Goal: Task Accomplishment & Management: Manage account settings

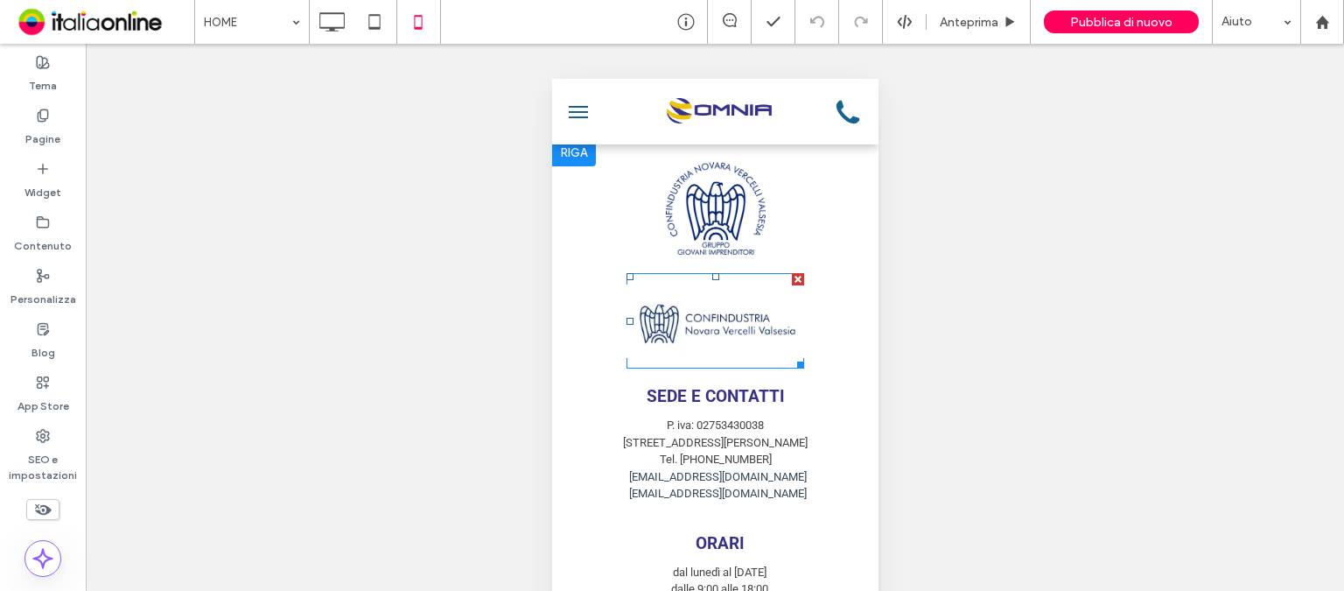
scroll to position [3928, 0]
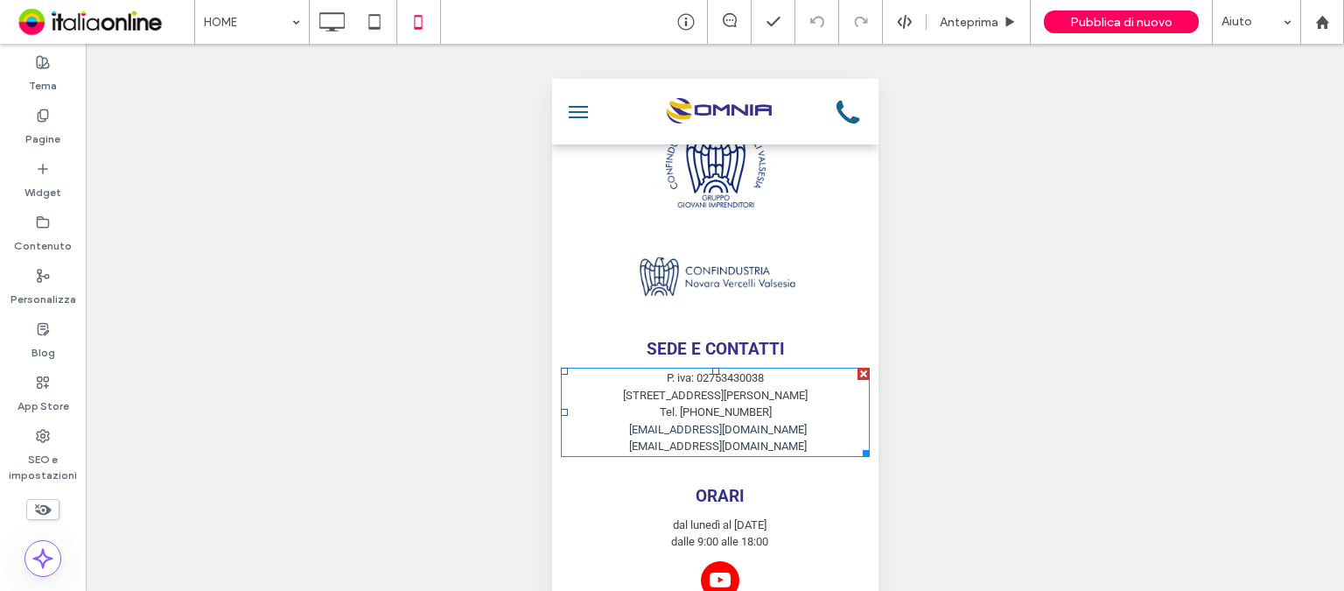
click at [727, 444] on link "commerciale@pogettoomnia.com" at bounding box center [717, 445] width 178 height 13
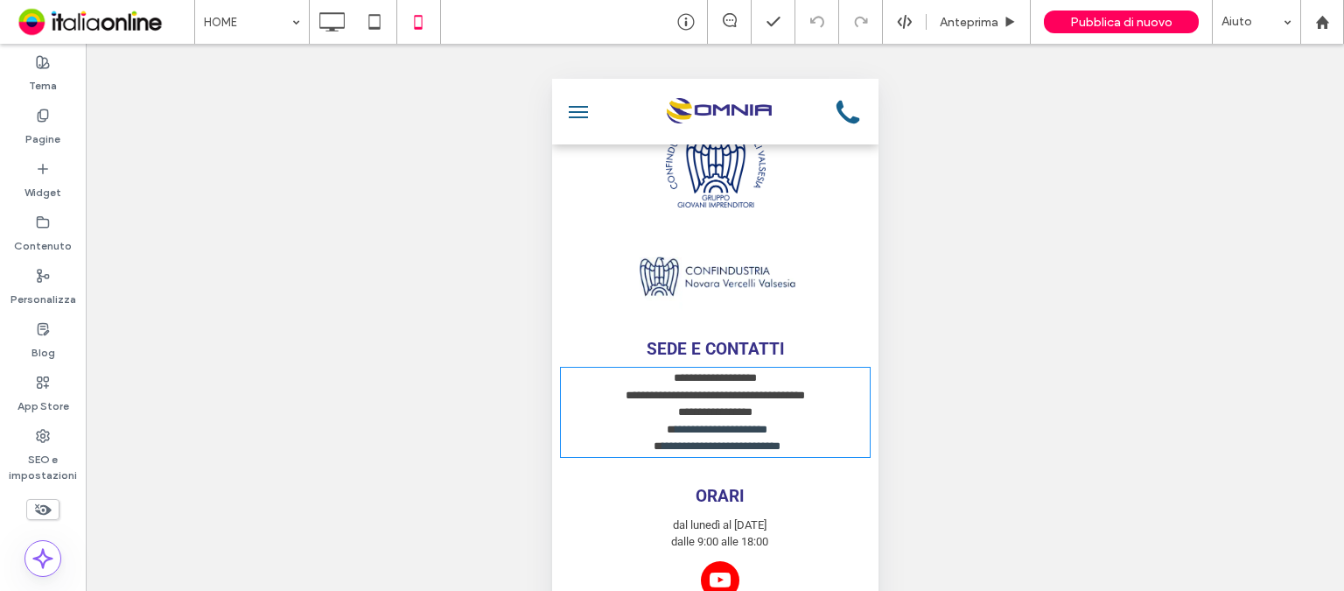
click at [727, 444] on link "**********" at bounding box center [720, 445] width 118 height 11
type input "******"
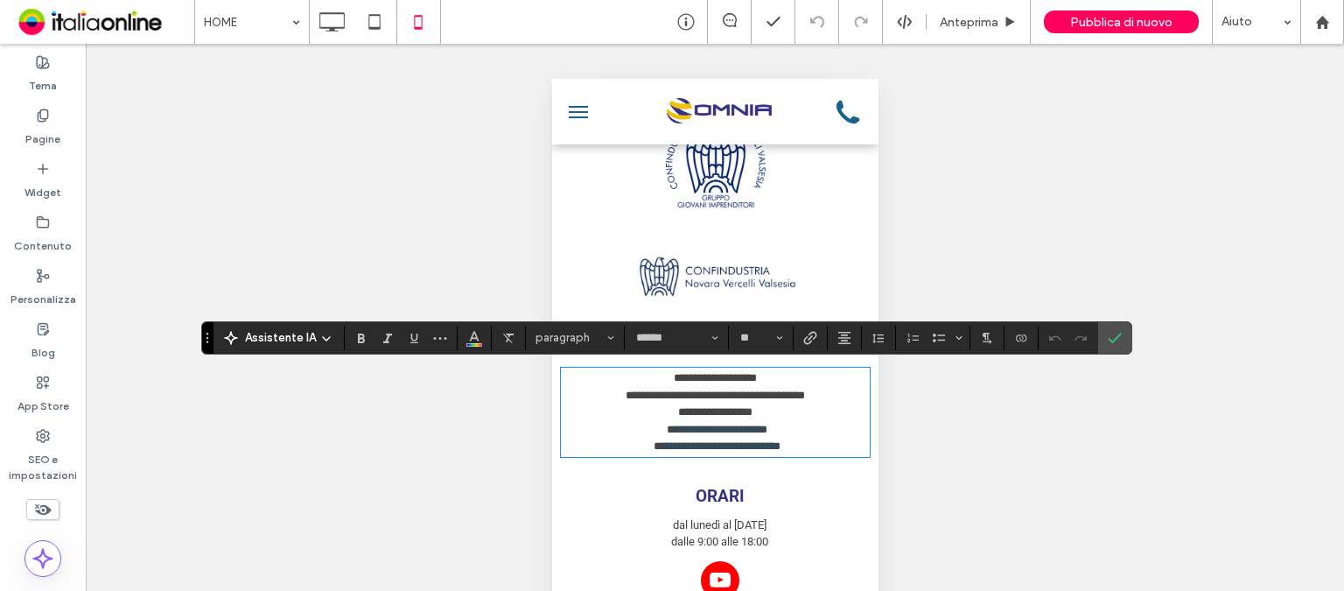
click at [727, 444] on link "**********" at bounding box center [720, 445] width 118 height 11
type input "**"
click at [1113, 342] on icon "Conferma" at bounding box center [1115, 338] width 14 height 14
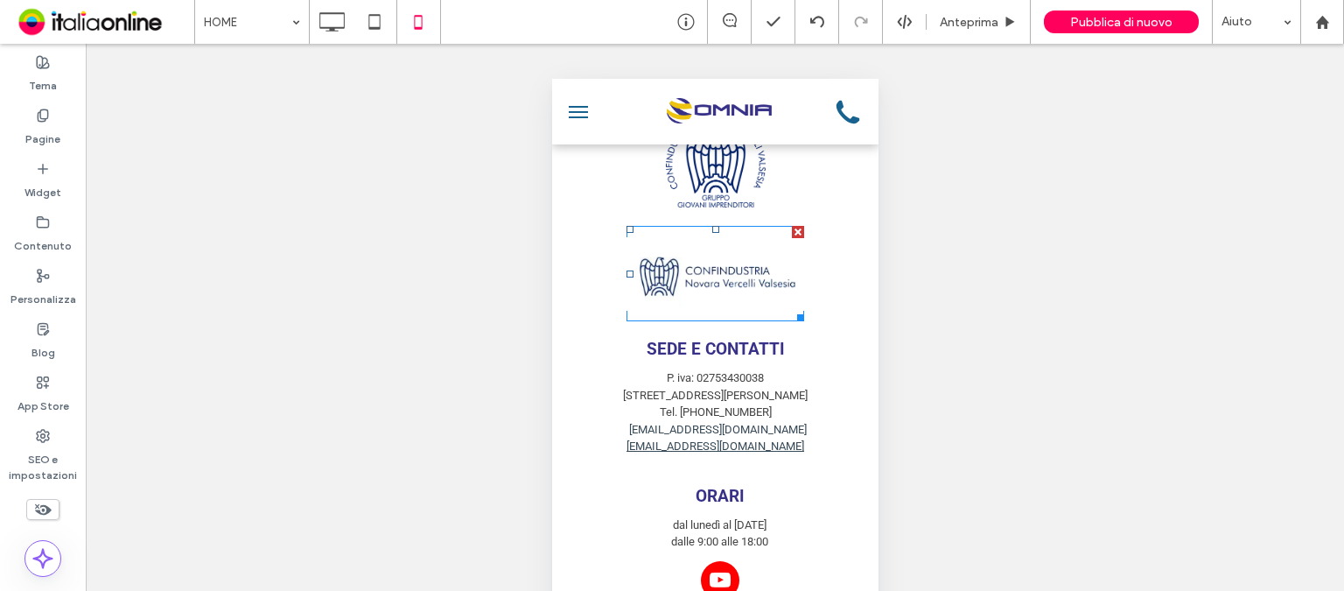
drag, startPoint x: 703, startPoint y: 304, endPoint x: 703, endPoint y: 272, distance: 31.5
click at [703, 304] on link at bounding box center [715, 273] width 178 height 95
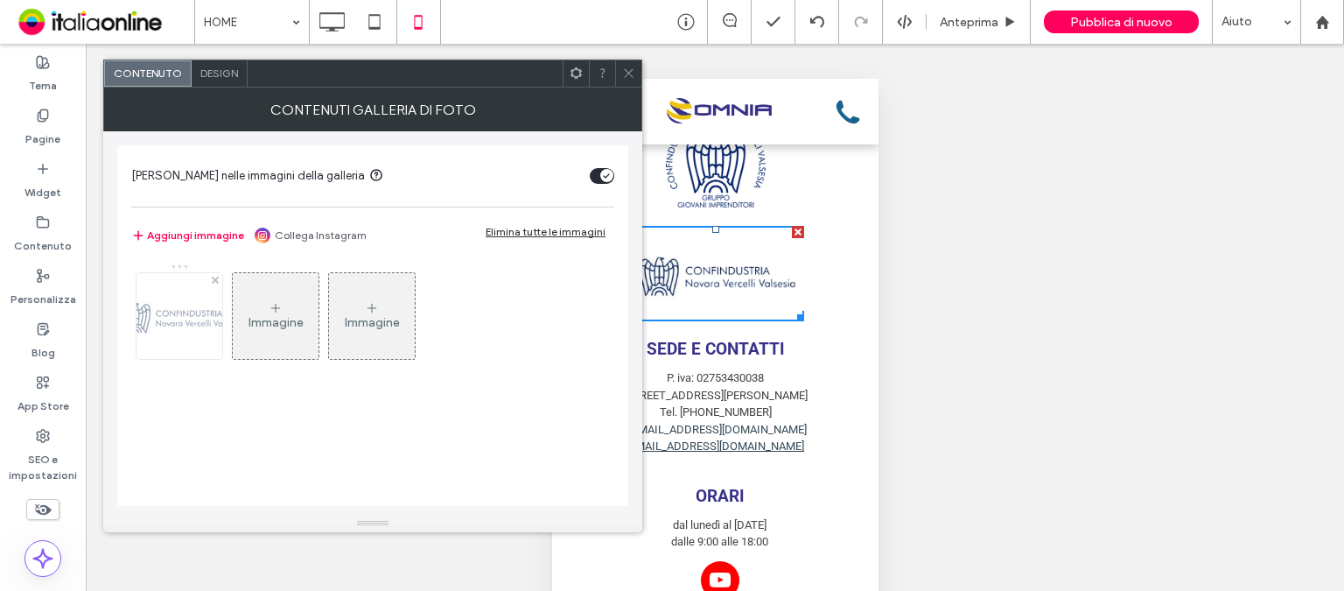
click at [191, 298] on img at bounding box center [179, 316] width 140 height 58
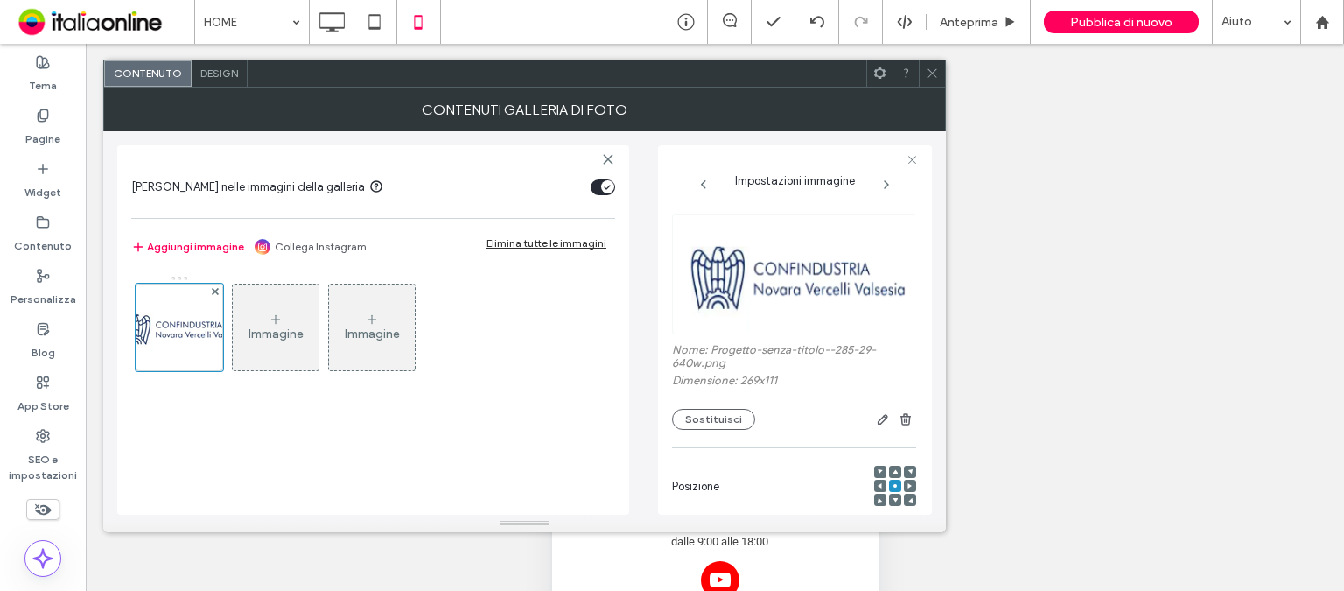
click at [232, 67] on span "Design" at bounding box center [219, 72] width 38 height 13
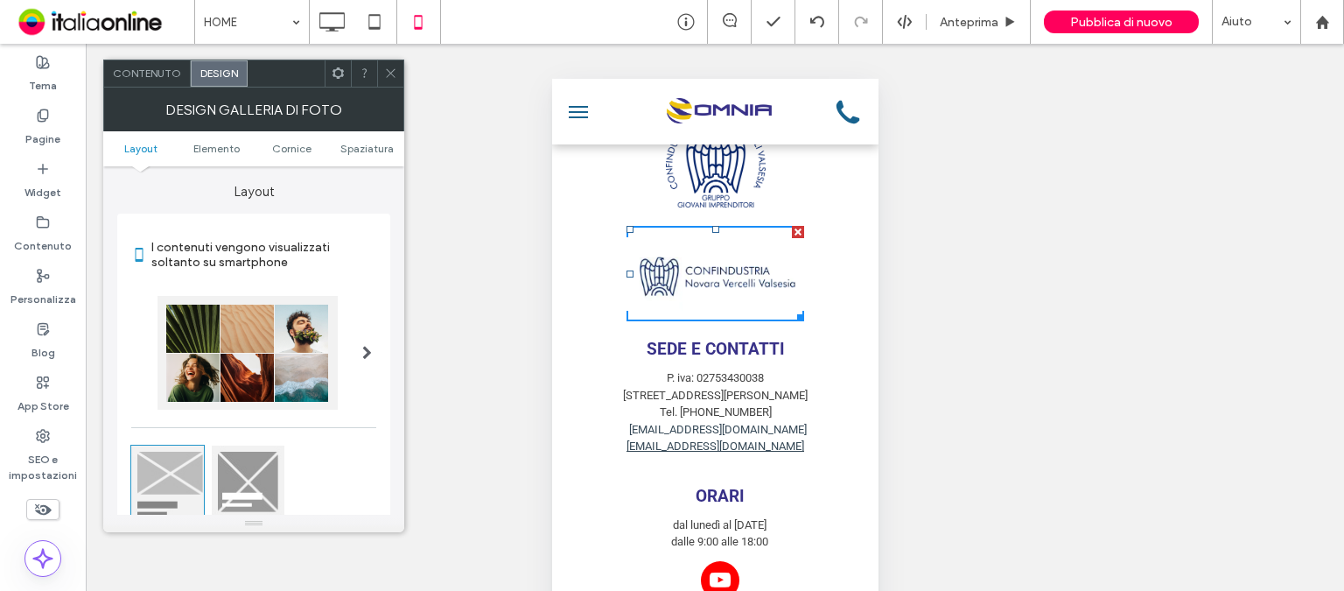
drag, startPoint x: 232, startPoint y: 67, endPoint x: 210, endPoint y: 73, distance: 22.5
click at [210, 73] on span "Design" at bounding box center [219, 72] width 38 height 13
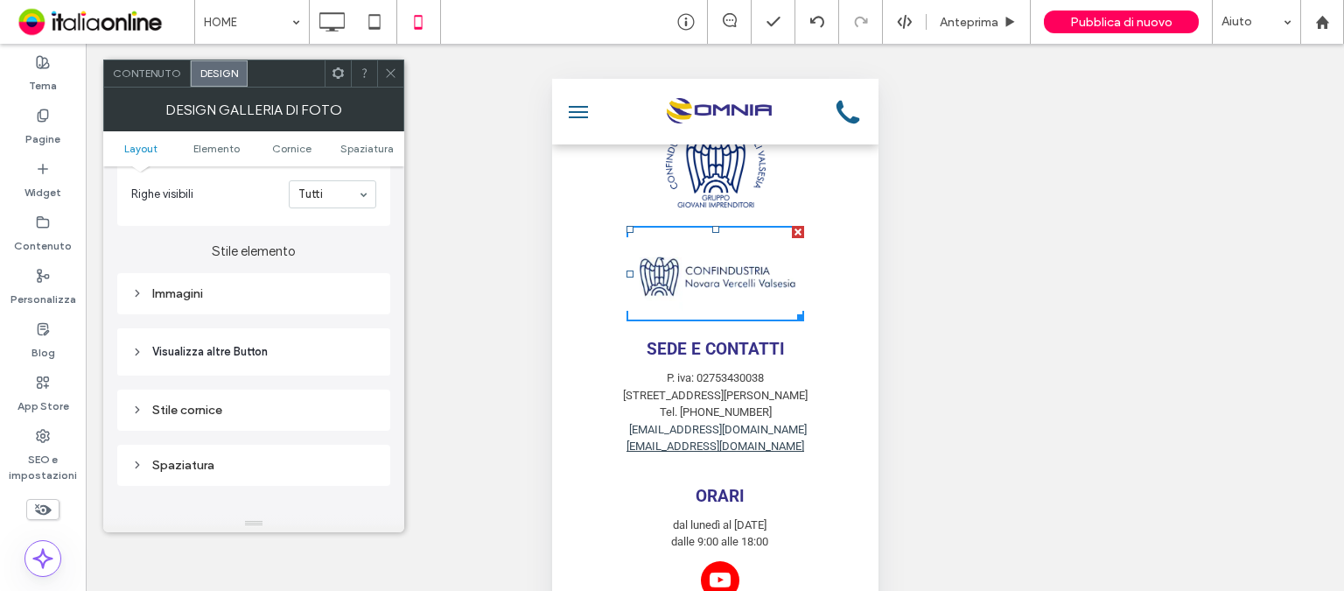
scroll to position [700, 0]
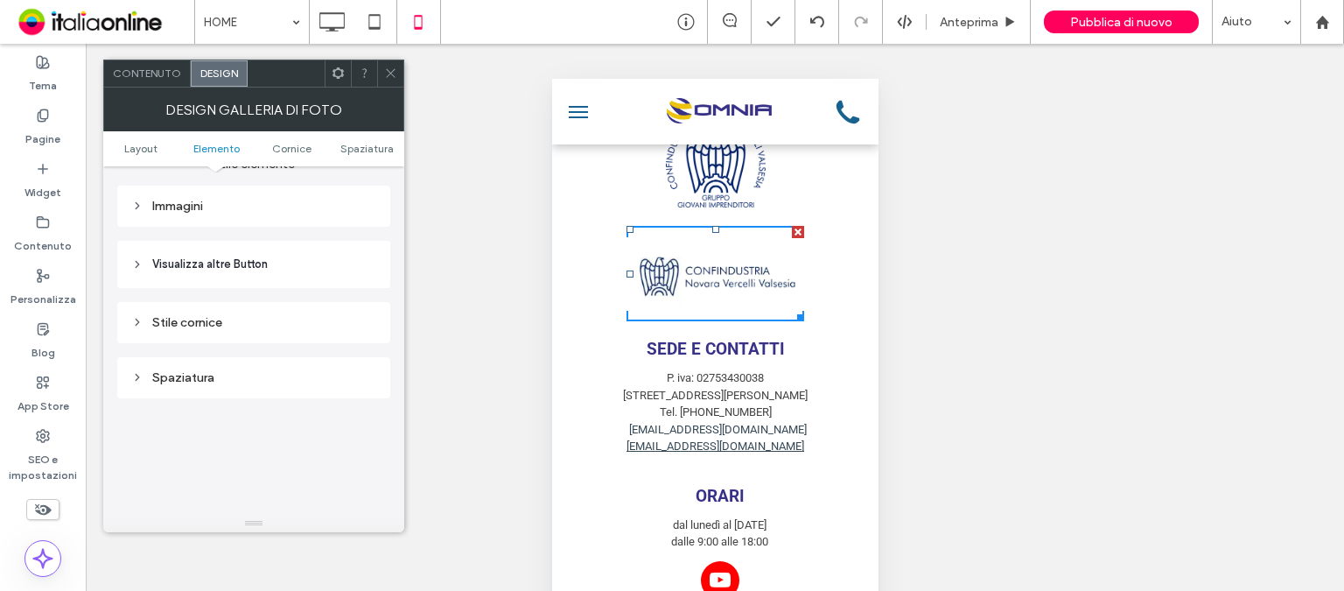
click at [240, 381] on div "Spaziatura" at bounding box center [253, 377] width 245 height 15
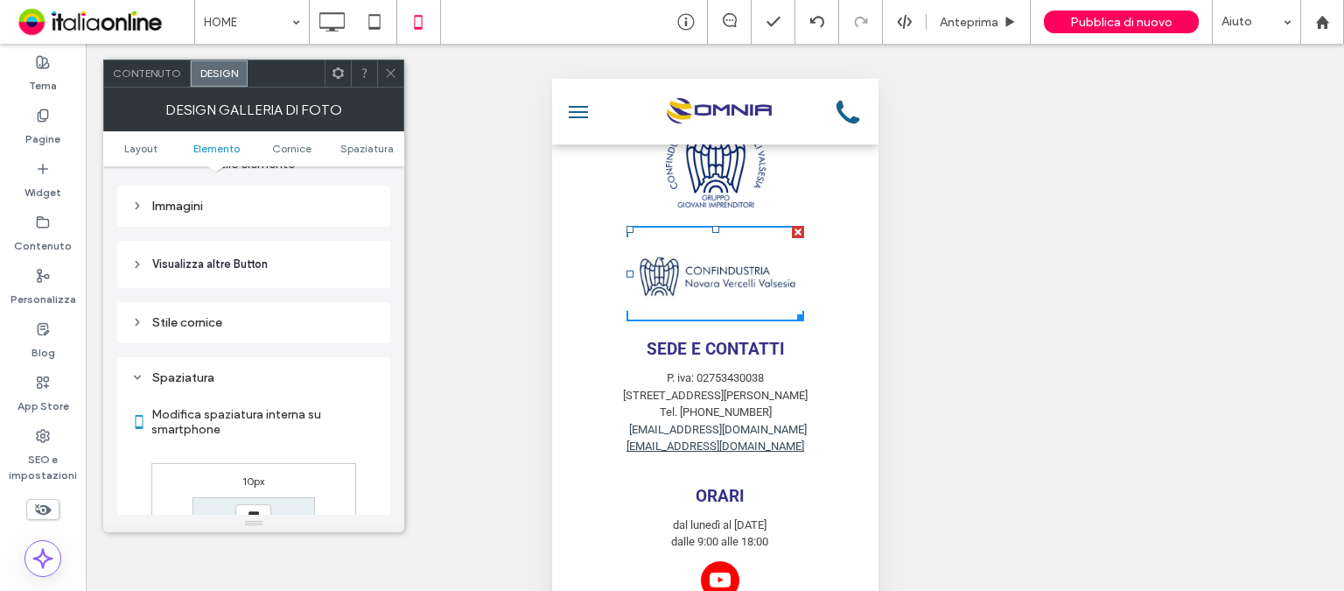
scroll to position [918, 0]
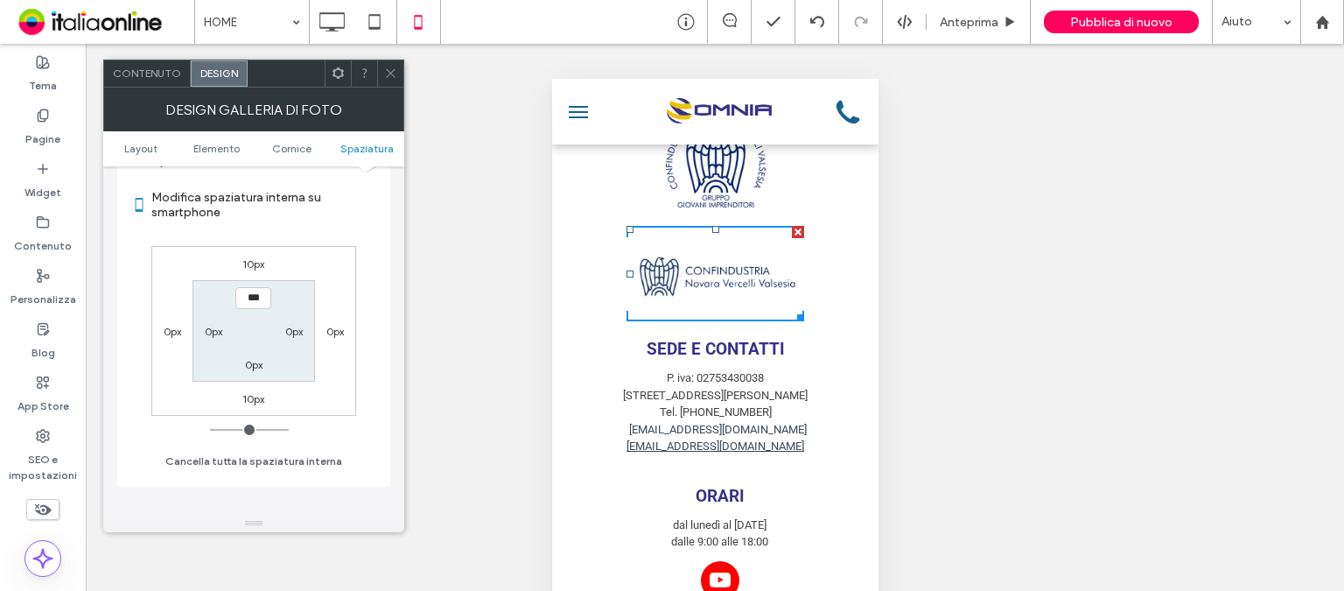
type input "***"
type input "*****"
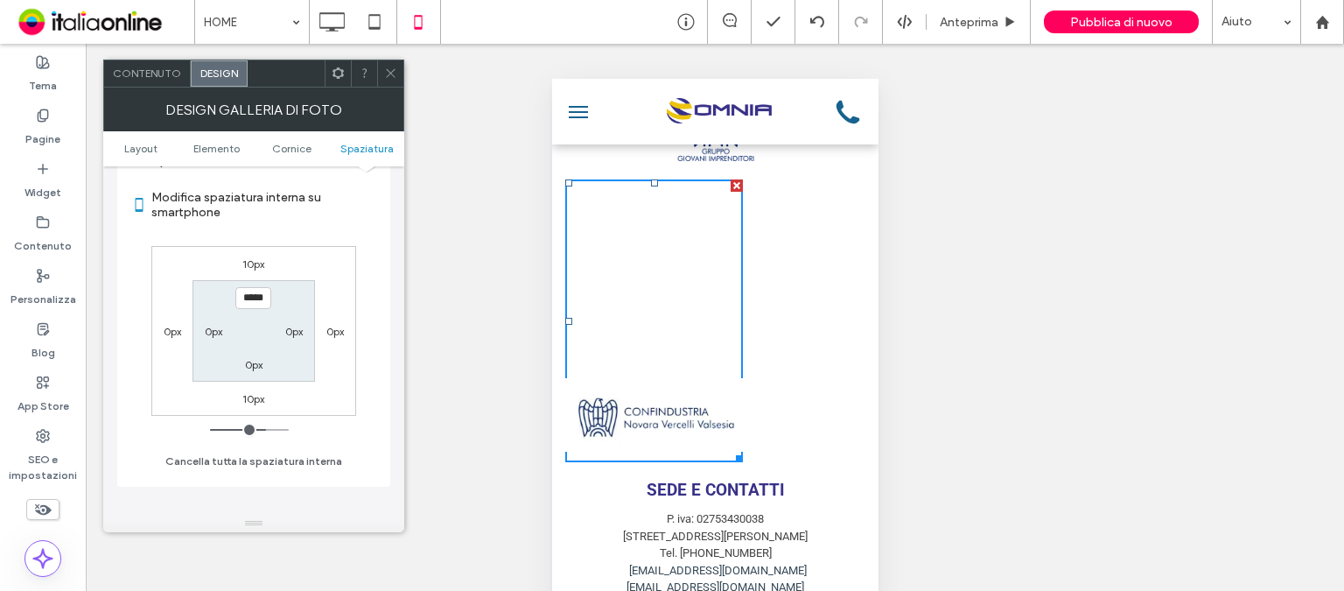
type input "*"
type input "***"
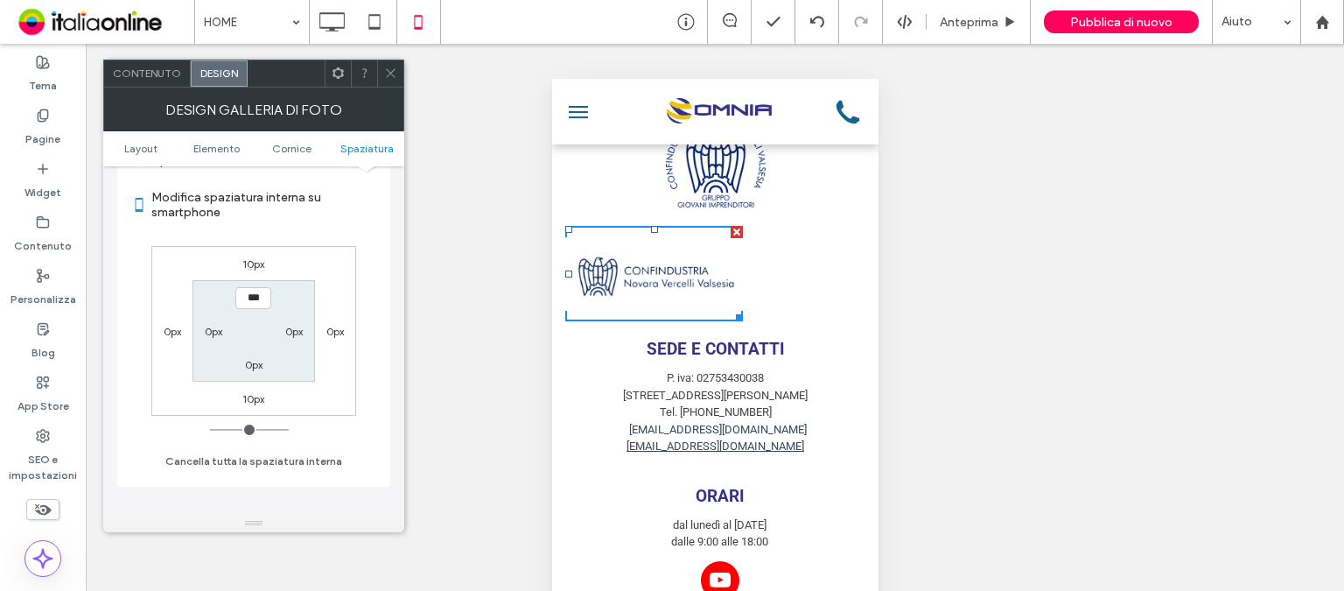
drag, startPoint x: 216, startPoint y: 429, endPoint x: 171, endPoint y: 423, distance: 45.0
click at [210, 429] on input "range" at bounding box center [249, 430] width 79 height 2
click at [292, 333] on label "0px" at bounding box center [293, 331] width 17 height 13
type input "**"
type input "****"
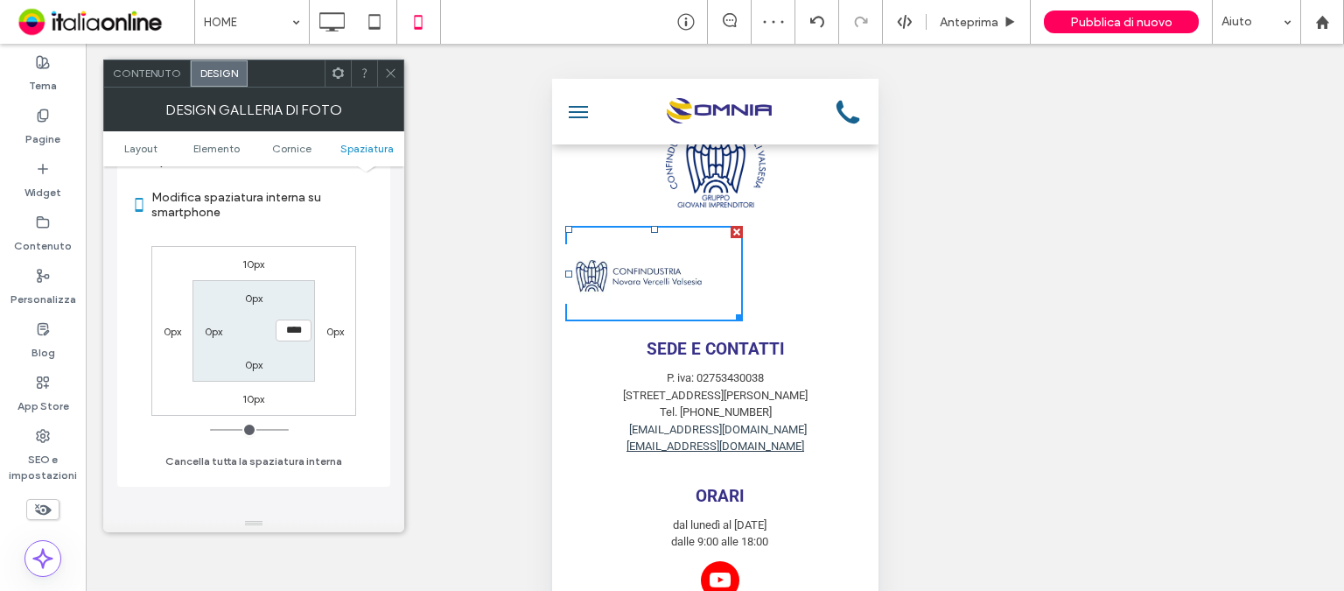
type input "**"
type input "****"
type input "**"
type input "****"
type input "**"
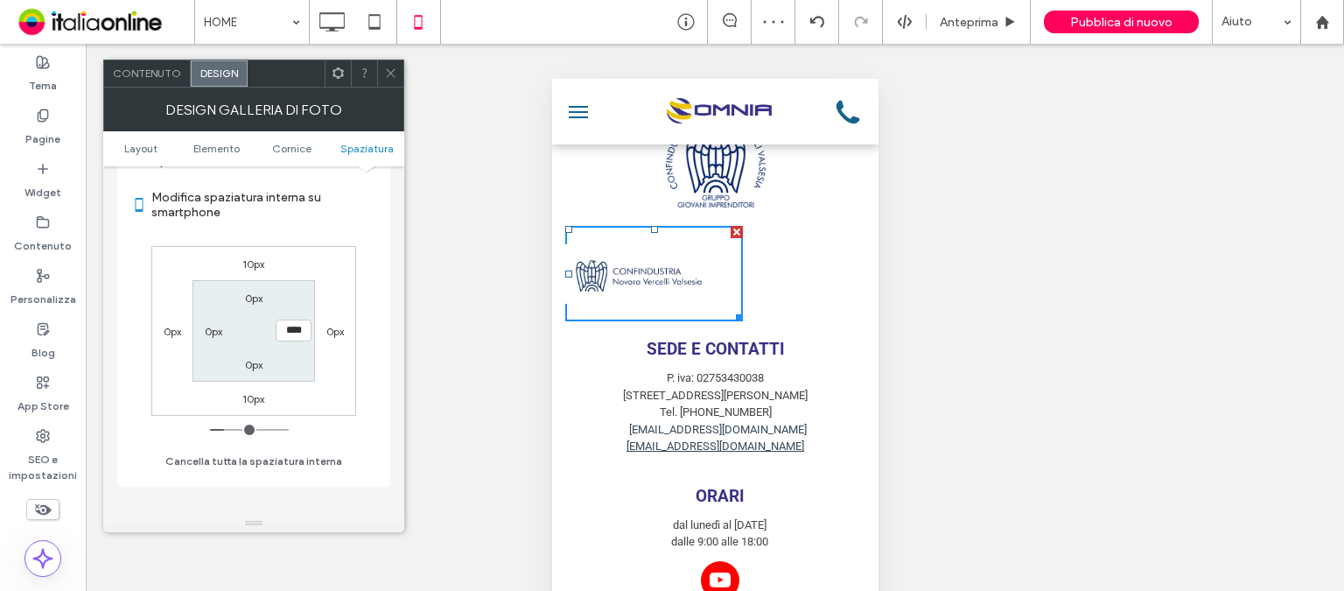
type input "****"
type input "**"
type input "****"
type input "**"
type input "****"
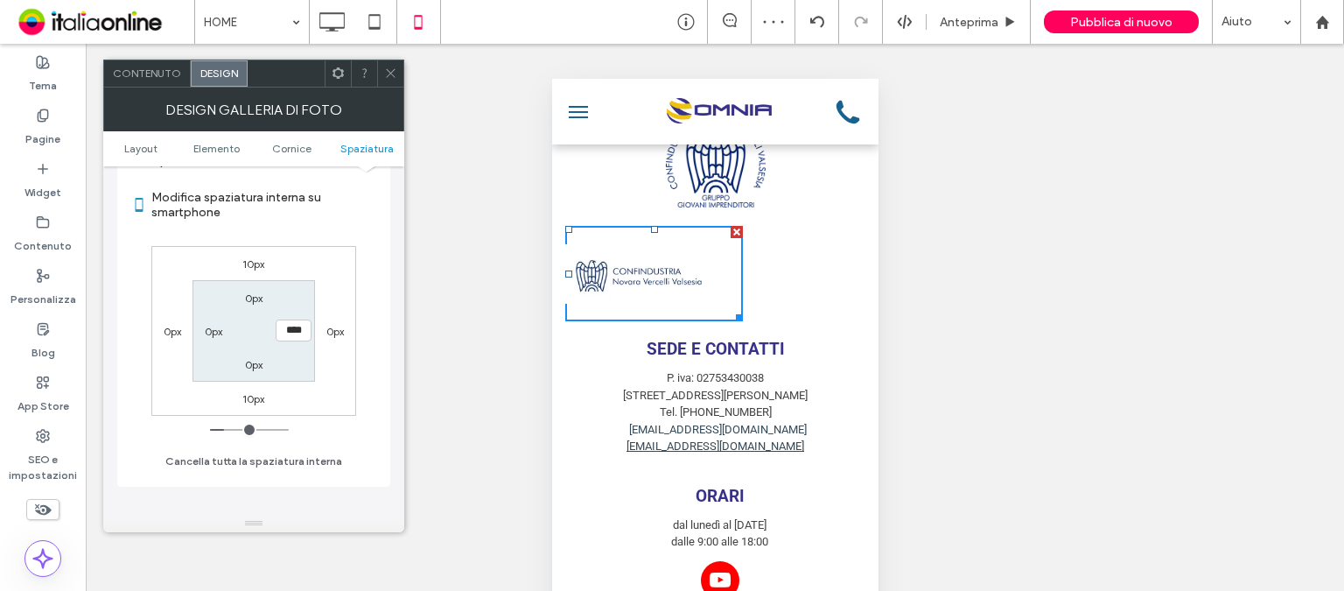
type input "**"
type input "****"
type input "**"
type input "****"
type input "*"
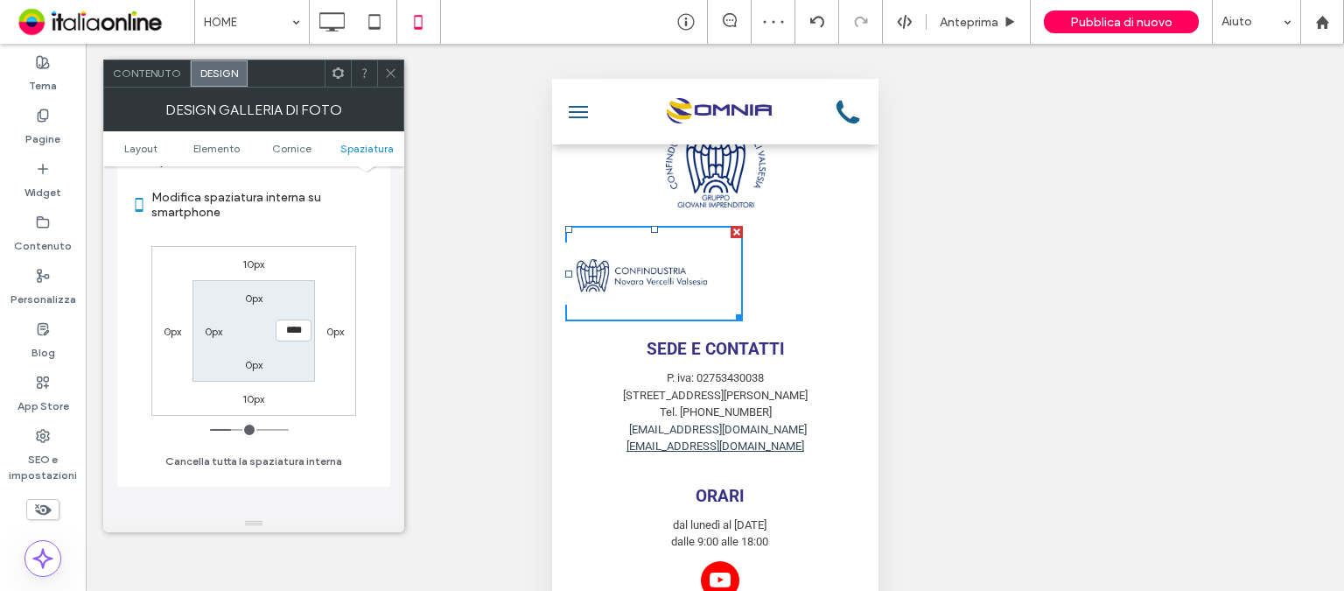
type input "***"
drag, startPoint x: 217, startPoint y: 429, endPoint x: 190, endPoint y: 402, distance: 38.4
click at [210, 429] on input "range" at bounding box center [249, 430] width 79 height 2
click at [339, 337] on label "0px" at bounding box center [334, 331] width 17 height 13
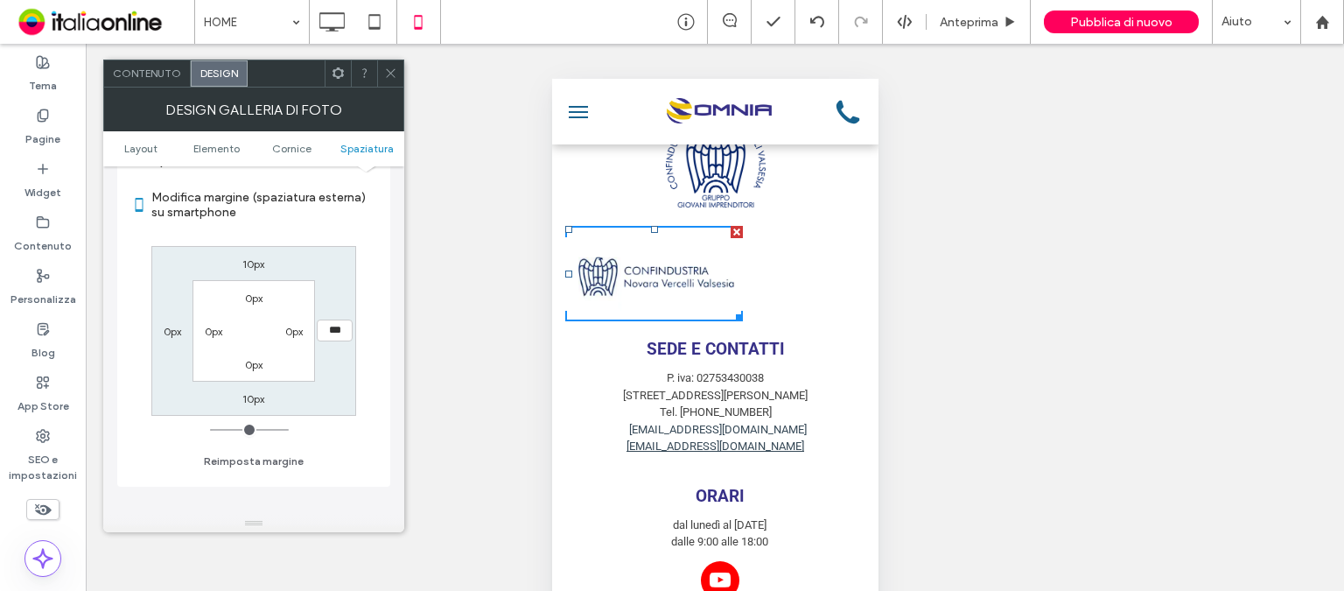
type input "**"
type input "****"
type input "**"
type input "****"
type input "**"
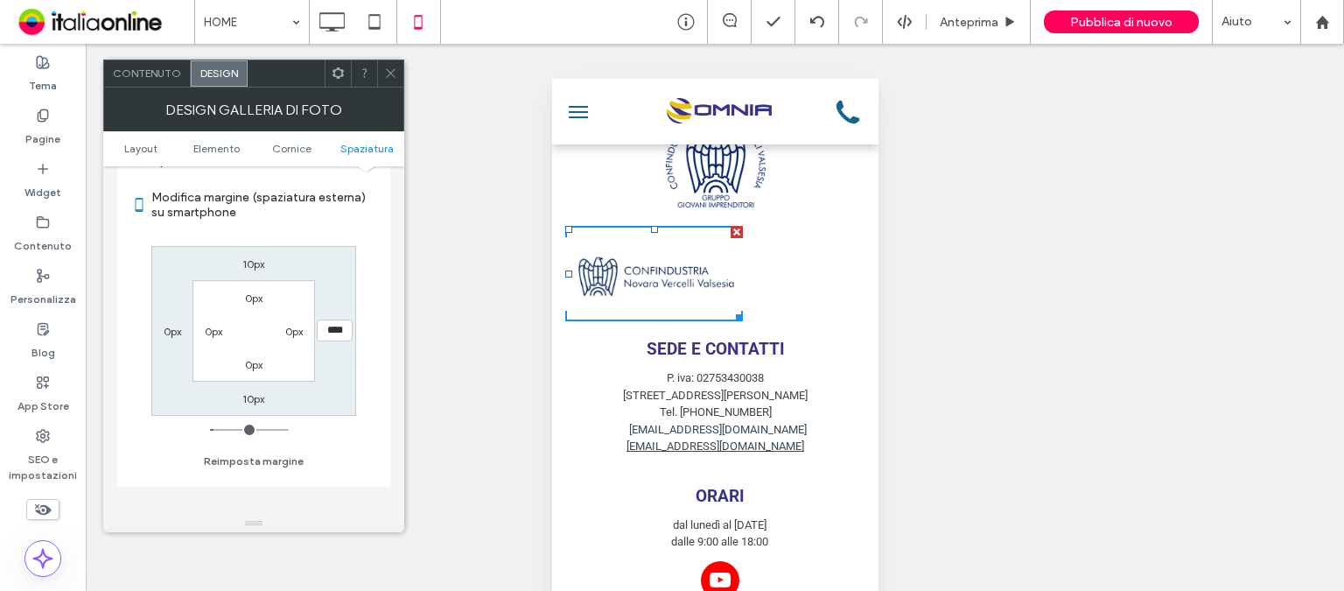
type input "****"
type input "**"
type input "****"
type input "**"
type input "****"
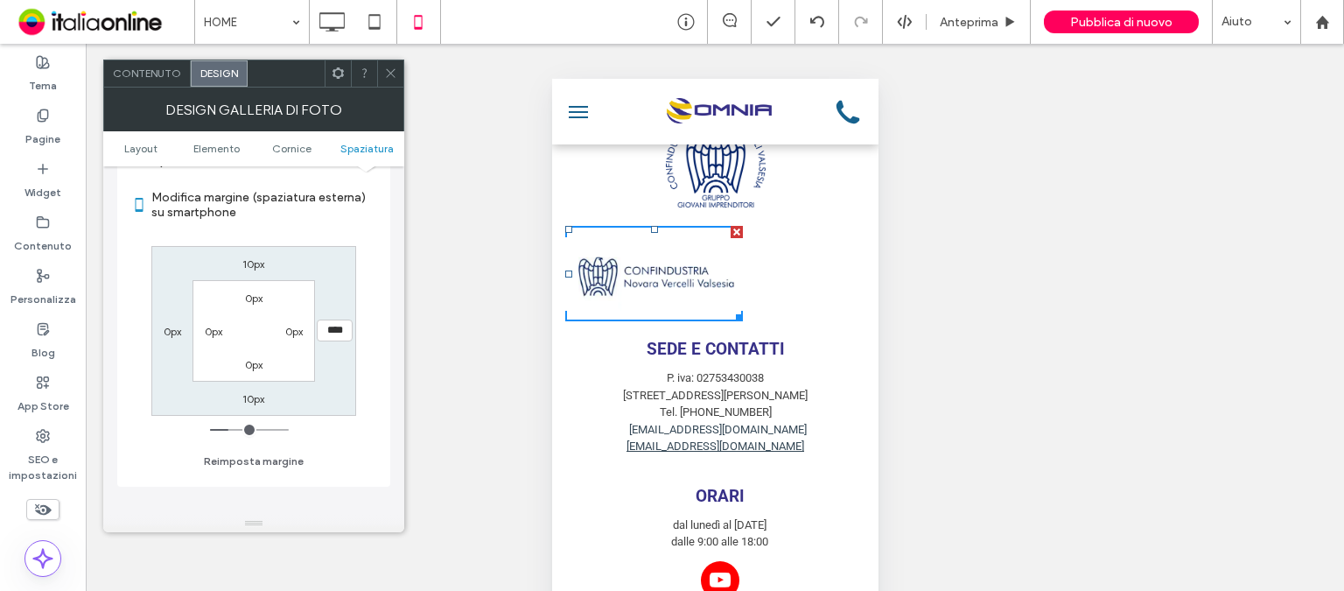
type input "**"
type input "****"
type input "***"
type input "*****"
type input "***"
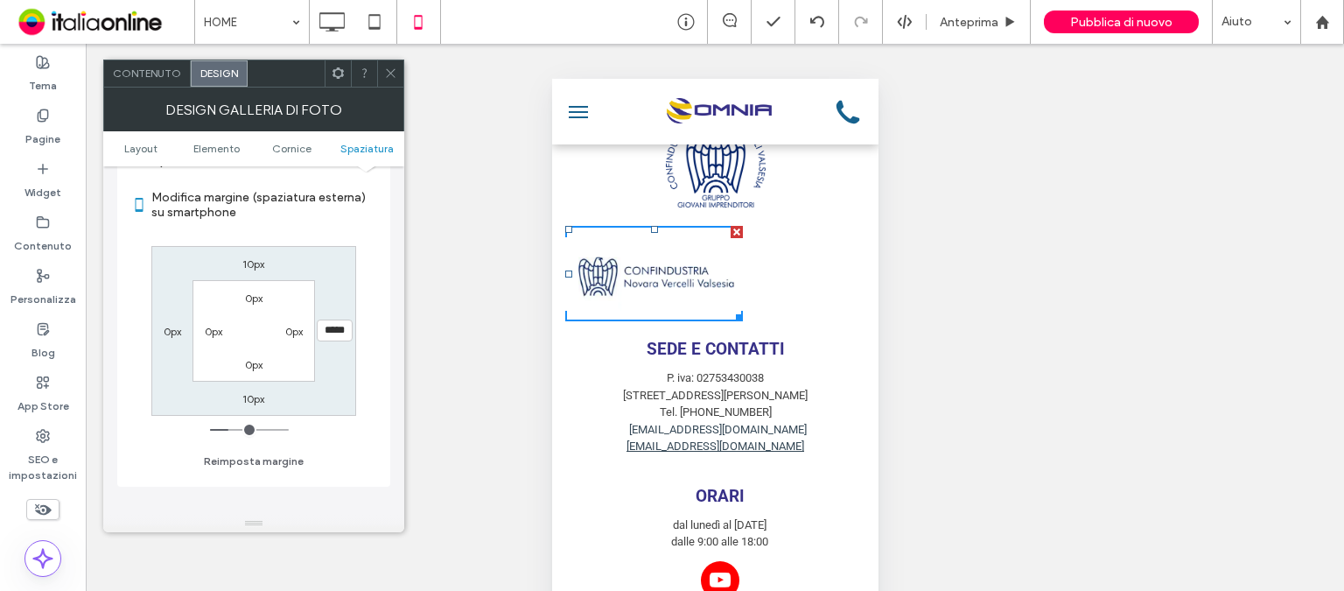
type input "*****"
type input "***"
type input "*****"
type input "***"
type input "*****"
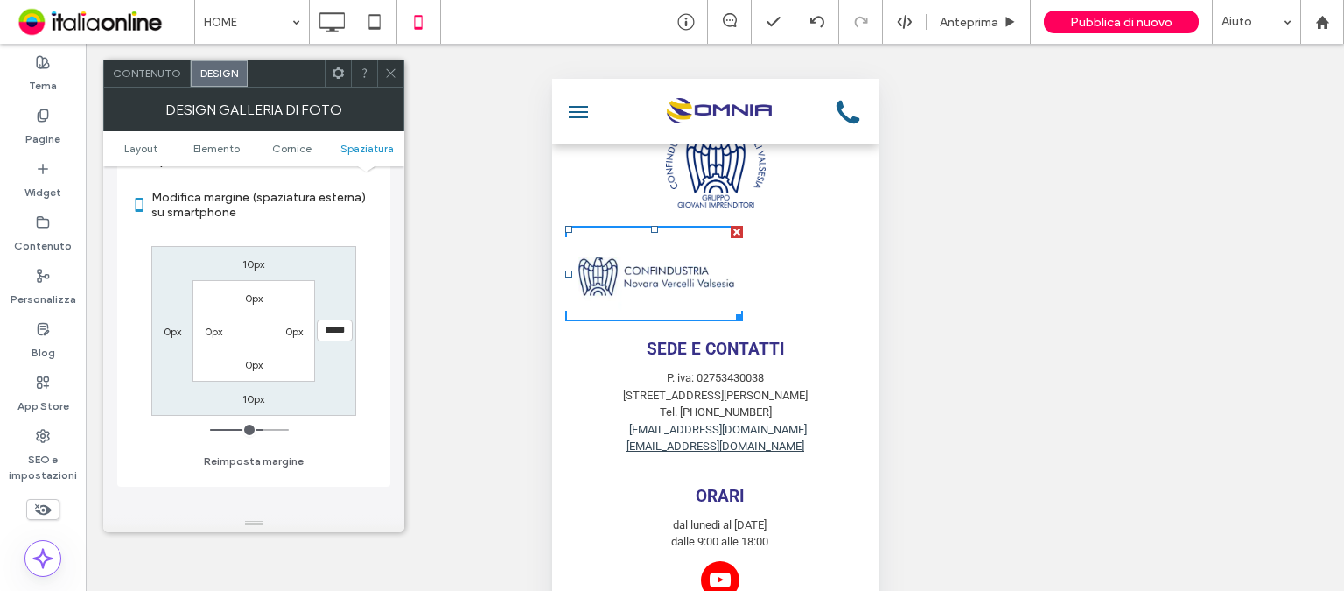
type input "***"
type input "*****"
type input "***"
type input "*****"
type input "***"
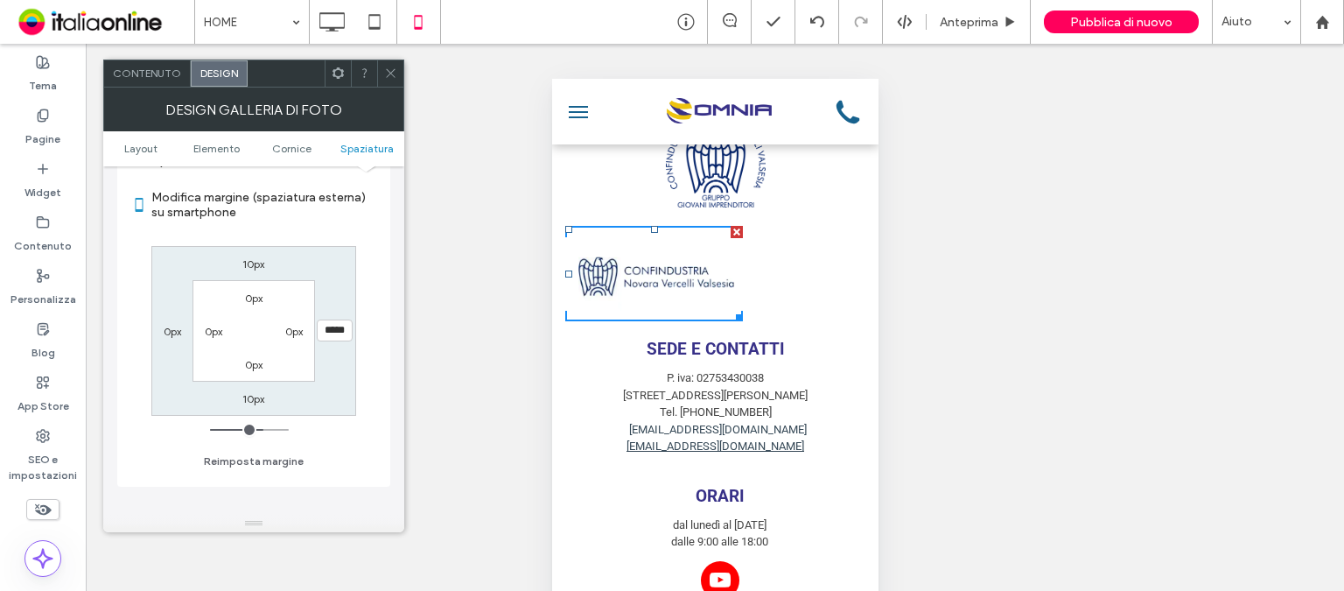
type input "*****"
type input "***"
type input "*****"
type input "***"
type input "*****"
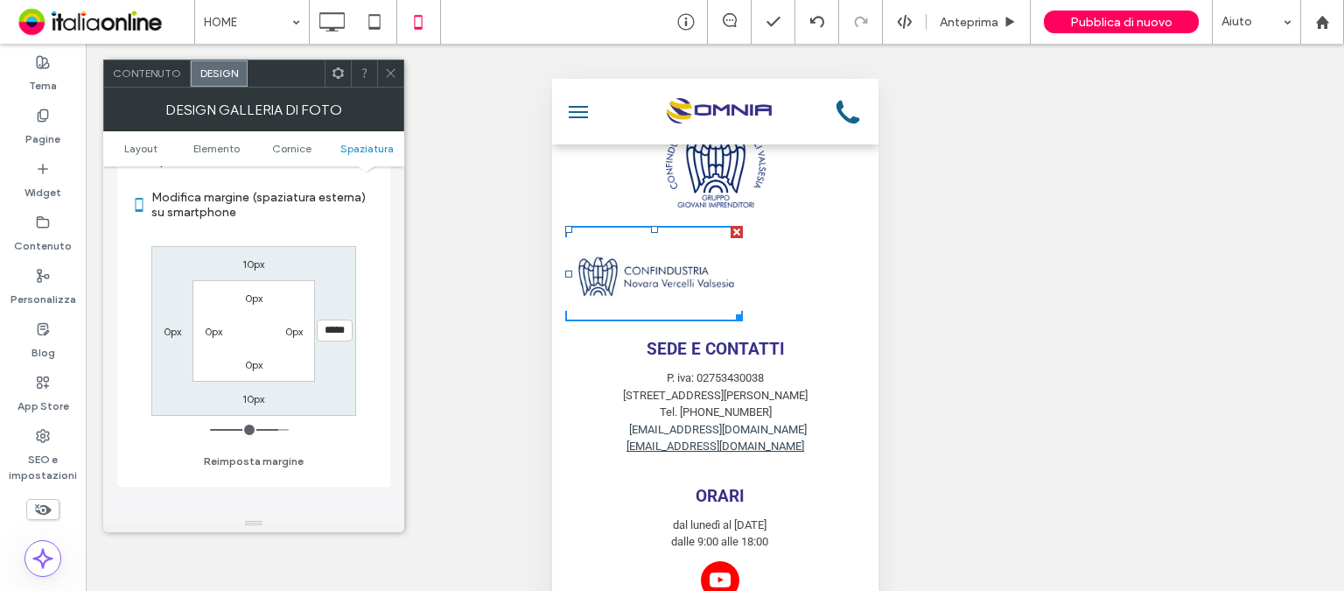
type input "***"
type input "*****"
type input "*"
type input "***"
drag, startPoint x: 220, startPoint y: 427, endPoint x: 162, endPoint y: 407, distance: 61.1
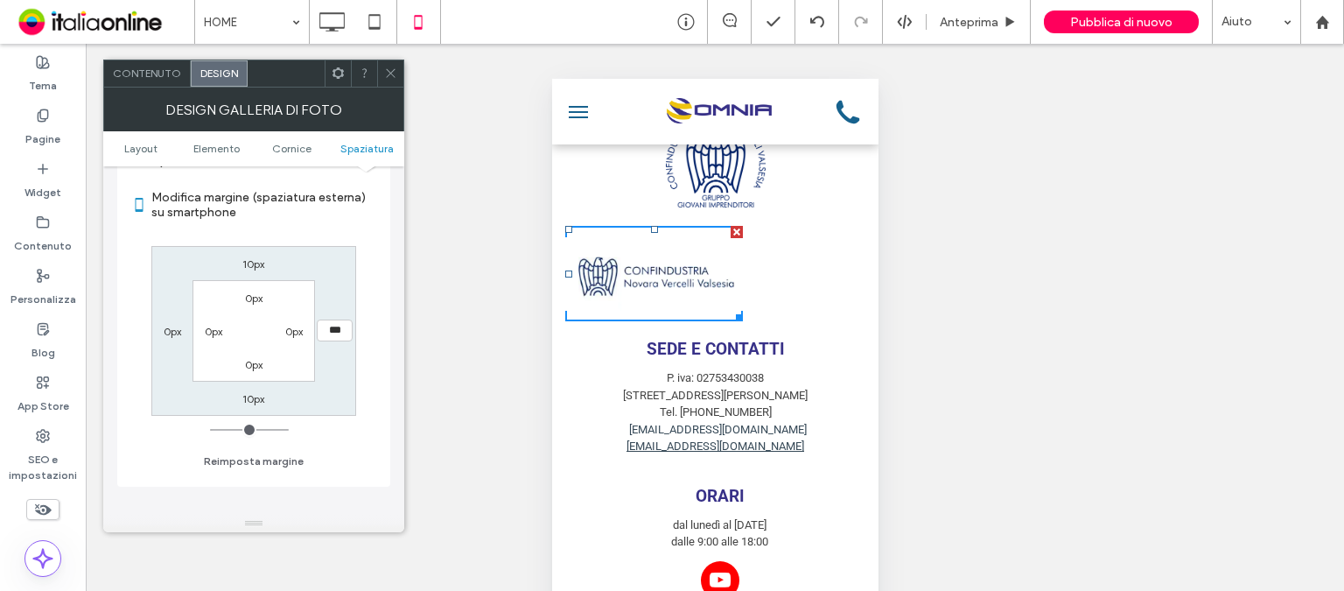
click at [210, 429] on input "range" at bounding box center [249, 430] width 79 height 2
click at [171, 339] on div "0px" at bounding box center [172, 330] width 17 height 17
click at [177, 328] on label "0px" at bounding box center [172, 331] width 17 height 13
type input "**"
type input "****"
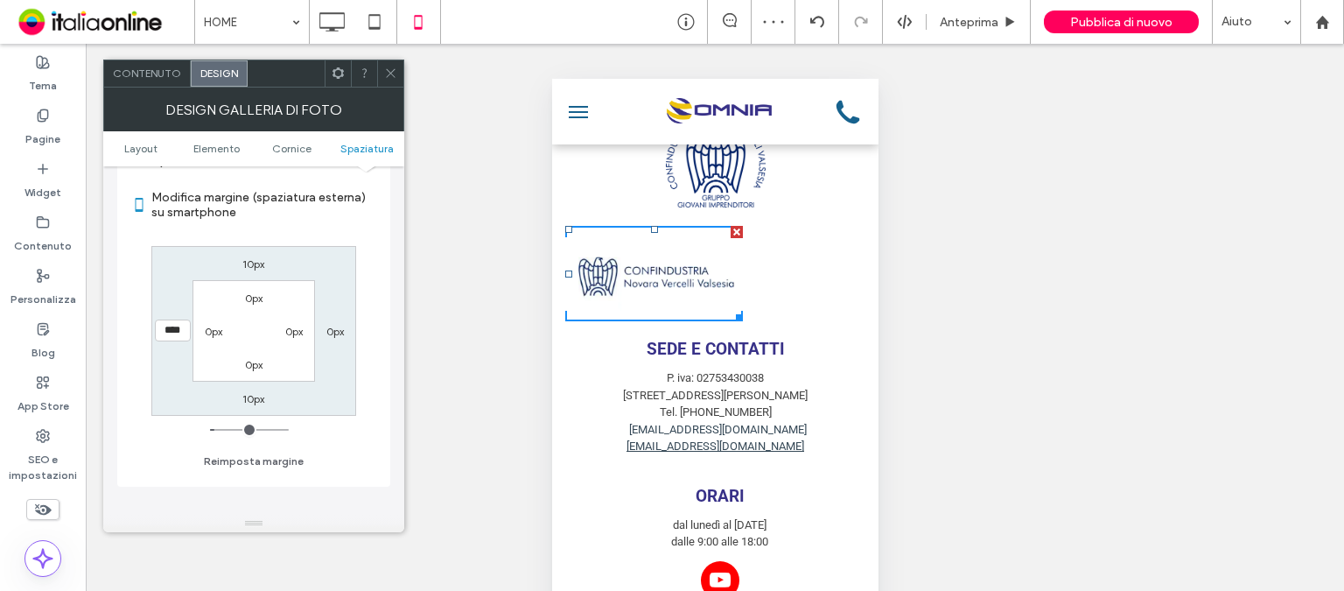
type input "**"
type input "****"
type input "**"
type input "****"
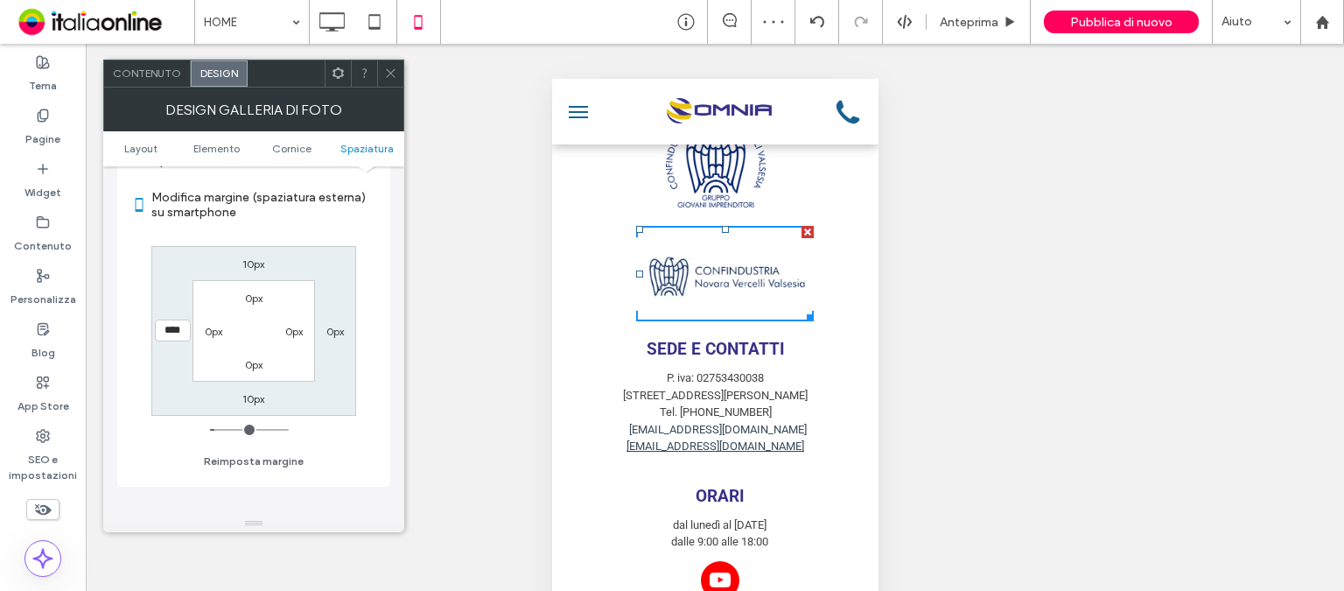
type input "**"
type input "****"
type input "**"
type input "****"
type input "***"
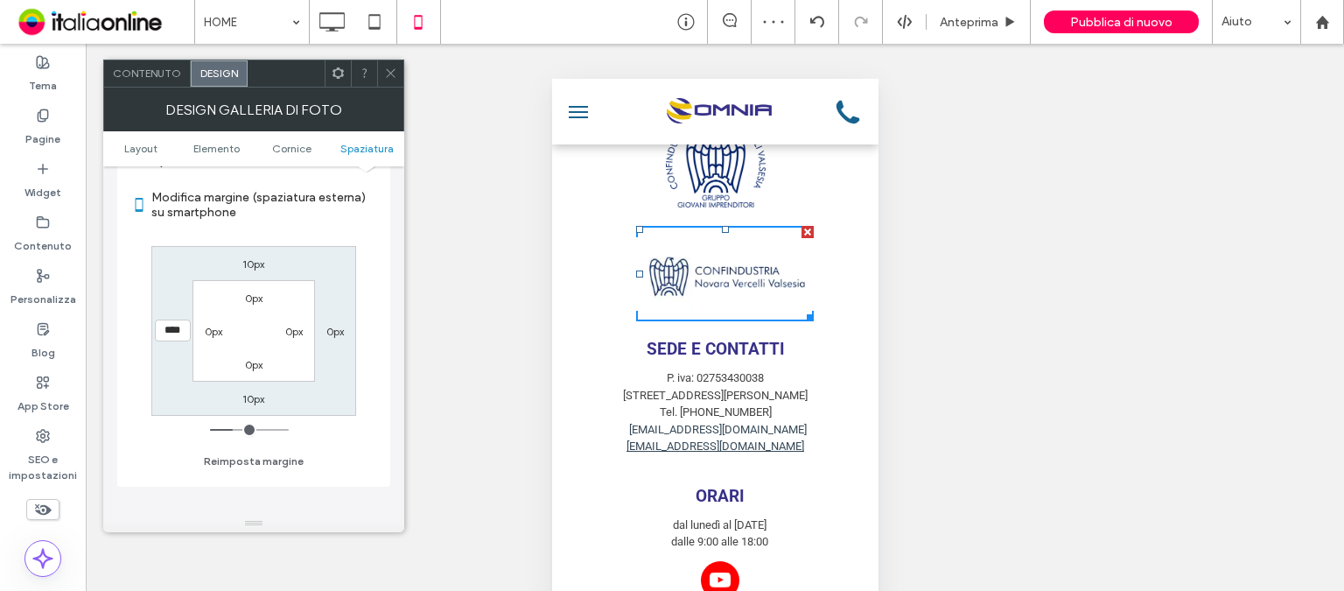
type input "*****"
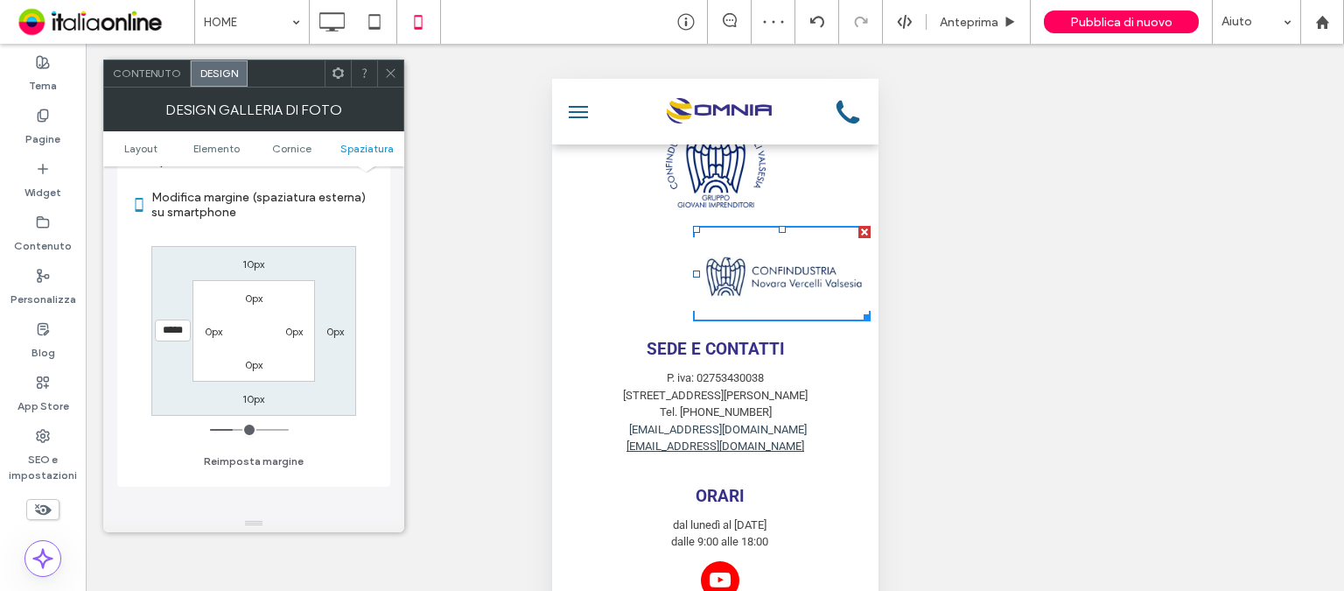
type input "***"
type input "*****"
type input "***"
type input "*****"
type input "***"
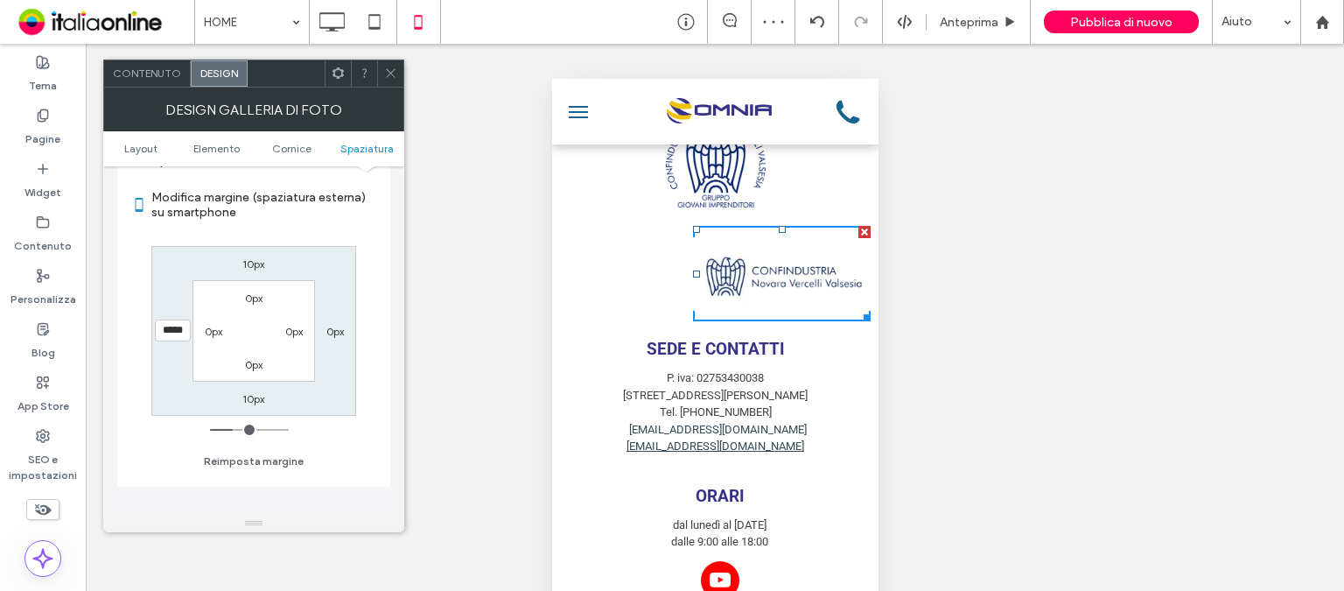
type input "*****"
type input "***"
type input "*****"
type input "***"
type input "*****"
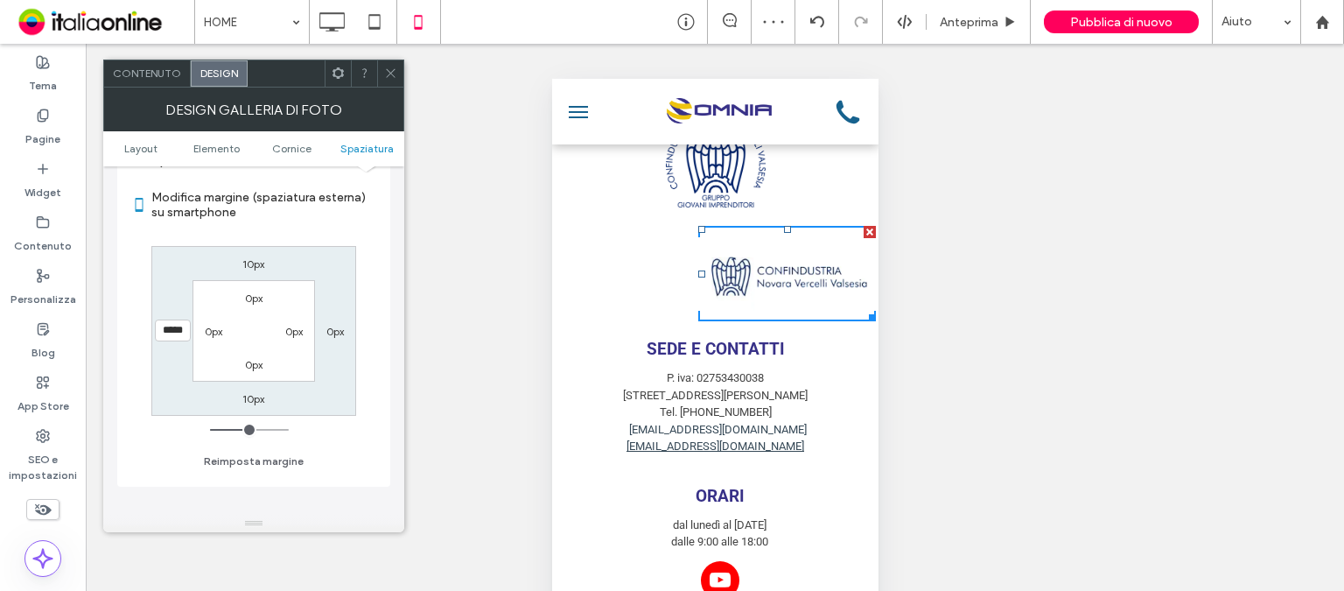
type input "***"
type input "*****"
type input "***"
type input "*****"
drag, startPoint x: 220, startPoint y: 429, endPoint x: 247, endPoint y: 427, distance: 26.3
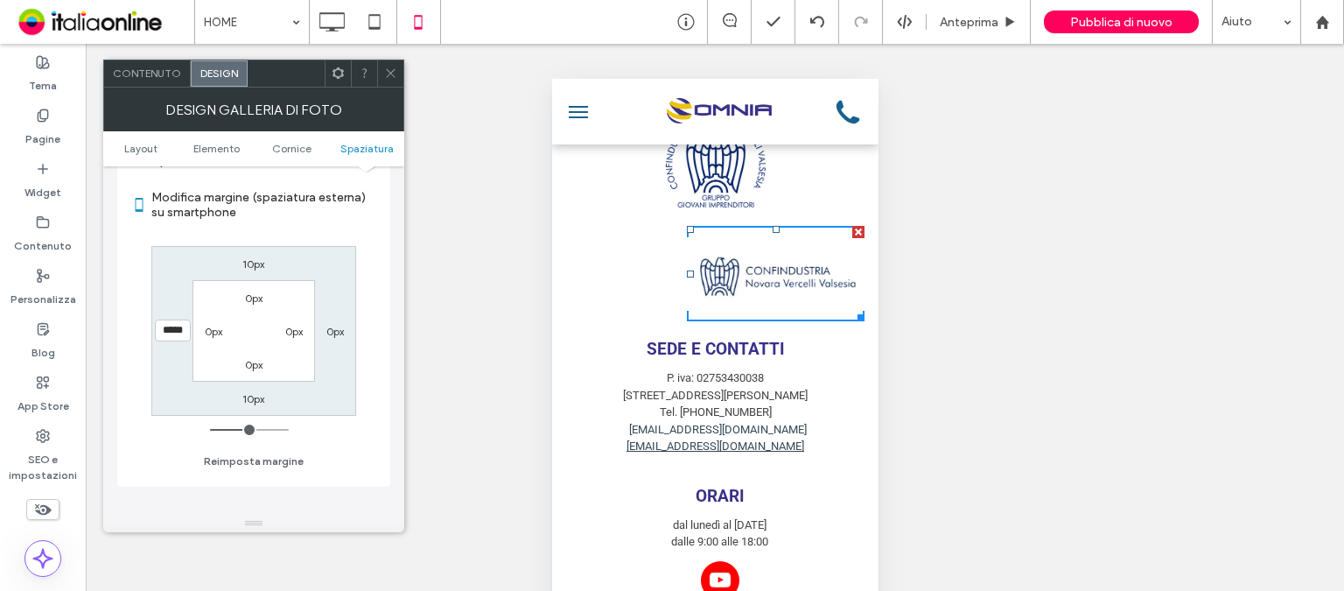
type input "***"
click at [247, 429] on input "range" at bounding box center [249, 430] width 79 height 2
click at [448, 178] on div "Mostrare? Sì Mostrare? Sì Mostrare? Sì Mostrare? Sì Mostrare? Sì" at bounding box center [715, 339] width 1258 height 591
drag, startPoint x: 396, startPoint y: 73, endPoint x: 458, endPoint y: 19, distance: 81.2
click at [396, 73] on icon at bounding box center [390, 72] width 13 height 13
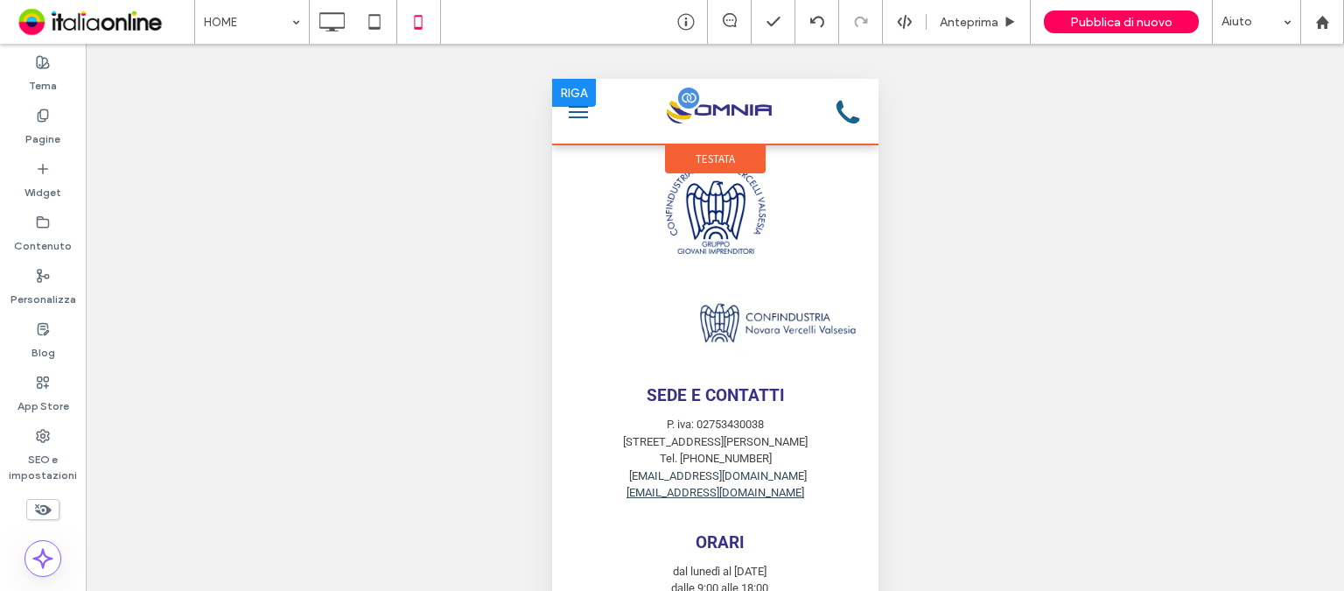
scroll to position [3841, 0]
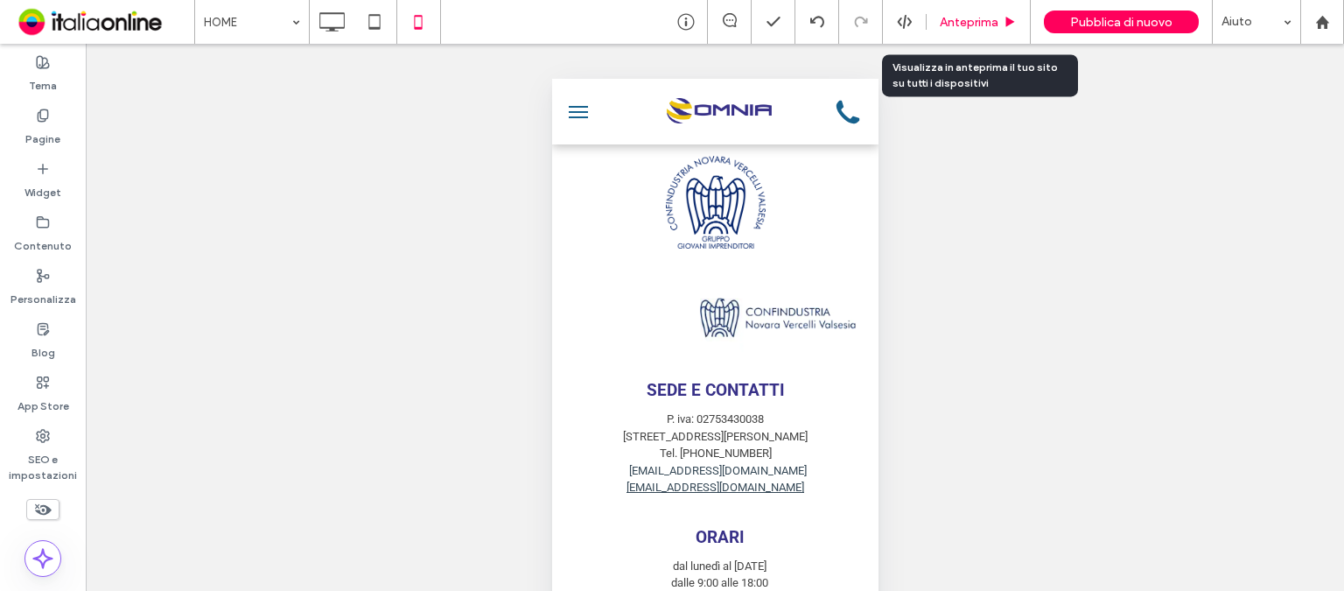
click at [973, 33] on div "Anteprima" at bounding box center [979, 22] width 104 height 44
click at [1001, 24] on div "Anteprima" at bounding box center [978, 22] width 103 height 15
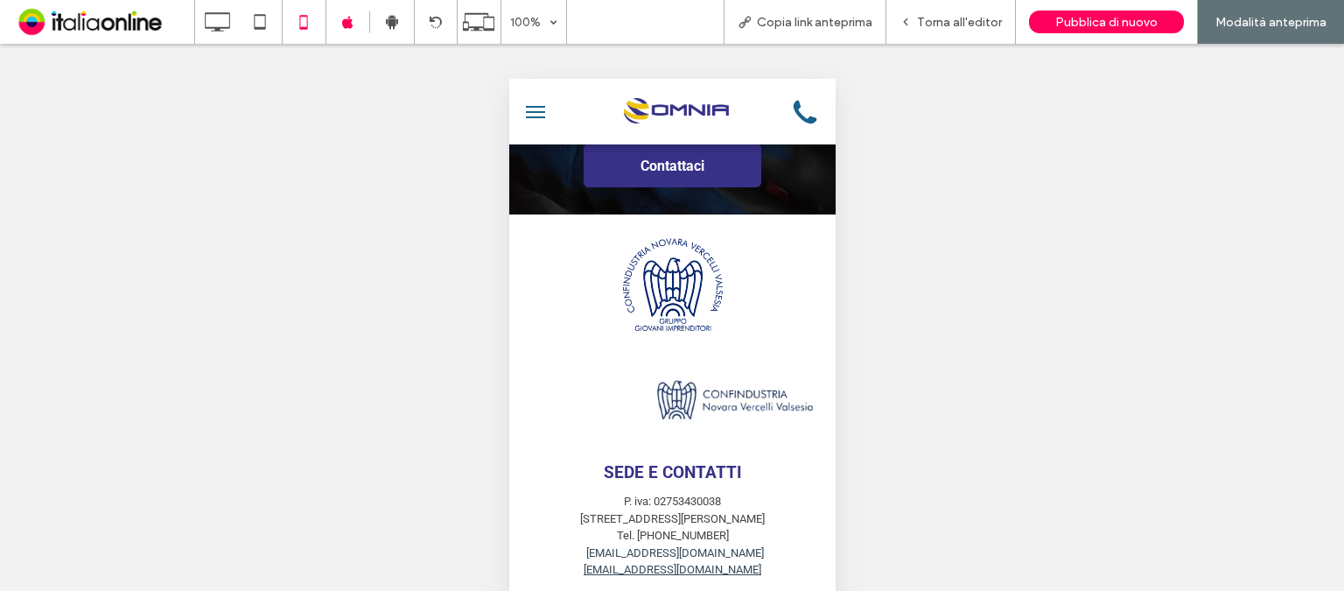
scroll to position [3841, 0]
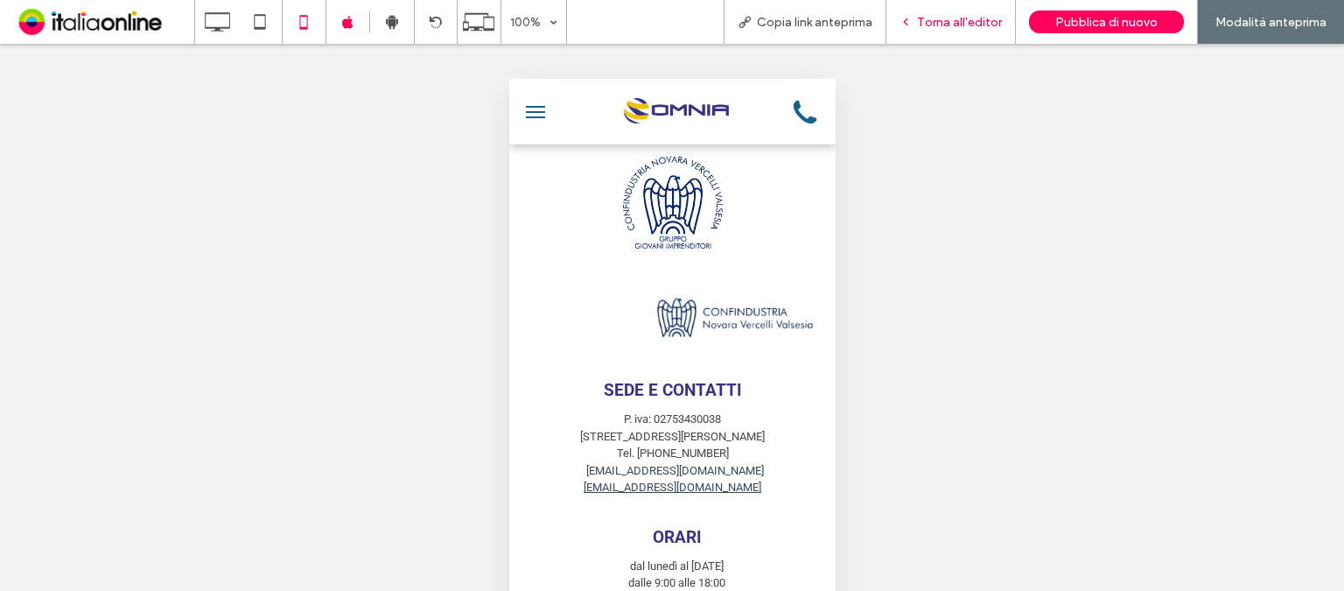
click at [920, 23] on div "Torna all'editor" at bounding box center [950, 22] width 129 height 15
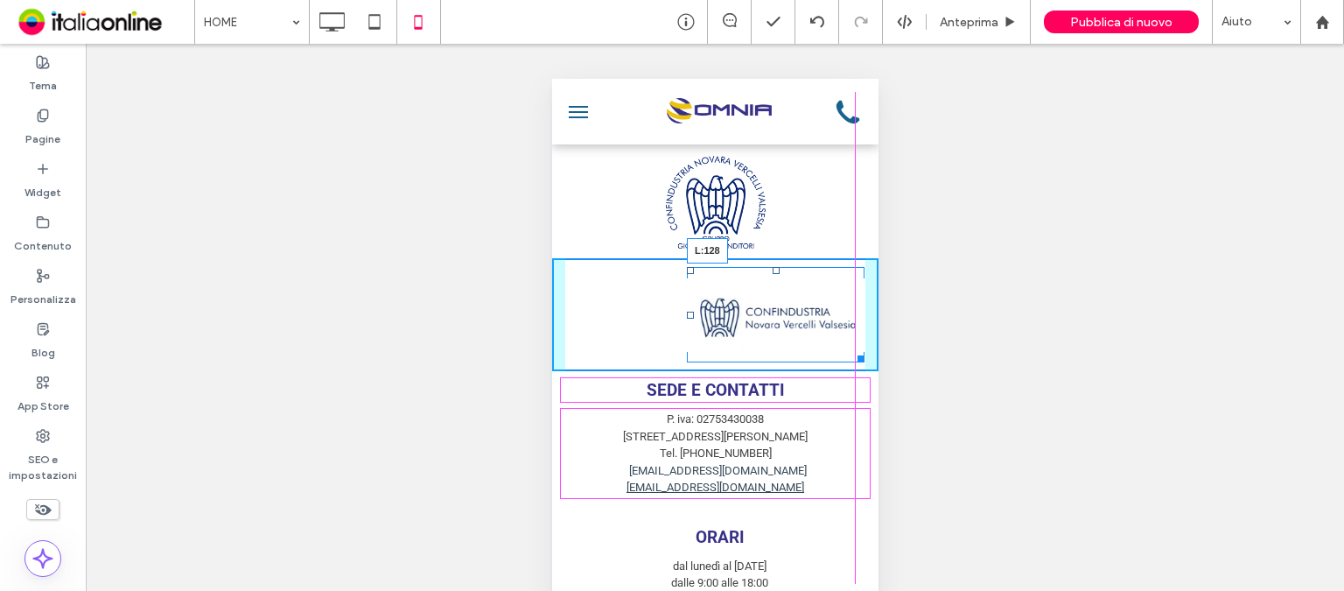
drag, startPoint x: 689, startPoint y: 358, endPoint x: 677, endPoint y: 358, distance: 11.4
click at [686, 318] on div at bounding box center [689, 314] width 7 height 7
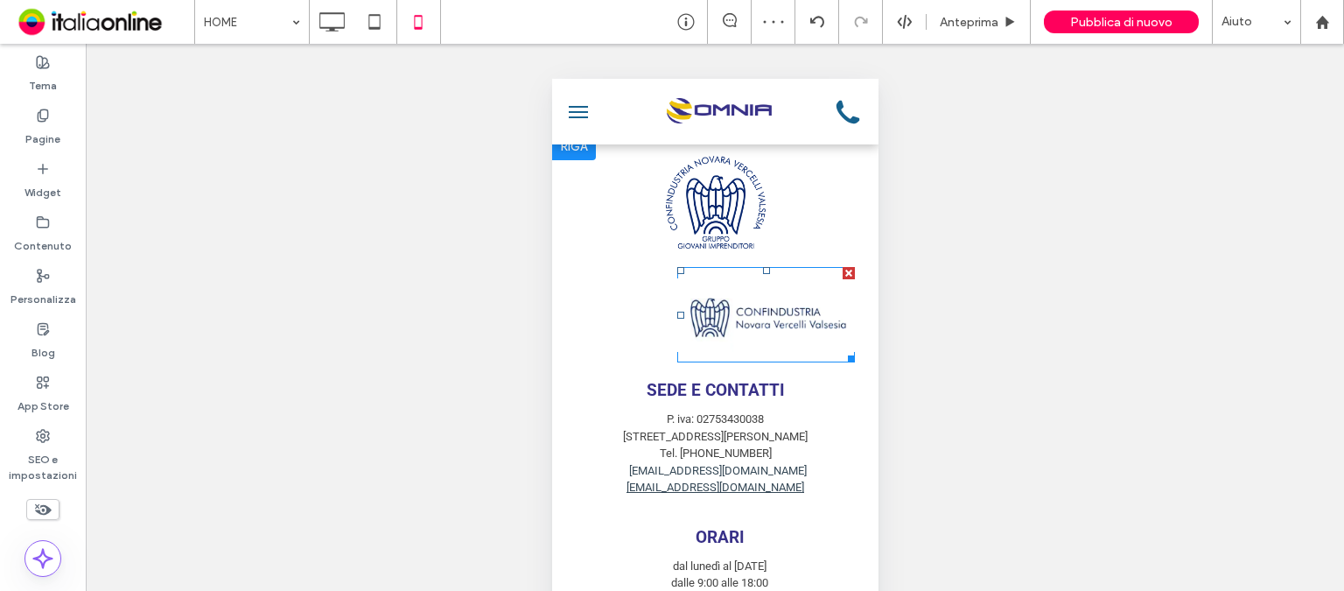
drag, startPoint x: 681, startPoint y: 317, endPoint x: 669, endPoint y: 317, distance: 11.4
click at [681, 274] on div at bounding box center [679, 270] width 7 height 7
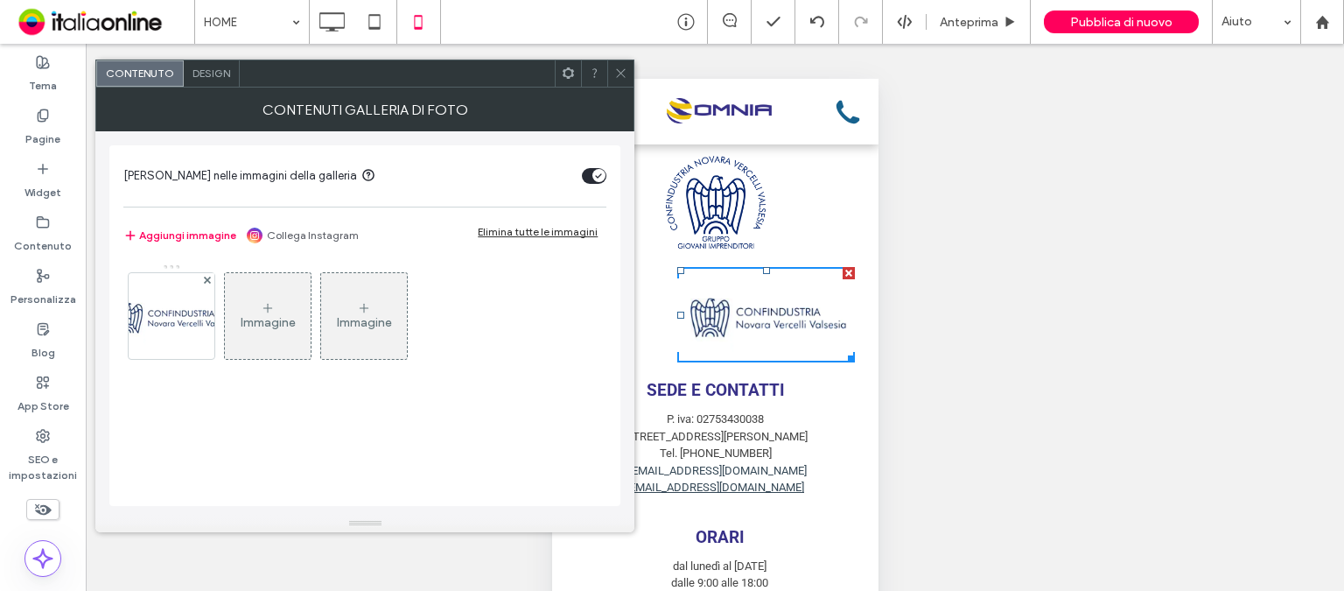
click at [616, 72] on icon at bounding box center [620, 72] width 13 height 13
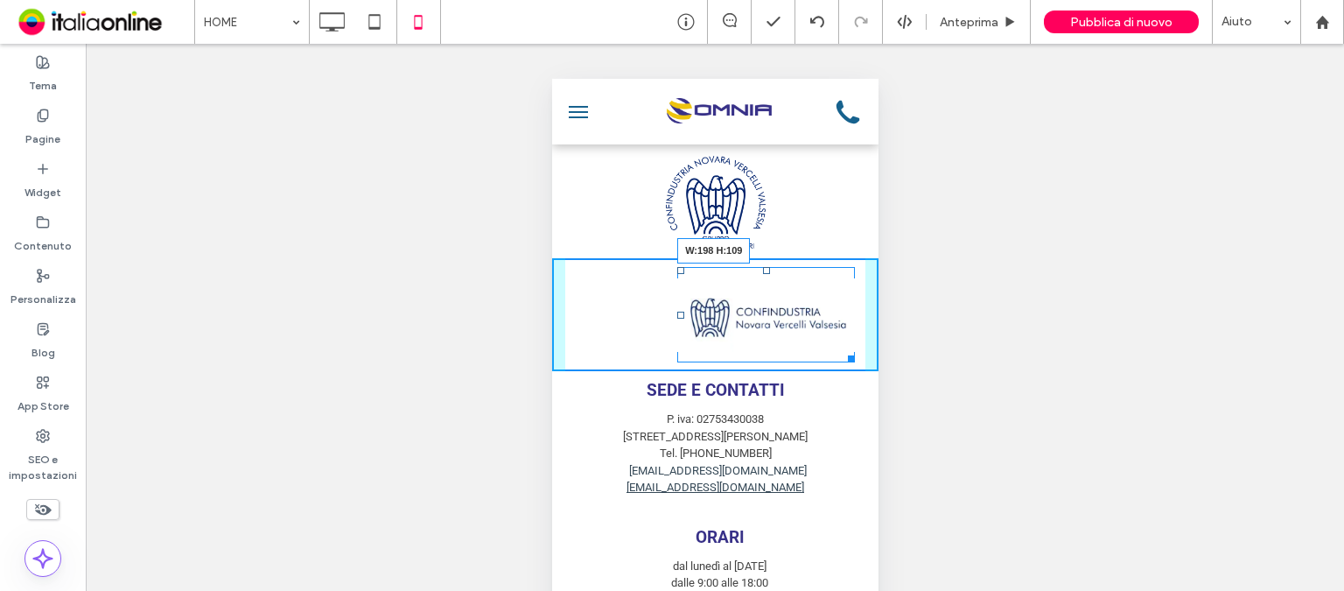
drag, startPoint x: 848, startPoint y: 405, endPoint x: 1329, endPoint y: 422, distance: 481.5
click at [762, 274] on div at bounding box center [762, 270] width 7 height 7
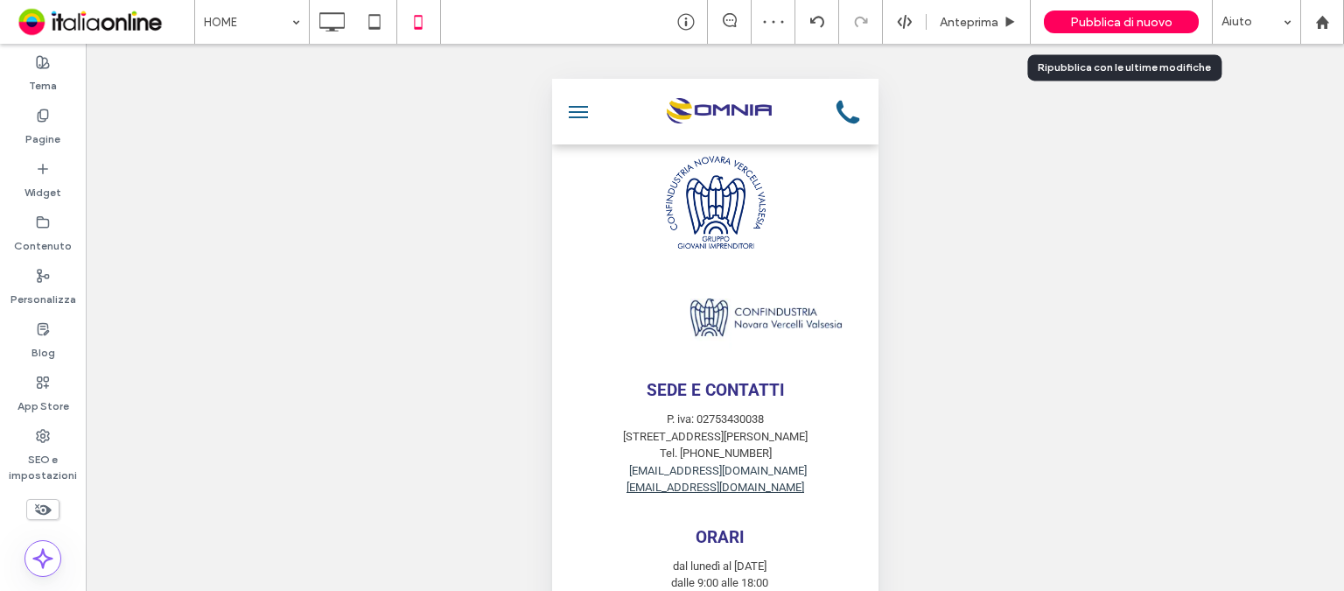
click at [1112, 27] on span "Pubblica di nuovo" at bounding box center [1121, 22] width 102 height 15
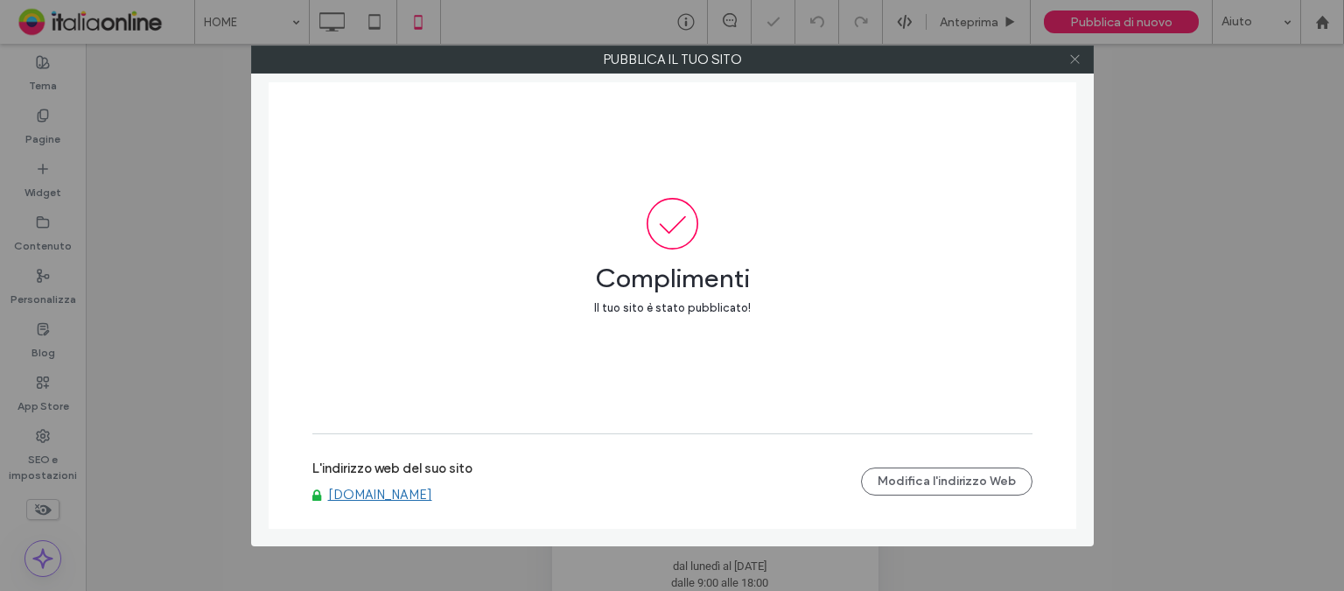
click at [1073, 62] on icon at bounding box center [1074, 58] width 13 height 13
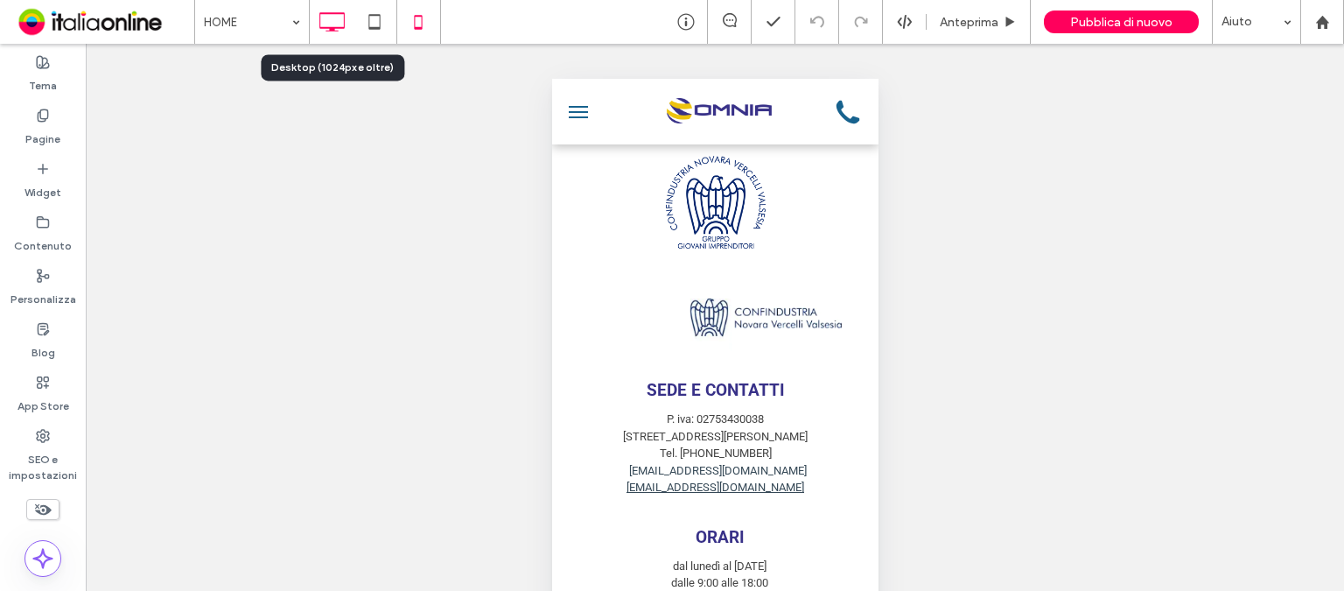
click at [326, 20] on icon at bounding box center [331, 21] width 35 height 35
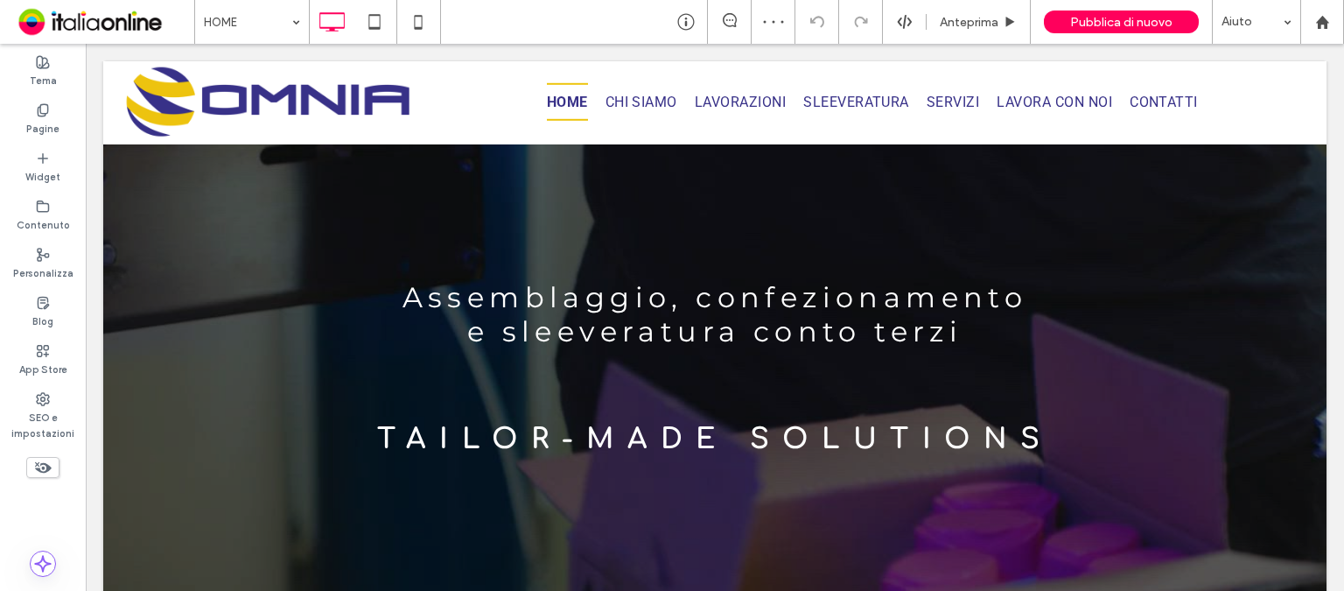
scroll to position [3837, 0]
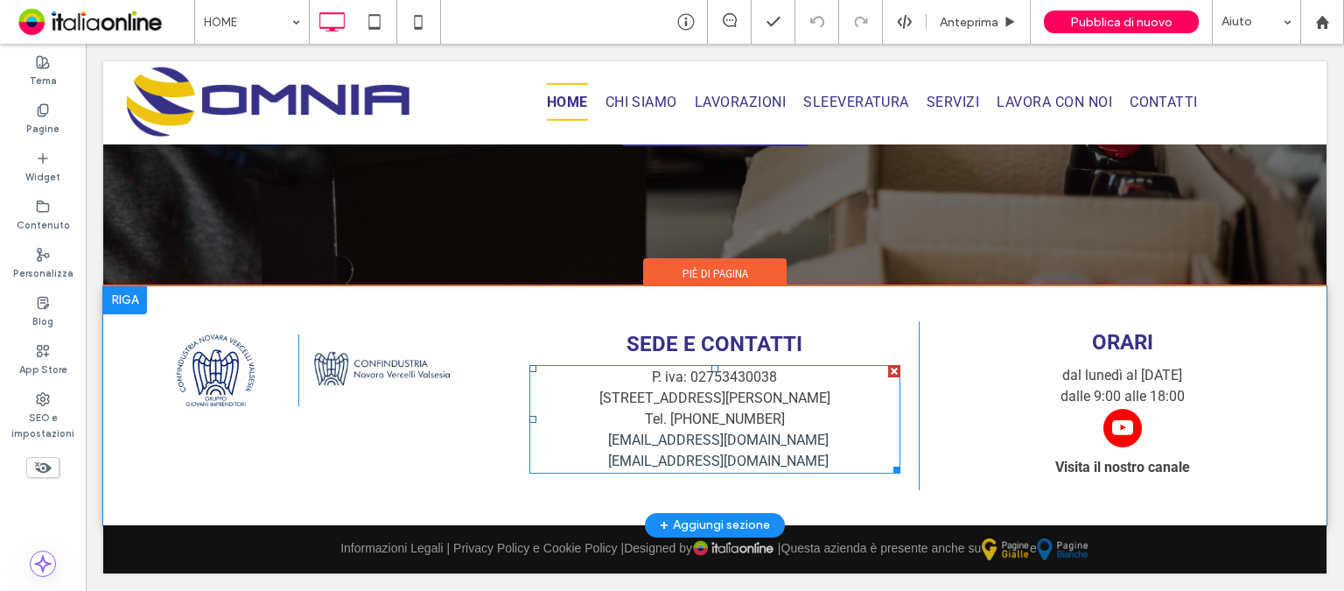
click at [730, 462] on link "commerciale@pogettoomnia.com" at bounding box center [718, 460] width 220 height 17
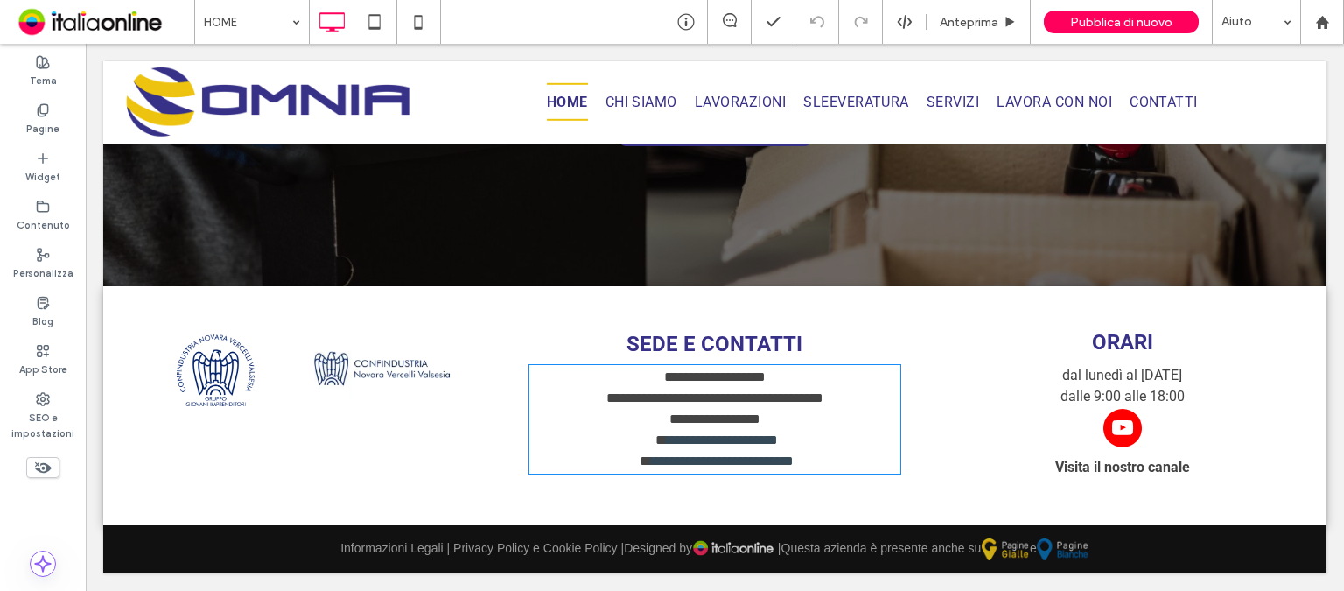
click at [730, 462] on link "**********" at bounding box center [722, 460] width 143 height 13
type input "******"
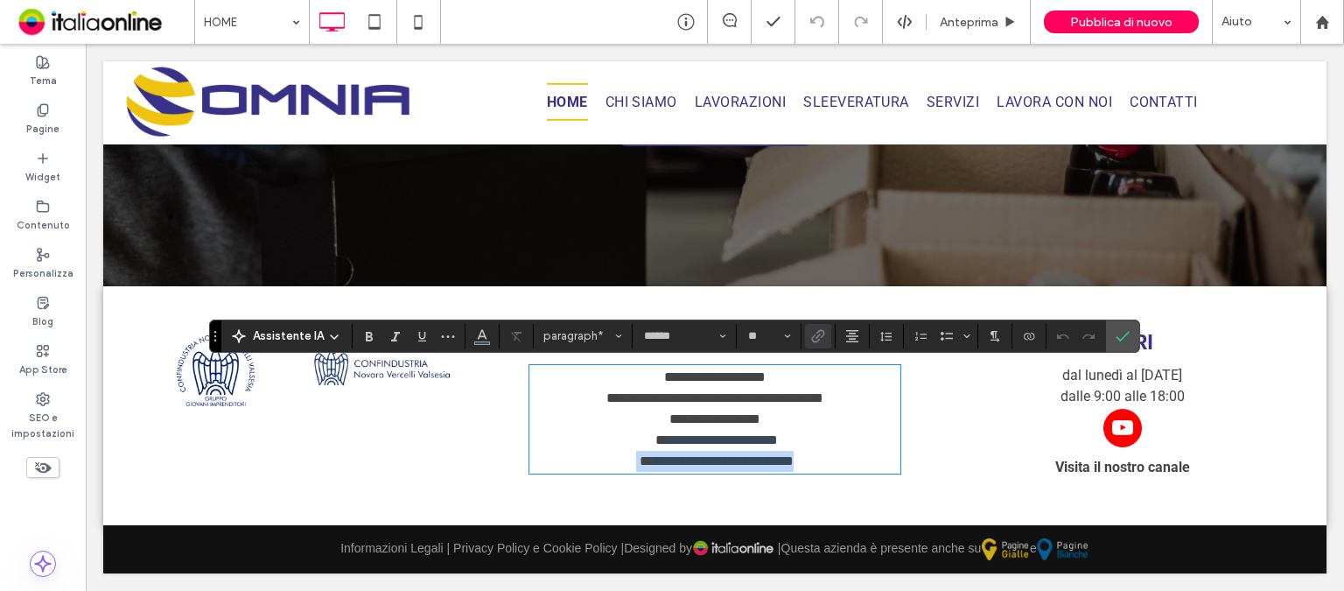
click at [730, 462] on link "**********" at bounding box center [722, 460] width 143 height 13
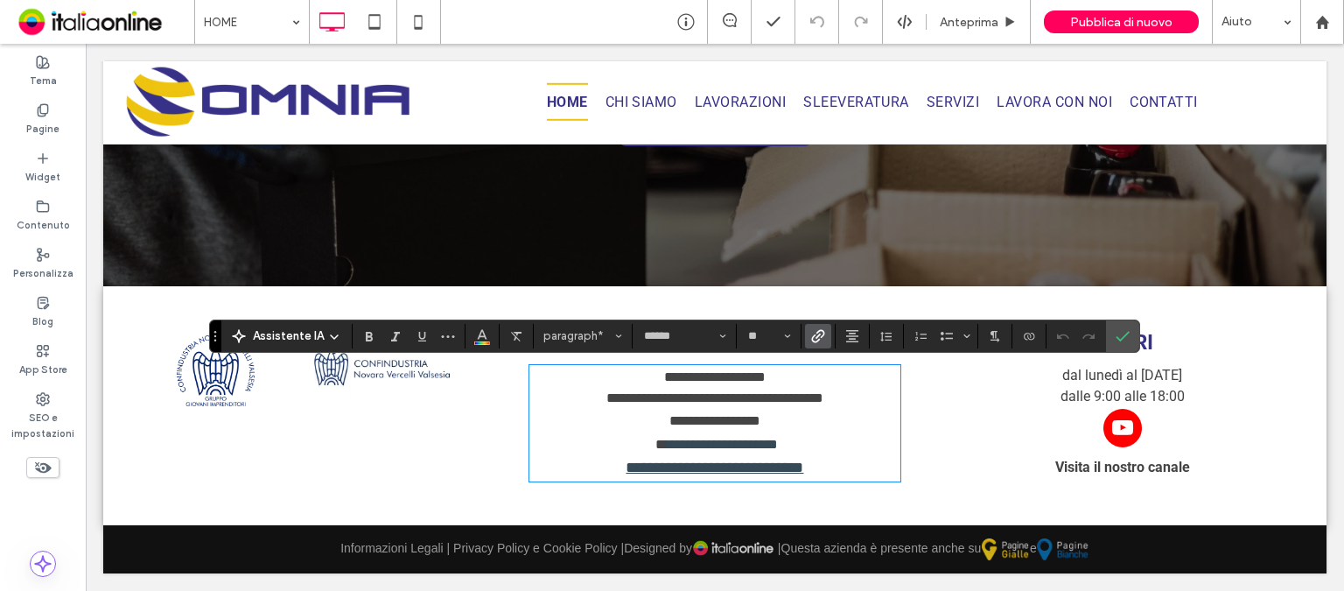
type input "**"
click at [700, 473] on link "**********" at bounding box center [715, 467] width 178 height 16
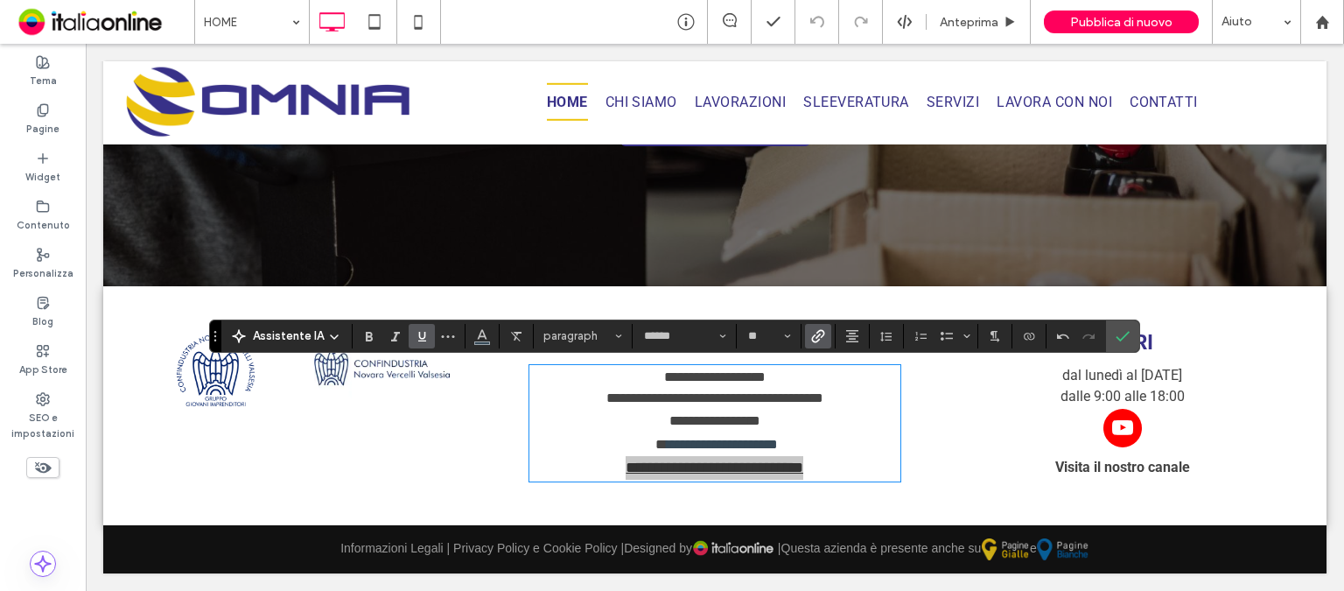
click at [423, 336] on use "Sottolineato" at bounding box center [422, 337] width 8 height 10
click at [1118, 338] on use "Conferma" at bounding box center [1123, 336] width 14 height 10
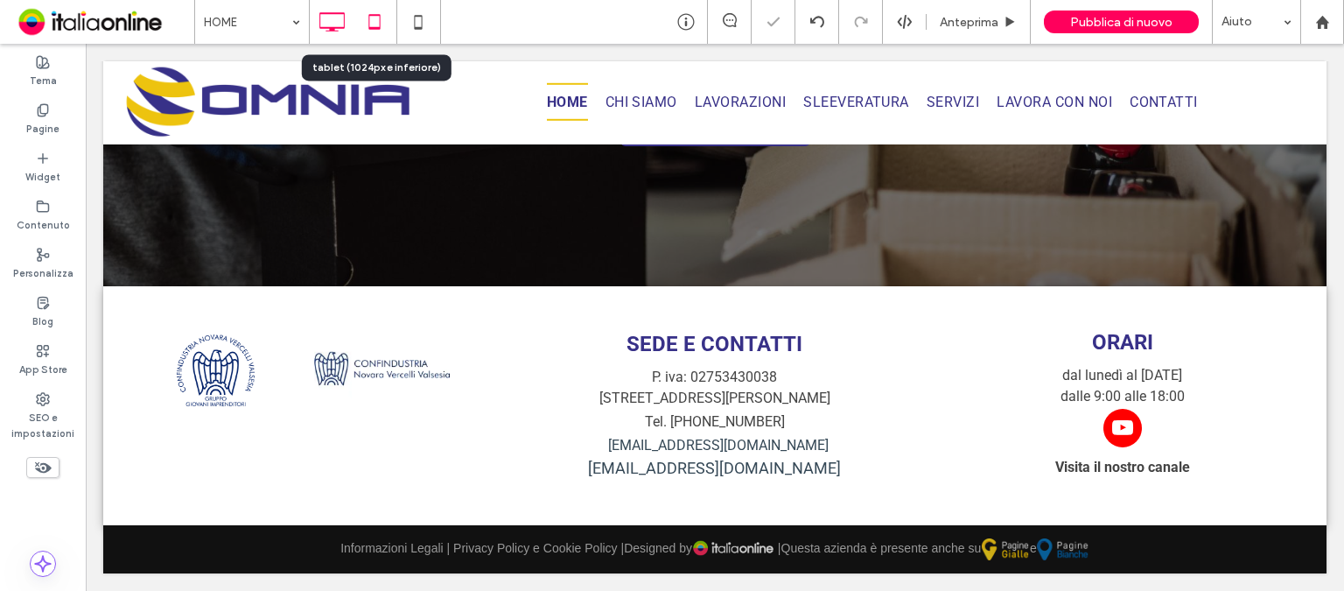
drag, startPoint x: 395, startPoint y: 269, endPoint x: 367, endPoint y: 24, distance: 246.5
click at [367, 24] on icon at bounding box center [374, 21] width 35 height 35
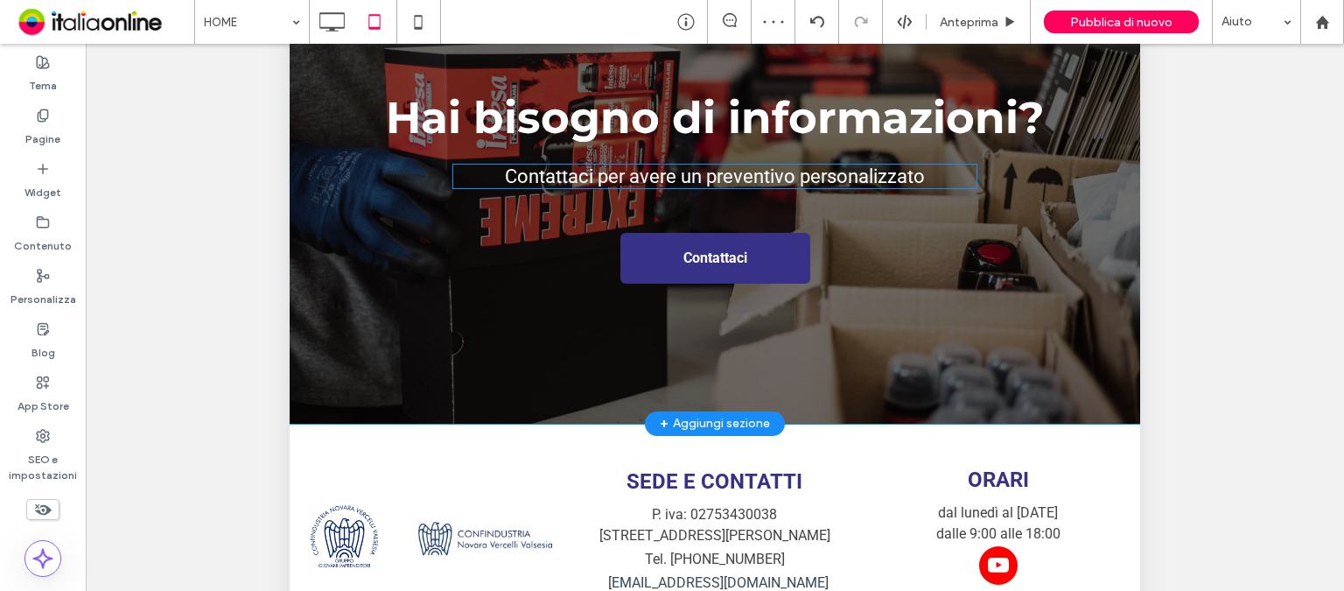
scroll to position [628, 0]
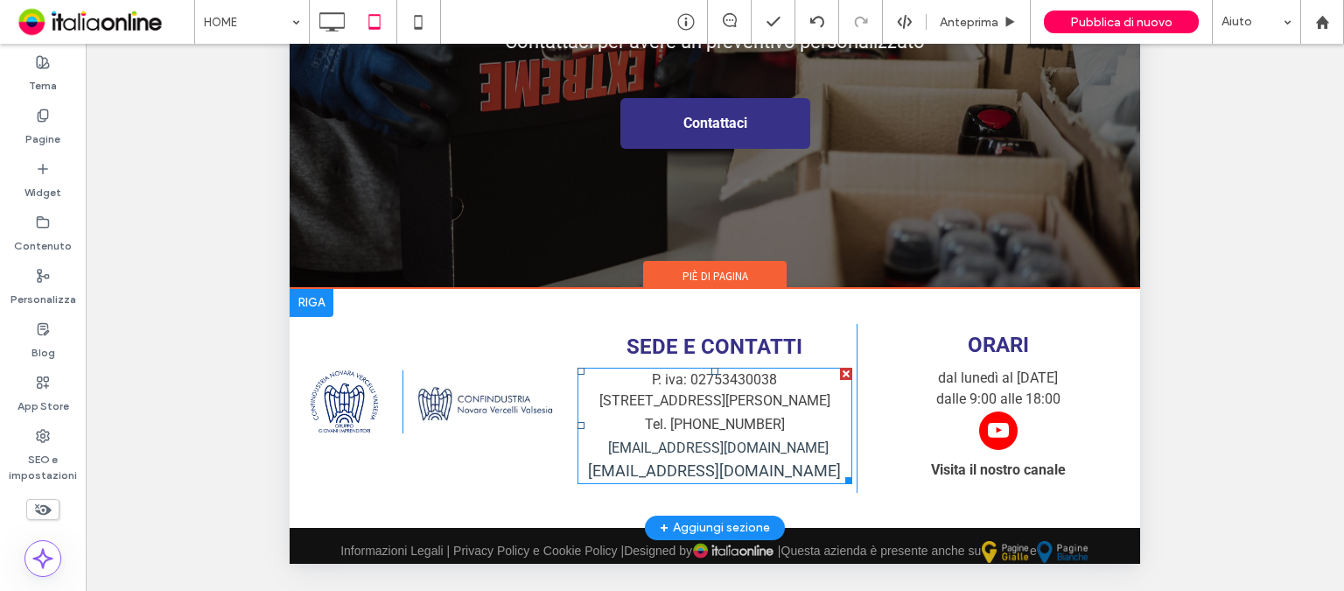
click at [691, 461] on link "commerciale@progettoomnia.com" at bounding box center [714, 470] width 253 height 18
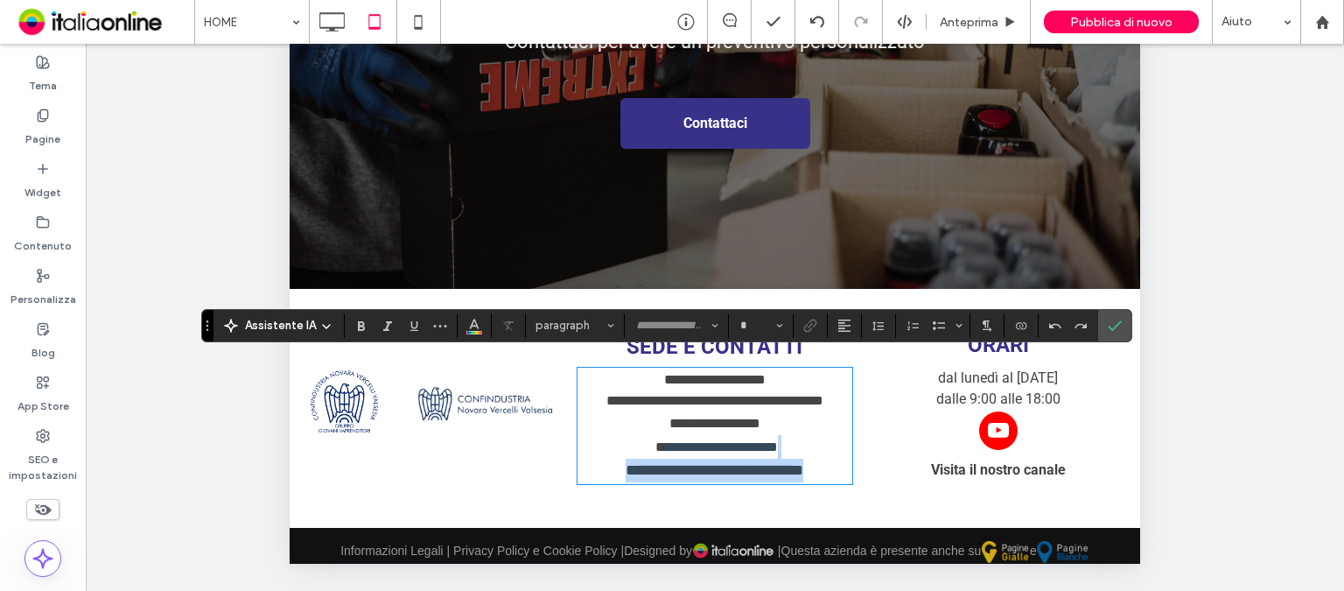
type input "******"
type input "**"
click at [691, 462] on link "**********" at bounding box center [715, 470] width 178 height 16
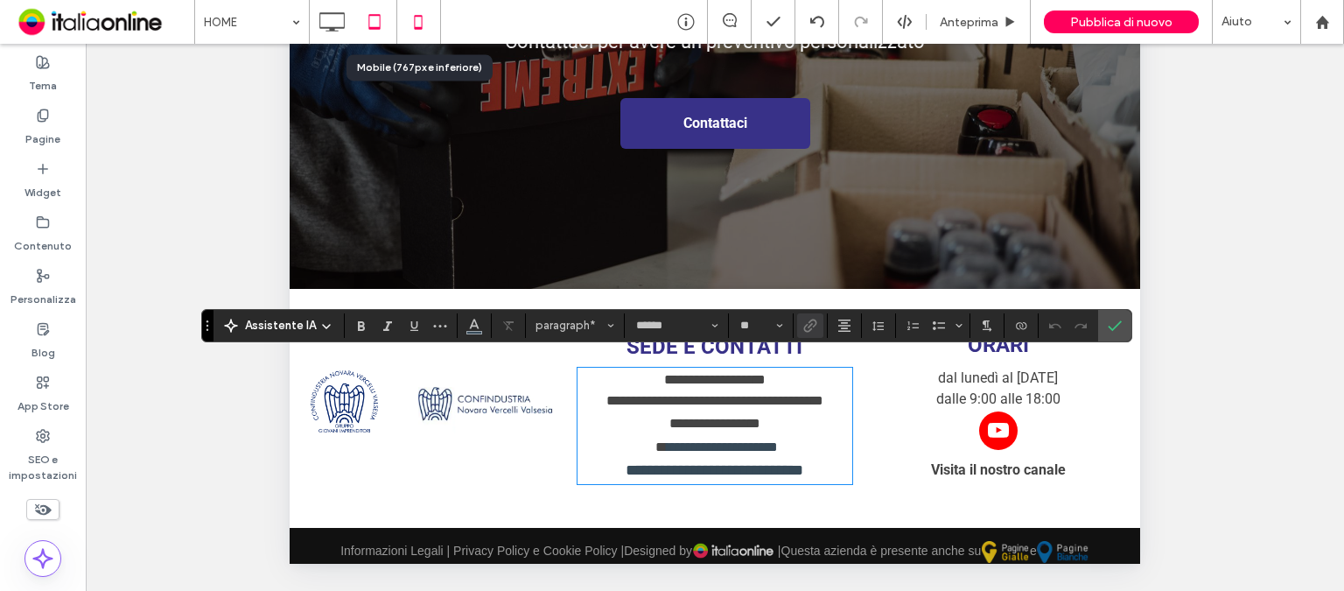
drag, startPoint x: 416, startPoint y: 13, endPoint x: 416, endPoint y: 25, distance: 12.2
click at [416, 13] on icon at bounding box center [418, 21] width 35 height 35
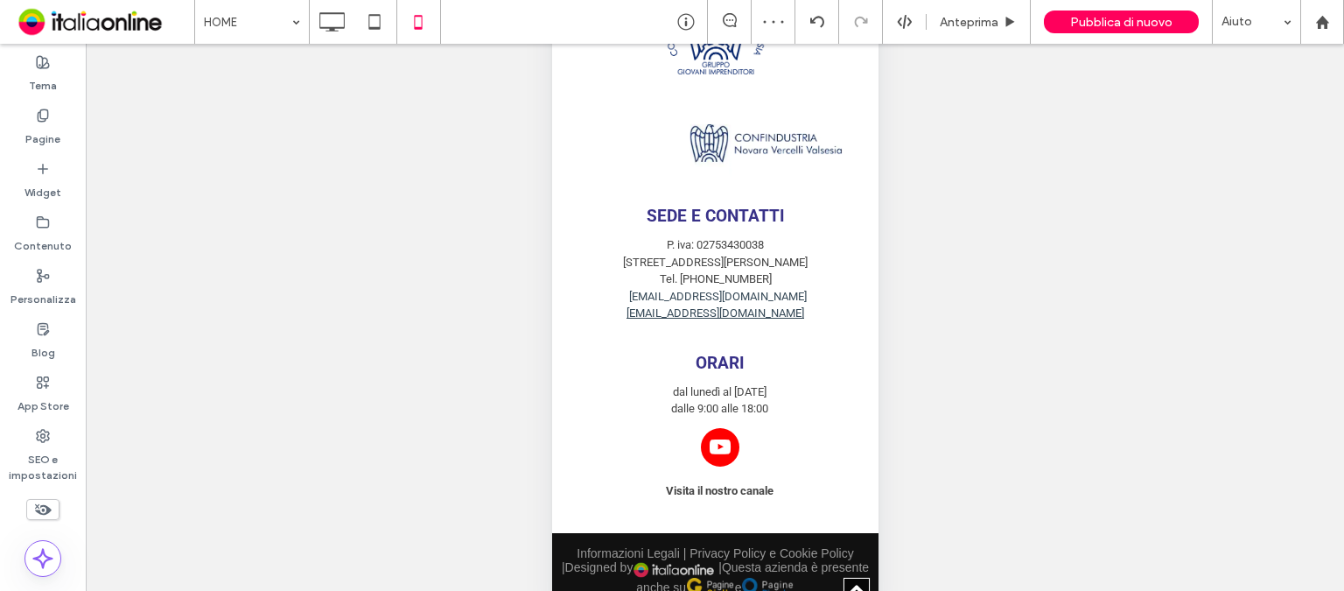
scroll to position [3928, 0]
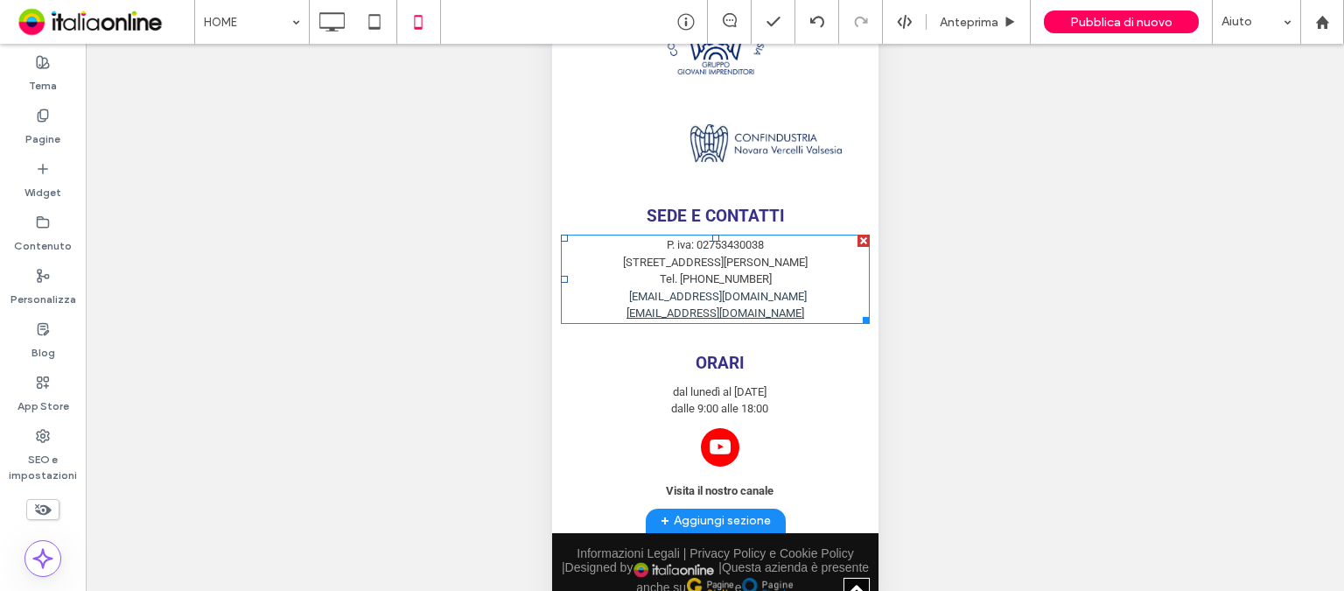
click at [720, 311] on link "commerciale@progettoomnia.com" at bounding box center [715, 312] width 178 height 13
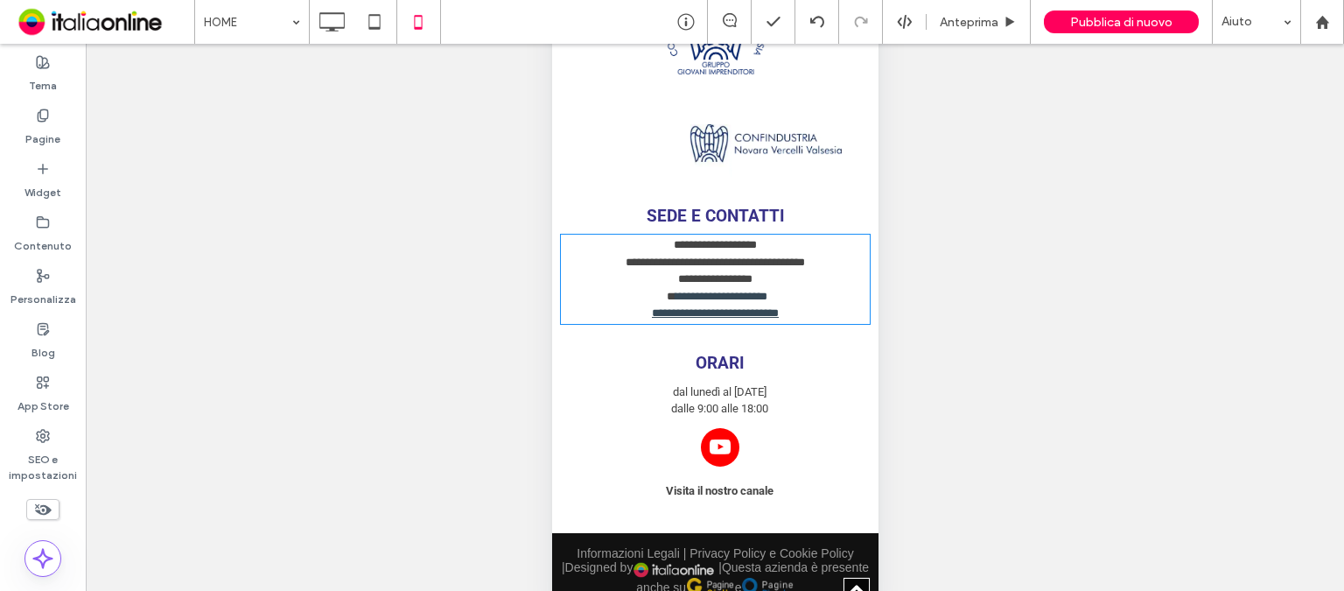
click at [720, 311] on link "**********" at bounding box center [714, 312] width 127 height 11
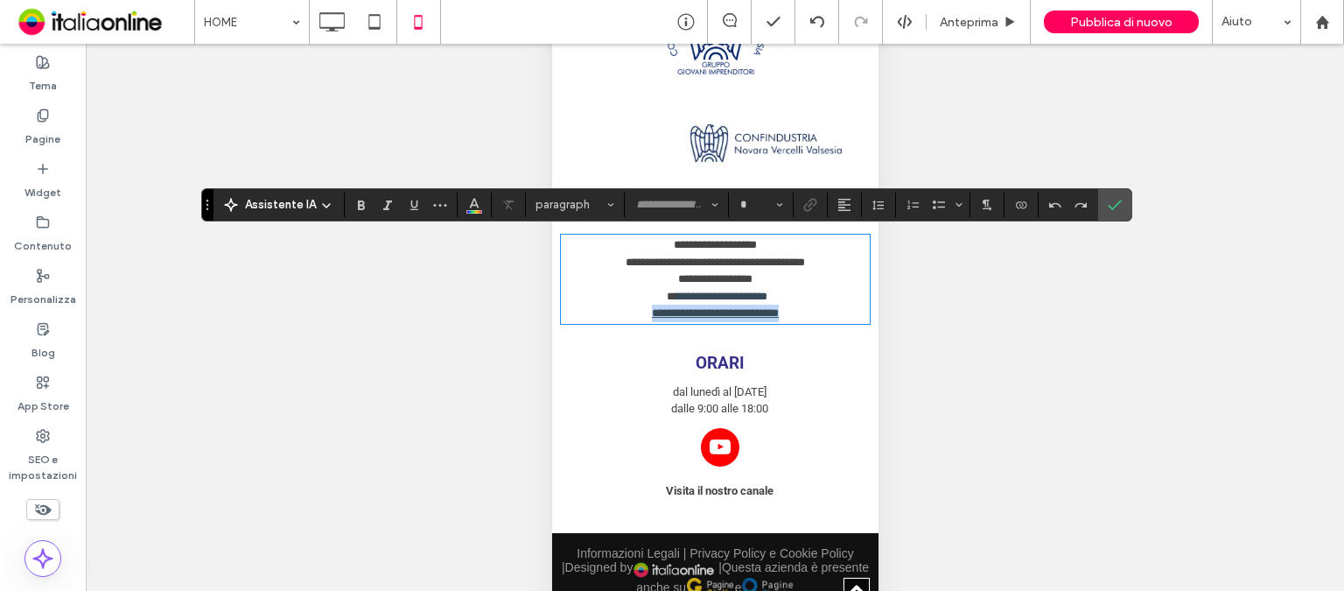
click at [720, 311] on link "**********" at bounding box center [714, 312] width 127 height 11
type input "******"
type input "**"
click at [720, 311] on link "**********" at bounding box center [714, 312] width 127 height 11
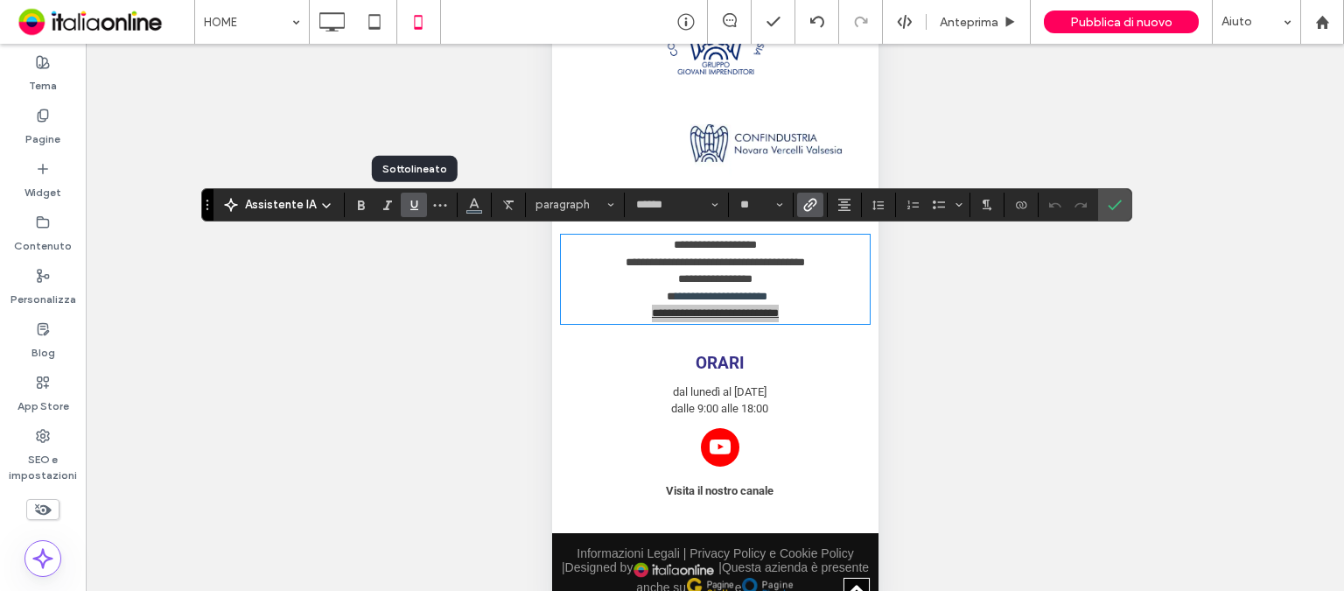
click at [402, 206] on label "Sottolineato" at bounding box center [414, 204] width 26 height 24
click at [1108, 205] on icon "Conferma" at bounding box center [1115, 205] width 14 height 14
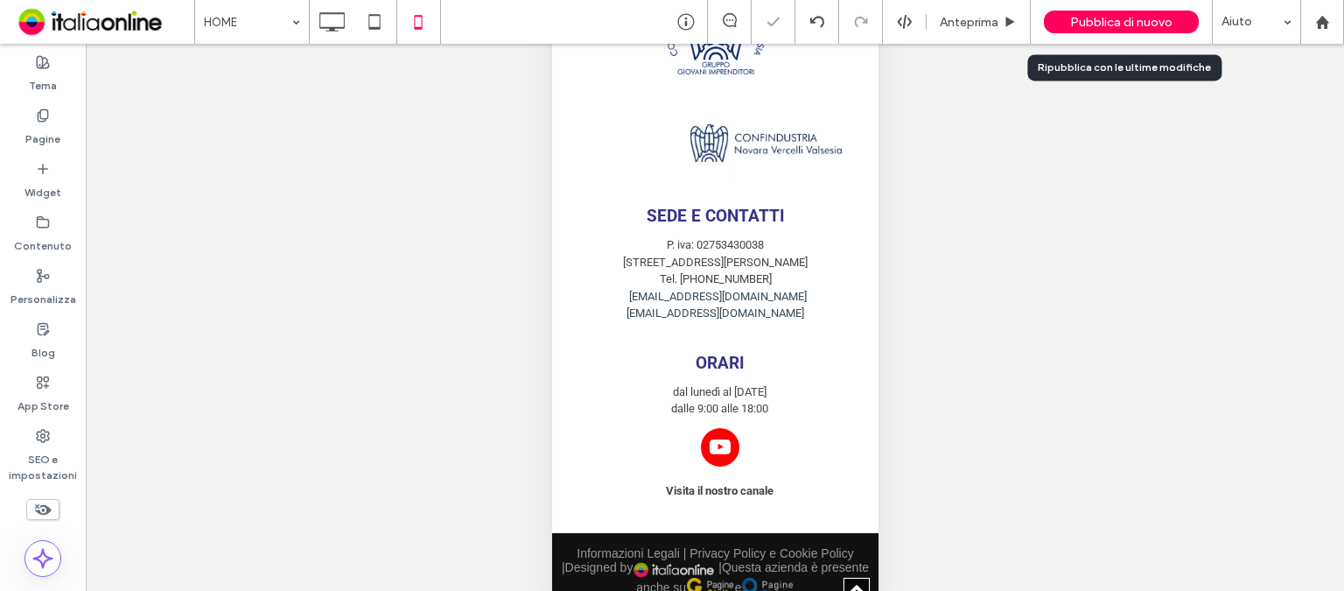
click at [1118, 19] on span "Pubblica di nuovo" at bounding box center [1121, 22] width 102 height 15
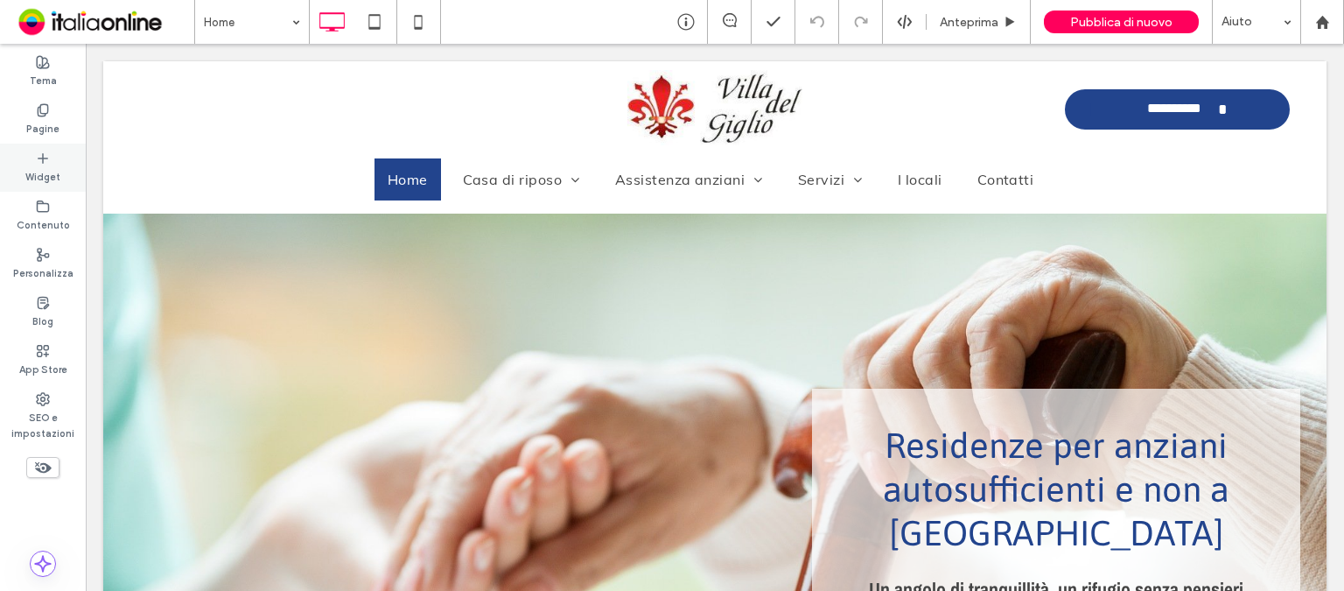
click at [33, 159] on div "Widget" at bounding box center [43, 167] width 86 height 48
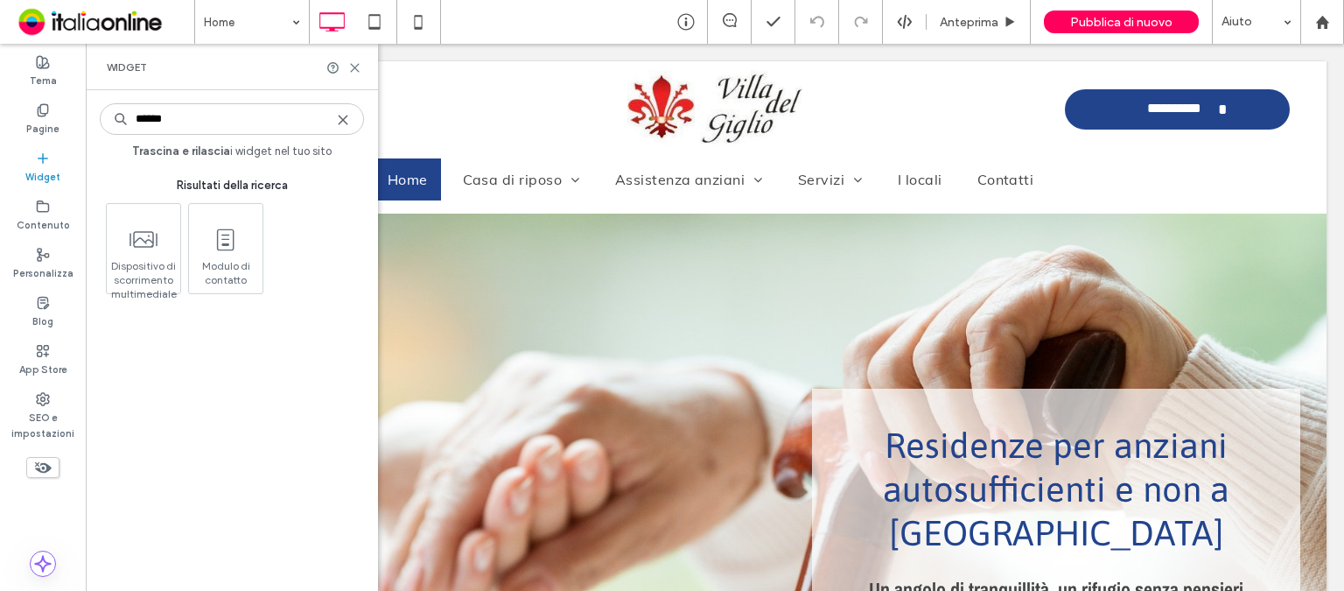
type input "******"
click at [345, 118] on use at bounding box center [343, 119] width 8 height 8
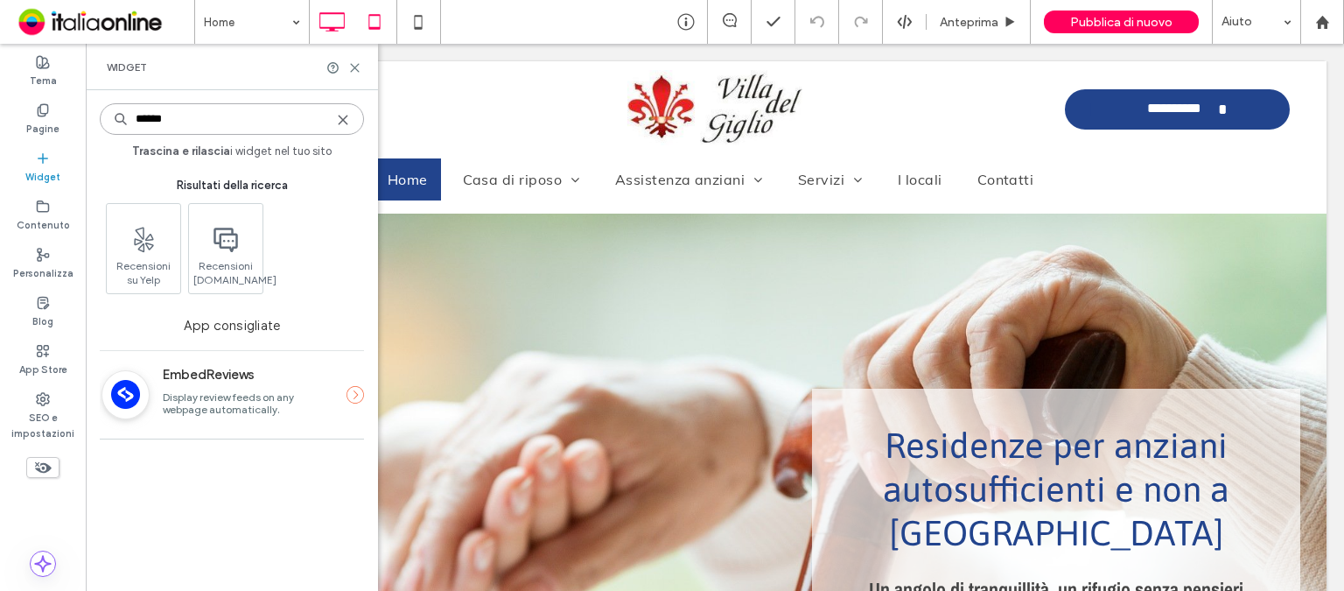
type input "******"
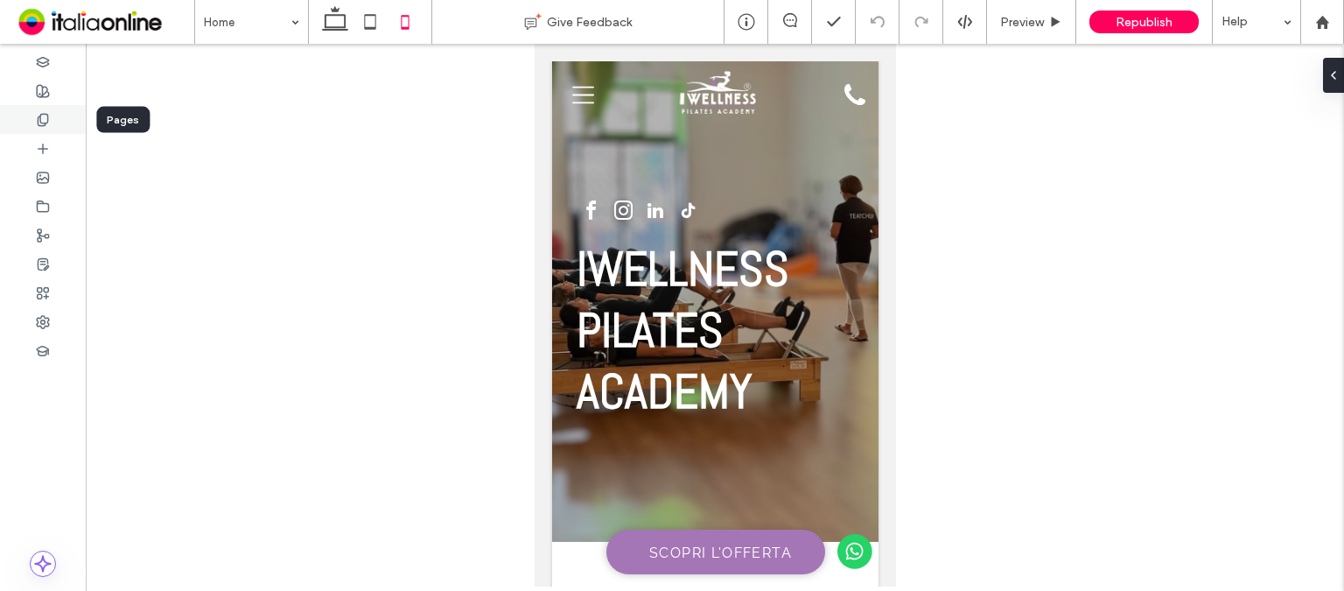
click at [23, 115] on div at bounding box center [43, 119] width 86 height 29
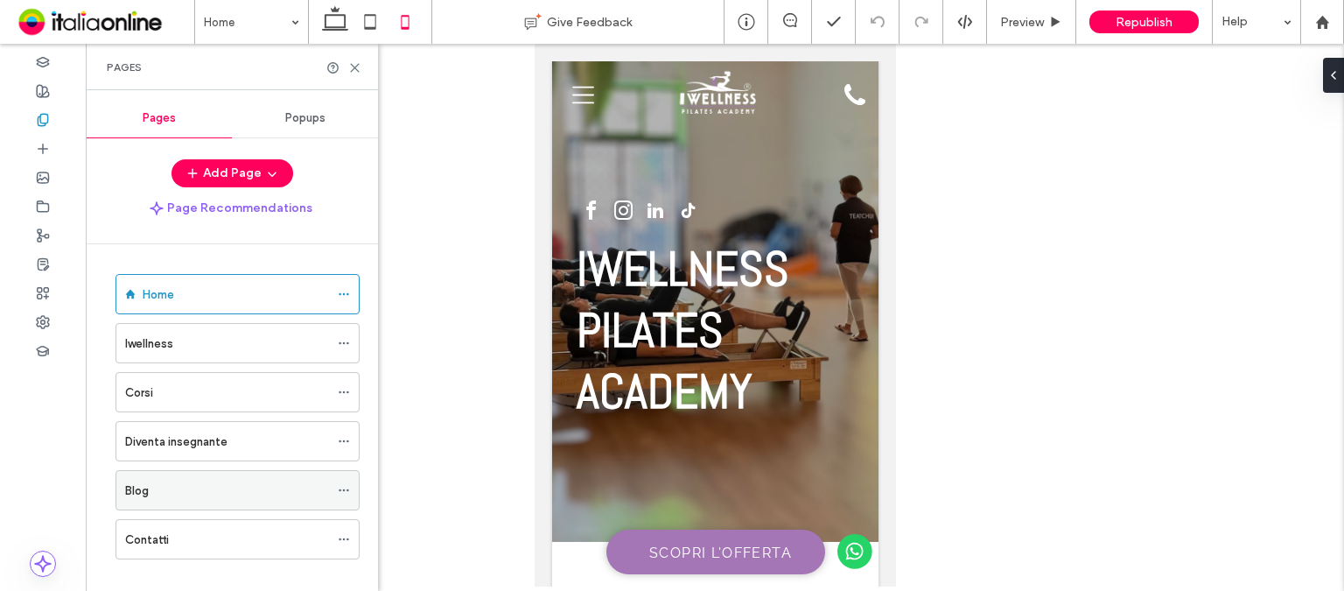
click at [228, 478] on div "Blog" at bounding box center [227, 490] width 204 height 38
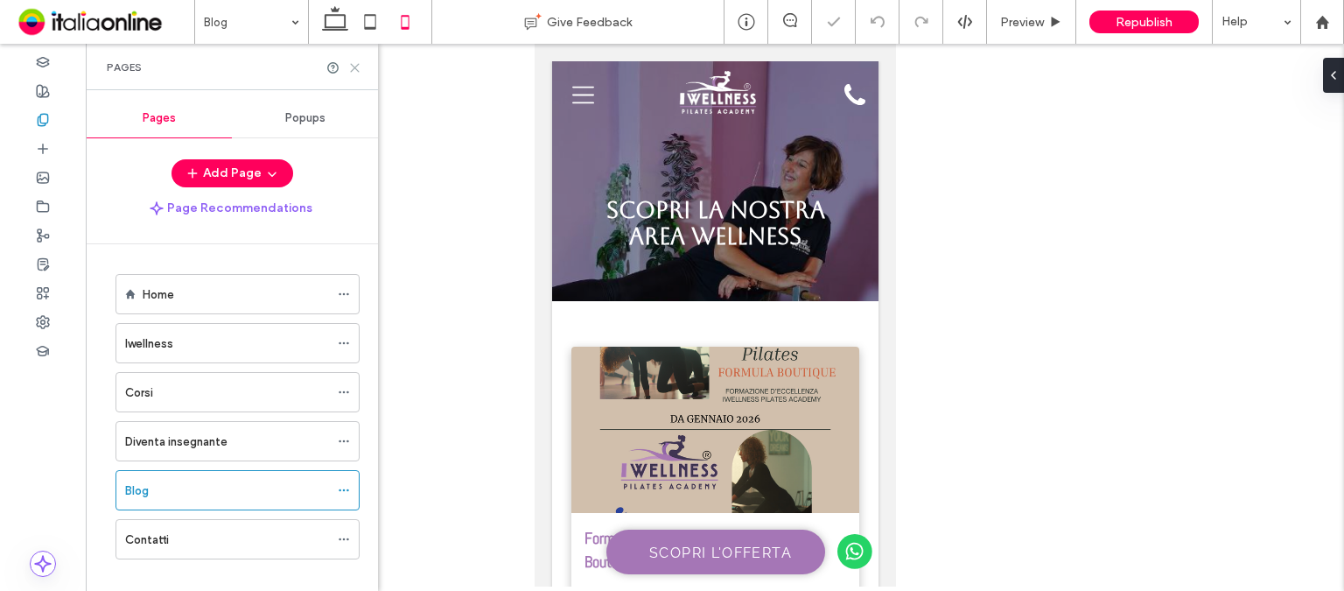
click at [355, 70] on icon at bounding box center [354, 67] width 13 height 13
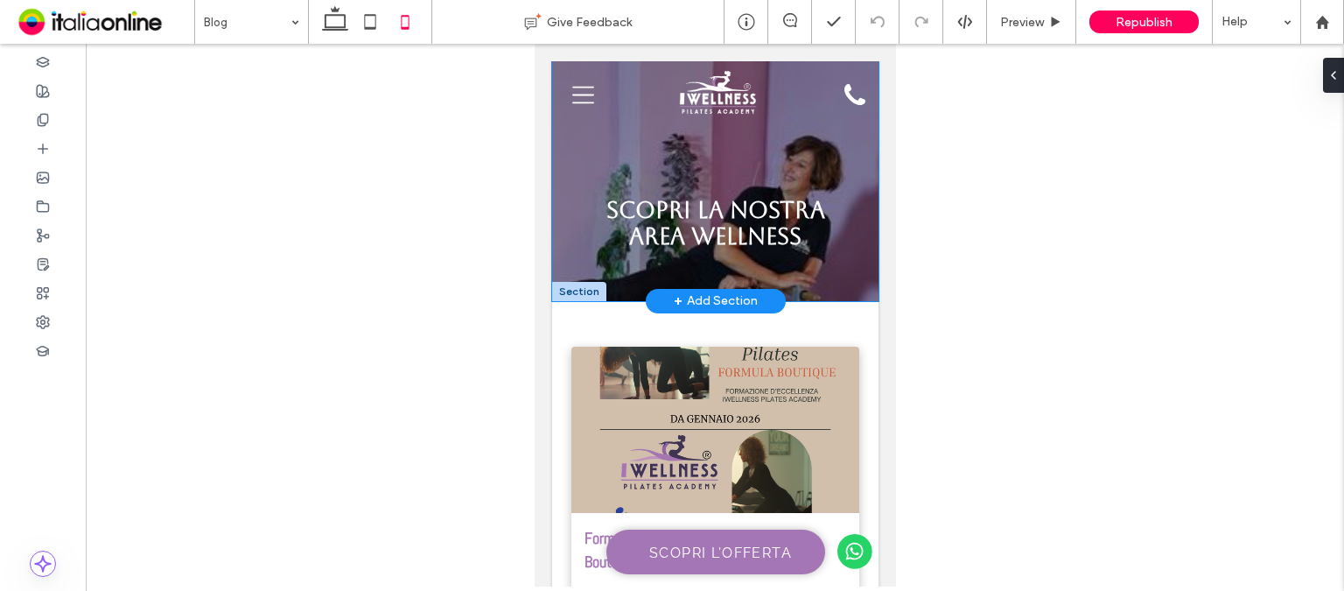
click at [841, 183] on div "Scopri la nostra area wellness" at bounding box center [714, 181] width 326 height 240
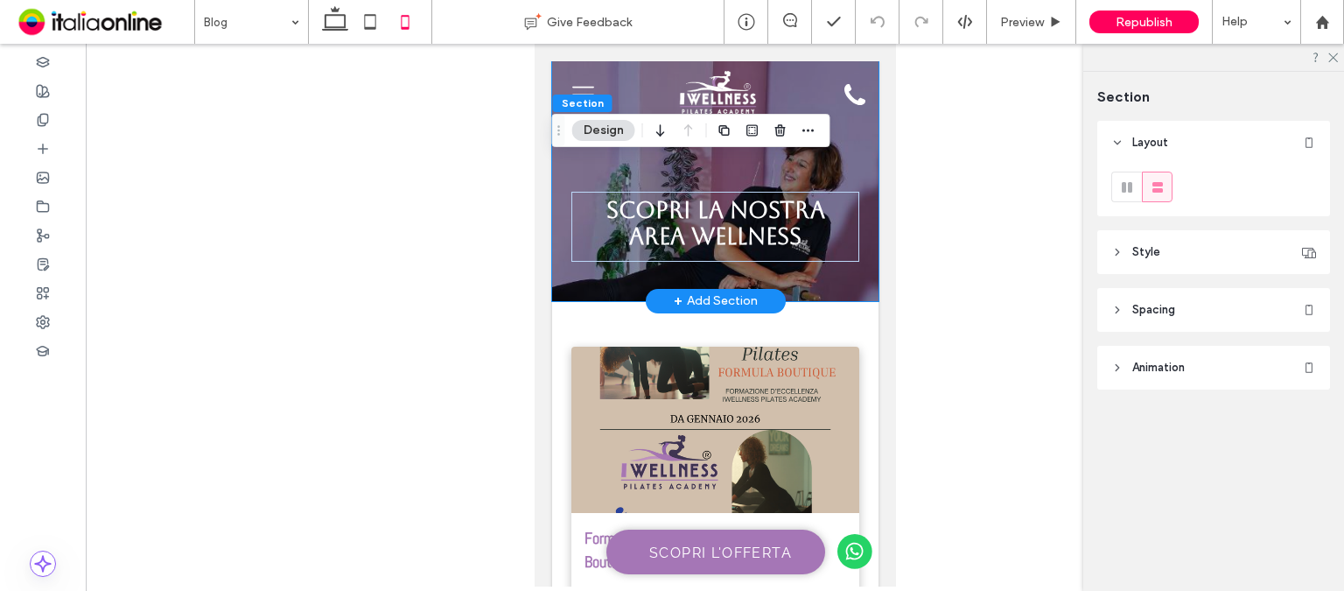
click at [836, 160] on div "Scopri la nostra area wellness" at bounding box center [714, 181] width 326 height 240
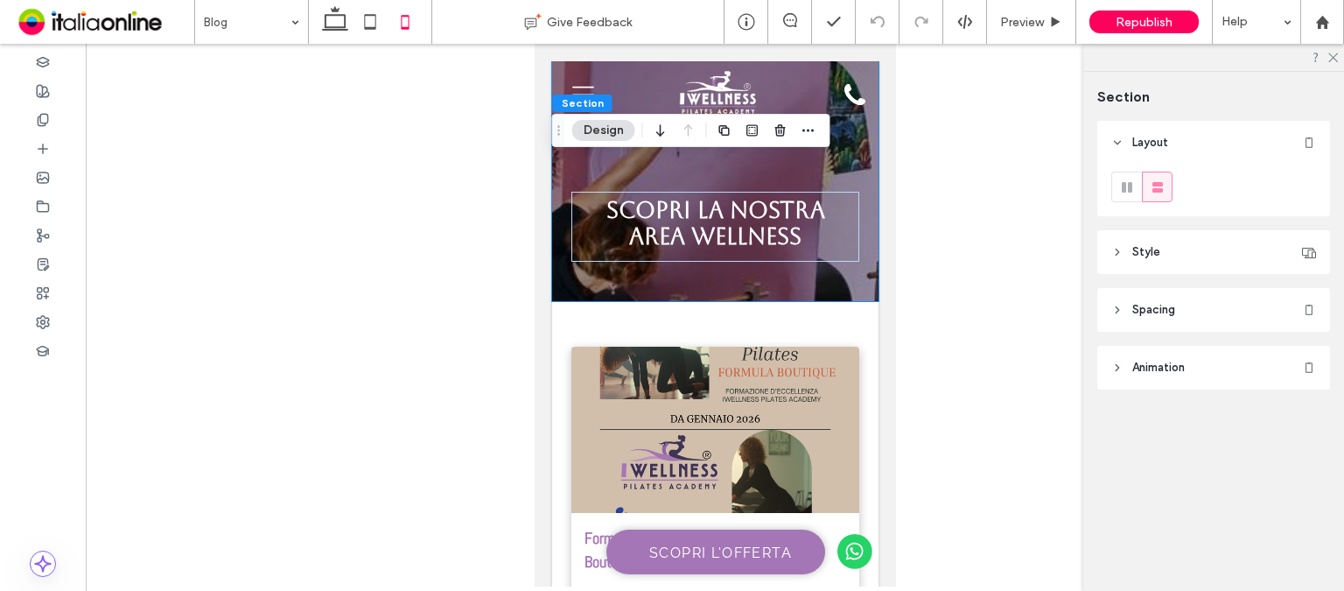
click at [973, 153] on div at bounding box center [715, 315] width 1258 height 542
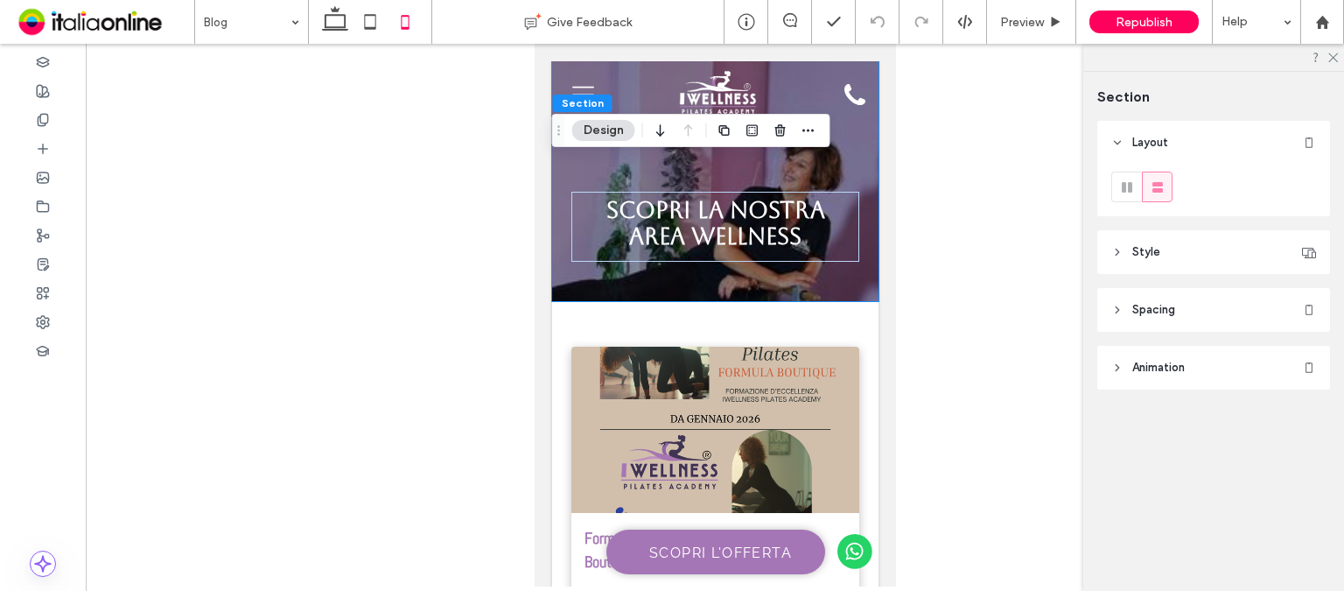
drag, startPoint x: 1333, startPoint y: 59, endPoint x: 1251, endPoint y: 96, distance: 90.1
click at [1333, 59] on icon at bounding box center [1331, 56] width 11 height 11
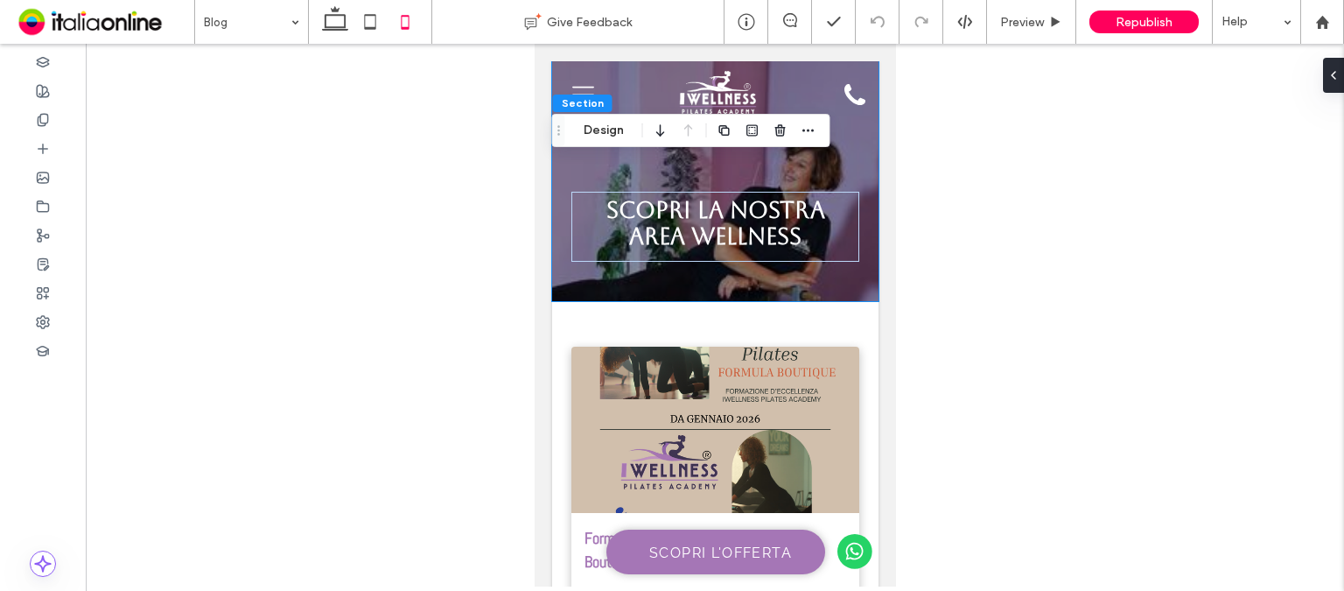
click at [927, 164] on div at bounding box center [715, 315] width 1258 height 542
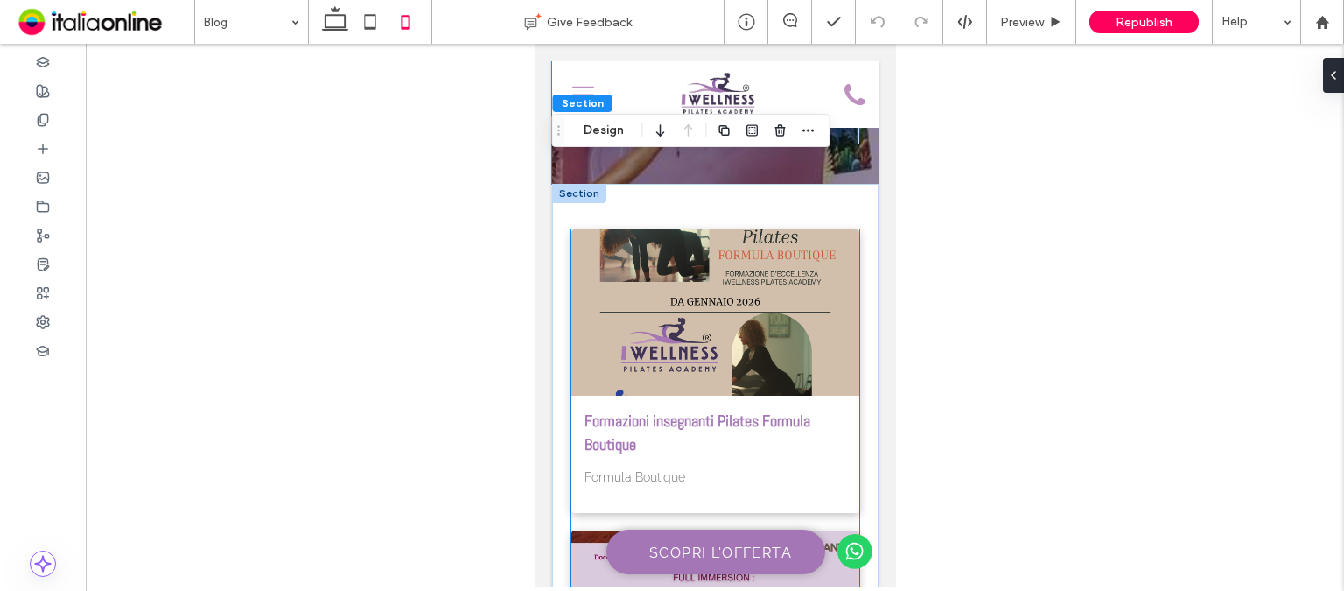
scroll to position [87, 0]
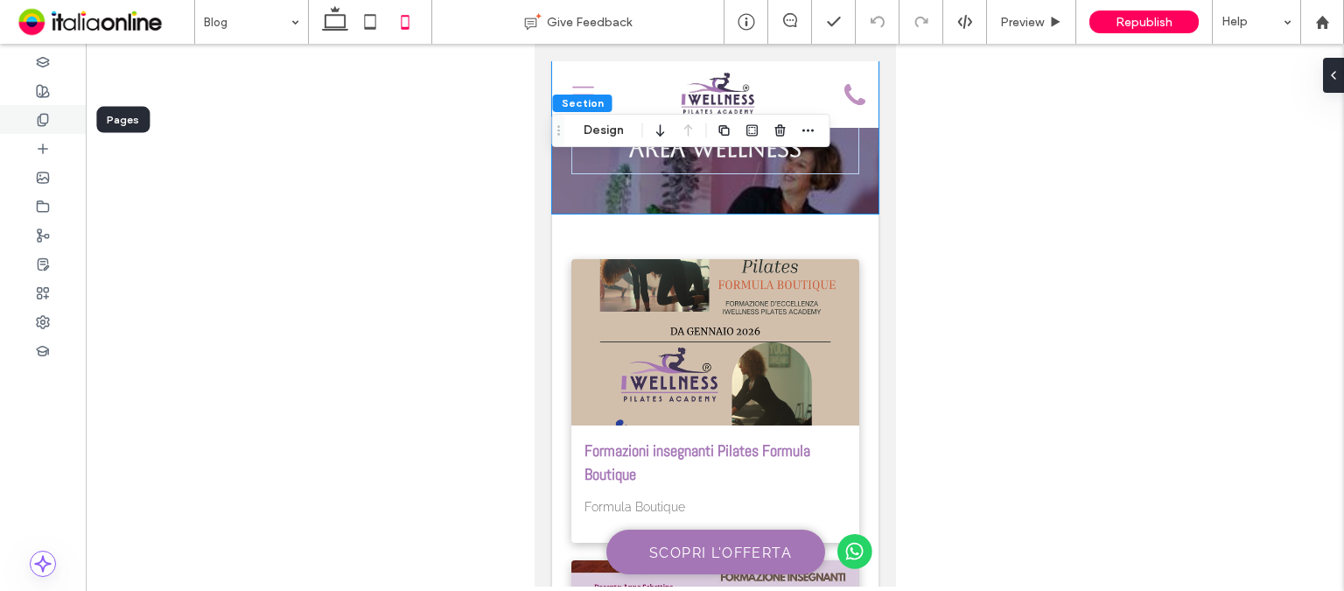
click at [28, 119] on div at bounding box center [43, 119] width 86 height 29
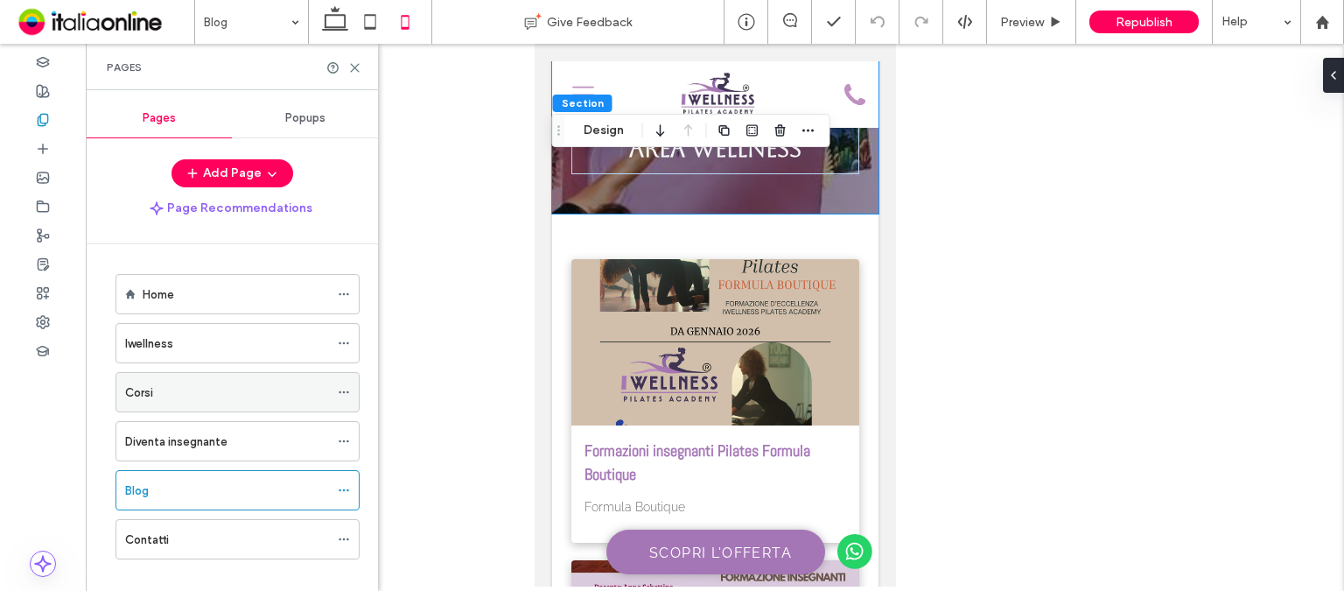
scroll to position [17, 0]
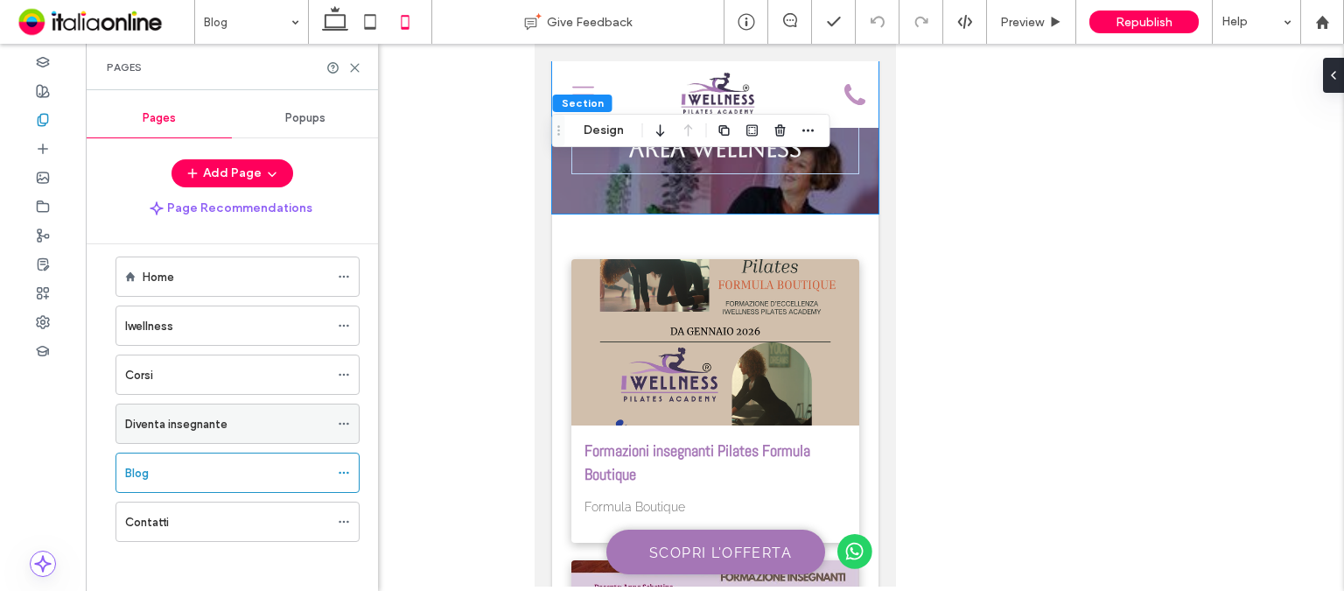
click at [269, 408] on div "Diventa insegnante" at bounding box center [227, 423] width 204 height 38
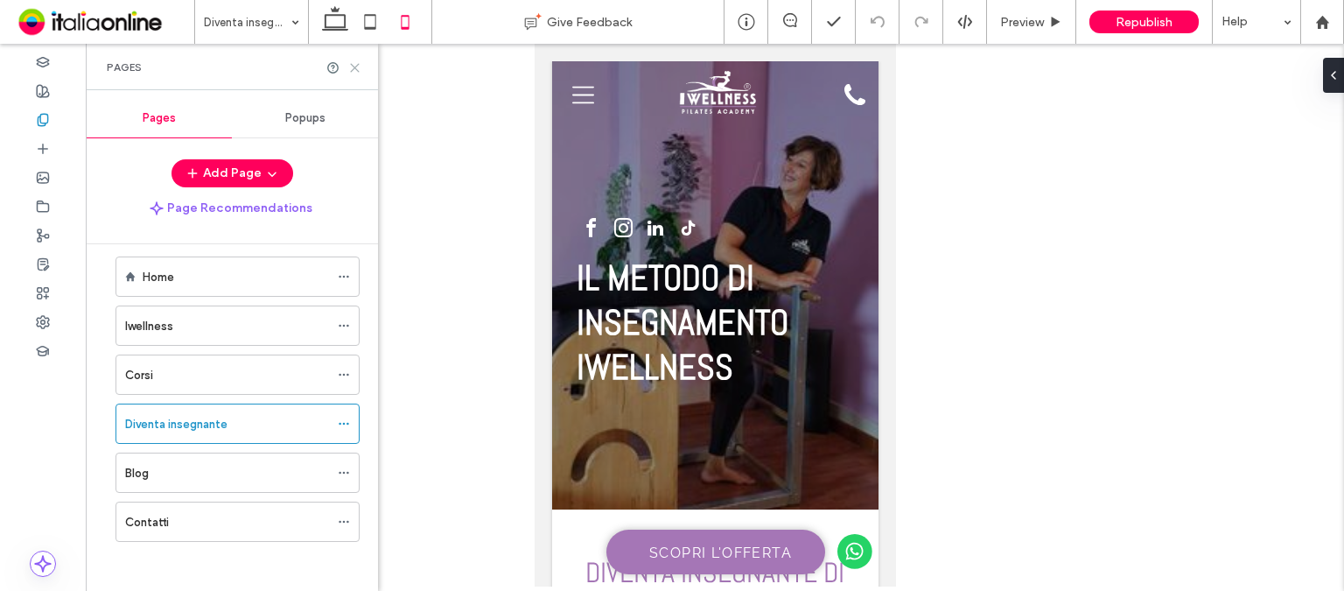
click at [352, 64] on use at bounding box center [355, 68] width 8 height 8
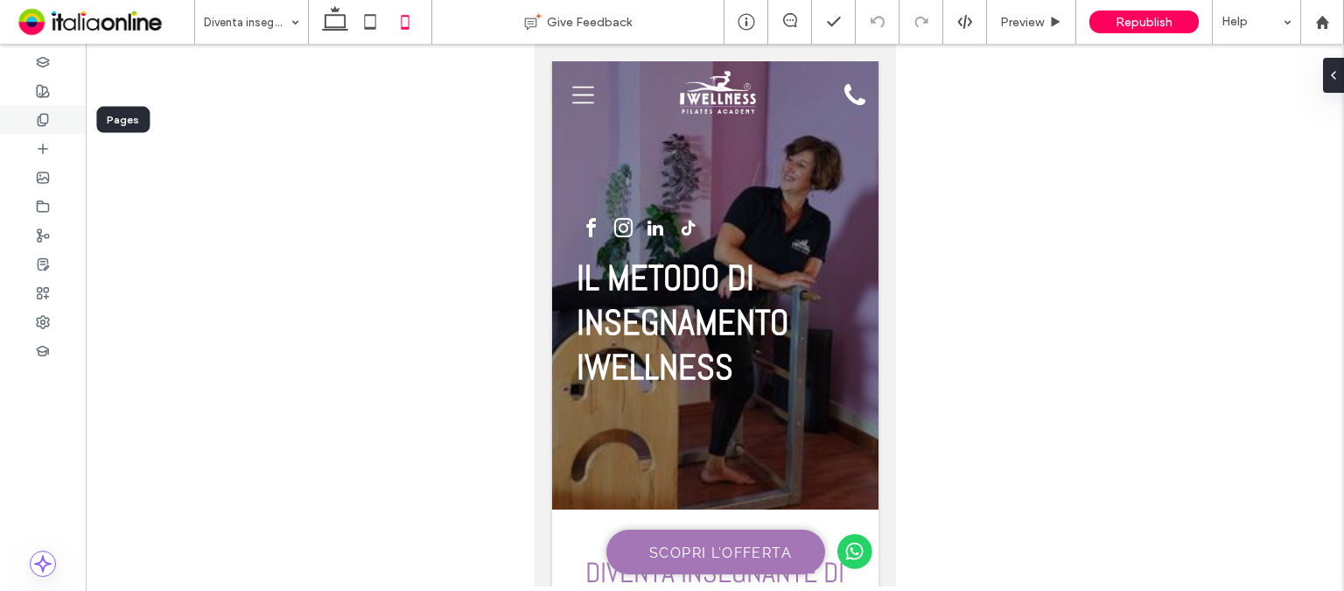
click at [48, 113] on icon at bounding box center [43, 120] width 14 height 14
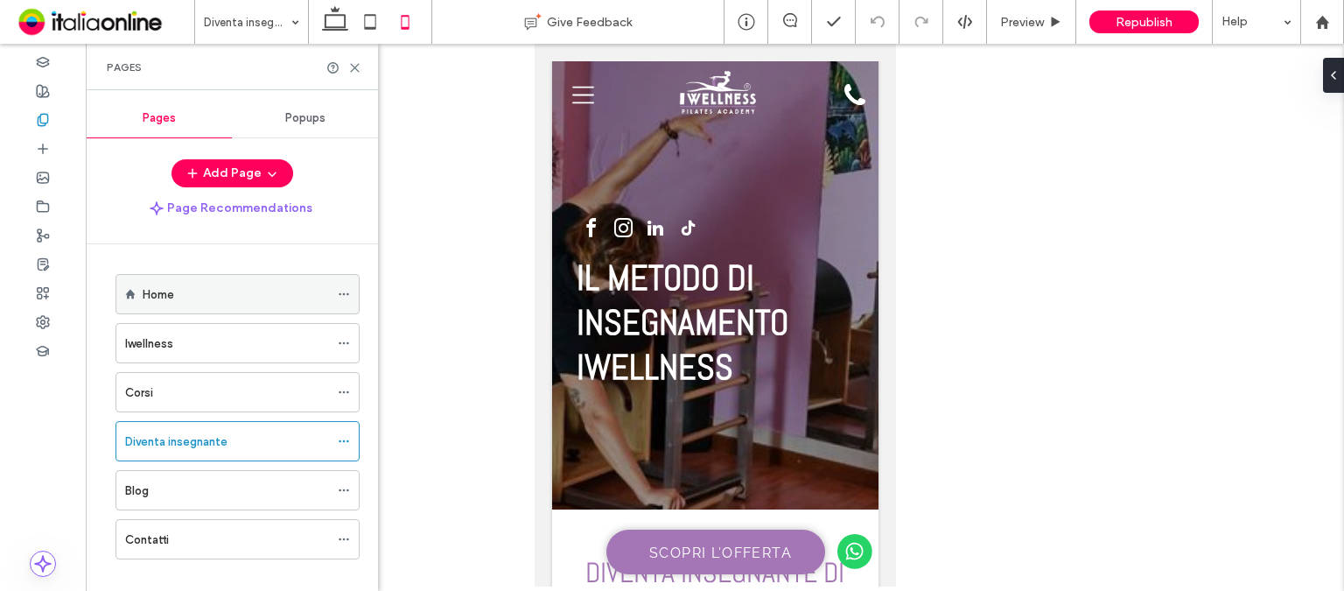
click at [185, 297] on div "Home" at bounding box center [236, 294] width 186 height 18
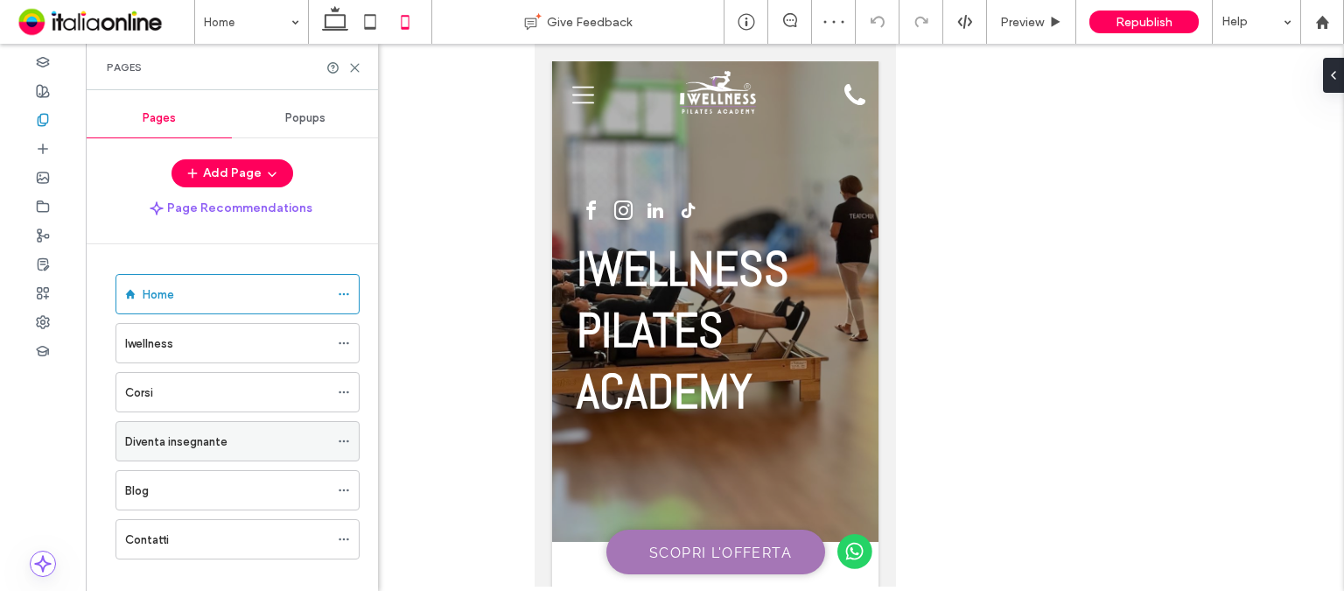
click at [198, 430] on label "Diventa insegnante" at bounding box center [176, 441] width 102 height 31
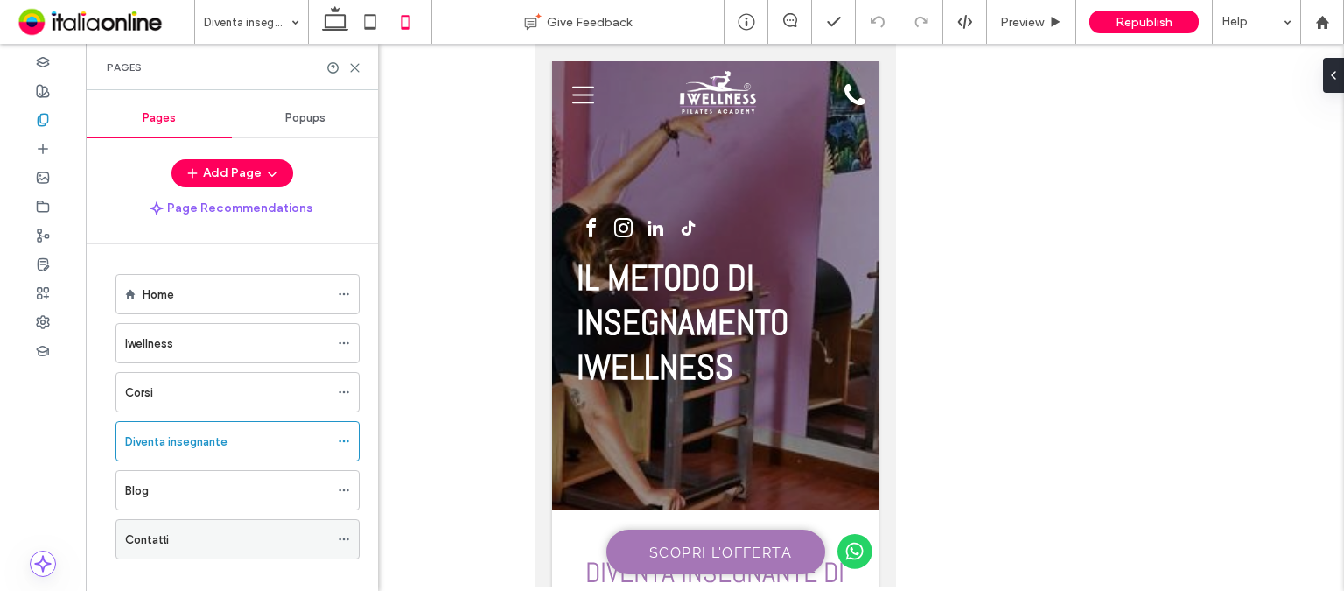
click at [175, 545] on div "Contatti" at bounding box center [227, 539] width 204 height 38
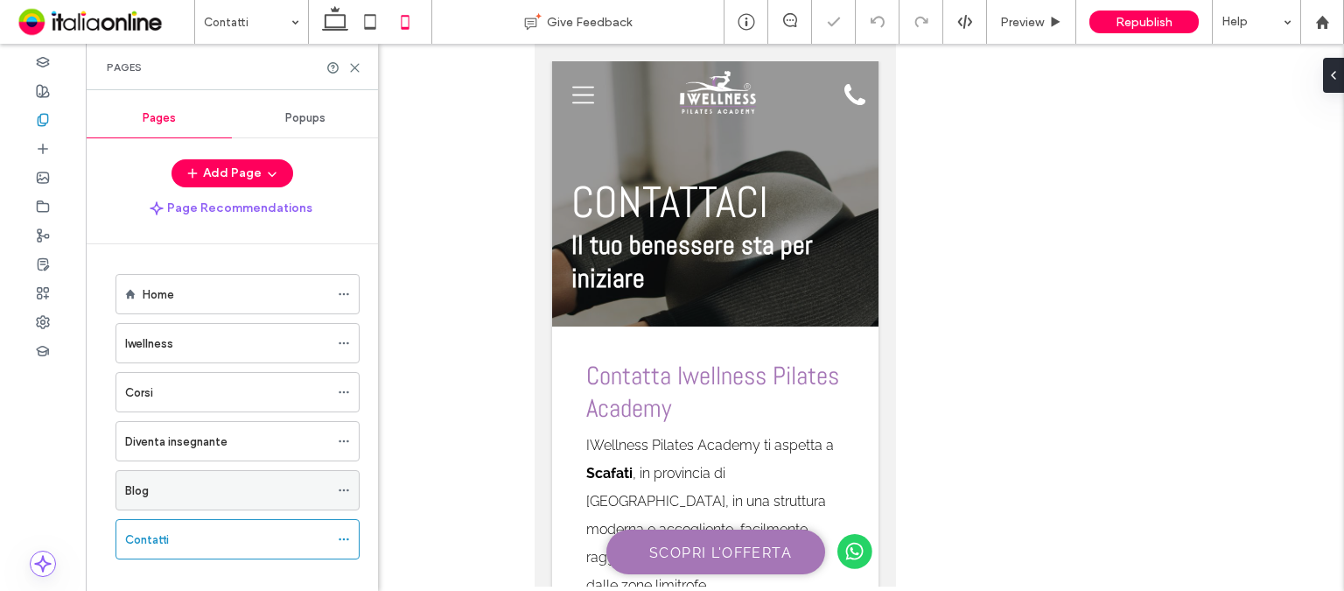
click at [248, 493] on div "Blog" at bounding box center [227, 490] width 204 height 18
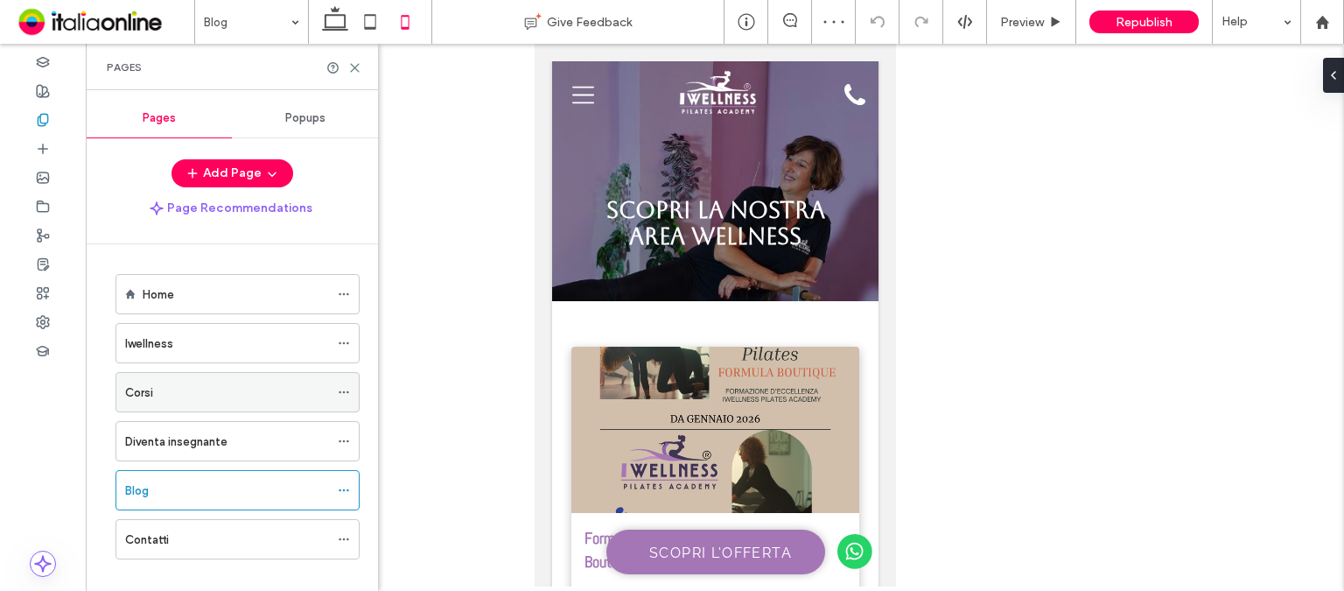
click at [241, 400] on div "Corsi" at bounding box center [227, 392] width 204 height 38
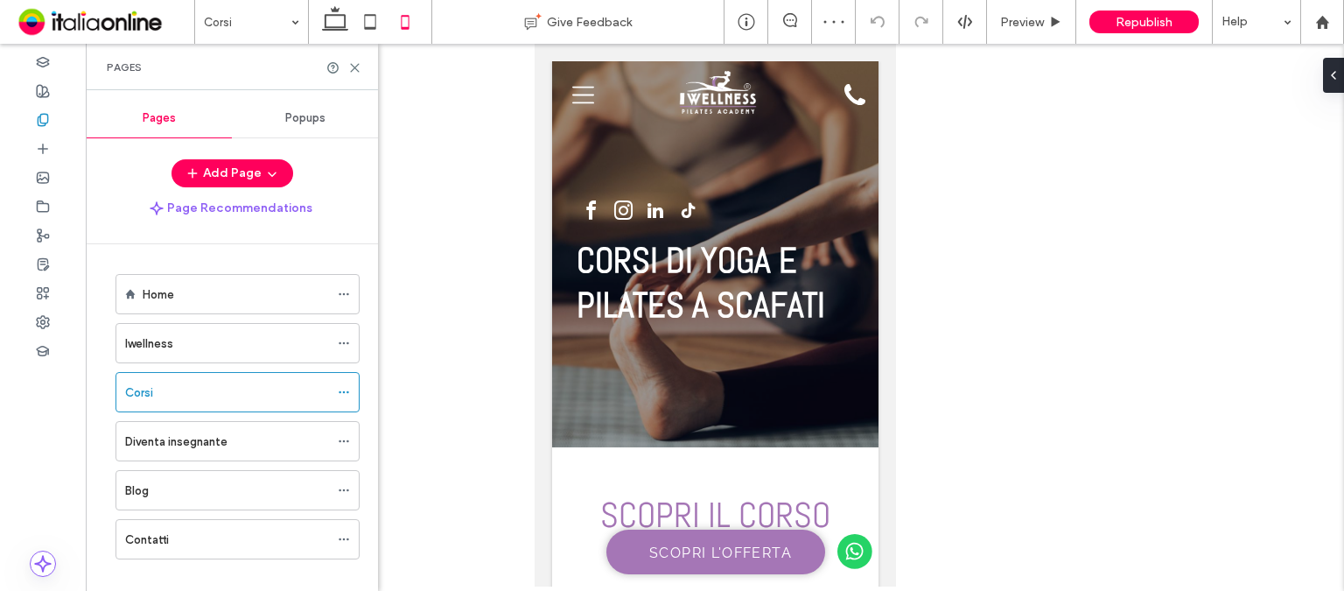
drag, startPoint x: 210, startPoint y: 438, endPoint x: 756, endPoint y: 245, distance: 579.2
click at [210, 438] on label "Diventa insegnante" at bounding box center [176, 441] width 102 height 31
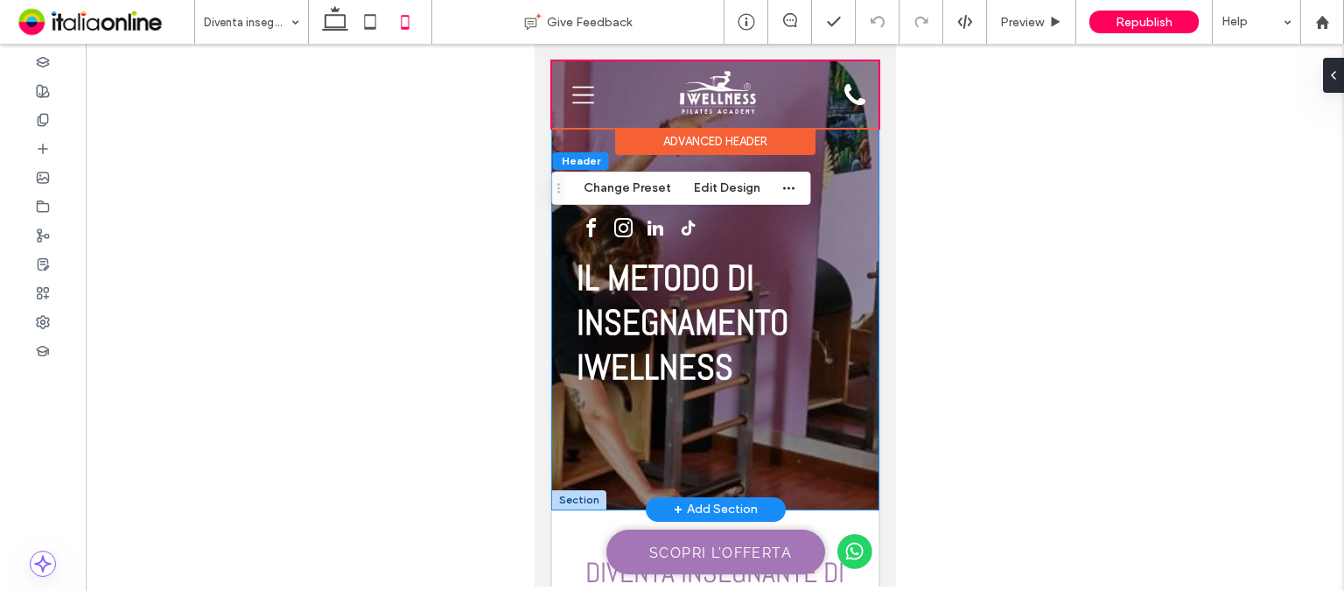
click at [850, 173] on div "IL METODO DI INSEGNAMENTO IWELLNESS" at bounding box center [714, 285] width 326 height 448
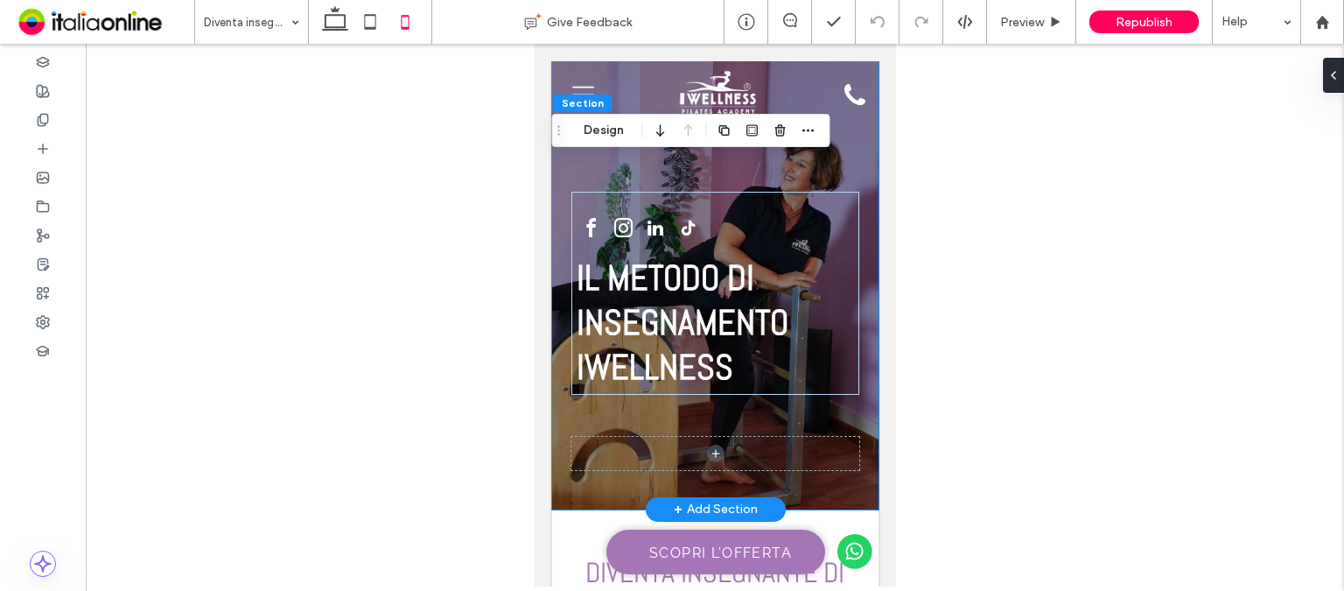
click at [850, 173] on div "IL METODO DI INSEGNAMENTO IWELLNESS" at bounding box center [714, 285] width 326 height 448
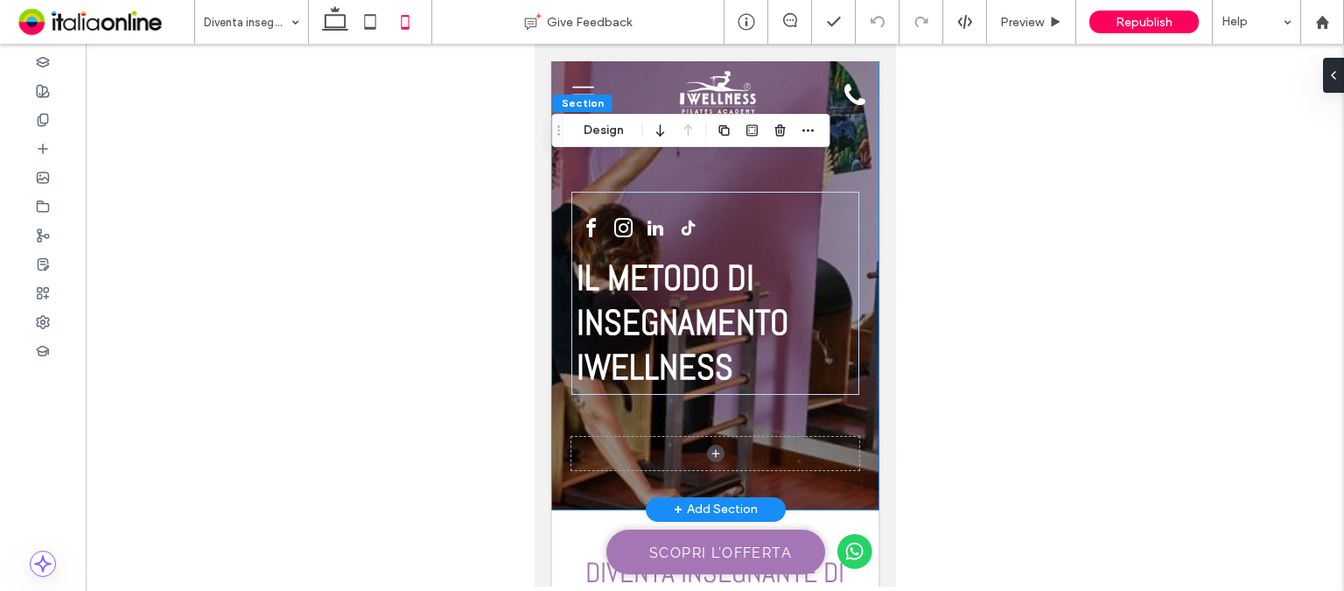
click at [848, 157] on div "IL METODO DI INSEGNAMENTO IWELLNESS" at bounding box center [714, 285] width 326 height 448
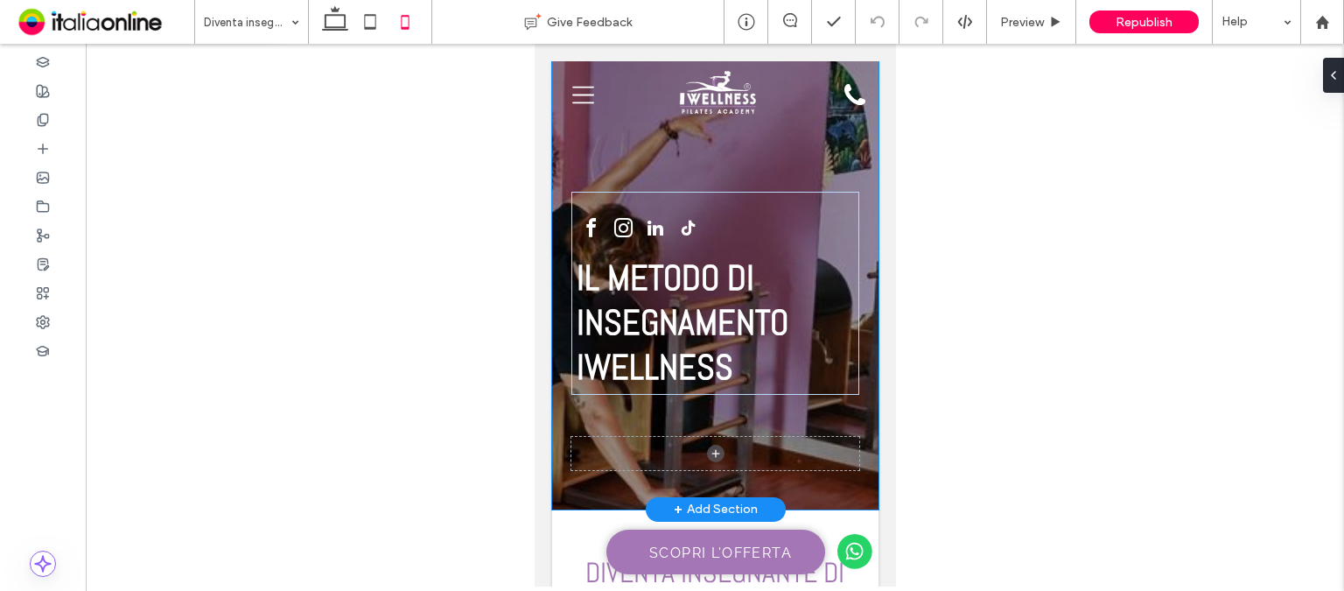
click at [848, 157] on div "IL METODO DI INSEGNAMENTO IWELLNESS" at bounding box center [714, 285] width 326 height 448
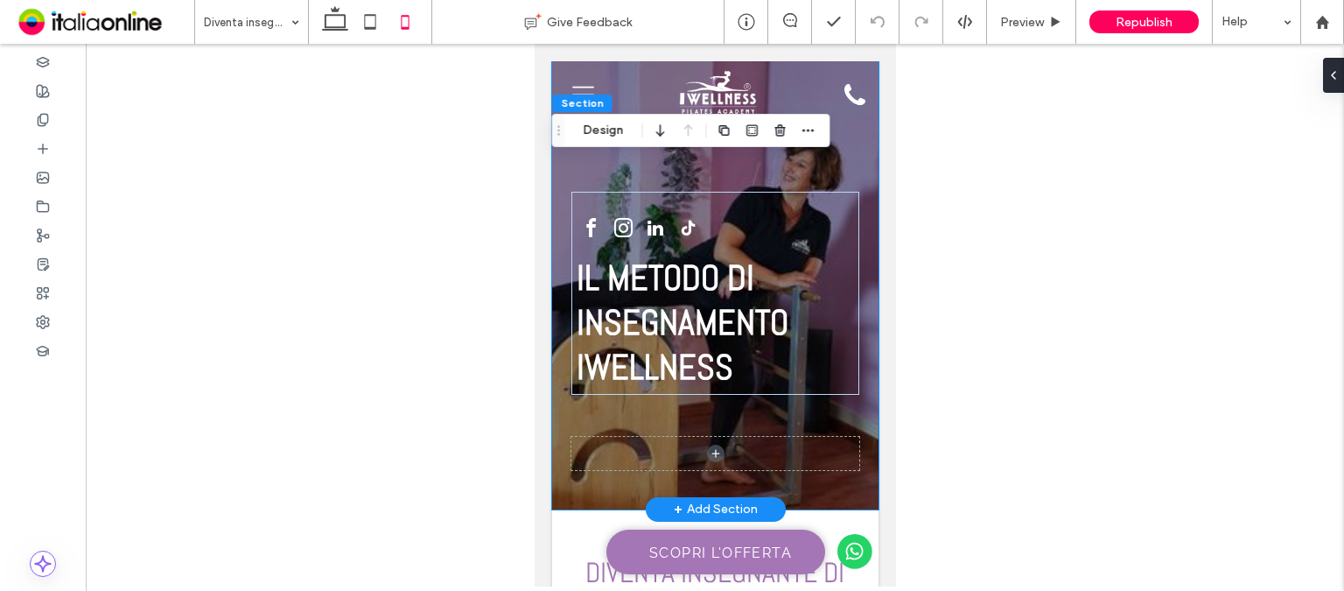
click at [847, 402] on div "IL METODO DI INSEGNAMENTO IWELLNESS" at bounding box center [714, 285] width 326 height 448
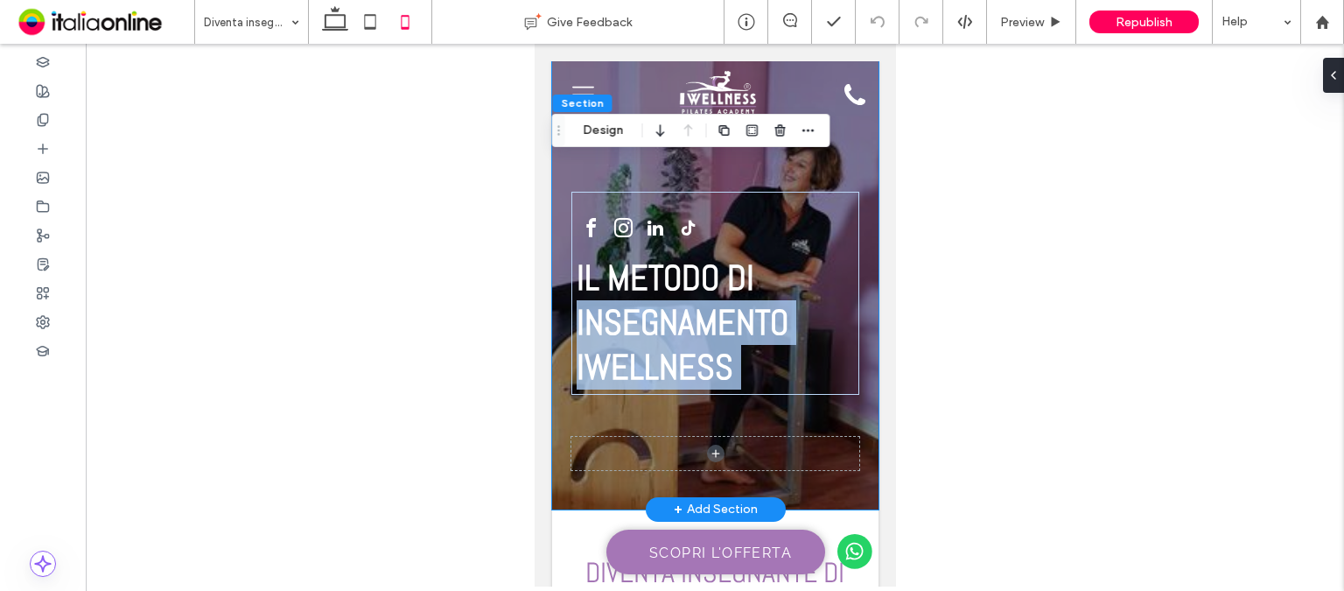
click at [847, 402] on div "IL METODO DI INSEGNAMENTO IWELLNESS" at bounding box center [714, 285] width 326 height 448
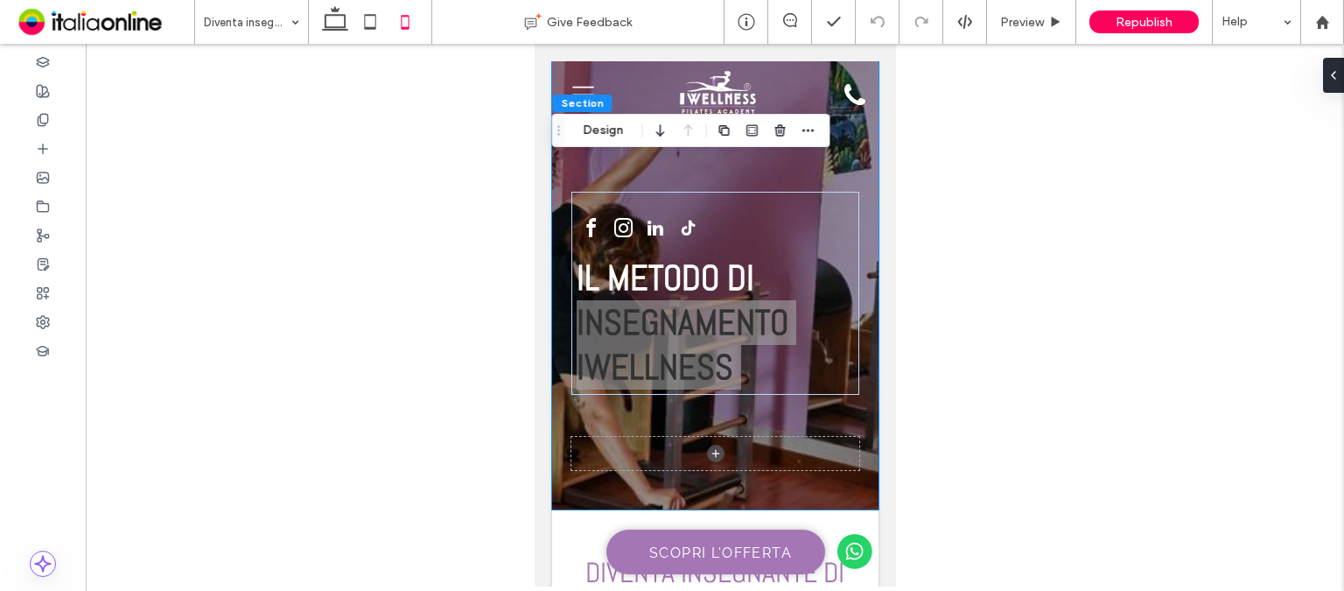
click at [1073, 161] on div at bounding box center [715, 315] width 1258 height 542
click at [436, 286] on div at bounding box center [715, 315] width 1258 height 542
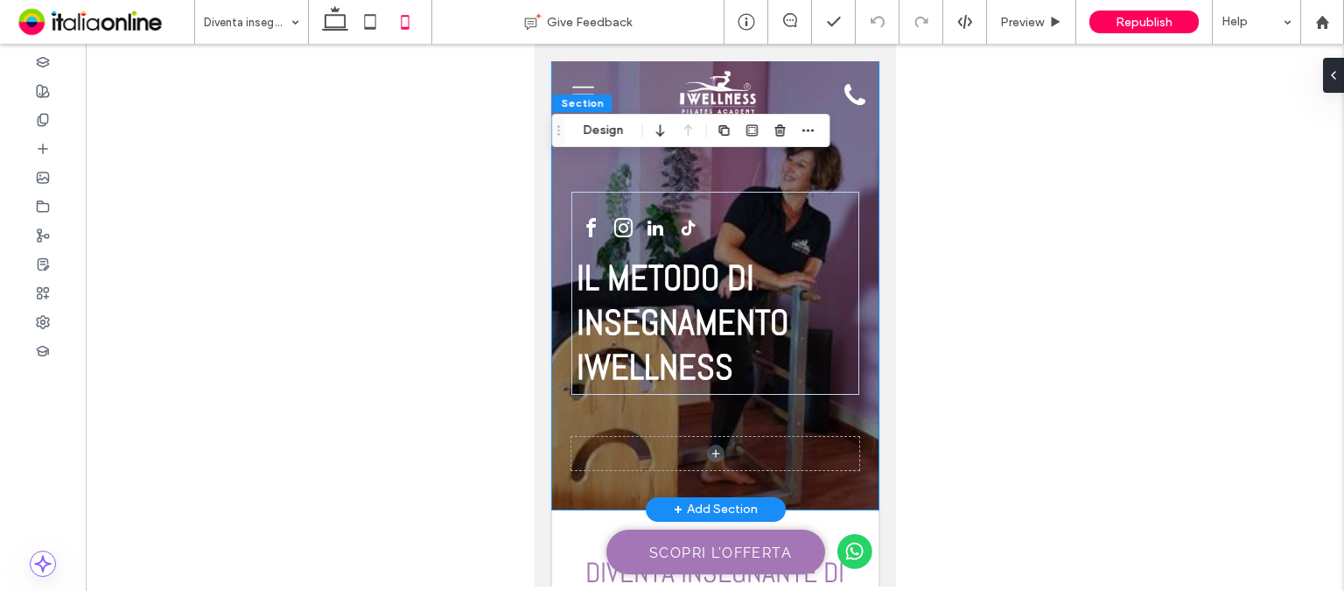
click at [577, 166] on div "IL METODO DI INSEGNAMENTO IWELLNESS" at bounding box center [714, 285] width 326 height 448
click at [463, 155] on div at bounding box center [715, 315] width 1258 height 542
click at [1067, 139] on div at bounding box center [715, 315] width 1258 height 542
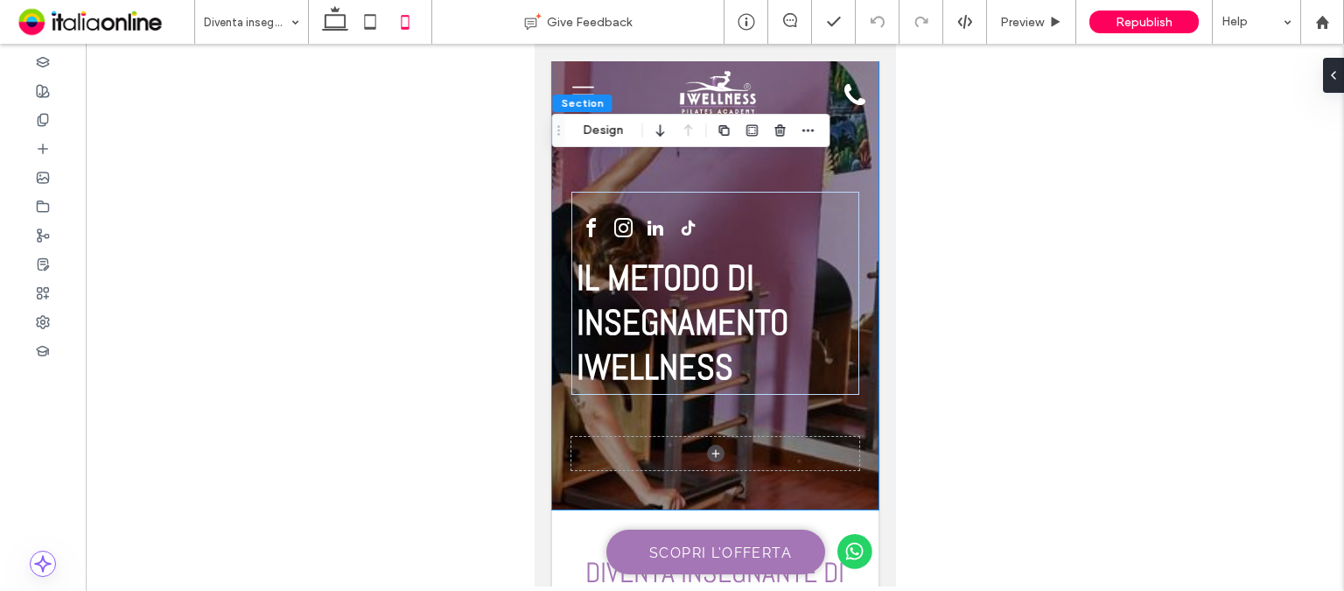
click at [921, 98] on div at bounding box center [715, 315] width 1258 height 542
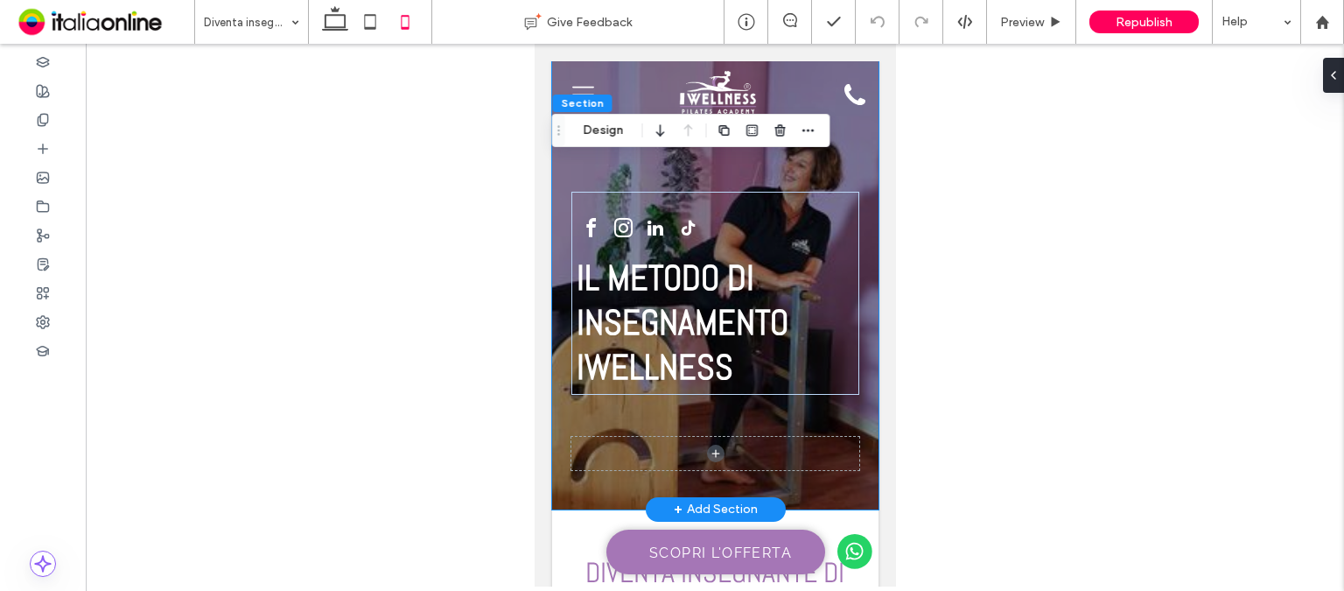
click at [836, 165] on div "IL METODO DI INSEGNAMENTO IWELLNESS" at bounding box center [714, 285] width 326 height 448
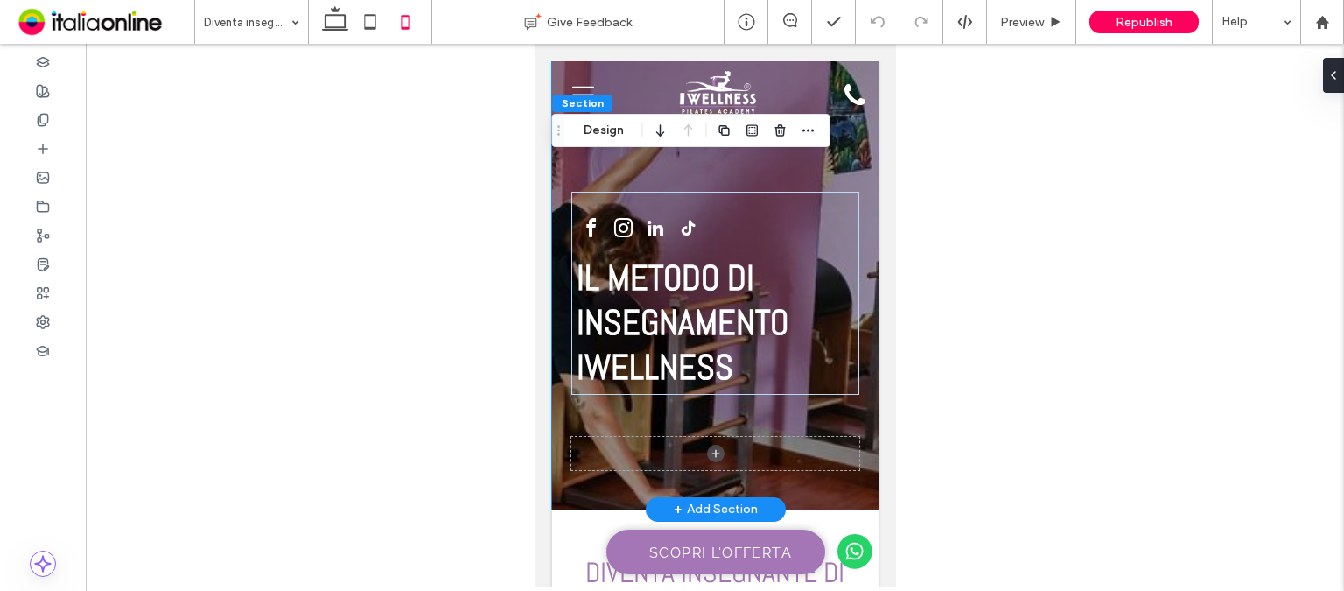
click at [836, 165] on div "IL METODO DI INSEGNAMENTO IWELLNESS" at bounding box center [714, 285] width 326 height 448
drag, startPoint x: 836, startPoint y: 165, endPoint x: 1633, endPoint y: 73, distance: 802.4
click at [836, 165] on div "IL METODO DI INSEGNAMENTO IWELLNESS" at bounding box center [714, 285] width 326 height 448
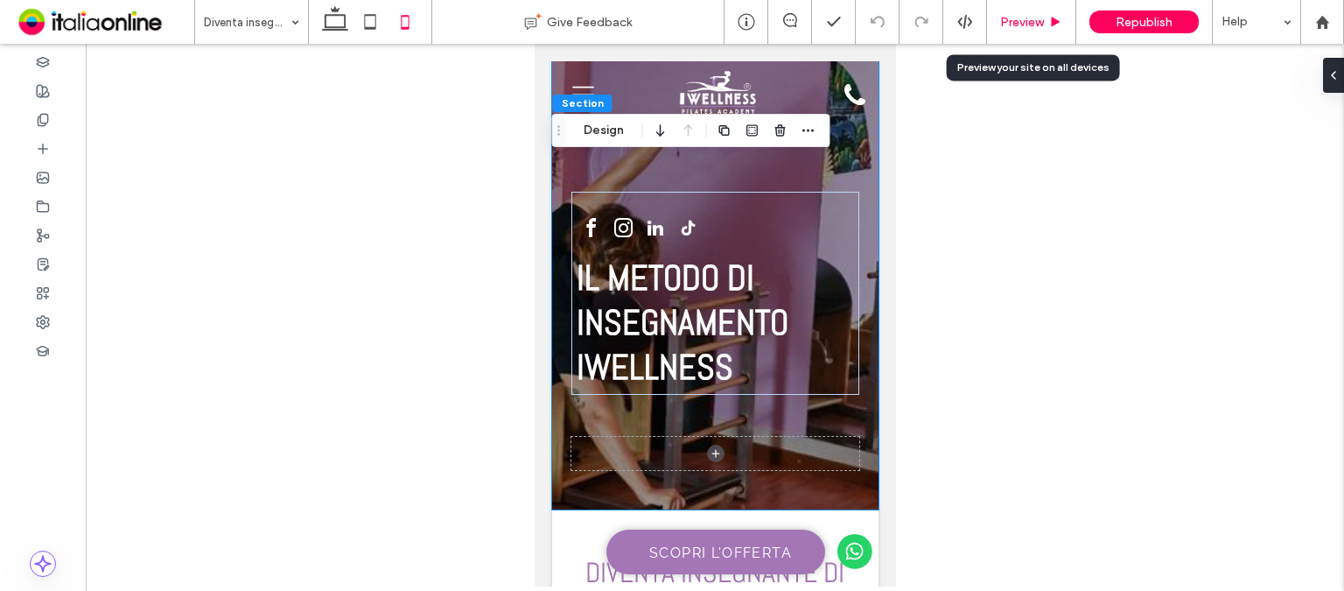
click at [1057, 26] on icon at bounding box center [1055, 22] width 13 height 13
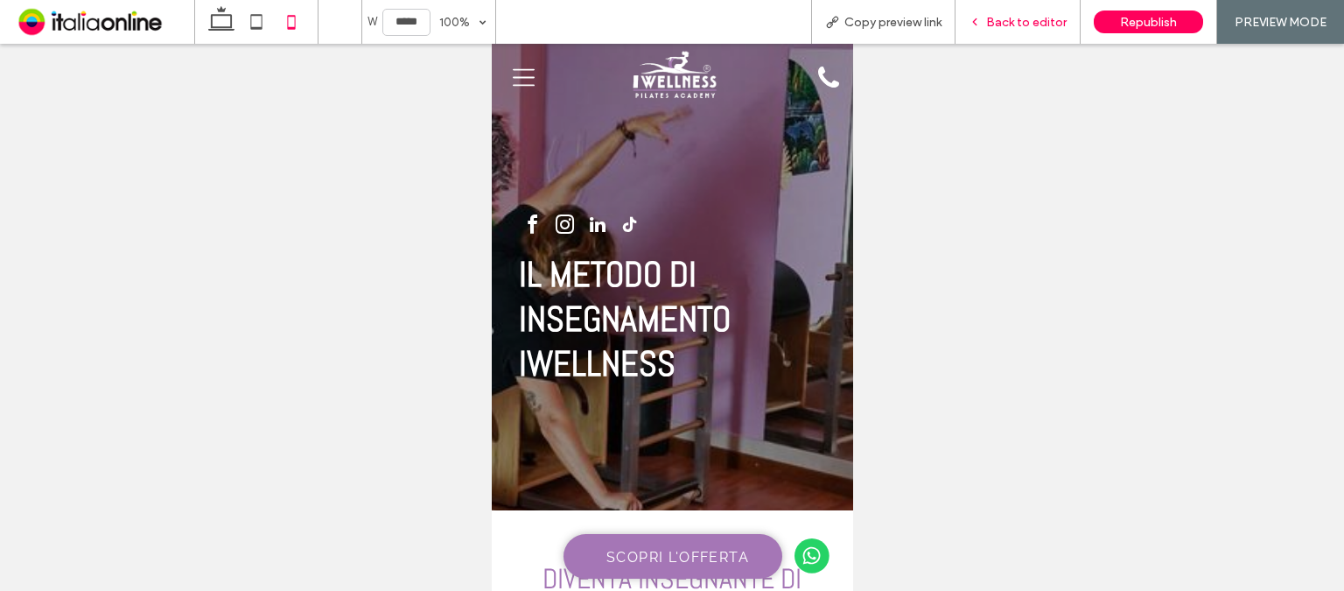
click at [969, 26] on div "Back to editor" at bounding box center [1017, 22] width 124 height 15
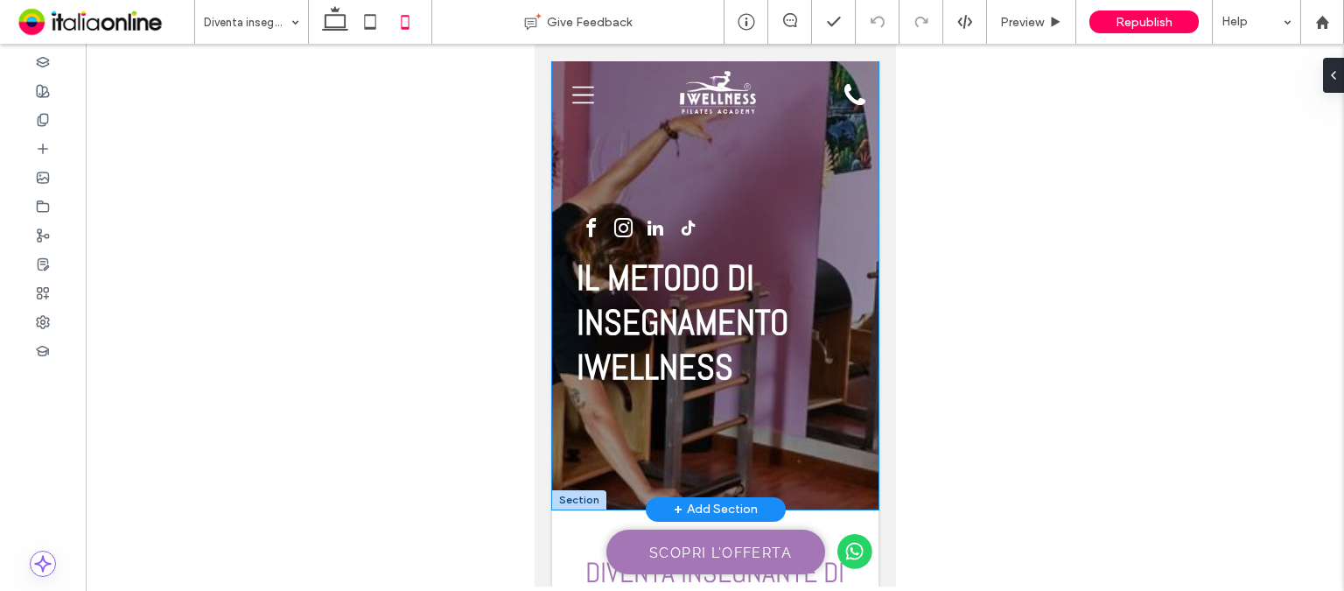
click at [833, 479] on div "IL METODO DI INSEGNAMENTO IWELLNESS" at bounding box center [714, 285] width 326 height 448
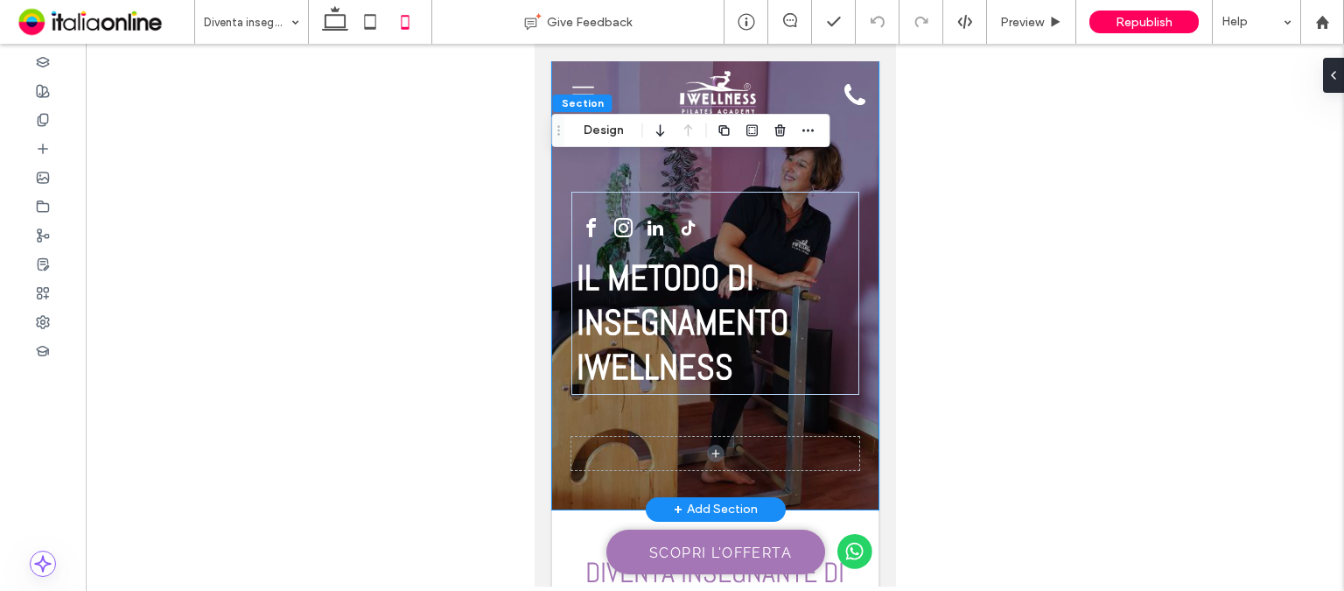
click at [833, 479] on div "IL METODO DI INSEGNAMENTO IWELLNESS" at bounding box center [714, 285] width 326 height 448
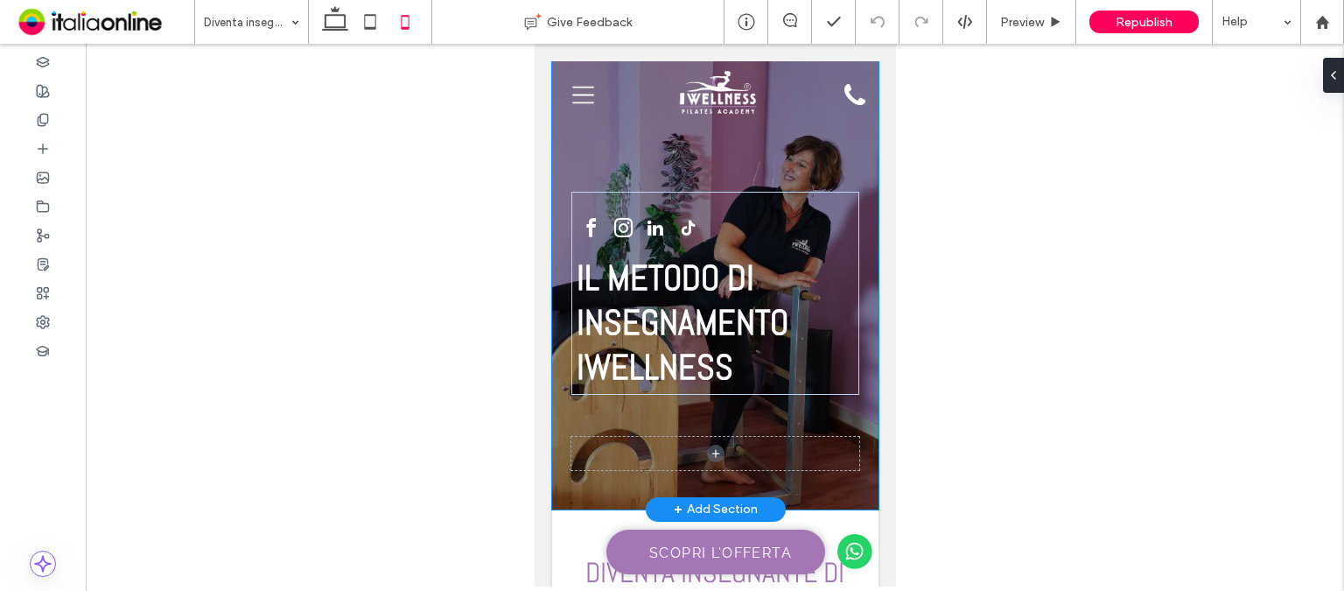
click at [833, 479] on div "IL METODO DI INSEGNAMENTO IWELLNESS" at bounding box center [714, 285] width 326 height 448
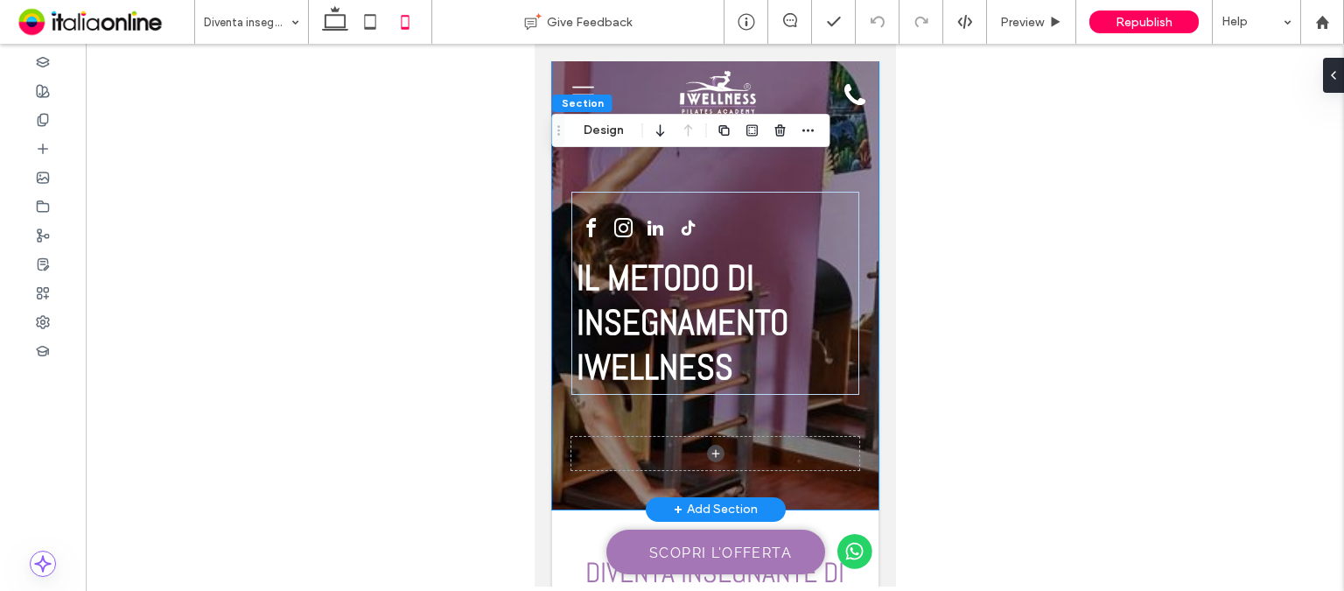
click at [556, 164] on div "IL METODO DI INSEGNAMENTO IWELLNESS" at bounding box center [714, 285] width 326 height 448
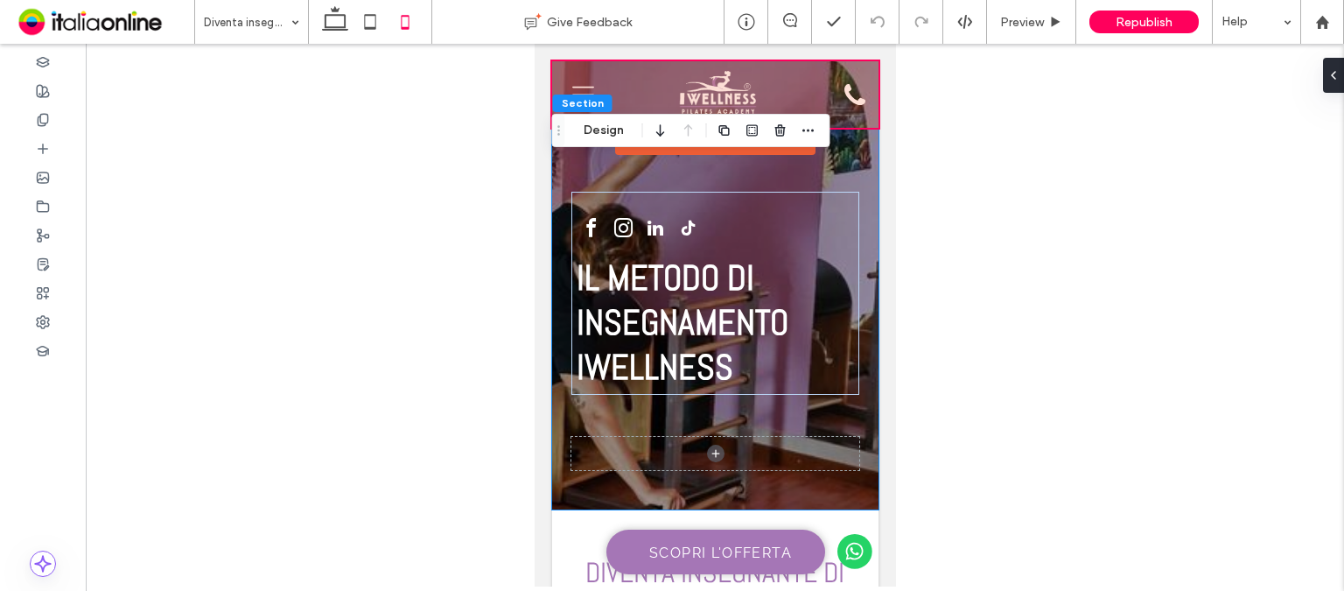
click at [619, 90] on div at bounding box center [714, 94] width 326 height 66
click at [619, 90] on div at bounding box center [609, 94] width 104 height 66
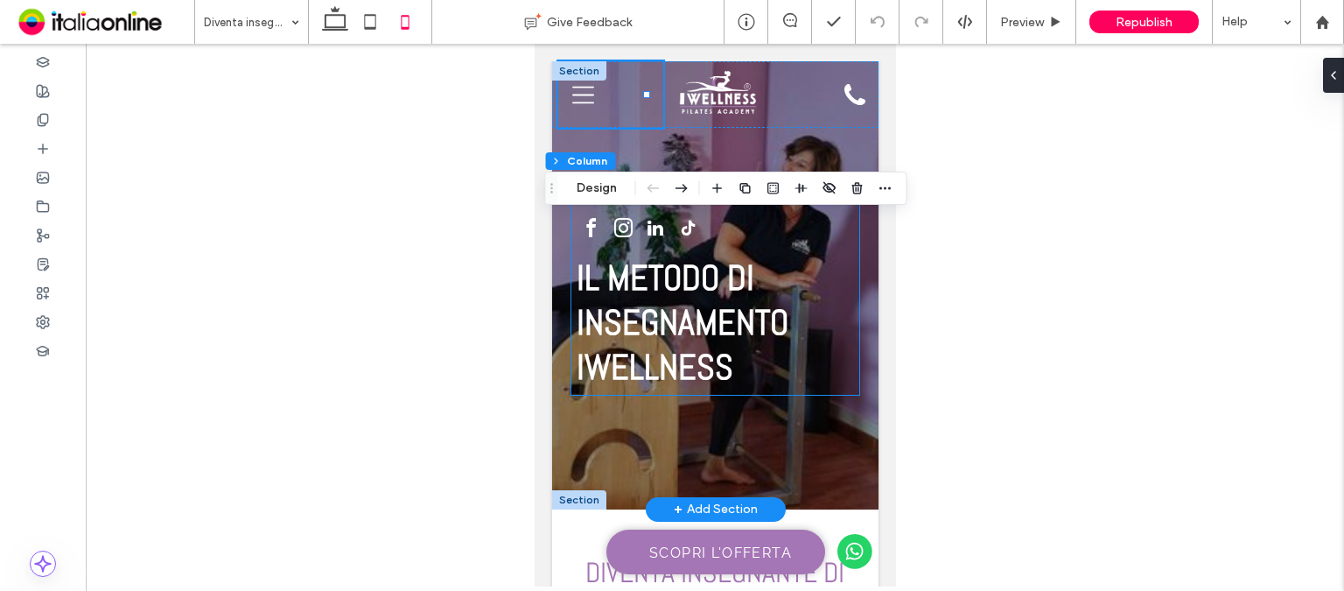
drag, startPoint x: 842, startPoint y: 251, endPoint x: 852, endPoint y: 252, distance: 10.5
click at [842, 251] on div "IL METODO DI INSEGNAMENTO IWELLNESS" at bounding box center [713, 293] width 287 height 203
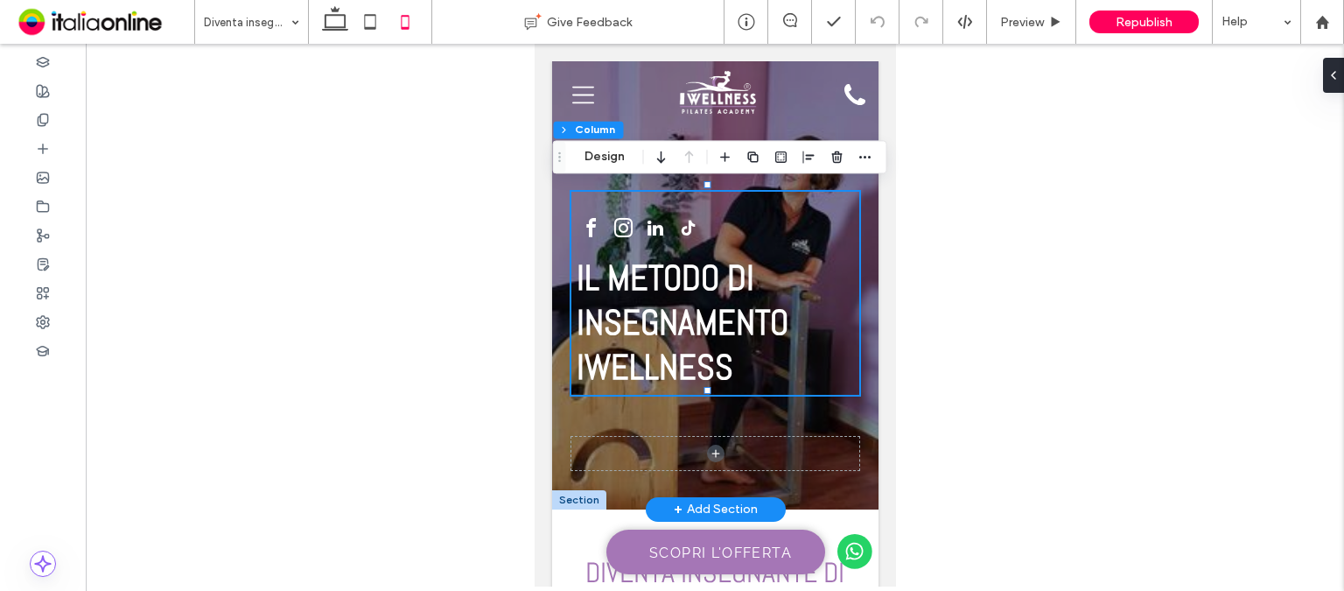
click at [852, 252] on div "IL METODO DI INSEGNAMENTO IWELLNESS" at bounding box center [714, 285] width 326 height 448
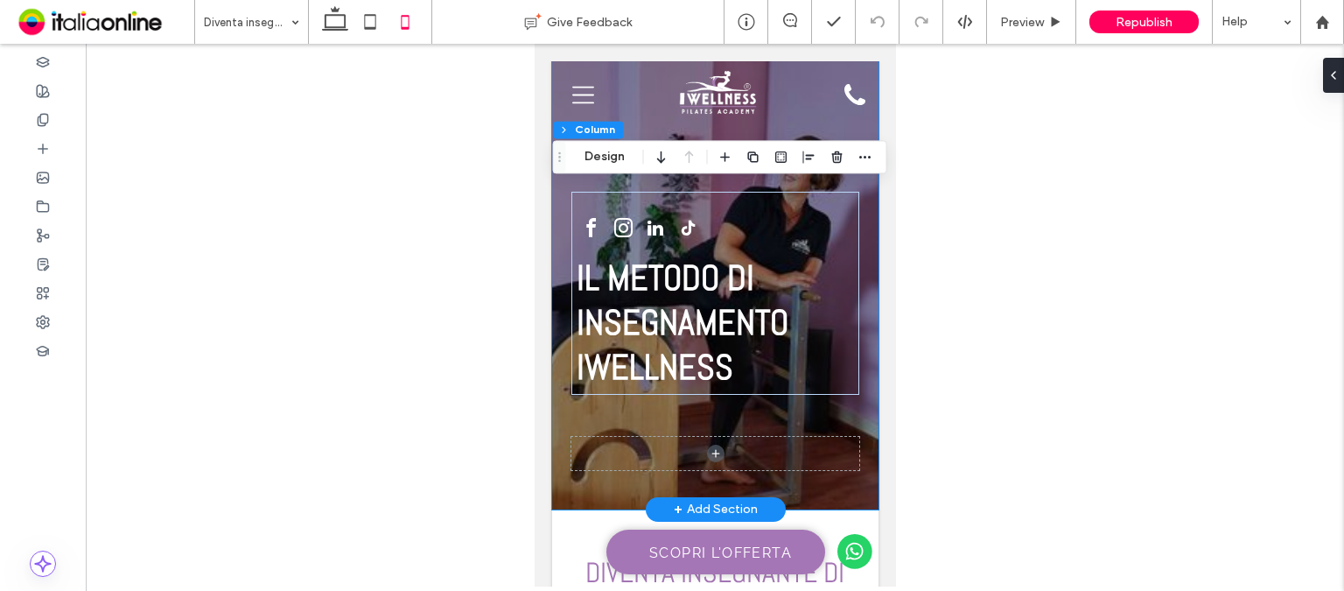
click at [852, 252] on div "IL METODO DI INSEGNAMENTO IWELLNESS" at bounding box center [714, 285] width 326 height 448
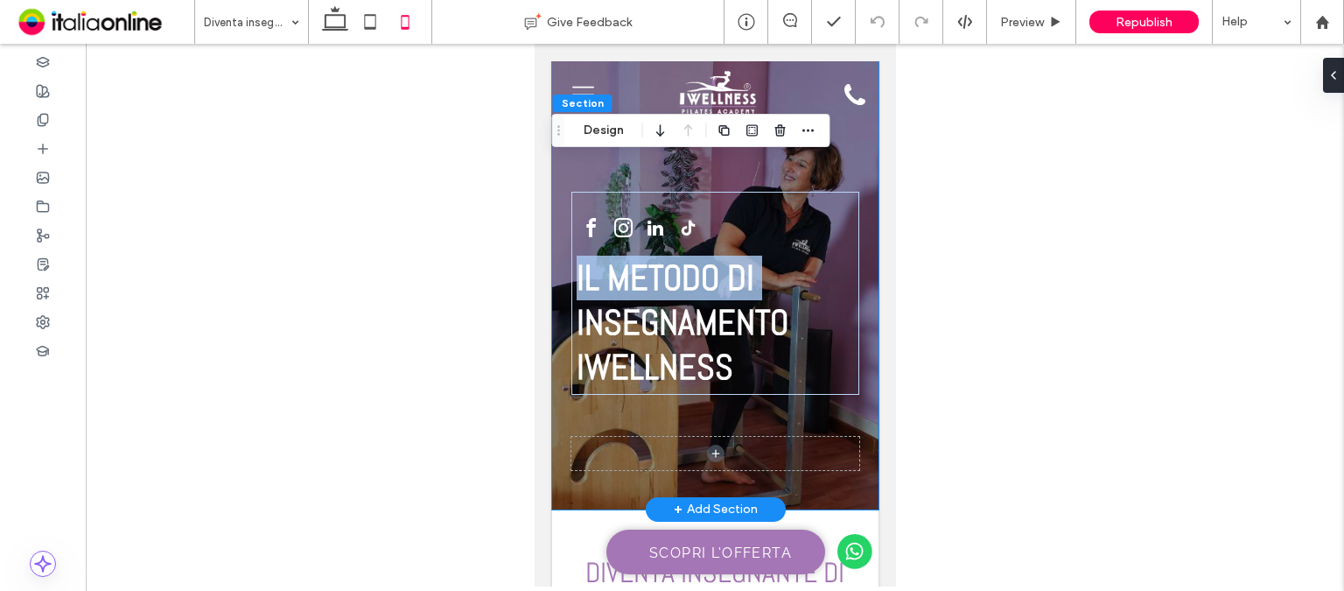
click at [852, 252] on div "IL METODO DI INSEGNAMENTO IWELLNESS" at bounding box center [714, 285] width 326 height 448
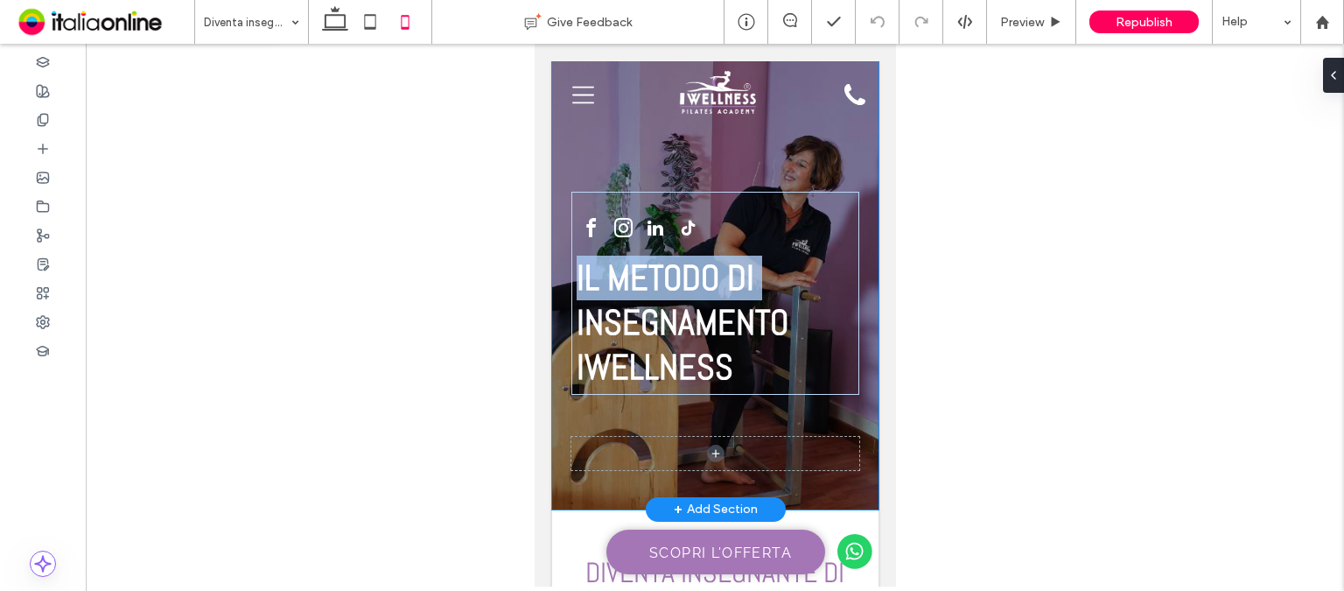
click at [852, 252] on div "IL METODO DI INSEGNAMENTO IWELLNESS" at bounding box center [714, 285] width 326 height 448
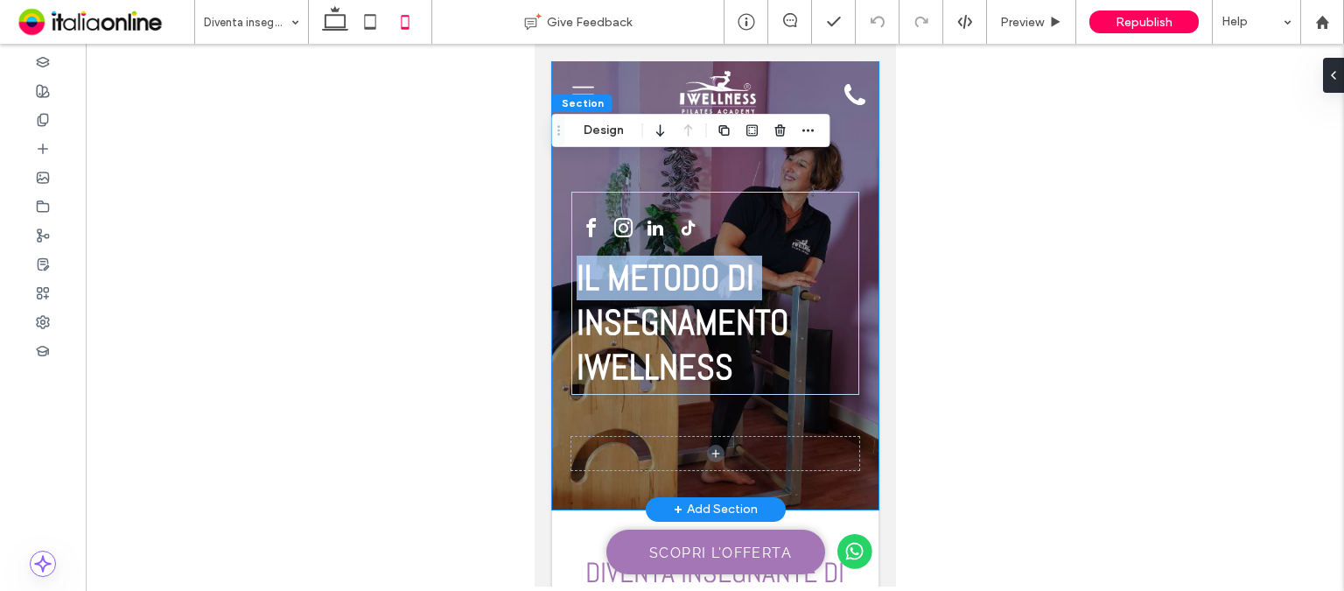
click at [852, 252] on div "IL METODO DI INSEGNAMENTO IWELLNESS" at bounding box center [714, 285] width 326 height 448
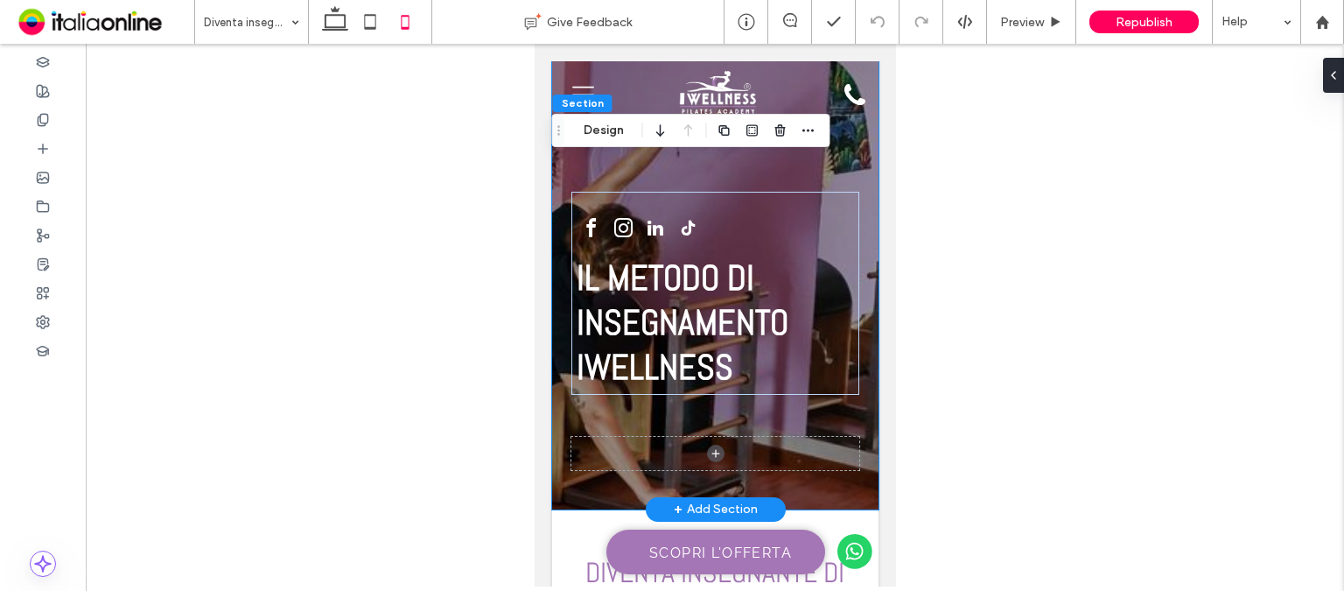
click at [803, 419] on div "IL METODO DI INSEGNAMENTO IWELLNESS" at bounding box center [714, 285] width 326 height 448
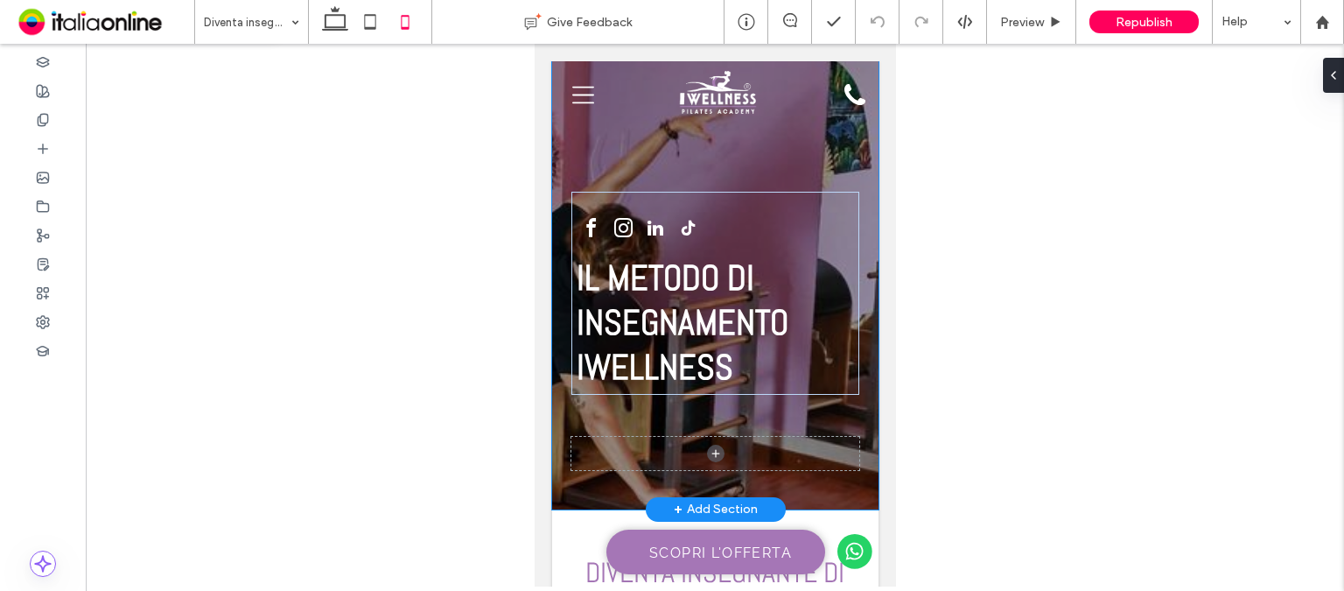
click at [803, 419] on div "IL METODO DI INSEGNAMENTO IWELLNESS" at bounding box center [714, 285] width 326 height 448
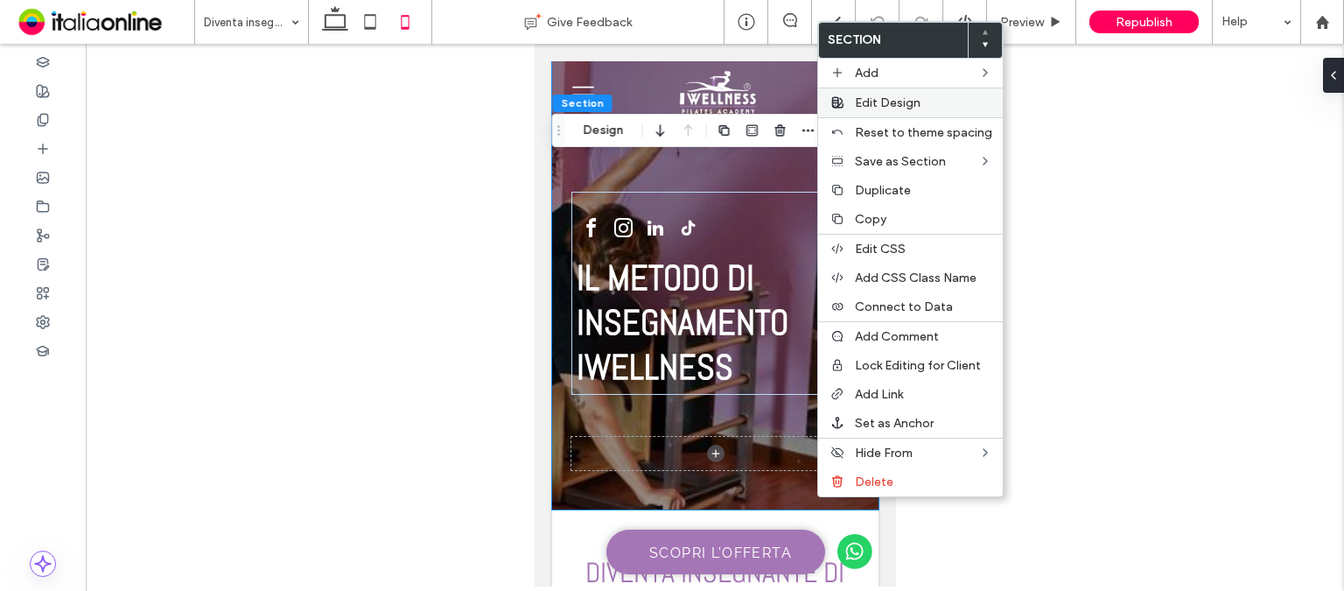
click at [884, 108] on div "Edit Design" at bounding box center [910, 102] width 185 height 30
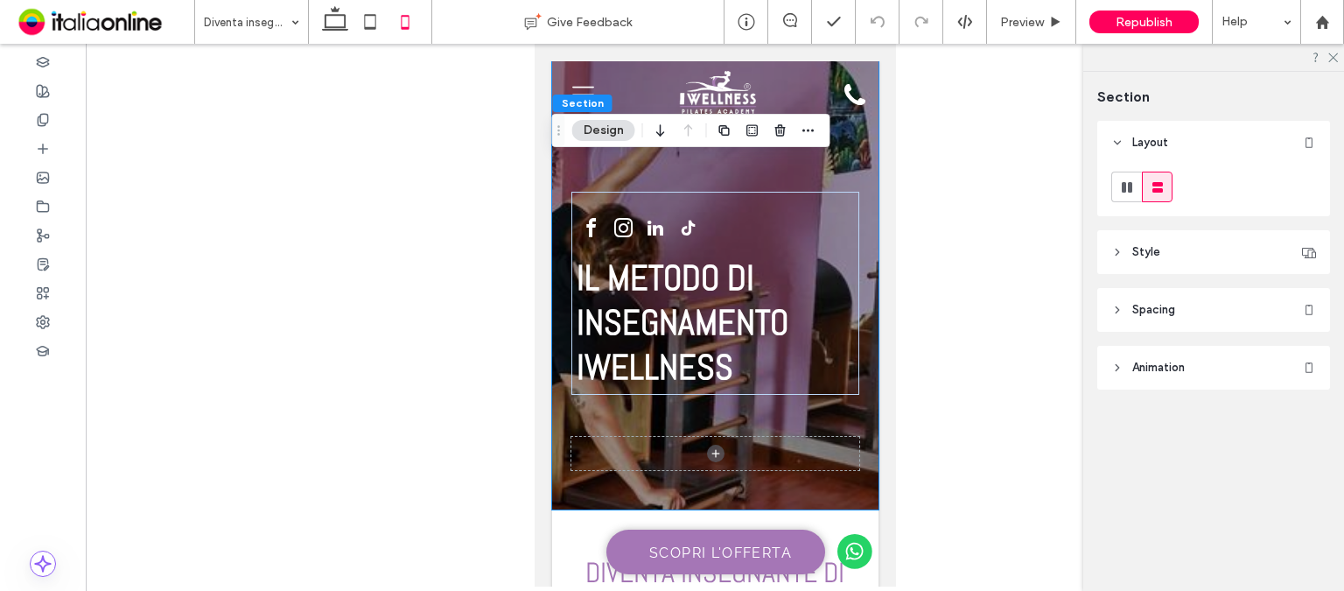
click at [1043, 230] on div at bounding box center [715, 315] width 1258 height 542
click at [1111, 372] on icon at bounding box center [1117, 367] width 12 height 12
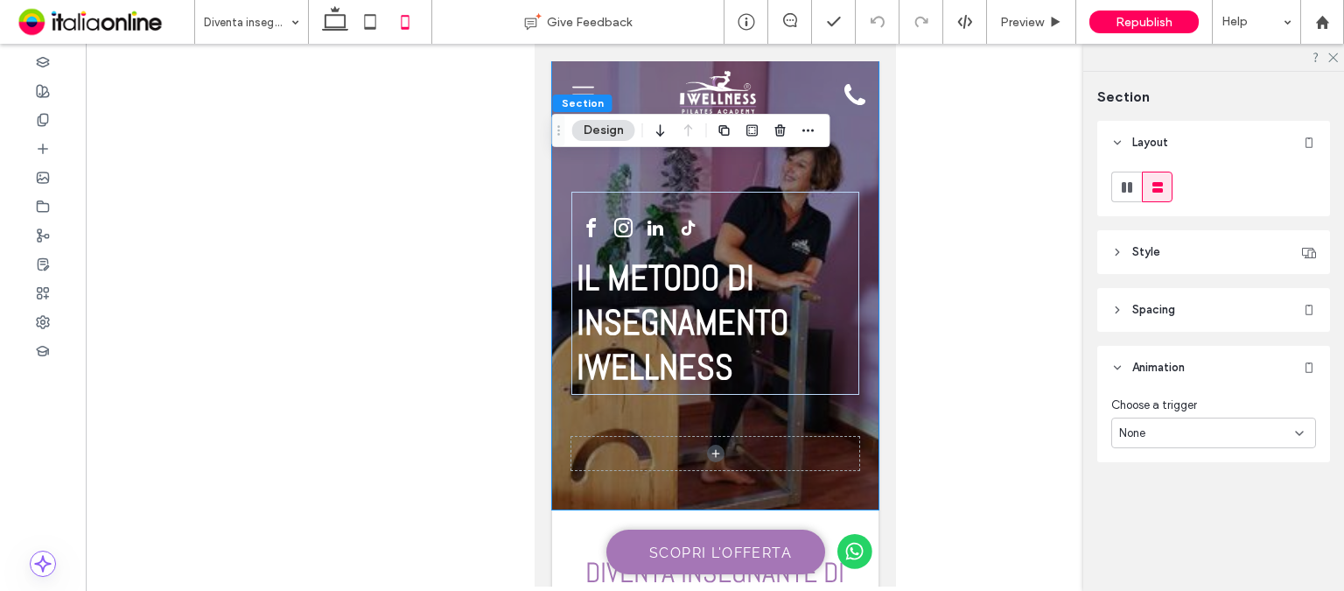
click at [1002, 327] on div at bounding box center [715, 315] width 1258 height 542
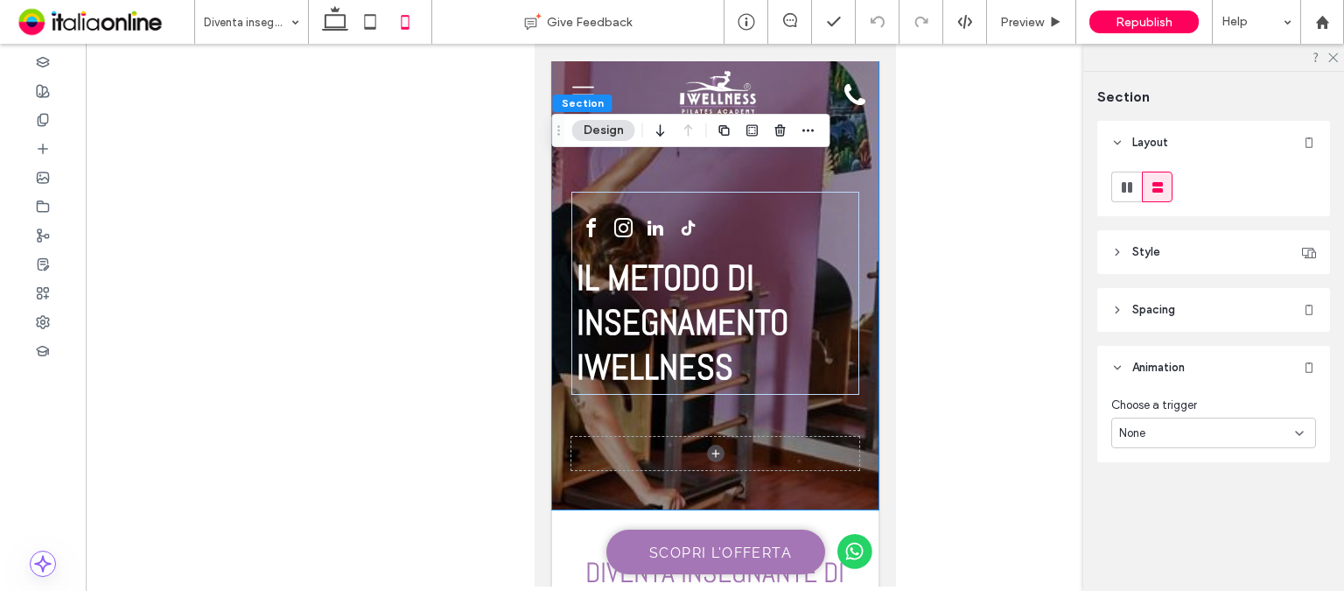
drag, startPoint x: 984, startPoint y: 80, endPoint x: 999, endPoint y: 76, distance: 15.5
click at [984, 80] on div at bounding box center [715, 315] width 1258 height 542
drag, startPoint x: 1329, startPoint y: 57, endPoint x: 1166, endPoint y: 122, distance: 175.1
click at [1329, 57] on icon at bounding box center [1331, 56] width 11 height 11
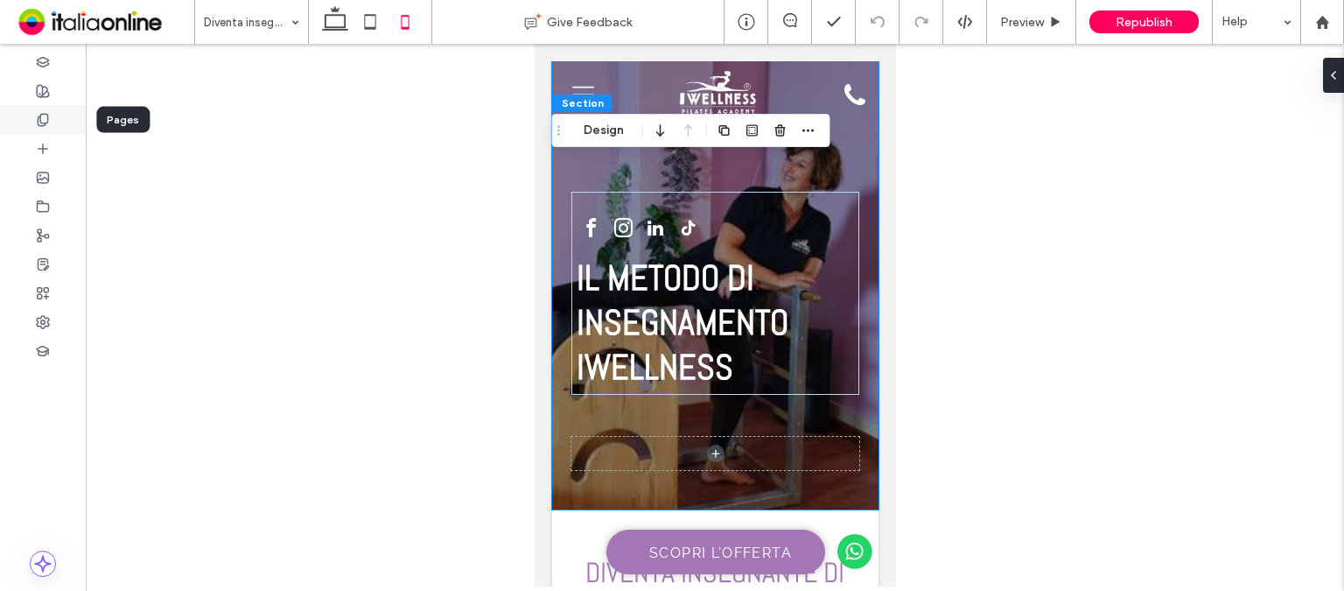
click at [31, 126] on div at bounding box center [43, 119] width 86 height 29
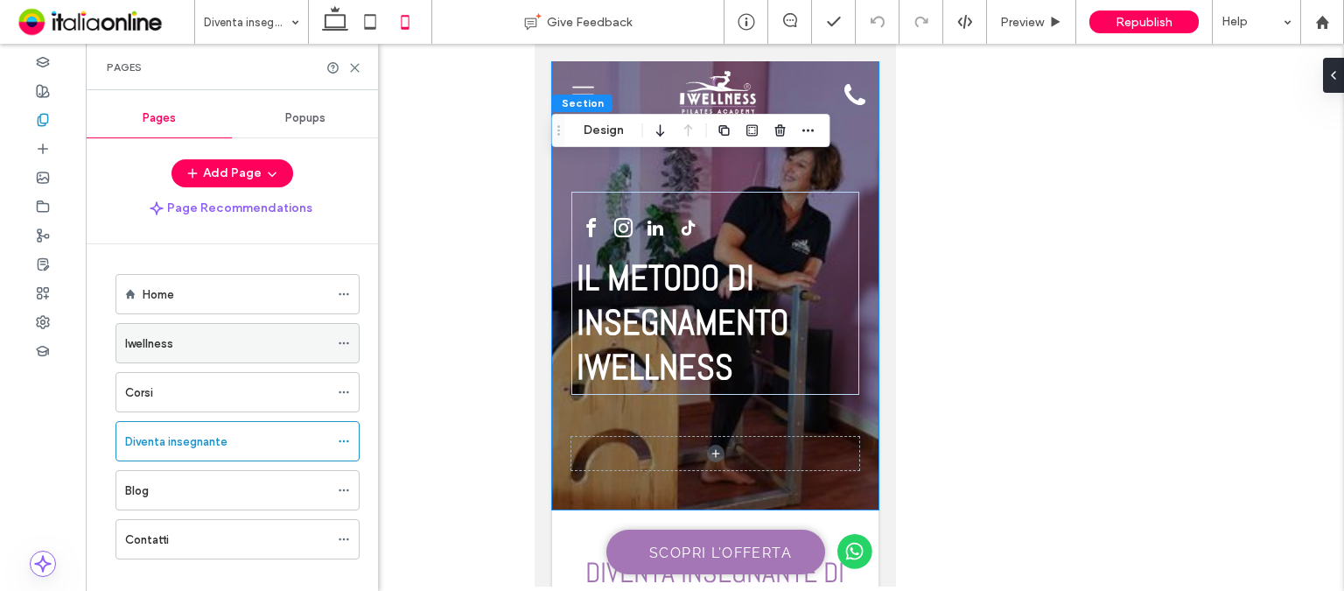
click at [221, 344] on div "Iwellness" at bounding box center [227, 343] width 204 height 18
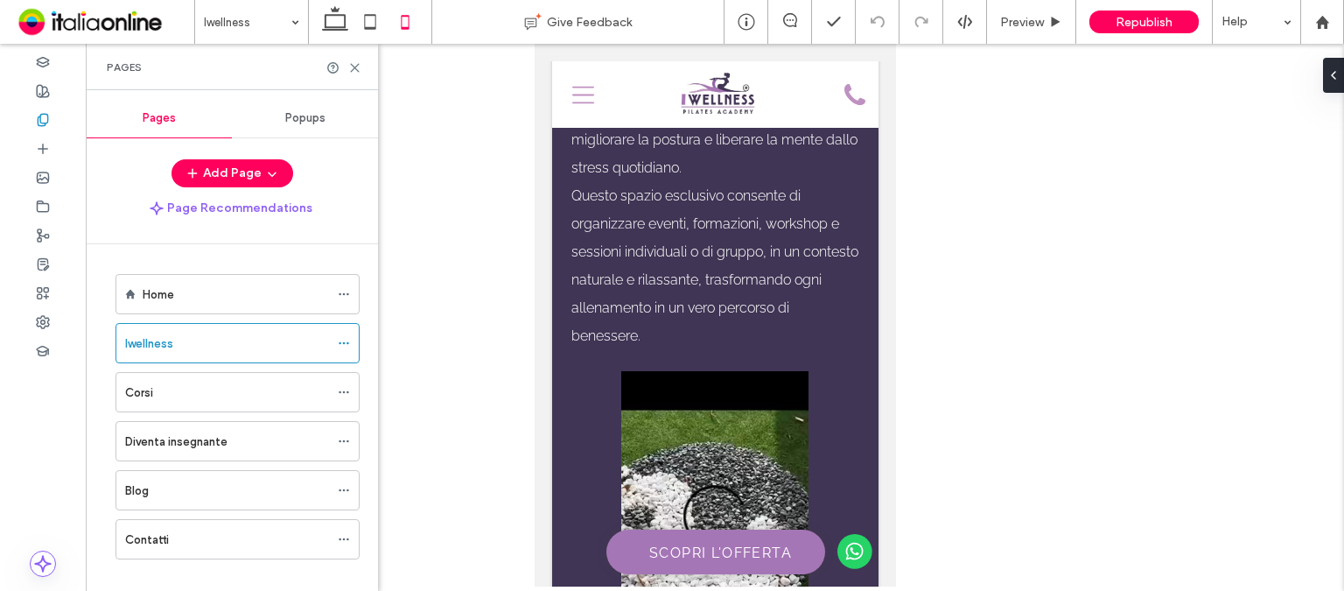
scroll to position [3762, 0]
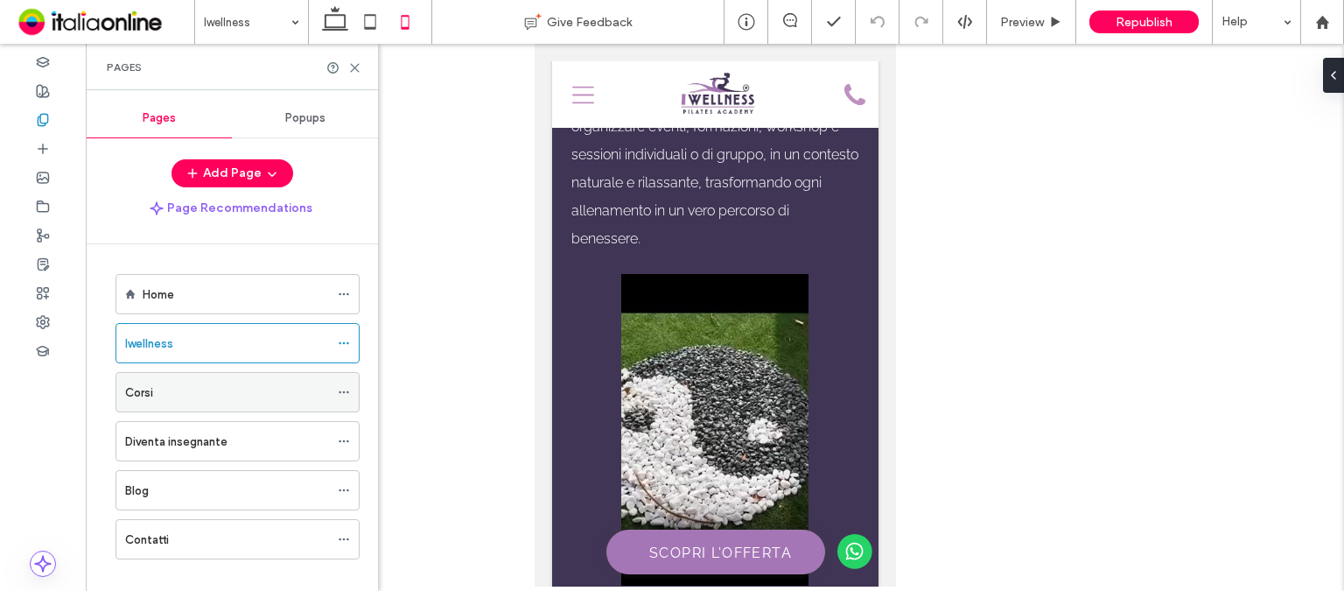
click at [201, 391] on div "Corsi" at bounding box center [227, 392] width 204 height 18
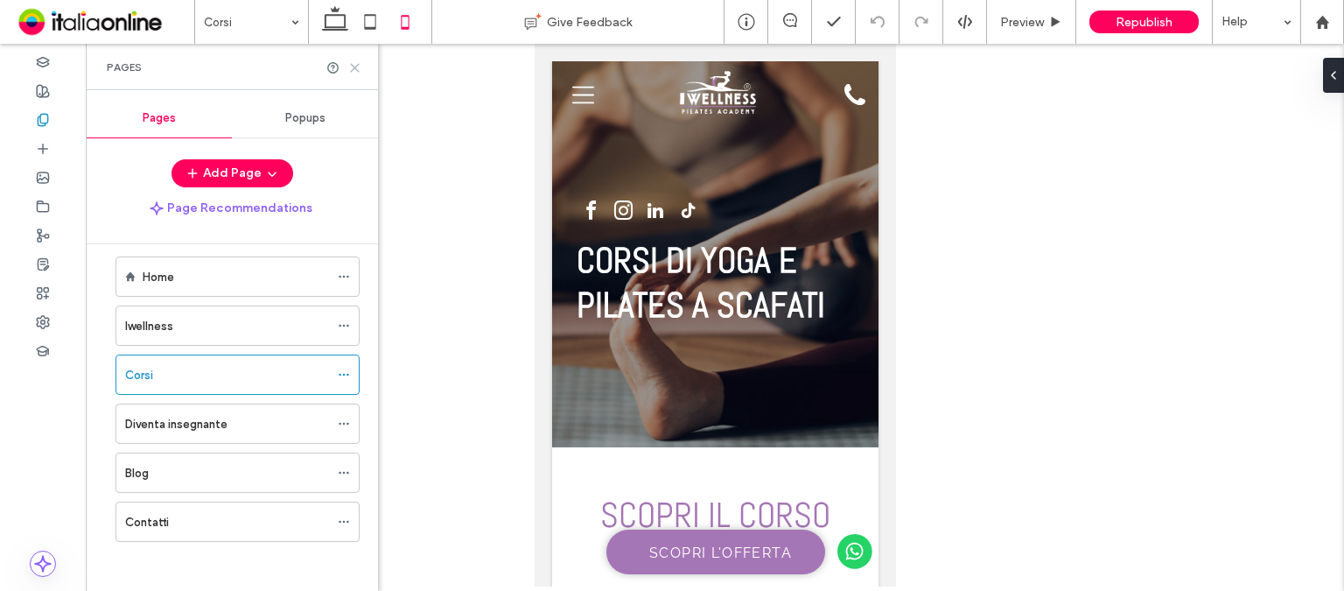
click at [352, 63] on icon at bounding box center [354, 67] width 13 height 13
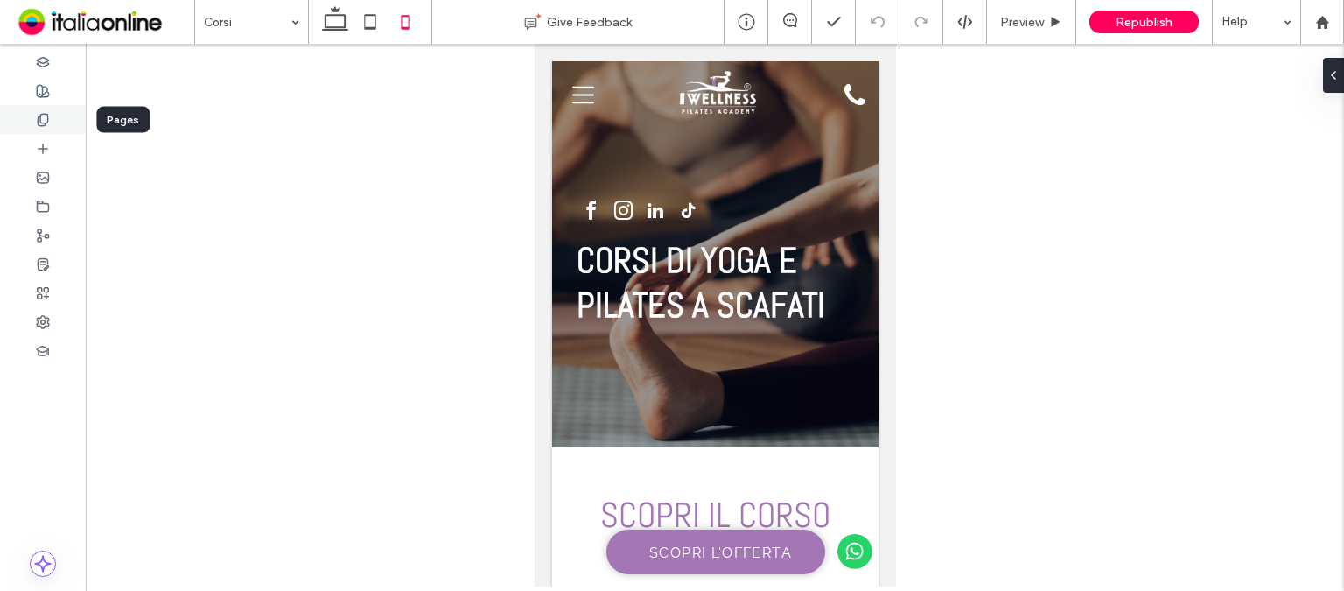
click at [33, 125] on div at bounding box center [43, 119] width 86 height 29
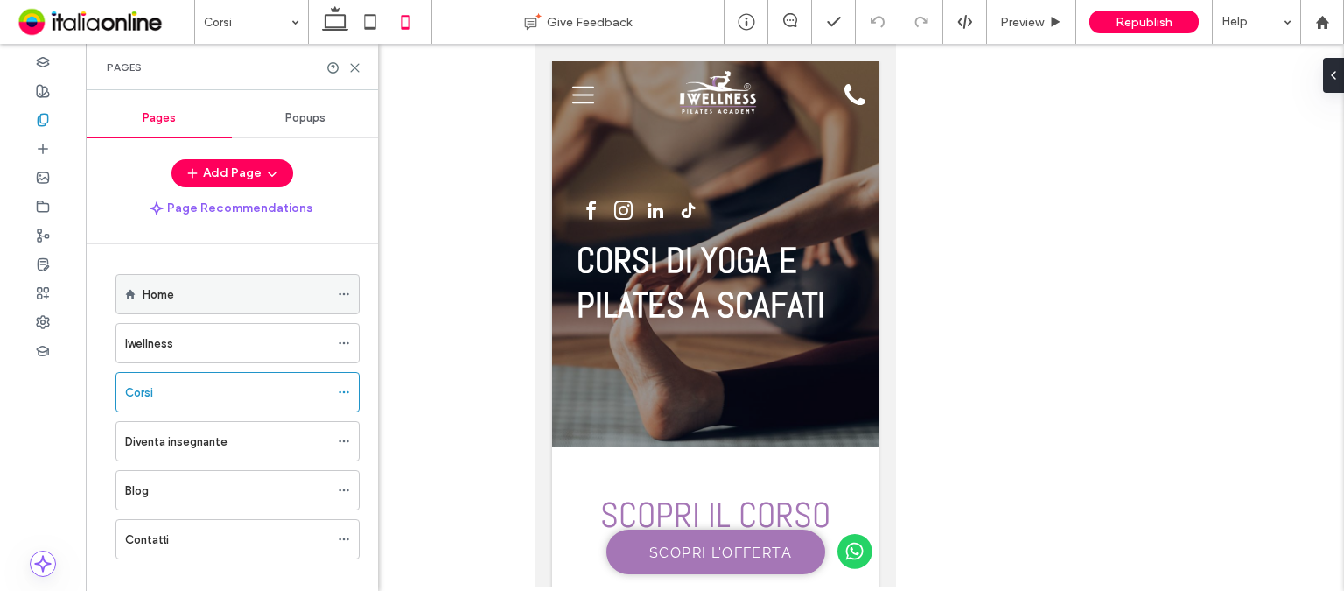
click at [192, 312] on div "Home" at bounding box center [237, 294] width 244 height 40
click at [192, 304] on div "Home" at bounding box center [236, 294] width 186 height 38
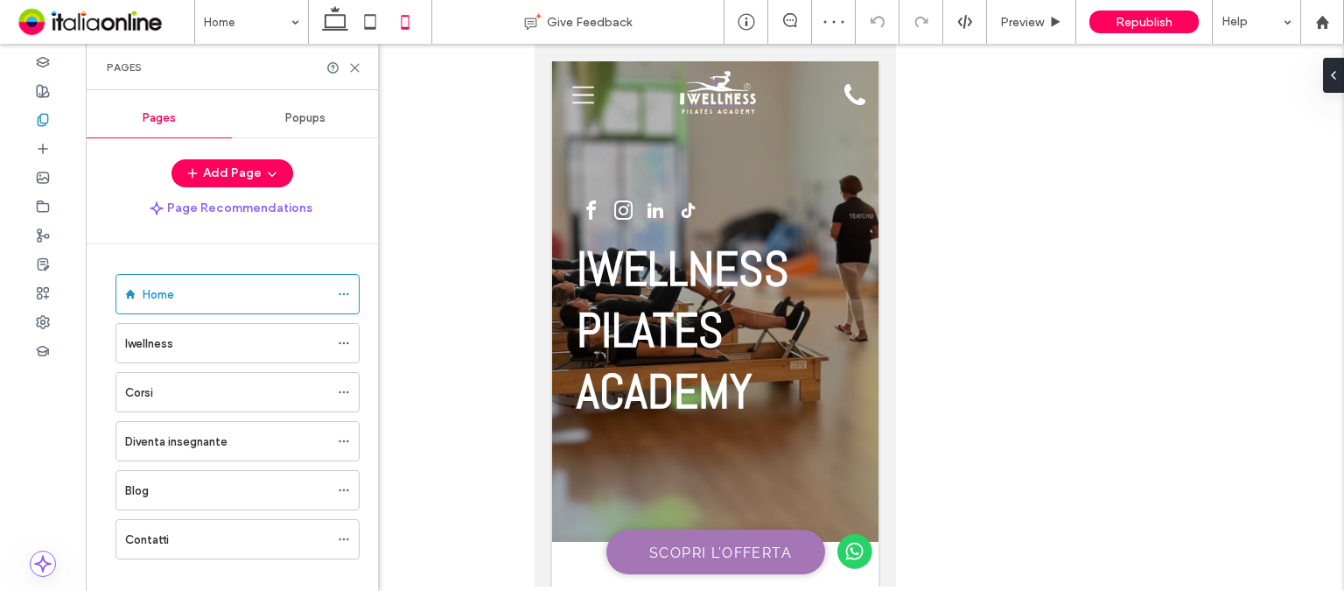
click at [182, 437] on label "Diventa insegnante" at bounding box center [176, 441] width 102 height 31
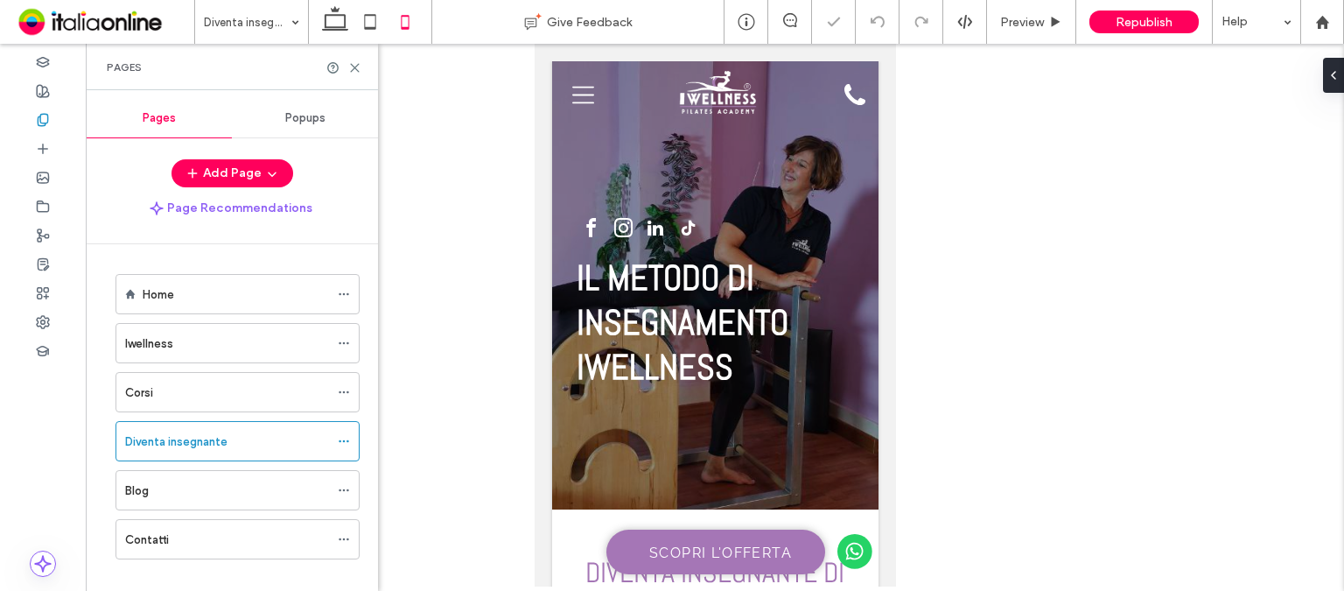
drag, startPoint x: 1097, startPoint y: 215, endPoint x: 567, endPoint y: 164, distance: 532.6
click at [567, 164] on div "IL METODO DI INSEGNAMENTO IWELLNESS" at bounding box center [714, 285] width 326 height 448
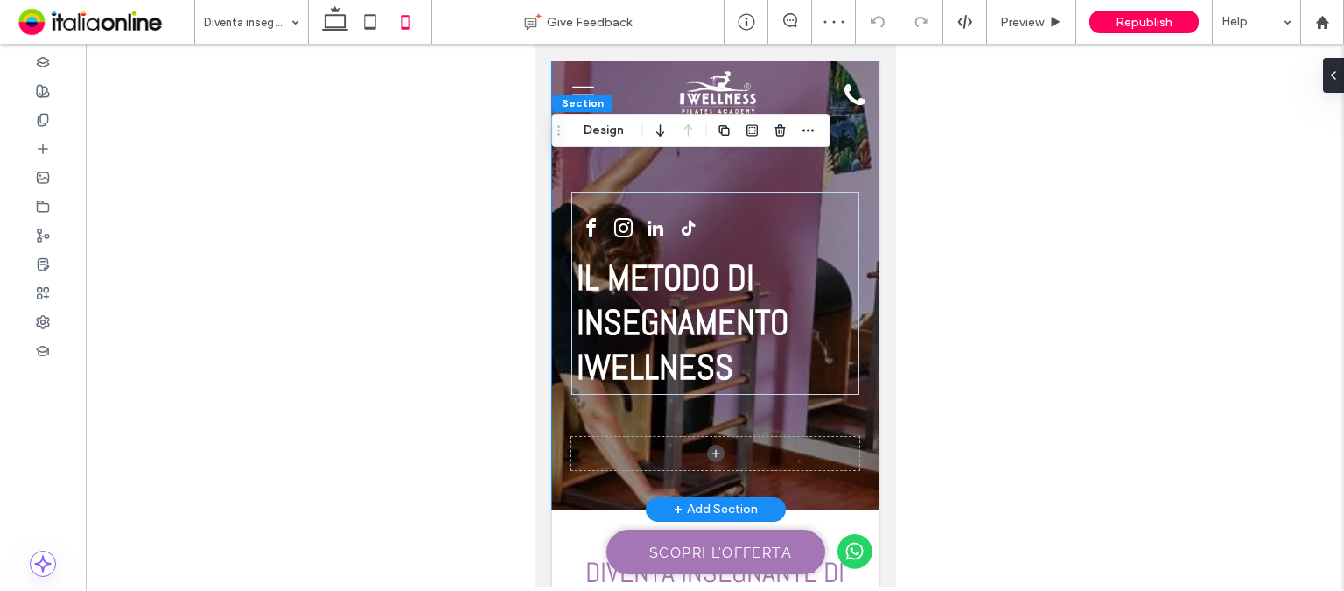
click at [851, 399] on div "IL METODO DI INSEGNAMENTO IWELLNESS" at bounding box center [714, 285] width 326 height 448
click at [851, 400] on div "IL METODO DI INSEGNAMENTO IWELLNESS" at bounding box center [714, 285] width 326 height 448
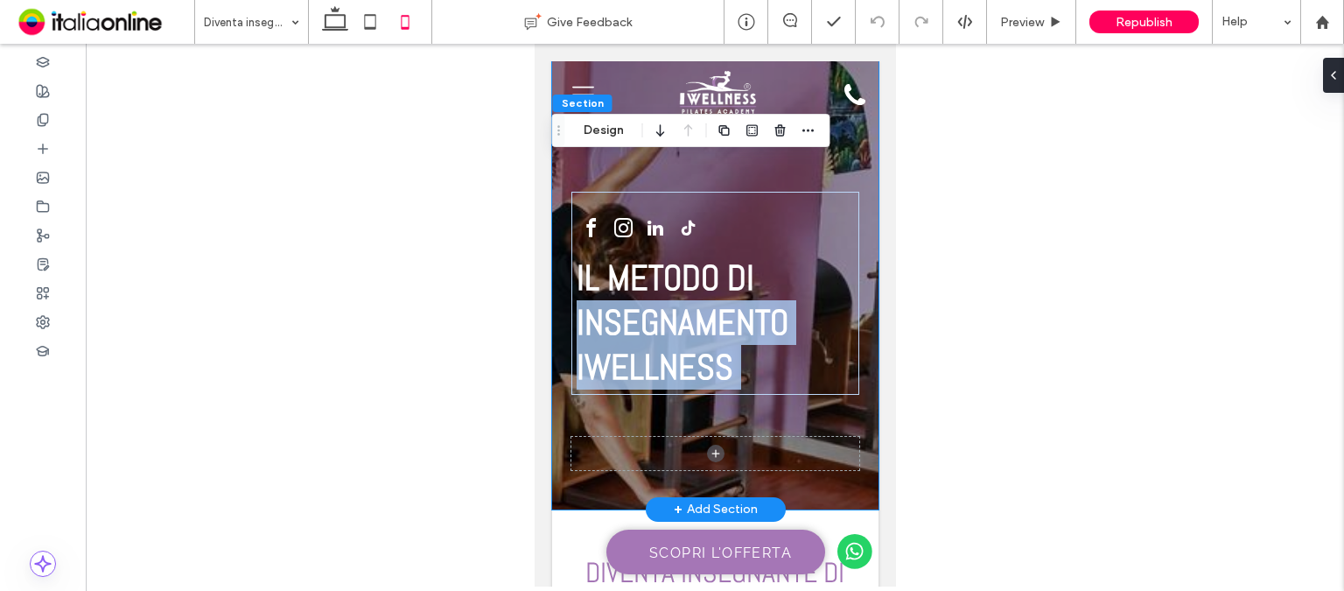
click at [851, 400] on div "IL METODO DI INSEGNAMENTO IWELLNESS" at bounding box center [714, 285] width 326 height 448
drag, startPoint x: 851, startPoint y: 400, endPoint x: 817, endPoint y: 503, distance: 108.7
click at [851, 400] on div "IL METODO DI INSEGNAMENTO IWELLNESS" at bounding box center [714, 285] width 326 height 448
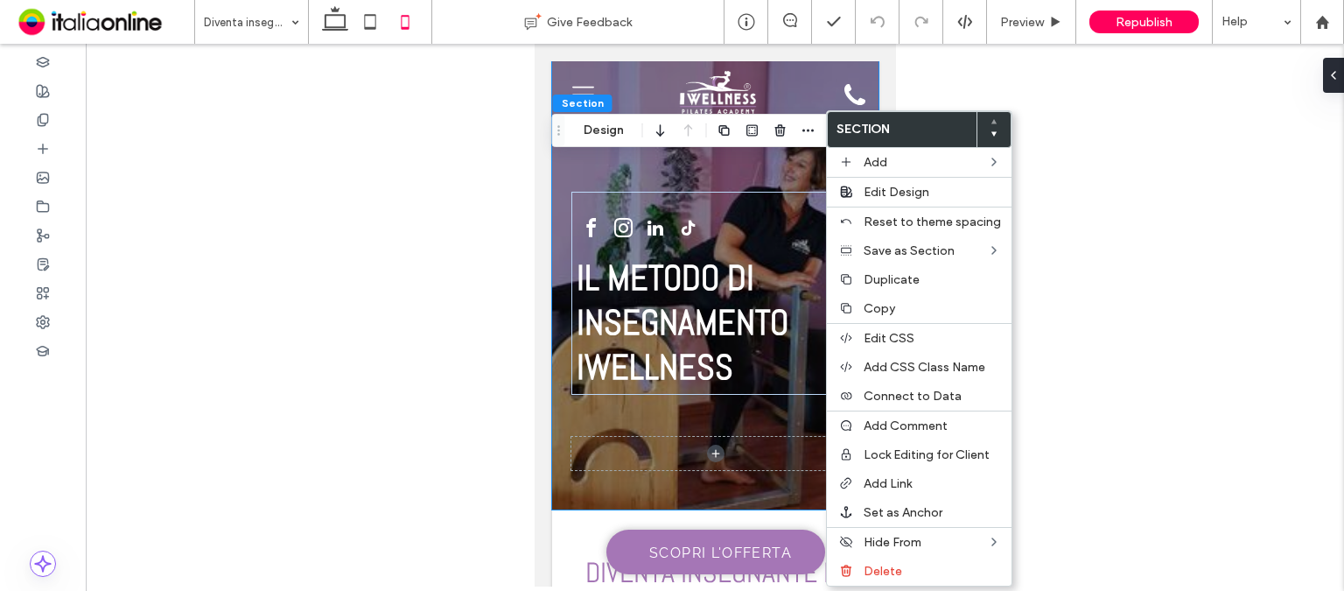
click at [473, 186] on div at bounding box center [715, 315] width 1258 height 542
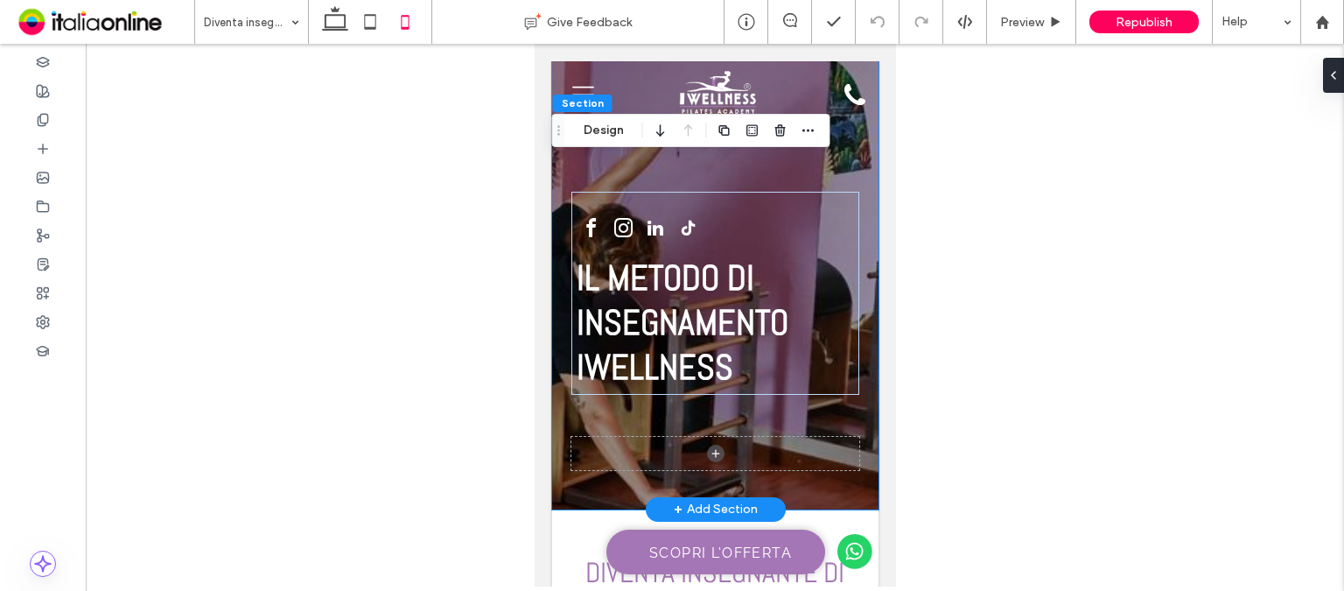
click at [585, 416] on div "IL METODO DI INSEGNAMENTO IWELLNESS" at bounding box center [714, 285] width 326 height 448
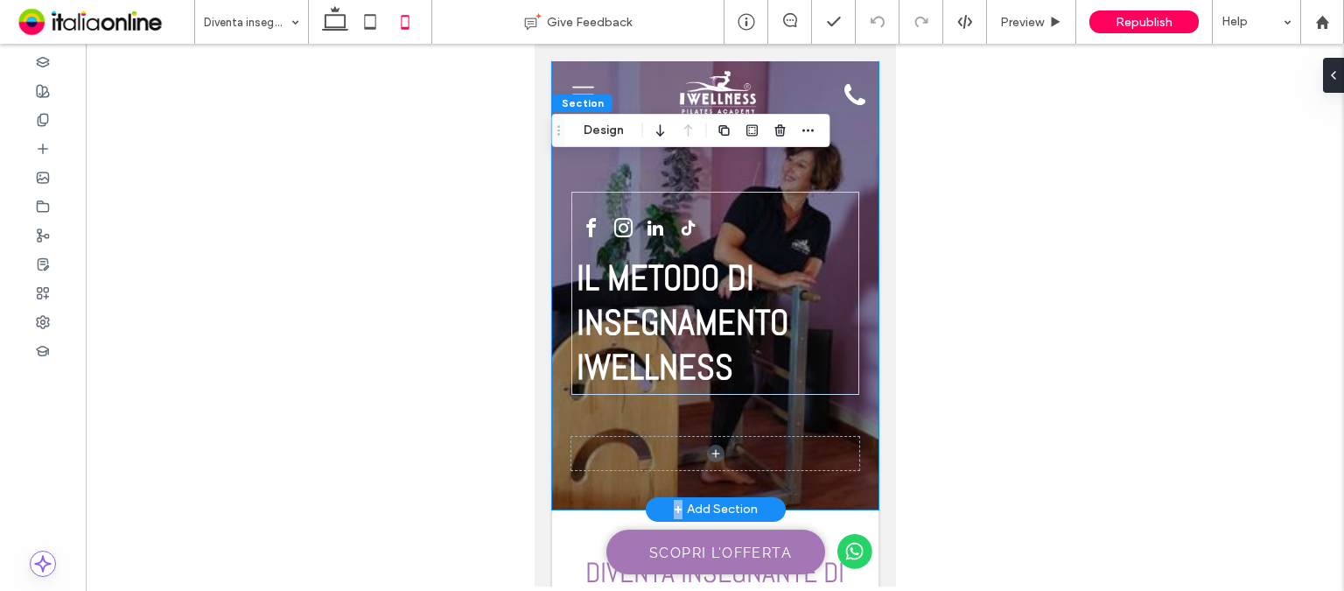
click at [585, 416] on div "IL METODO DI INSEGNAMENTO IWELLNESS" at bounding box center [714, 285] width 326 height 448
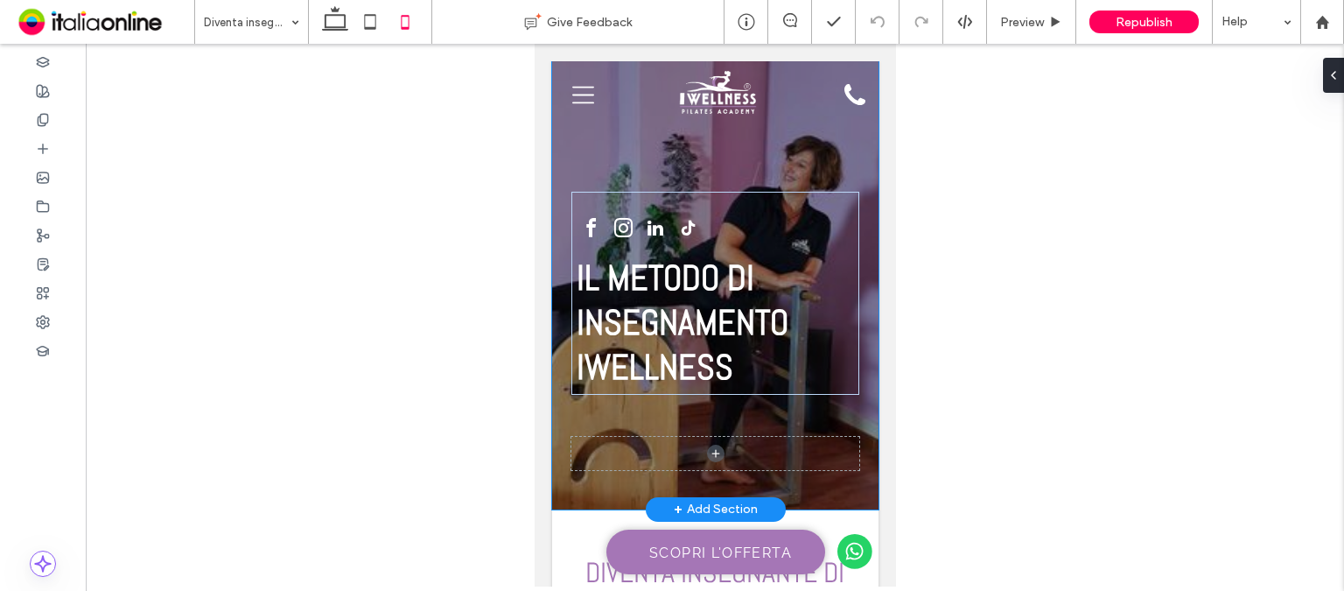
click at [585, 416] on div "IL METODO DI INSEGNAMENTO IWELLNESS" at bounding box center [714, 285] width 326 height 448
click at [587, 417] on div "IL METODO DI INSEGNAMENTO IWELLNESS" at bounding box center [714, 285] width 326 height 448
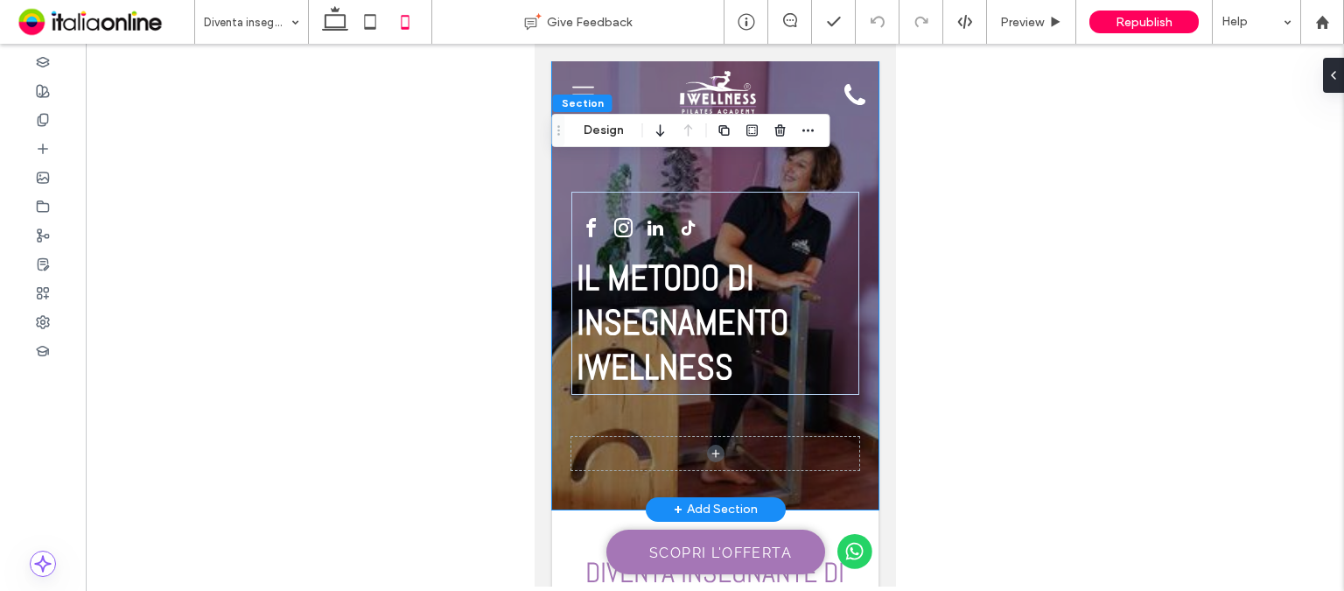
click at [587, 417] on div "IL METODO DI INSEGNAMENTO IWELLNESS" at bounding box center [714, 285] width 326 height 448
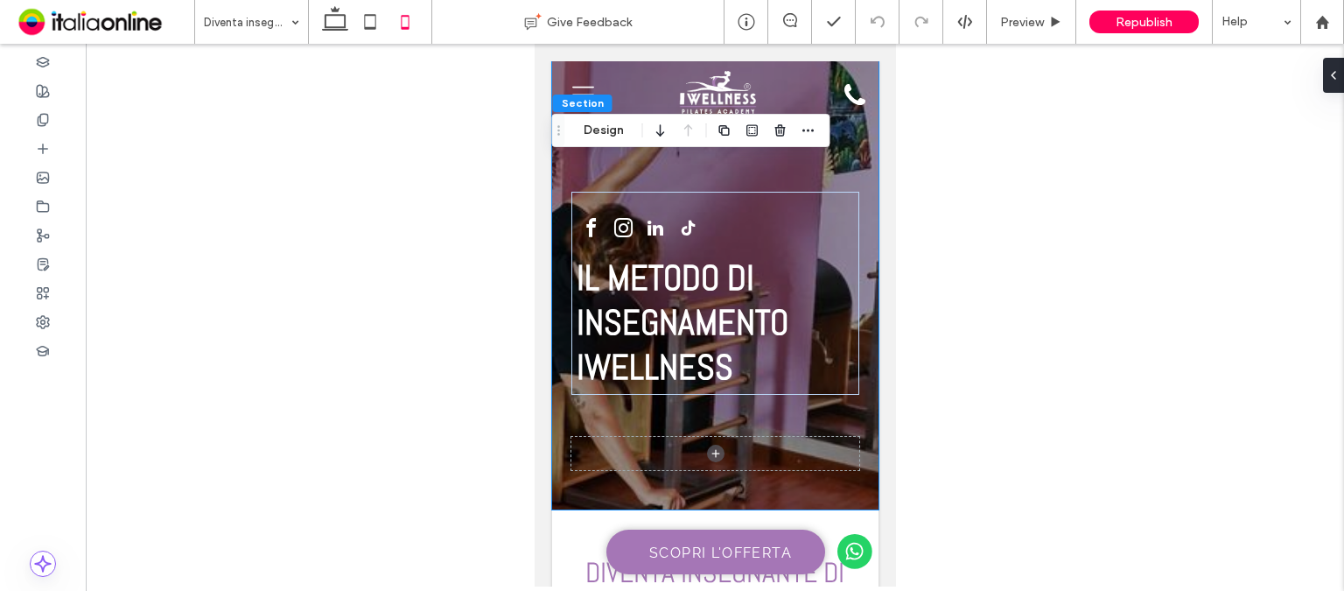
drag, startPoint x: 571, startPoint y: 165, endPoint x: 787, endPoint y: 284, distance: 245.9
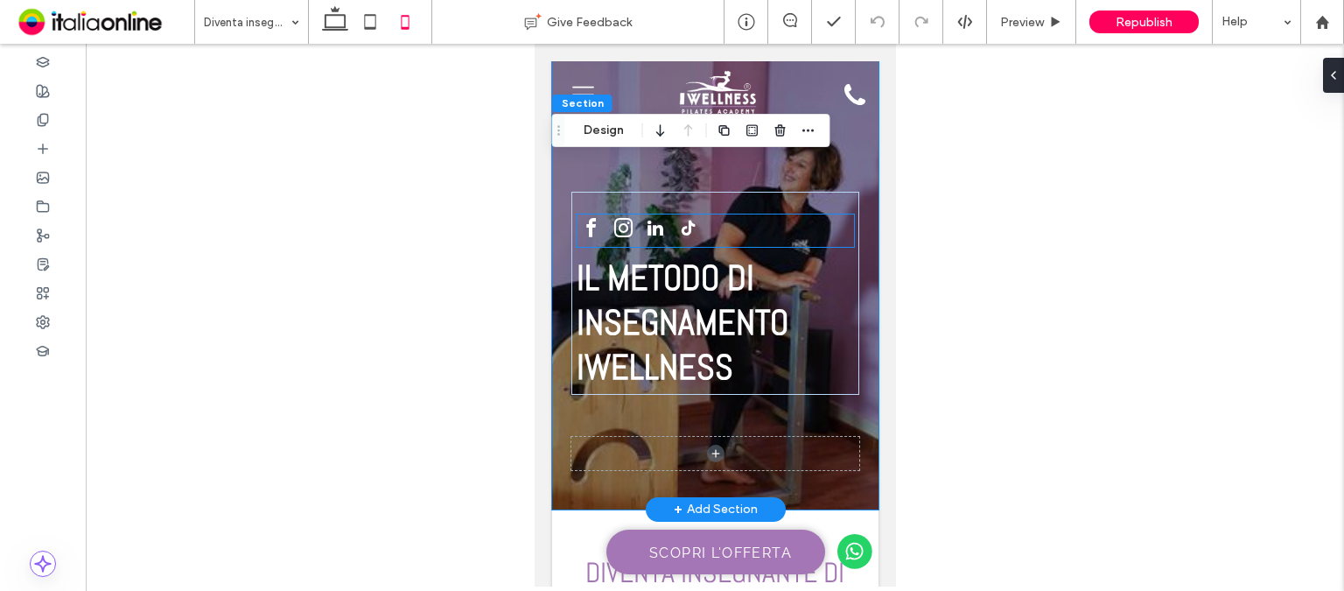
click at [785, 235] on div at bounding box center [714, 230] width 276 height 32
drag, startPoint x: 785, startPoint y: 235, endPoint x: 808, endPoint y: 296, distance: 64.8
click at [785, 235] on div at bounding box center [714, 230] width 276 height 32
click at [808, 300] on h1 "INSEGNAMENTO IWELLNESS" at bounding box center [714, 344] width 276 height 89
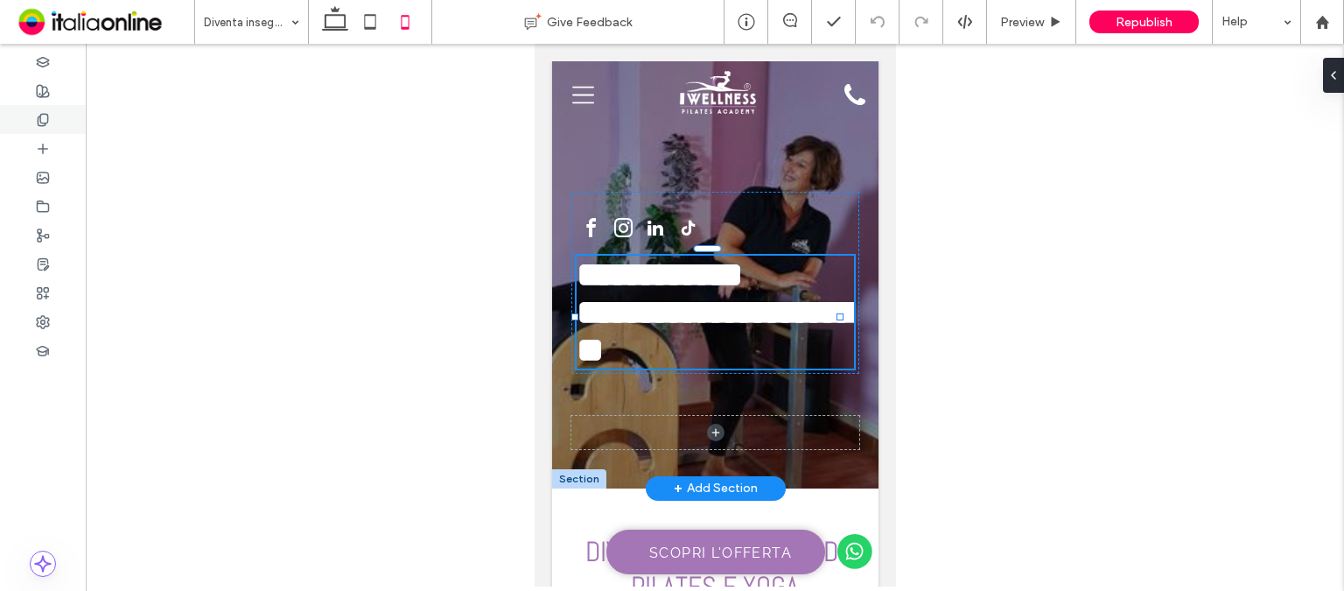
click at [48, 113] on icon at bounding box center [43, 120] width 14 height 14
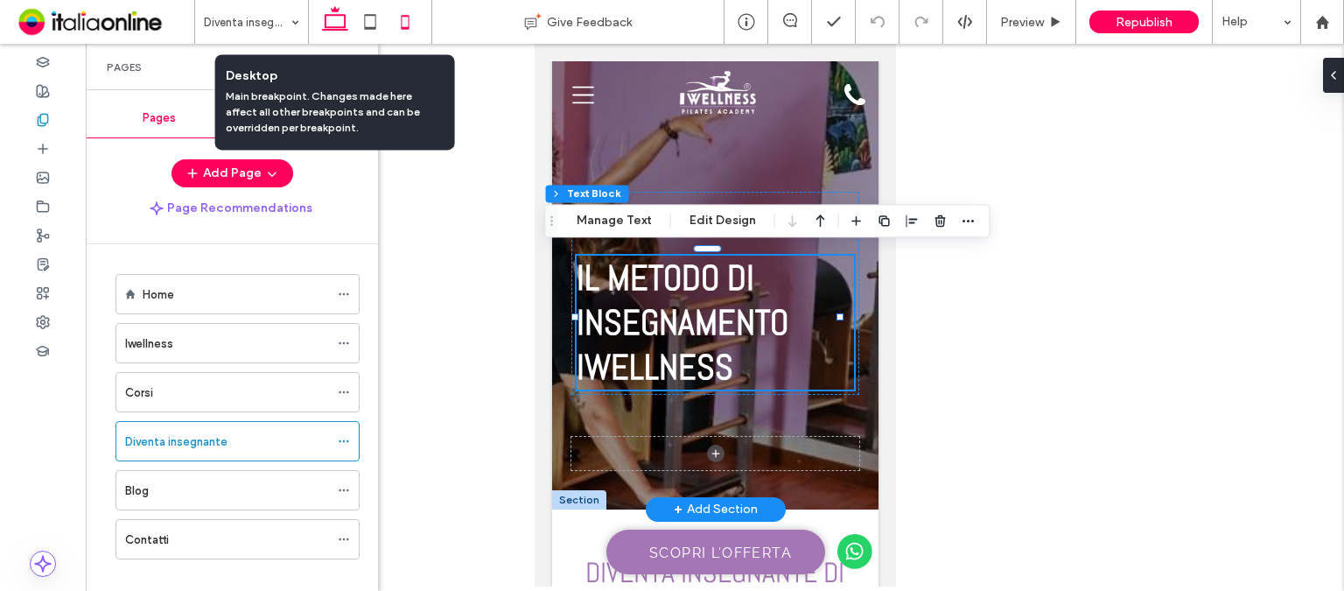
click at [341, 31] on icon at bounding box center [335, 21] width 35 height 35
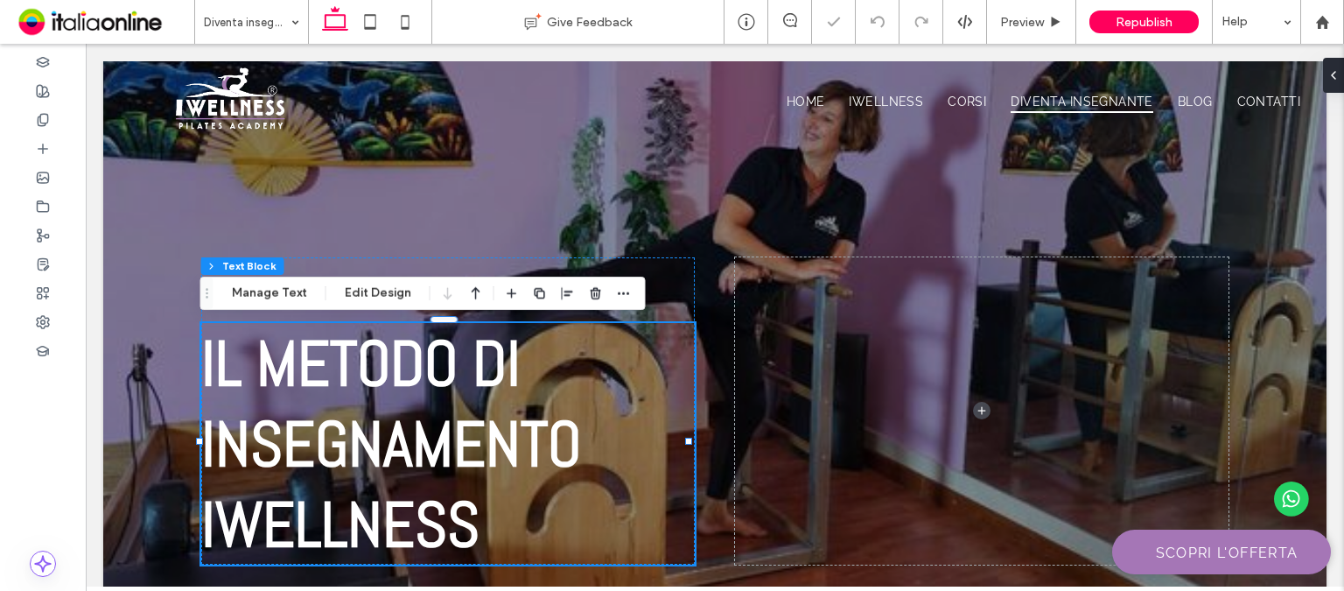
click at [927, 209] on div "IL METODO DI INSEGNAMENTO IWELLNESS" at bounding box center [714, 385] width 1223 height 649
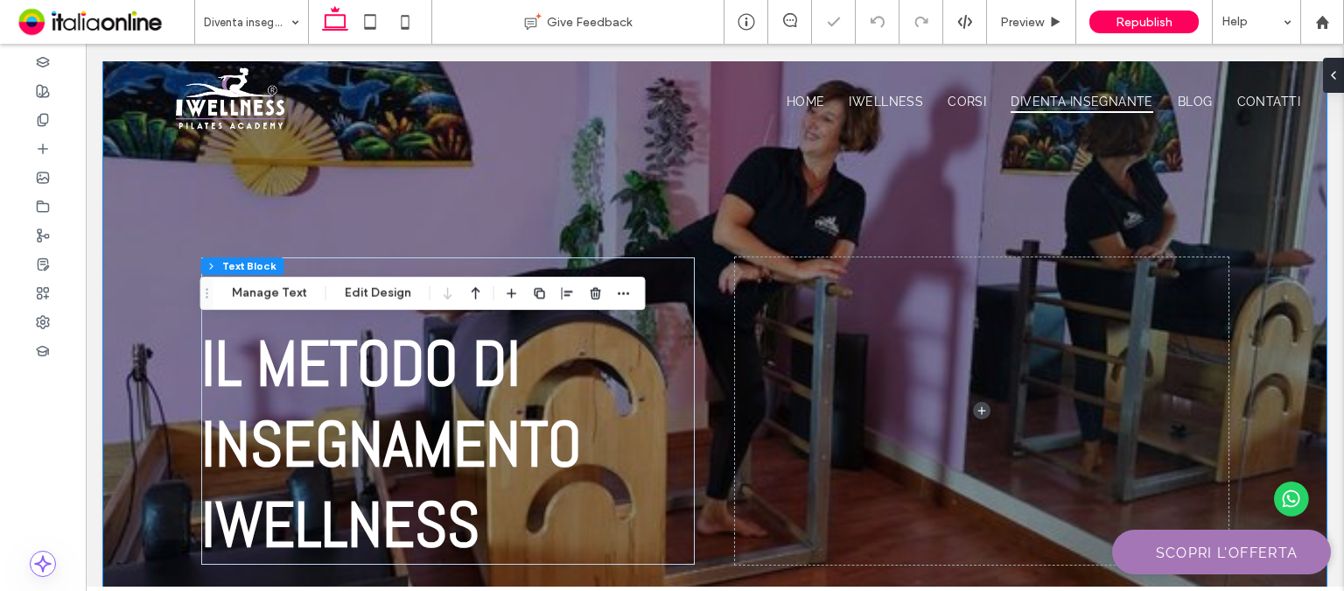
click at [927, 209] on div "IL METODO DI INSEGNAMENTO IWELLNESS" at bounding box center [714, 385] width 1223 height 649
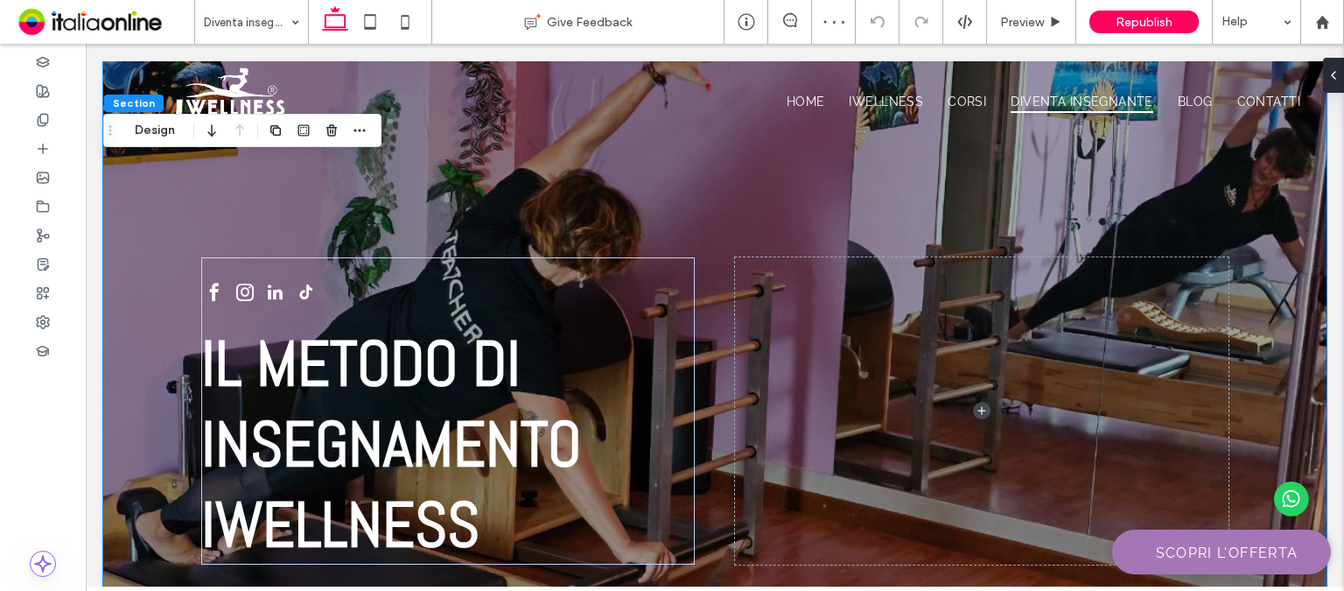
click at [703, 209] on div "IL METODO DI INSEGNAMENTO IWELLNESS" at bounding box center [714, 385] width 1223 height 649
click at [409, 189] on div "IL METODO DI INSEGNAMENTO IWELLNESS" at bounding box center [714, 385] width 1223 height 649
click at [408, 189] on div "IL METODO DI INSEGNAMENTO IWELLNESS" at bounding box center [714, 385] width 1223 height 649
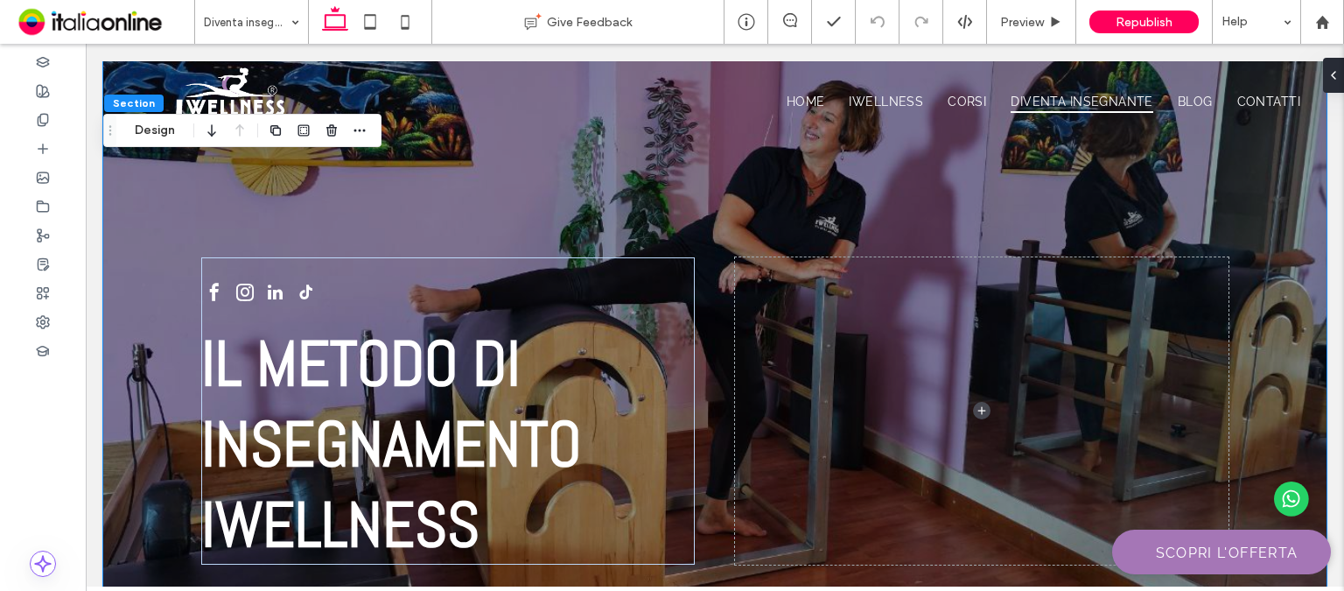
drag, startPoint x: 540, startPoint y: 215, endPoint x: 175, endPoint y: 237, distance: 365.5
click at [540, 215] on div "IL METODO DI INSEGNAMENTO IWELLNESS" at bounding box center [714, 385] width 1223 height 649
click at [114, 456] on div "IL METODO DI INSEGNAMENTO IWELLNESS" at bounding box center [714, 385] width 1223 height 649
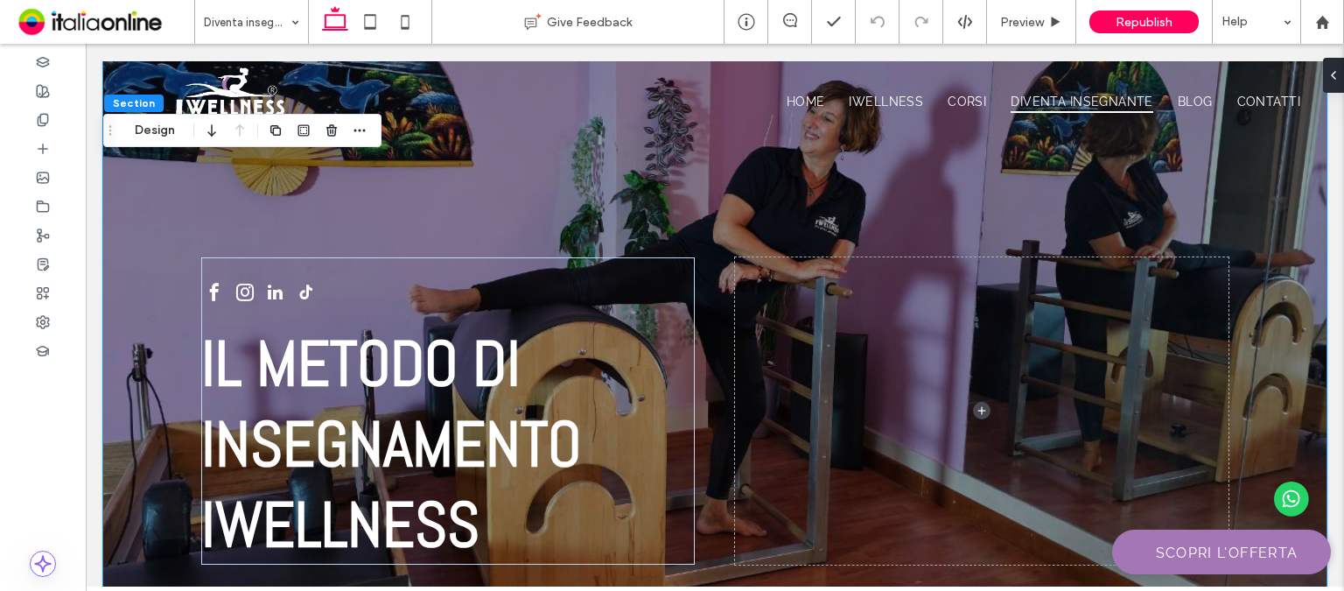
click at [116, 452] on div "IL METODO DI INSEGNAMENTO IWELLNESS" at bounding box center [714, 385] width 1223 height 649
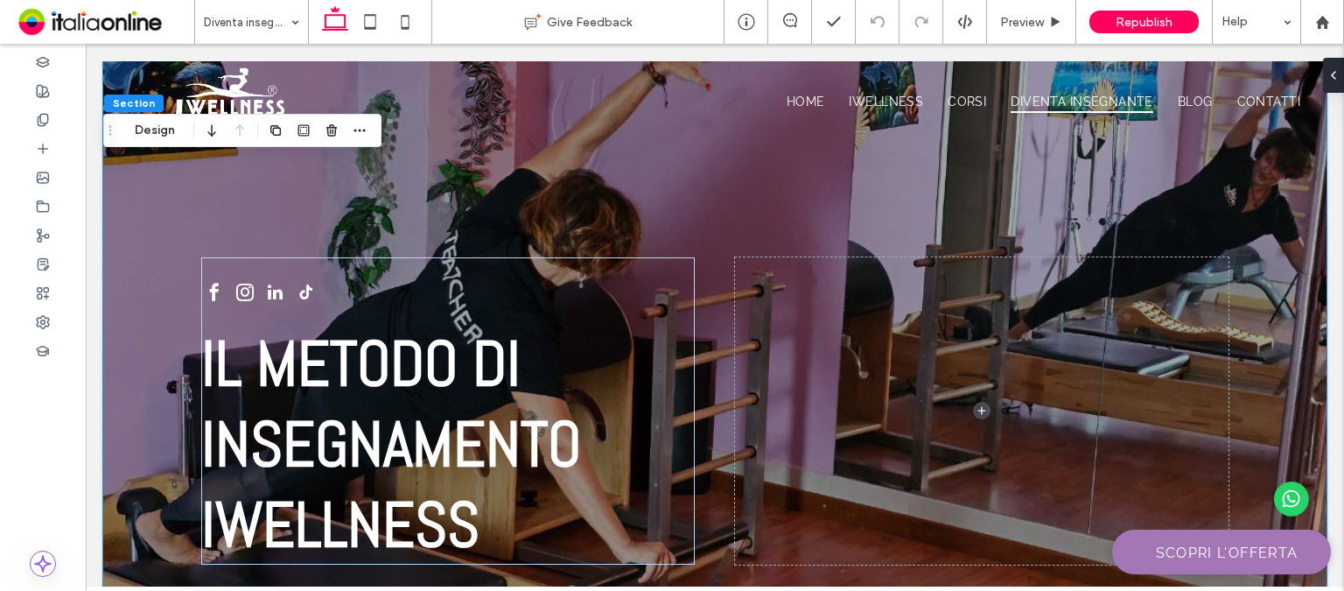
drag, startPoint x: 116, startPoint y: 452, endPoint x: 550, endPoint y: 453, distance: 434.0
click at [117, 452] on div "IL METODO DI INSEGNAMENTO IWELLNESS" at bounding box center [714, 385] width 1223 height 649
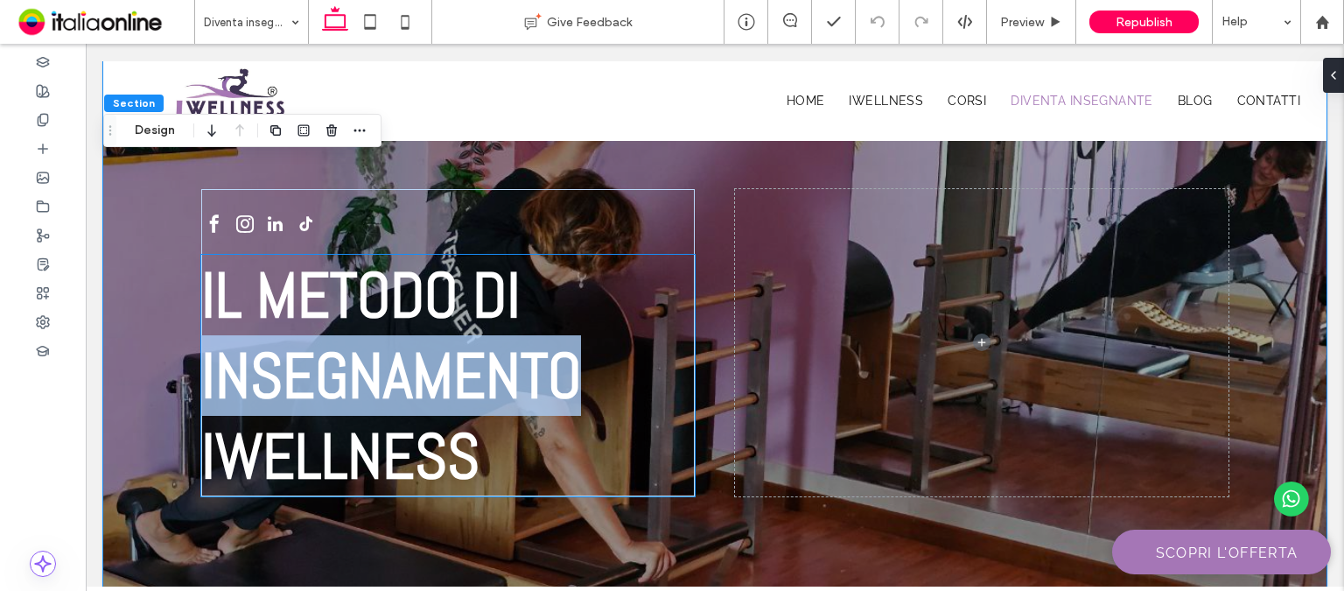
scroll to position [175, 0]
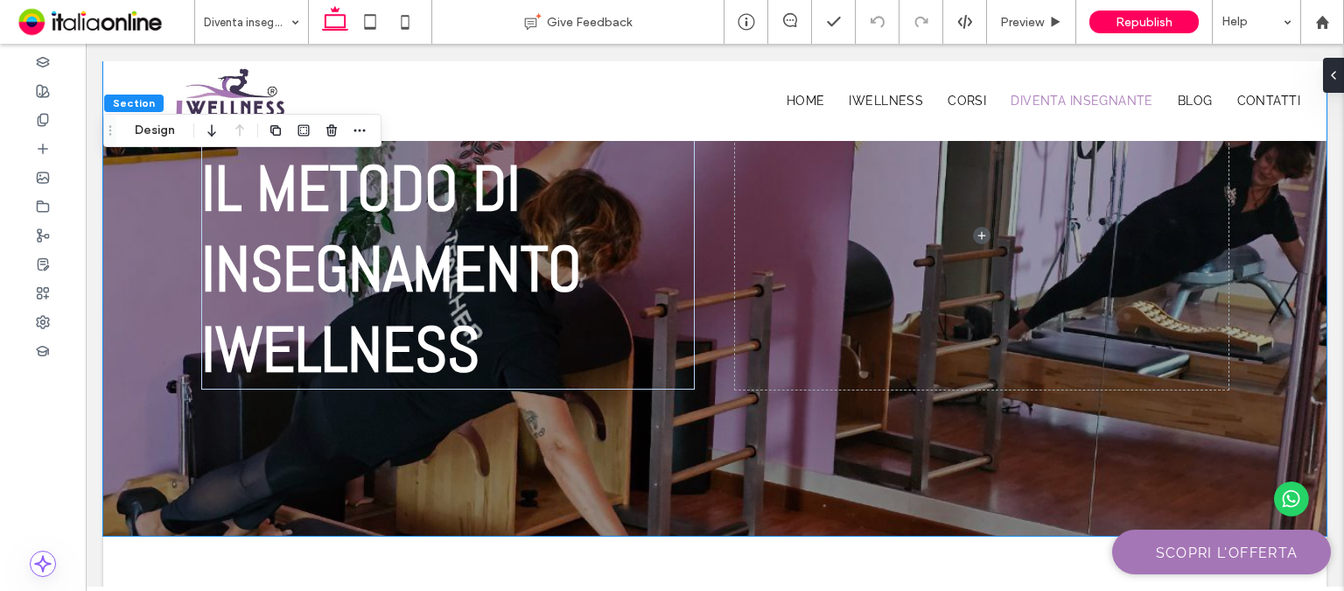
click at [735, 453] on div "IL METODO DI INSEGNAMENTO IWELLNESS" at bounding box center [714, 210] width 1223 height 649
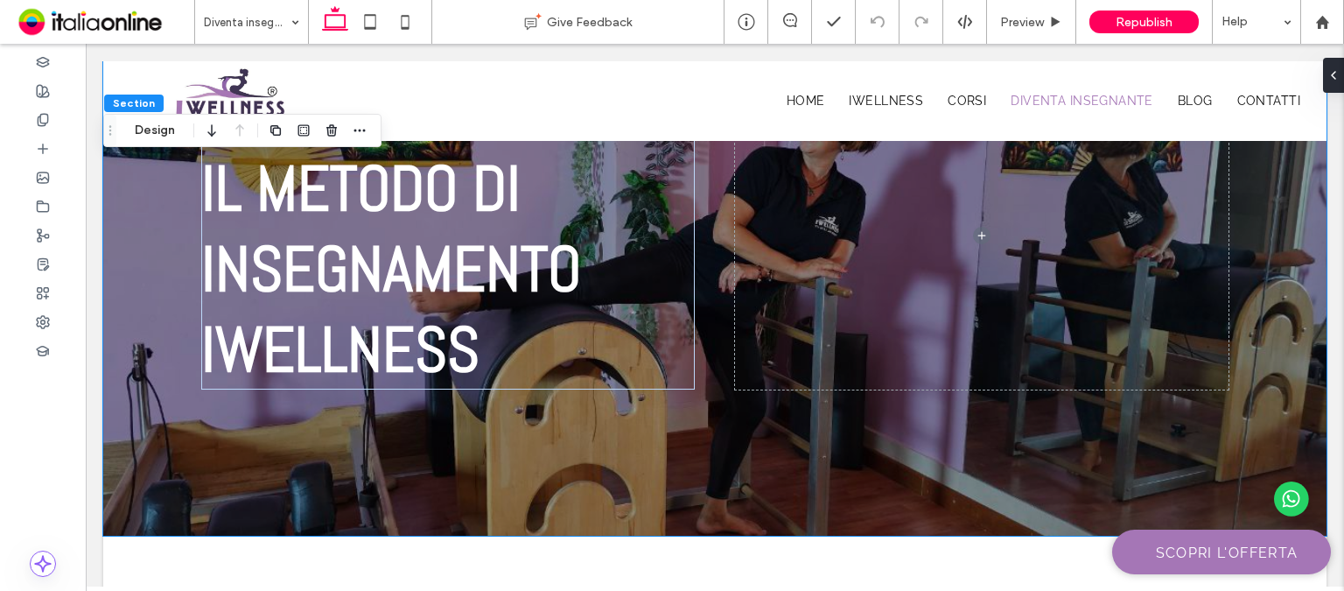
click at [735, 453] on div "IL METODO DI INSEGNAMENTO IWELLNESS" at bounding box center [714, 210] width 1223 height 649
click at [797, 472] on div "IL METODO DI INSEGNAMENTO IWELLNESS" at bounding box center [714, 210] width 1223 height 649
click at [747, 451] on div "IL METODO DI INSEGNAMENTO IWELLNESS" at bounding box center [714, 210] width 1223 height 649
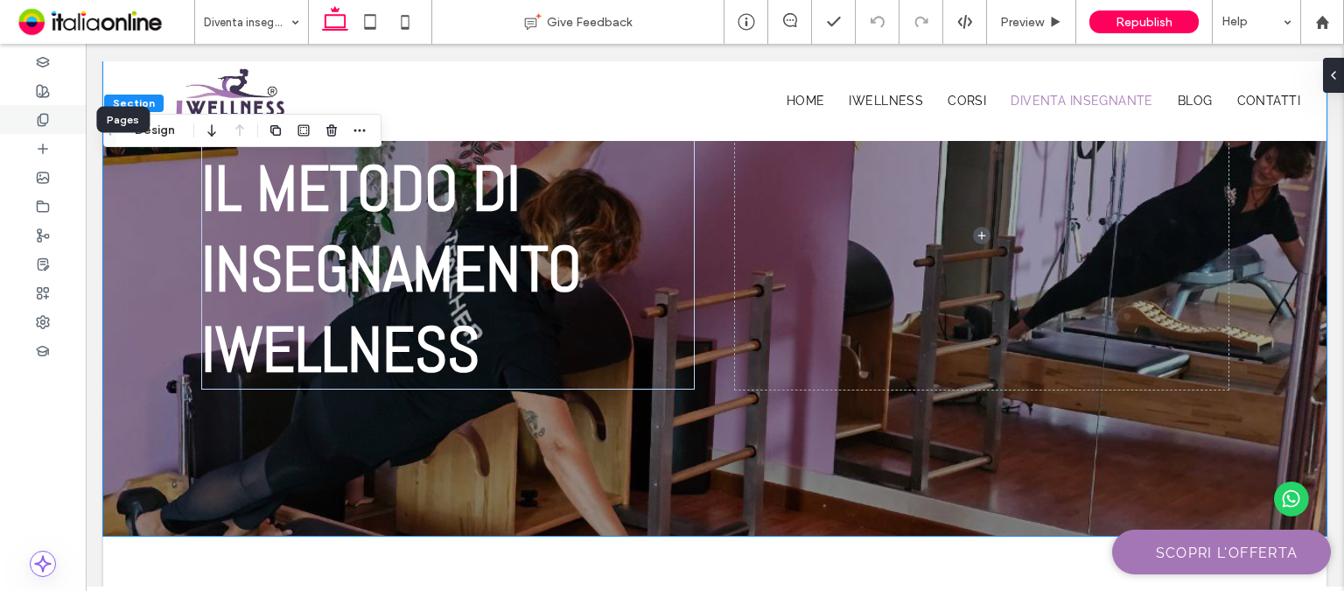
click at [66, 122] on div at bounding box center [43, 119] width 86 height 29
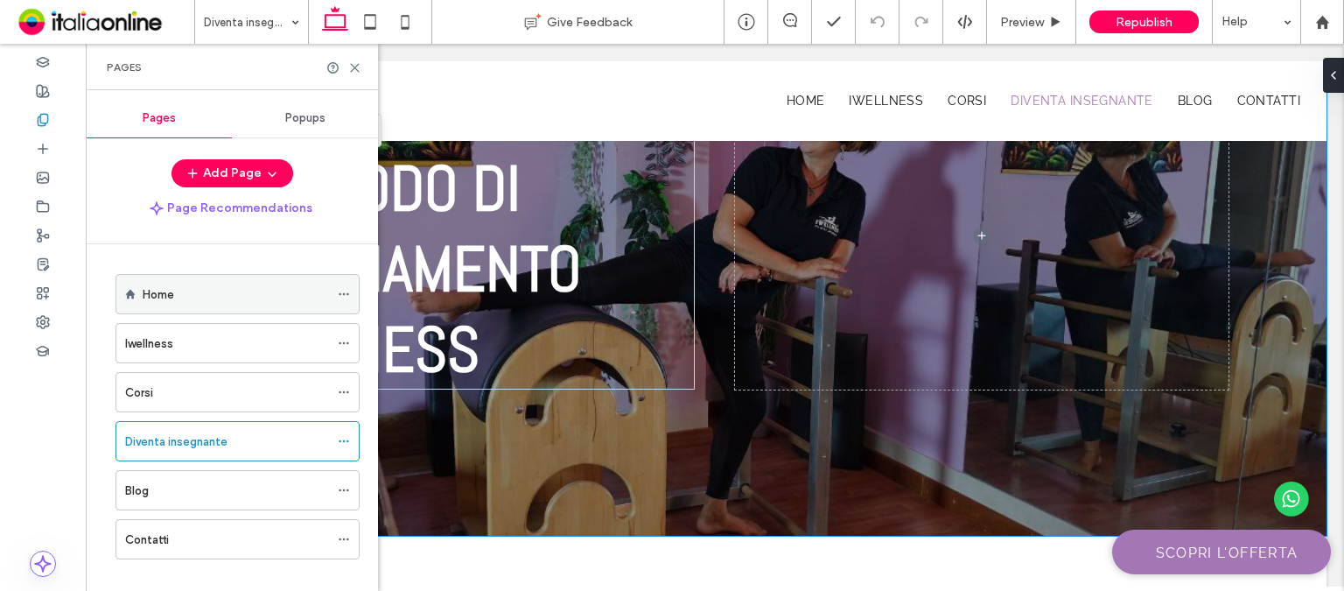
click at [238, 297] on div "Home" at bounding box center [236, 294] width 186 height 18
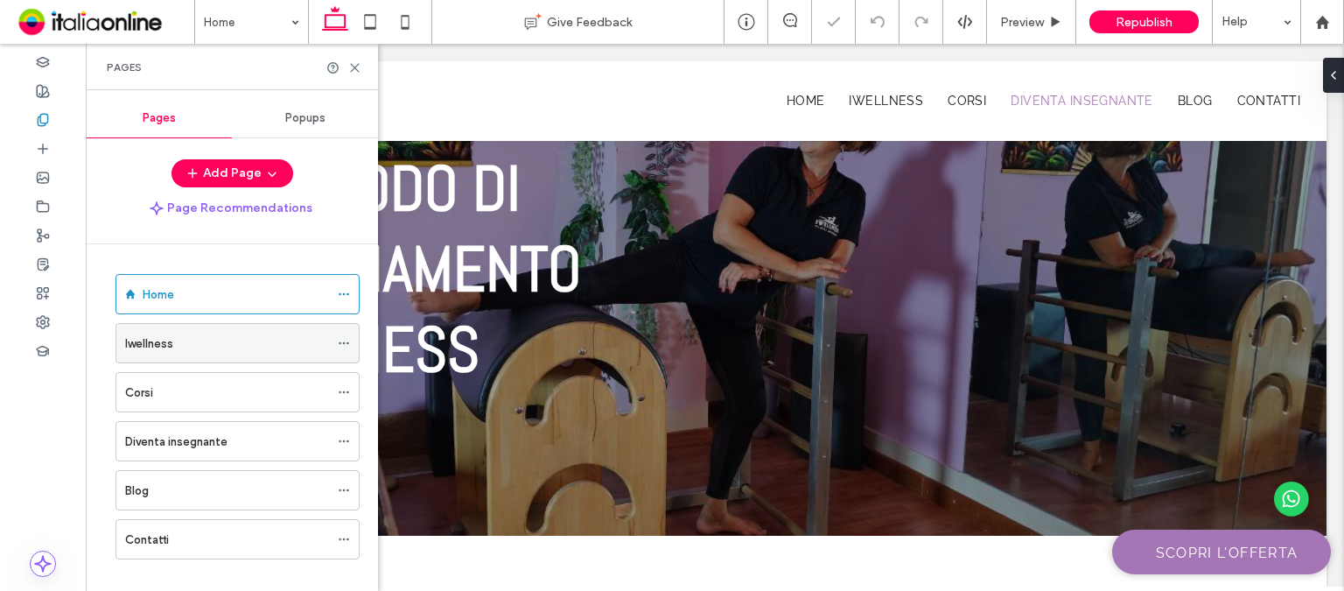
click at [220, 349] on div "Iwellness" at bounding box center [227, 343] width 204 height 18
click at [216, 388] on div at bounding box center [672, 295] width 1344 height 591
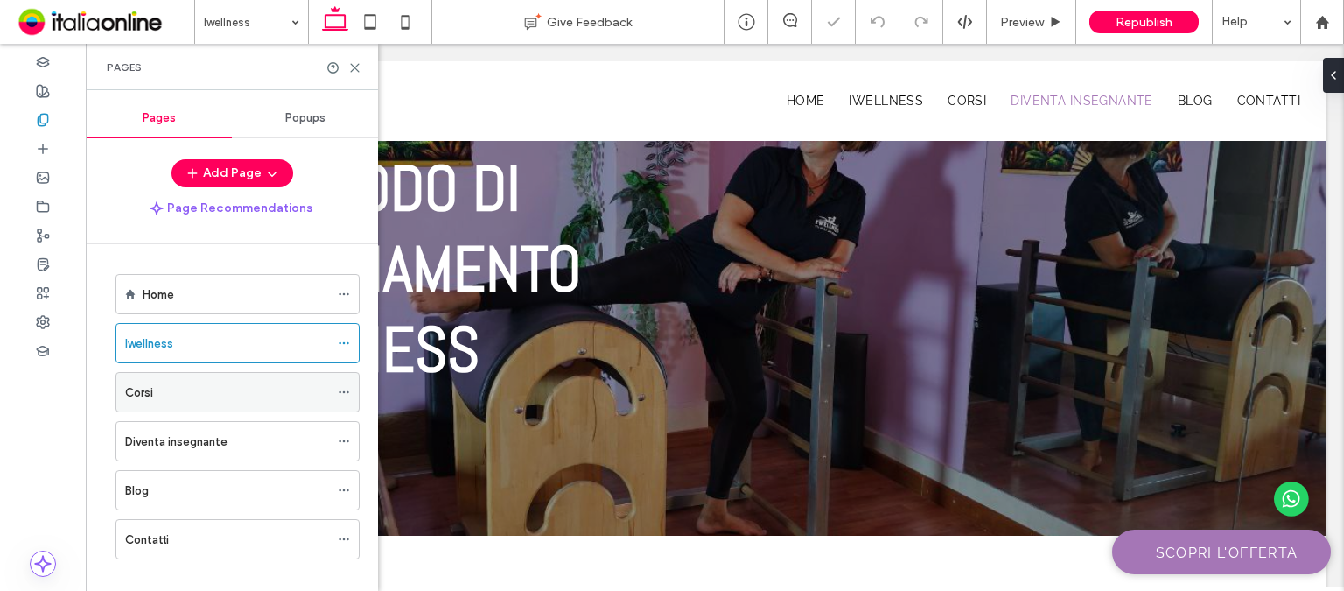
click at [216, 388] on div "Corsi" at bounding box center [227, 392] width 204 height 18
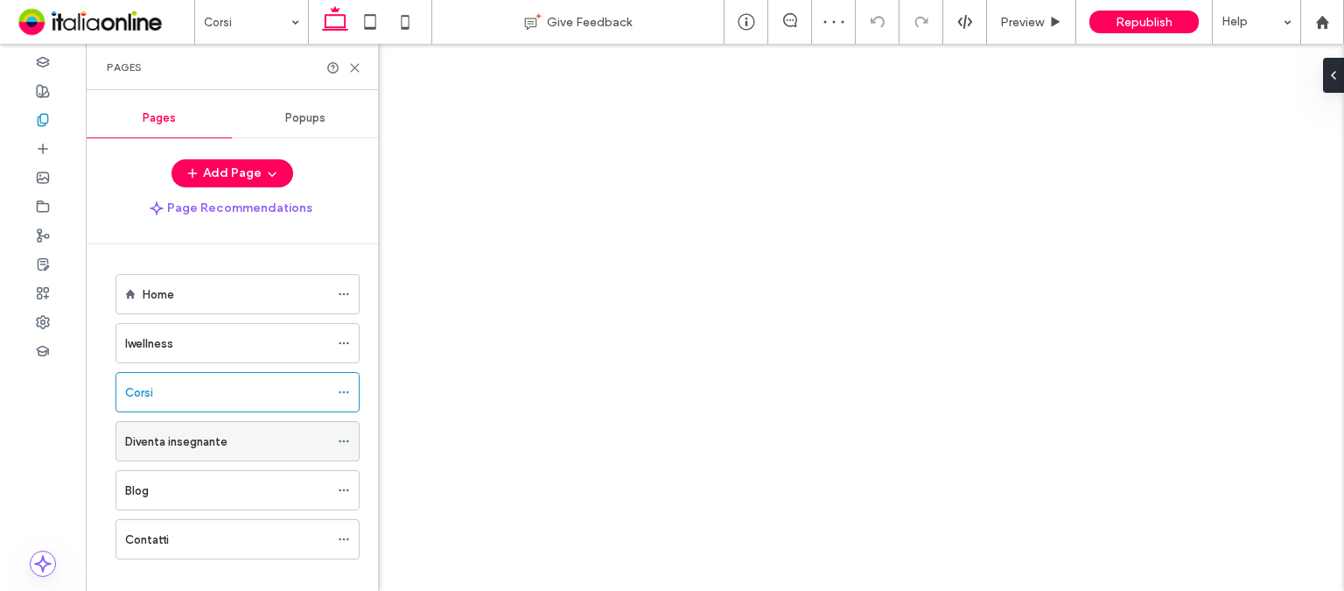
click at [259, 433] on div "Diventa insegnante" at bounding box center [227, 441] width 204 height 18
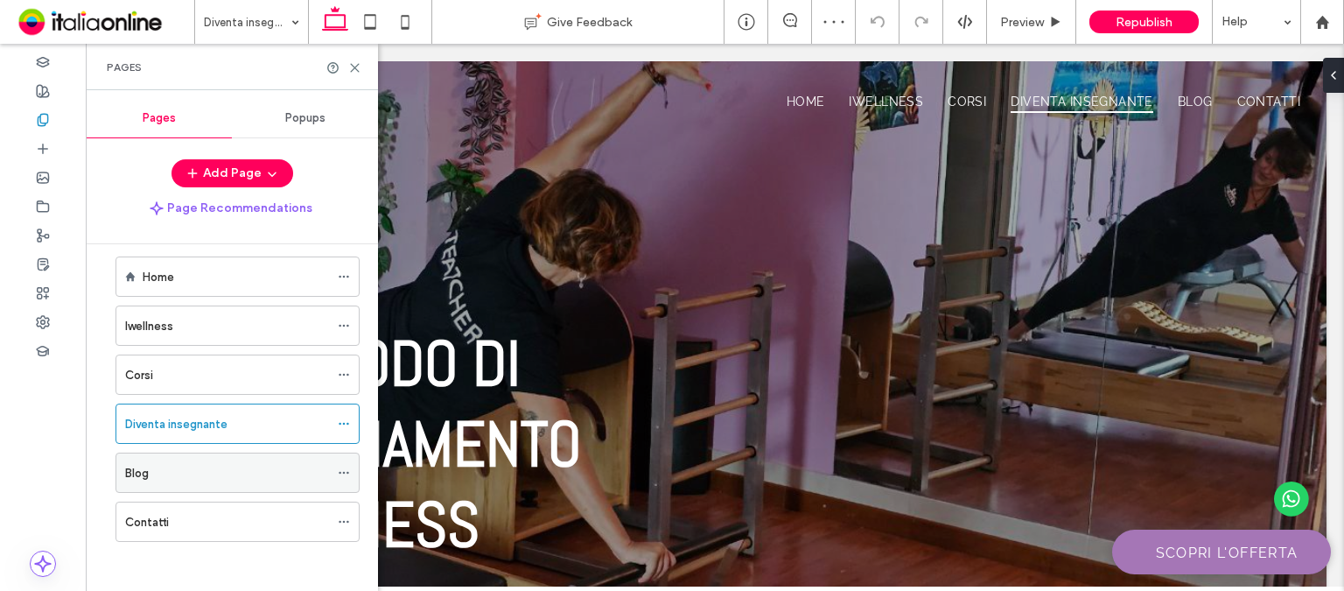
click at [186, 481] on div "Blog" at bounding box center [227, 472] width 204 height 38
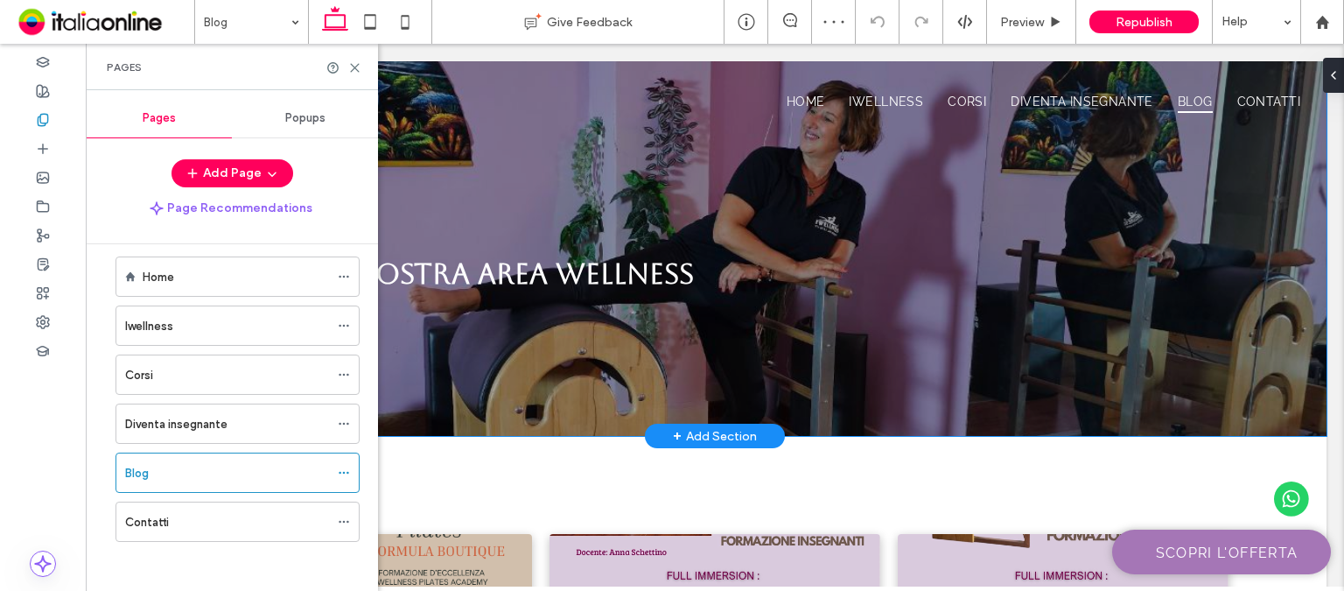
drag, startPoint x: 436, startPoint y: 516, endPoint x: 1070, endPoint y: 377, distance: 649.4
click at [1070, 377] on div "Scopri la nostra area wellness" at bounding box center [714, 248] width 1223 height 374
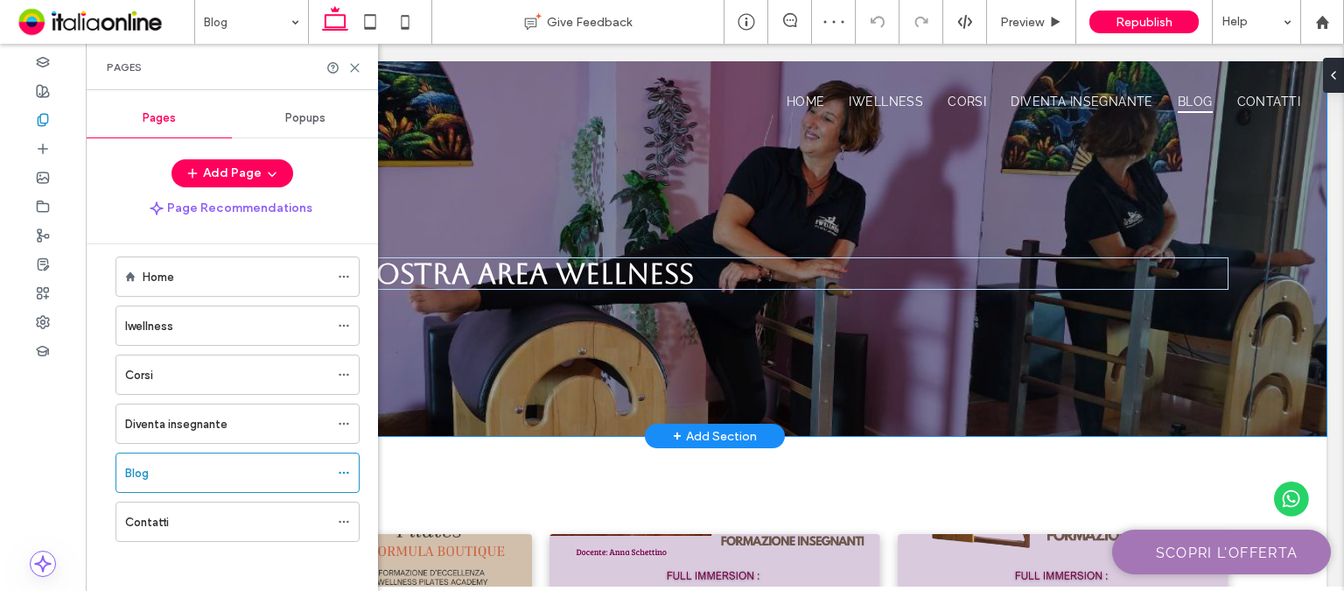
click at [1070, 377] on div "Scopri la nostra area wellness" at bounding box center [714, 248] width 1223 height 374
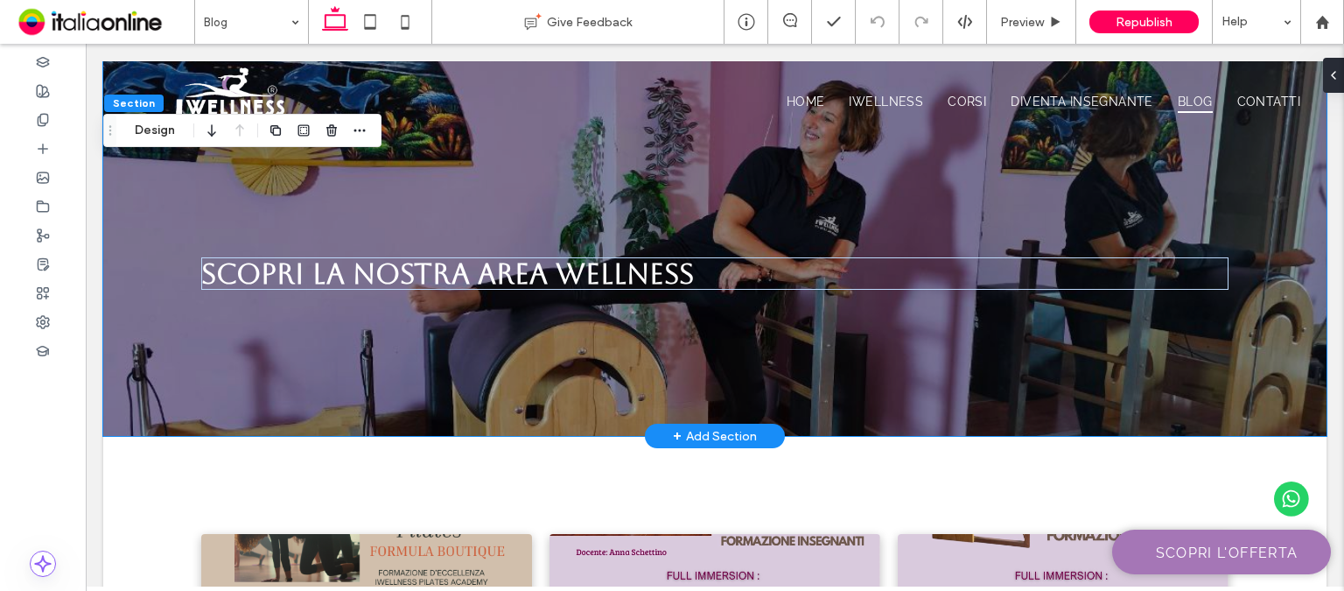
click at [177, 349] on div "Scopri la nostra area wellness" at bounding box center [714, 248] width 1223 height 374
click at [178, 376] on div "Scopri la nostra area wellness" at bounding box center [714, 248] width 1223 height 374
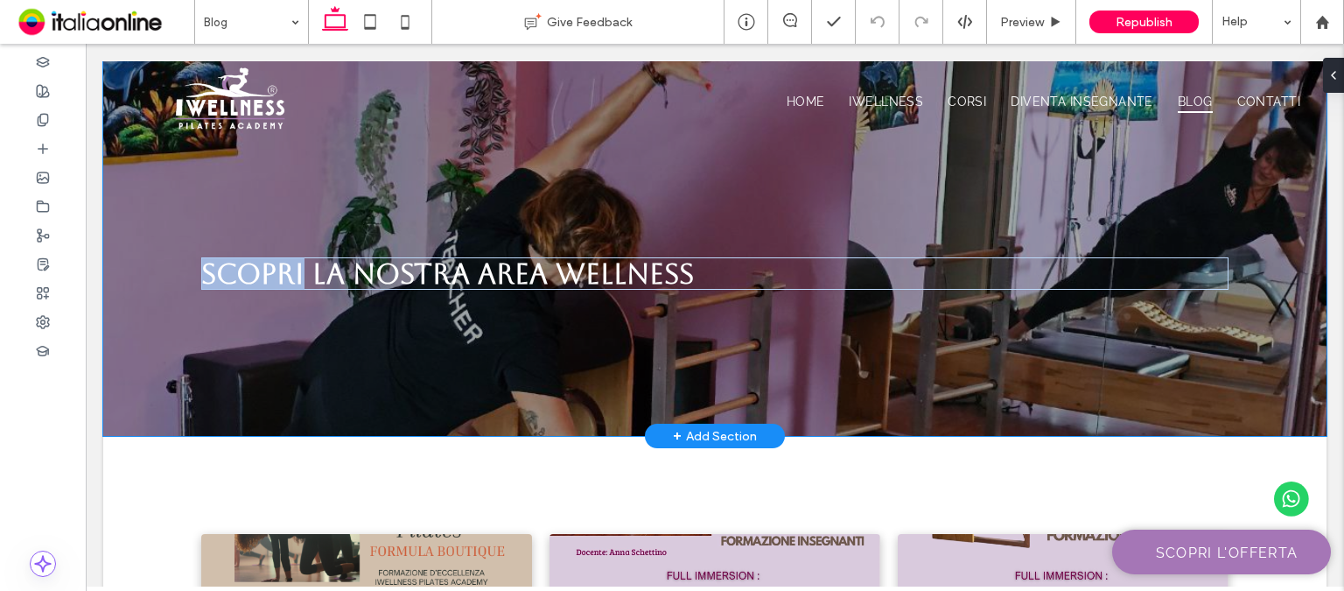
click at [178, 376] on div "Scopri la nostra area wellness" at bounding box center [714, 248] width 1223 height 374
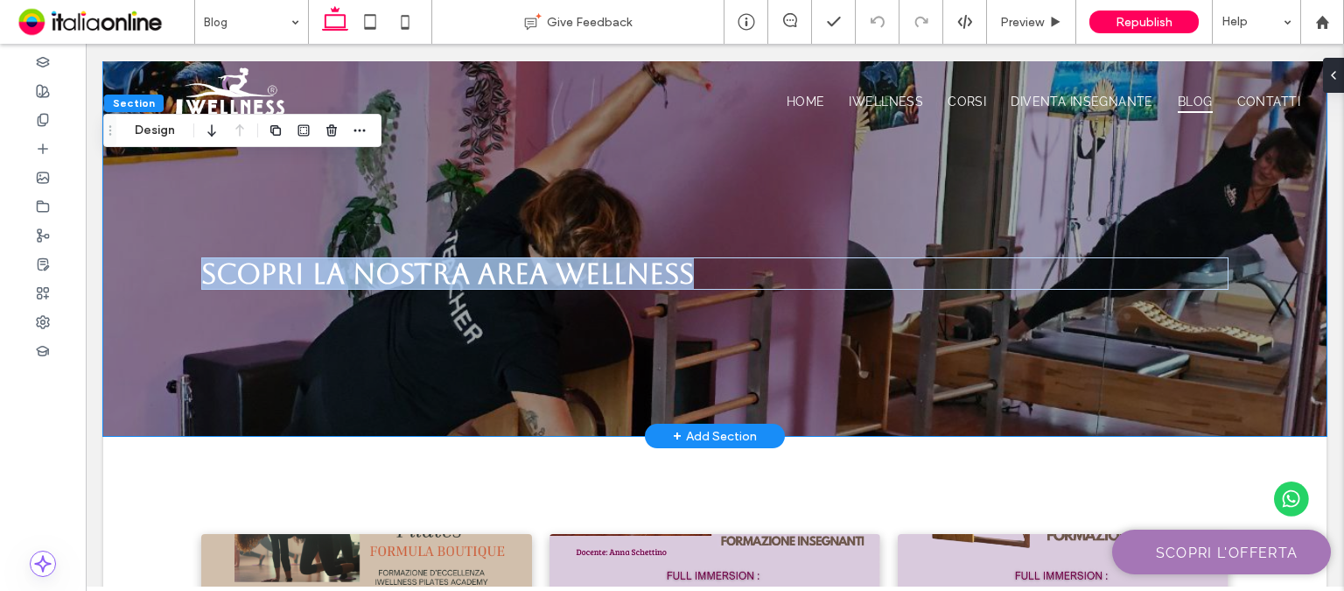
drag, startPoint x: 178, startPoint y: 376, endPoint x: 1105, endPoint y: 331, distance: 928.5
click at [178, 376] on div "Scopri la nostra area wellness" at bounding box center [714, 248] width 1223 height 374
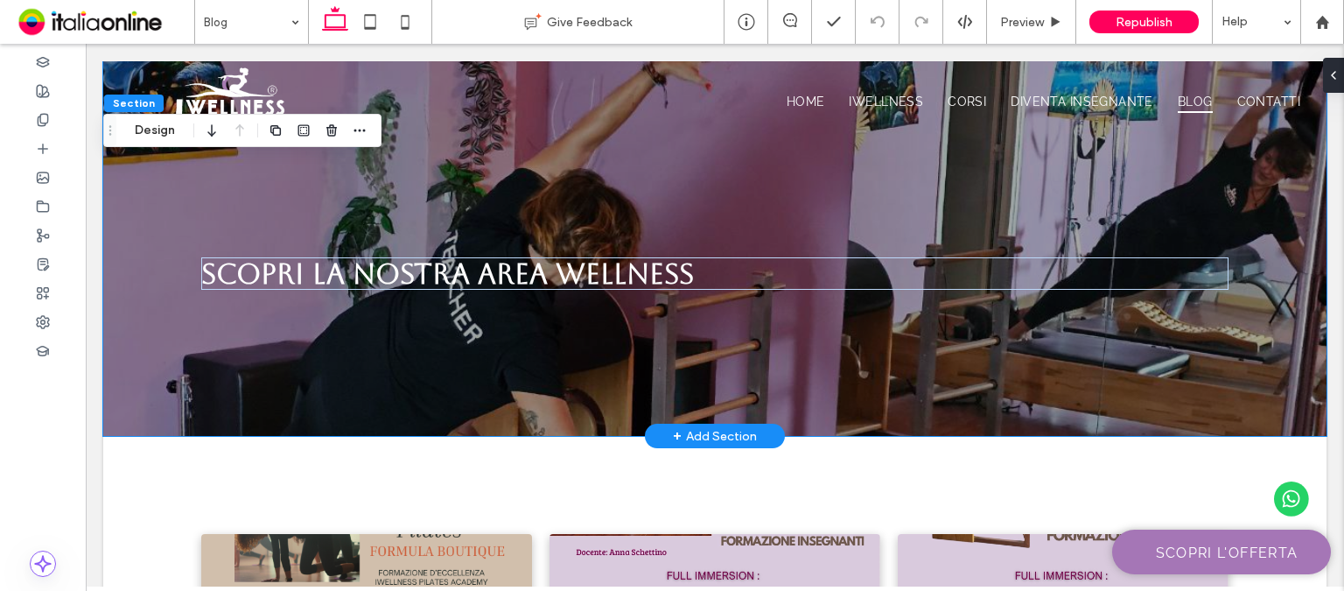
drag, startPoint x: 1274, startPoint y: 140, endPoint x: 1274, endPoint y: 164, distance: 24.5
click at [1274, 142] on div at bounding box center [714, 142] width 1223 height 0
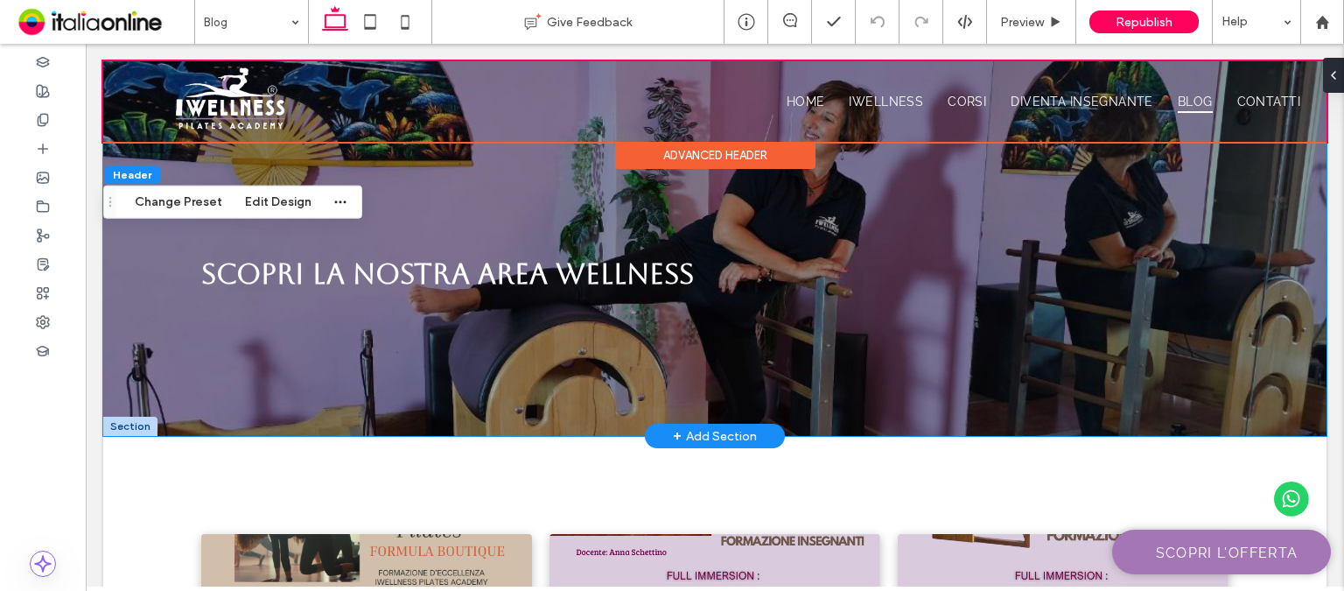
click at [1281, 220] on div "Scopri la nostra area wellness" at bounding box center [714, 248] width 1223 height 374
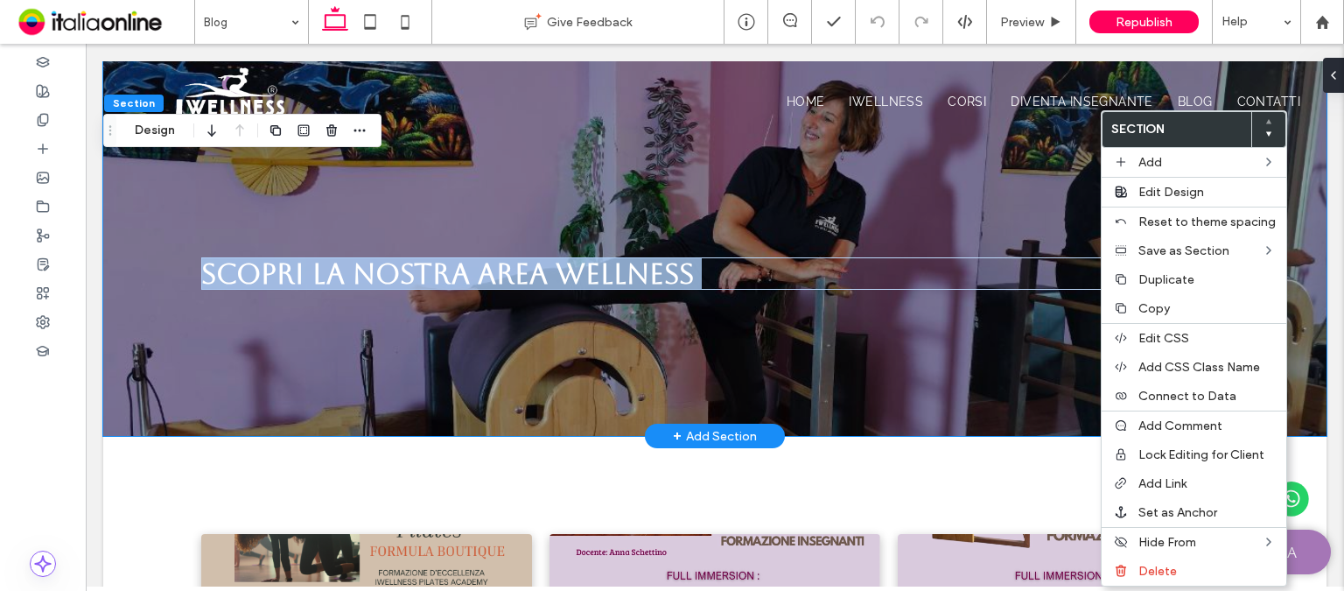
click at [941, 420] on div "Scopri la nostra area wellness" at bounding box center [714, 248] width 1223 height 374
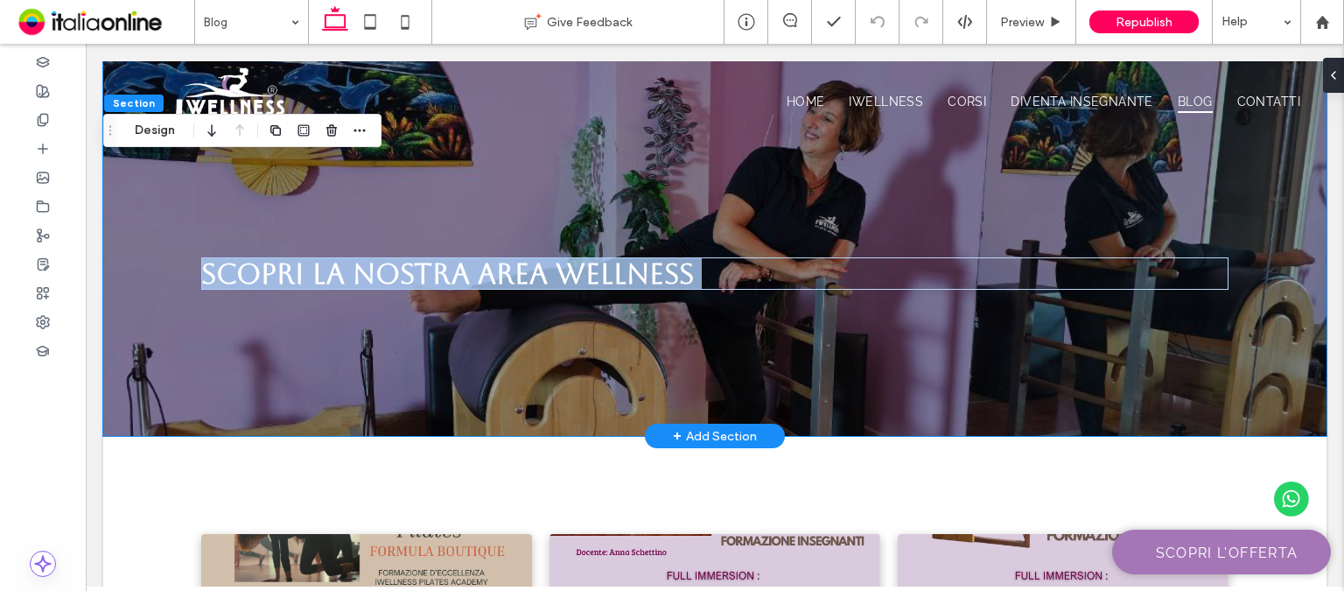
click at [127, 201] on div "Scopri la nostra area wellness" at bounding box center [714, 248] width 1223 height 374
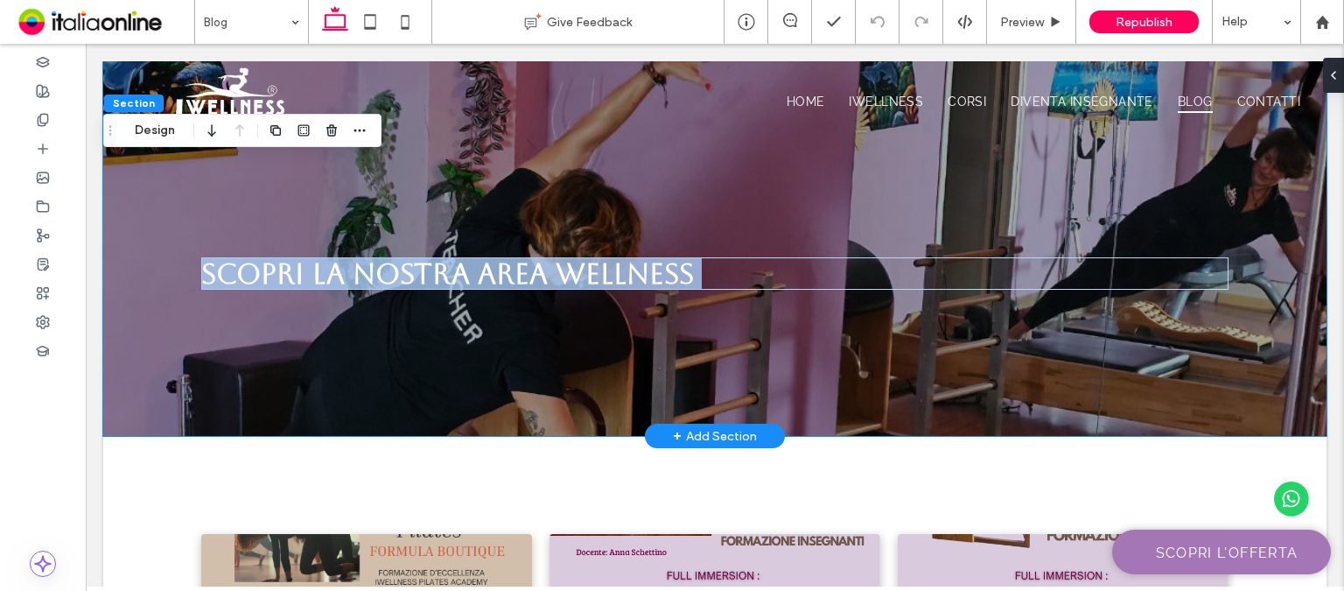
click at [210, 388] on div "Scopri la nostra area wellness" at bounding box center [714, 248] width 1223 height 374
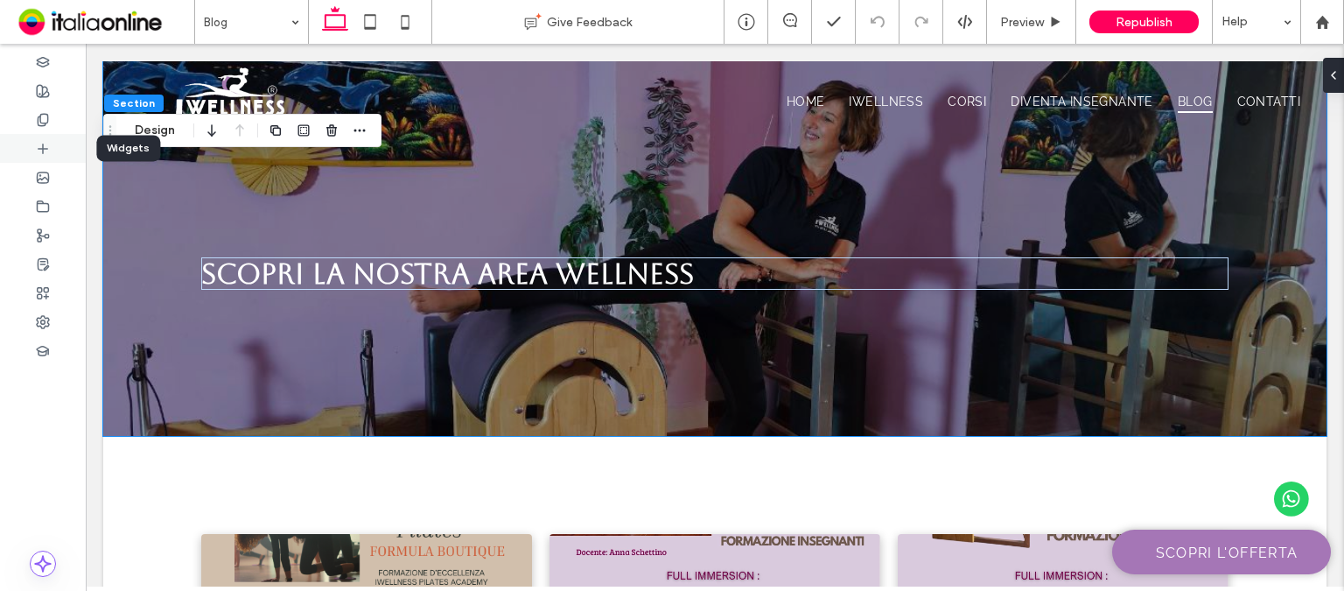
click at [31, 154] on div at bounding box center [43, 148] width 86 height 29
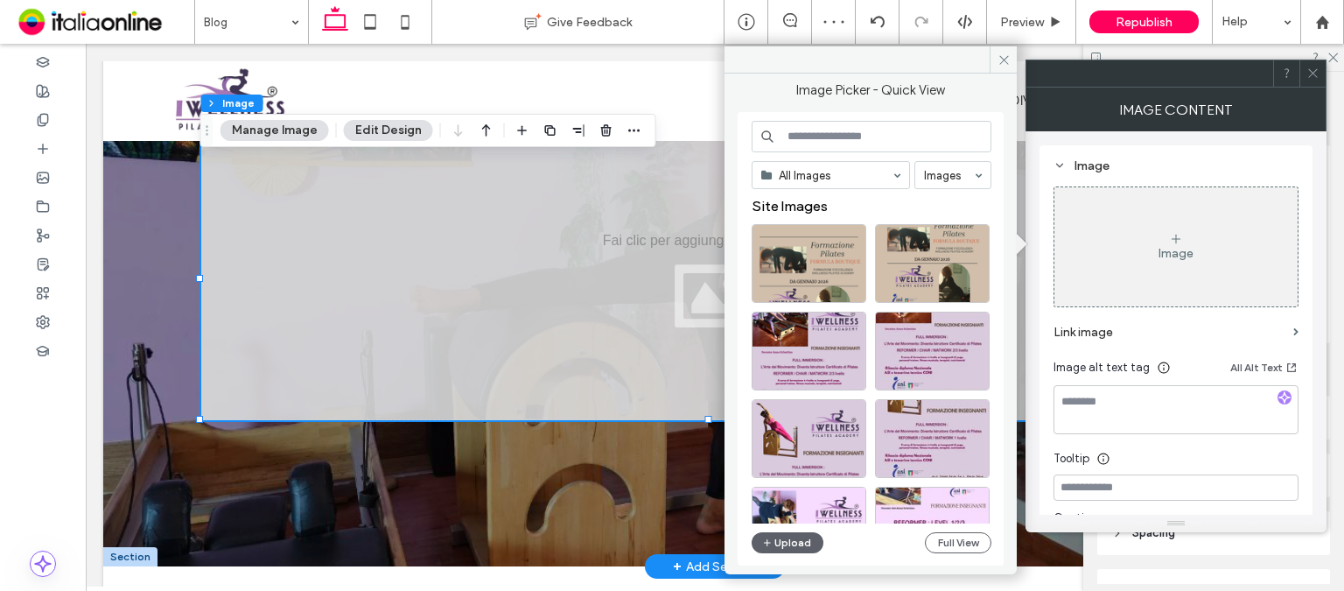
scroll to position [175, 0]
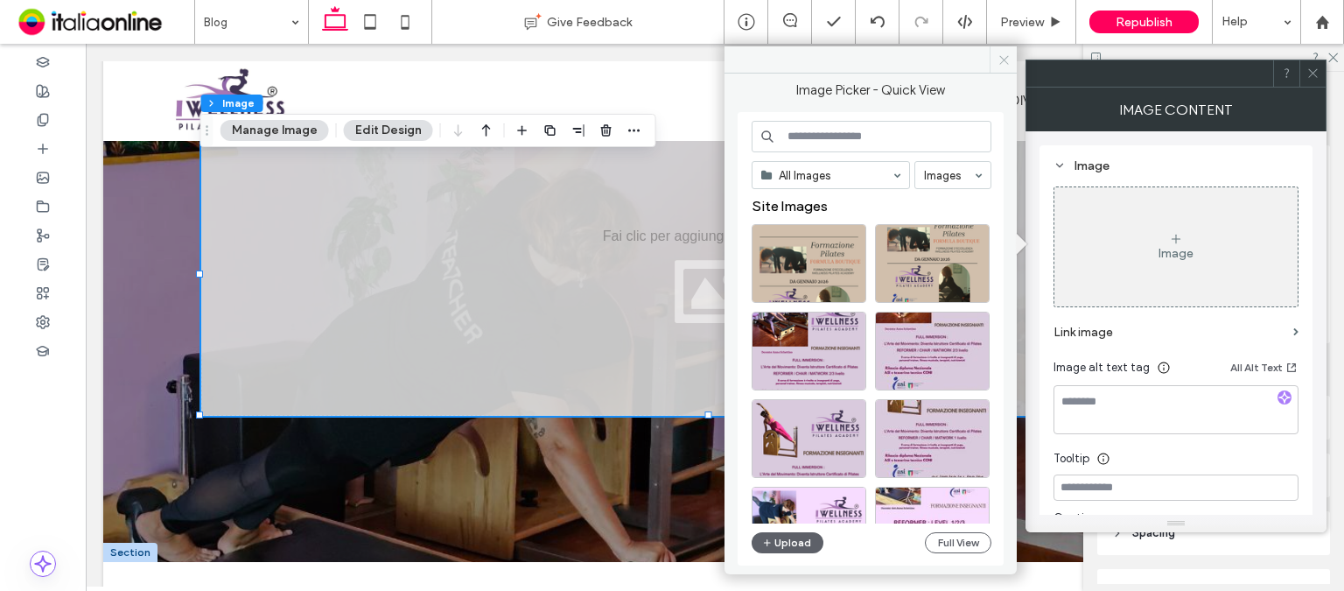
click at [1001, 55] on icon at bounding box center [1003, 59] width 13 height 13
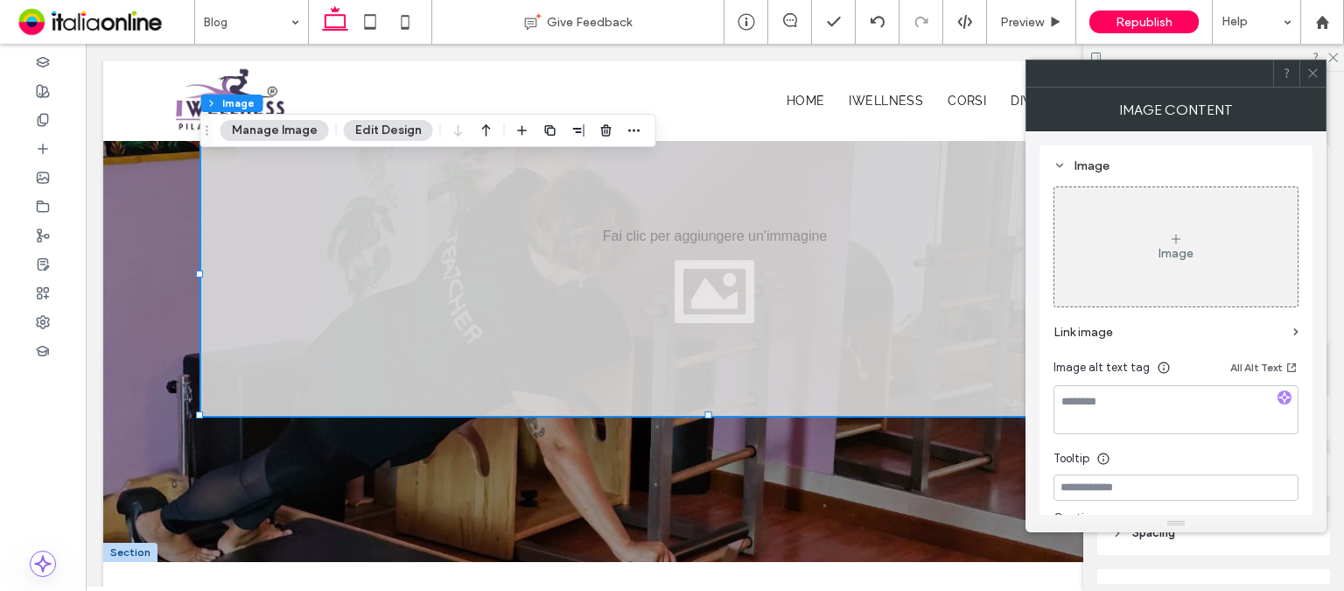
click at [1313, 78] on icon at bounding box center [1312, 72] width 13 height 13
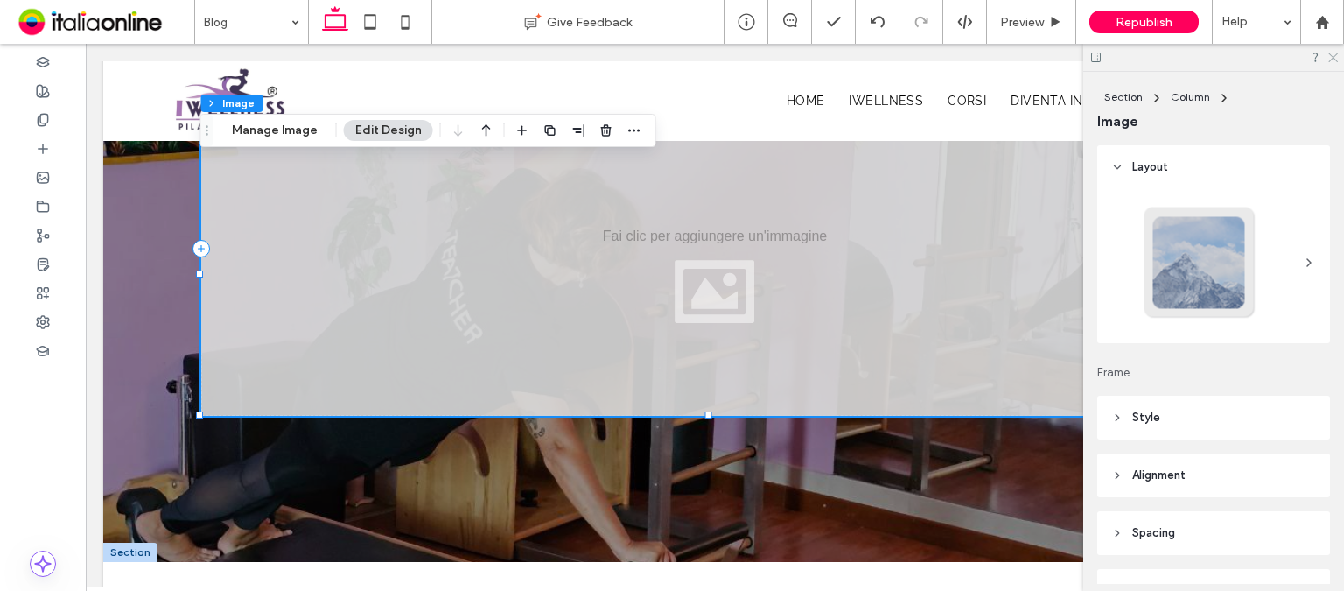
click at [1332, 57] on icon at bounding box center [1331, 56] width 11 height 11
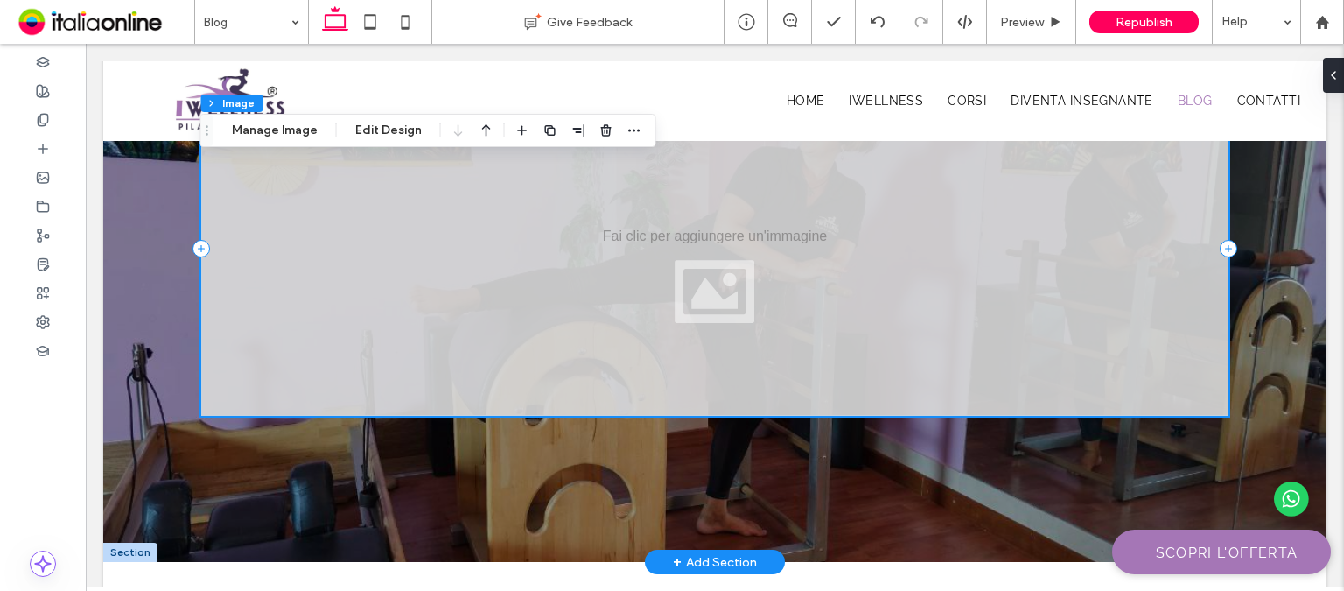
scroll to position [87, 0]
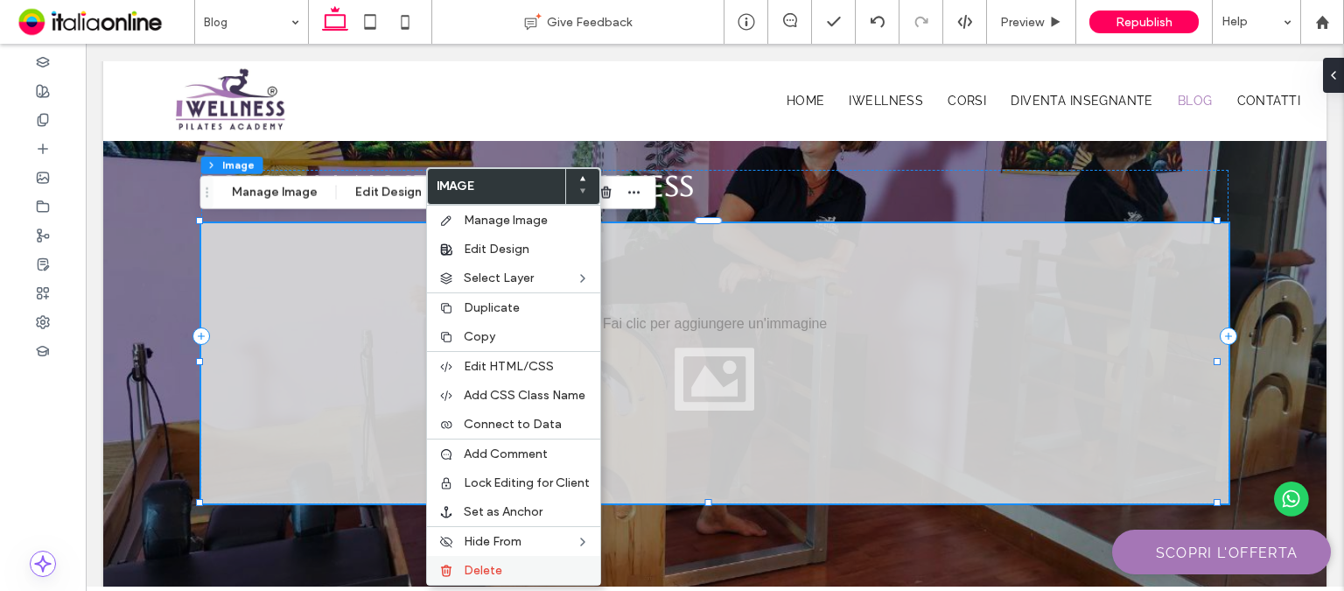
click at [525, 565] on label "Delete" at bounding box center [527, 570] width 126 height 15
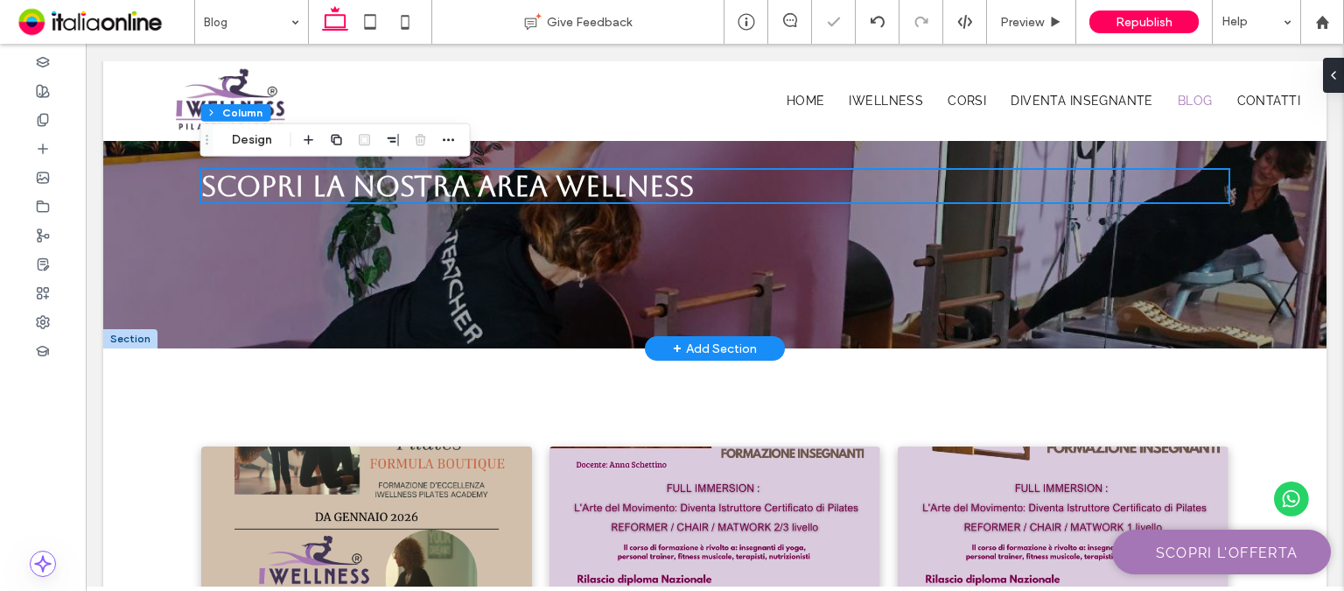
scroll to position [0, 0]
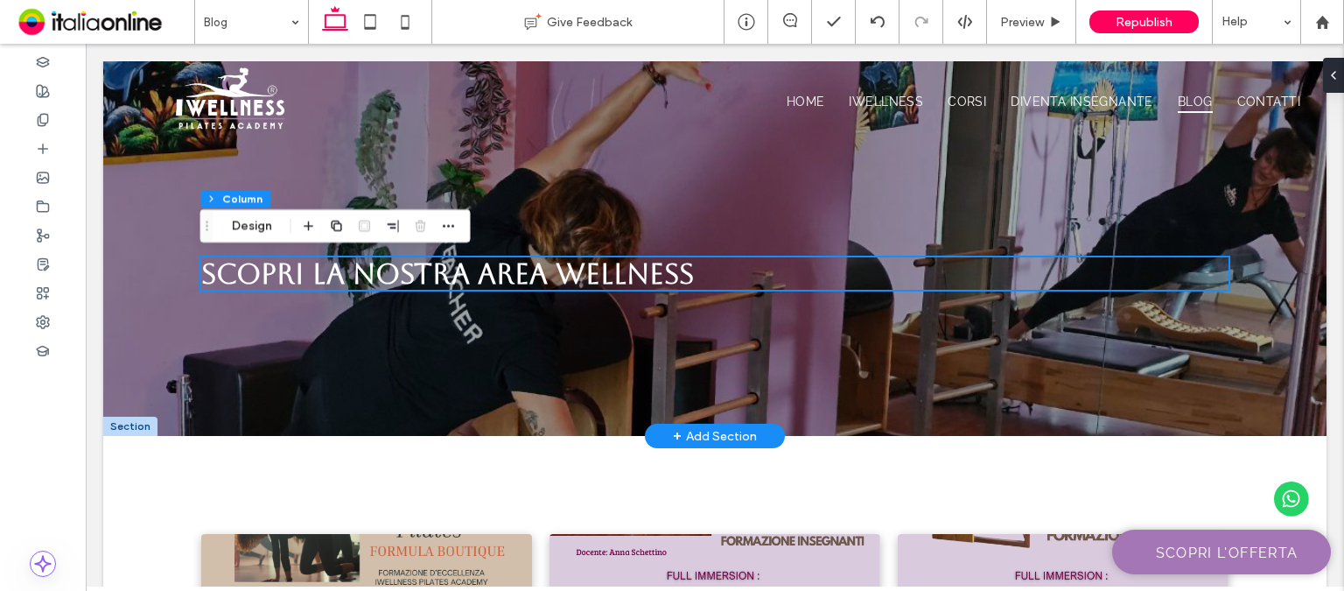
click at [134, 422] on div at bounding box center [130, 425] width 54 height 19
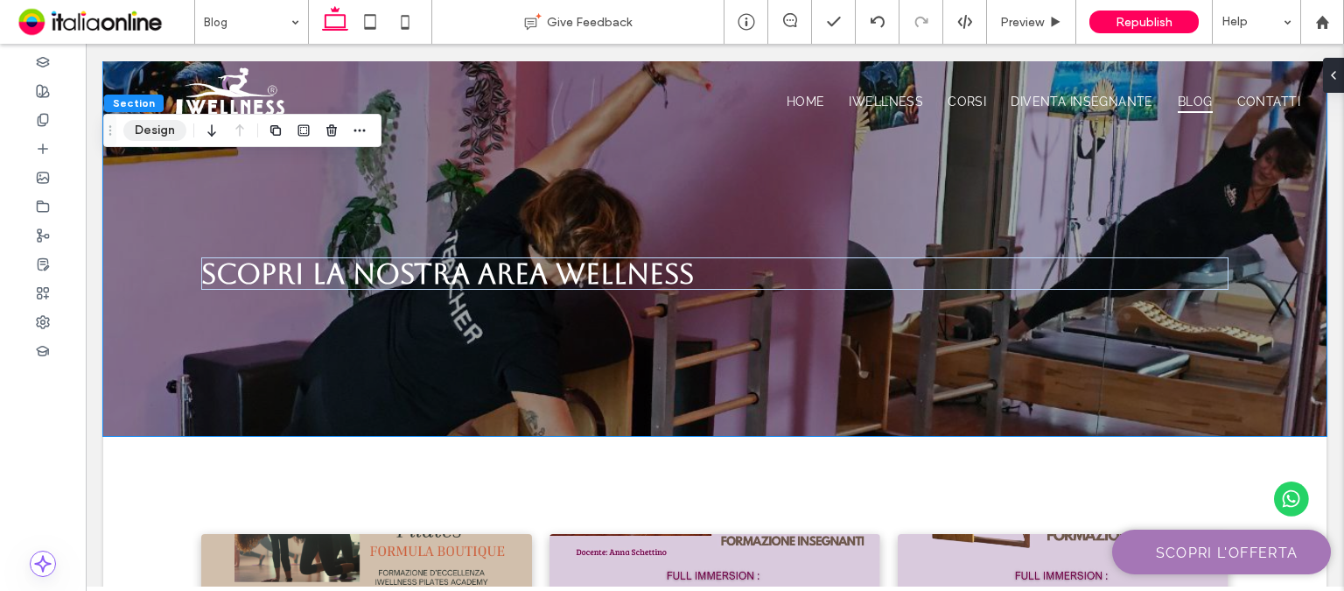
click at [150, 129] on button "Design" at bounding box center [154, 130] width 63 height 21
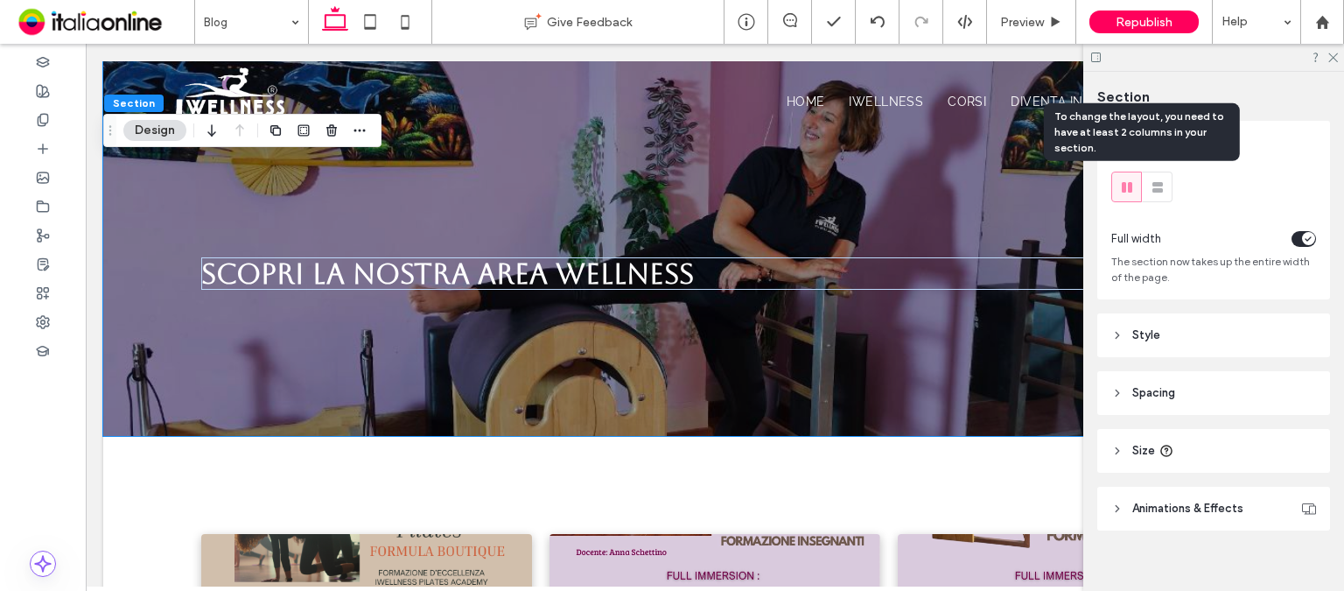
click at [1162, 185] on icon at bounding box center [1157, 186] width 17 height 17
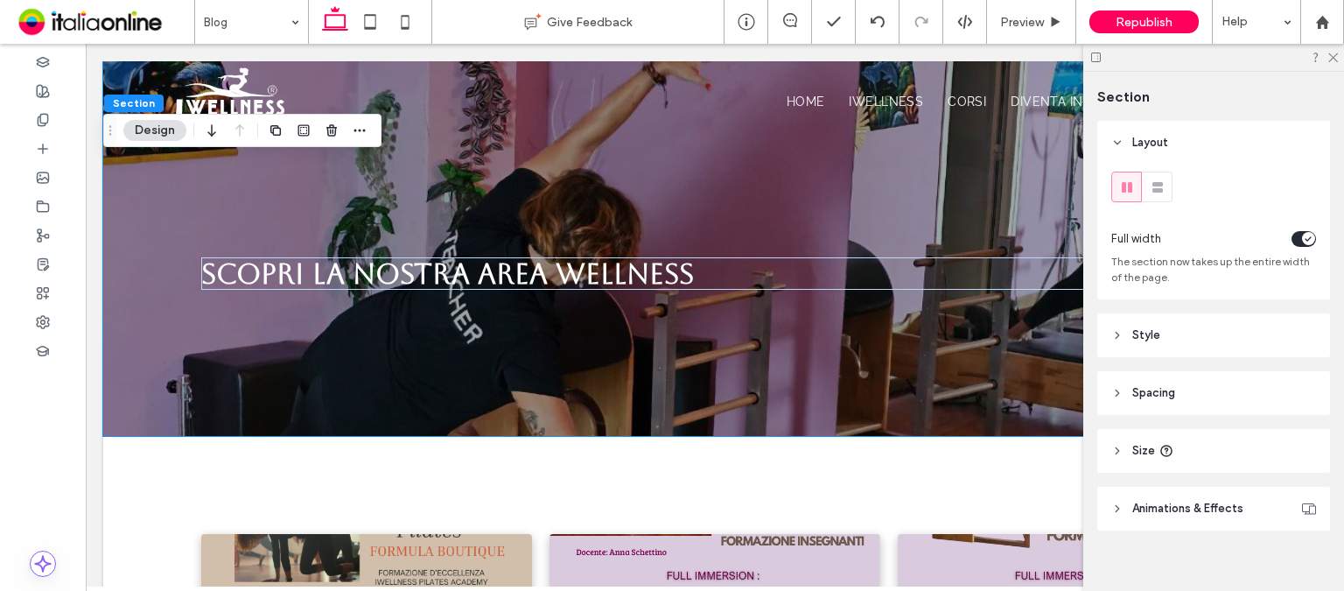
click at [1124, 339] on header "Style" at bounding box center [1213, 335] width 233 height 44
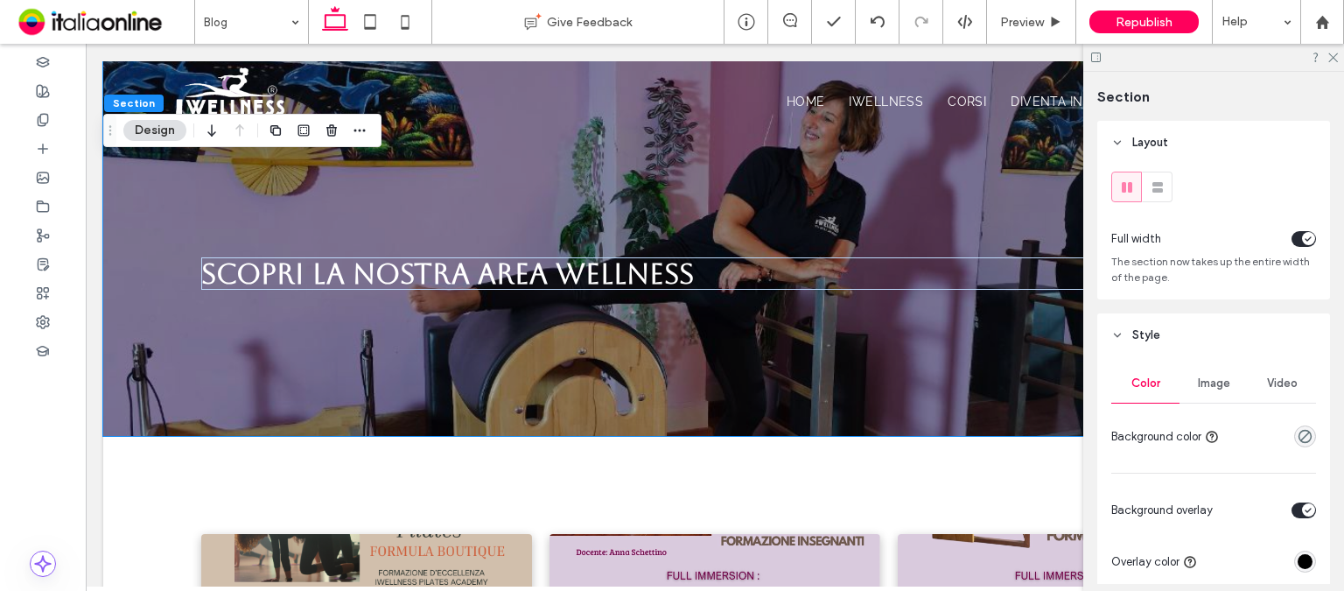
click at [1304, 236] on icon "toggle" at bounding box center [1307, 238] width 7 height 5
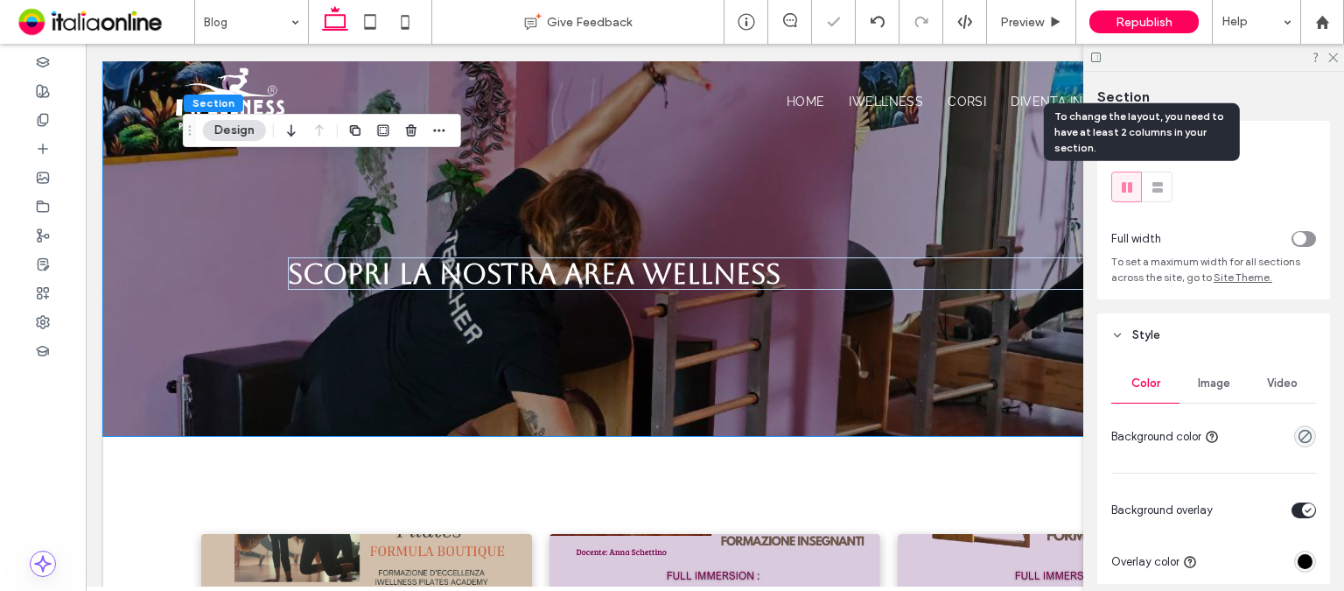
click at [1158, 186] on icon at bounding box center [1157, 186] width 17 height 17
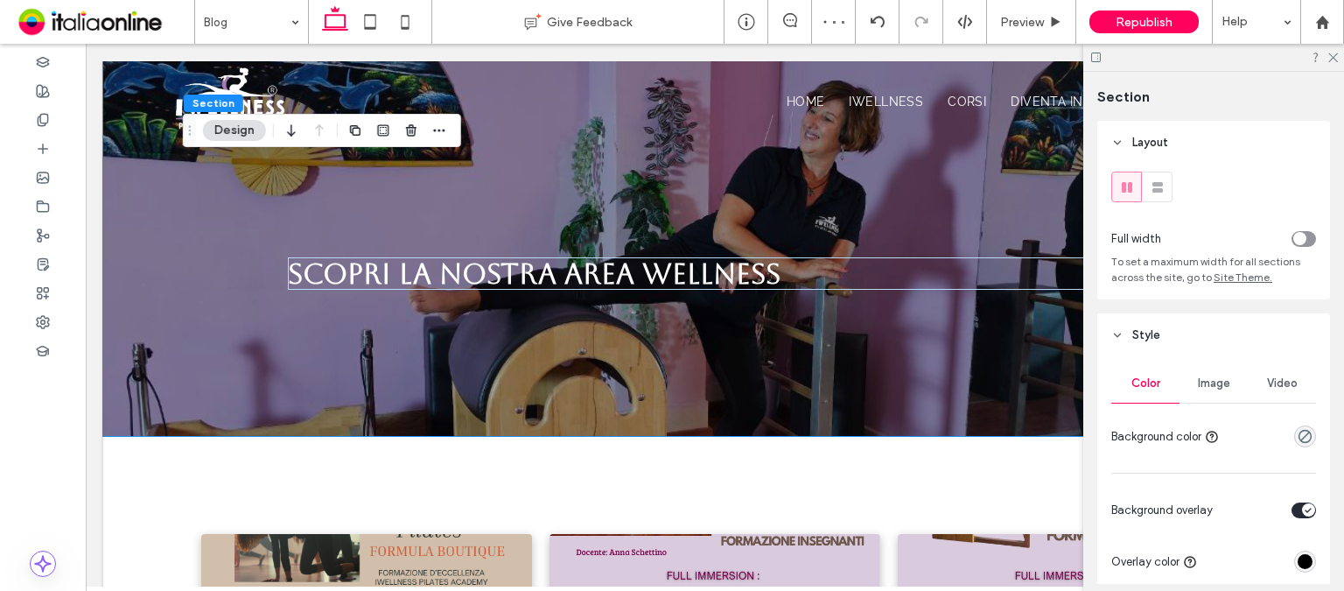
scroll to position [87, 0]
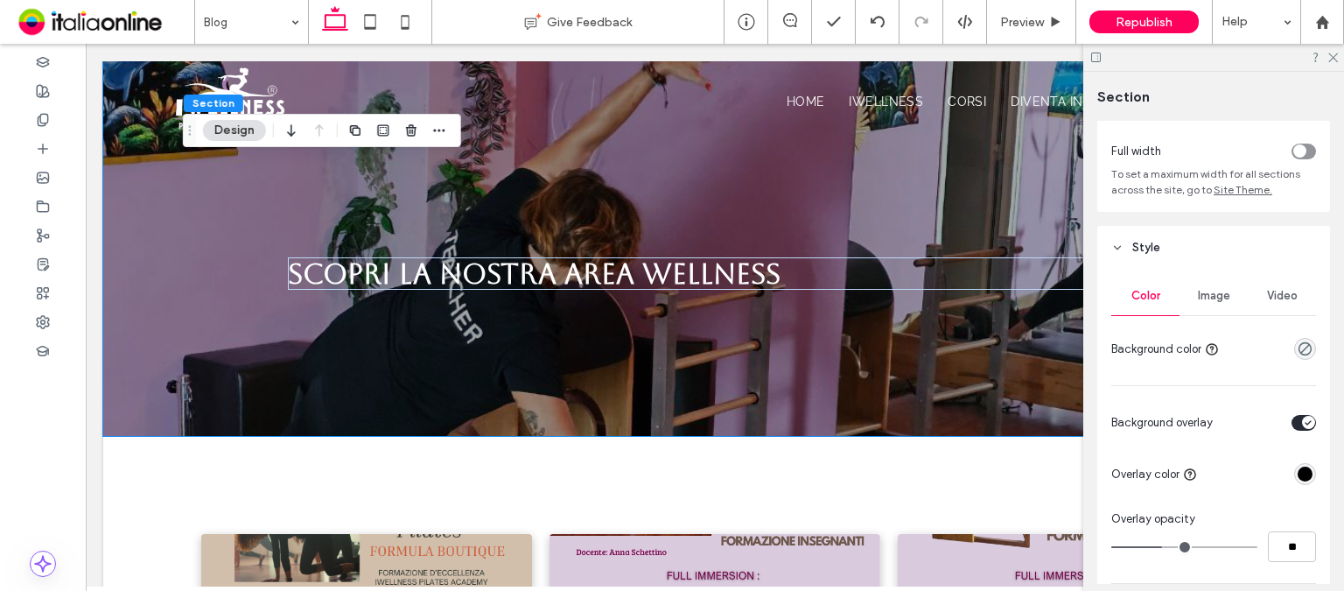
click at [1202, 300] on span "Image" at bounding box center [1214, 296] width 32 height 14
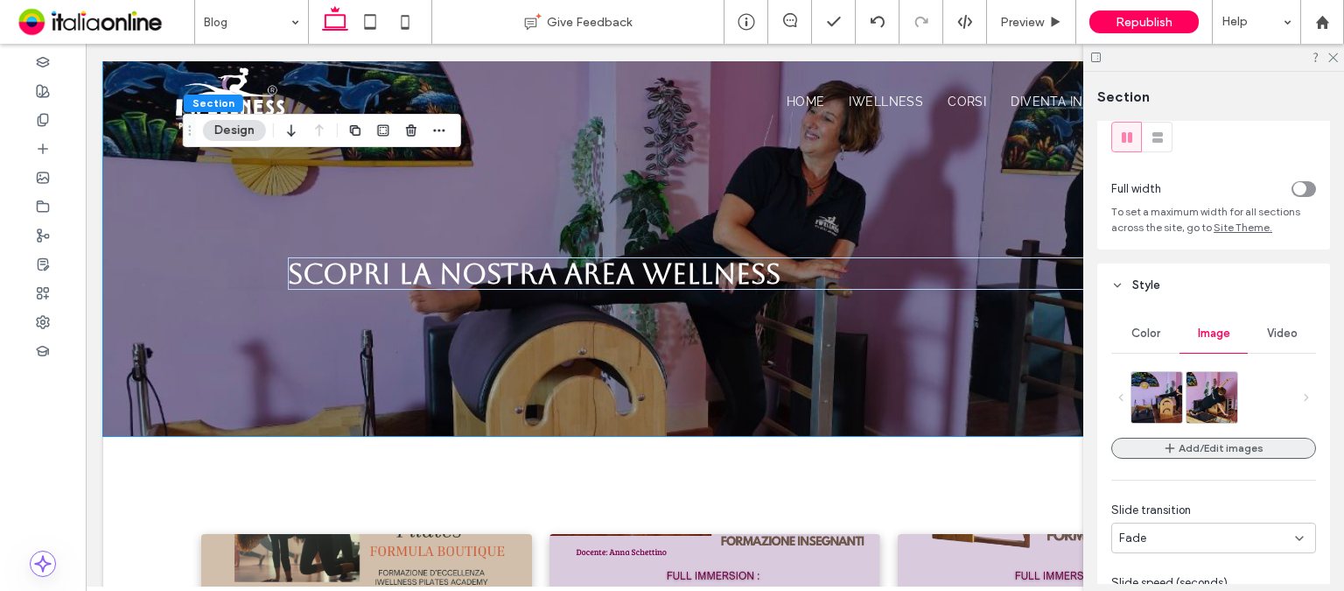
scroll to position [0, 0]
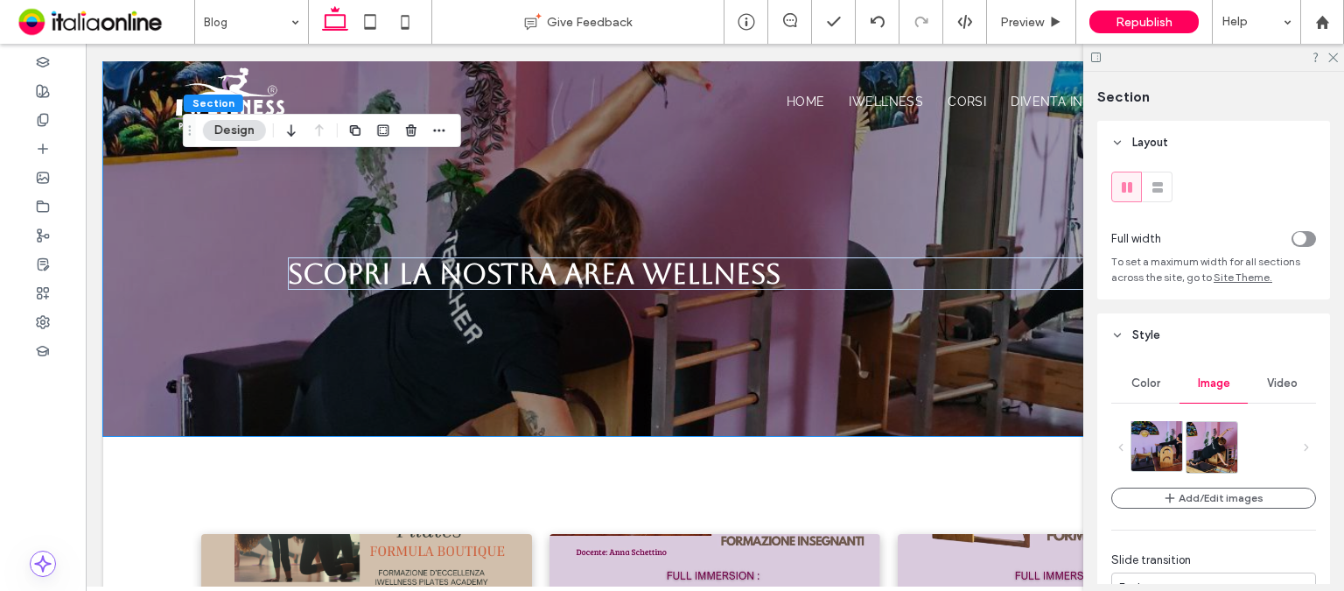
click at [1155, 447] on img at bounding box center [1176, 445] width 90 height 51
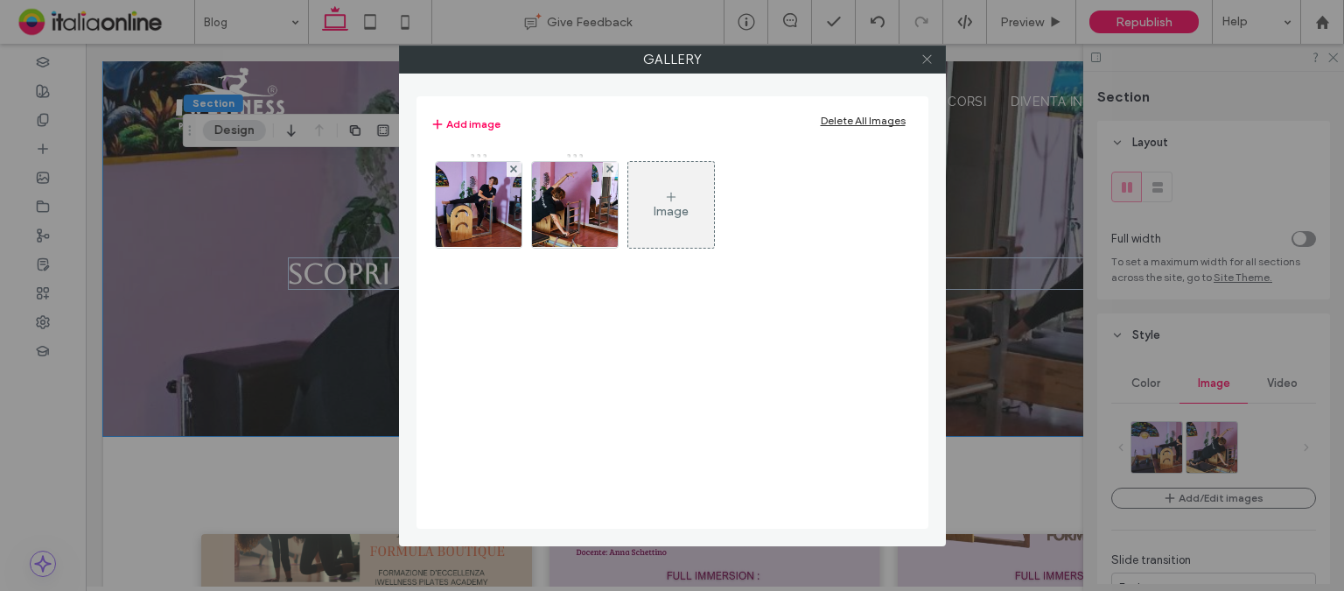
click at [920, 59] on icon at bounding box center [926, 58] width 13 height 13
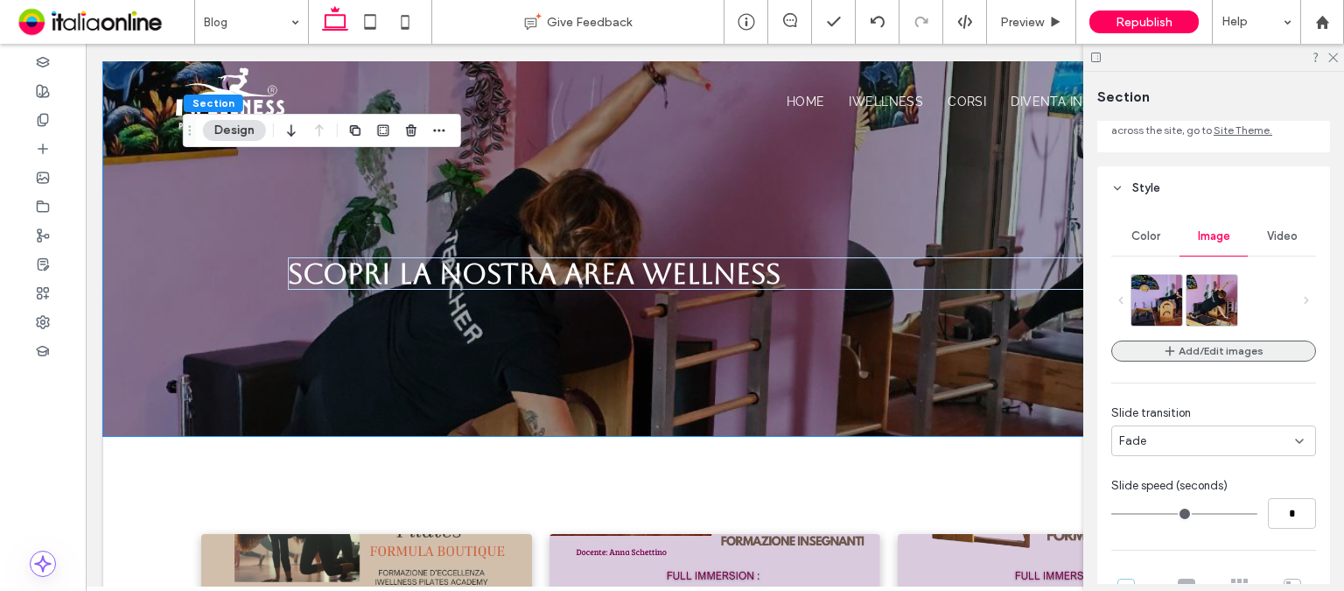
scroll to position [175, 0]
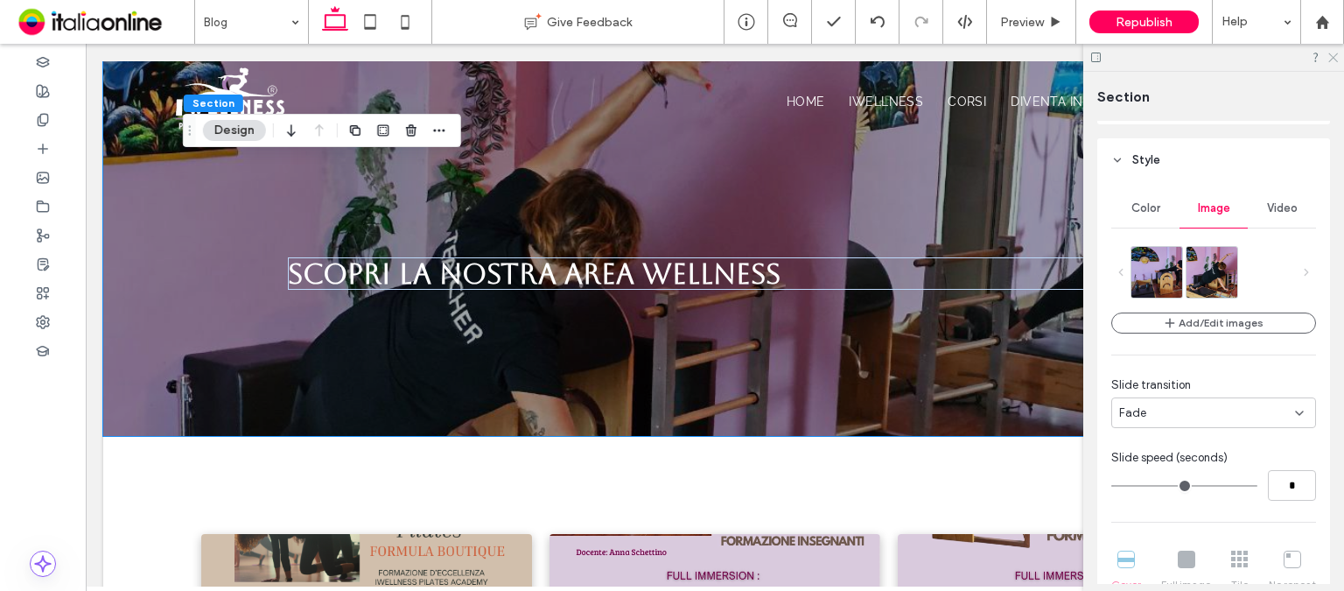
click at [1333, 60] on icon at bounding box center [1331, 56] width 11 height 11
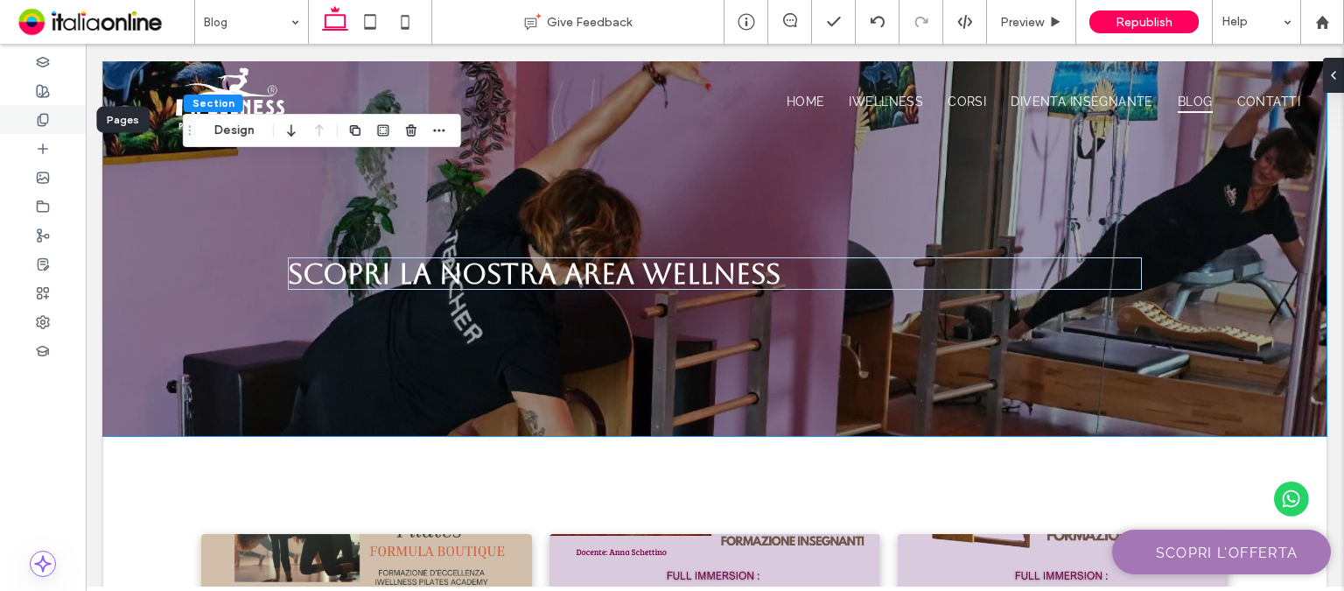
click at [38, 124] on use at bounding box center [43, 119] width 10 height 11
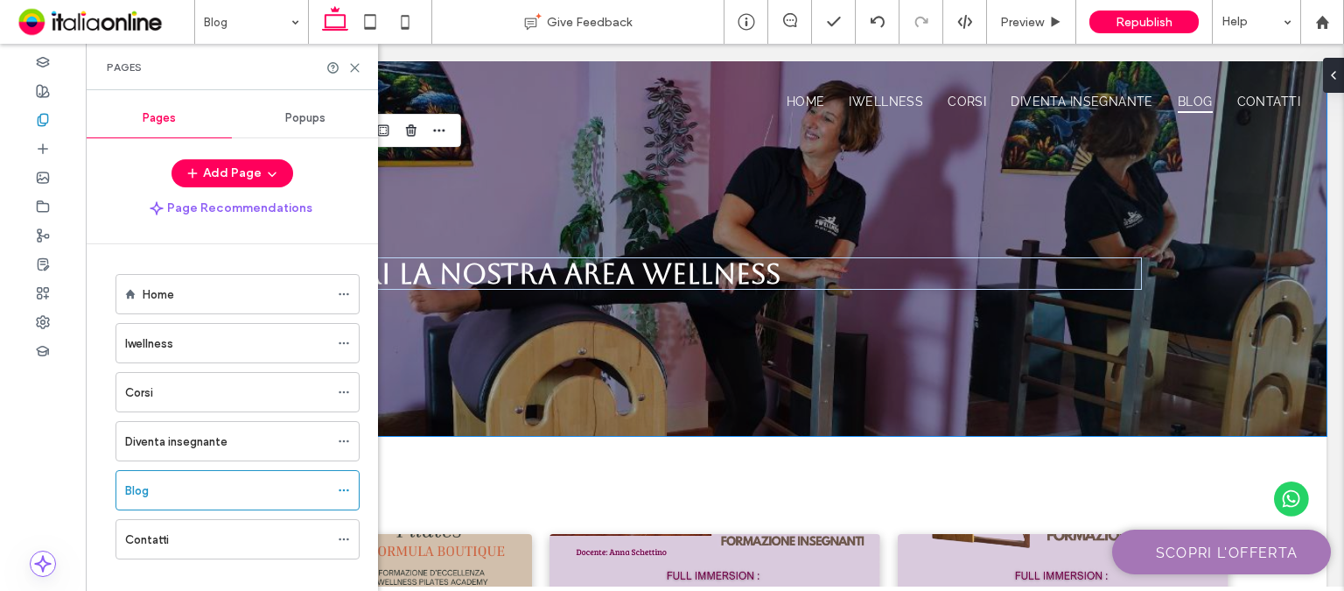
drag, startPoint x: 199, startPoint y: 432, endPoint x: 291, endPoint y: 224, distance: 227.9
click at [199, 432] on label "Diventa insegnante" at bounding box center [176, 441] width 102 height 31
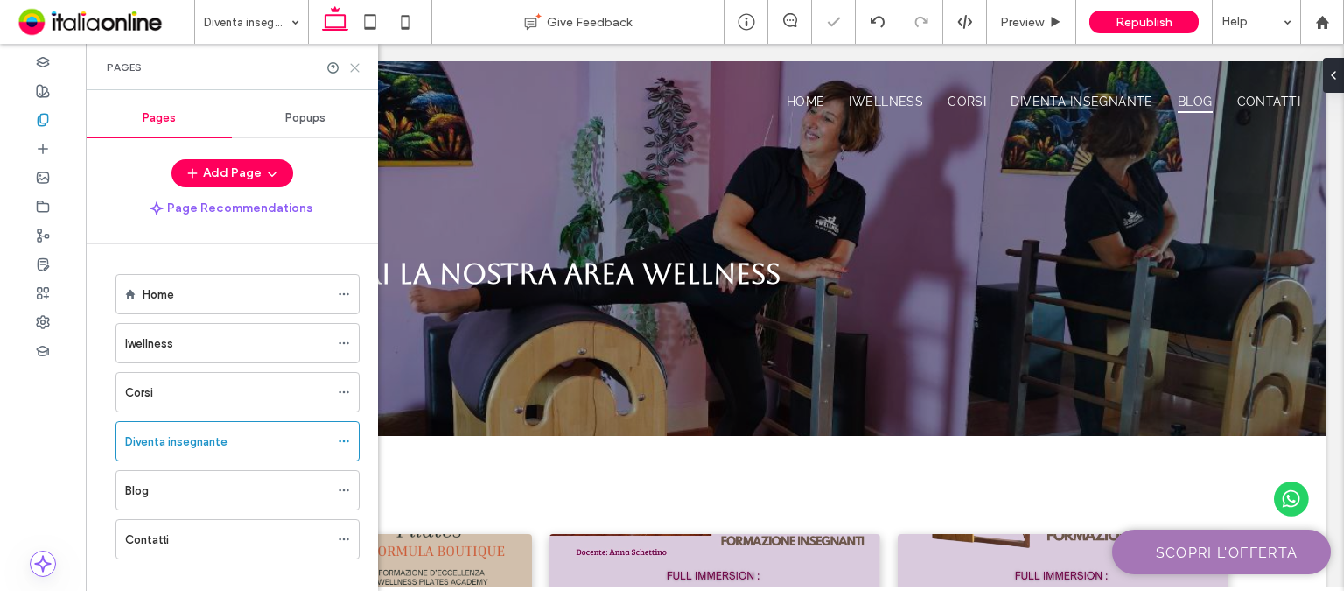
click at [354, 70] on icon at bounding box center [354, 67] width 13 height 13
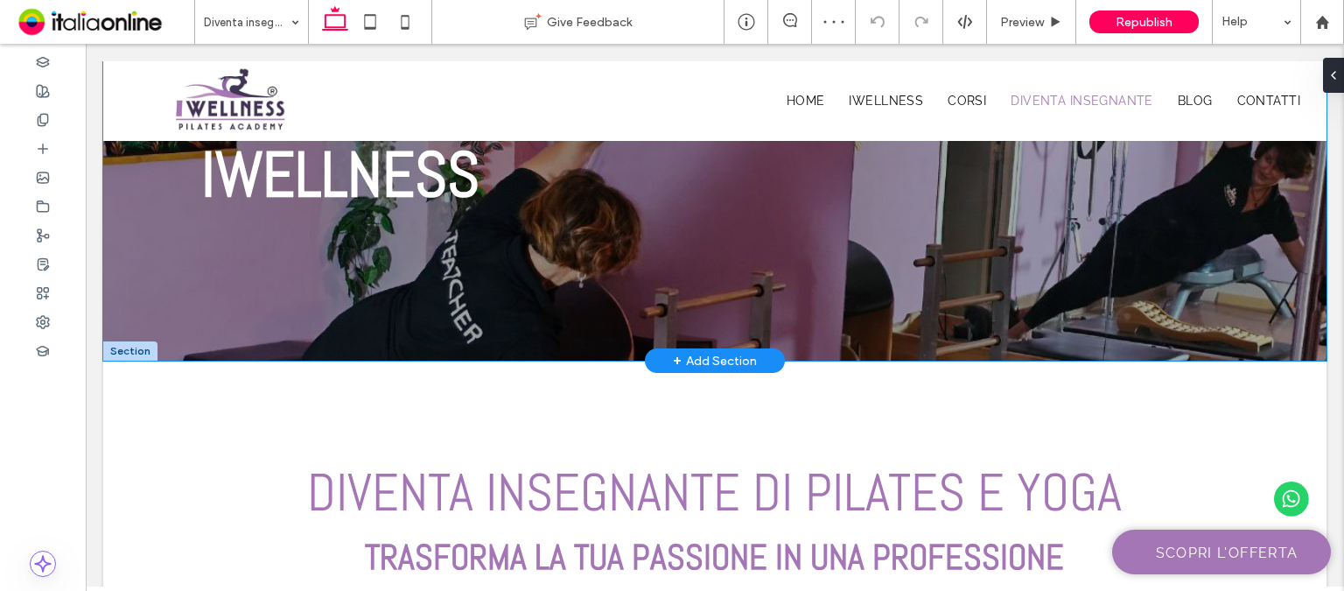
scroll to position [350, 0]
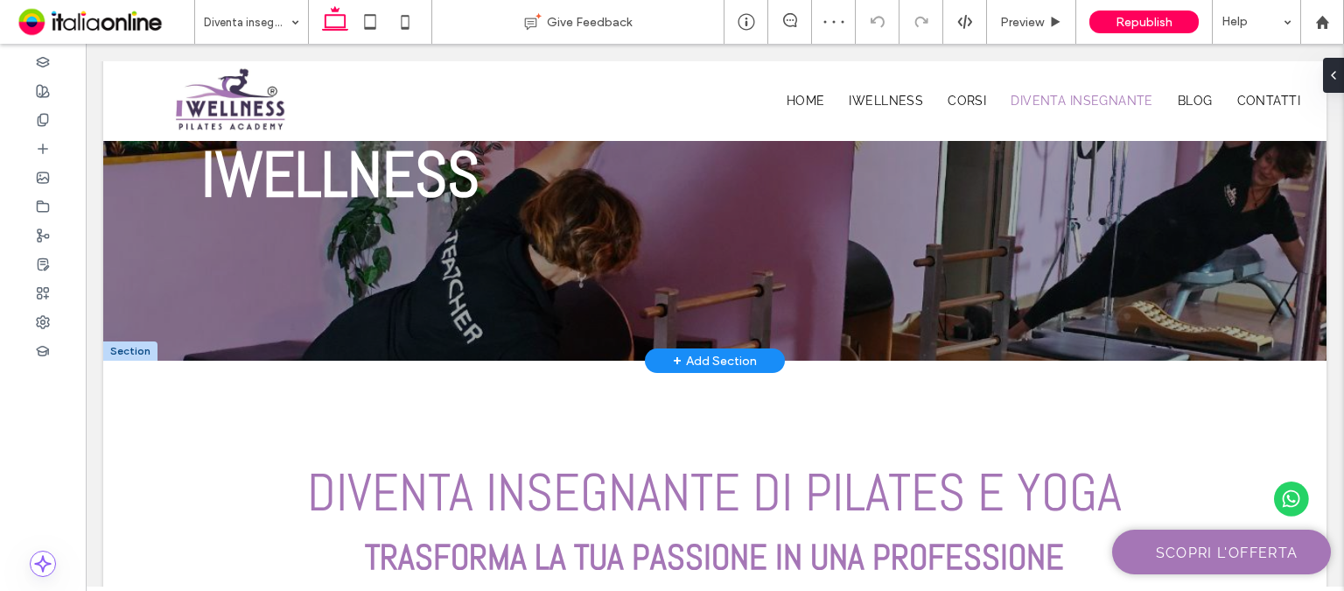
click at [130, 343] on div at bounding box center [130, 350] width 54 height 19
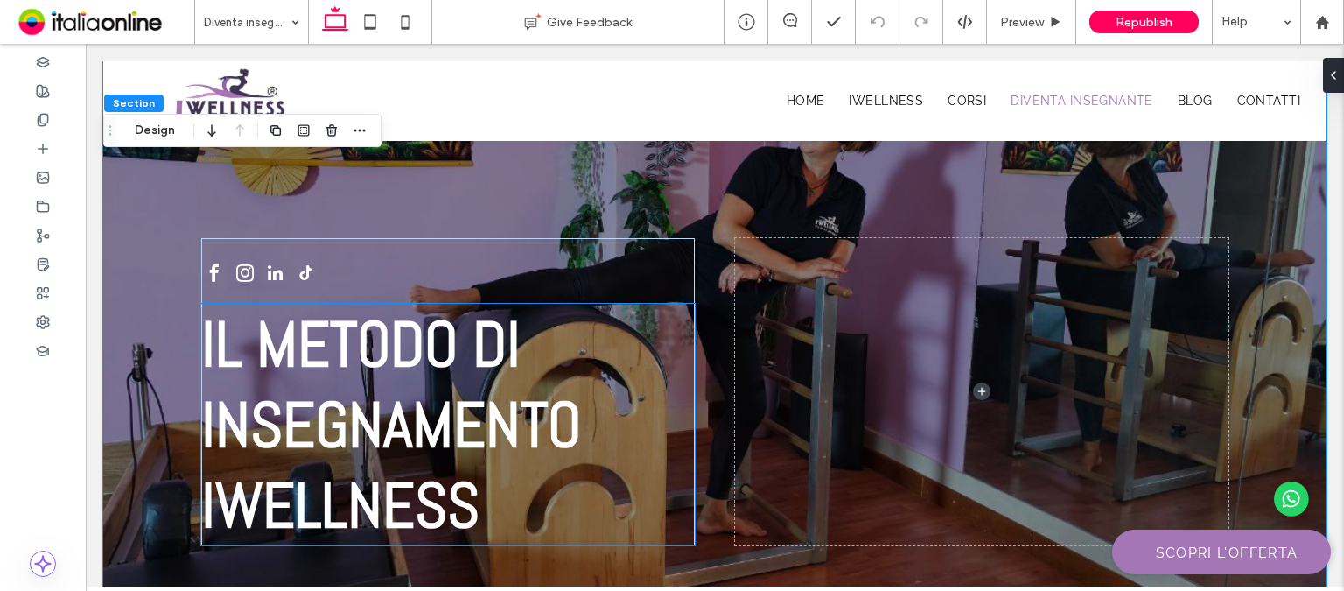
scroll to position [0, 0]
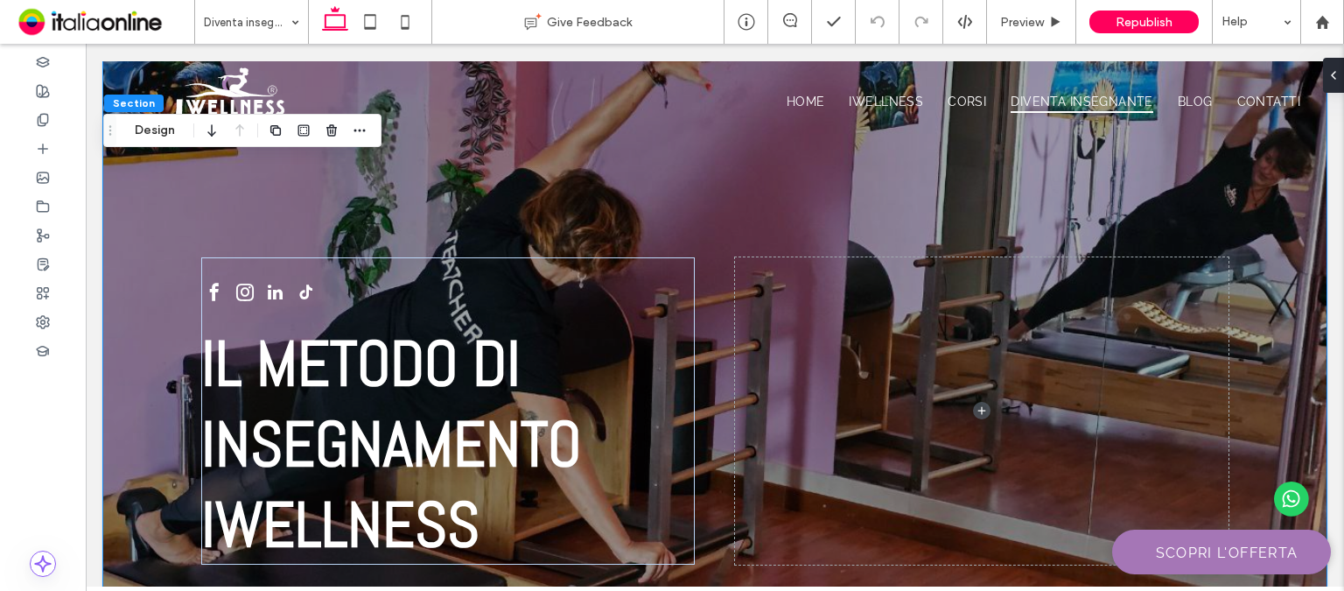
click at [139, 256] on div "IL METODO DI INSEGNAMENTO IWELLNESS" at bounding box center [714, 385] width 1223 height 649
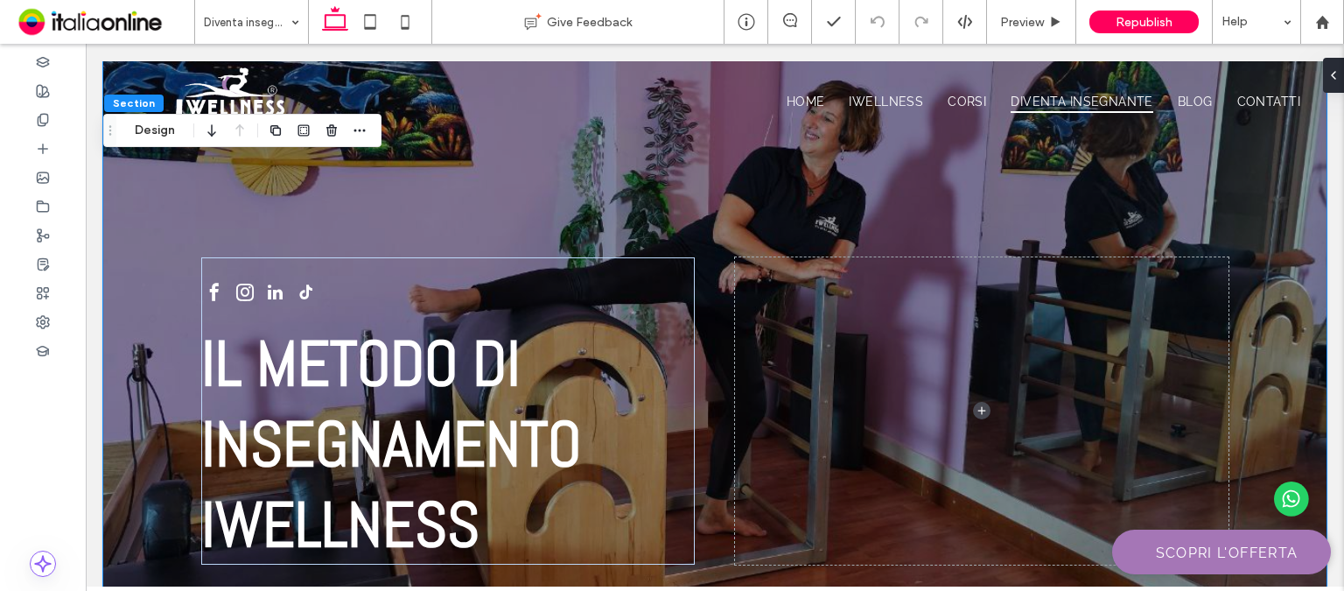
click at [125, 101] on span "Section" at bounding box center [134, 102] width 42 height 13
click at [151, 122] on button "Design" at bounding box center [154, 130] width 63 height 21
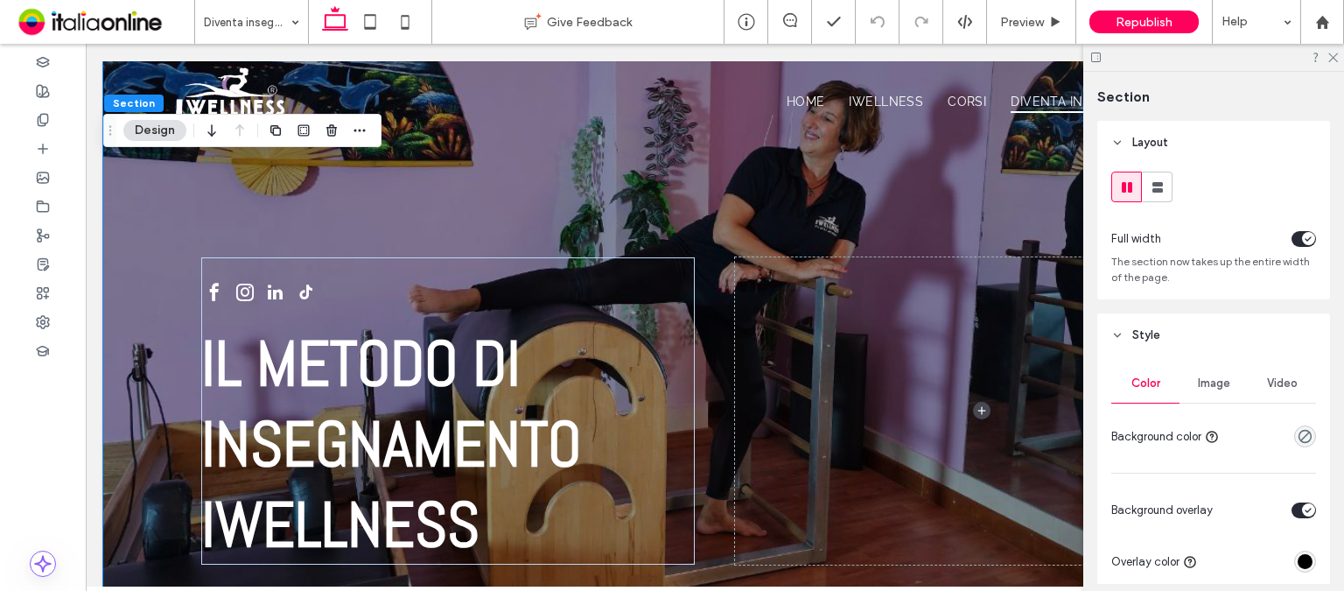
click at [1291, 243] on div "toggle" at bounding box center [1303, 239] width 24 height 16
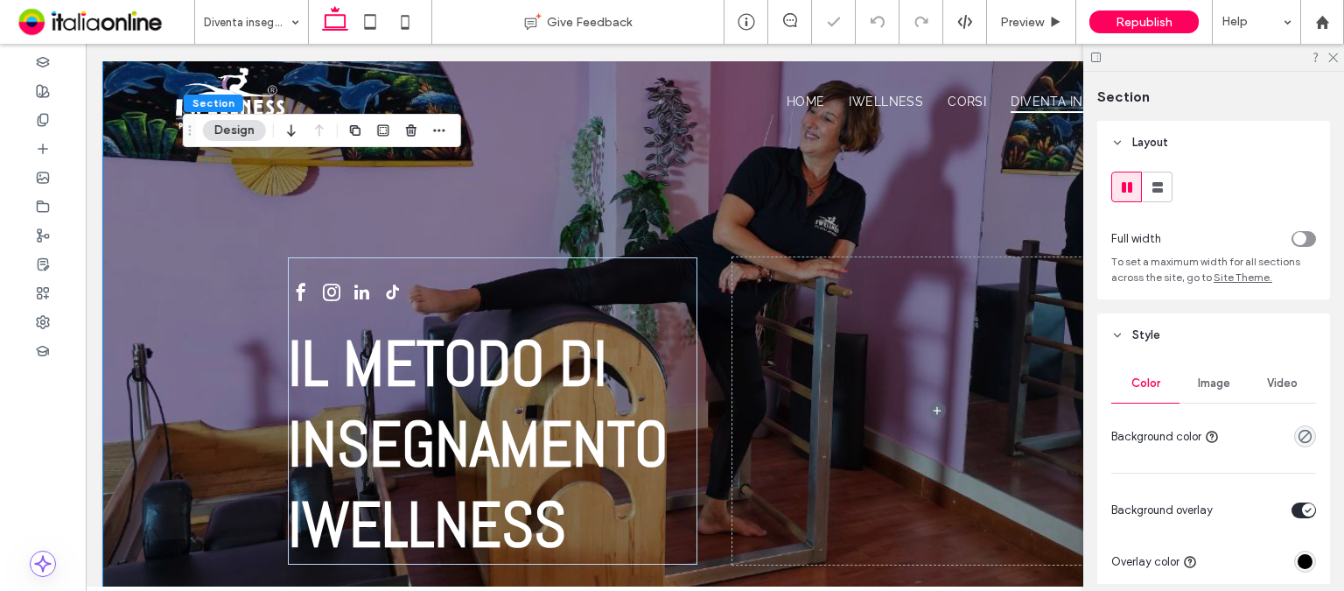
click at [1207, 393] on div "Image" at bounding box center [1213, 383] width 68 height 38
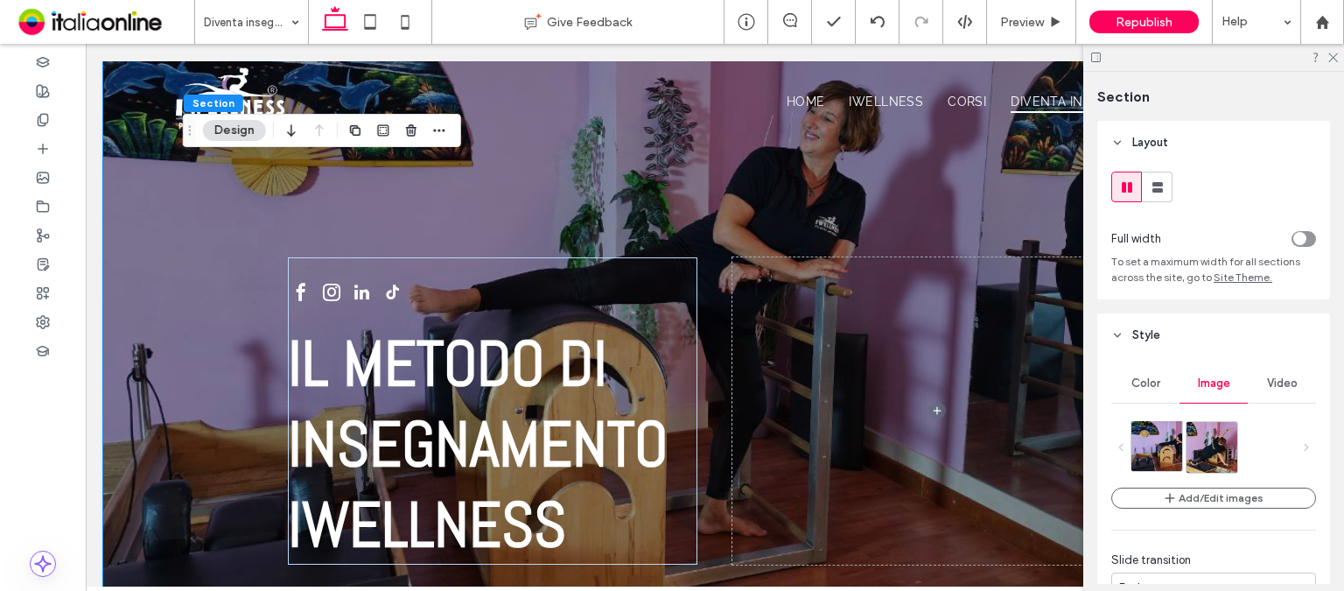
click at [1151, 443] on img at bounding box center [1176, 445] width 90 height 51
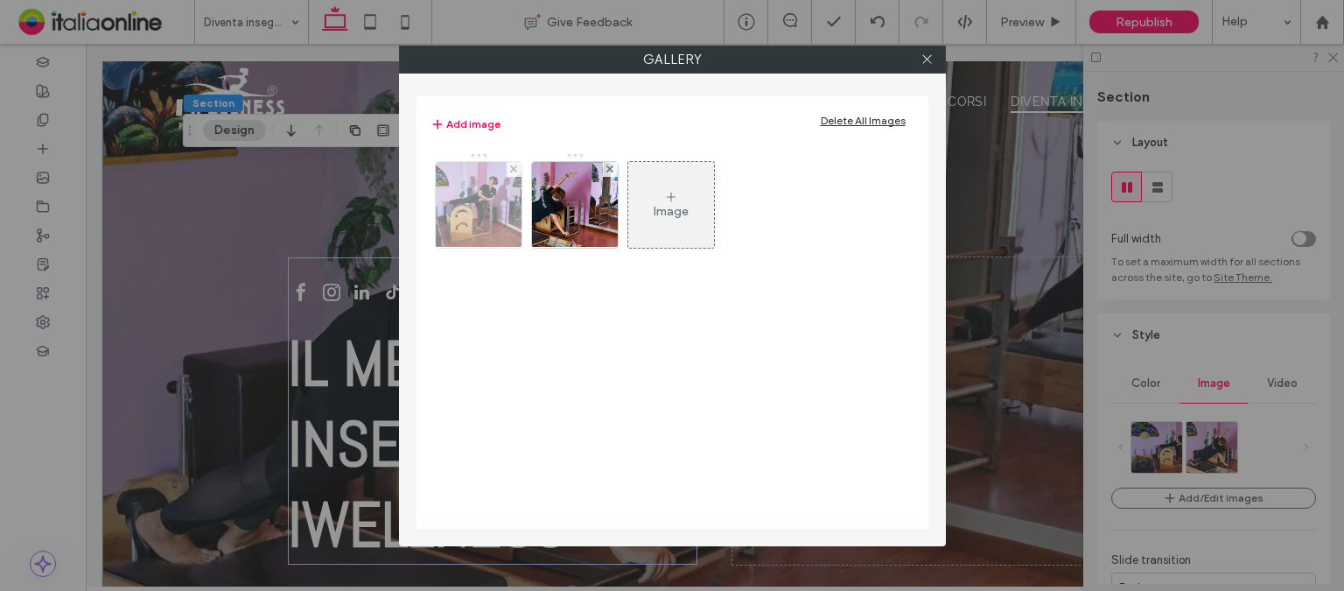
click at [483, 212] on img at bounding box center [478, 205] width 152 height 86
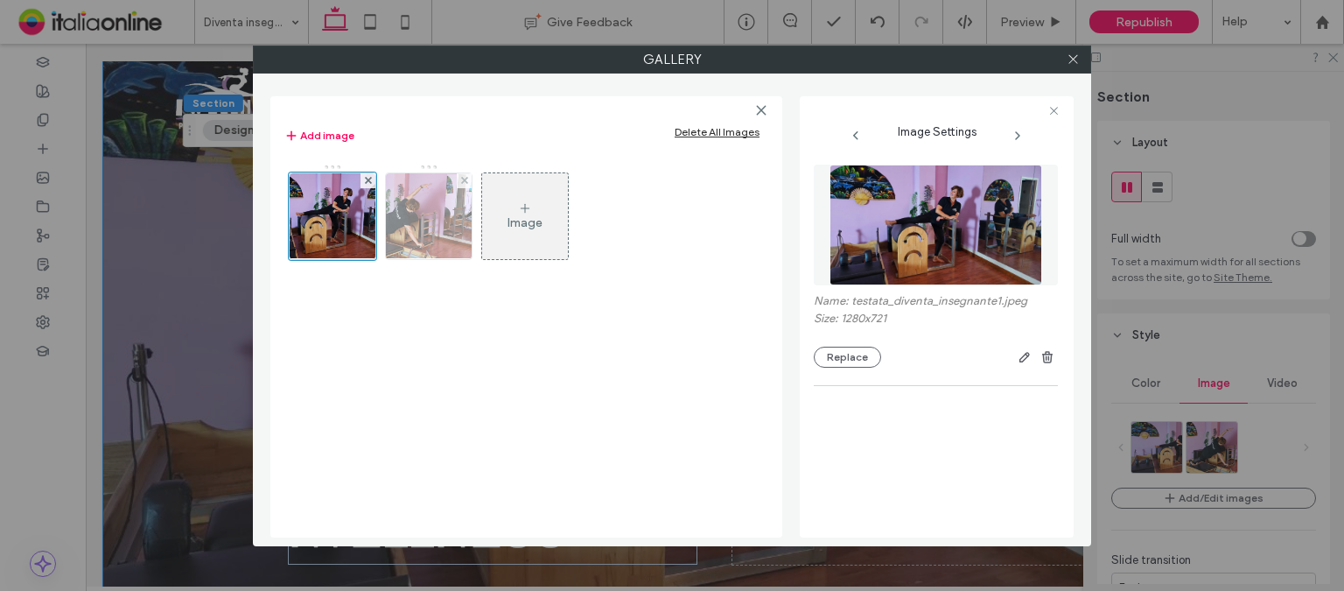
click at [443, 237] on img at bounding box center [429, 216] width 152 height 86
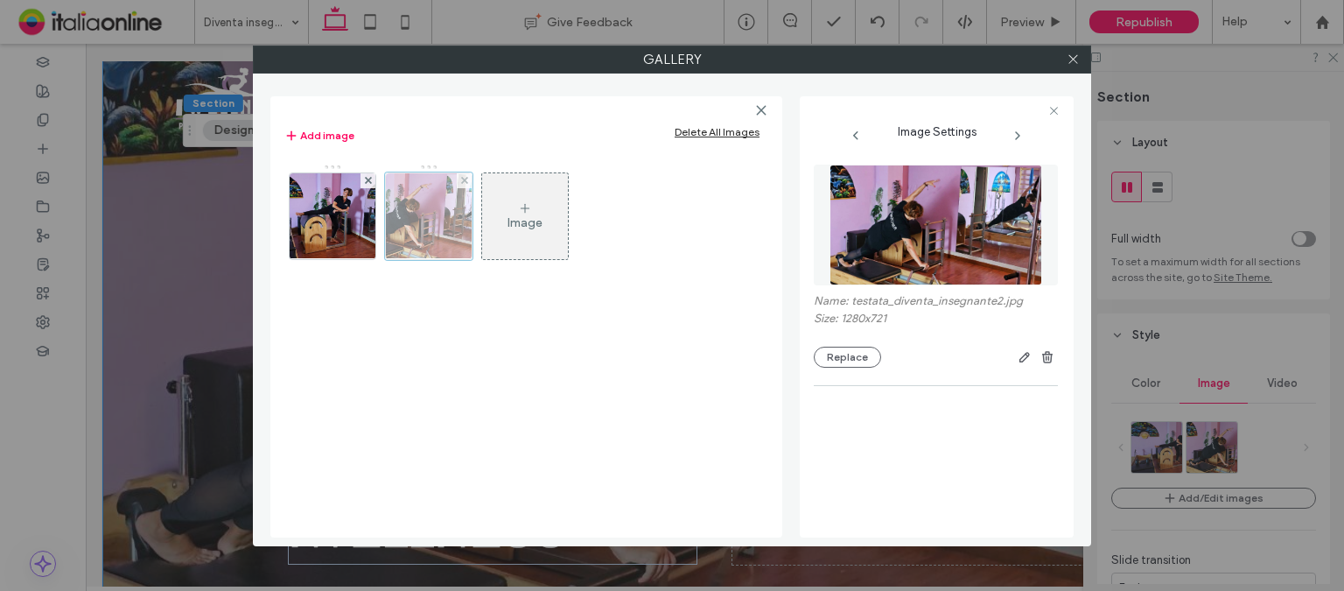
click at [442, 236] on div at bounding box center [428, 215] width 87 height 87
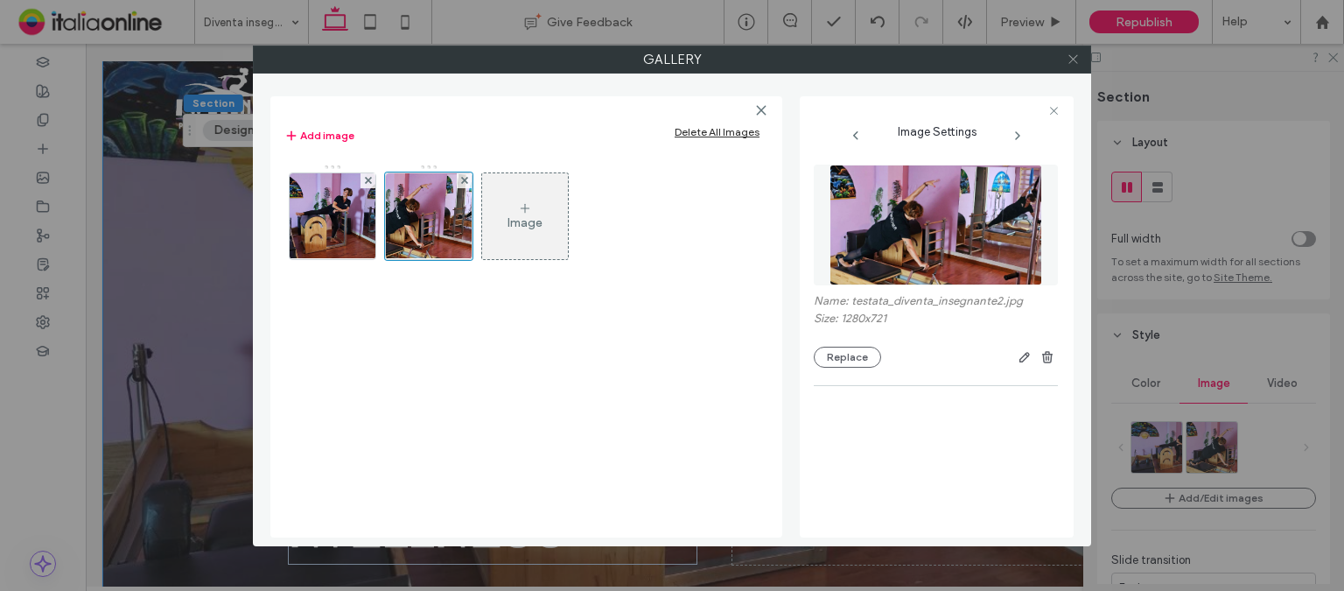
click at [1074, 62] on icon at bounding box center [1073, 58] width 13 height 13
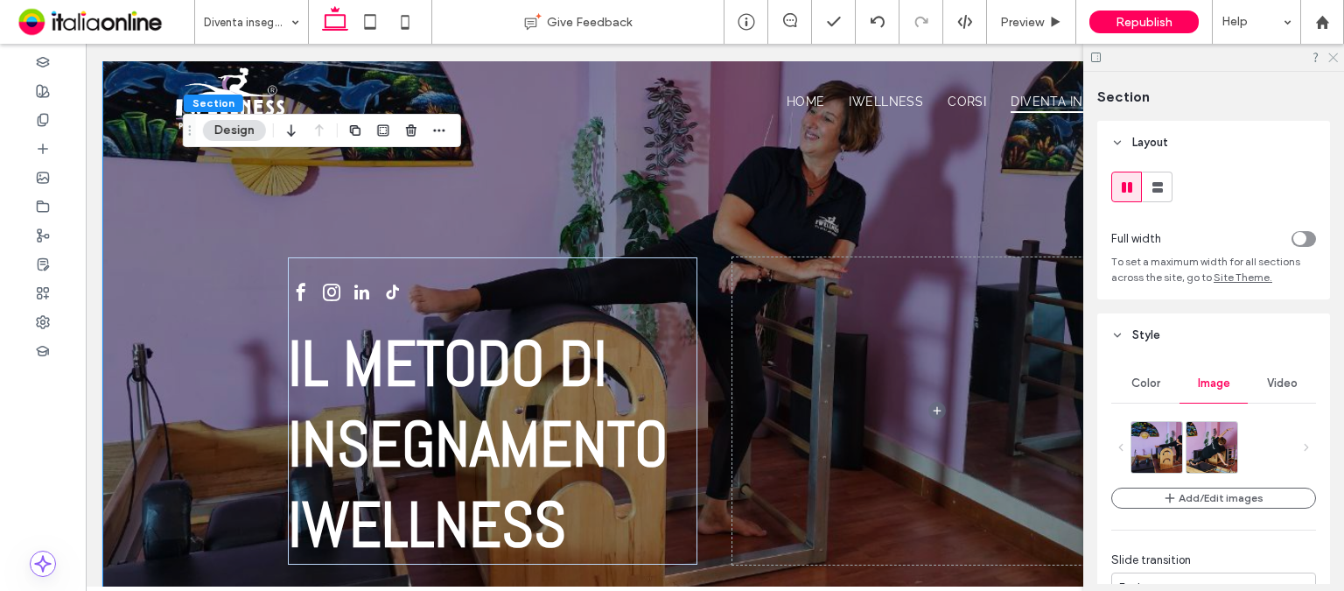
click at [1330, 55] on icon at bounding box center [1331, 56] width 11 height 11
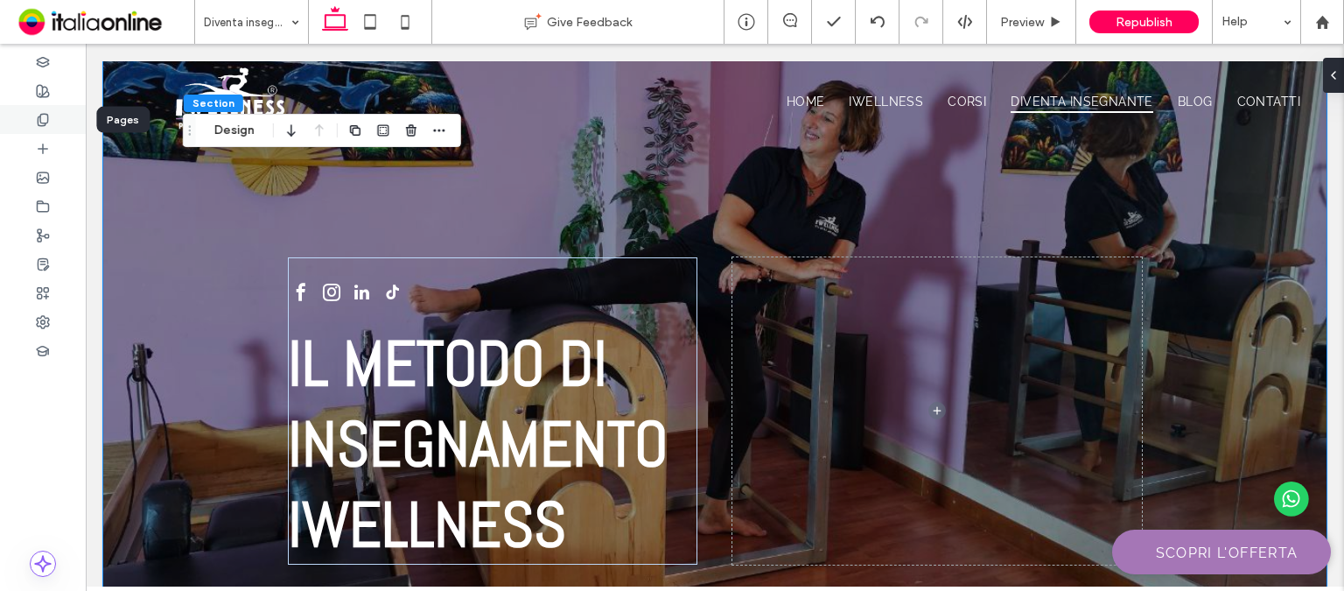
click at [46, 121] on icon at bounding box center [43, 120] width 14 height 14
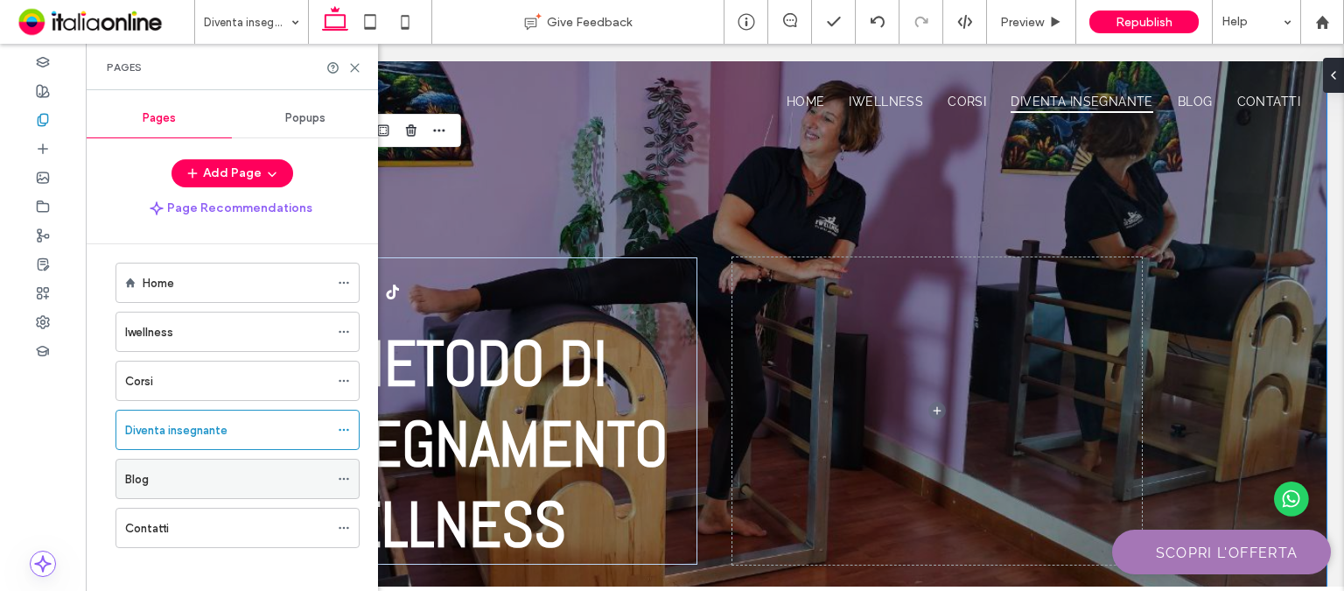
scroll to position [17, 0]
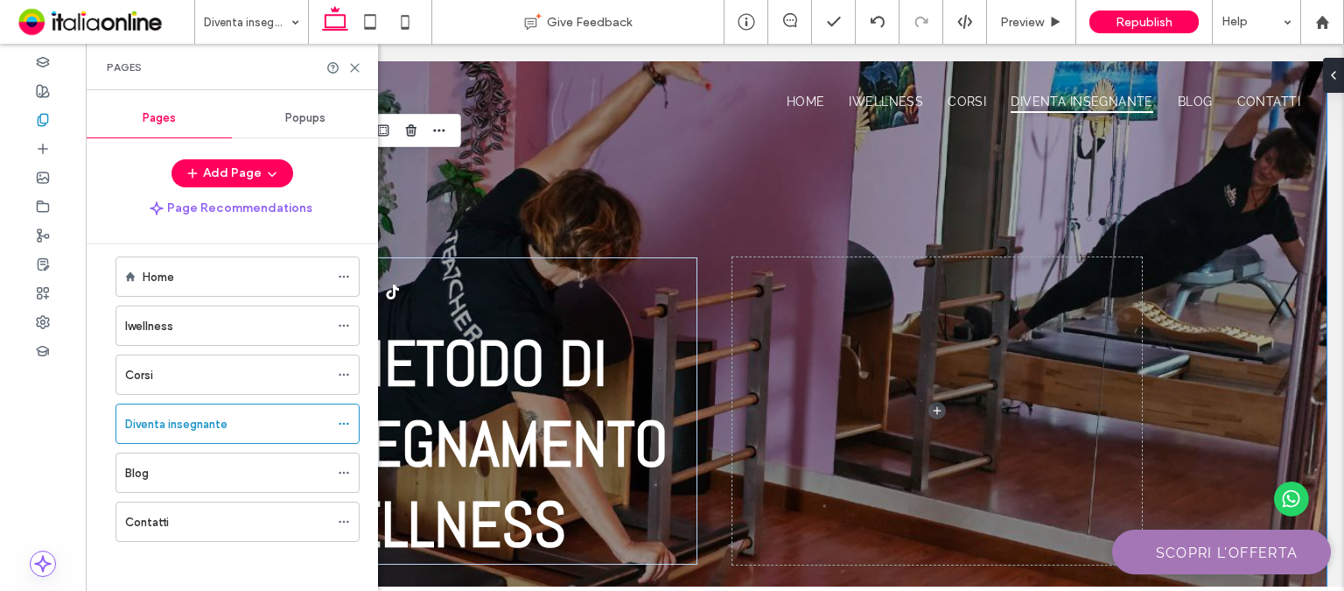
drag, startPoint x: 199, startPoint y: 465, endPoint x: 198, endPoint y: 346, distance: 119.0
click at [199, 465] on div "Blog" at bounding box center [227, 473] width 204 height 18
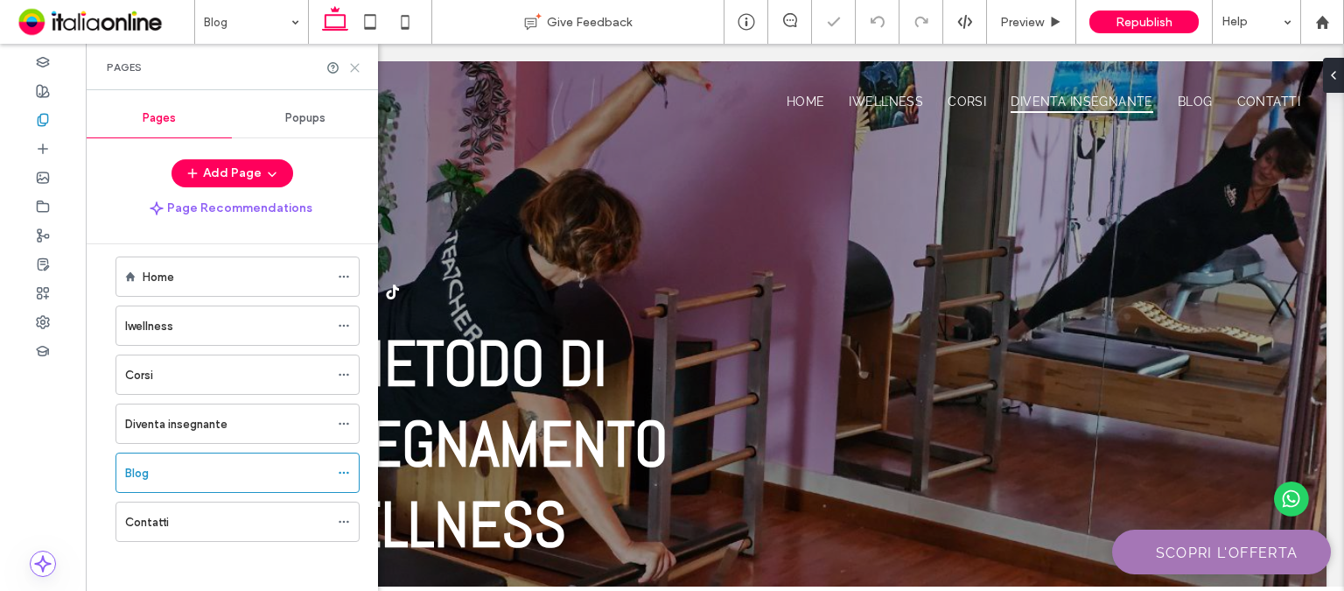
click at [354, 67] on use at bounding box center [355, 68] width 8 height 8
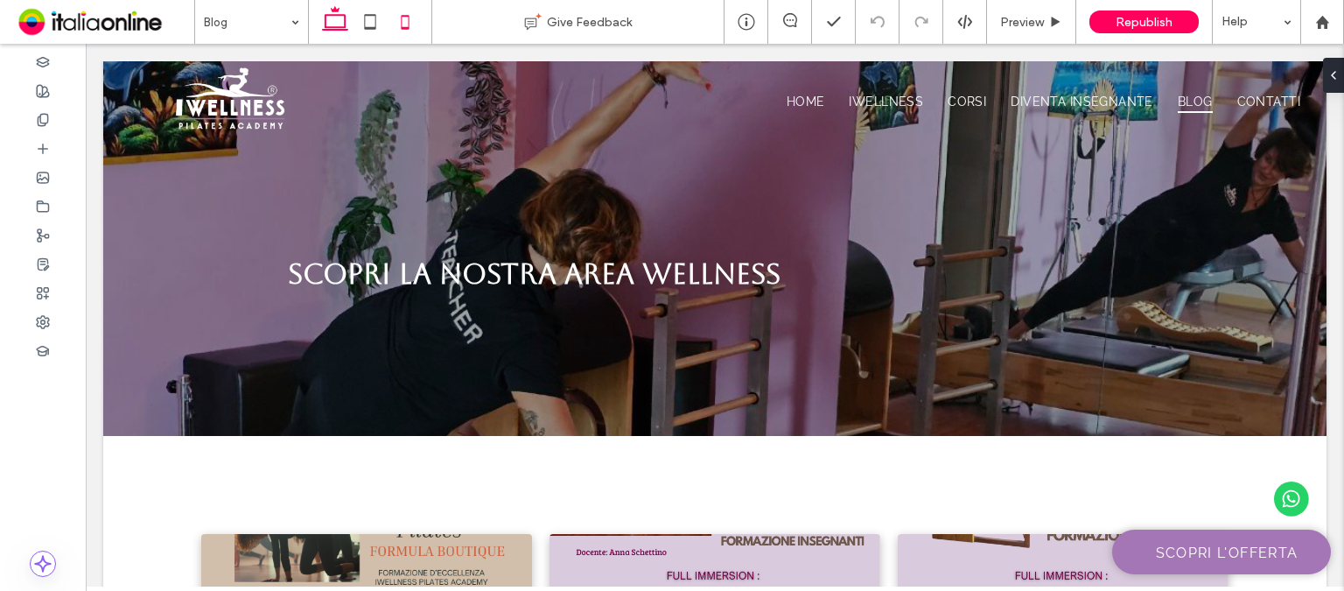
click at [400, 22] on icon at bounding box center [405, 21] width 35 height 35
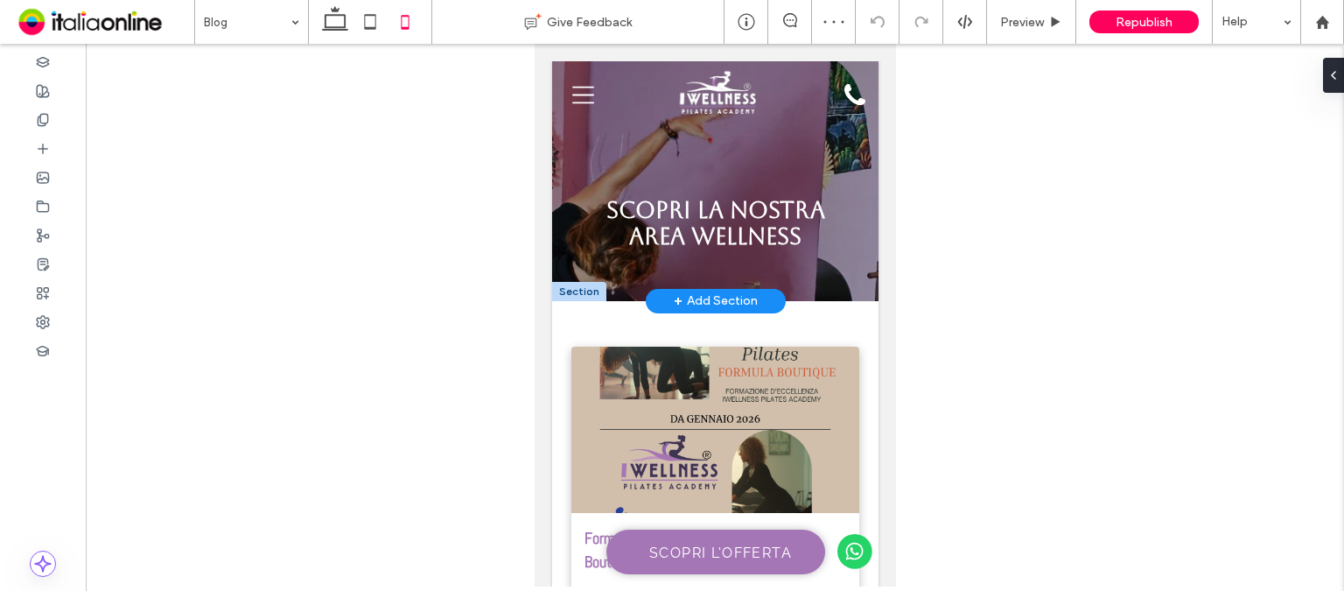
click at [575, 282] on div at bounding box center [578, 291] width 54 height 19
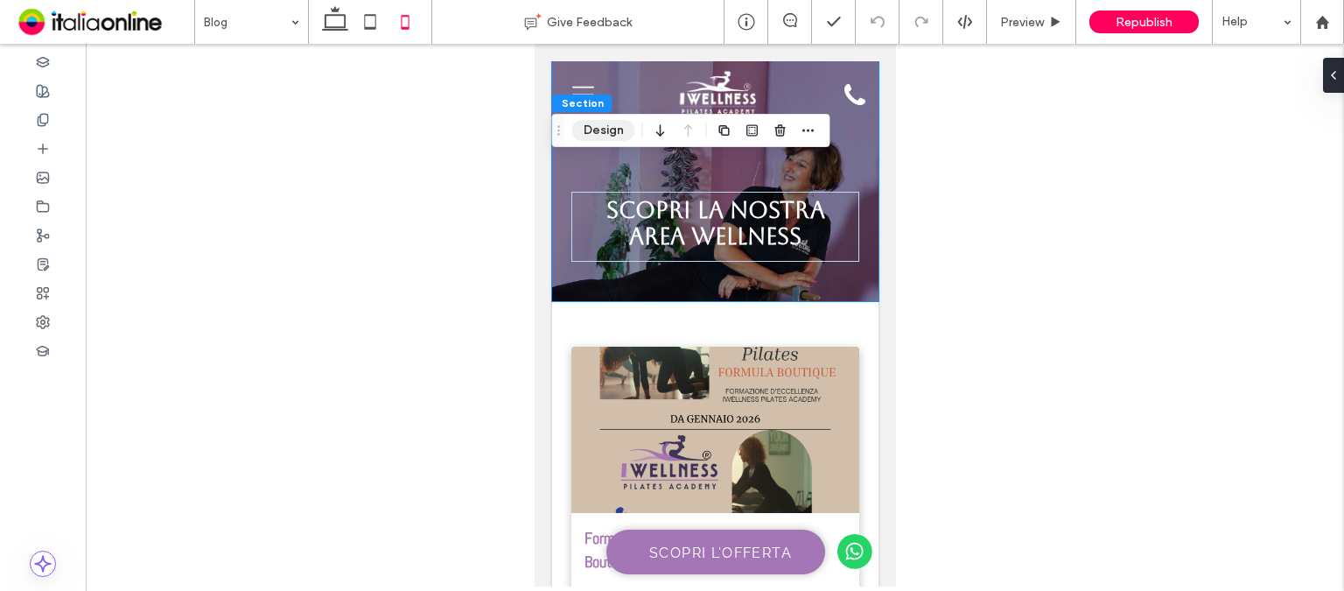
click at [610, 128] on button "Design" at bounding box center [603, 130] width 63 height 21
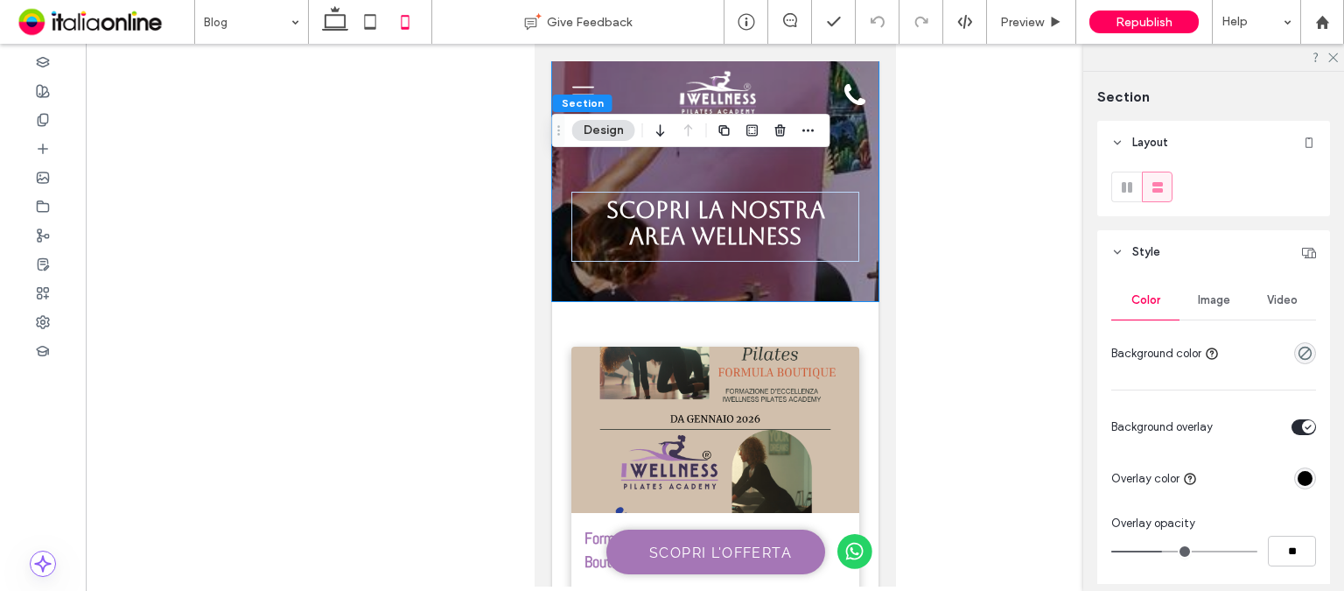
click at [1228, 301] on div "Image" at bounding box center [1213, 300] width 68 height 38
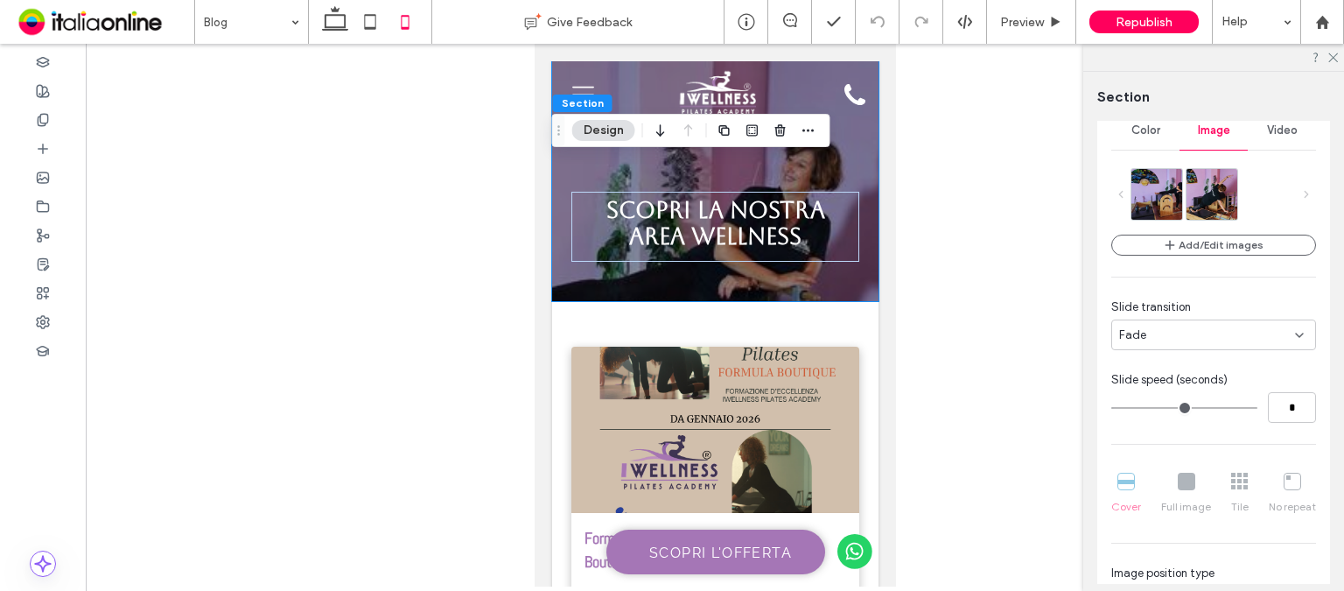
scroll to position [175, 0]
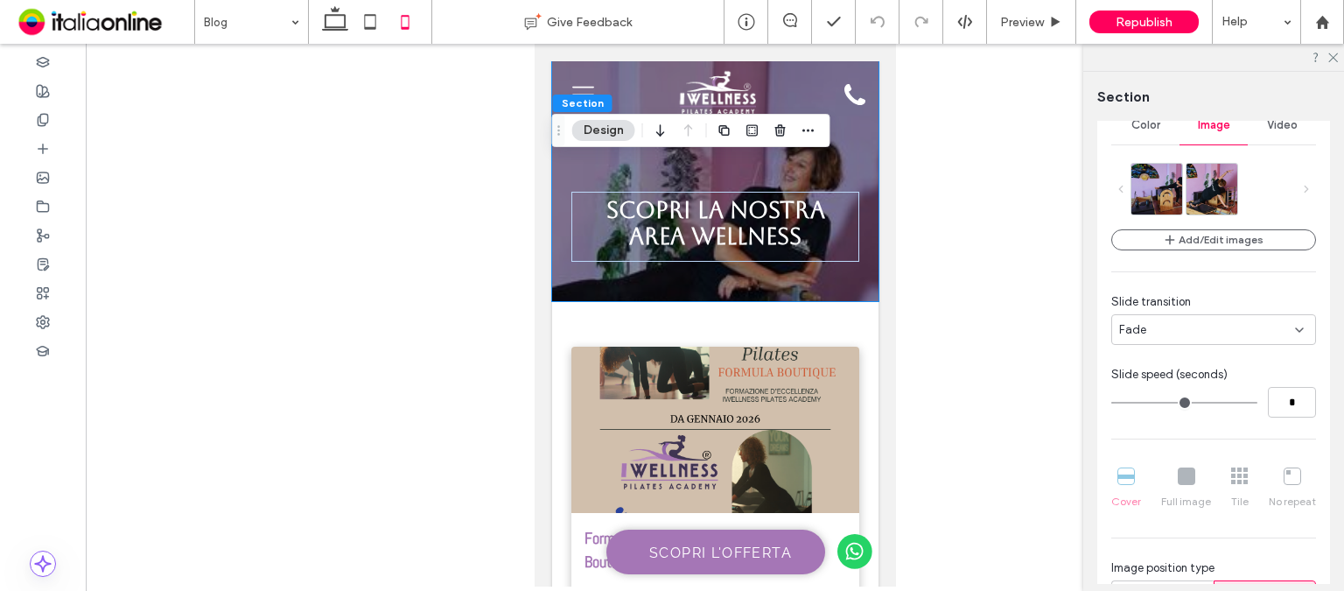
click at [1262, 327] on div "Fade" at bounding box center [1207, 329] width 176 height 17
click at [1215, 389] on div "Slide left" at bounding box center [1209, 389] width 194 height 31
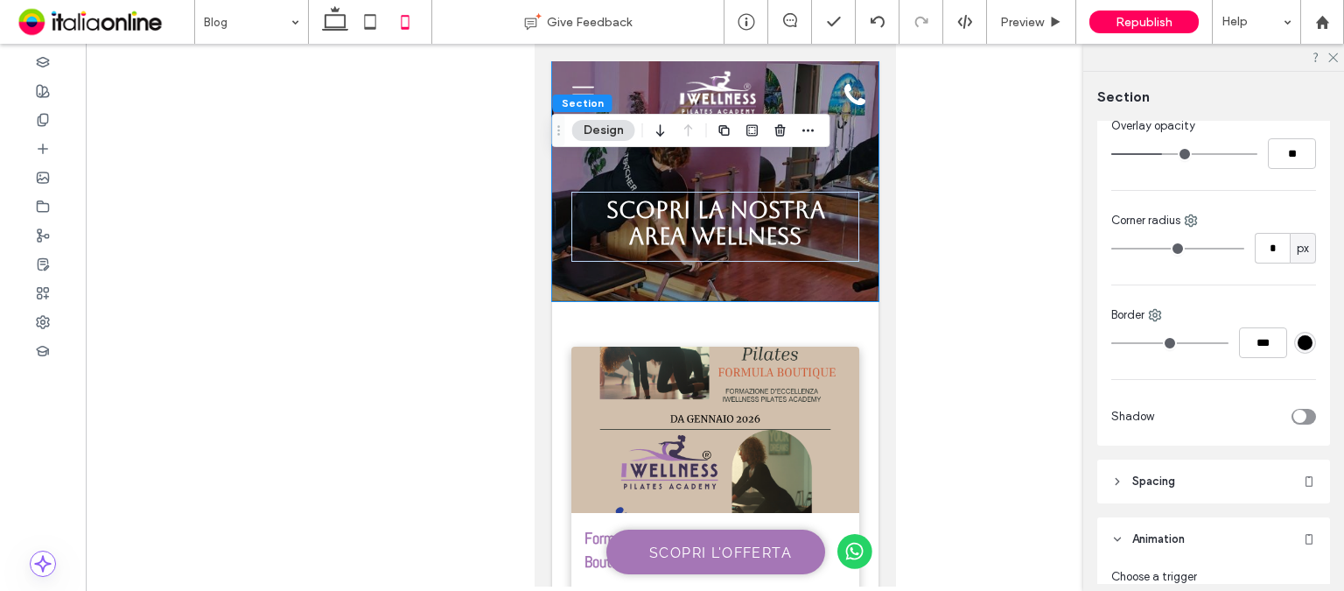
scroll to position [817, 0]
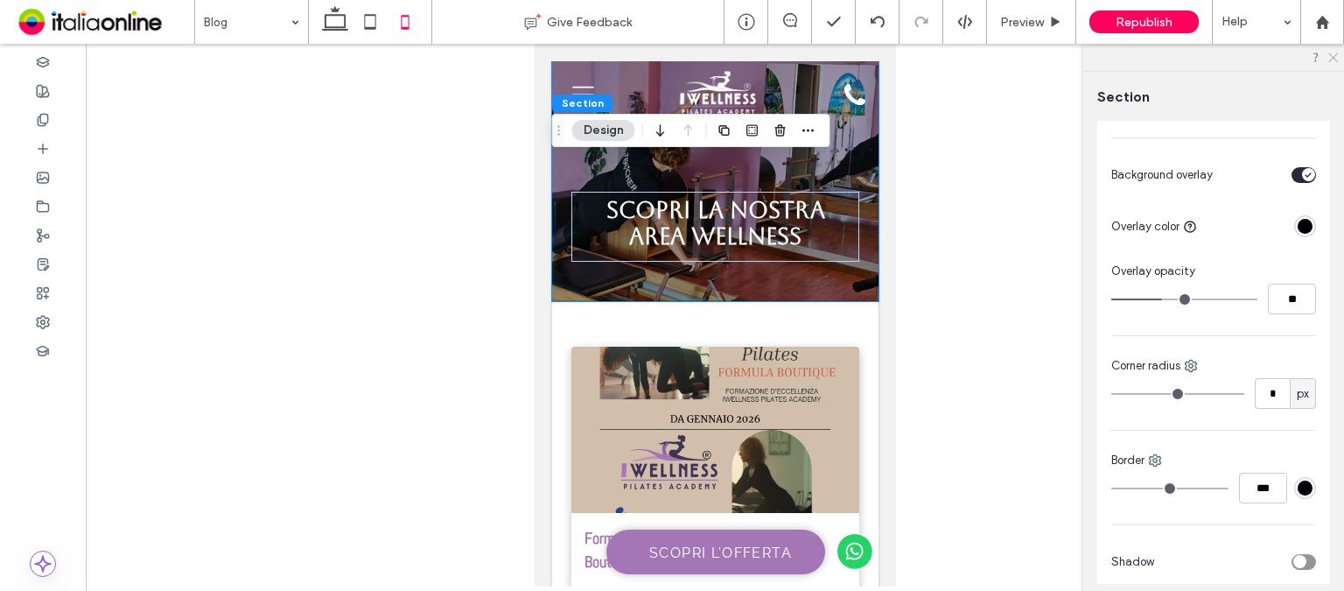
click at [1329, 60] on icon at bounding box center [1331, 56] width 11 height 11
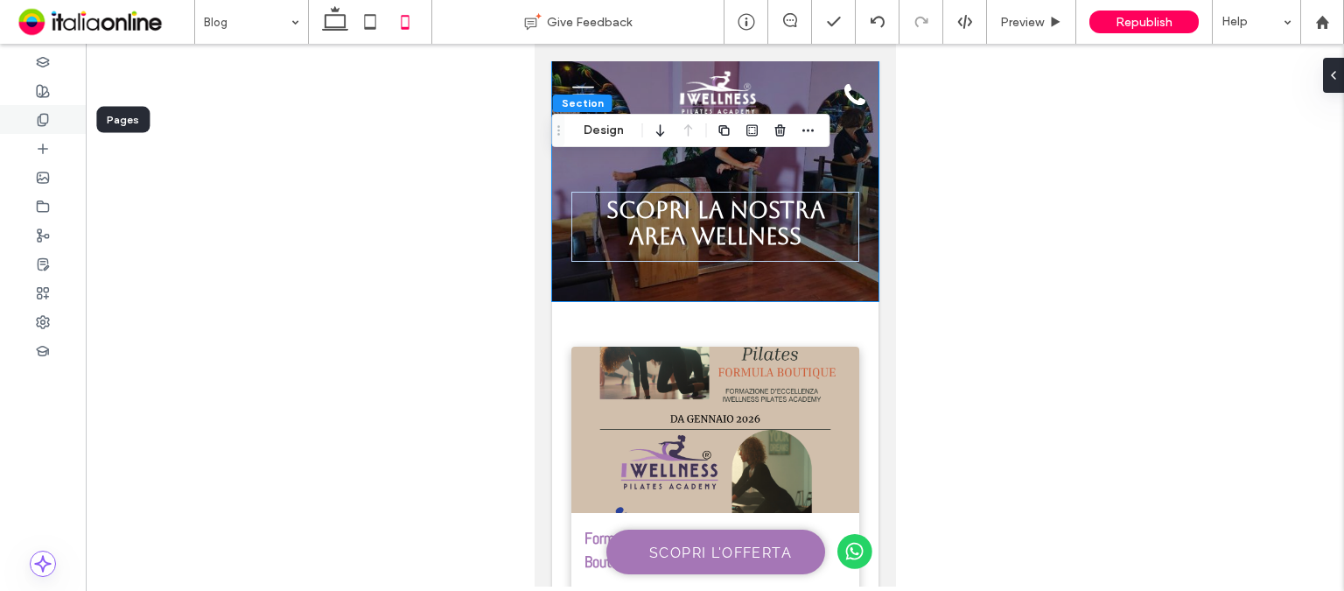
click at [17, 122] on div at bounding box center [43, 119] width 86 height 29
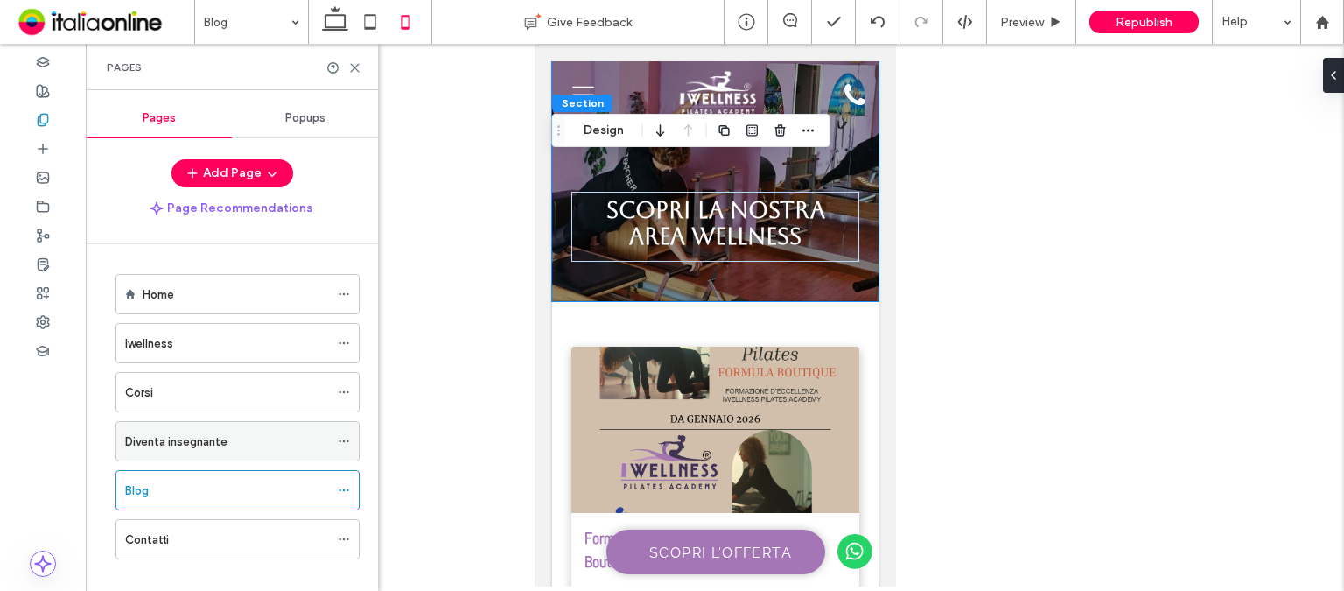
click at [176, 436] on label "Diventa insegnante" at bounding box center [176, 441] width 102 height 31
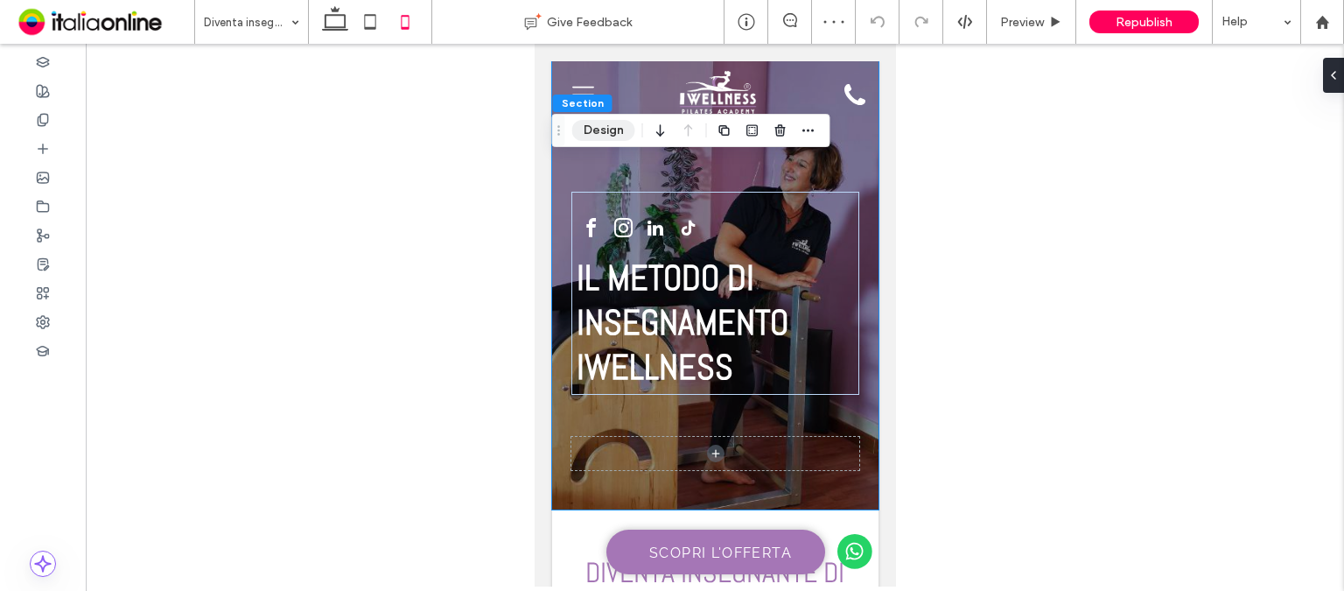
click at [609, 134] on button "Design" at bounding box center [603, 130] width 63 height 21
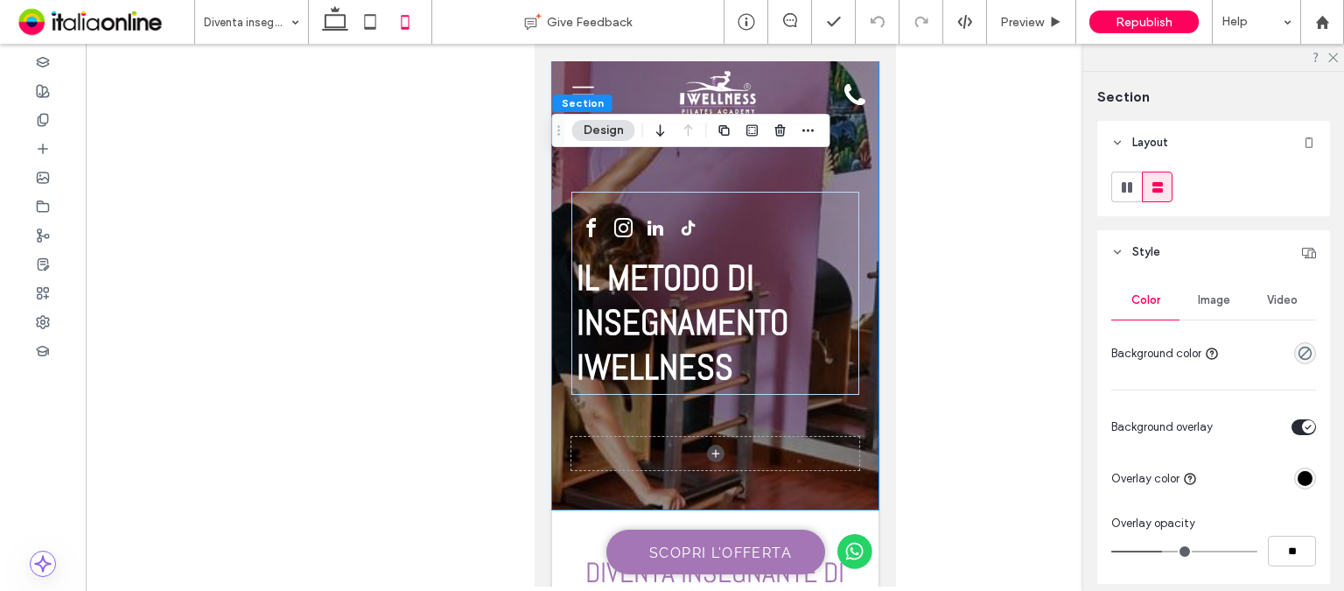
click at [1203, 297] on span "Image" at bounding box center [1214, 300] width 32 height 14
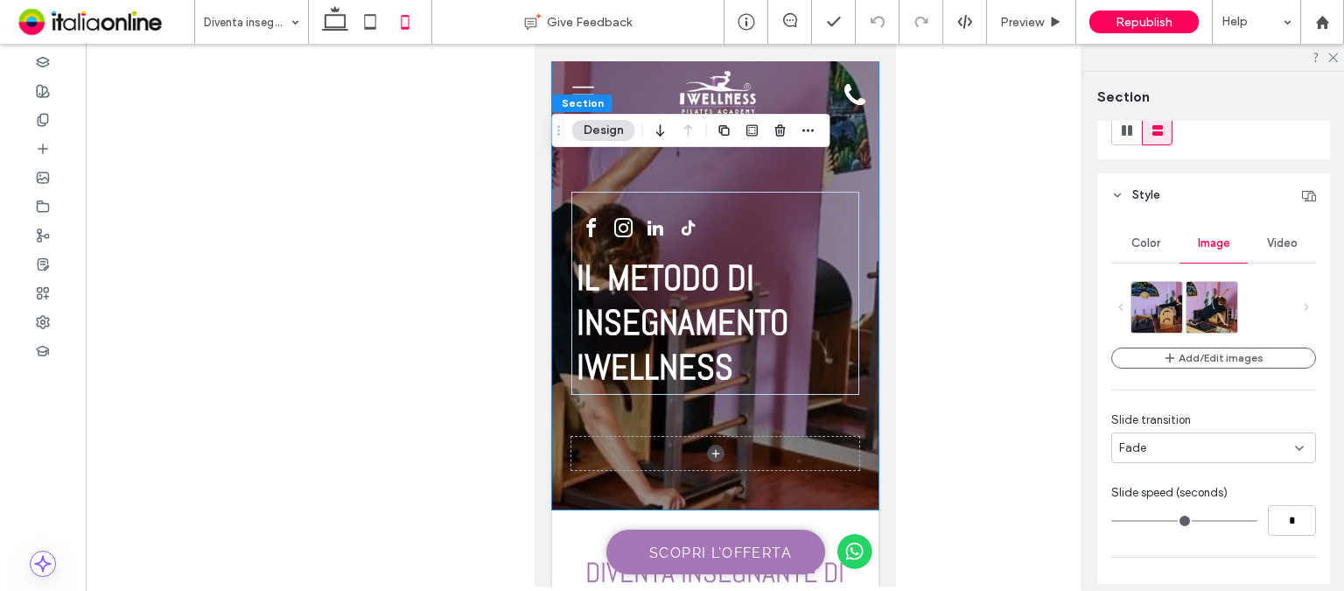
scroll to position [87, 0]
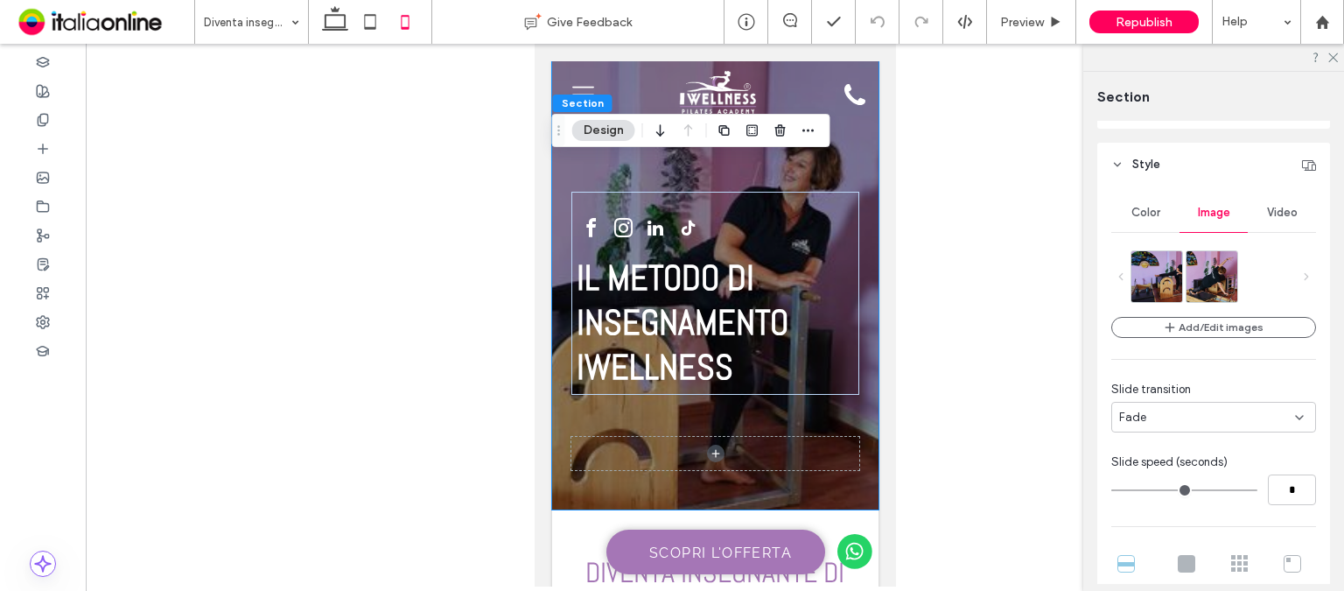
click at [1258, 416] on div "Fade" at bounding box center [1207, 417] width 176 height 17
click at [1227, 475] on div "Slide left" at bounding box center [1209, 477] width 194 height 31
click at [1333, 61] on icon at bounding box center [1331, 56] width 11 height 11
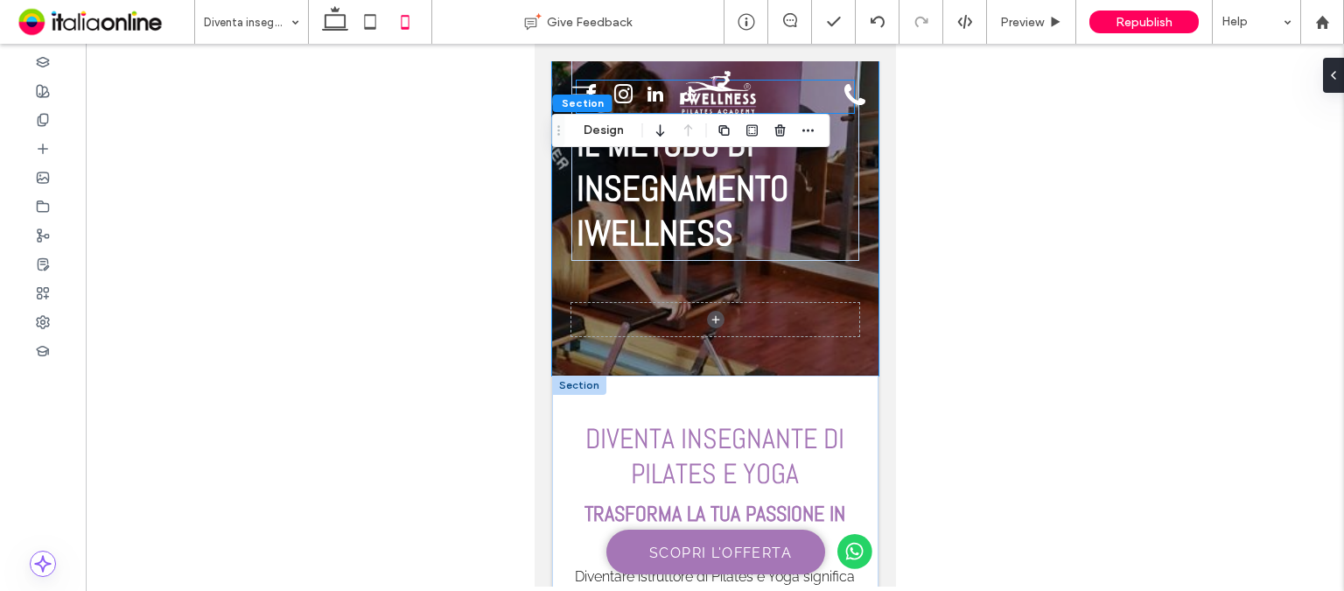
scroll to position [0, 0]
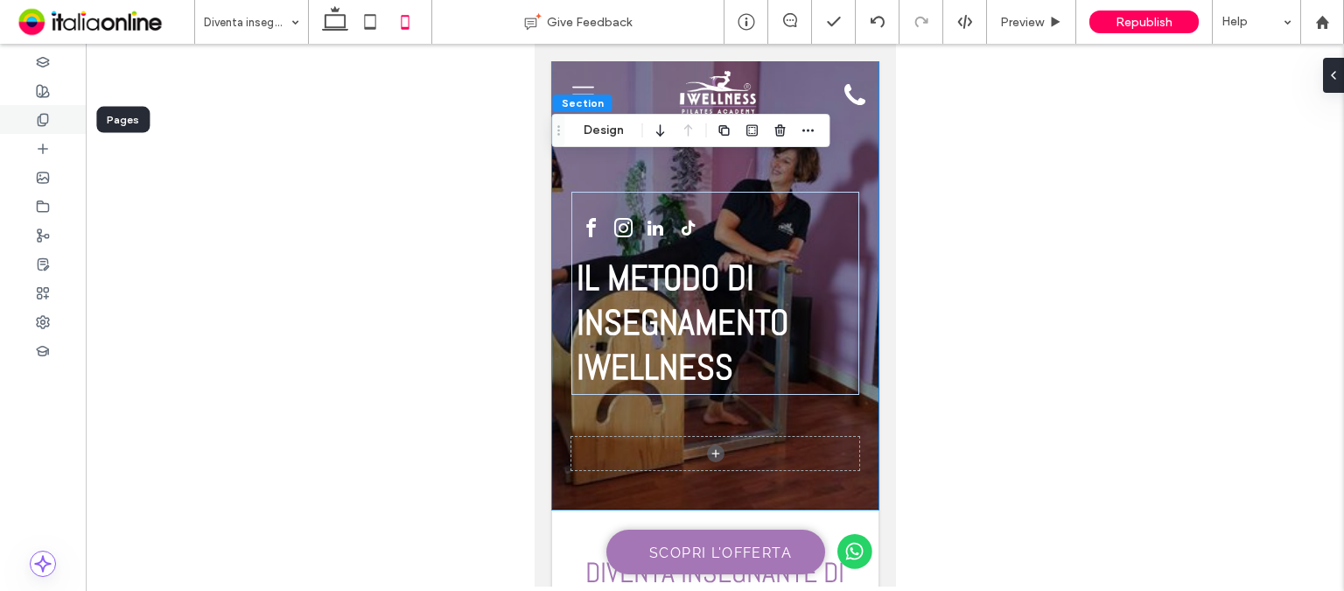
click at [47, 124] on icon at bounding box center [43, 120] width 14 height 14
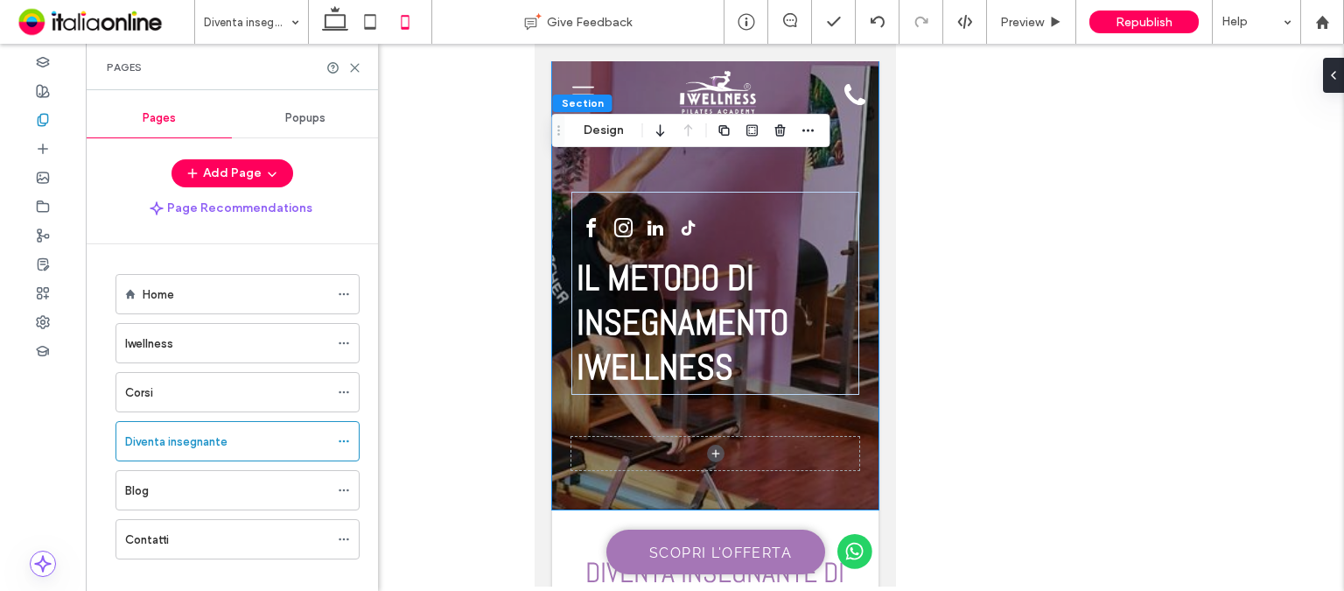
drag, startPoint x: 229, startPoint y: 482, endPoint x: 343, endPoint y: 167, distance: 334.9
click at [229, 482] on div "Blog" at bounding box center [227, 490] width 204 height 18
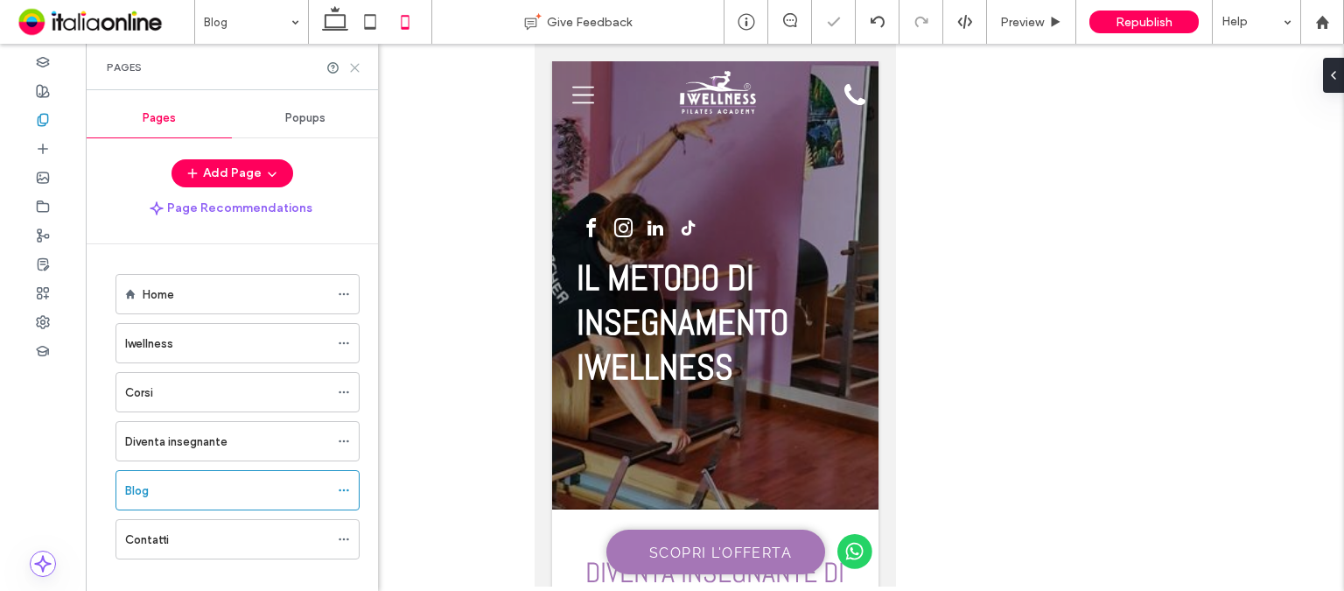
click at [360, 70] on icon at bounding box center [354, 67] width 13 height 13
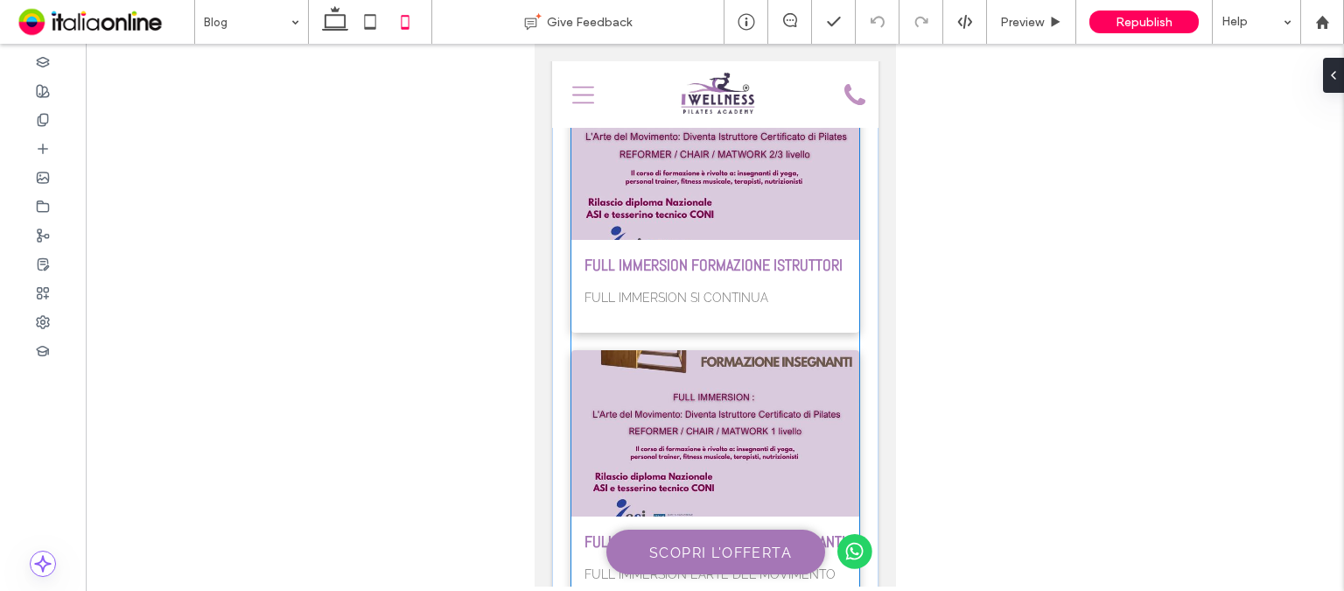
scroll to position [700, 0]
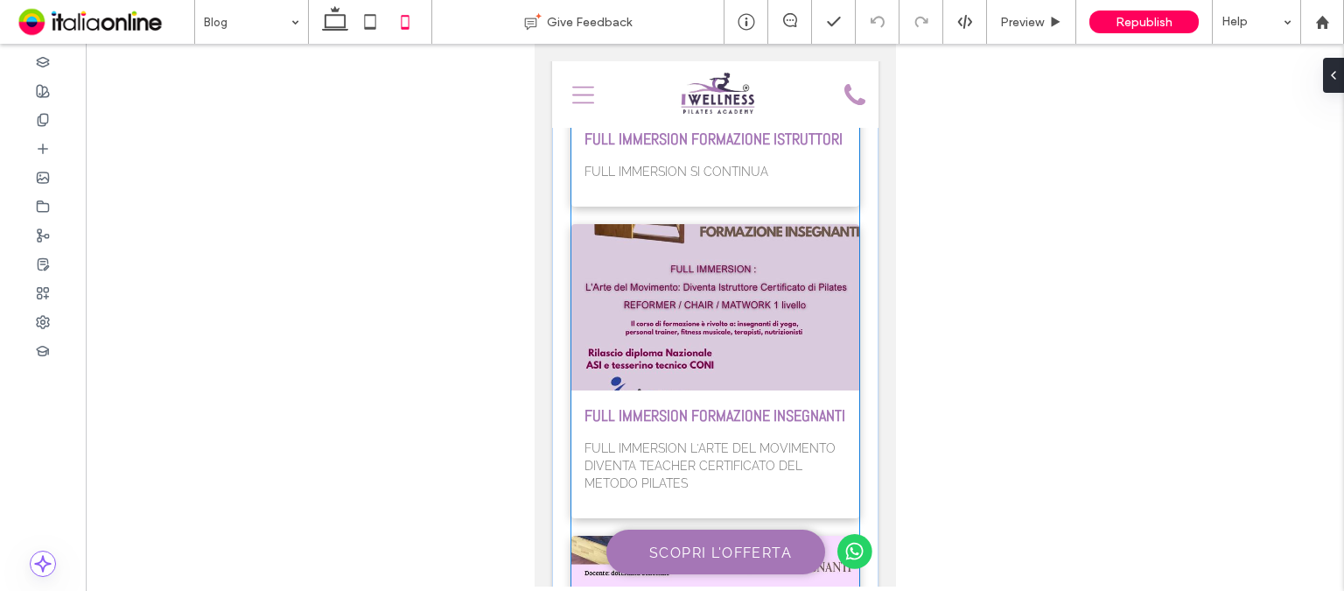
click at [707, 304] on div at bounding box center [715, 308] width 304 height 176
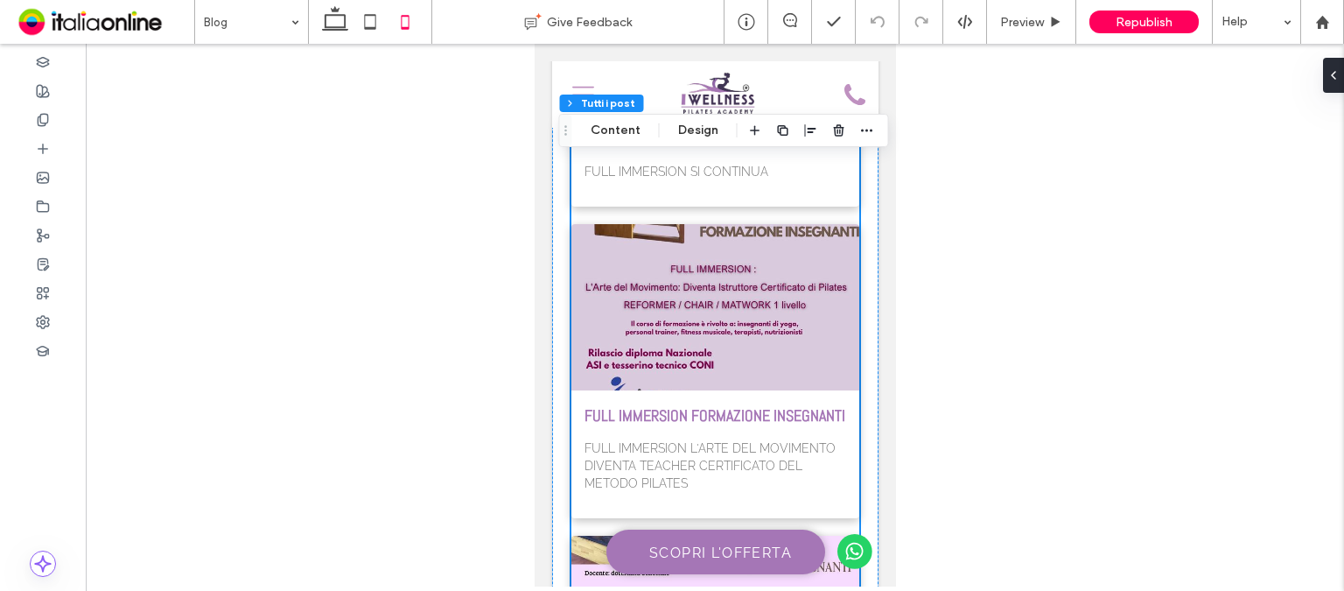
type input "**"
click at [707, 304] on div at bounding box center [715, 308] width 304 height 176
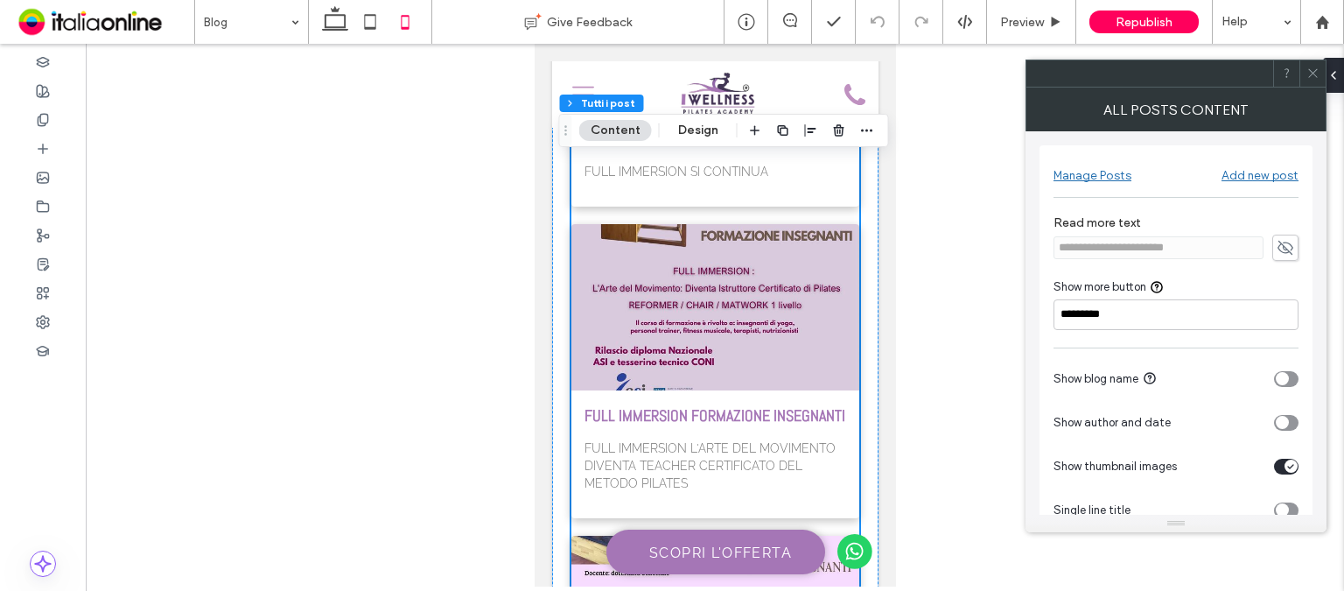
click at [1322, 82] on div at bounding box center [1312, 73] width 26 height 26
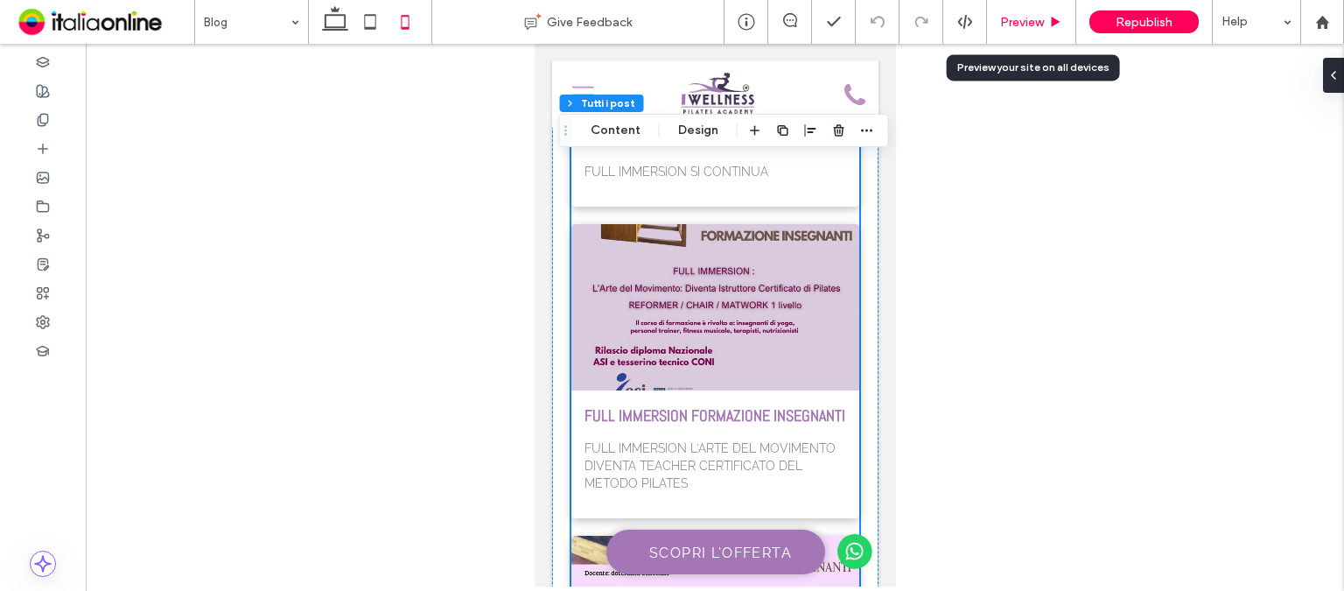
click at [1031, 34] on div "Preview" at bounding box center [1031, 22] width 89 height 44
drag, startPoint x: 1030, startPoint y: 15, endPoint x: 1127, endPoint y: 176, distance: 188.0
click at [1030, 15] on span "Preview" at bounding box center [1022, 22] width 44 height 15
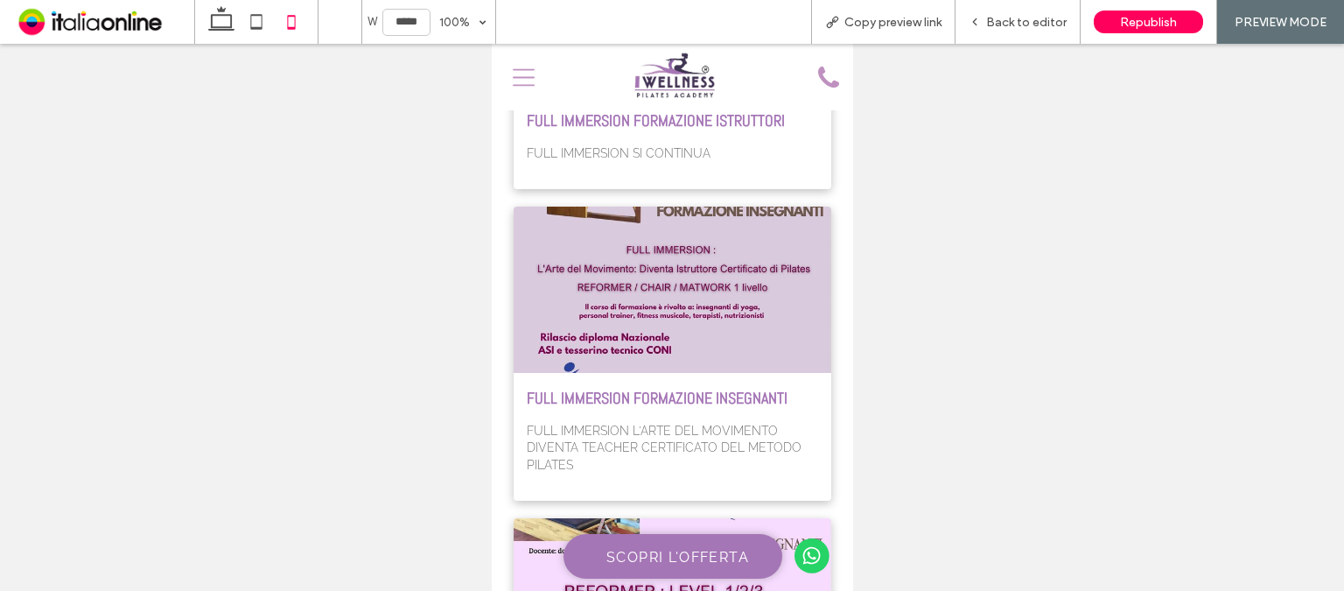
scroll to position [705, 0]
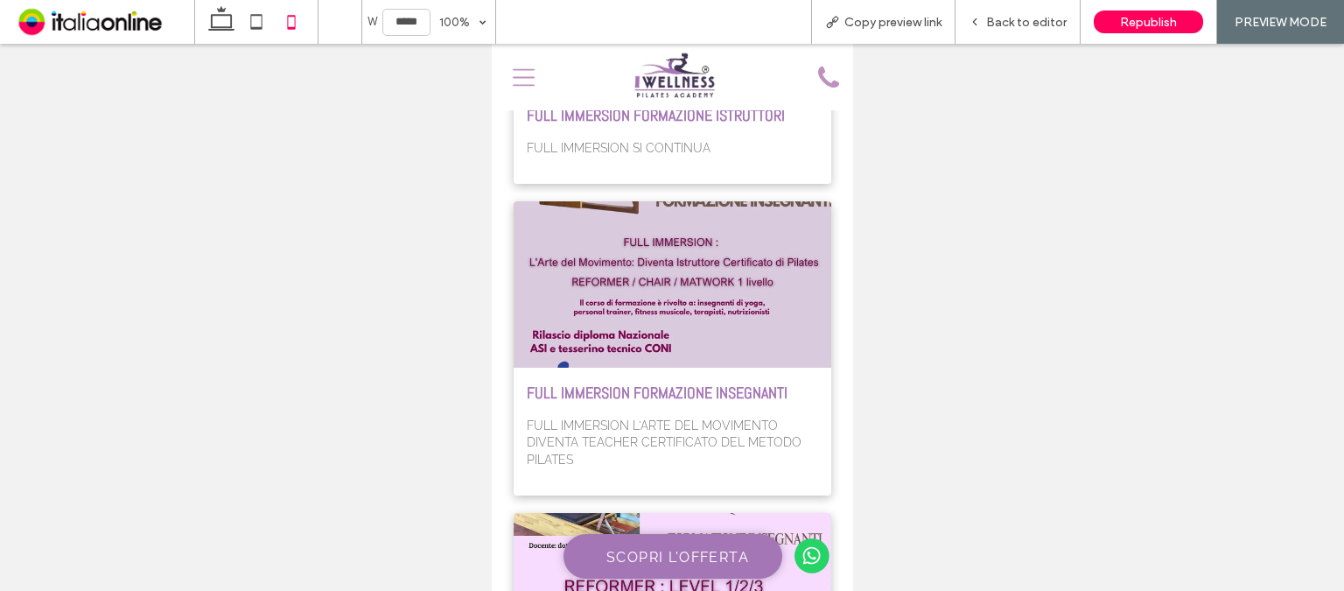
click at [655, 285] on div at bounding box center [671, 284] width 337 height 176
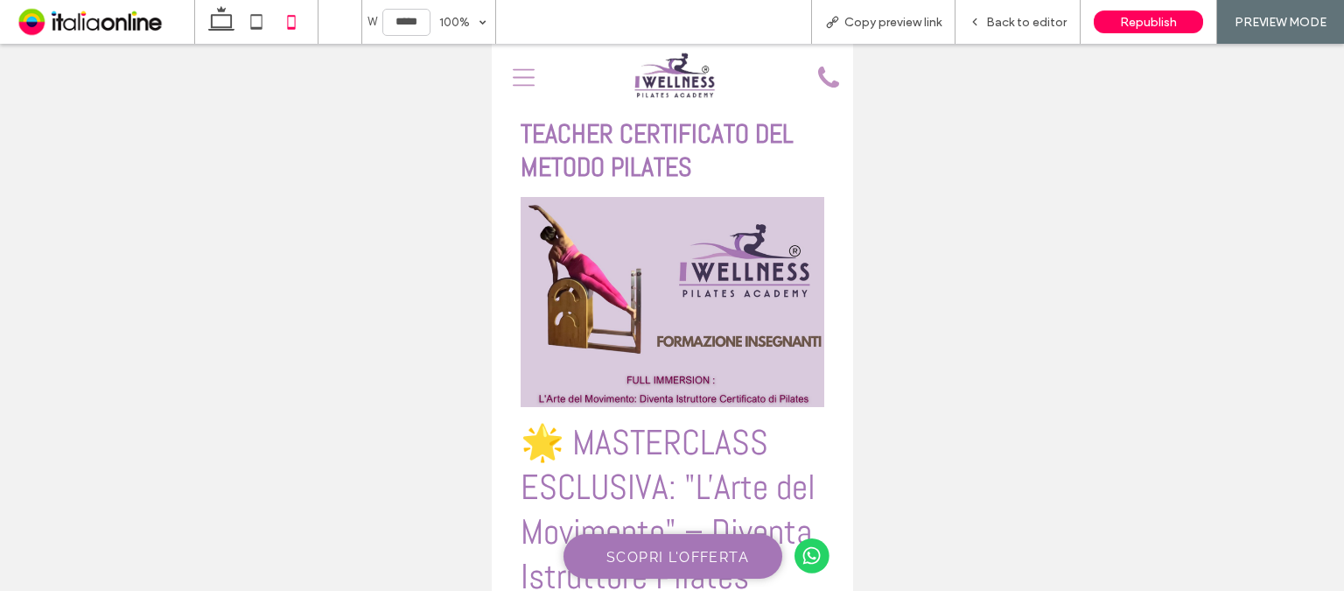
scroll to position [525, 0]
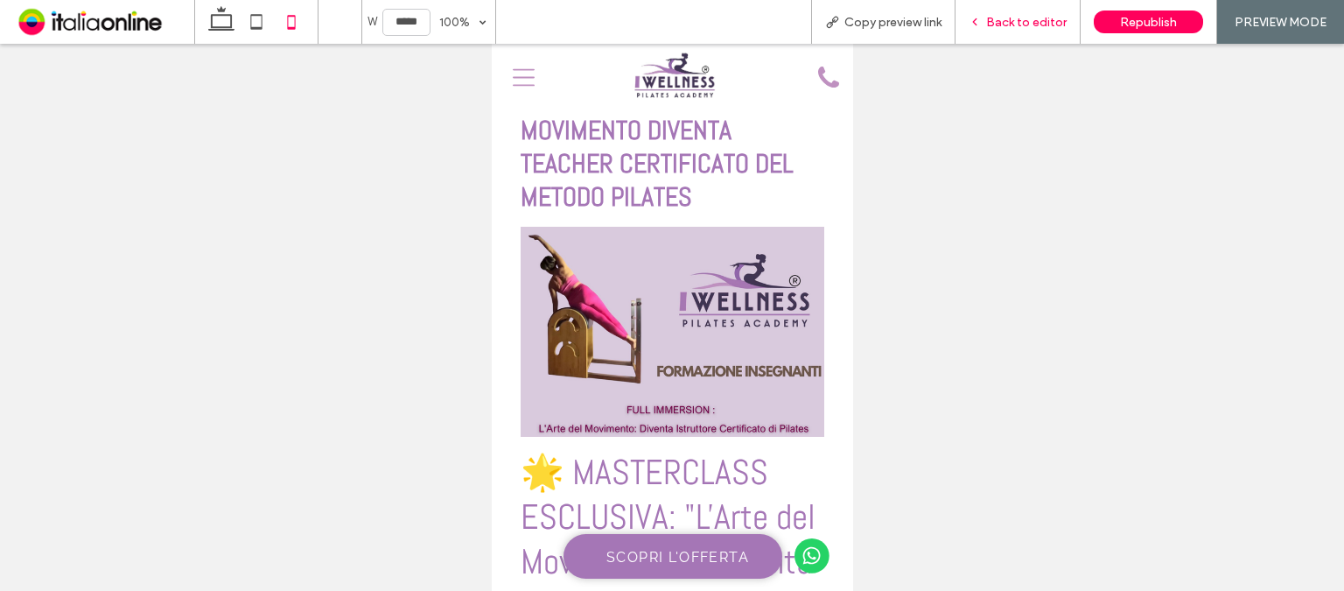
click at [997, 23] on span "Back to editor" at bounding box center [1026, 22] width 80 height 15
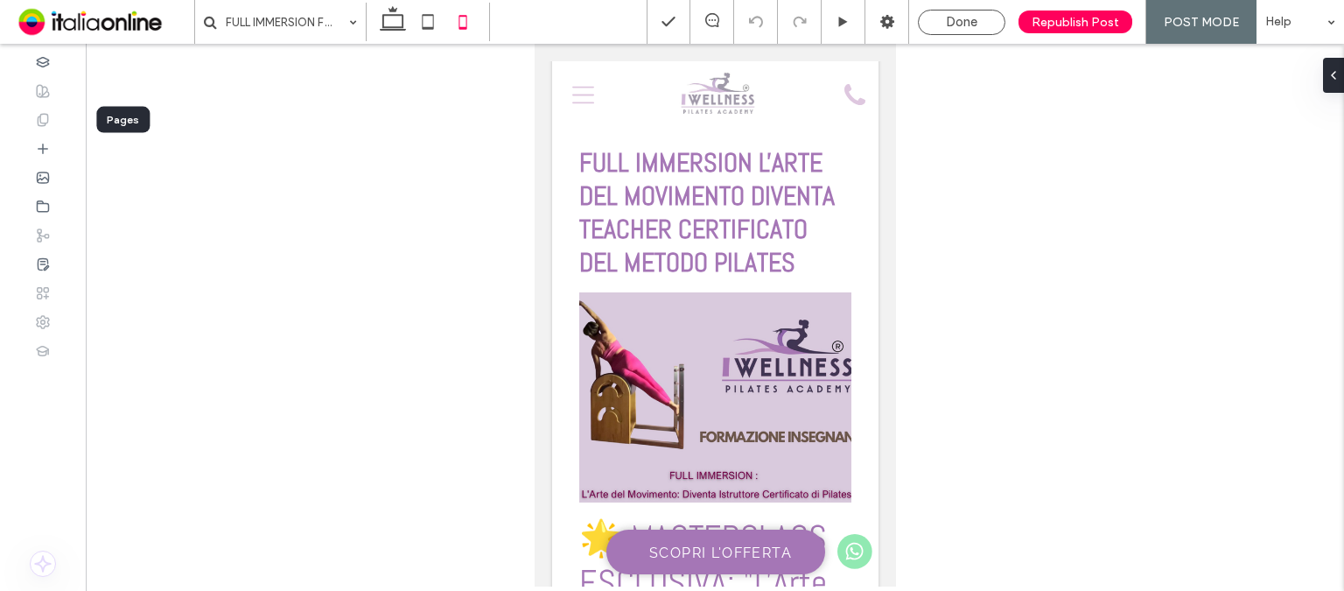
click at [31, 130] on div at bounding box center [43, 119] width 86 height 29
drag, startPoint x: 418, startPoint y: 20, endPoint x: 434, endPoint y: 20, distance: 15.7
click at [418, 20] on icon at bounding box center [427, 21] width 35 height 35
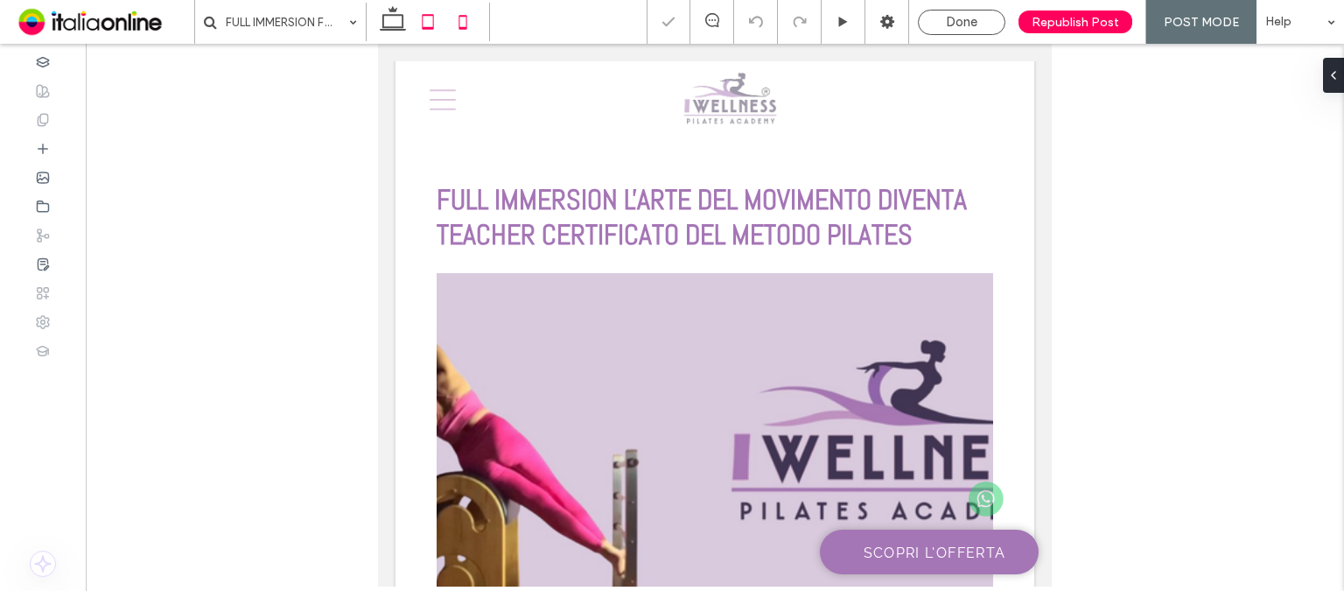
click at [460, 23] on icon at bounding box center [462, 21] width 35 height 35
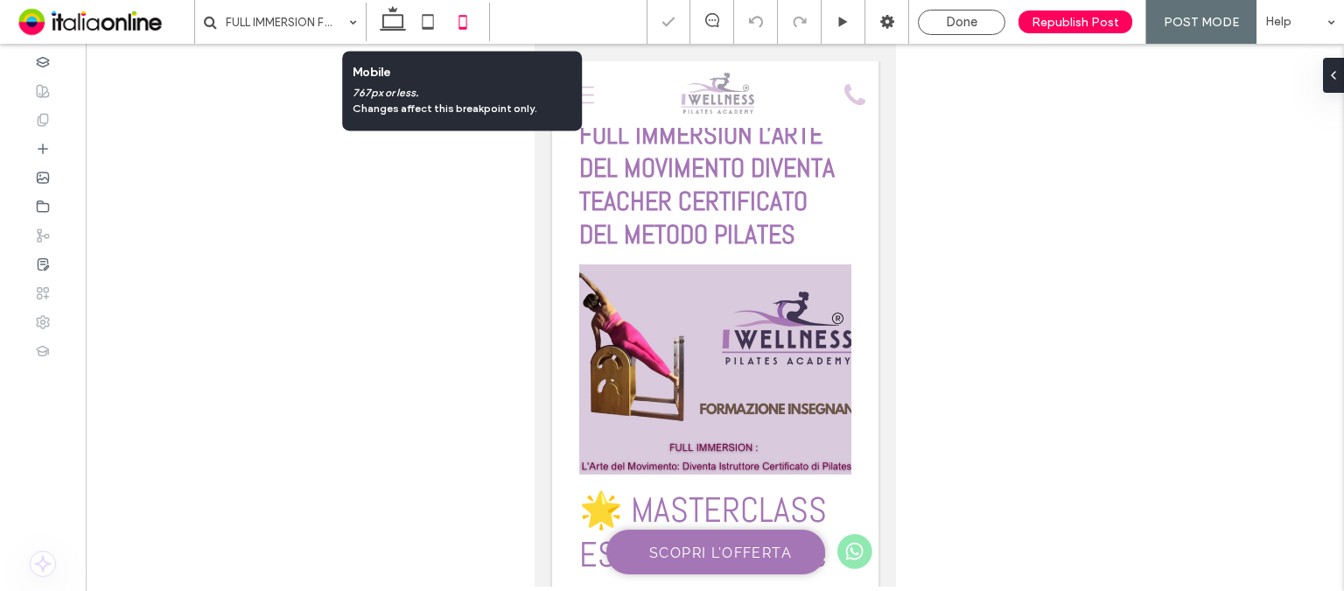
scroll to position [292, 0]
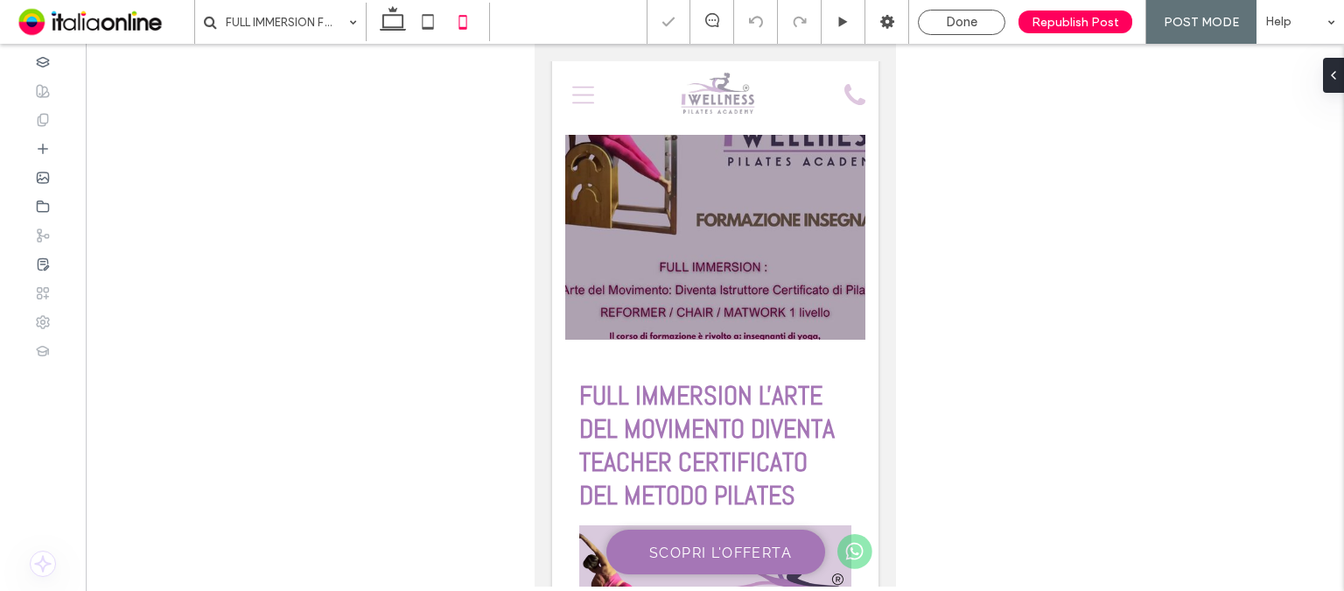
click at [986, 23] on div "Done" at bounding box center [962, 22] width 86 height 16
click at [0, 0] on div at bounding box center [0, 0] width 0 height 0
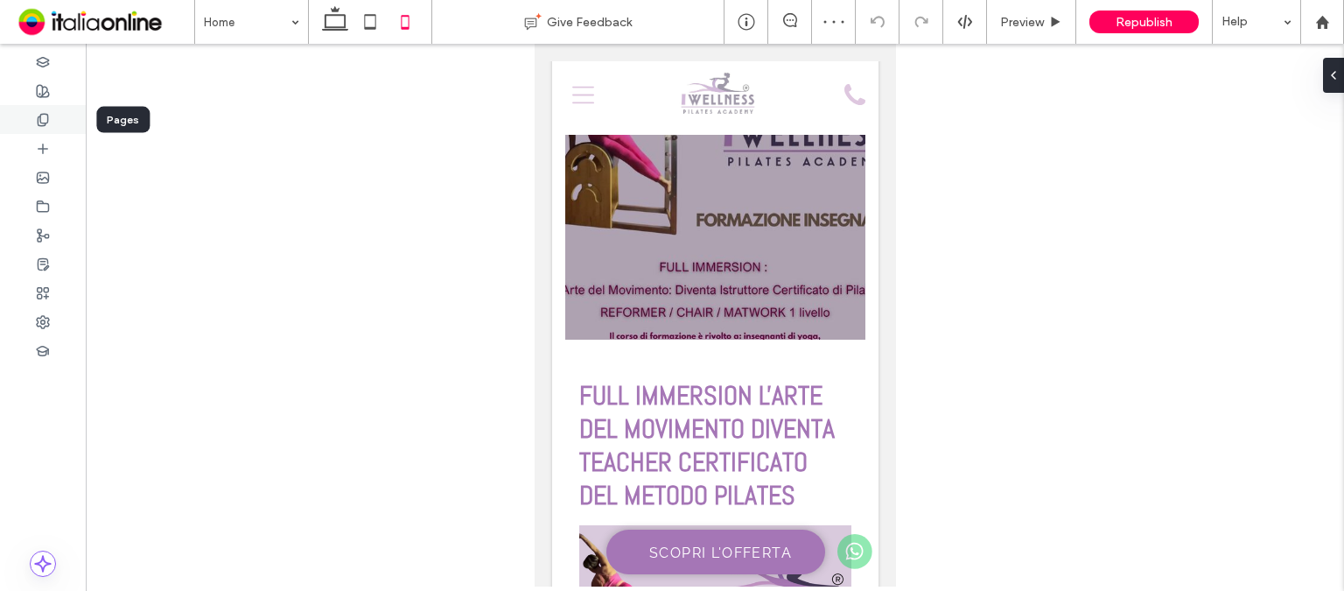
click at [35, 121] on div at bounding box center [43, 119] width 86 height 29
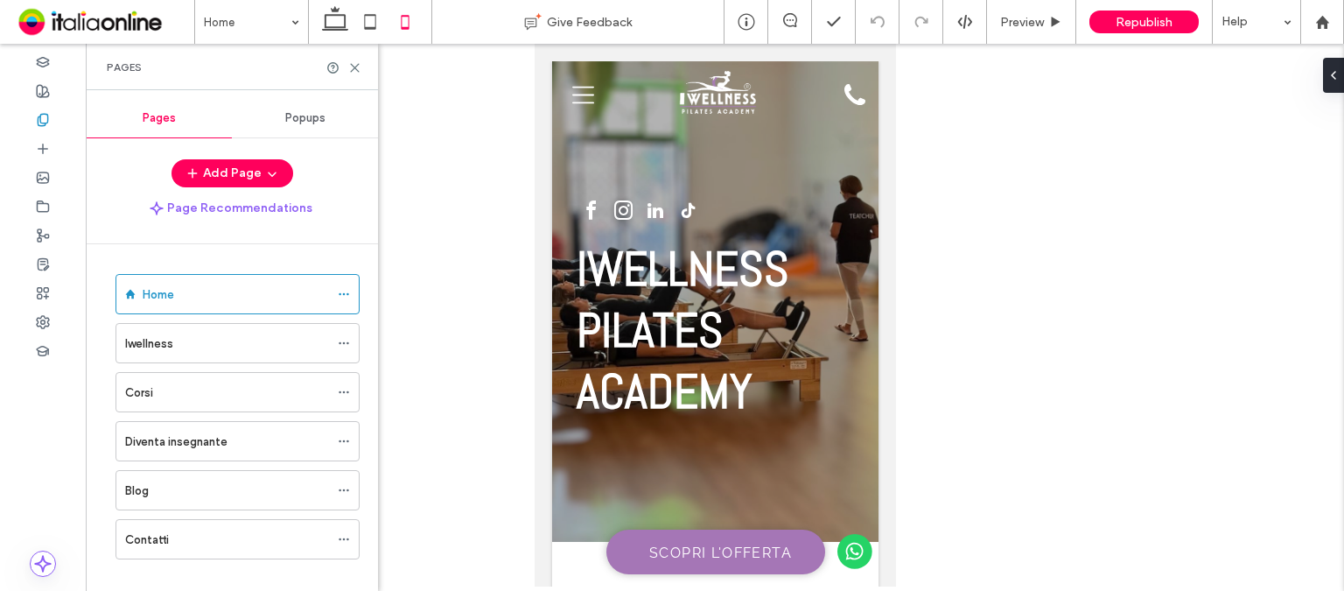
scroll to position [17, 0]
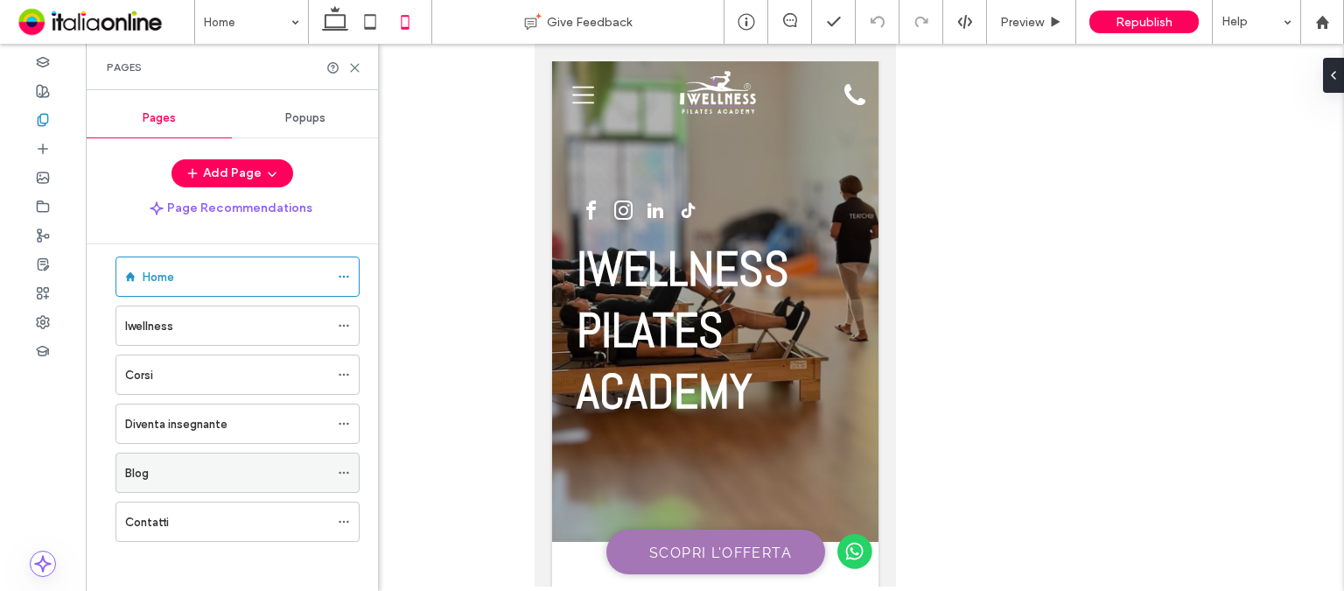
click at [238, 472] on div "Blog" at bounding box center [227, 473] width 204 height 18
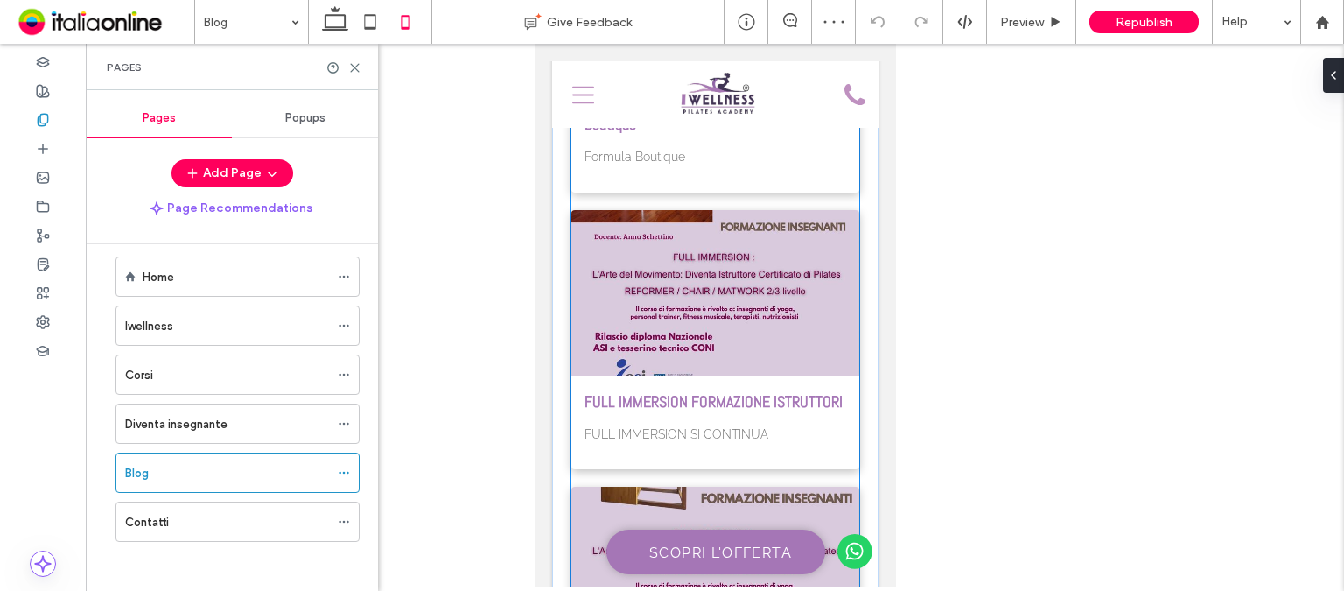
scroll to position [525, 0]
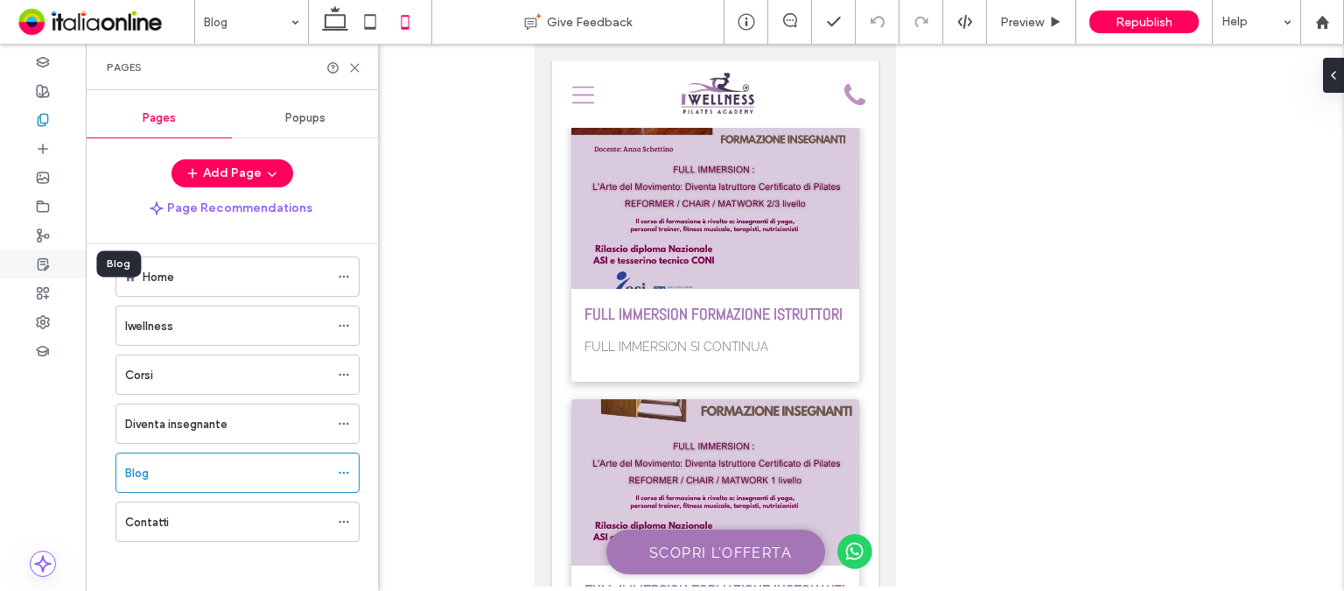
click at [42, 265] on icon at bounding box center [43, 264] width 14 height 14
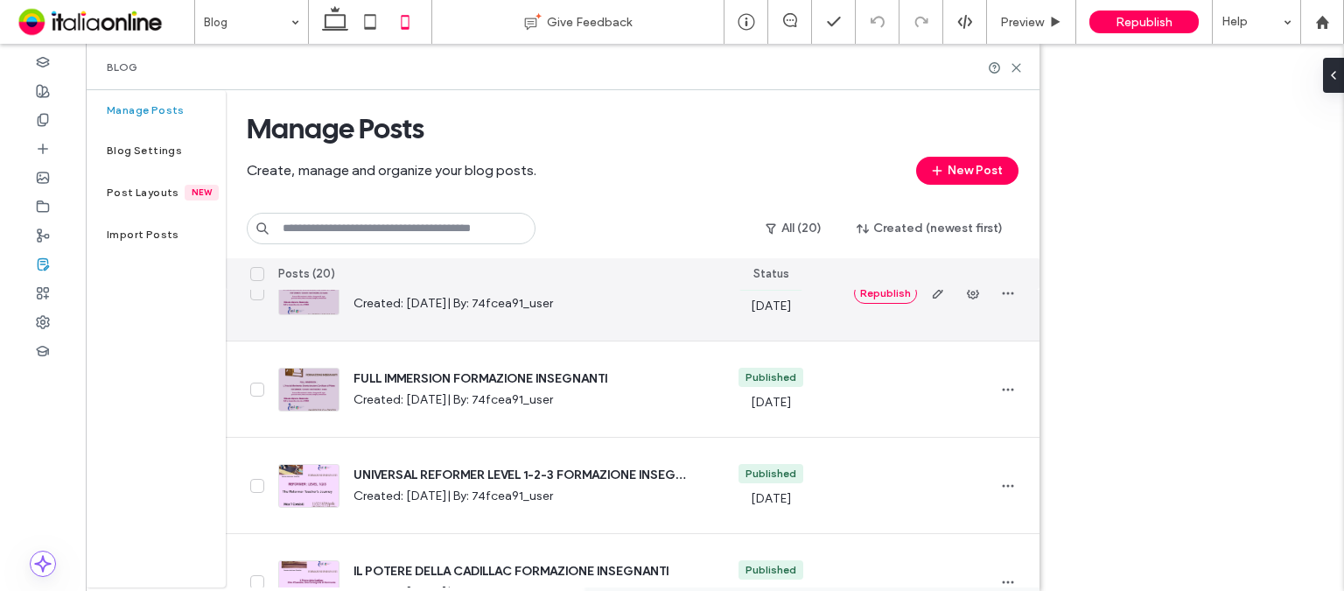
scroll to position [0, 0]
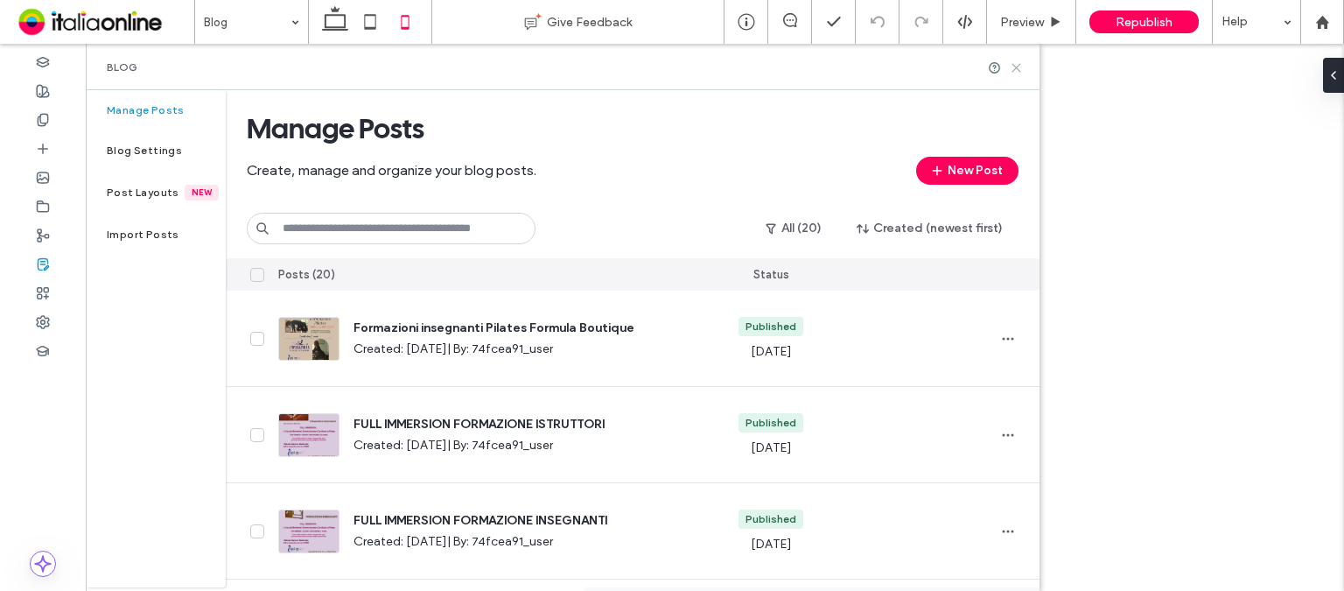
click at [1013, 69] on icon at bounding box center [1016, 67] width 13 height 13
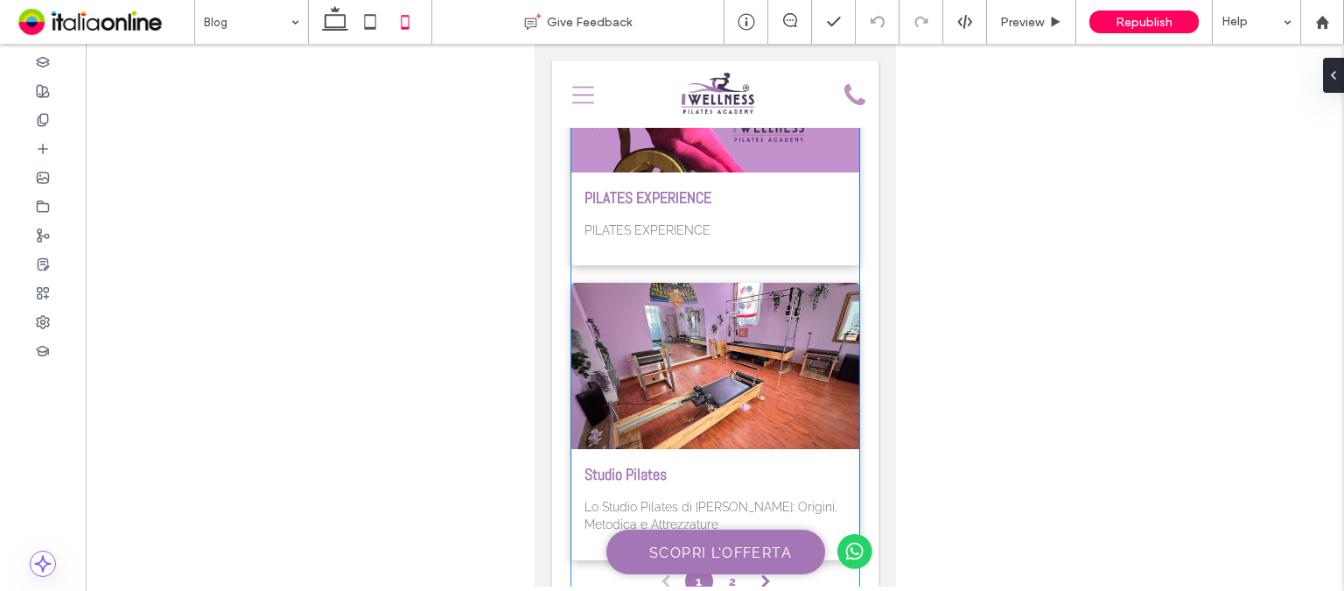
scroll to position [2712, 0]
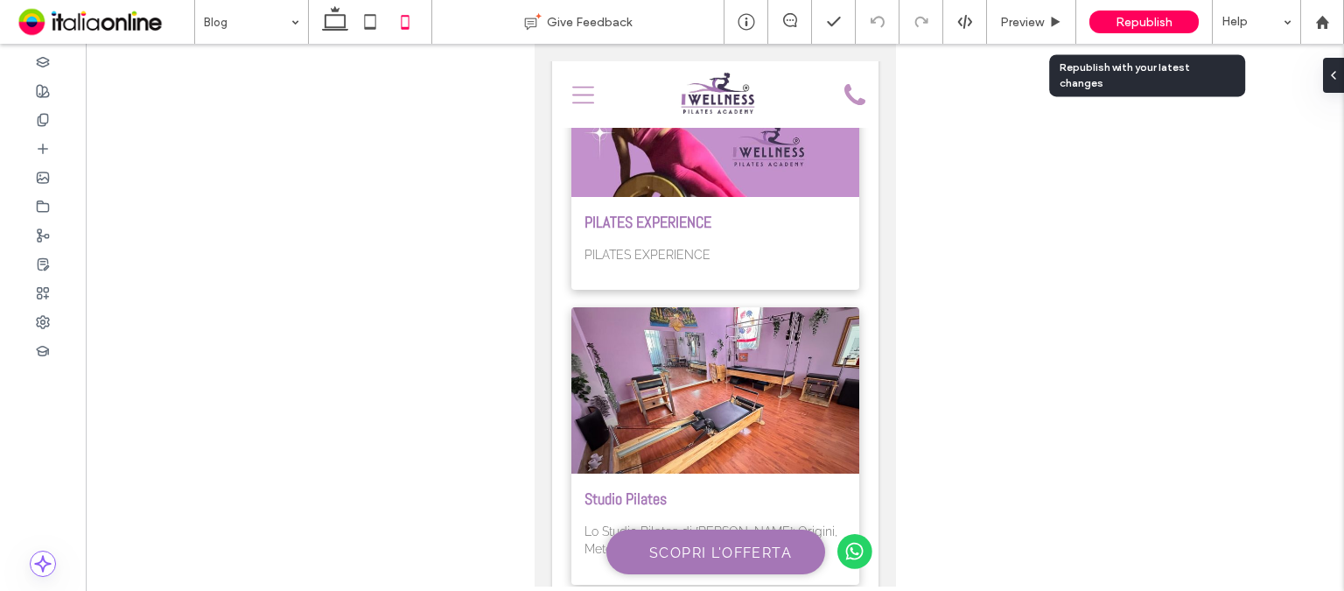
click at [1158, 29] on div "Republish" at bounding box center [1143, 21] width 109 height 23
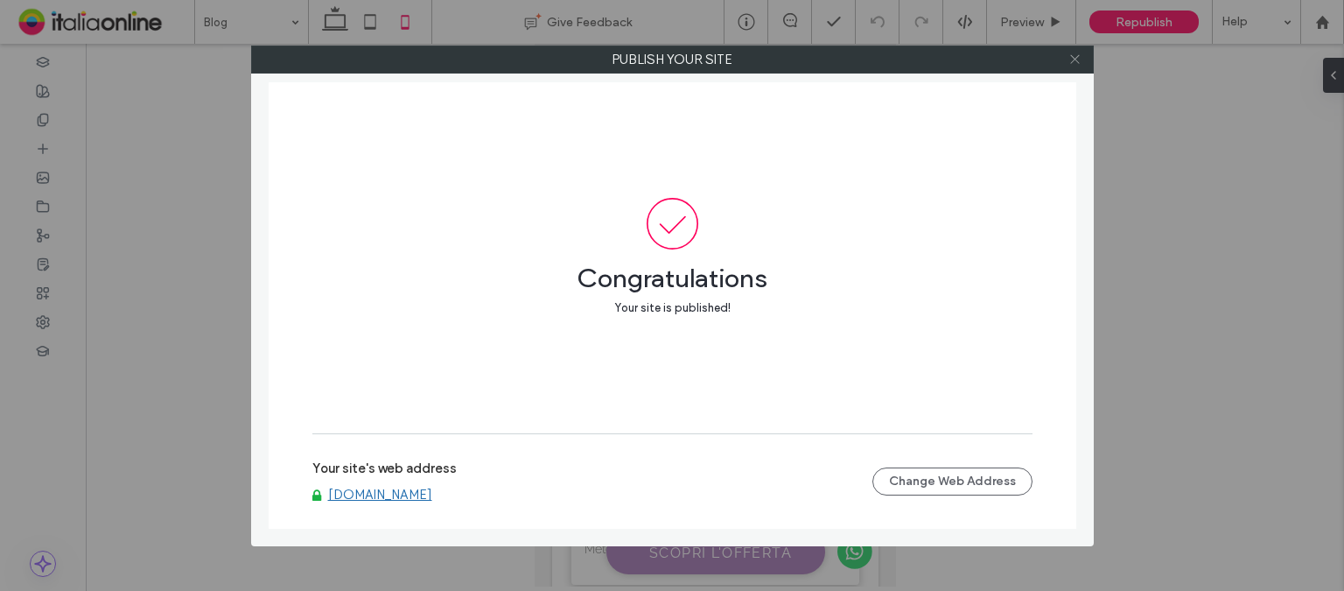
click at [1077, 58] on icon at bounding box center [1074, 58] width 13 height 13
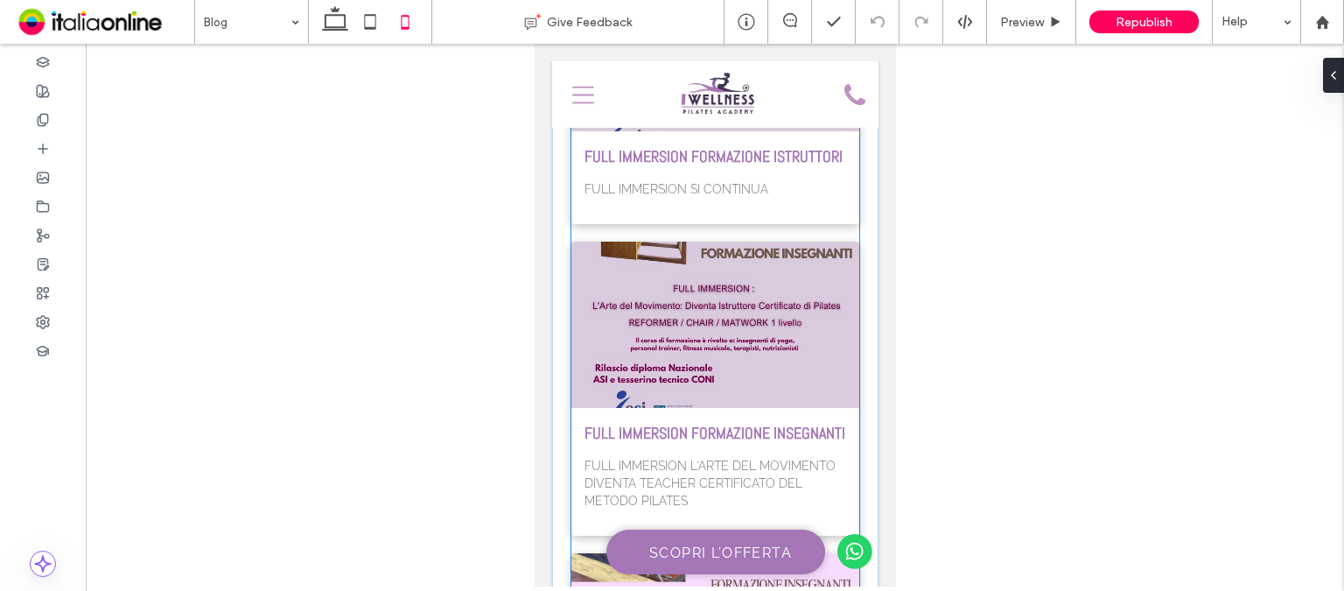
scroll to position [787, 0]
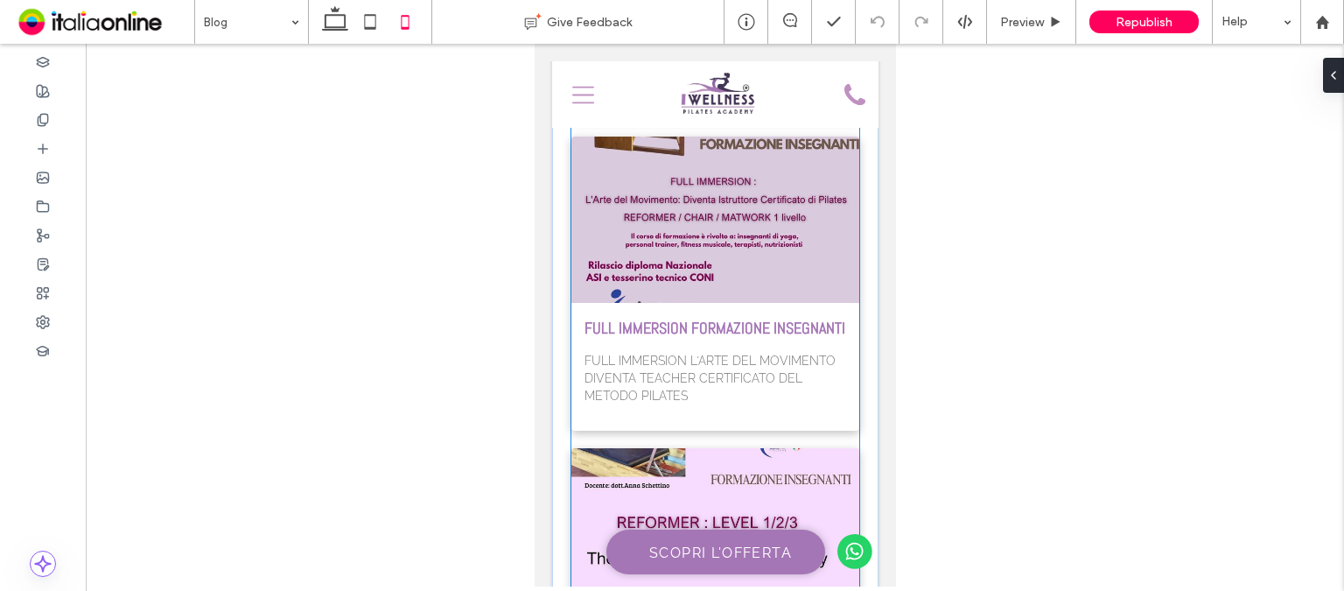
click at [721, 280] on div at bounding box center [715, 220] width 304 height 176
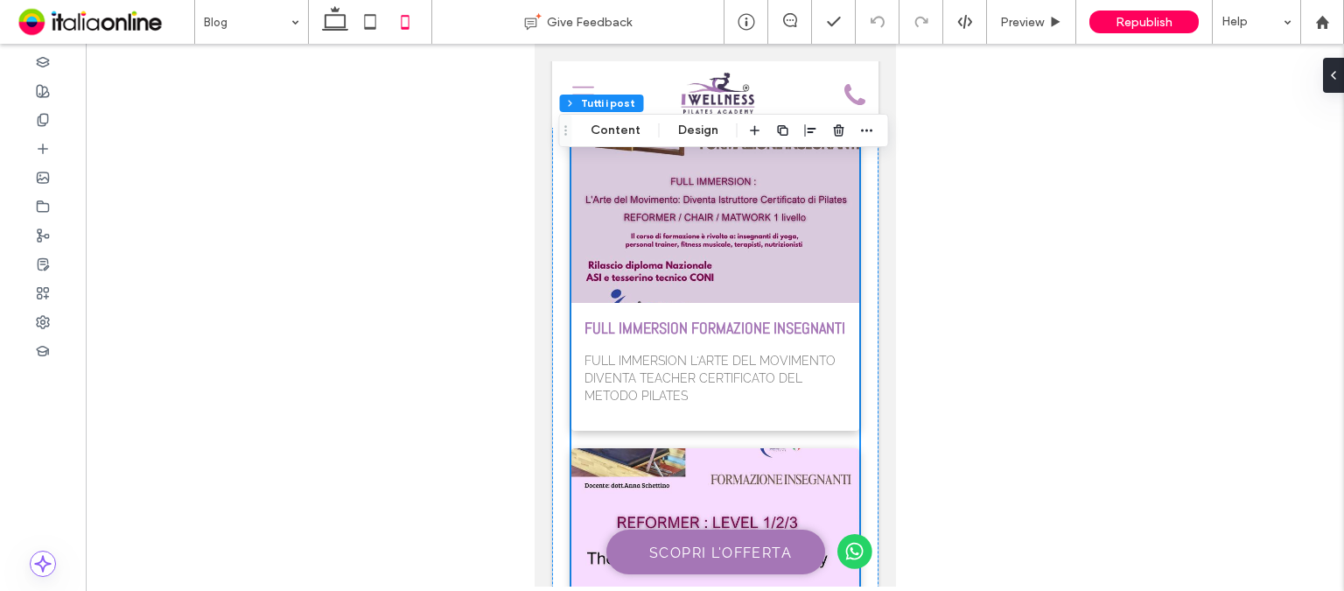
type input "**"
click at [724, 260] on div at bounding box center [715, 220] width 304 height 176
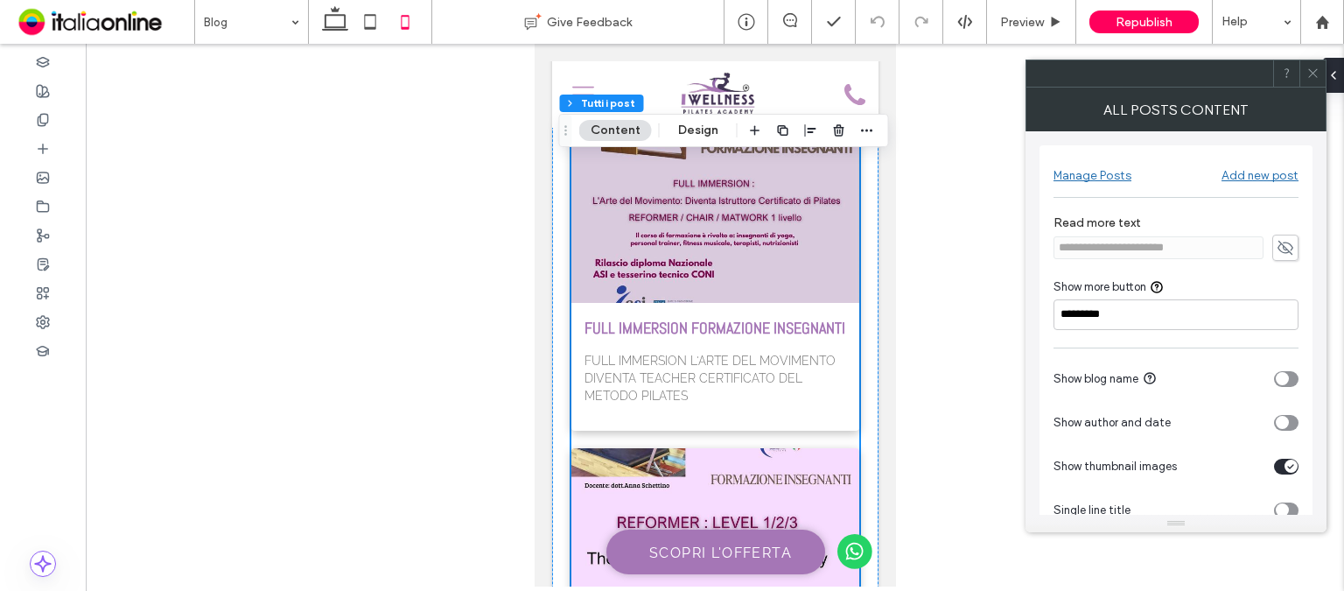
scroll to position [34, 0]
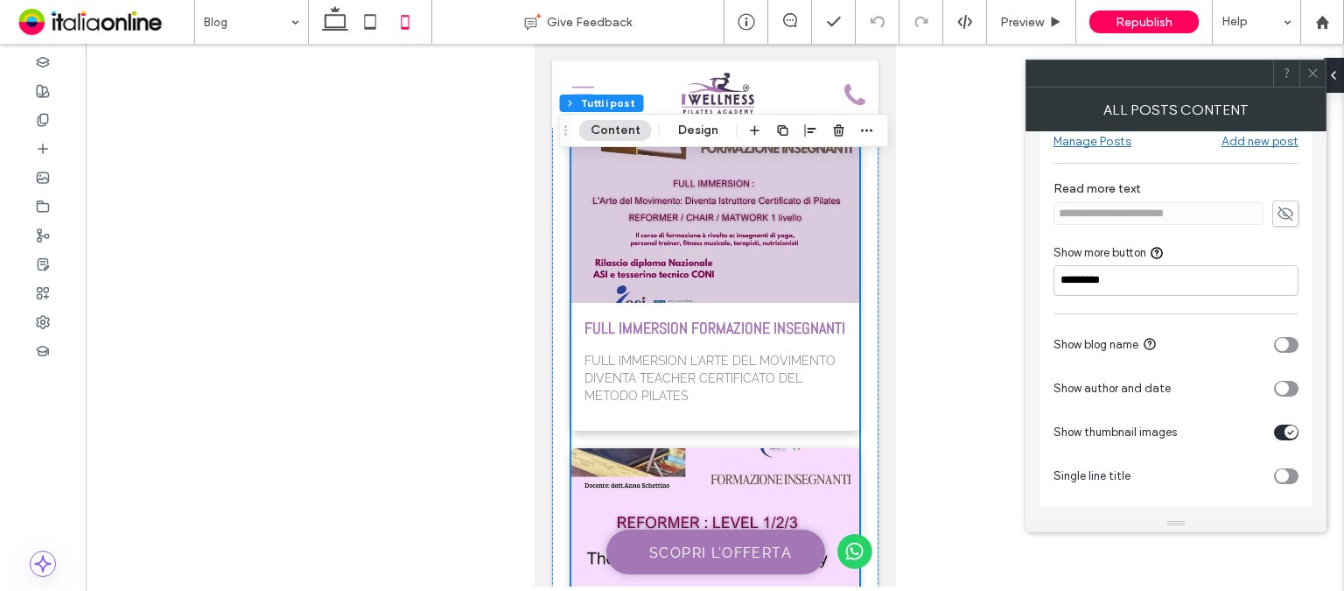
click at [1317, 74] on icon at bounding box center [1312, 72] width 13 height 13
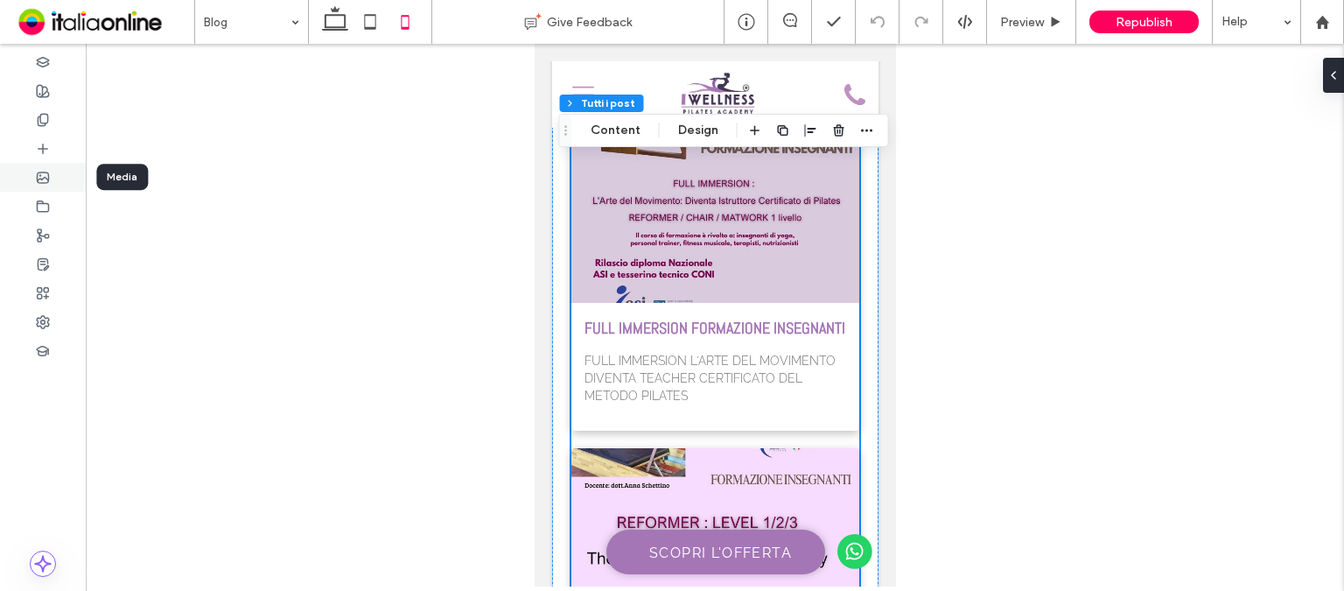
click at [46, 182] on use at bounding box center [43, 177] width 11 height 10
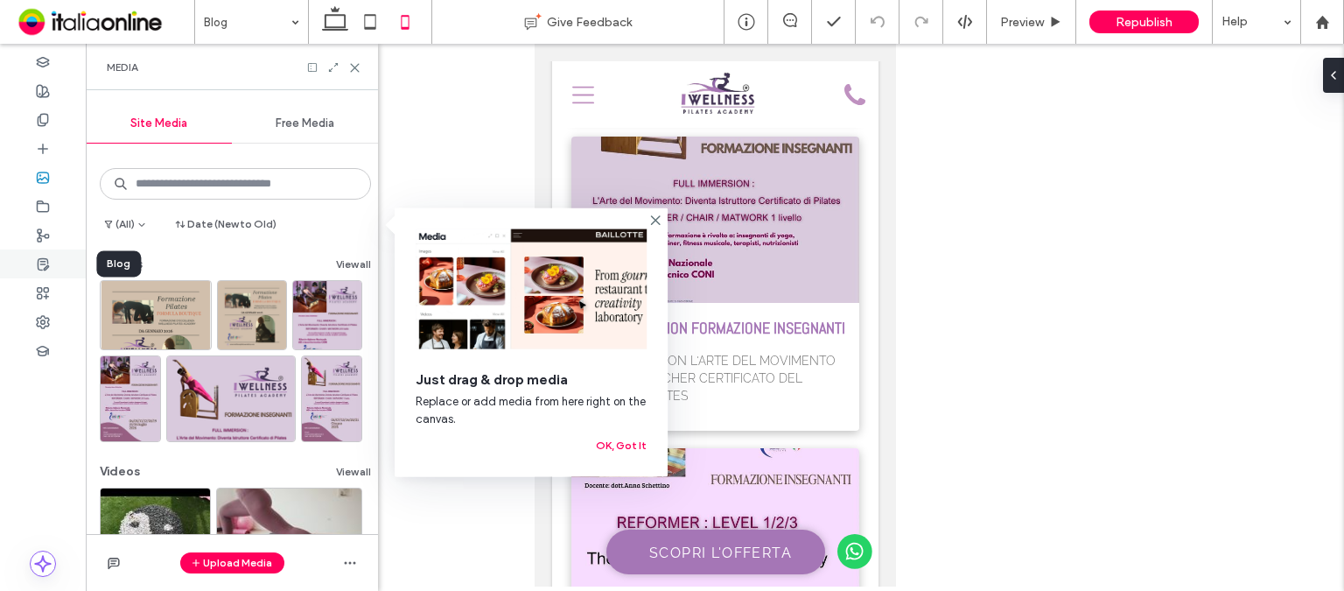
click at [45, 266] on use at bounding box center [43, 263] width 10 height 11
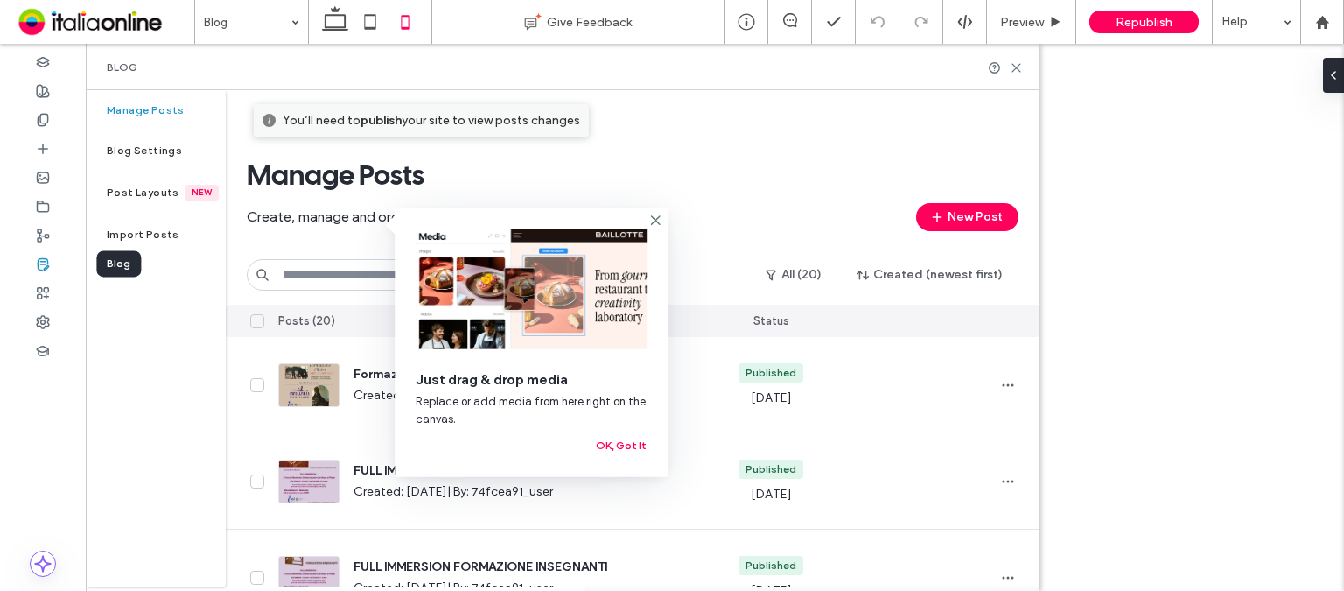
click at [45, 266] on use at bounding box center [43, 263] width 10 height 11
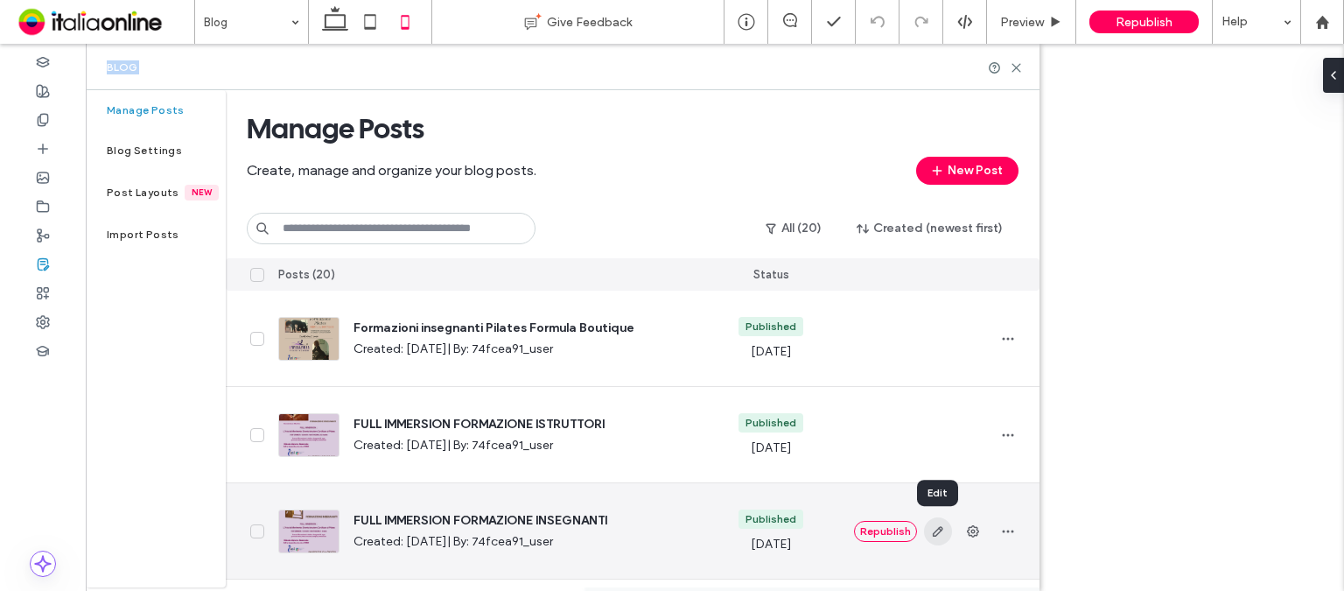
click at [931, 534] on icon "button" at bounding box center [938, 531] width 14 height 14
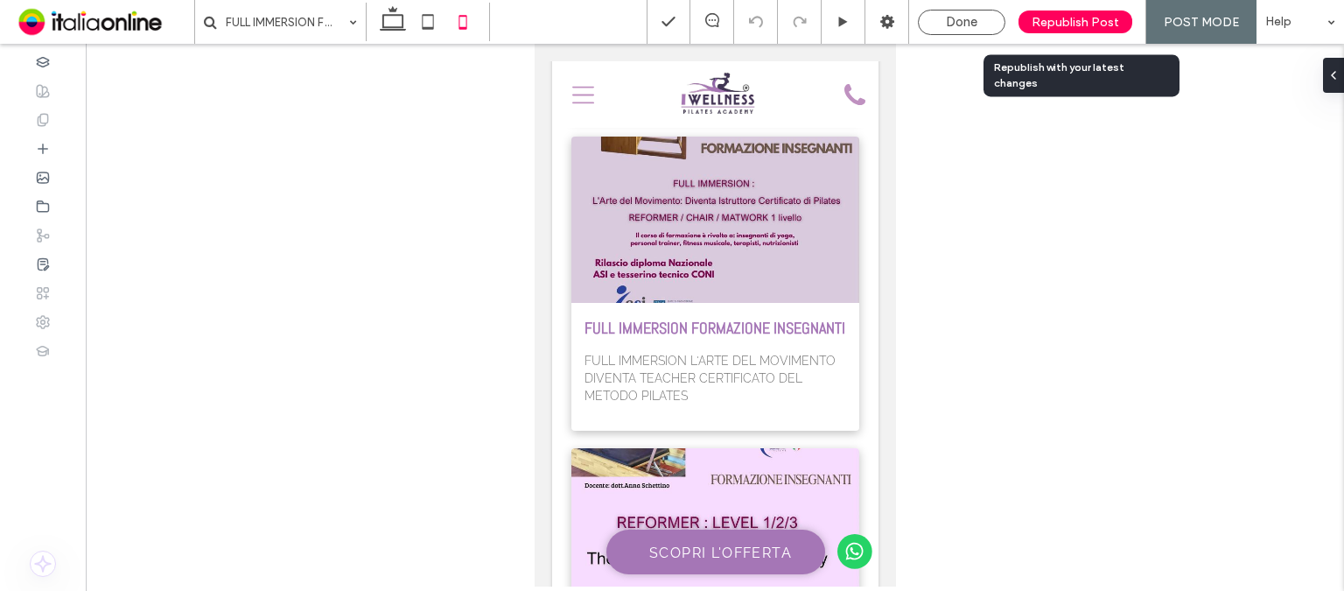
click at [1050, 27] on span "Republish Post" at bounding box center [1075, 22] width 87 height 15
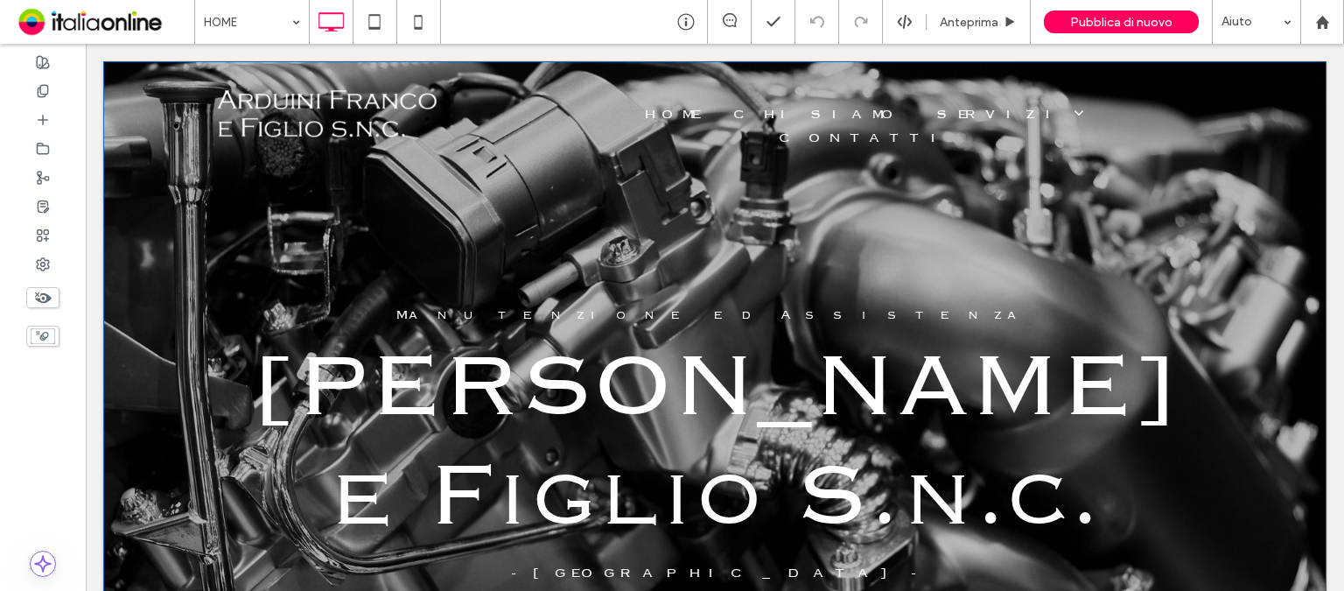
click at [149, 213] on div "Officina Meccanica Write your caption here Button Manutenzione ed Assistenza Wr…" at bounding box center [714, 401] width 1153 height 383
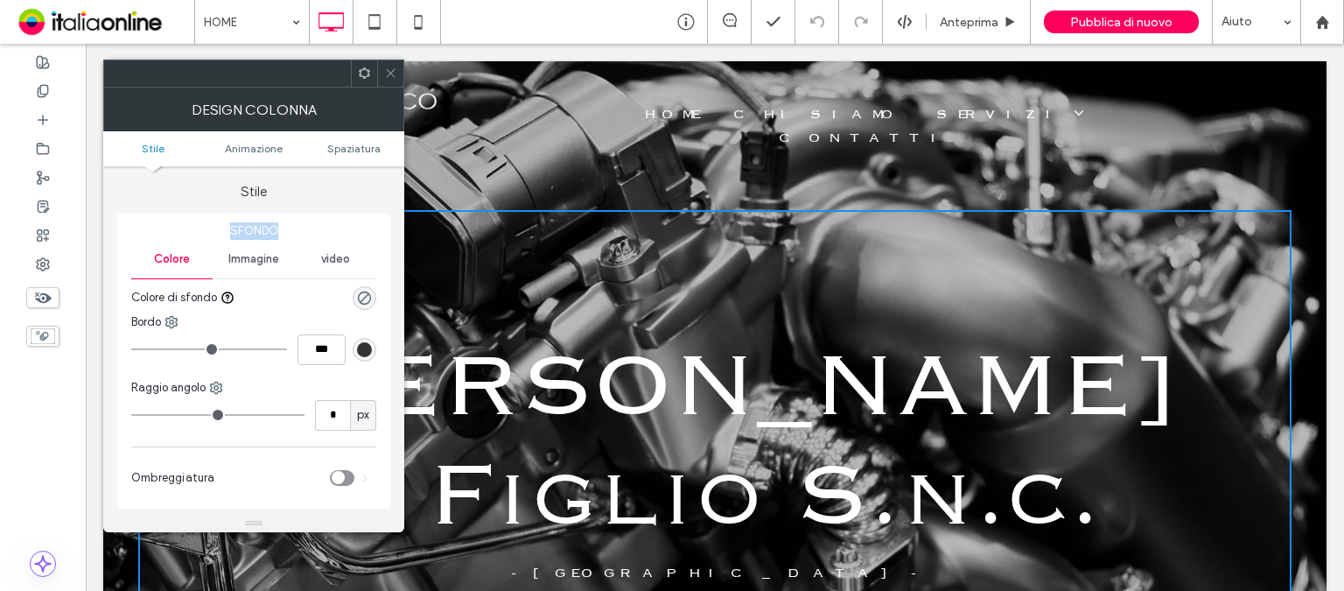
click at [340, 222] on span "Sfondo" at bounding box center [253, 230] width 245 height 17
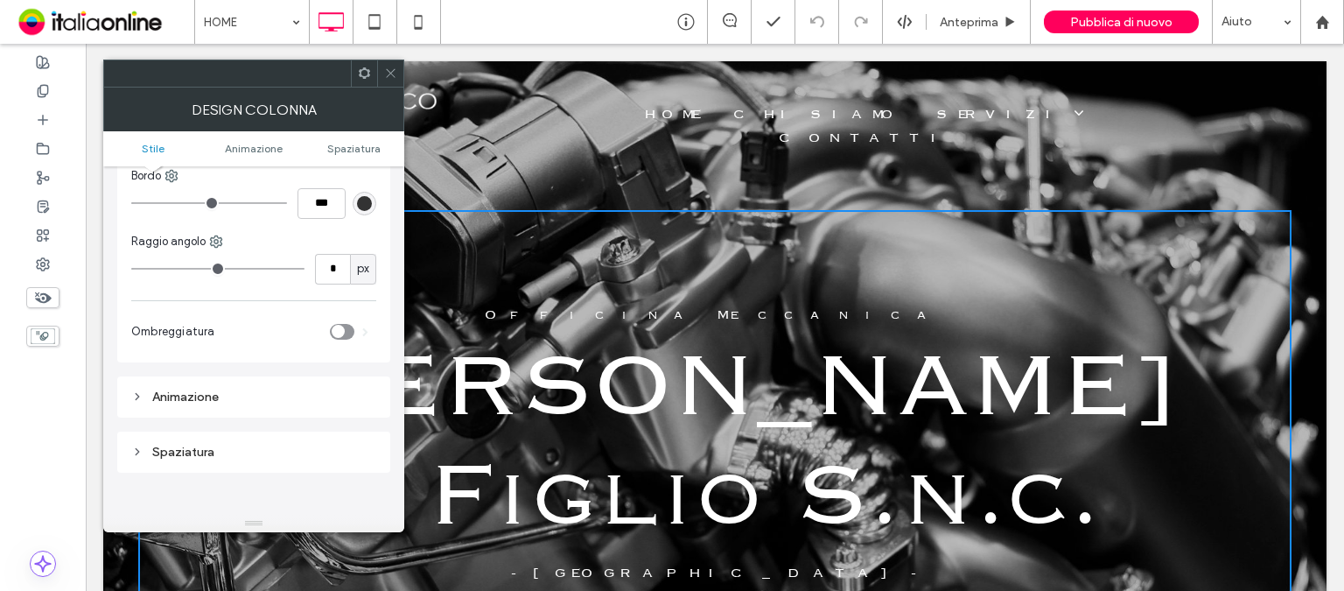
scroll to position [175, 0]
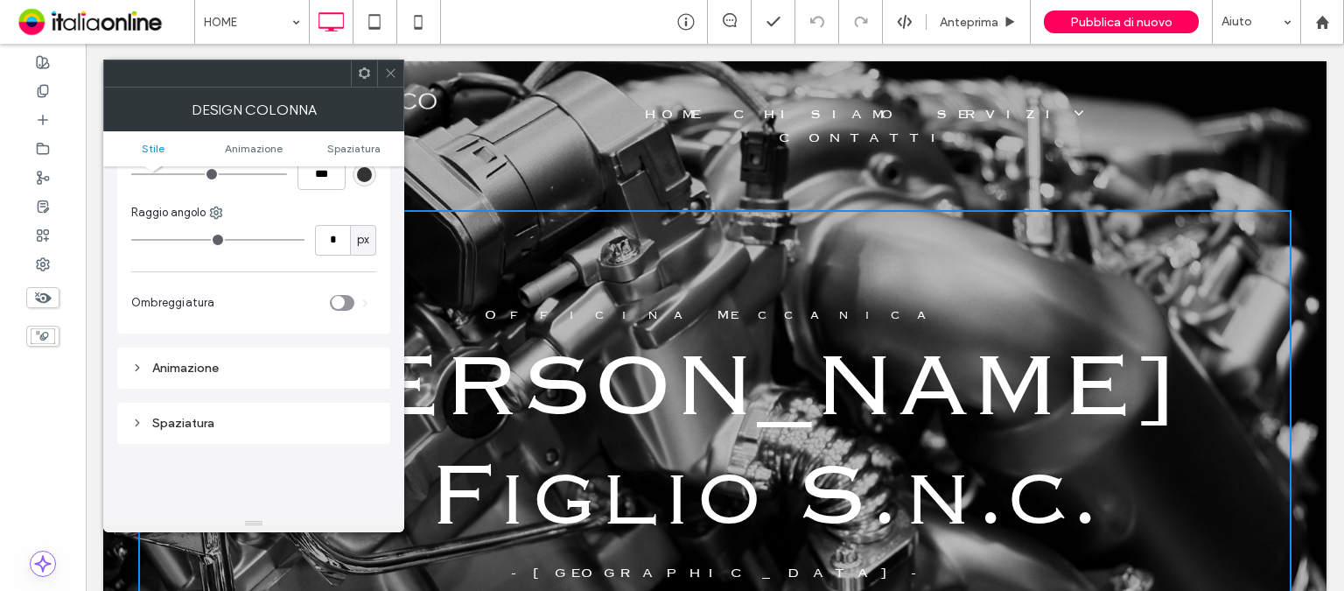
click at [346, 302] on div "toggle" at bounding box center [342, 303] width 24 height 16
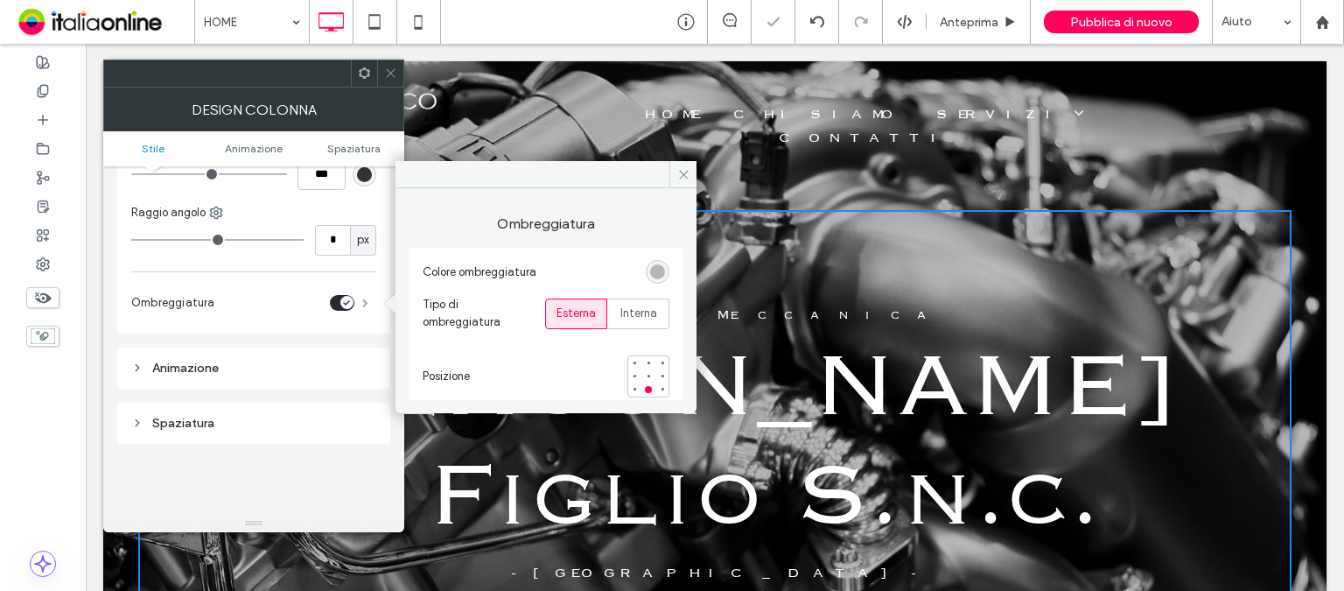
click at [363, 298] on span at bounding box center [365, 302] width 6 height 9
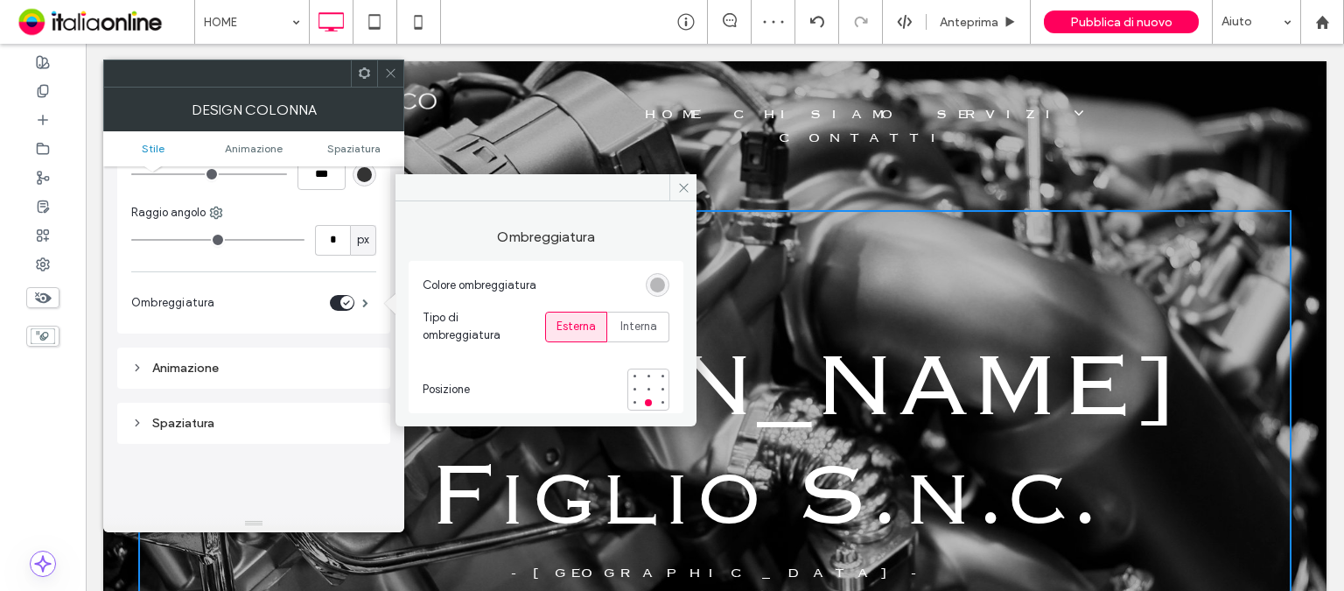
click at [349, 297] on div "toggle" at bounding box center [346, 302] width 13 height 13
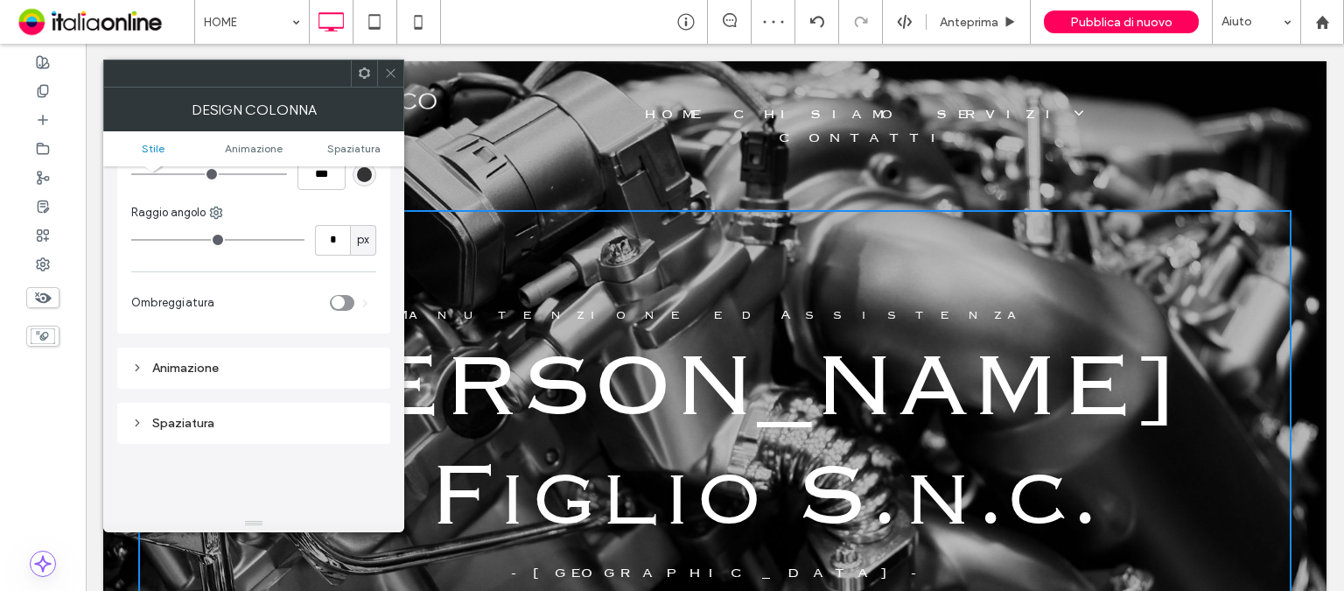
click at [196, 350] on div "Animazione" at bounding box center [253, 367] width 273 height 41
click at [192, 372] on div "Animazione" at bounding box center [253, 367] width 245 height 15
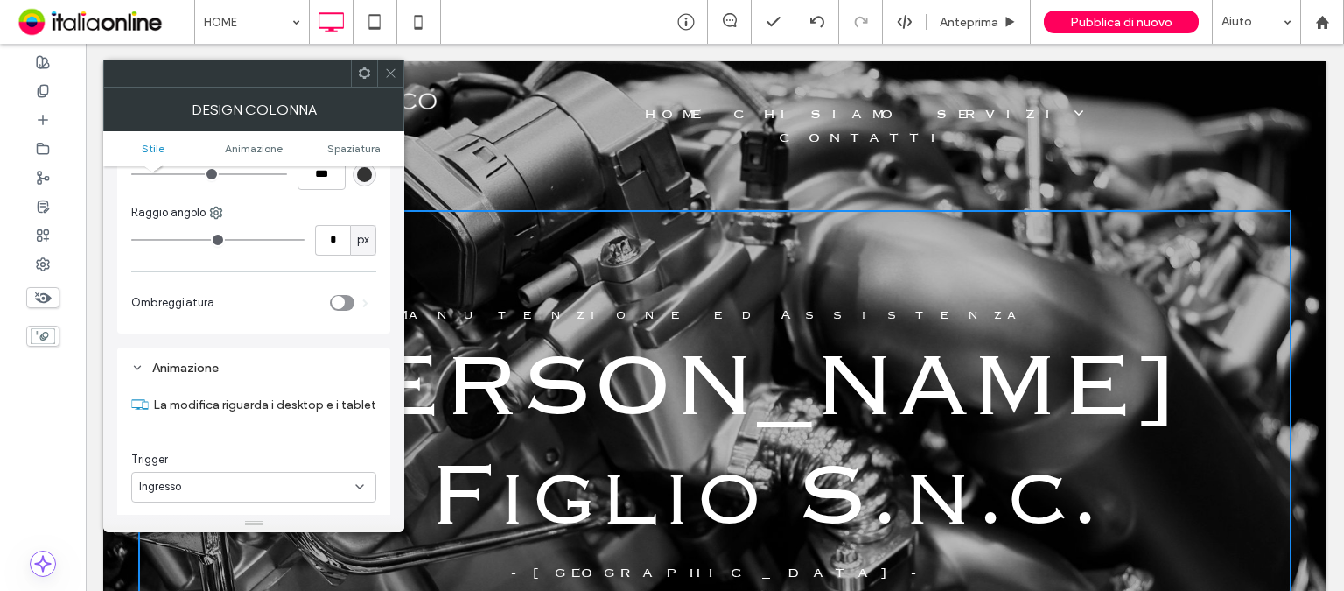
click at [393, 67] on icon at bounding box center [390, 72] width 13 height 13
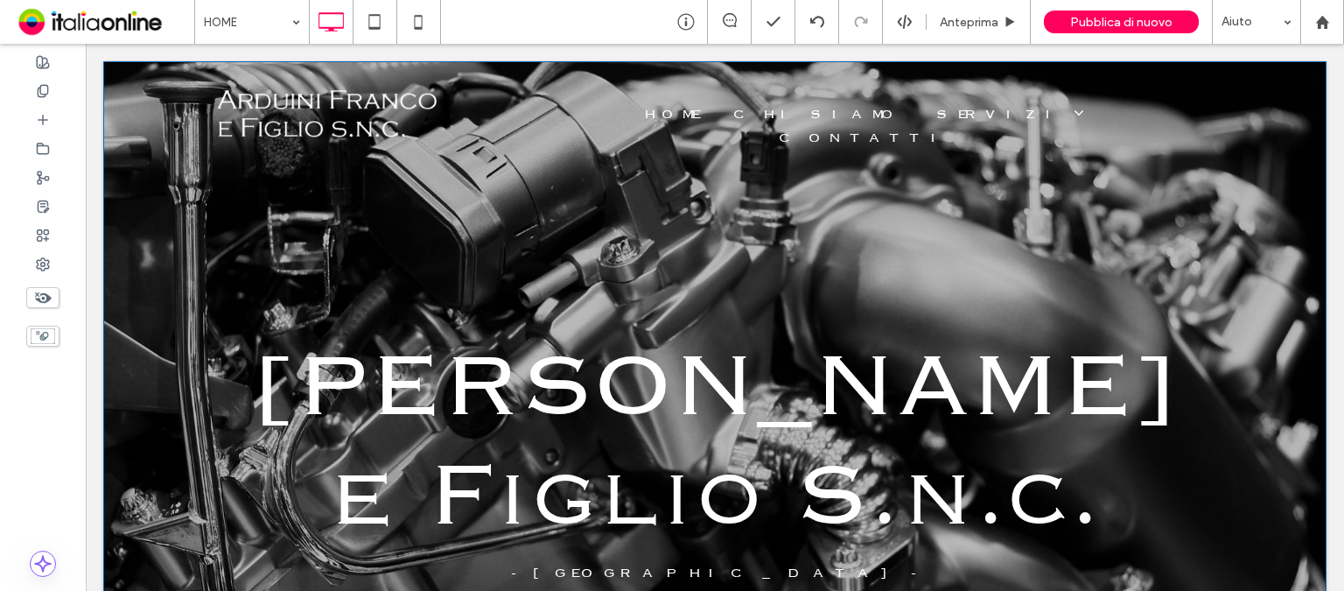
click at [119, 220] on header "Officina Meccanica Write your caption here Button Manutenzione ed Assistenza Wr…" at bounding box center [714, 401] width 1223 height 681
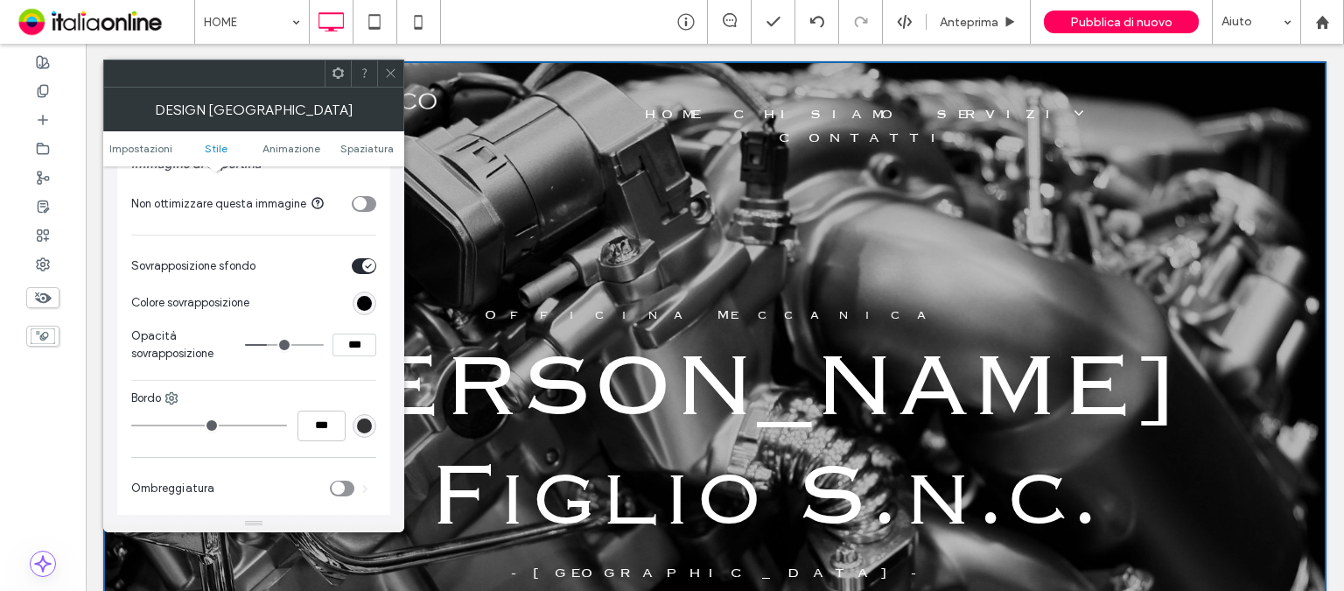
scroll to position [612, 0]
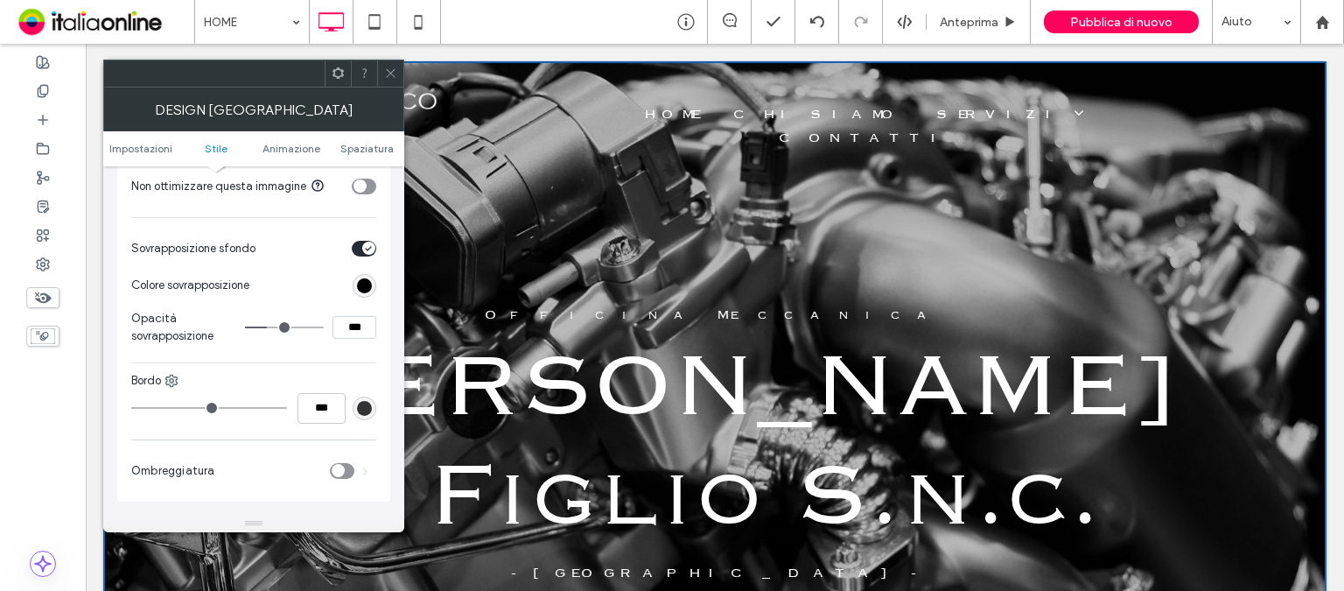
type input "**"
type input "***"
type input "**"
type input "***"
type input "**"
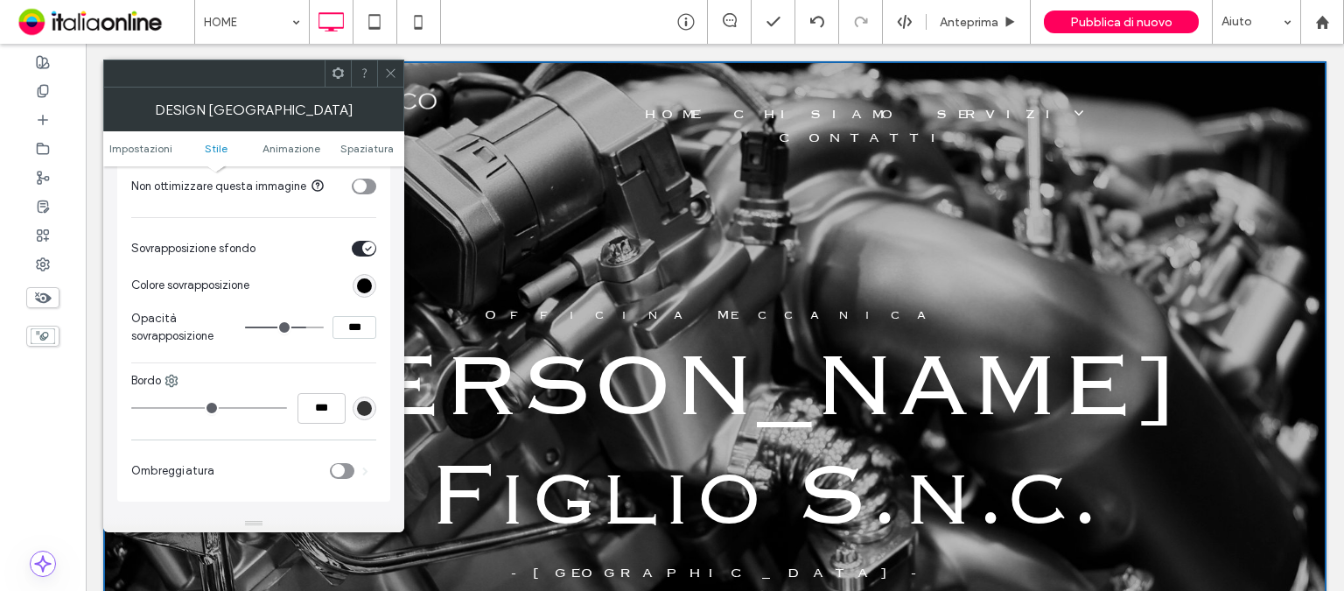
type input "***"
type input "**"
type input "***"
type input "**"
type input "***"
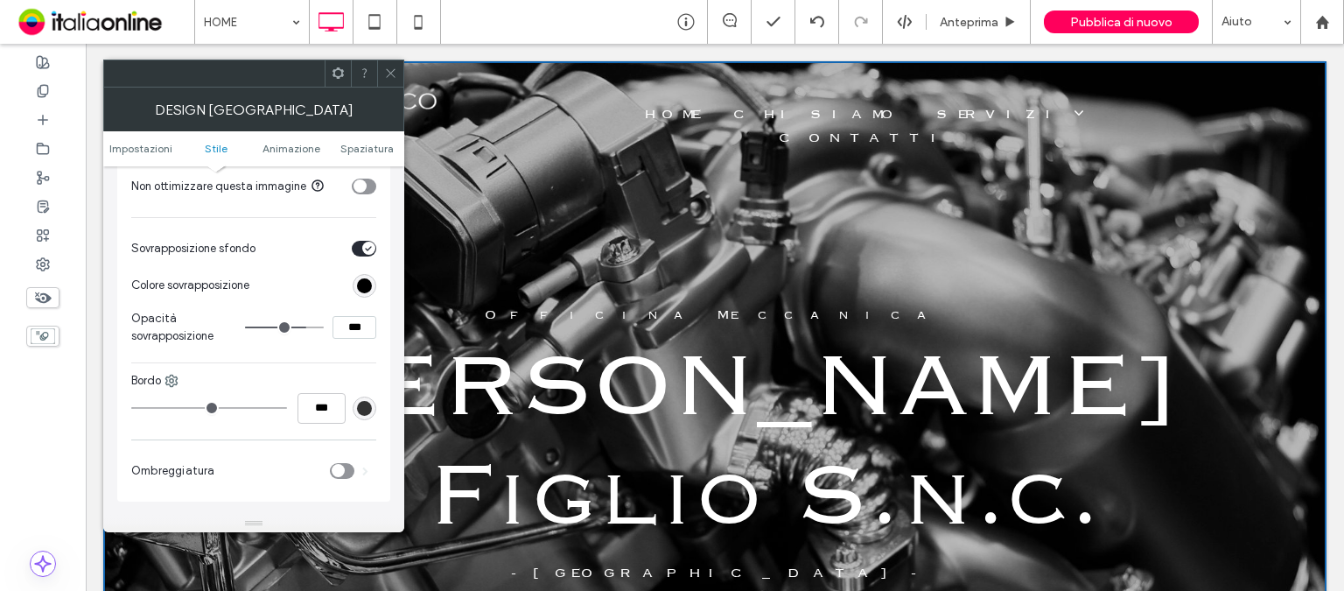
type input "**"
type input "***"
type input "**"
type input "***"
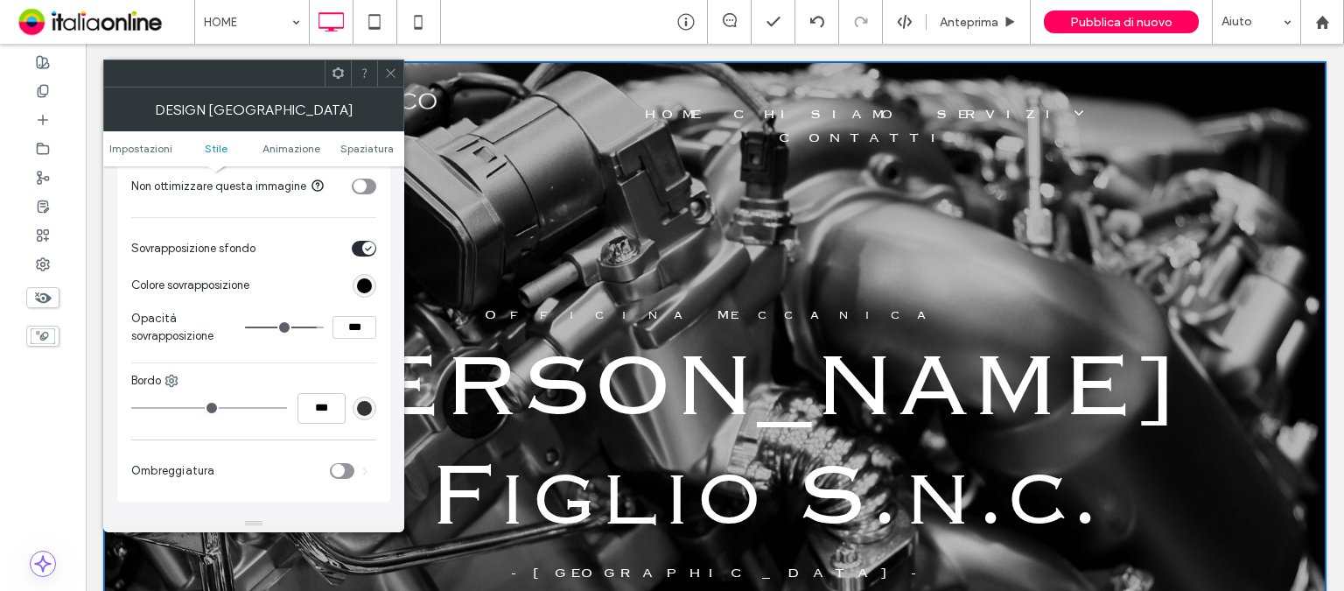
type input "****"
drag, startPoint x: 270, startPoint y: 325, endPoint x: 322, endPoint y: 332, distance: 52.1
click at [322, 328] on input "range" at bounding box center [284, 327] width 79 height 2
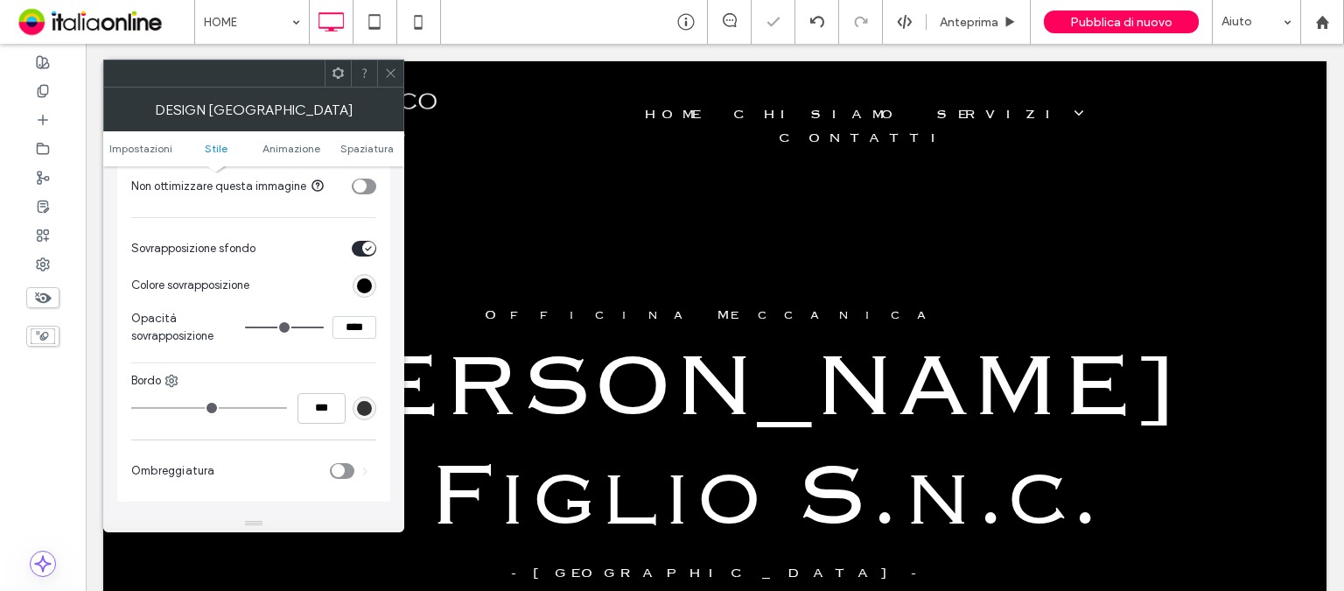
type input "*"
type input "**"
type input "*"
type input "**"
drag, startPoint x: 314, startPoint y: 330, endPoint x: 236, endPoint y: 328, distance: 77.9
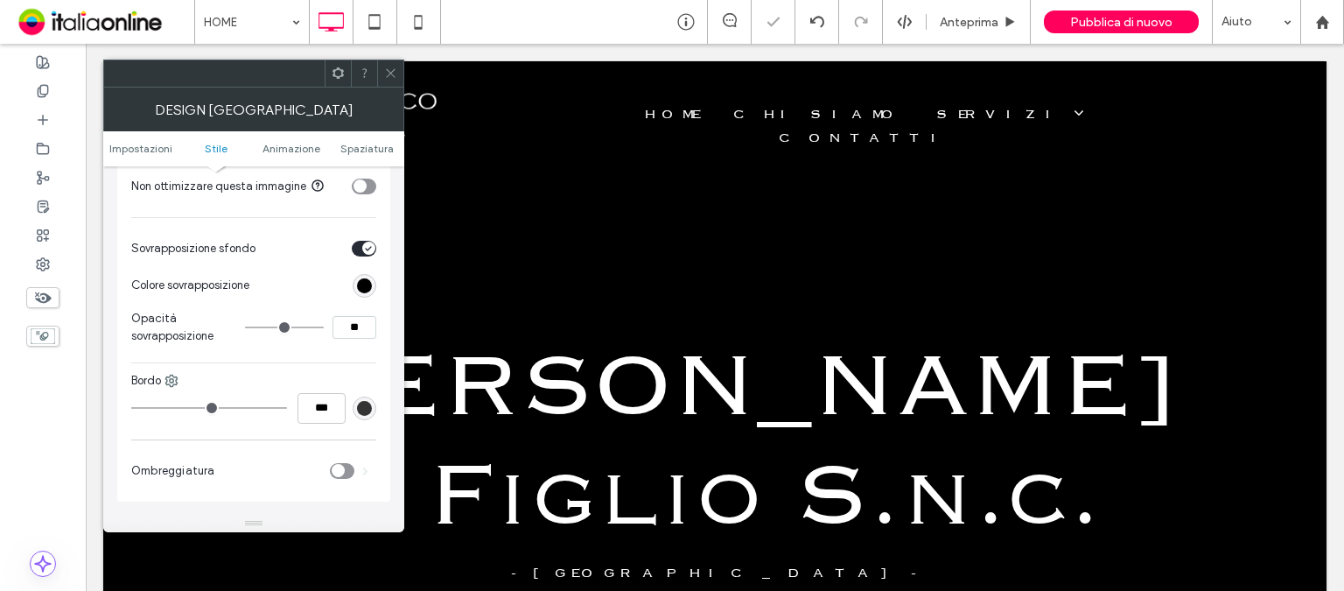
type input "*"
click at [245, 328] on input "range" at bounding box center [284, 327] width 79 height 2
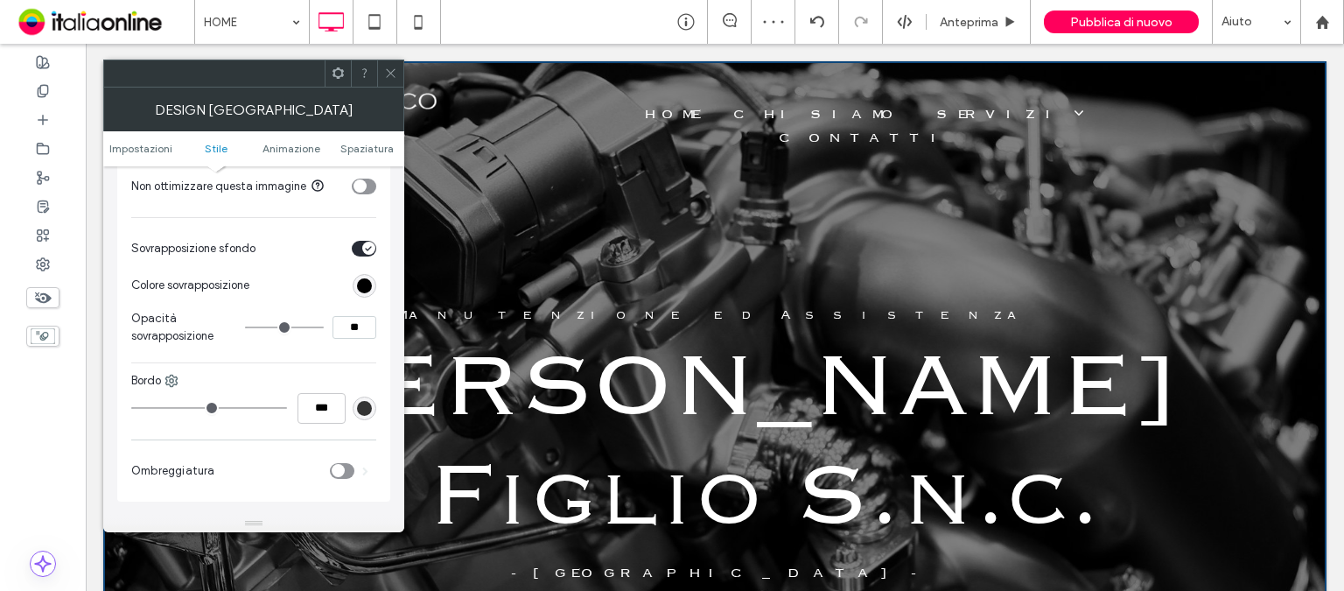
click at [359, 289] on div "rgb(0, 0, 0)" at bounding box center [364, 285] width 15 height 15
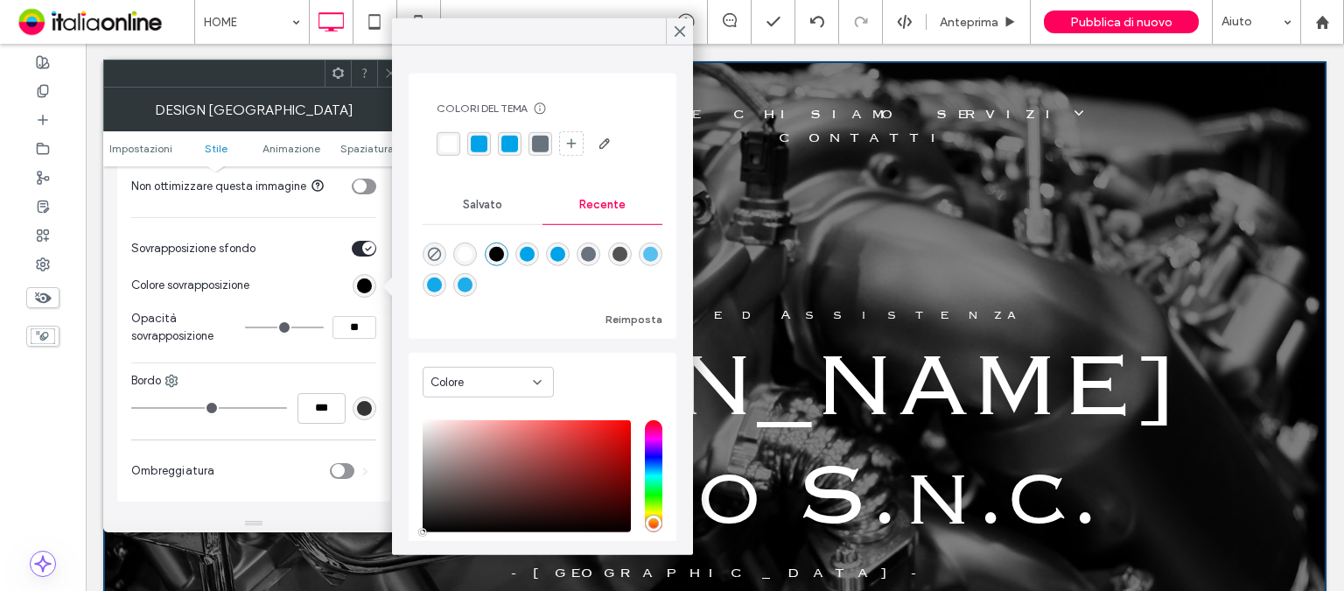
click at [596, 255] on div "rgba(105, 115, 126, 1)" at bounding box center [588, 254] width 15 height 15
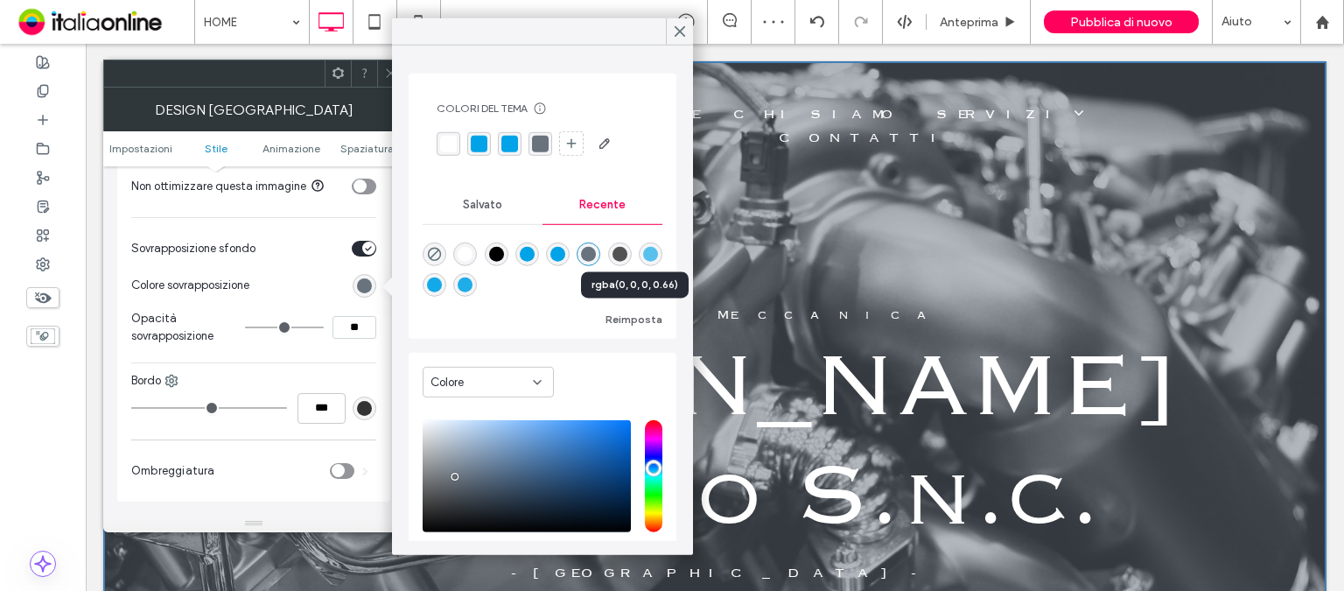
click at [627, 251] on div "rgba(0, 0, 0, 0.66)" at bounding box center [619, 254] width 15 height 15
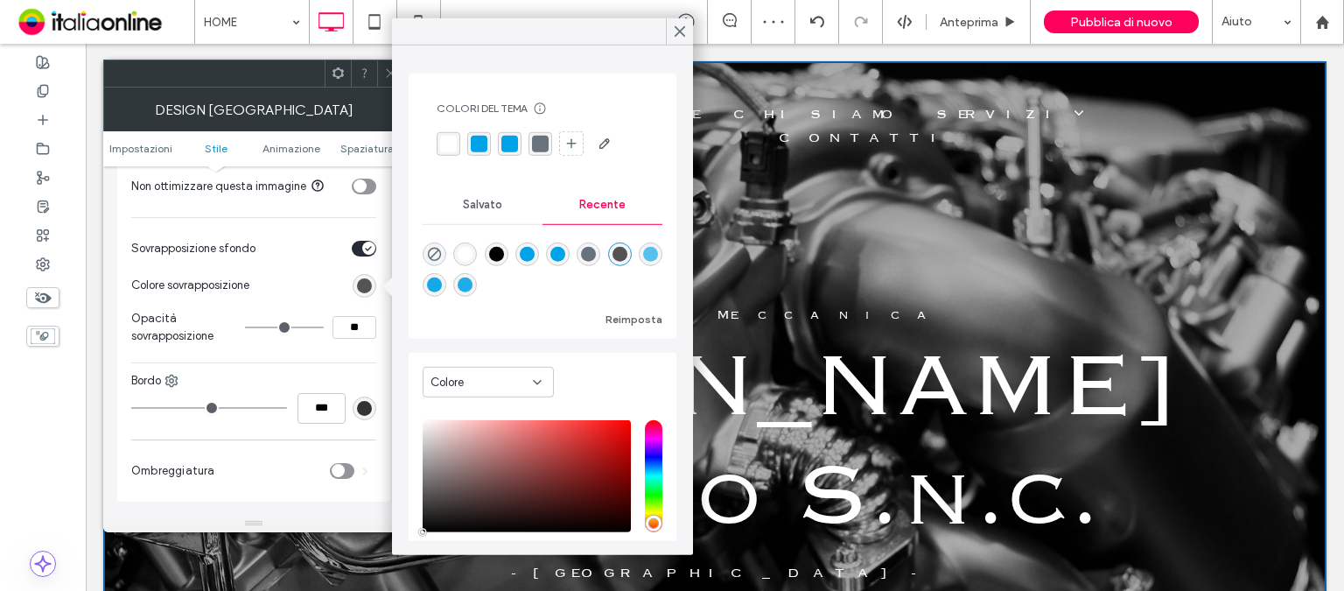
click at [494, 247] on div "rgba(0, 0, 0, 1)" at bounding box center [496, 254] width 15 height 15
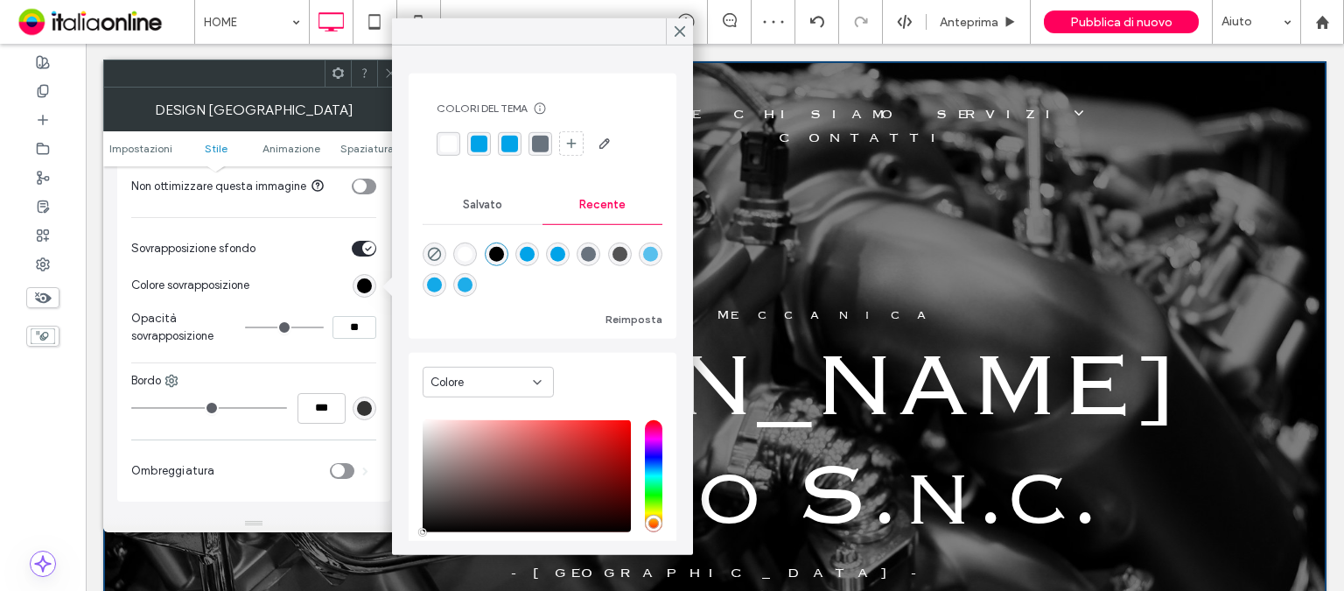
click at [593, 256] on div "rgba(105, 115, 126, 1)" at bounding box center [589, 254] width 24 height 24
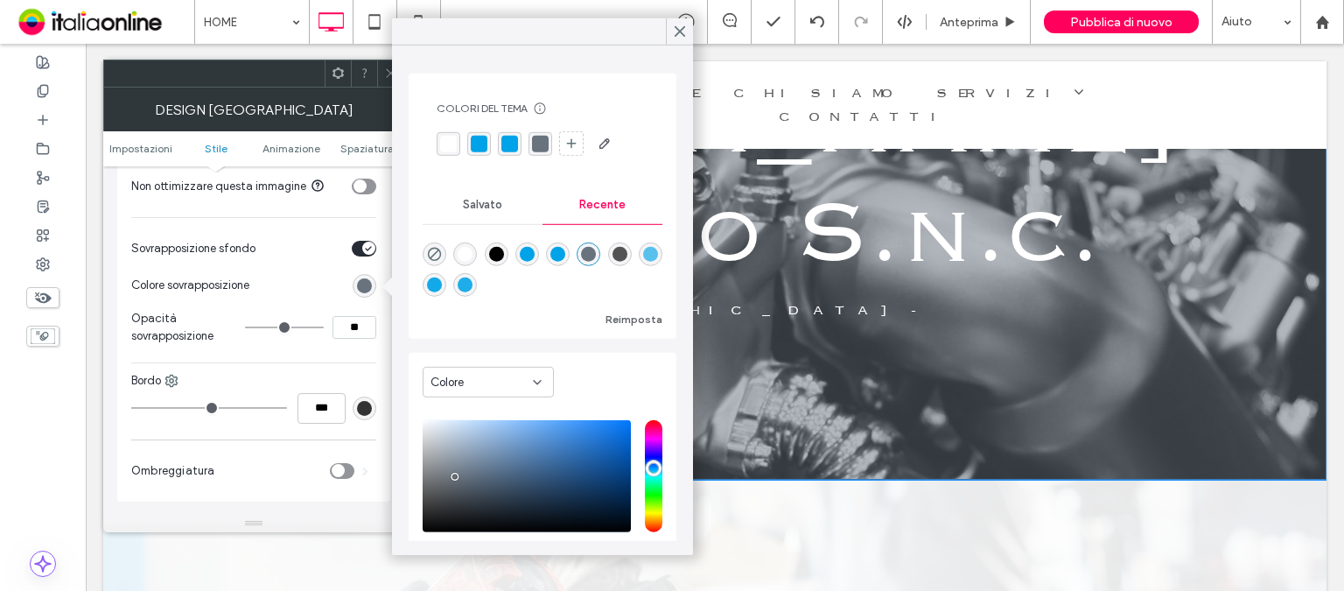
scroll to position [0, 0]
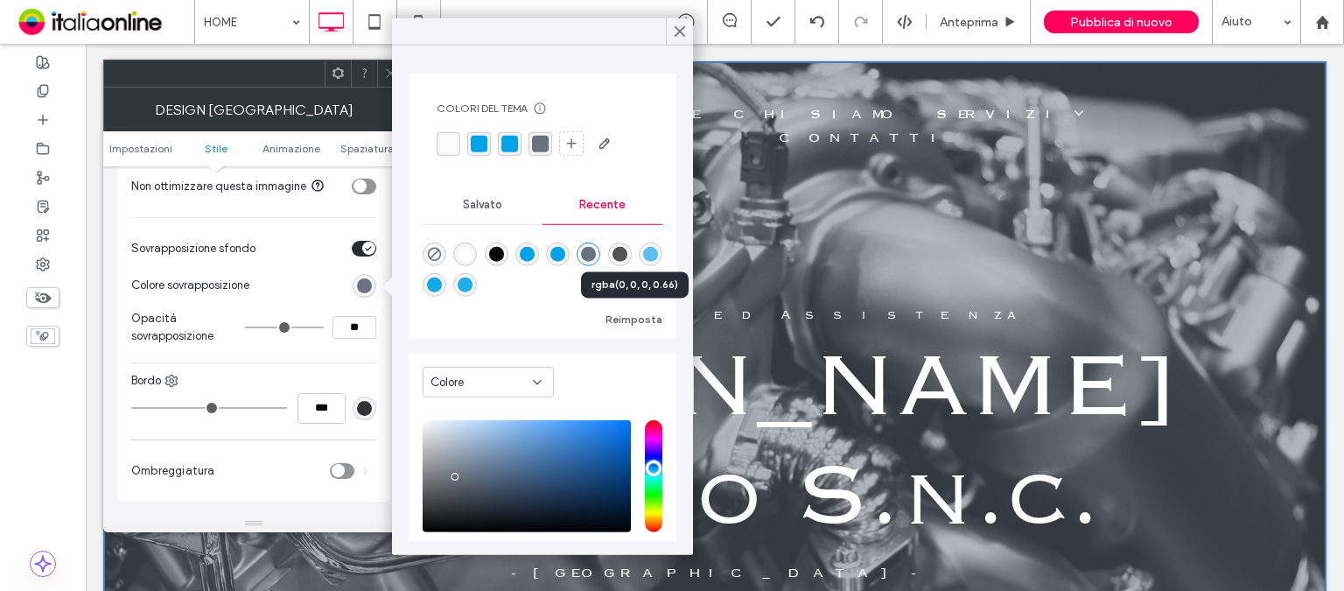
click at [627, 251] on div "rgba(0, 0, 0, 0.66)" at bounding box center [619, 254] width 15 height 15
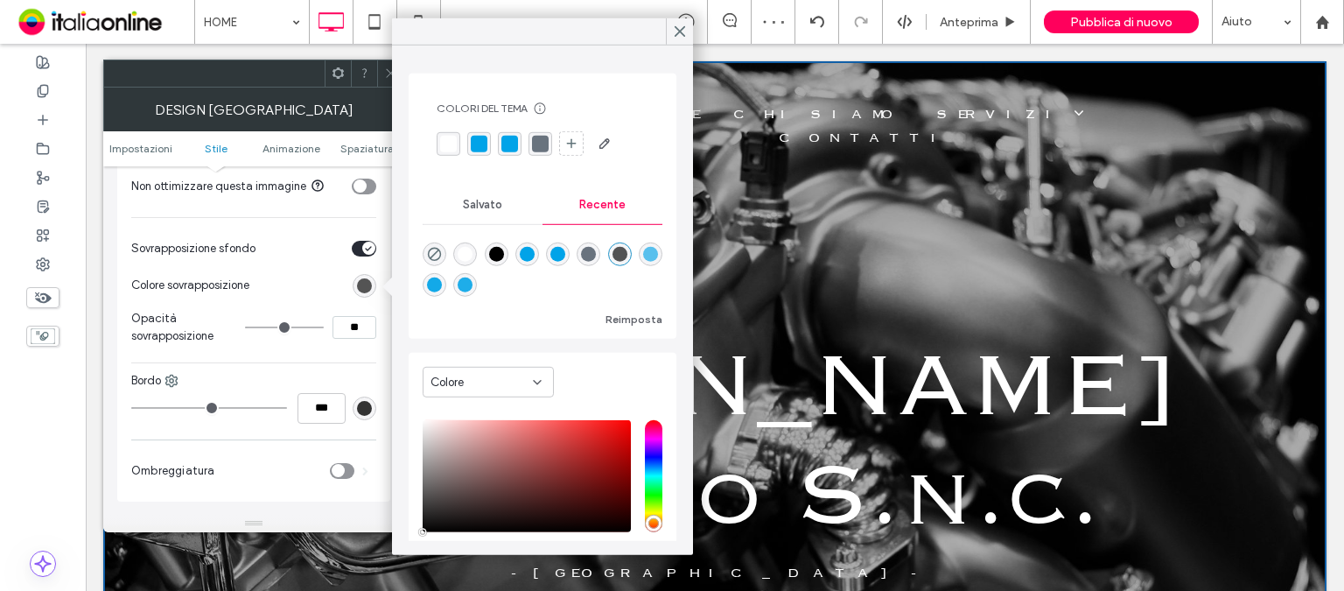
click at [495, 249] on div "rgba(0, 0, 0, 1)" at bounding box center [496, 254] width 15 height 15
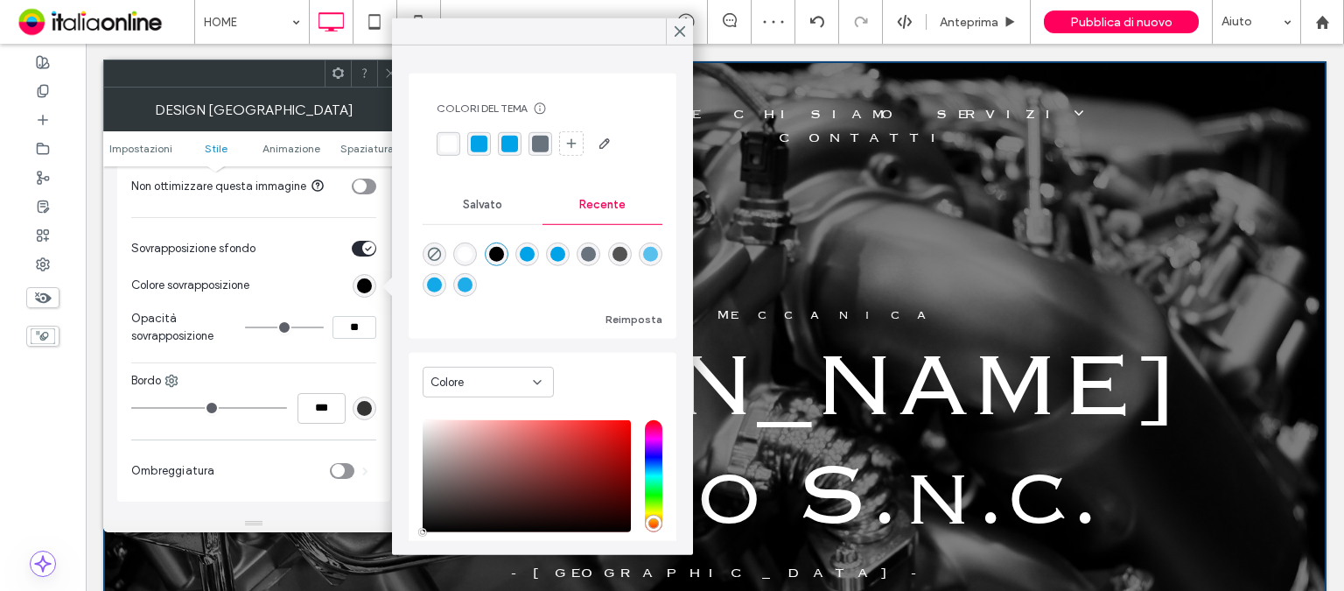
click at [595, 252] on div "rgba(105, 115, 126, 1)" at bounding box center [588, 254] width 15 height 15
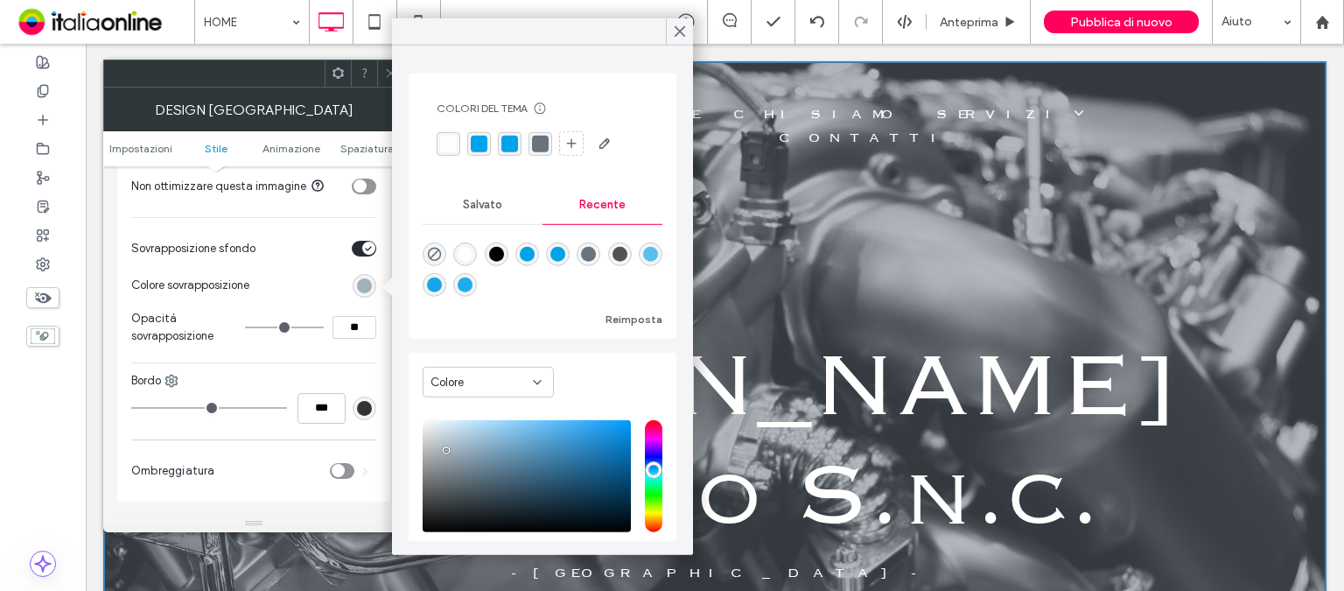
drag, startPoint x: 448, startPoint y: 473, endPoint x: 446, endPoint y: 450, distance: 23.7
click at [446, 450] on div "saturation and value" at bounding box center [527, 476] width 208 height 112
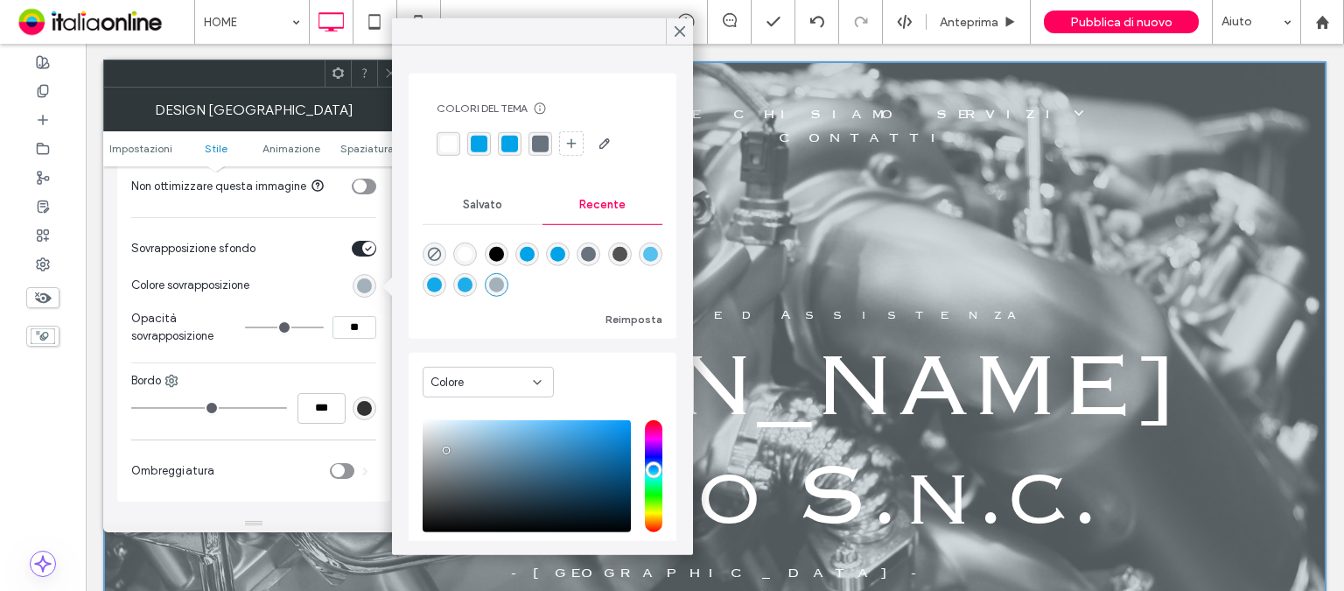
type input "*******"
click at [444, 457] on div "saturation and value" at bounding box center [527, 476] width 208 height 112
click at [677, 38] on icon at bounding box center [680, 32] width 16 height 16
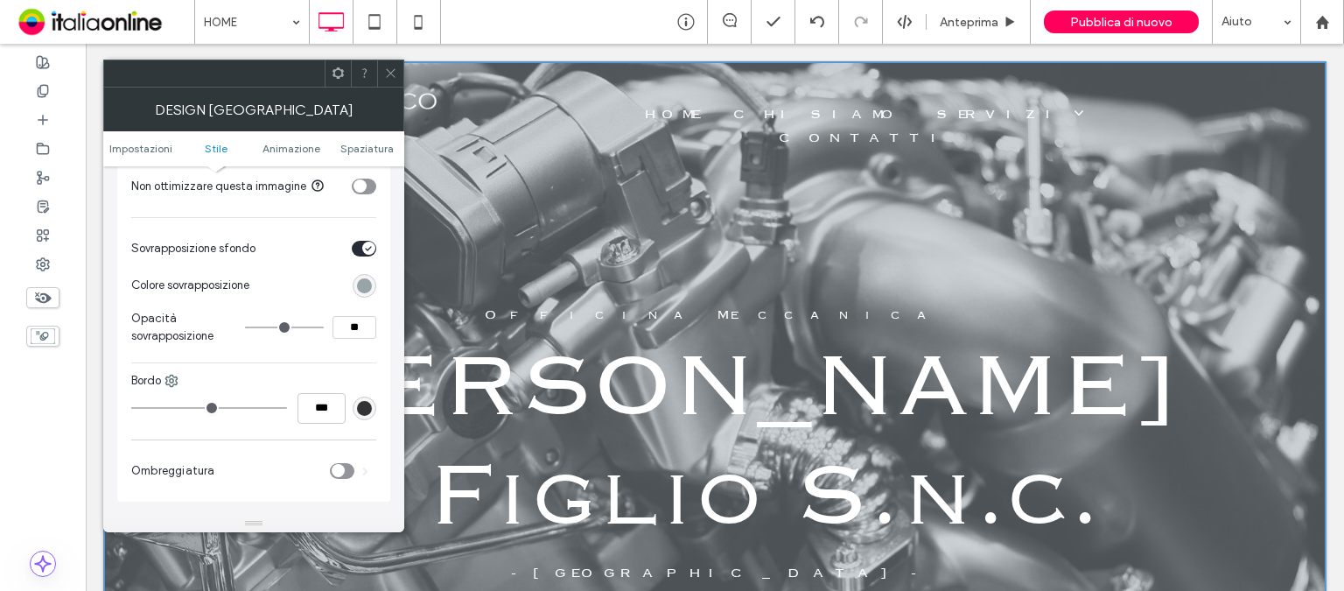
click at [396, 69] on icon at bounding box center [390, 72] width 13 height 13
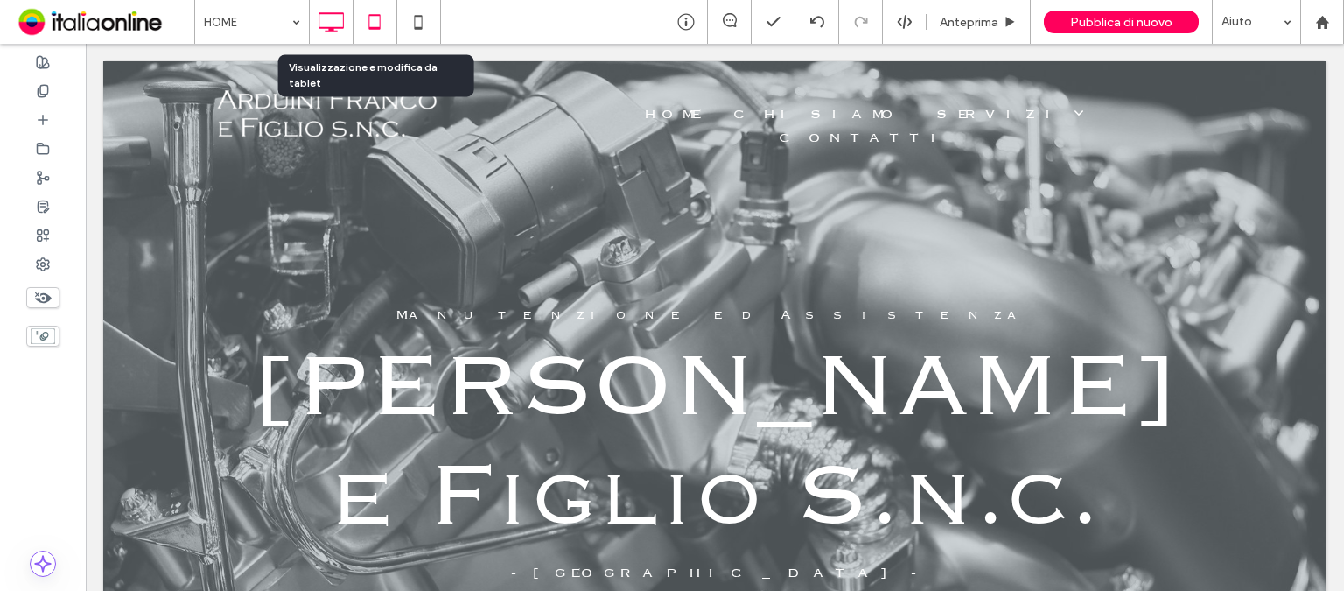
click at [375, 23] on icon at bounding box center [374, 21] width 35 height 35
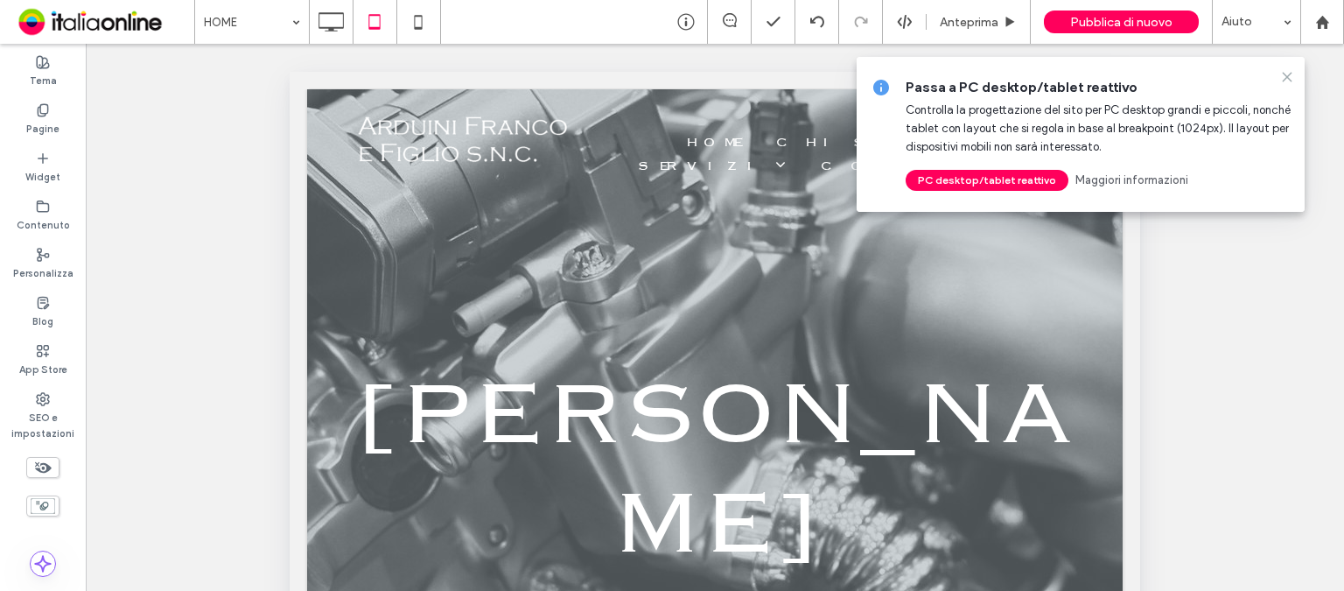
click at [1286, 83] on icon at bounding box center [1287, 77] width 14 height 14
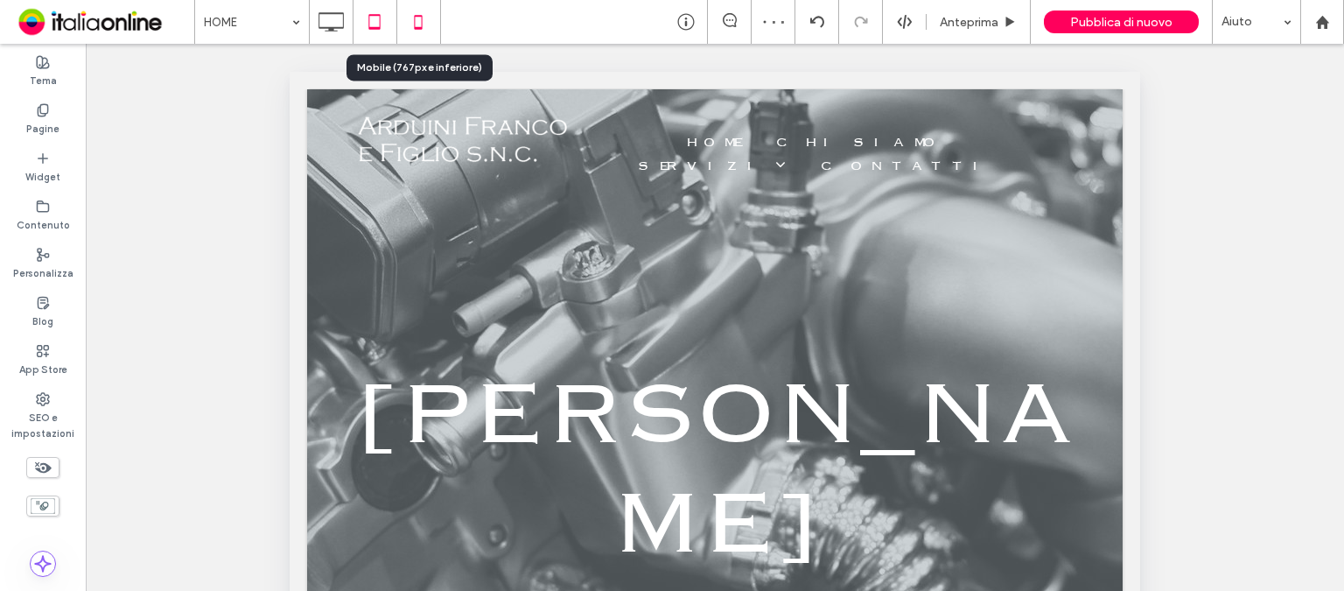
click at [418, 24] on icon at bounding box center [418, 21] width 35 height 35
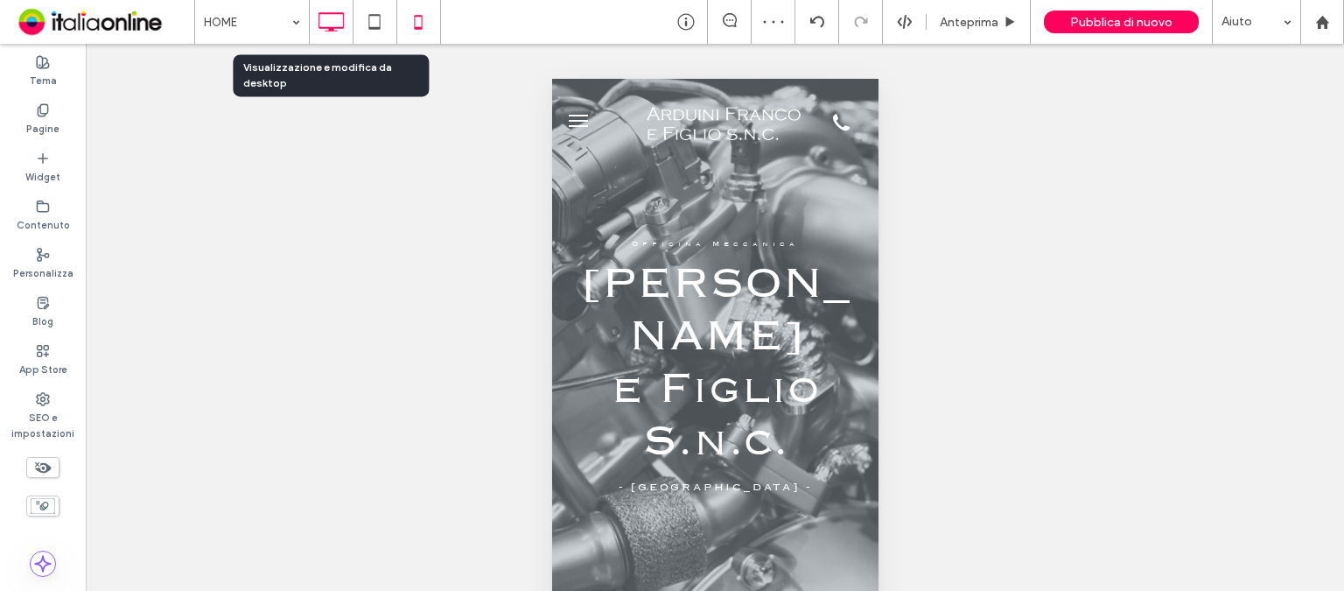
click at [344, 17] on icon at bounding box center [330, 21] width 35 height 35
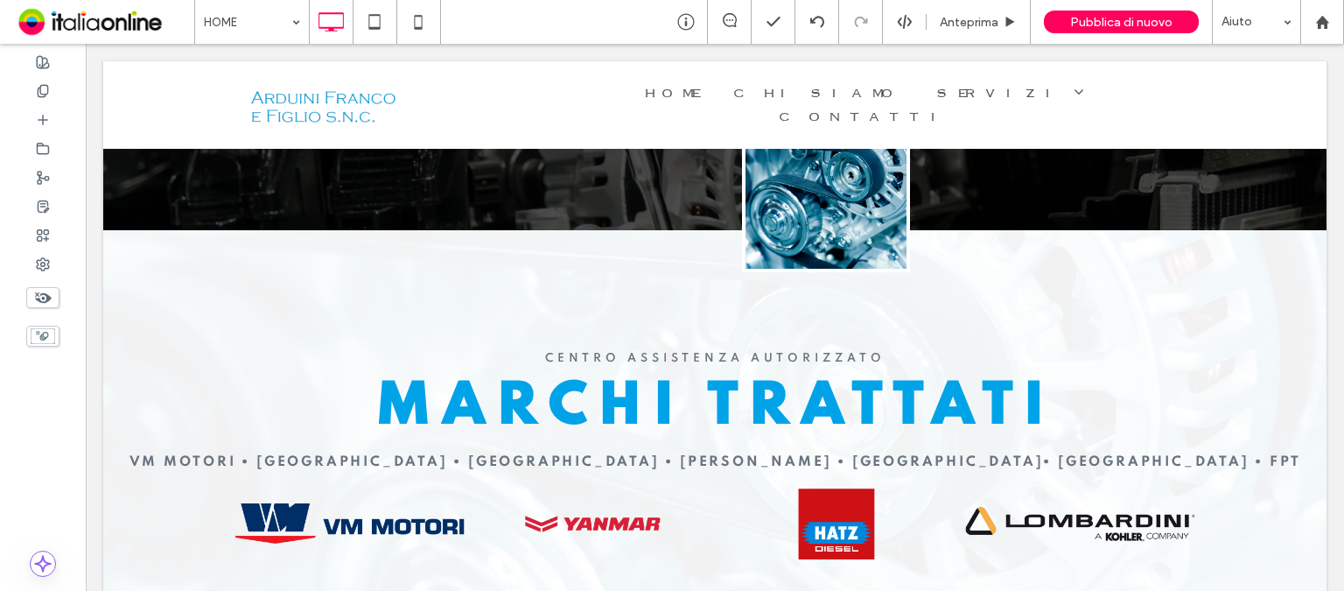
scroll to position [1400, 0]
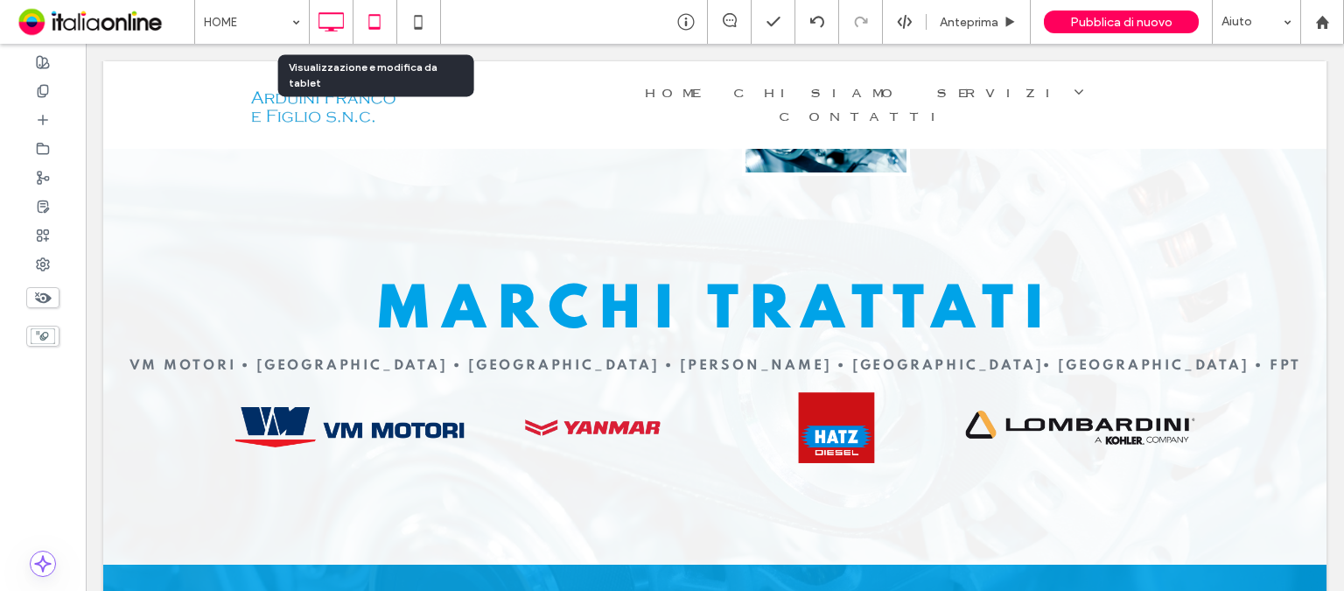
click at [375, 7] on icon at bounding box center [374, 21] width 35 height 35
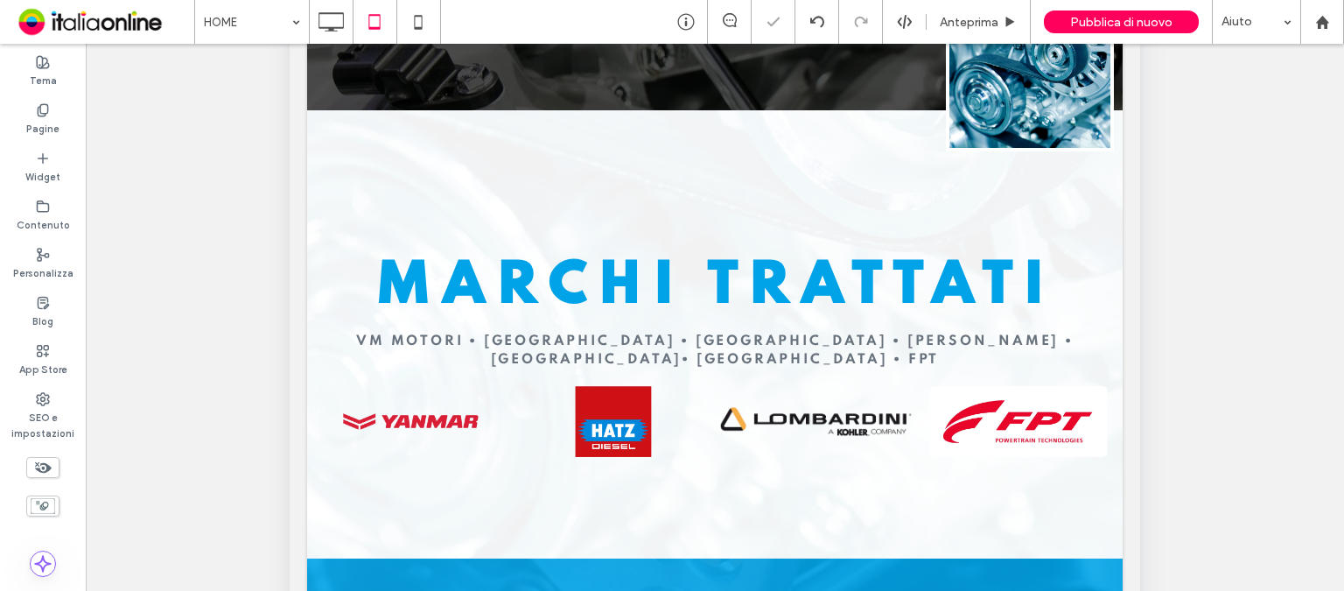
scroll to position [628, 0]
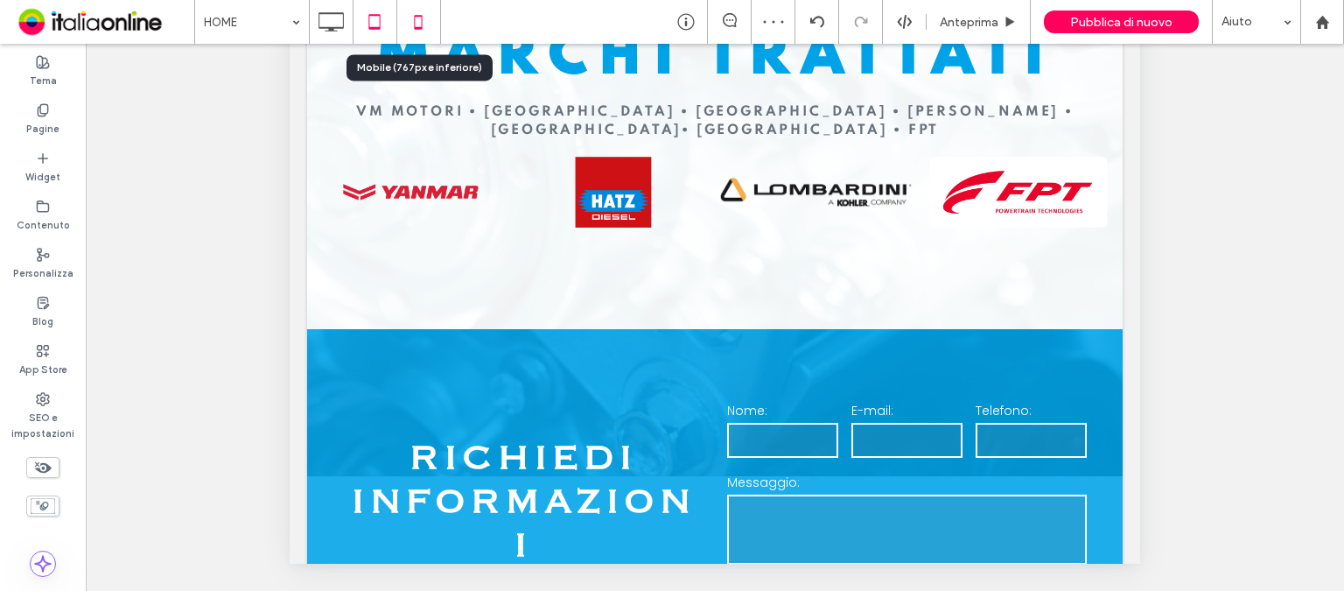
click at [423, 18] on icon at bounding box center [418, 21] width 35 height 35
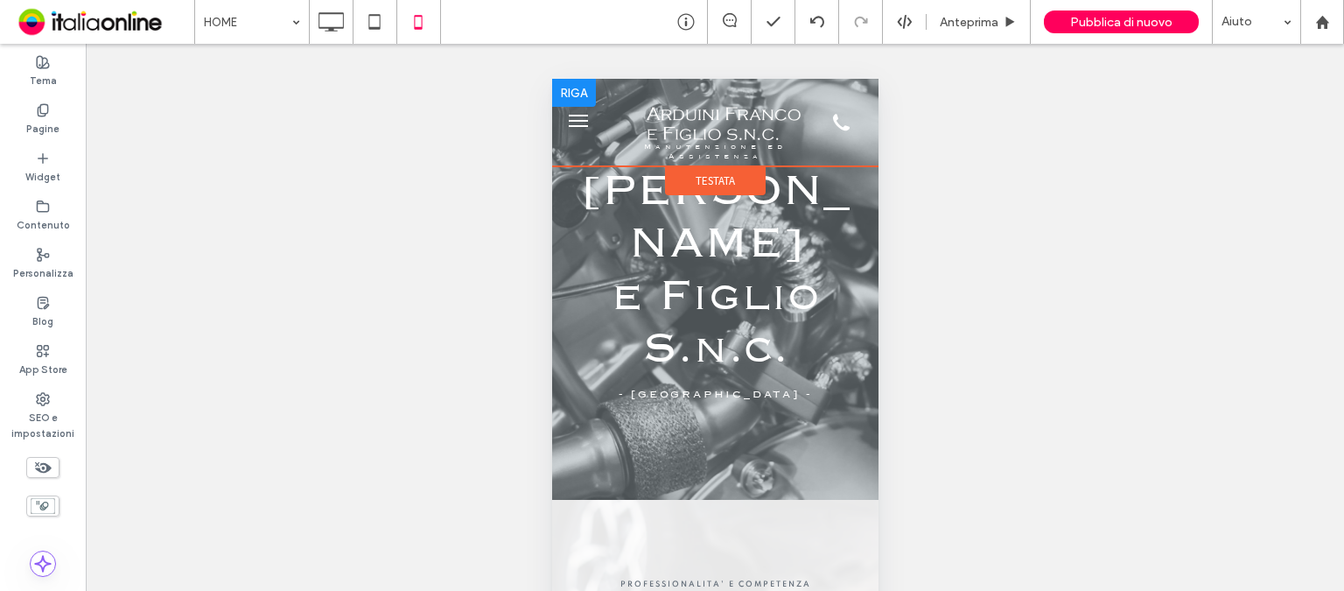
scroll to position [0, 0]
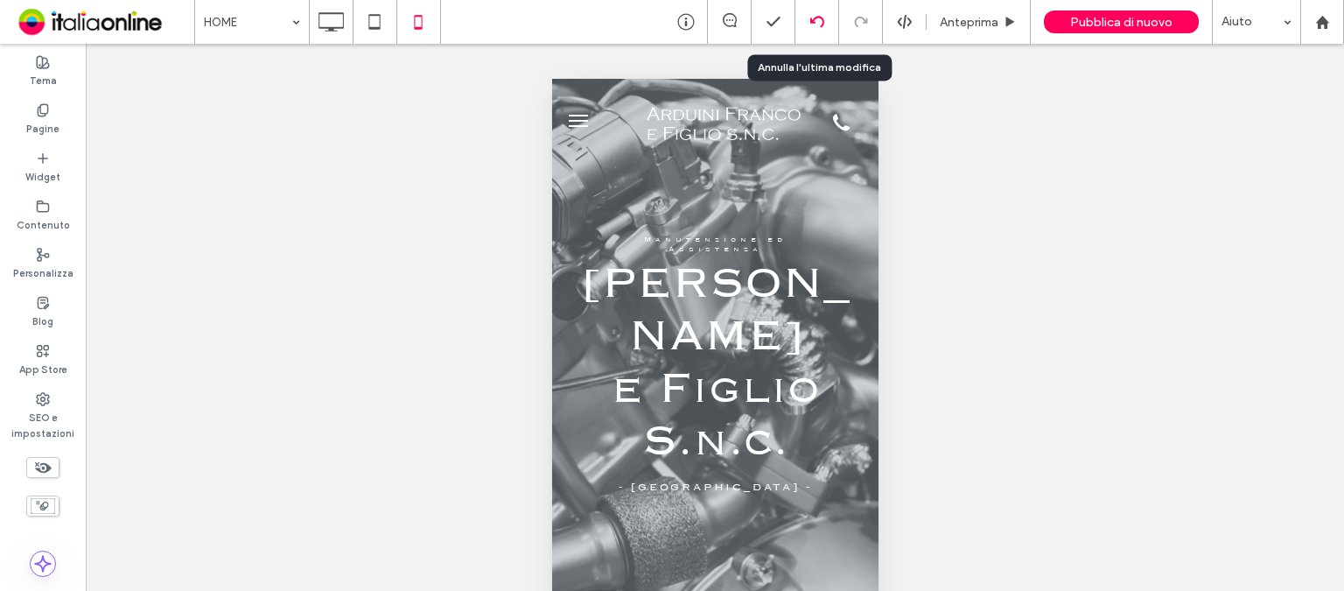
click at [825, 17] on div at bounding box center [816, 22] width 43 height 14
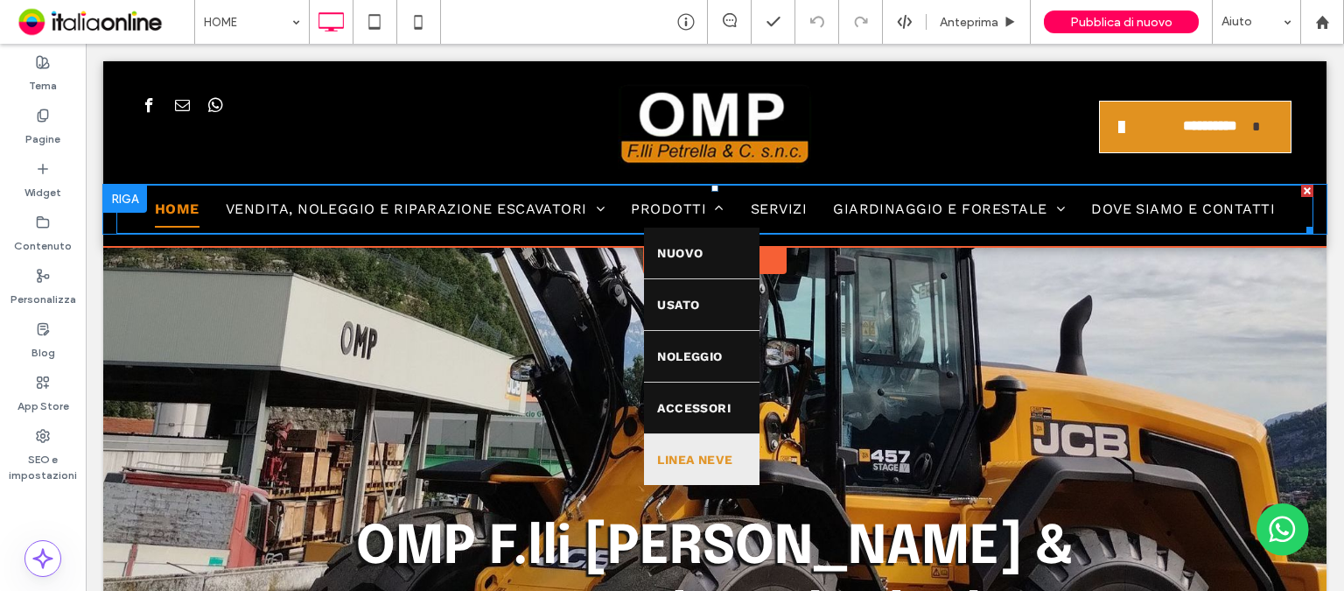
click at [710, 452] on span "LINEA NEVE" at bounding box center [694, 459] width 75 height 24
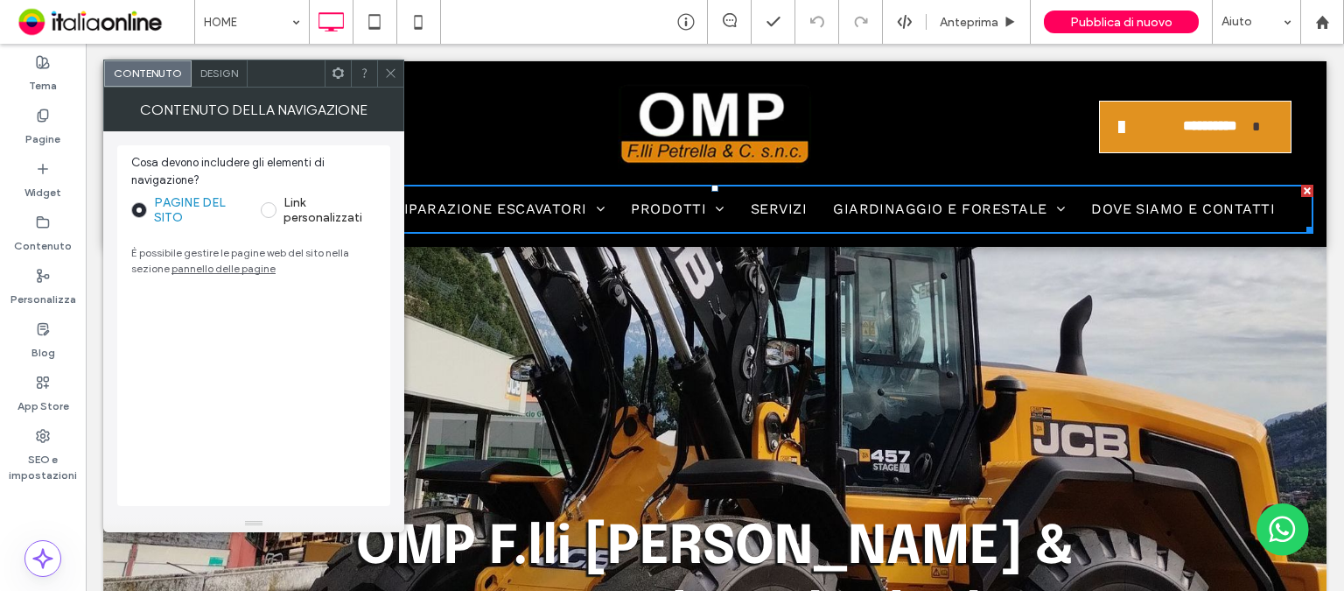
click at [390, 71] on icon at bounding box center [390, 72] width 13 height 13
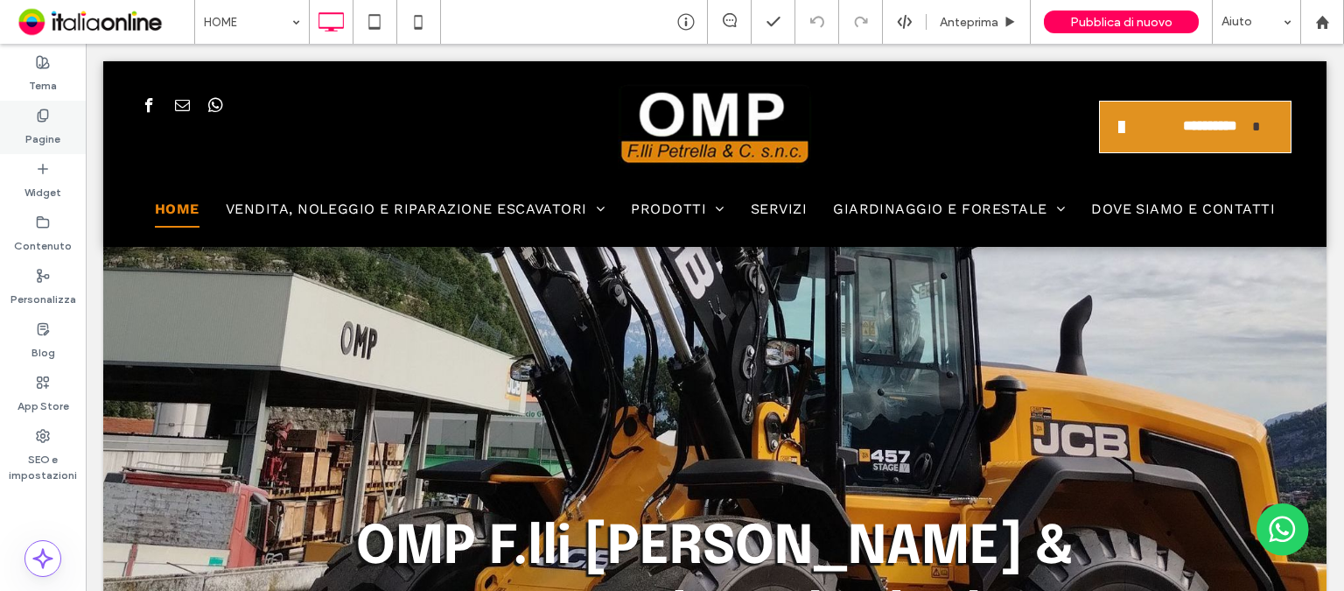
click at [42, 134] on label "Pagine" at bounding box center [42, 134] width 35 height 24
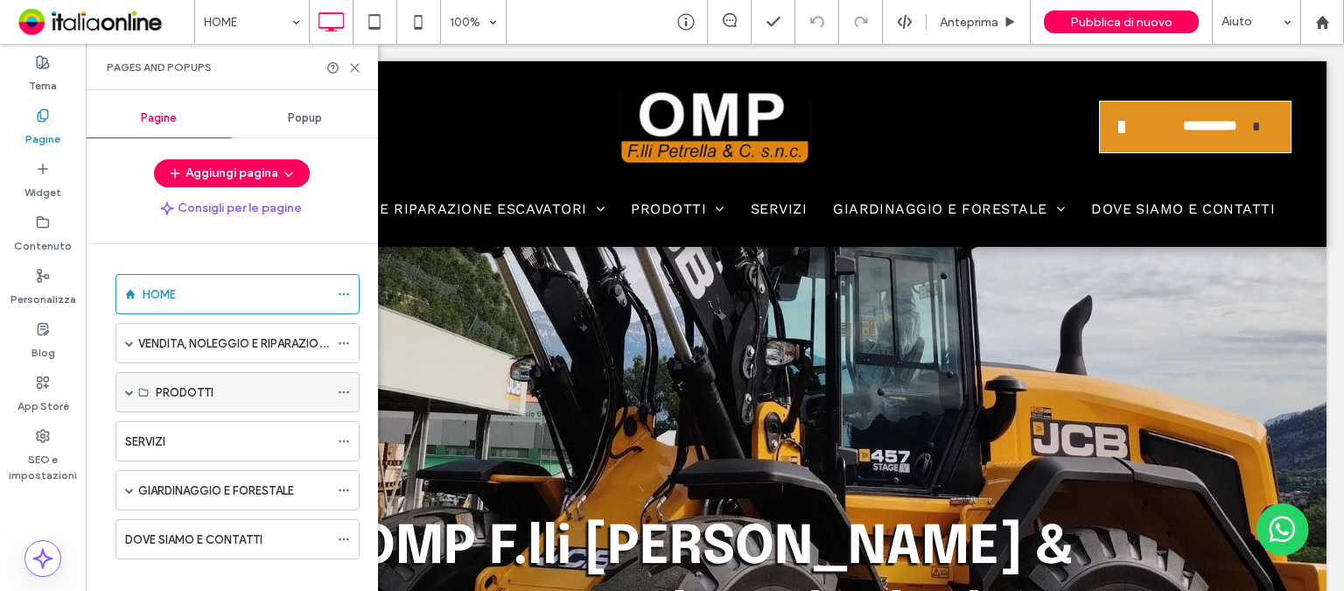
click at [129, 391] on span at bounding box center [129, 392] width 9 height 9
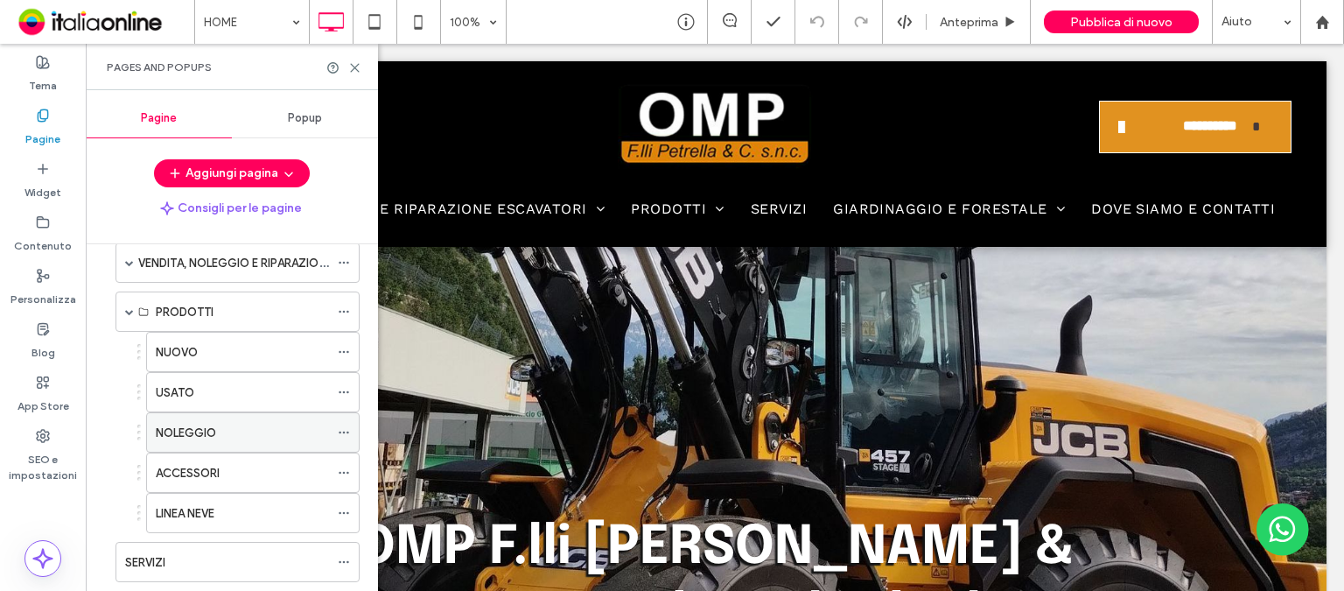
scroll to position [175, 0]
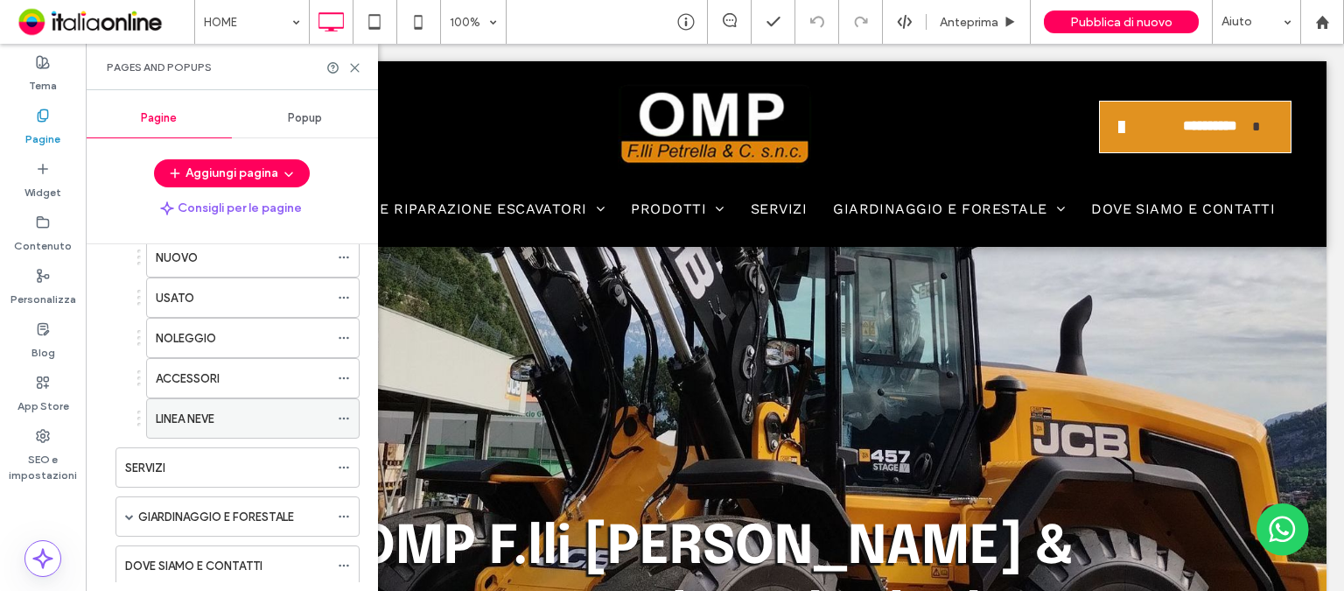
click at [196, 412] on label "LINEA NEVE" at bounding box center [185, 418] width 59 height 31
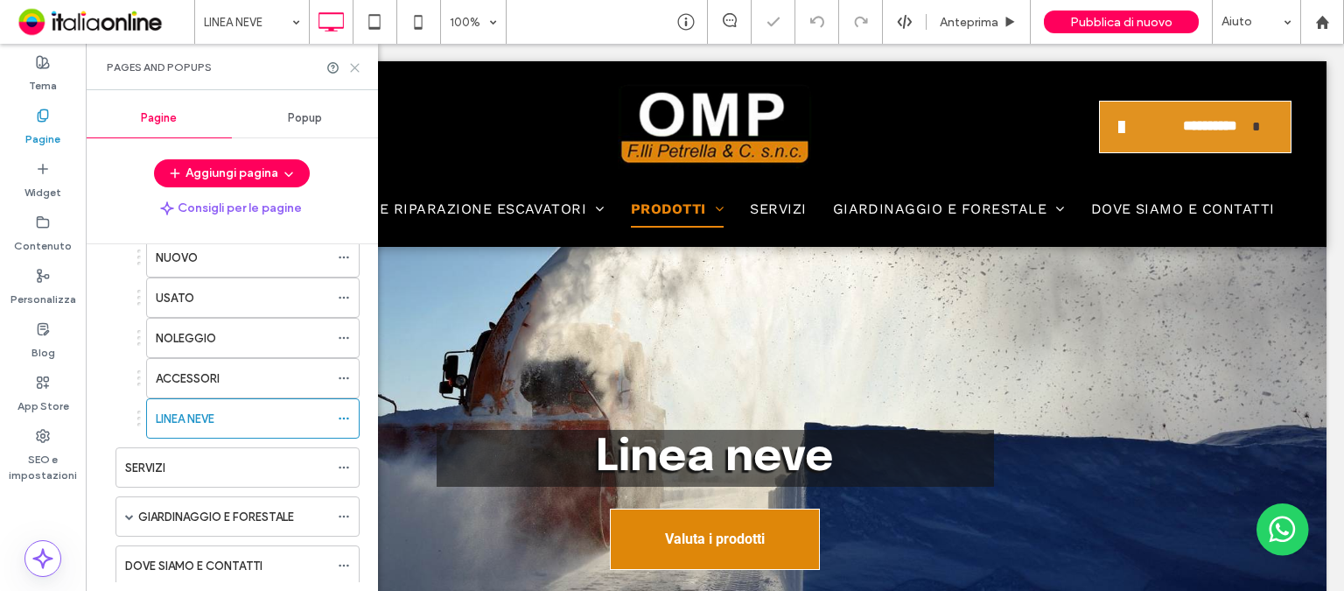
click at [358, 66] on icon at bounding box center [354, 67] width 13 height 13
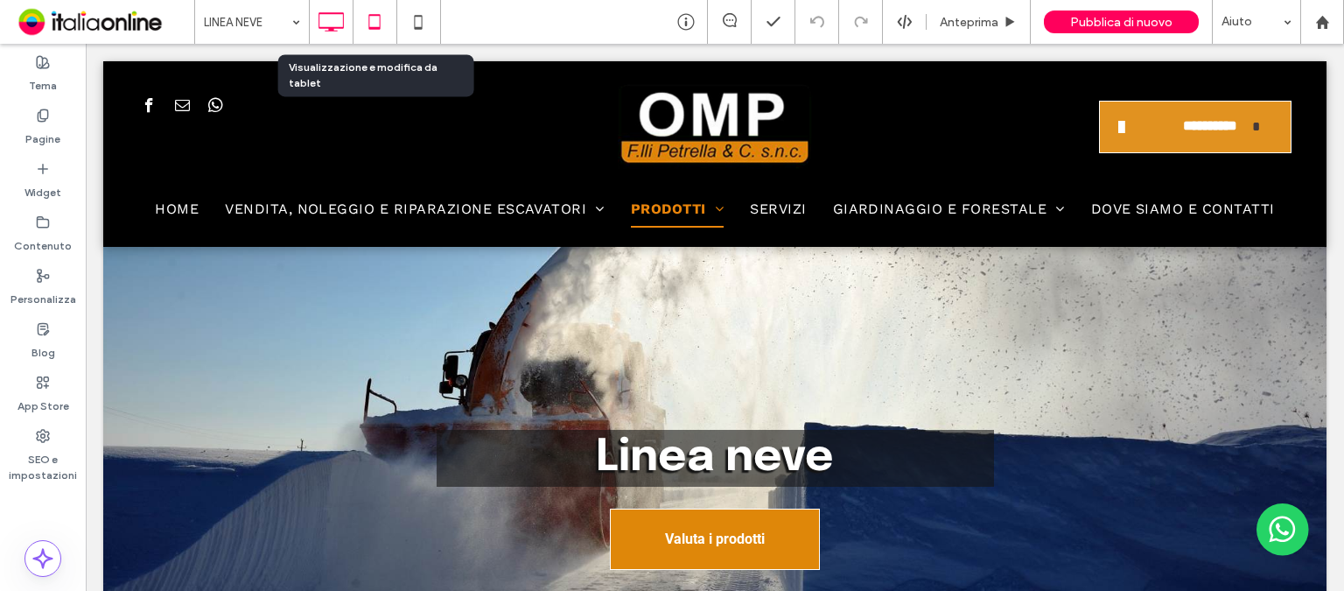
click at [366, 19] on icon at bounding box center [374, 21] width 35 height 35
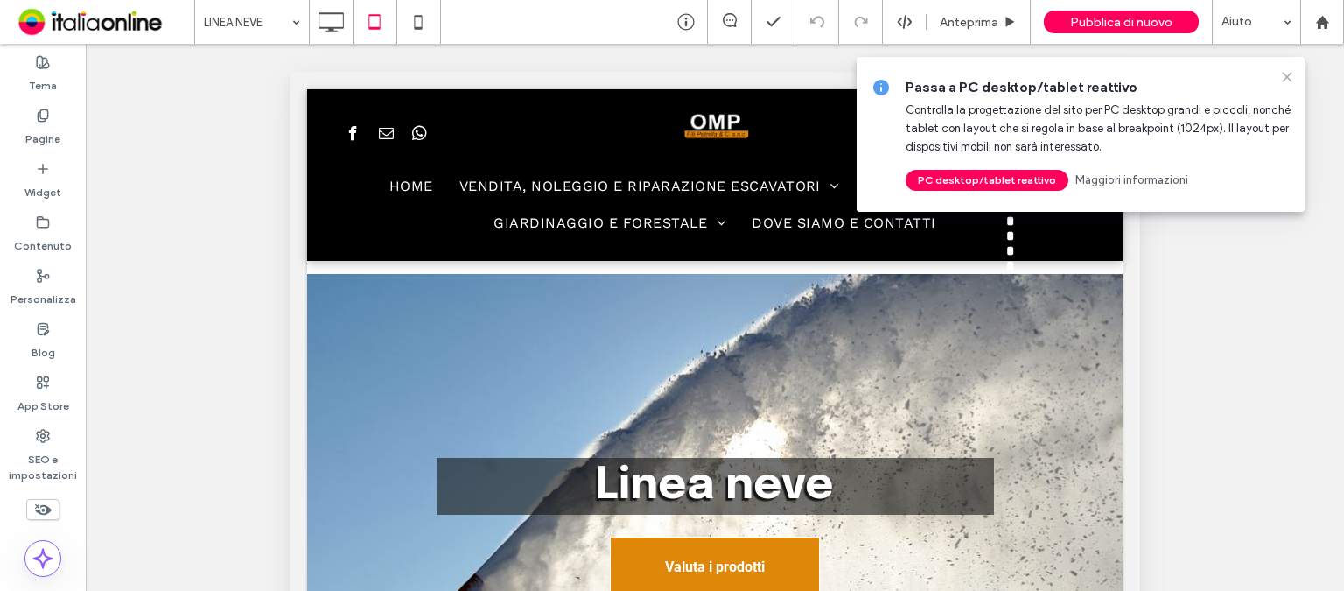
click at [1283, 77] on icon at bounding box center [1287, 77] width 14 height 14
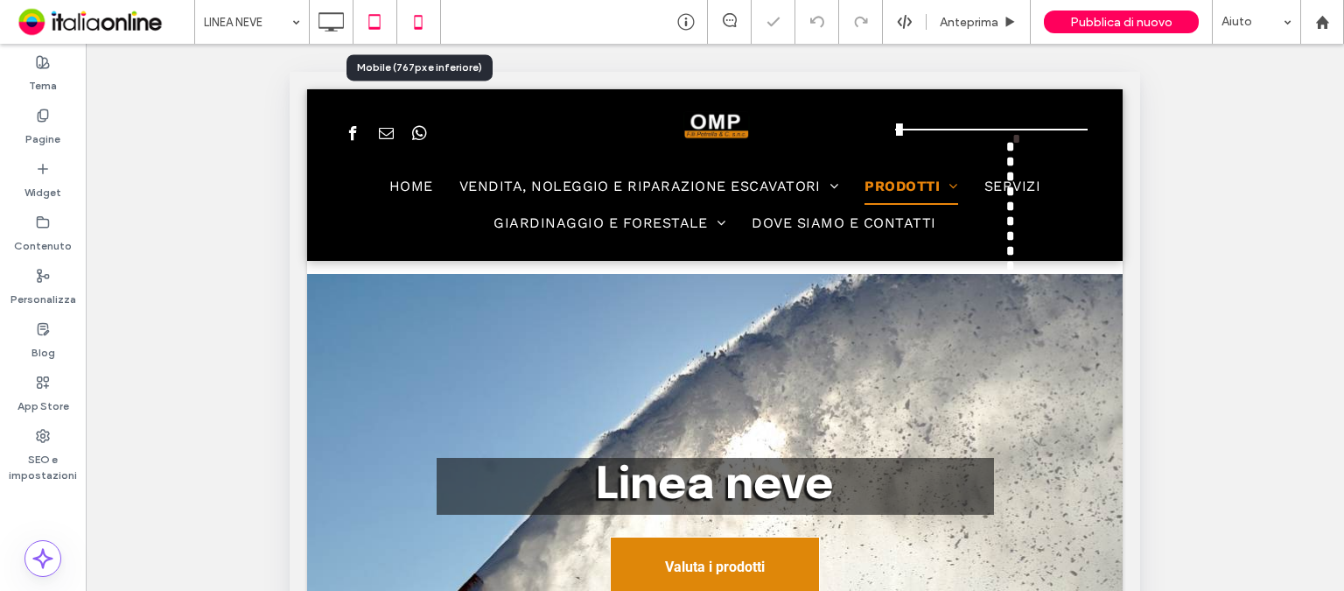
click at [427, 22] on icon at bounding box center [418, 21] width 35 height 35
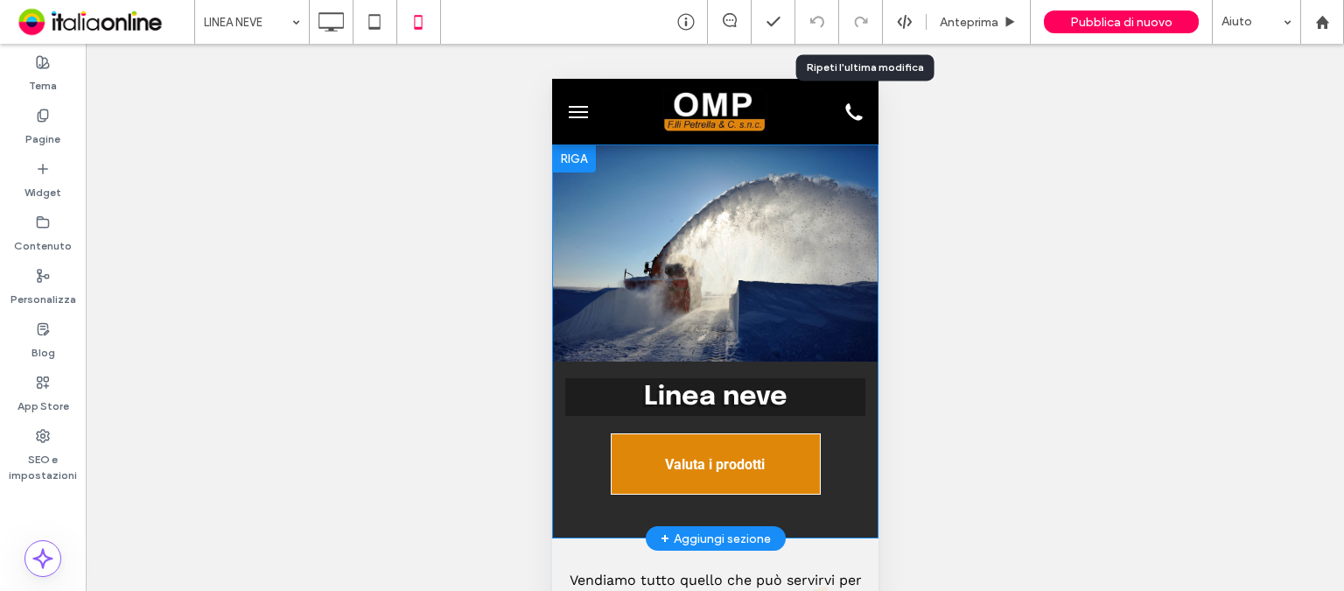
click at [674, 284] on div "Linea neve Valuta i prodotti Click To Paste Riga + Aggiungi sezione" at bounding box center [714, 341] width 326 height 394
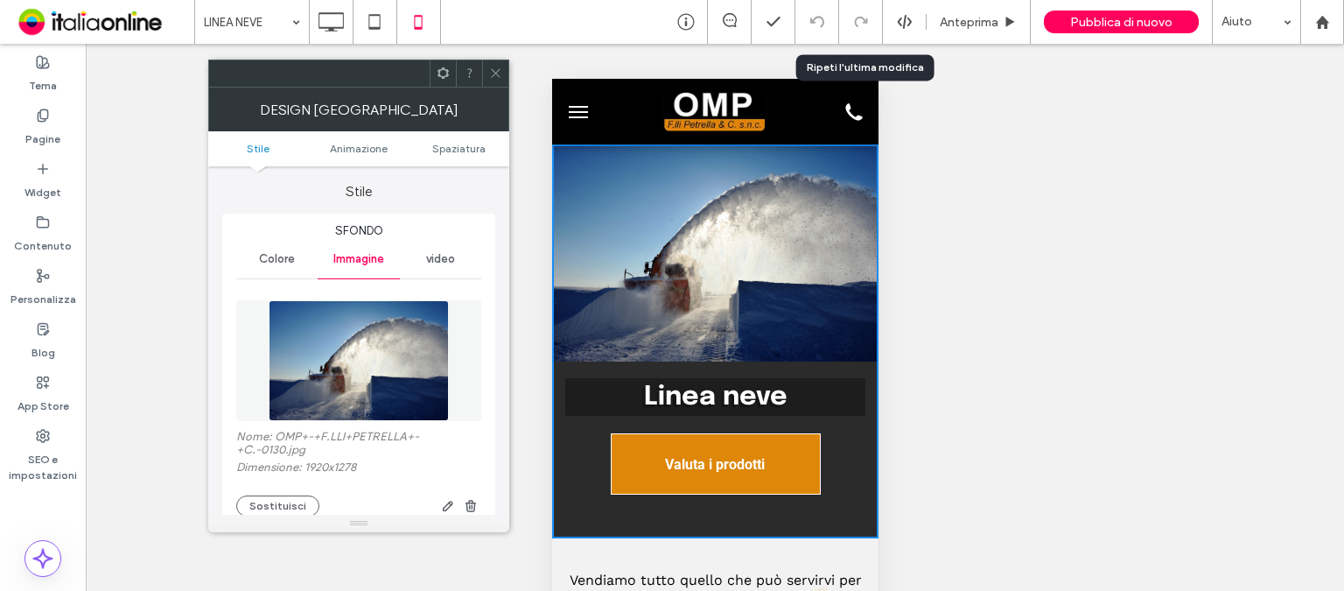
scroll to position [262, 0]
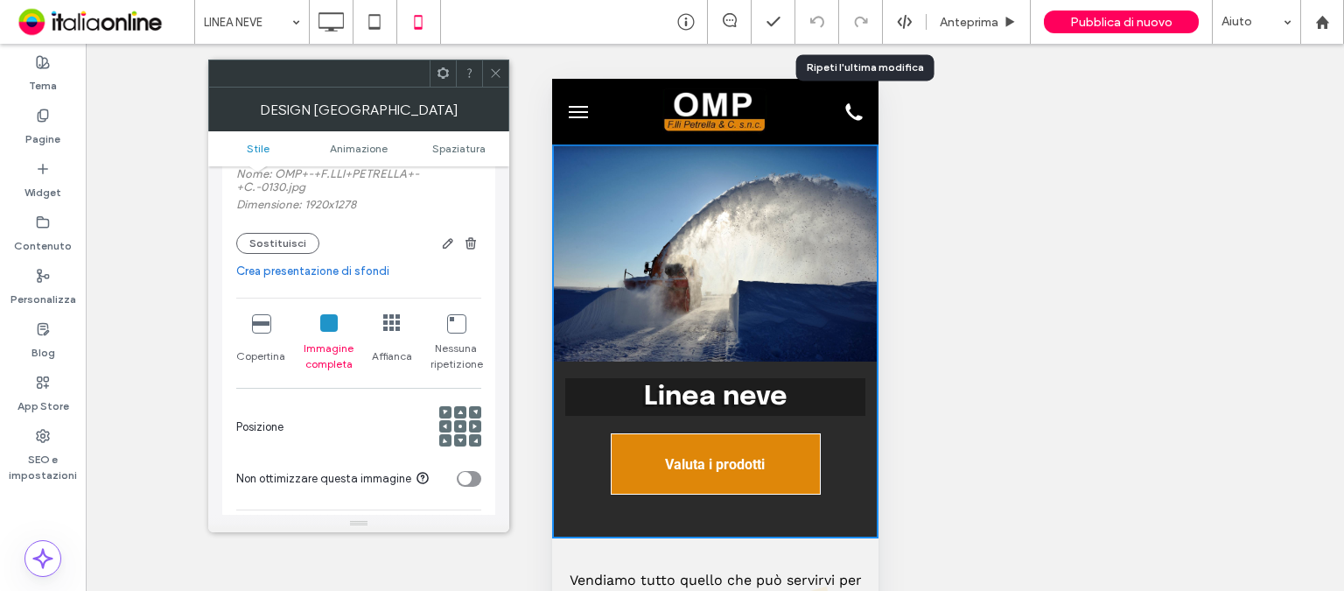
click at [459, 429] on icon at bounding box center [460, 425] width 5 height 5
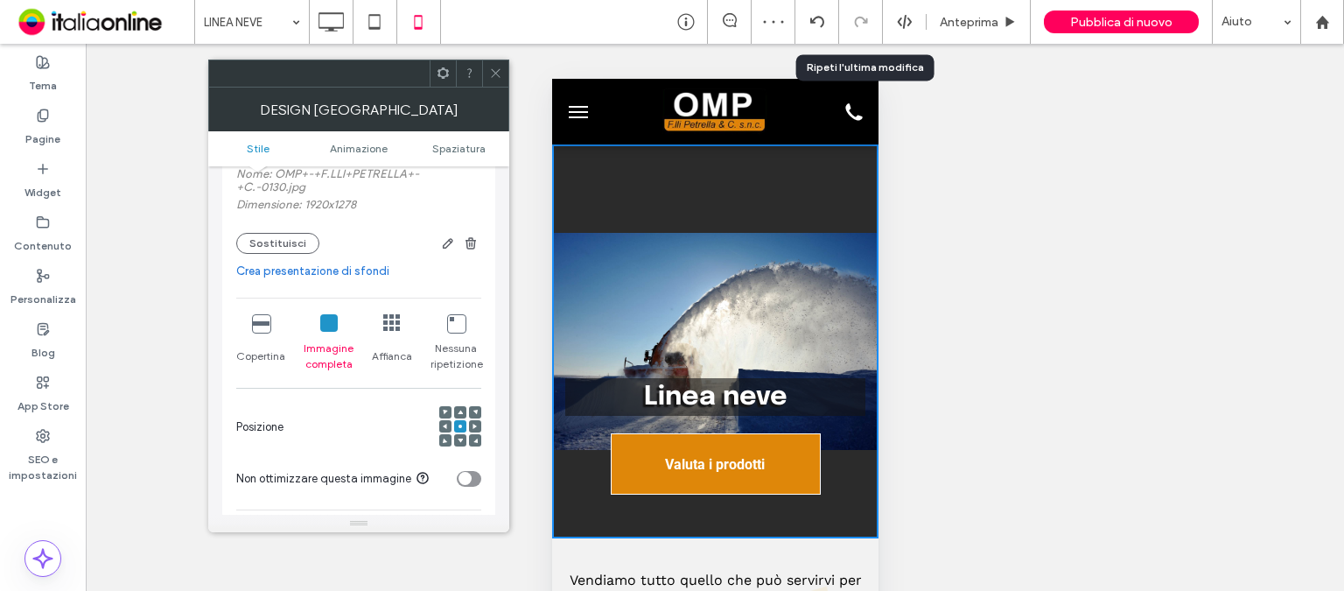
click at [268, 332] on icon at bounding box center [260, 322] width 17 height 17
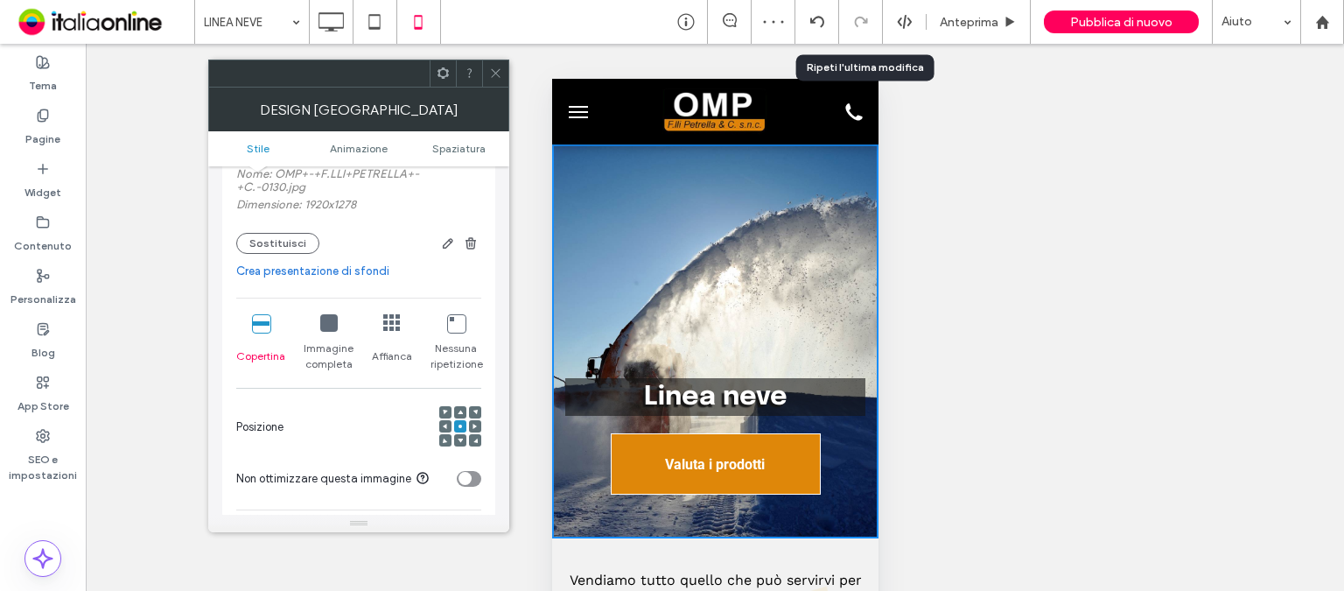
click at [477, 427] on icon at bounding box center [474, 425] width 5 height 5
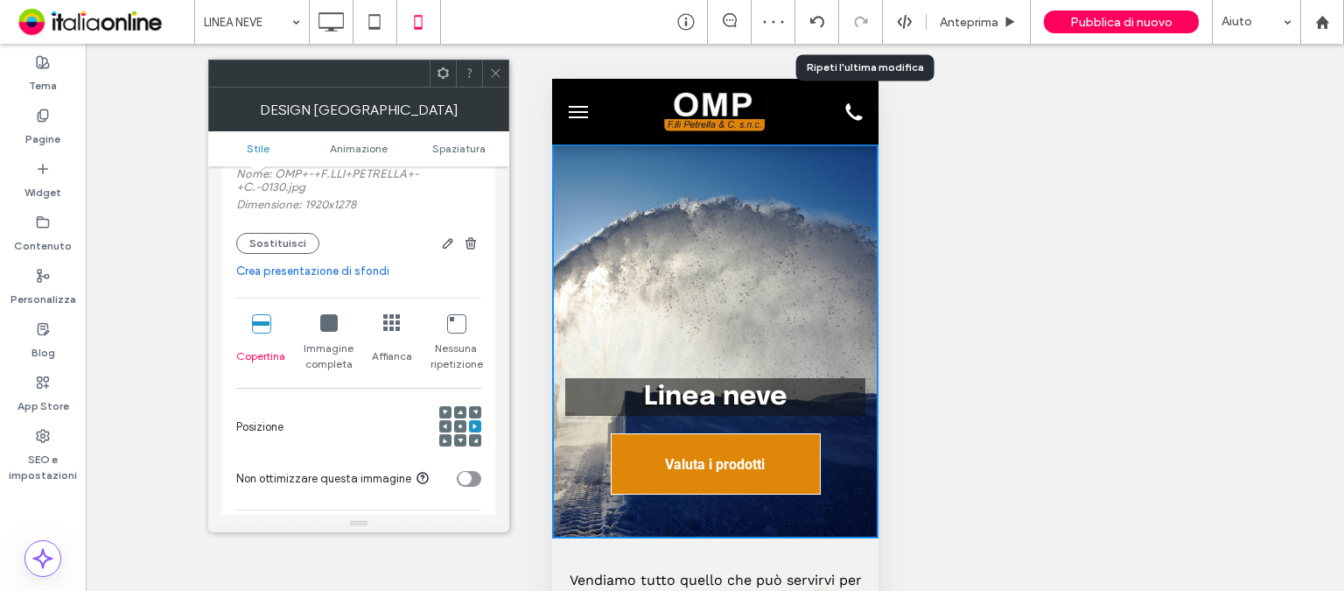
click at [446, 423] on span at bounding box center [445, 426] width 5 height 12
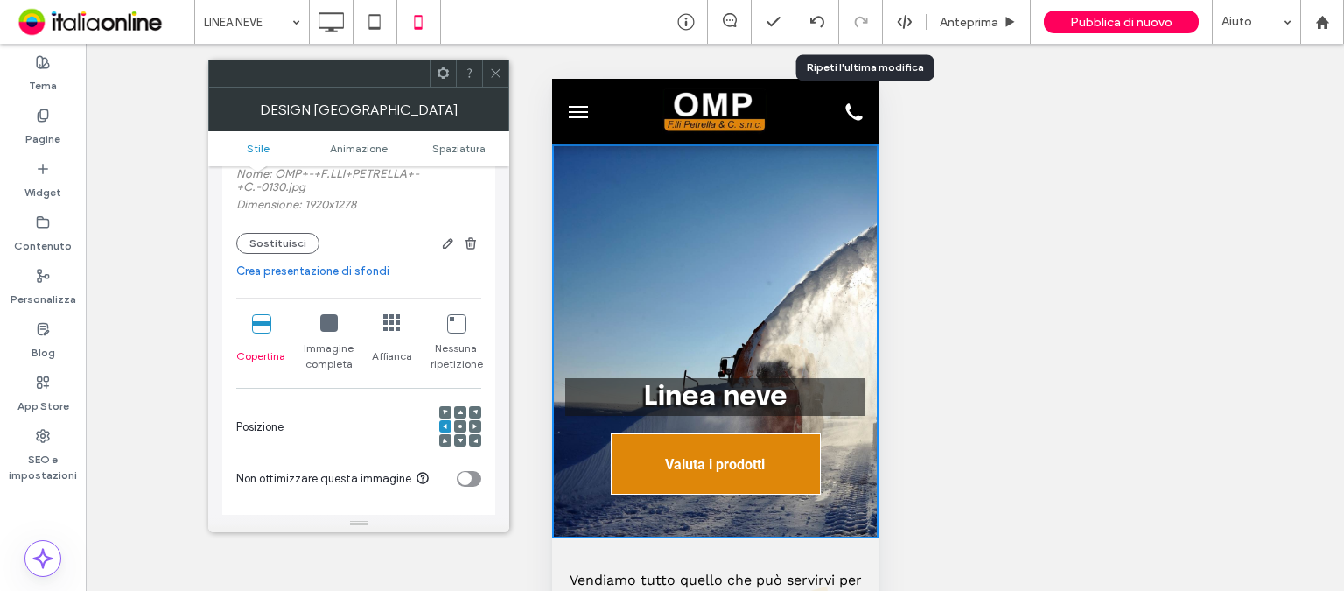
scroll to position [350, 0]
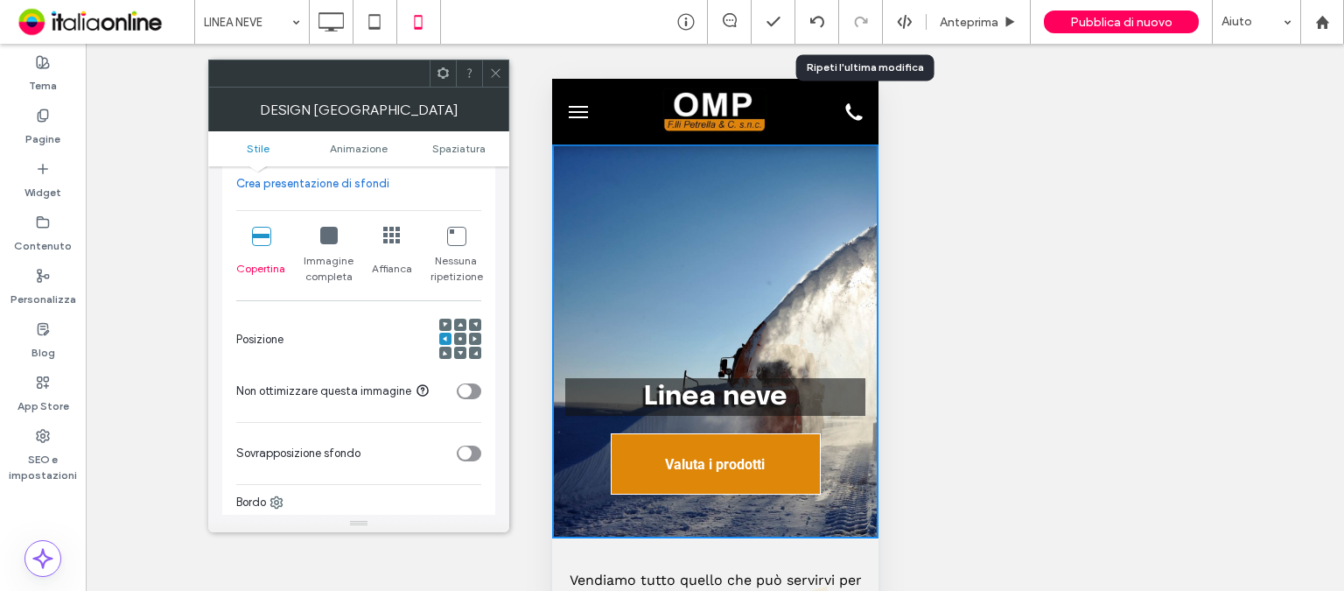
click at [472, 395] on div "toggle" at bounding box center [469, 391] width 24 height 16
click at [473, 339] on use at bounding box center [475, 338] width 4 height 5
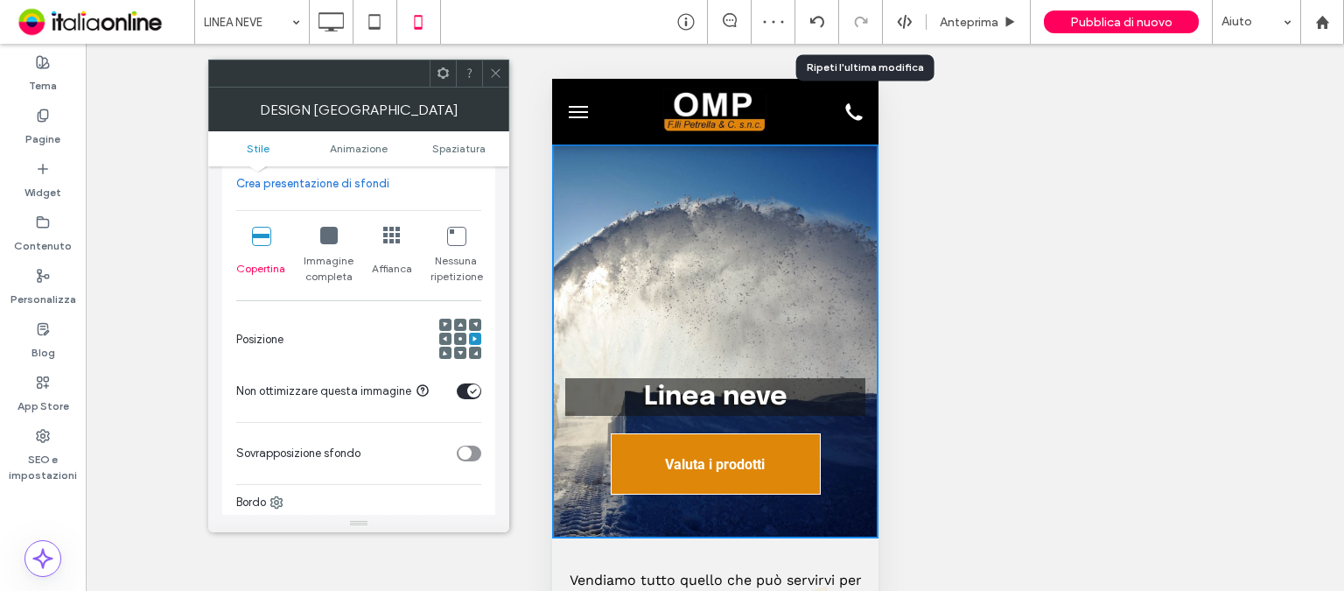
click at [459, 339] on use at bounding box center [459, 338] width 3 height 3
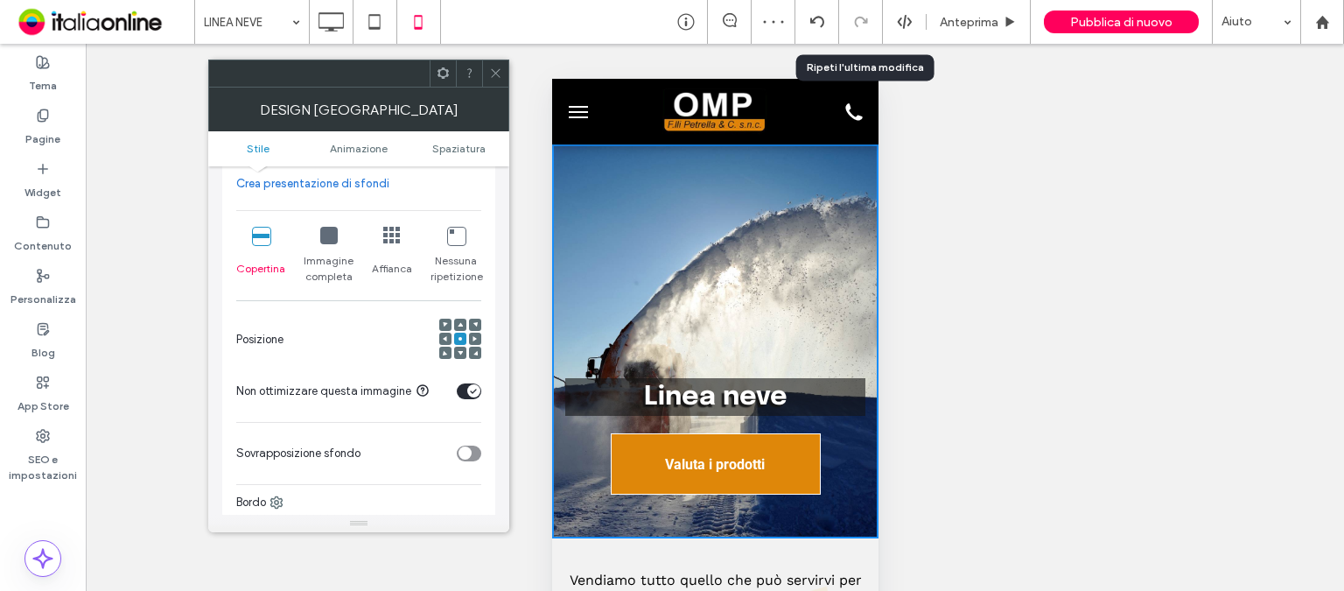
click at [449, 339] on div at bounding box center [445, 338] width 12 height 12
click at [443, 340] on icon at bounding box center [445, 338] width 5 height 5
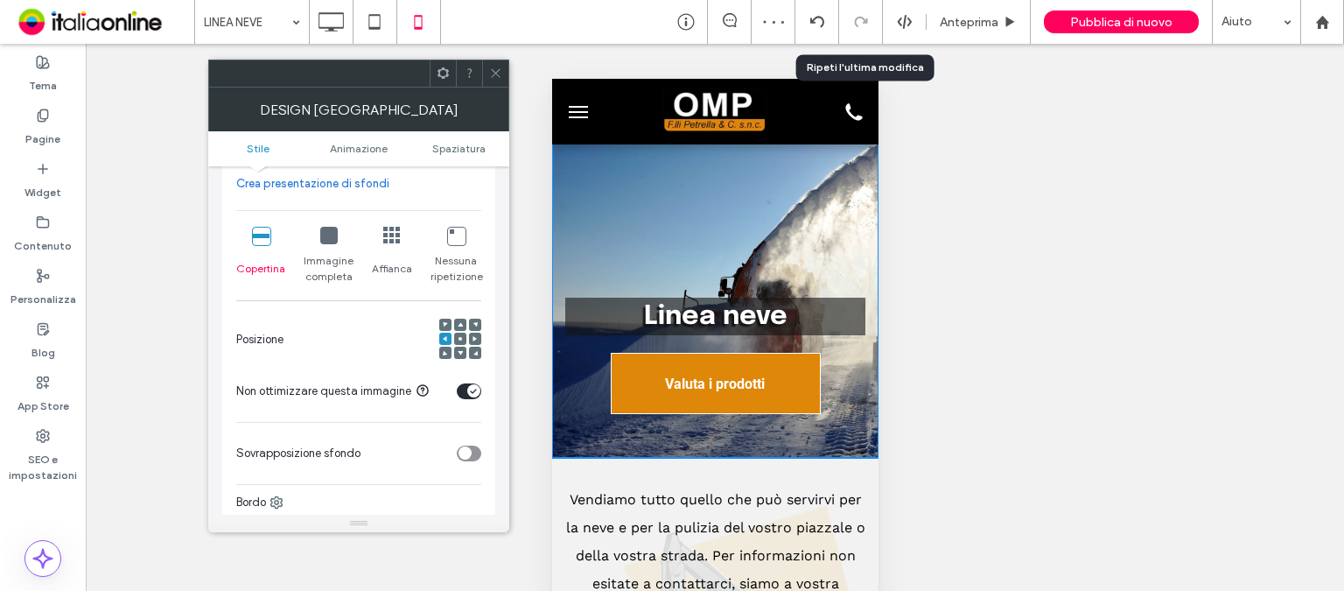
scroll to position [0, 0]
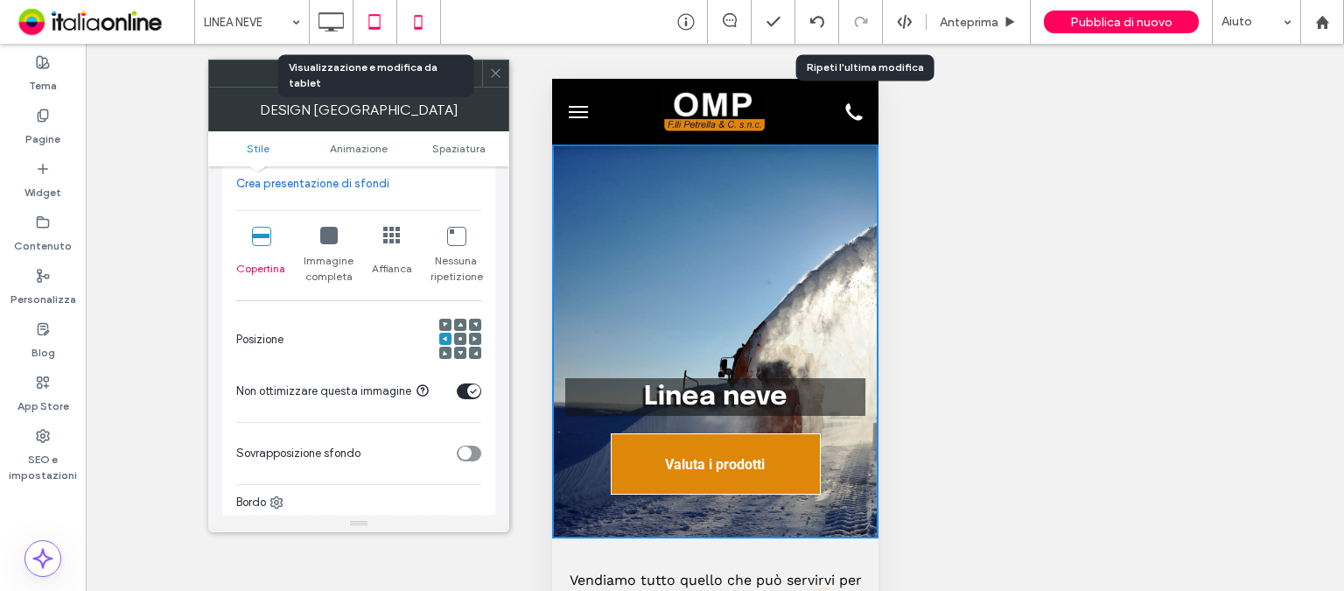
click at [369, 28] on use at bounding box center [373, 21] width 11 height 15
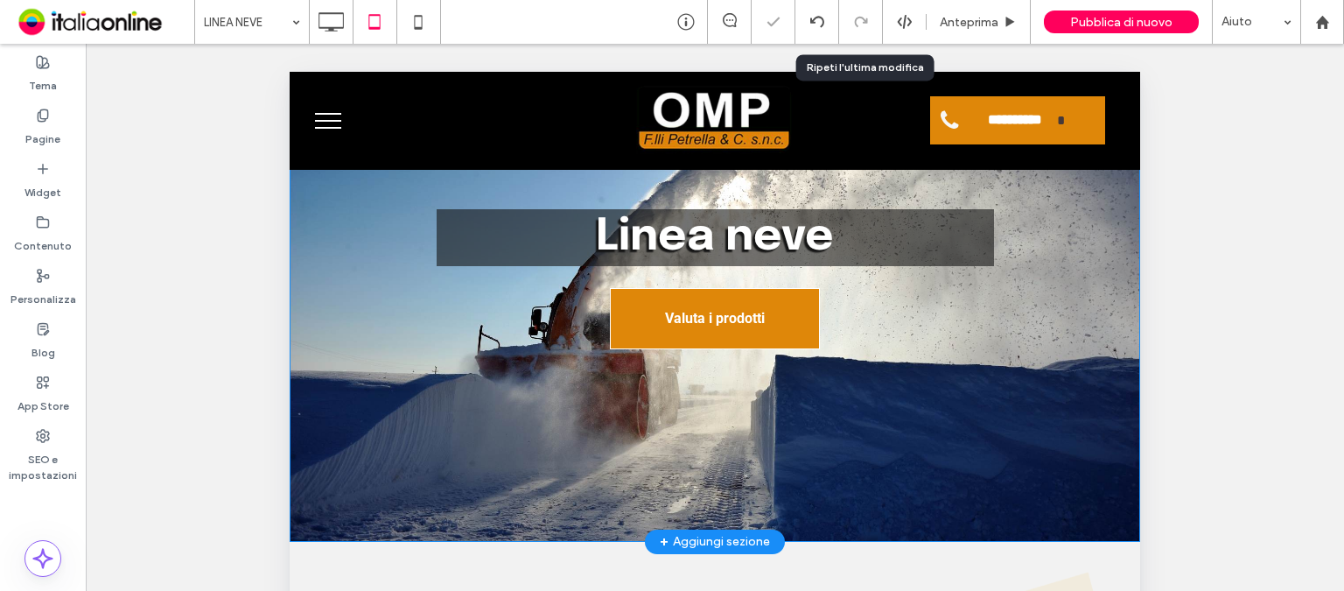
scroll to position [175, 0]
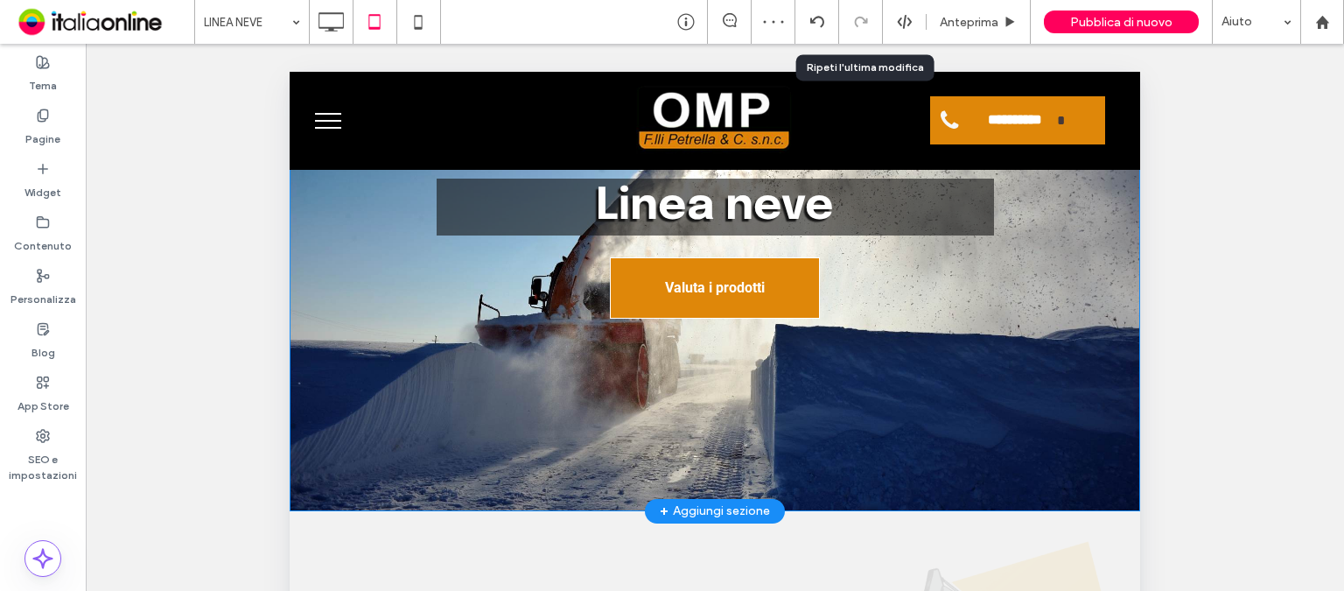
click at [390, 356] on div "Linea neve Valuta i prodotti Click To Paste" at bounding box center [715, 253] width 850 height 254
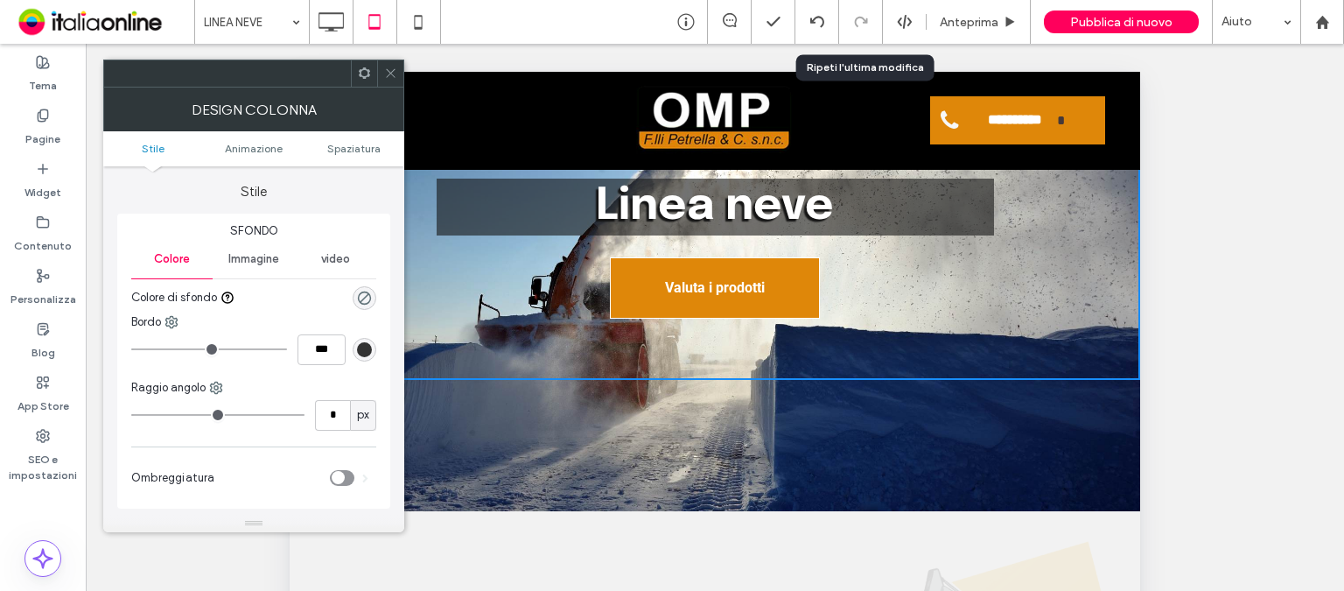
click at [276, 254] on span "Immagine" at bounding box center [253, 259] width 51 height 14
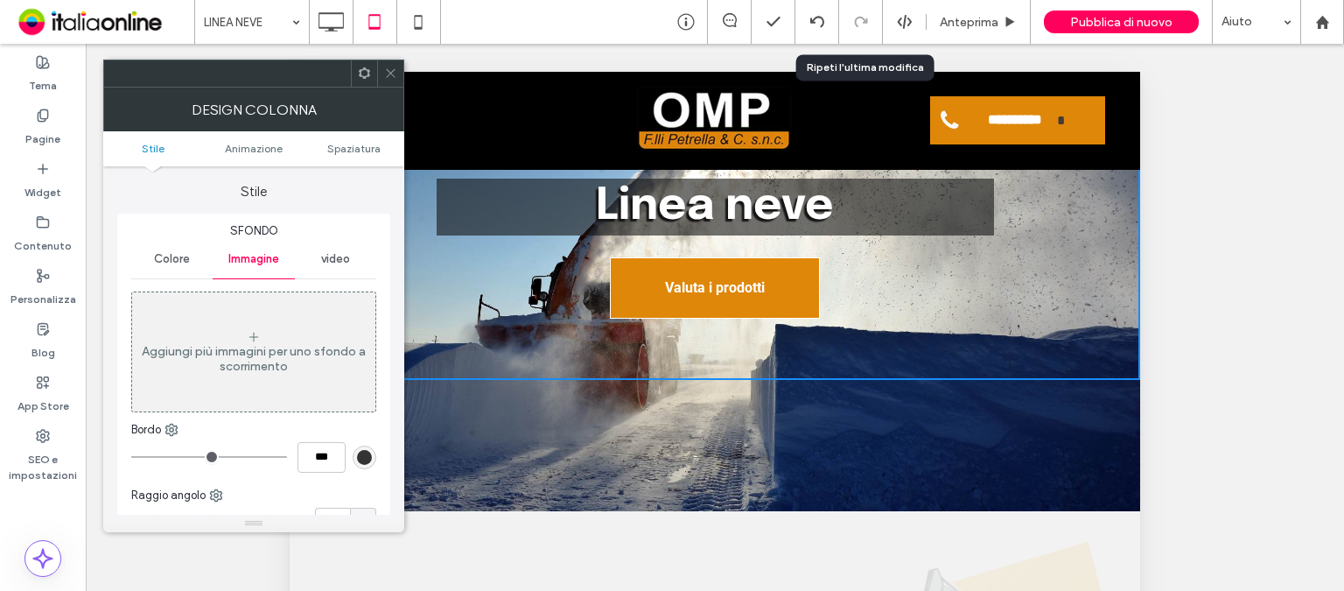
click at [398, 73] on div at bounding box center [390, 73] width 26 height 26
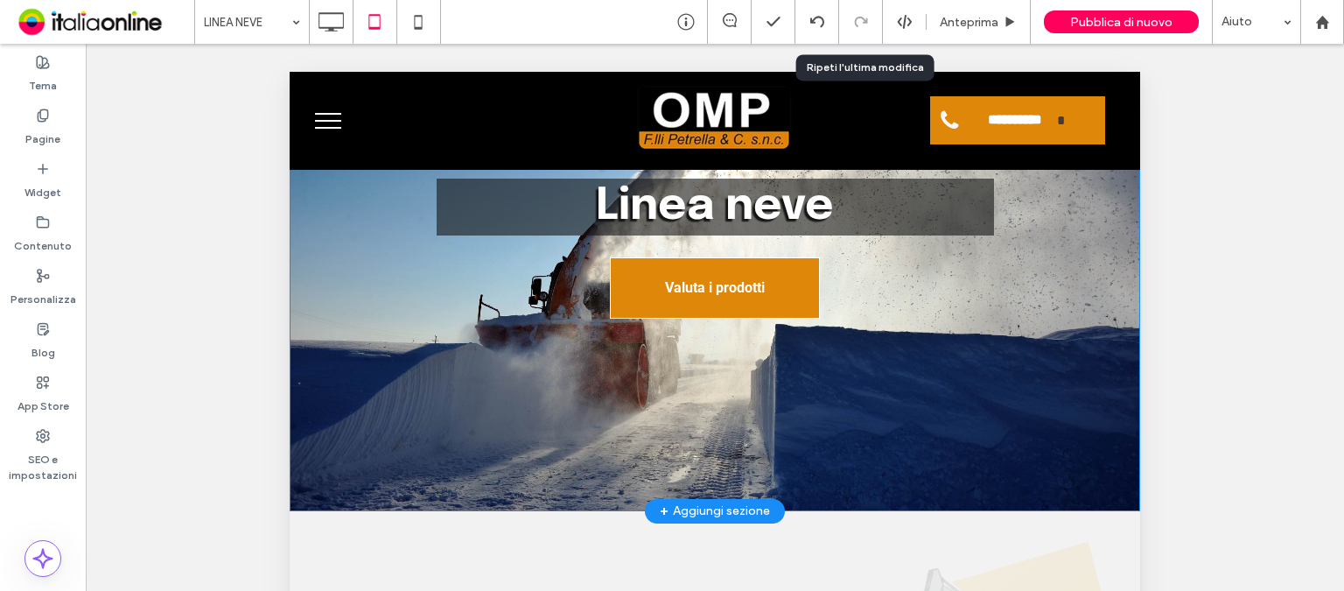
click at [369, 442] on div "Linea neve Valuta i prodotti Click To Paste Riga + Aggiungi sezione" at bounding box center [715, 253] width 850 height 516
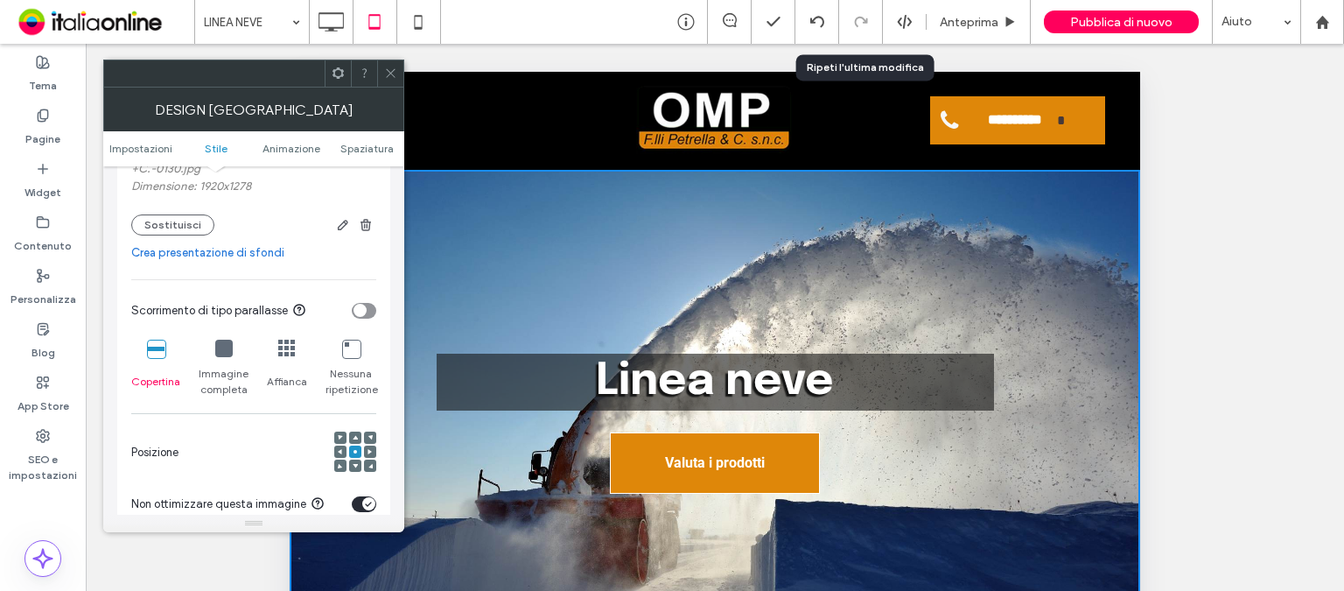
scroll to position [437, 0]
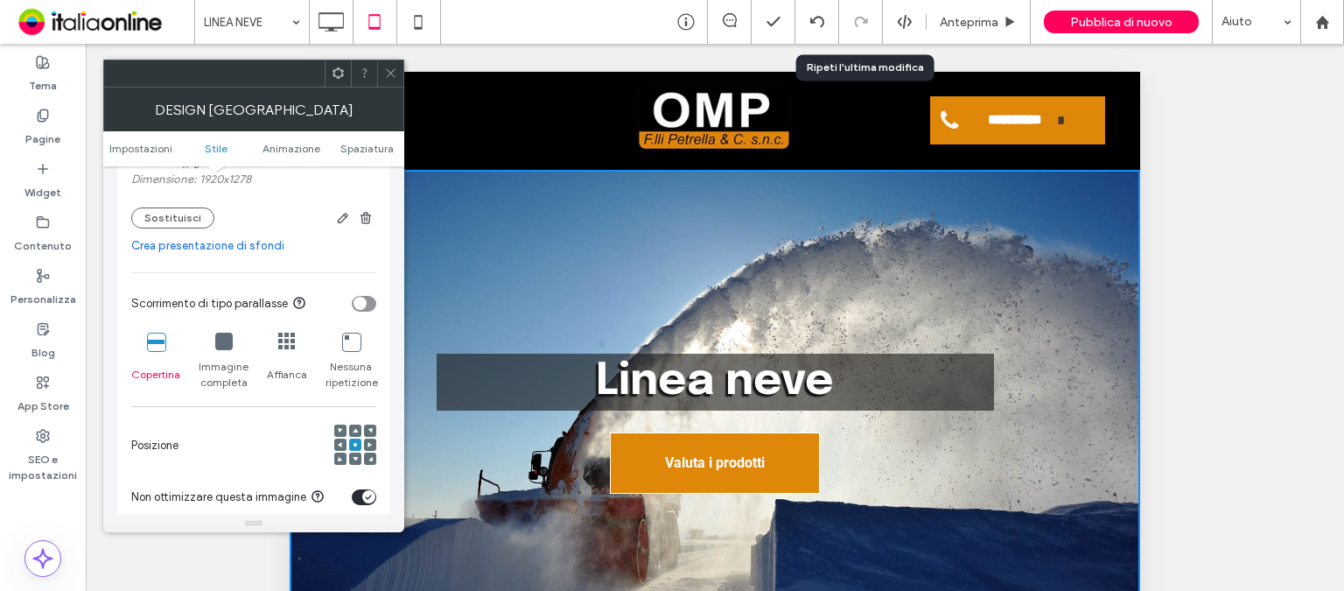
click at [367, 447] on div at bounding box center [370, 444] width 12 height 12
click at [367, 447] on use at bounding box center [369, 444] width 4 height 5
click at [340, 447] on use at bounding box center [340, 444] width 4 height 5
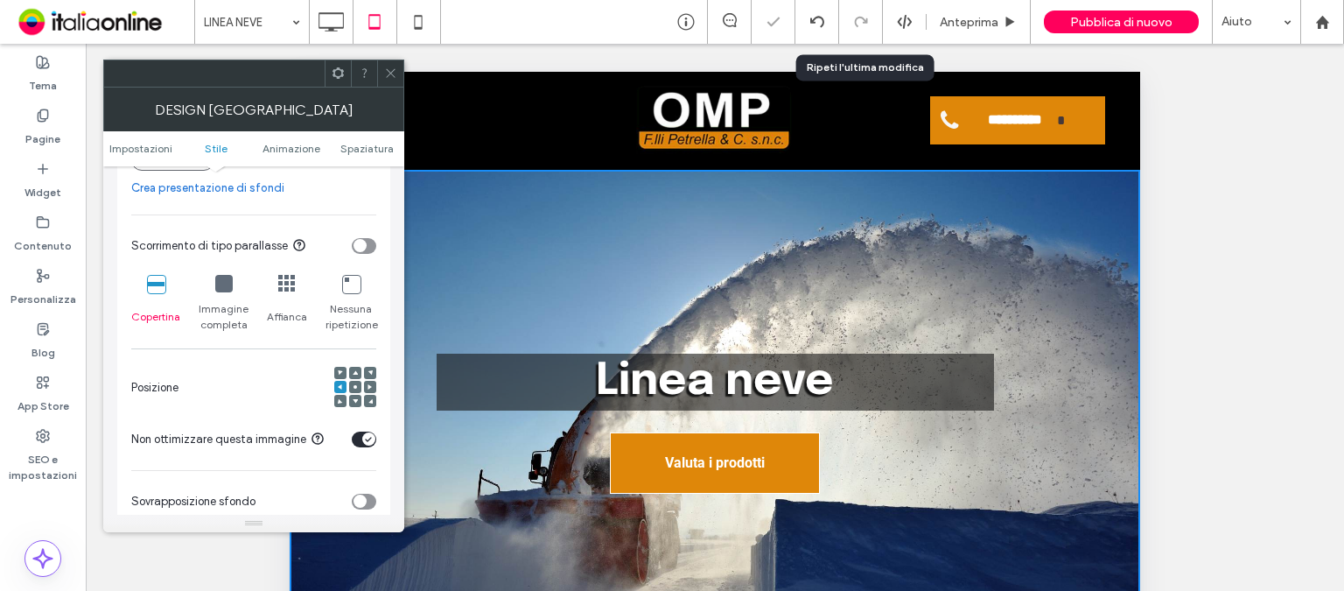
scroll to position [525, 0]
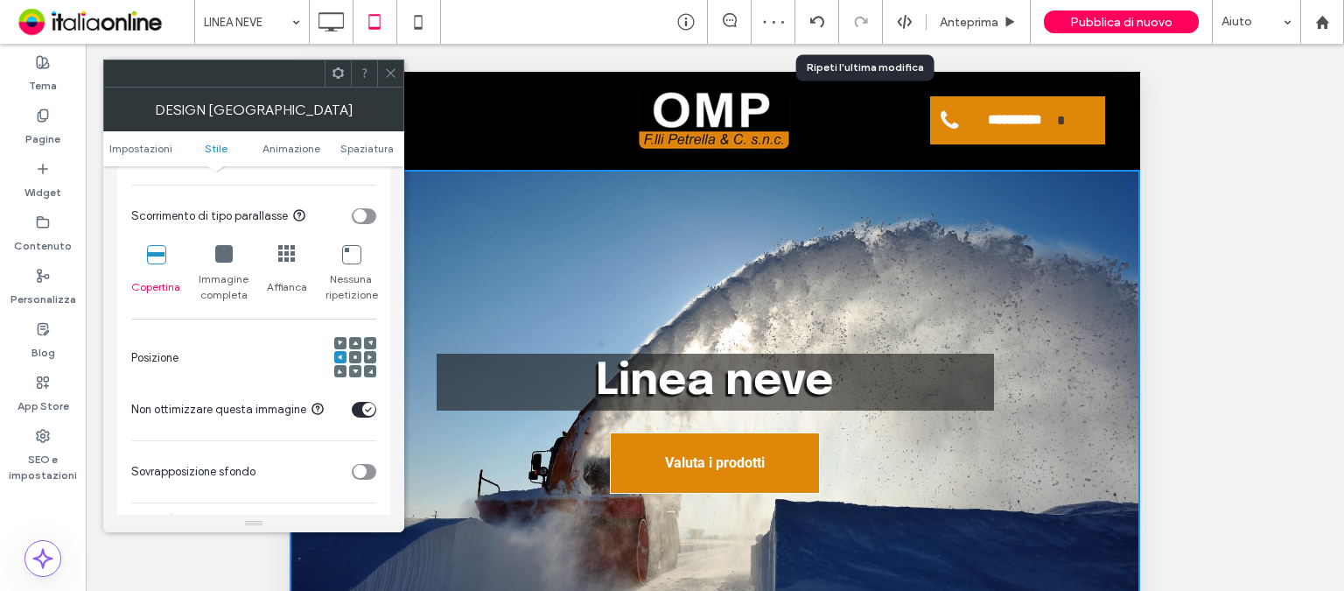
click at [364, 409] on div "toggle" at bounding box center [368, 408] width 13 height 13
click at [369, 356] on icon at bounding box center [369, 356] width 5 height 5
click at [354, 356] on use at bounding box center [354, 356] width 3 height 3
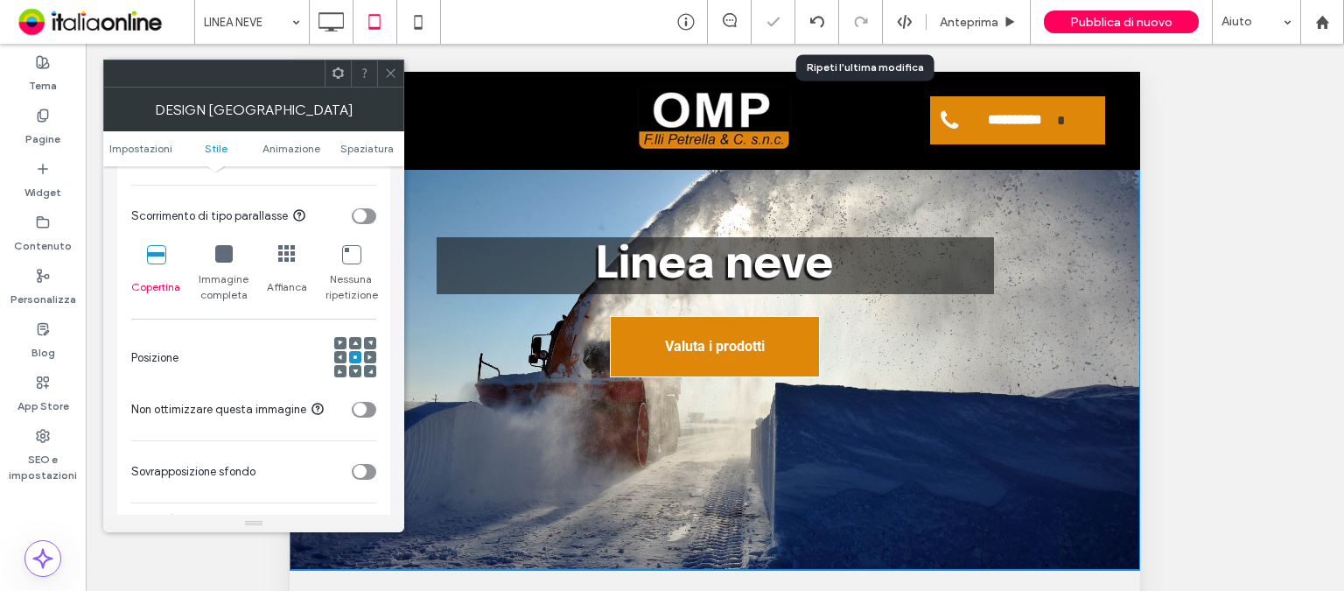
scroll to position [87, 0]
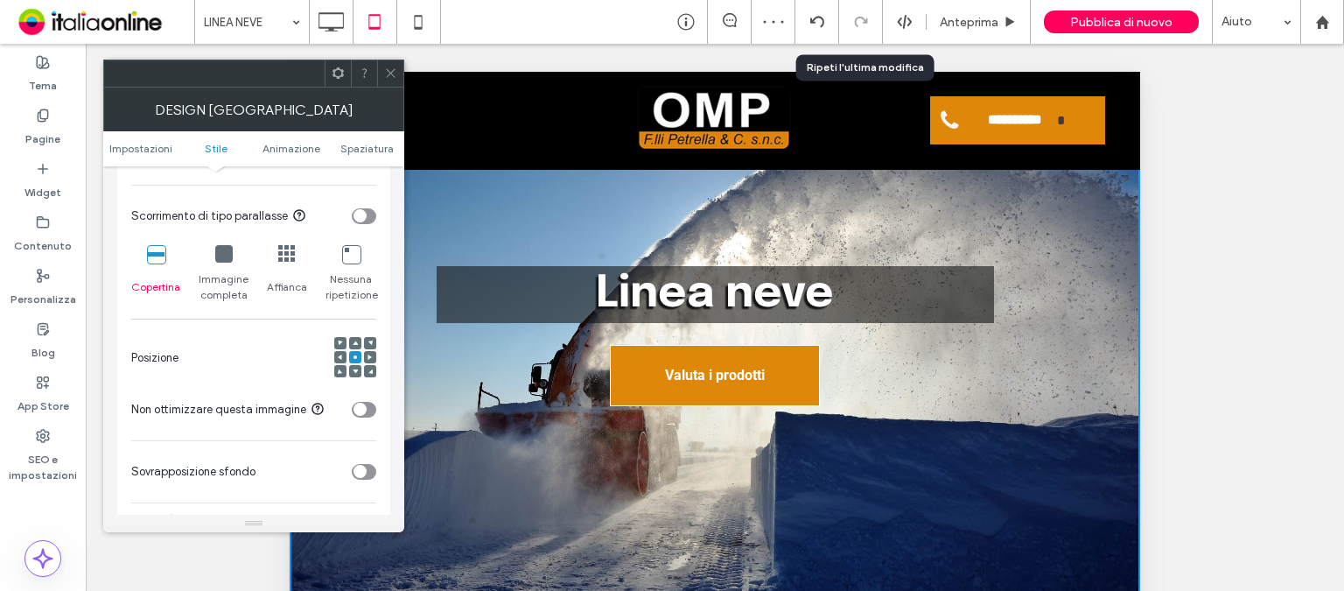
click at [374, 357] on div at bounding box center [370, 357] width 12 height 12
click at [372, 359] on icon at bounding box center [369, 356] width 5 height 5
click at [353, 360] on icon at bounding box center [355, 356] width 5 height 5
click at [391, 74] on icon at bounding box center [390, 72] width 13 height 13
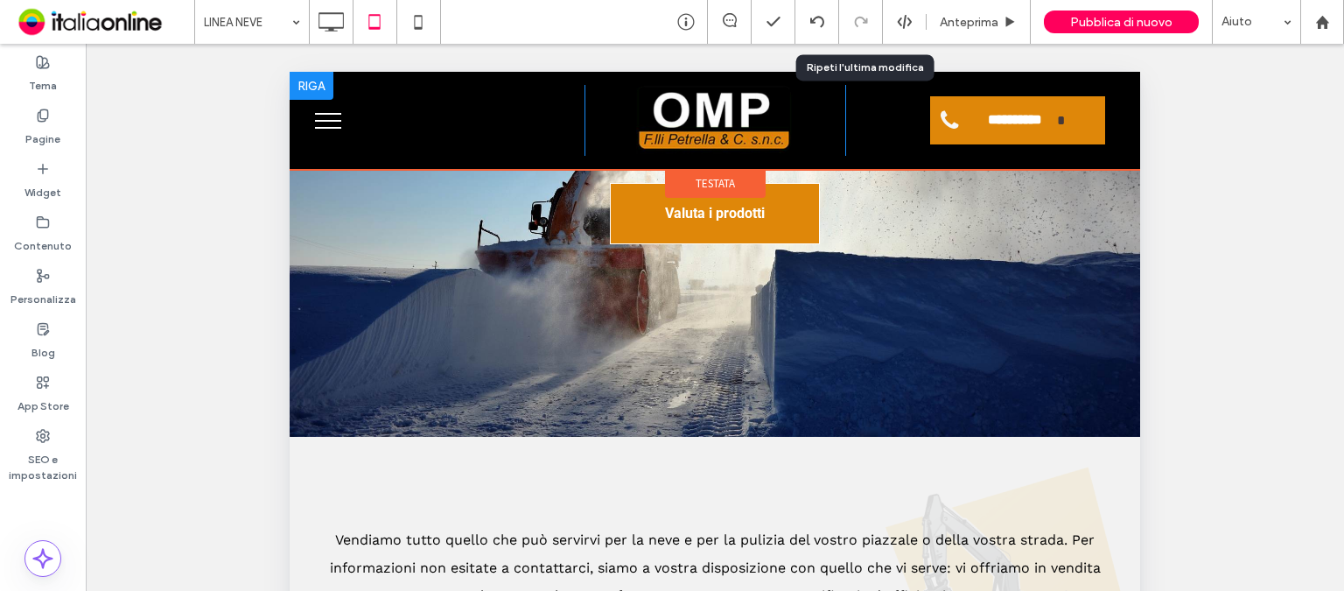
scroll to position [175, 0]
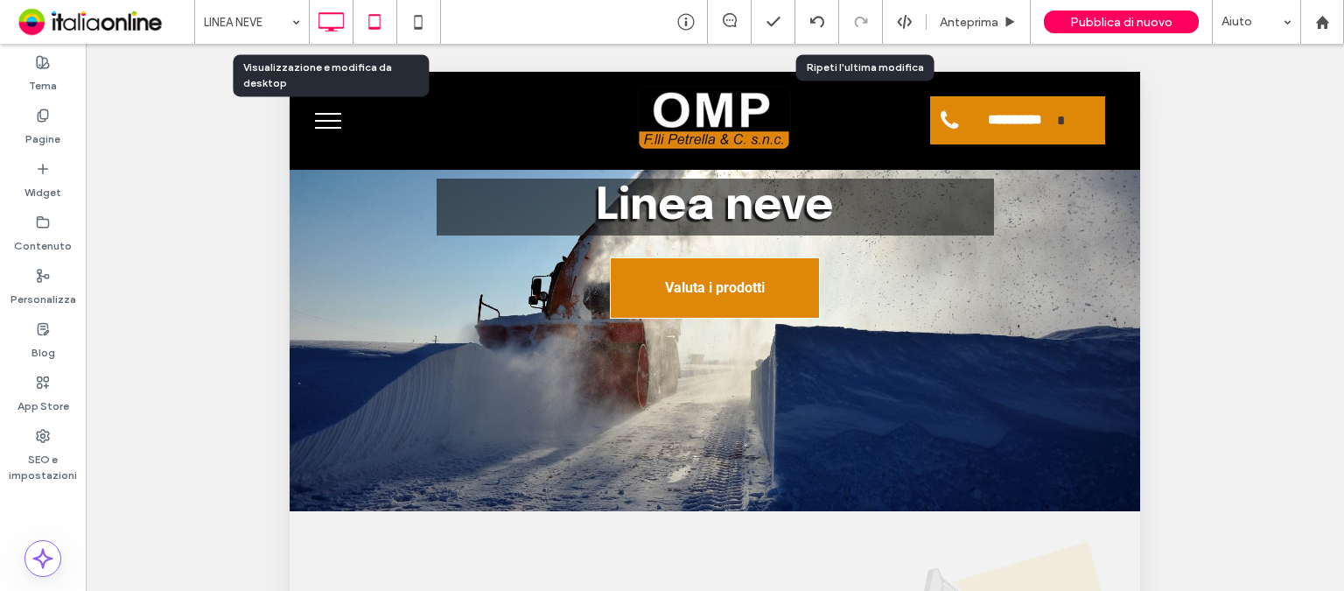
click at [339, 17] on icon at bounding box center [330, 21] width 35 height 35
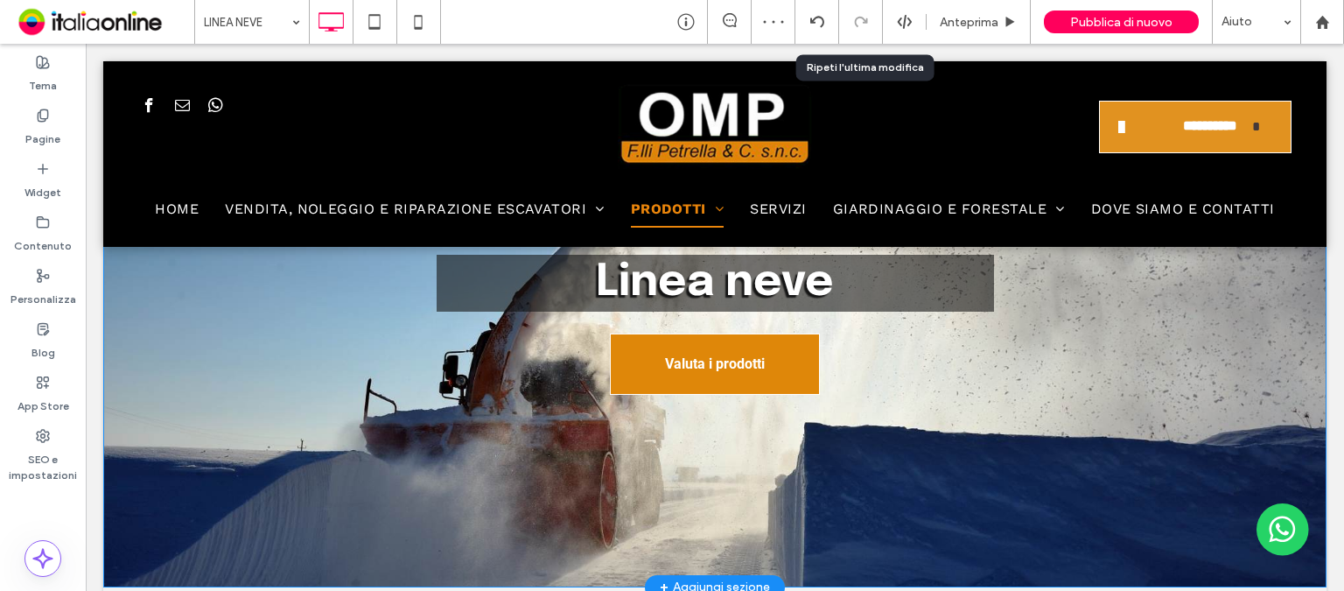
click at [339, 509] on div "Linea neve Valuta i prodotti Click To Paste Riga + Aggiungi sezione" at bounding box center [714, 329] width 1223 height 516
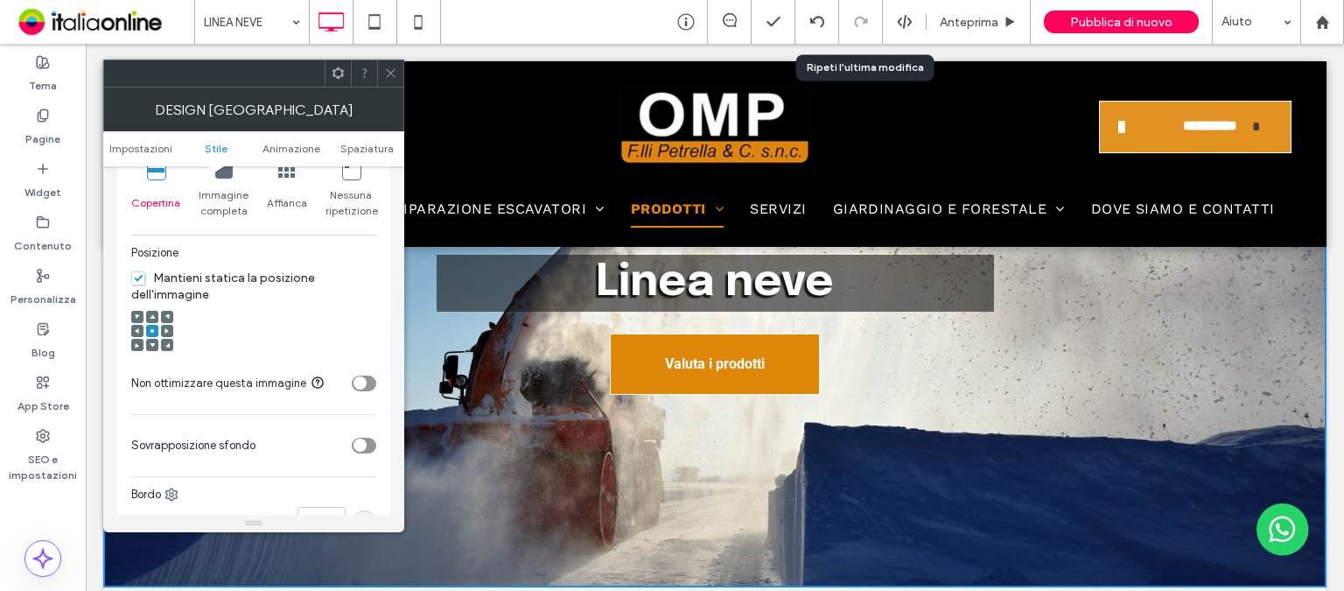
scroll to position [612, 0]
click at [171, 325] on div at bounding box center [167, 327] width 12 height 12
click at [165, 329] on use at bounding box center [166, 327] width 4 height 5
click at [138, 275] on span "Mantieni statica la posizione dell'immagine" at bounding box center [223, 282] width 184 height 31
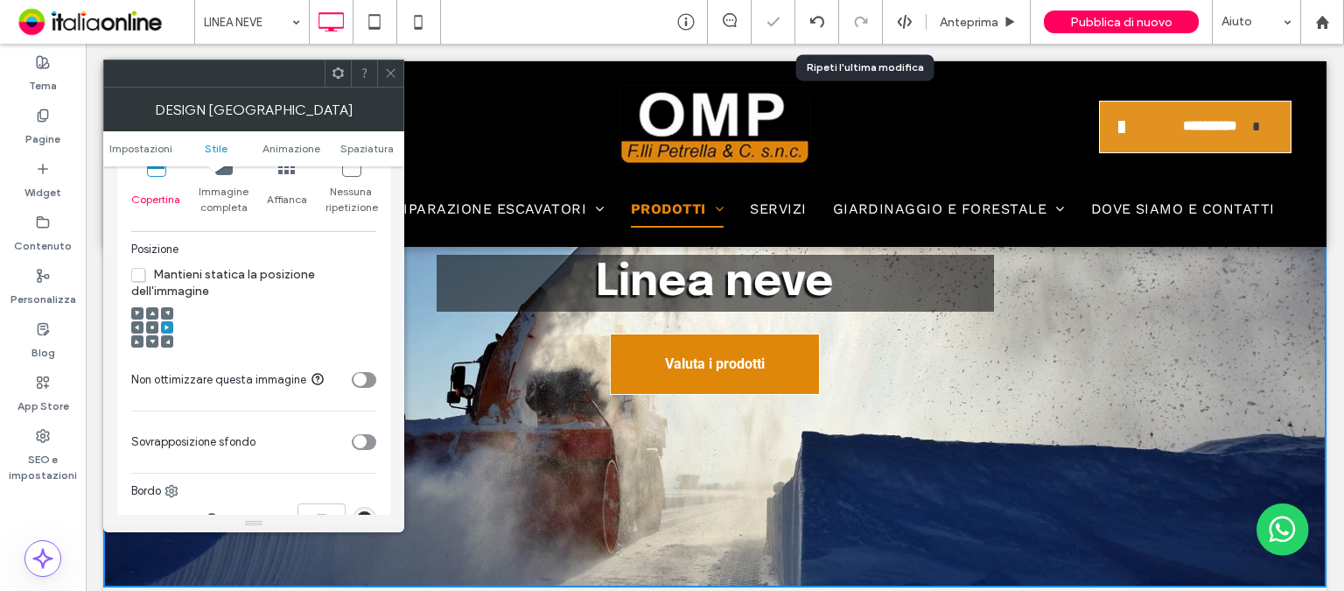
click at [166, 325] on icon at bounding box center [166, 327] width 5 height 5
click at [151, 327] on use at bounding box center [151, 326] width 3 height 3
click at [139, 327] on icon at bounding box center [137, 327] width 5 height 5
click at [164, 327] on icon at bounding box center [166, 327] width 5 height 5
click at [136, 272] on span "Mantieni statica la posizione dell'immagine" at bounding box center [223, 282] width 184 height 31
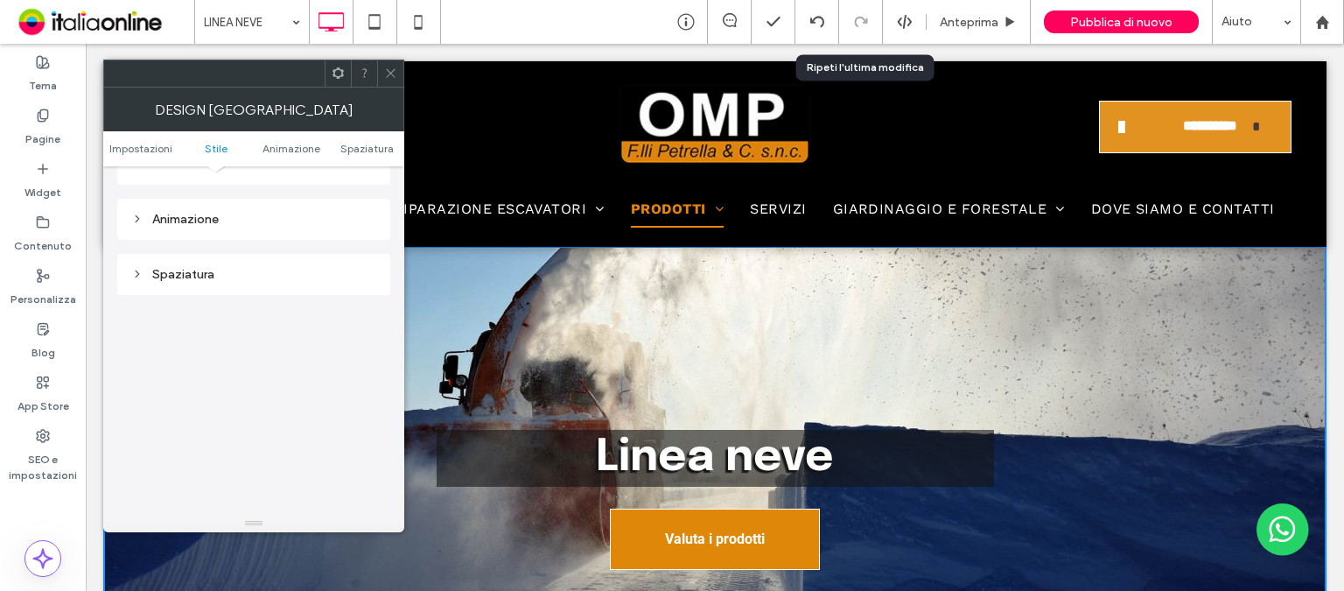
scroll to position [1114, 0]
click at [199, 195] on div "Spaziatura" at bounding box center [253, 200] width 245 height 15
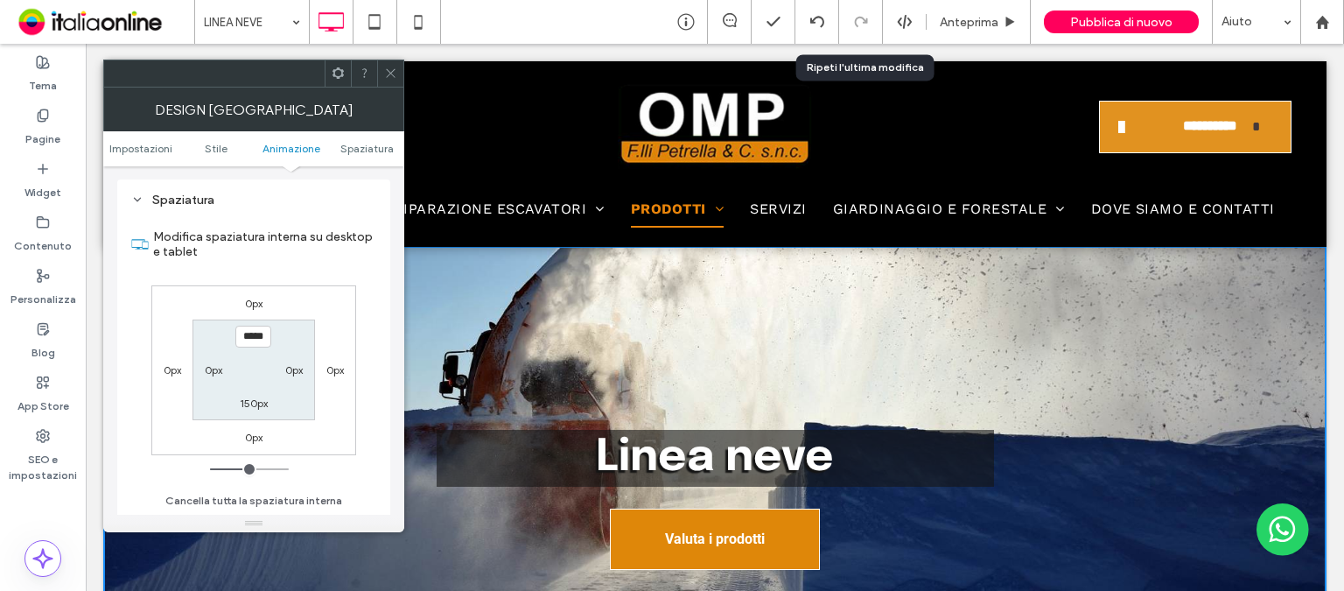
type input "***"
type input "*****"
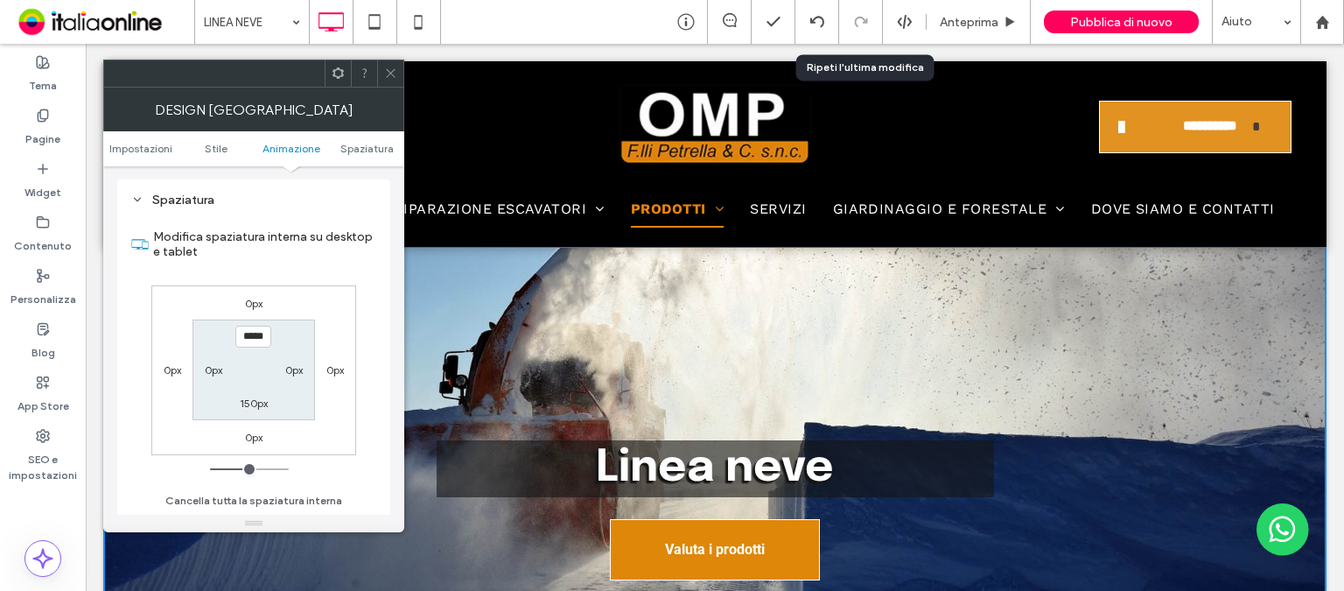
type input "***"
type input "*****"
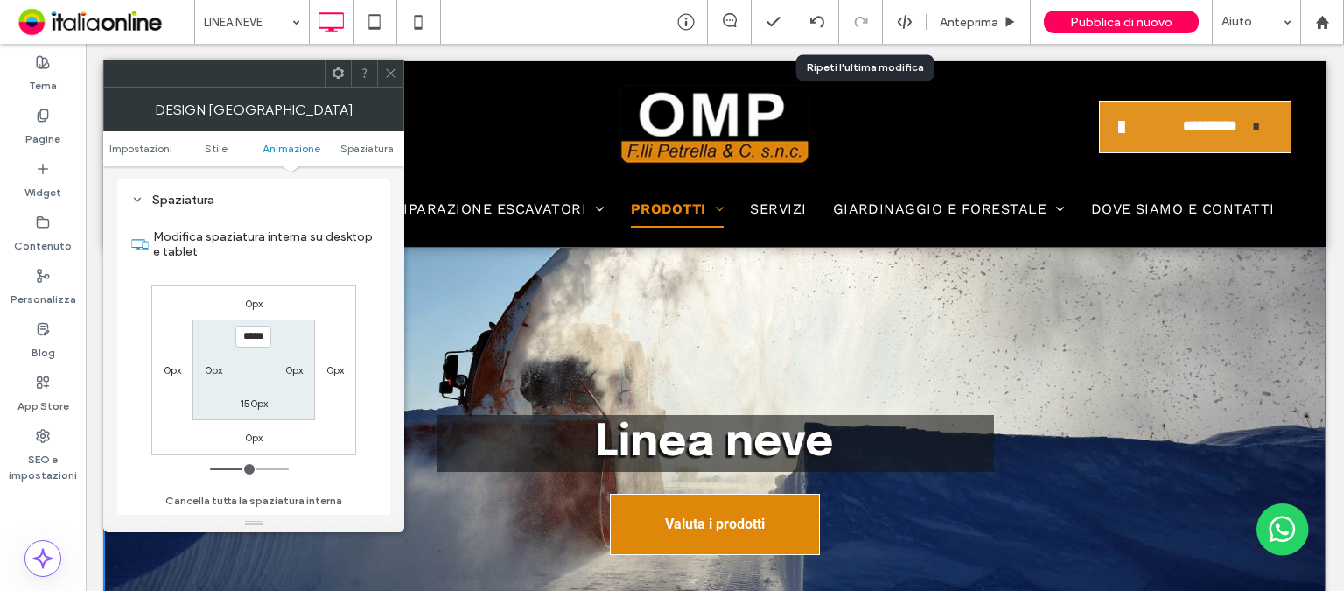
type input "***"
type input "*****"
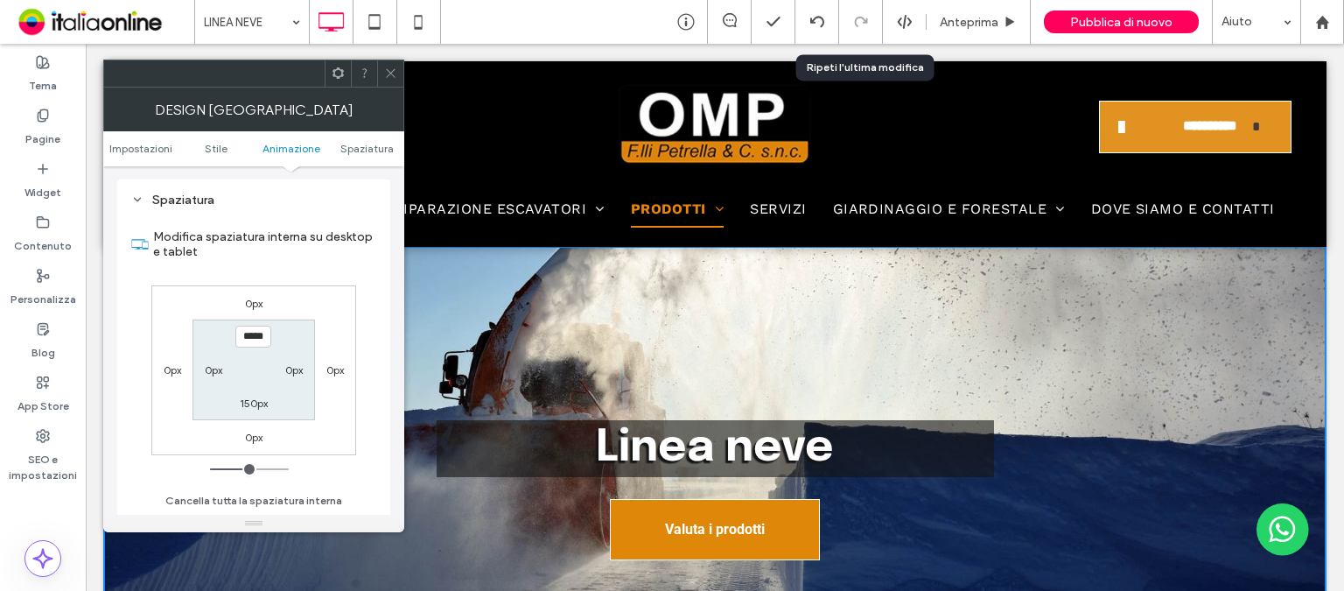
type input "***"
type input "*****"
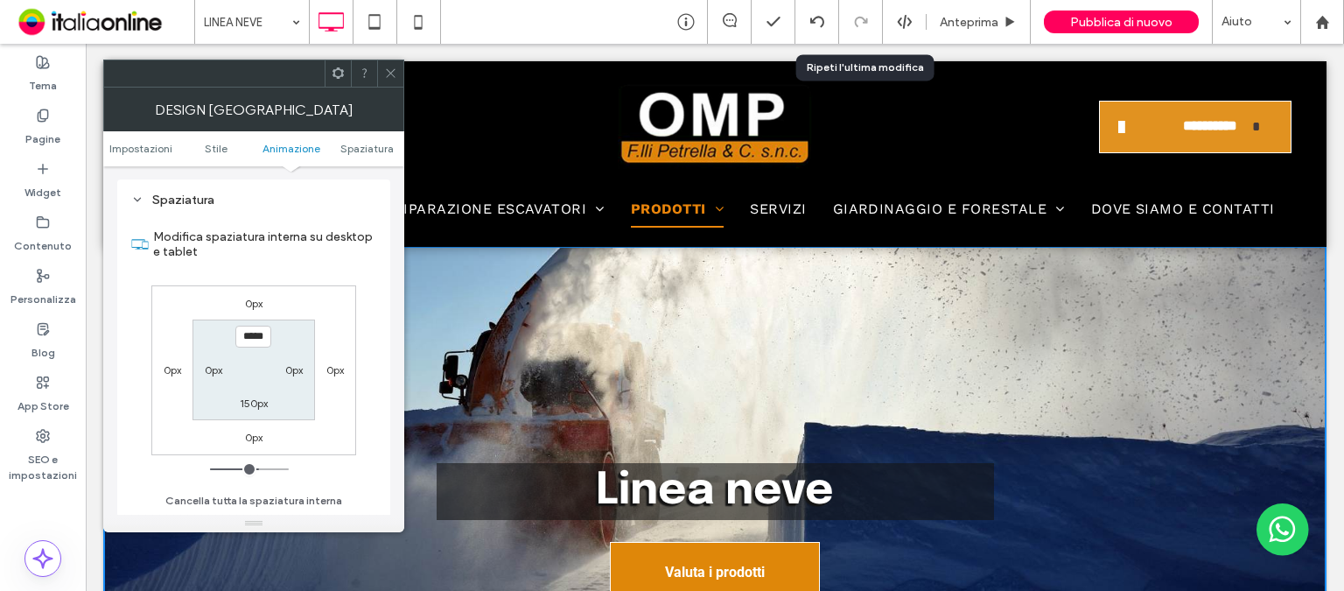
type input "***"
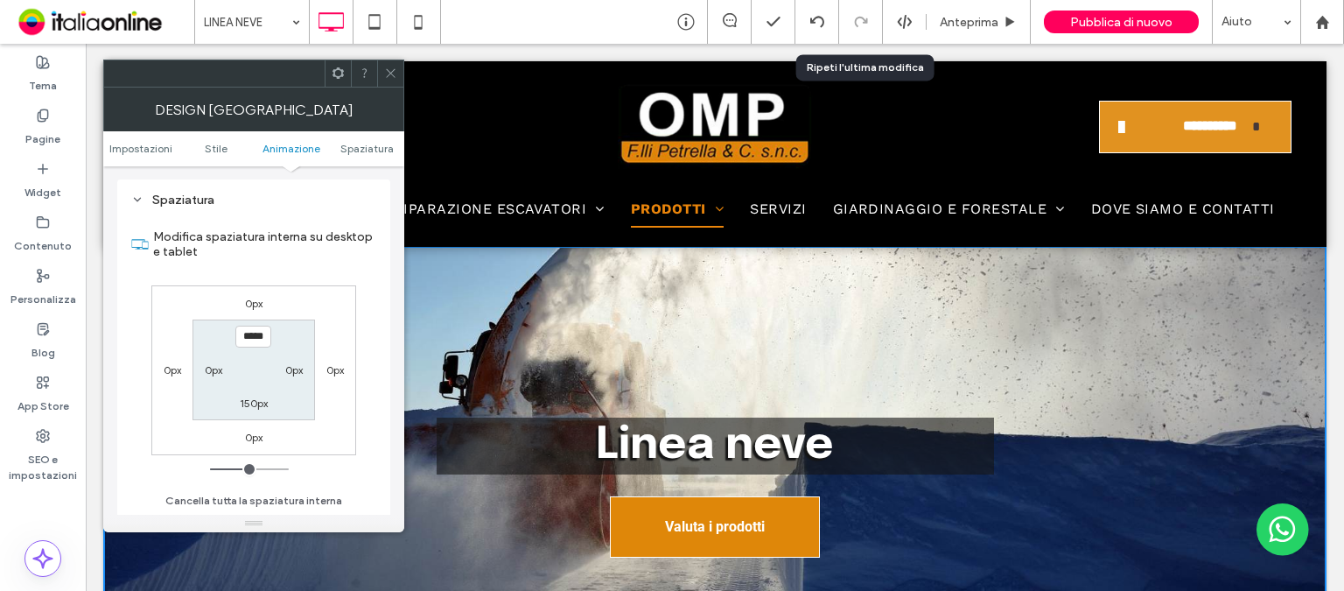
type input "*****"
type input "***"
type input "*****"
type input "***"
type input "*****"
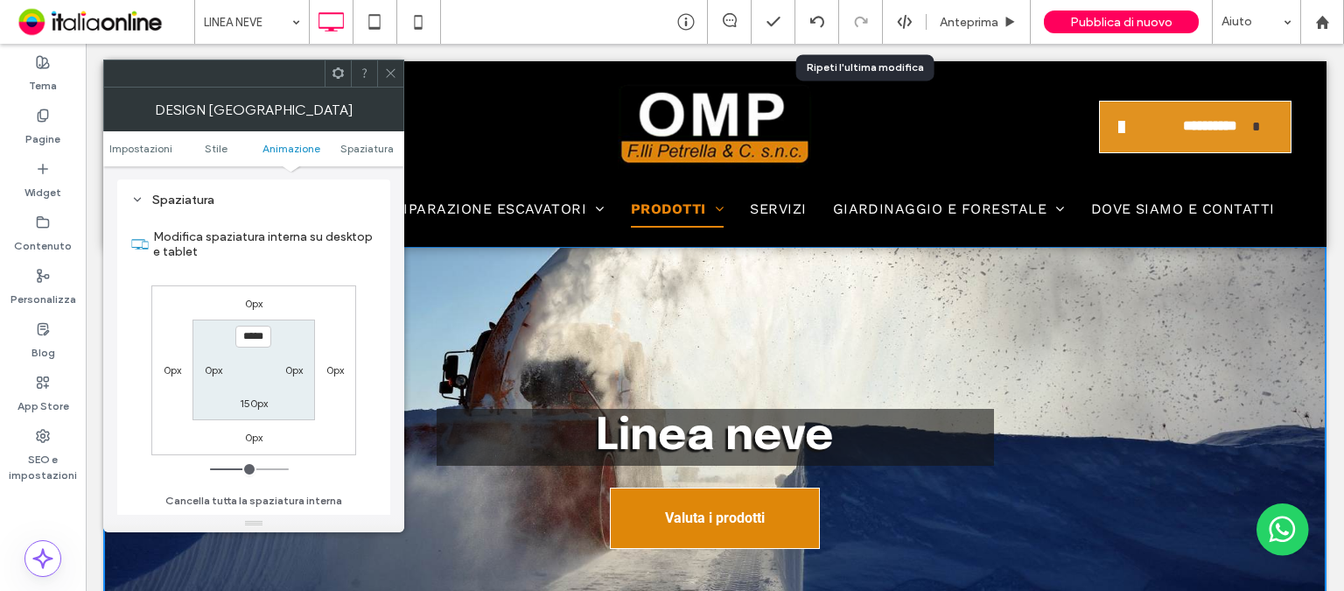
type input "***"
type input "*****"
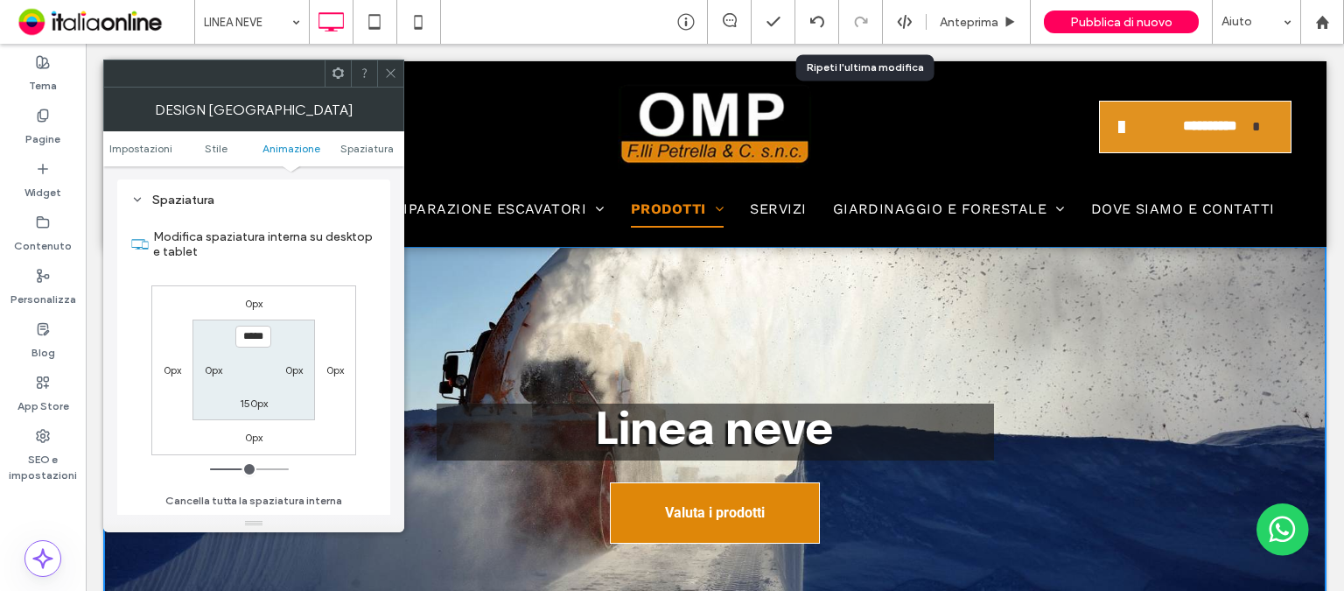
drag, startPoint x: 252, startPoint y: 469, endPoint x: 242, endPoint y: 467, distance: 9.8
type input "***"
click at [242, 468] on input "range" at bounding box center [249, 469] width 79 height 2
click at [387, 73] on icon at bounding box center [390, 72] width 13 height 13
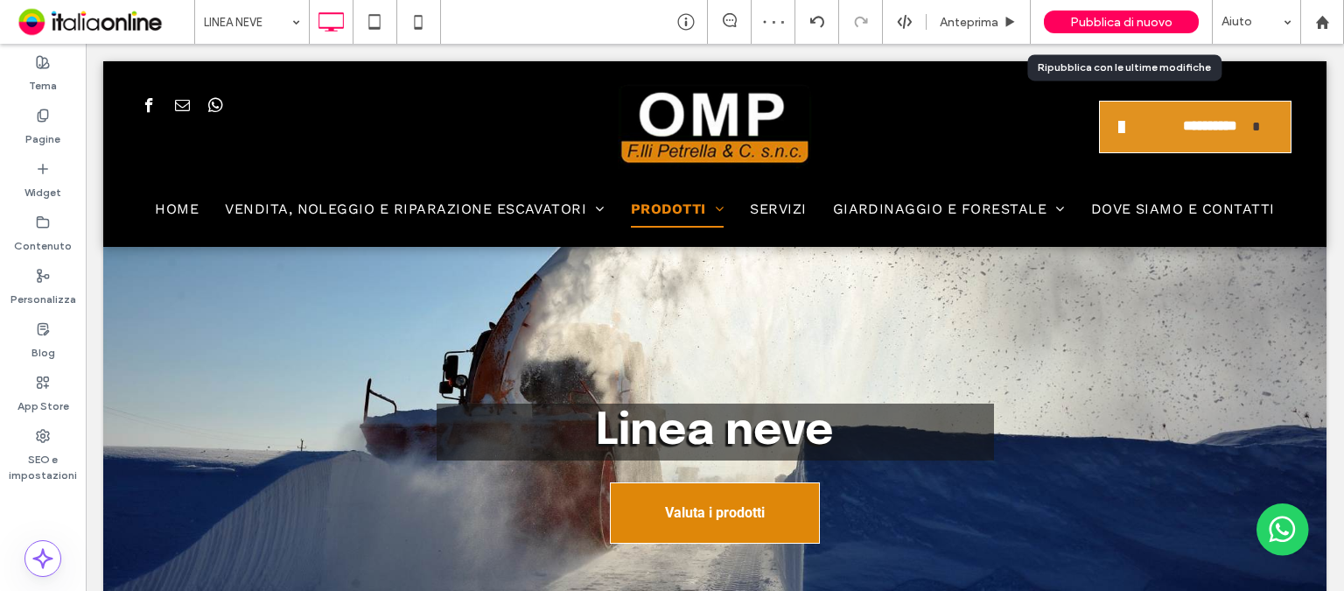
click at [1123, 21] on span "Pubblica di nuovo" at bounding box center [1121, 22] width 102 height 15
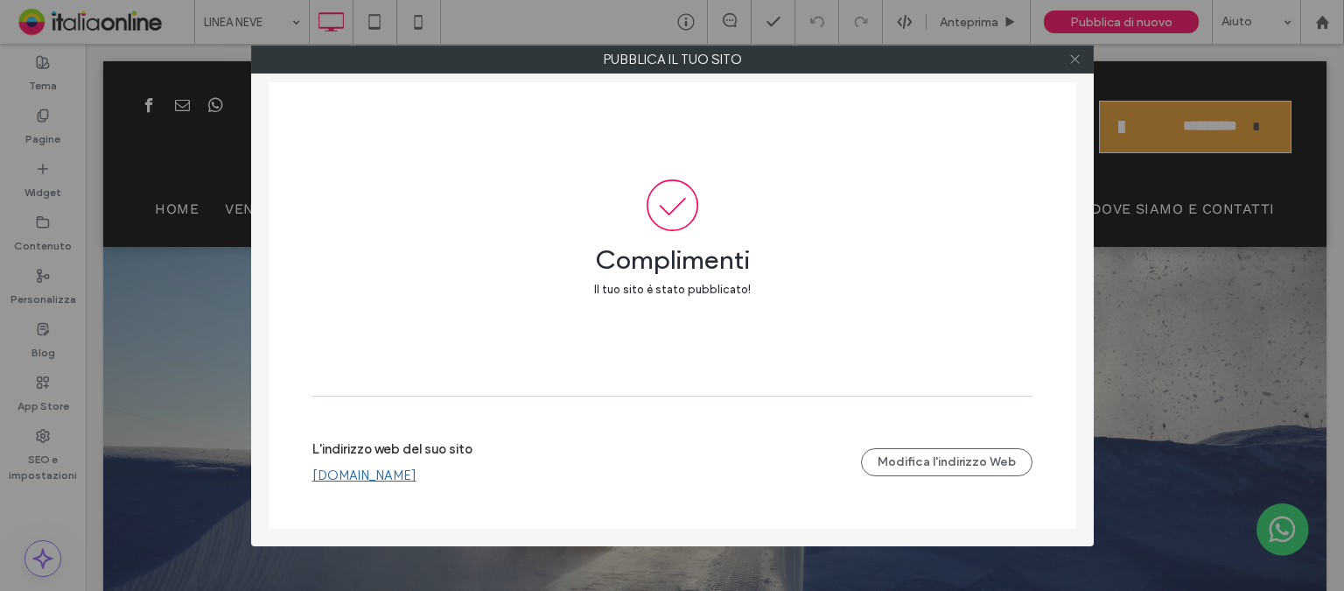
click at [1078, 59] on icon at bounding box center [1074, 58] width 13 height 13
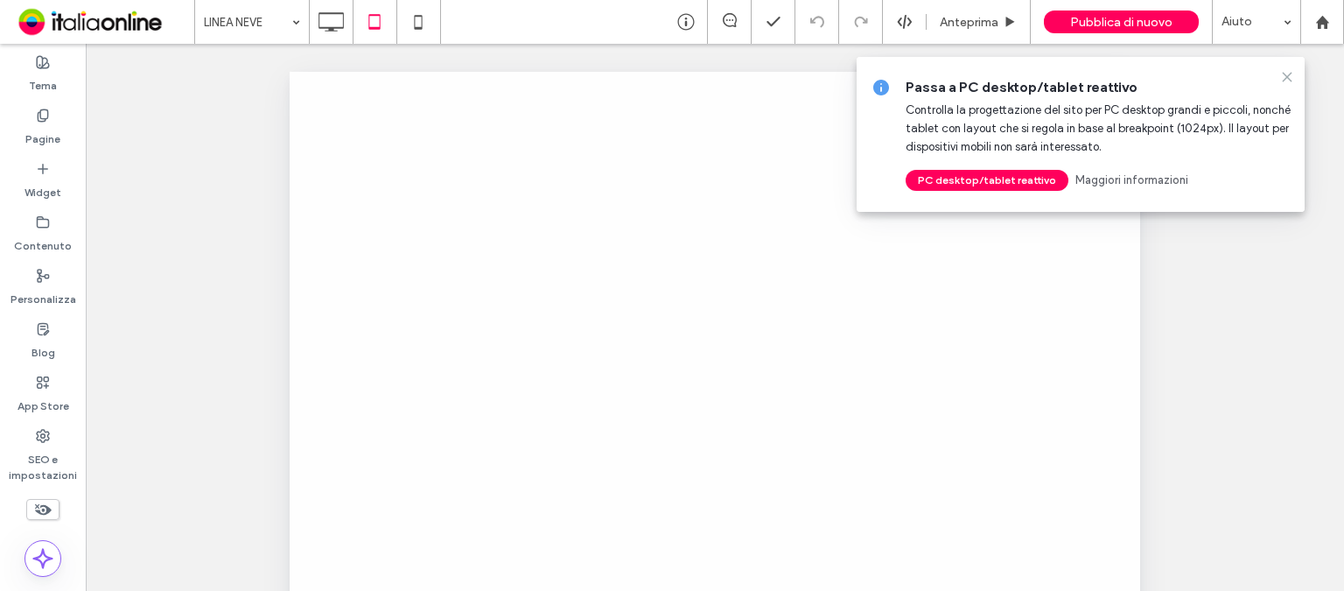
click at [1288, 81] on icon at bounding box center [1287, 77] width 14 height 14
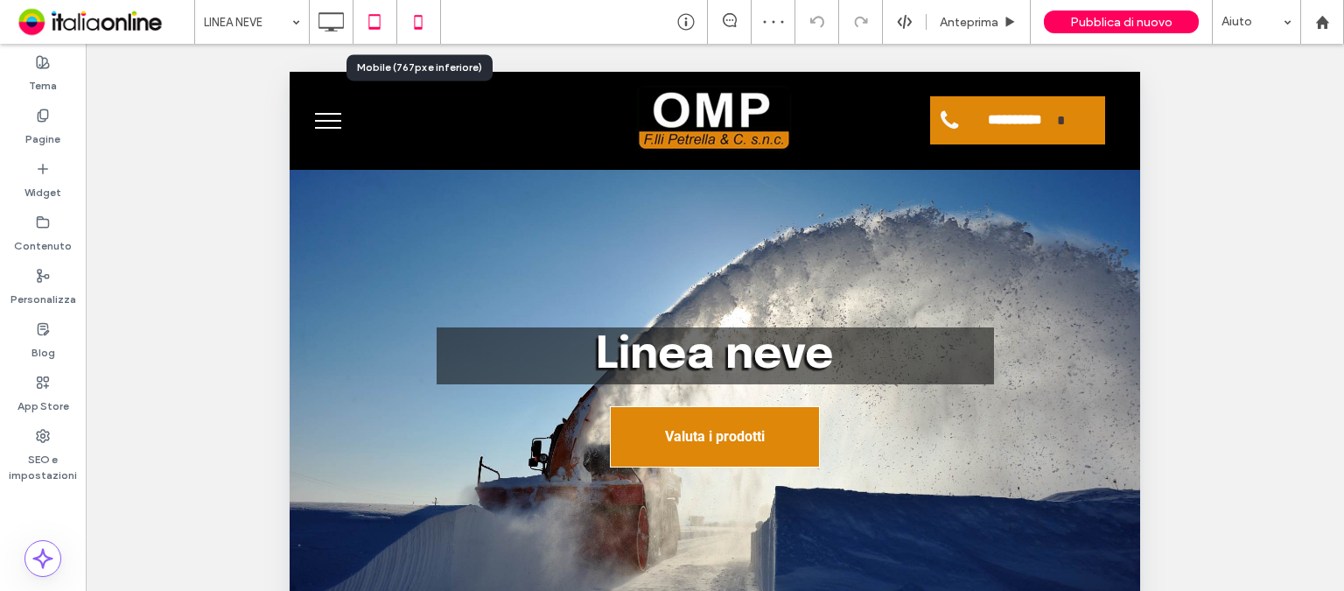
click at [424, 22] on icon at bounding box center [418, 21] width 35 height 35
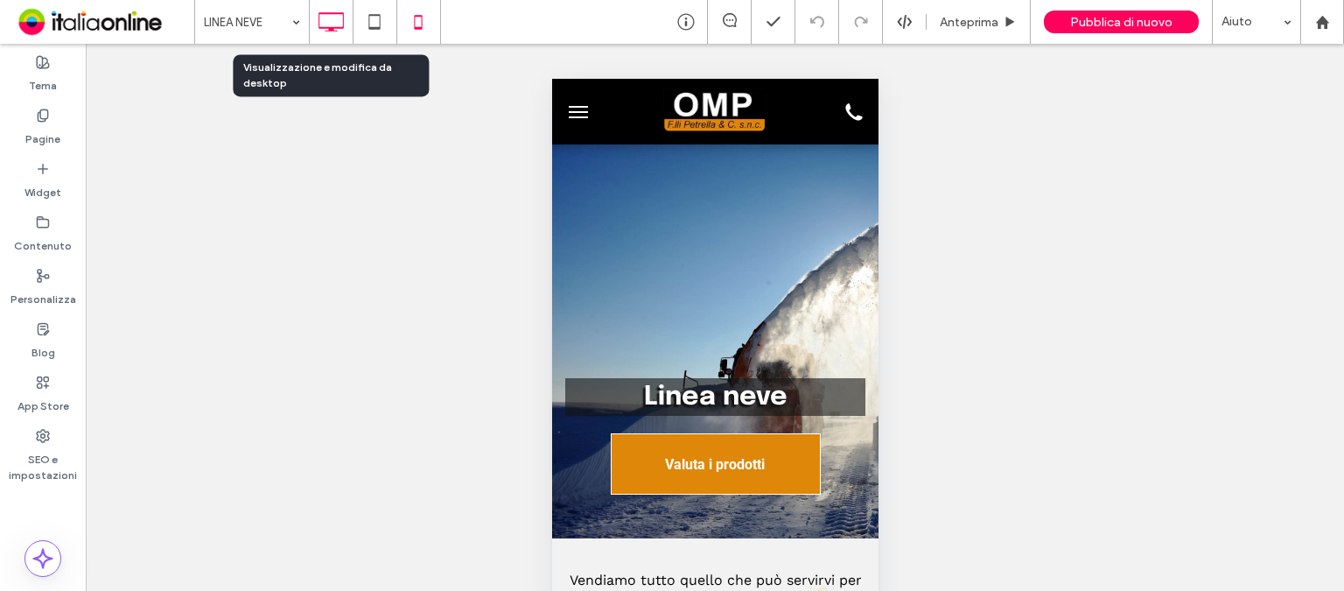
click at [336, 21] on icon at bounding box center [330, 21] width 35 height 35
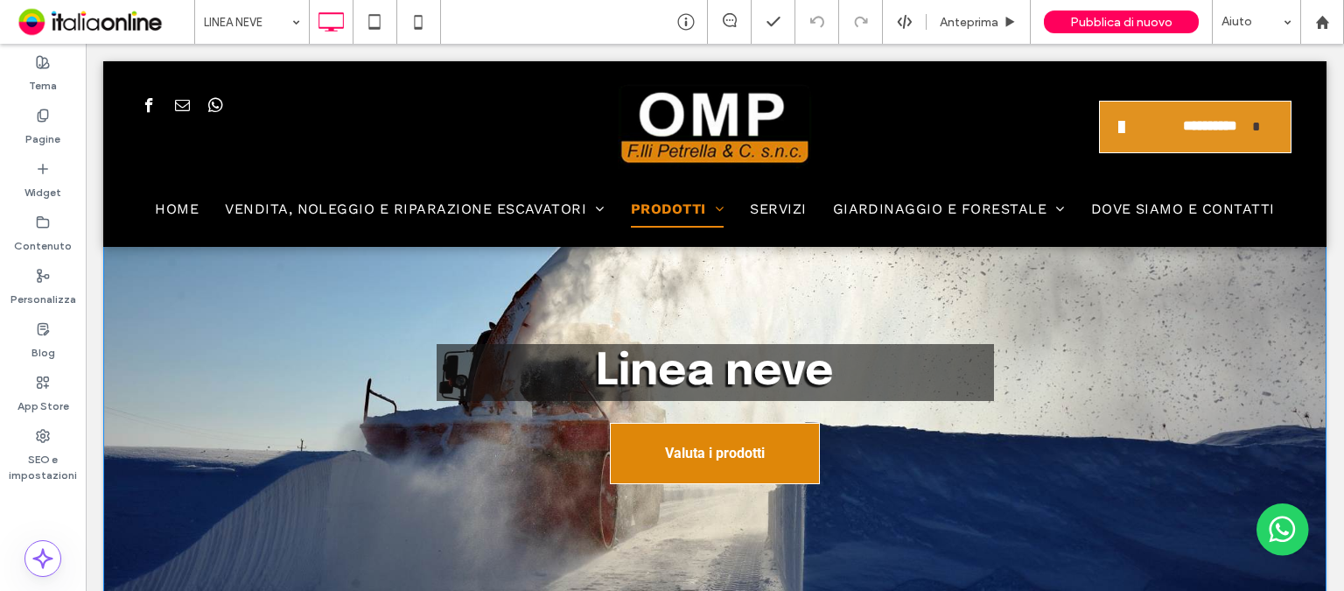
scroll to position [262, 0]
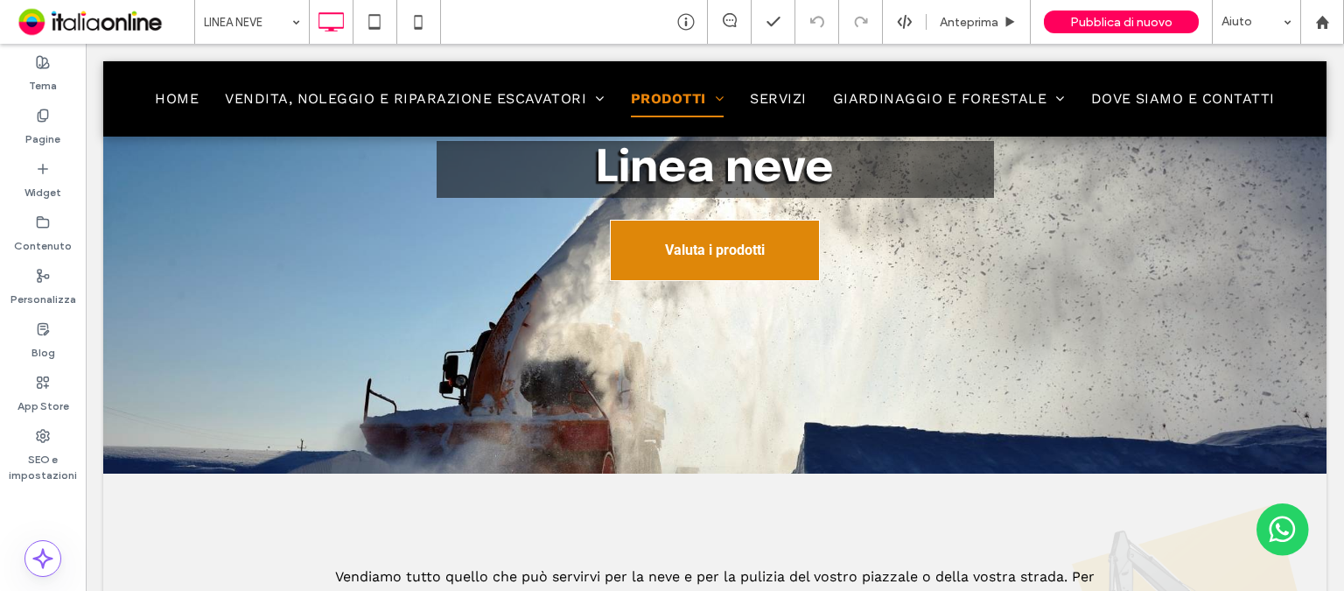
click at [428, 415] on div "Linea neve Valuta i prodotti Click To Paste [GEOGRAPHIC_DATA] + Aggiungi sezione" at bounding box center [714, 228] width 1223 height 490
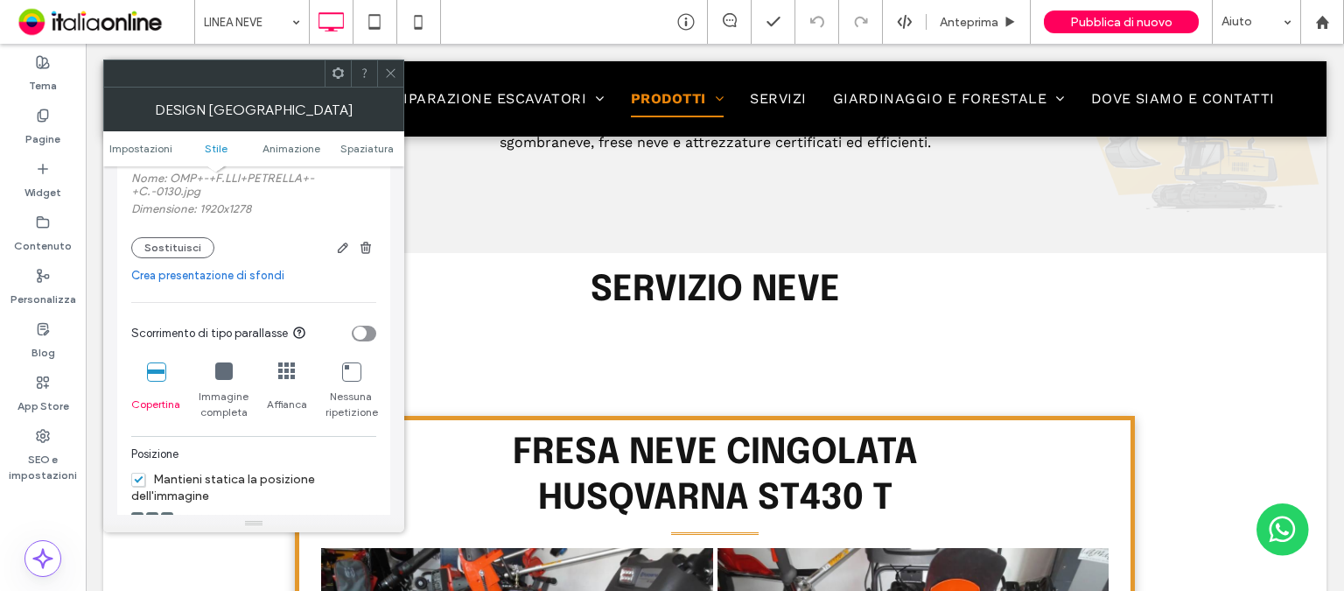
scroll to position [437, 0]
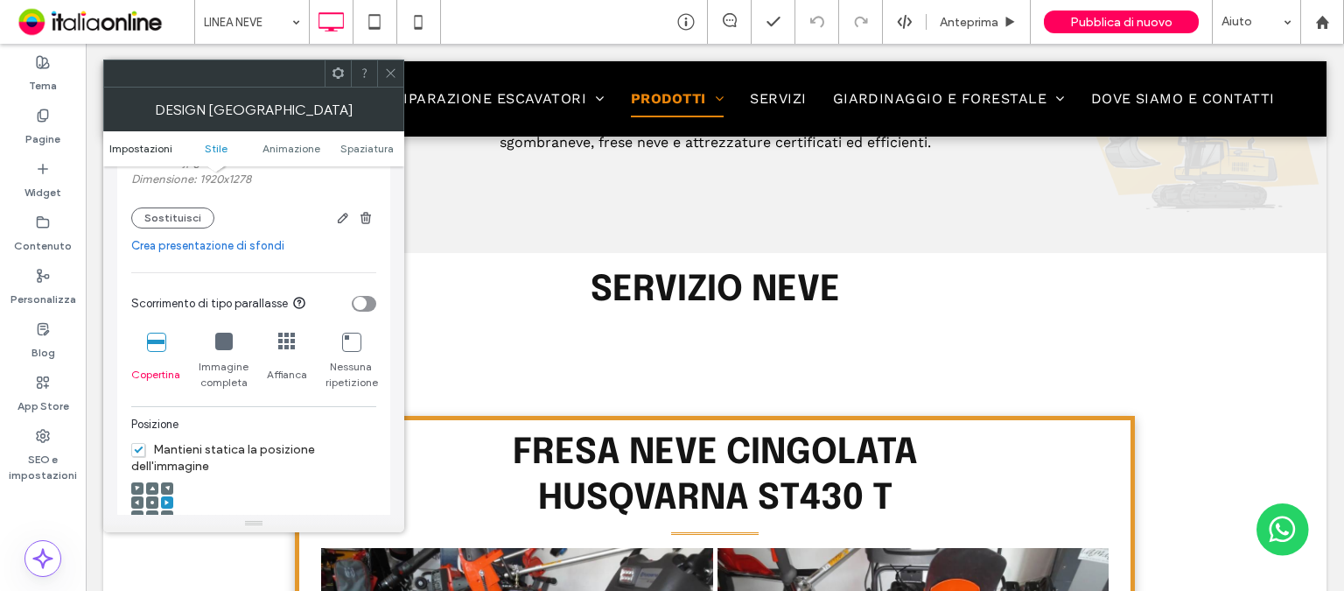
click at [116, 153] on span "Impostazioni" at bounding box center [140, 148] width 63 height 13
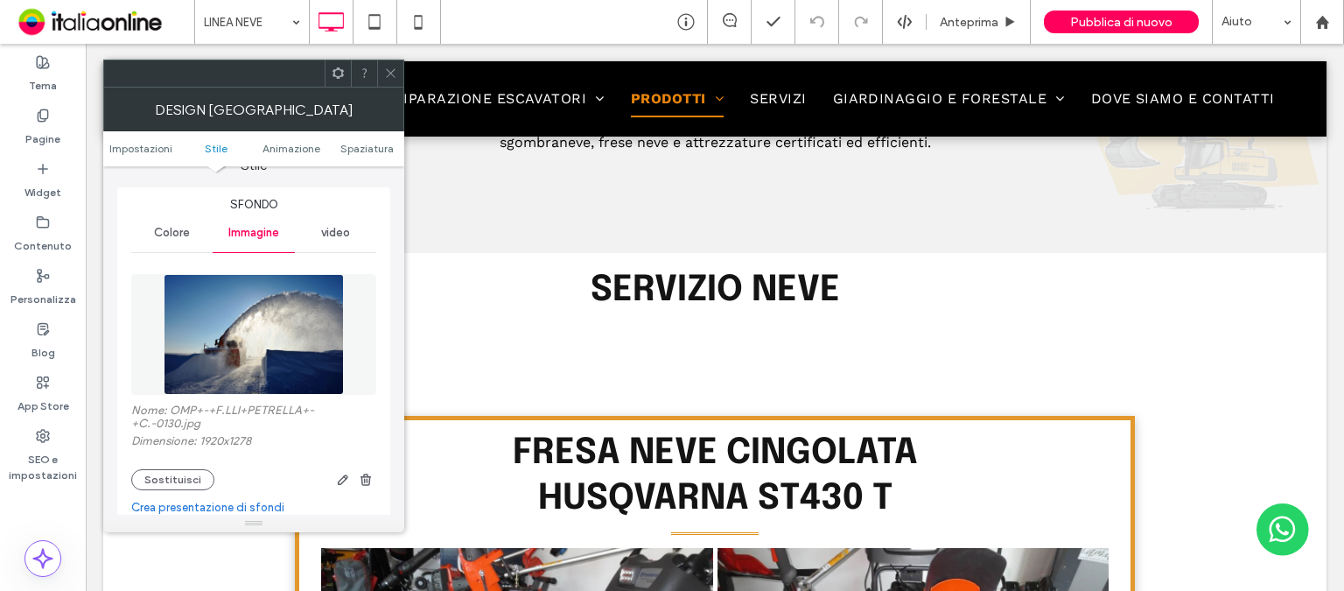
scroll to position [175, 0]
click at [251, 301] on img at bounding box center [254, 335] width 180 height 121
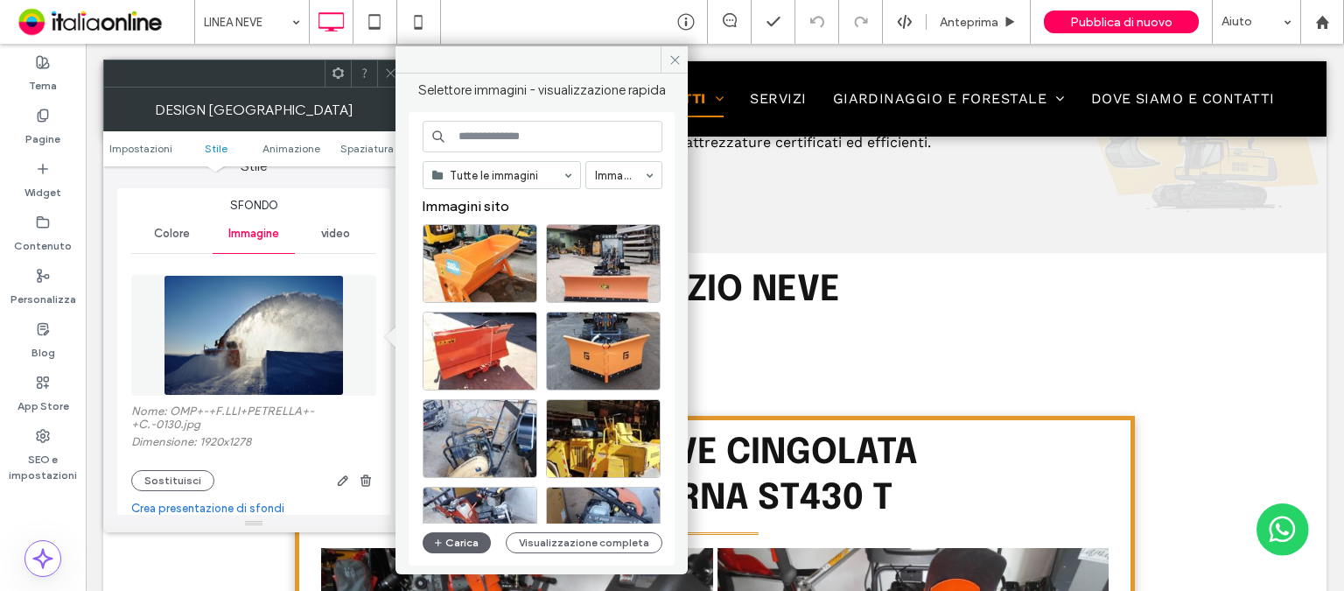
click at [276, 341] on img at bounding box center [254, 335] width 180 height 121
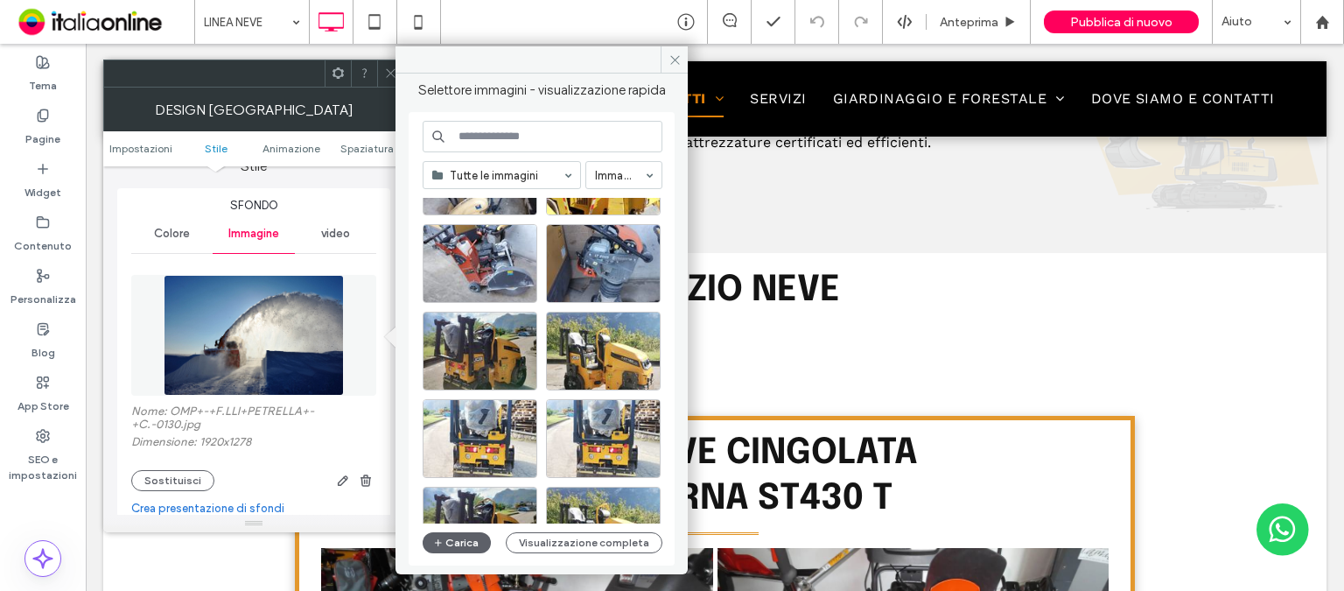
scroll to position [0, 0]
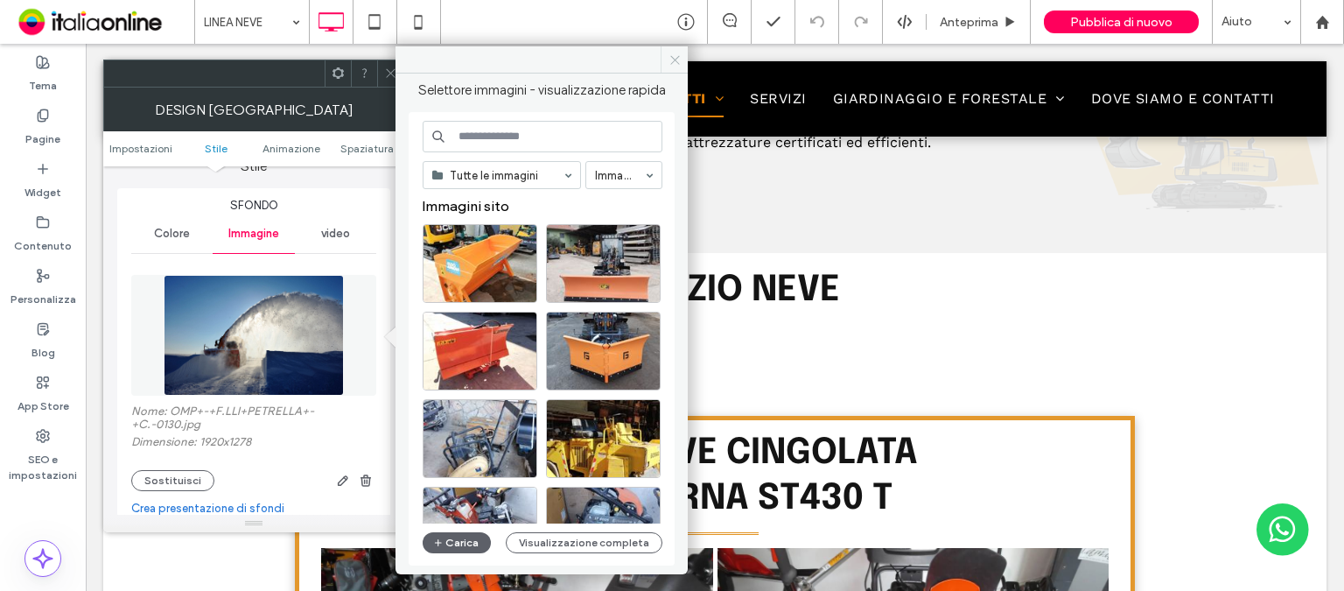
click at [669, 53] on icon at bounding box center [674, 59] width 13 height 13
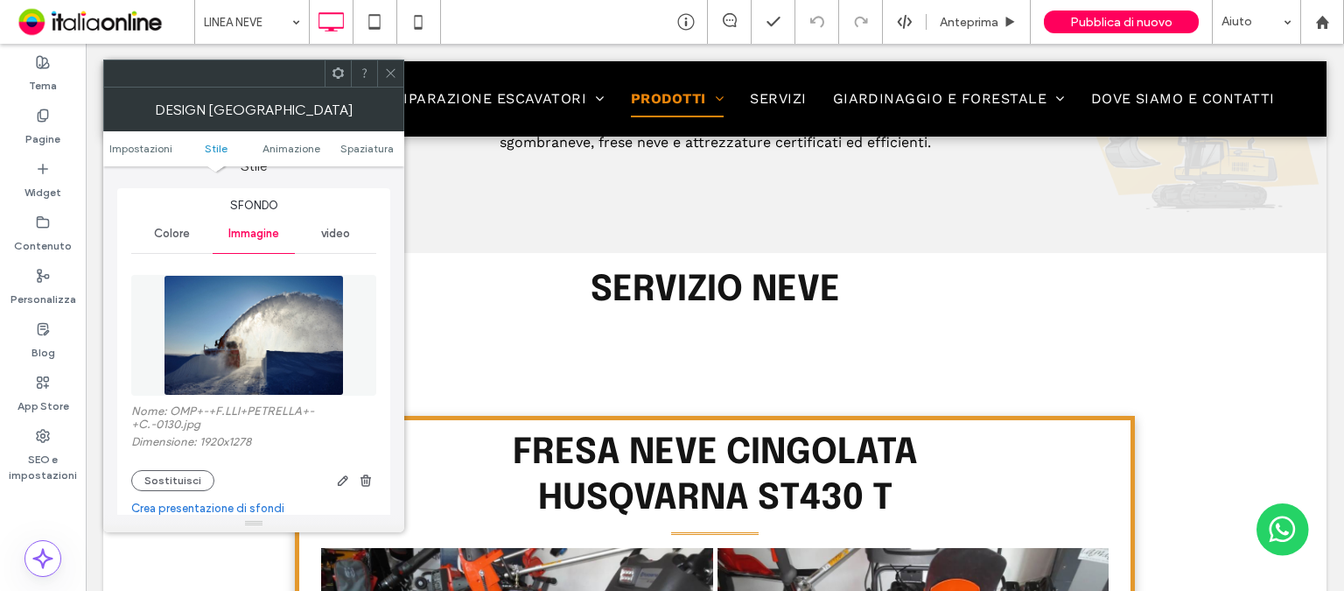
click at [393, 69] on icon at bounding box center [390, 72] width 13 height 13
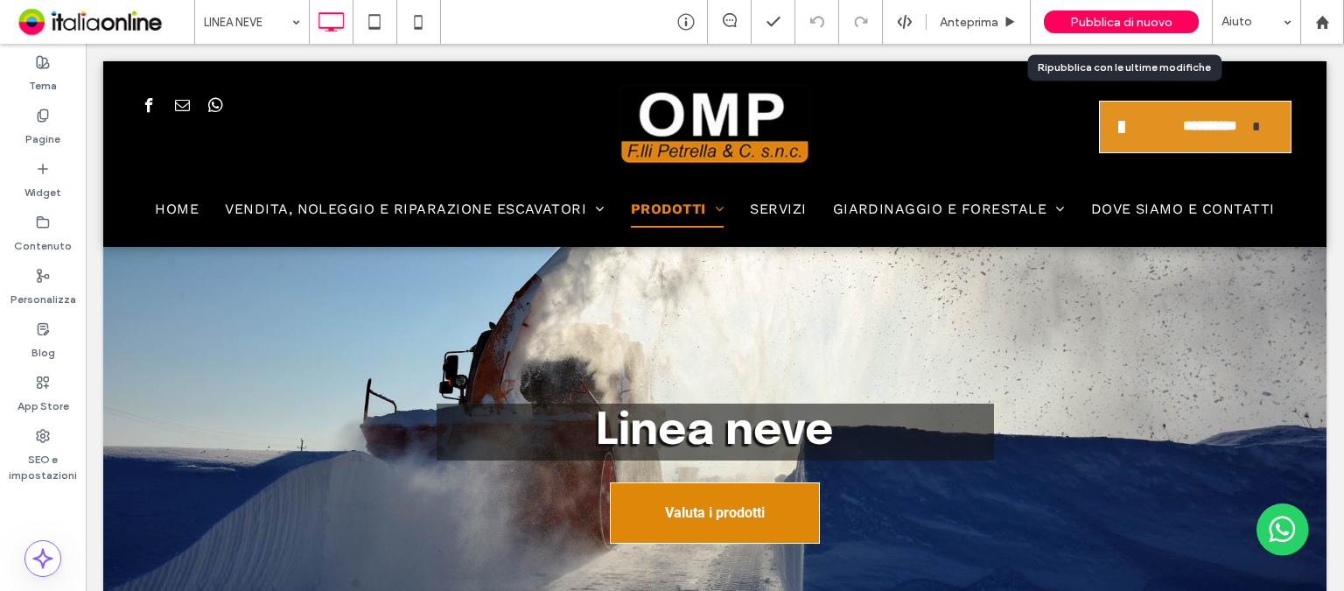
click at [1102, 24] on span "Pubblica di nuovo" at bounding box center [1121, 22] width 102 height 15
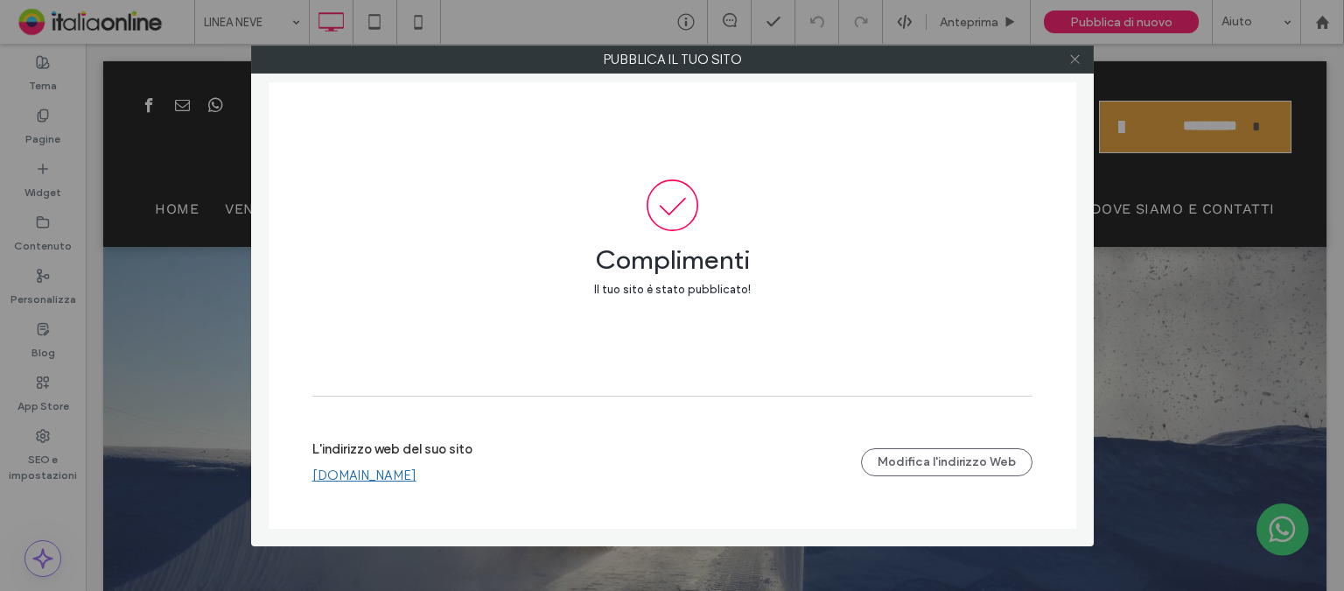
click at [1077, 57] on use at bounding box center [1074, 59] width 9 height 9
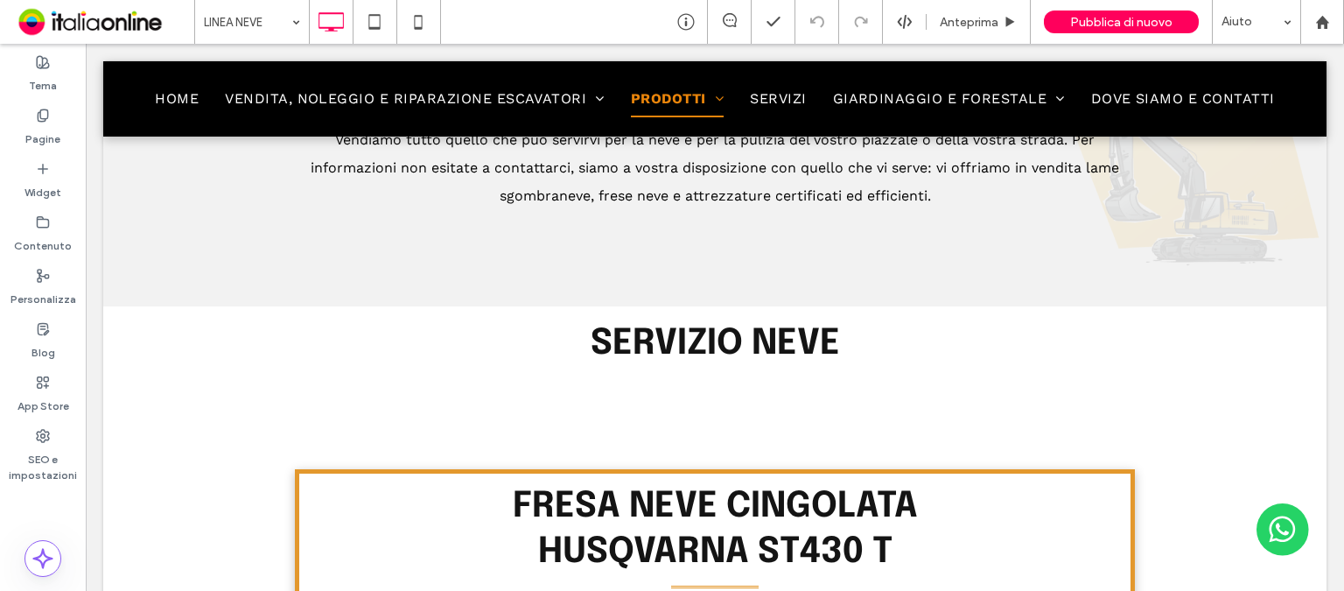
scroll to position [700, 0]
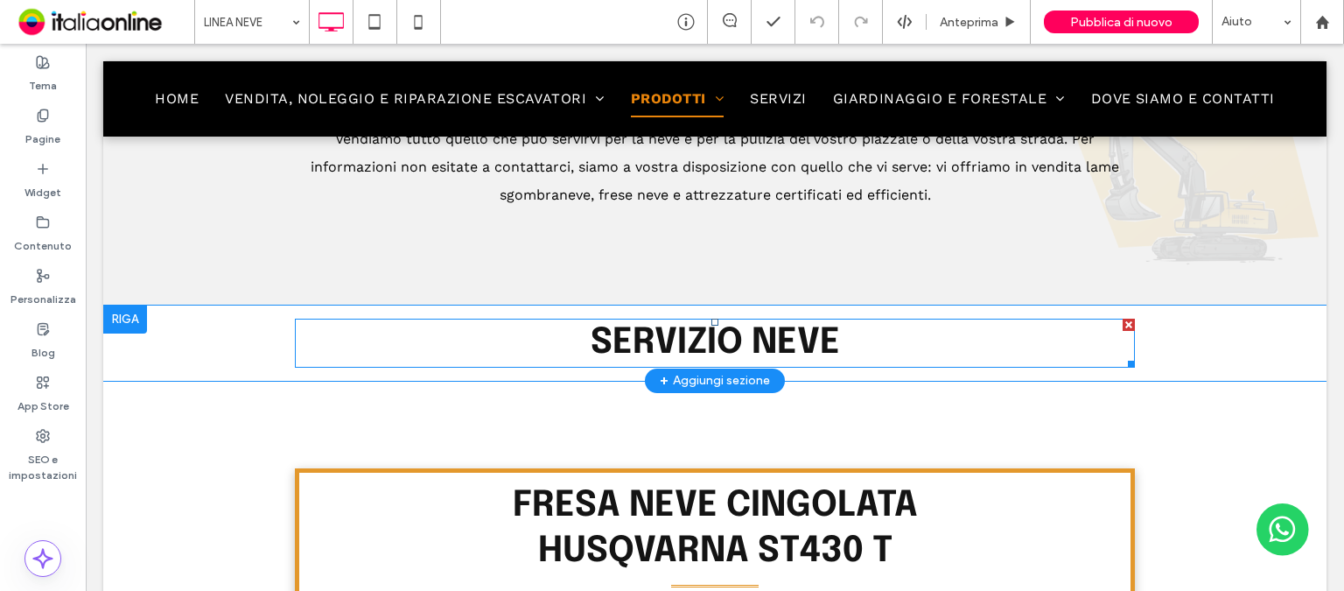
click at [661, 346] on span "SERVIZIO NEVE" at bounding box center [715, 343] width 249 height 36
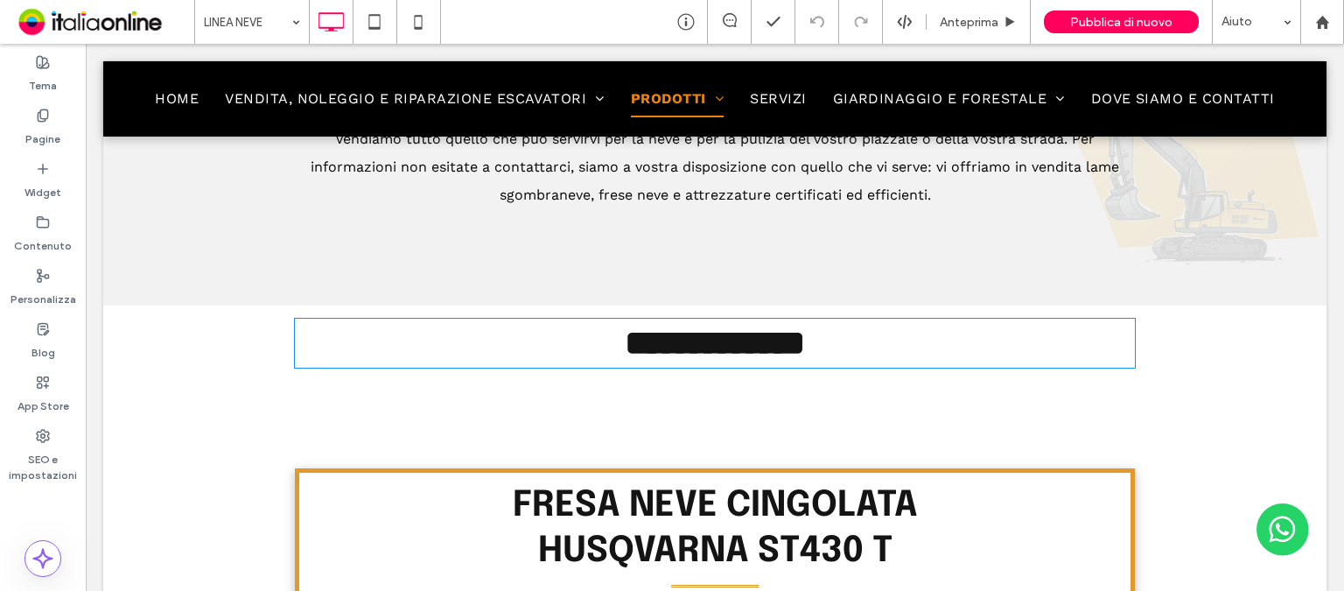
type input "********"
type input "**"
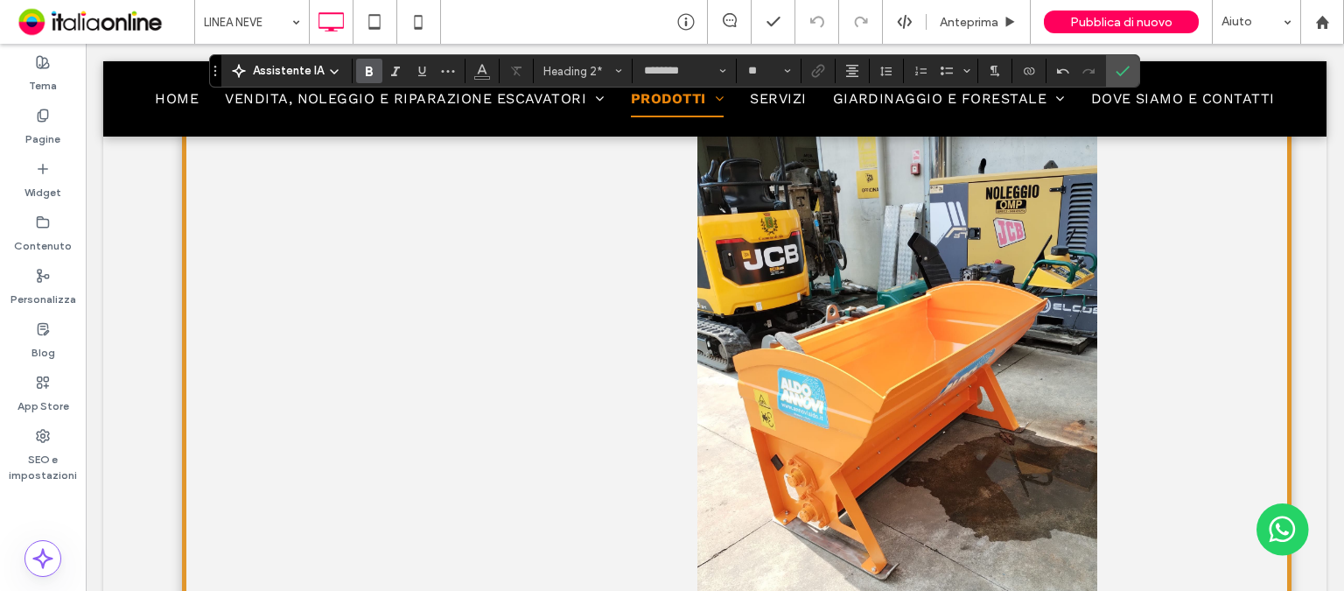
scroll to position [1750, 0]
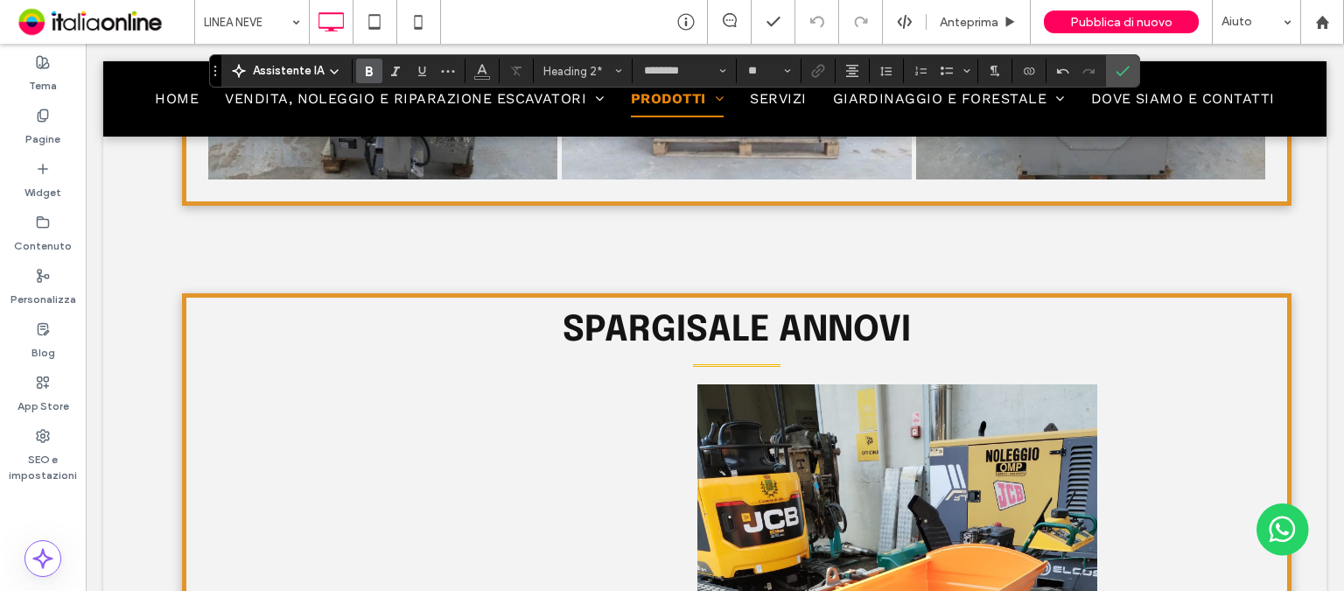
click at [826, 325] on span "SPARGISALE ANNOVI" at bounding box center [737, 330] width 348 height 36
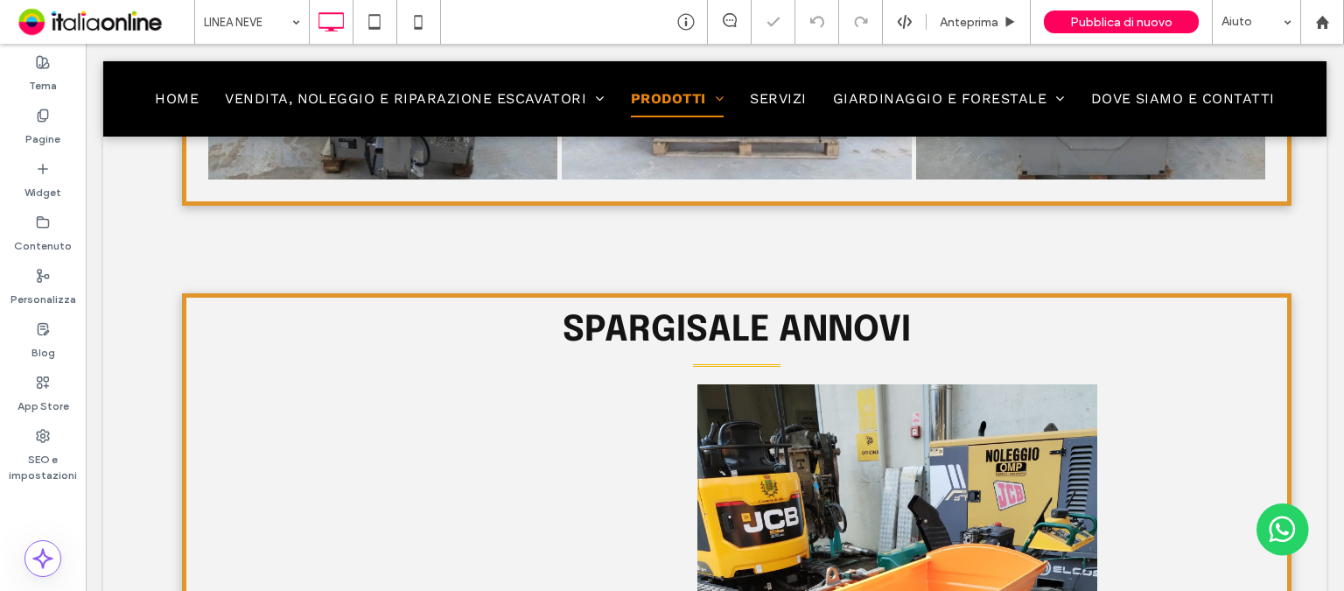
click at [826, 325] on span "SPARGISALE ANNOVI" at bounding box center [737, 330] width 348 height 36
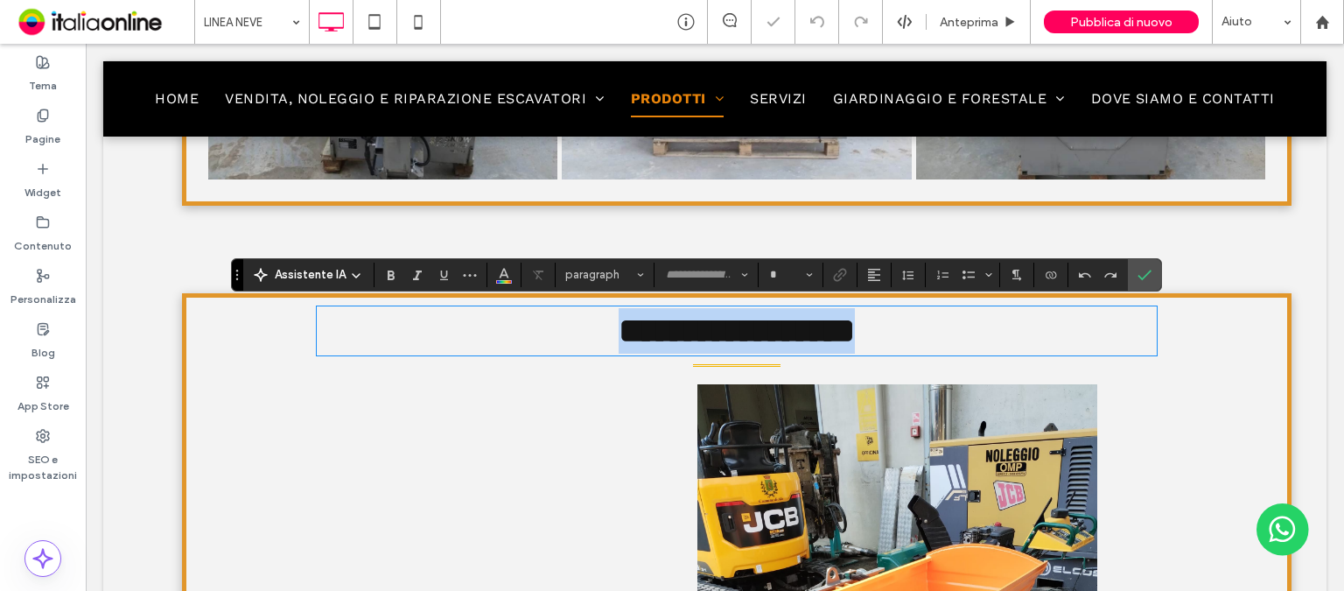
type input "********"
type input "**"
click at [826, 325] on span "**********" at bounding box center [737, 330] width 236 height 34
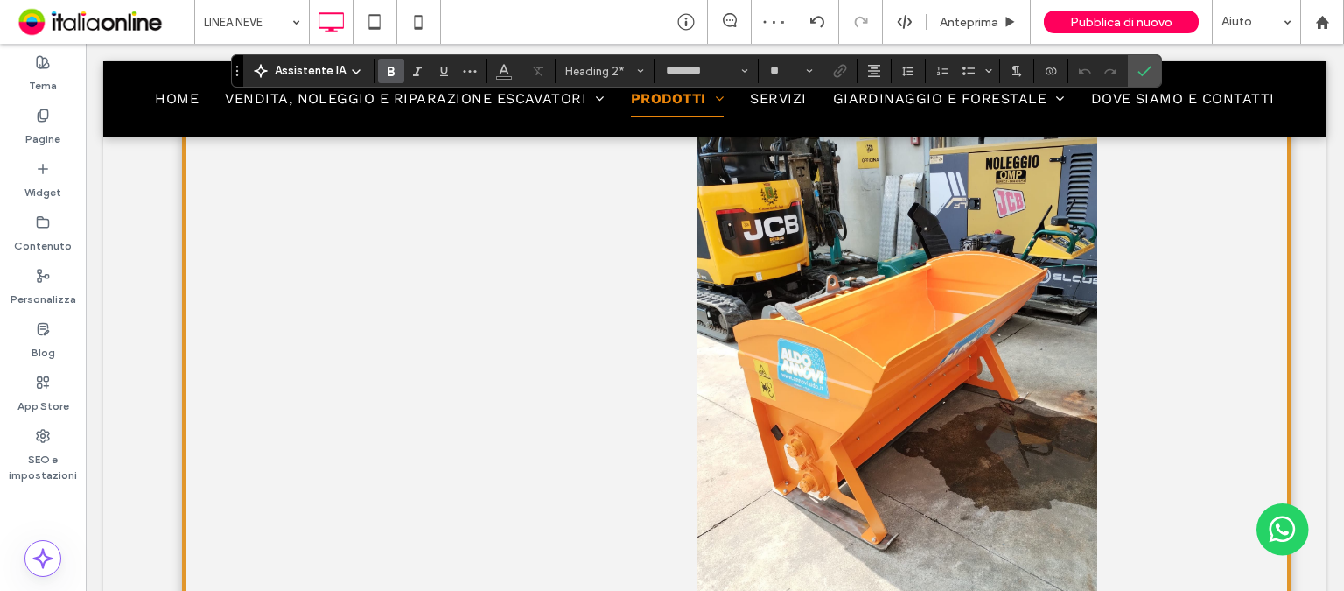
scroll to position [2012, 0]
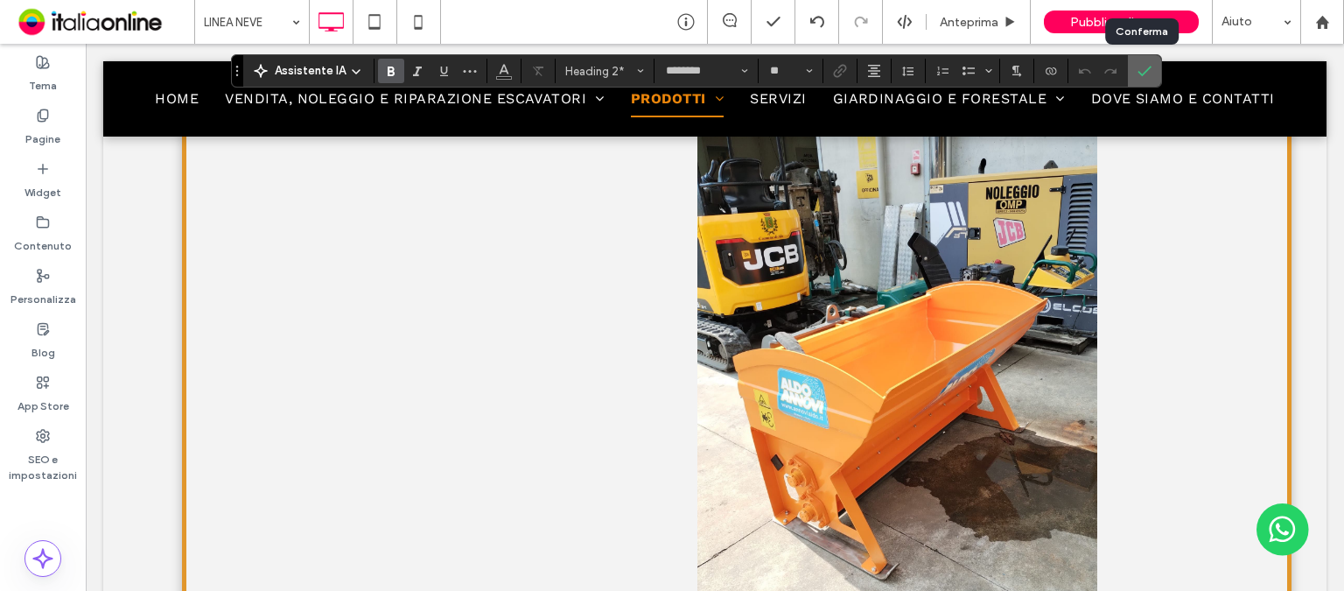
click at [1137, 73] on use "Conferma" at bounding box center [1144, 71] width 14 height 10
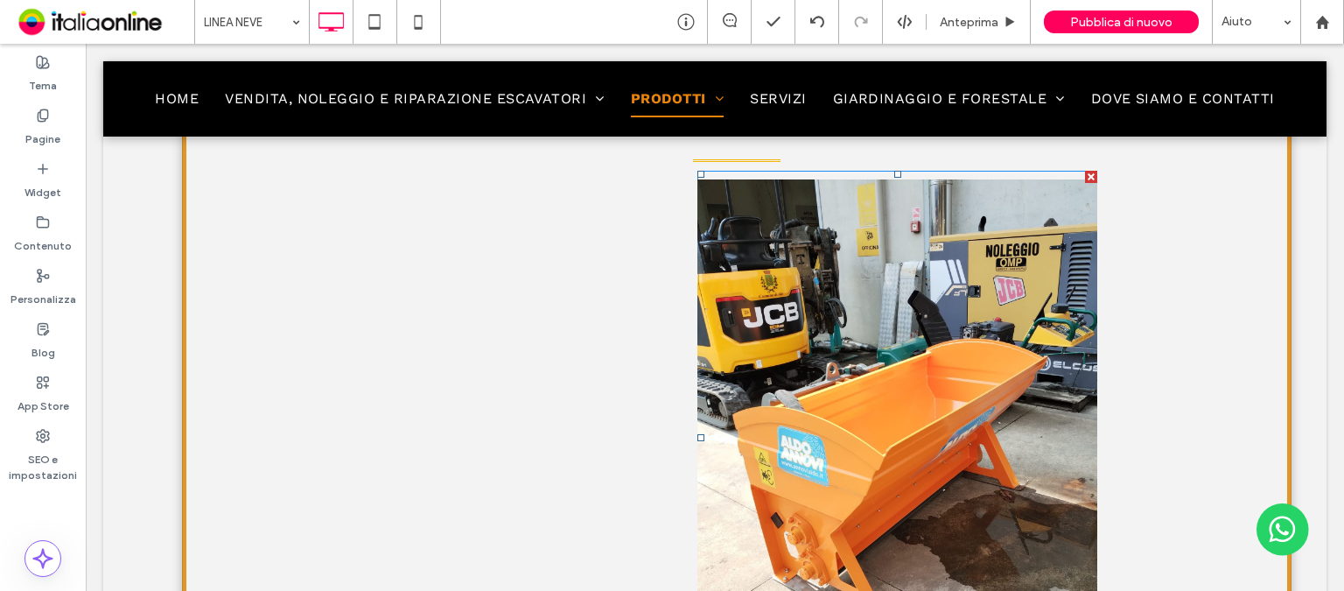
scroll to position [1925, 0]
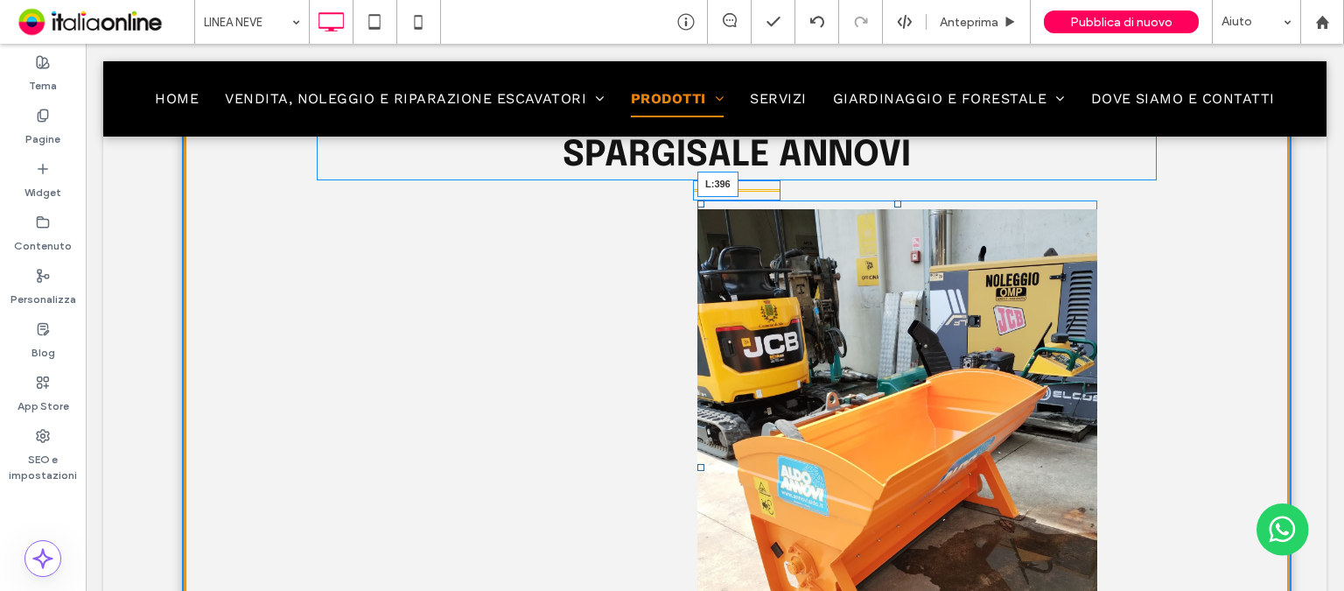
drag, startPoint x: 701, startPoint y: 465, endPoint x: 536, endPoint y: 463, distance: 164.5
click at [697, 464] on div at bounding box center [700, 467] width 7 height 7
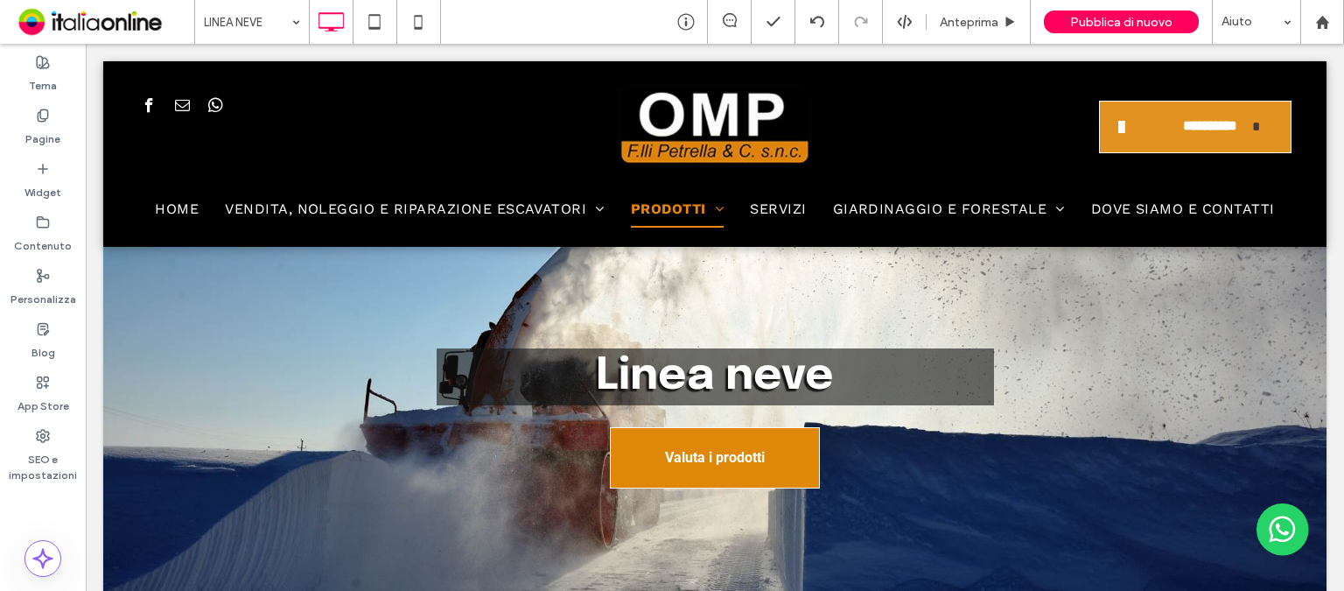
scroll to position [0, 0]
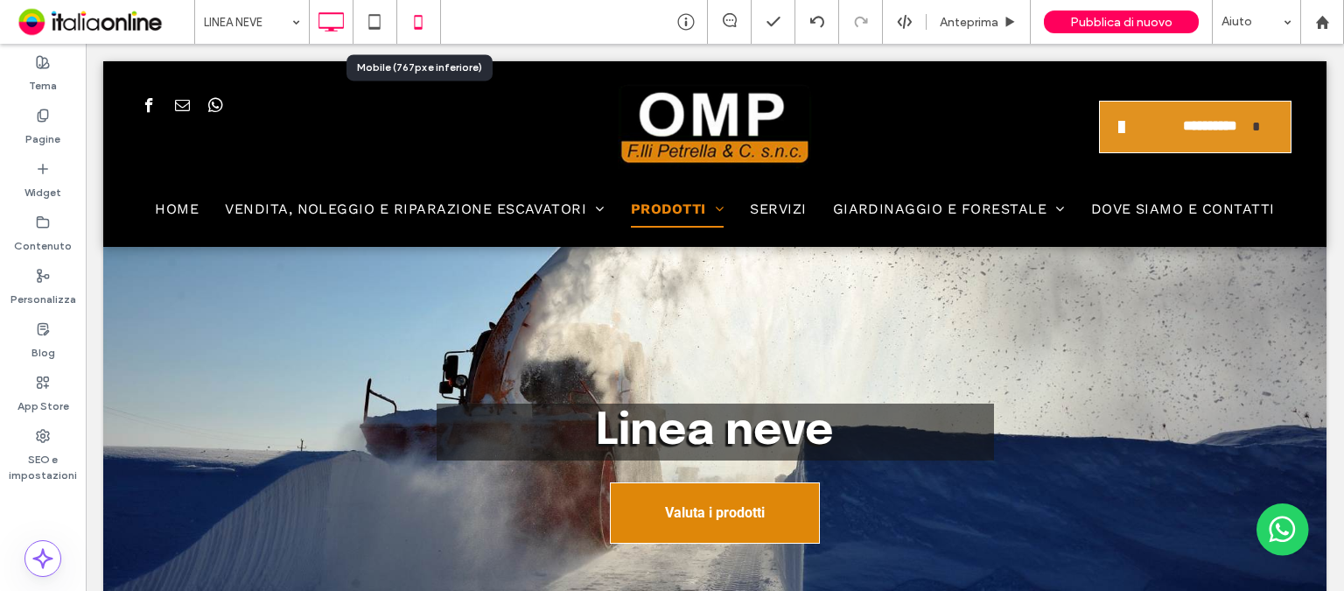
click at [412, 14] on icon at bounding box center [418, 21] width 35 height 35
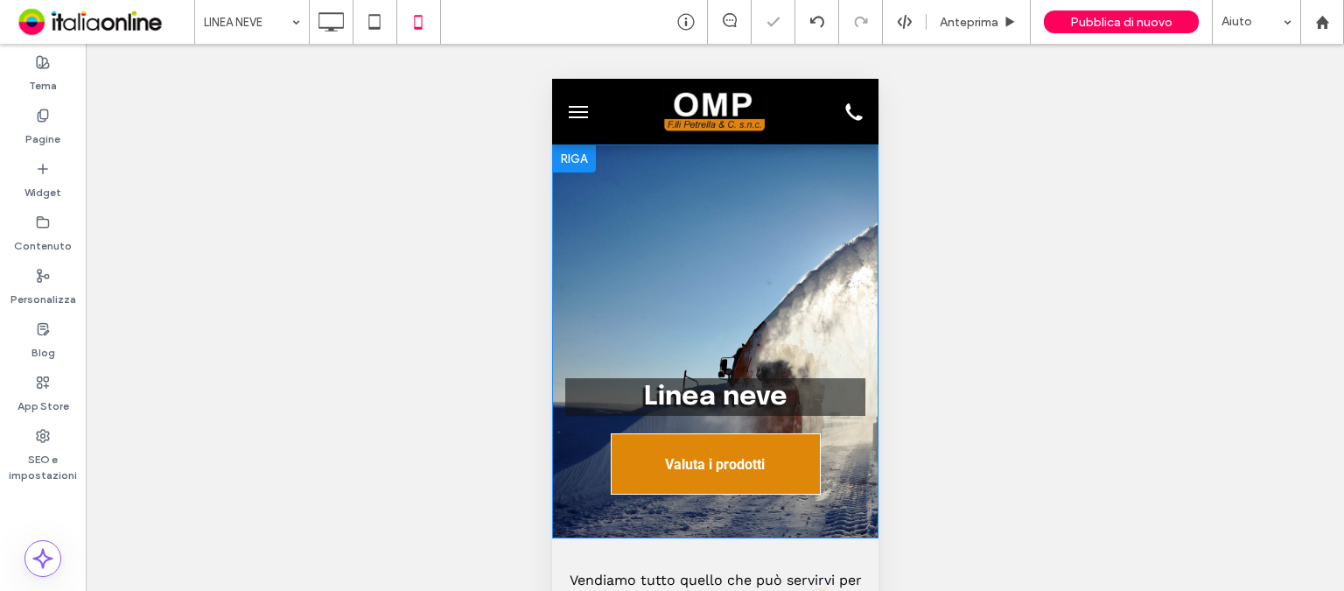
click at [756, 328] on div "Linea neve Valuta i prodotti Click To Paste Riga" at bounding box center [714, 341] width 326 height 394
click at [755, 328] on div "Linea neve Valuta i prodotti Click To Paste Riga" at bounding box center [714, 341] width 326 height 394
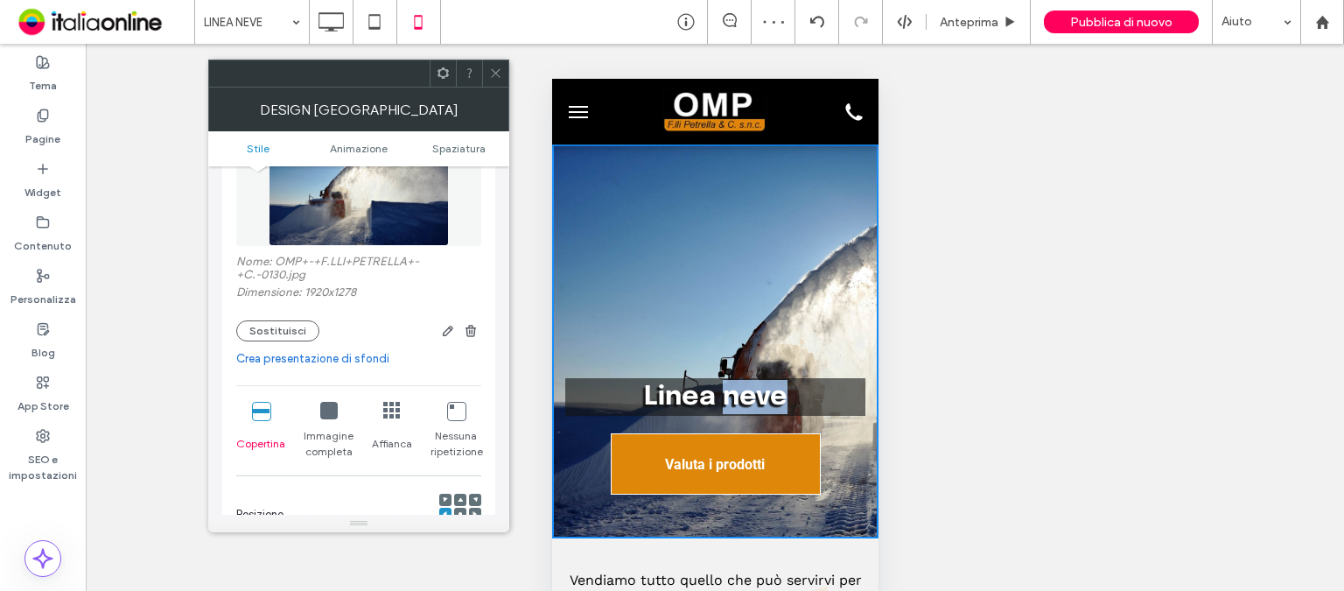
scroll to position [350, 0]
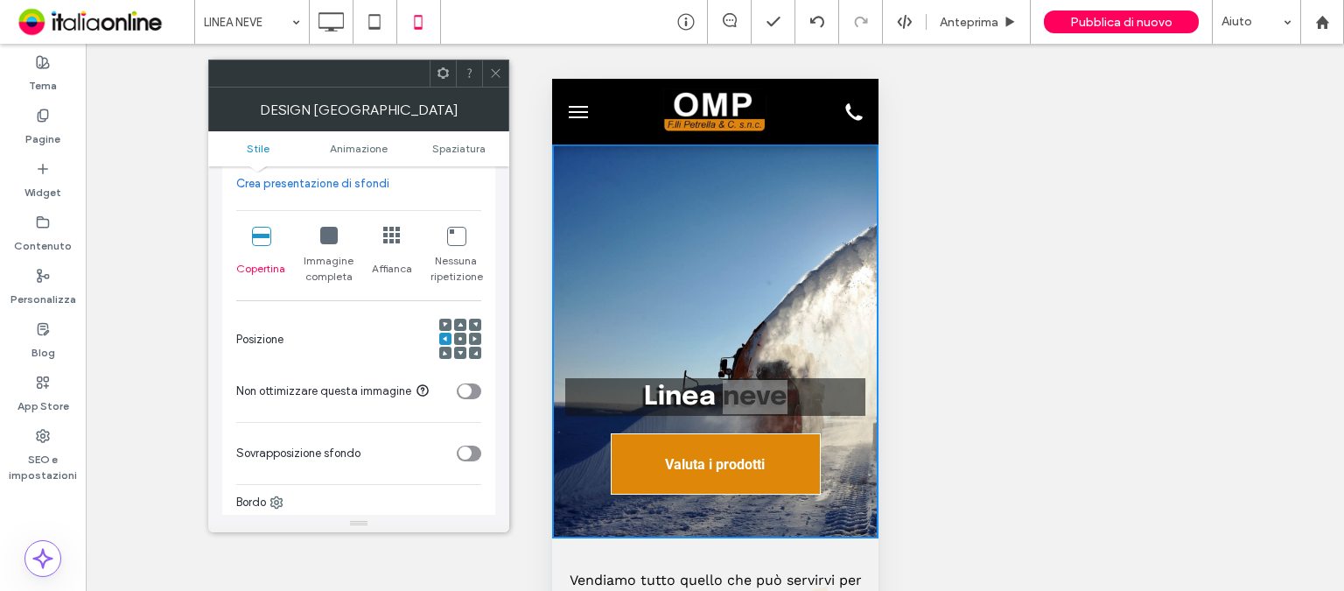
click at [458, 339] on use at bounding box center [459, 338] width 3 height 3
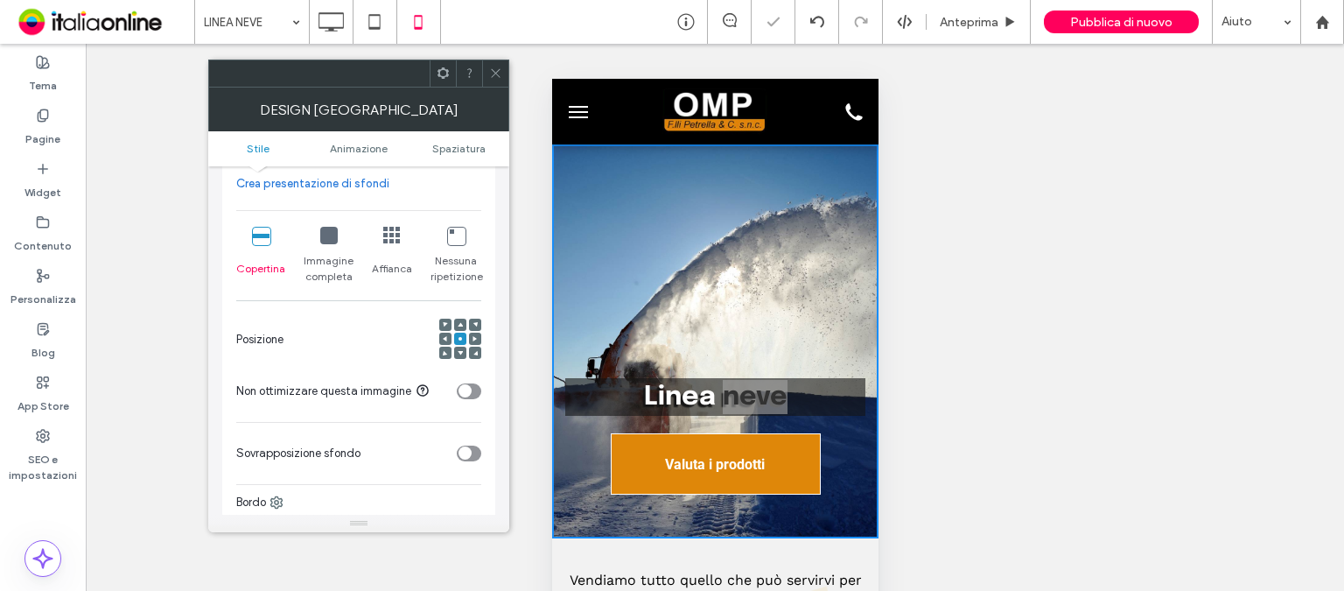
drag, startPoint x: 502, startPoint y: 76, endPoint x: 392, endPoint y: 44, distance: 114.9
click at [502, 76] on div at bounding box center [495, 73] width 26 height 26
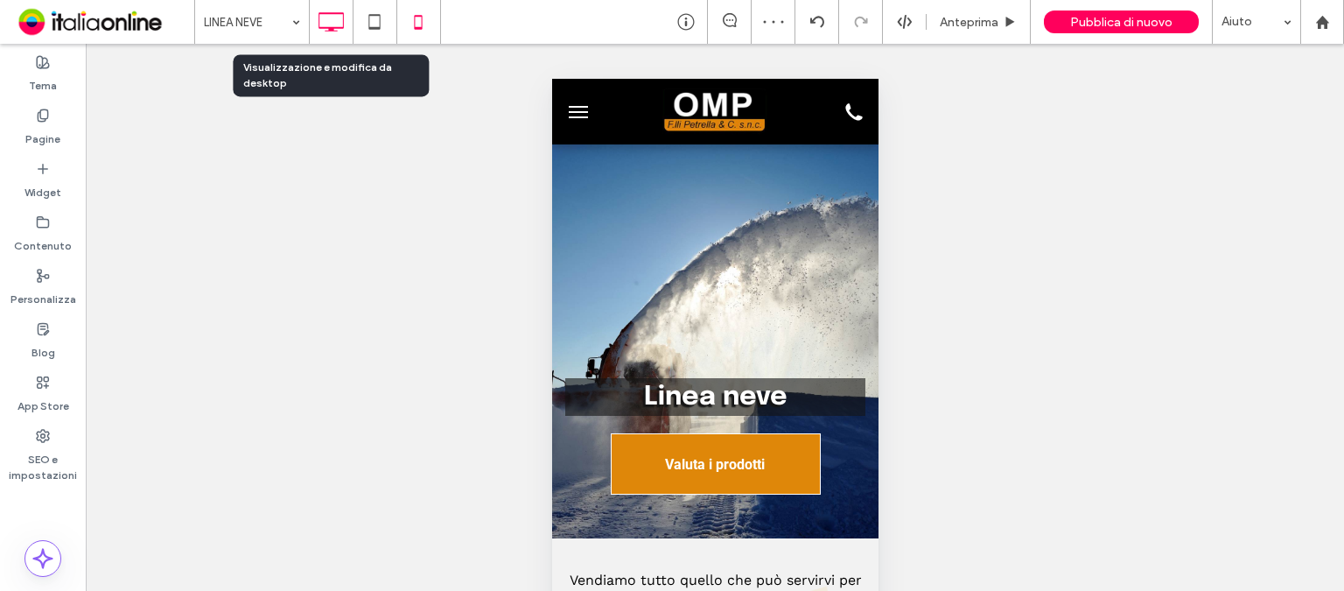
click at [322, 21] on icon at bounding box center [330, 21] width 35 height 35
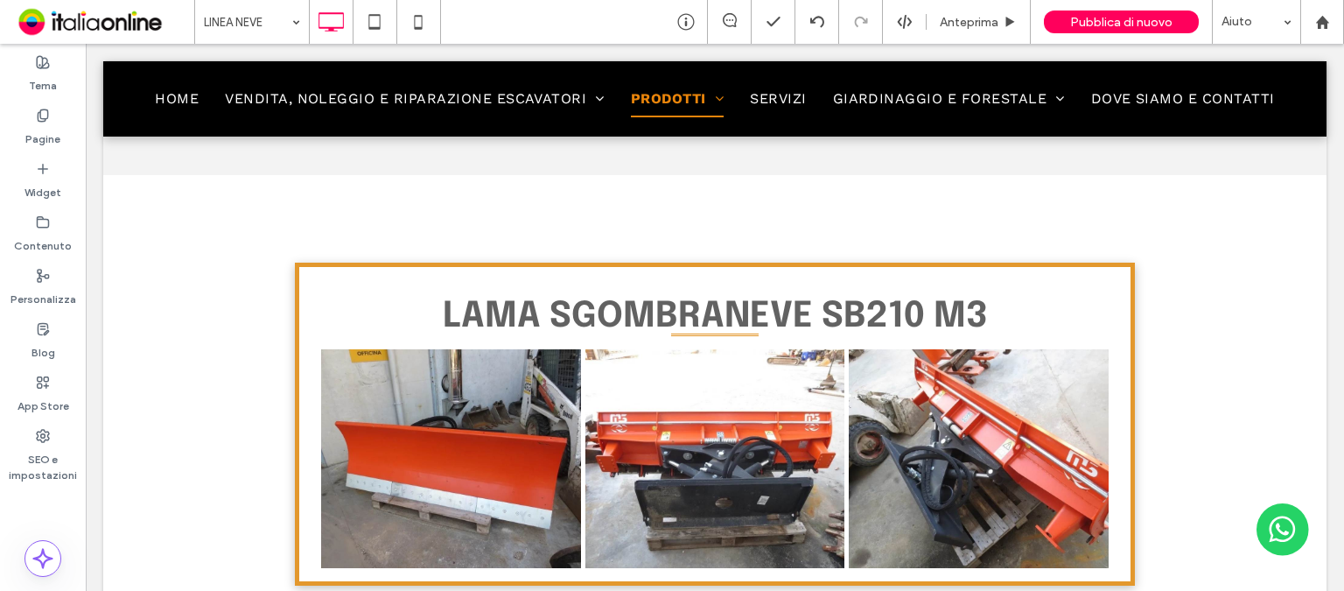
scroll to position [2712, 0]
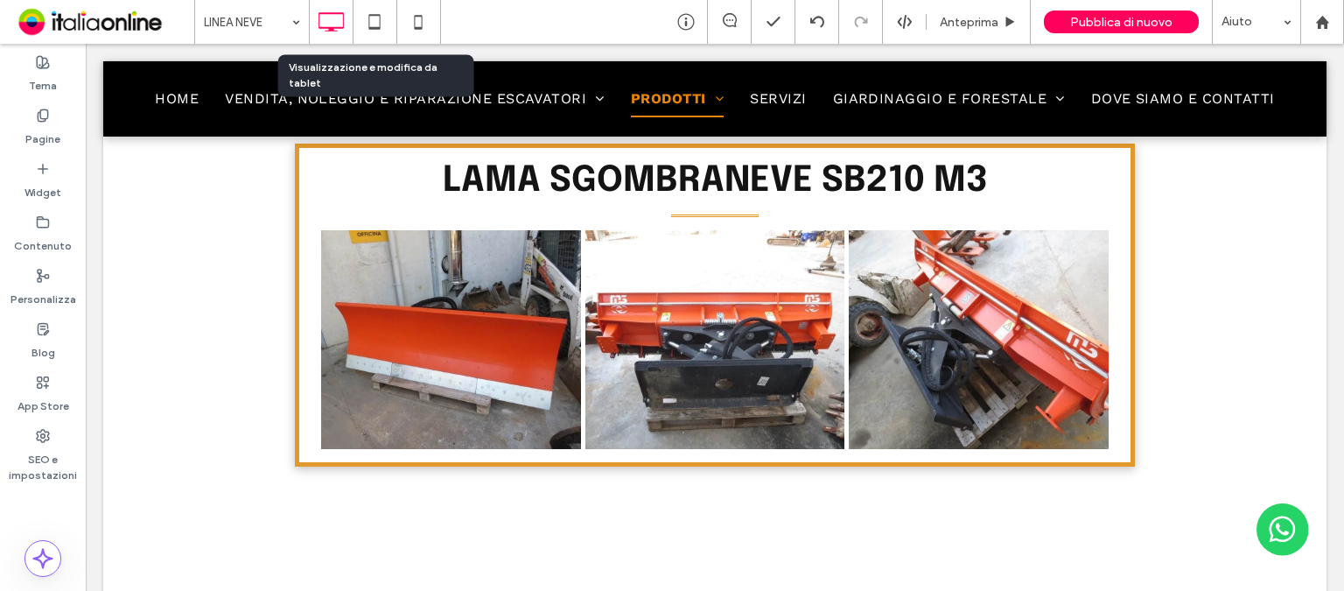
drag, startPoint x: 370, startPoint y: 29, endPoint x: 619, endPoint y: 143, distance: 274.1
click at [370, 29] on use at bounding box center [373, 21] width 11 height 15
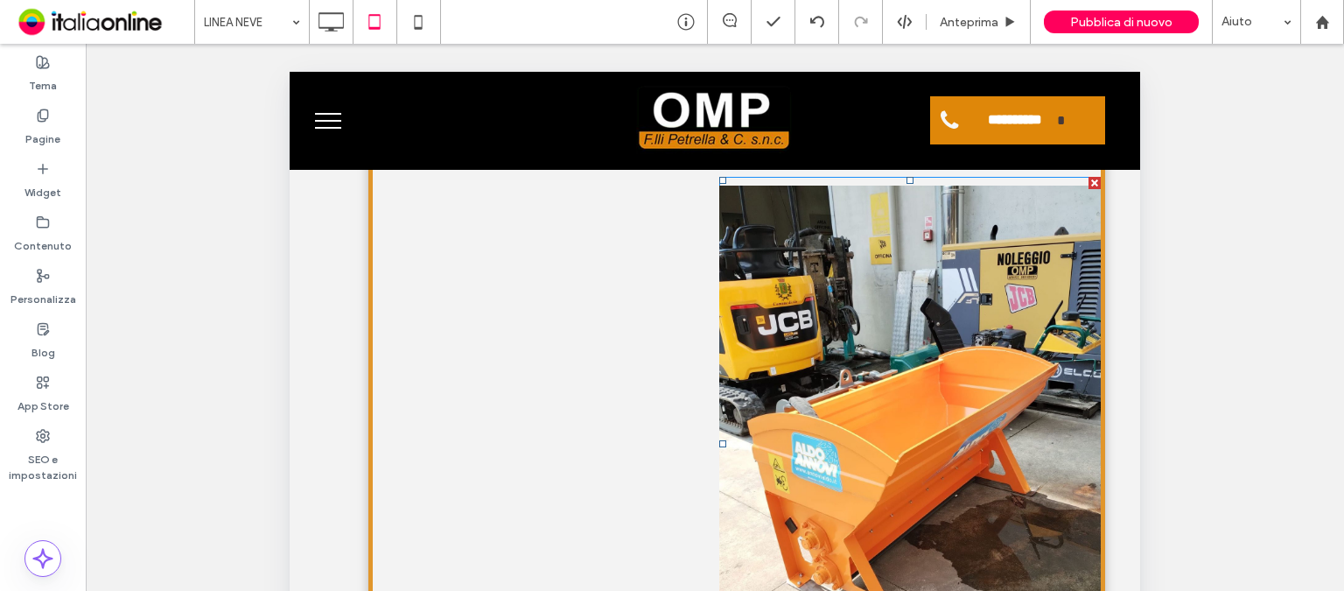
scroll to position [1925, 0]
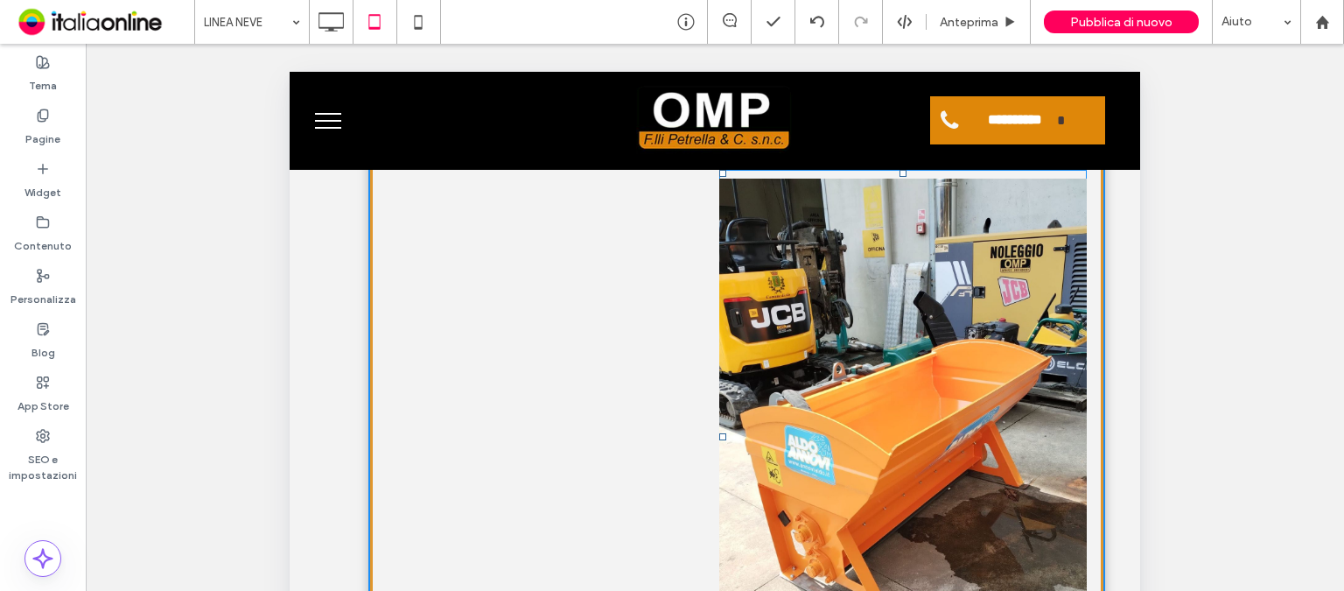
drag, startPoint x: 720, startPoint y: 435, endPoint x: 948, endPoint y: 508, distance: 239.1
click at [719, 419] on div "Button Mostra altri L:189" at bounding box center [902, 437] width 367 height 534
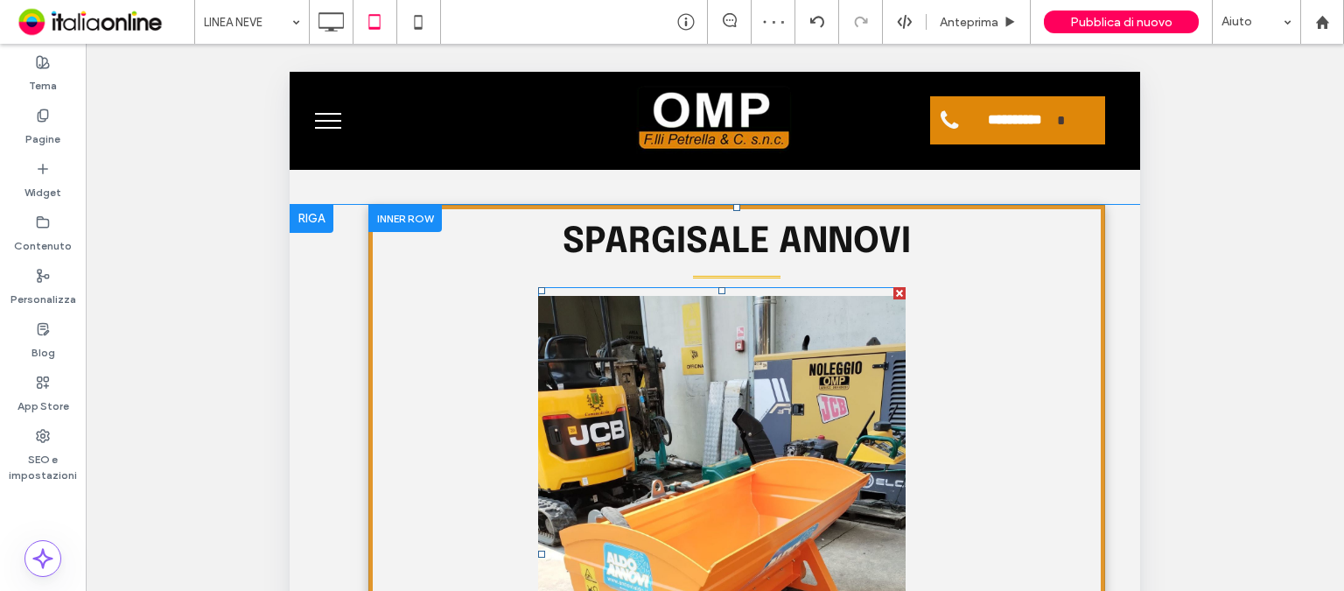
scroll to position [1837, 0]
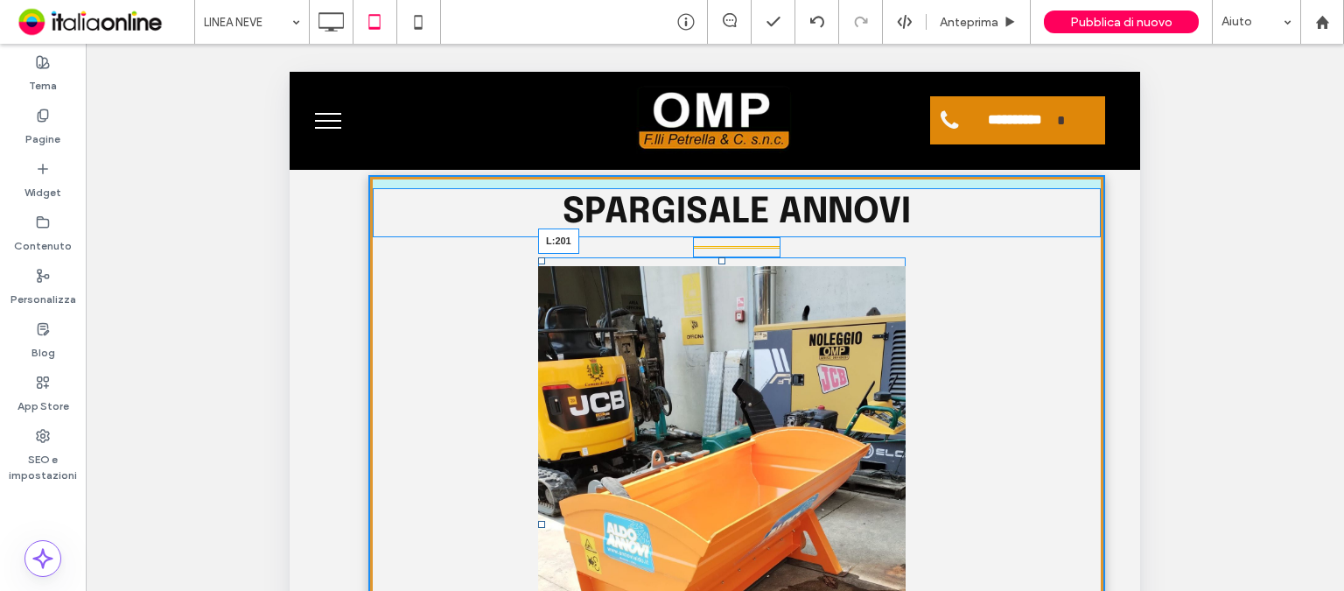
drag, startPoint x: 538, startPoint y: 520, endPoint x: 549, endPoint y: 520, distance: 10.5
click at [545, 521] on div at bounding box center [541, 524] width 7 height 7
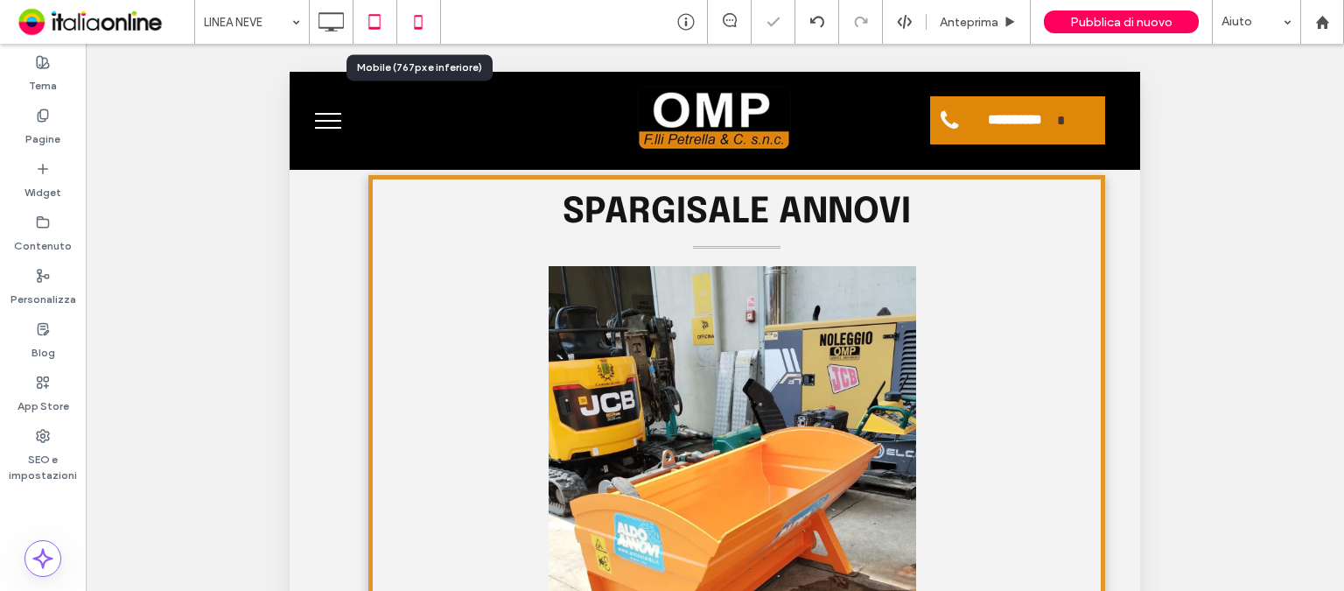
click at [411, 29] on icon at bounding box center [418, 21] width 35 height 35
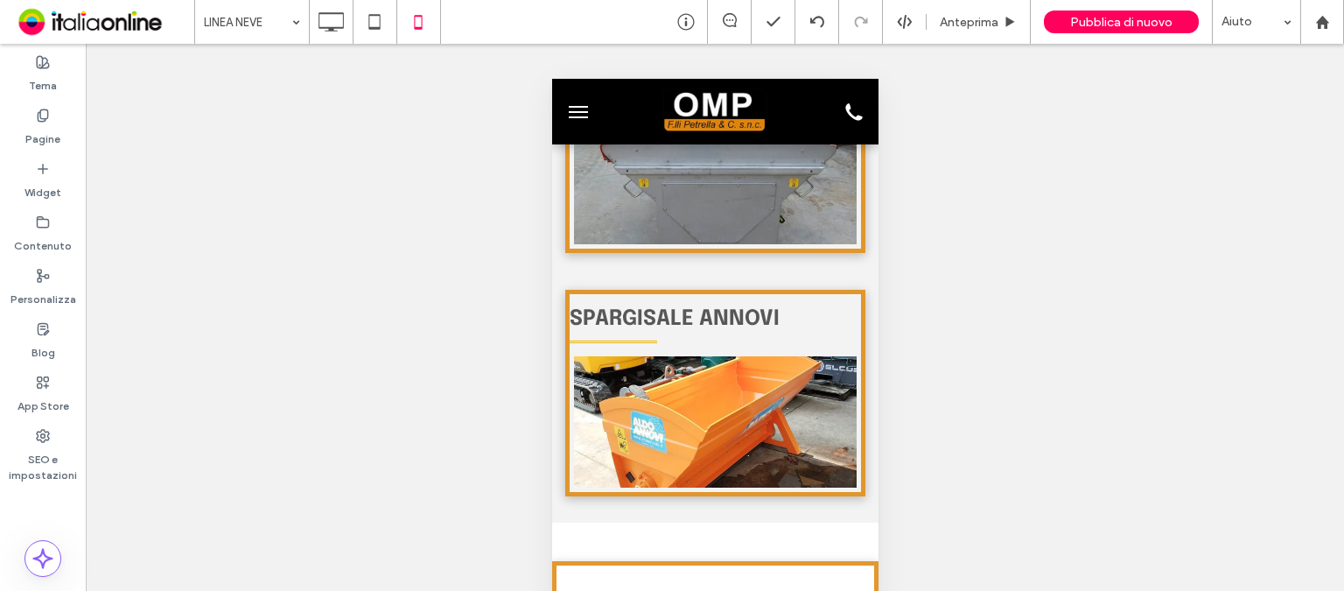
scroll to position [1575, 0]
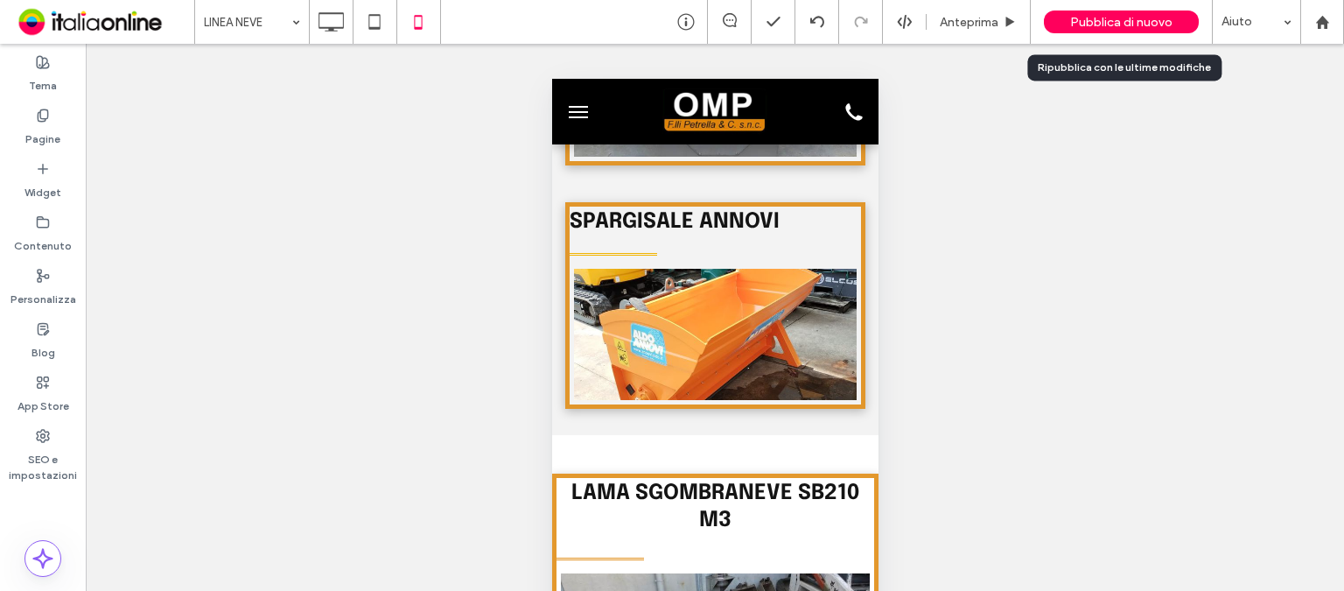
click at [1138, 25] on span "Pubblica di nuovo" at bounding box center [1121, 22] width 102 height 15
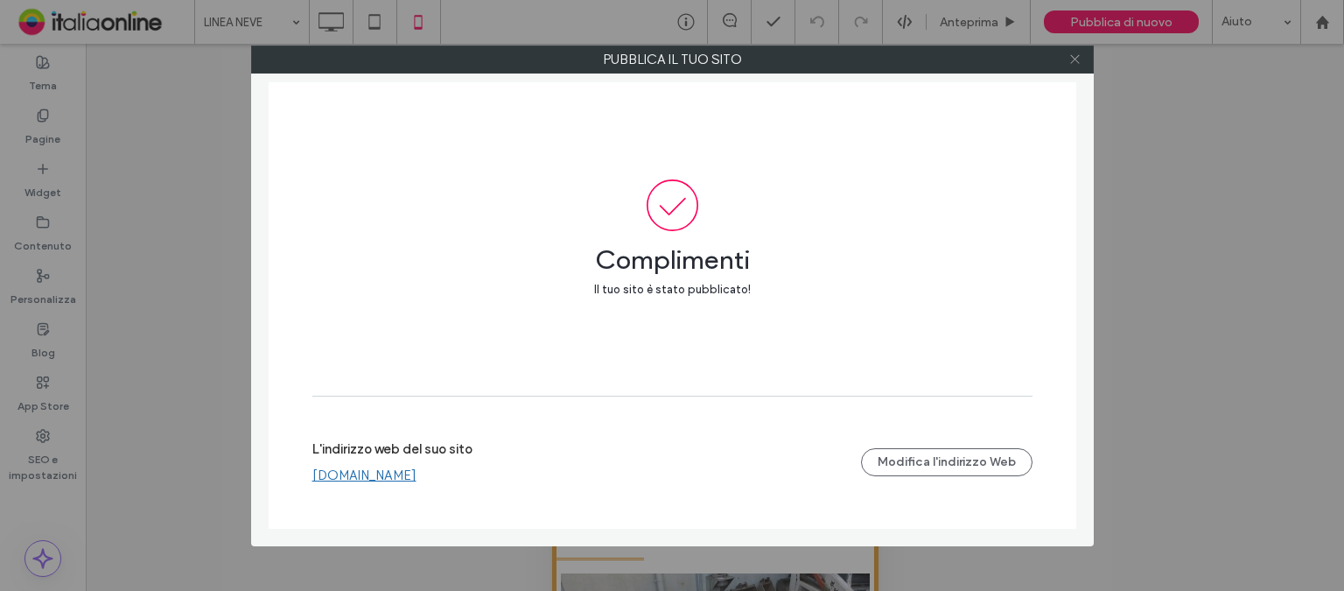
click at [1074, 56] on icon at bounding box center [1074, 58] width 13 height 13
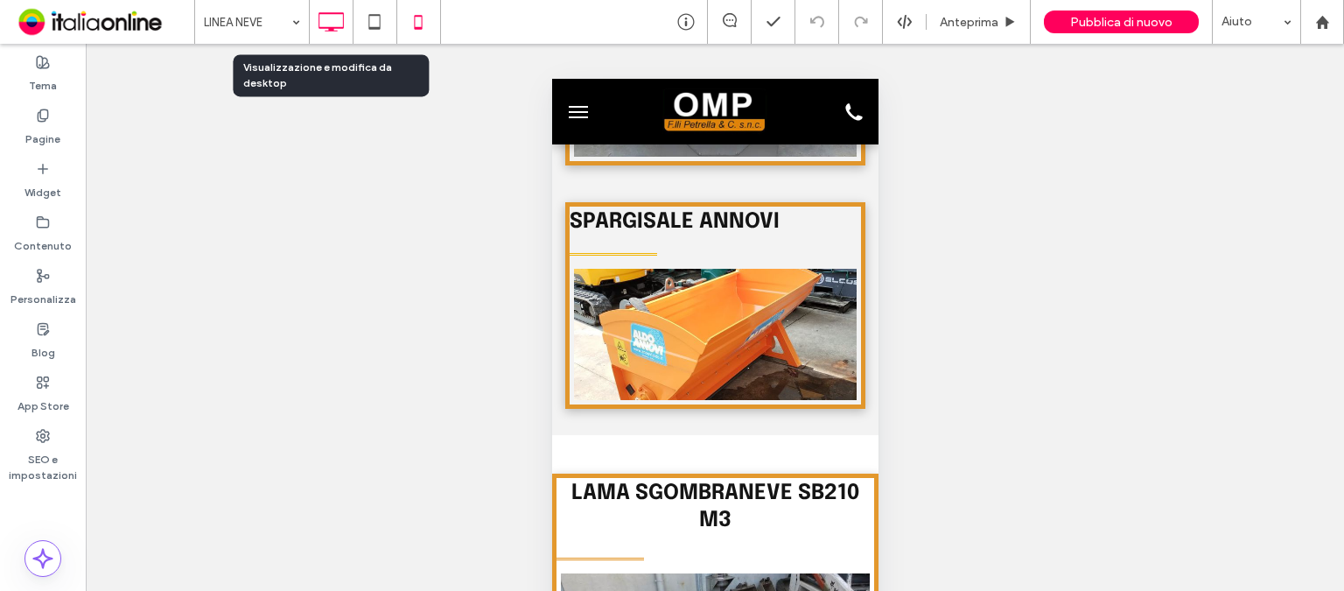
click at [336, 17] on icon at bounding box center [330, 21] width 35 height 35
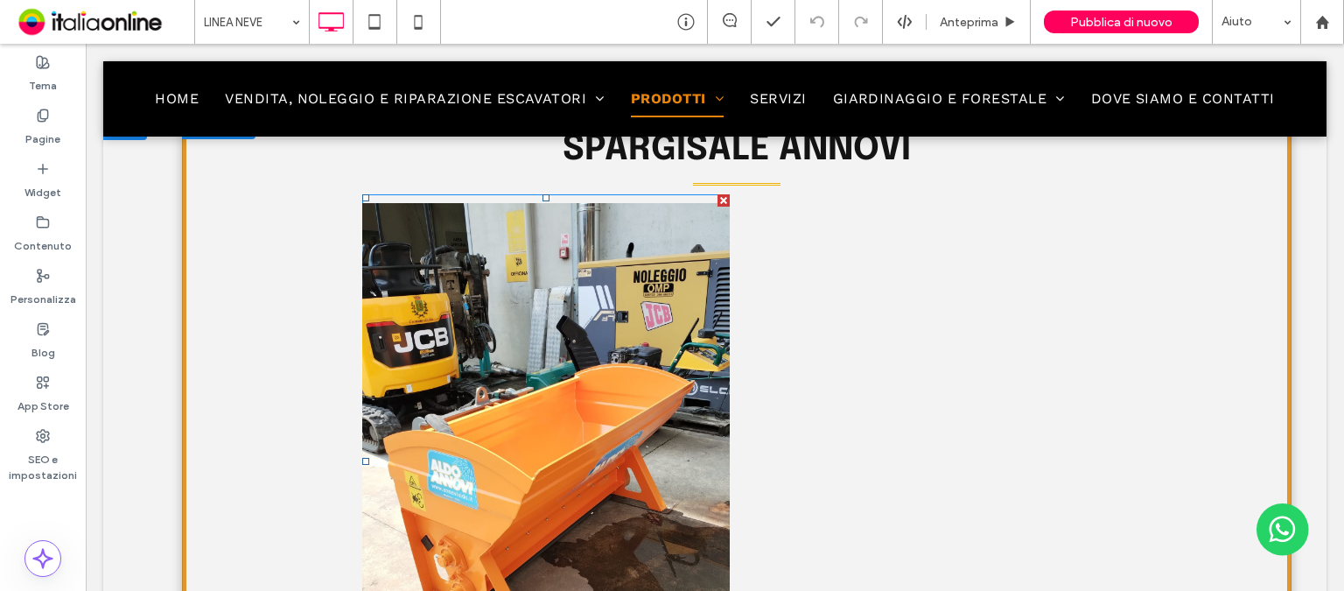
scroll to position [2012, 0]
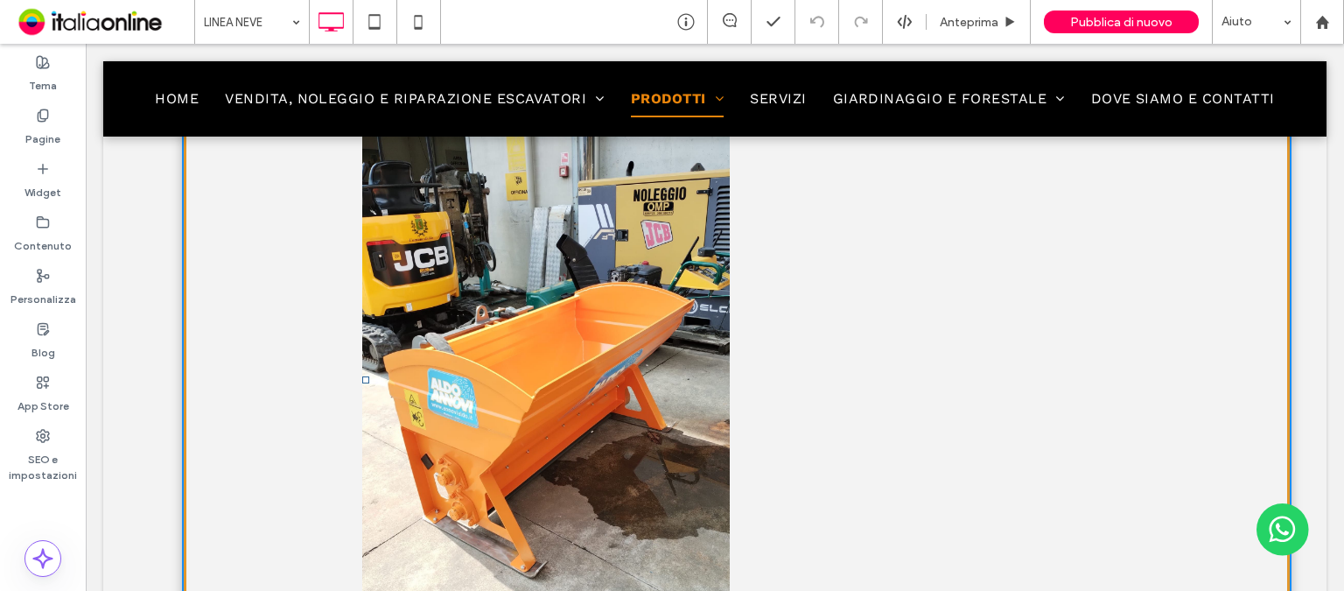
drag, startPoint x: 363, startPoint y: 377, endPoint x: 560, endPoint y: 376, distance: 196.9
click at [369, 376] on div at bounding box center [365, 379] width 7 height 7
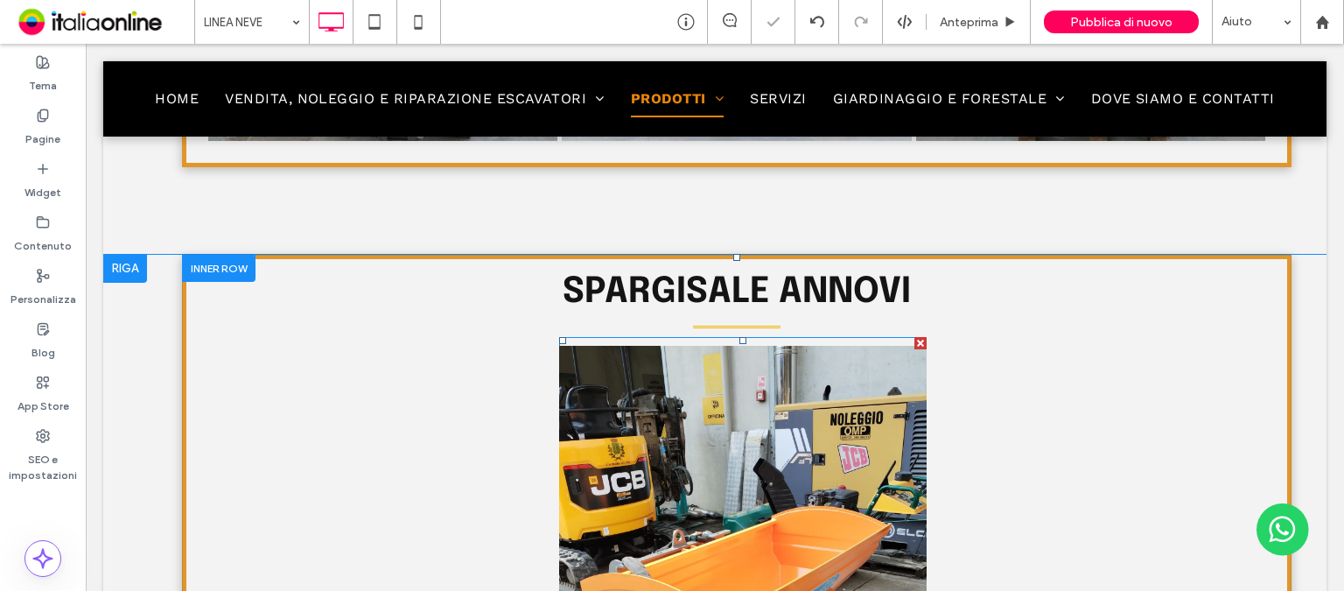
scroll to position [1750, 0]
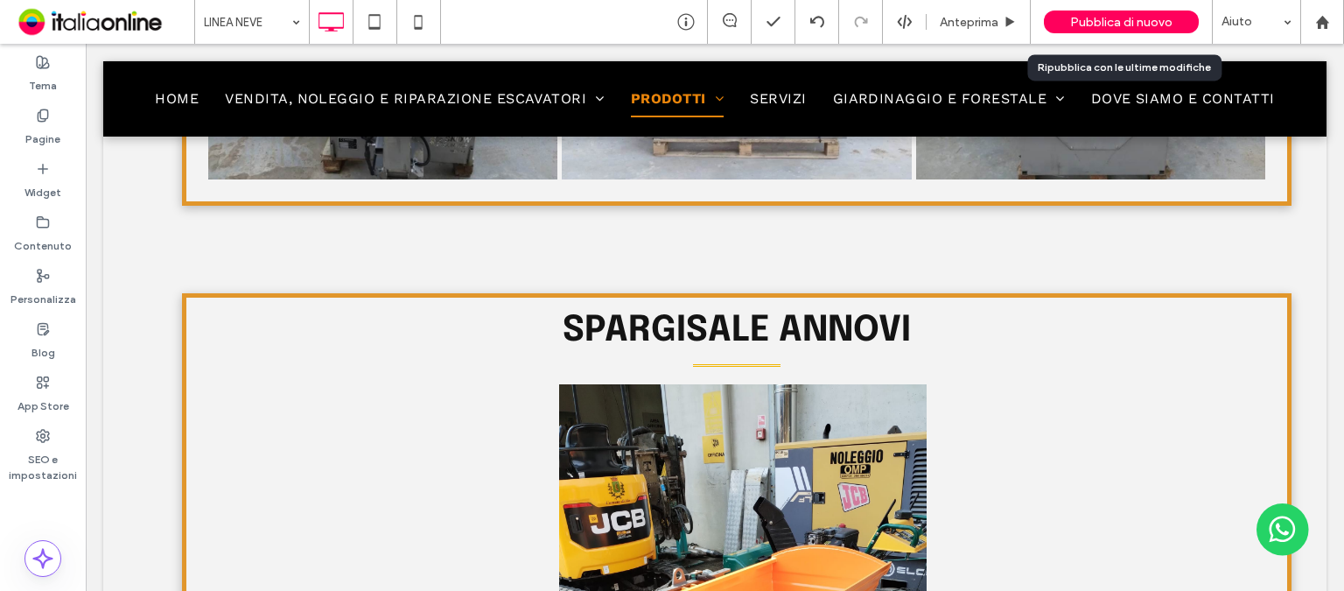
click at [1090, 21] on span "Pubblica di nuovo" at bounding box center [1121, 22] width 102 height 15
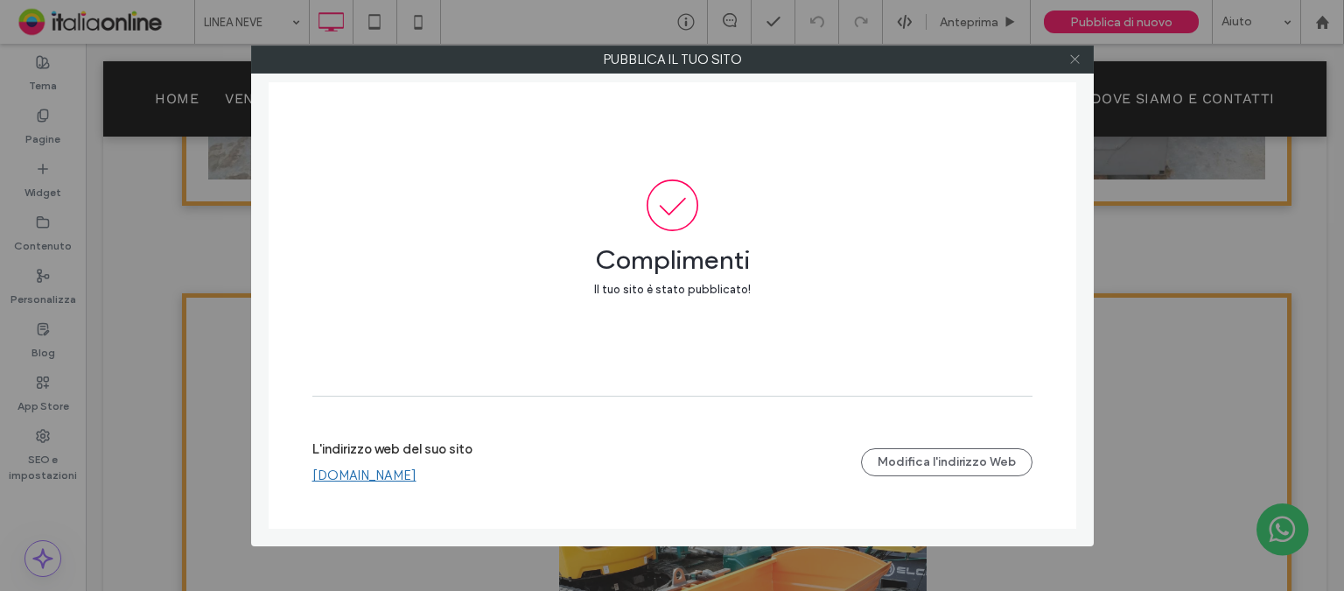
click at [1074, 59] on use at bounding box center [1074, 59] width 9 height 9
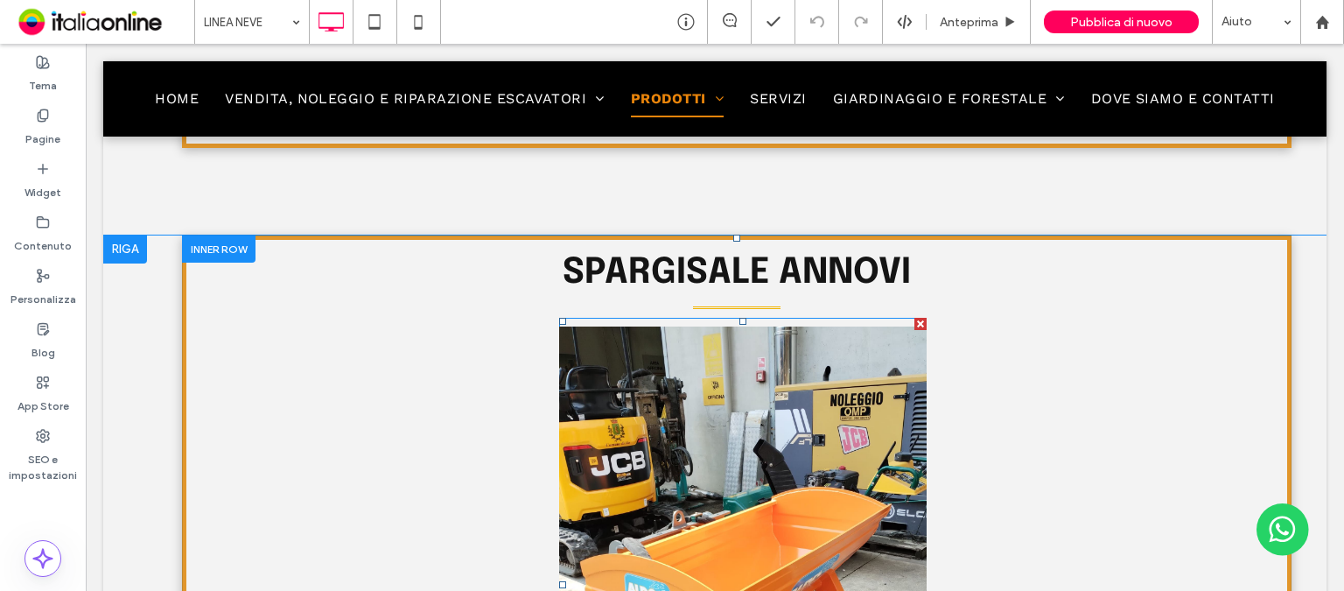
scroll to position [1837, 0]
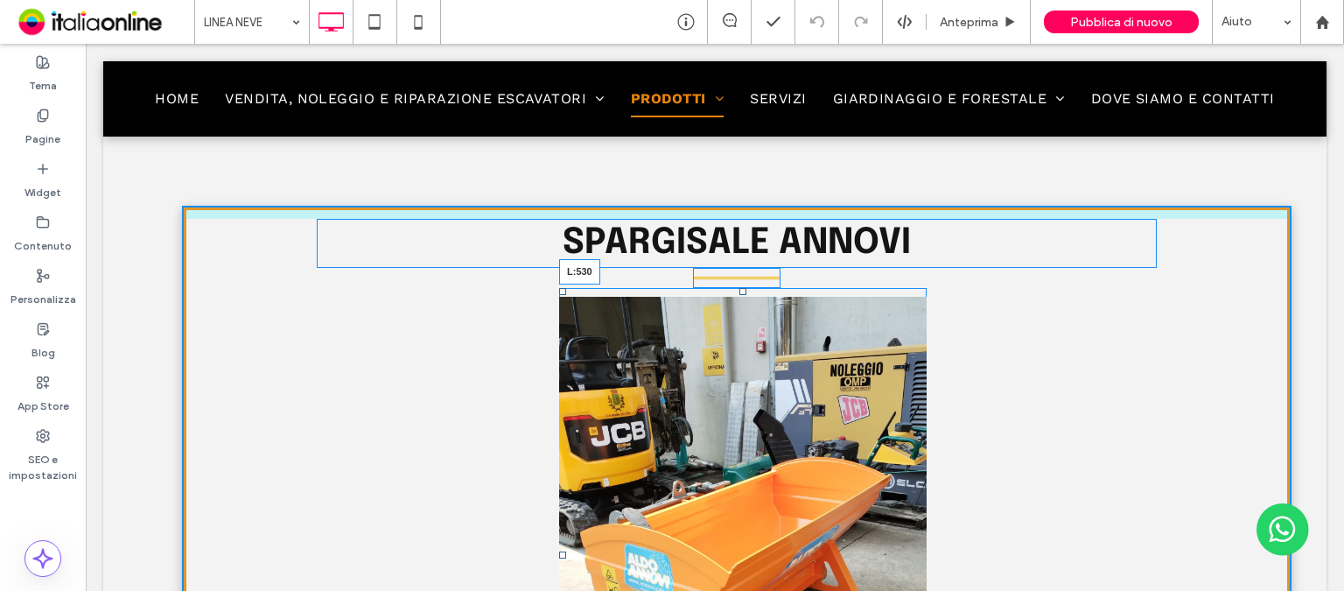
drag, startPoint x: 560, startPoint y: 549, endPoint x: 651, endPoint y: 541, distance: 91.3
click at [651, 541] on div "Button Mostra altri L:530" at bounding box center [742, 555] width 367 height 534
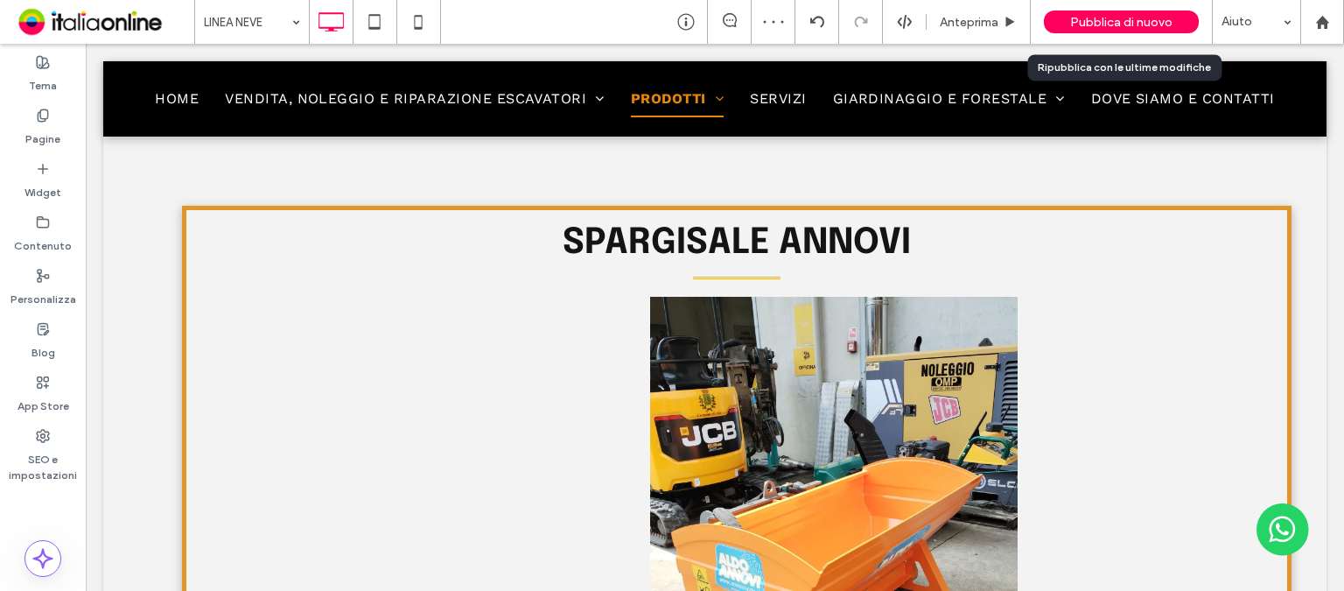
click at [1102, 18] on span "Pubblica di nuovo" at bounding box center [1121, 22] width 102 height 15
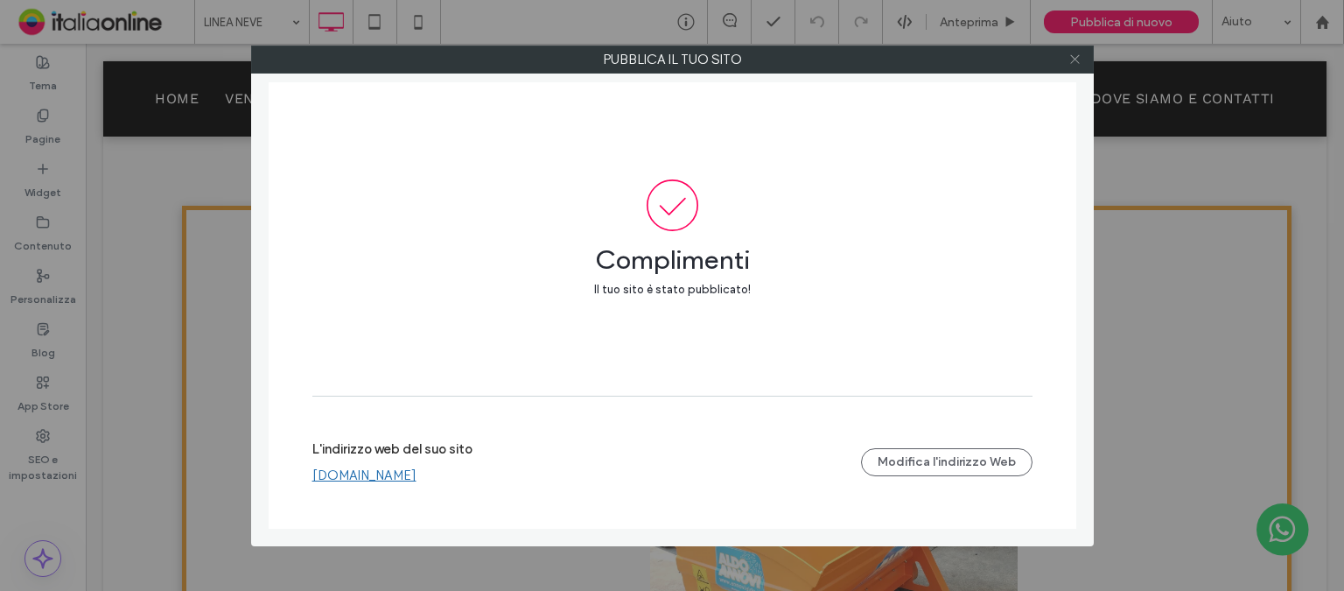
click at [1075, 63] on icon at bounding box center [1074, 58] width 13 height 13
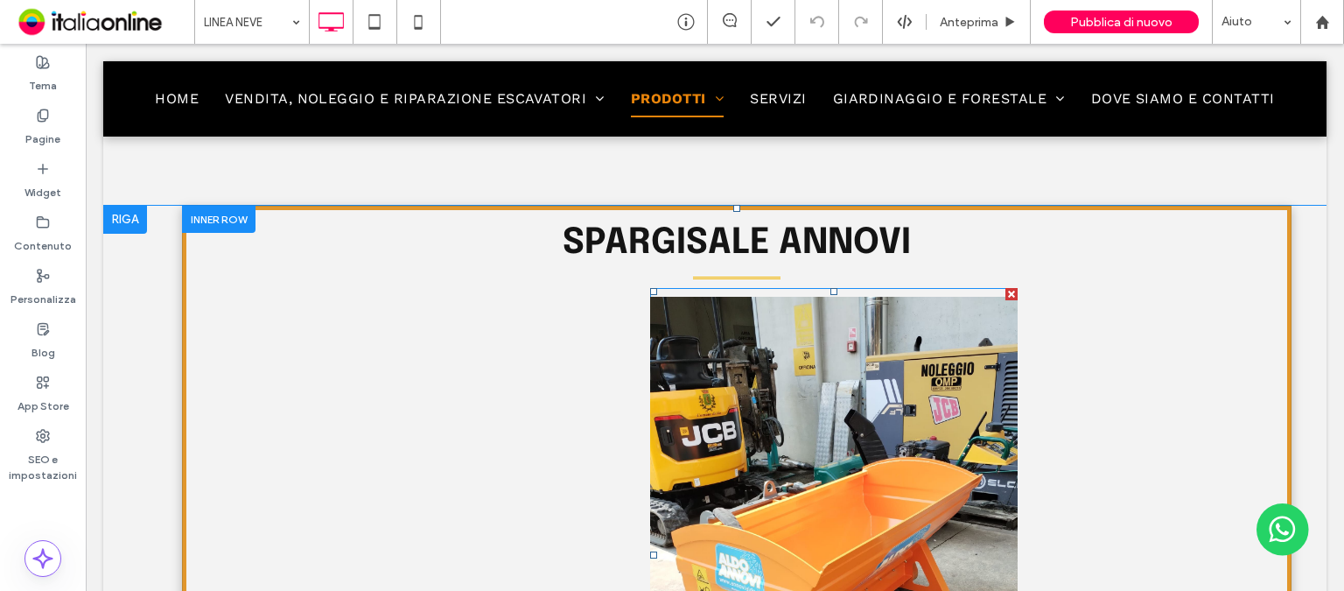
drag, startPoint x: 648, startPoint y: 552, endPoint x: 689, endPoint y: 547, distance: 40.6
click at [689, 547] on div "SPARGISALE ANNOVI Button Mostra altri Click To Paste" at bounding box center [736, 525] width 1109 height 638
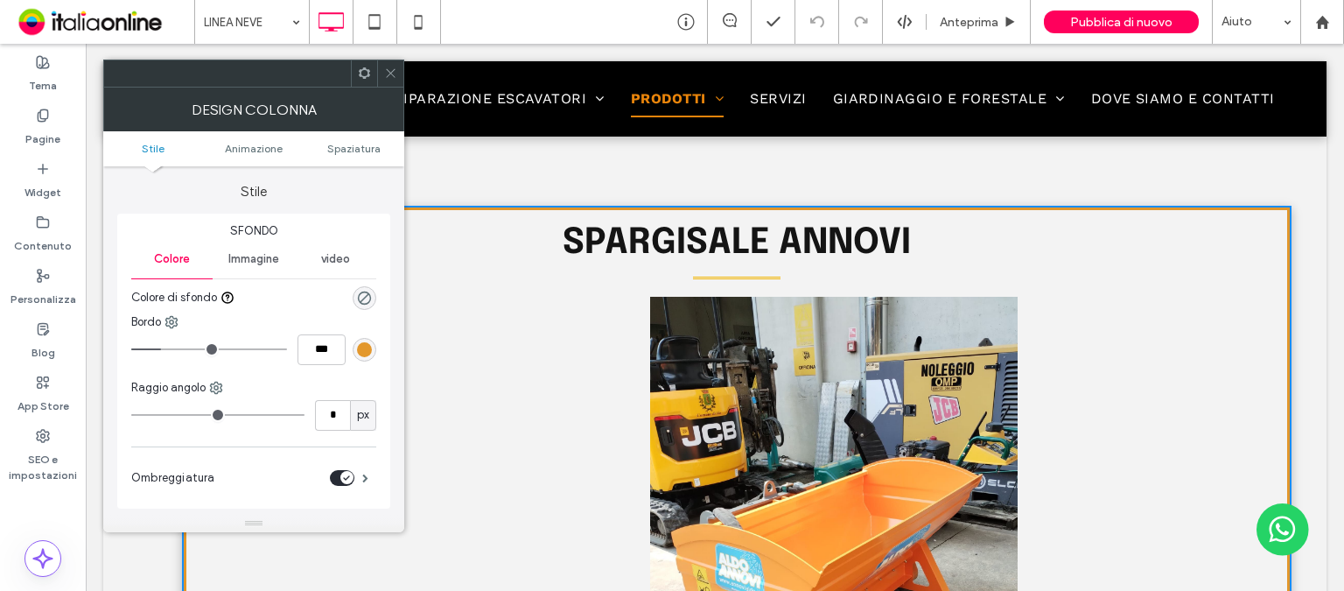
click at [504, 345] on div "SPARGISALE ANNOVI Button Mostra altri Click To Paste" at bounding box center [736, 525] width 1109 height 638
drag, startPoint x: 392, startPoint y: 73, endPoint x: 402, endPoint y: 75, distance: 10.6
click at [392, 73] on use at bounding box center [390, 73] width 9 height 9
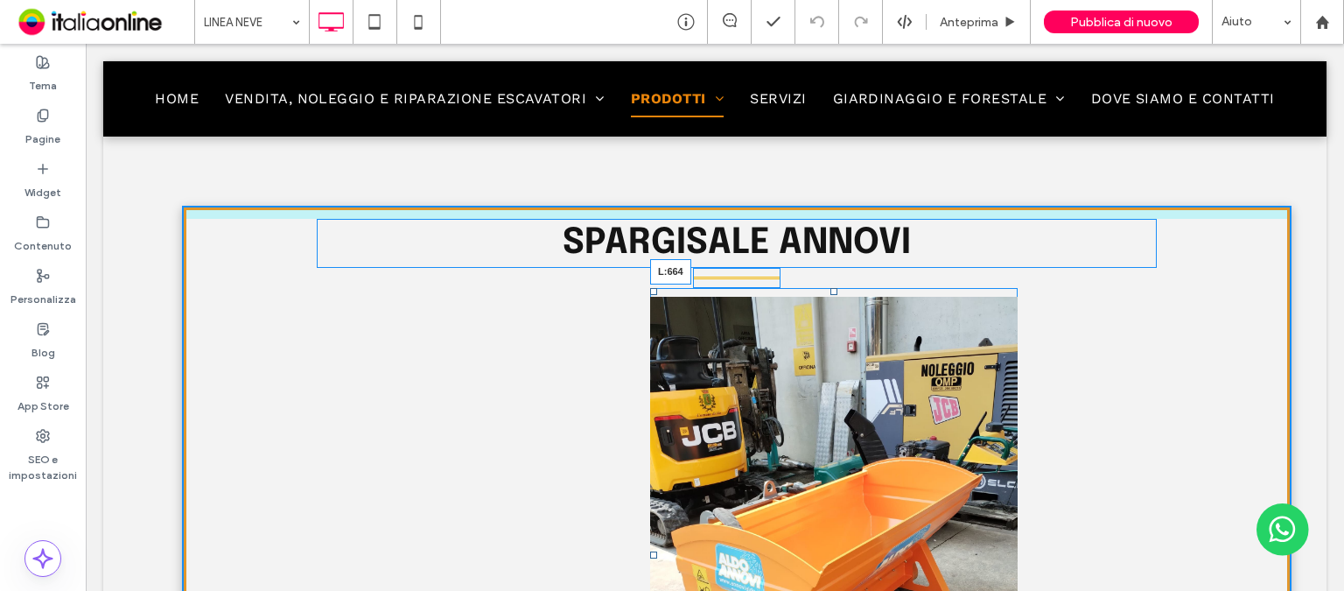
drag, startPoint x: 654, startPoint y: 553, endPoint x: 953, endPoint y: 461, distance: 312.2
click at [657, 551] on div at bounding box center [653, 554] width 7 height 7
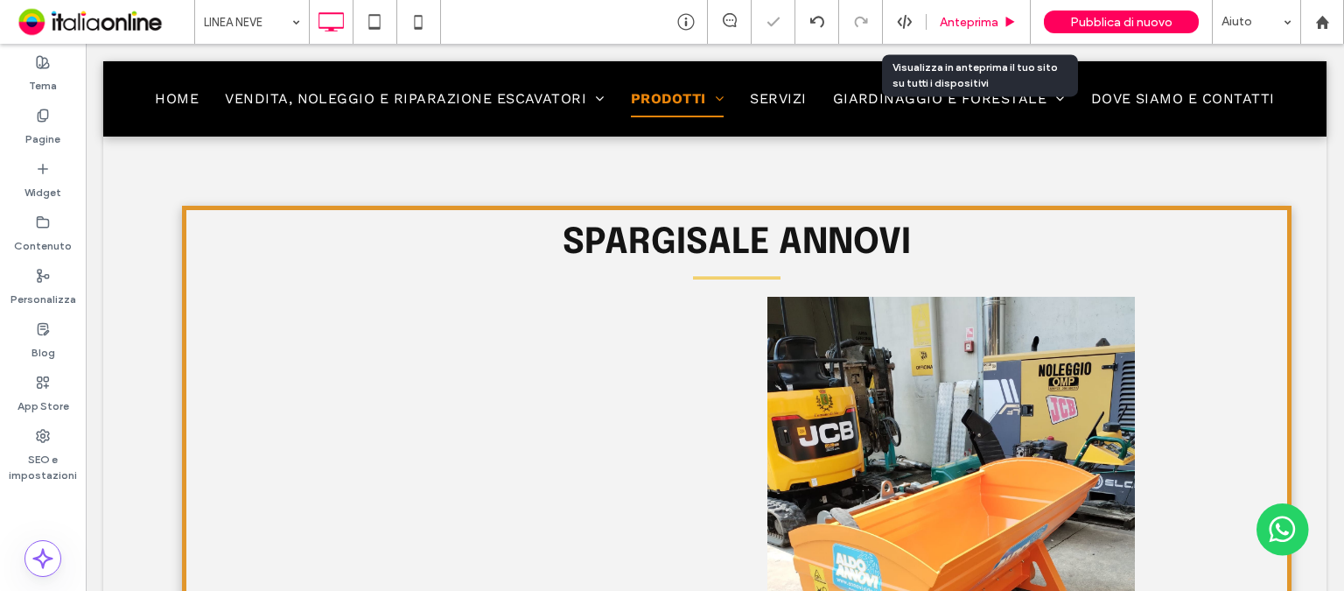
click at [988, 21] on span "Anteprima" at bounding box center [969, 22] width 59 height 15
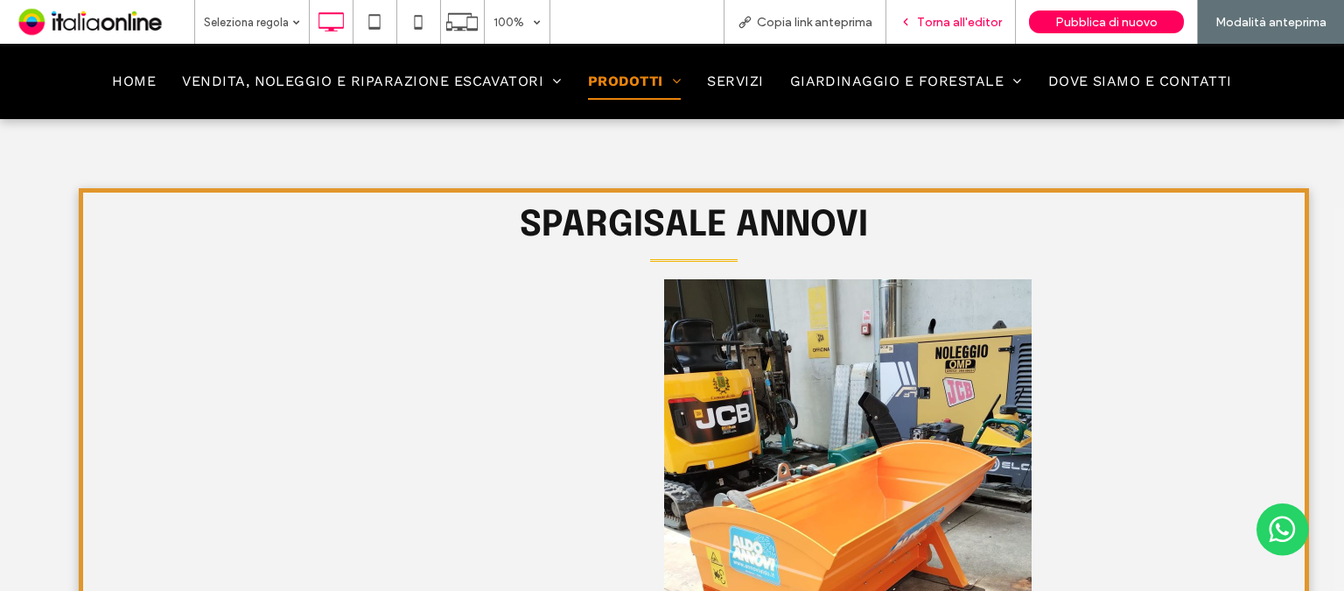
click at [904, 30] on div "Torna all'editor" at bounding box center [950, 22] width 129 height 44
click at [908, 23] on icon at bounding box center [905, 22] width 12 height 12
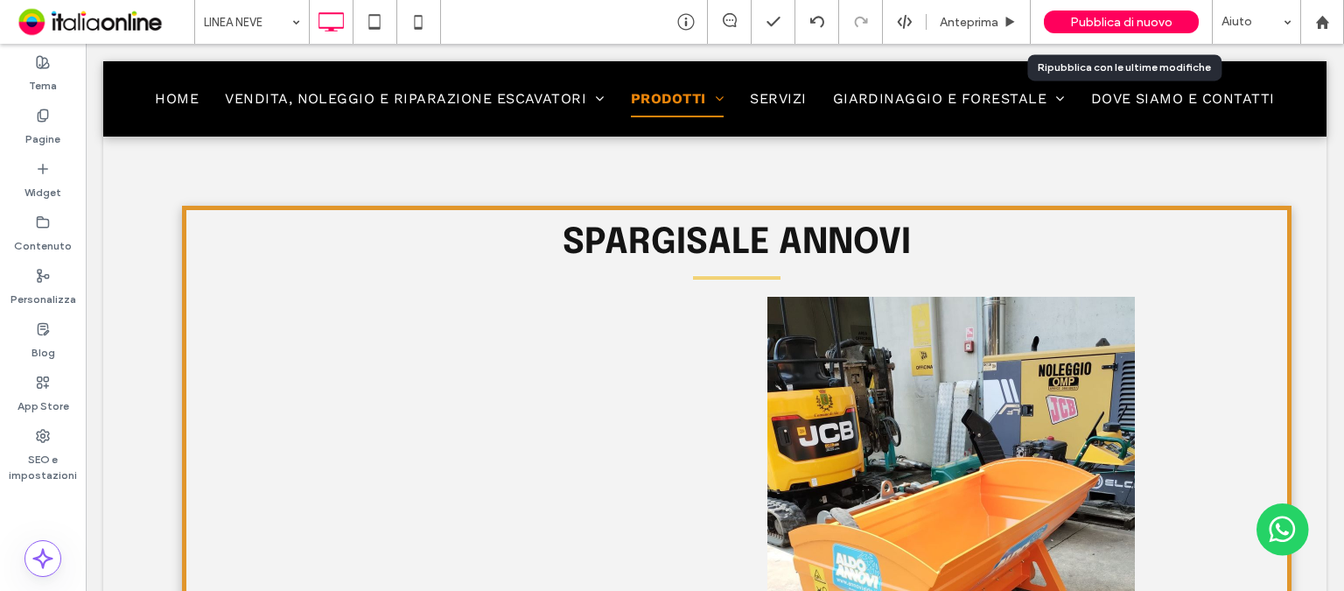
click at [1102, 20] on span "Pubblica di nuovo" at bounding box center [1121, 22] width 102 height 15
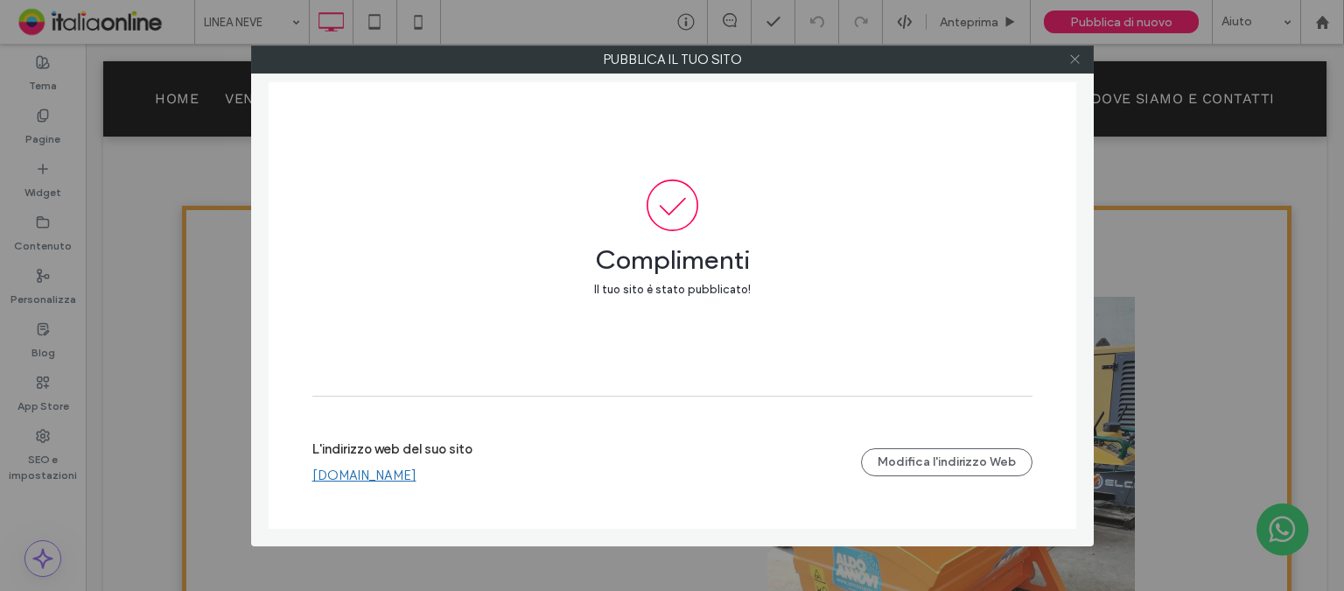
click at [1073, 56] on icon at bounding box center [1074, 58] width 13 height 13
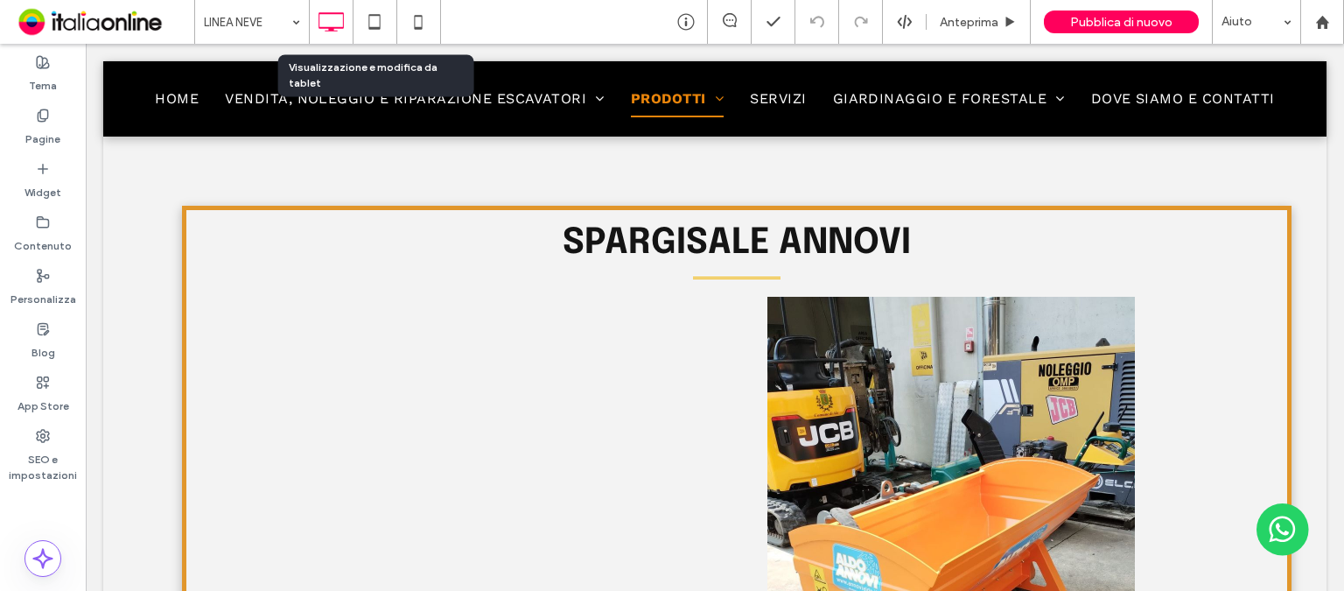
click at [380, 24] on use at bounding box center [373, 21] width 11 height 15
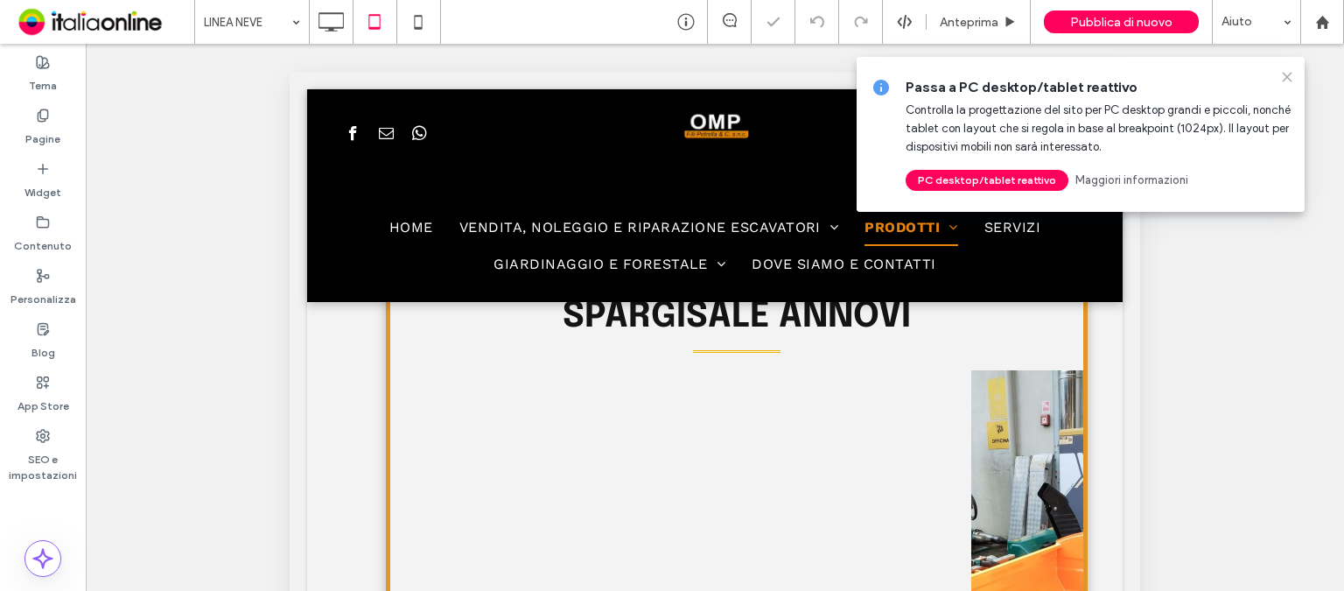
click at [1284, 78] on use at bounding box center [1287, 77] width 8 height 8
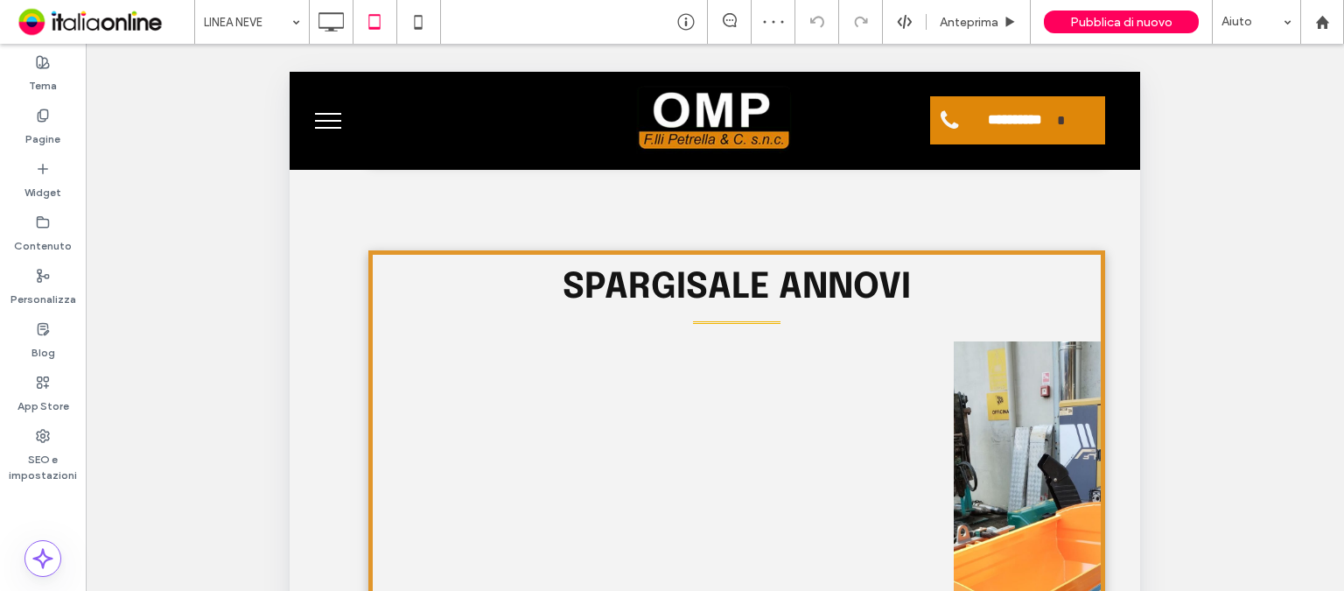
scroll to position [1837, 0]
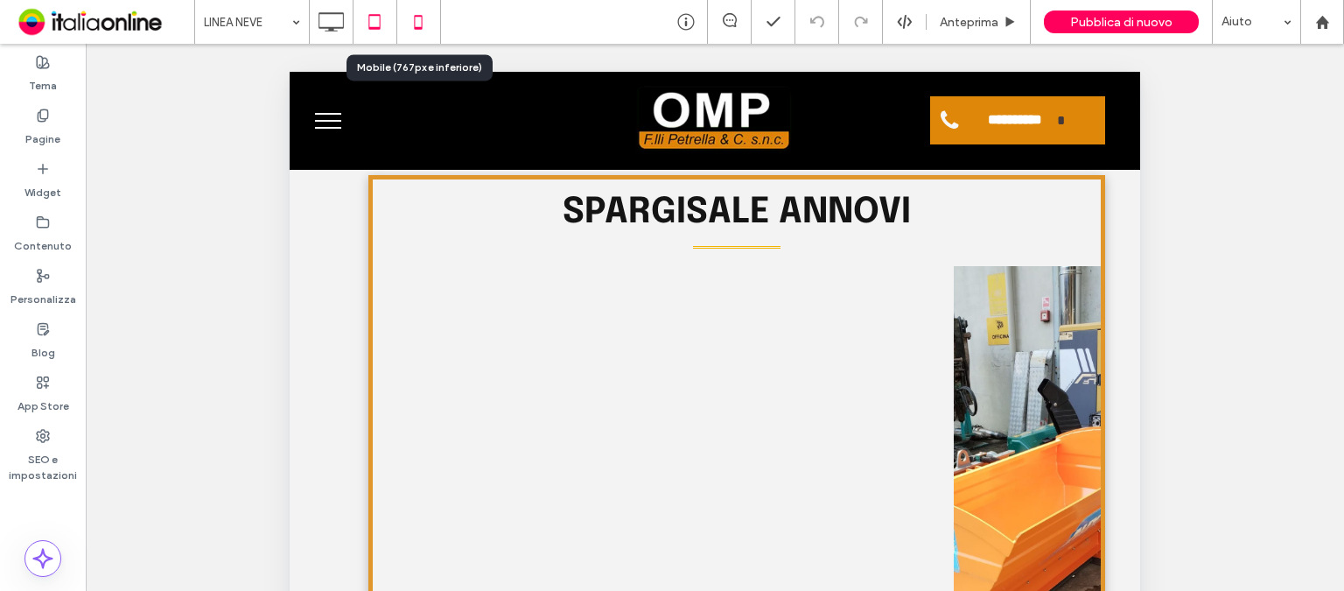
click at [407, 21] on icon at bounding box center [418, 21] width 35 height 35
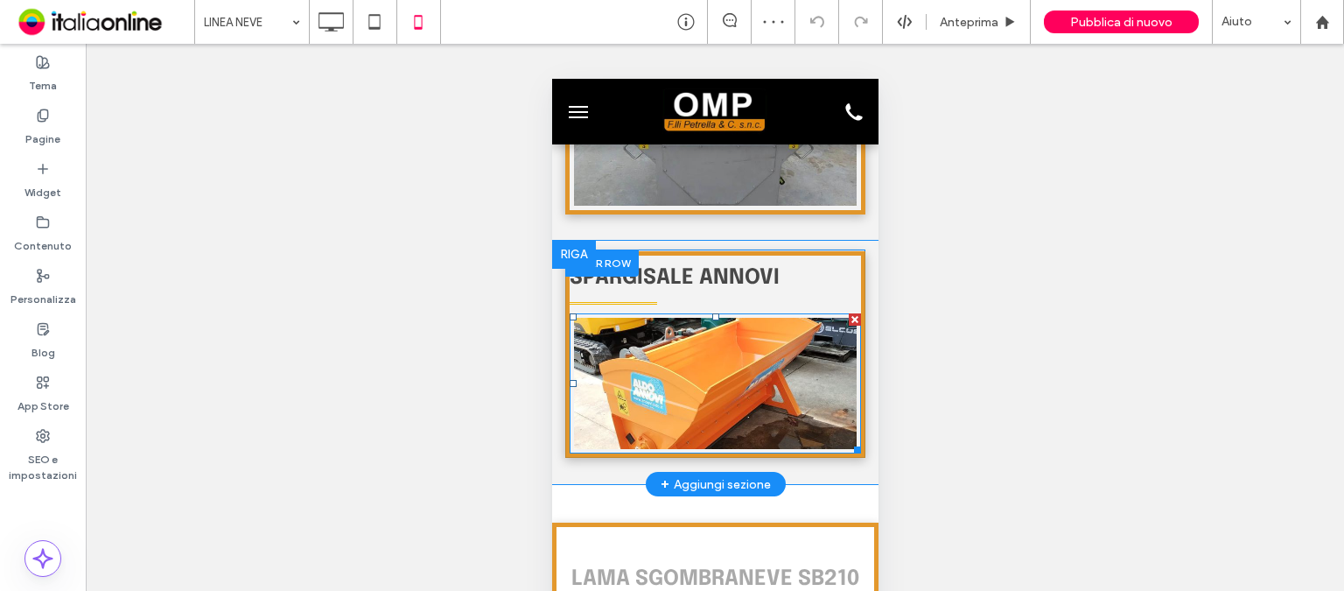
scroll to position [1575, 0]
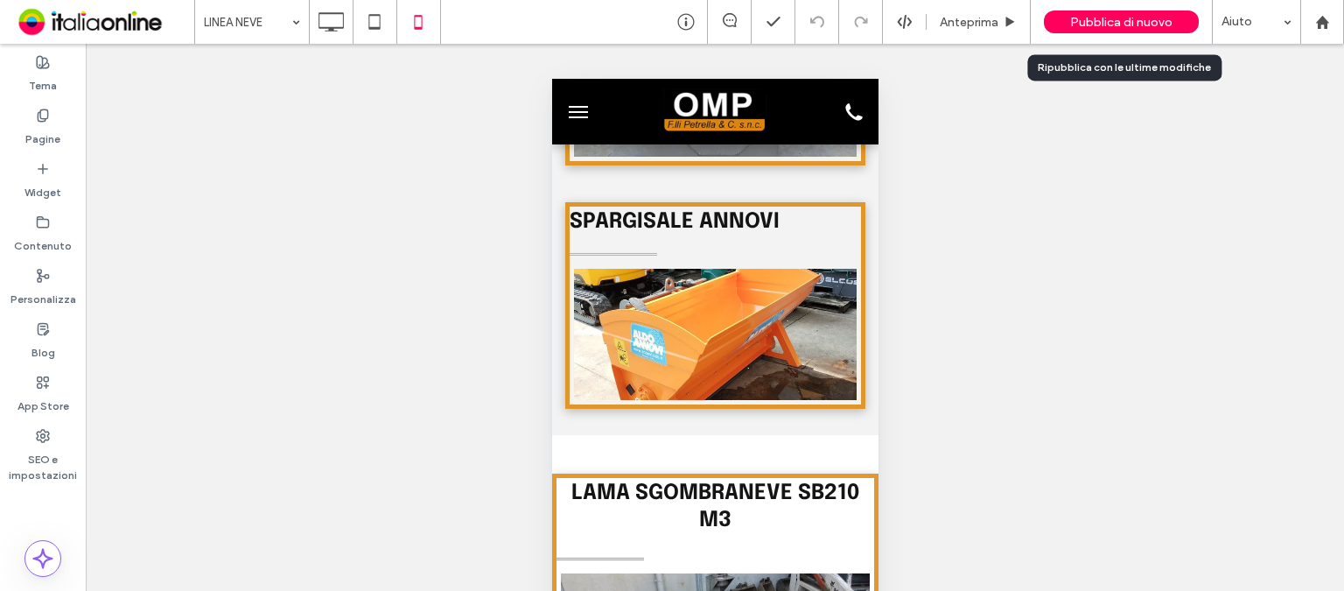
click at [1121, 28] on span "Pubblica di nuovo" at bounding box center [1121, 22] width 102 height 15
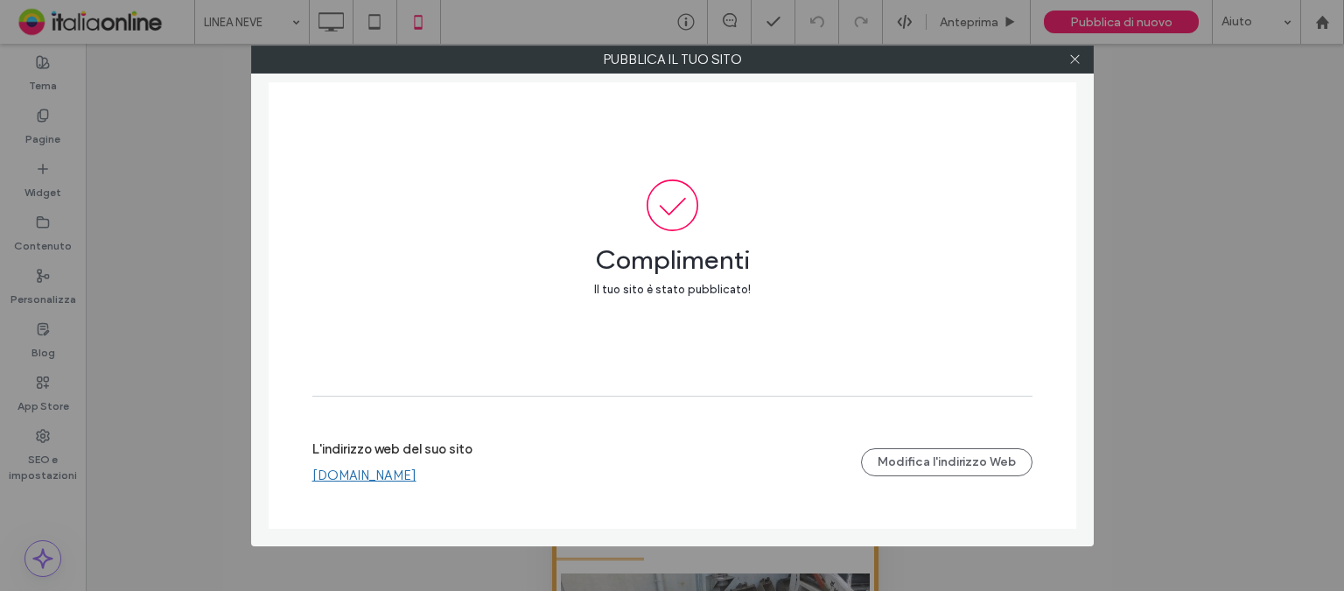
click at [1081, 60] on div at bounding box center [1075, 59] width 26 height 26
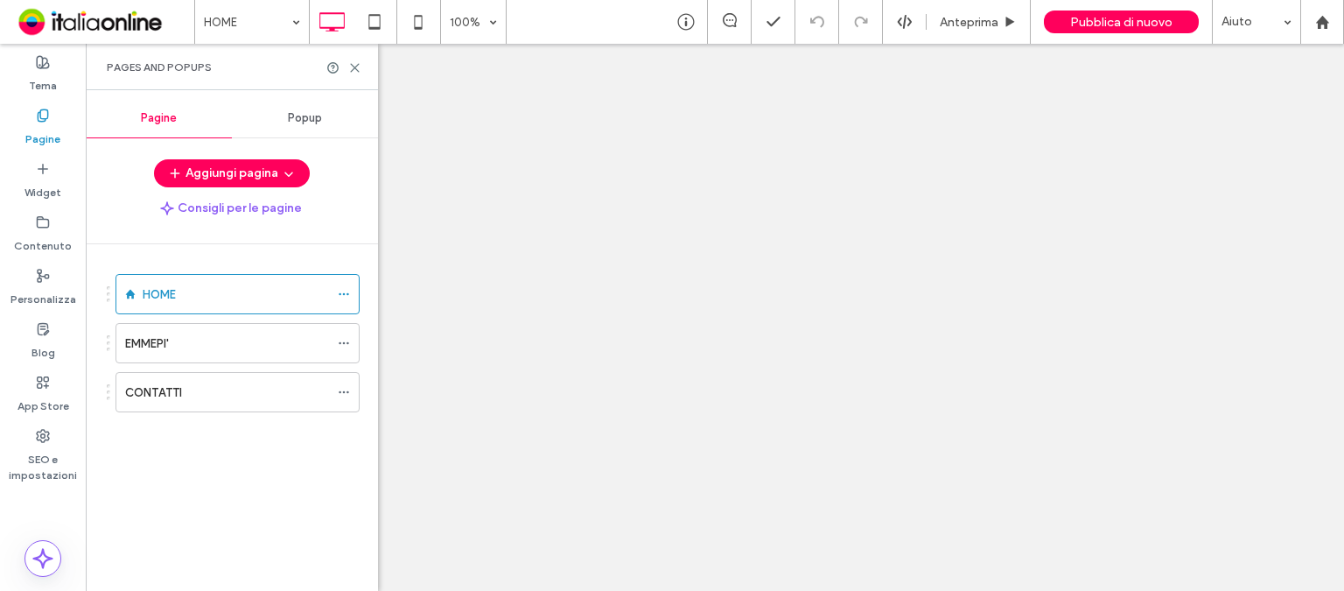
click at [299, 128] on div "Popup" at bounding box center [305, 118] width 146 height 38
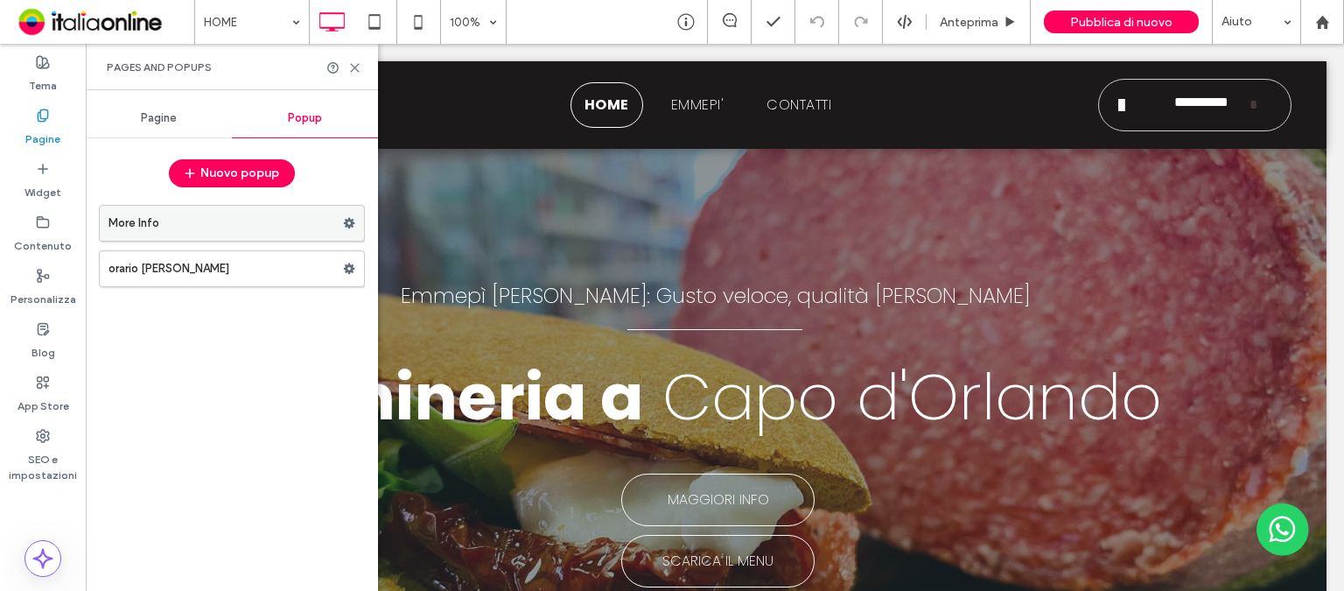
click at [259, 219] on label "More Info" at bounding box center [225, 223] width 234 height 35
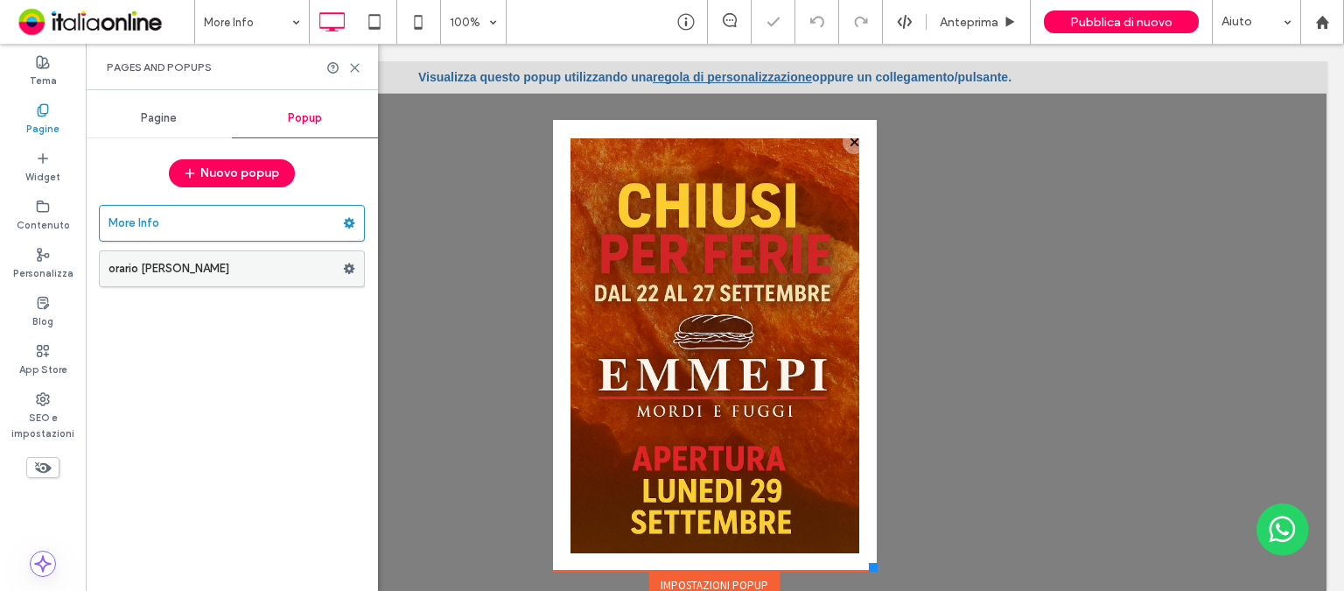
click at [227, 269] on label "orario [PERSON_NAME]" at bounding box center [225, 268] width 234 height 35
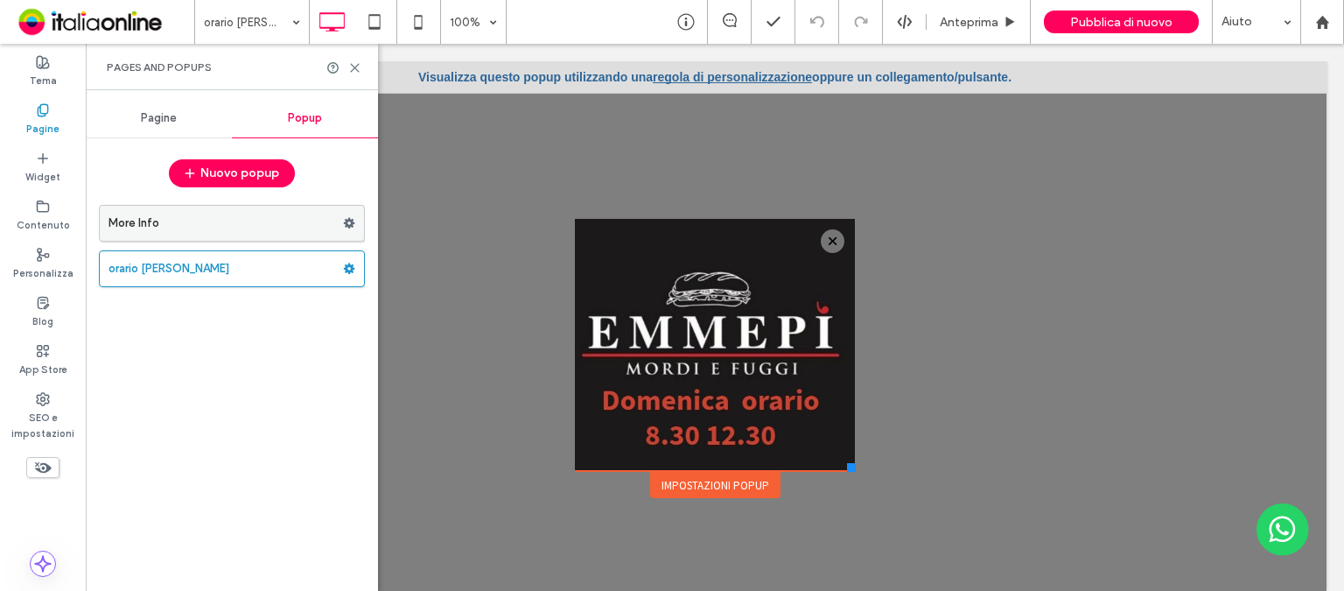
click at [216, 229] on label "More Info" at bounding box center [225, 223] width 234 height 35
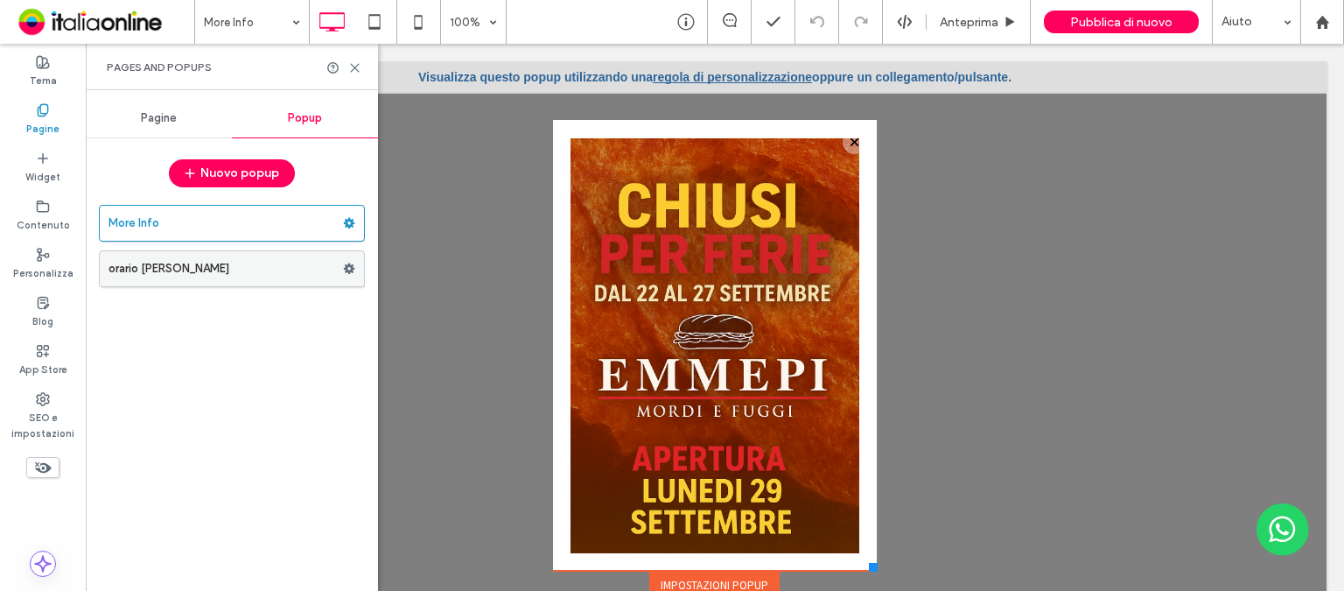
click at [164, 254] on label "orario [PERSON_NAME]" at bounding box center [225, 268] width 234 height 35
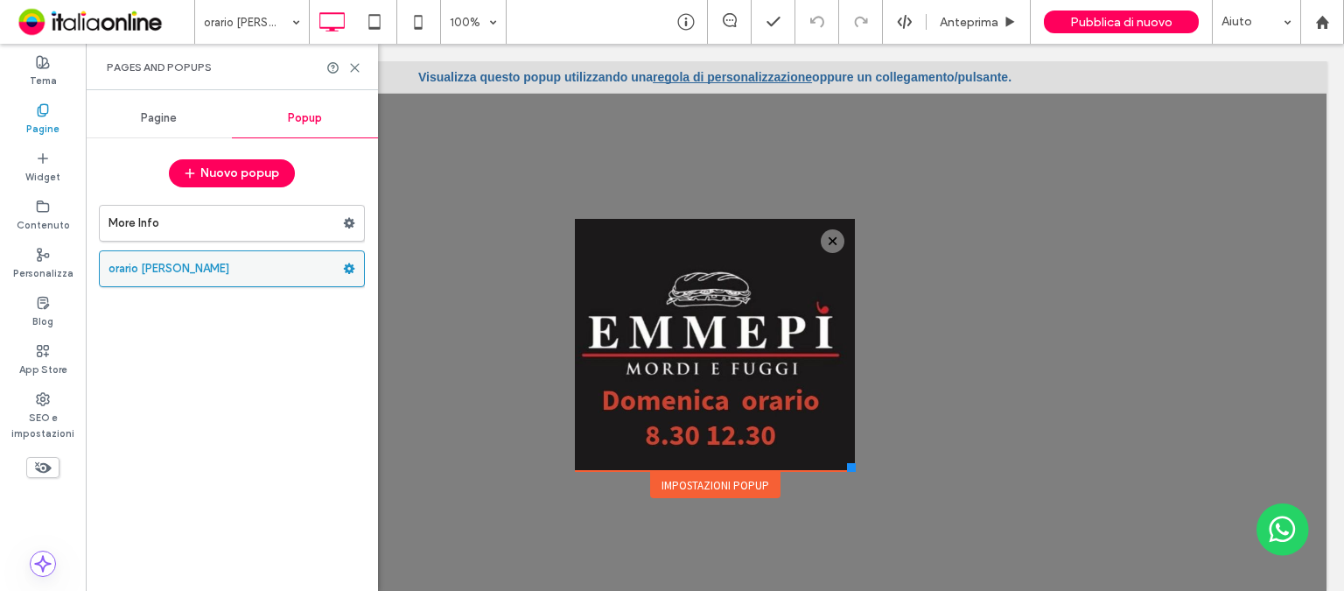
click at [348, 269] on icon at bounding box center [349, 268] width 12 height 12
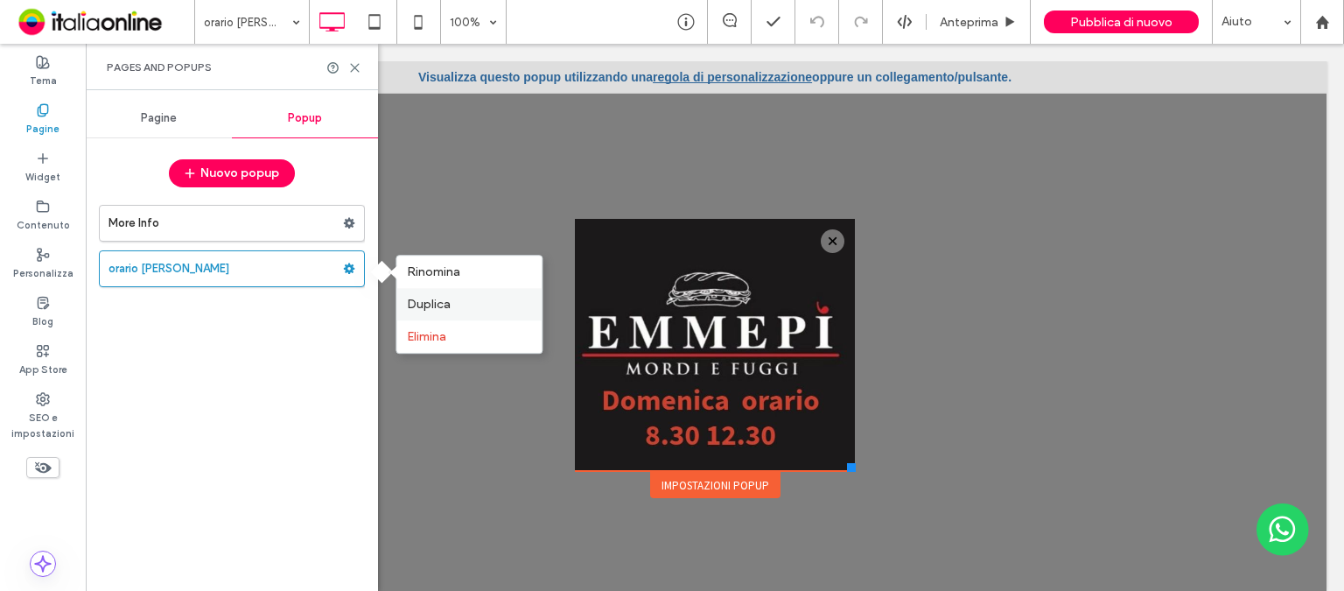
click at [416, 310] on span "Duplica" at bounding box center [429, 304] width 44 height 15
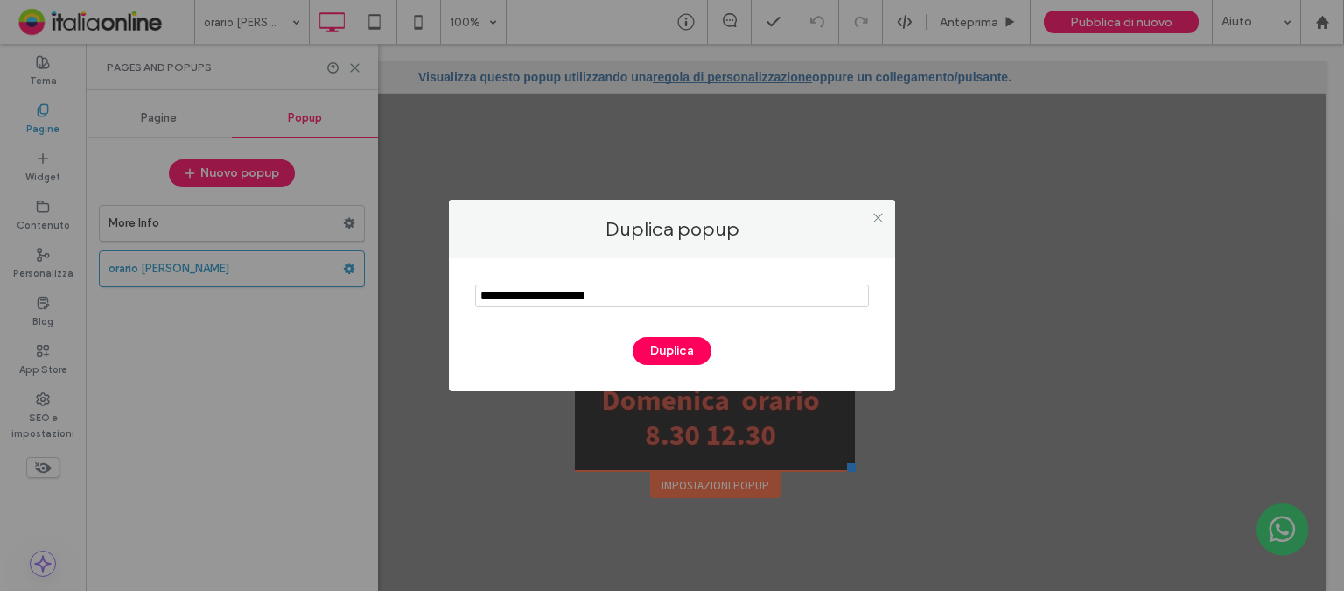
click at [534, 298] on input "notEmpty" at bounding box center [672, 295] width 394 height 23
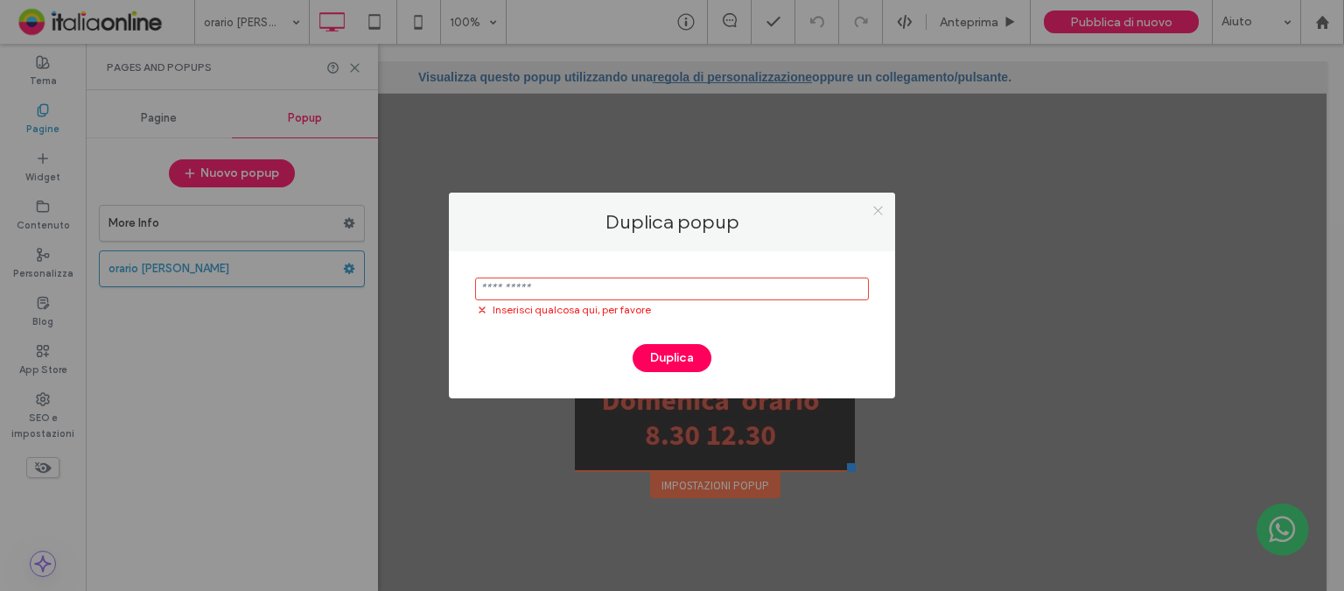
click at [875, 204] on icon at bounding box center [877, 210] width 13 height 13
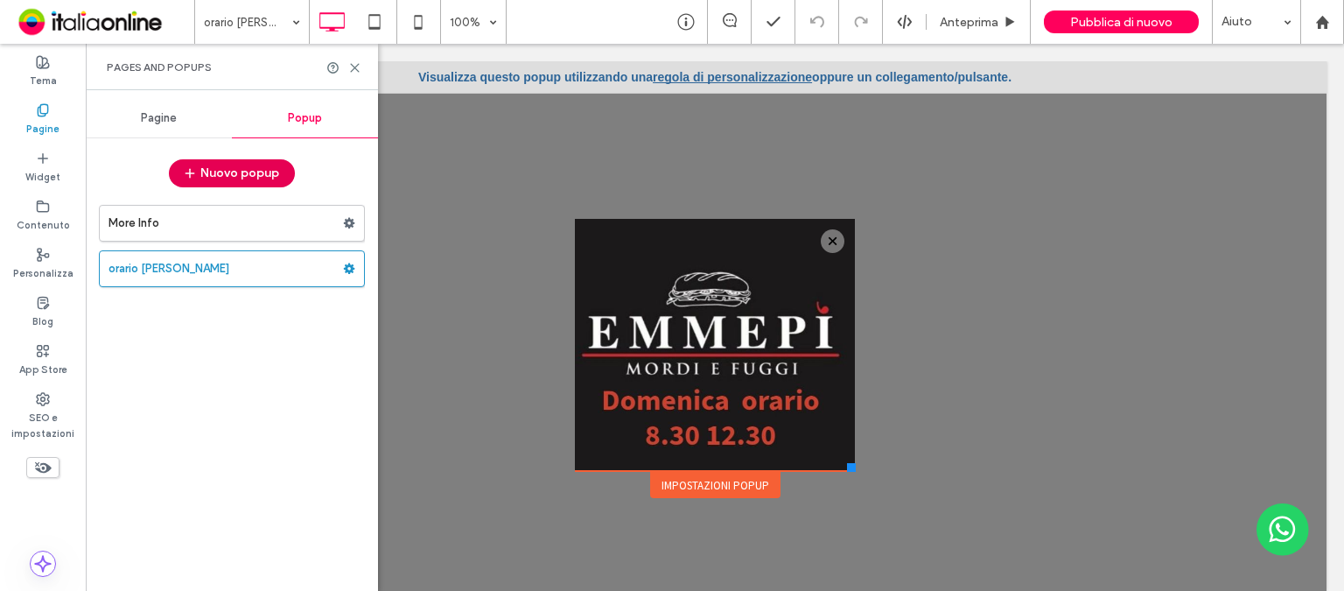
click at [257, 172] on button "Nuovo popup" at bounding box center [232, 173] width 126 height 28
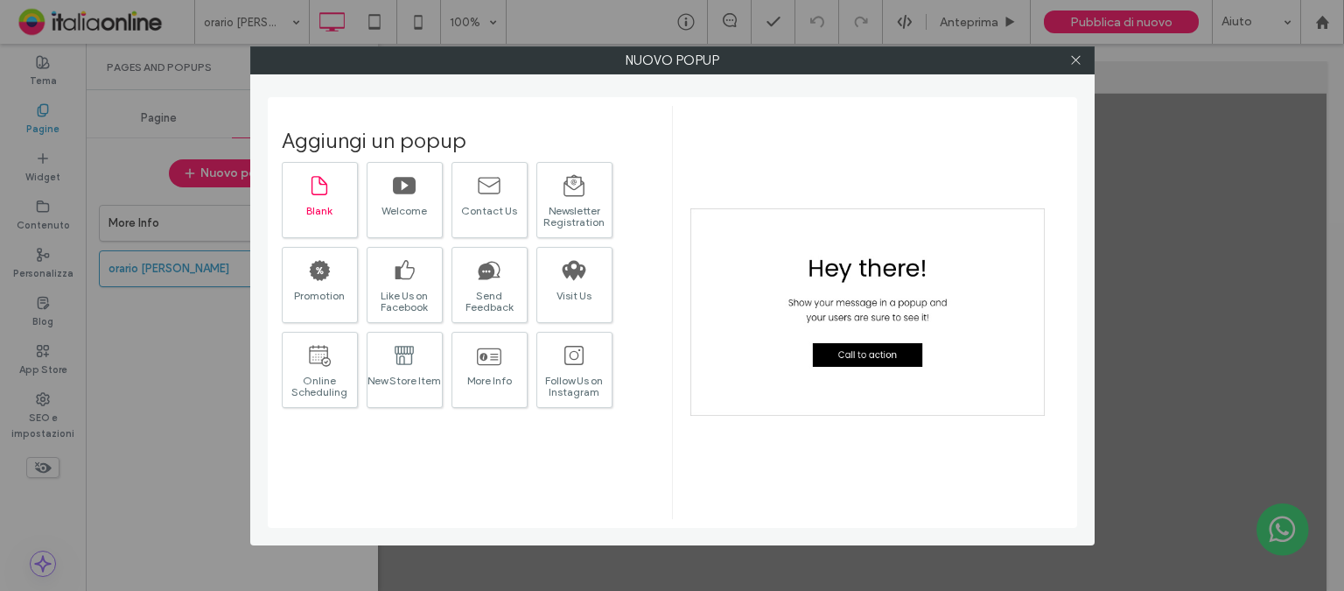
click at [338, 197] on div "Blank" at bounding box center [320, 200] width 76 height 76
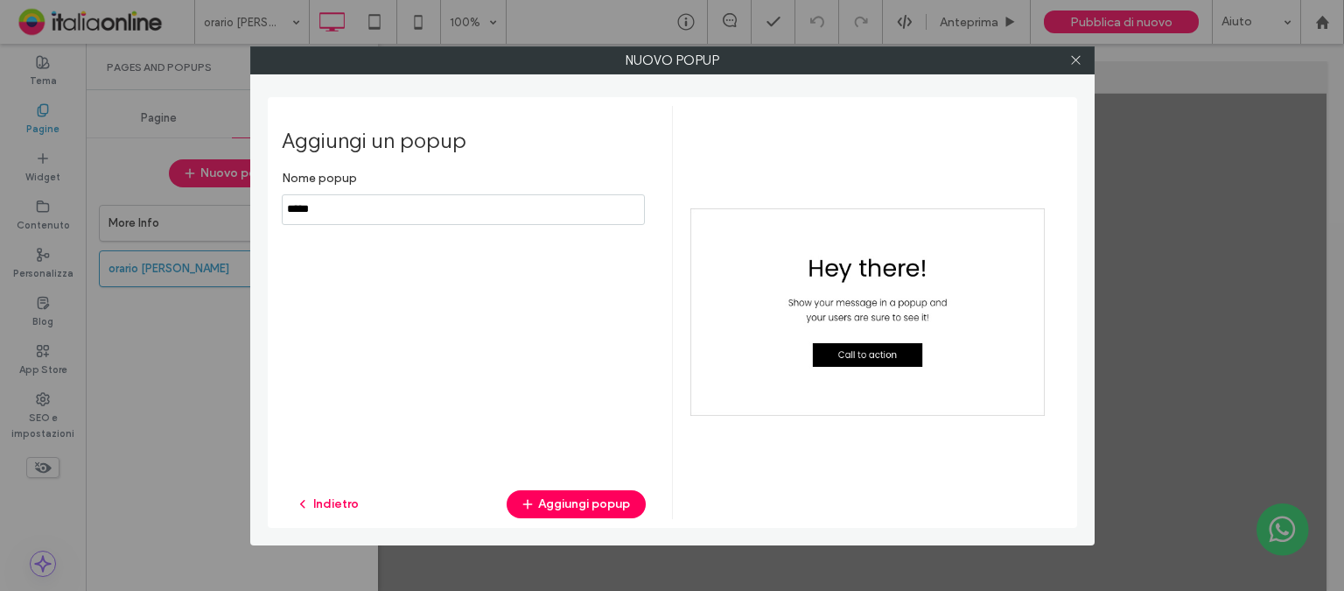
drag, startPoint x: 332, startPoint y: 213, endPoint x: 257, endPoint y: 213, distance: 75.2
click at [257, 213] on div "Nuovo popup Aggiungi un popup Nome popup Indietro Aggiungi popup" at bounding box center [672, 295] width 844 height 499
type input "**********"
click at [561, 503] on button "Aggiungi popup" at bounding box center [576, 504] width 139 height 28
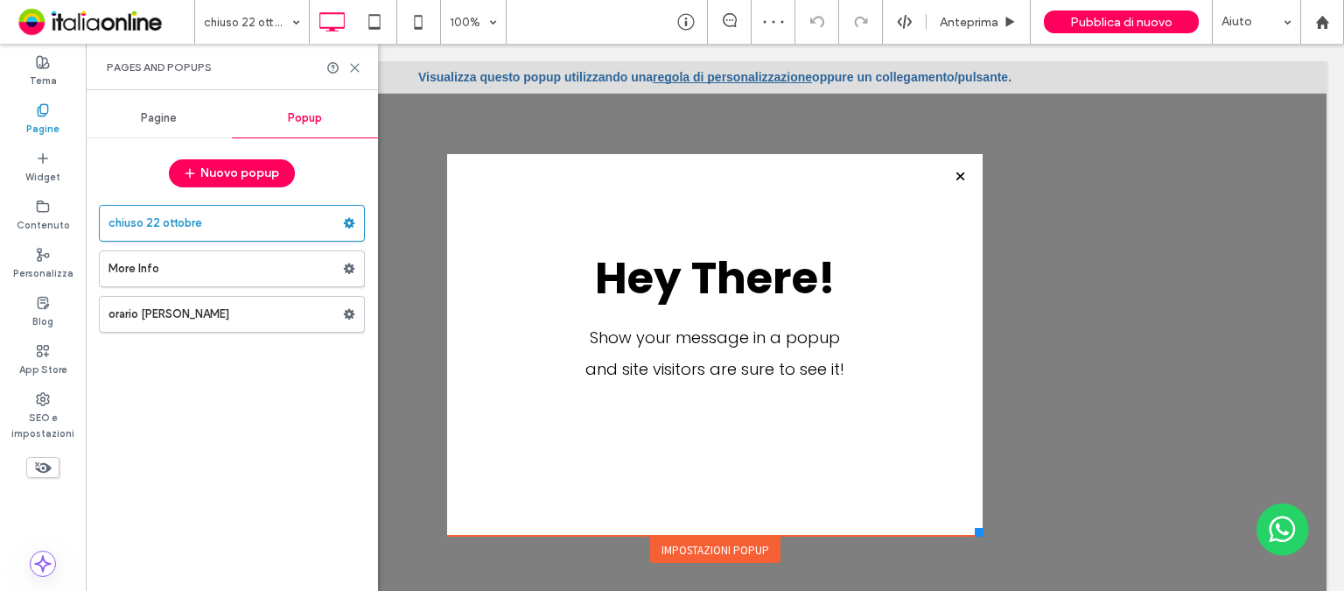
click at [507, 174] on div "Hey There! Show your message in a popup and site visitors are sure to see it! C…" at bounding box center [714, 344] width 535 height 381
drag, startPoint x: 507, startPoint y: 174, endPoint x: 465, endPoint y: 185, distance: 43.3
click at [465, 185] on div "Hey There! Show your message in a popup and site visitors are sure to see it! C…" at bounding box center [714, 344] width 535 height 381
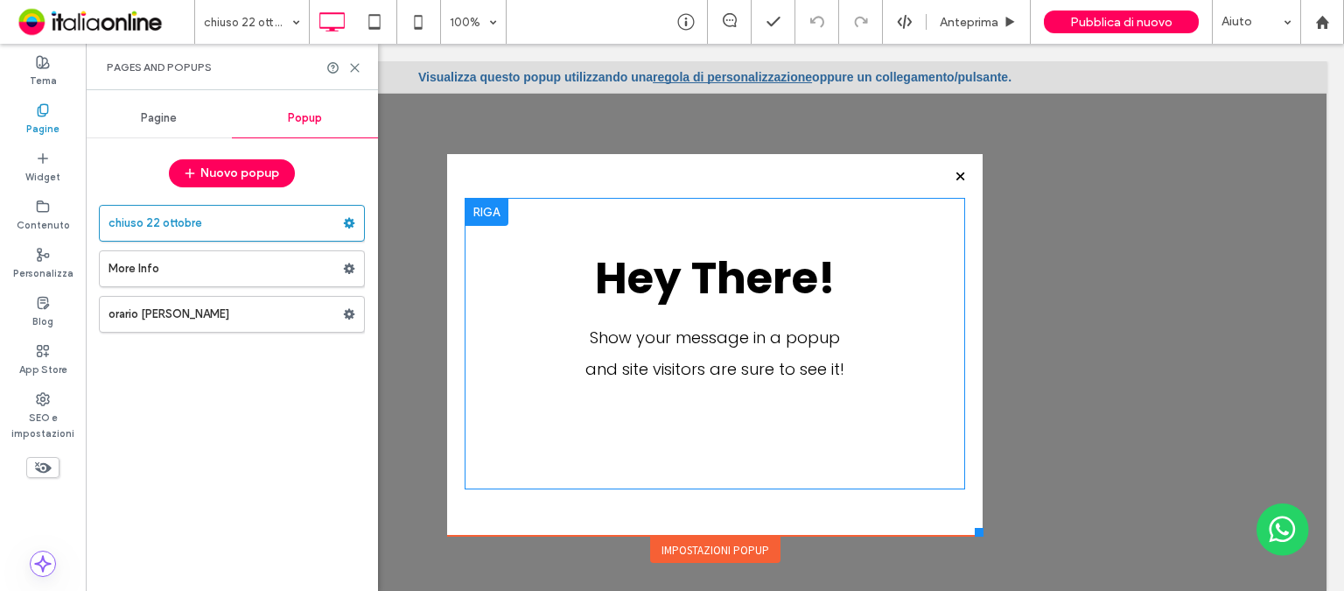
click at [861, 444] on div "Hey There! Show your message in a popup and site visitors are sure to see it! C…" at bounding box center [715, 343] width 500 height 239
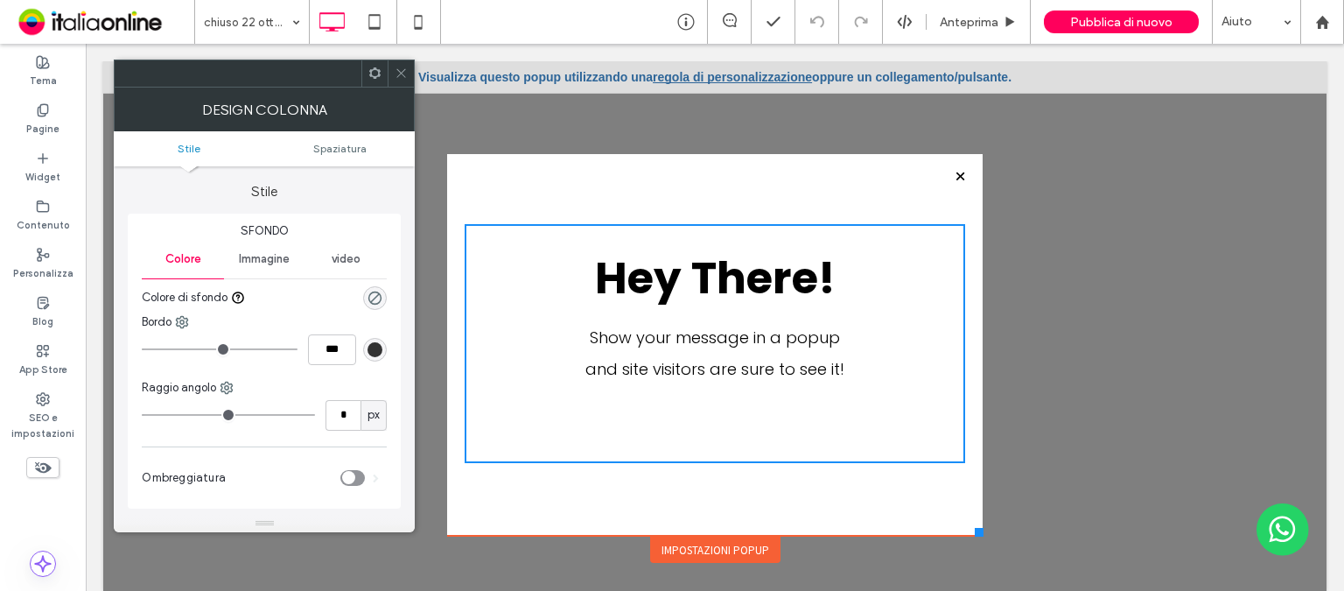
click at [244, 262] on span "Immagine" at bounding box center [264, 259] width 51 height 14
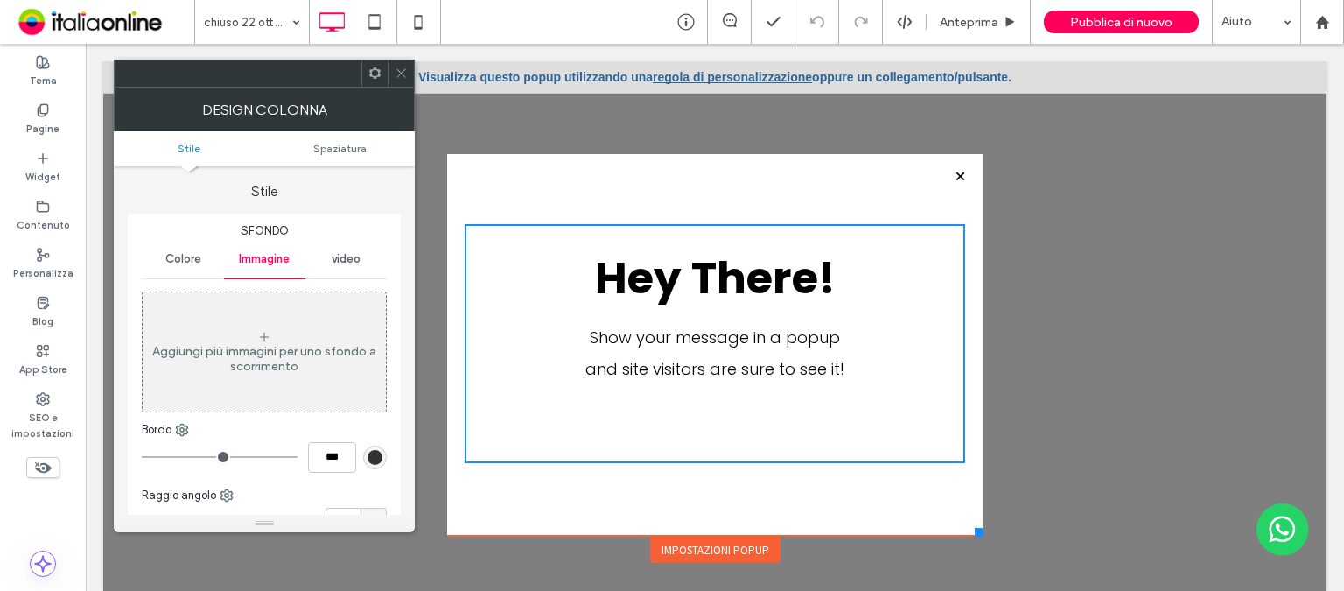
click at [246, 356] on div "Aggiungi più immagini per uno sfondo a scorrimento" at bounding box center [264, 359] width 243 height 30
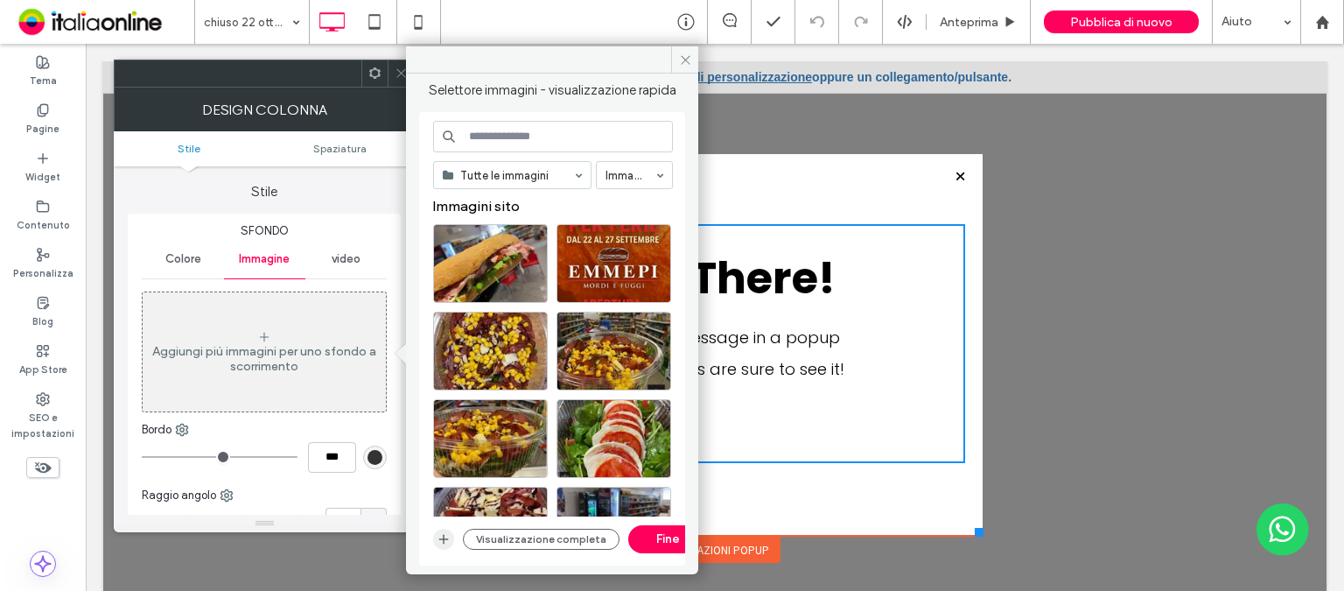
click at [440, 542] on icon "button" at bounding box center [444, 539] width 14 height 14
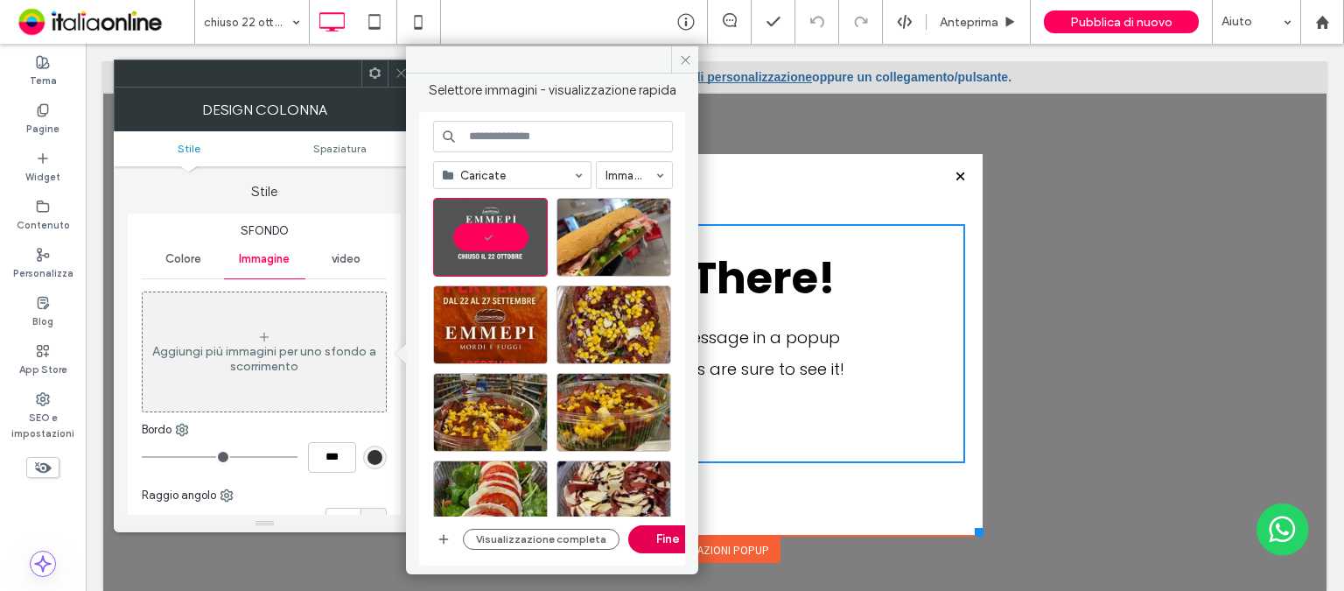
click at [669, 547] on button "Fine" at bounding box center [667, 539] width 79 height 28
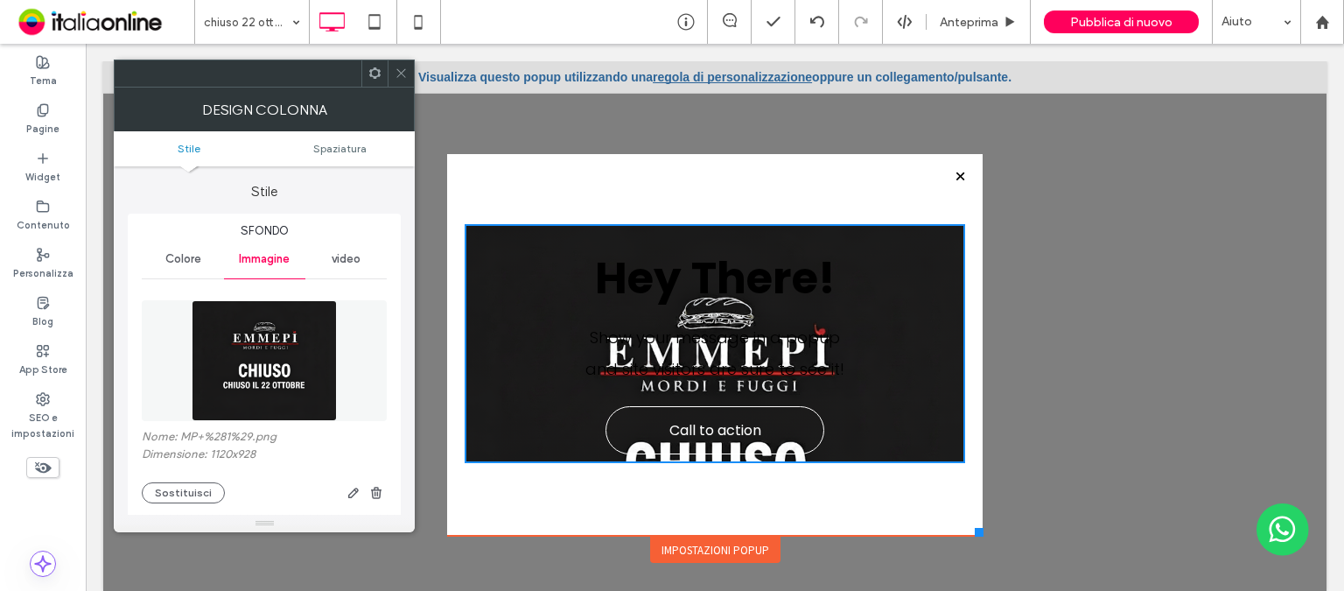
drag, startPoint x: 475, startPoint y: 182, endPoint x: 457, endPoint y: 188, distance: 19.4
click at [457, 188] on div "Hey There! Show your message in a popup and site visitors are sure to see it! C…" at bounding box center [714, 344] width 535 height 381
drag, startPoint x: 400, startPoint y: 76, endPoint x: 409, endPoint y: 101, distance: 26.0
click at [400, 76] on icon at bounding box center [401, 72] width 13 height 13
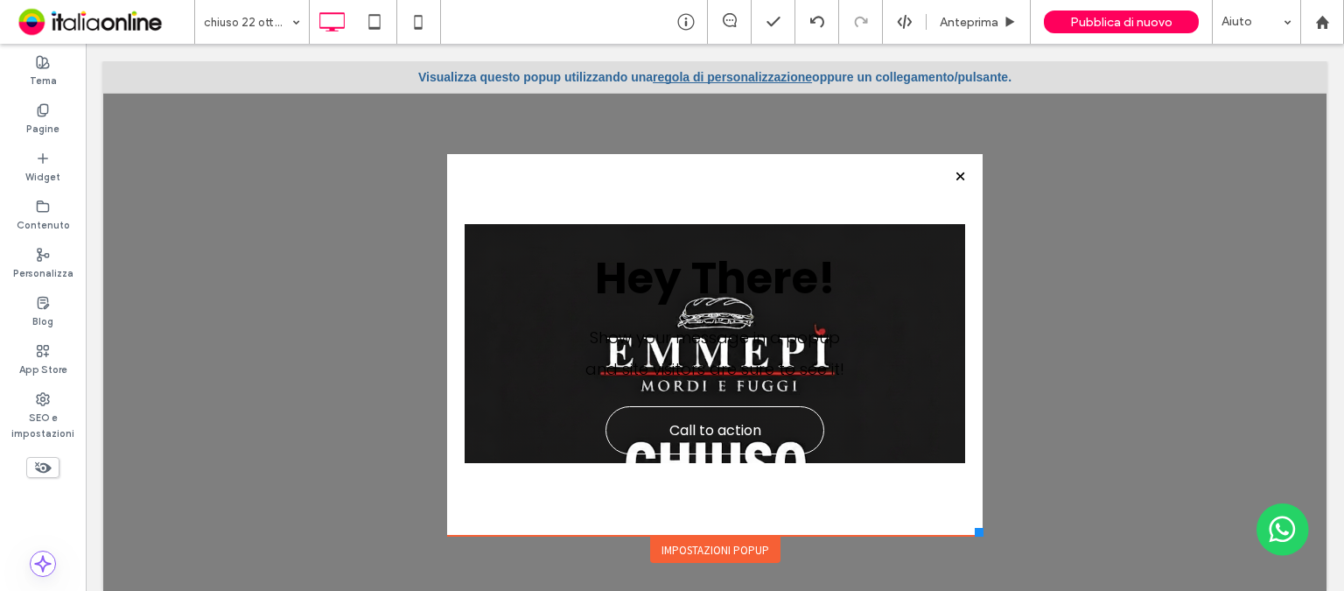
drag, startPoint x: 458, startPoint y: 196, endPoint x: 453, endPoint y: 178, distance: 19.1
click at [453, 178] on div "Hey There! Show your message in a popup and site visitors are sure to see it! C…" at bounding box center [714, 344] width 535 height 381
click at [452, 178] on div "Hey There! Show your message in a popup and site visitors are sure to see it! C…" at bounding box center [714, 344] width 535 height 381
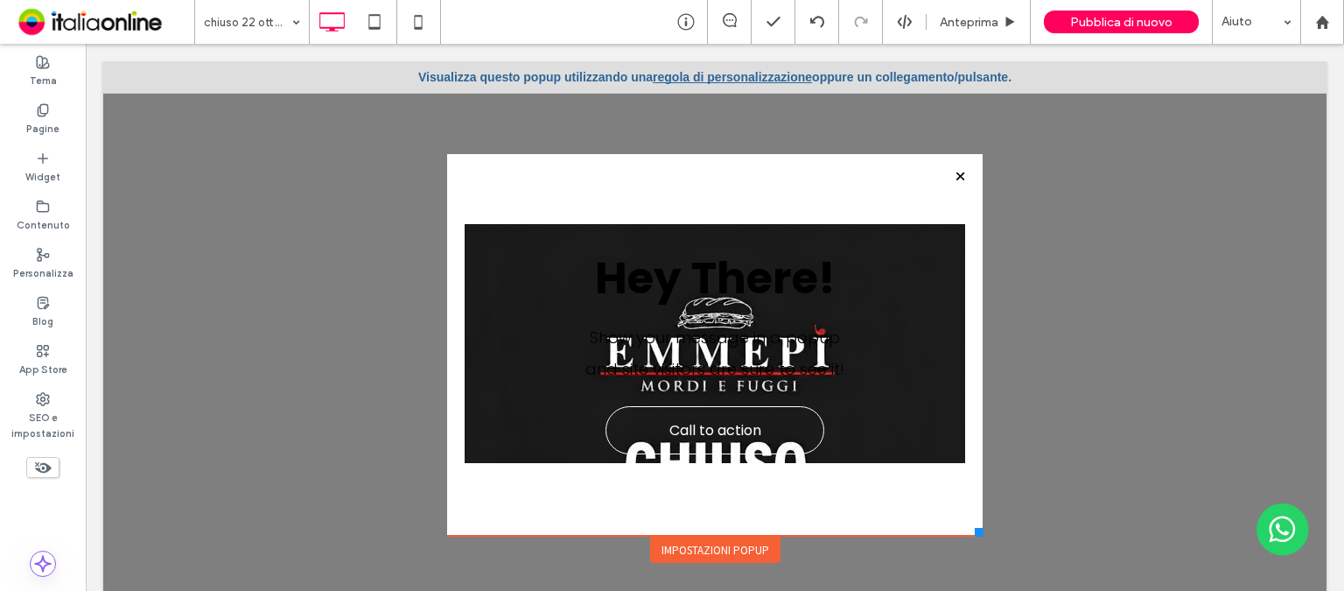
click at [452, 178] on div "Hey There! Show your message in a popup and site visitors are sure to see it! C…" at bounding box center [714, 344] width 535 height 381
click at [943, 524] on div "Hey There! Show your message in a popup and site visitors are sure to see it! C…" at bounding box center [714, 344] width 535 height 381
click at [939, 523] on div "Hey There! Show your message in a popup and site visitors are sure to see it! C…" at bounding box center [714, 344] width 535 height 381
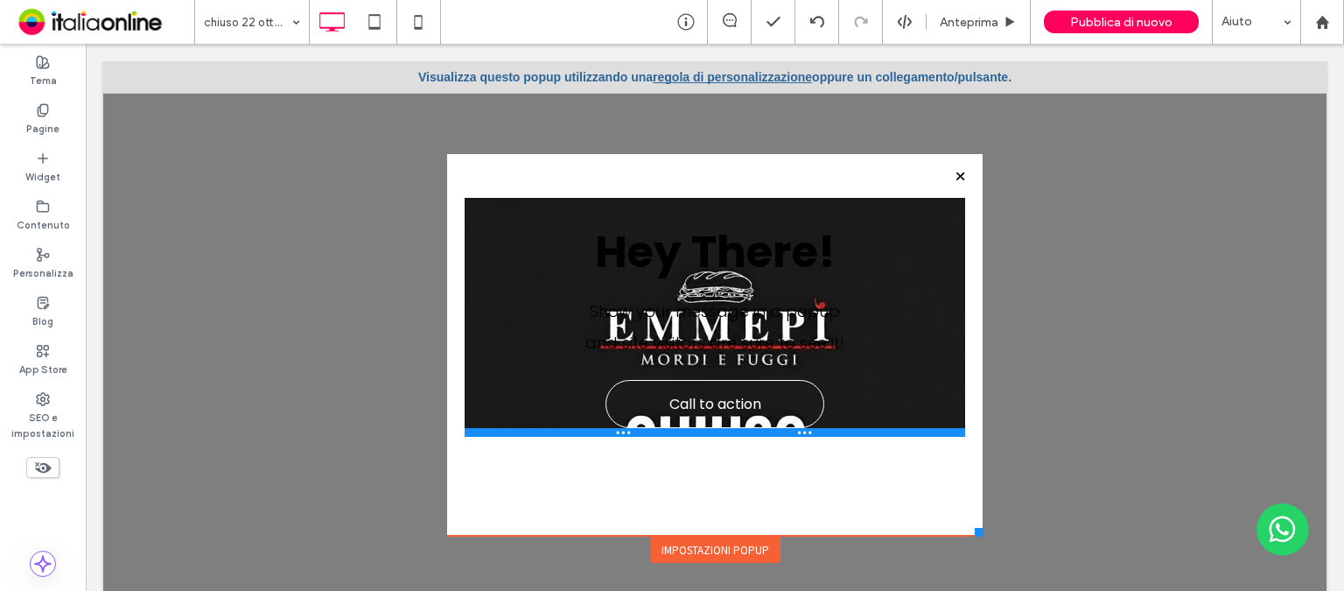
drag, startPoint x: 928, startPoint y: 481, endPoint x: 749, endPoint y: 223, distance: 314.3
click at [749, 223] on div "Hey There! Show your message in a popup and site visitors are sure to see it! C…" at bounding box center [715, 317] width 500 height 239
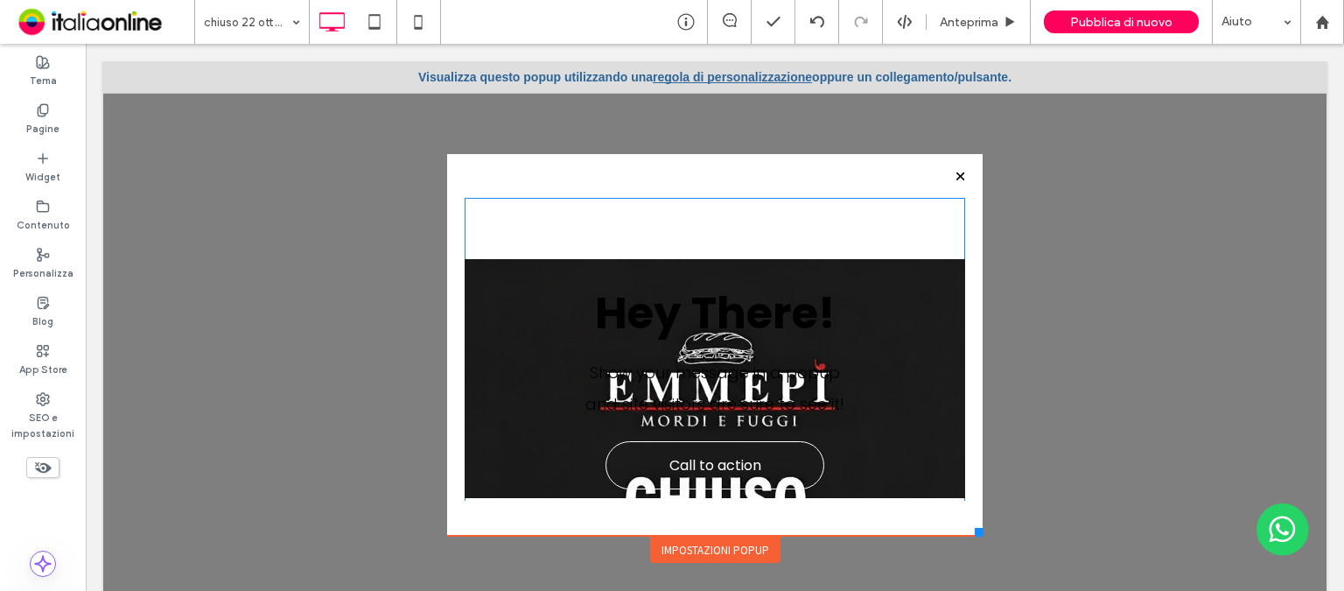
drag, startPoint x: 927, startPoint y: 433, endPoint x: 928, endPoint y: 556, distance: 123.4
click at [928, 556] on div "**********" at bounding box center [715, 314] width 544 height 502
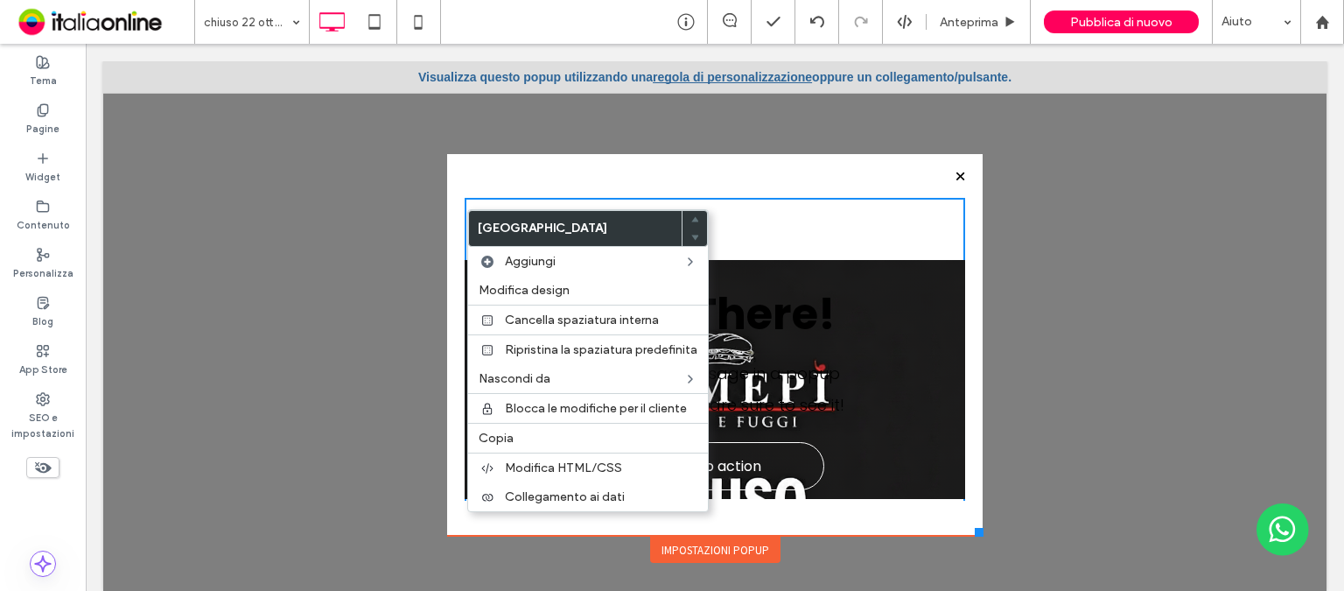
drag, startPoint x: 528, startPoint y: 181, endPoint x: 490, endPoint y: 179, distance: 37.7
click at [490, 179] on div "Hey There! Show your message in a popup and site visitors are sure to see it! C…" at bounding box center [714, 344] width 535 height 381
drag, startPoint x: 847, startPoint y: 187, endPoint x: 854, endPoint y: 213, distance: 26.3
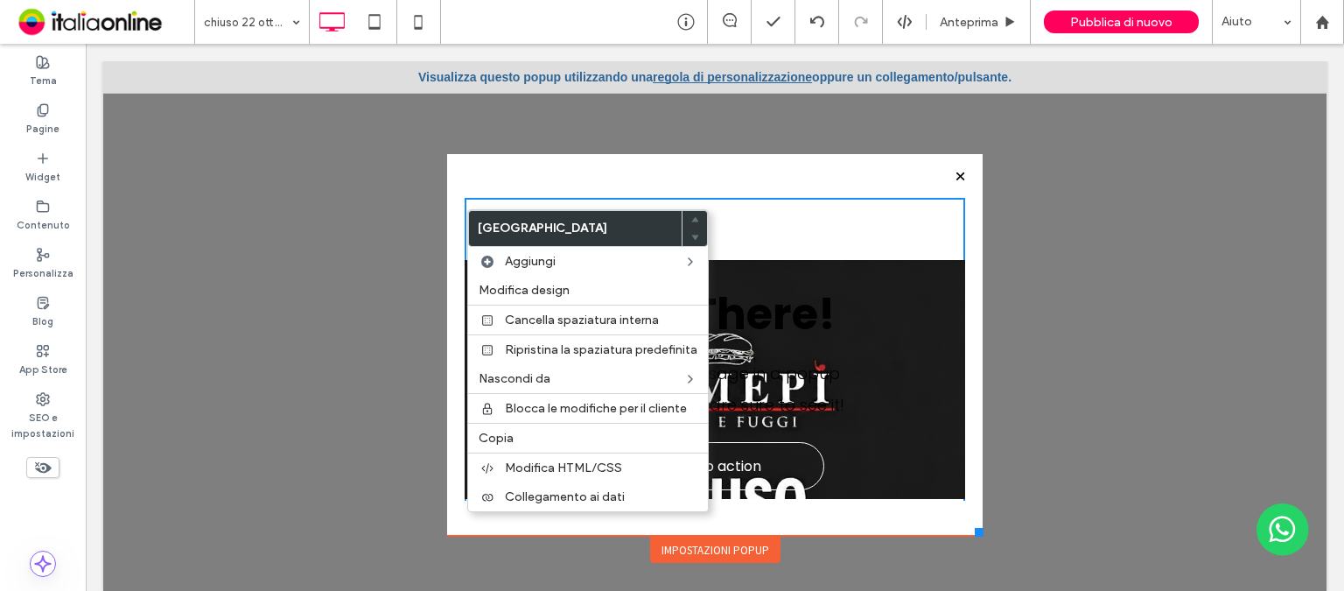
click at [847, 187] on div "Hey There! Show your message in a popup and site visitors are sure to see it! C…" at bounding box center [714, 344] width 535 height 381
click at [871, 241] on div "Hey There! Show your message in a popup and site visitors are sure to see it! C…" at bounding box center [715, 379] width 500 height 362
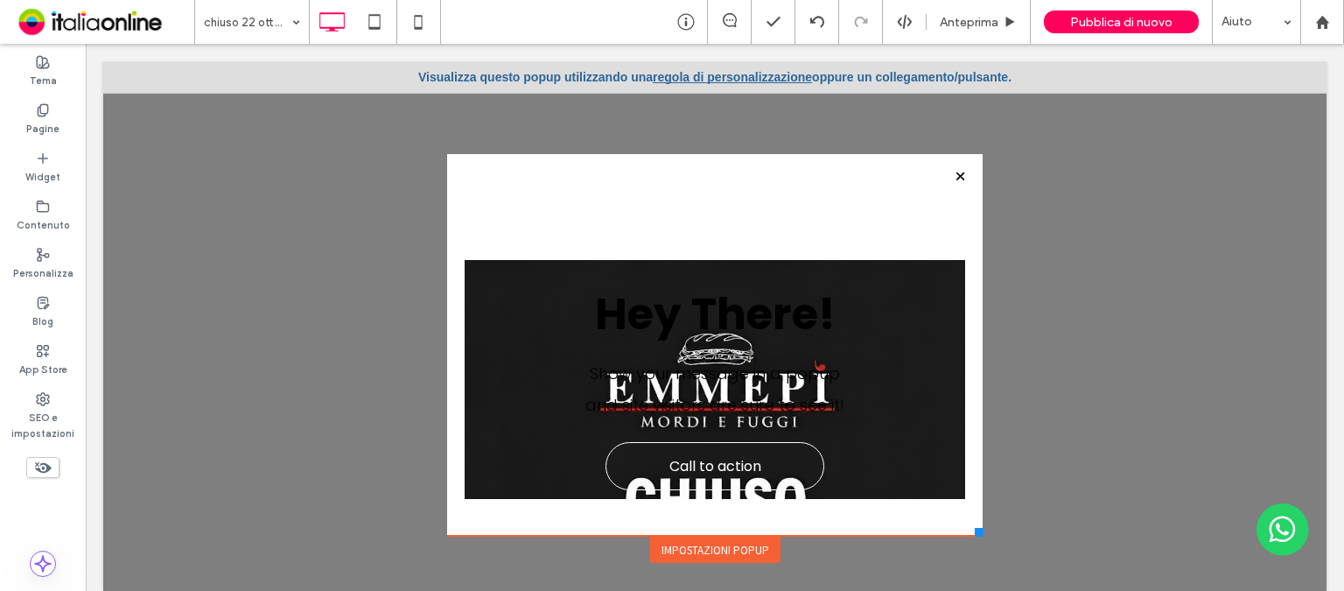
drag, startPoint x: 612, startPoint y: 181, endPoint x: 532, endPoint y: 169, distance: 81.4
click at [532, 169] on div "Hey There! Show your message in a popup and site visitors are sure to see it! C…" at bounding box center [714, 344] width 535 height 381
drag, startPoint x: 461, startPoint y: 168, endPoint x: 901, endPoint y: 180, distance: 440.3
click at [901, 180] on div "Hey There! Show your message in a popup and site visitors are sure to see it! C…" at bounding box center [714, 344] width 535 height 381
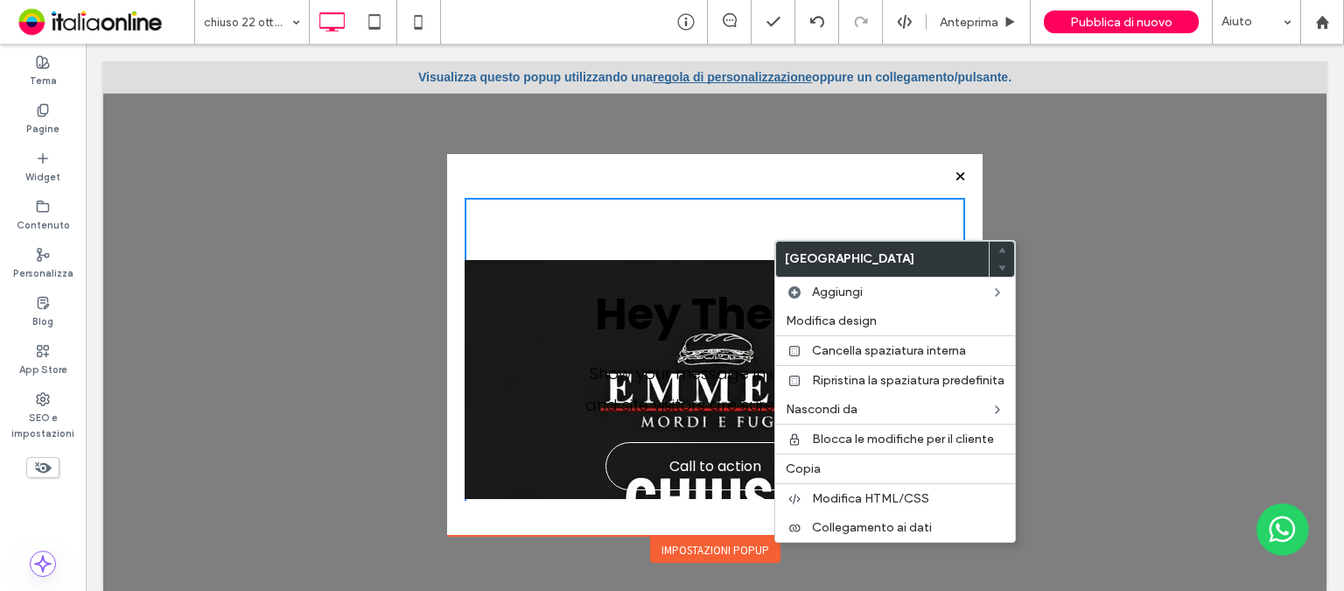
click at [671, 216] on div "Hey There! Show your message in a popup and site visitors are sure to see it! C…" at bounding box center [715, 379] width 500 height 362
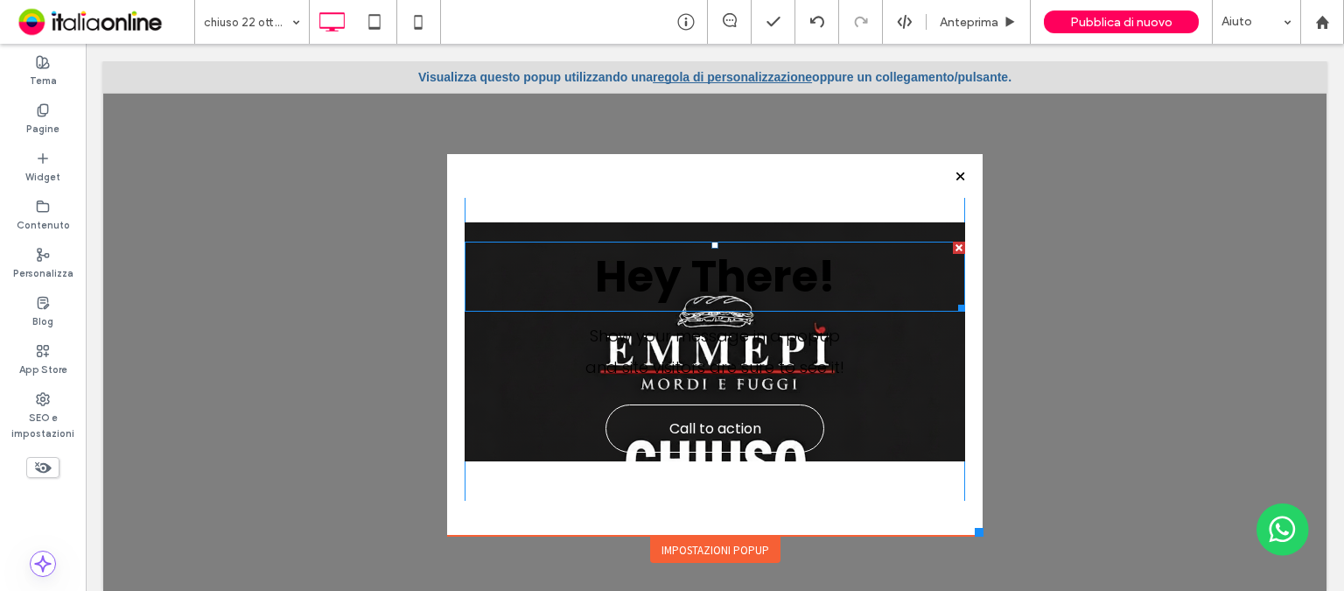
scroll to position [59, 0]
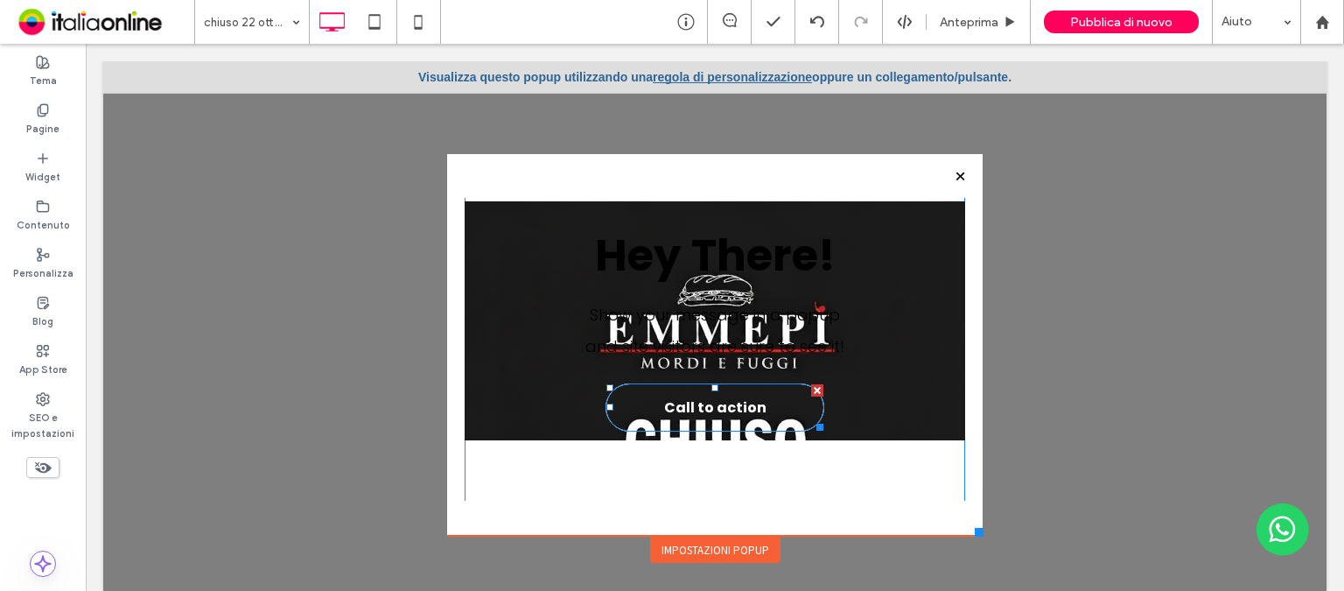
click at [811, 384] on div at bounding box center [817, 390] width 12 height 12
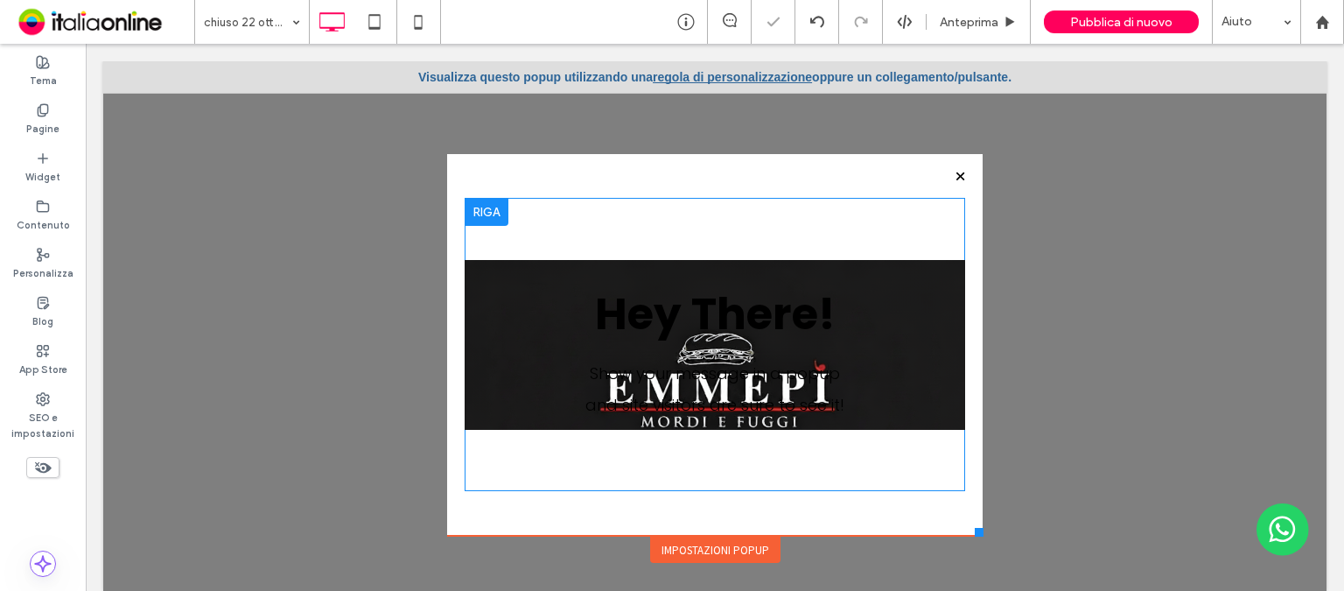
scroll to position [0, 0]
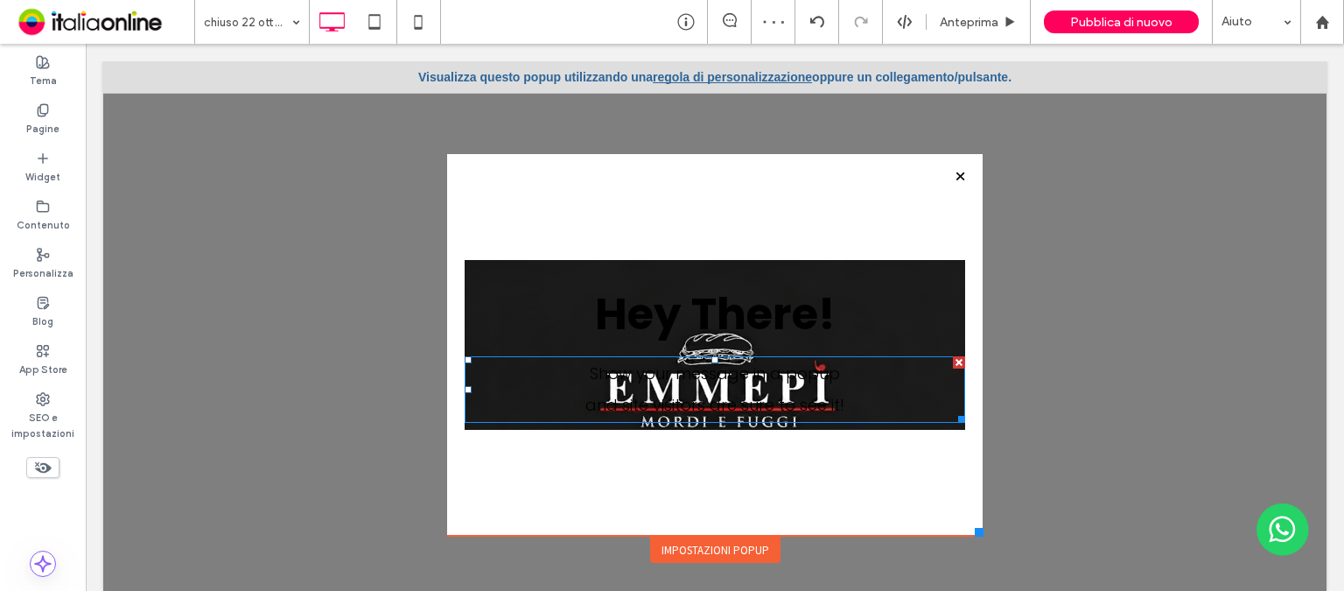
drag, startPoint x: 945, startPoint y: 359, endPoint x: 927, endPoint y: 315, distance: 47.4
click at [953, 359] on div at bounding box center [959, 362] width 12 height 12
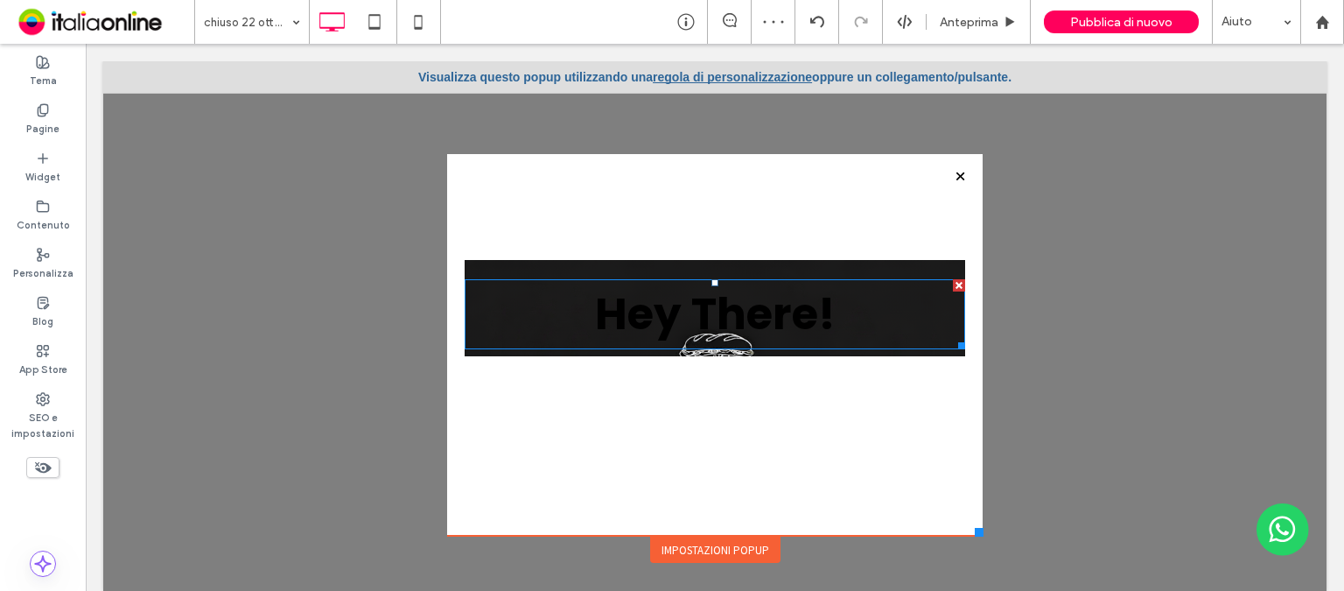
click at [953, 285] on div at bounding box center [959, 285] width 12 height 12
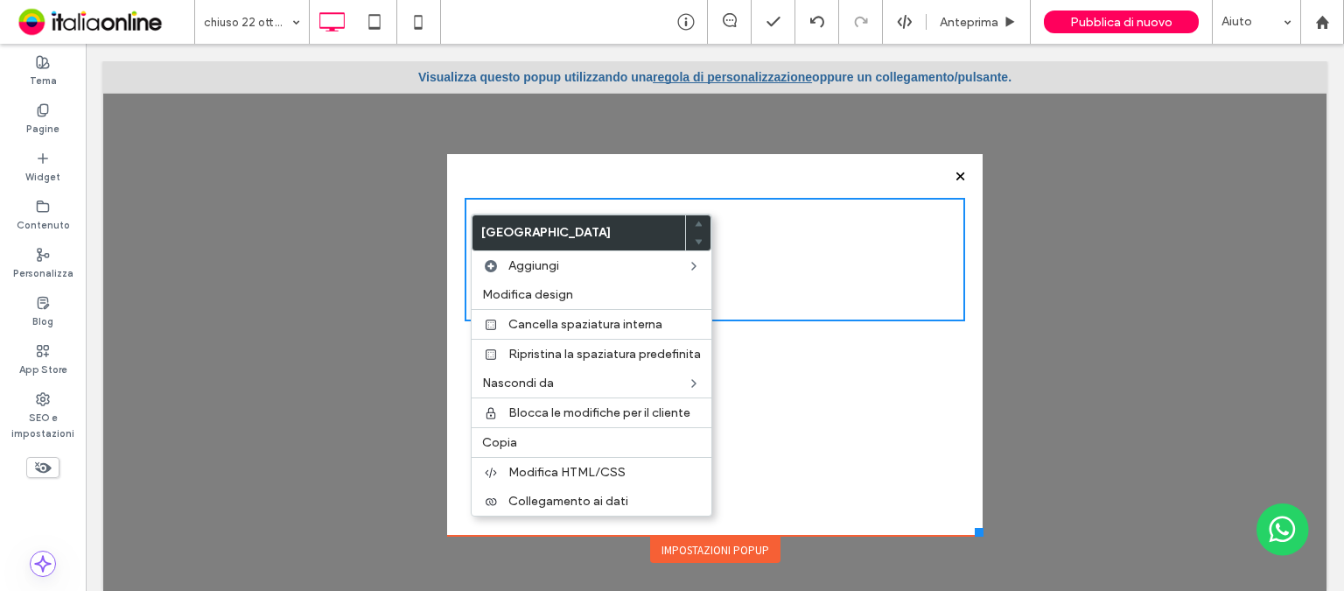
click at [787, 499] on div "Click To Paste" at bounding box center [715, 349] width 500 height 303
click at [811, 416] on div "Click To Paste" at bounding box center [715, 349] width 500 height 303
click at [771, 274] on div "Click To Paste" at bounding box center [715, 259] width 500 height 123
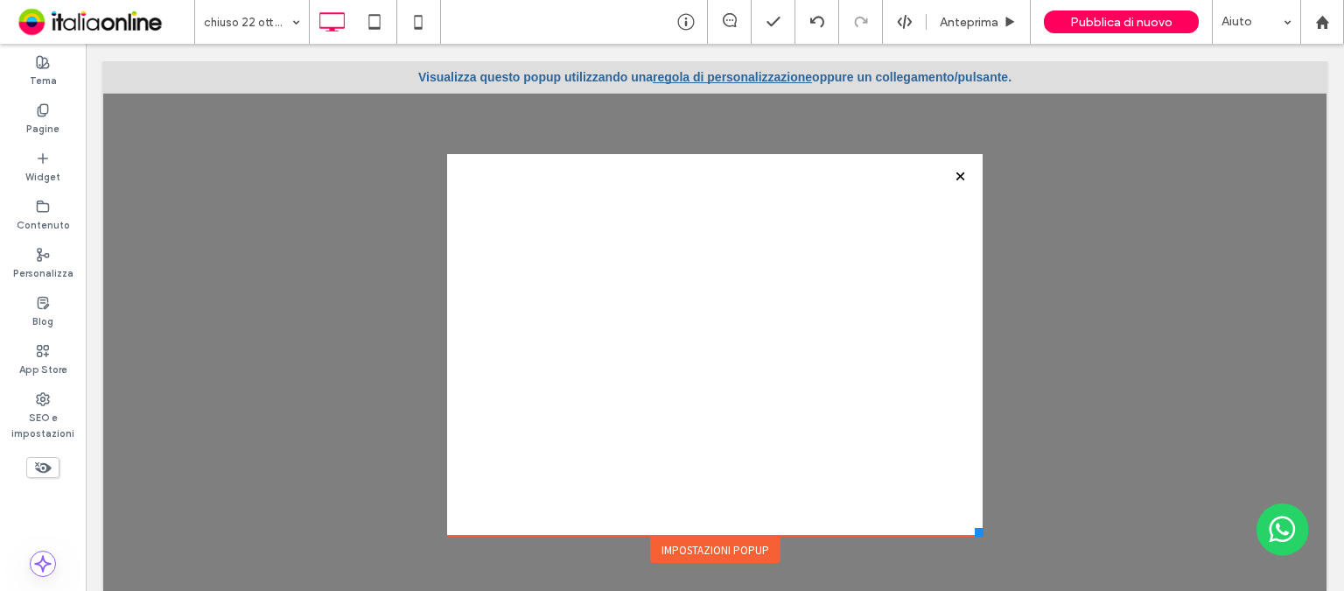
drag, startPoint x: 766, startPoint y: 493, endPoint x: 641, endPoint y: 467, distance: 126.8
click at [641, 467] on div "Click To Paste" at bounding box center [715, 349] width 500 height 303
click at [574, 438] on div "Click To Paste" at bounding box center [715, 349] width 500 height 303
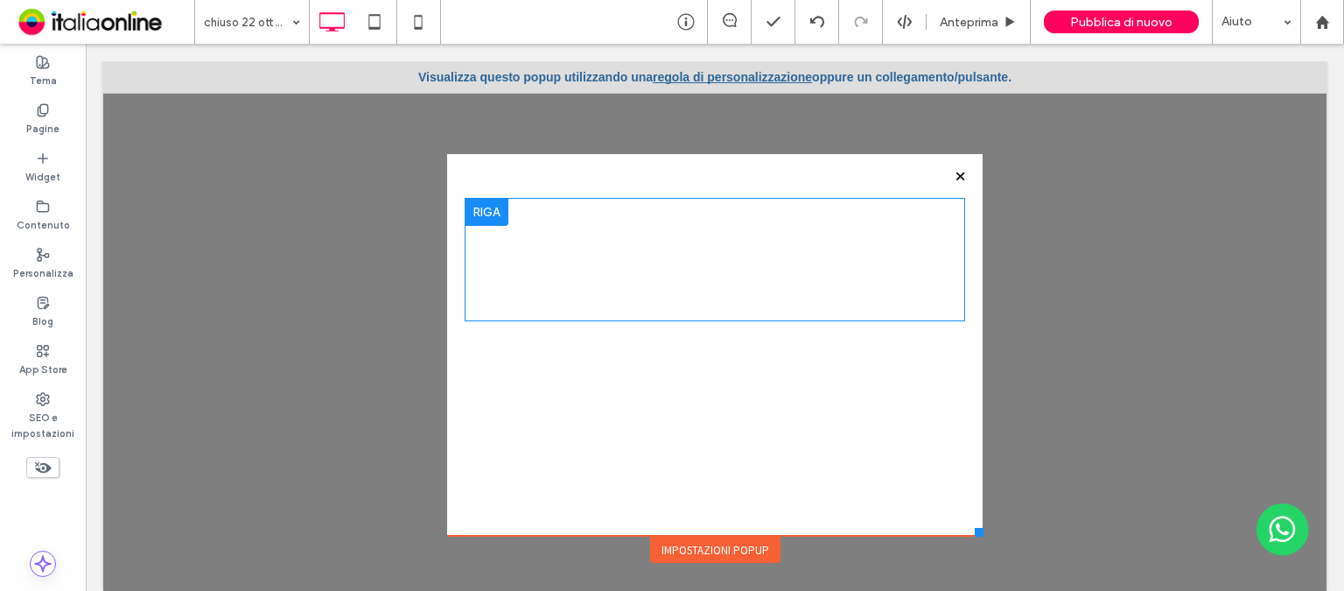
click at [558, 311] on div "Click To Paste" at bounding box center [715, 259] width 500 height 123
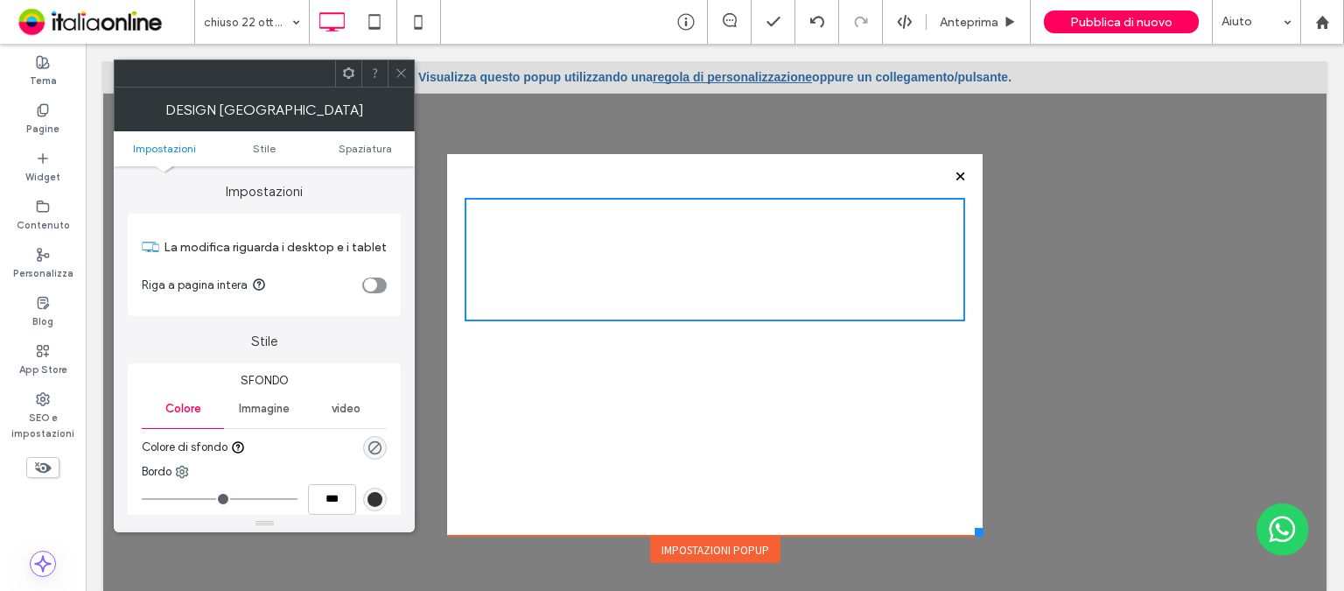
click at [269, 411] on span "Immagine" at bounding box center [264, 409] width 51 height 14
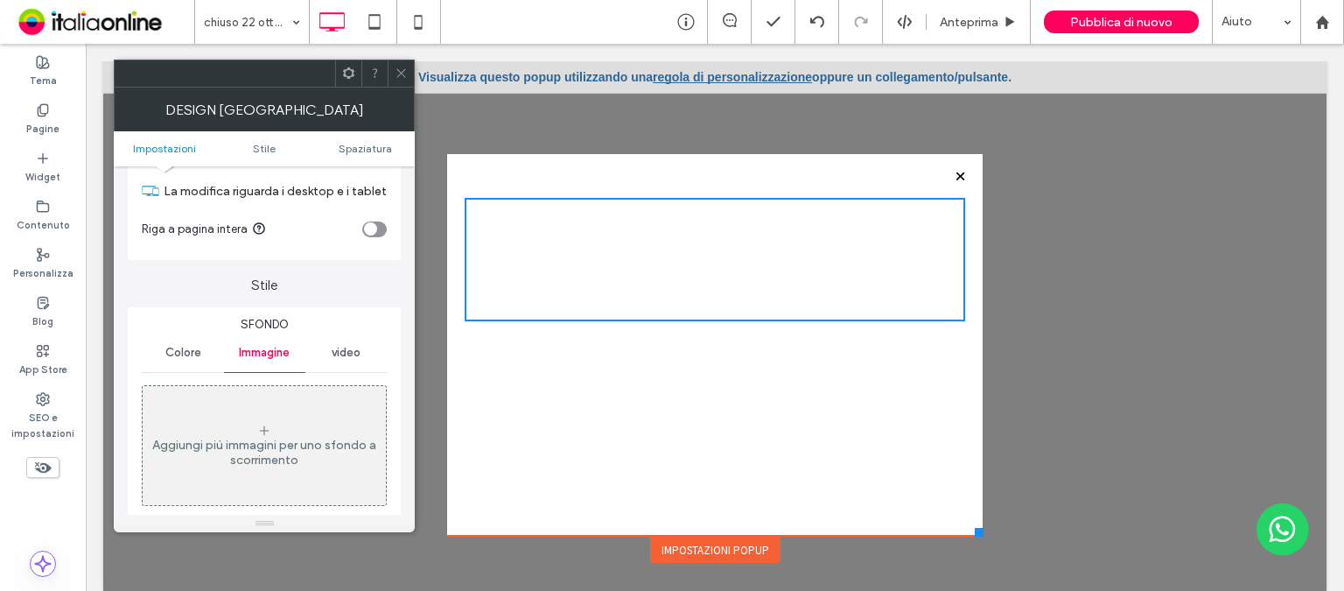
scroll to position [87, 0]
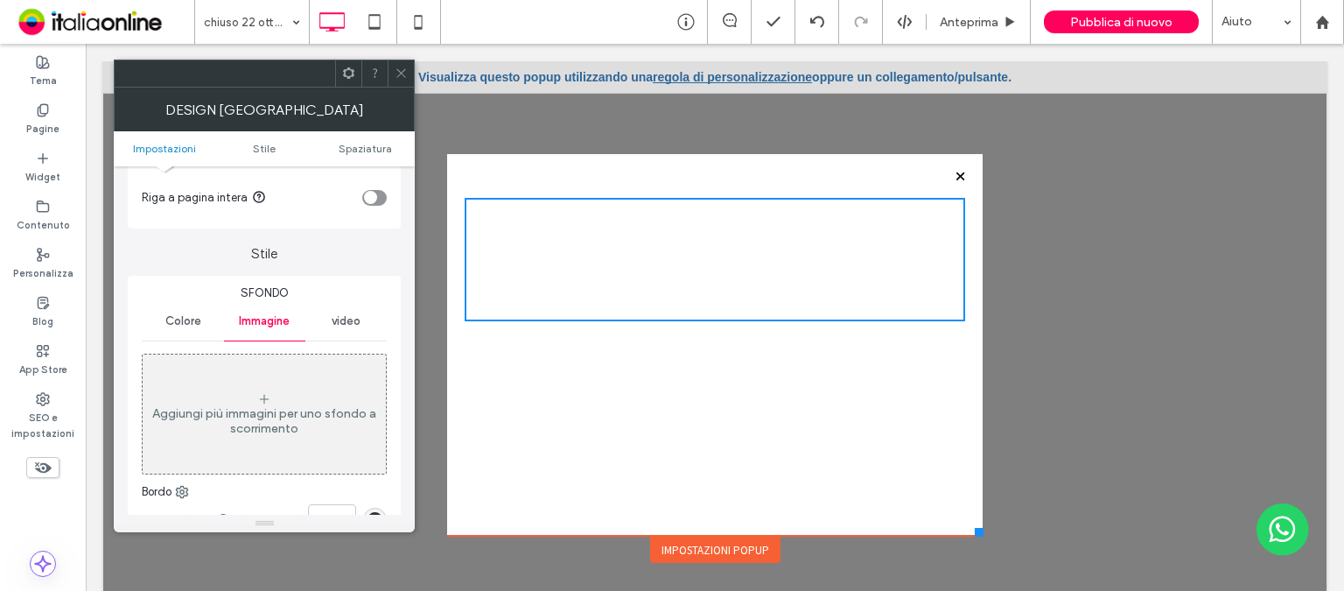
click at [280, 408] on div "Aggiungi più immagini per uno sfondo a scorrimento" at bounding box center [264, 421] width 243 height 30
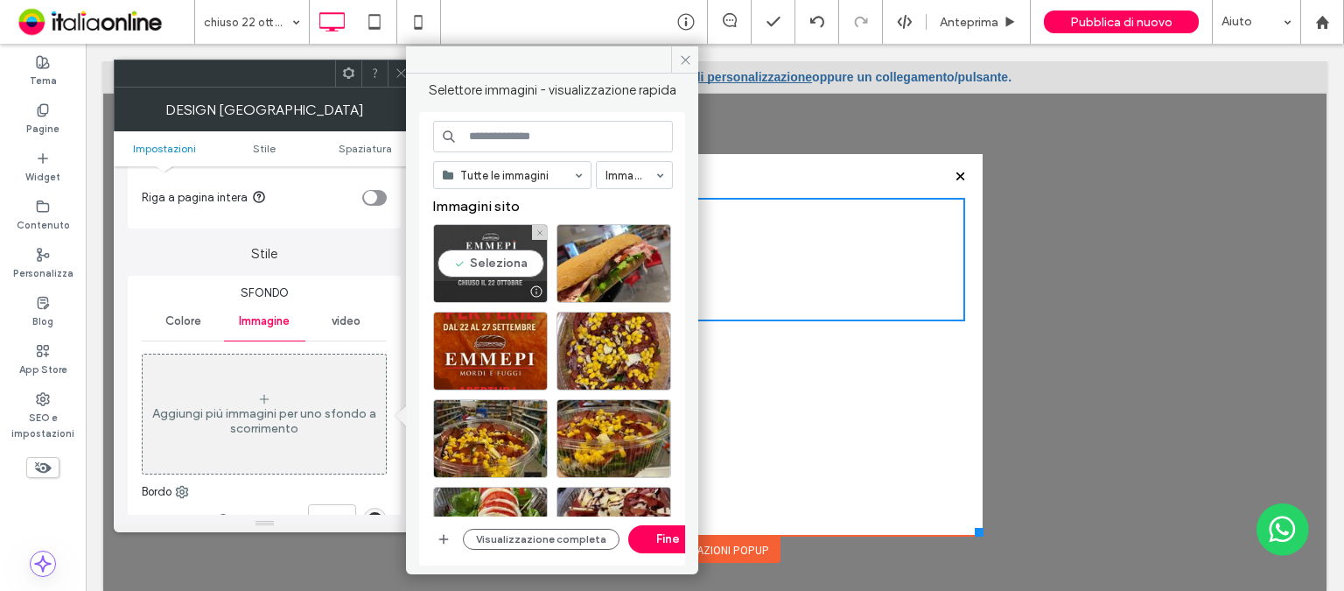
click at [493, 264] on div "Seleziona" at bounding box center [490, 263] width 115 height 79
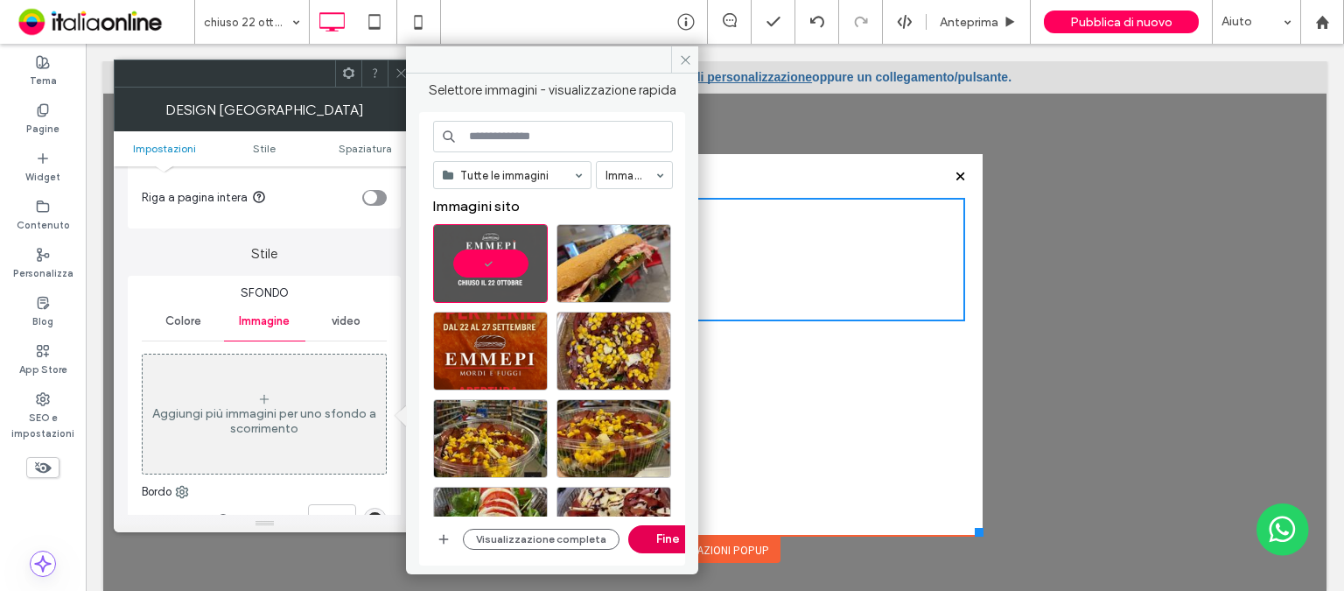
drag, startPoint x: 639, startPoint y: 535, endPoint x: 553, endPoint y: 492, distance: 95.9
click at [639, 535] on button "Fine" at bounding box center [667, 539] width 79 height 28
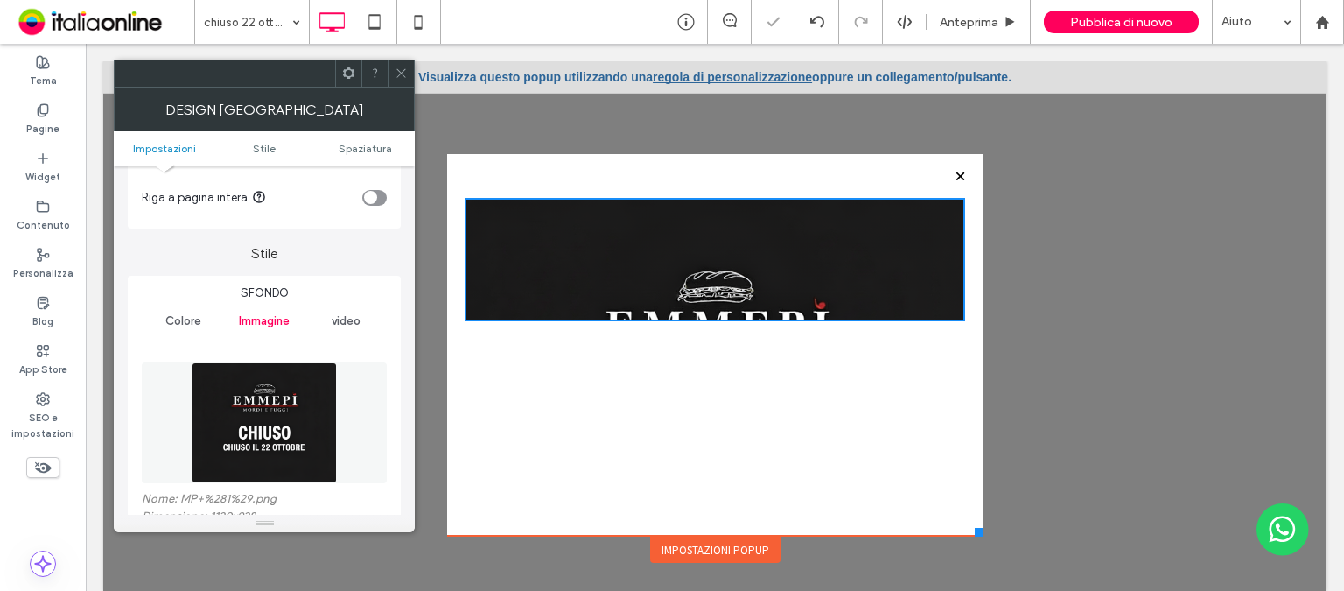
scroll to position [17, 0]
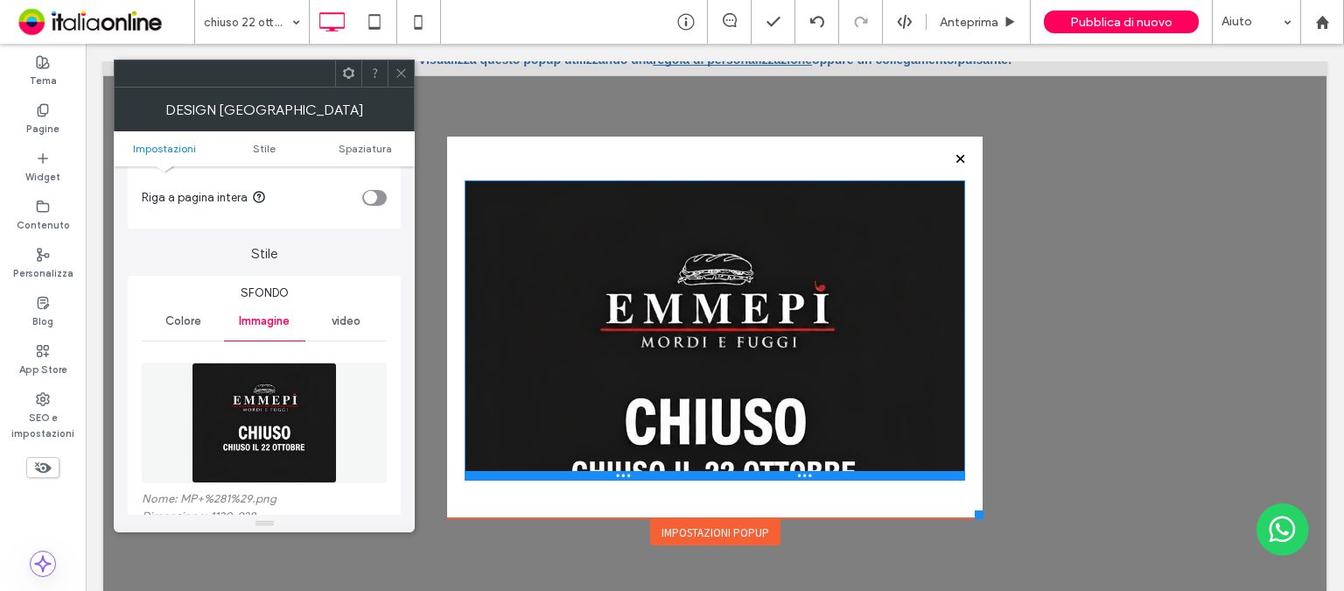
drag, startPoint x: 694, startPoint y: 297, endPoint x: 703, endPoint y: 474, distance: 177.0
click at [703, 474] on div at bounding box center [715, 475] width 500 height 9
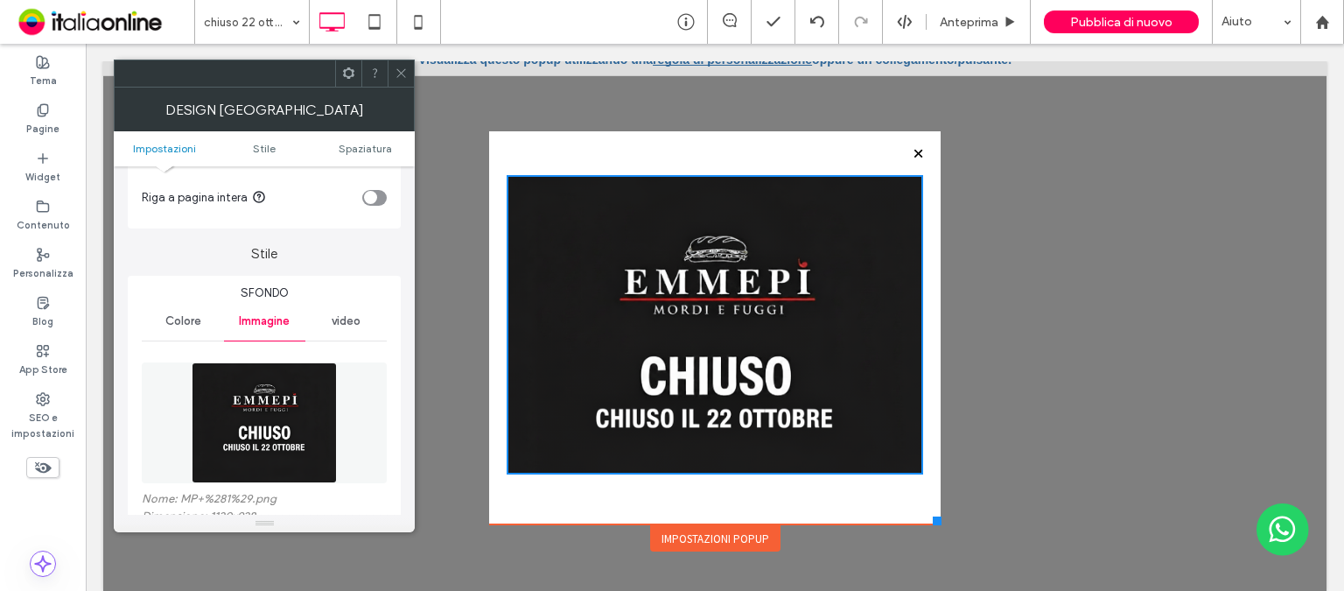
scroll to position [11, 0]
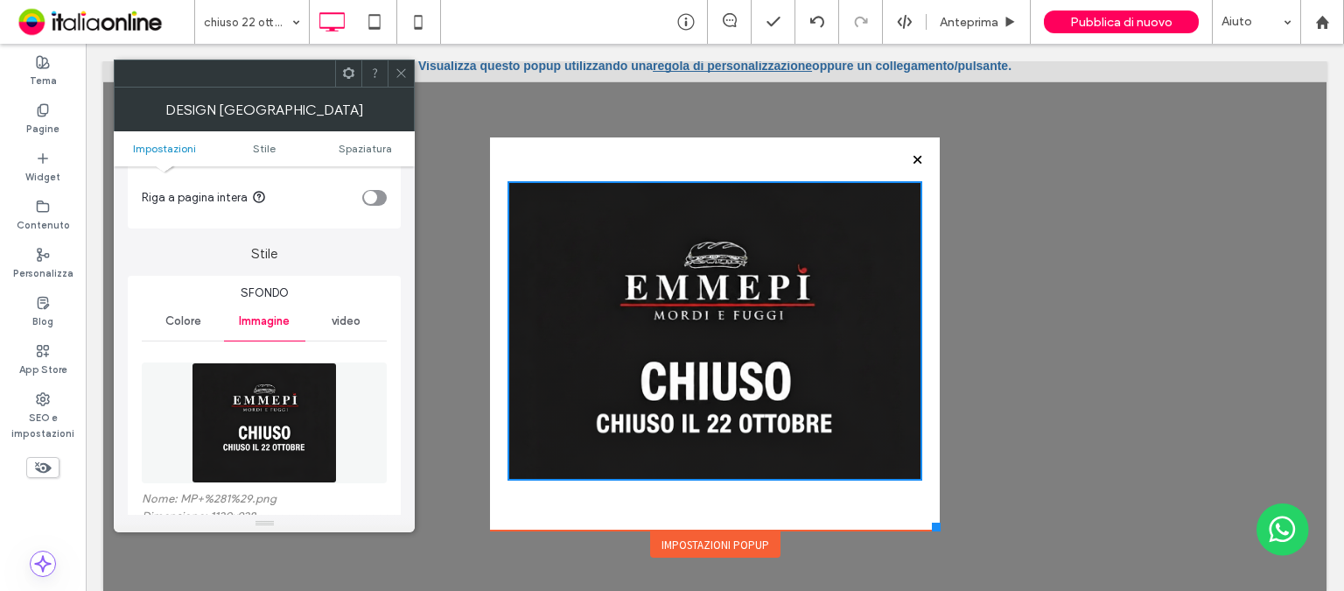
drag, startPoint x: 961, startPoint y: 516, endPoint x: 925, endPoint y: 524, distance: 36.7
click at [932, 524] on div at bounding box center [936, 526] width 9 height 9
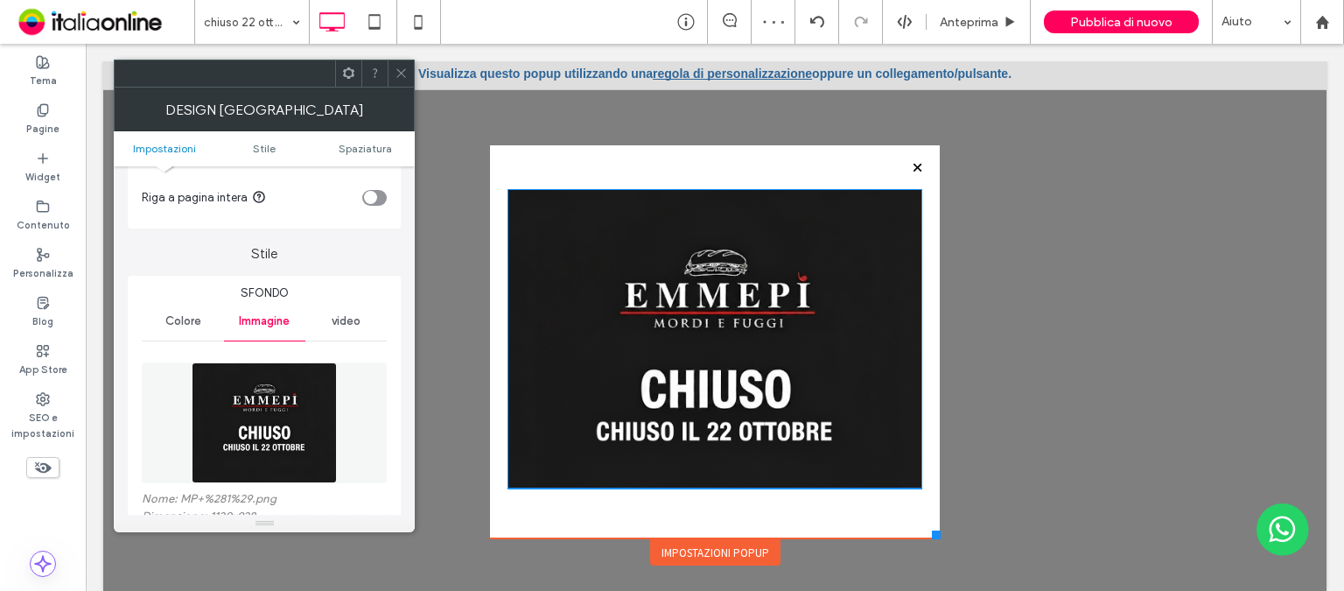
scroll to position [0, 0]
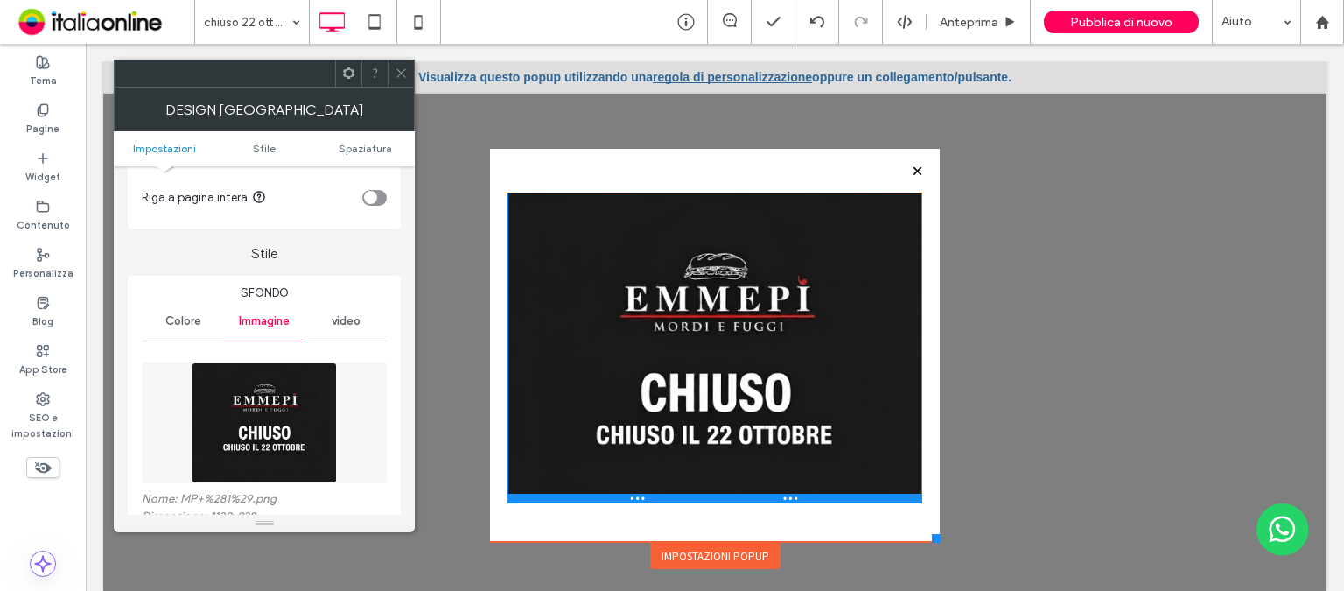
drag, startPoint x: 721, startPoint y: 486, endPoint x: 804, endPoint y: 535, distance: 96.9
click at [728, 496] on div at bounding box center [714, 497] width 414 height 9
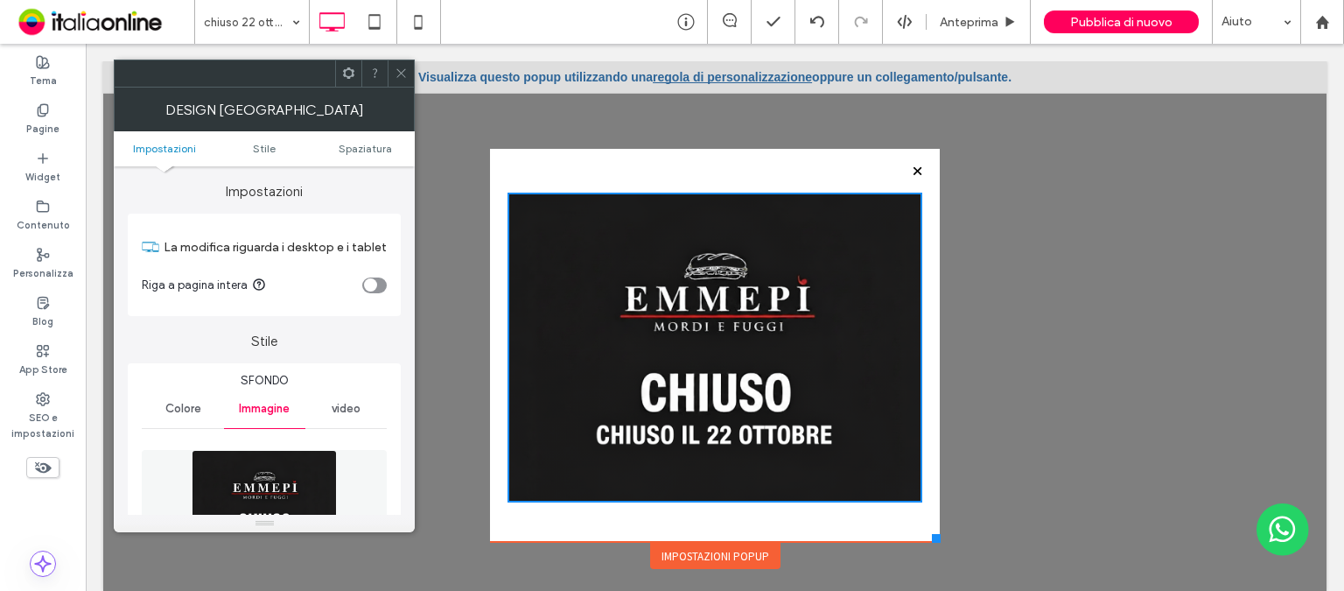
click at [161, 149] on span "Impostazioni" at bounding box center [164, 148] width 63 height 13
click at [383, 280] on div "toggle" at bounding box center [374, 285] width 24 height 16
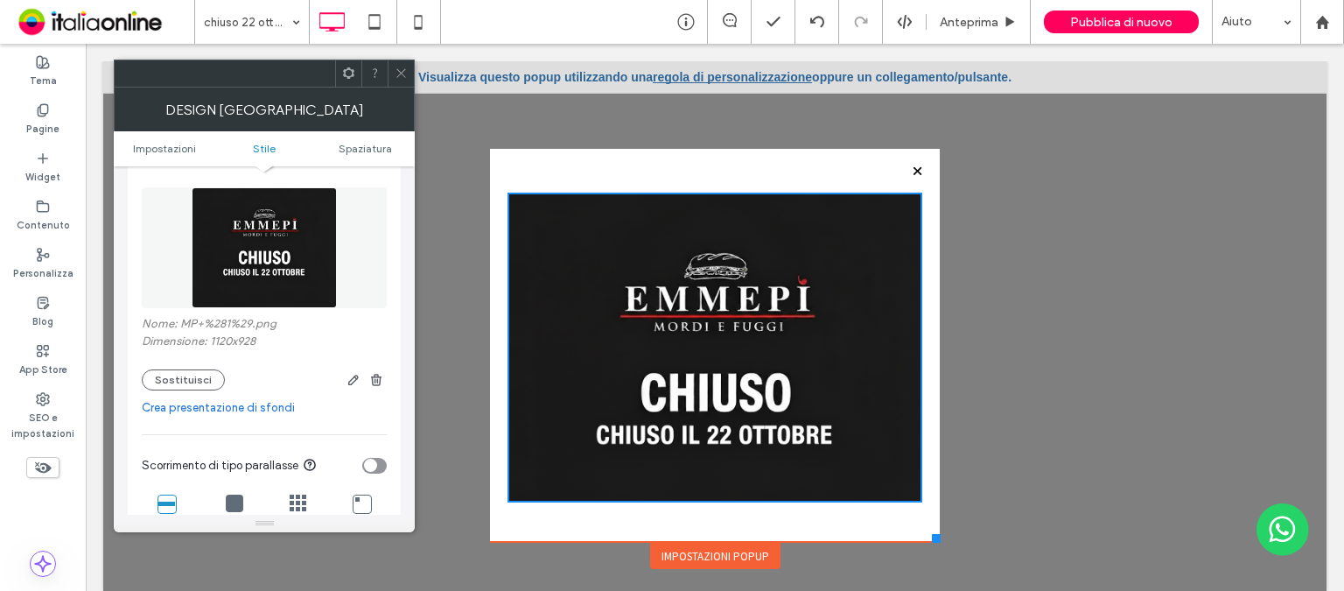
scroll to position [437, 0]
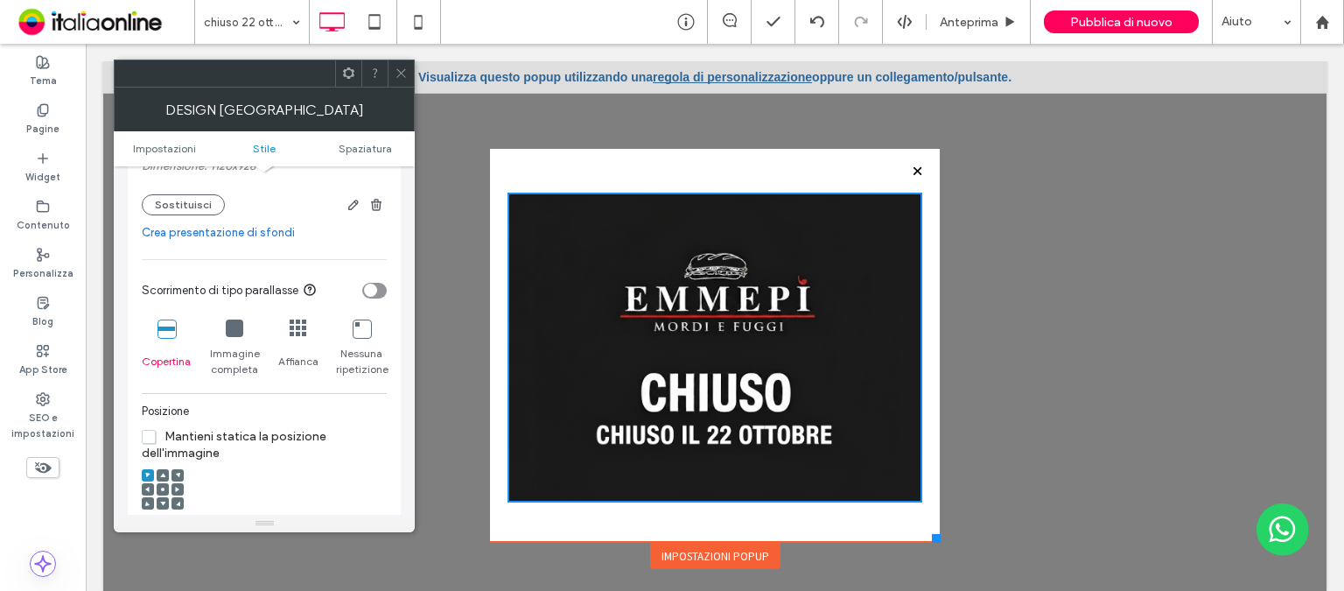
click at [237, 331] on icon at bounding box center [234, 327] width 17 height 17
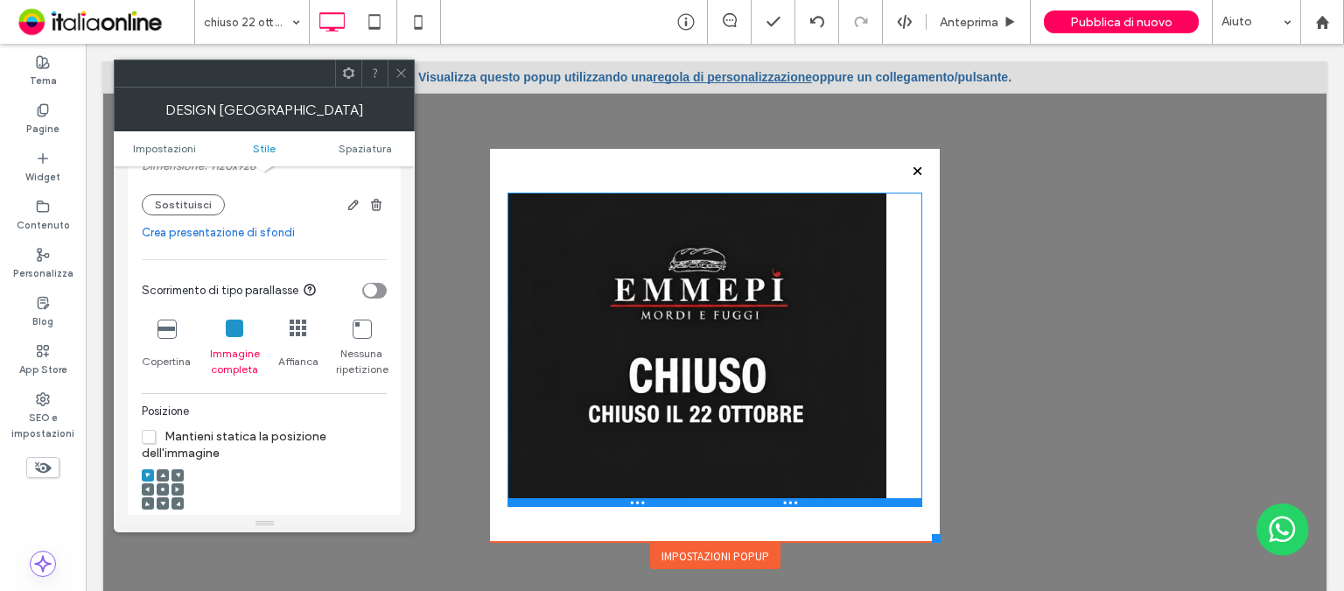
drag, startPoint x: 899, startPoint y: 499, endPoint x: 886, endPoint y: 503, distance: 13.8
click at [886, 503] on div at bounding box center [714, 502] width 414 height 9
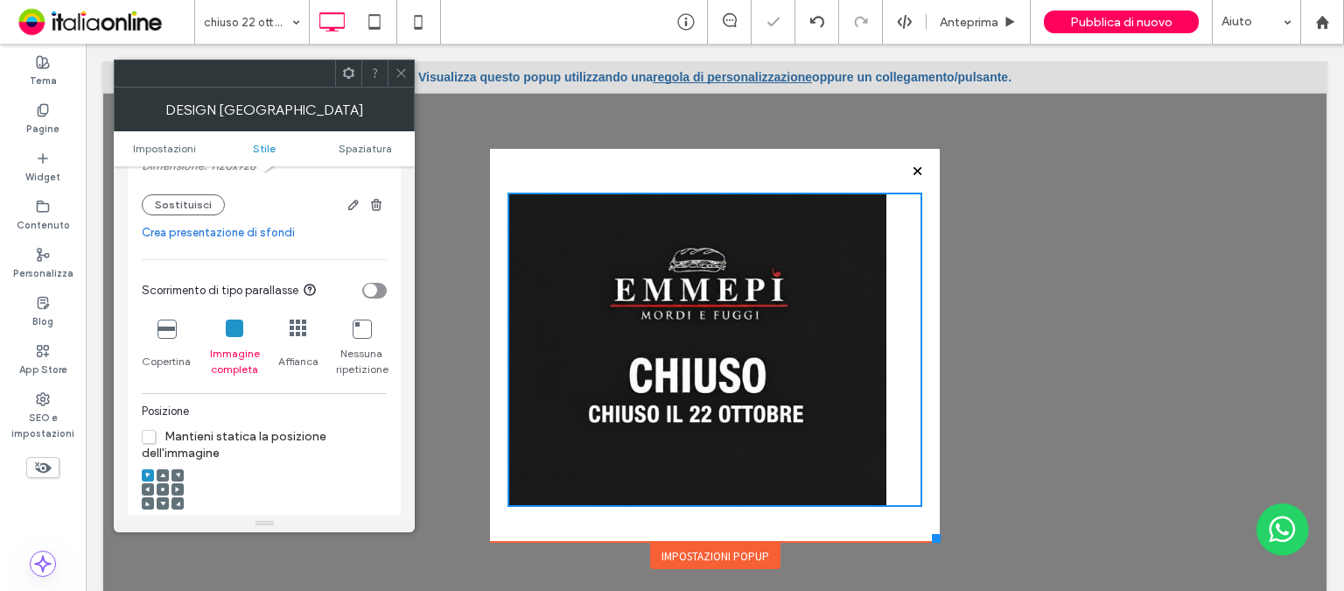
click at [171, 333] on icon at bounding box center [165, 327] width 17 height 17
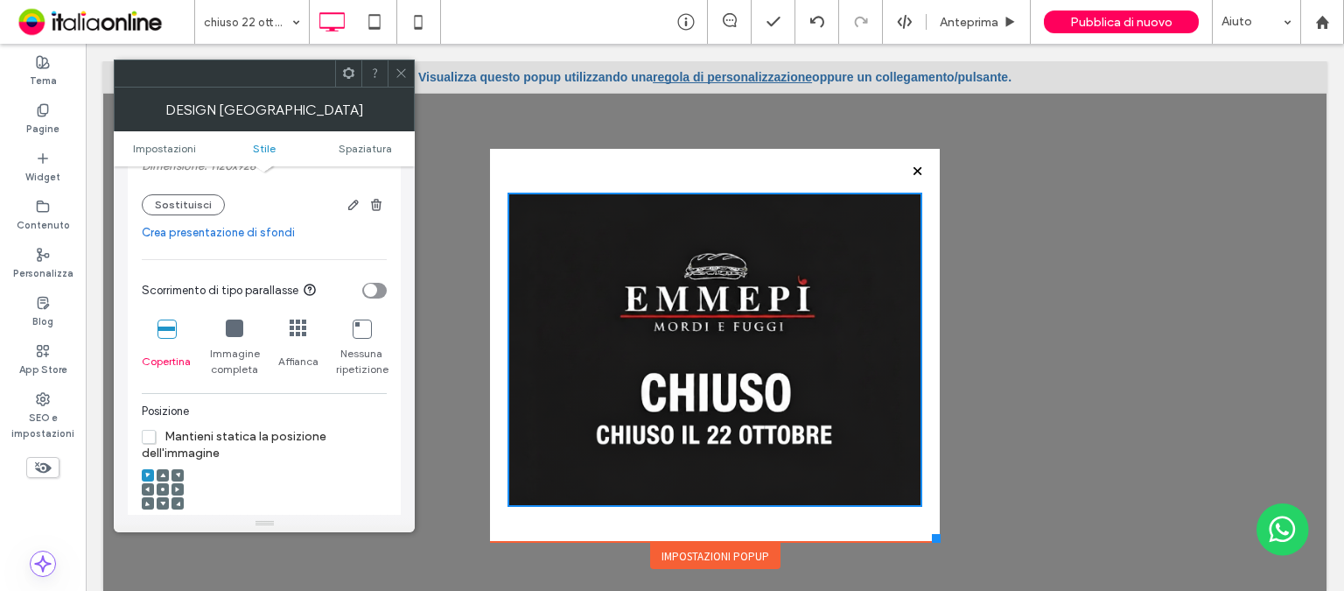
click at [234, 332] on icon at bounding box center [234, 327] width 17 height 17
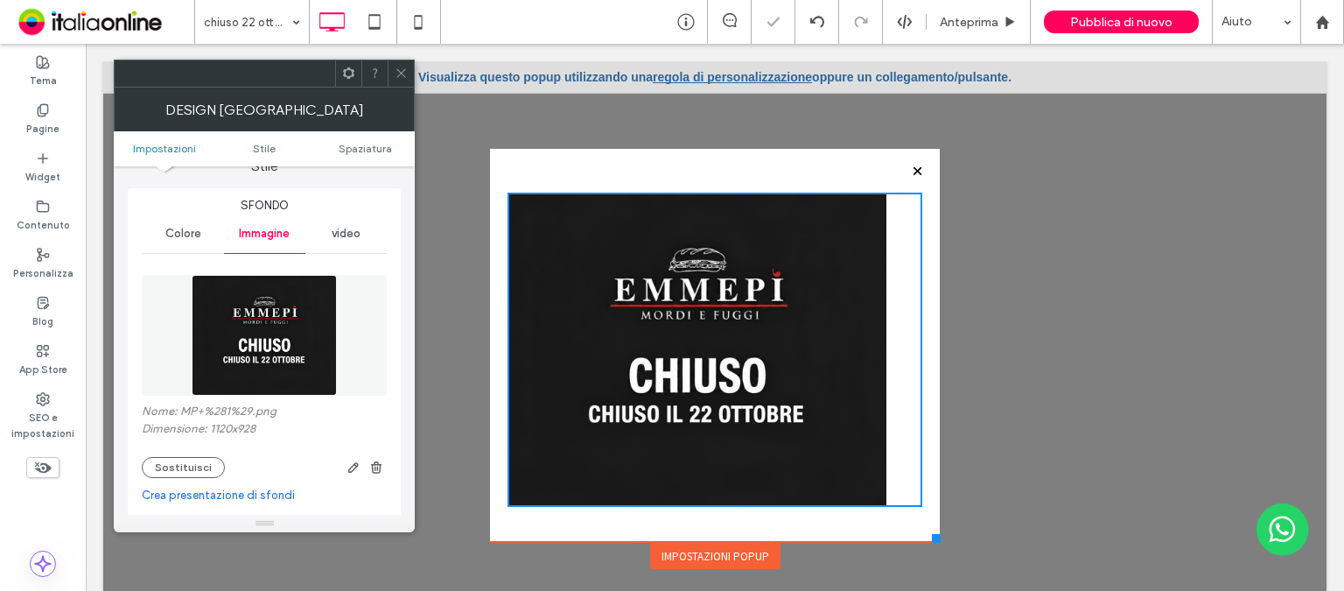
scroll to position [87, 0]
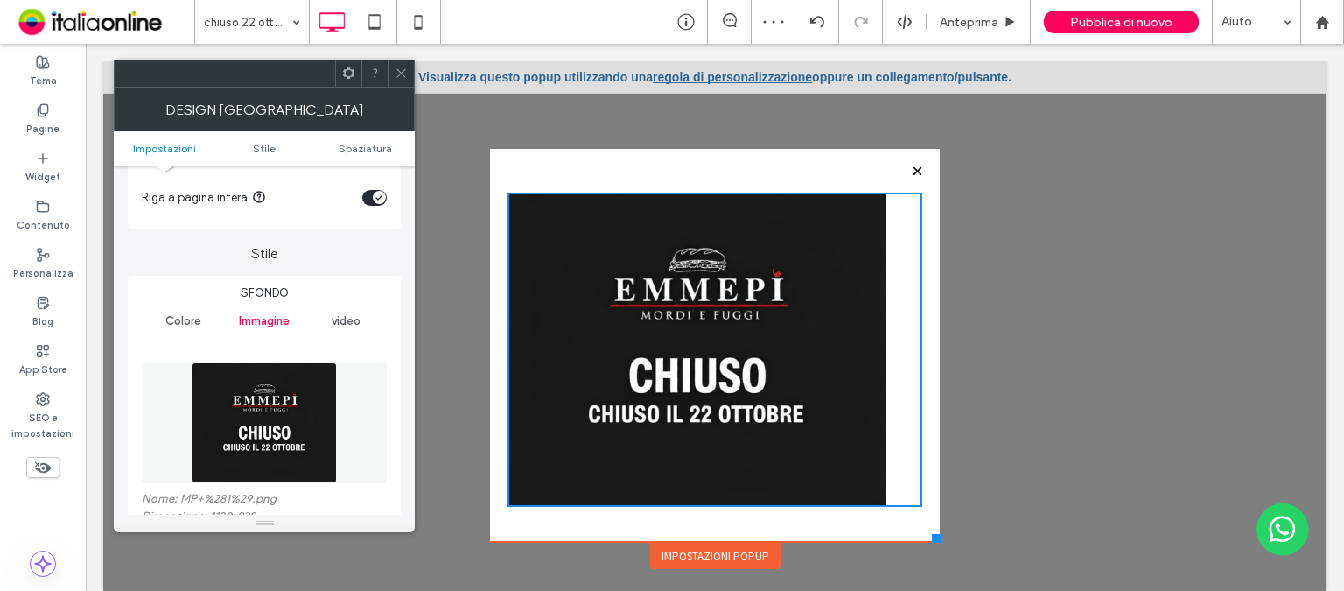
click at [375, 199] on icon "toggle" at bounding box center [378, 197] width 7 height 5
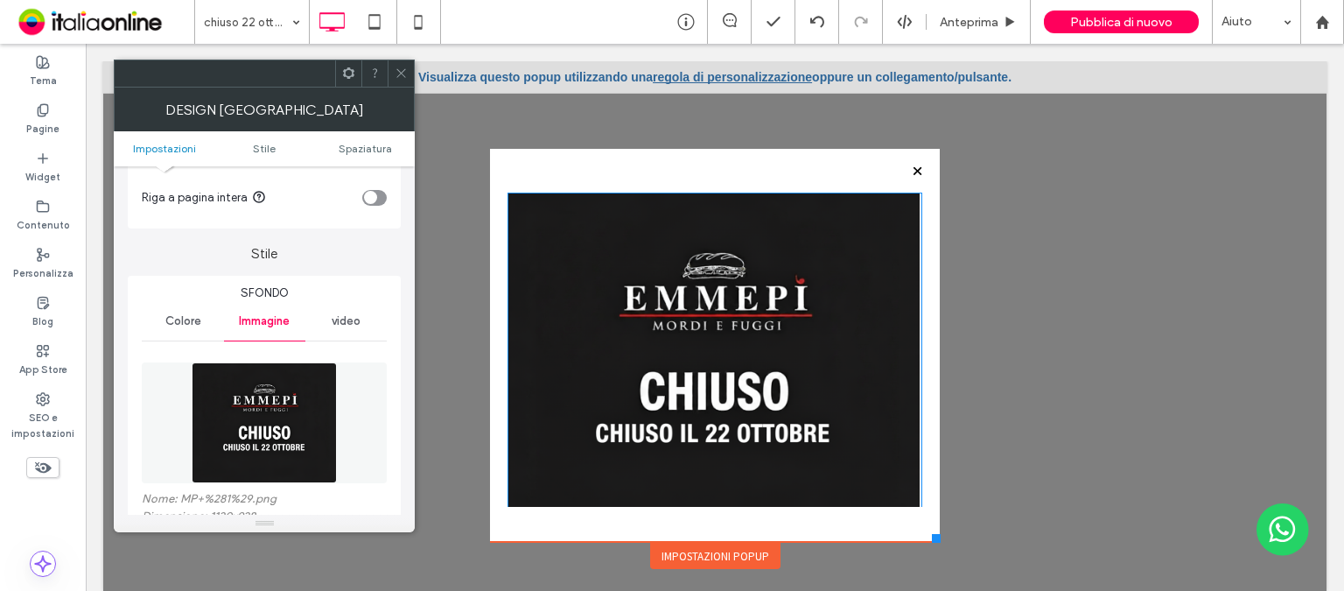
drag, startPoint x: 901, startPoint y: 503, endPoint x: 861, endPoint y: 478, distance: 47.6
click at [910, 531] on div "Click To Paste" at bounding box center [714, 345] width 449 height 392
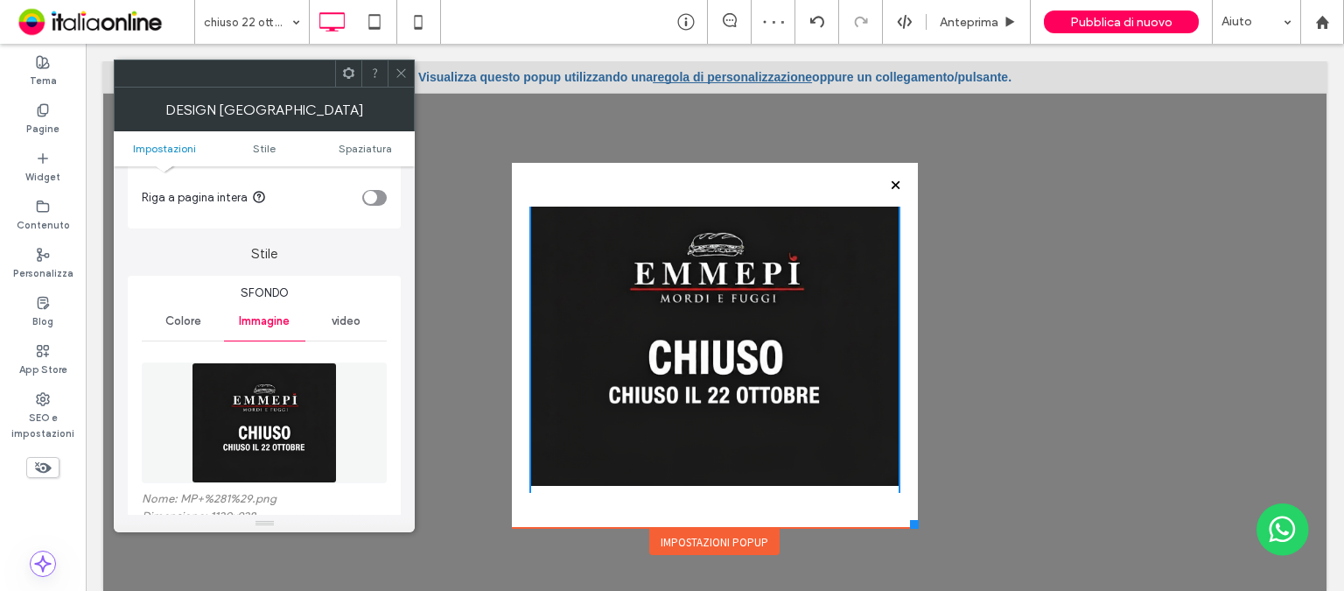
scroll to position [0, 0]
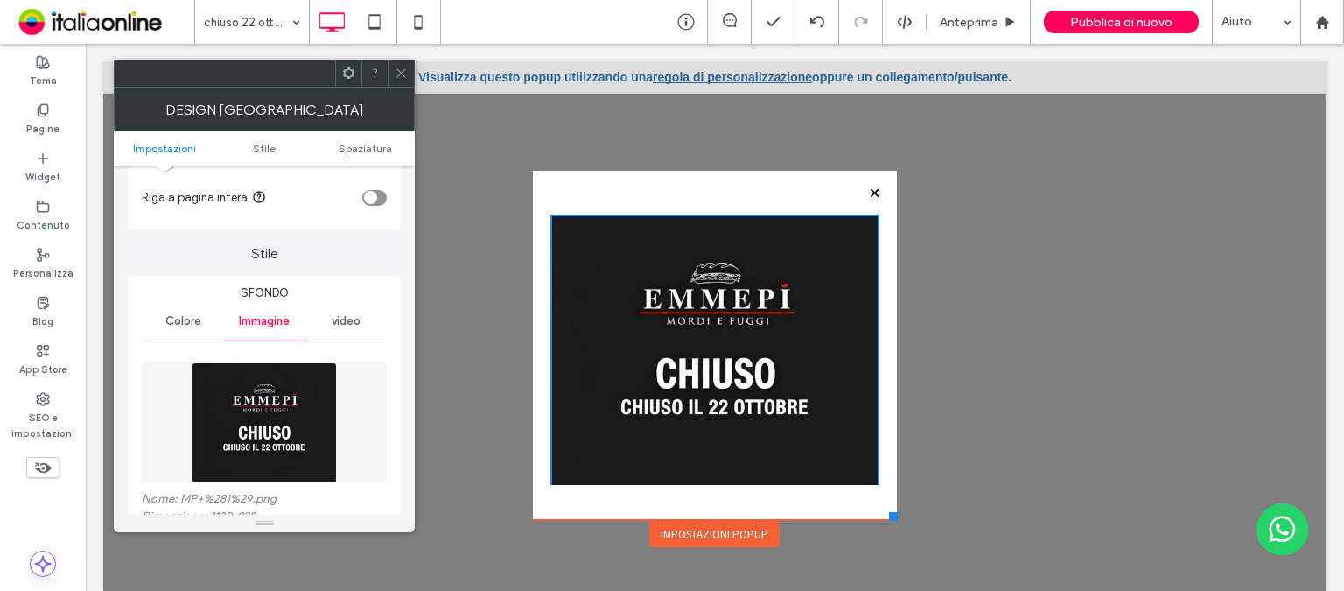
drag, startPoint x: 920, startPoint y: 538, endPoint x: 882, endPoint y: 520, distance: 42.7
click at [889, 520] on div at bounding box center [893, 516] width 9 height 9
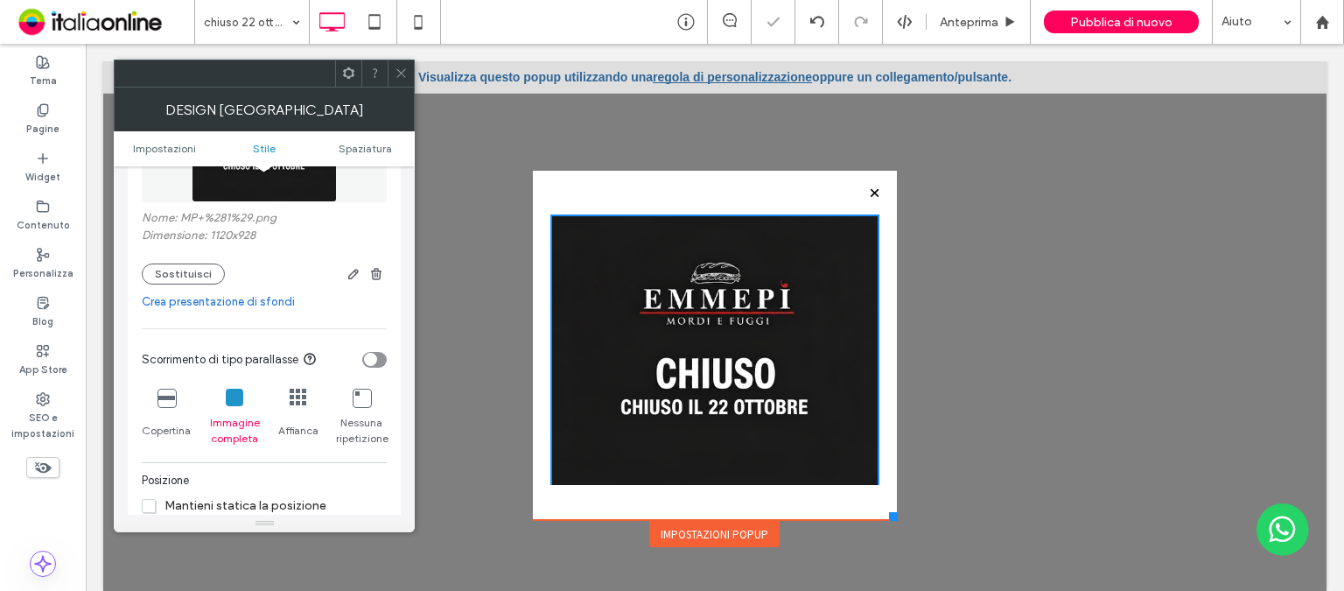
scroll to position [525, 0]
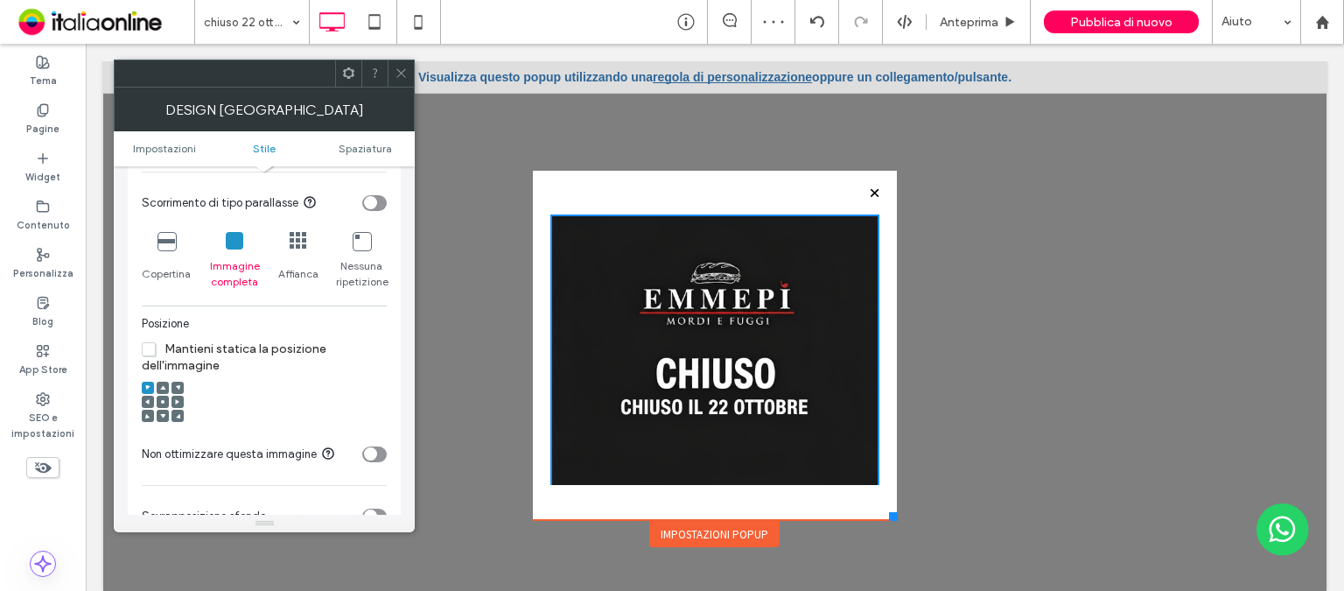
click at [164, 401] on icon at bounding box center [162, 401] width 5 height 5
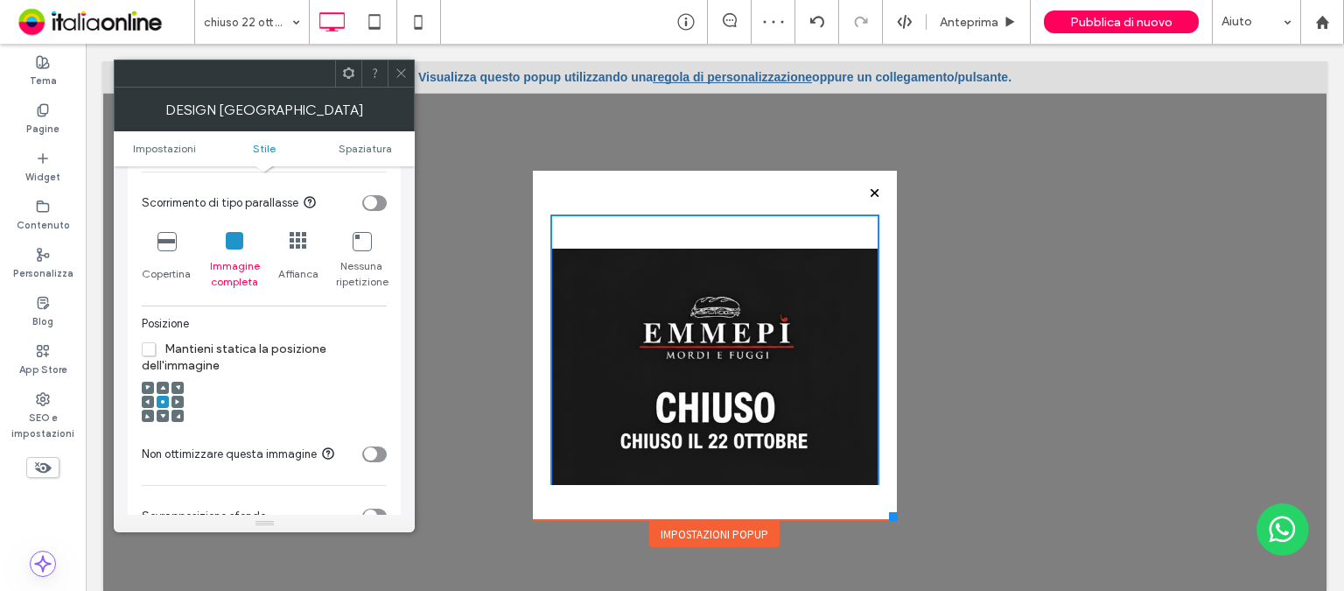
click at [147, 398] on span at bounding box center [147, 401] width 5 height 12
click at [164, 388] on icon at bounding box center [162, 387] width 5 height 5
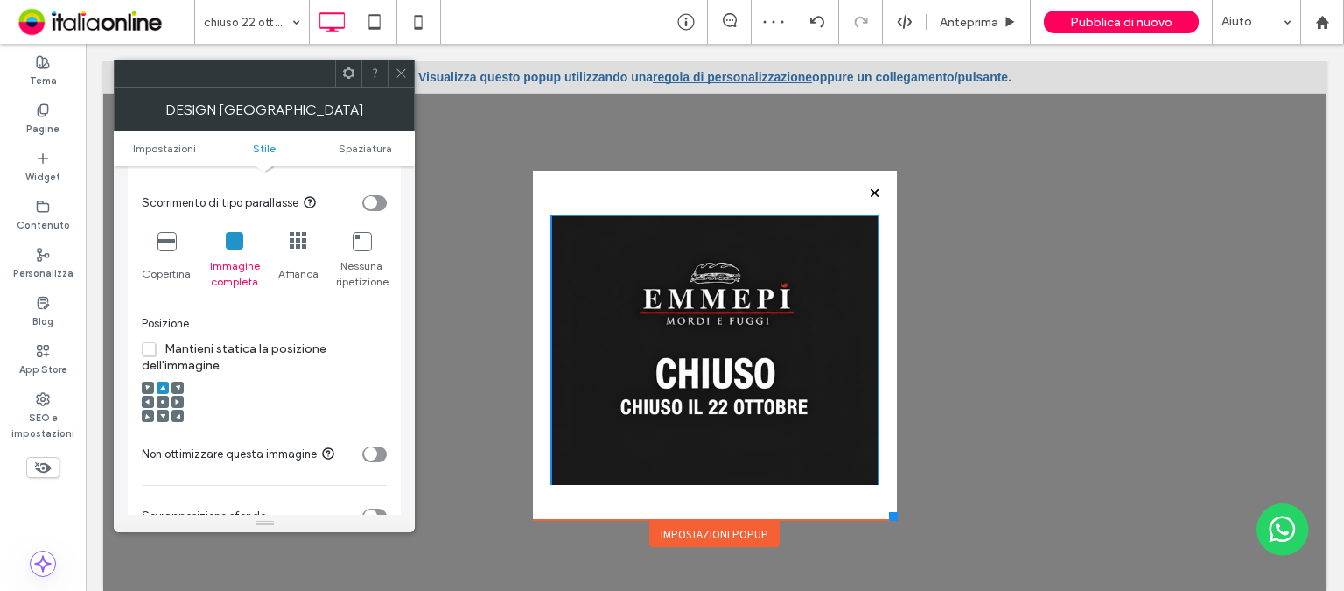
scroll to position [700, 0]
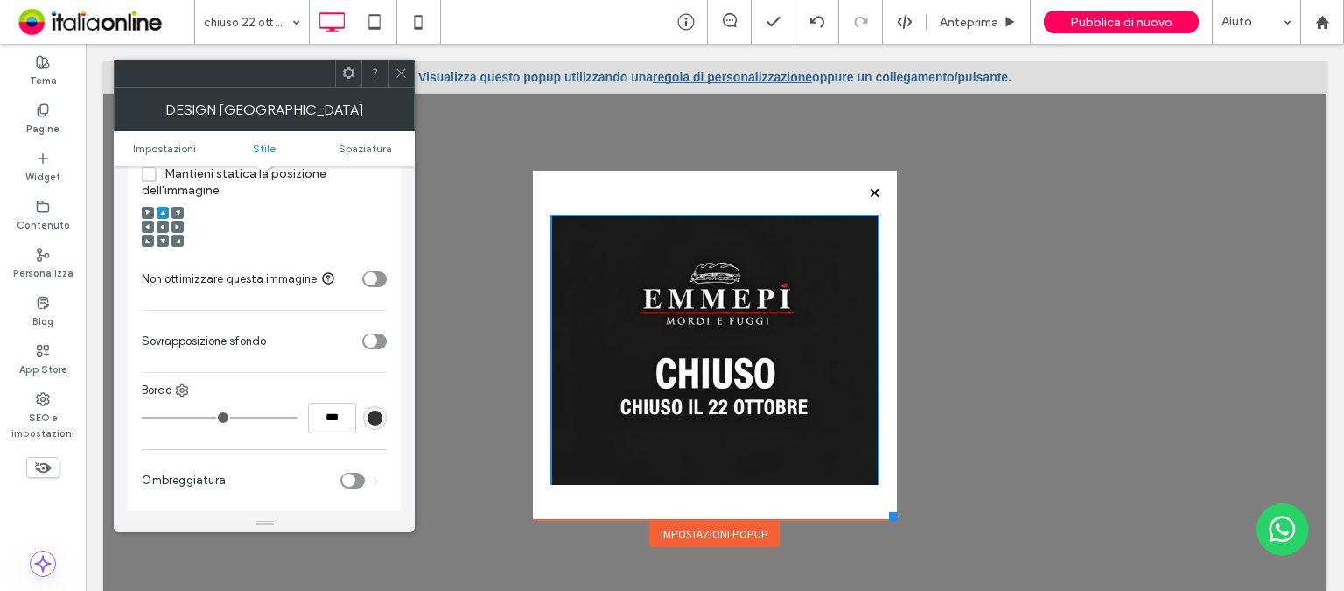
click at [378, 281] on div "toggle" at bounding box center [374, 279] width 24 height 16
click at [378, 281] on icon "toggle" at bounding box center [378, 278] width 5 height 3
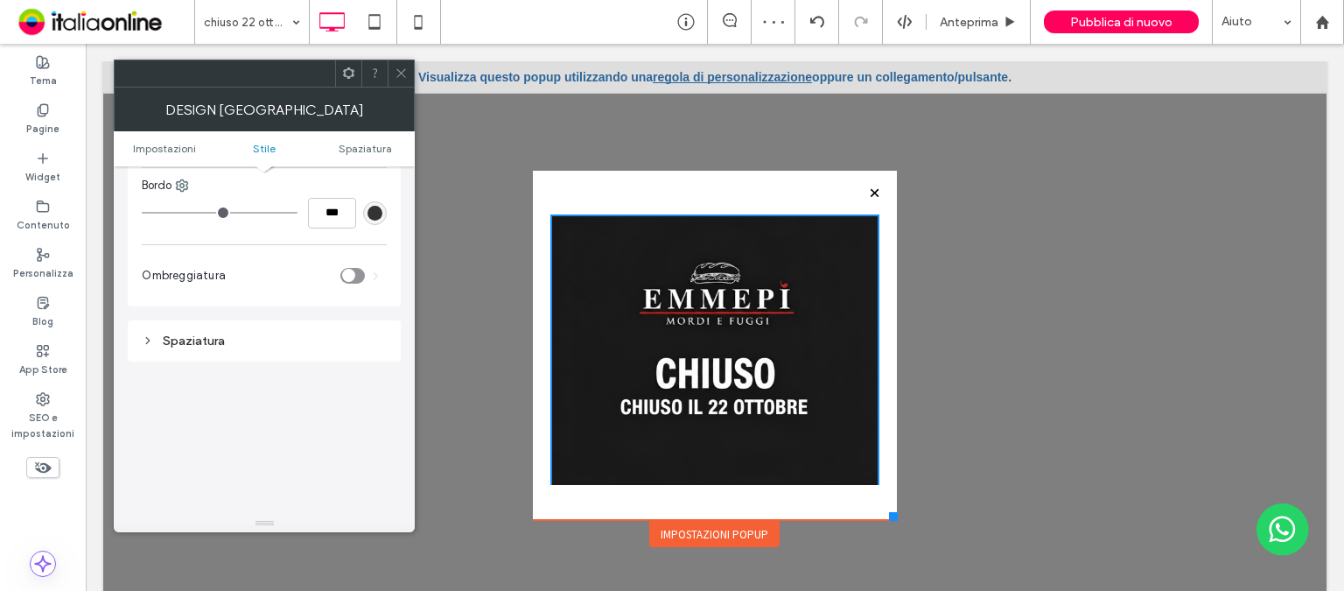
scroll to position [875, 0]
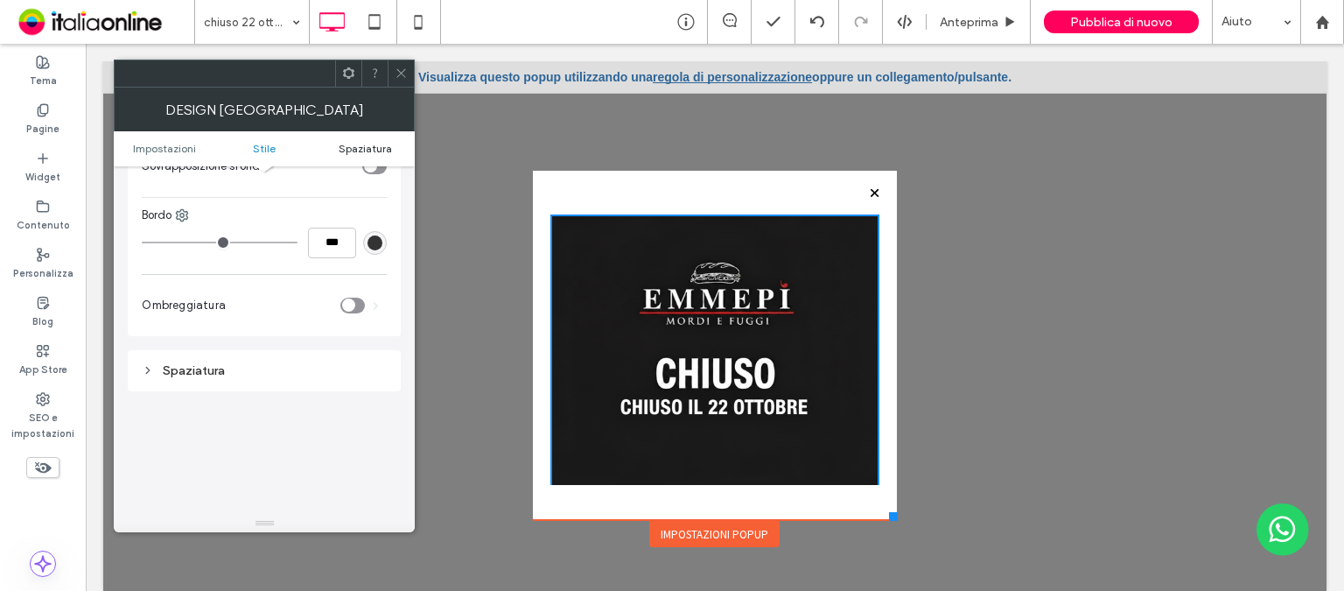
click at [346, 147] on span "Spaziatura" at bounding box center [365, 148] width 53 height 13
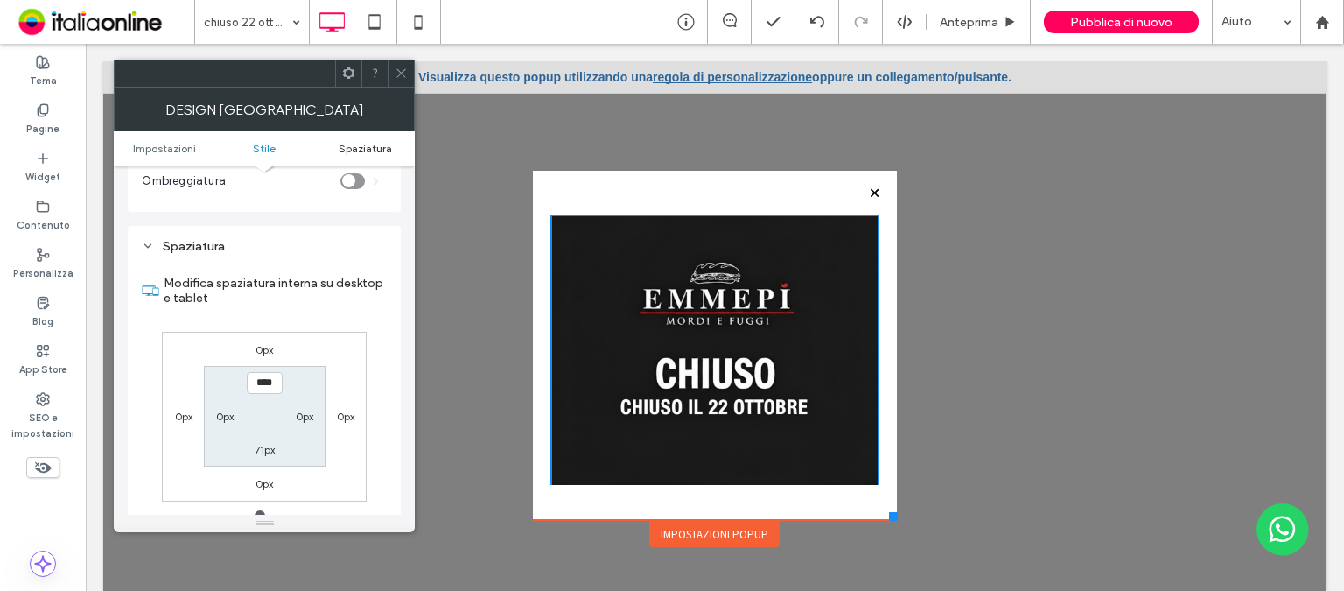
scroll to position [1045, 0]
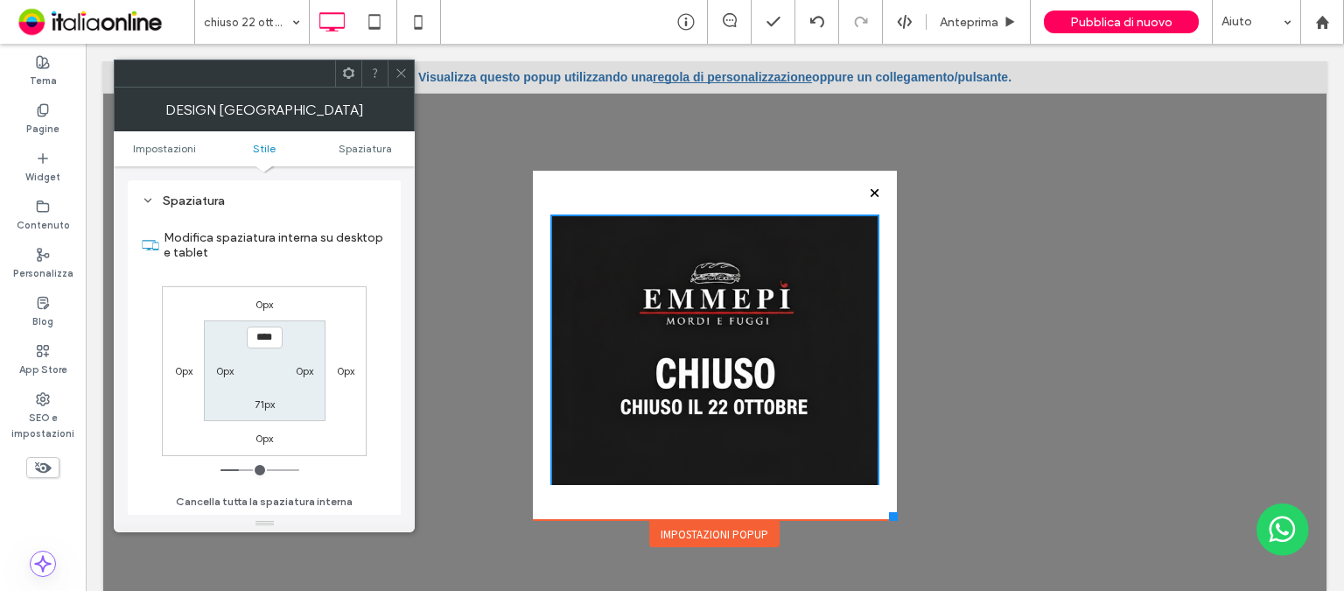
type input "****"
type input "**"
type input "****"
type input "***"
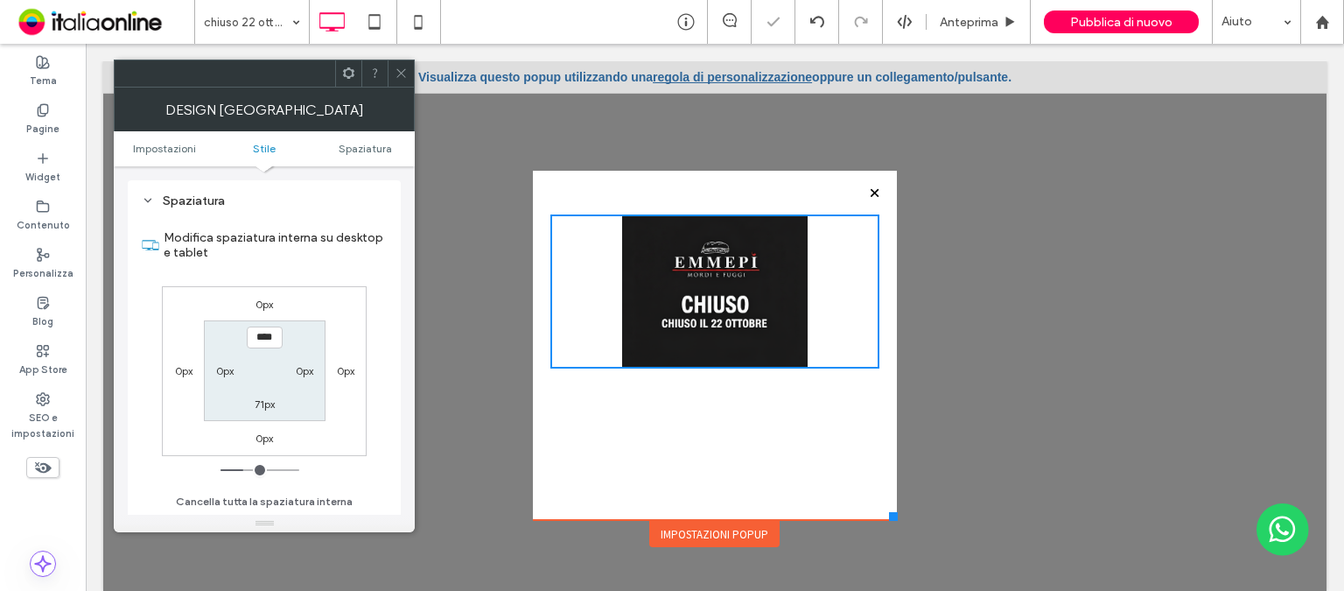
type input "*****"
type input "***"
type input "*****"
type input "***"
type input "*****"
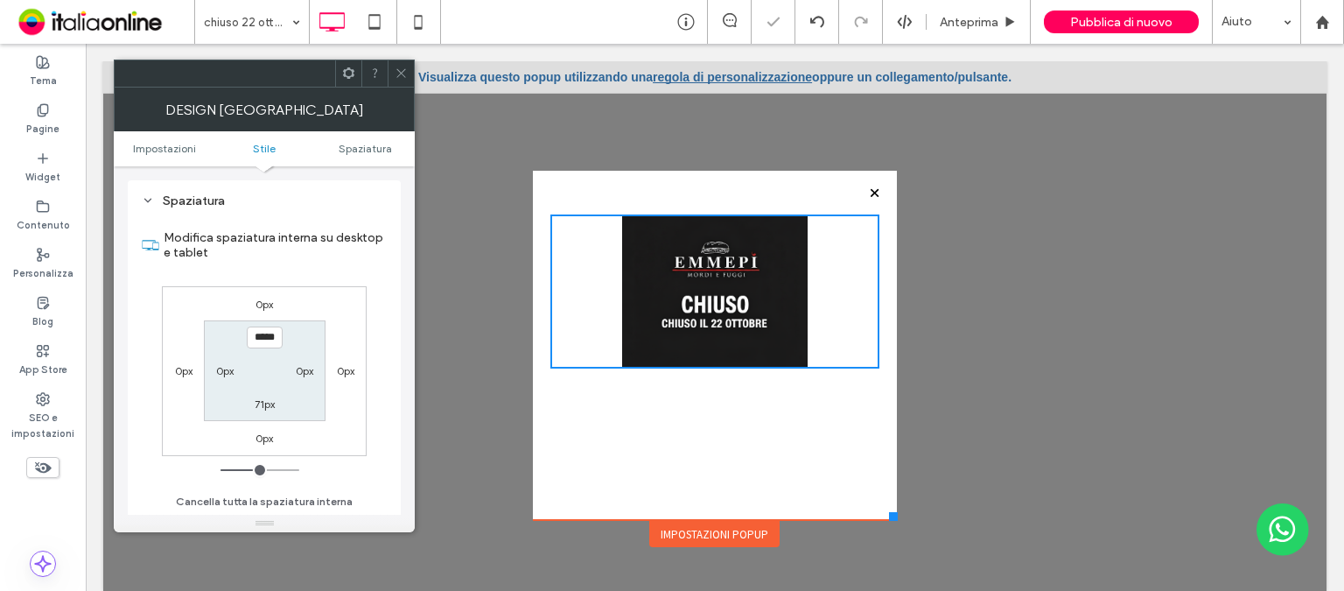
type input "***"
type input "*****"
type input "***"
type input "*****"
type input "***"
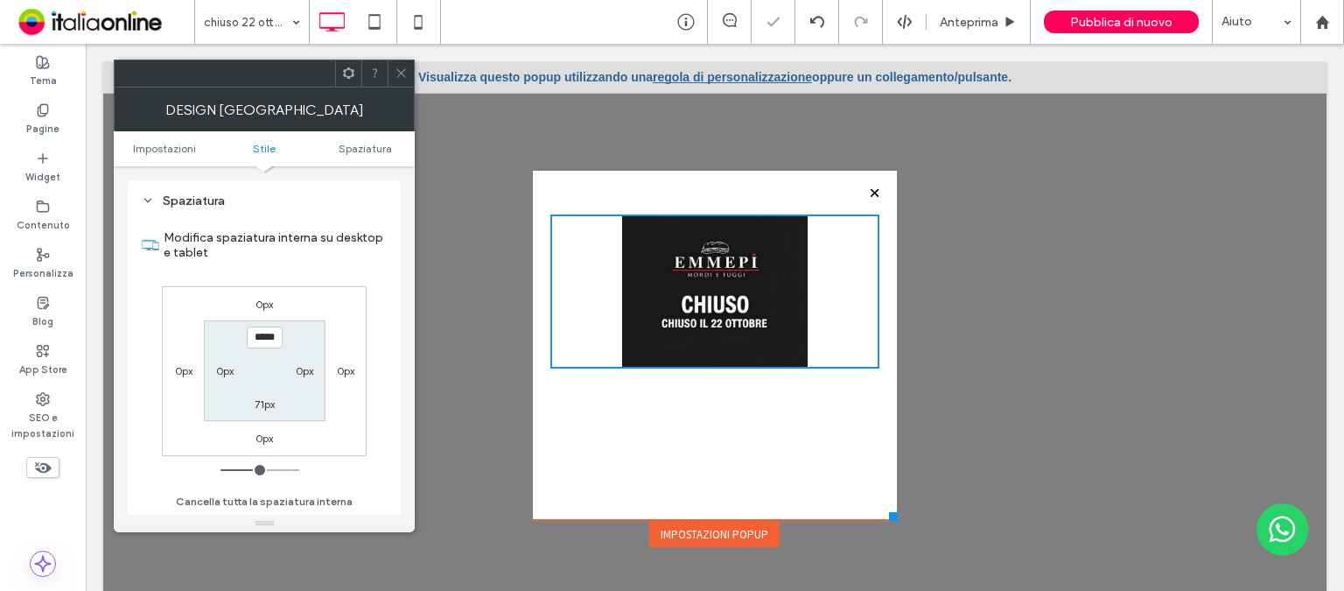
type input "*****"
type input "***"
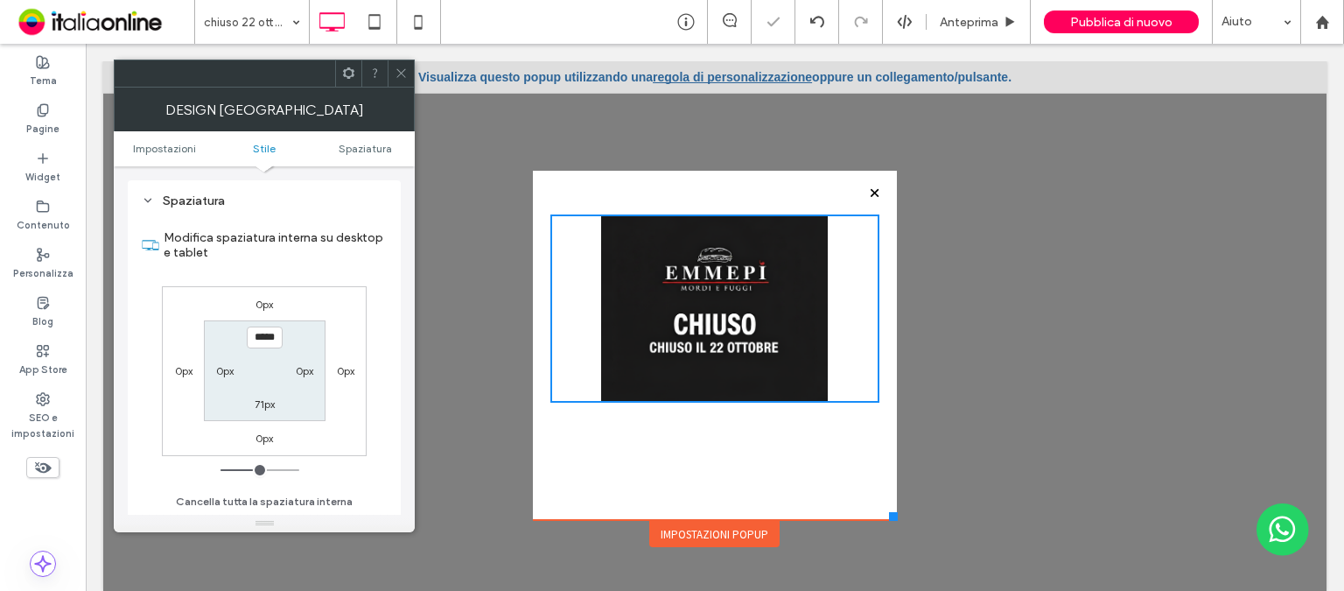
type input "*****"
type input "***"
type input "*****"
type input "***"
type input "*****"
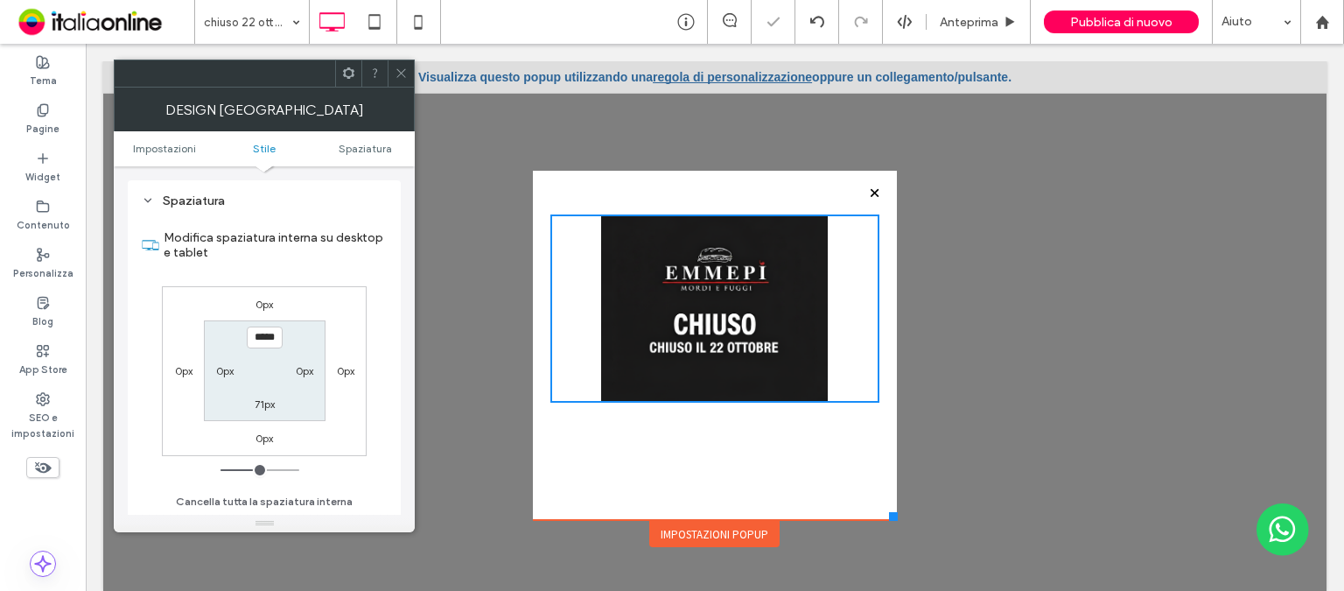
type input "***"
type input "*****"
type input "***"
type input "*****"
type input "***"
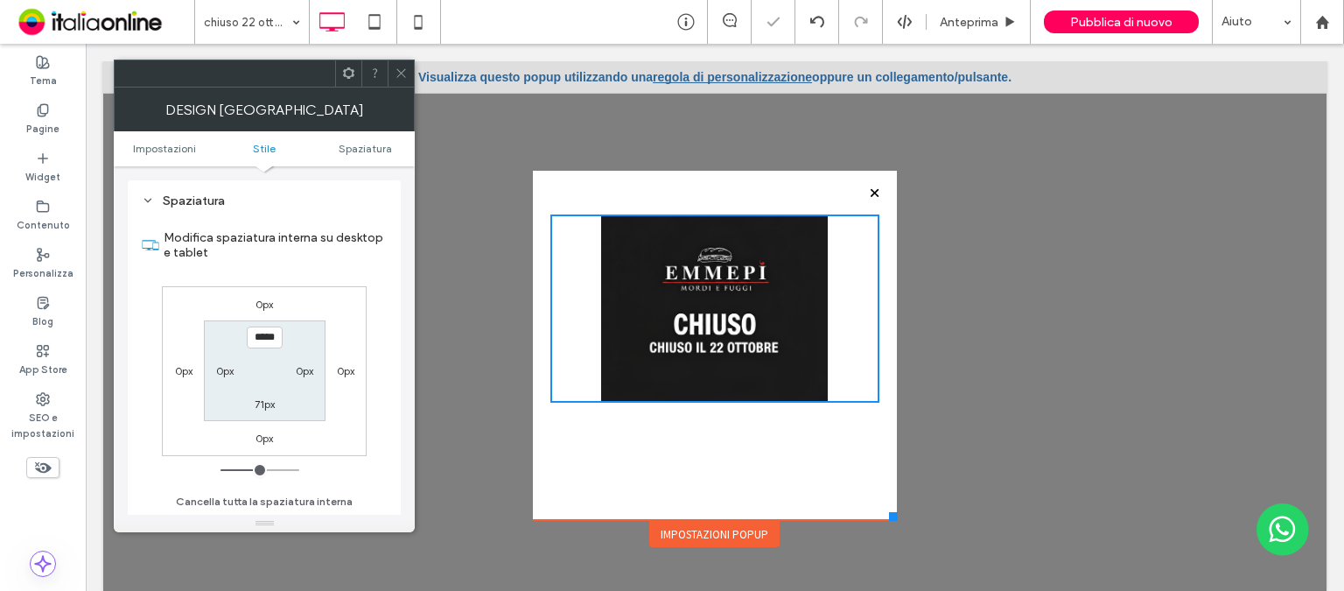
type input "*****"
type input "***"
type input "*****"
type input "***"
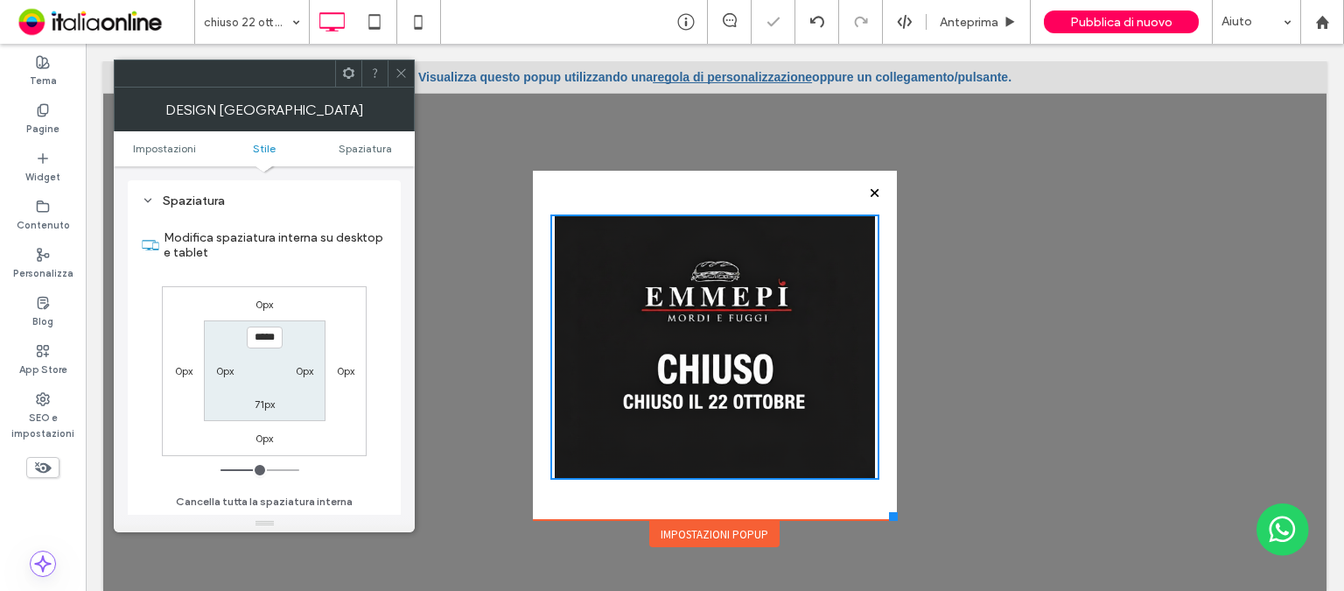
type input "*****"
type input "***"
type input "*****"
type input "***"
type input "*****"
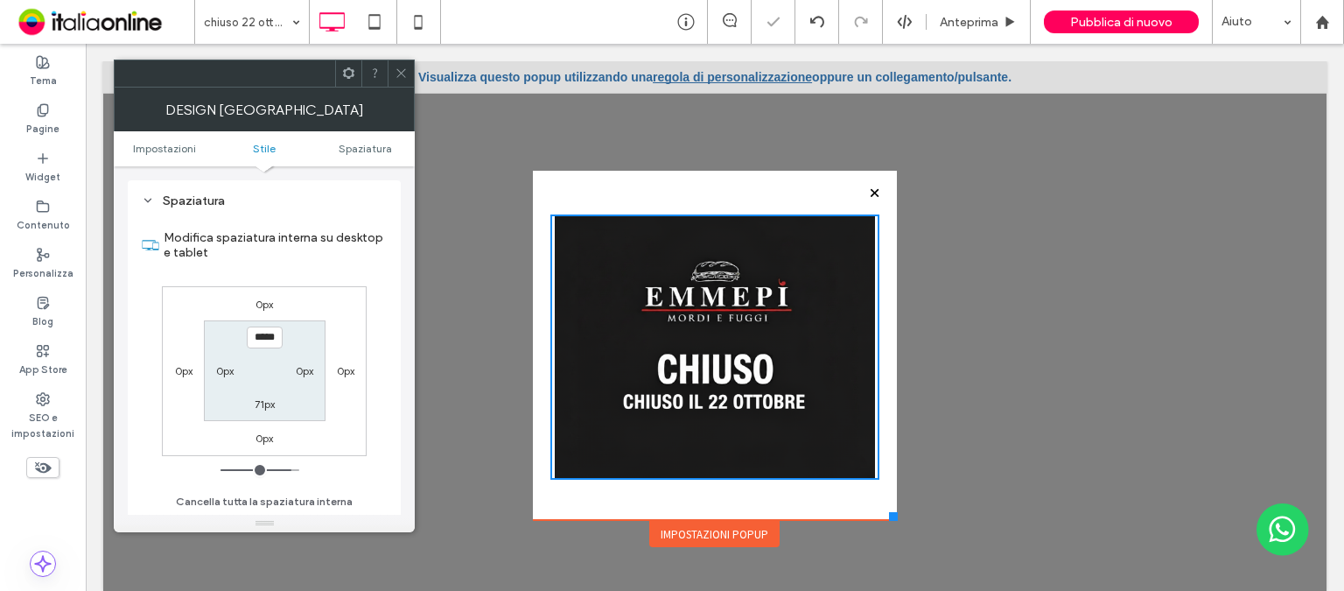
type input "***"
type input "*****"
type input "***"
type input "*****"
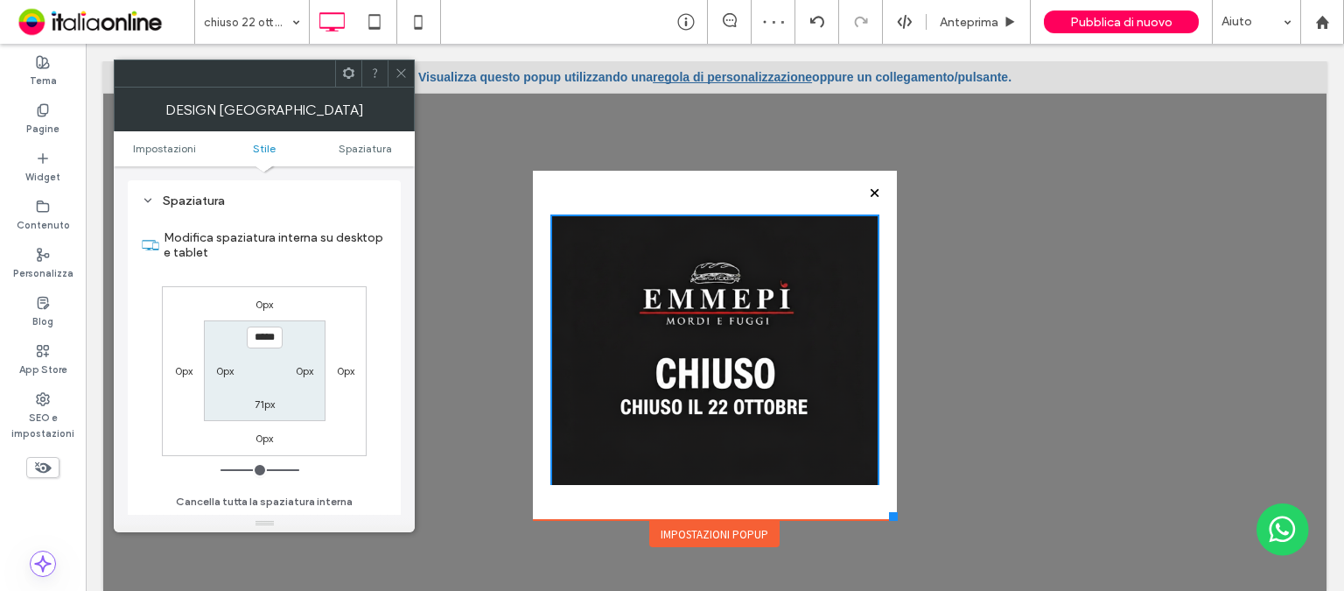
drag, startPoint x: 246, startPoint y: 463, endPoint x: 296, endPoint y: 476, distance: 51.6
type input "***"
click at [296, 471] on input "range" at bounding box center [259, 470] width 79 height 2
drag, startPoint x: 717, startPoint y: 503, endPoint x: 679, endPoint y: 502, distance: 37.6
click at [679, 502] on div "Click To Paste" at bounding box center [714, 345] width 363 height 349
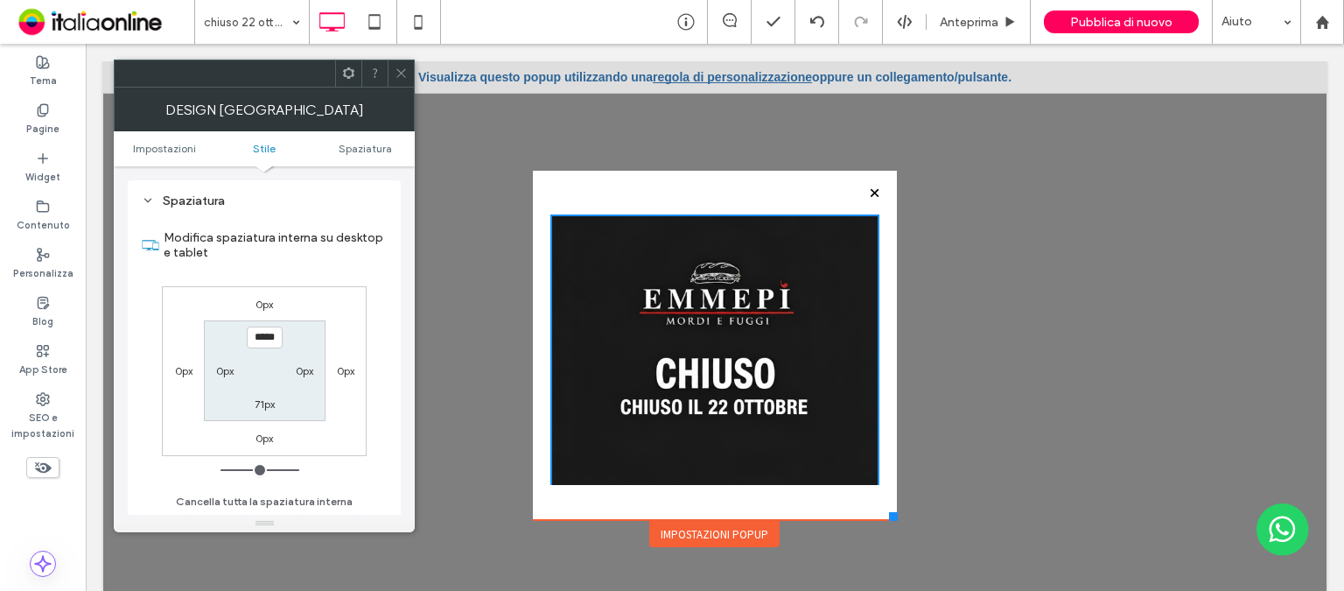
click at [395, 72] on icon at bounding box center [401, 72] width 13 height 13
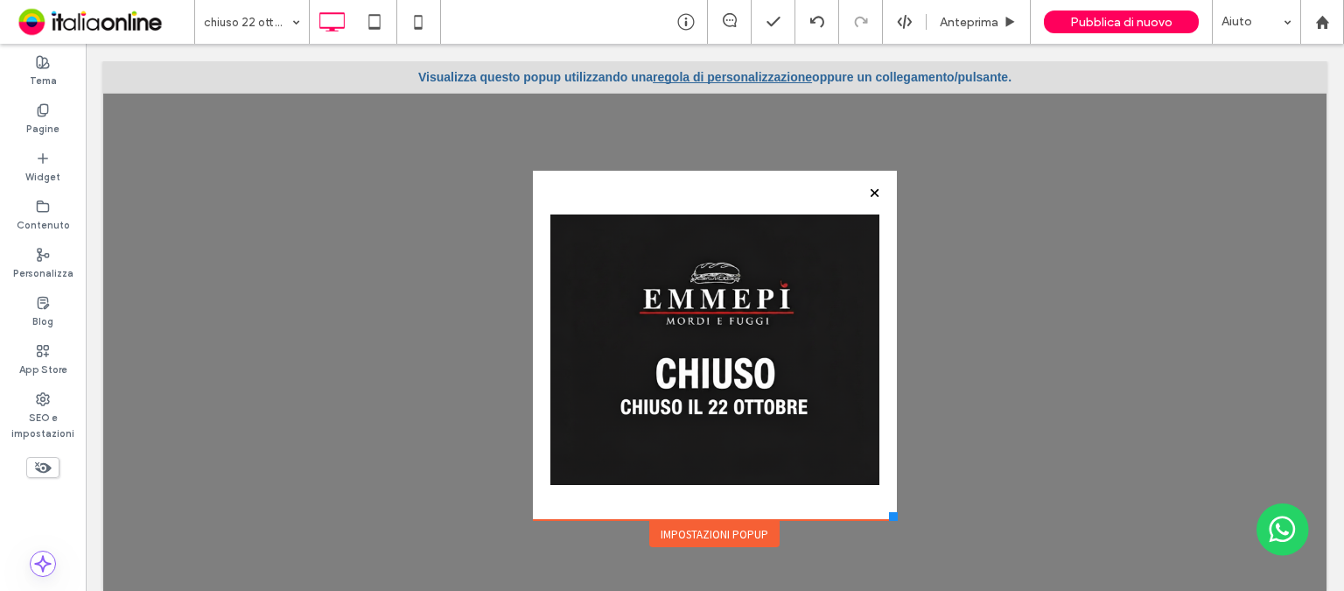
drag, startPoint x: 597, startPoint y: 196, endPoint x: 1004, endPoint y: 354, distance: 436.6
click at [1004, 352] on div at bounding box center [714, 334] width 1223 height 547
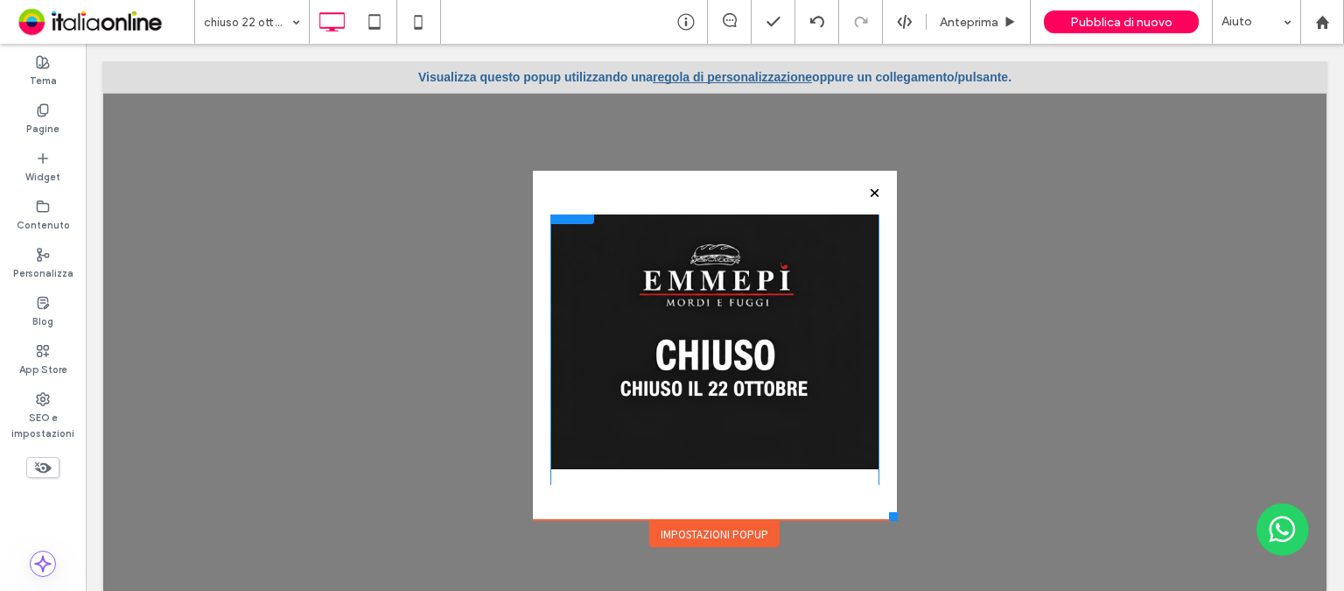
scroll to position [0, 0]
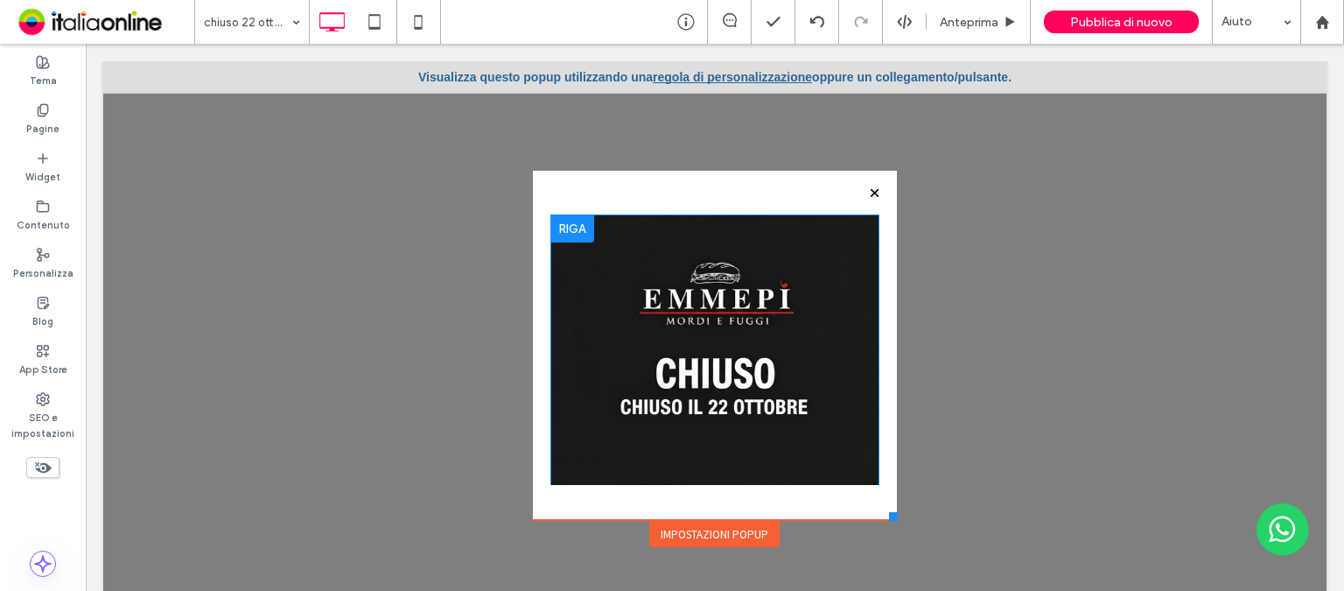
drag, startPoint x: 856, startPoint y: 483, endPoint x: 853, endPoint y: 467, distance: 16.0
click at [856, 483] on div "Click To Paste" at bounding box center [714, 376] width 328 height 325
click at [853, 467] on div "Click To Paste" at bounding box center [714, 376] width 328 height 325
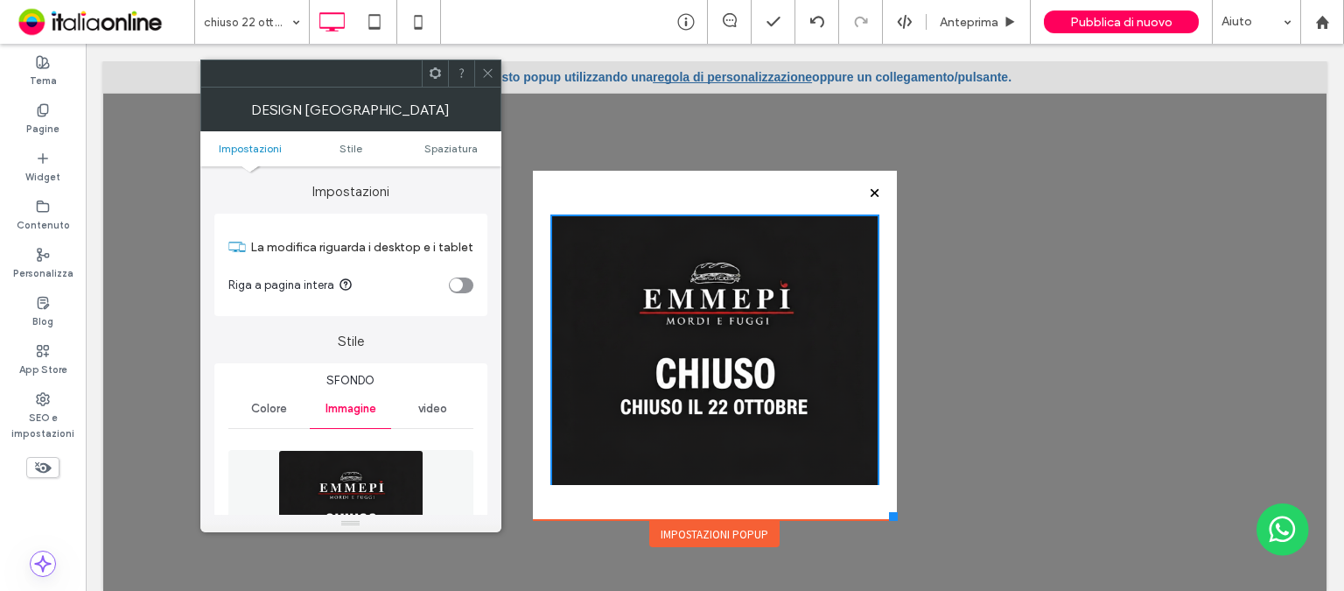
click at [488, 70] on icon at bounding box center [487, 72] width 13 height 13
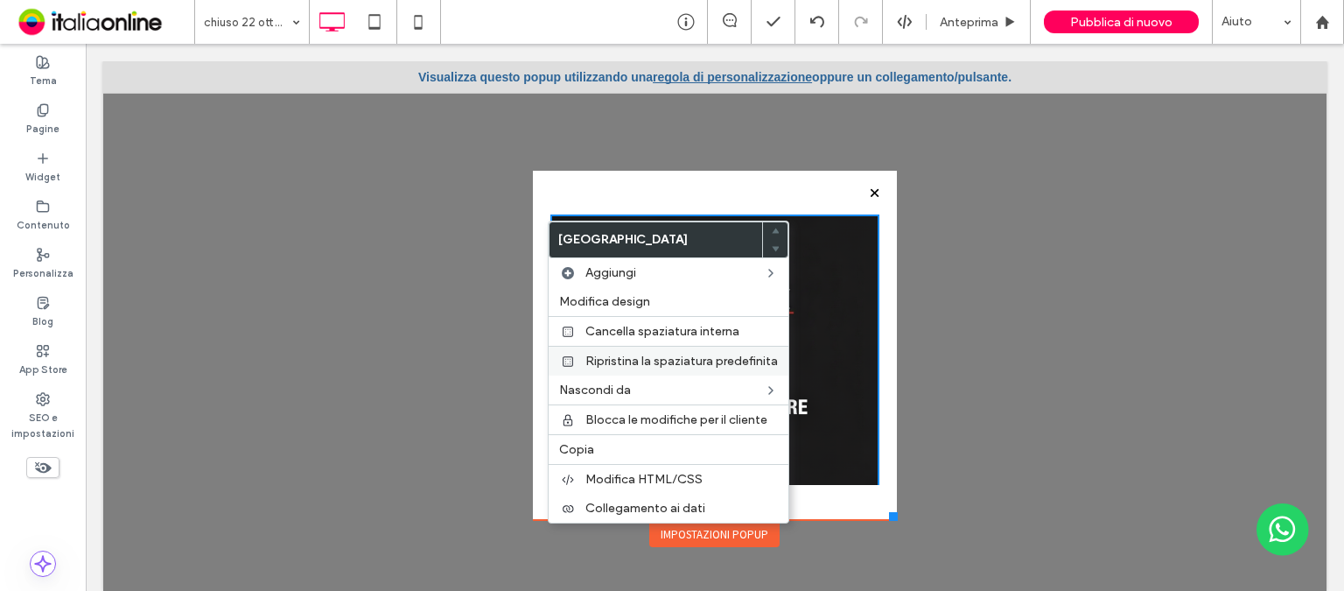
click at [620, 356] on span "Ripristina la spaziatura predefinita" at bounding box center [681, 360] width 192 height 15
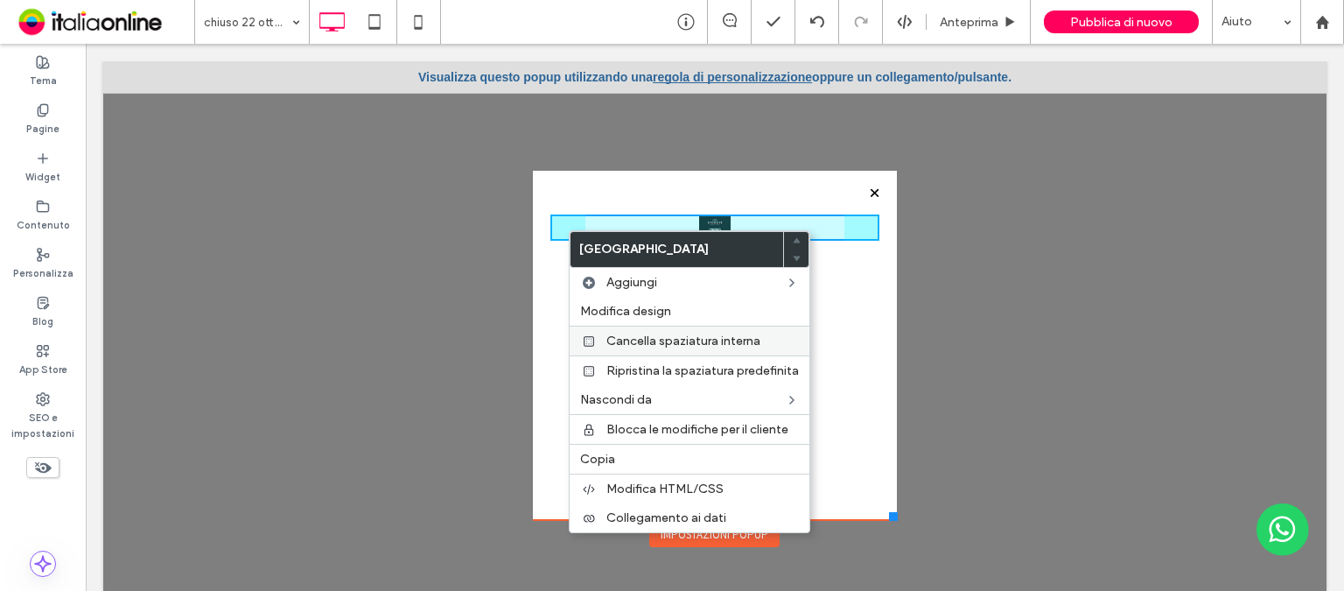
click at [616, 344] on span "Cancella spaziatura interna" at bounding box center [683, 340] width 154 height 15
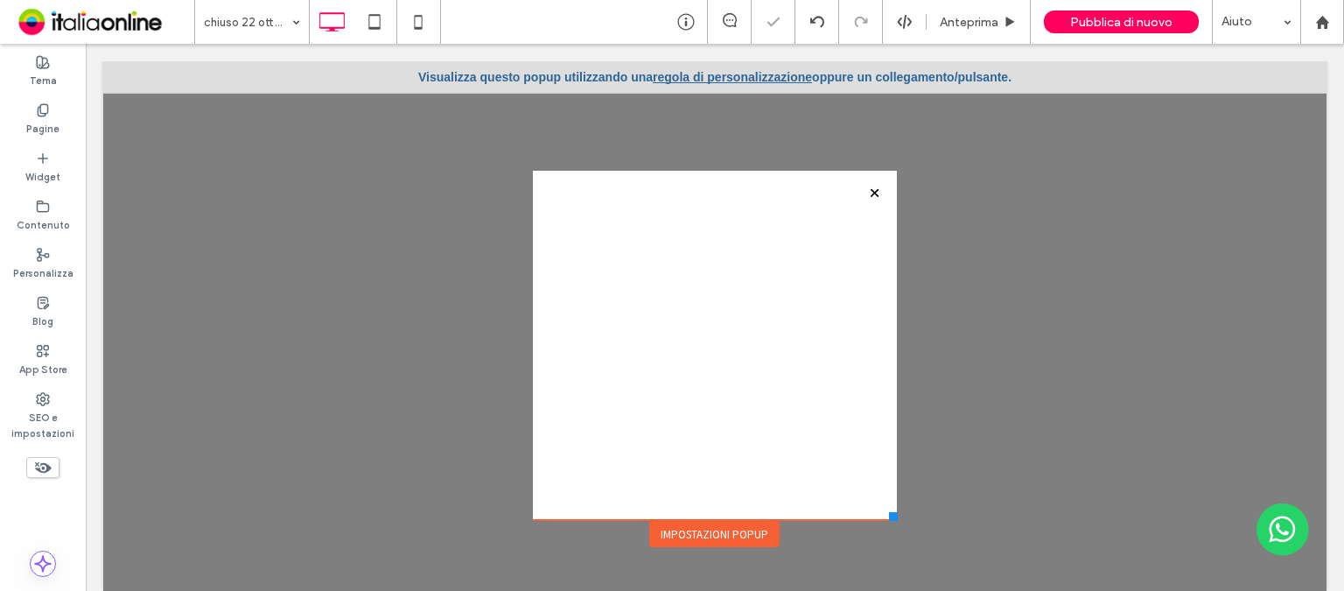
drag, startPoint x: 804, startPoint y: 279, endPoint x: 819, endPoint y: 230, distance: 51.2
click at [673, 393] on div "Click To Paste" at bounding box center [714, 349] width 328 height 270
click at [815, 22] on use at bounding box center [816, 21] width 14 height 11
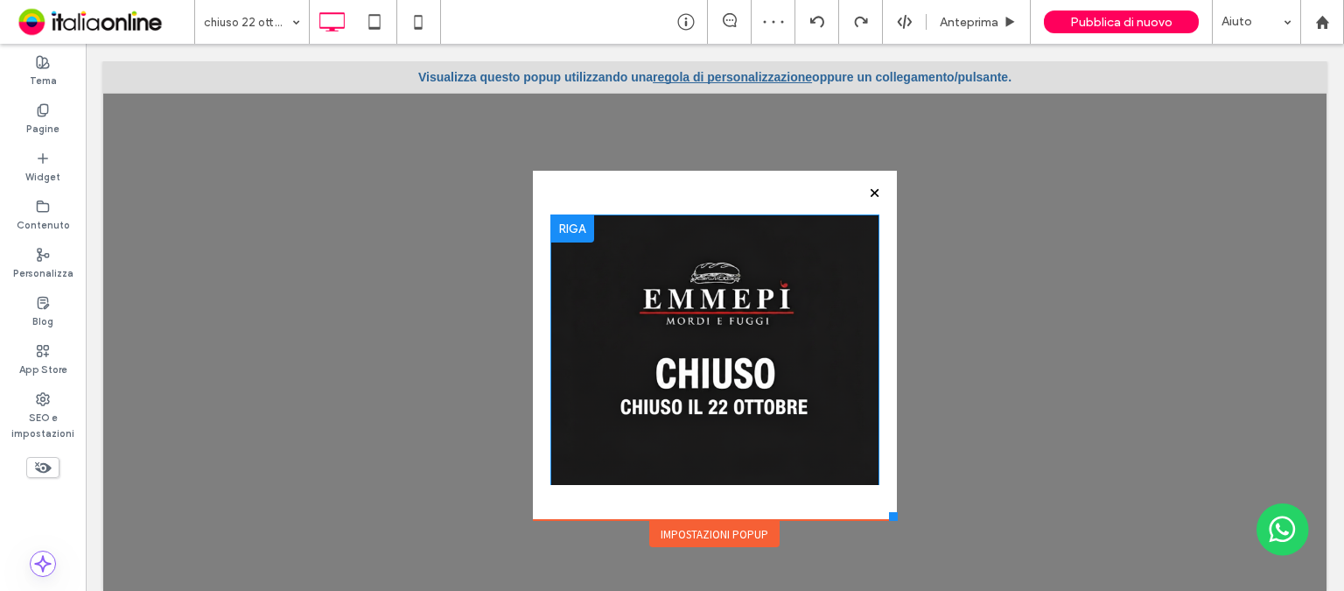
click at [780, 465] on div "Click To Paste" at bounding box center [714, 376] width 328 height 325
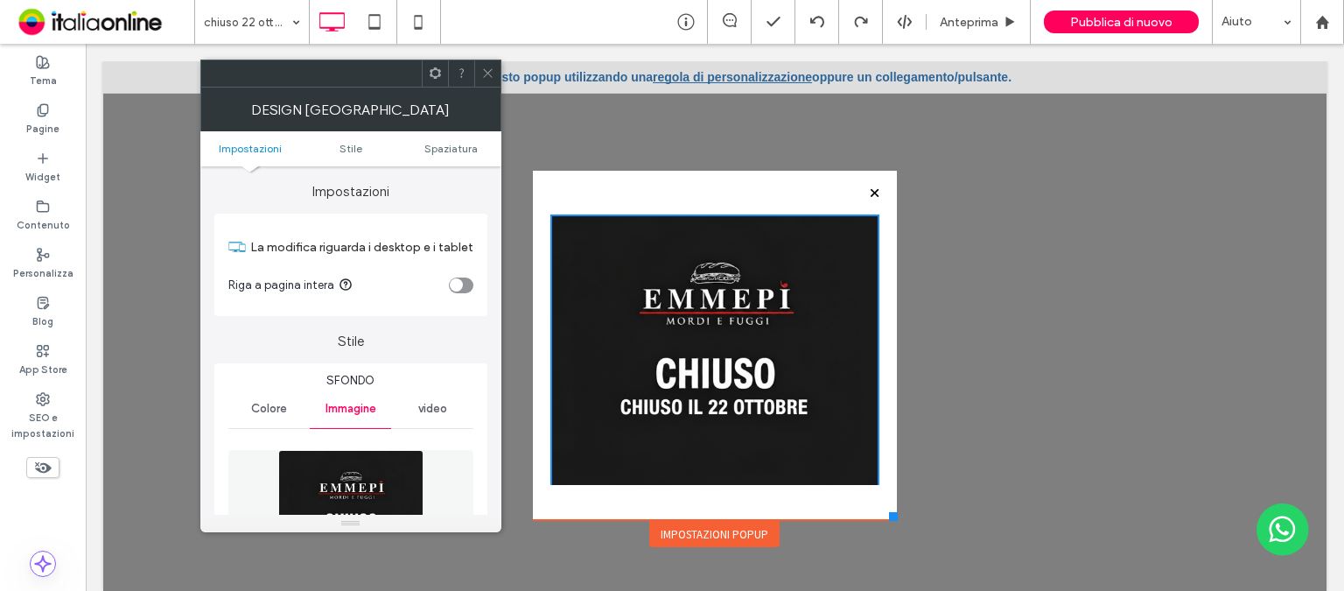
click at [486, 66] on icon at bounding box center [487, 72] width 13 height 13
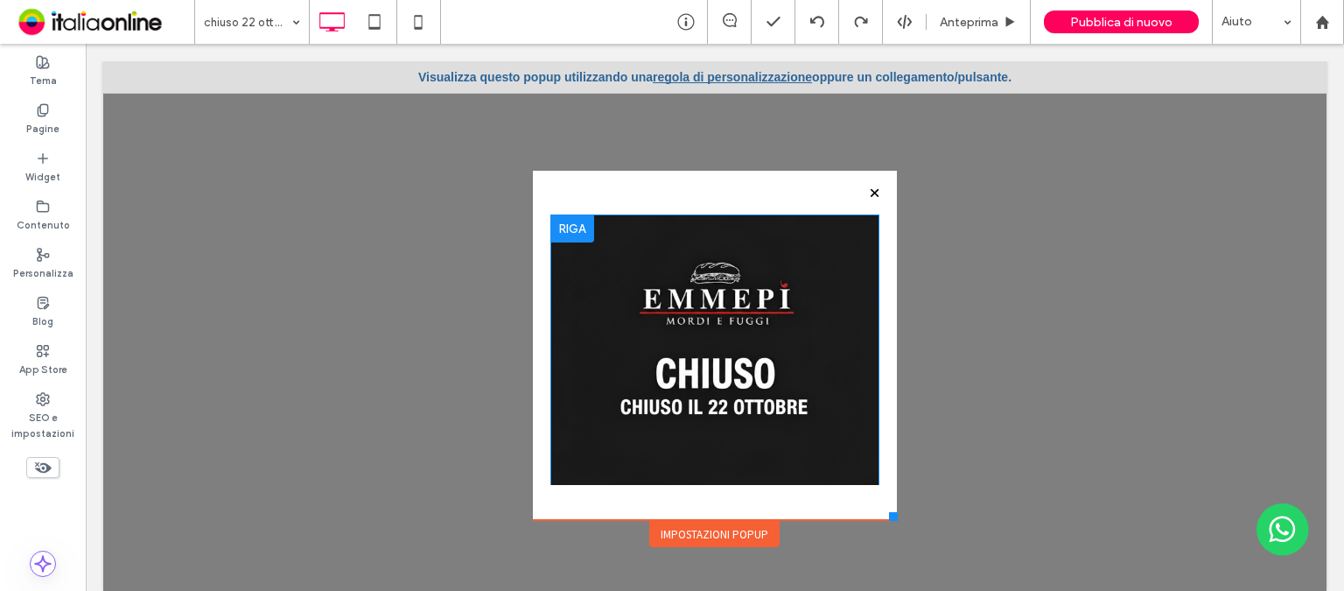
drag, startPoint x: 831, startPoint y: 464, endPoint x: 827, endPoint y: 374, distance: 90.2
click at [827, 374] on div "Click To Paste" at bounding box center [714, 376] width 328 height 325
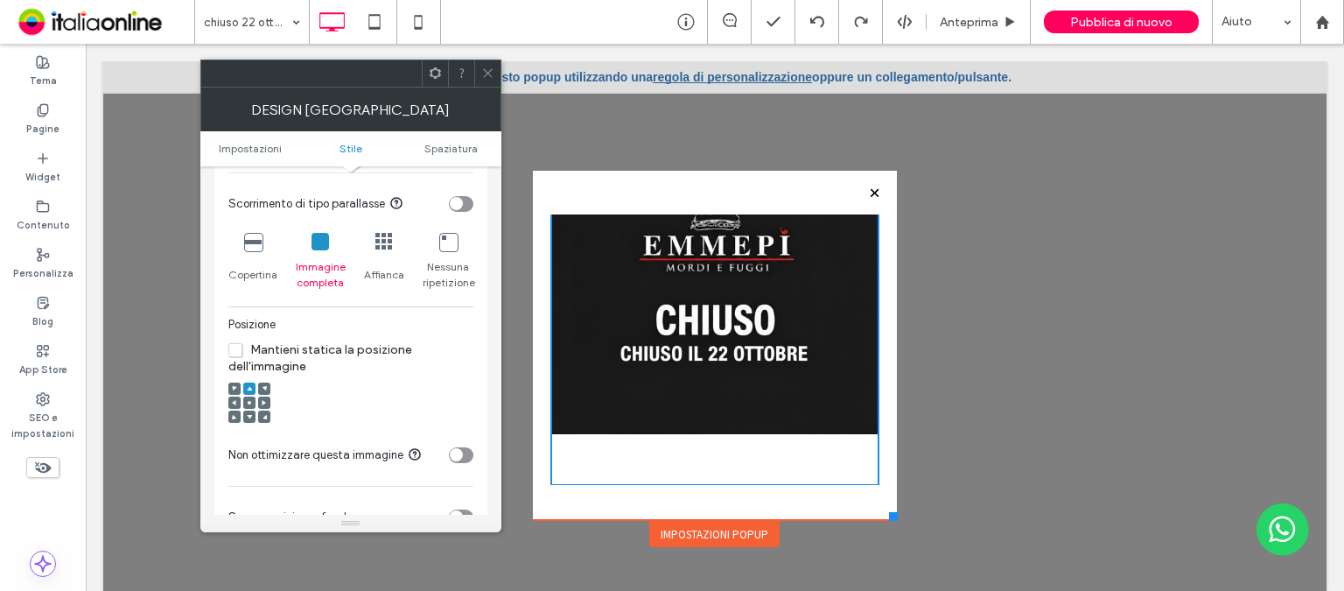
scroll to position [525, 0]
click at [252, 400] on div at bounding box center [249, 401] width 12 height 12
click at [250, 402] on use at bounding box center [249, 401] width 3 height 3
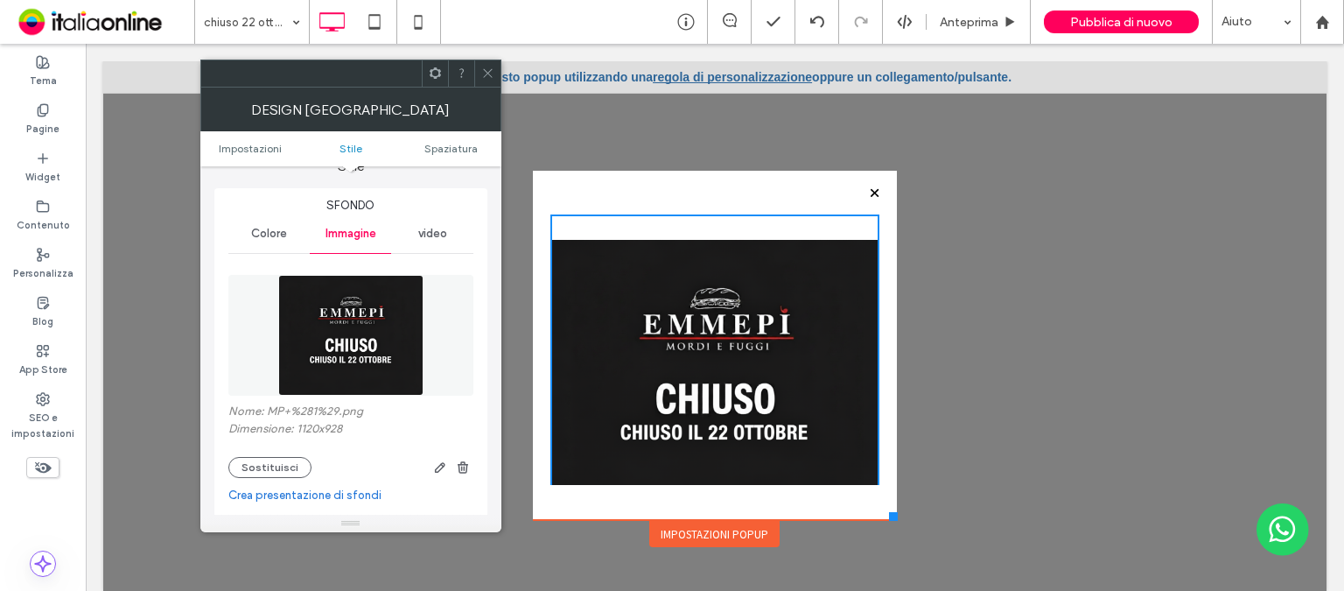
scroll to position [0, 0]
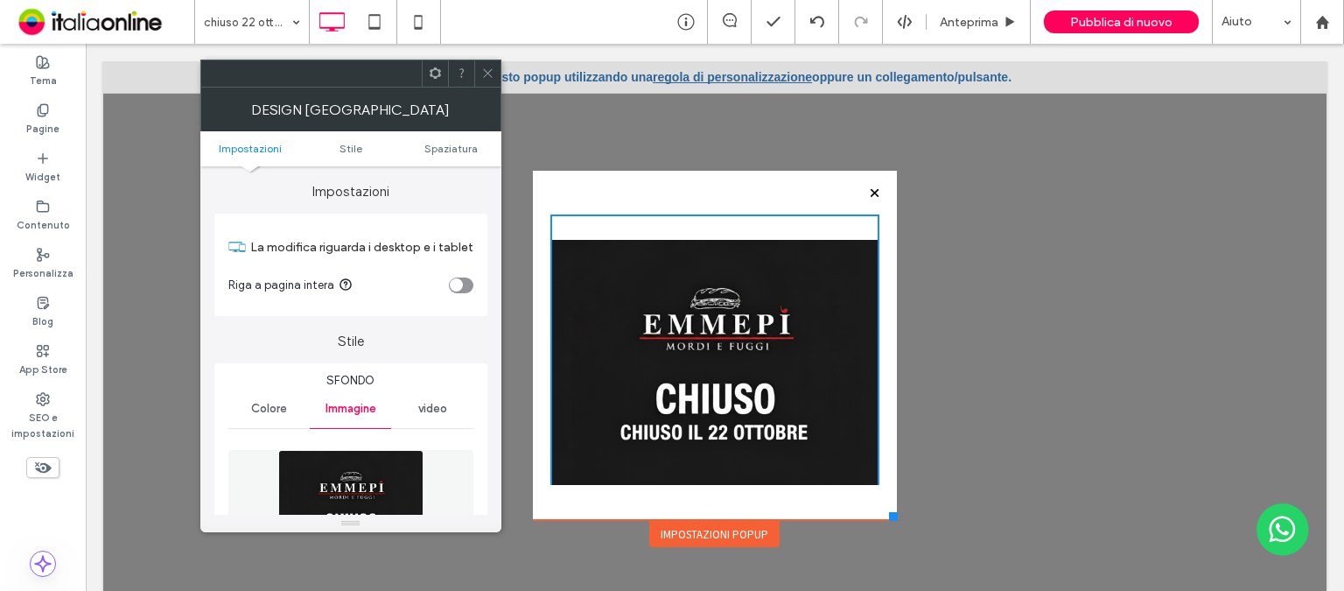
click at [465, 281] on div "toggle" at bounding box center [461, 285] width 24 height 16
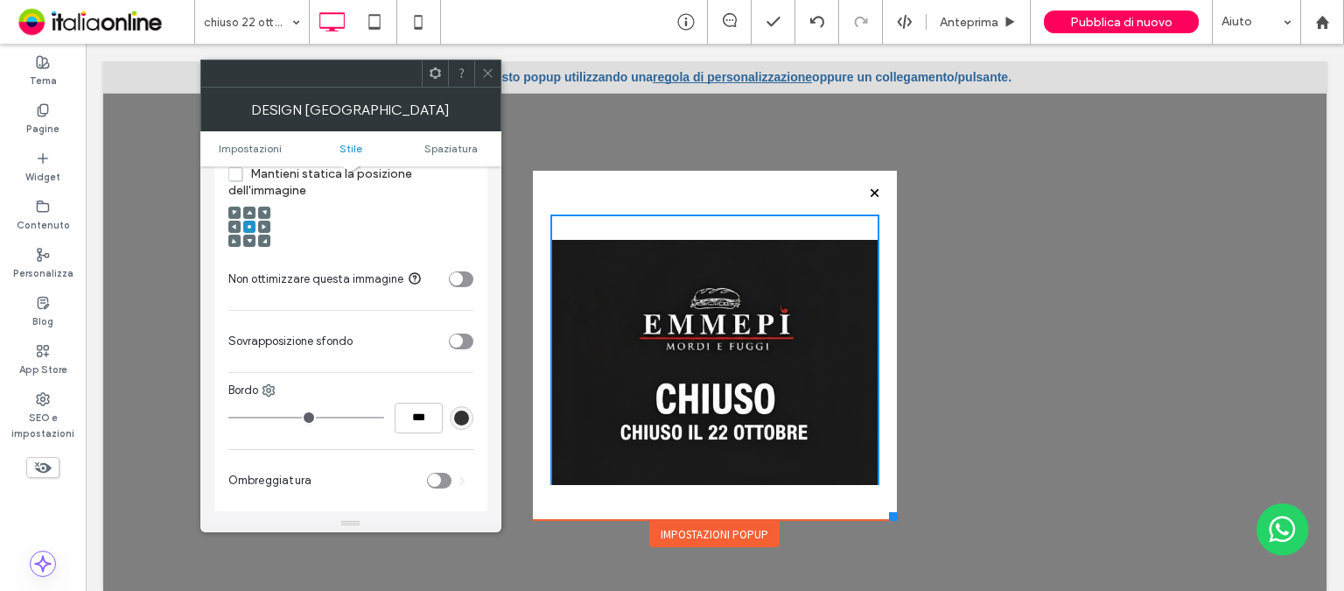
scroll to position [875, 0]
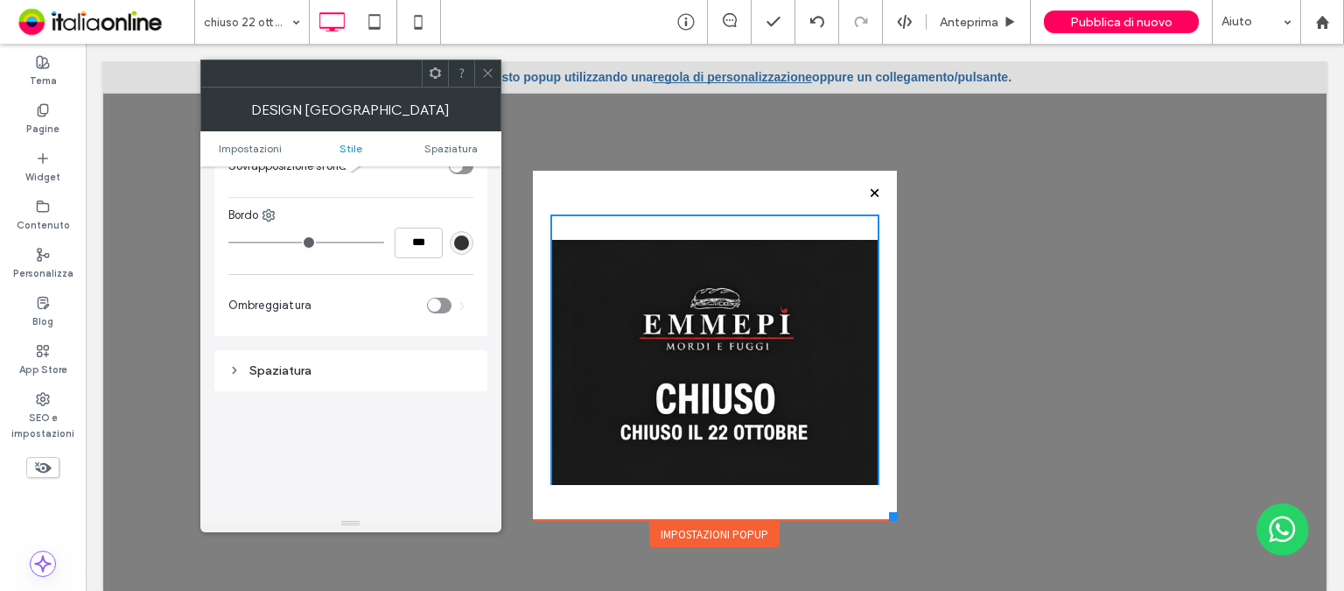
click at [357, 371] on div "Spaziatura" at bounding box center [350, 370] width 245 height 15
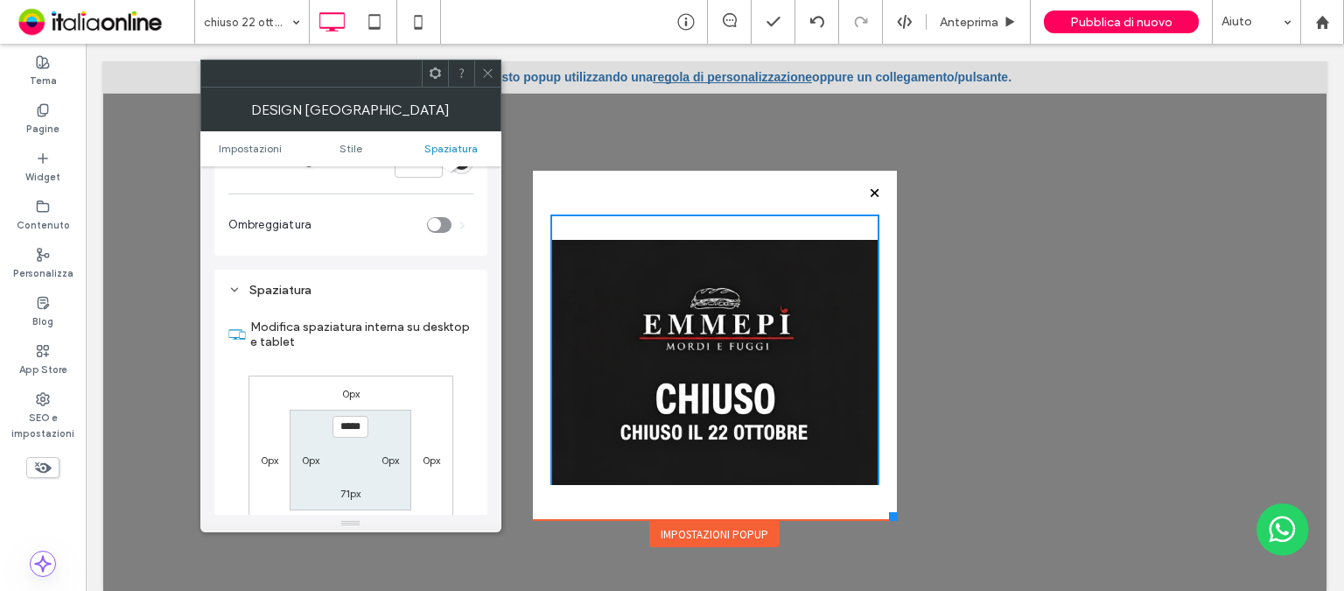
scroll to position [1050, 0]
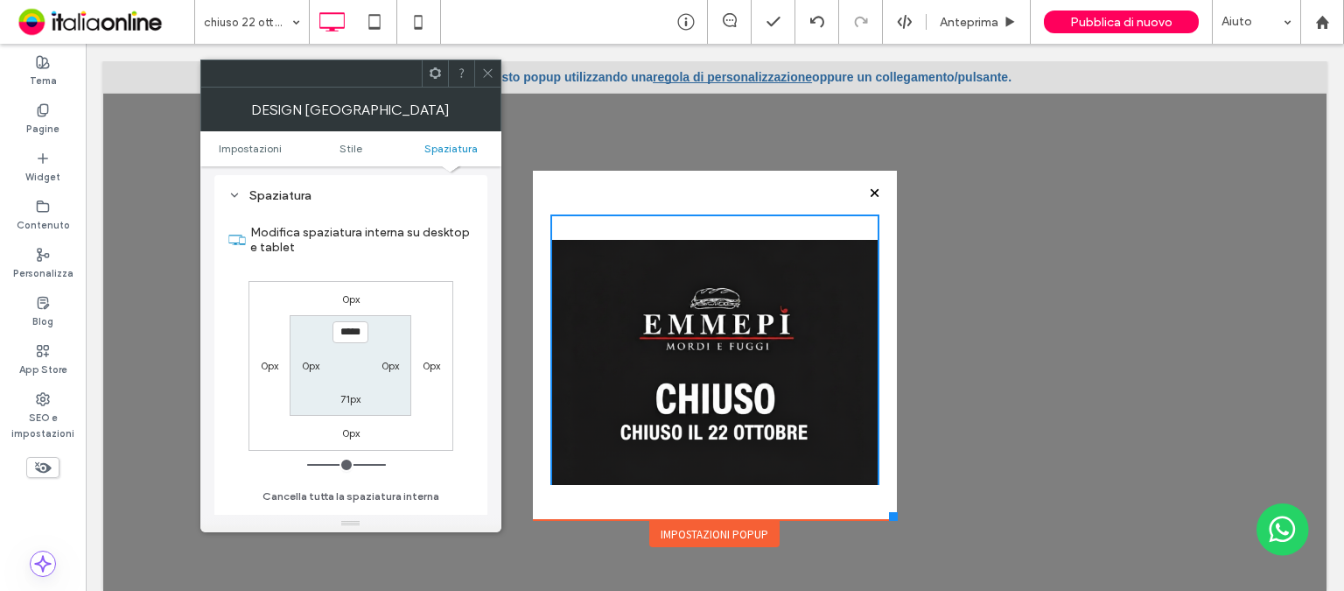
click at [346, 332] on input "*****" at bounding box center [350, 332] width 36 height 22
type input "***"
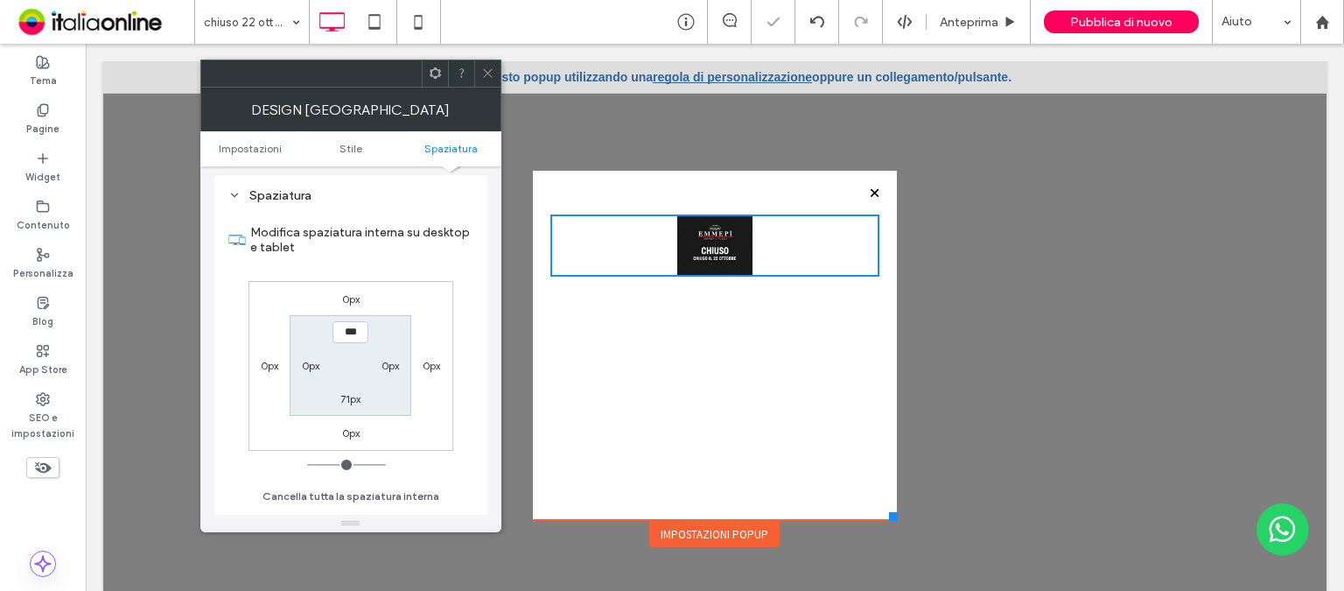
click at [347, 398] on label "71px" at bounding box center [350, 398] width 20 height 13
type input "**"
click at [347, 398] on input "****" at bounding box center [350, 399] width 36 height 22
type input "***"
type input "*"
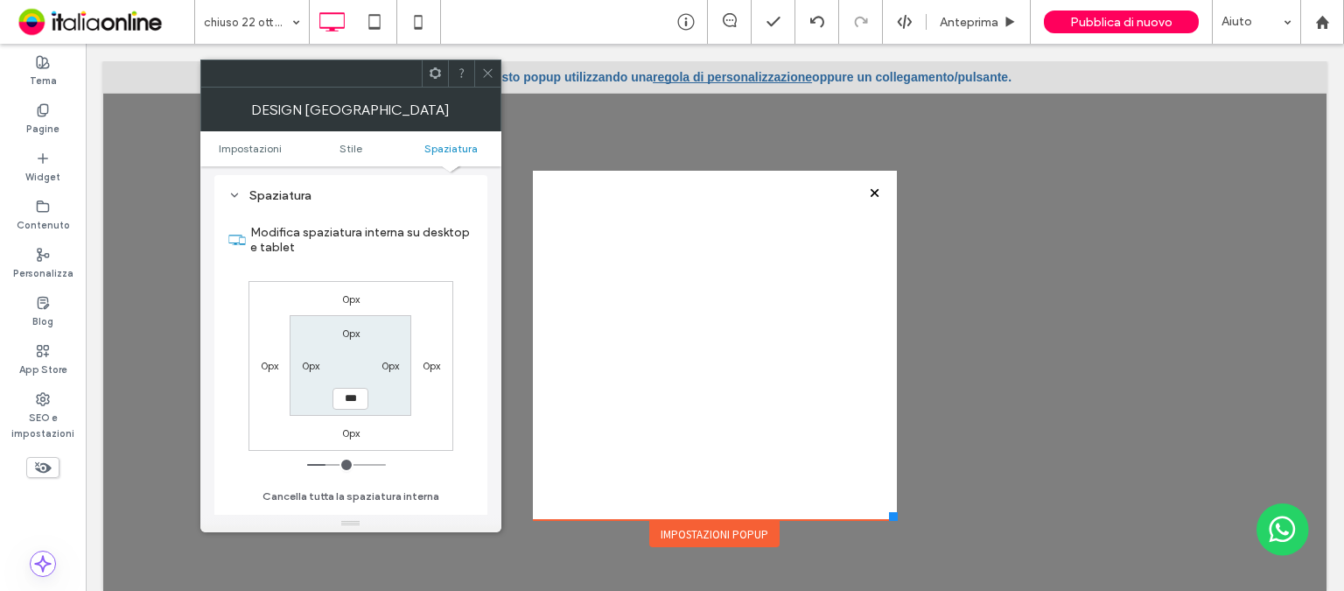
click at [444, 487] on div "Modifica spaziatura interna su desktop e tablet 0px 0px 0px 0px 0px 0px *** 0px…" at bounding box center [350, 358] width 245 height 302
click at [346, 300] on label "0px" at bounding box center [350, 298] width 17 height 13
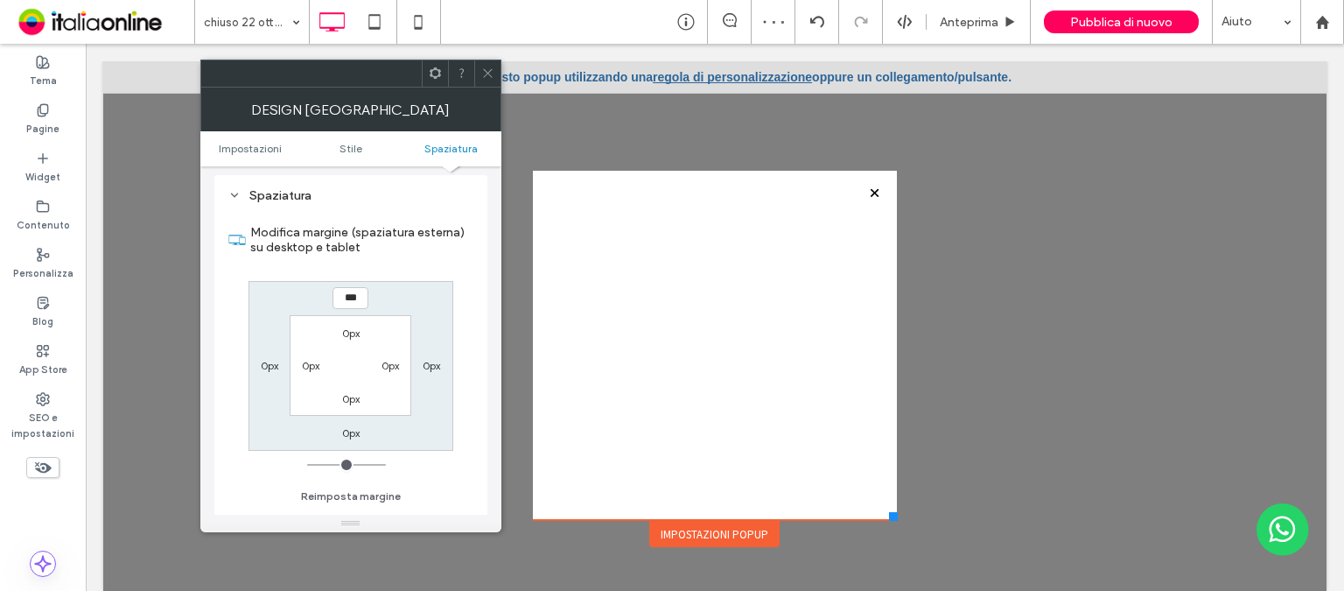
click at [346, 300] on input "***" at bounding box center [350, 298] width 36 height 22
type input "*****"
click at [343, 401] on label "0px" at bounding box center [350, 398] width 17 height 13
type input "*"
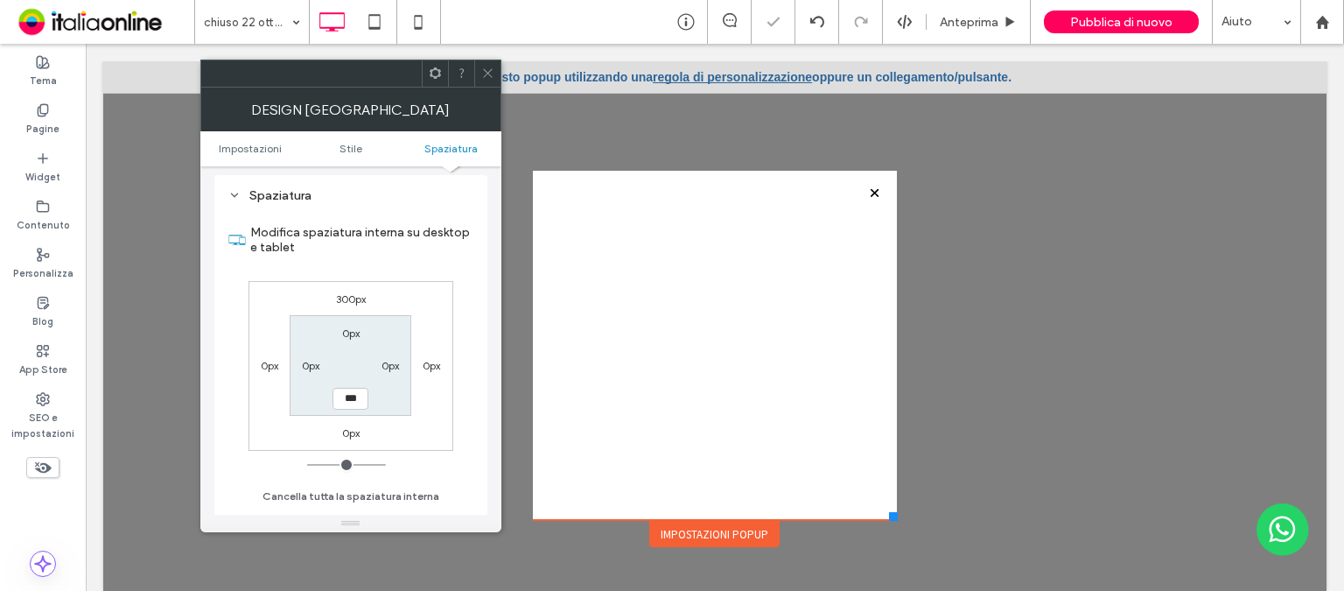
click at [347, 401] on input "***" at bounding box center [350, 399] width 36 height 22
type input "*****"
click at [325, 388] on section "0px 0px ***** 0px" at bounding box center [351, 365] width 122 height 101
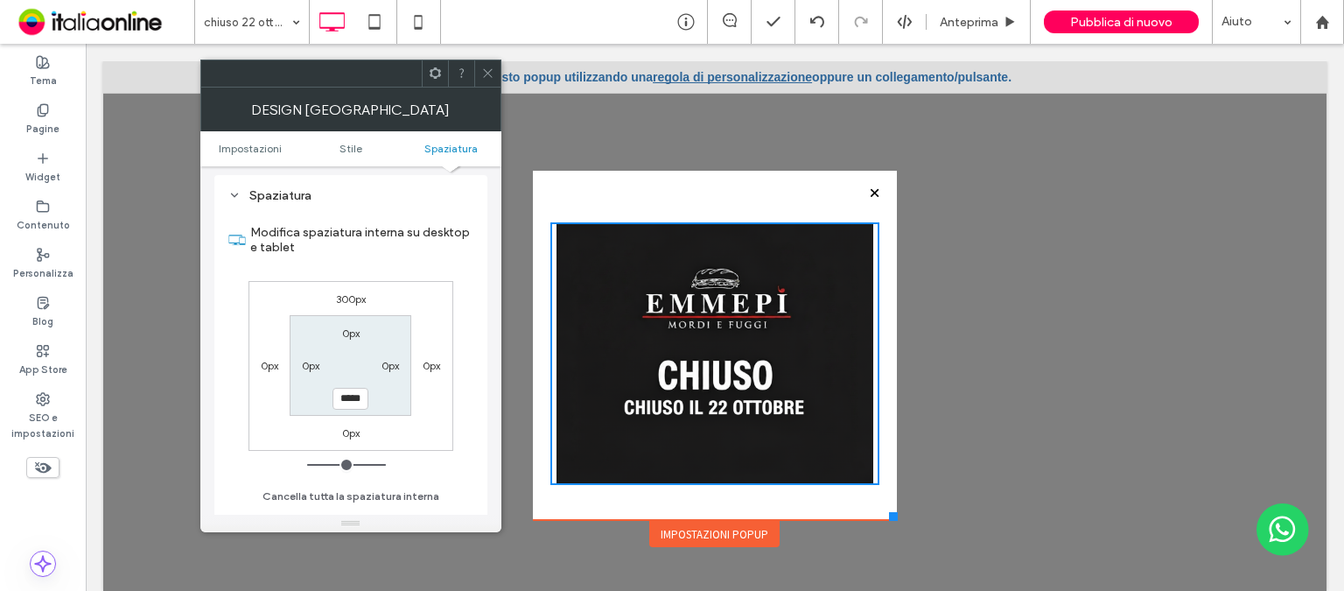
click at [304, 362] on label "0px" at bounding box center [310, 365] width 17 height 13
type input "*"
click at [304, 361] on input "***" at bounding box center [310, 365] width 36 height 22
click at [306, 361] on input "***" at bounding box center [310, 365] width 36 height 22
type input "*****"
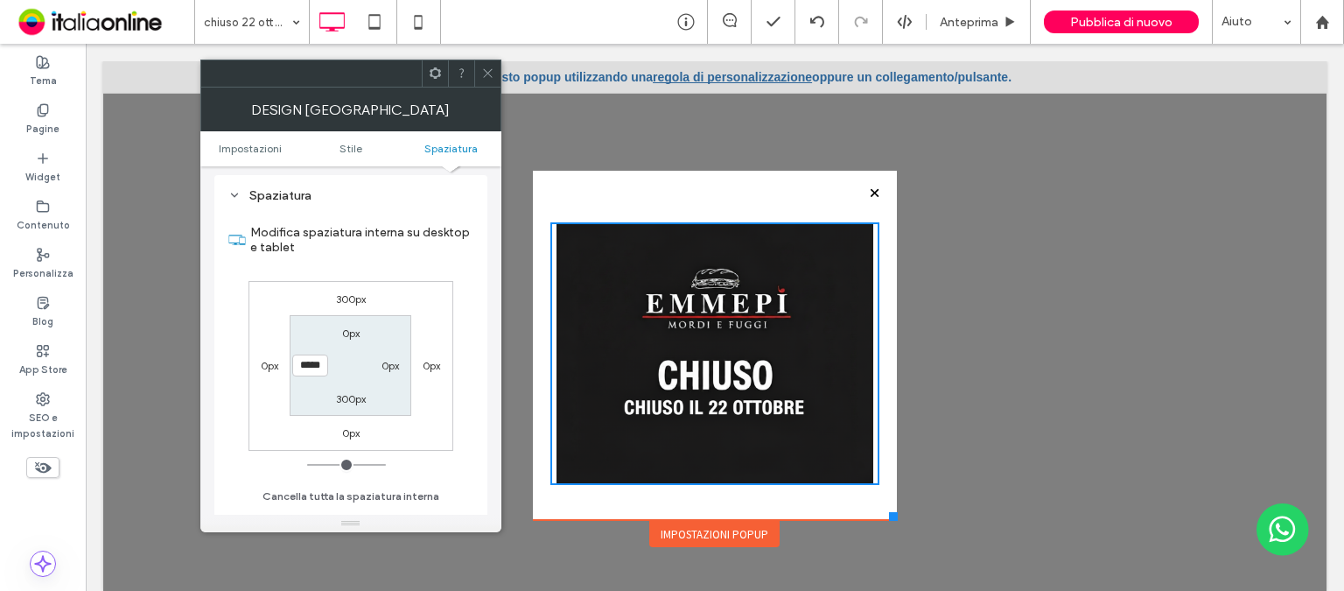
click at [395, 423] on div "300px 0px 0px 0px 0px 0px 300px *****" at bounding box center [350, 366] width 205 height 170
click at [388, 365] on label "0px" at bounding box center [389, 365] width 17 height 13
type input "*"
click at [387, 368] on input "***" at bounding box center [391, 365] width 36 height 22
type input "*****"
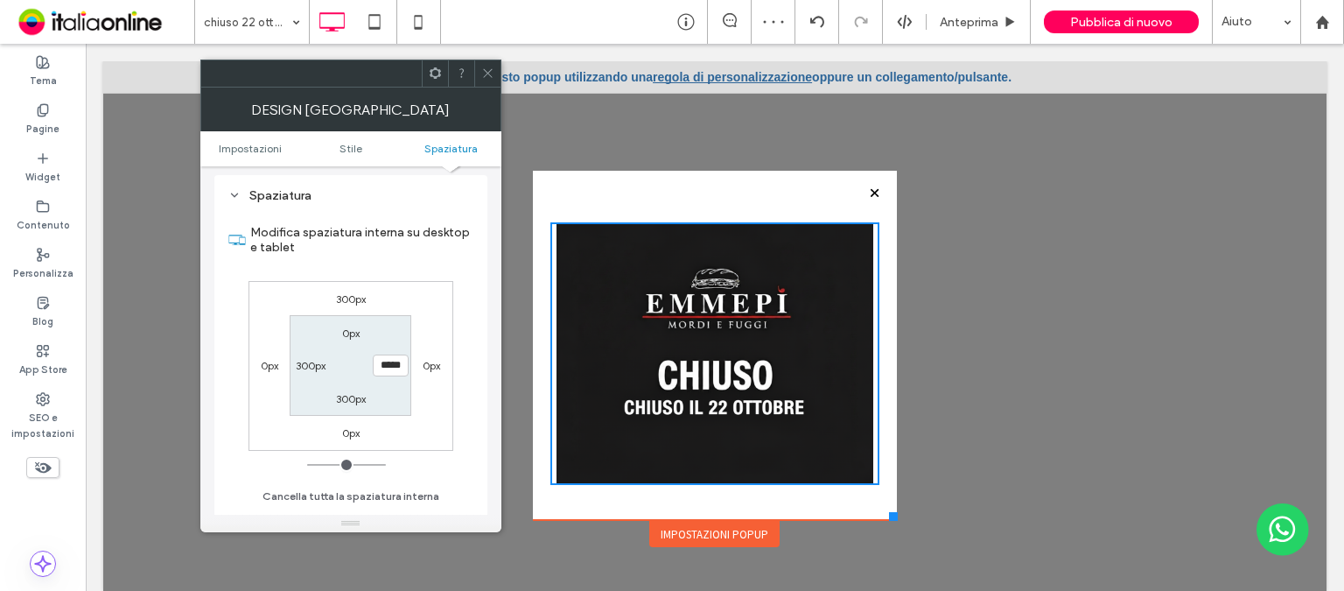
type input "***"
drag, startPoint x: 448, startPoint y: 464, endPoint x: 437, endPoint y: 460, distance: 11.1
click at [448, 464] on div "Modifica spaziatura interna su desktop e tablet 300px 0px 0px 0px 0px ***** 300…" at bounding box center [350, 358] width 245 height 302
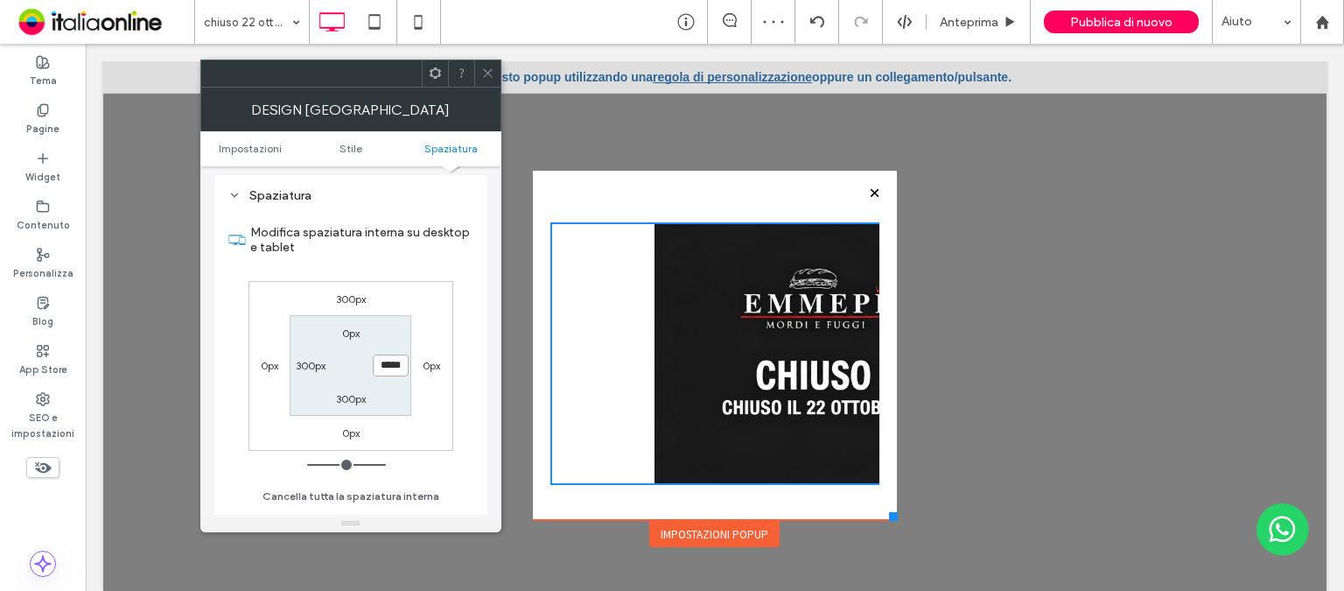
click at [384, 365] on input "*****" at bounding box center [391, 365] width 36 height 22
type input "*"
type input "***"
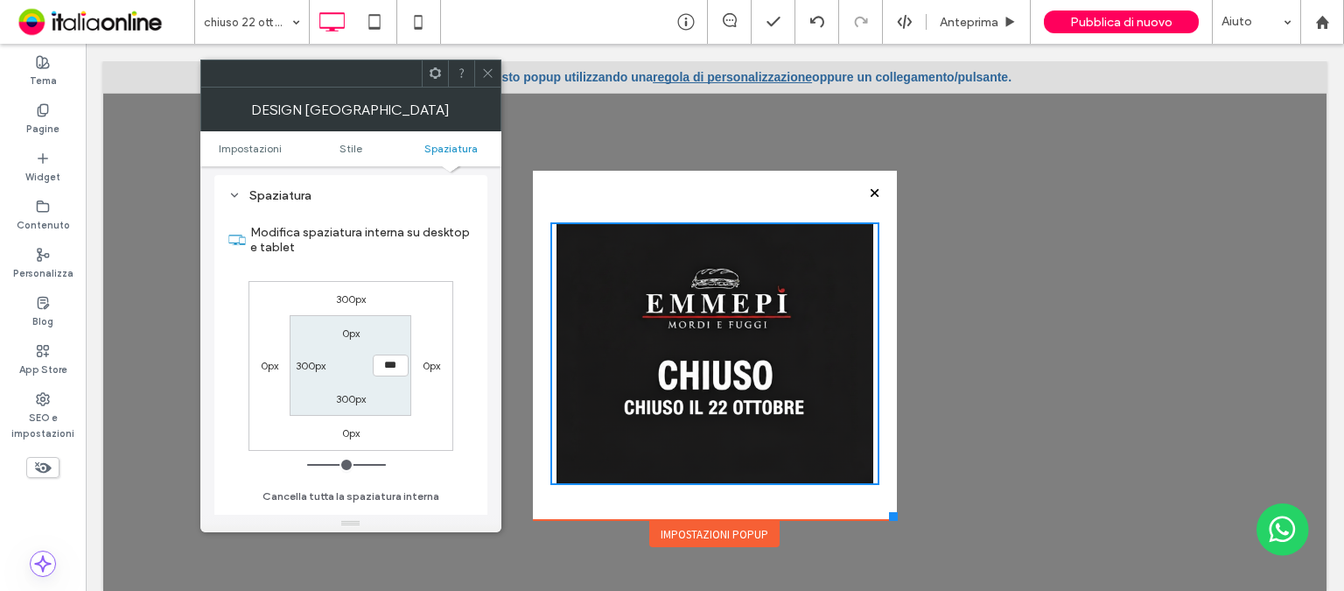
click at [479, 472] on div "Spaziatura Modifica spaziatura interna su desktop e tablet 300px 0px 0px 0px 0p…" at bounding box center [350, 348] width 273 height 346
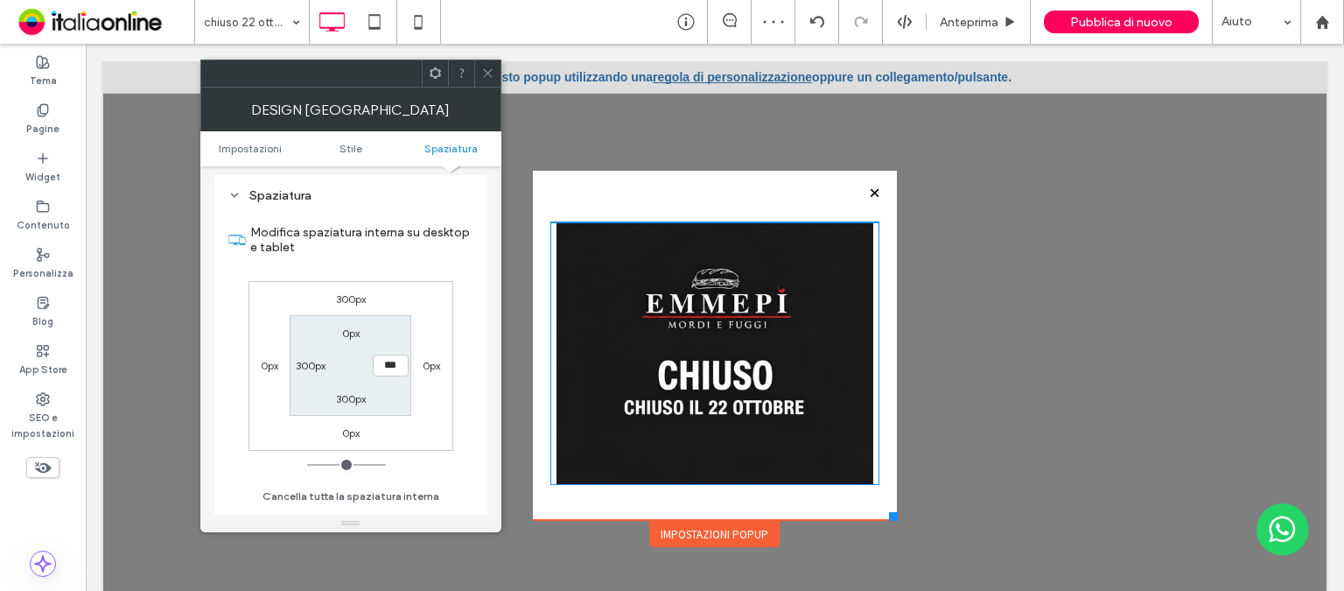
scroll to position [17, 0]
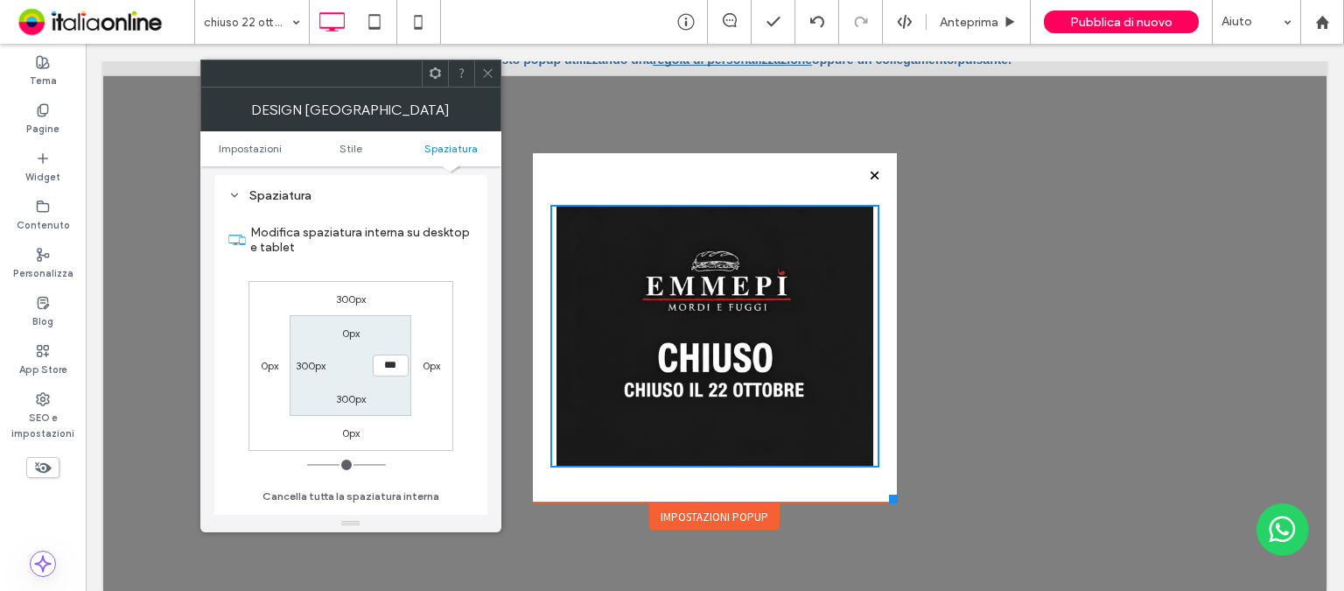
click at [343, 296] on label "300px" at bounding box center [351, 298] width 30 height 13
type input "***"
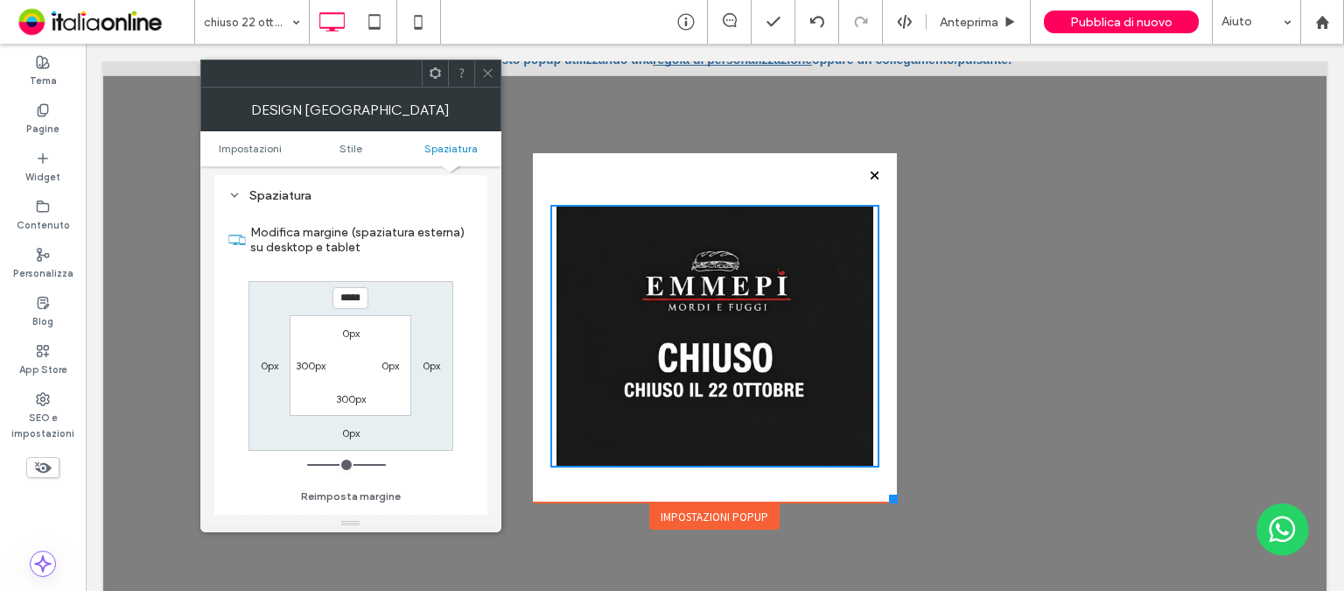
click at [343, 296] on input "*****" at bounding box center [350, 298] width 36 height 22
type input "***"
type input "*"
click at [474, 416] on div "Spaziatura Modifica margine (spaziatura esterna) su desktop e tablet *** 0px 0p…" at bounding box center [350, 348] width 273 height 346
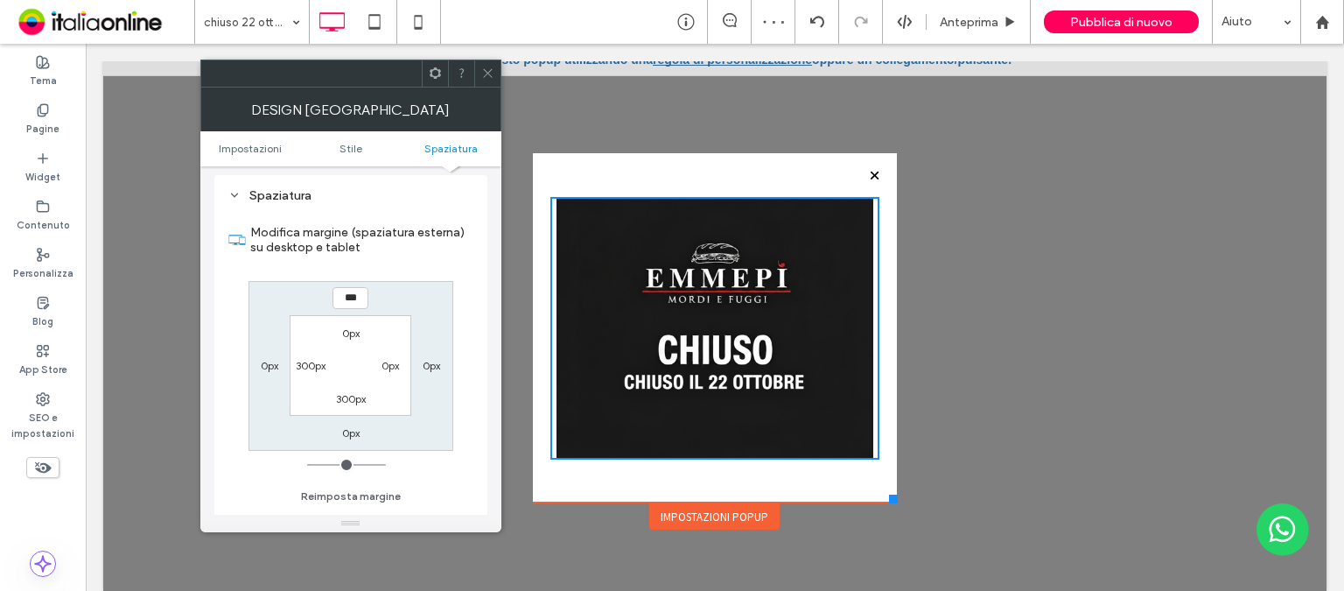
click at [486, 73] on use at bounding box center [487, 73] width 9 height 9
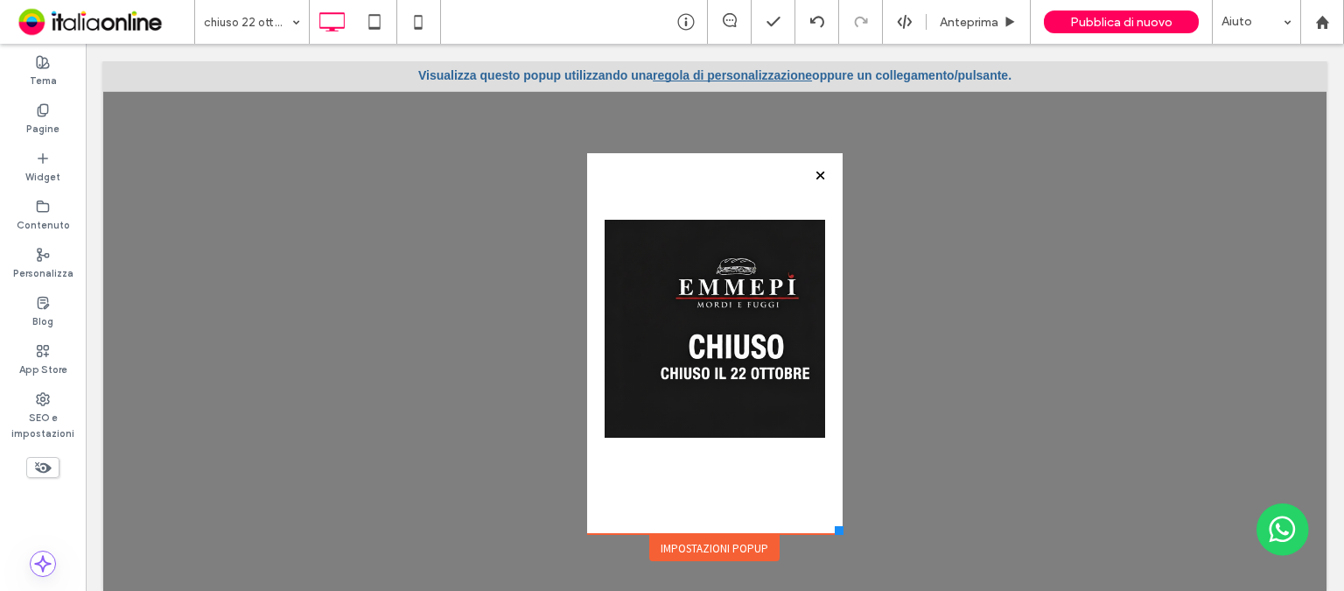
scroll to position [0, 0]
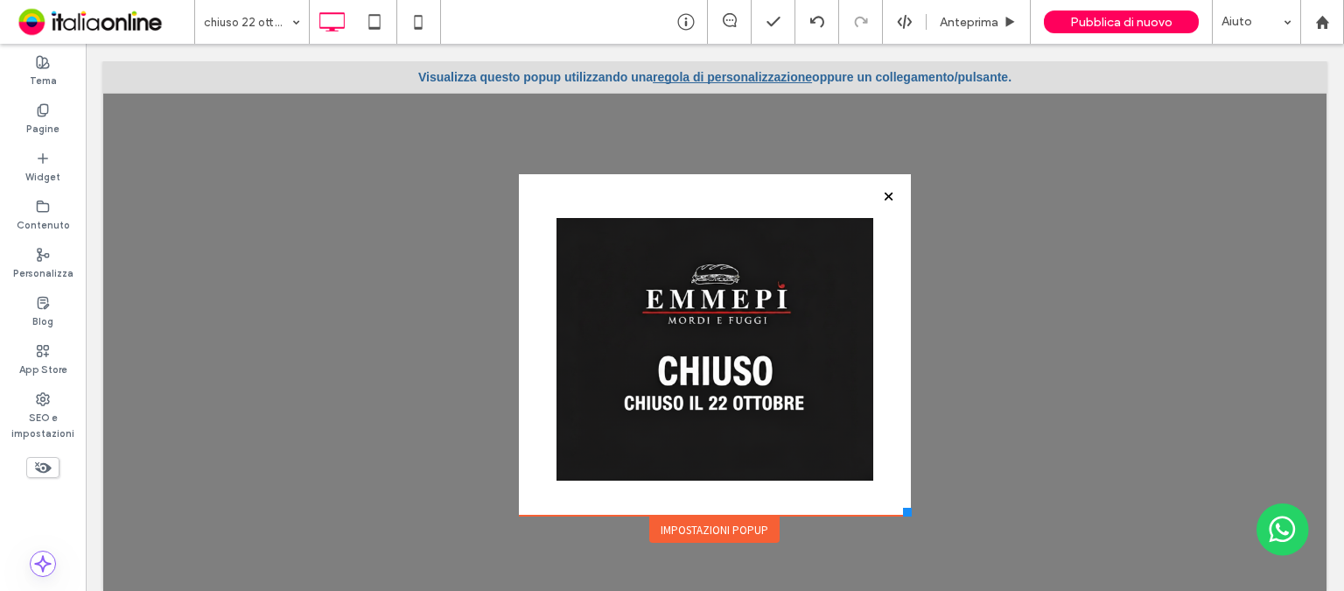
drag, startPoint x: 878, startPoint y: 500, endPoint x: 896, endPoint y: 500, distance: 18.4
click at [896, 500] on div "**********" at bounding box center [714, 314] width 400 height 462
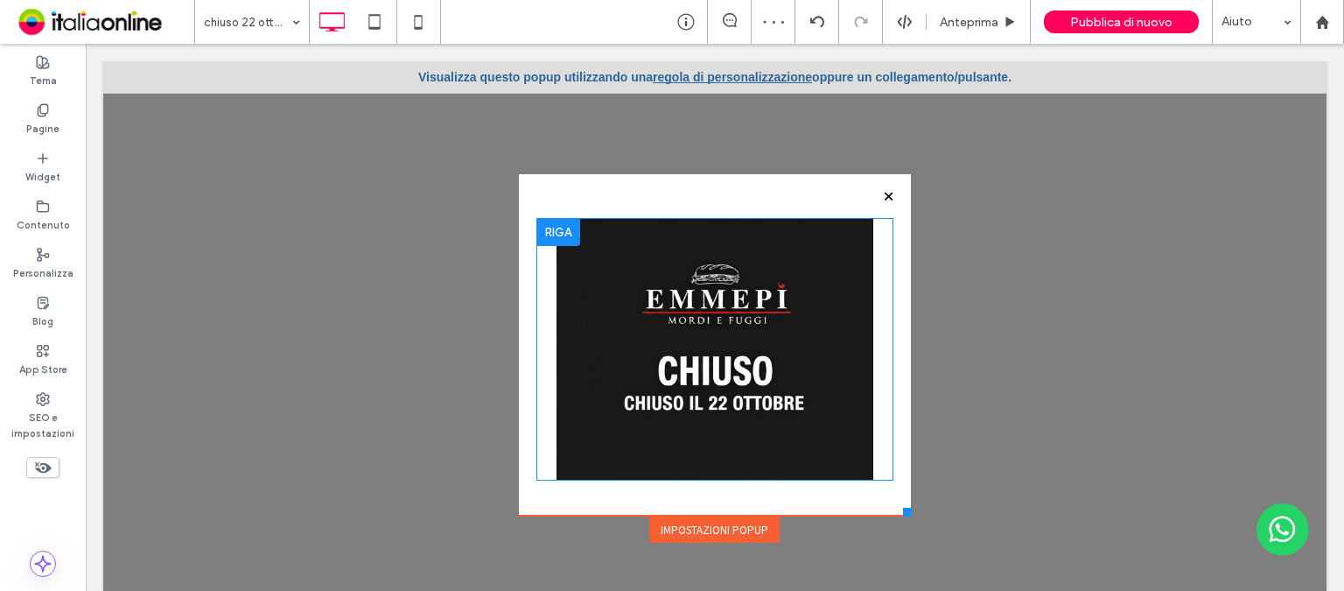
scroll to position [17, 0]
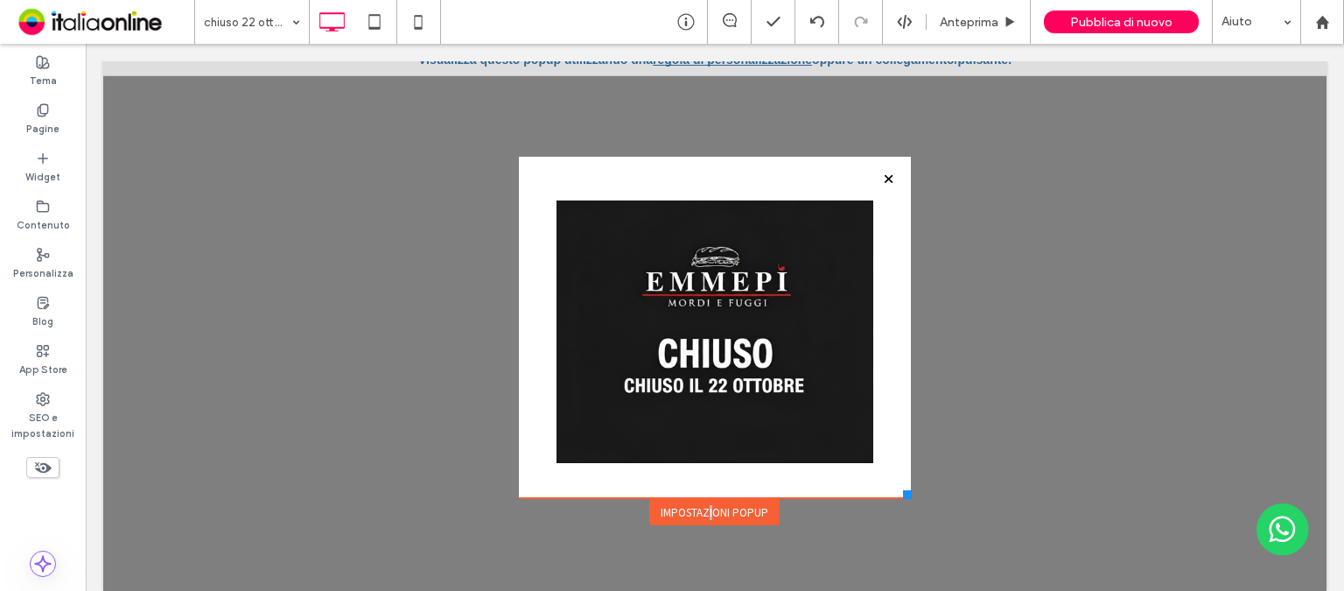
click at [697, 518] on div "Impostazioni popup" at bounding box center [714, 512] width 130 height 26
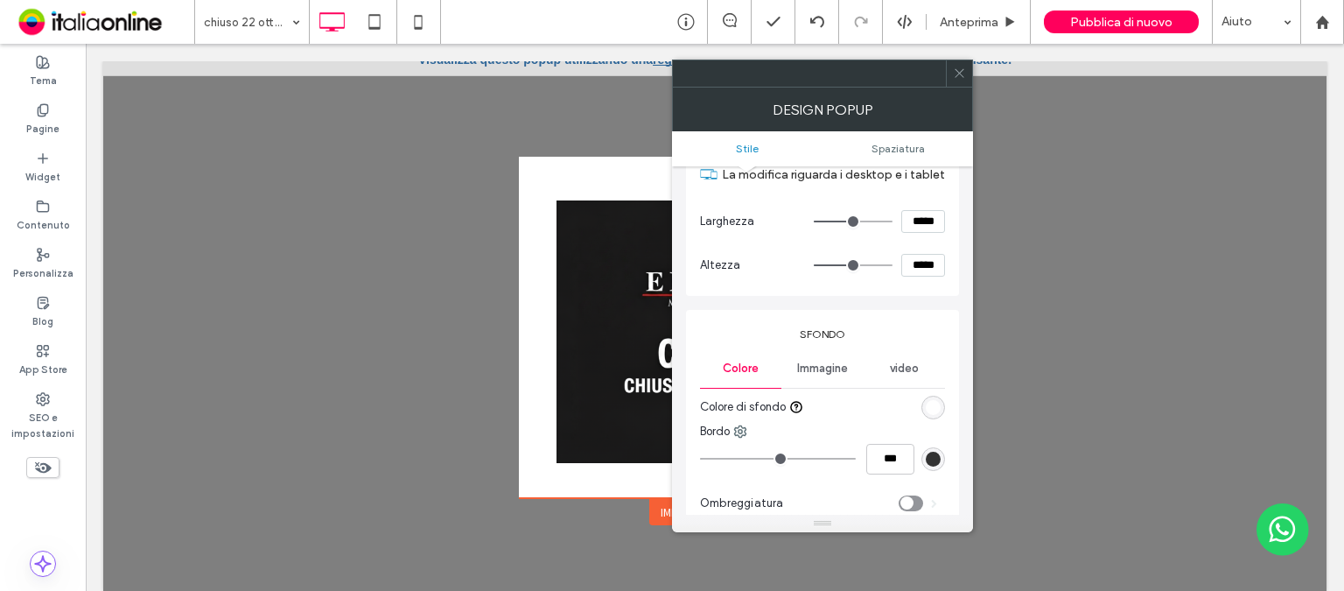
scroll to position [175, 0]
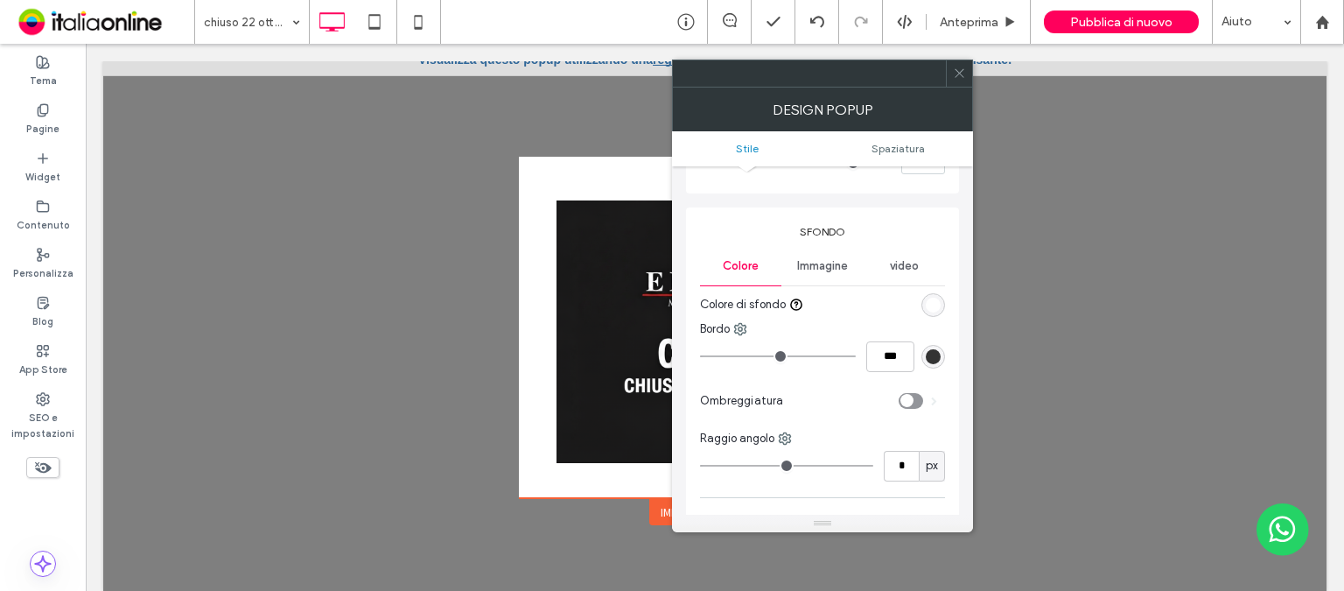
click at [825, 270] on span "Immagine" at bounding box center [822, 266] width 51 height 14
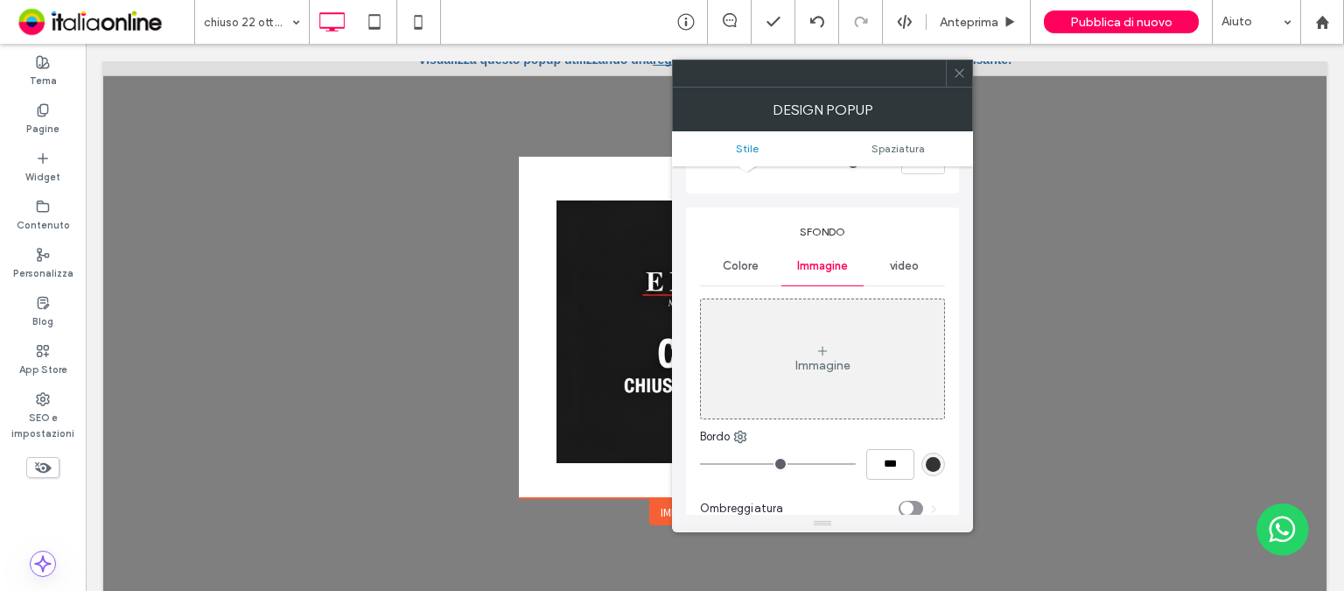
click at [828, 360] on div "Immagine" at bounding box center [822, 365] width 55 height 15
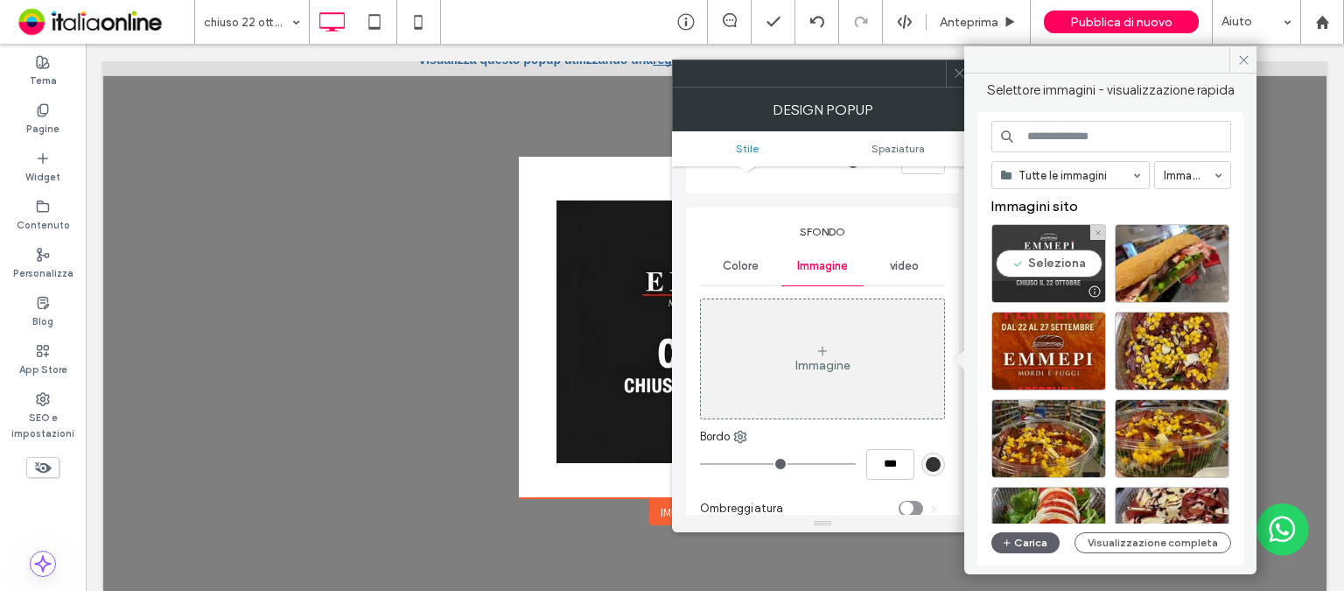
click at [1055, 255] on div "Seleziona" at bounding box center [1048, 263] width 115 height 79
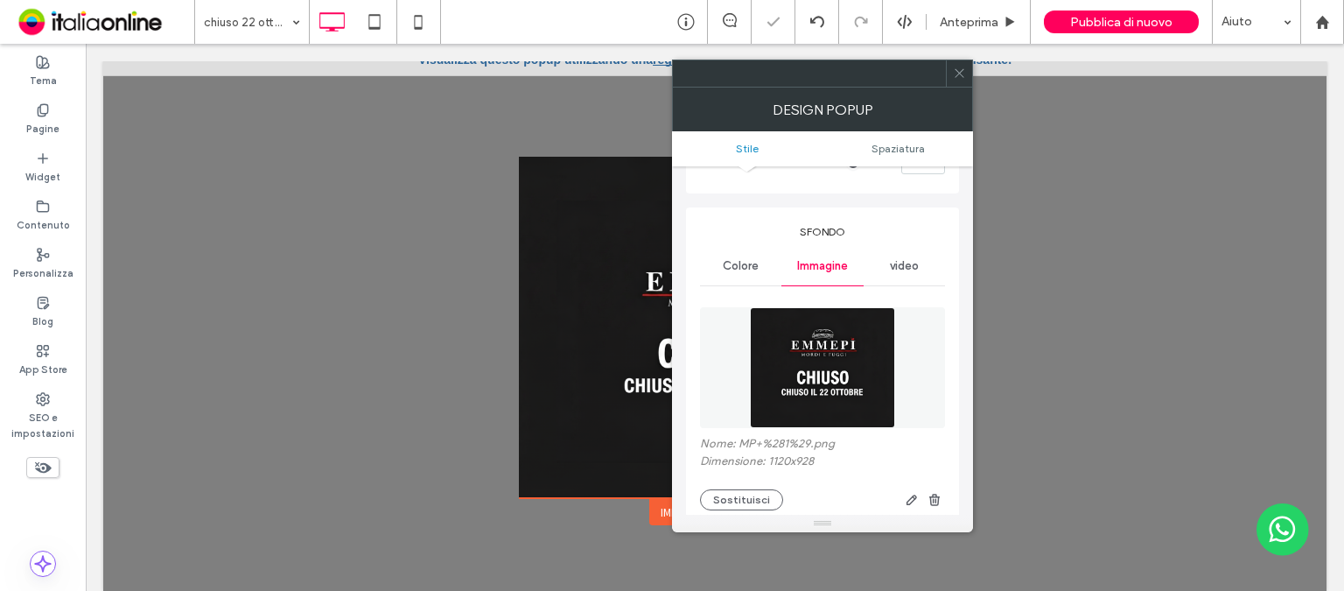
drag, startPoint x: 960, startPoint y: 76, endPoint x: 1204, endPoint y: 256, distance: 303.4
click at [960, 76] on icon at bounding box center [959, 72] width 13 height 13
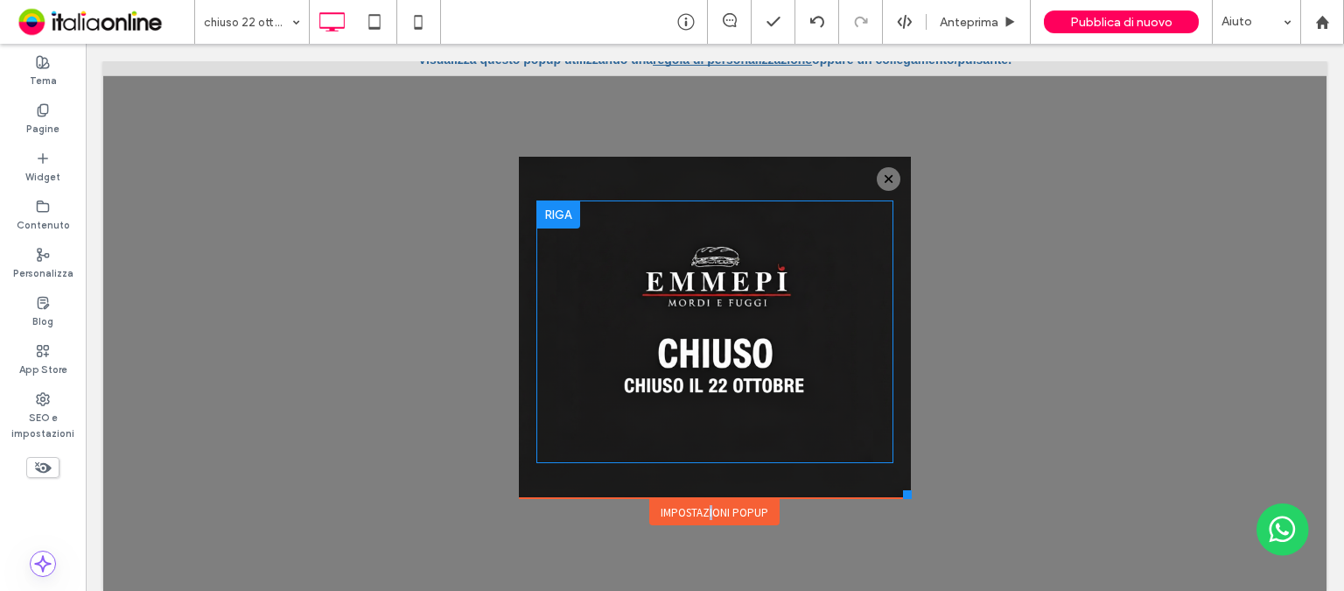
click at [537, 215] on div at bounding box center [558, 214] width 44 height 28
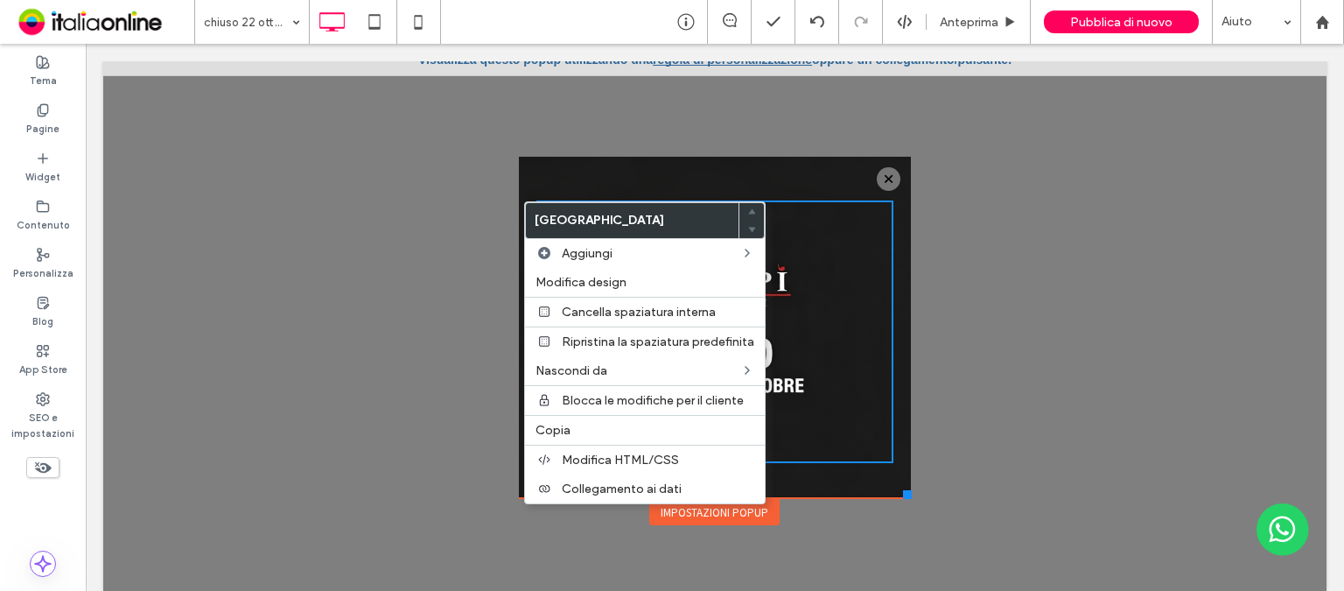
click at [802, 276] on div "Click To Paste" at bounding box center [714, 331] width 356 height 262
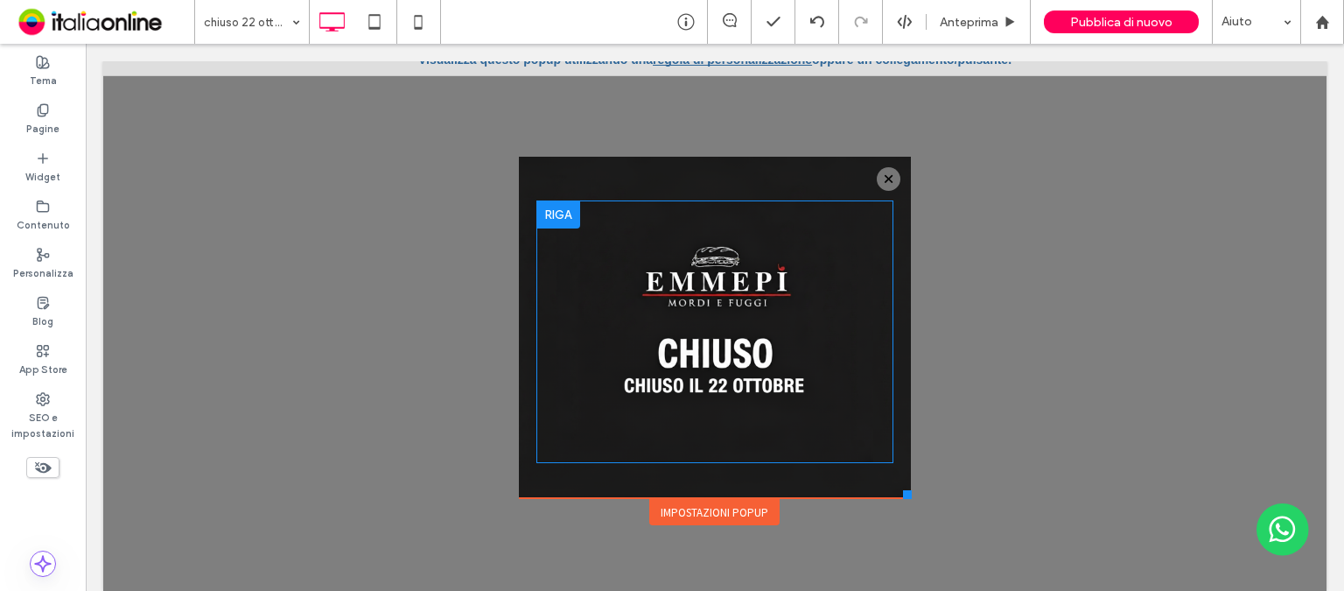
click at [710, 288] on div "Click To Paste" at bounding box center [714, 331] width 356 height 262
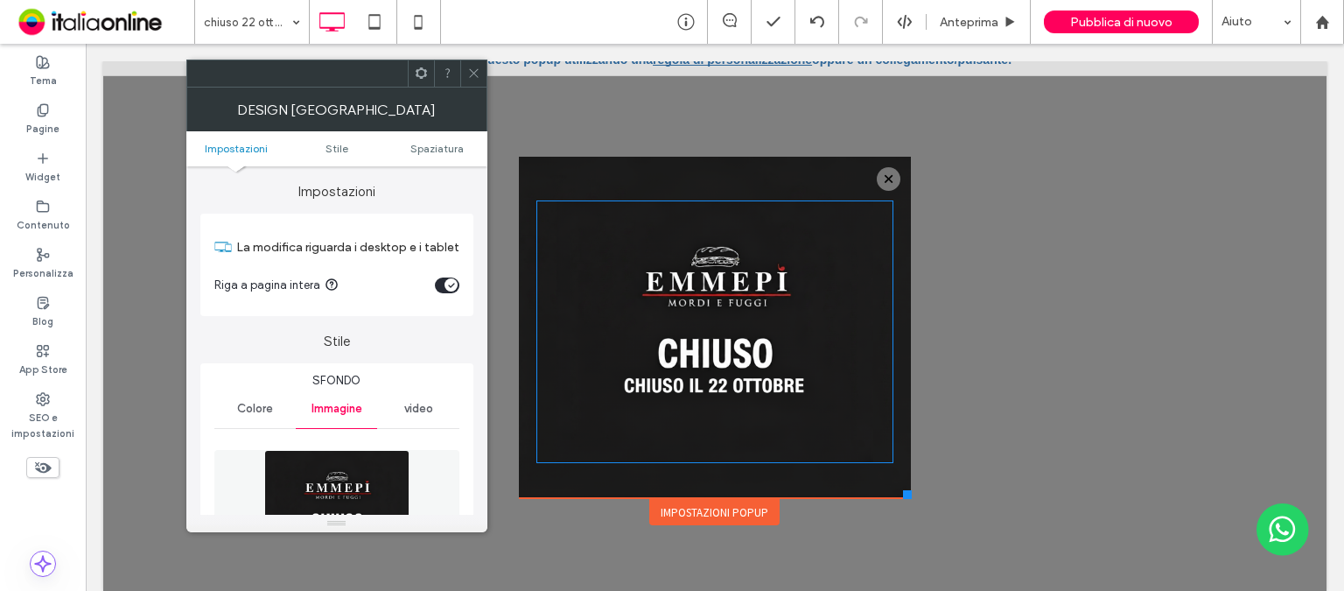
click at [546, 220] on div "Click To Paste" at bounding box center [714, 331] width 356 height 262
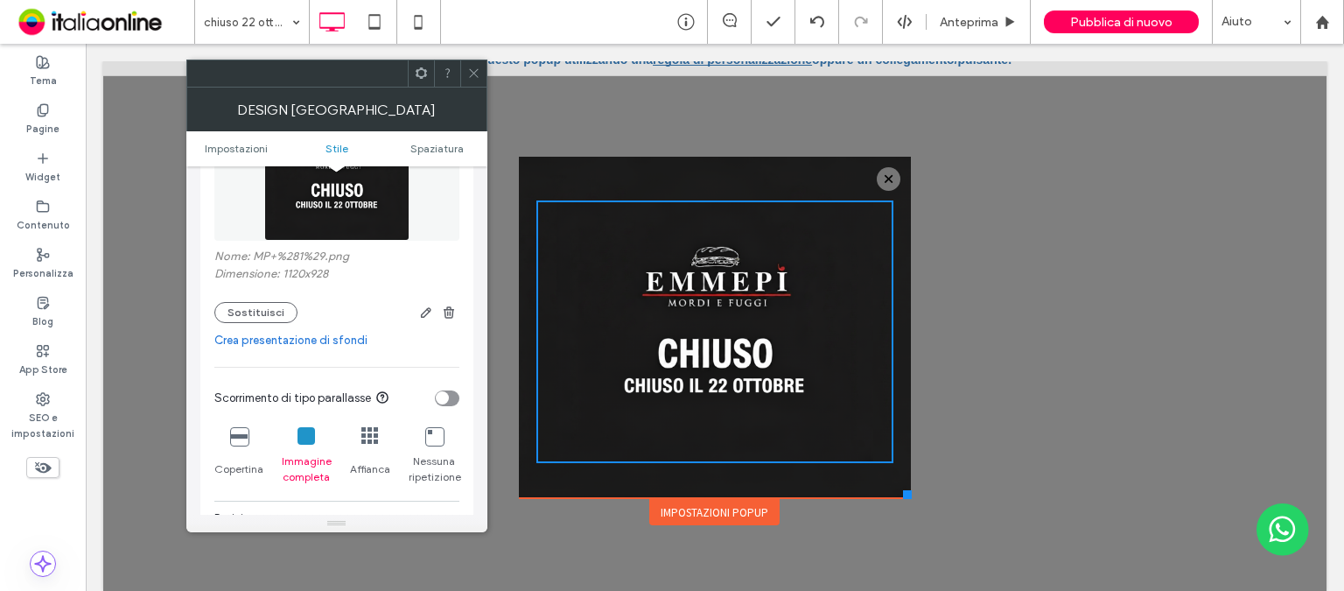
scroll to position [350, 0]
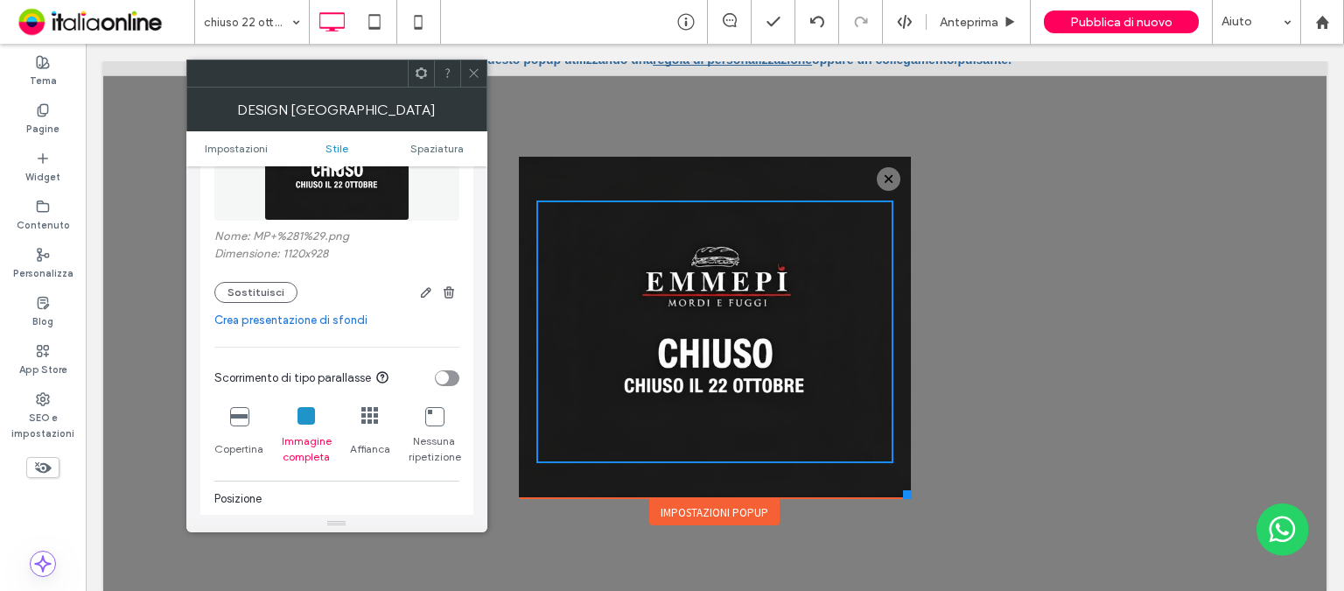
click at [448, 297] on use "button" at bounding box center [449, 291] width 10 height 11
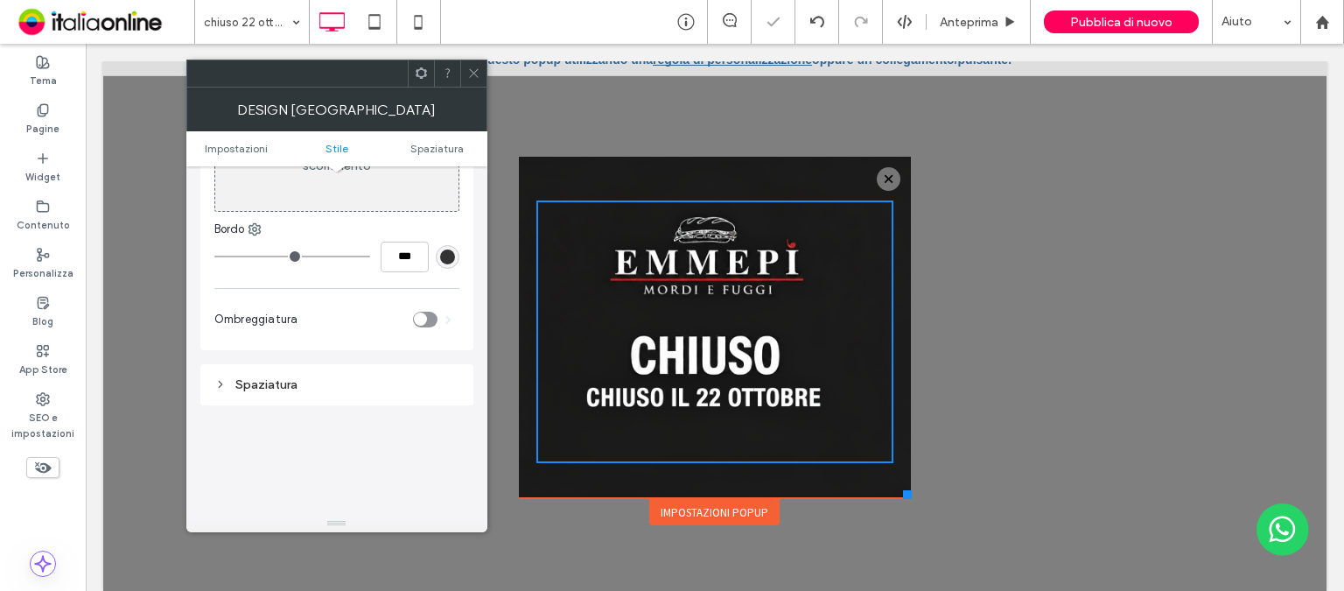
click at [476, 75] on icon at bounding box center [473, 72] width 13 height 13
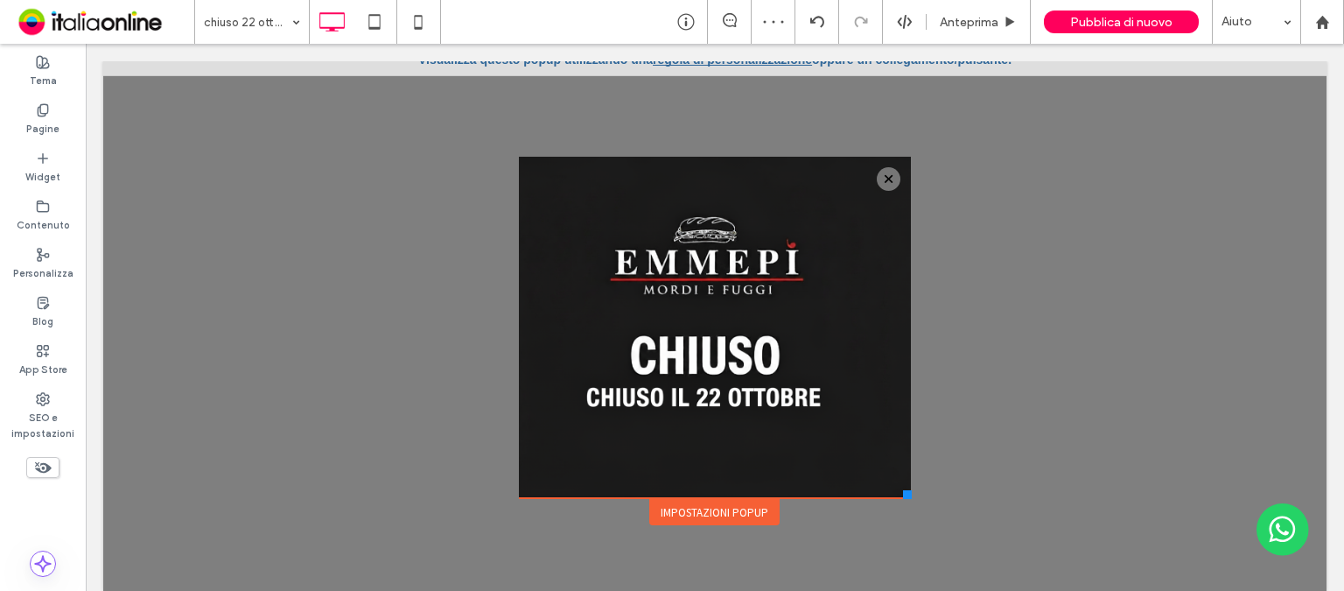
click at [1073, 207] on div at bounding box center [714, 317] width 1223 height 547
click at [721, 513] on div "Impostazioni popup" at bounding box center [714, 512] width 130 height 26
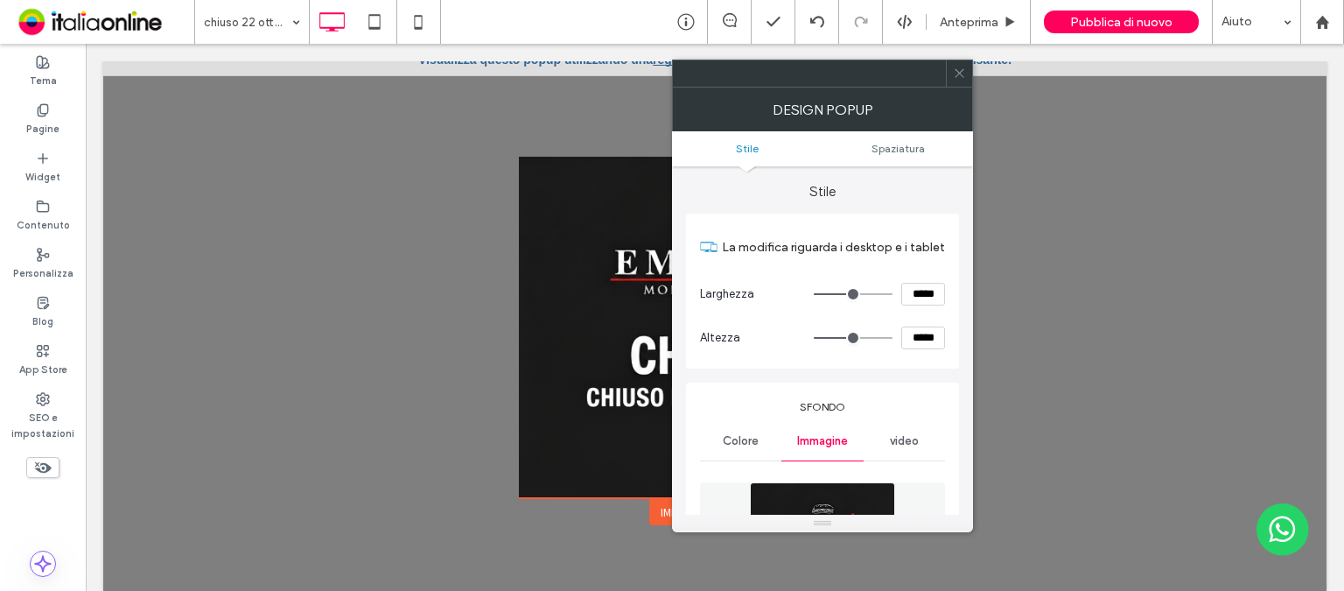
click at [954, 79] on icon at bounding box center [959, 72] width 13 height 13
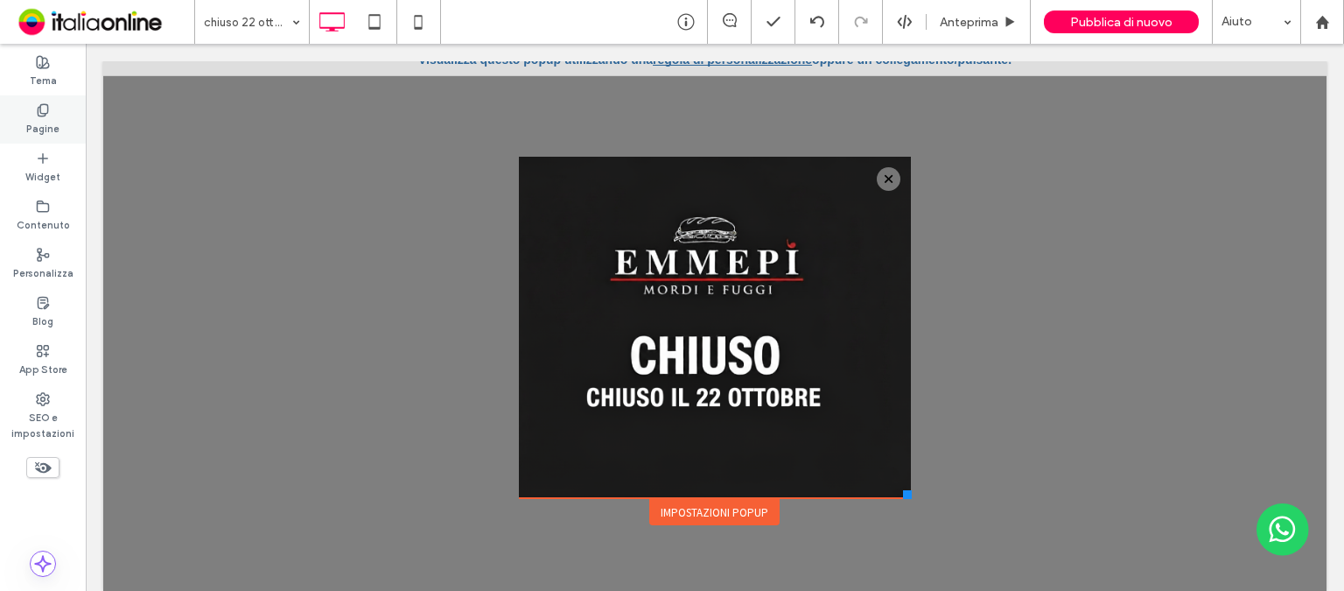
click at [44, 132] on label "Pagine" at bounding box center [42, 126] width 33 height 19
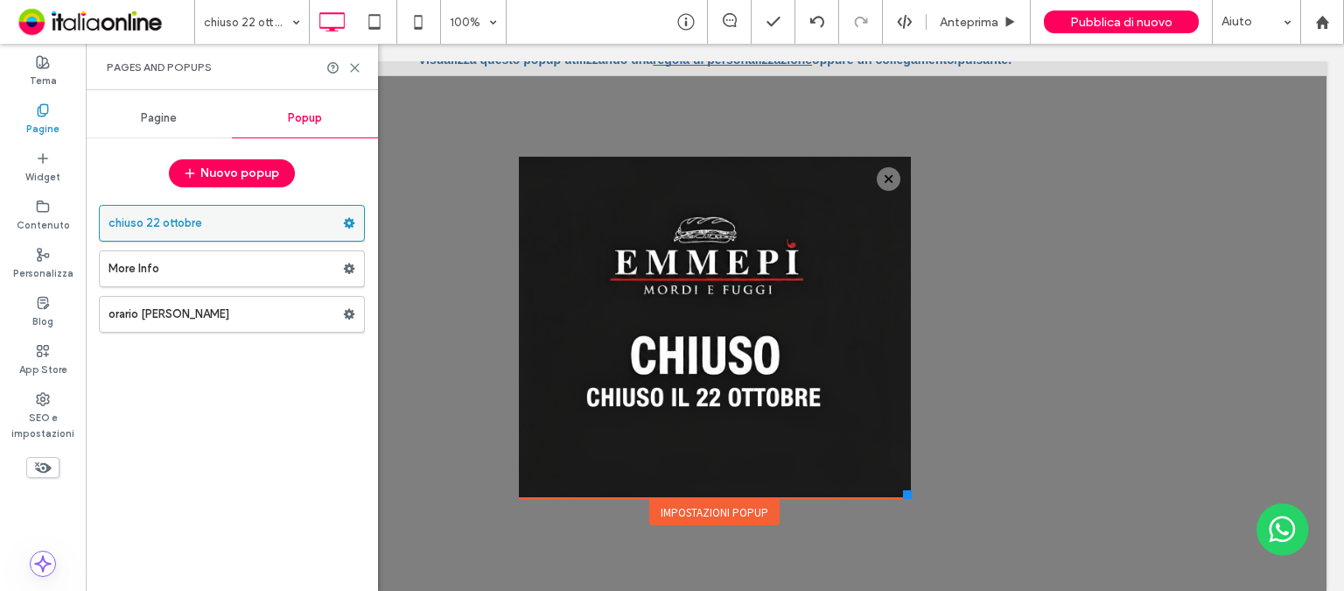
click at [347, 222] on icon at bounding box center [349, 223] width 12 height 12
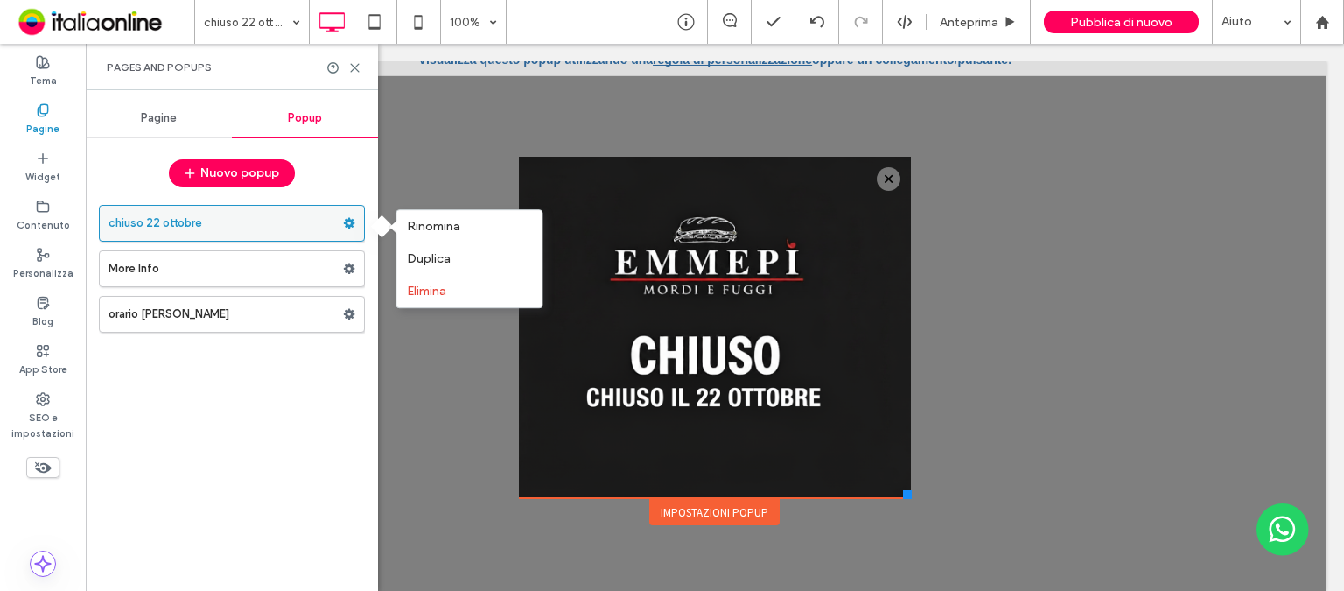
click at [347, 222] on icon at bounding box center [349, 223] width 12 height 12
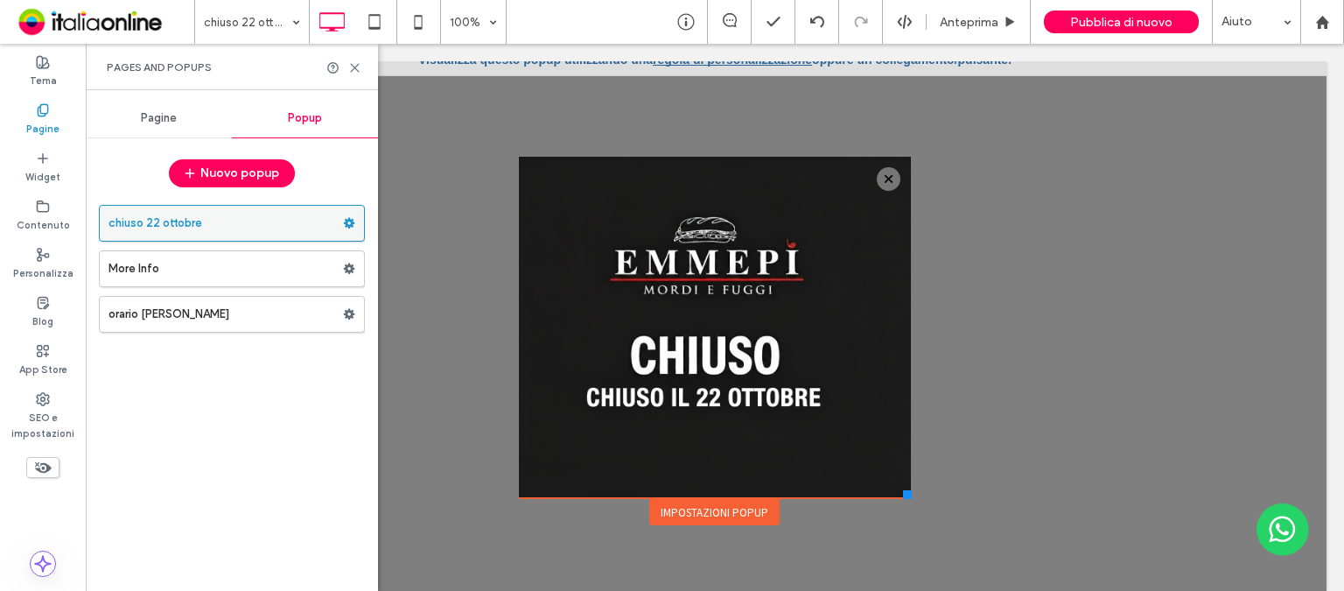
click at [213, 227] on label "chiuso 22 ottobre" at bounding box center [225, 223] width 234 height 35
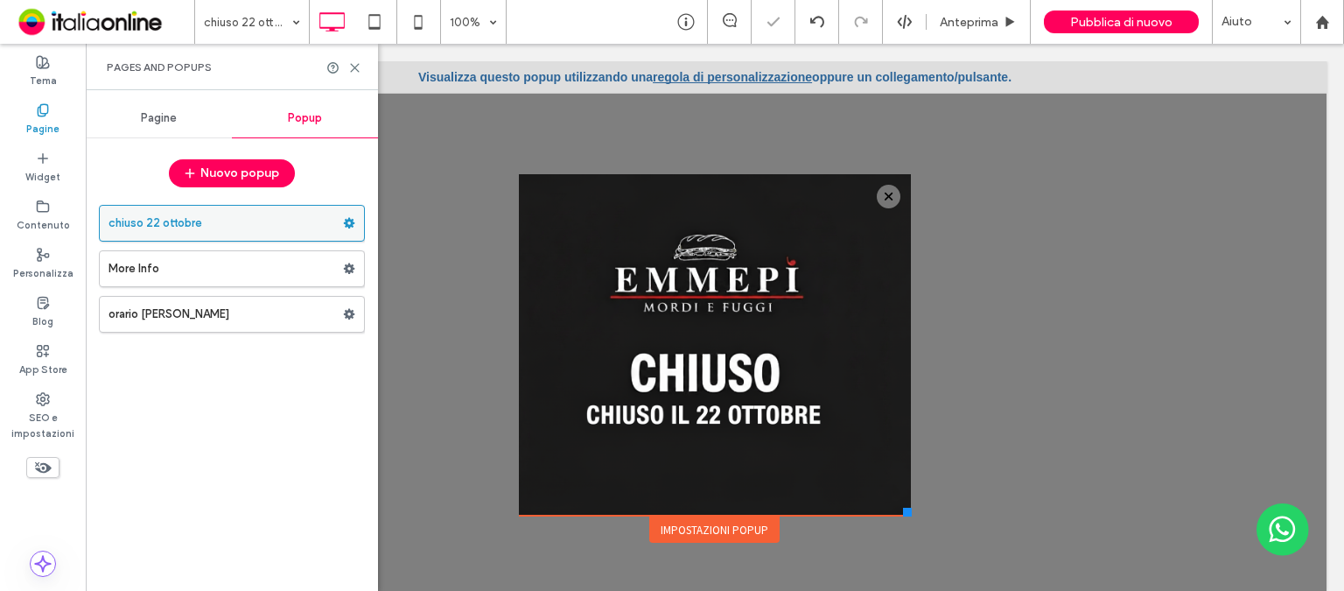
scroll to position [0, 0]
click at [37, 255] on icon at bounding box center [43, 255] width 14 height 14
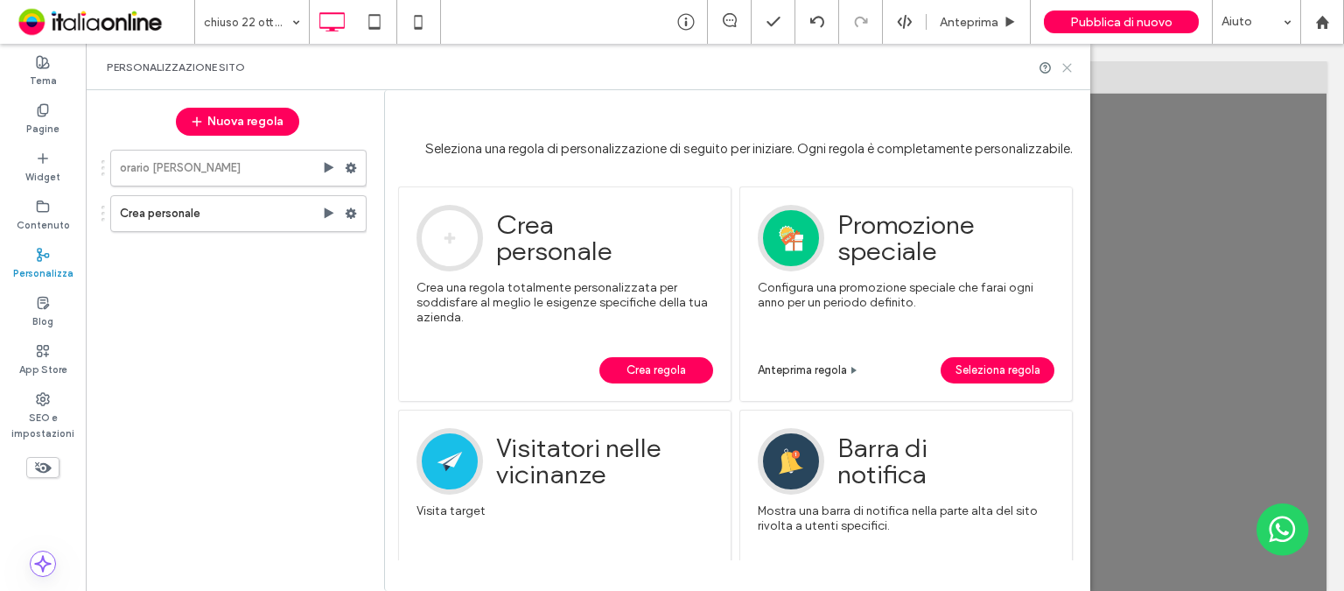
drag, startPoint x: 1015, startPoint y: 25, endPoint x: 1066, endPoint y: 73, distance: 69.3
click at [1066, 73] on icon at bounding box center [1066, 67] width 13 height 13
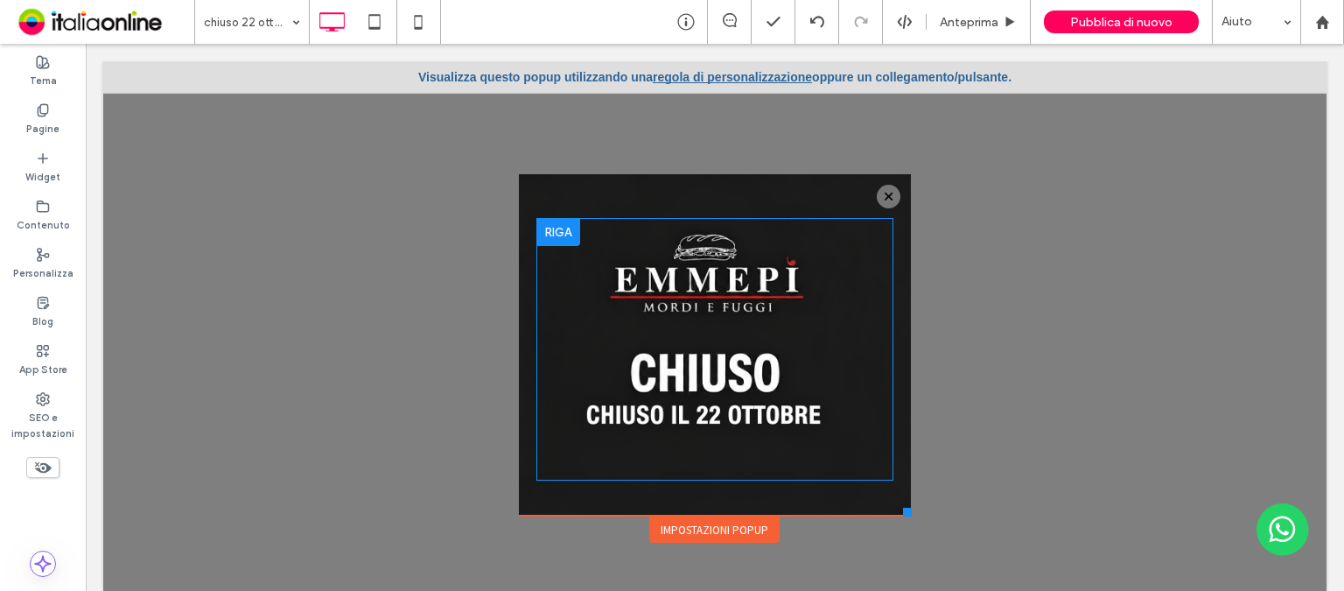
drag, startPoint x: 521, startPoint y: 376, endPoint x: 542, endPoint y: 227, distance: 151.1
click at [581, 361] on div "Click To Paste" at bounding box center [714, 349] width 356 height 262
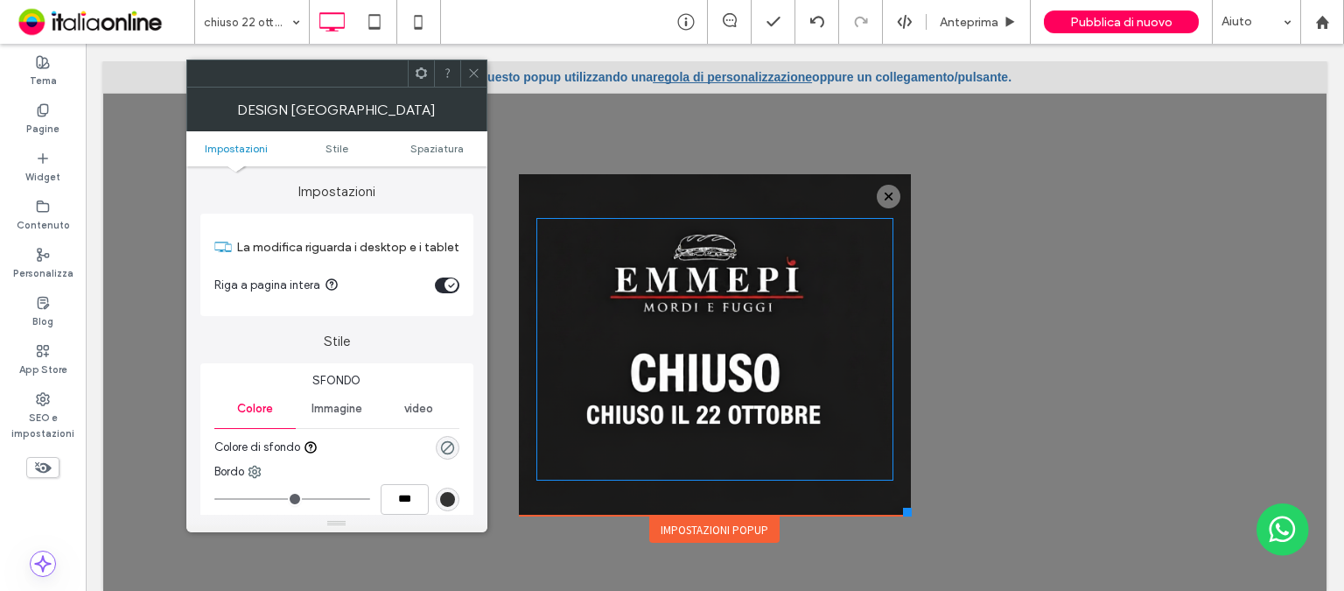
drag, startPoint x: 542, startPoint y: 227, endPoint x: 612, endPoint y: 234, distance: 70.4
click at [612, 234] on div "Click To Paste" at bounding box center [714, 349] width 356 height 262
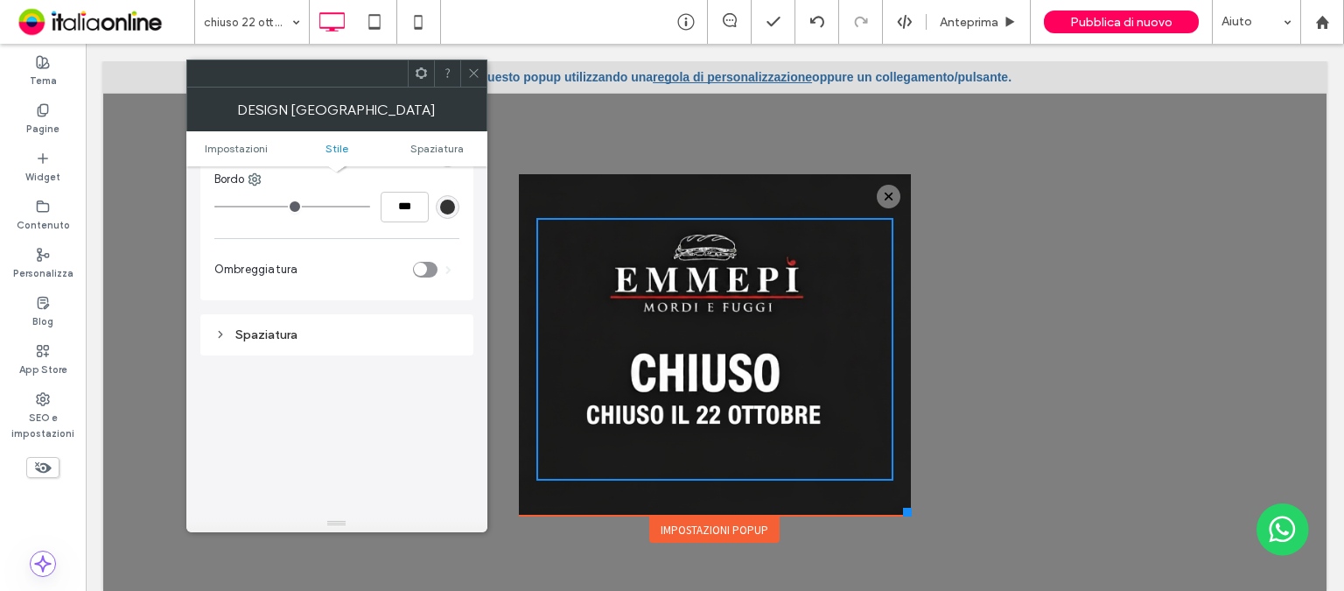
scroll to position [262, 0]
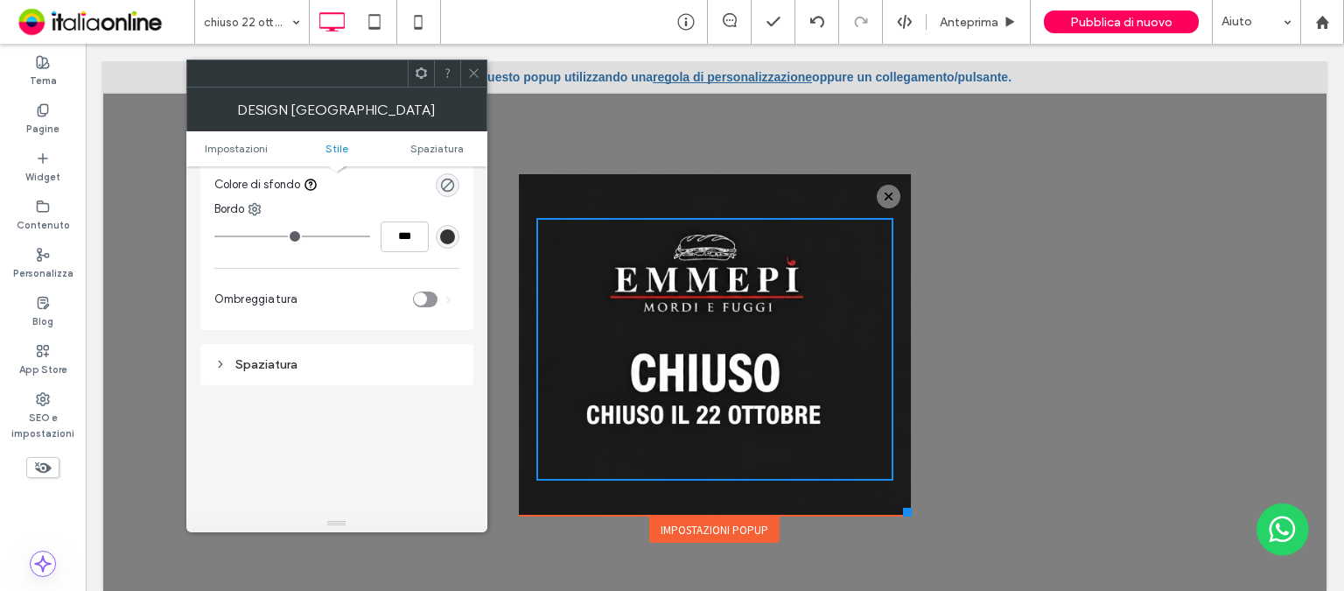
click at [333, 357] on div "Spaziatura" at bounding box center [336, 364] width 245 height 15
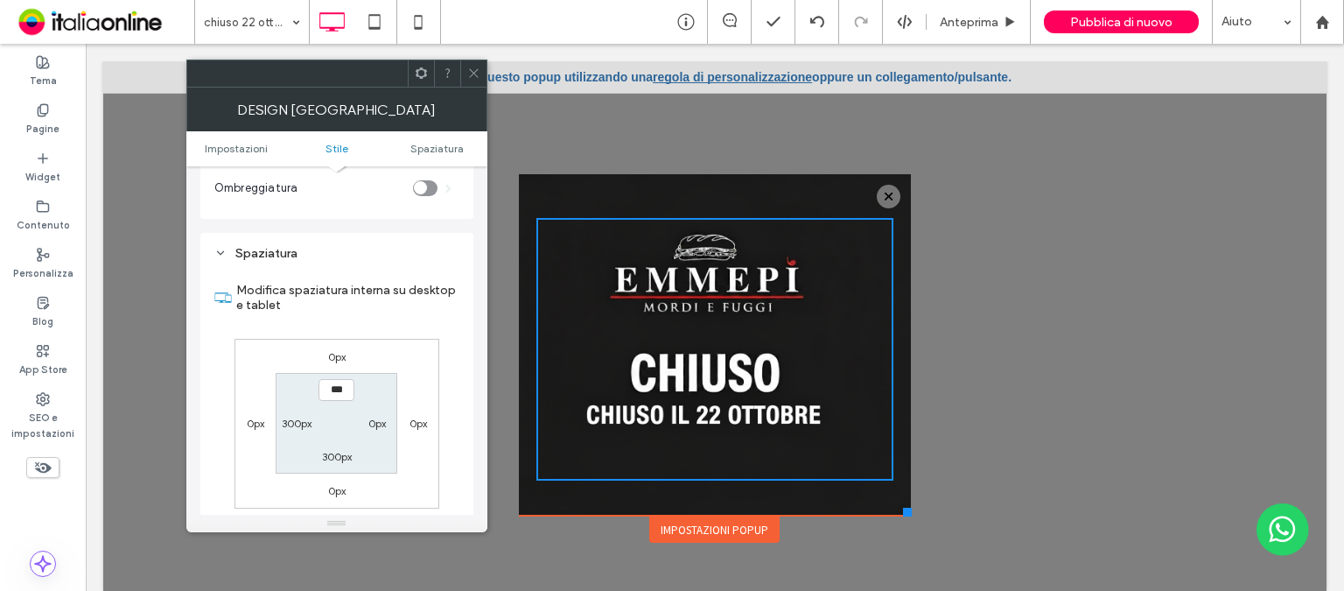
scroll to position [525, 0]
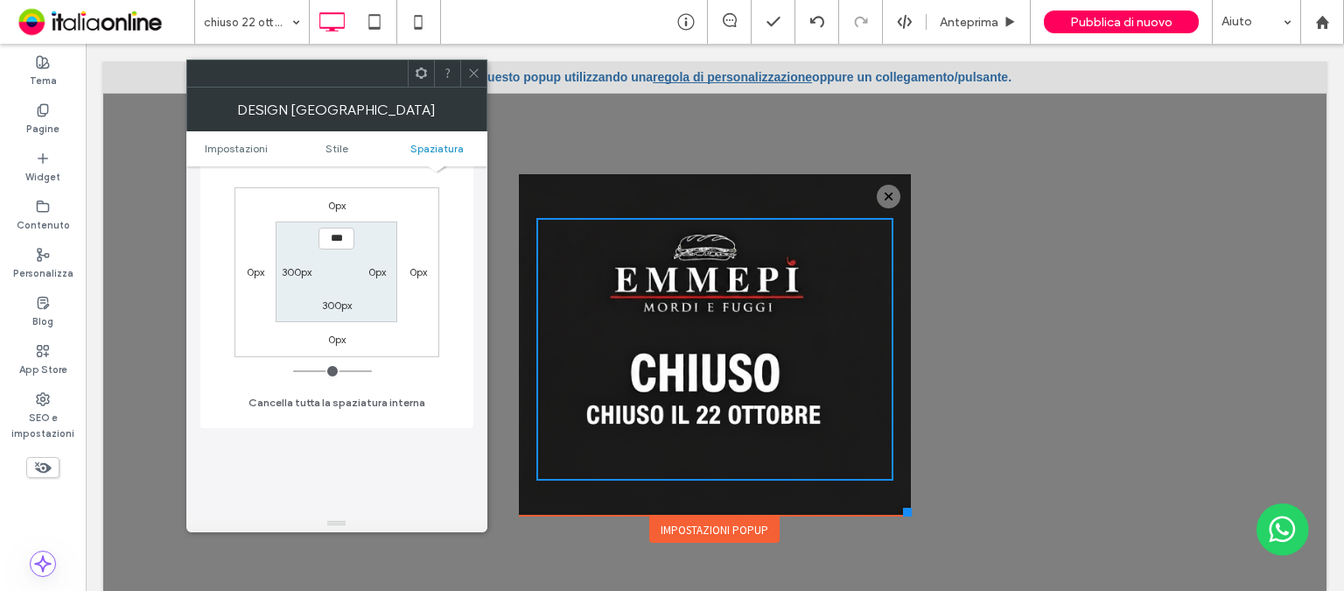
click at [289, 267] on label "300px" at bounding box center [297, 271] width 30 height 13
type input "***"
click at [294, 274] on input "*****" at bounding box center [297, 272] width 36 height 22
type input "***"
click at [443, 391] on div "Modifica spaziatura interna su desktop e tablet 0px 0px 0px 0px 0px 0px 300px *…" at bounding box center [336, 265] width 245 height 302
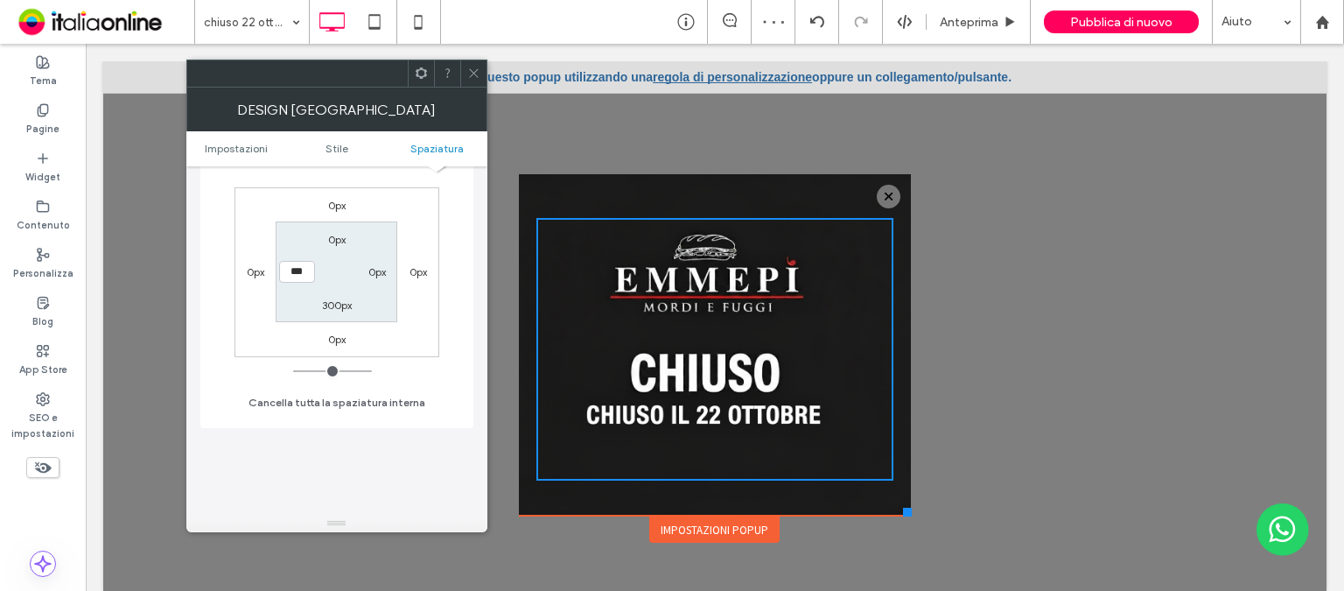
click at [330, 304] on label "300px" at bounding box center [337, 304] width 30 height 13
type input "***"
click at [330, 304] on input "*****" at bounding box center [336, 305] width 36 height 22
type input "***"
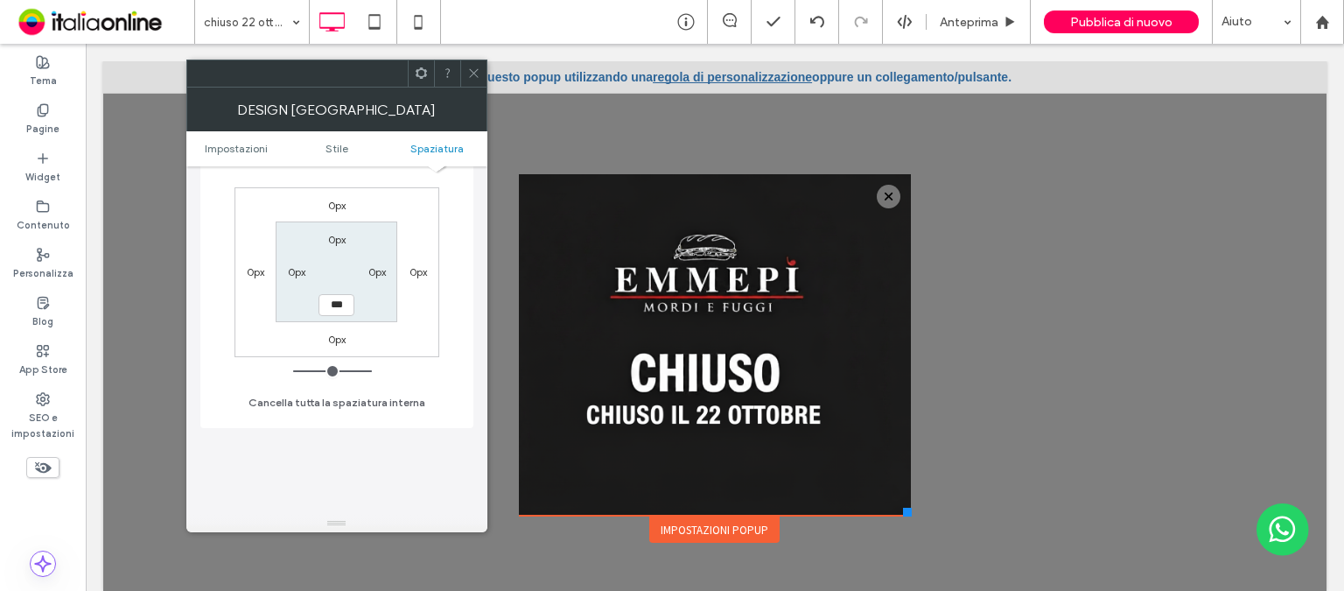
type input "*"
click at [437, 400] on div "Modifica spaziatura interna su desktop e tablet 0px 0px 0px 0px 0px 0px *** 0px…" at bounding box center [336, 265] width 245 height 302
click at [471, 73] on icon at bounding box center [473, 72] width 13 height 13
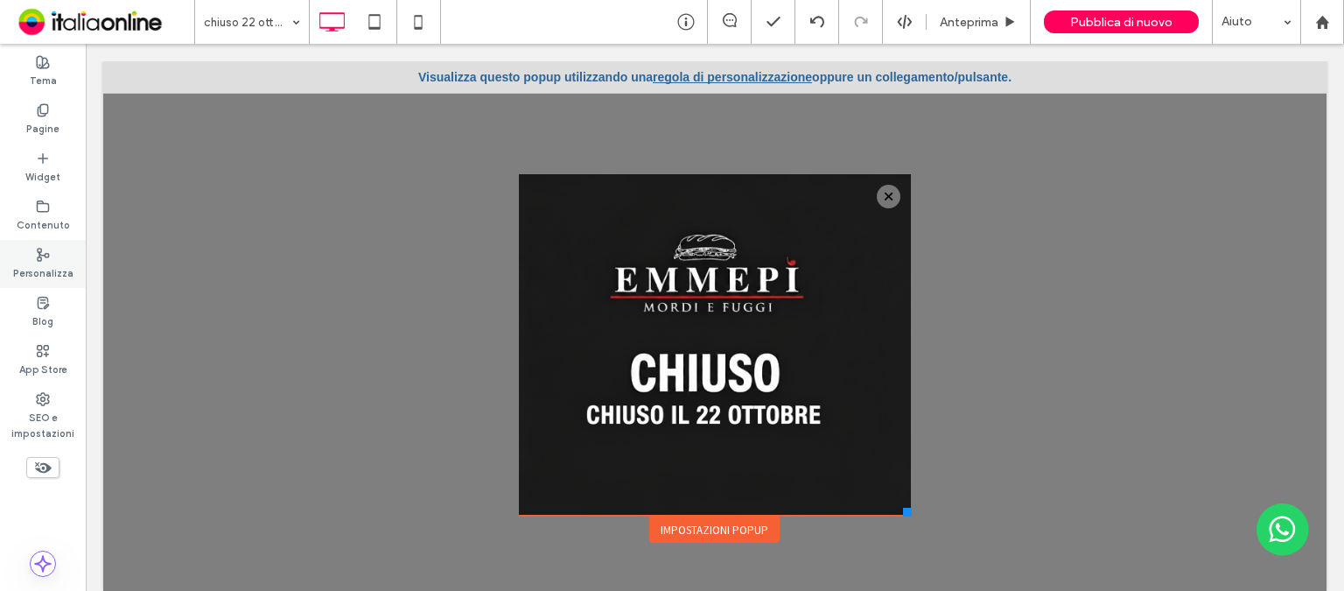
click at [45, 266] on label "Personalizza" at bounding box center [43, 271] width 60 height 19
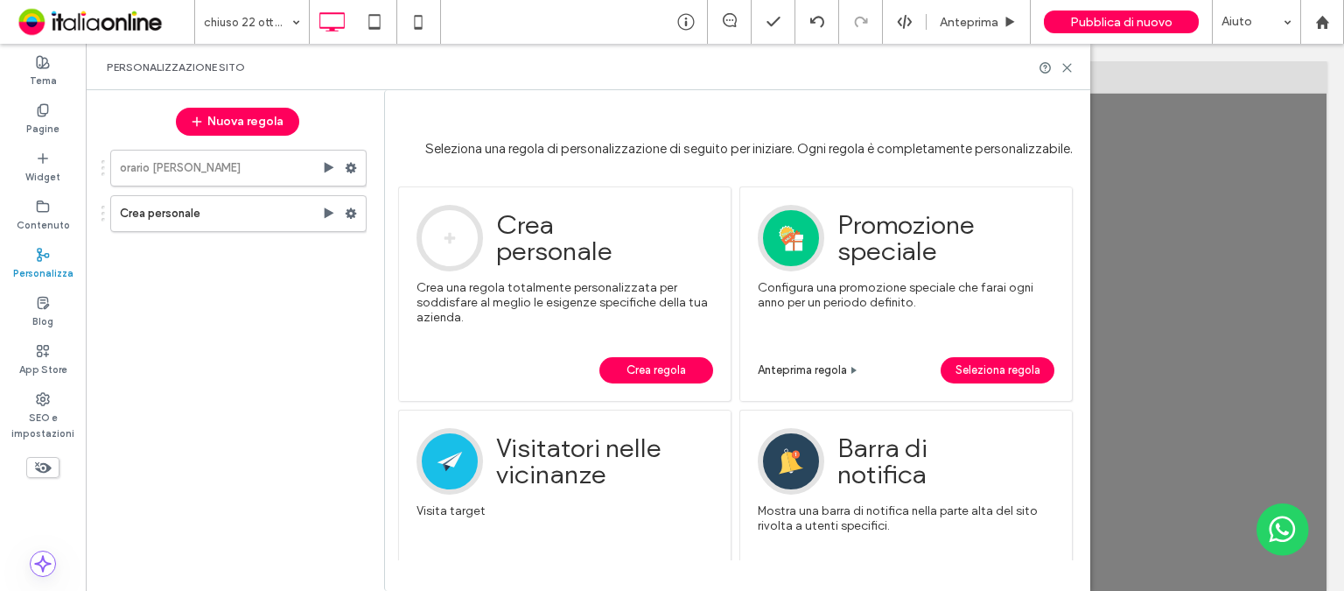
click at [661, 373] on span "Crea regola" at bounding box center [655, 370] width 59 height 26
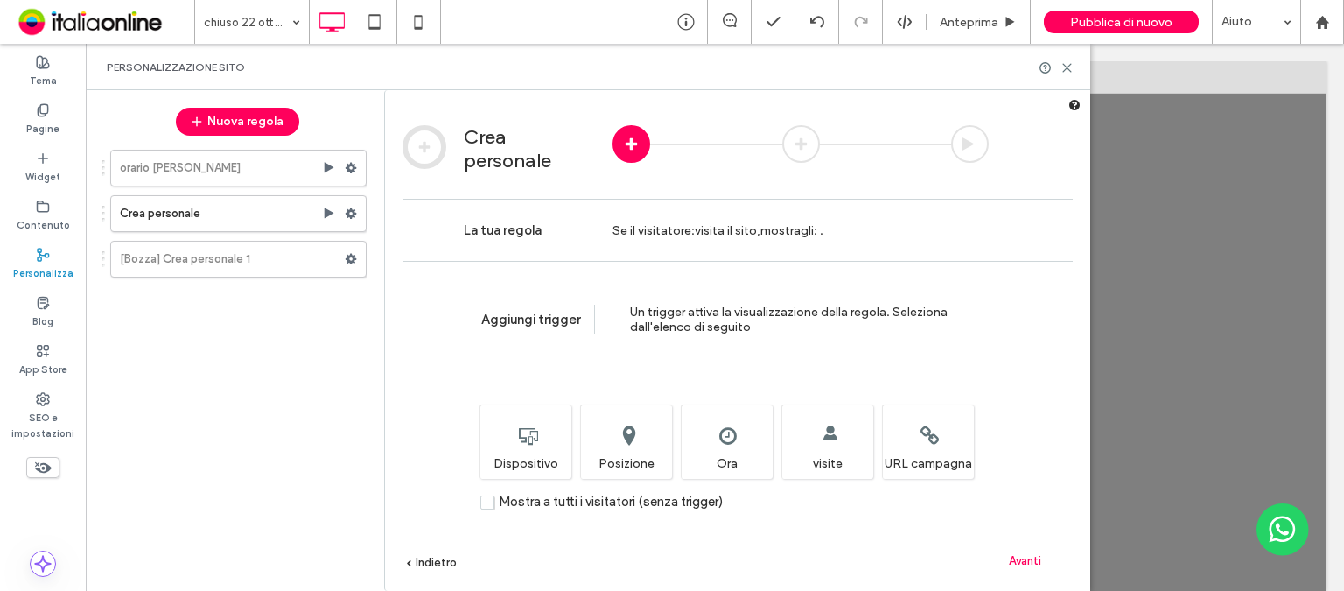
click at [1018, 554] on span "Avanti" at bounding box center [1025, 560] width 32 height 13
click at [1026, 558] on span "Avanti" at bounding box center [1025, 560] width 32 height 13
click at [1027, 563] on span "Avanti" at bounding box center [1025, 560] width 32 height 13
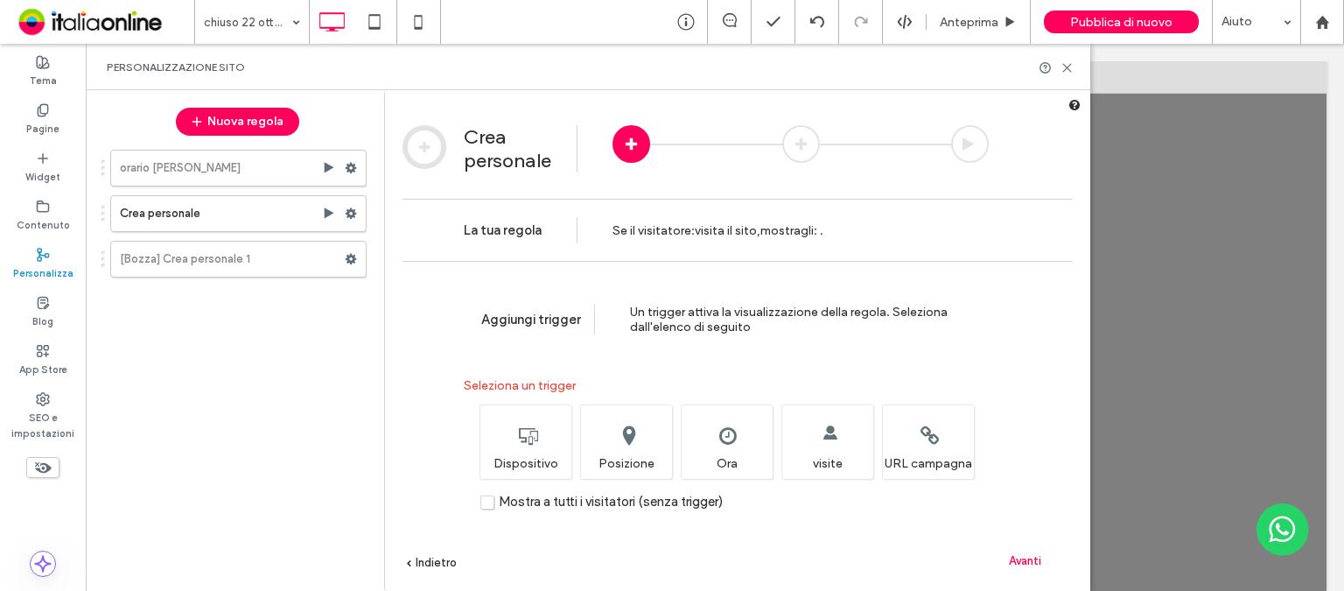
click at [1027, 563] on span "Avanti" at bounding box center [1025, 560] width 32 height 13
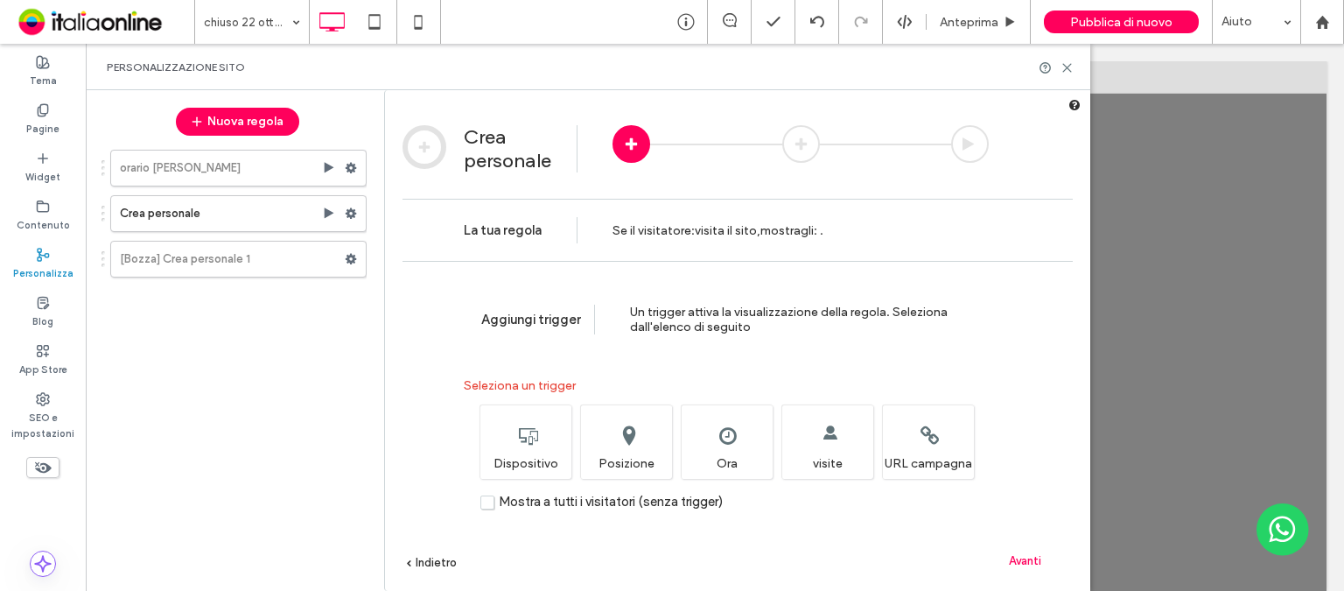
drag, startPoint x: 1027, startPoint y: 563, endPoint x: 990, endPoint y: 563, distance: 36.7
click at [1027, 563] on span "Avanti" at bounding box center [1025, 560] width 32 height 13
click at [485, 507] on label "Mostra a tutti i visitatori (senza trigger)" at bounding box center [601, 501] width 242 height 15
click at [1025, 564] on span "Avanti" at bounding box center [1025, 560] width 32 height 13
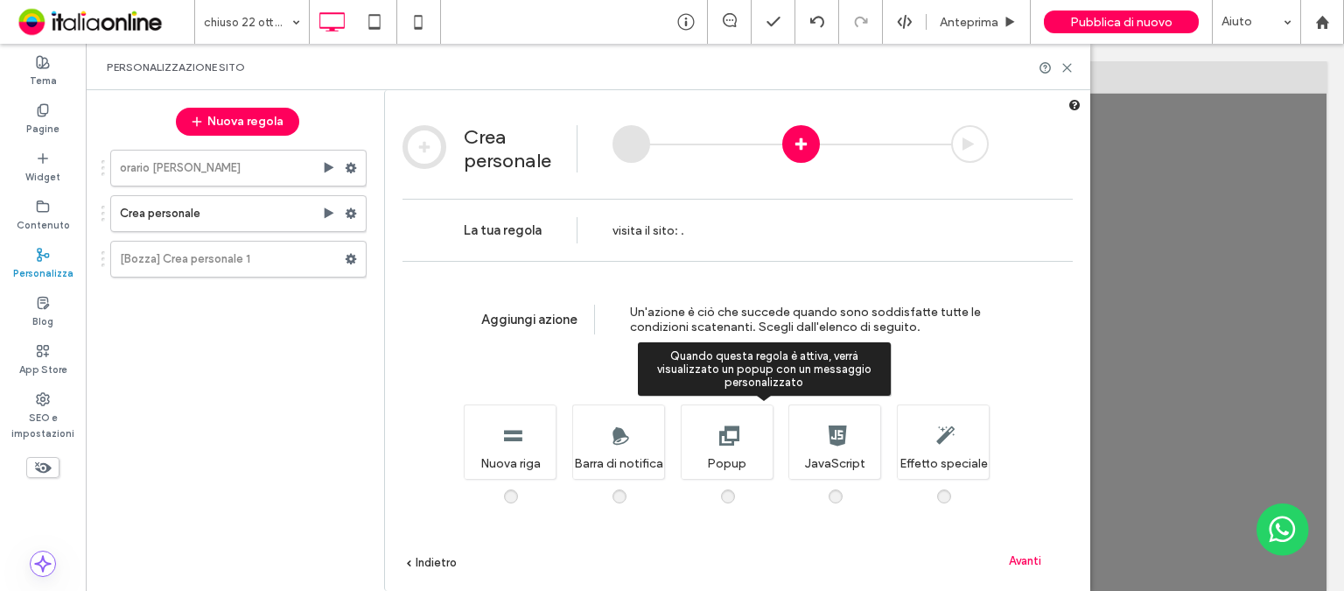
click at [738, 487] on span at bounding box center [738, 487] width 0 height 0
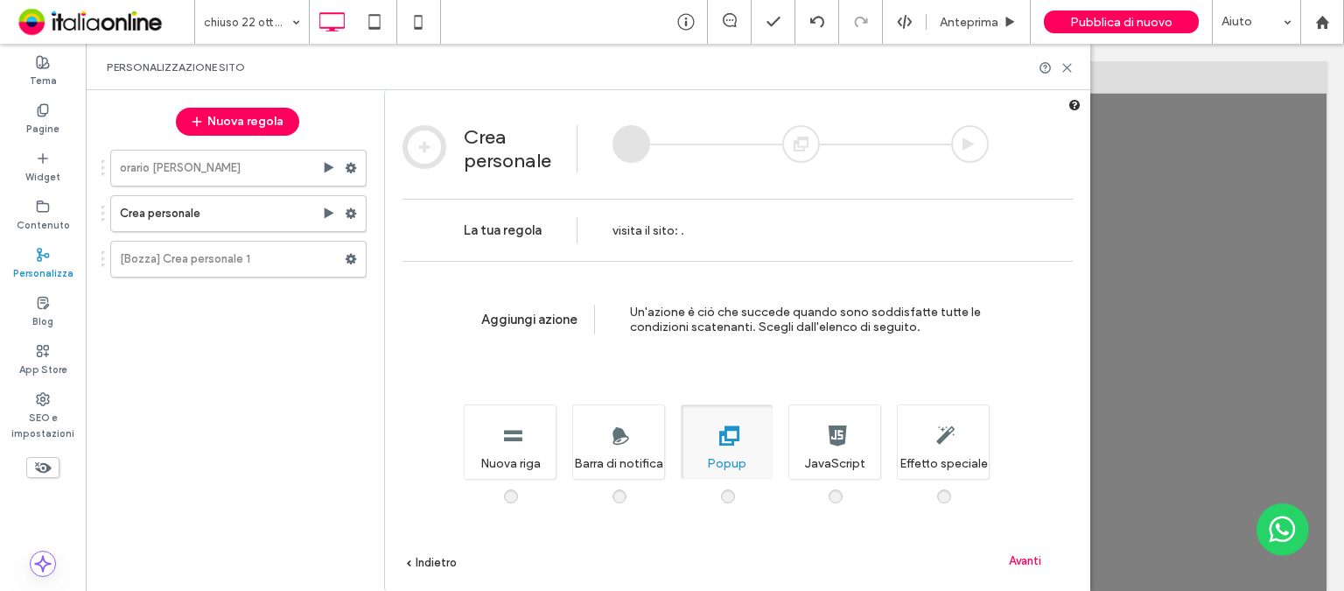
click at [1029, 560] on span "Avanti" at bounding box center [1025, 560] width 32 height 13
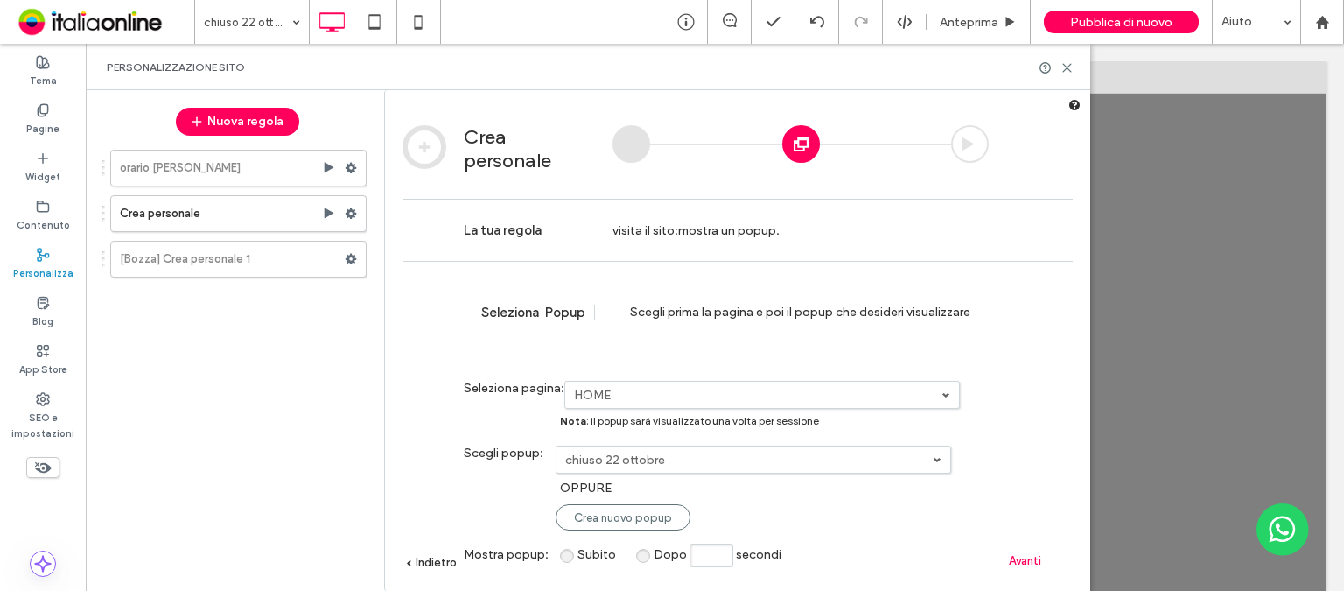
click at [668, 404] on link "HOME" at bounding box center [762, 394] width 394 height 26
click at [588, 327] on div "Seleziona Popup Scegli prima la pagina e poi il popup che desideri visualizzare" at bounding box center [737, 312] width 670 height 102
click at [713, 563] on input "Dopo secondi" at bounding box center [711, 555] width 44 height 24
type input "*"
click at [1025, 566] on span "Avanti" at bounding box center [1025, 560] width 32 height 13
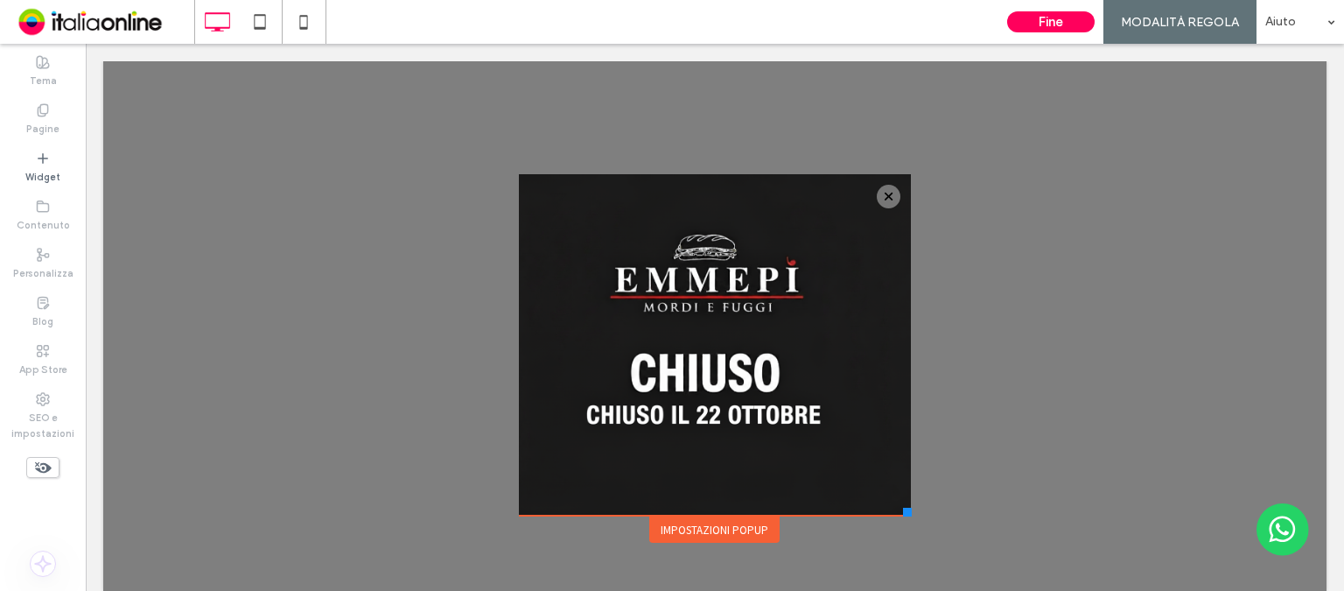
scroll to position [0, 0]
drag, startPoint x: 1067, startPoint y: 5, endPoint x: 1163, endPoint y: 11, distance: 96.4
click at [1163, 11] on div "MODALITÀ REGOLA" at bounding box center [1179, 22] width 153 height 44
click at [1162, 27] on span "MODALITÀ REGOLA" at bounding box center [1180, 22] width 118 height 15
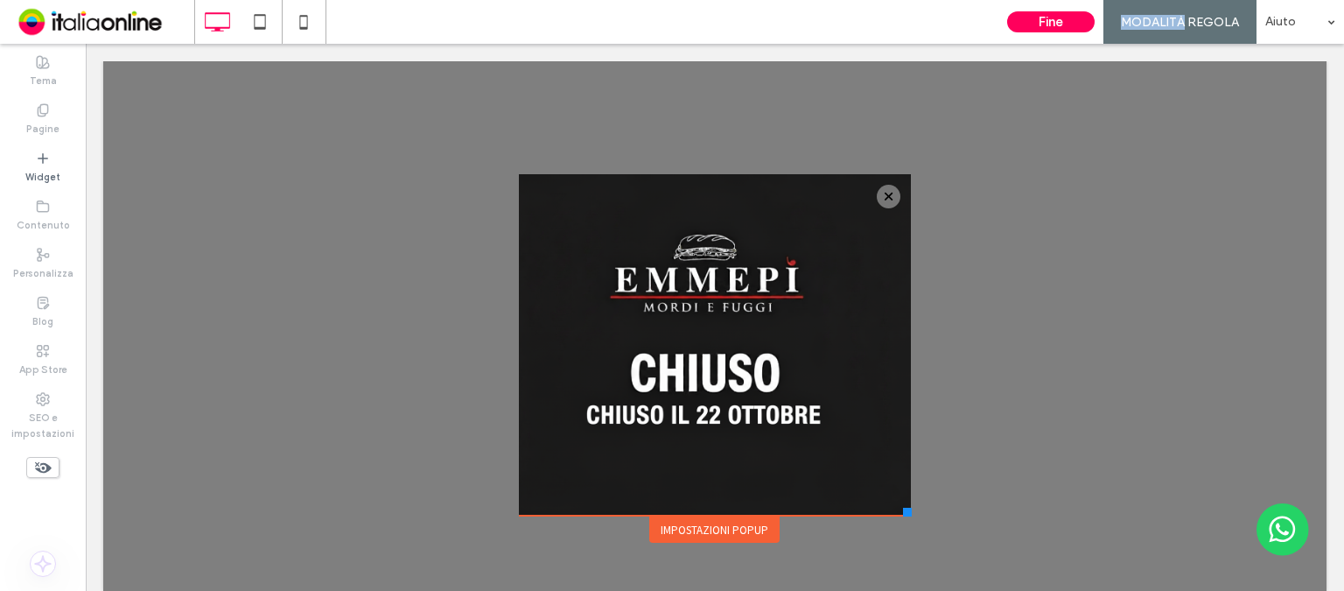
click at [1162, 27] on span "MODALITÀ REGOLA" at bounding box center [1180, 22] width 118 height 15
click at [1118, 31] on div "MODALITÀ REGOLA" at bounding box center [1179, 22] width 153 height 44
click at [700, 531] on div "Impostazioni popup" at bounding box center [714, 529] width 130 height 26
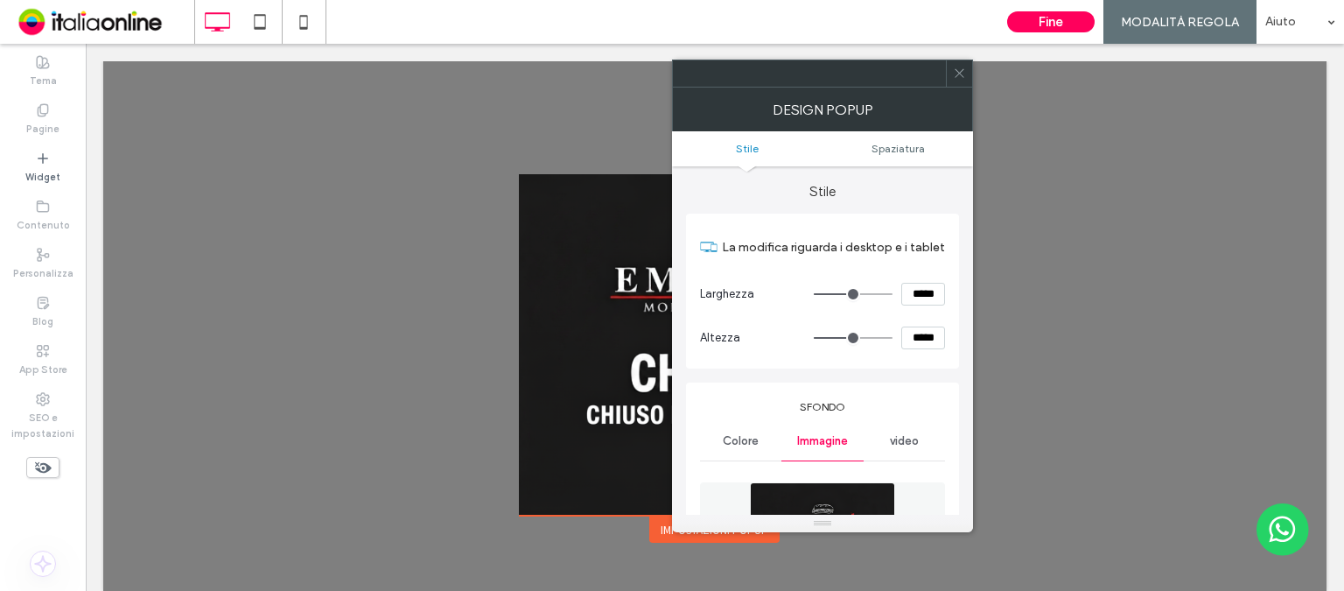
click at [956, 88] on div "DESIGN POPUP" at bounding box center [822, 109] width 301 height 44
drag, startPoint x: 959, startPoint y: 75, endPoint x: 1005, endPoint y: 42, distance: 57.1
click at [959, 75] on icon at bounding box center [959, 72] width 13 height 13
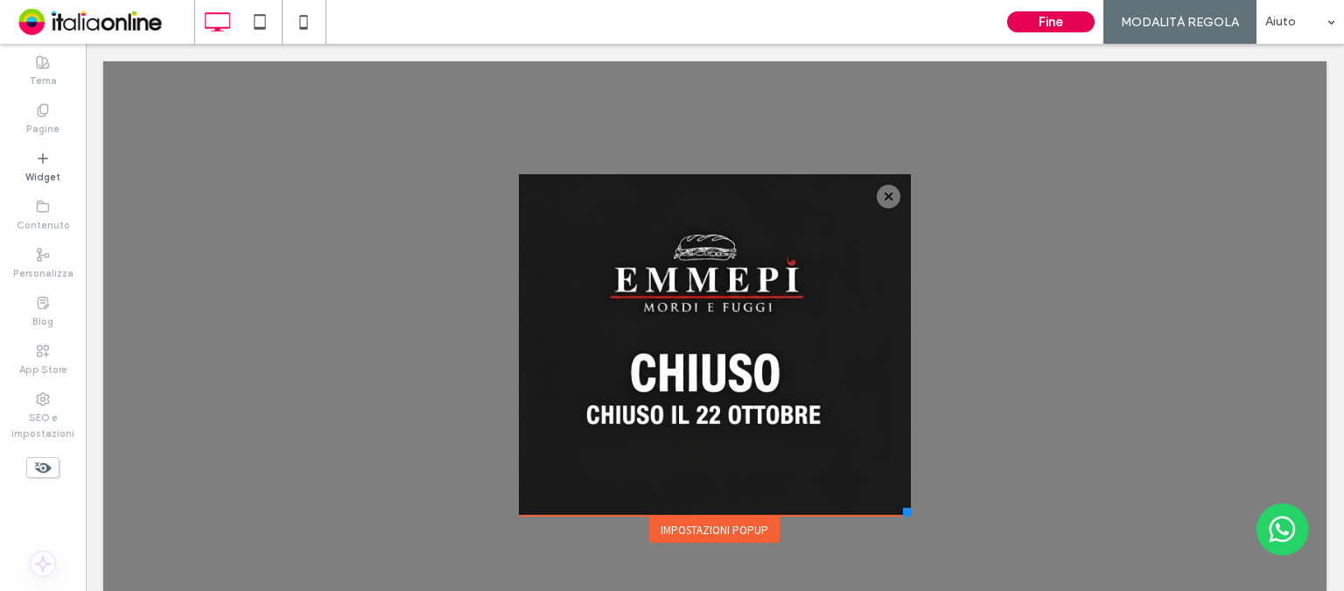
click at [1023, 14] on button "Fine" at bounding box center [1050, 21] width 87 height 21
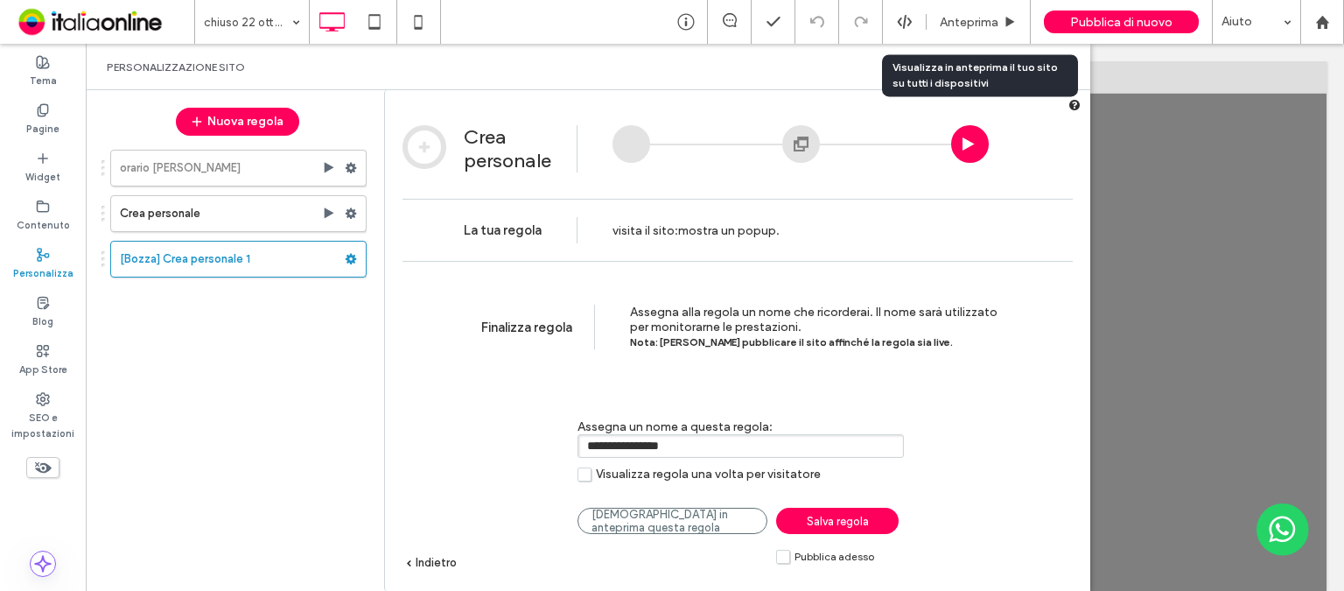
click at [585, 474] on label "Visualizza regola una volta per visitatore" at bounding box center [698, 473] width 243 height 15
click at [781, 559] on label "Pubblica adesso" at bounding box center [825, 556] width 98 height 15
click at [430, 560] on span "Indietro" at bounding box center [436, 562] width 41 height 13
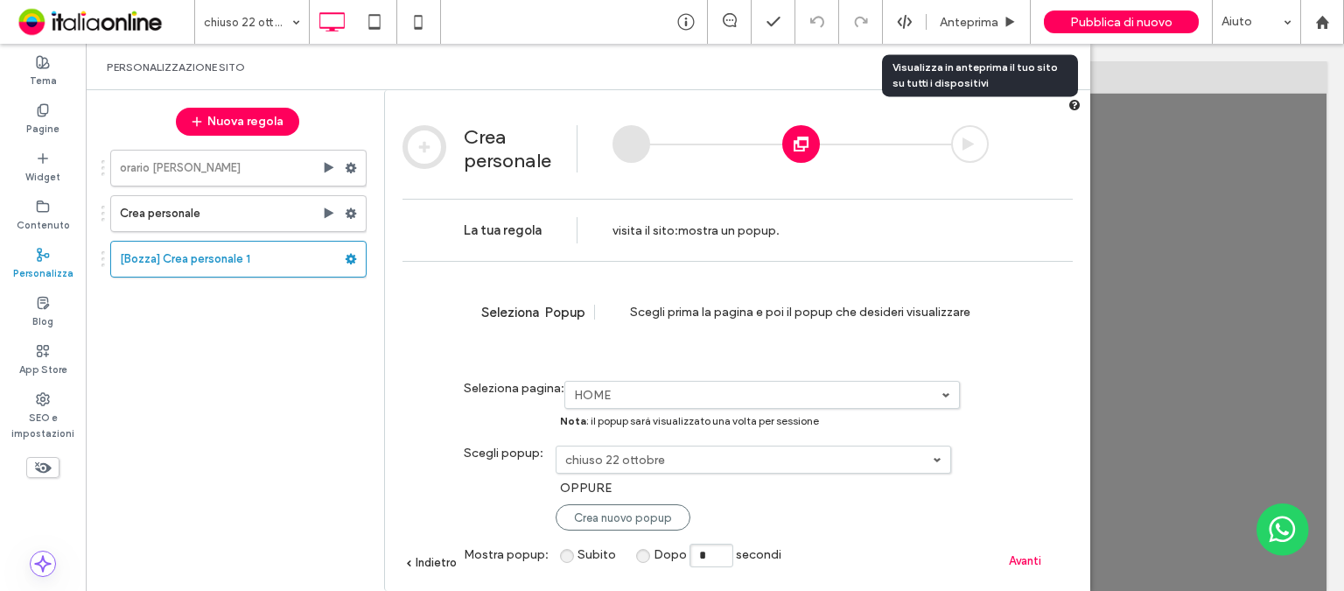
click at [430, 561] on span "Indietro" at bounding box center [436, 562] width 41 height 13
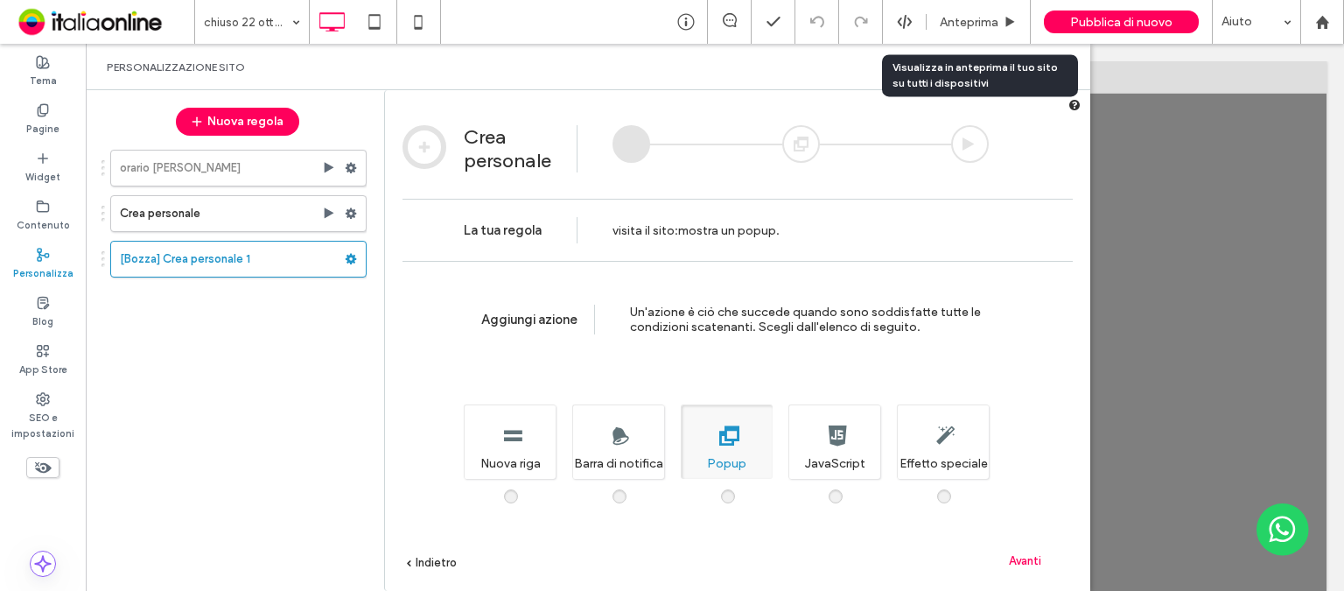
click at [430, 561] on span "Indietro" at bounding box center [436, 562] width 41 height 13
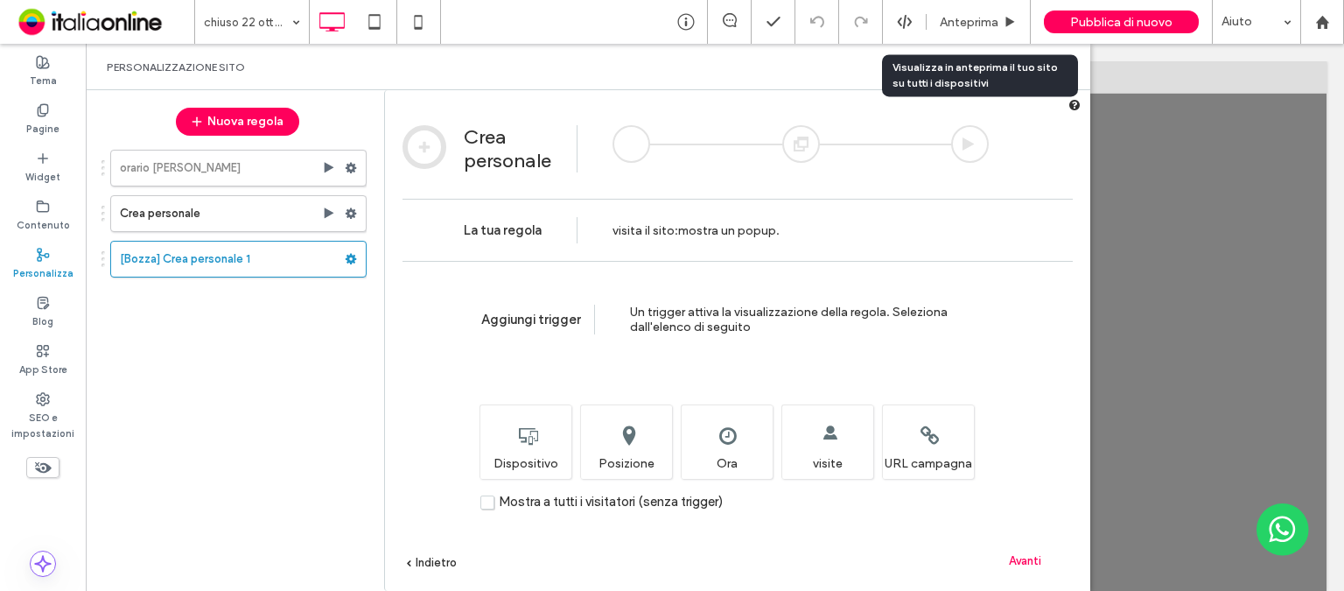
click at [423, 559] on span "Indietro" at bounding box center [436, 562] width 41 height 13
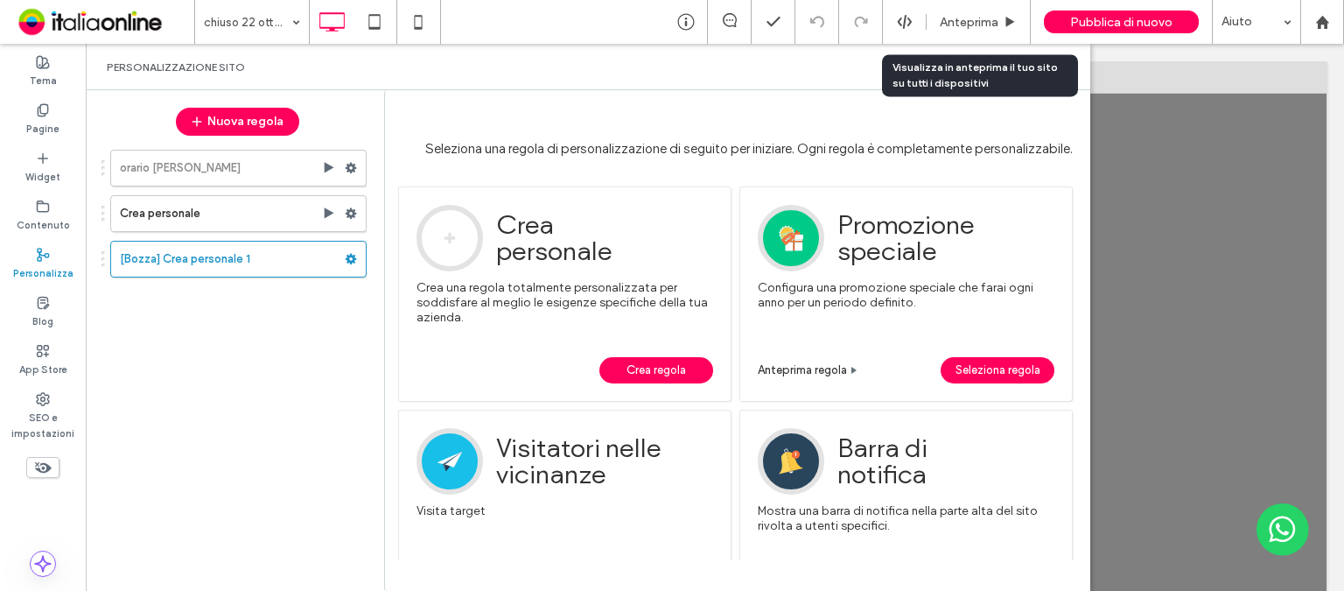
click at [654, 370] on span "Crea regola" at bounding box center [655, 370] width 59 height 26
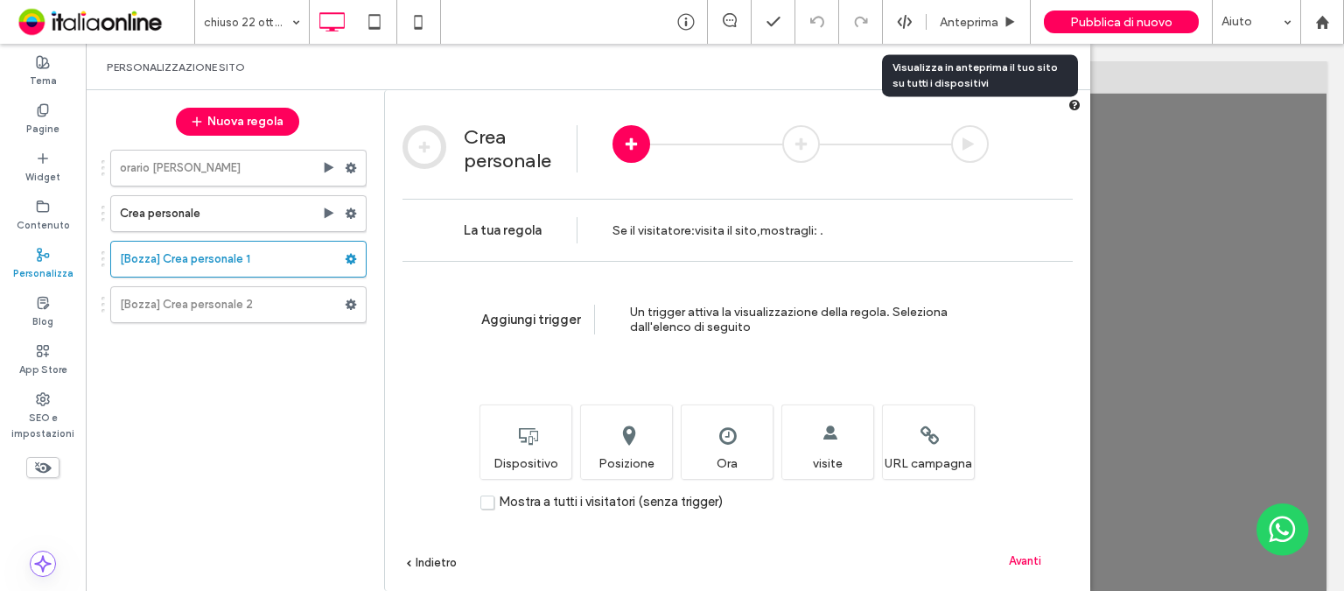
click at [486, 503] on label "Mostra a tutti i visitatori (senza trigger)" at bounding box center [601, 501] width 242 height 15
click at [1025, 560] on span "Avanti" at bounding box center [1025, 560] width 32 height 13
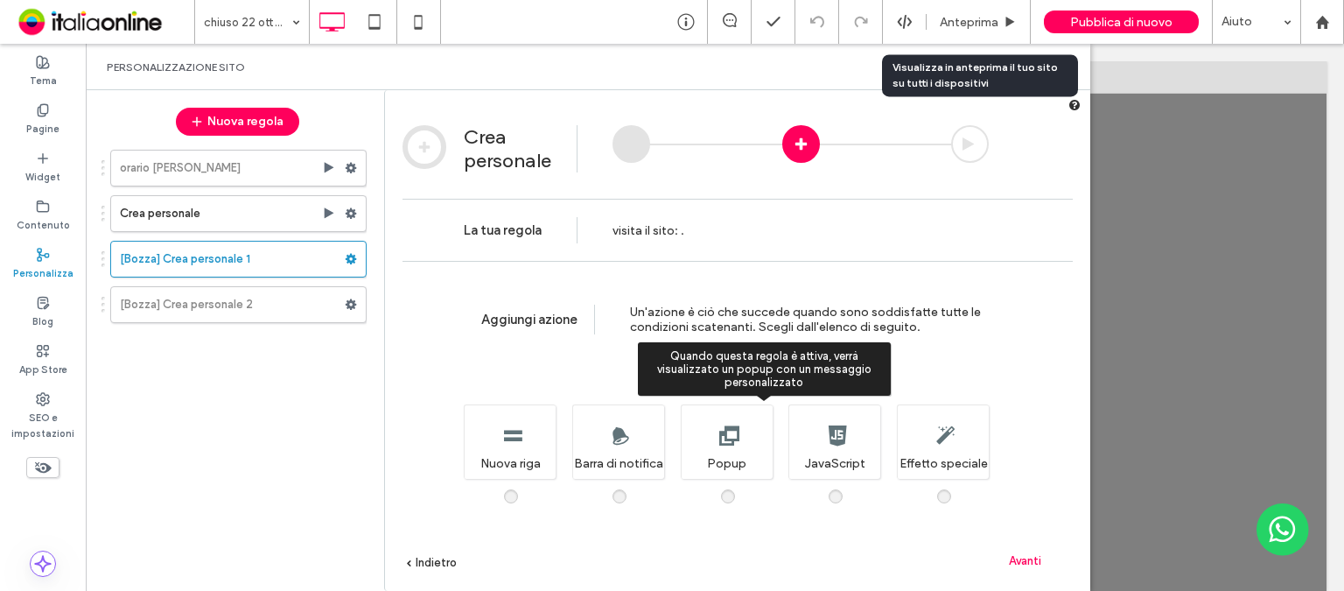
click at [738, 487] on span at bounding box center [738, 487] width 0 height 0
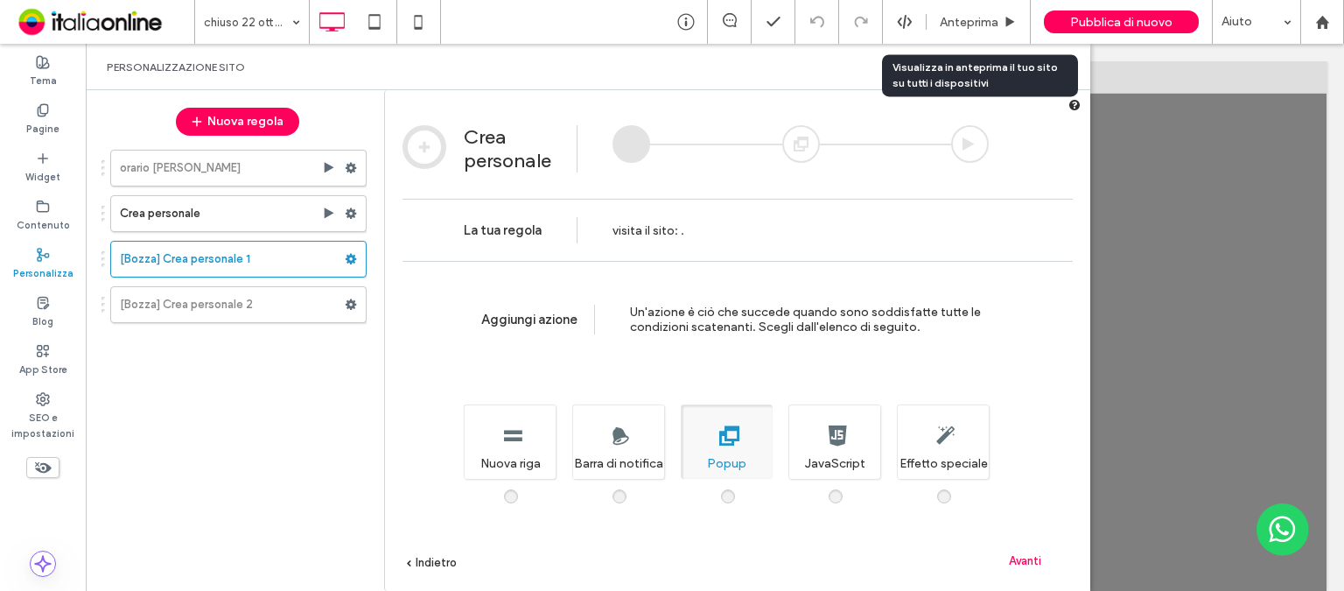
click at [1023, 555] on span "Avanti" at bounding box center [1025, 560] width 32 height 13
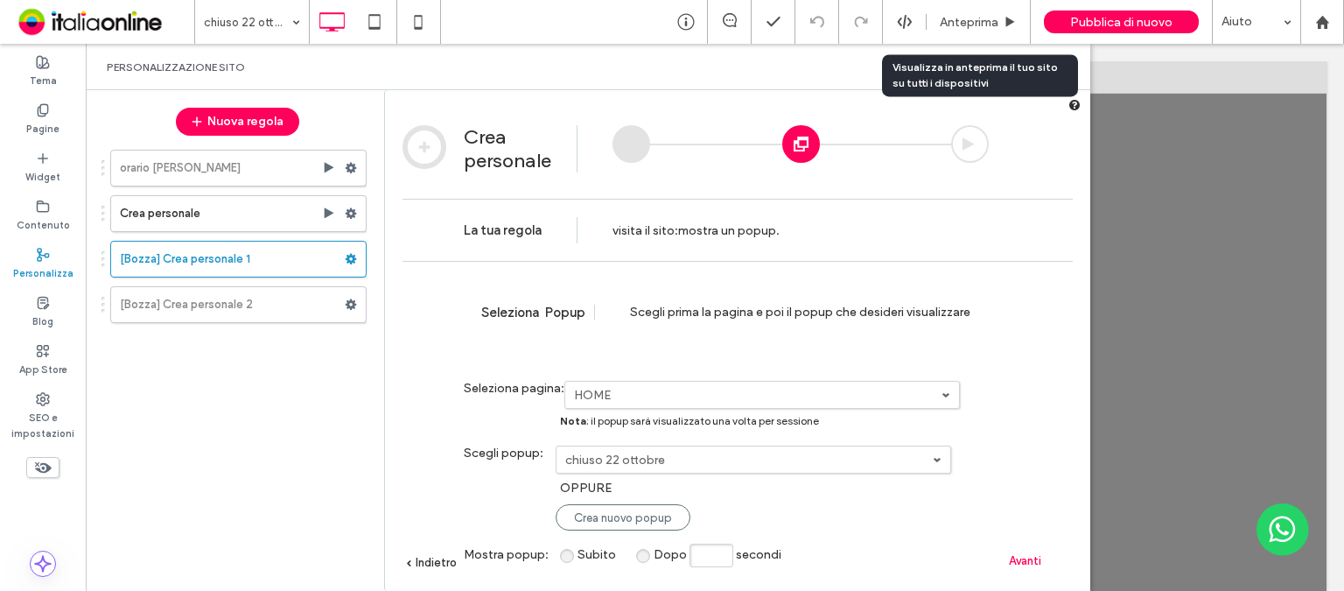
click at [718, 549] on input "Dopo secondi" at bounding box center [711, 555] width 44 height 24
type input "*"
click at [1024, 557] on span "Avanti" at bounding box center [1025, 560] width 32 height 13
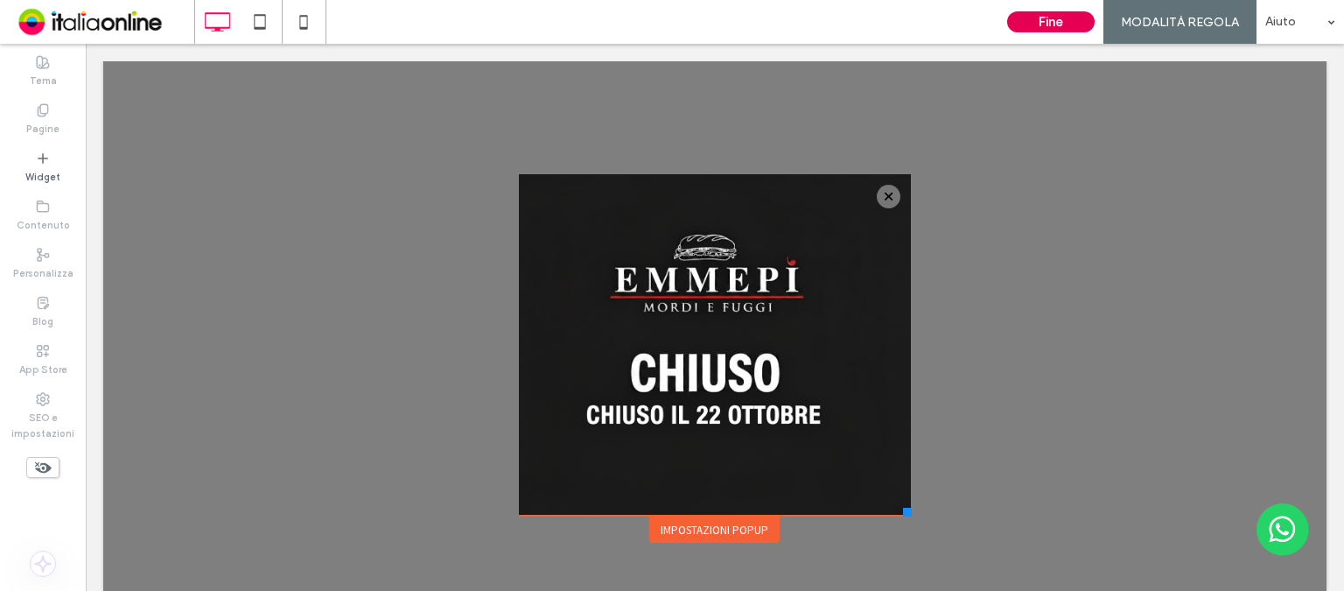
click at [1054, 24] on button "Fine" at bounding box center [1050, 21] width 87 height 21
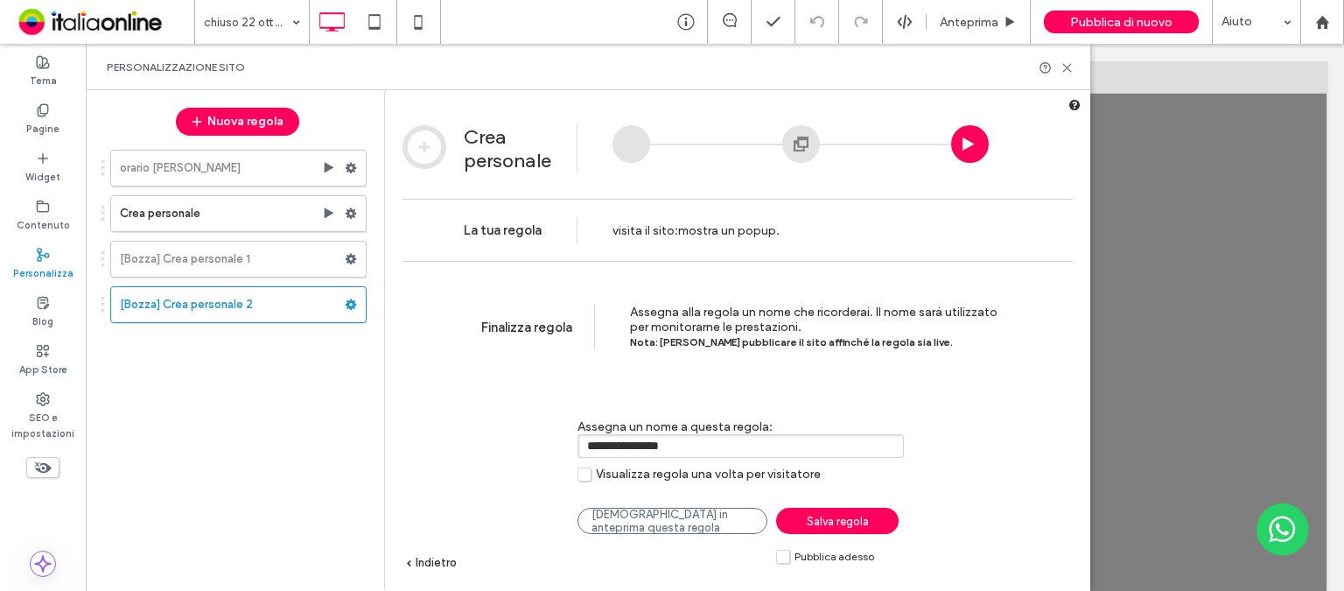
click at [585, 475] on label "Visualizza regola una volta per visitatore" at bounding box center [698, 473] width 243 height 15
click at [833, 528] on link "Salva regola" at bounding box center [837, 520] width 122 height 26
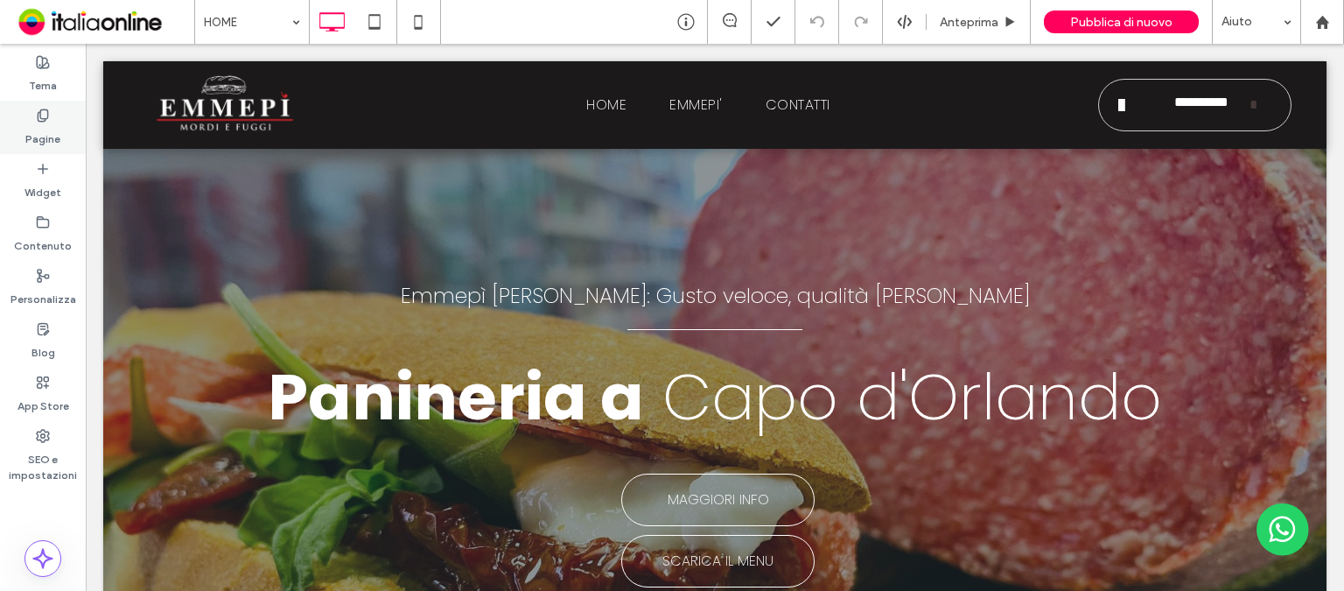
click at [31, 115] on div "Pagine" at bounding box center [43, 127] width 86 height 53
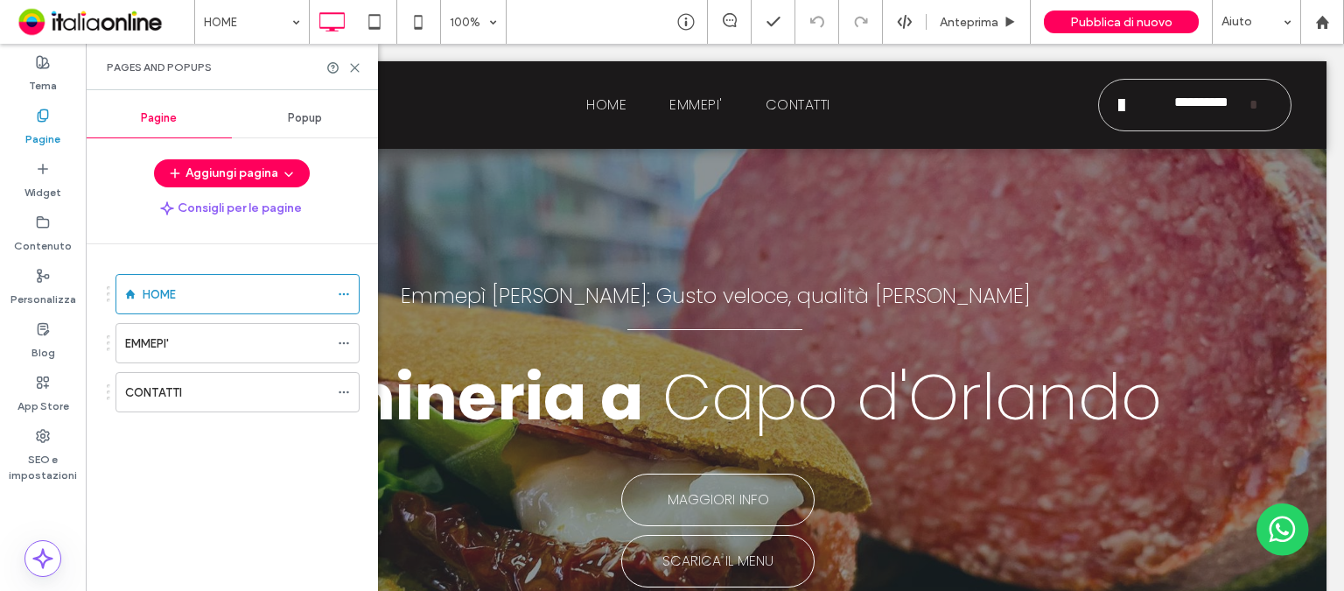
click at [311, 115] on span "Popup" at bounding box center [305, 118] width 34 height 14
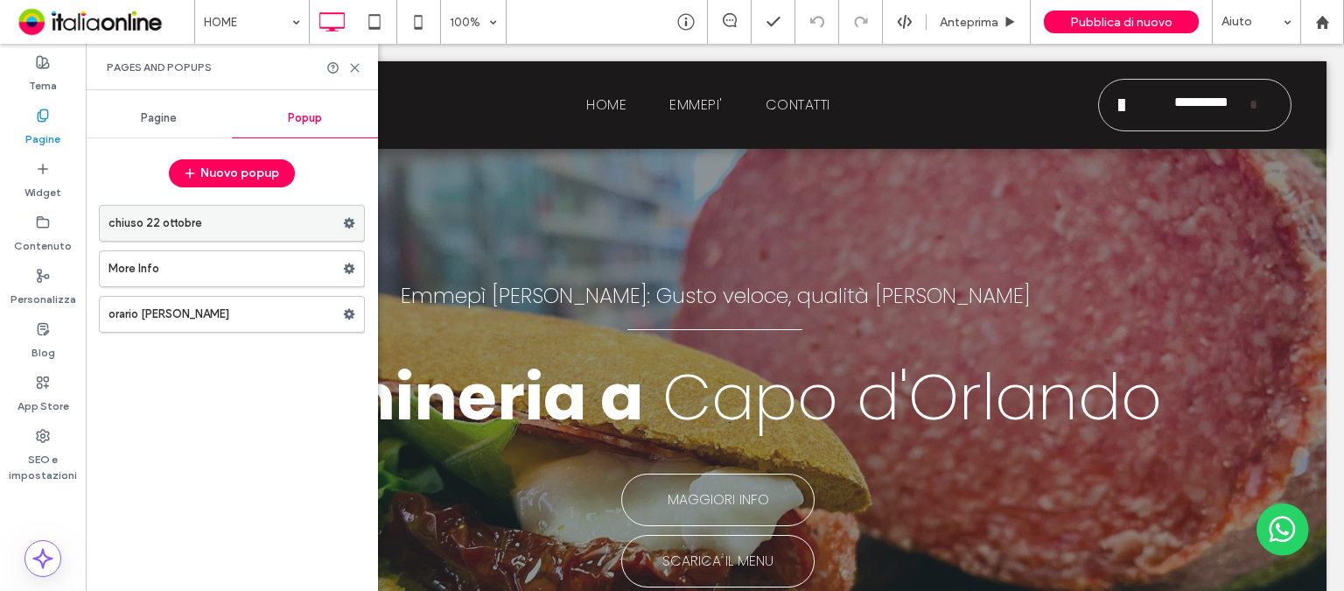
click at [348, 222] on icon at bounding box center [349, 223] width 12 height 12
click at [251, 222] on label "chiuso 22 ottobre" at bounding box center [225, 223] width 234 height 35
click at [0, 0] on div at bounding box center [0, 0] width 0 height 0
click at [251, 222] on div at bounding box center [672, 295] width 1344 height 591
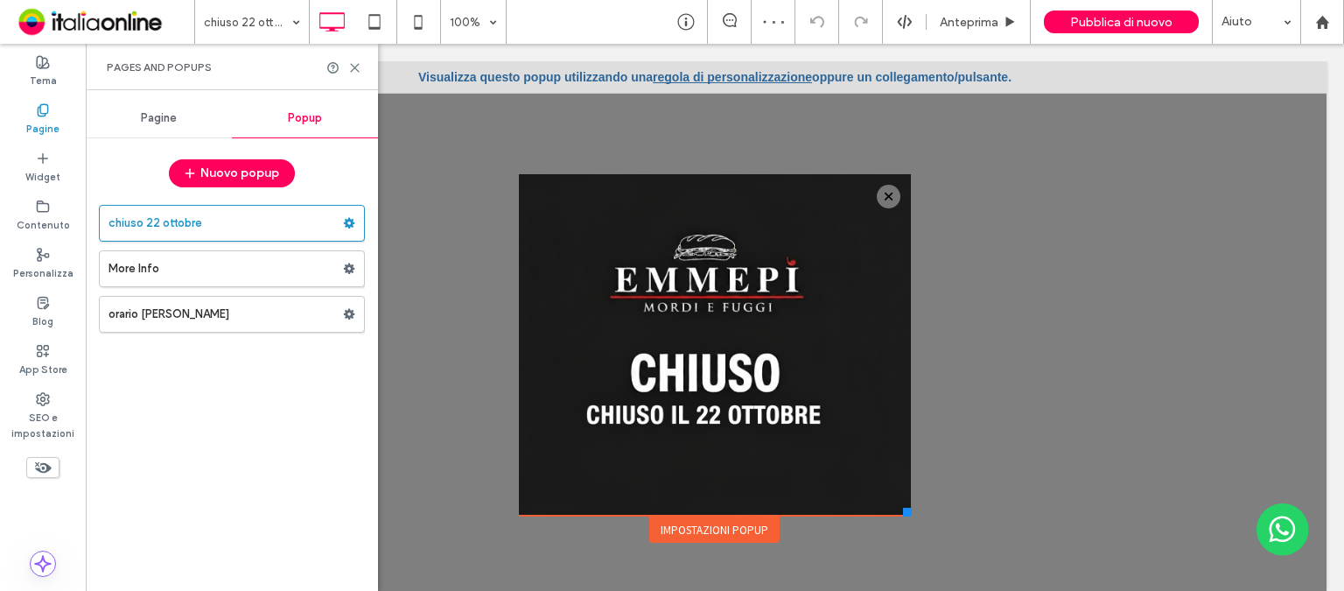
click at [693, 79] on div "**********" at bounding box center [714, 326] width 409 height 495
click at [654, 76] on link "regola di personalizzazione" at bounding box center [732, 77] width 159 height 14
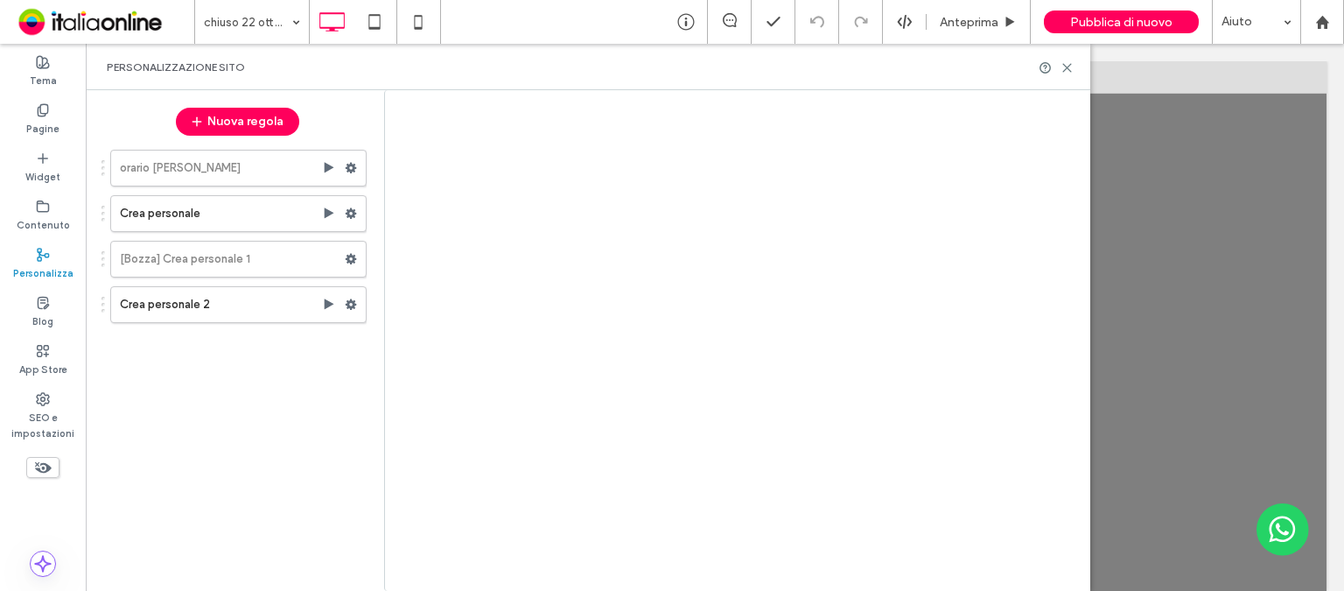
click at [654, 76] on link "regola di personalizzazione" at bounding box center [732, 77] width 159 height 14
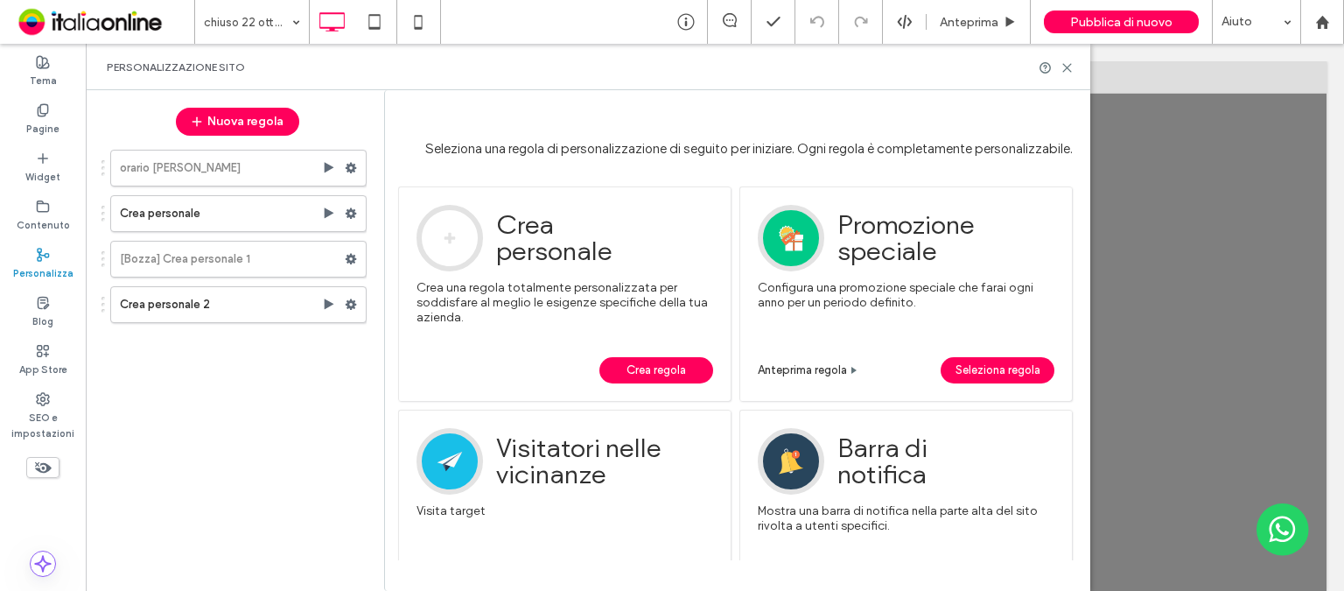
click at [667, 370] on span "Crea regola" at bounding box center [655, 370] width 59 height 26
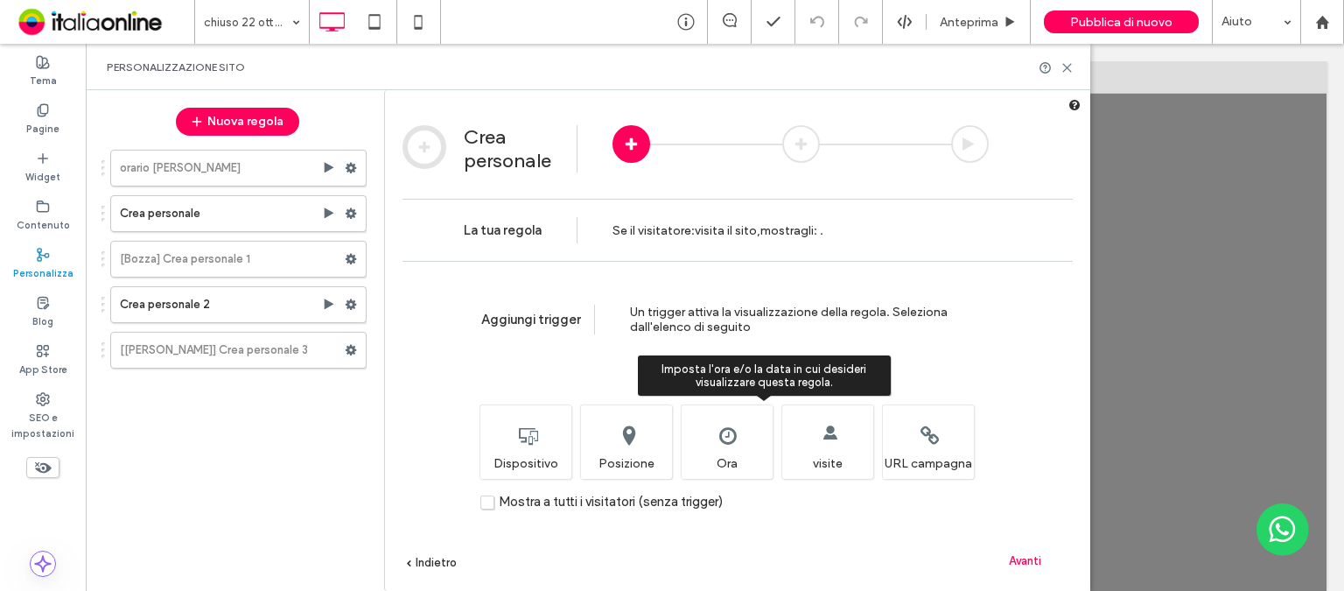
click at [703, 442] on div "Imposta l'ora e/o la data in cui desideri visualizzare questa regola. Ora" at bounding box center [727, 441] width 92 height 74
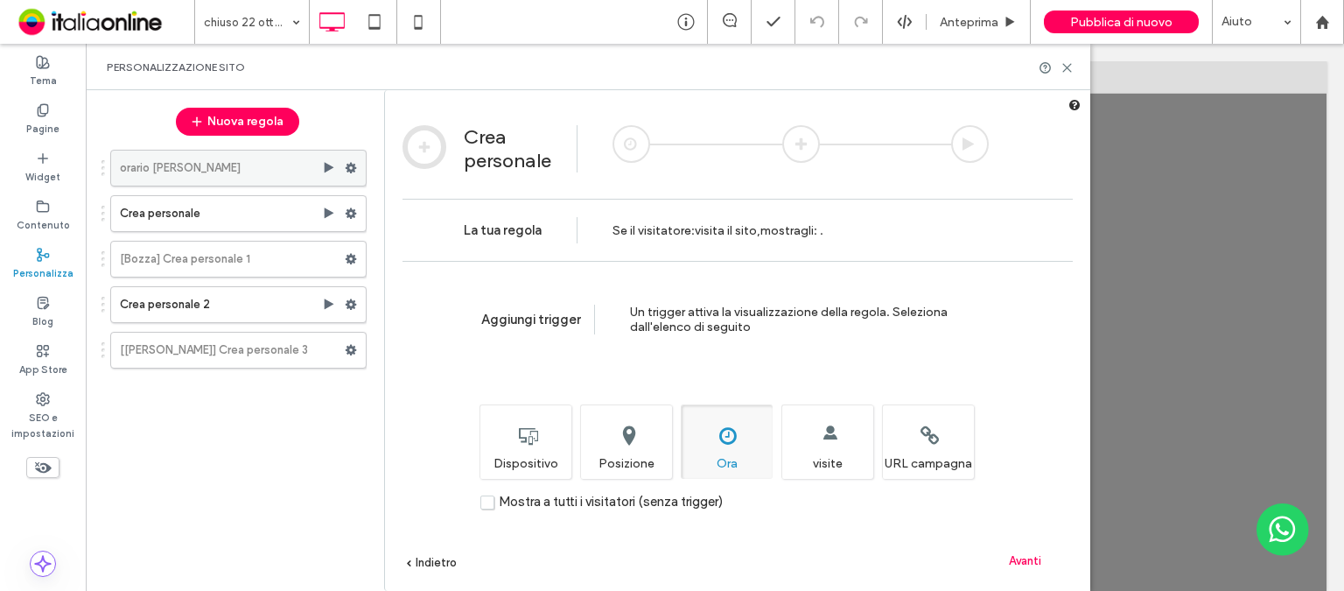
click at [238, 167] on label "orario [PERSON_NAME]" at bounding box center [221, 167] width 202 height 35
click at [910, 568] on div "Continua a modificare" at bounding box center [900, 560] width 136 height 26
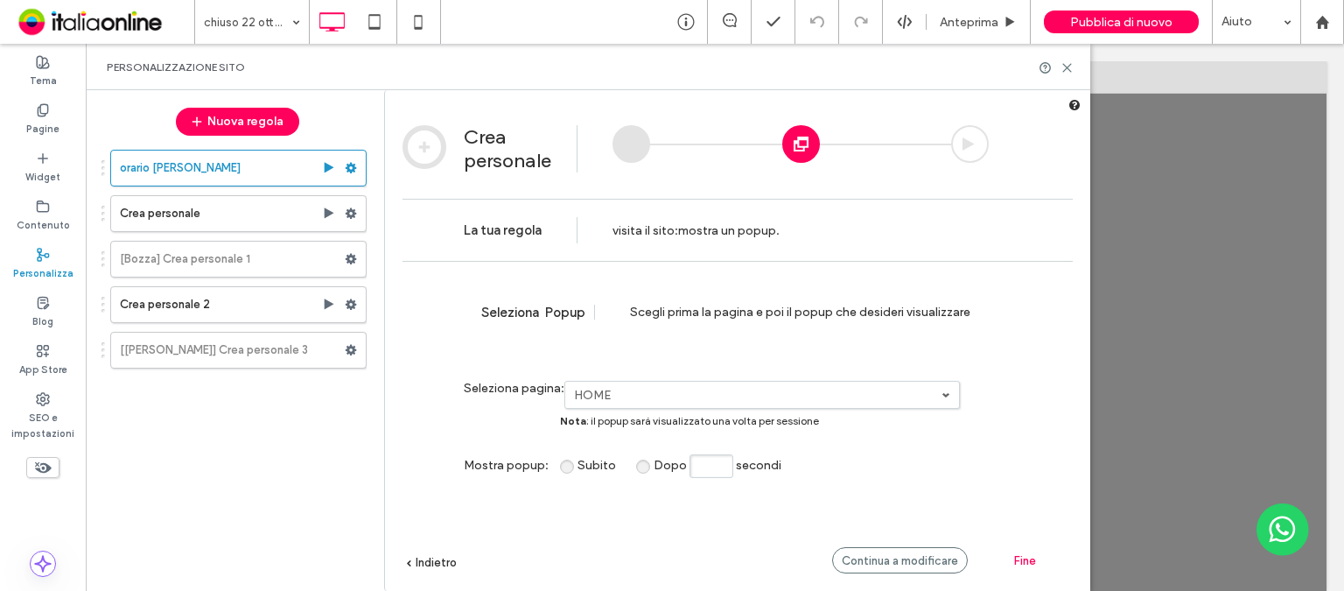
click at [729, 311] on div "Scegli prima la pagina e poi il popup che desideri visualizzare" at bounding box center [818, 311] width 376 height 15
drag, startPoint x: 675, startPoint y: 311, endPoint x: 878, endPoint y: 311, distance: 203.0
click at [878, 311] on div "Scegli prima la pagina e poi il popup che desideri visualizzare" at bounding box center [818, 311] width 376 height 15
click at [920, 319] on div "Seleziona Popup Scegli prima la pagina e poi il popup che desideri visualizzare" at bounding box center [737, 312] width 670 height 102
drag, startPoint x: 664, startPoint y: 218, endPoint x: 757, endPoint y: 238, distance: 94.9
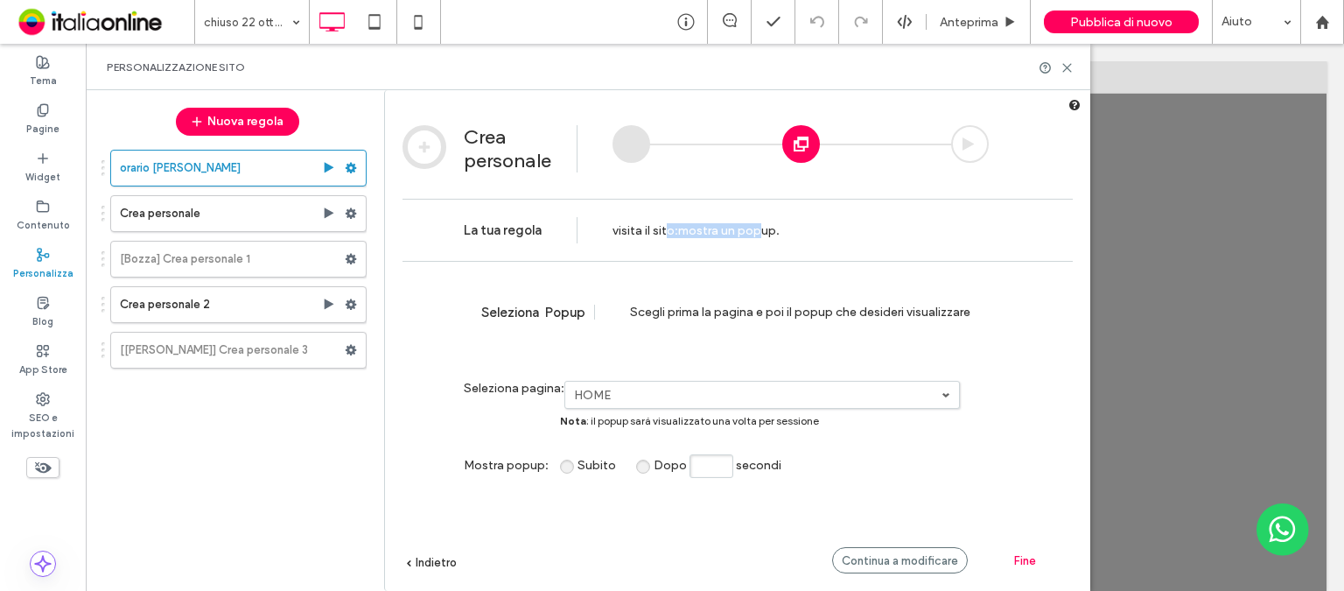
click at [757, 238] on div "visita il sito : mostra un popup ." at bounding box center [695, 229] width 167 height 61
click at [827, 270] on div "Seleziona Popup Scegli prima la pagina e poi il popup che desideri visualizzare" at bounding box center [737, 312] width 670 height 102
click at [692, 465] on input "Dopo secondi" at bounding box center [711, 466] width 44 height 24
type input "*"
drag, startPoint x: 735, startPoint y: 421, endPoint x: 549, endPoint y: 466, distance: 191.0
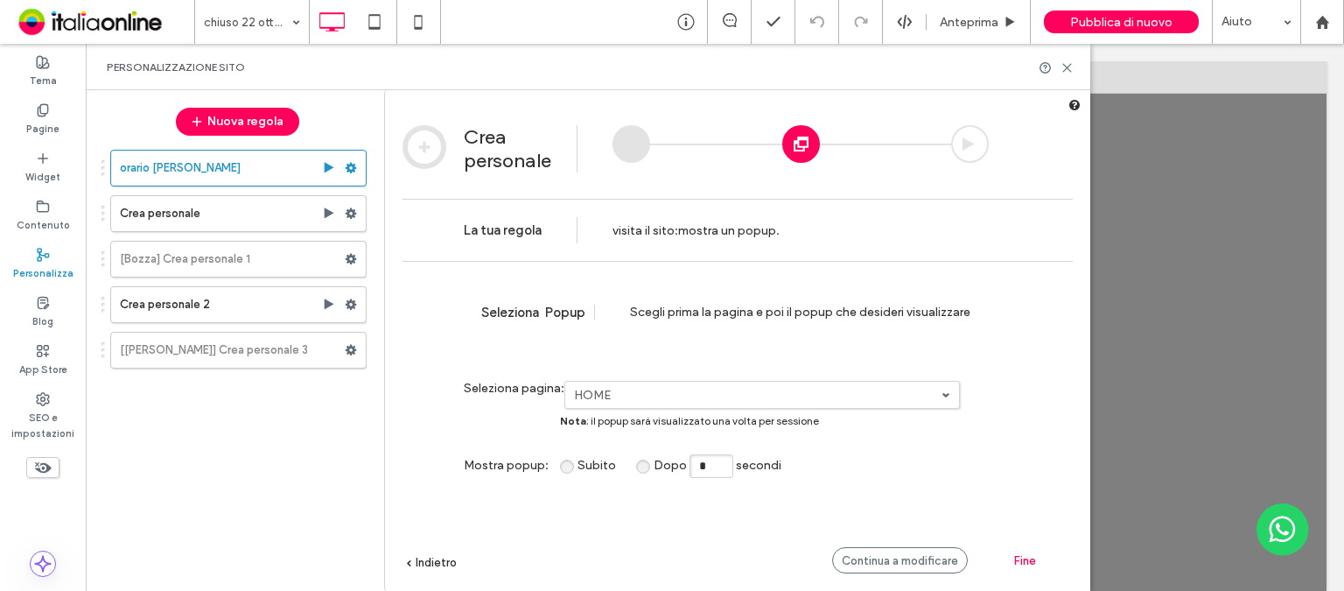
click at [735, 421] on span "Nota : il popup sarà visualizzato una volta per sessione" at bounding box center [689, 420] width 259 height 13
click at [441, 565] on span "Indietro" at bounding box center [436, 562] width 41 height 13
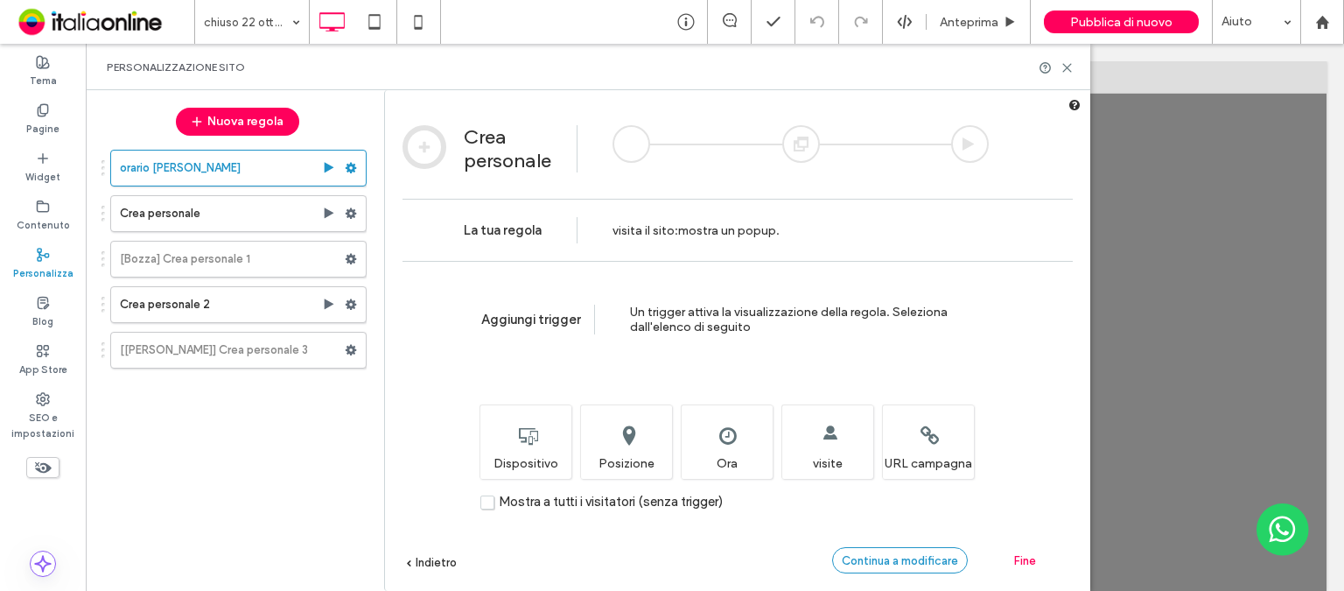
click at [910, 560] on span "Continua a modificare" at bounding box center [900, 560] width 116 height 13
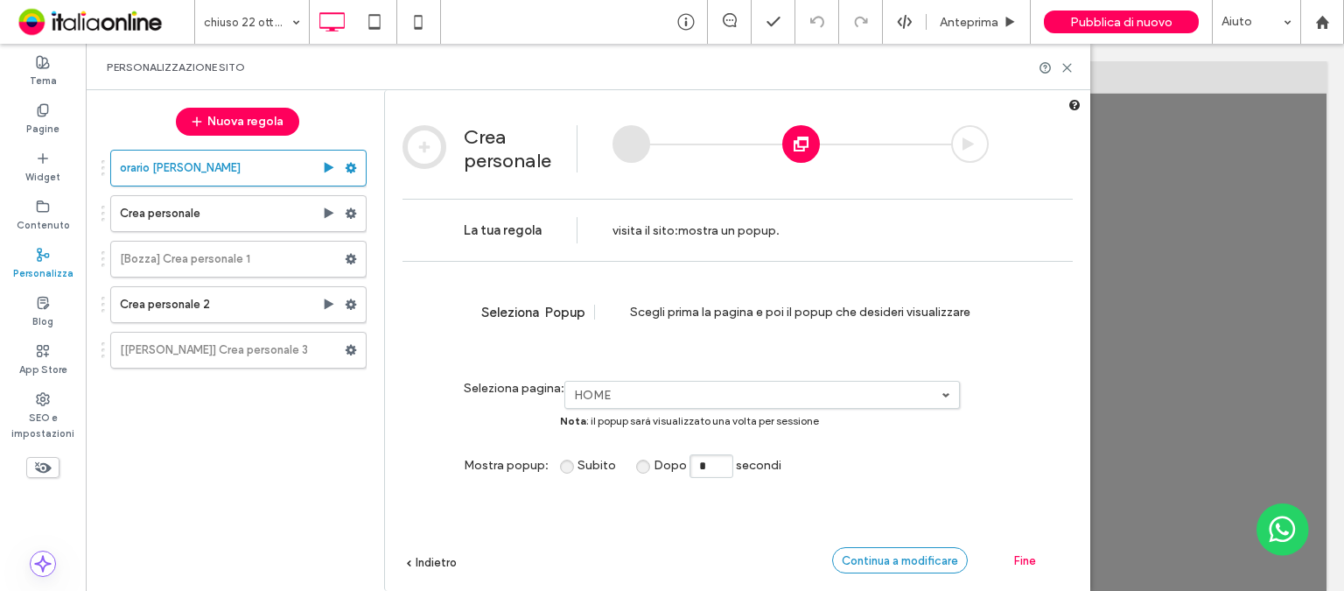
click at [907, 563] on span "Continua a modificare" at bounding box center [900, 560] width 116 height 13
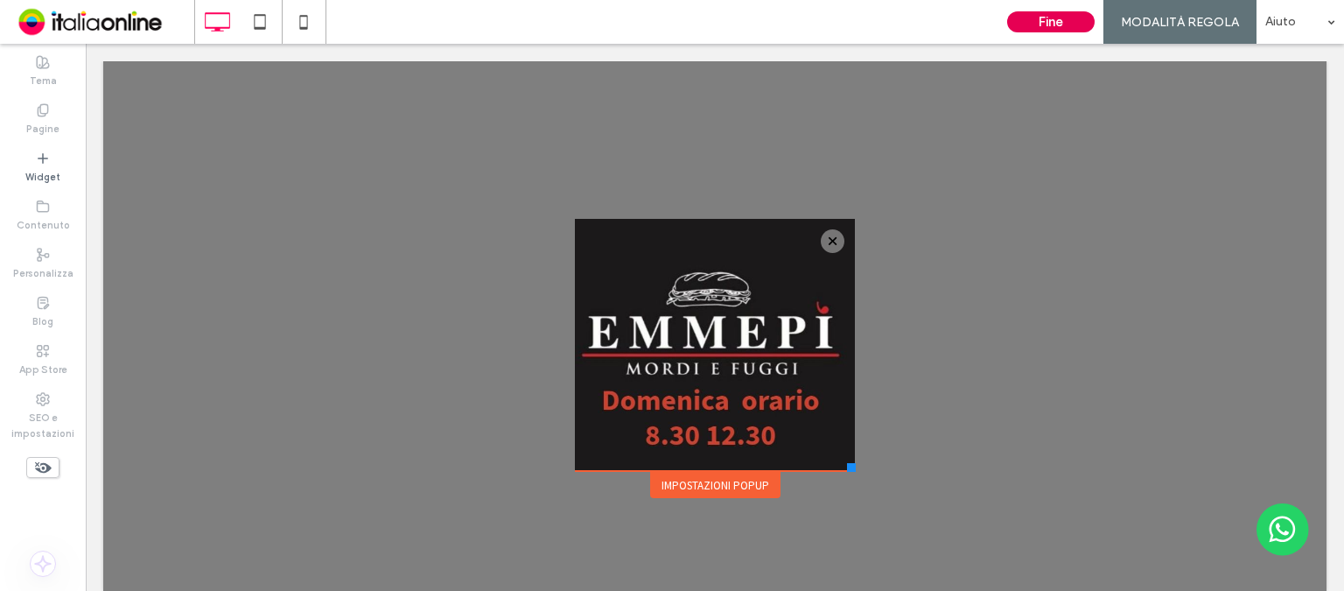
click at [1057, 24] on button "Fine" at bounding box center [1050, 21] width 87 height 21
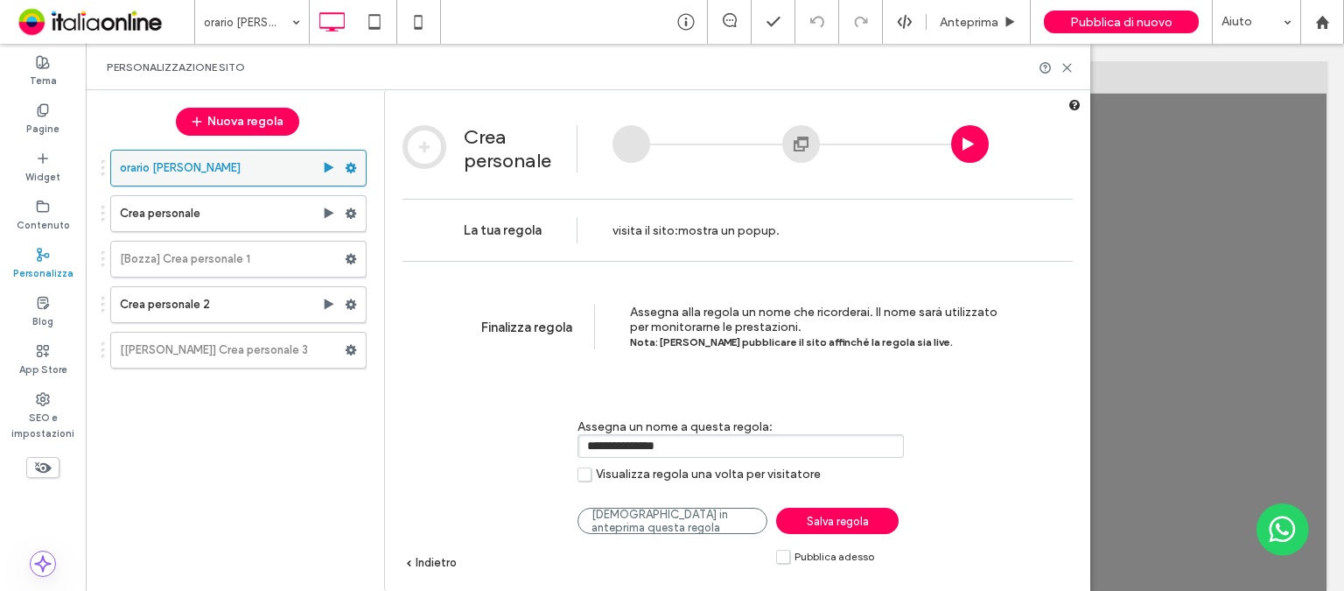
click at [203, 166] on label "orario [PERSON_NAME]" at bounding box center [221, 167] width 202 height 35
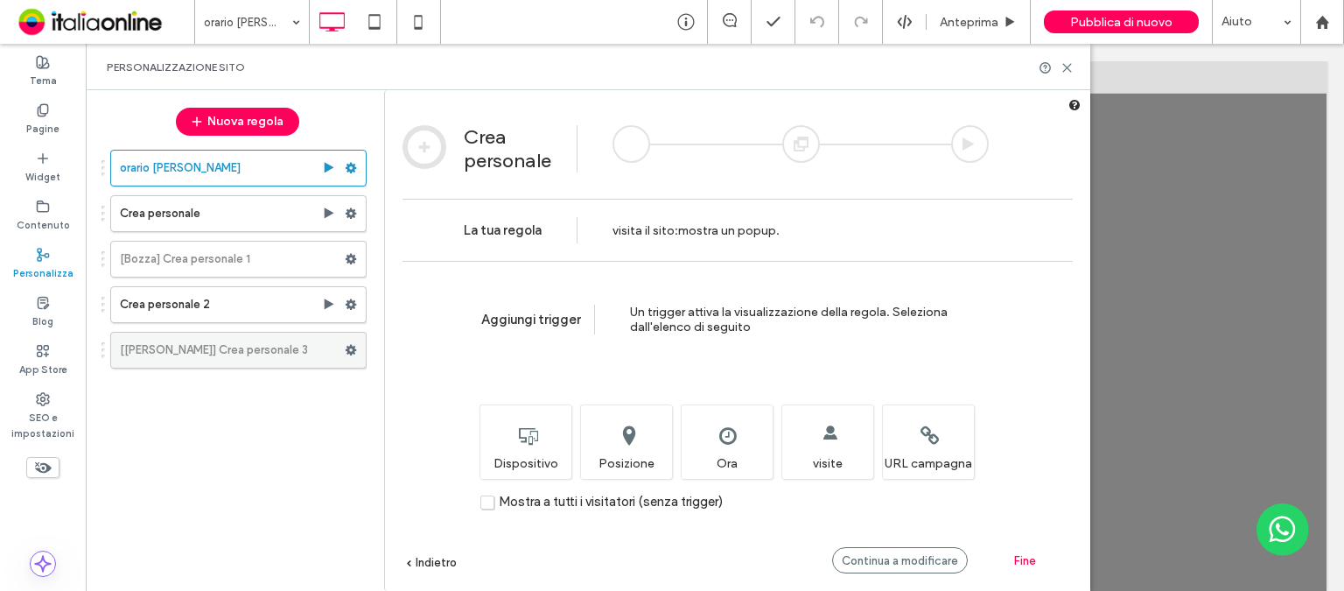
click at [276, 346] on label "[[PERSON_NAME]] Crea personale 3" at bounding box center [232, 349] width 225 height 35
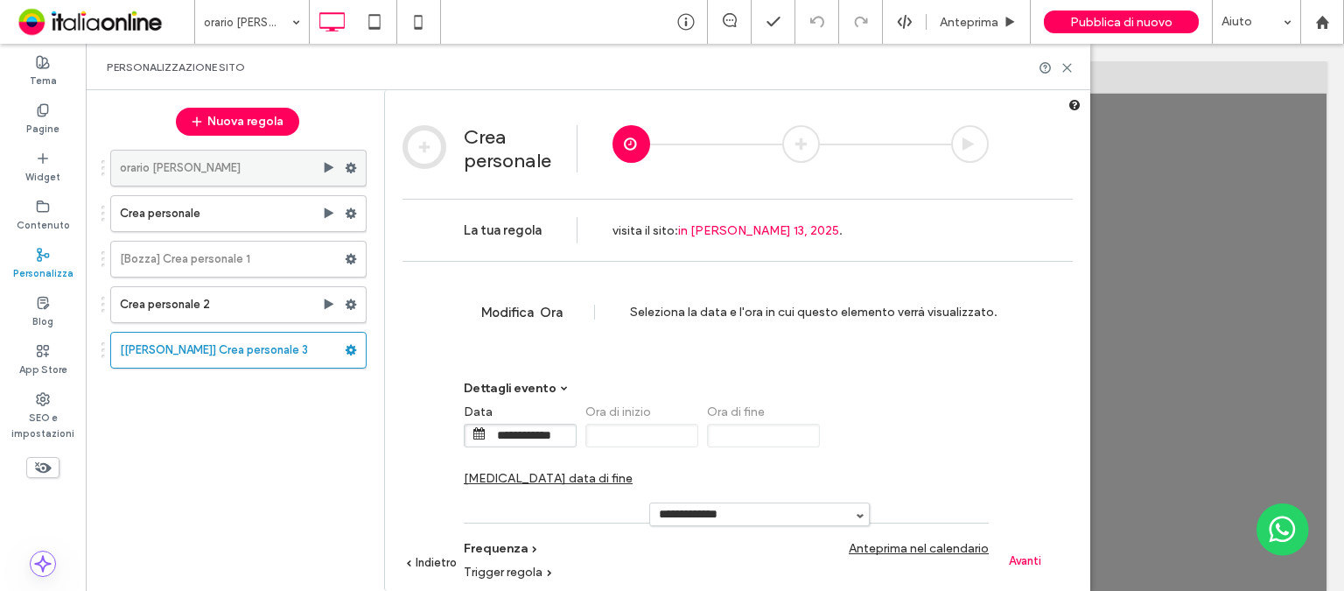
click at [192, 175] on label "orario [PERSON_NAME]" at bounding box center [221, 167] width 202 height 35
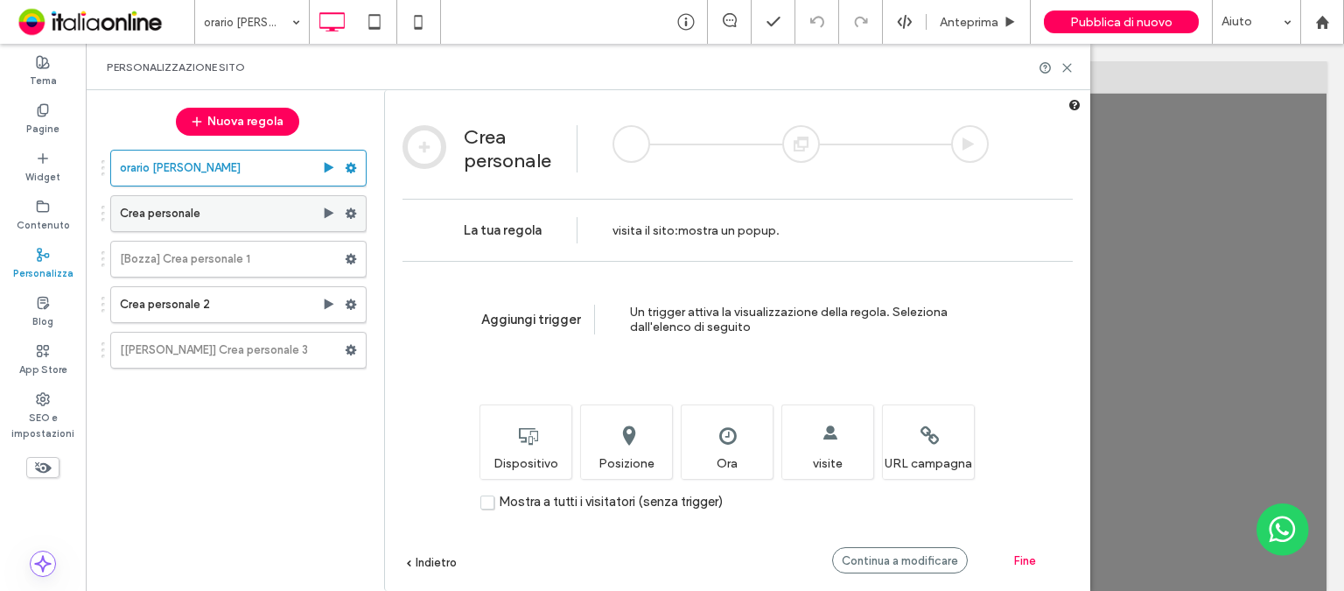
click at [184, 215] on label "Crea personale" at bounding box center [221, 213] width 202 height 35
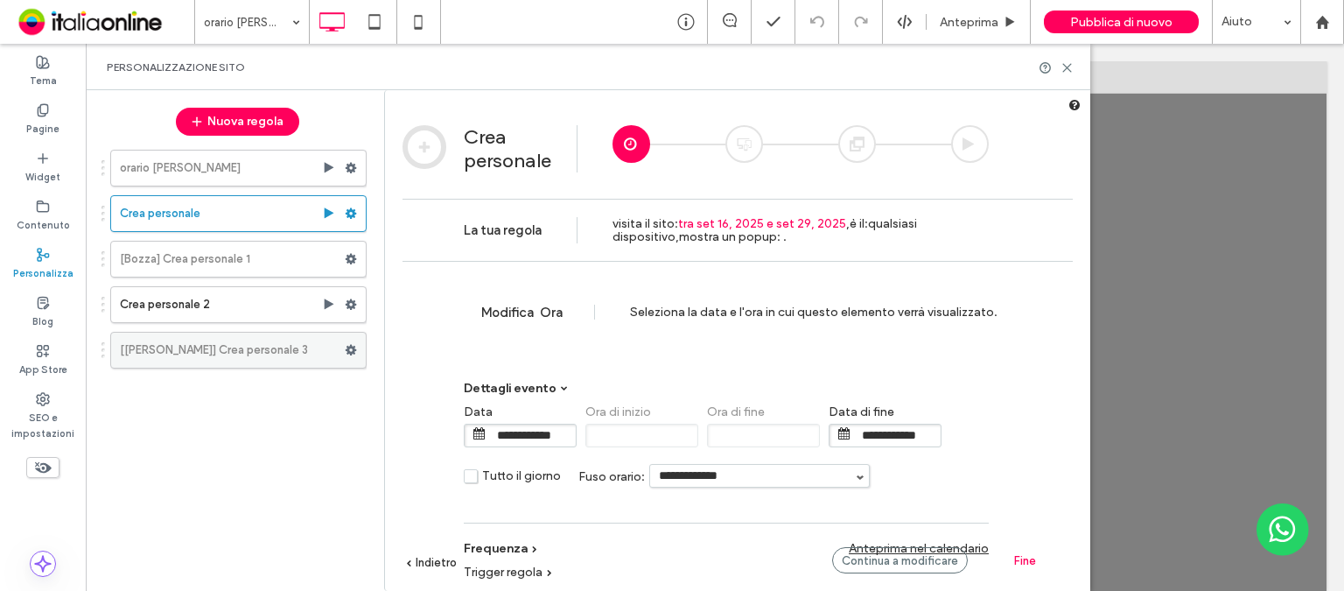
click at [352, 346] on use at bounding box center [351, 350] width 11 height 10
click at [1067, 66] on icon at bounding box center [1066, 67] width 13 height 13
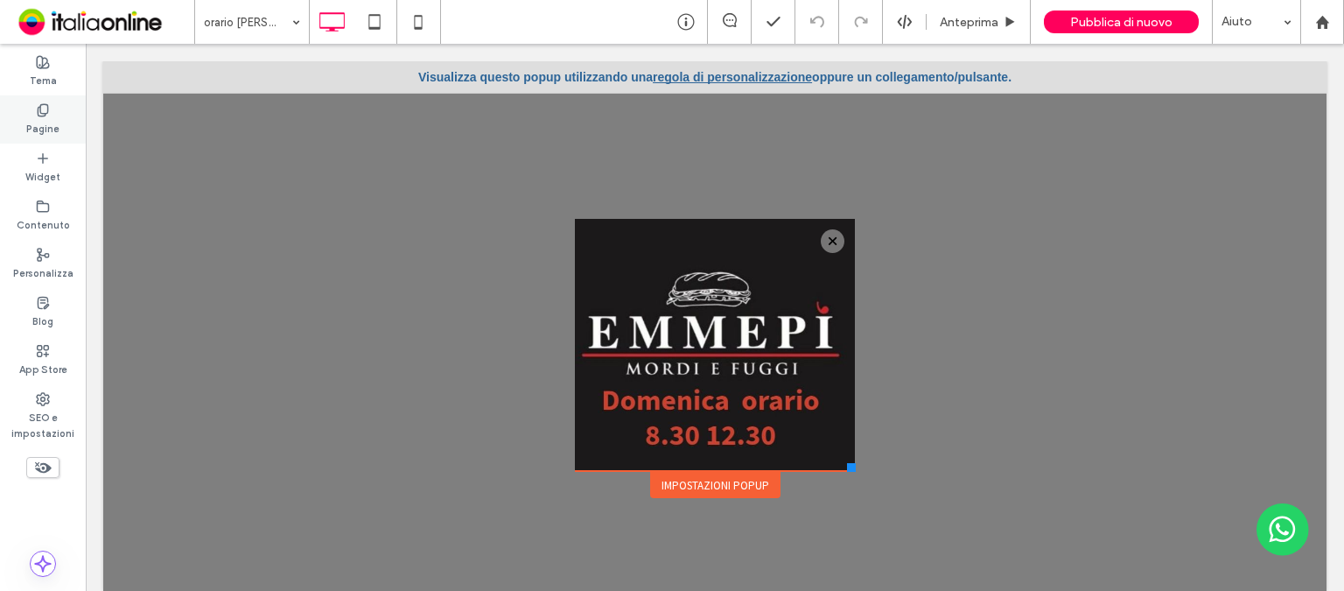
click at [40, 128] on label "Pagine" at bounding box center [42, 126] width 33 height 19
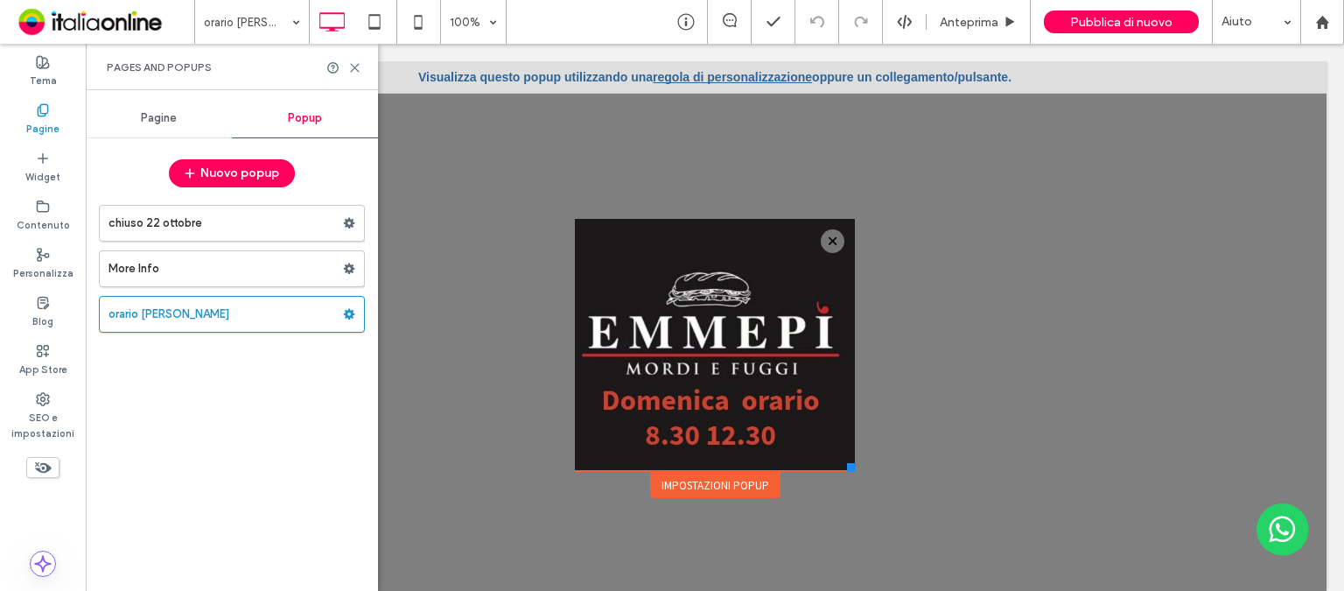
click at [325, 115] on div "Popup" at bounding box center [305, 118] width 146 height 38
click at [823, 20] on use at bounding box center [816, 21] width 14 height 11
click at [238, 219] on label "chiuso 22 ottobre" at bounding box center [225, 223] width 234 height 35
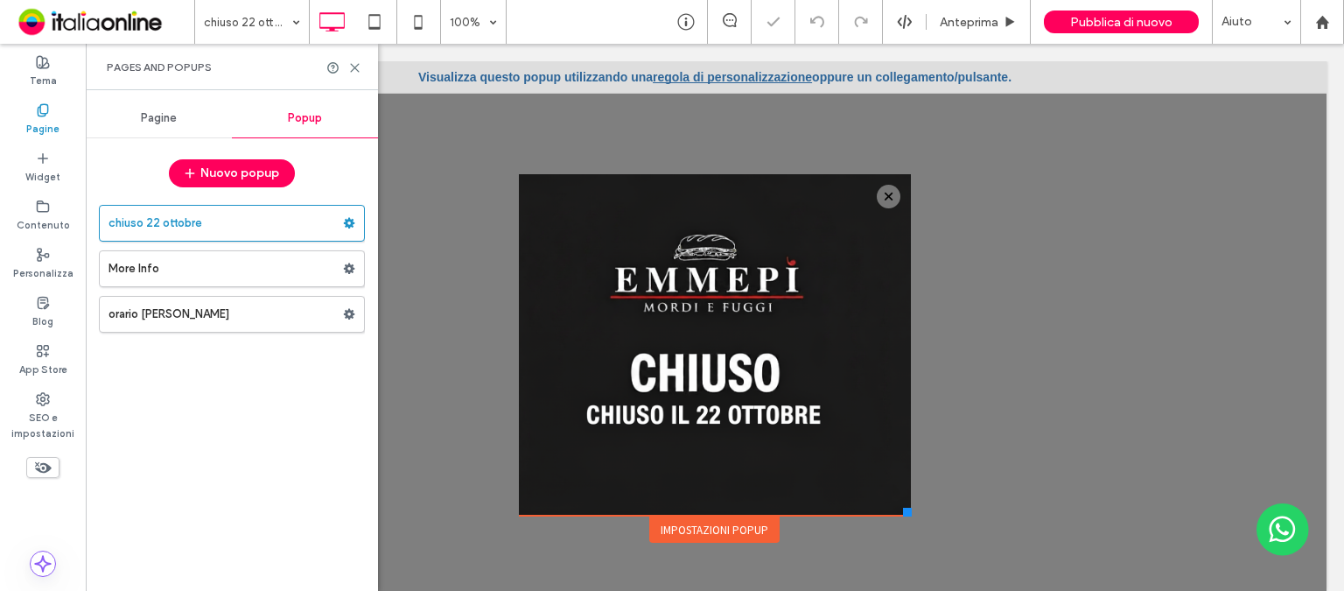
click at [706, 75] on link "regola di personalizzazione" at bounding box center [732, 77] width 159 height 14
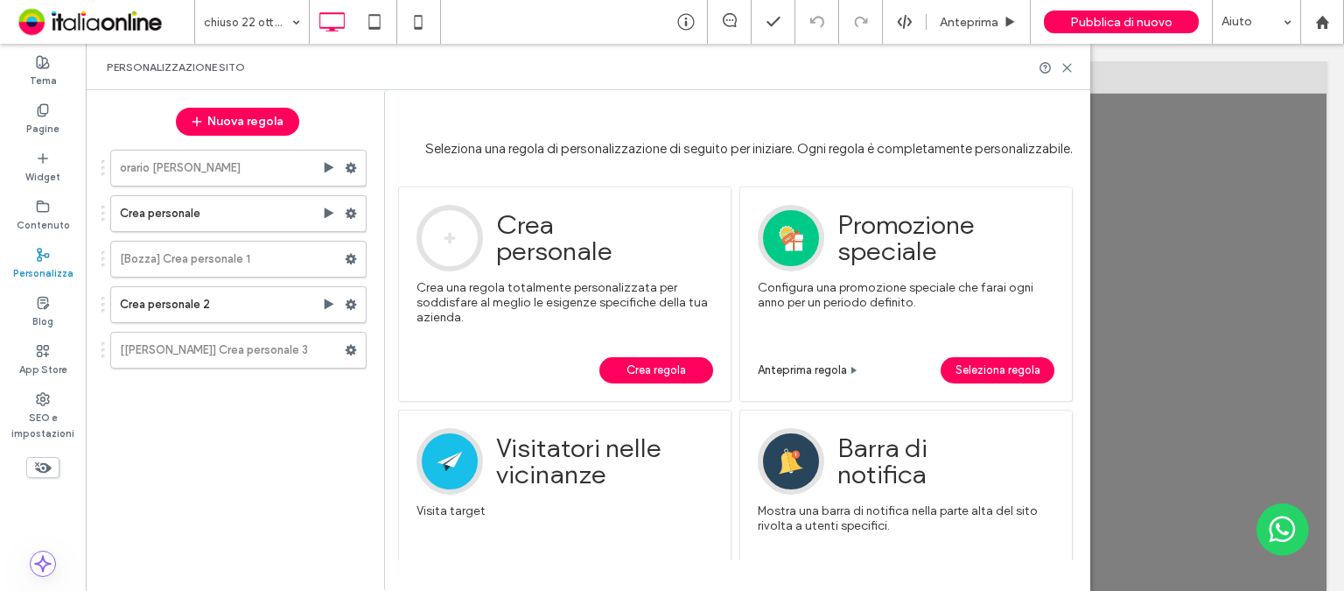
click at [683, 374] on span "Crea regola" at bounding box center [655, 370] width 59 height 26
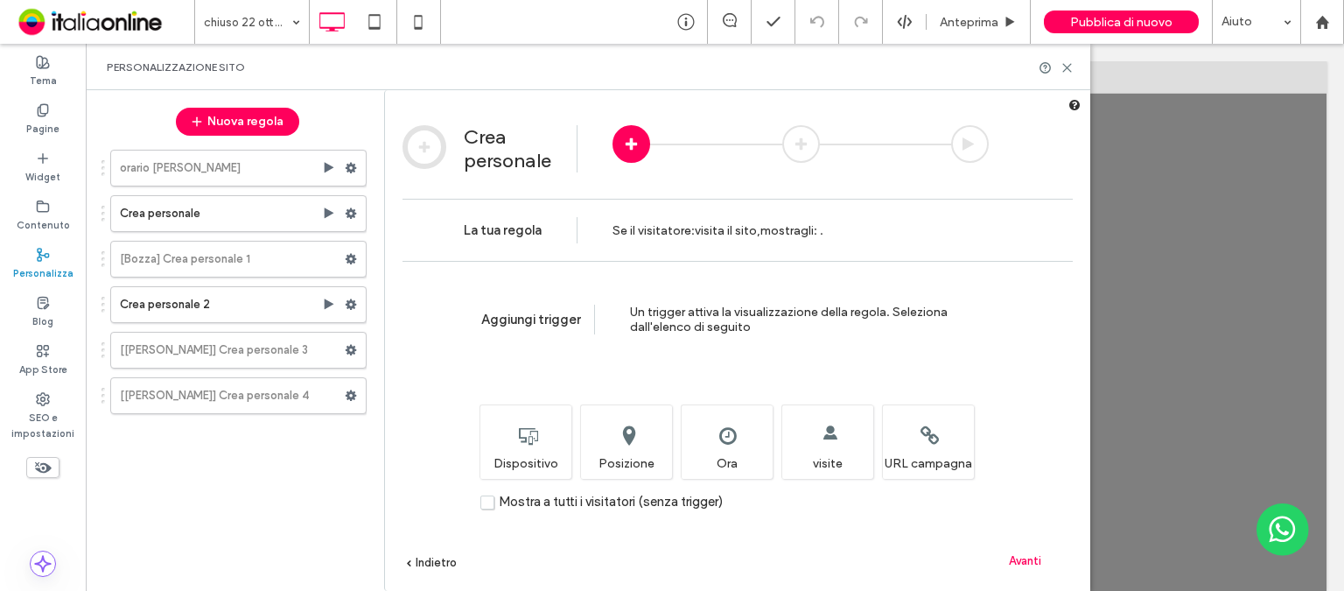
click at [691, 233] on div "Se il visitatore : visita il sito , mostragli : ." at bounding box center [717, 230] width 211 height 13
click at [769, 231] on span "mostragli" at bounding box center [786, 230] width 53 height 15
click at [855, 220] on div "Se il visitatore : visita il sito , mostragli : ." at bounding box center [782, 230] width 411 height 26
drag, startPoint x: 701, startPoint y: 241, endPoint x: 690, endPoint y: 230, distance: 14.8
click at [701, 240] on div "Se il visitatore : visita il sito , mostragli : ." at bounding box center [717, 229] width 211 height 61
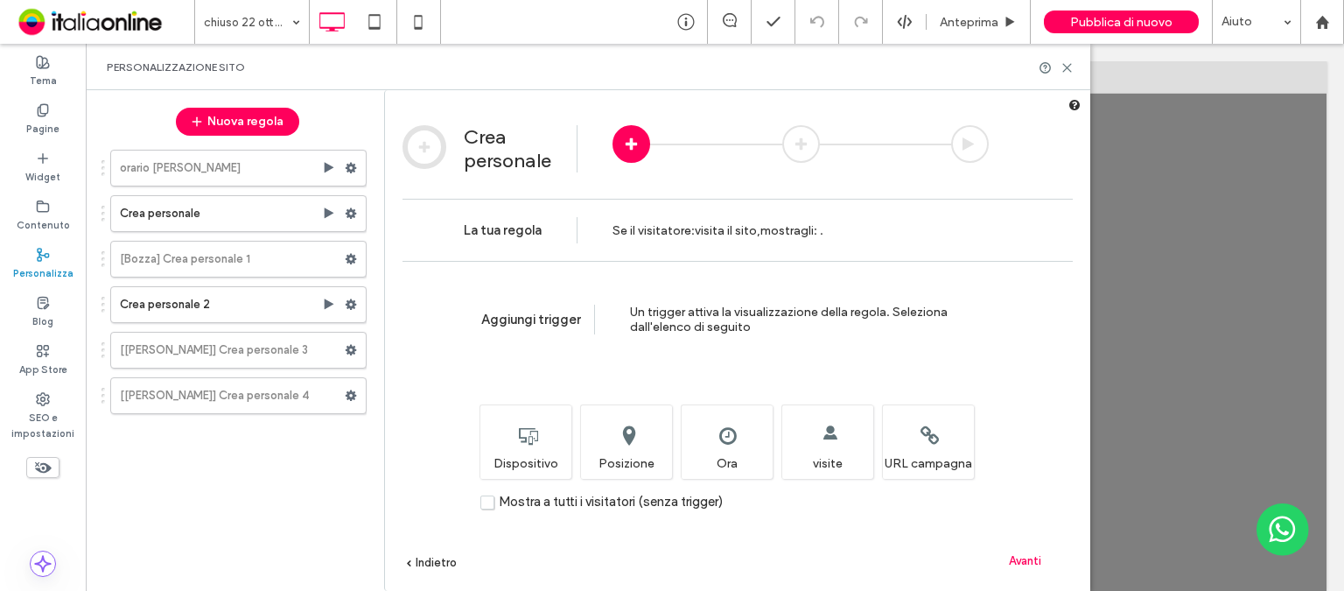
drag, startPoint x: 689, startPoint y: 228, endPoint x: 635, endPoint y: 314, distance: 101.0
click at [689, 228] on span "Se il visitatore" at bounding box center [651, 230] width 79 height 15
drag, startPoint x: 635, startPoint y: 343, endPoint x: 608, endPoint y: 331, distance: 29.8
click at [635, 342] on div "Aggiungi trigger Un trigger attiva la visualizzazione [PERSON_NAME]. Seleziona …" at bounding box center [737, 319] width 670 height 117
click at [542, 318] on span "Aggiungi trigger" at bounding box center [532, 319] width 103 height 16
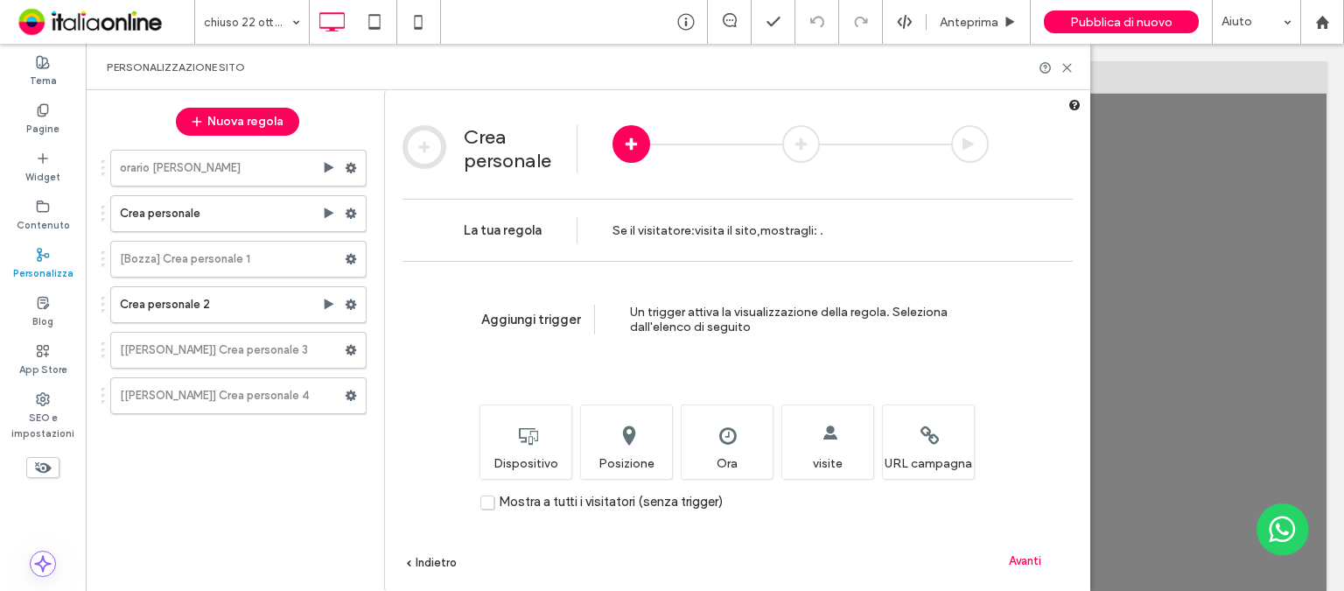
click at [470, 315] on div "Aggiungi trigger Un trigger attiva la visualizzazione [PERSON_NAME]. Seleziona …" at bounding box center [737, 319] width 670 height 117
click at [495, 314] on div "Aggiungi trigger Un trigger attiva la visualizzazione [PERSON_NAME]. Seleziona …" at bounding box center [737, 319] width 670 height 117
click at [662, 318] on span "Un trigger attiva la visualizzazione della regola. Seleziona dall'elenco di seg…" at bounding box center [789, 319] width 318 height 30
click at [677, 318] on span "Un trigger attiva la visualizzazione della regola. Seleziona dall'elenco di seg…" at bounding box center [789, 319] width 318 height 30
drag, startPoint x: 768, startPoint y: 318, endPoint x: 884, endPoint y: 320, distance: 115.5
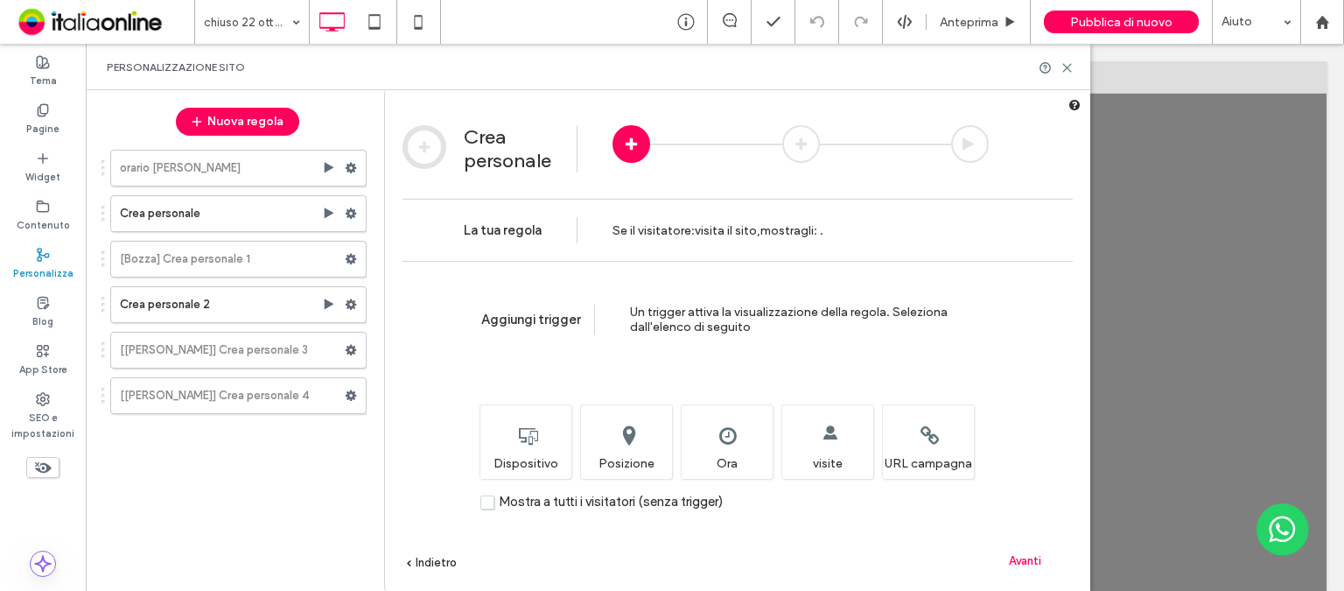
click at [772, 318] on div "Un trigger attiva la visualizzazione della regola. Seleziona dall'elenco di seg…" at bounding box center [818, 319] width 376 height 30
click at [887, 321] on div "Un trigger attiva la visualizzazione della regola. Seleziona dall'elenco di seg…" at bounding box center [818, 319] width 376 height 30
click at [885, 335] on div "Aggiungi trigger Un trigger attiva la visualizzazione [PERSON_NAME]. Seleziona …" at bounding box center [737, 319] width 670 height 117
drag, startPoint x: 493, startPoint y: 501, endPoint x: 527, endPoint y: 510, distance: 35.2
click at [493, 501] on label "Mostra a tutti i visitatori (senza trigger)" at bounding box center [601, 501] width 242 height 15
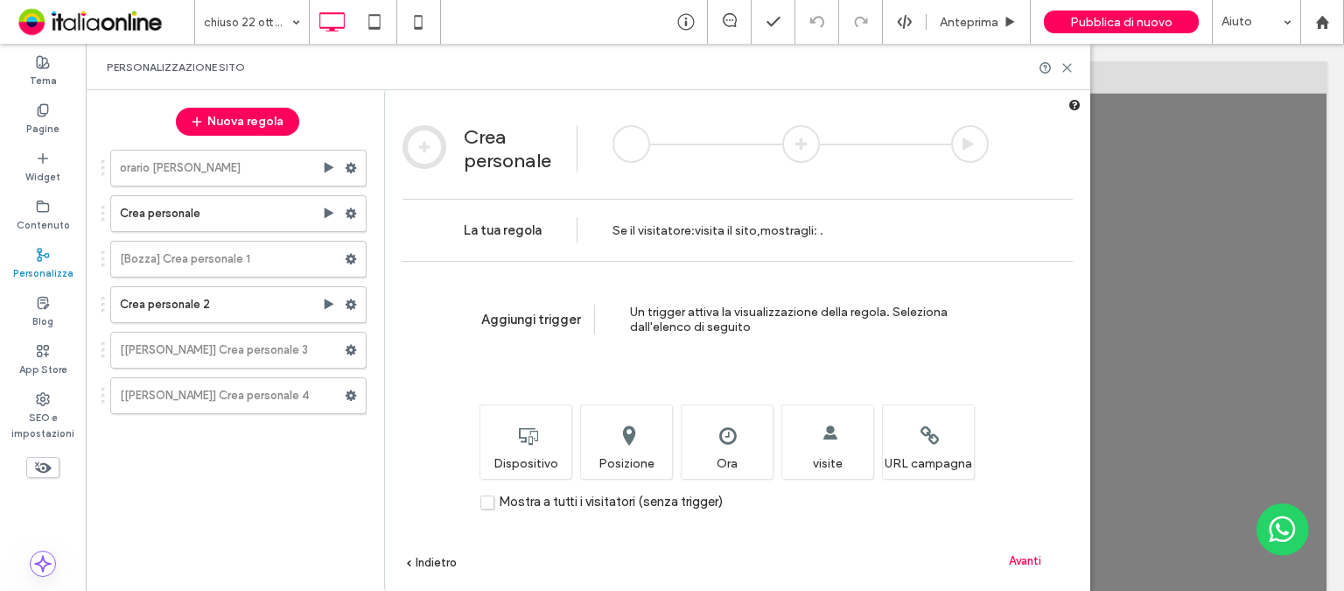
click at [1022, 559] on span "Avanti" at bounding box center [1025, 560] width 32 height 13
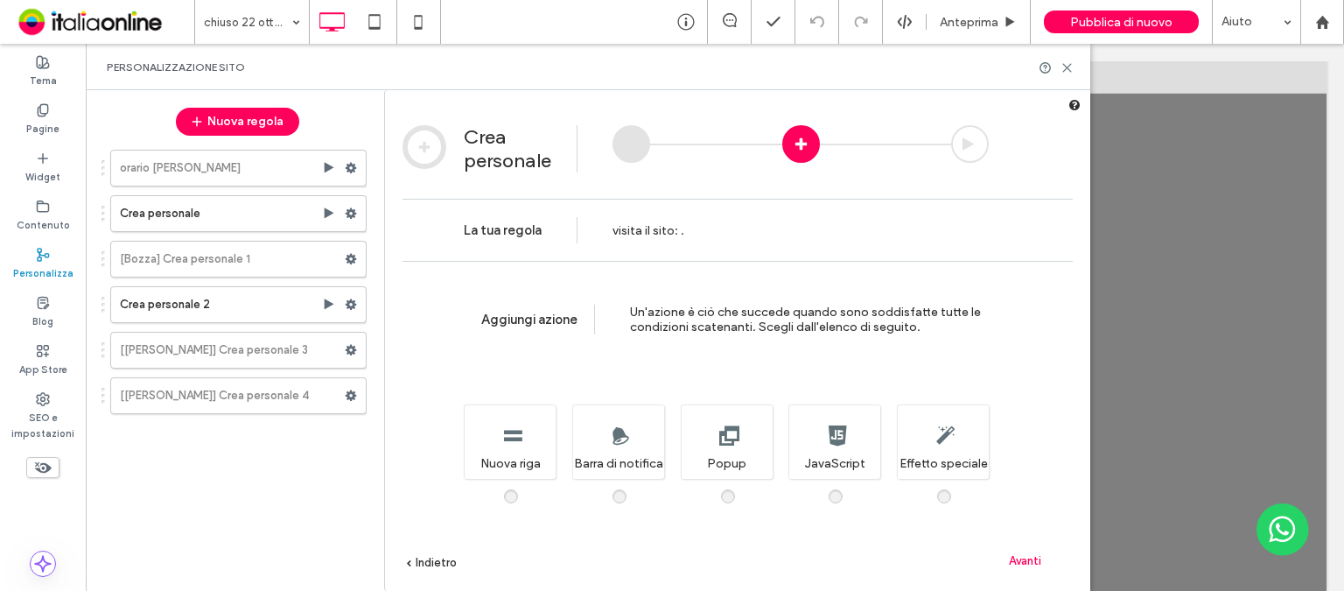
drag, startPoint x: 626, startPoint y: 227, endPoint x: 693, endPoint y: 225, distance: 66.5
click at [626, 227] on span "visita il sito" at bounding box center [643, 230] width 62 height 15
drag, startPoint x: 731, startPoint y: 225, endPoint x: 732, endPoint y: 307, distance: 82.2
click at [731, 225] on div "visita il sito : ." at bounding box center [782, 230] width 411 height 26
drag, startPoint x: 733, startPoint y: 314, endPoint x: 758, endPoint y: 332, distance: 30.6
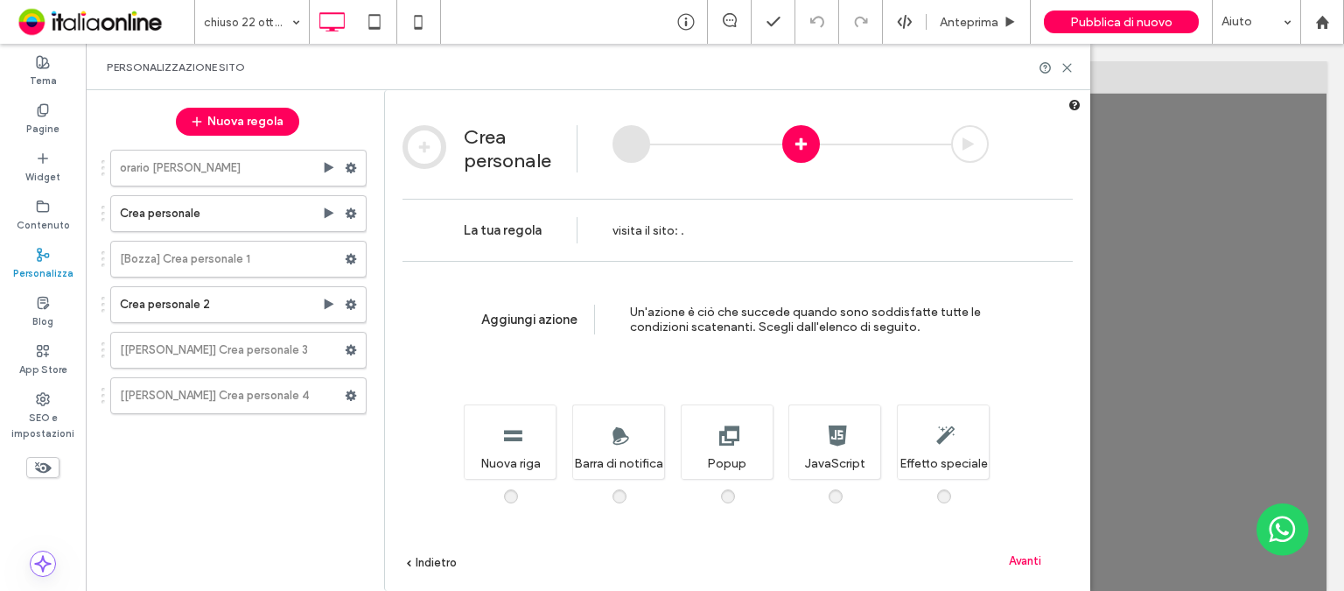
click at [733, 314] on span "Un'azione è ciò che succede quando sono soddisfatte tutte le condizioni scatena…" at bounding box center [805, 319] width 351 height 30
click at [854, 349] on div "Aggiungi azione Un'azione è ciò che succede quando sono soddisfatte tutte le co…" at bounding box center [737, 319] width 670 height 117
click at [723, 488] on div "Aggiungi azione Un'azione è ciò che succede quando sono soddisfatte tutte le co…" at bounding box center [737, 452] width 705 height 382
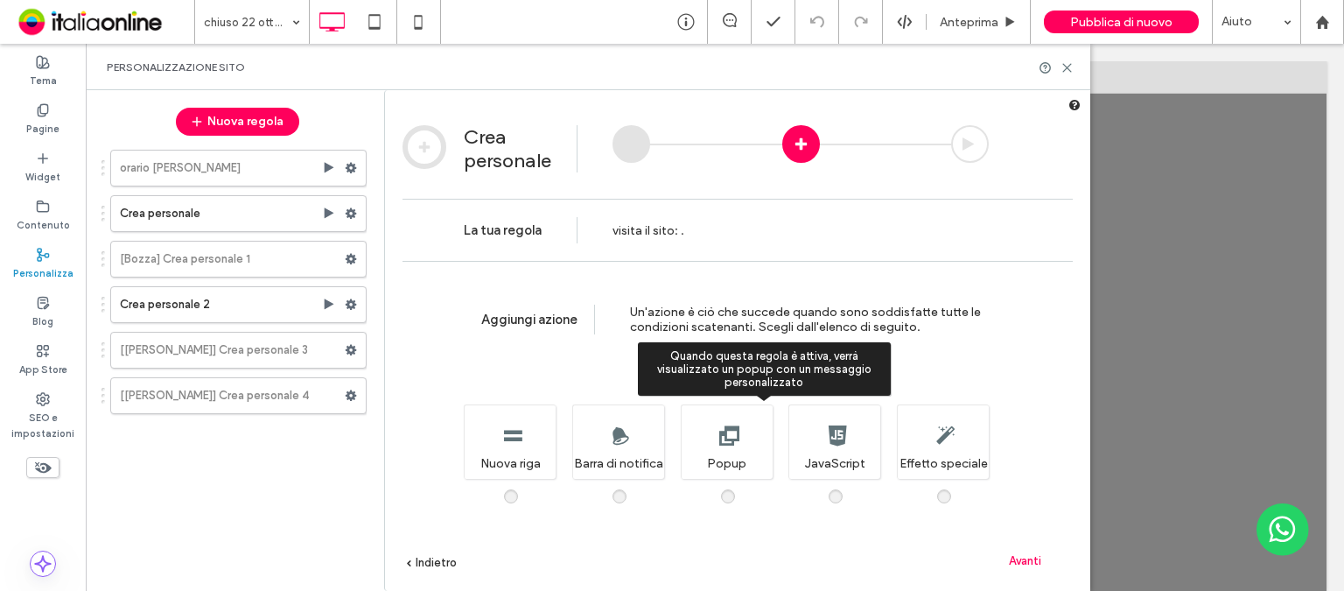
click at [738, 487] on span at bounding box center [738, 487] width 0 height 0
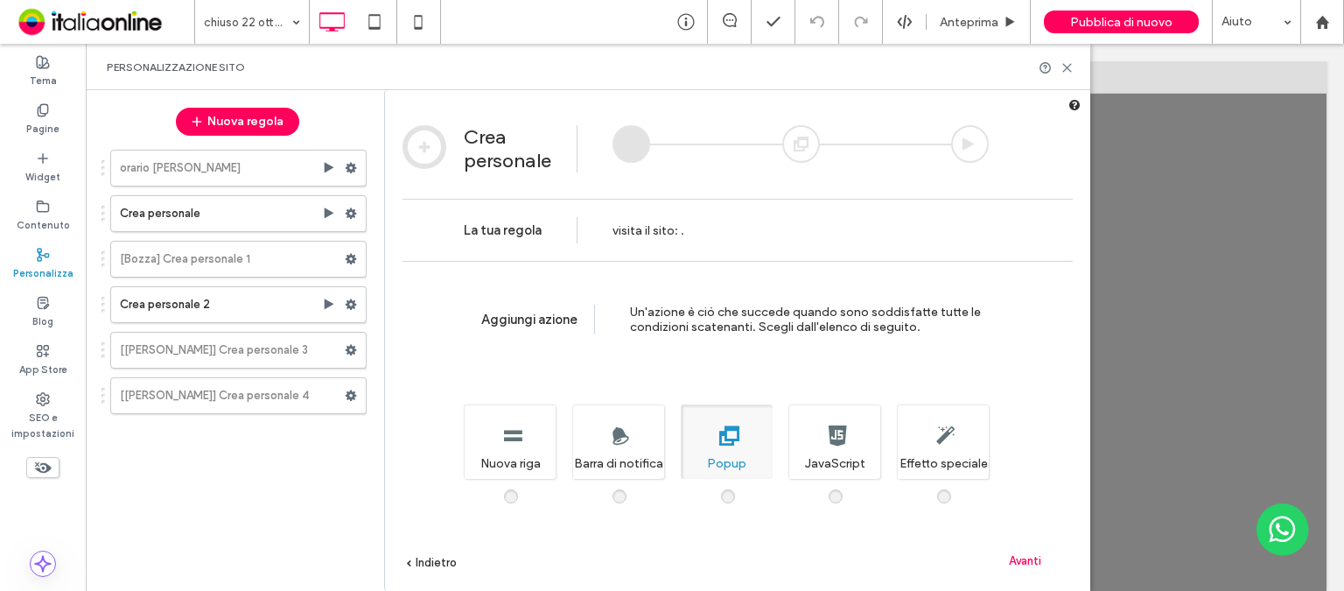
click at [1018, 556] on span "Avanti" at bounding box center [1025, 560] width 32 height 13
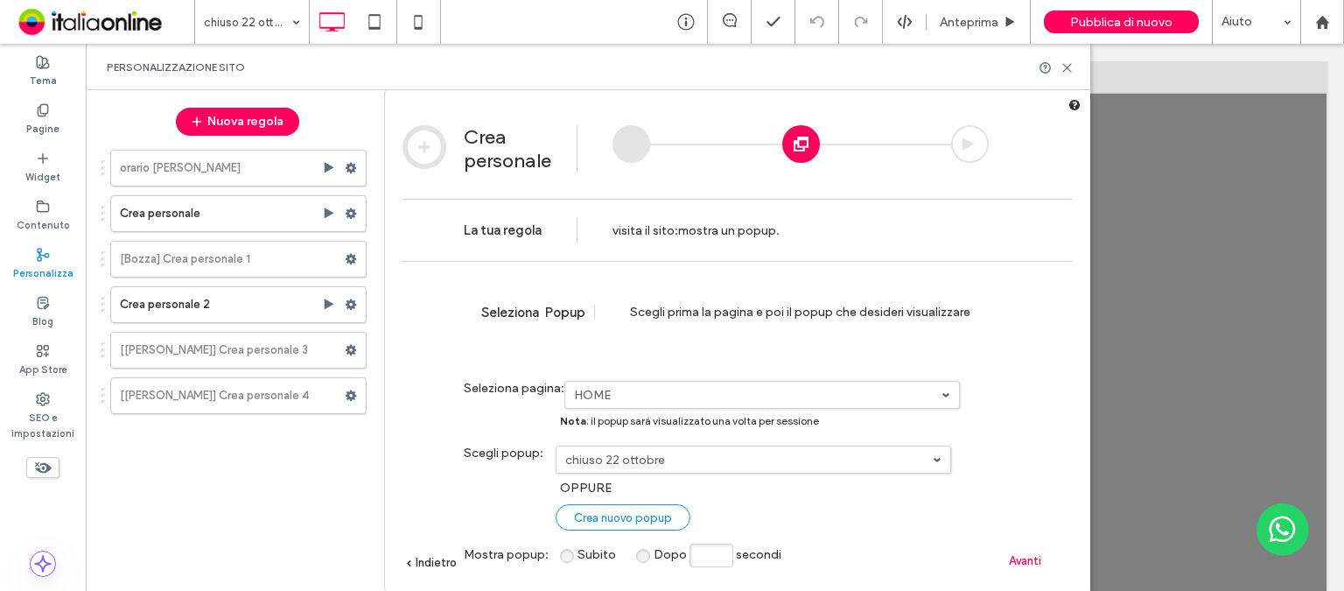
click at [675, 512] on link "Crea nuovo popup" at bounding box center [623, 517] width 135 height 26
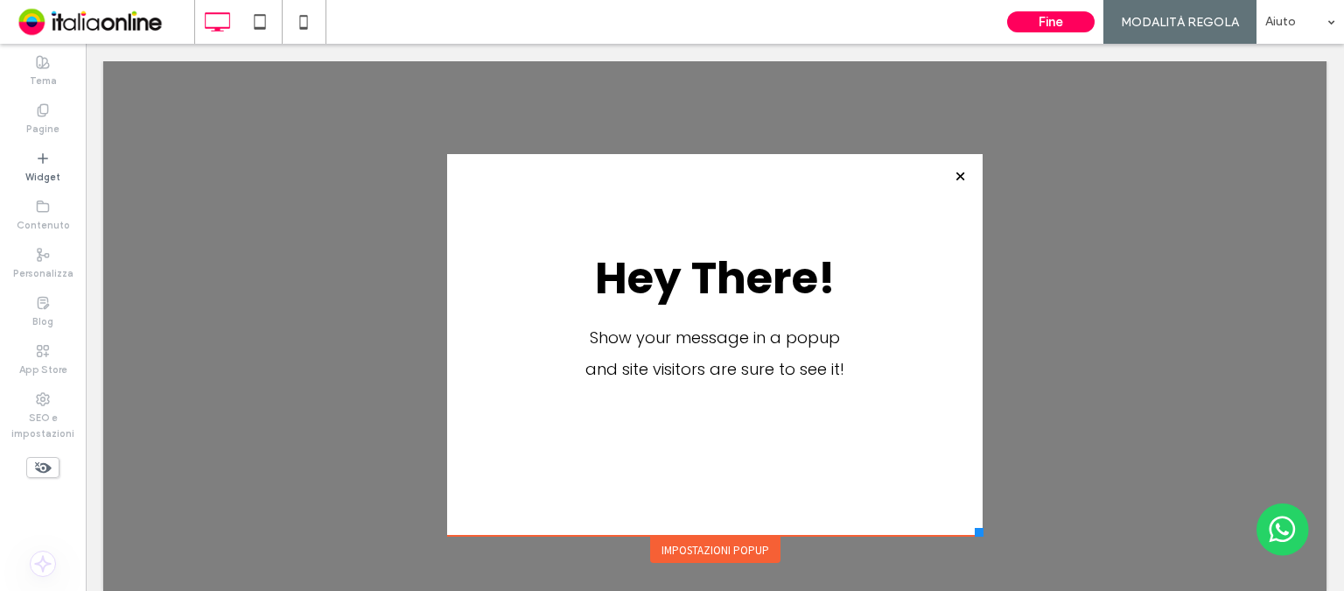
click at [949, 177] on div at bounding box center [960, 176] width 24 height 24
click at [948, 174] on div at bounding box center [960, 176] width 24 height 24
click at [948, 173] on div at bounding box center [960, 176] width 24 height 24
click at [1066, 20] on button "Fine" at bounding box center [1050, 21] width 87 height 21
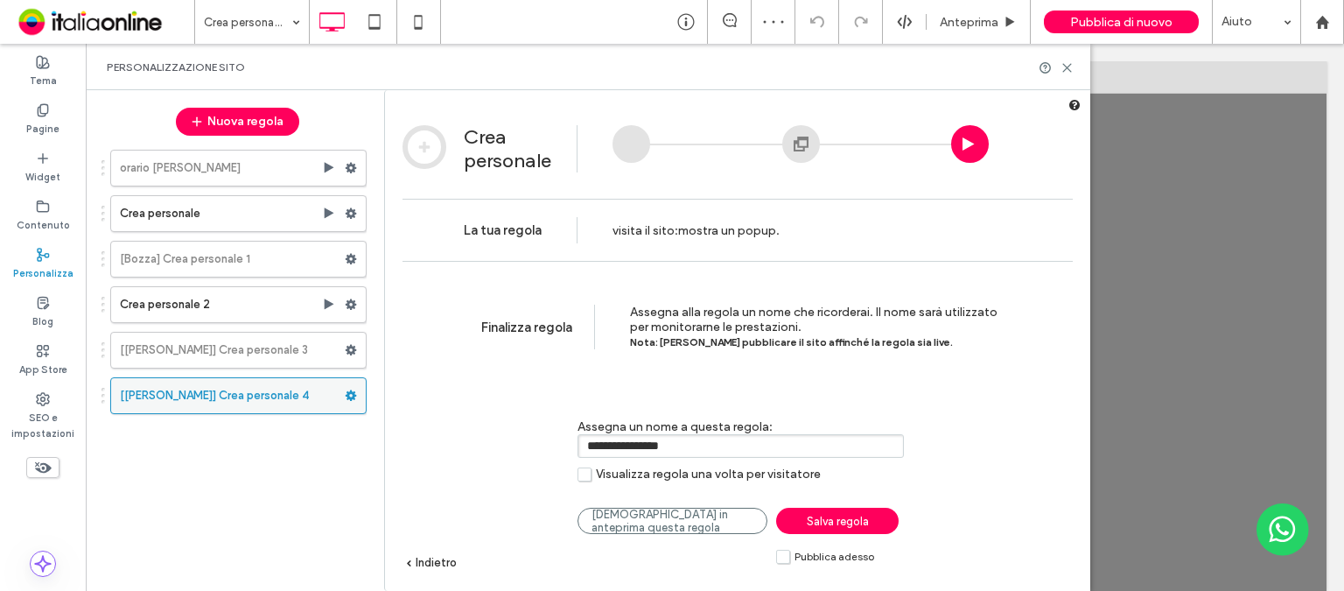
click at [349, 391] on use at bounding box center [351, 395] width 11 height 10
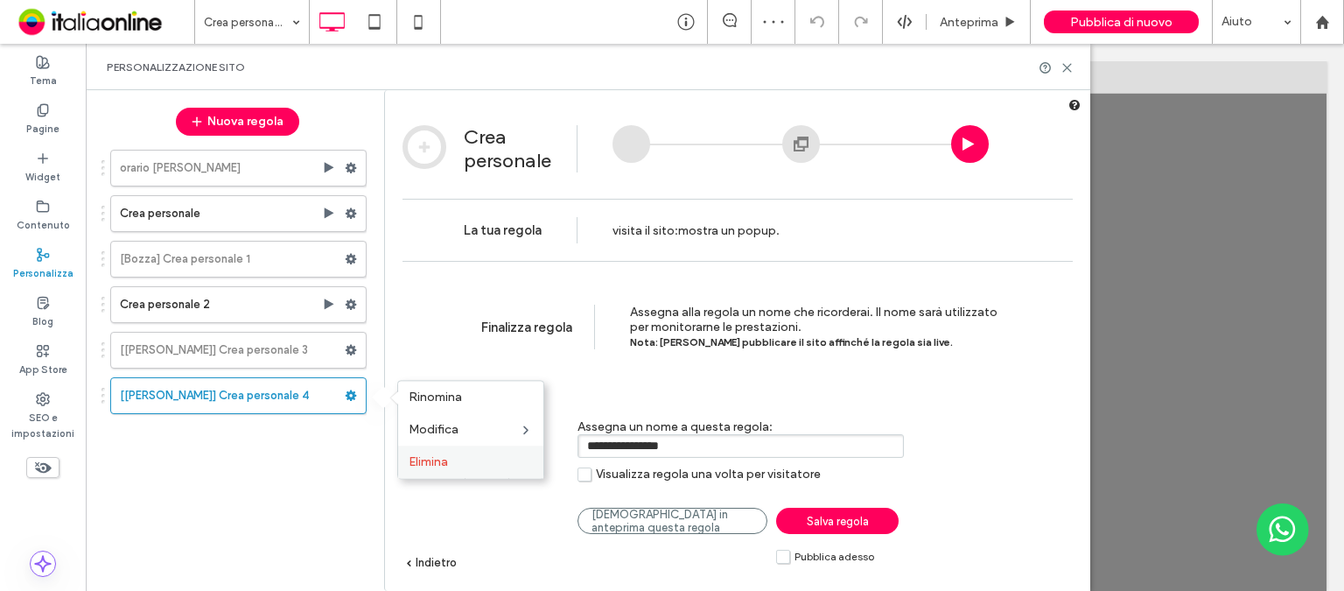
click at [434, 459] on span "Elimina" at bounding box center [428, 461] width 39 height 15
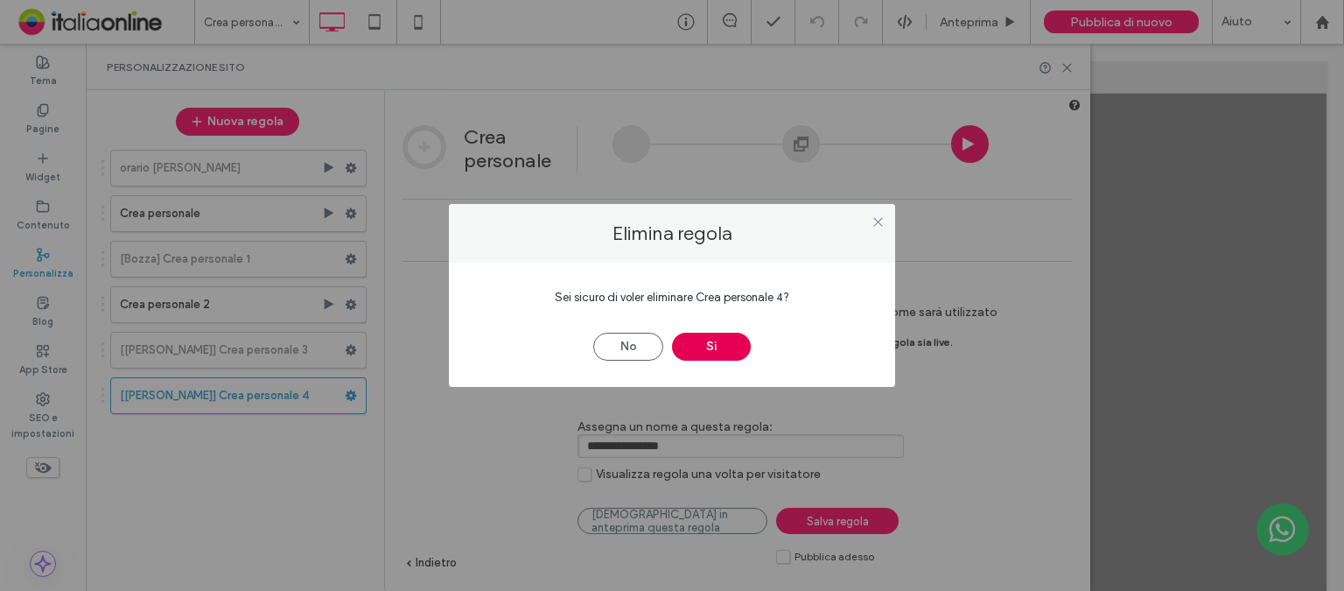
drag, startPoint x: 727, startPoint y: 341, endPoint x: 676, endPoint y: 343, distance: 50.8
click at [727, 341] on button "Sì" at bounding box center [711, 346] width 79 height 28
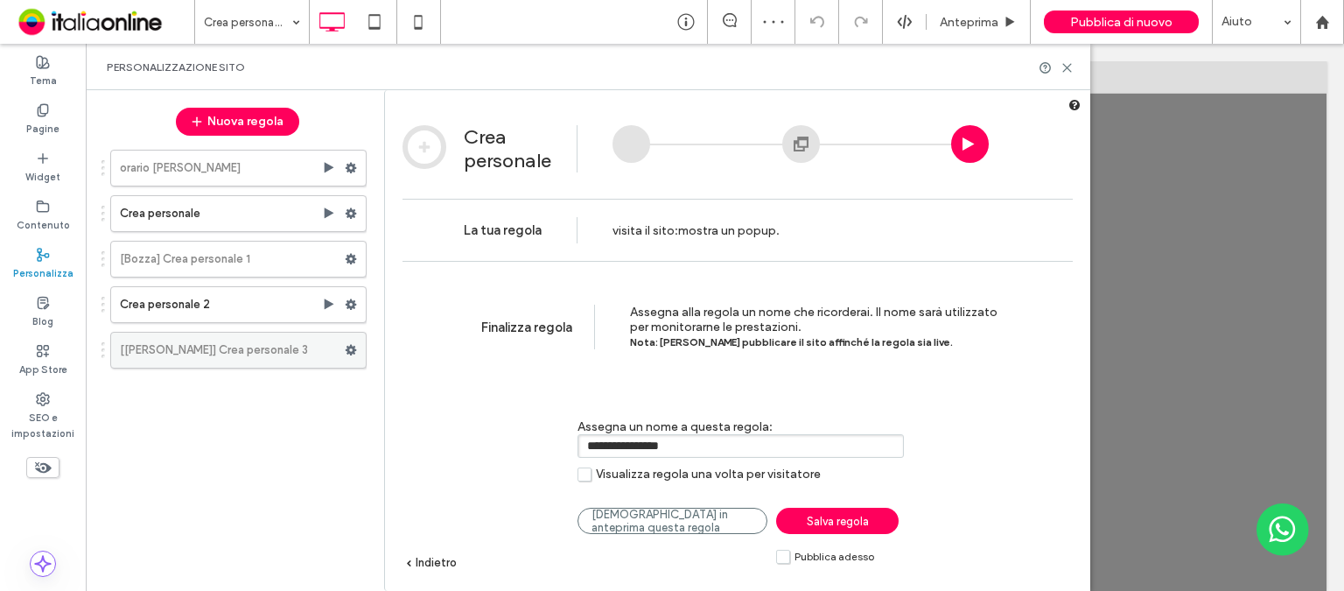
click at [348, 348] on use at bounding box center [351, 350] width 11 height 10
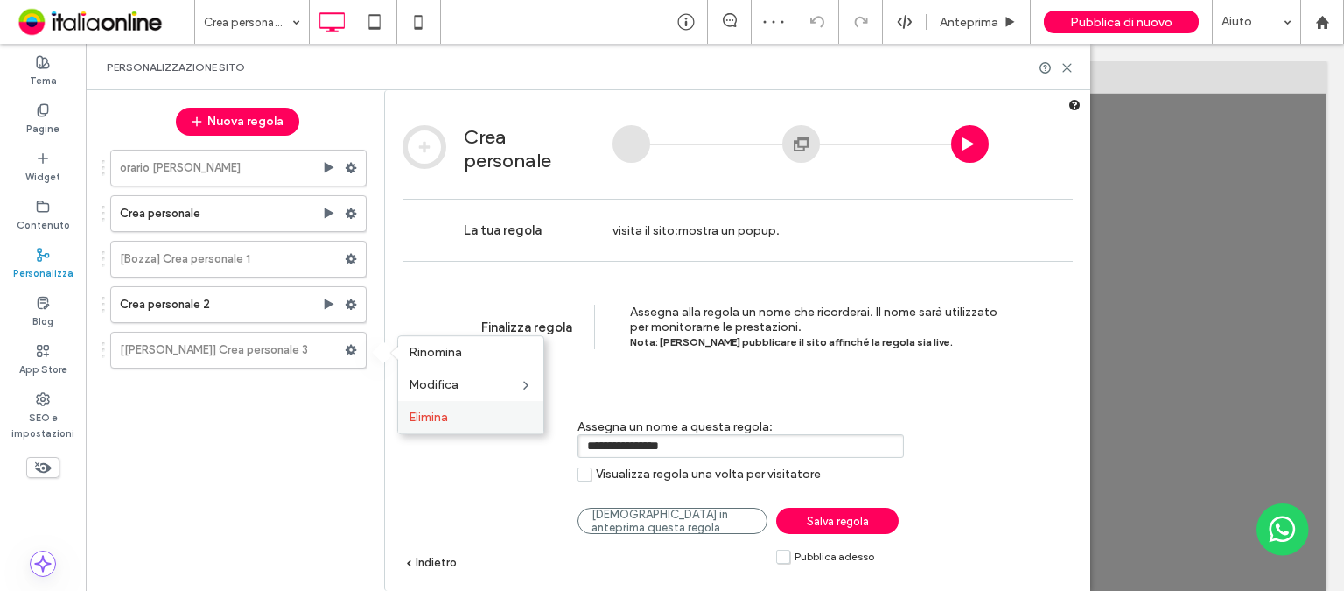
click at [412, 413] on span "Elimina" at bounding box center [428, 416] width 39 height 15
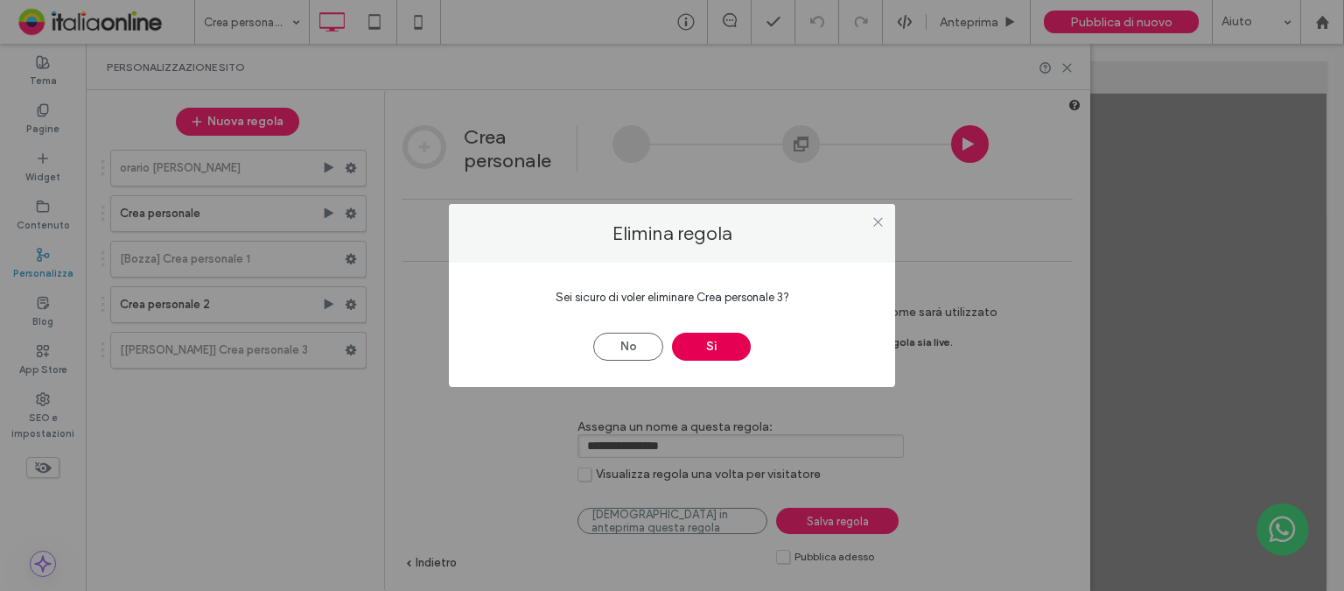
click at [716, 339] on button "Sì" at bounding box center [711, 346] width 79 height 28
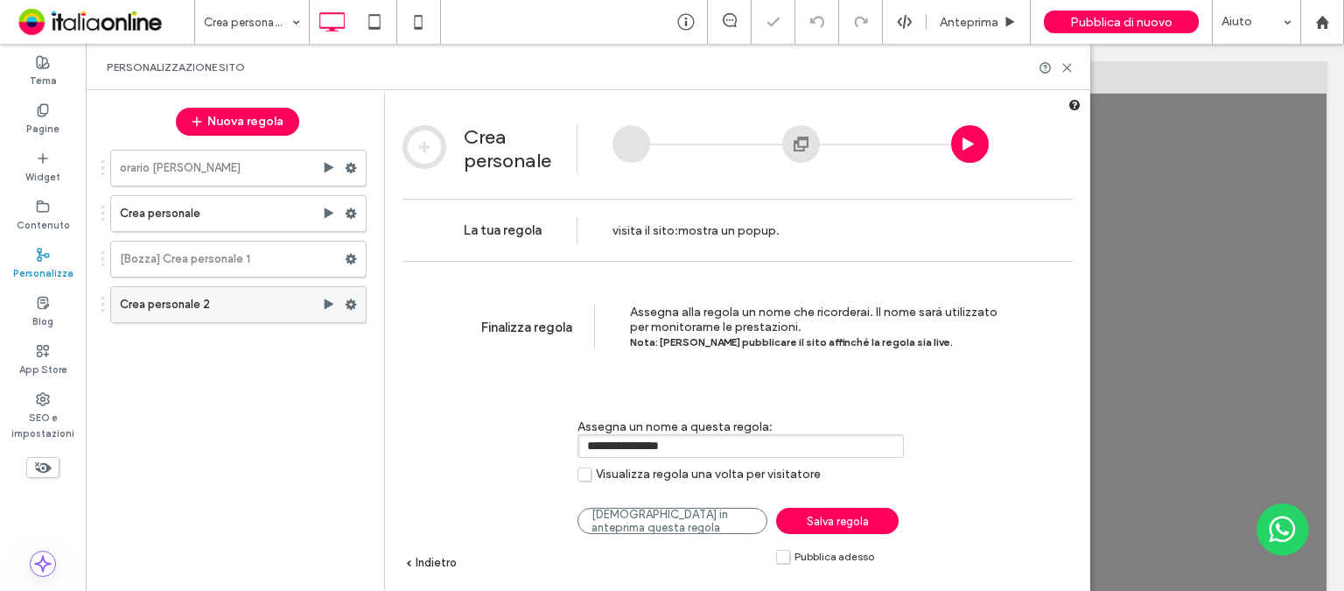
click at [263, 303] on label "Crea personale 2" at bounding box center [221, 304] width 202 height 35
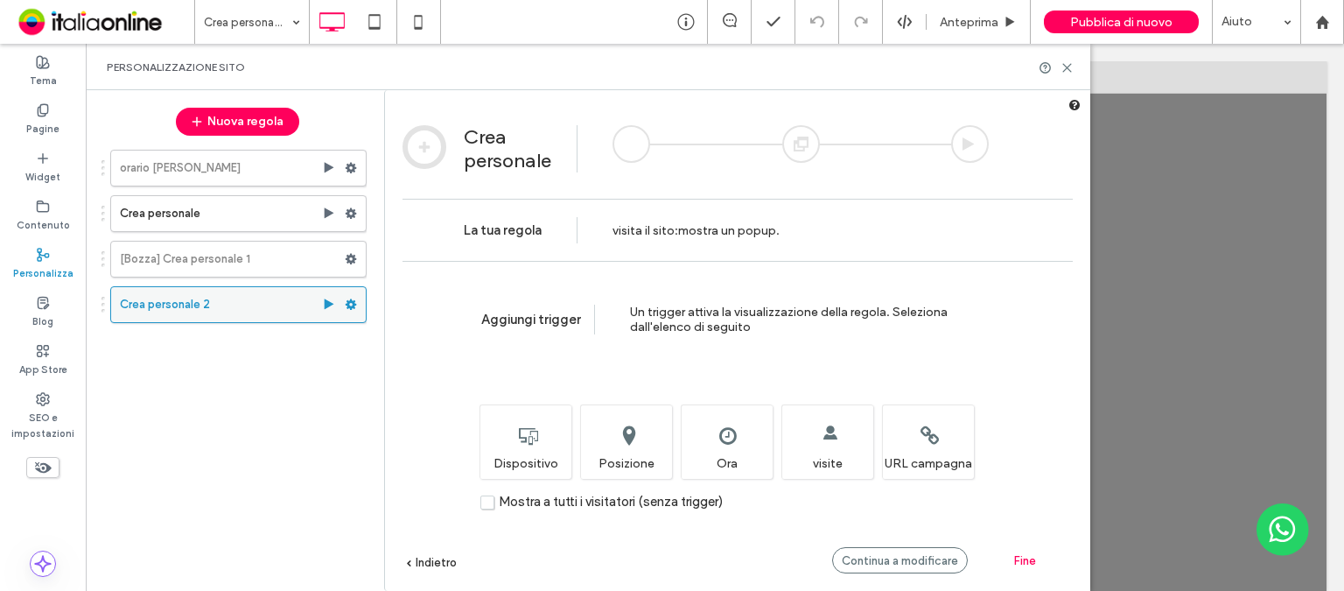
click at [348, 298] on icon at bounding box center [351, 304] width 12 height 12
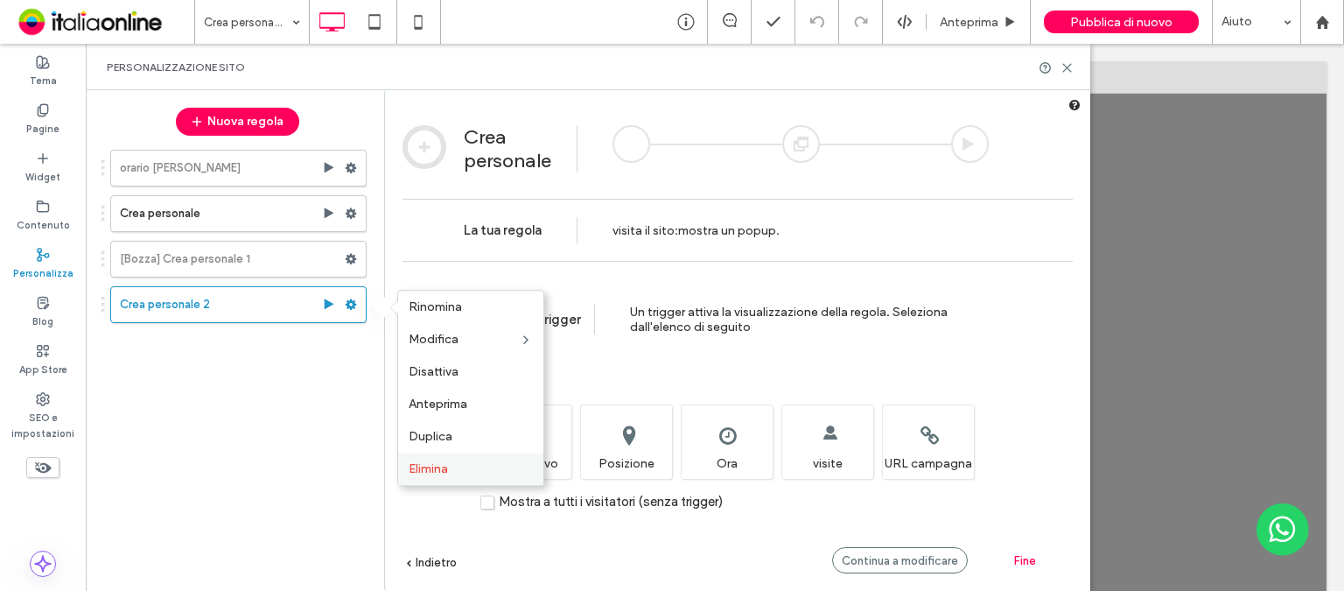
click at [429, 468] on span "Elimina" at bounding box center [428, 468] width 39 height 15
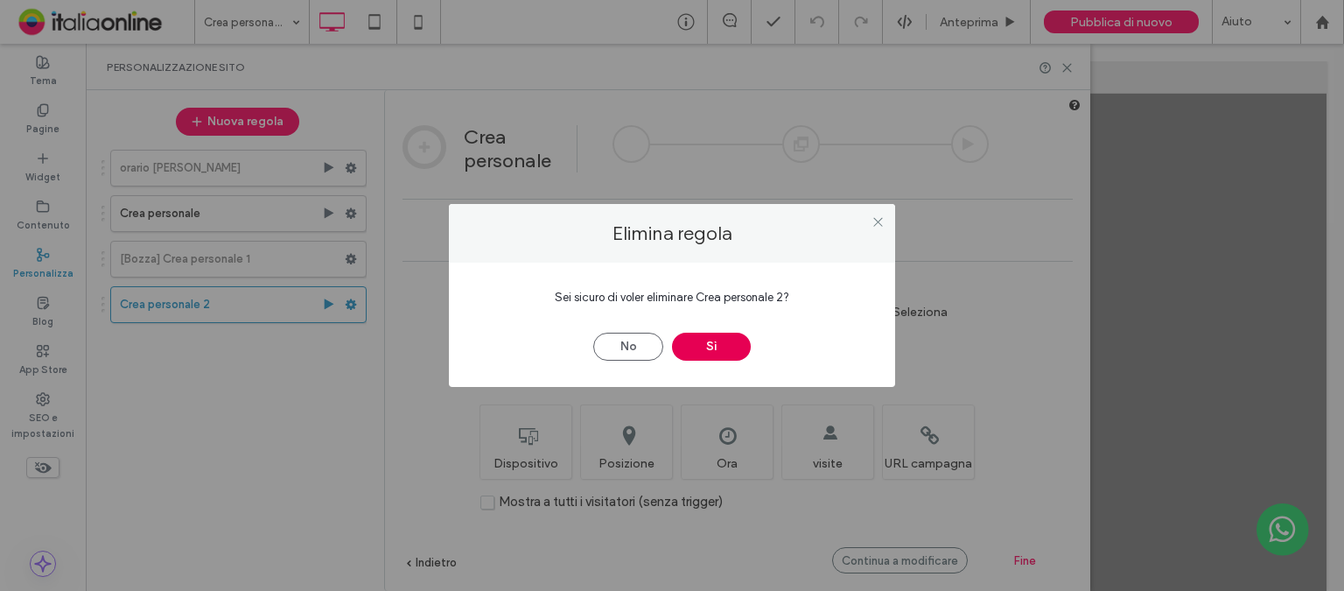
click at [730, 339] on button "Sì" at bounding box center [711, 346] width 79 height 28
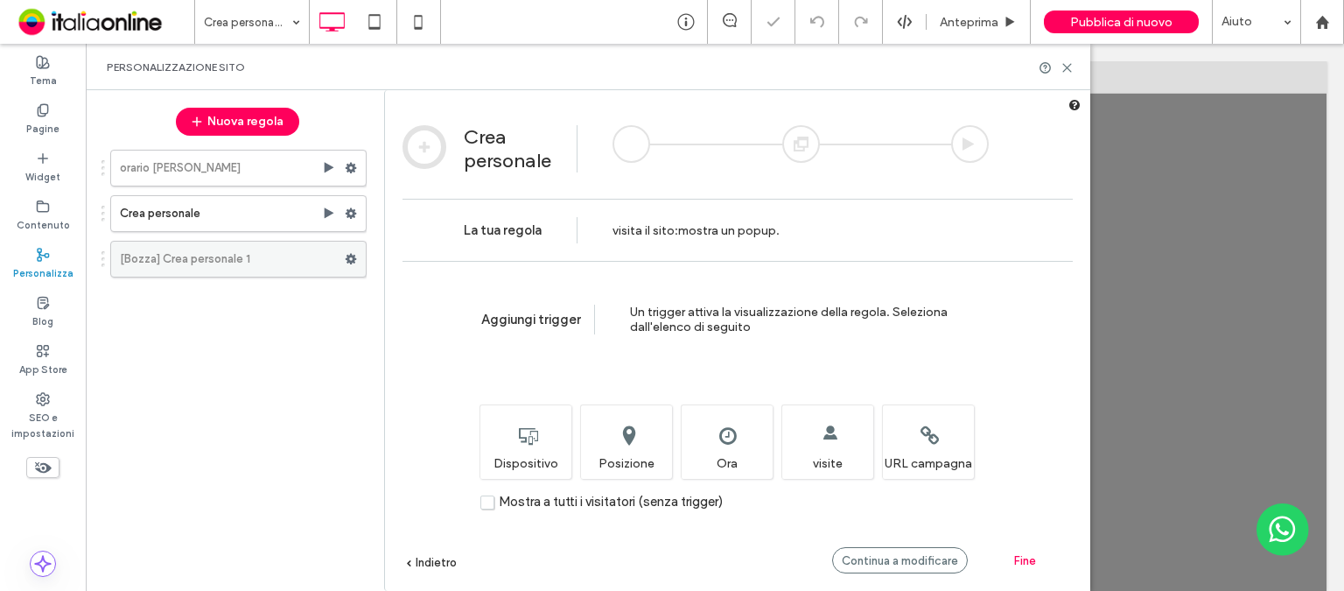
click at [351, 257] on icon at bounding box center [351, 259] width 12 height 12
click at [434, 325] on span "Elimina" at bounding box center [428, 326] width 39 height 15
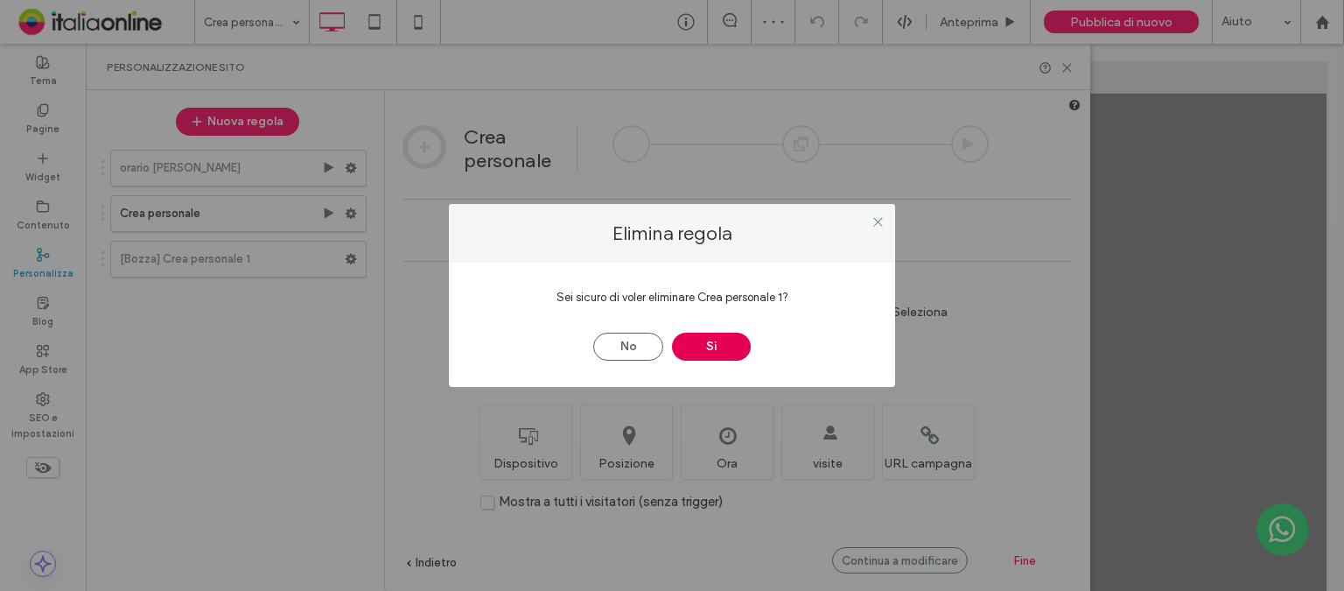
click at [712, 343] on button "Sì" at bounding box center [711, 346] width 79 height 28
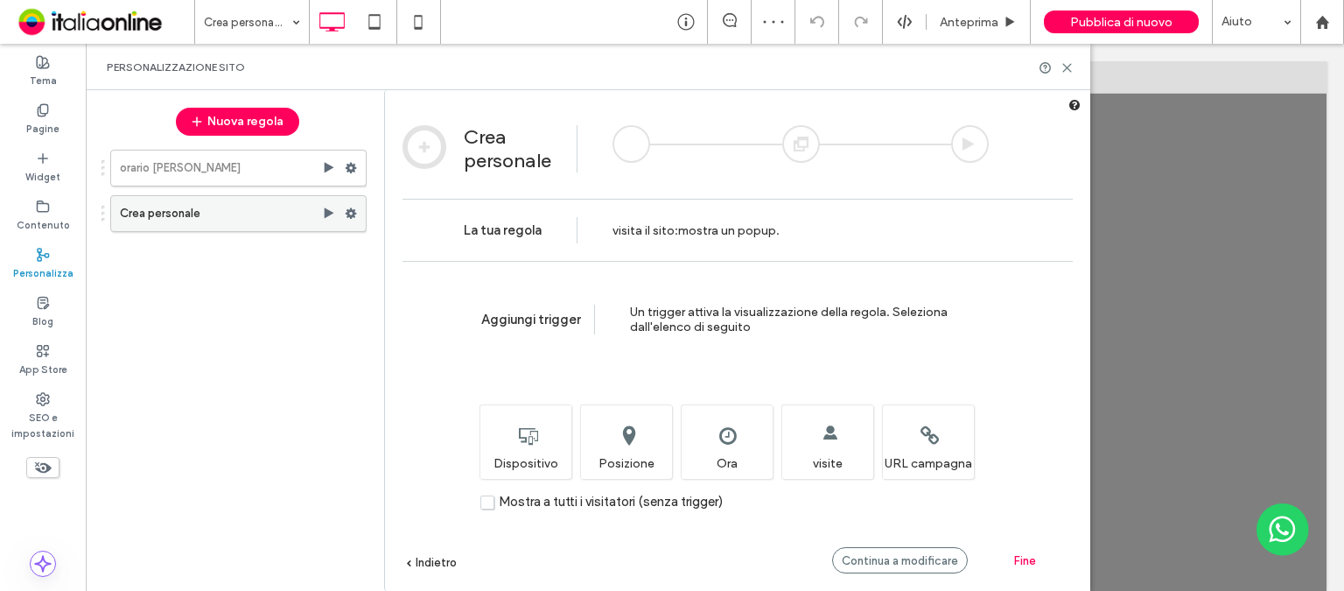
click at [280, 215] on label "Crea personale" at bounding box center [221, 213] width 202 height 35
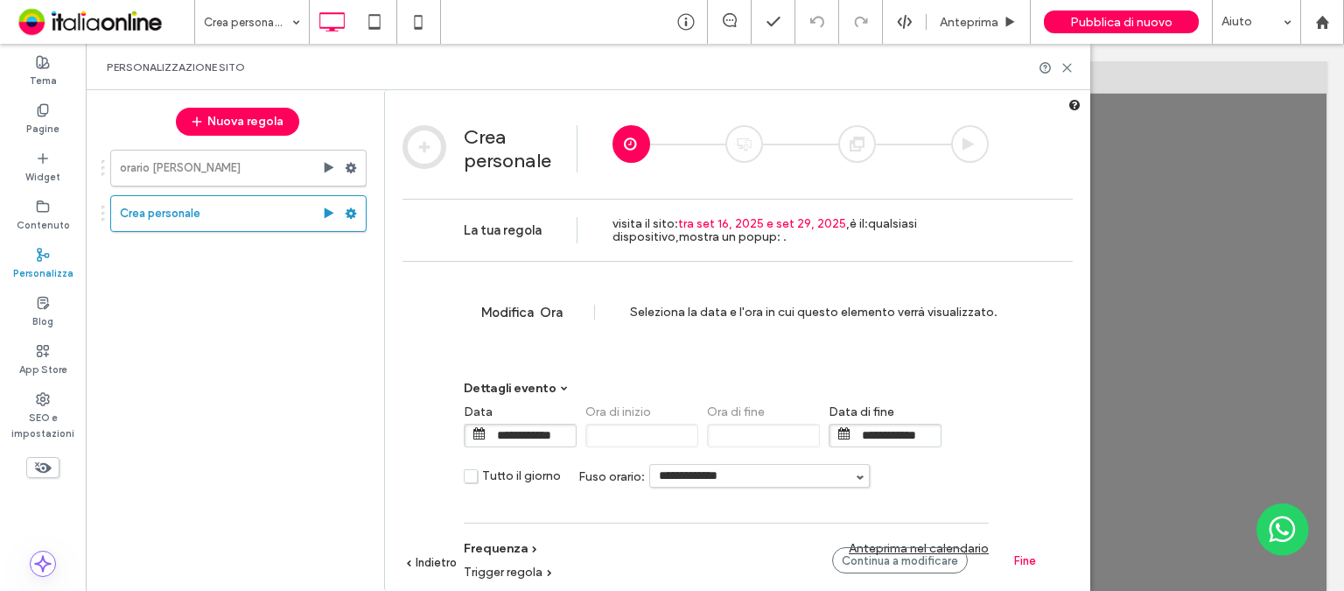
click at [542, 384] on span "Dettagli evento" at bounding box center [510, 388] width 93 height 15
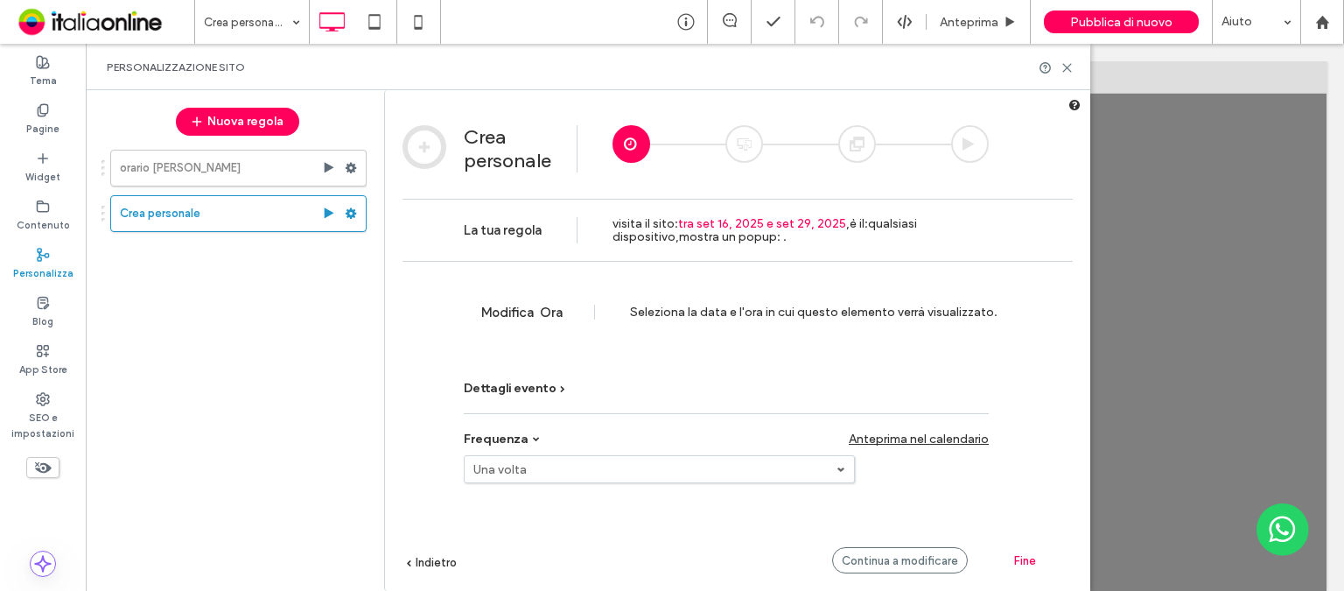
click at [542, 384] on span "Dettagli evento" at bounding box center [510, 388] width 93 height 15
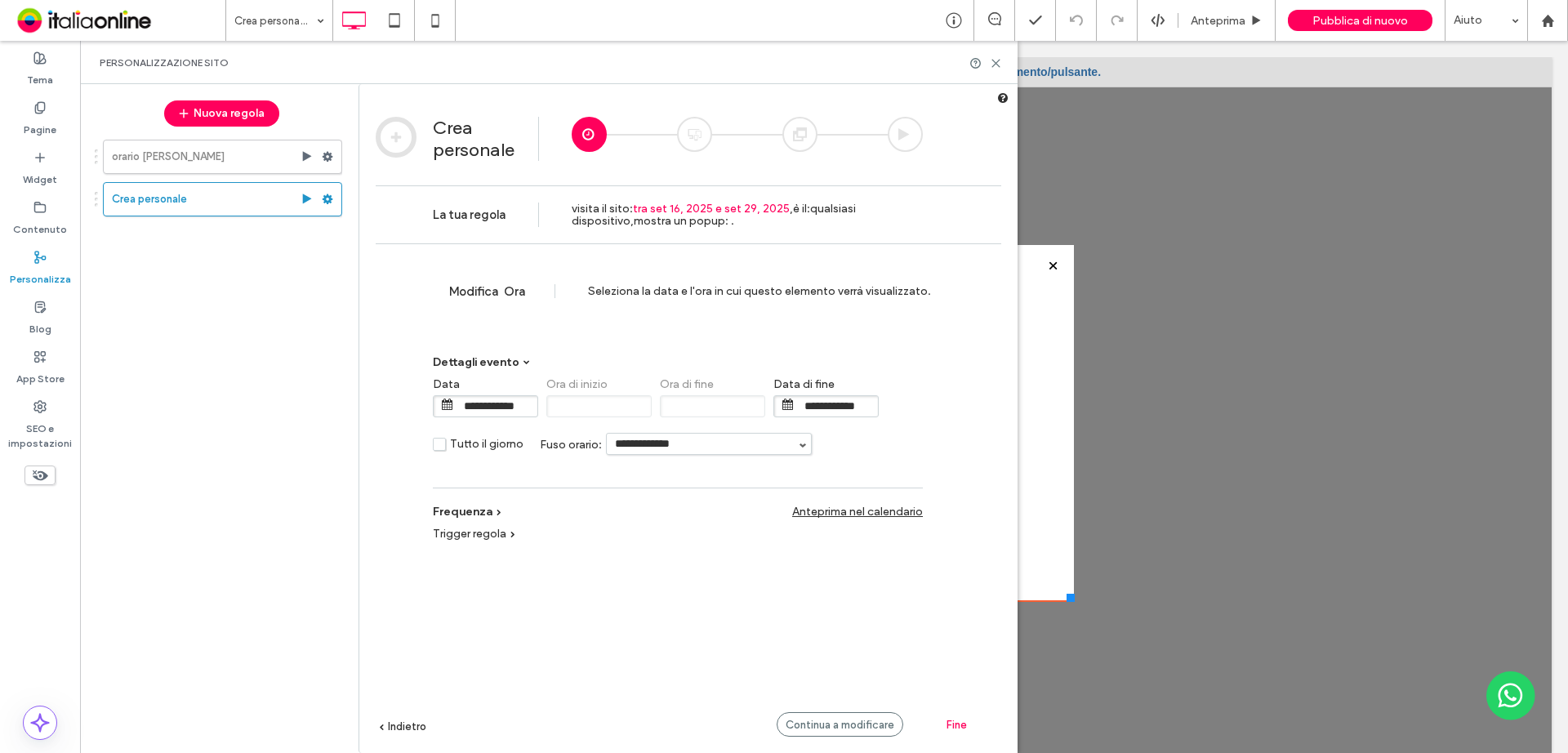
drag, startPoint x: 38, startPoint y: 110, endPoint x: 322, endPoint y: 120, distance: 284.2
click at [38, 110] on use at bounding box center [40, 106] width 9 height 10
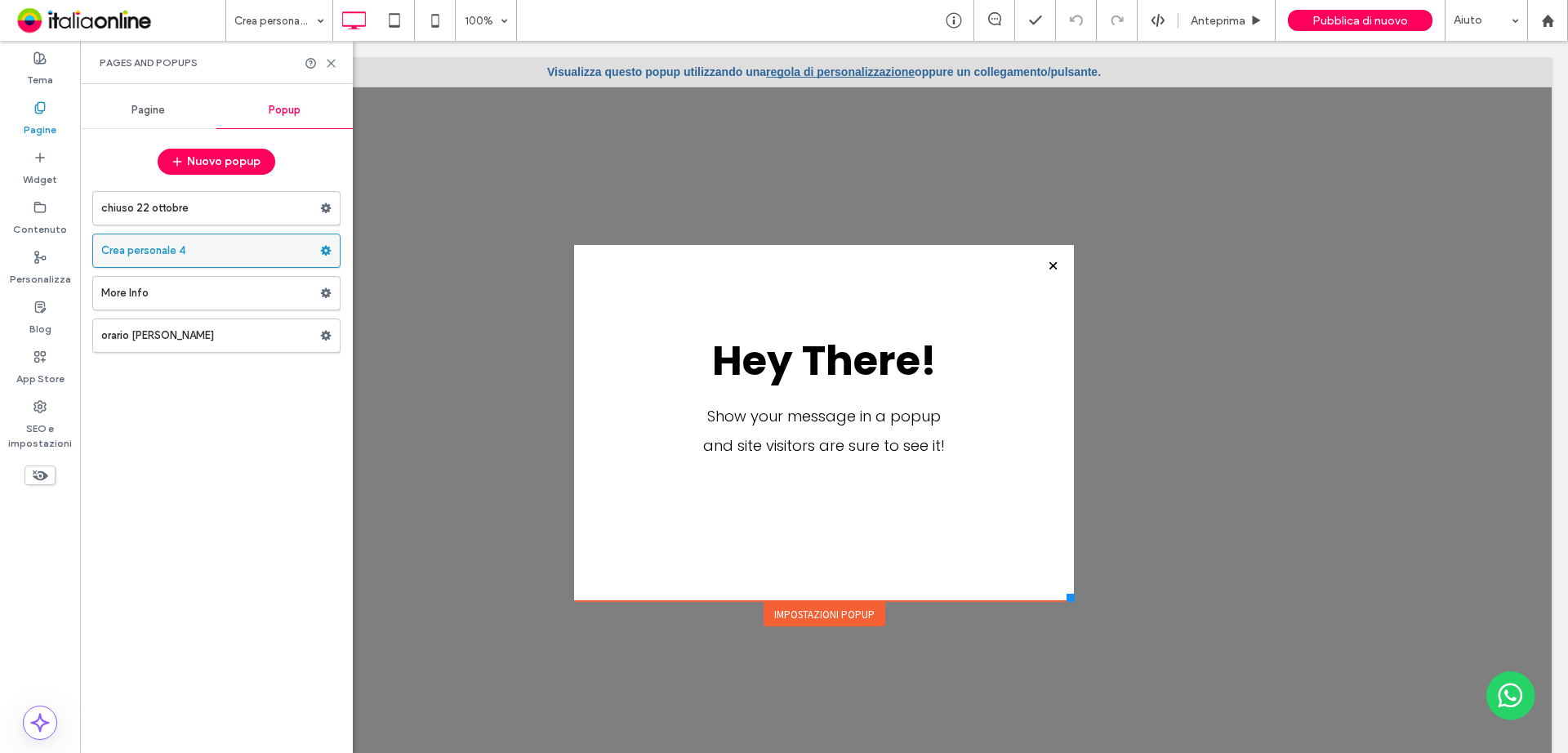
click at [329, 248] on use at bounding box center [326, 250] width 10 height 9
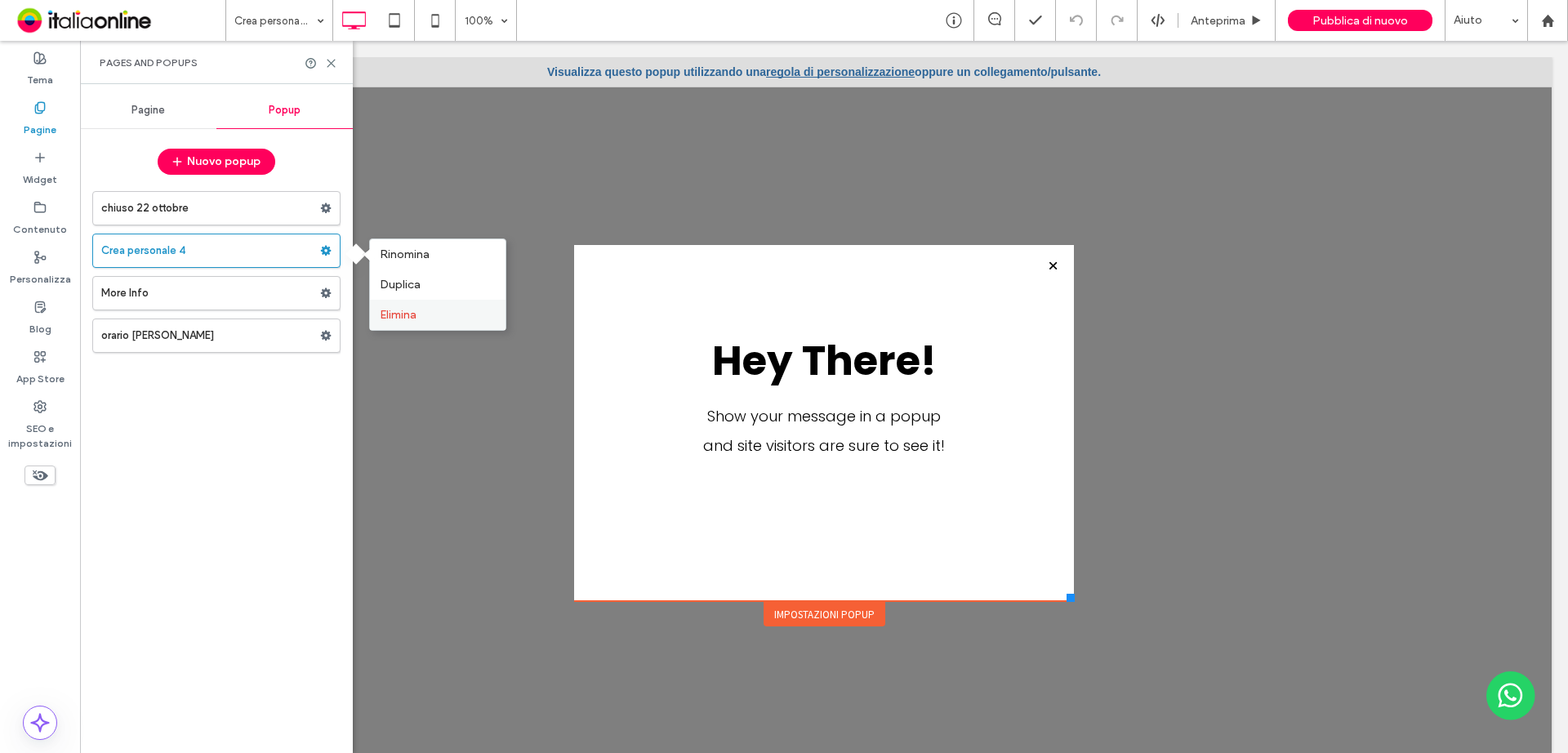
click at [421, 311] on label "Elimina" at bounding box center [438, 314] width 116 height 14
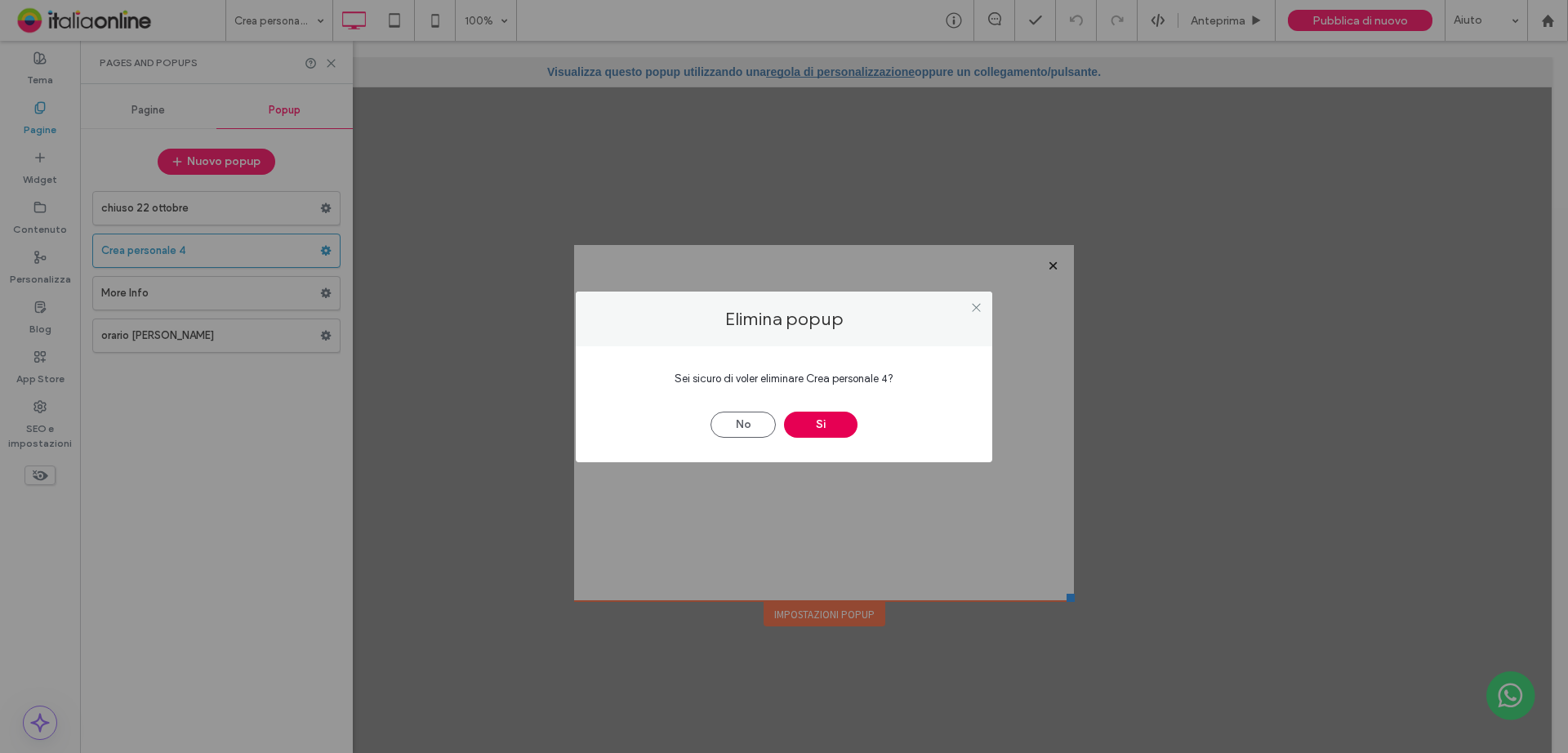
click at [827, 425] on button "Sì" at bounding box center [820, 425] width 74 height 26
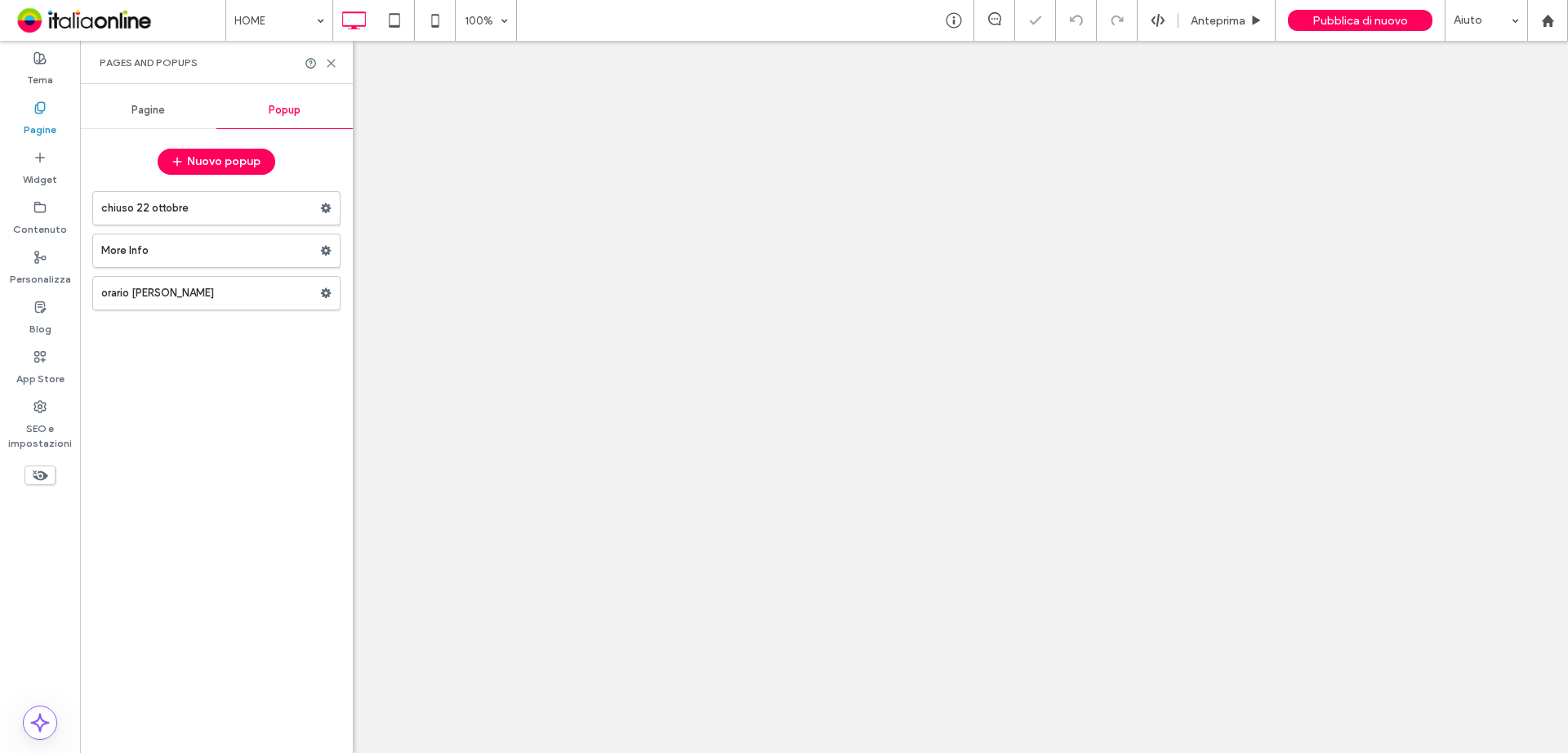
click at [133, 205] on div at bounding box center [784, 376] width 1568 height 753
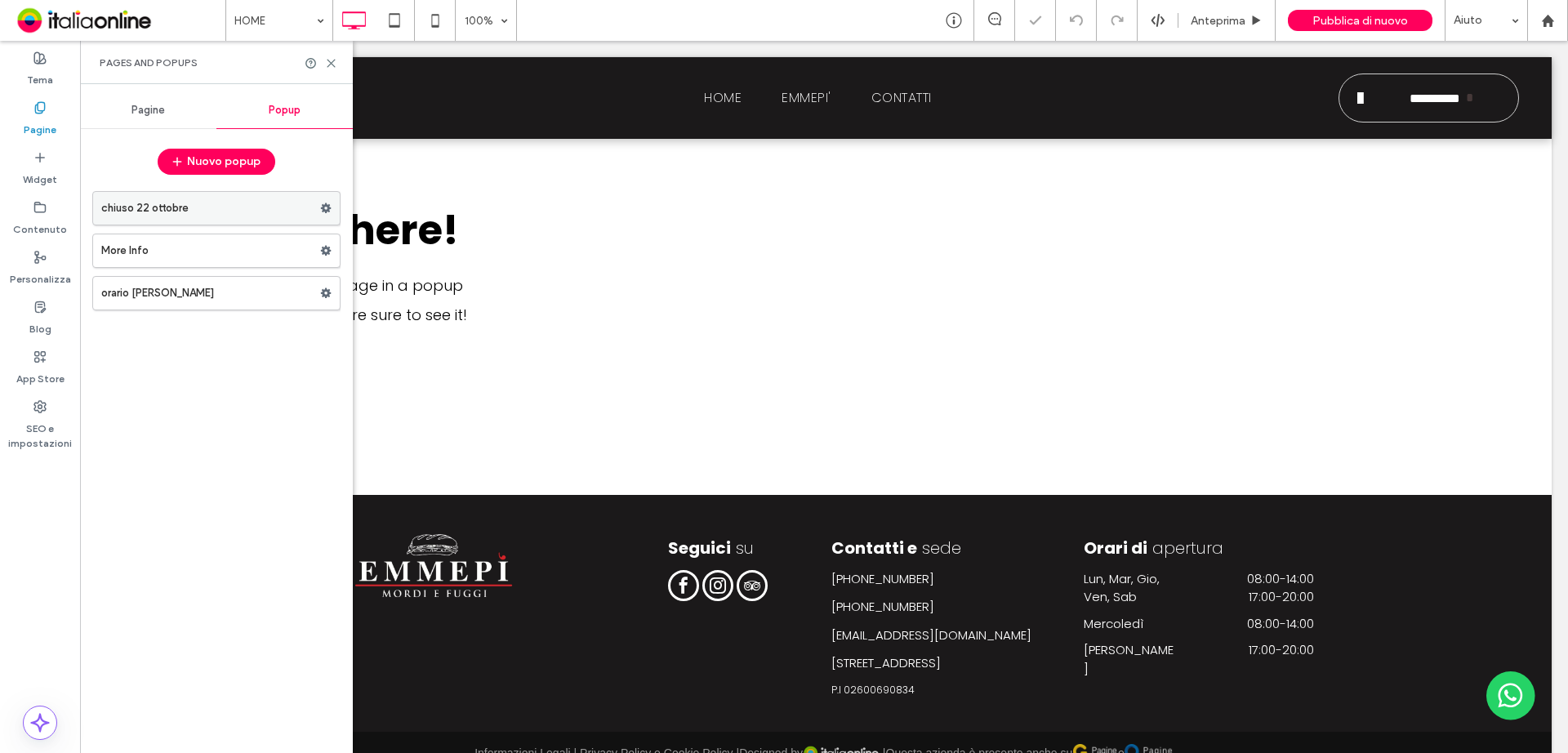
click at [244, 211] on label "chiuso 22 ottobre" at bounding box center [210, 208] width 218 height 33
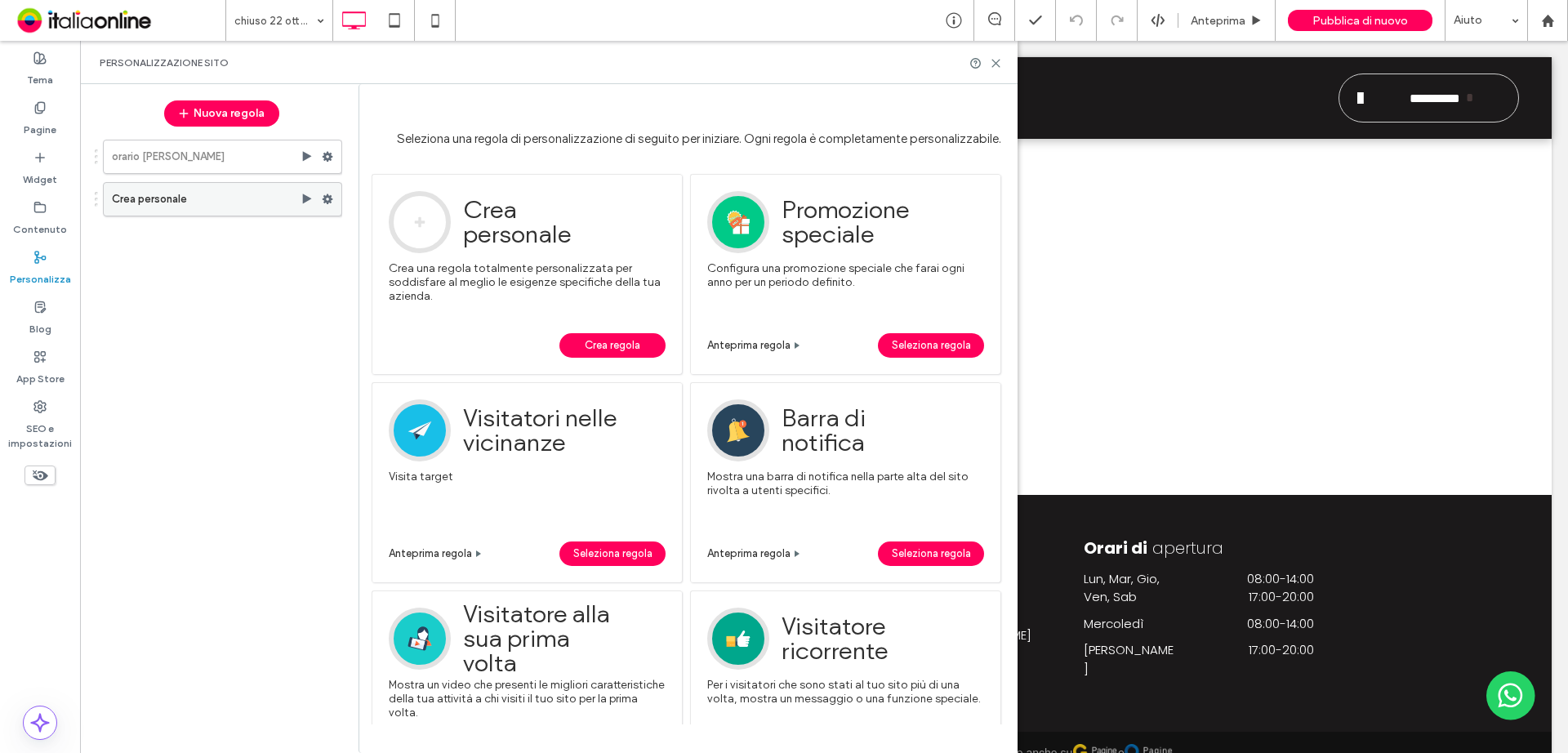
click at [162, 204] on label "Crea personale" at bounding box center [206, 199] width 189 height 33
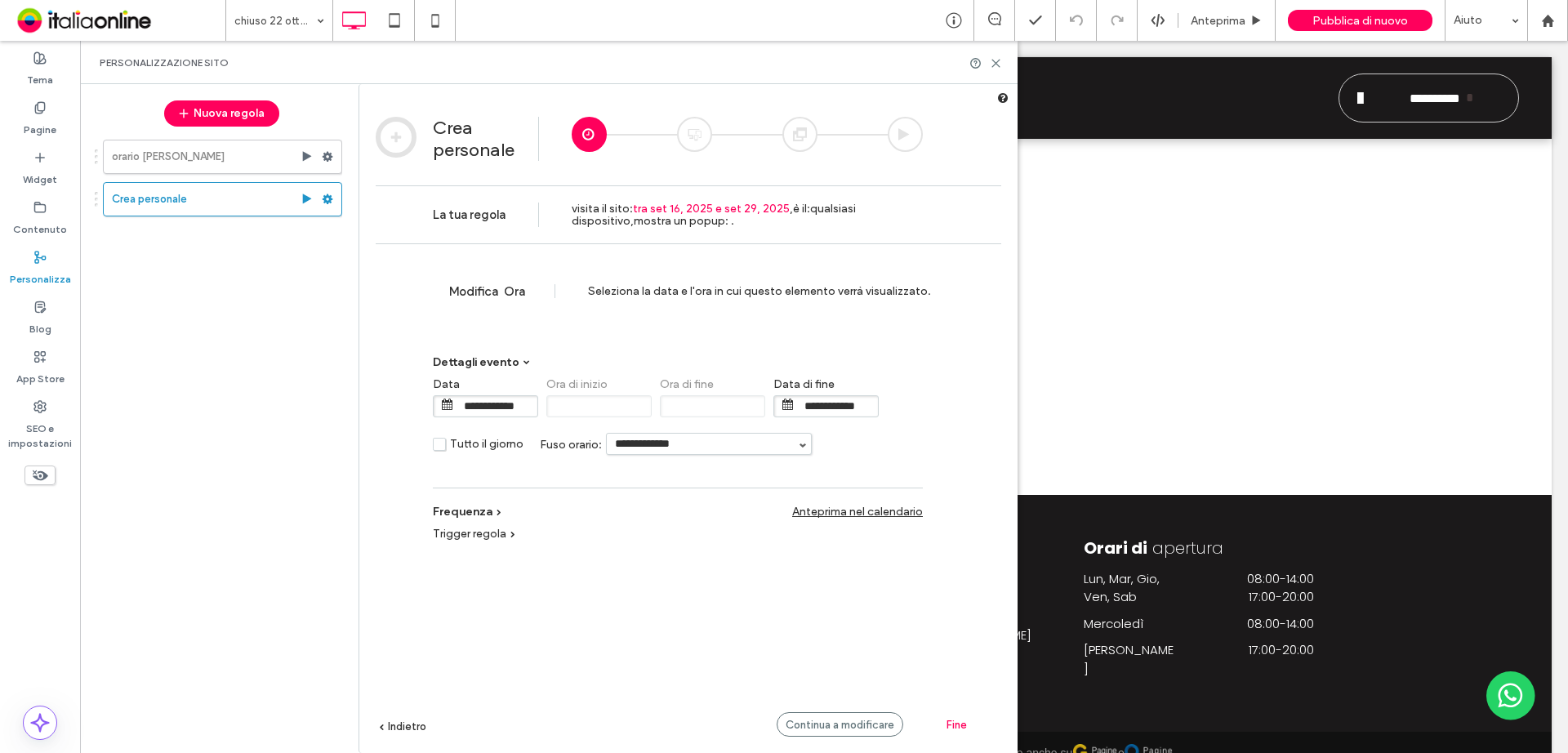
click at [455, 135] on h2 "Crea personale" at bounding box center [483, 138] width 101 height 44
click at [545, 246] on div "Modifica Ora Seleziona la data e l'ora in cui questo elemento verrà visualizzat…" at bounding box center [688, 291] width 625 height 95
drag, startPoint x: 35, startPoint y: 114, endPoint x: 316, endPoint y: 147, distance: 282.9
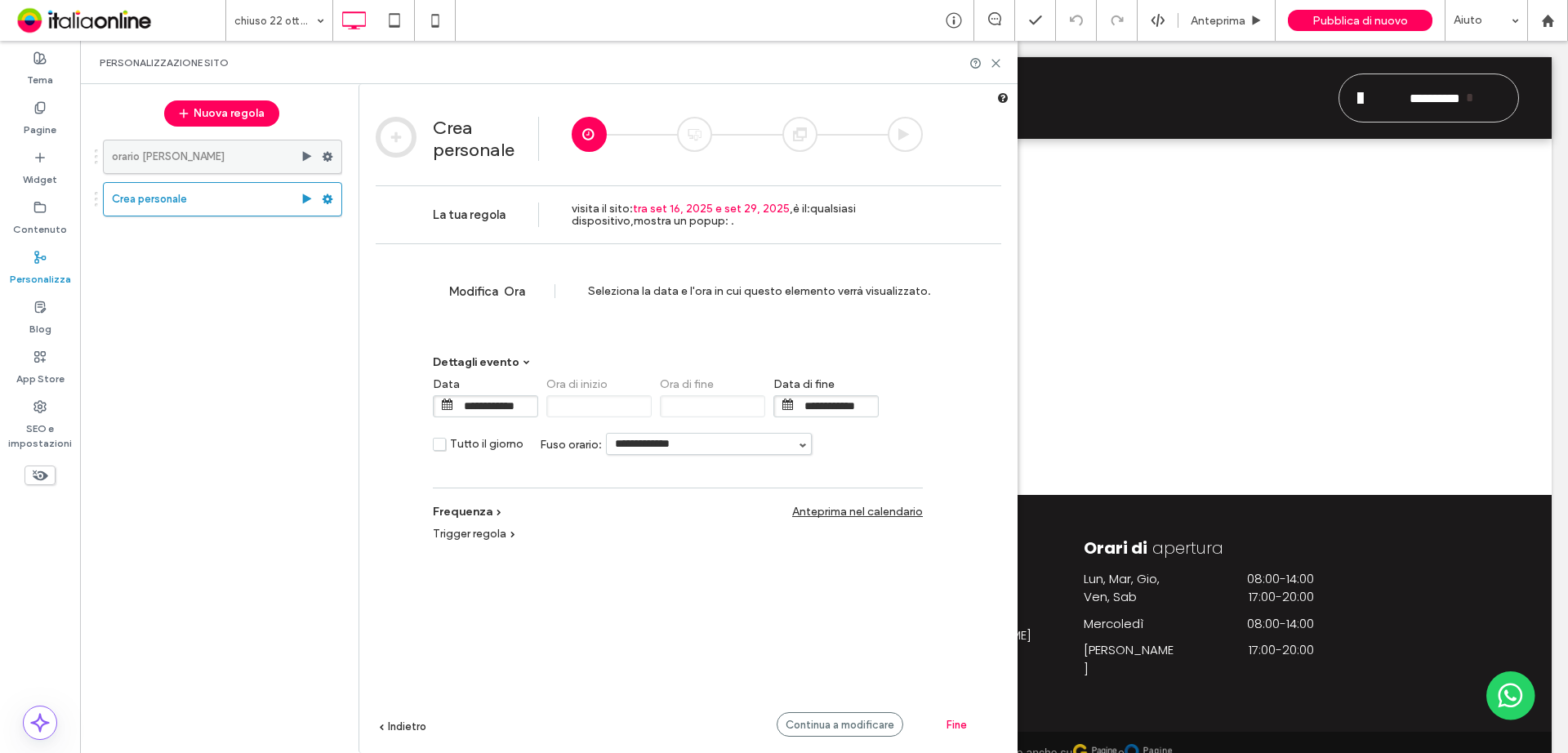
click at [35, 114] on icon at bounding box center [40, 107] width 13 height 13
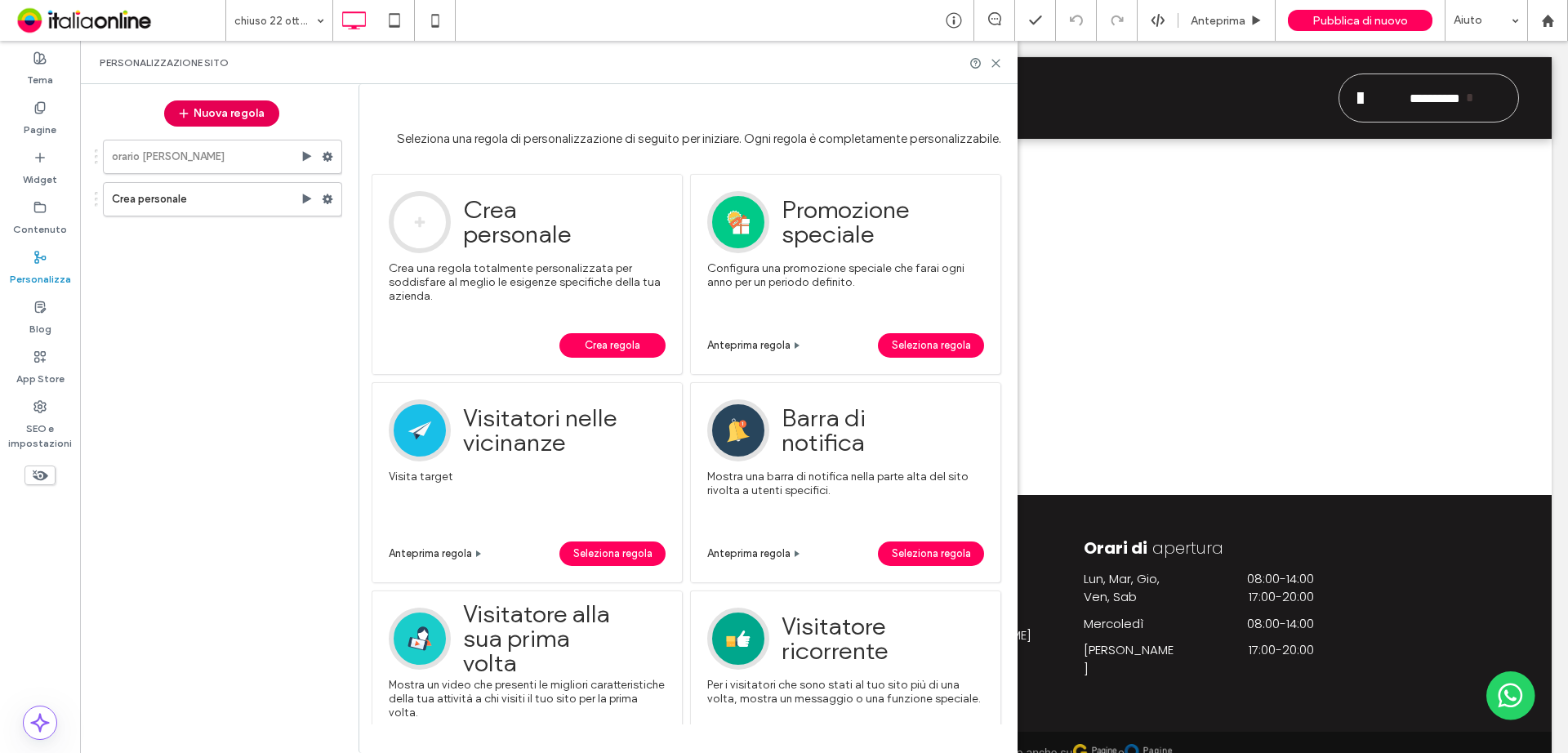
click at [218, 105] on button "Nuova regola" at bounding box center [221, 114] width 115 height 26
click at [224, 112] on button "Nuova regola" at bounding box center [221, 114] width 115 height 26
click at [603, 344] on span "Crea regola" at bounding box center [611, 345] width 55 height 24
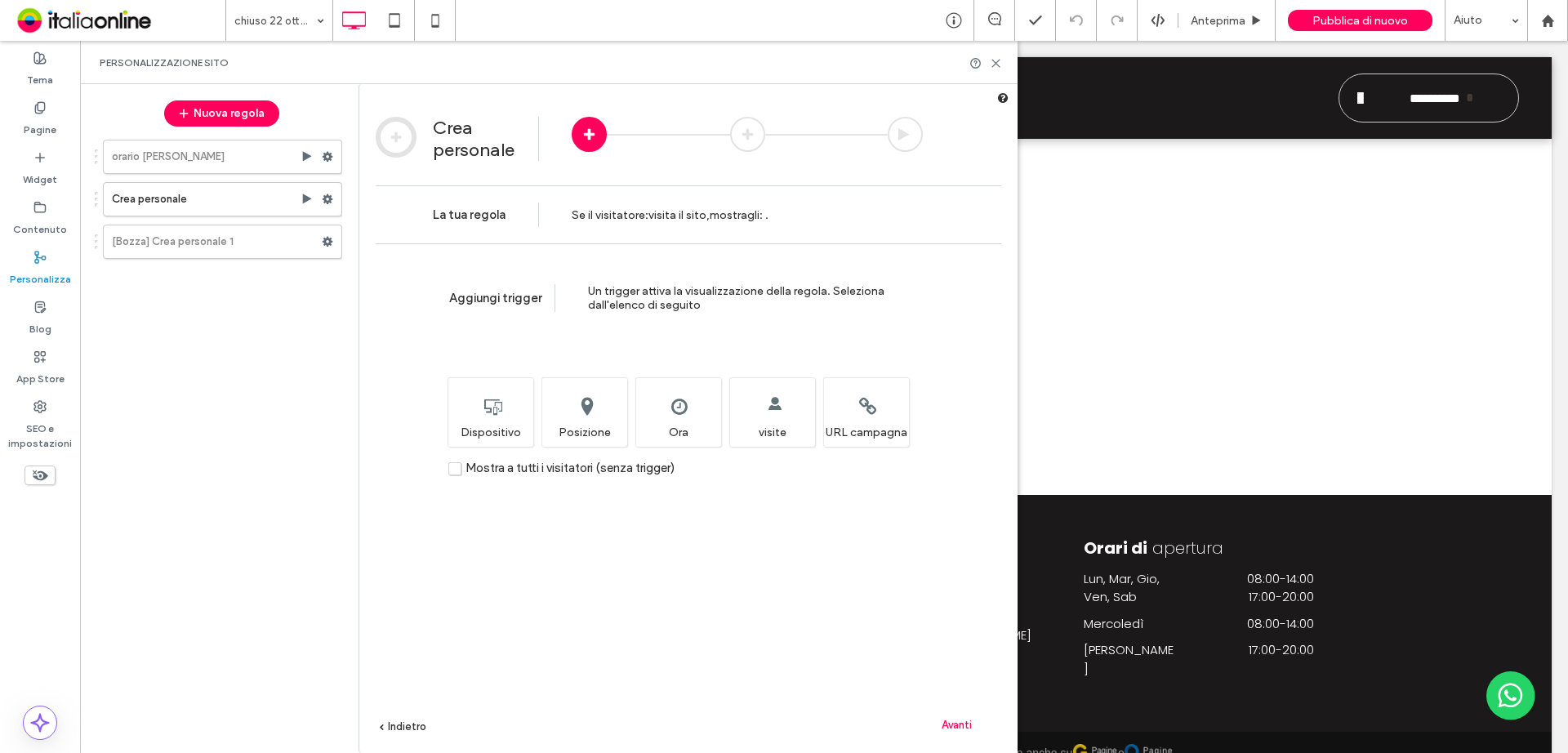
click at [589, 286] on span "Un trigger attiva la visualizzazione della regola. Seleziona dall'elenco di seg…" at bounding box center [736, 298] width 297 height 28
click at [503, 286] on h2 "Aggiungi trigger" at bounding box center [497, 298] width 96 height 28
click at [499, 297] on span "Aggiungi trigger" at bounding box center [497, 298] width 96 height 15
click at [493, 302] on span "Aggiungi trigger" at bounding box center [497, 298] width 96 height 15
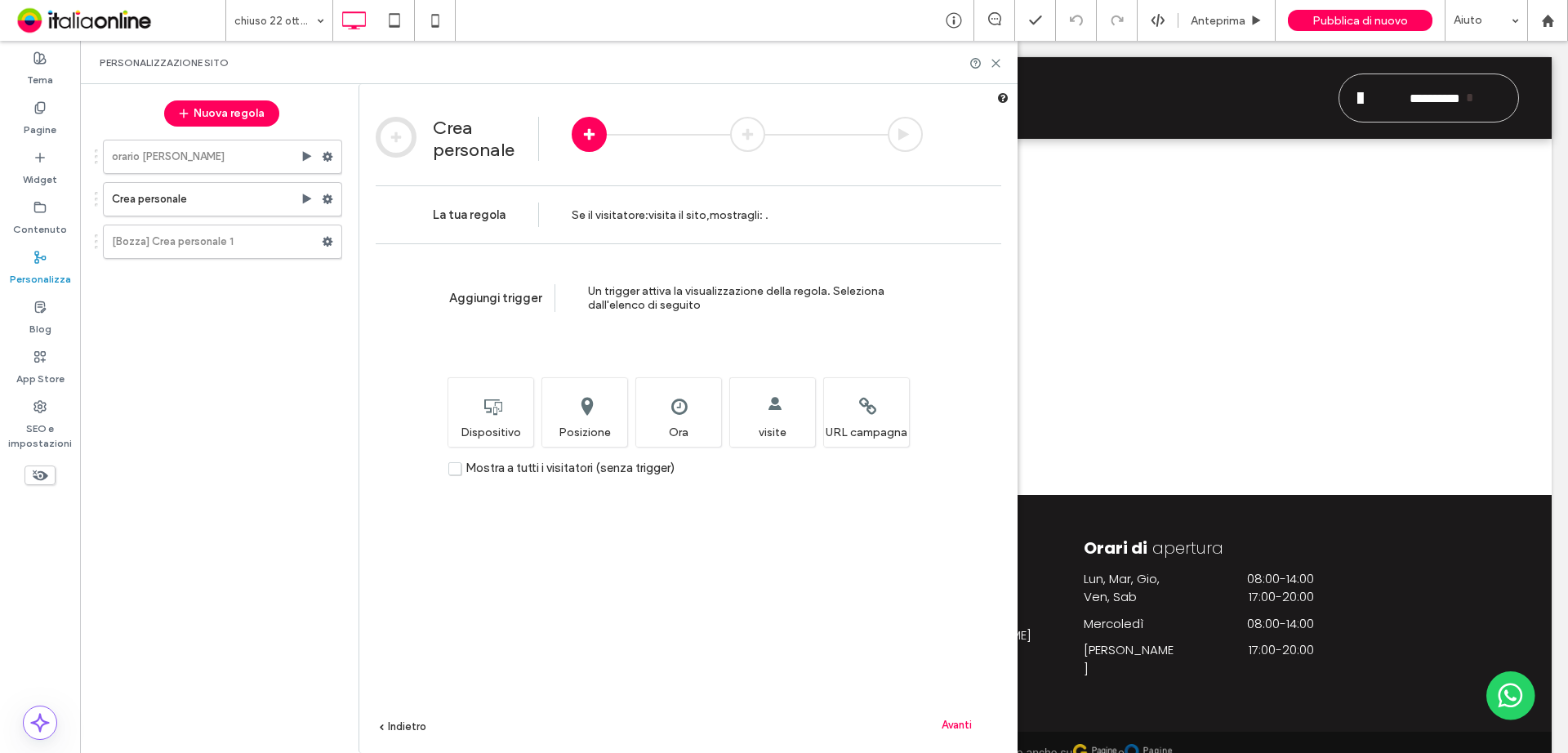
click at [520, 303] on span "Aggiungi trigger" at bounding box center [497, 298] width 96 height 15
click at [763, 285] on span "Un trigger attiva la visualizzazione della regola. Seleziona dall'elenco di seg…" at bounding box center [736, 298] width 297 height 28
drag, startPoint x: 762, startPoint y: 290, endPoint x: 759, endPoint y: 326, distance: 36.1
click at [761, 313] on div "Aggiungi trigger Un trigger attiva la visualizzazione [PERSON_NAME]. Seleziona …" at bounding box center [688, 298] width 625 height 109
click at [759, 326] on div "Aggiungi trigger Un trigger attiva la visualizzazione [PERSON_NAME]. Seleziona …" at bounding box center [688, 298] width 625 height 109
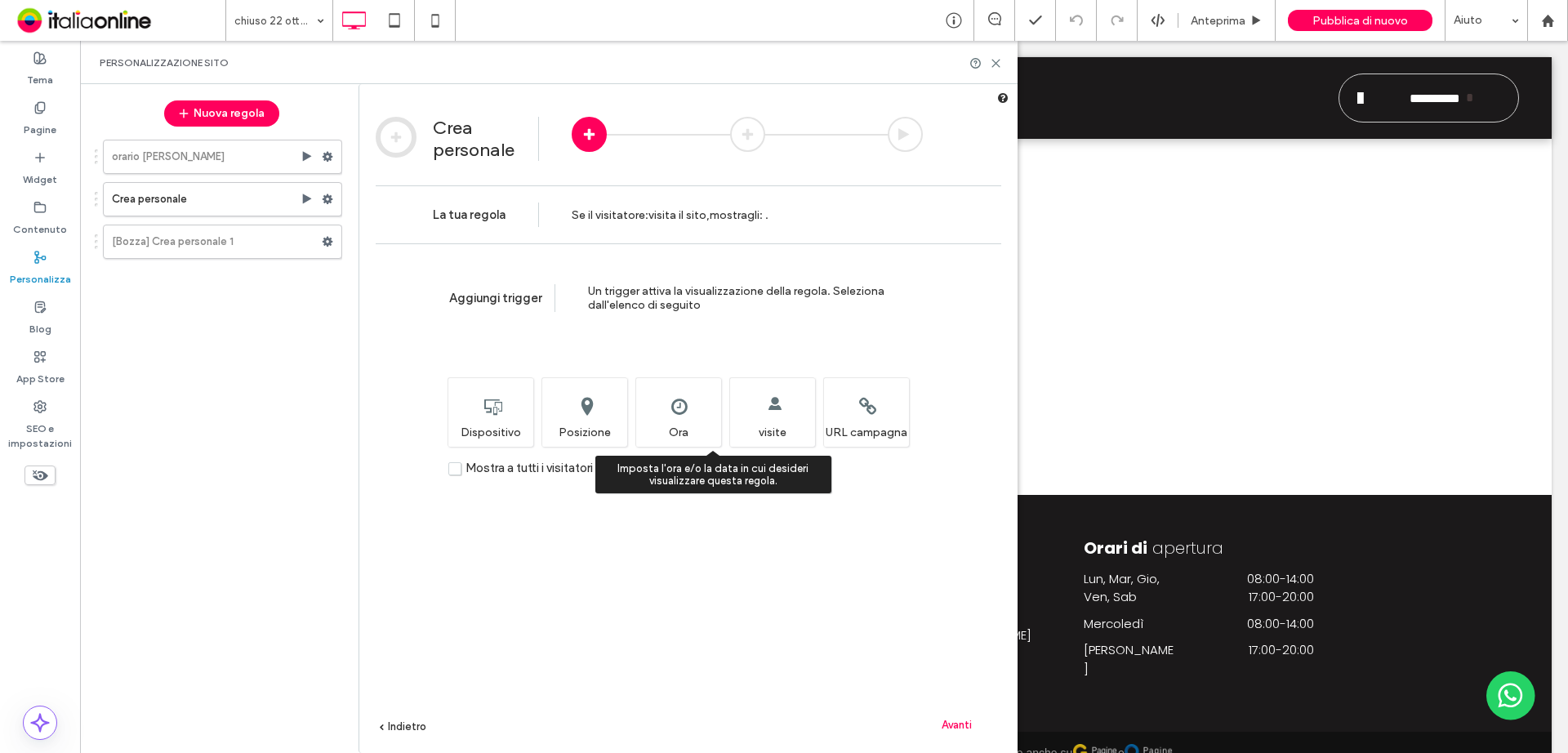
click at [679, 408] on div "Imposta l'ora e/o la data in cui desideri visualizzare questa regola. Ora" at bounding box center [679, 411] width 86 height 69
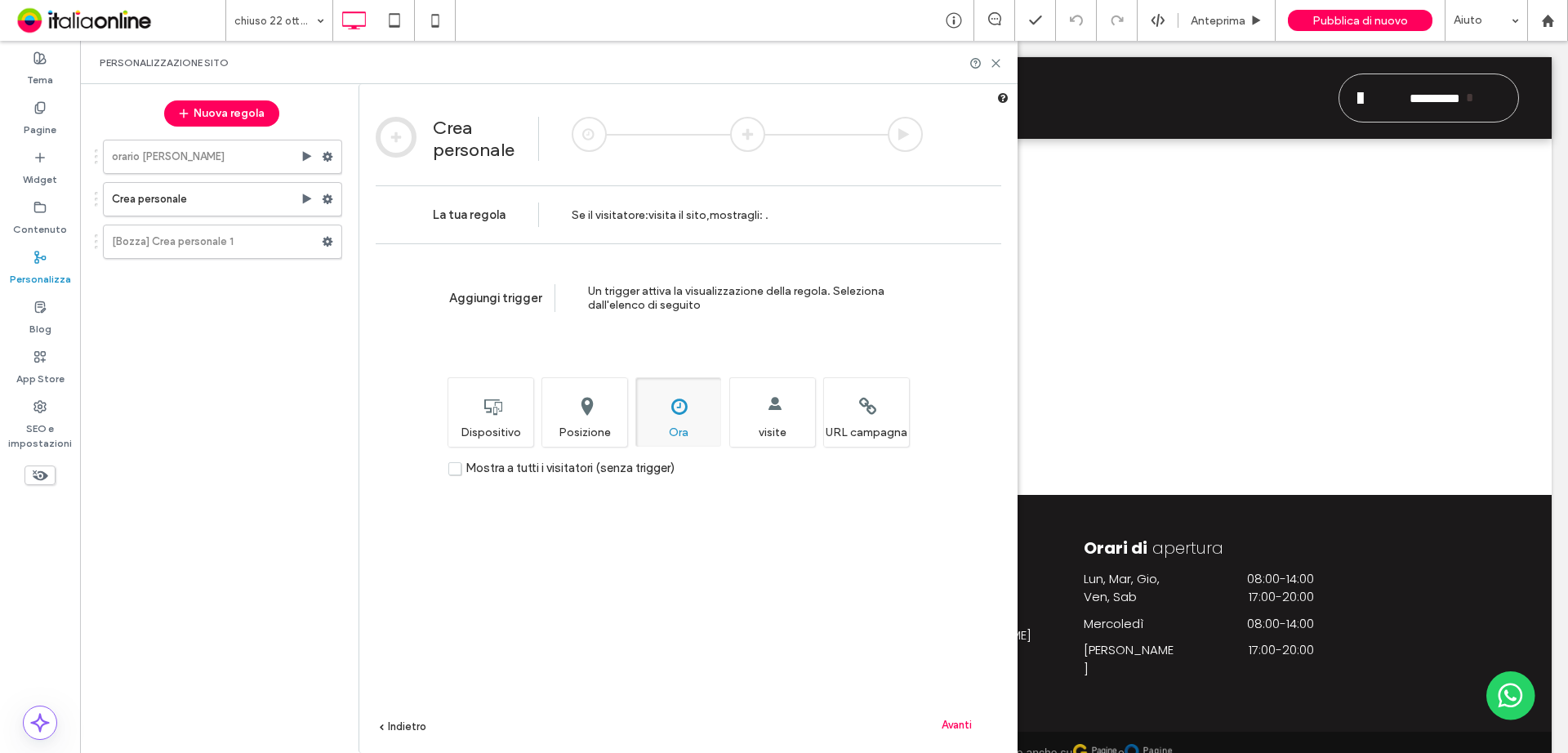
drag, startPoint x: 590, startPoint y: 396, endPoint x: 533, endPoint y: 411, distance: 58.9
click at [590, 396] on div "Raggiungi i visitatori in base [PERSON_NAME] posizione fisica. Posizione" at bounding box center [584, 411] width 86 height 69
click at [503, 417] on div "Seleziona su quali tipi di dispositivi sarà possibile visualizzare questa regol…" at bounding box center [490, 411] width 86 height 69
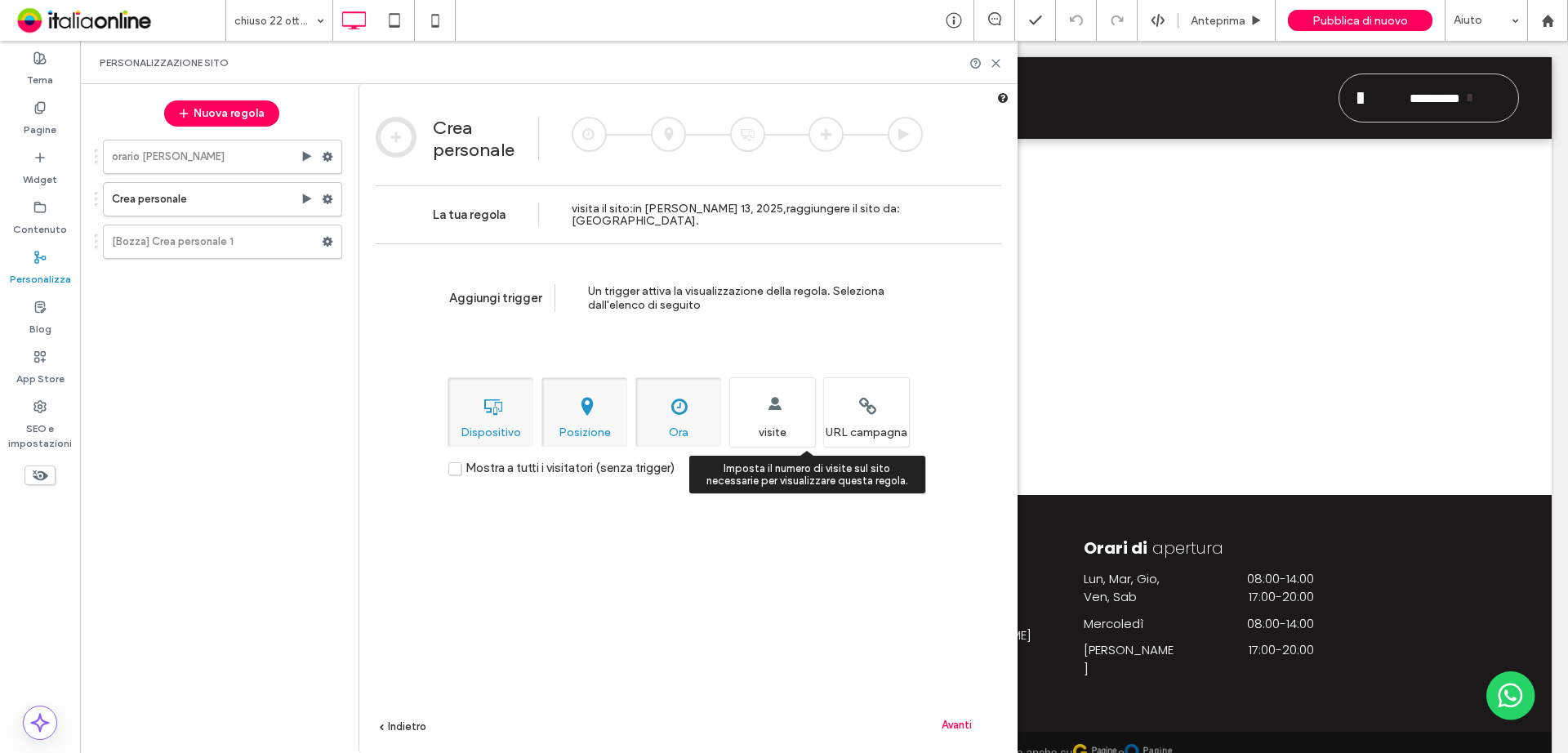
click at [729, 421] on div "Imposta il numero di visite sul sito necessarie per visualizzare questa regola.…" at bounding box center [772, 411] width 86 height 69
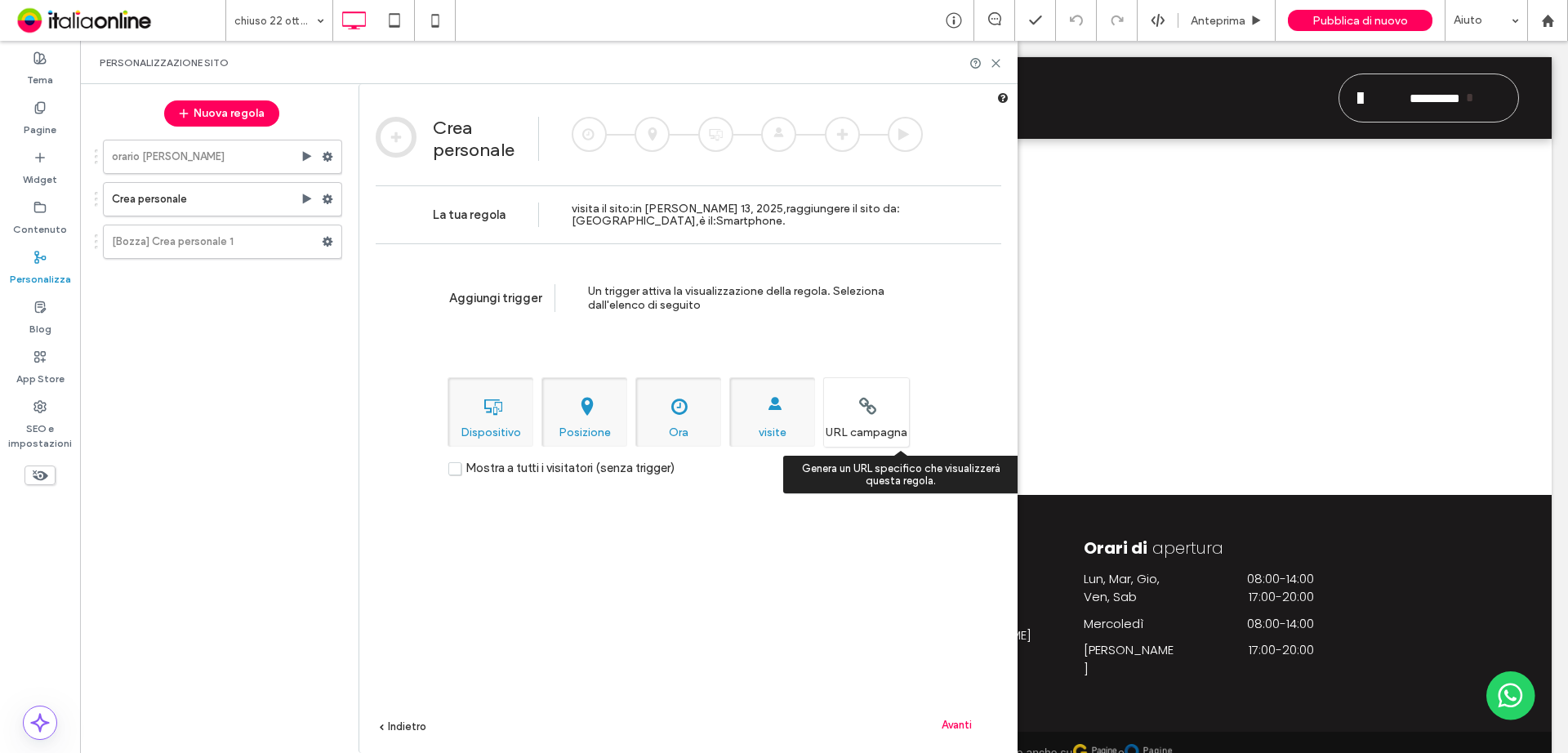
click at [842, 439] on div "Genera un URL specifico che visualizzerà questa regola. URL [PERSON_NAME]" at bounding box center [866, 411] width 86 height 69
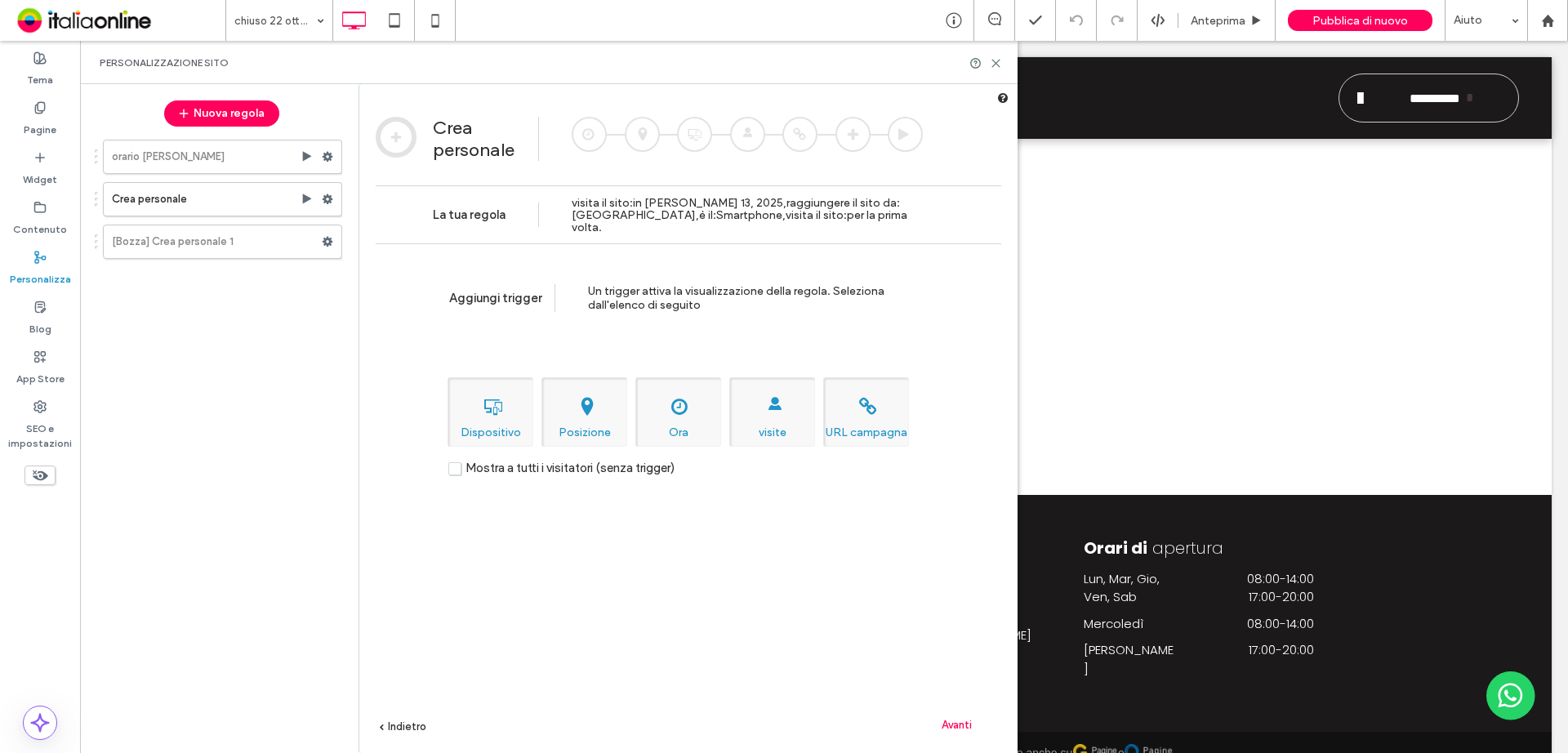
click at [959, 551] on span "Avanti" at bounding box center [957, 724] width 30 height 12
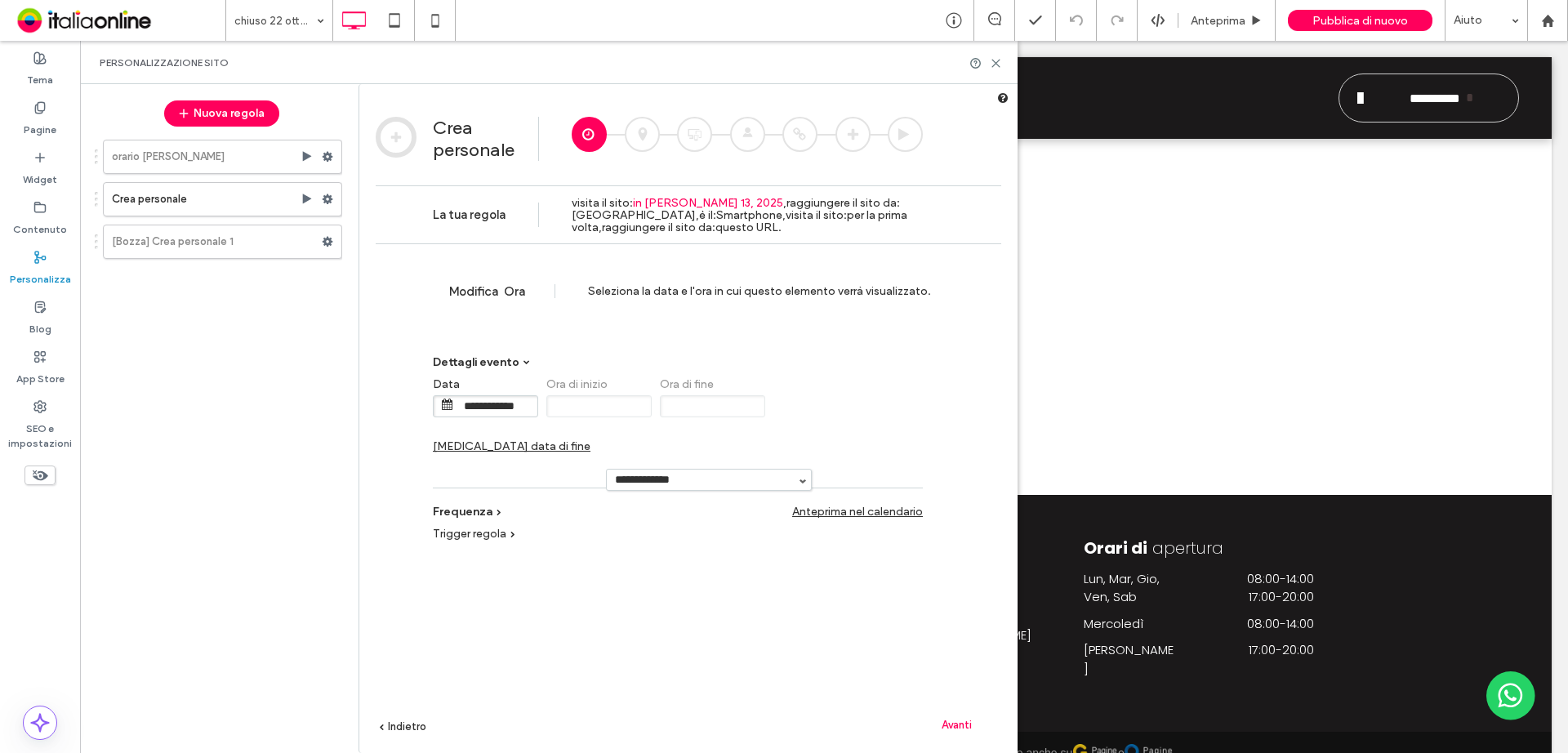
click at [487, 288] on span "Modifica" at bounding box center [475, 291] width 52 height 15
click at [599, 289] on div "Seleziona la data e l'ora in cui questo elemento verrà visualizzato." at bounding box center [763, 290] width 351 height 14
click at [600, 290] on div "Seleziona la data e l'ora in cui questo elemento verrà visualizzato." at bounding box center [763, 290] width 351 height 14
click at [552, 328] on div "Modifica Ora Seleziona la data e l'ora in cui questo elemento verrà visualizzat…" at bounding box center [688, 291] width 625 height 95
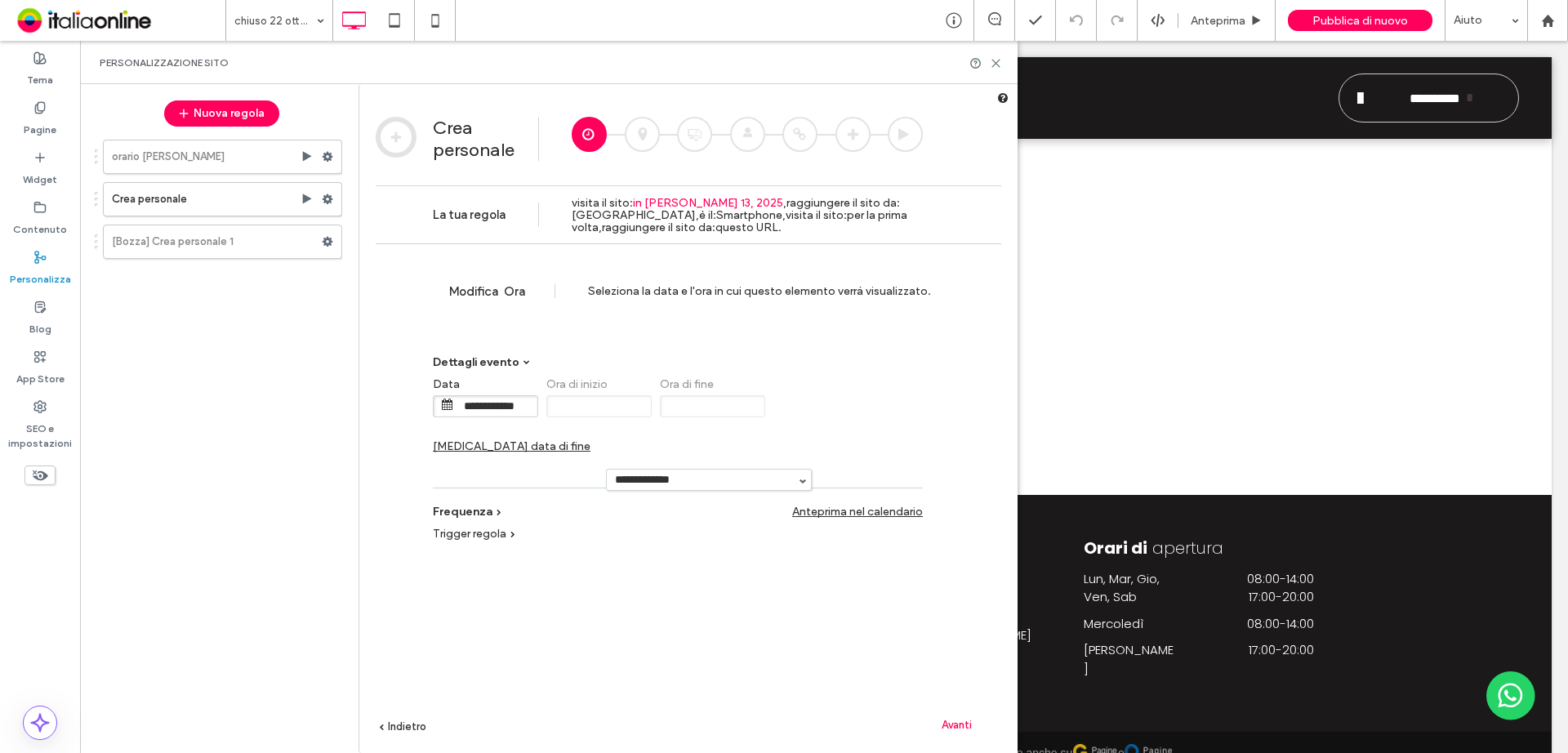
click at [591, 439] on span "[MEDICAL_DATA] data di fine" at bounding box center [511, 446] width 158 height 14
click at [829, 406] on input "**********" at bounding box center [836, 406] width 81 height 21
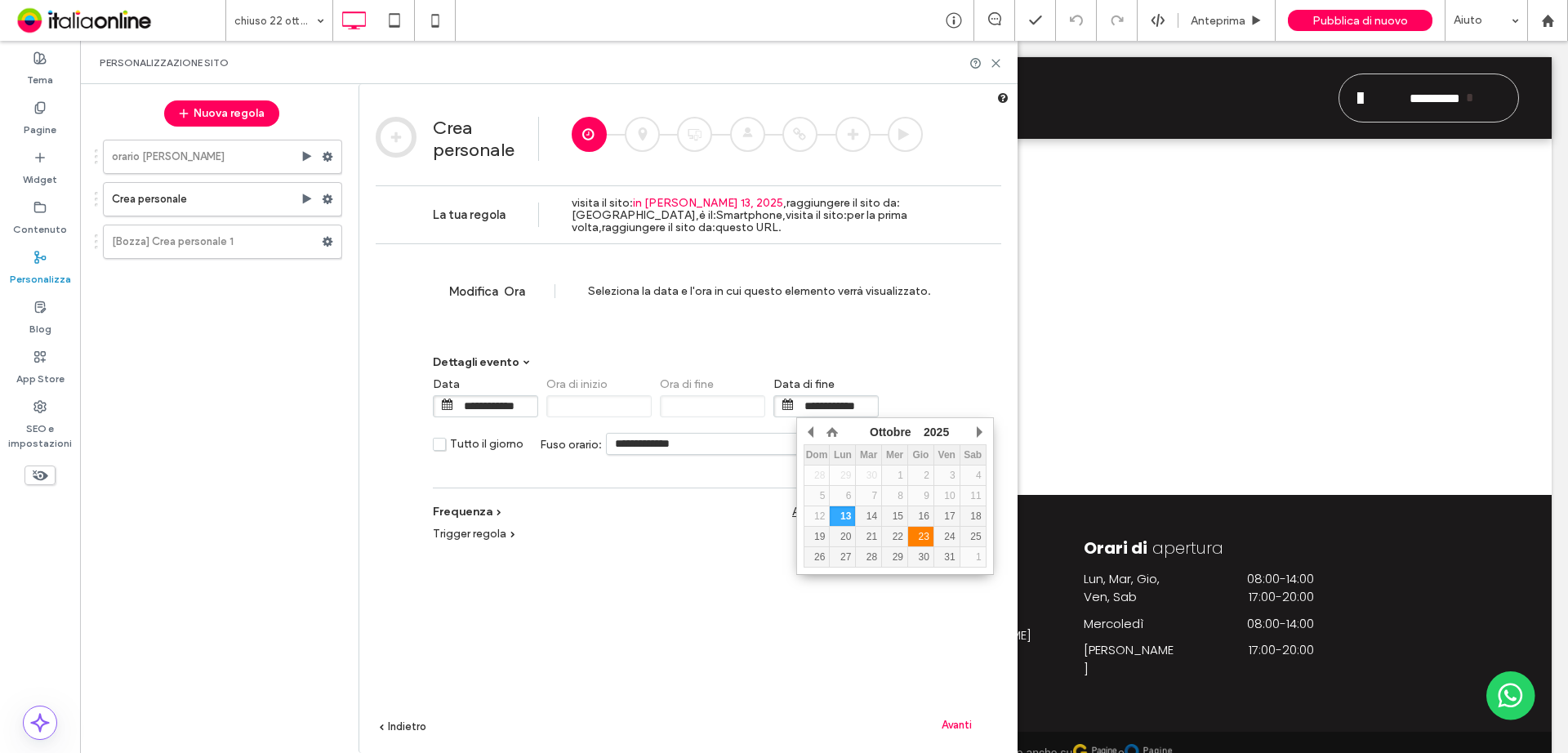
click at [924, 540] on div "23" at bounding box center [920, 537] width 25 height 11
type input "**********"
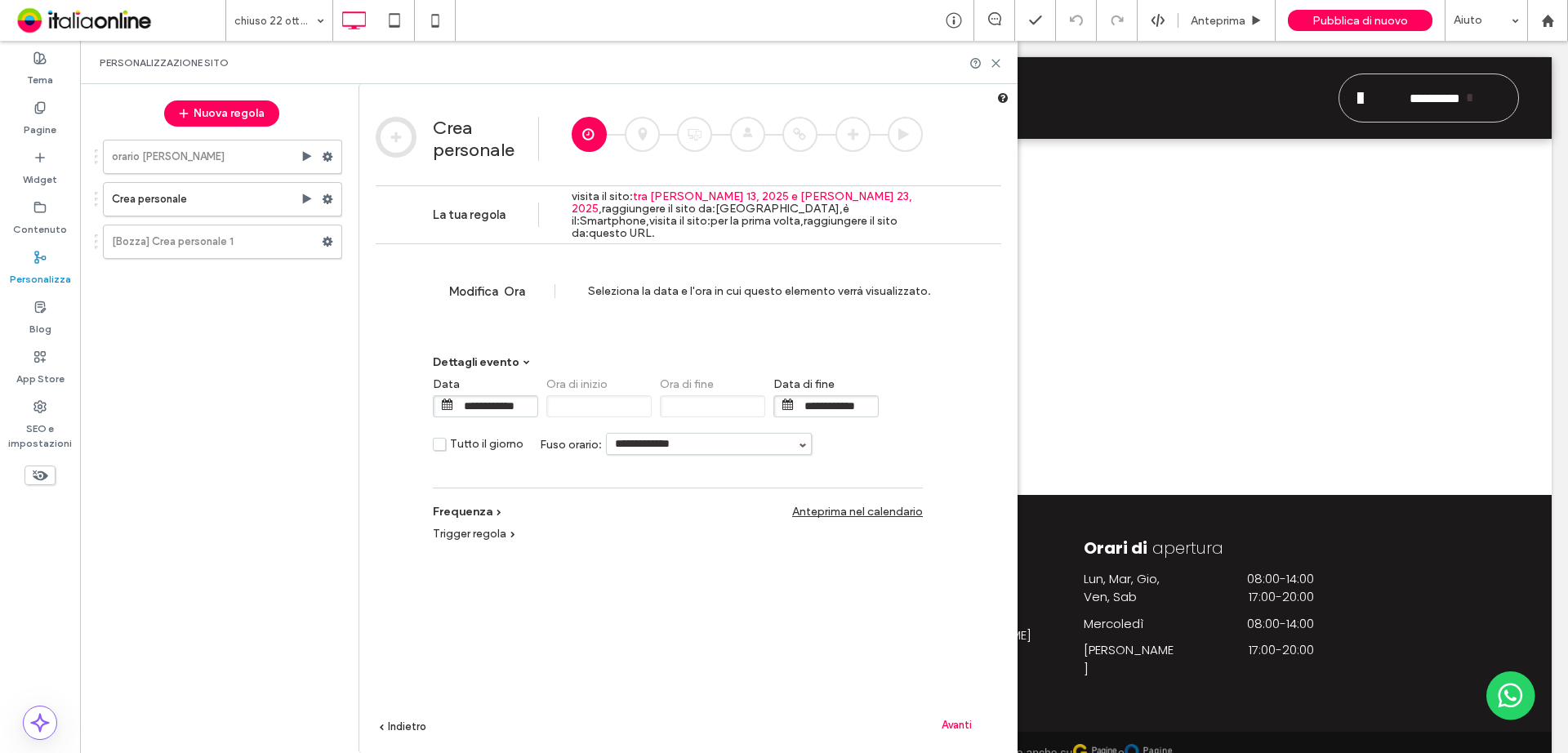
click at [960, 551] on span "Avanti" at bounding box center [957, 724] width 30 height 12
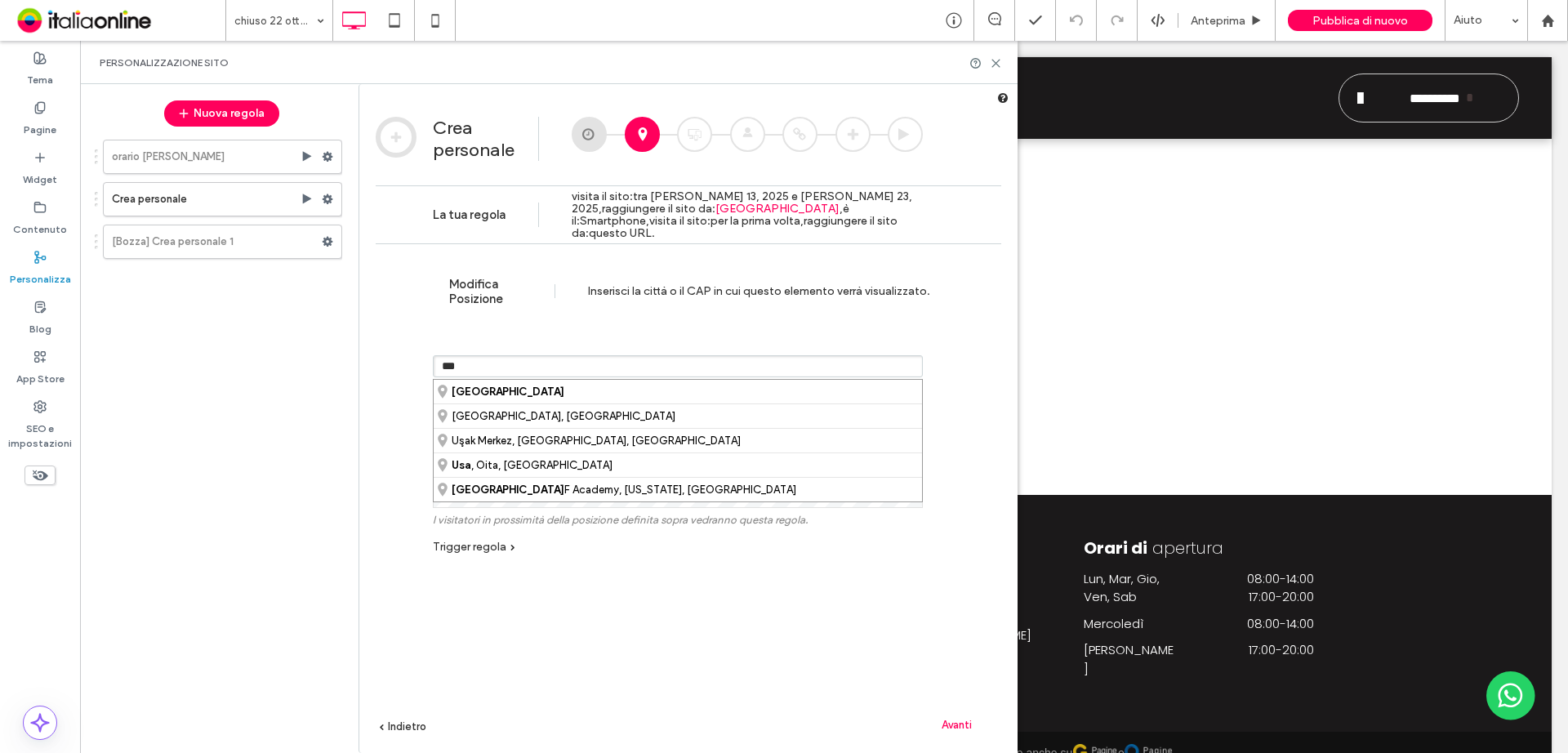
drag, startPoint x: 525, startPoint y: 370, endPoint x: 425, endPoint y: 369, distance: 100.0
click at [425, 369] on div "Modifica Posizione Inserisci la città o il CAP in cui questo elemento verrà vis…" at bounding box center [688, 523] width 625 height 558
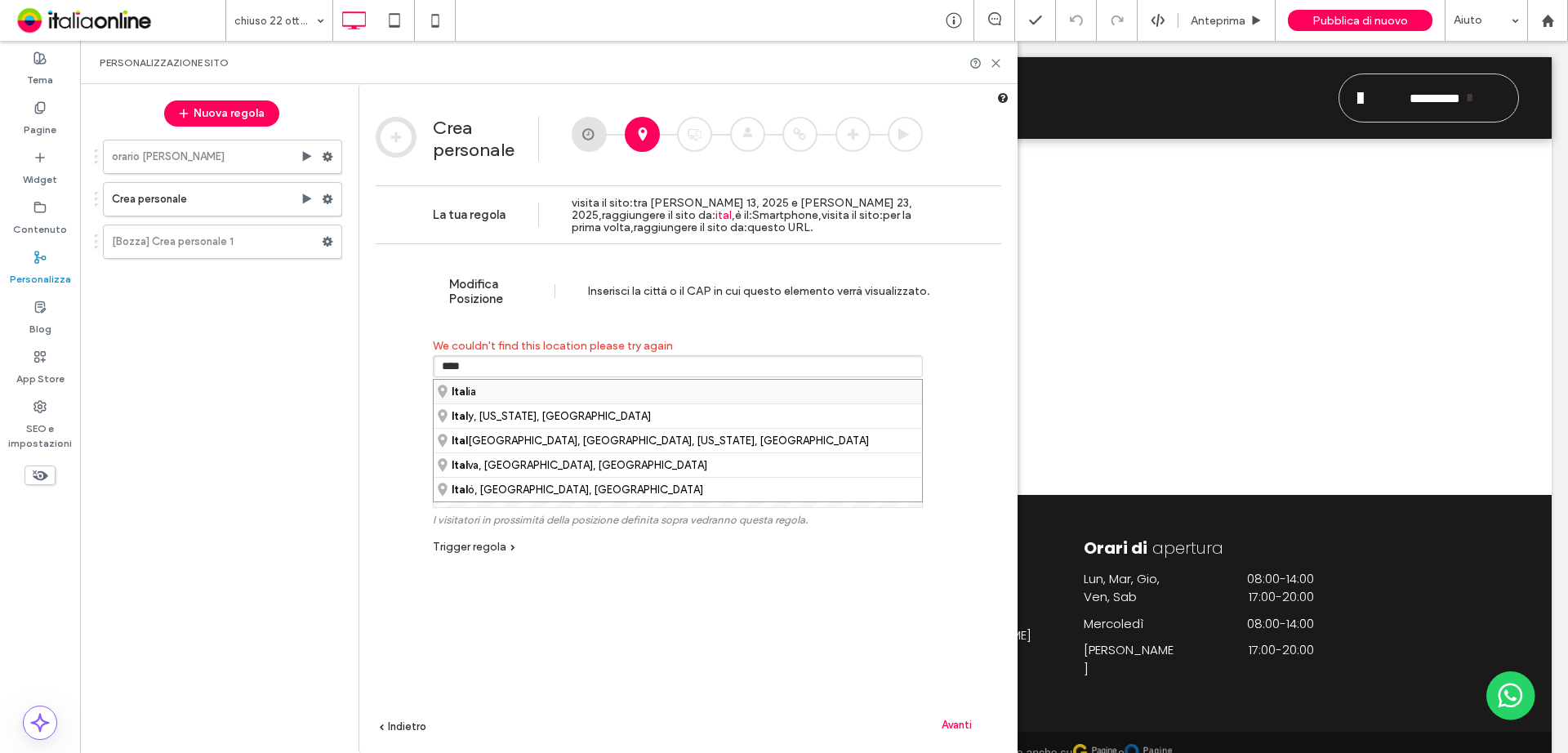
click at [493, 395] on div "Ital ia" at bounding box center [678, 391] width 488 height 23
type input "******"
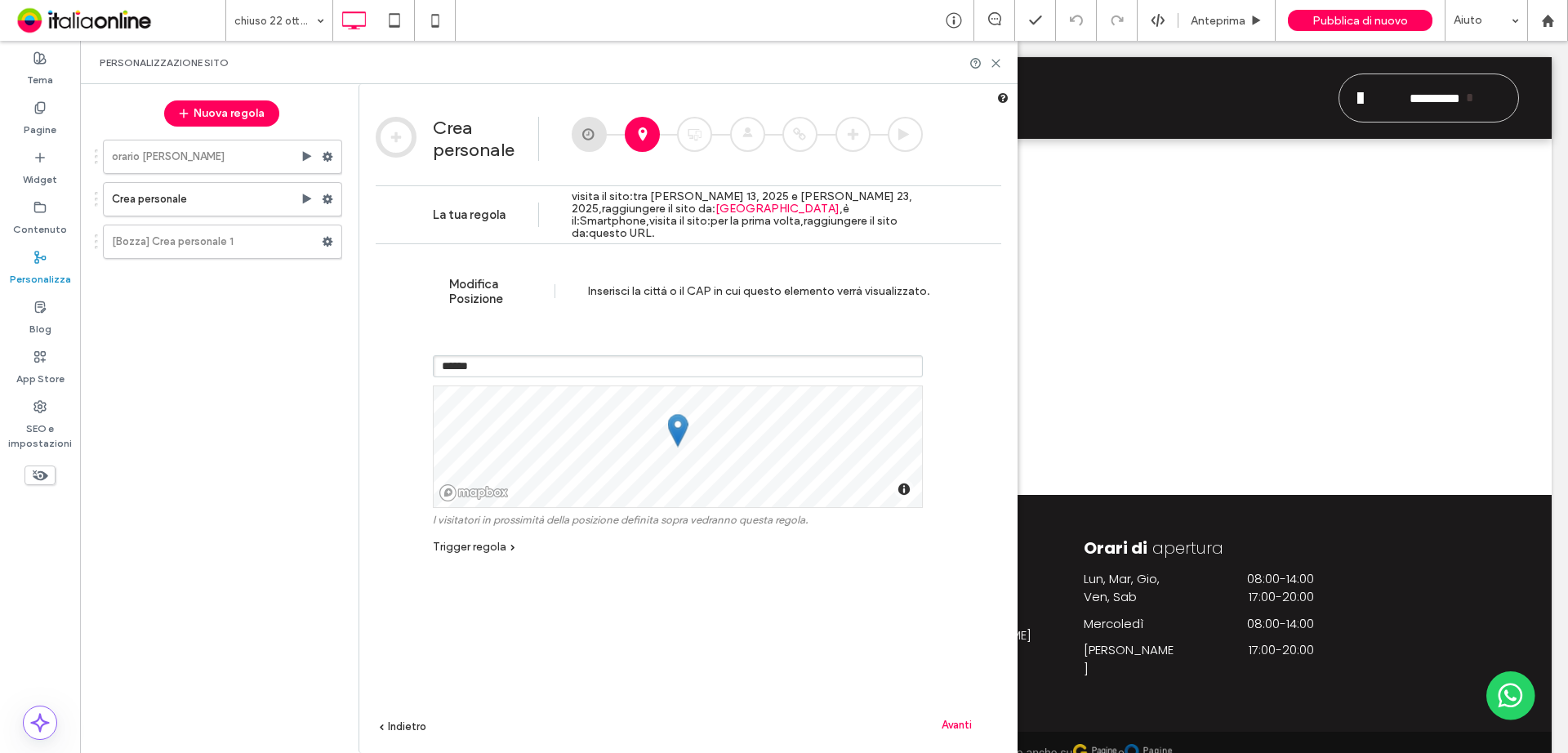
click at [959, 551] on span "Avanti" at bounding box center [957, 724] width 30 height 12
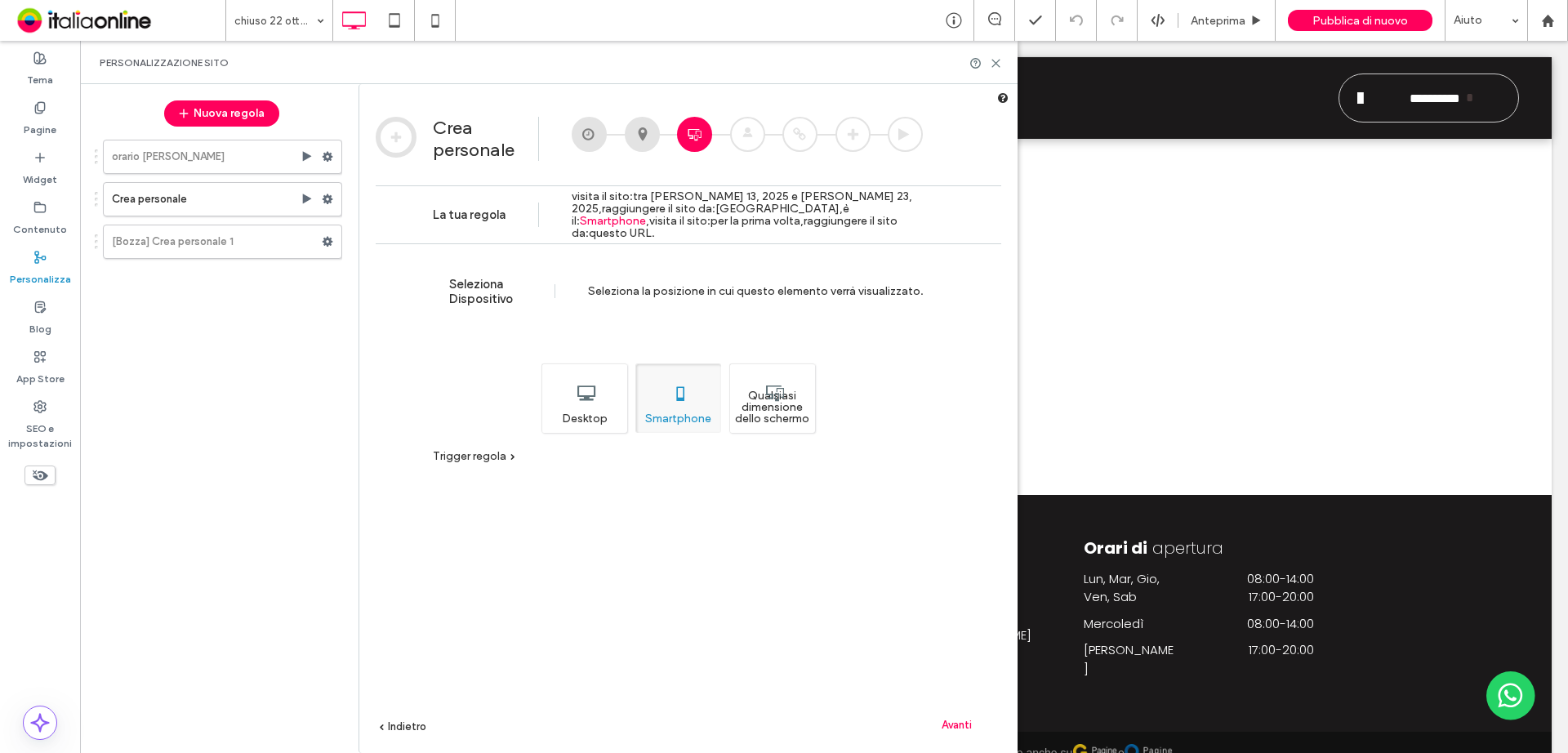
click at [787, 411] on div "Qualsiasi dimensione dello schermo" at bounding box center [772, 397] width 86 height 69
click at [951, 551] on span "Avanti" at bounding box center [957, 724] width 30 height 12
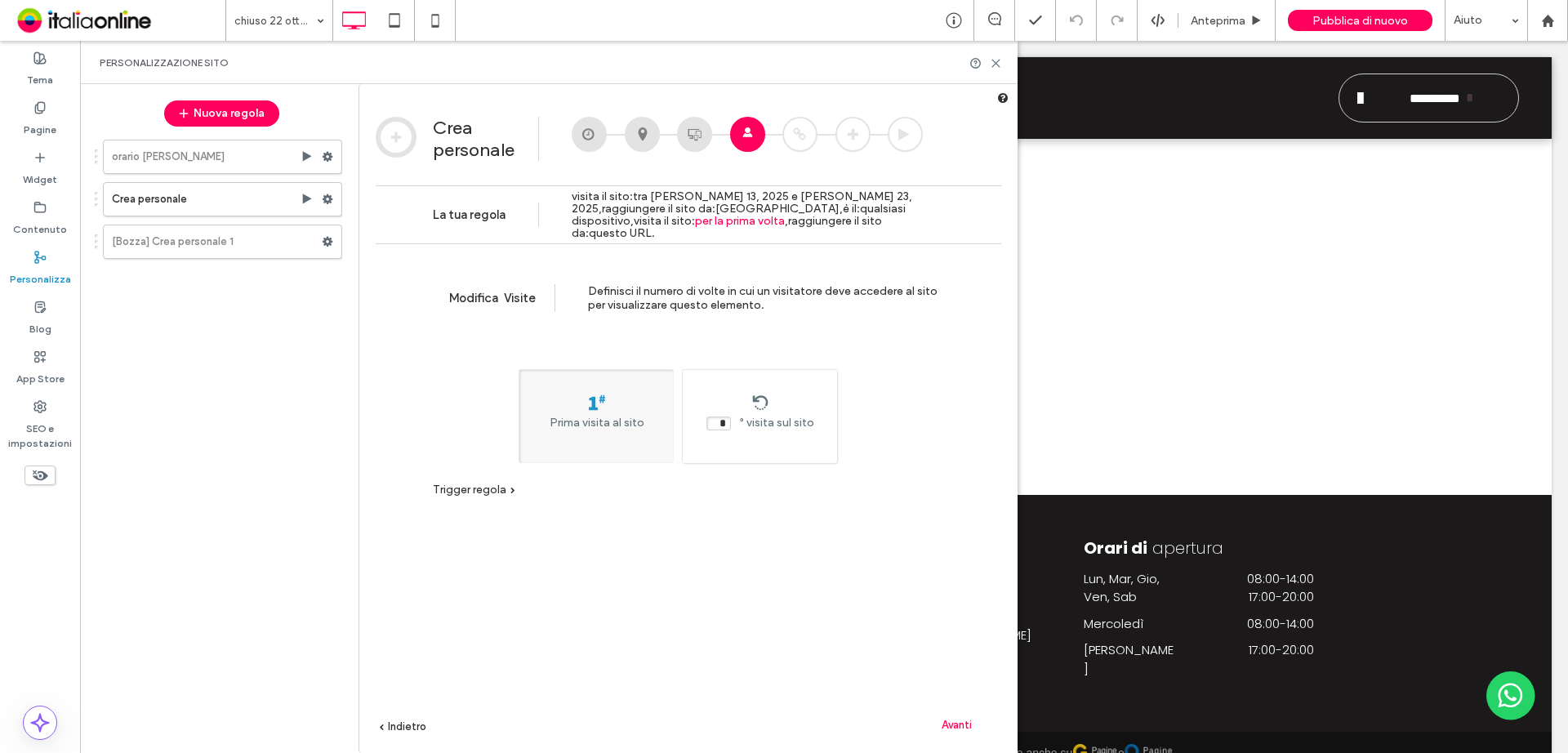
click at [787, 421] on span "visita sul sito" at bounding box center [780, 422] width 68 height 14
click at [788, 433] on div "* ° visita sul sito" at bounding box center [760, 415] width 155 height 94
click at [780, 406] on div "* ° visita sul sito" at bounding box center [759, 412] width 154 height 36
click at [633, 423] on span "Prima visita al sito" at bounding box center [596, 422] width 94 height 14
type input "*"
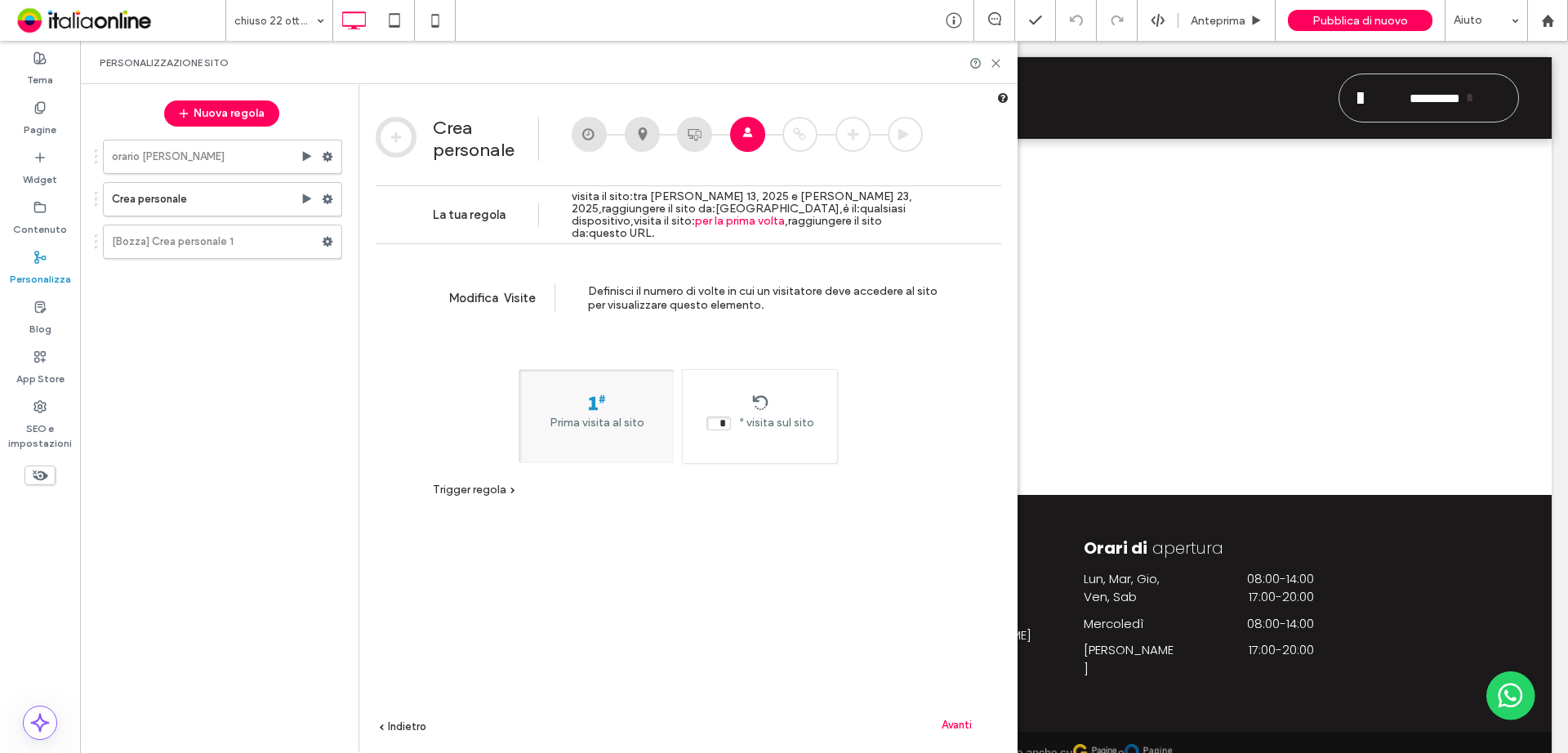
click at [956, 551] on span "Avanti" at bounding box center [957, 724] width 30 height 12
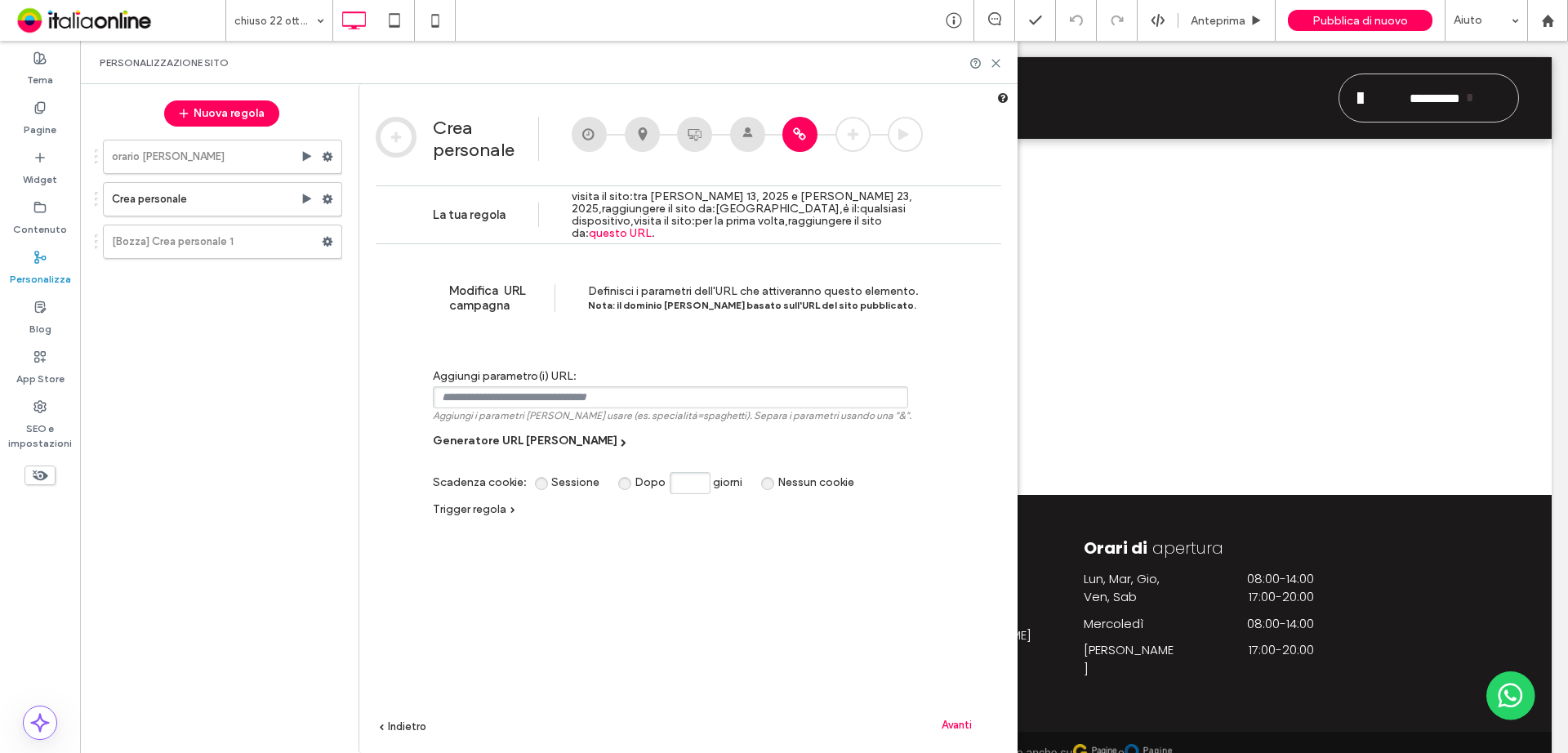
click at [963, 551] on span "Avanti" at bounding box center [957, 724] width 30 height 12
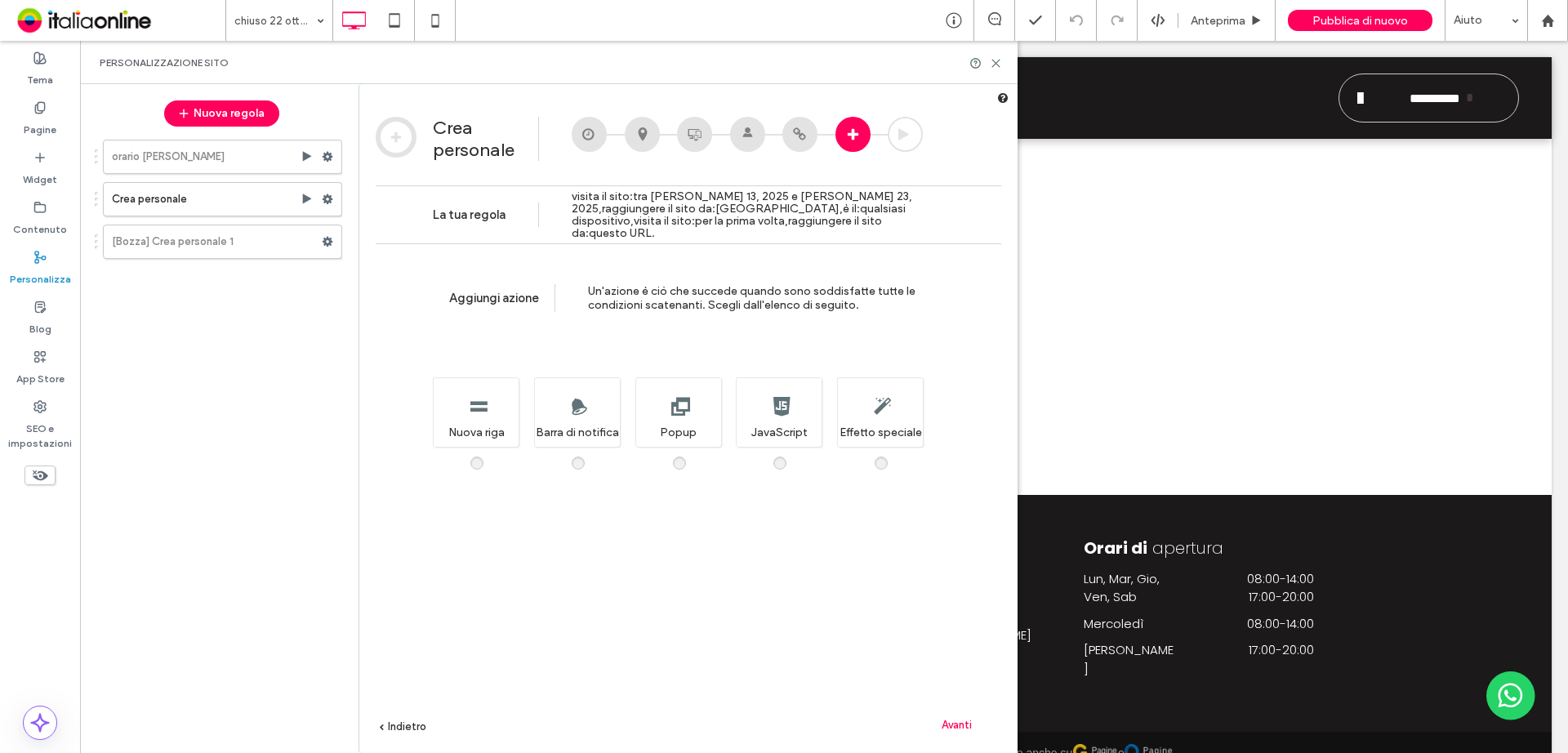
drag, startPoint x: 680, startPoint y: 462, endPoint x: 700, endPoint y: 505, distance: 47.4
click at [689, 454] on span at bounding box center [689, 454] width 0 height 0
click at [961, 551] on span "Avanti" at bounding box center [957, 724] width 30 height 12
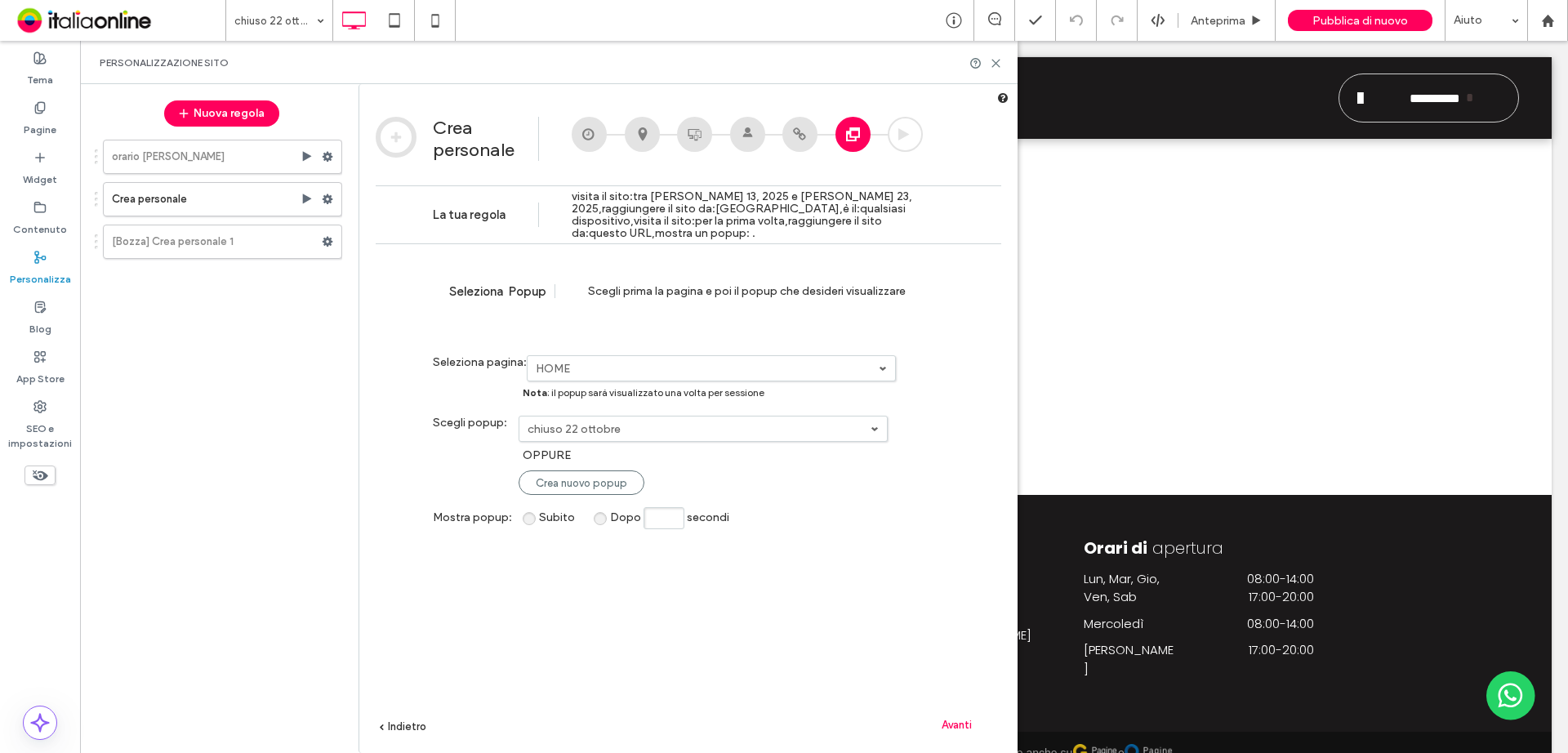
click at [655, 514] on input "Dopo secondi" at bounding box center [664, 518] width 41 height 22
type input "*"
click at [959, 551] on span "Avanti" at bounding box center [957, 724] width 30 height 12
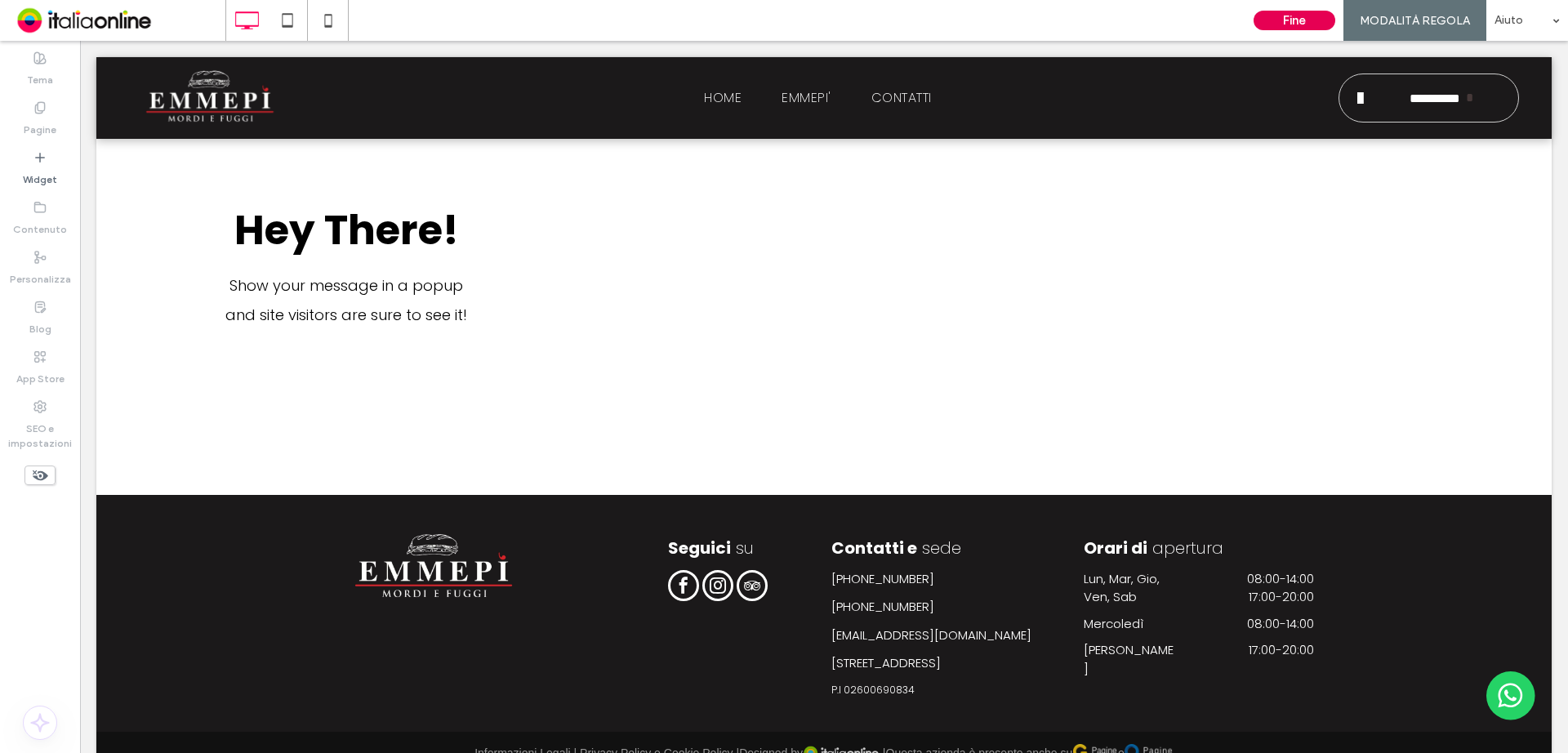
click at [1253, 17] on button "Fine" at bounding box center [1294, 20] width 81 height 20
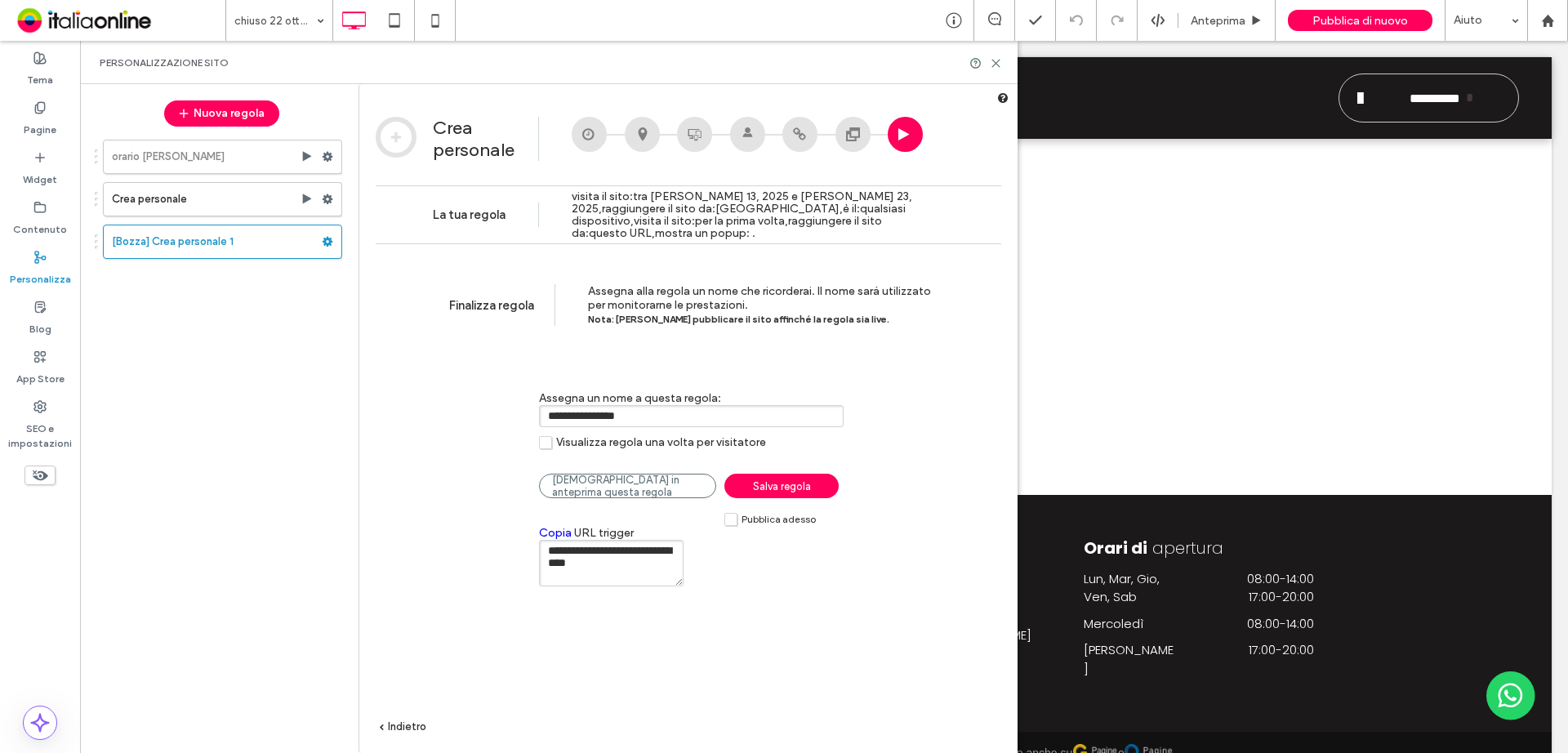
click at [767, 488] on span "Salva regola" at bounding box center [782, 485] width 58 height 12
type textarea "**********"
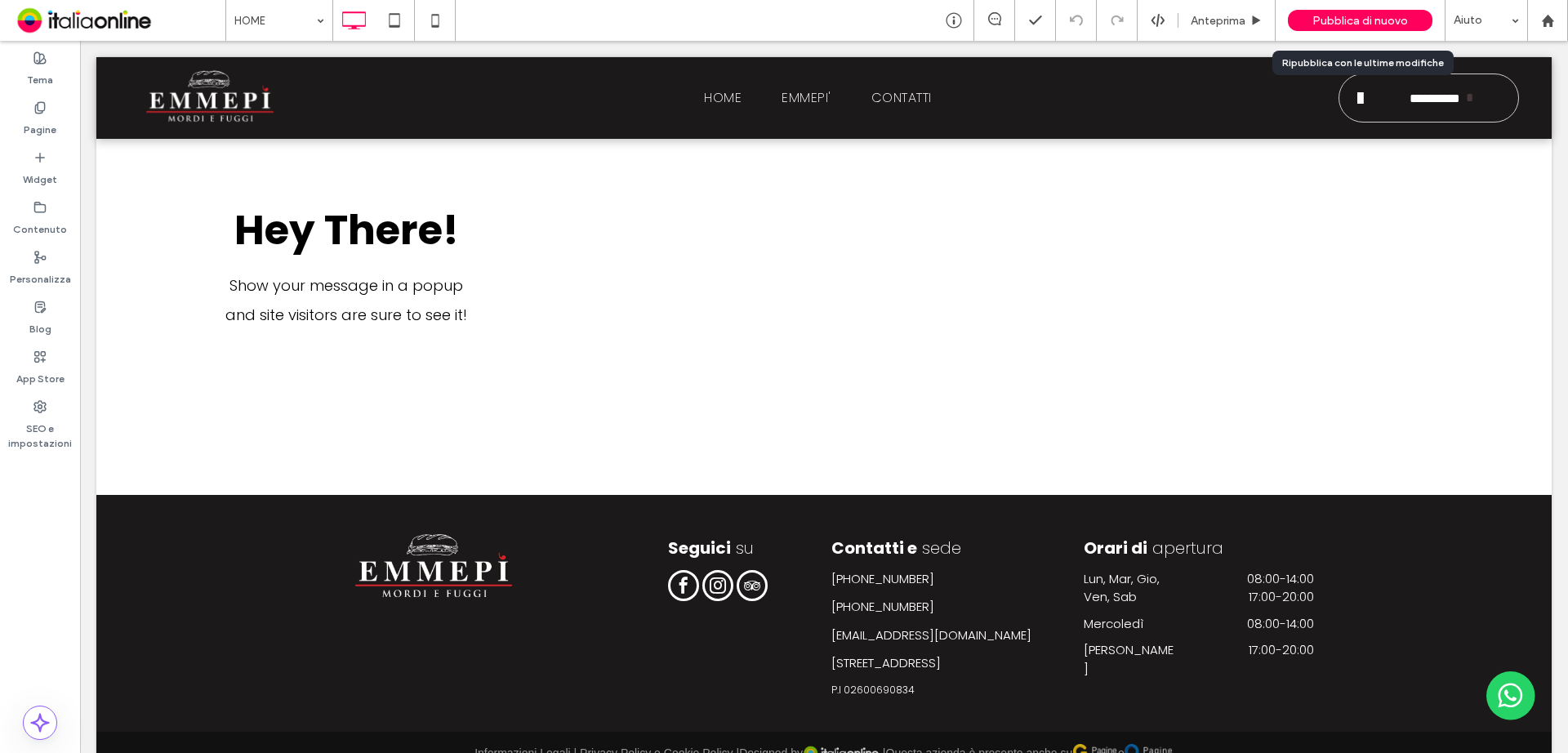
click at [1253, 15] on span "Pubblica di nuovo" at bounding box center [1360, 21] width 95 height 14
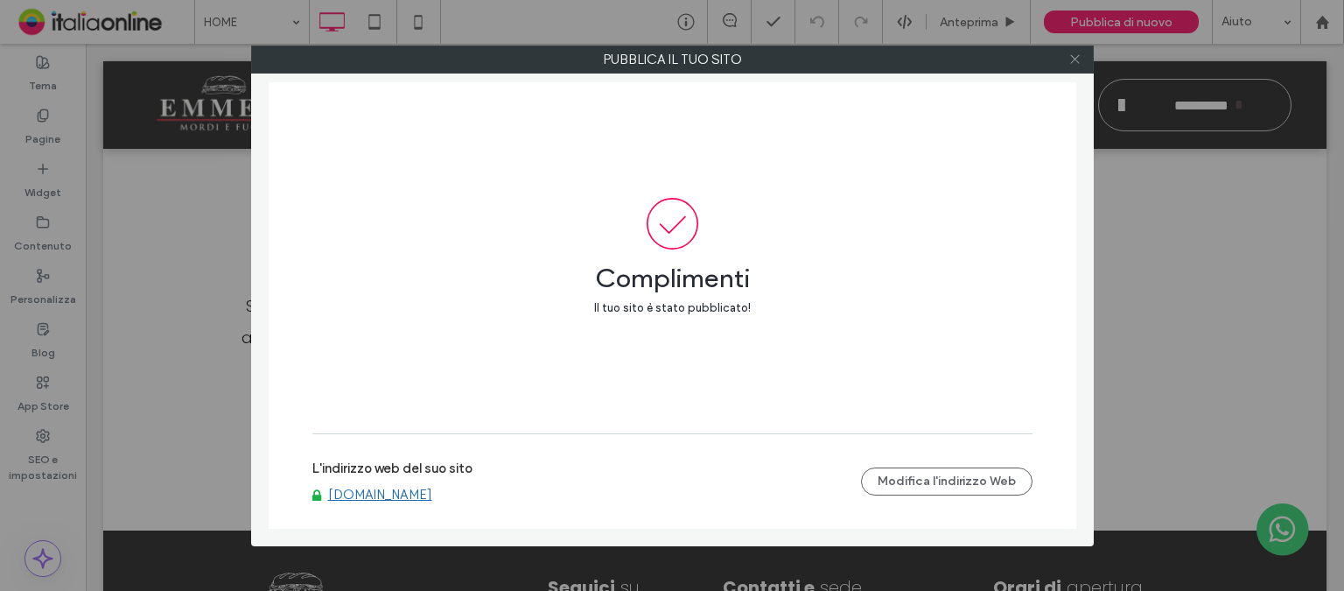
click at [1074, 58] on icon at bounding box center [1074, 58] width 13 height 13
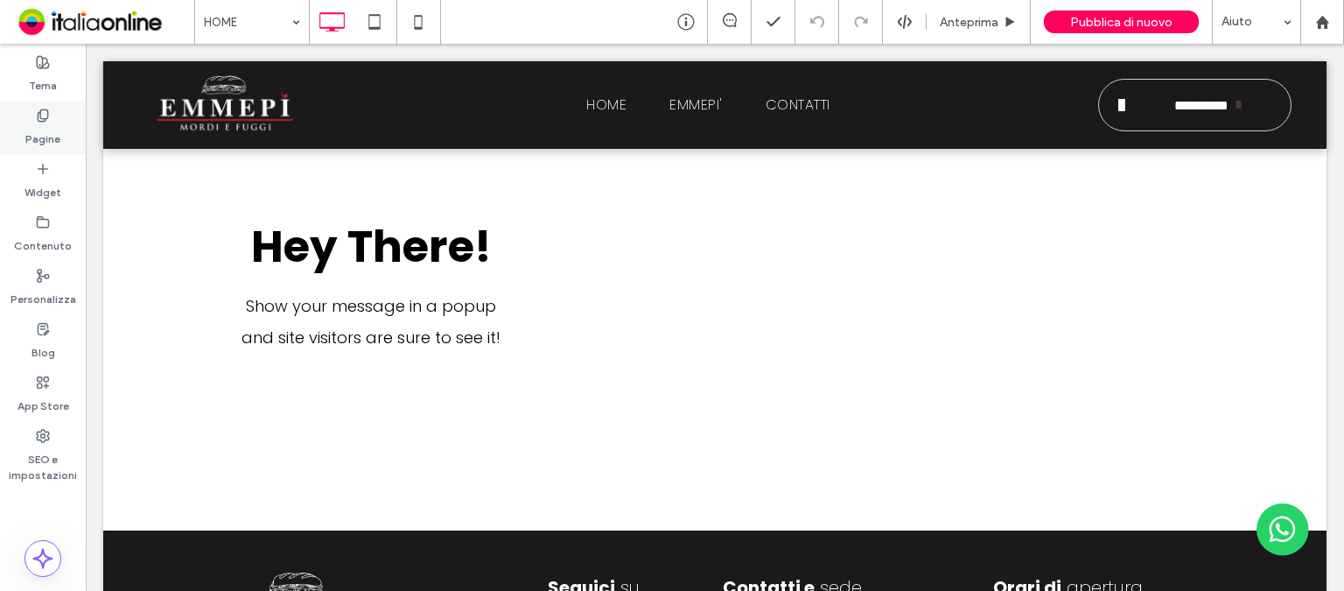
click at [32, 111] on div "Pagine" at bounding box center [43, 127] width 86 height 53
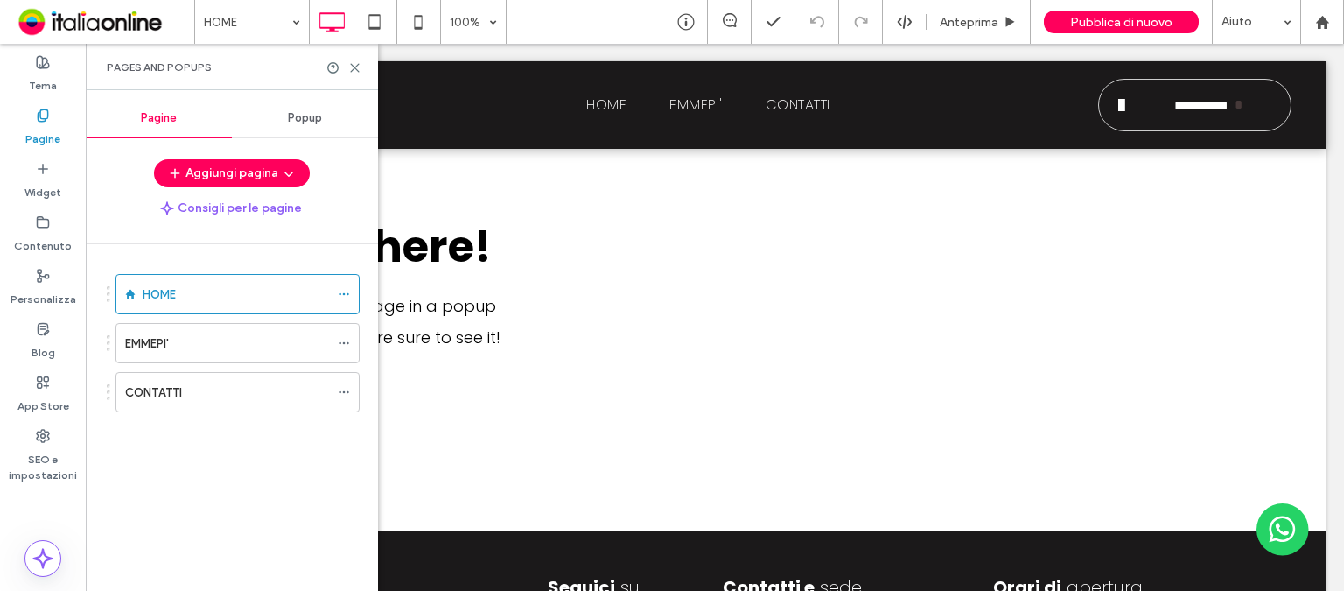
click at [306, 117] on span "Popup" at bounding box center [305, 118] width 34 height 14
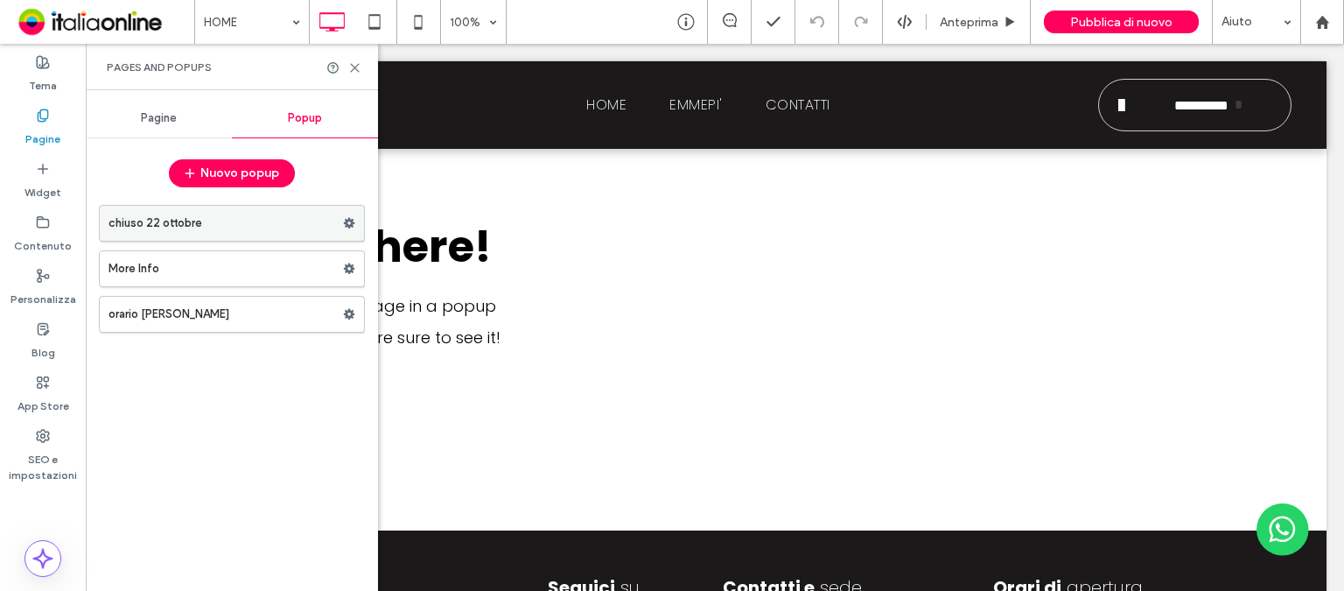
click at [278, 223] on label "chiuso 22 ottobre" at bounding box center [225, 223] width 234 height 35
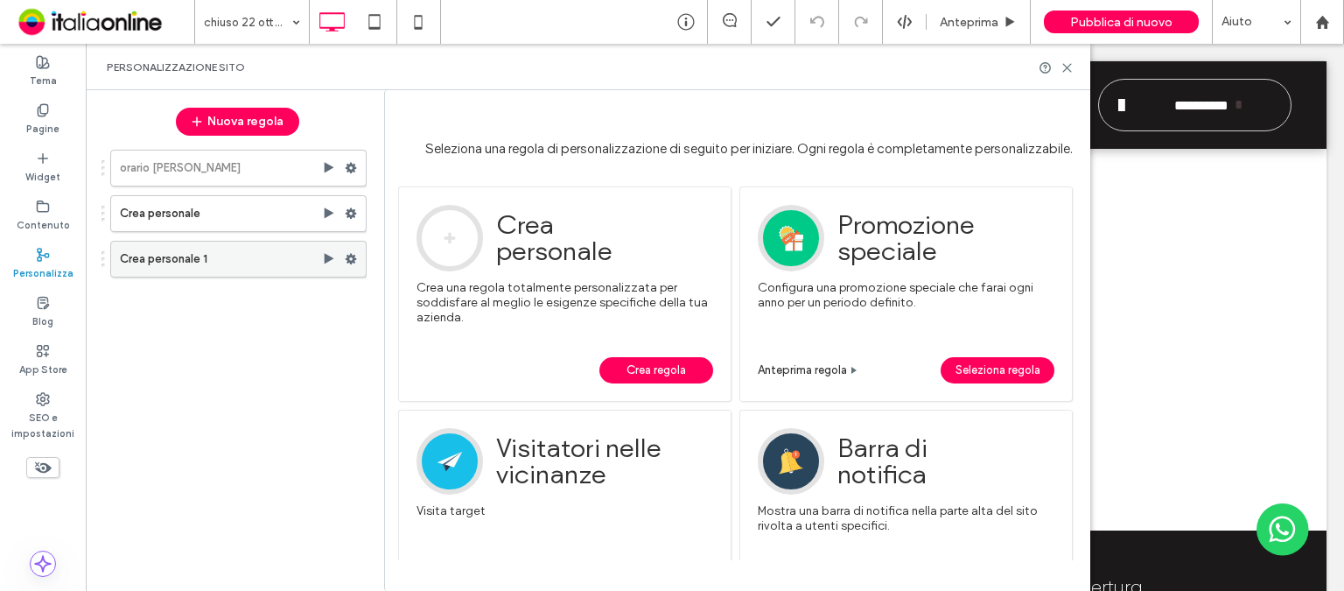
click at [220, 253] on label "Crea personale 1" at bounding box center [221, 258] width 202 height 35
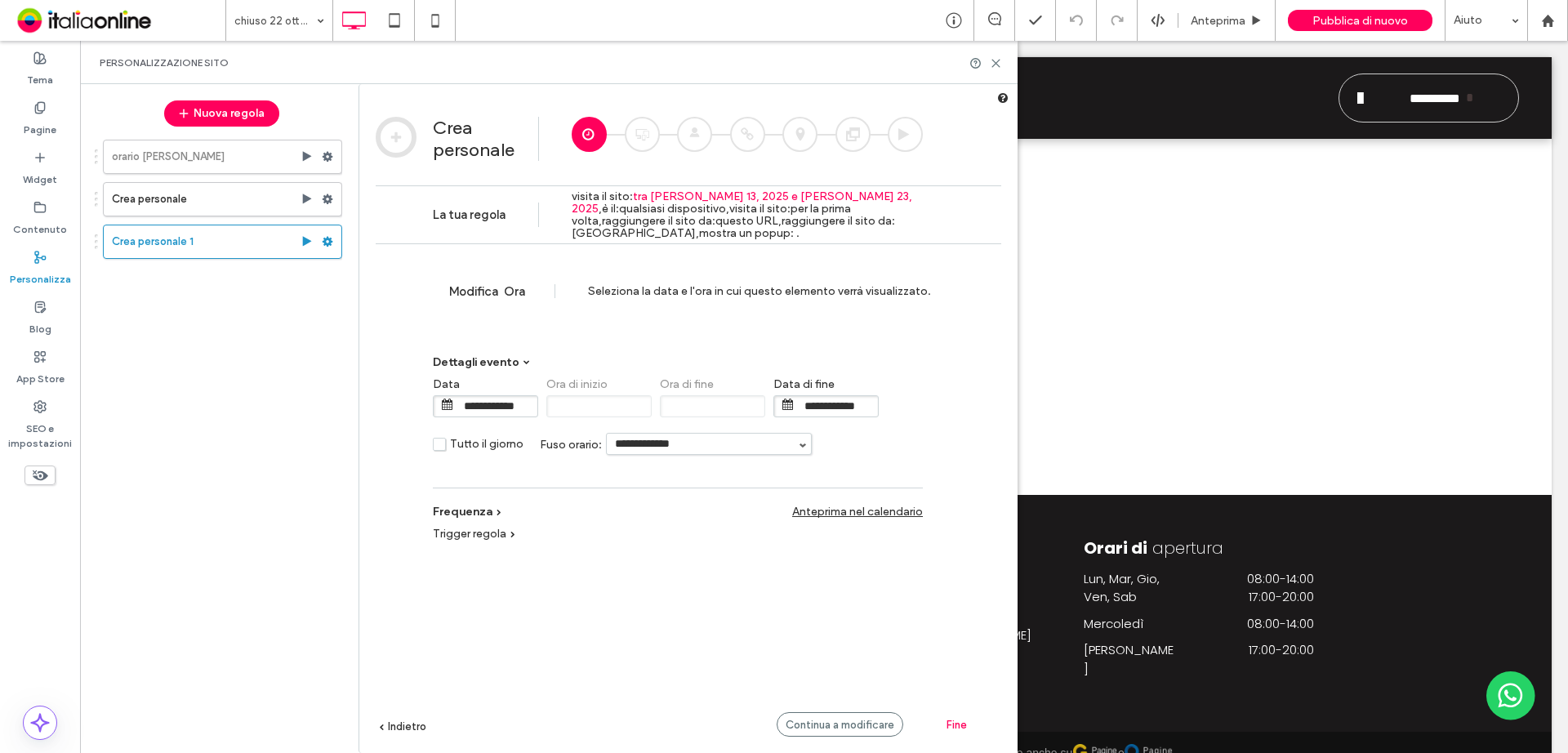
click at [732, 447] on input "**********" at bounding box center [708, 444] width 204 height 21
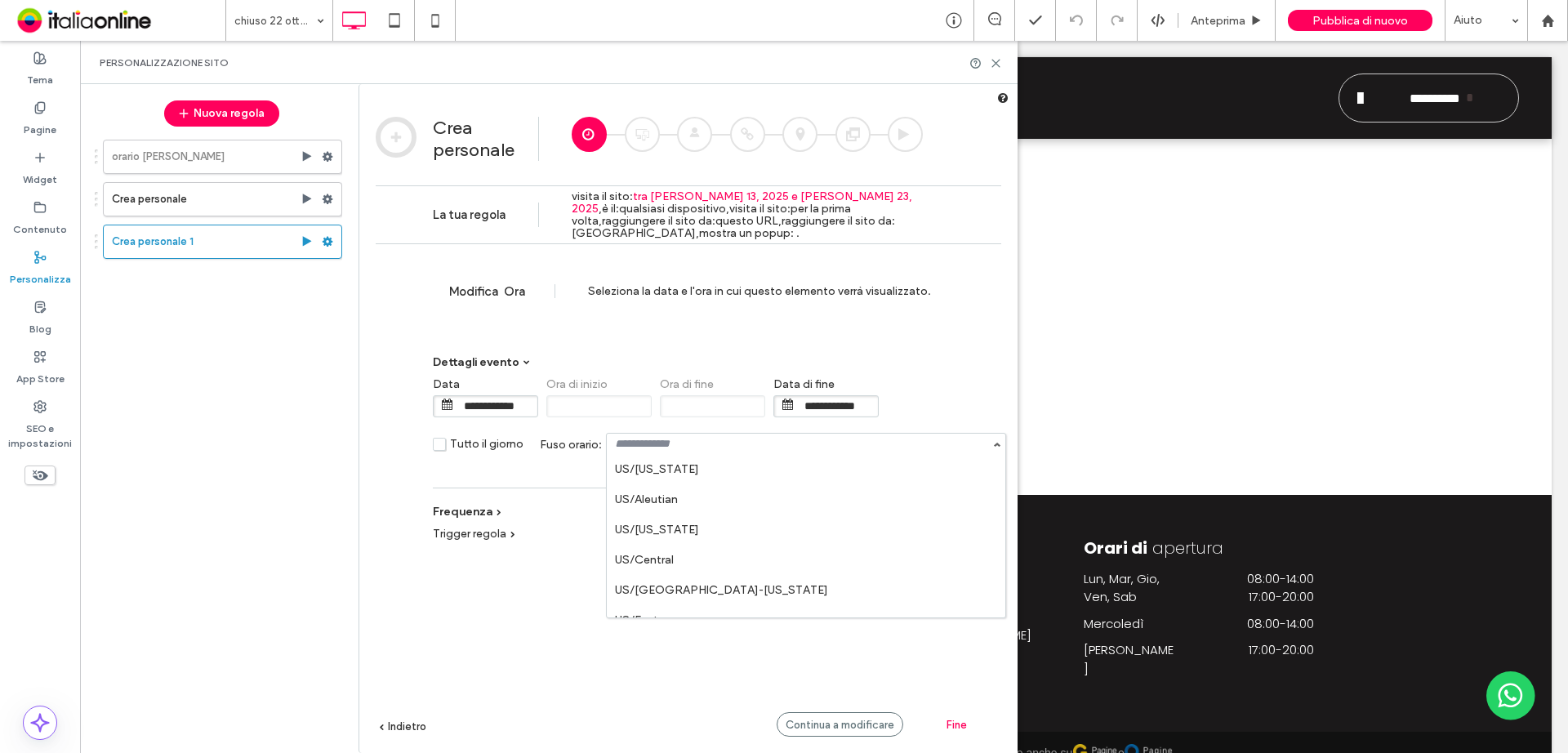
click at [952, 453] on div "**********" at bounding box center [688, 523] width 625 height 558
type input "**********"
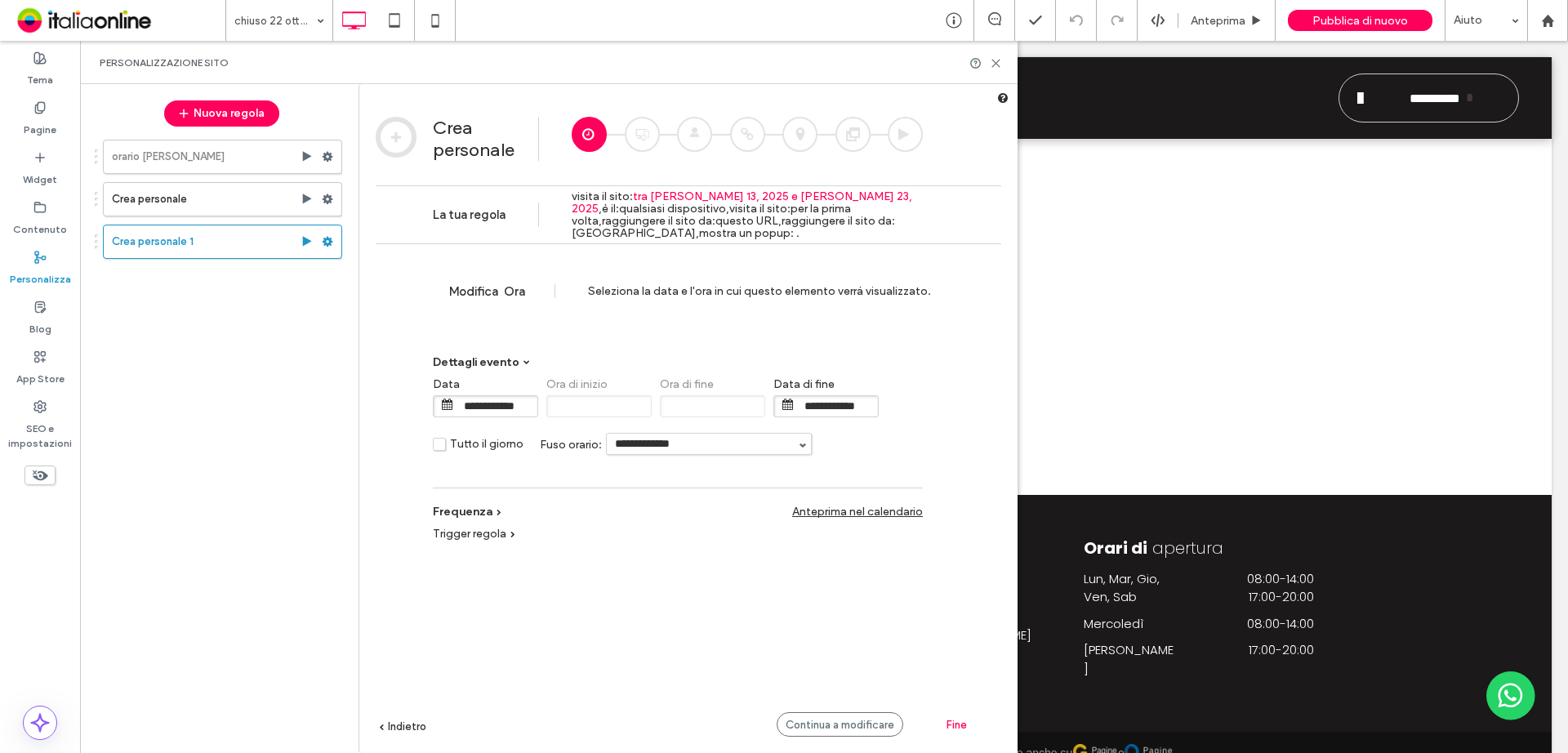
click at [799, 447] on div "**********" at bounding box center [708, 444] width 205 height 22
type input "*"
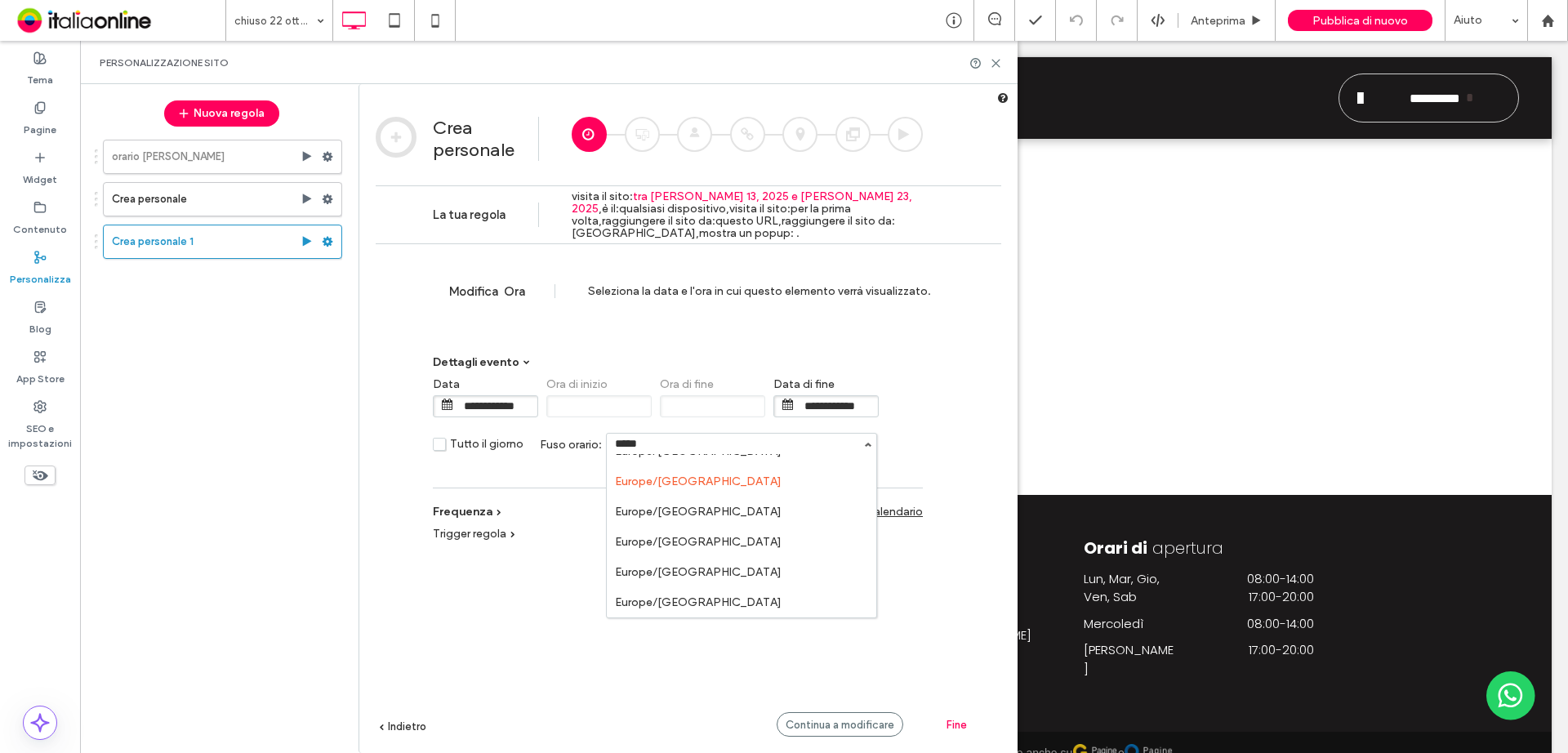
scroll to position [163, 0]
click at [665, 491] on li "Europe/[GEOGRAPHIC_DATA]" at bounding box center [741, 487] width 270 height 30
type input "**********"
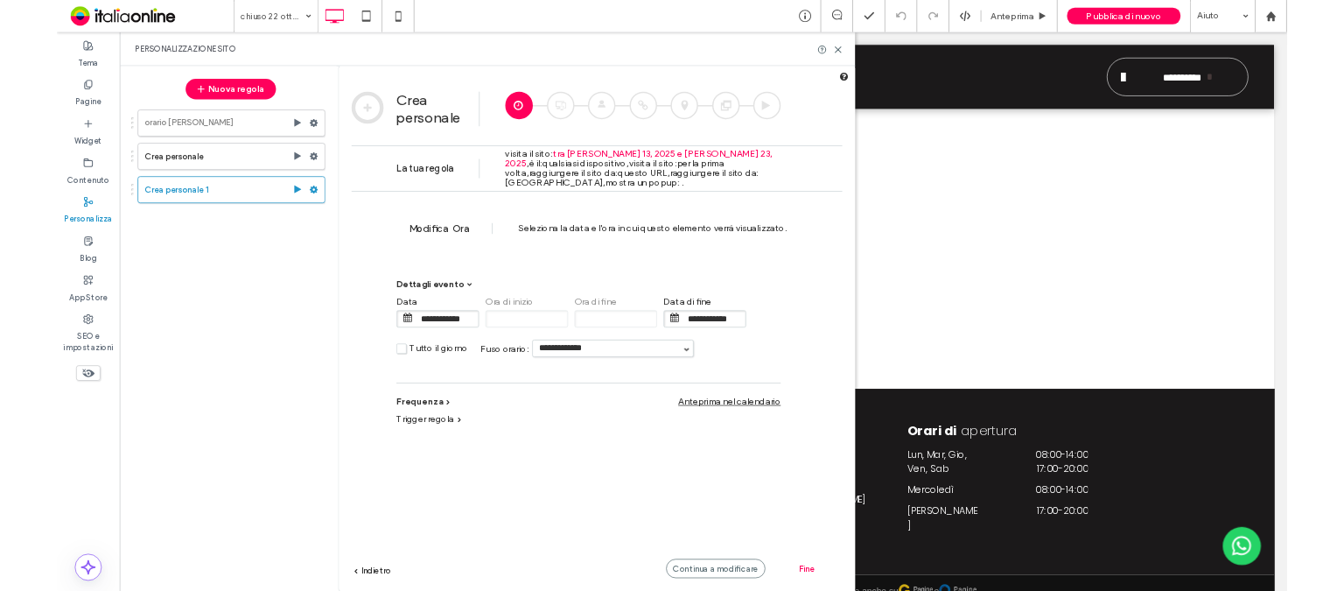
scroll to position [0, 0]
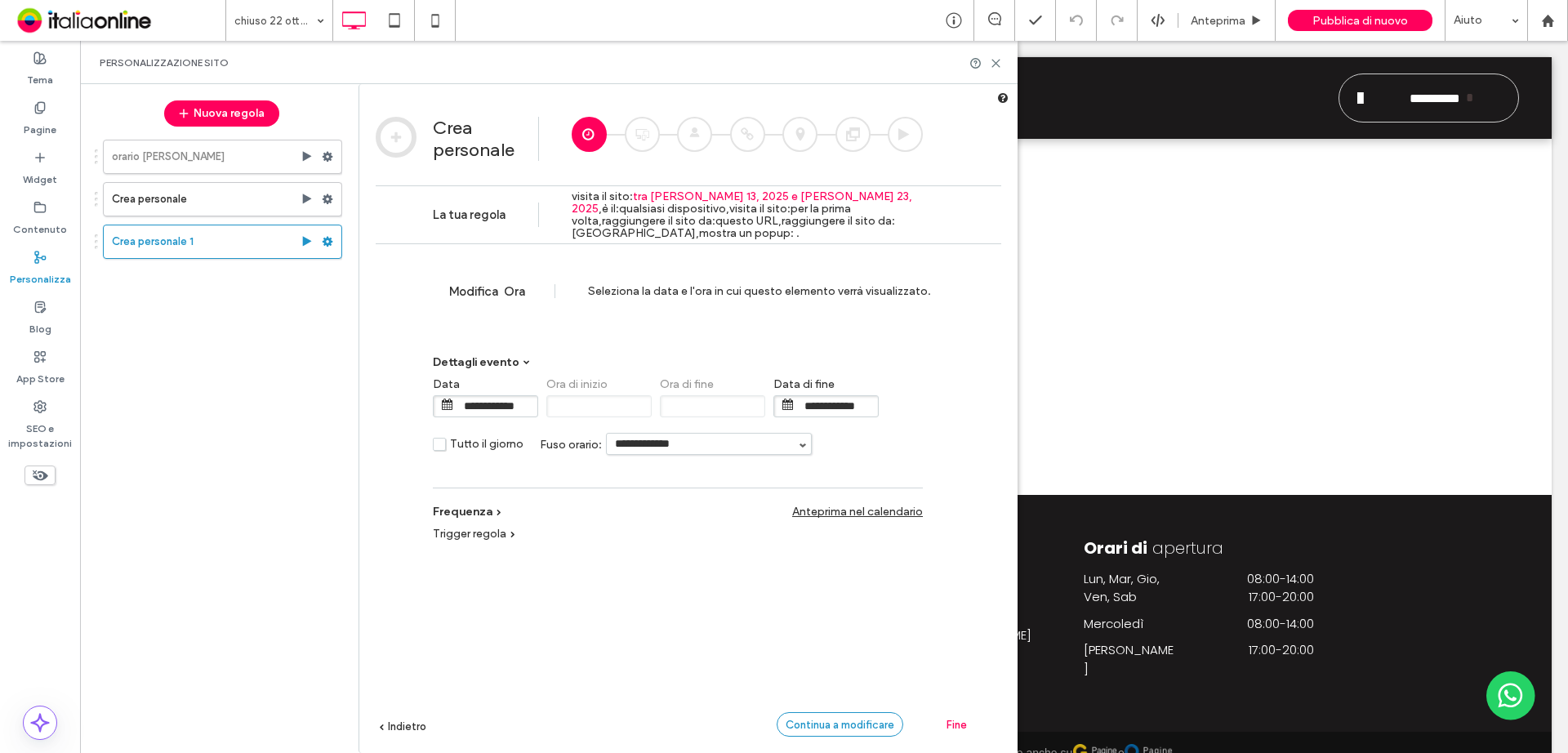
click at [877, 551] on span "Continua a modificare" at bounding box center [840, 724] width 108 height 12
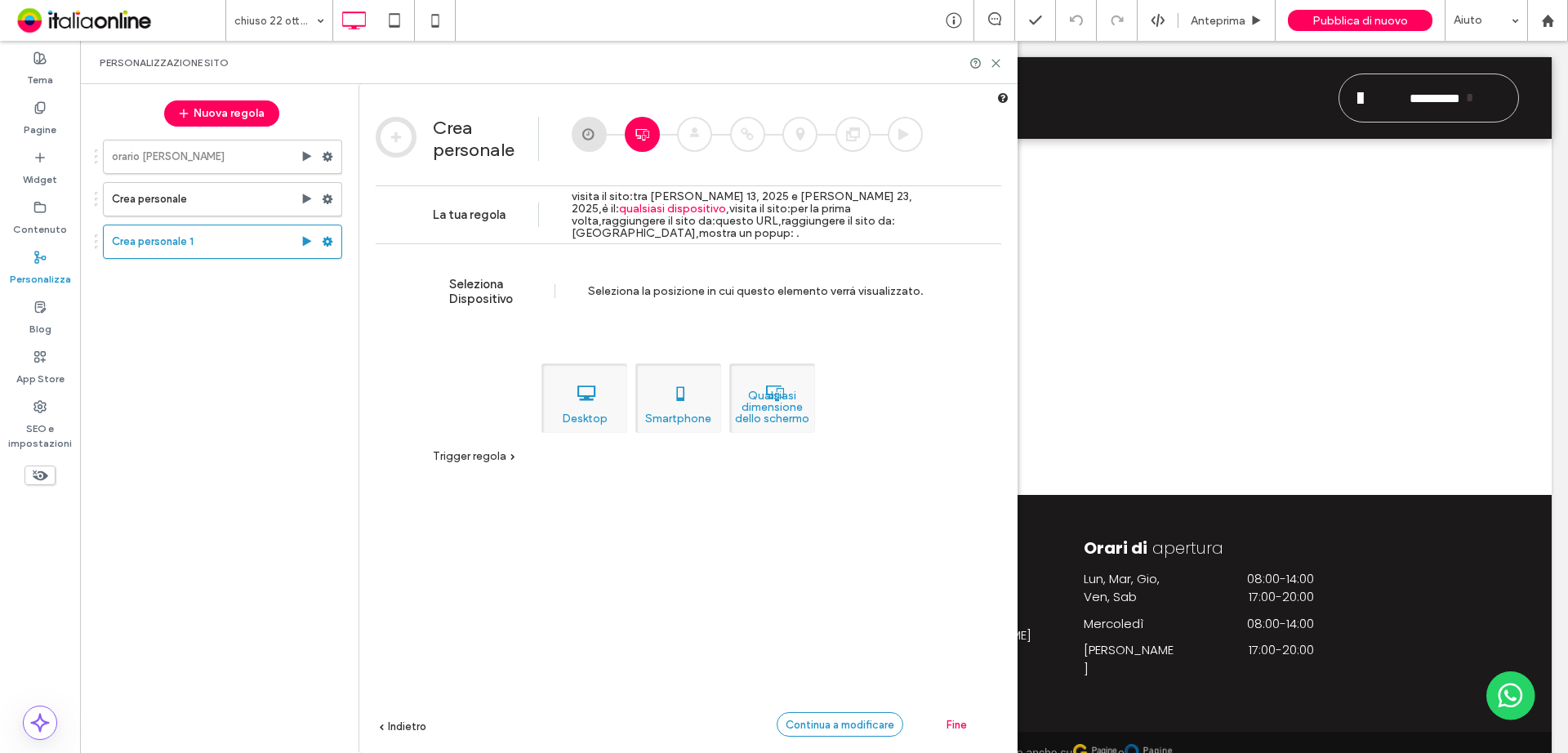
click at [877, 551] on span "Continua a modificare" at bounding box center [840, 724] width 108 height 12
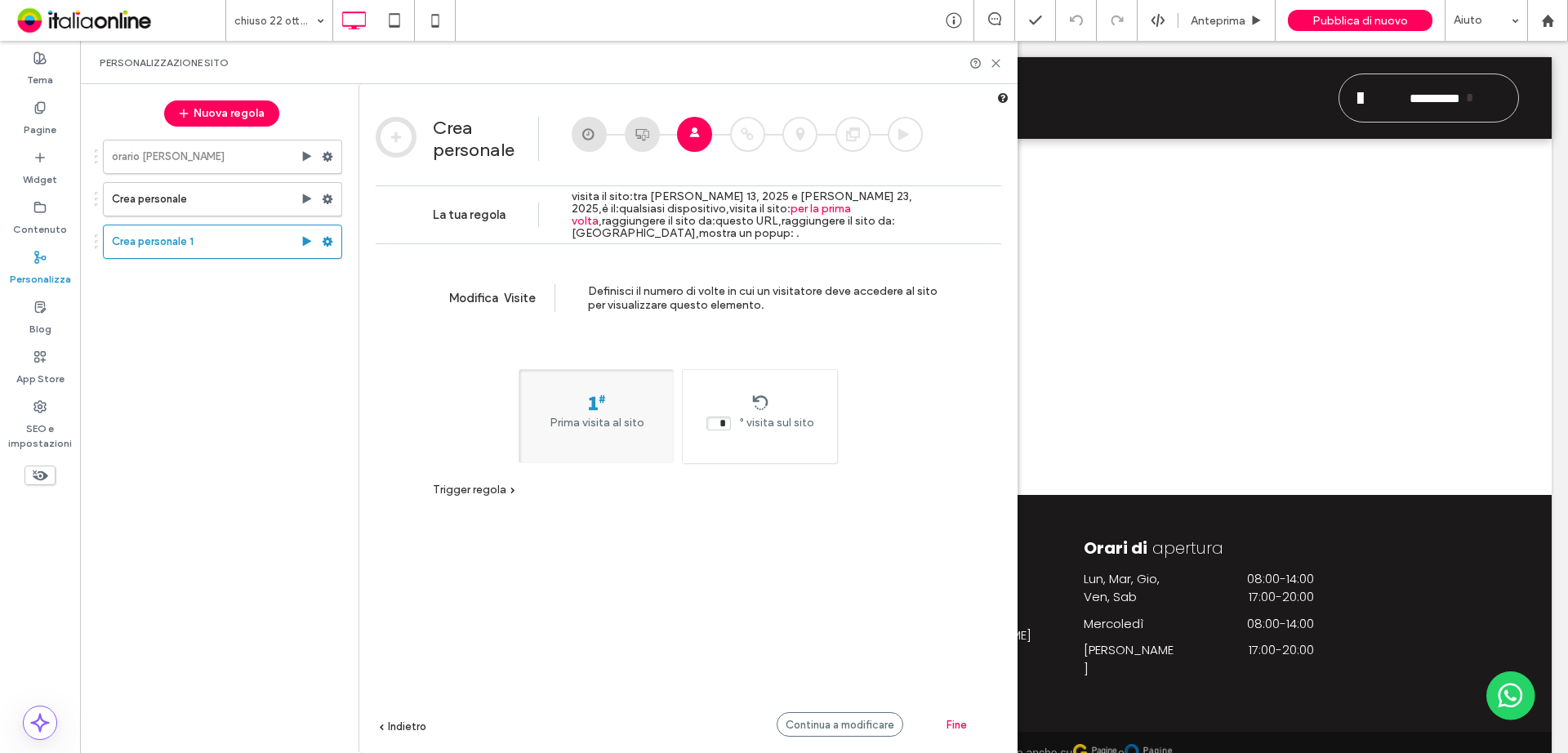
click at [753, 425] on span "visita sul sito" at bounding box center [780, 422] width 68 height 14
click at [598, 403] on div "Prima visita al sito" at bounding box center [596, 415] width 155 height 94
click at [765, 407] on div "* ° visita sul sito" at bounding box center [759, 412] width 154 height 36
click at [643, 407] on div "Prima visita al sito" at bounding box center [596, 415] width 155 height 94
type input "*"
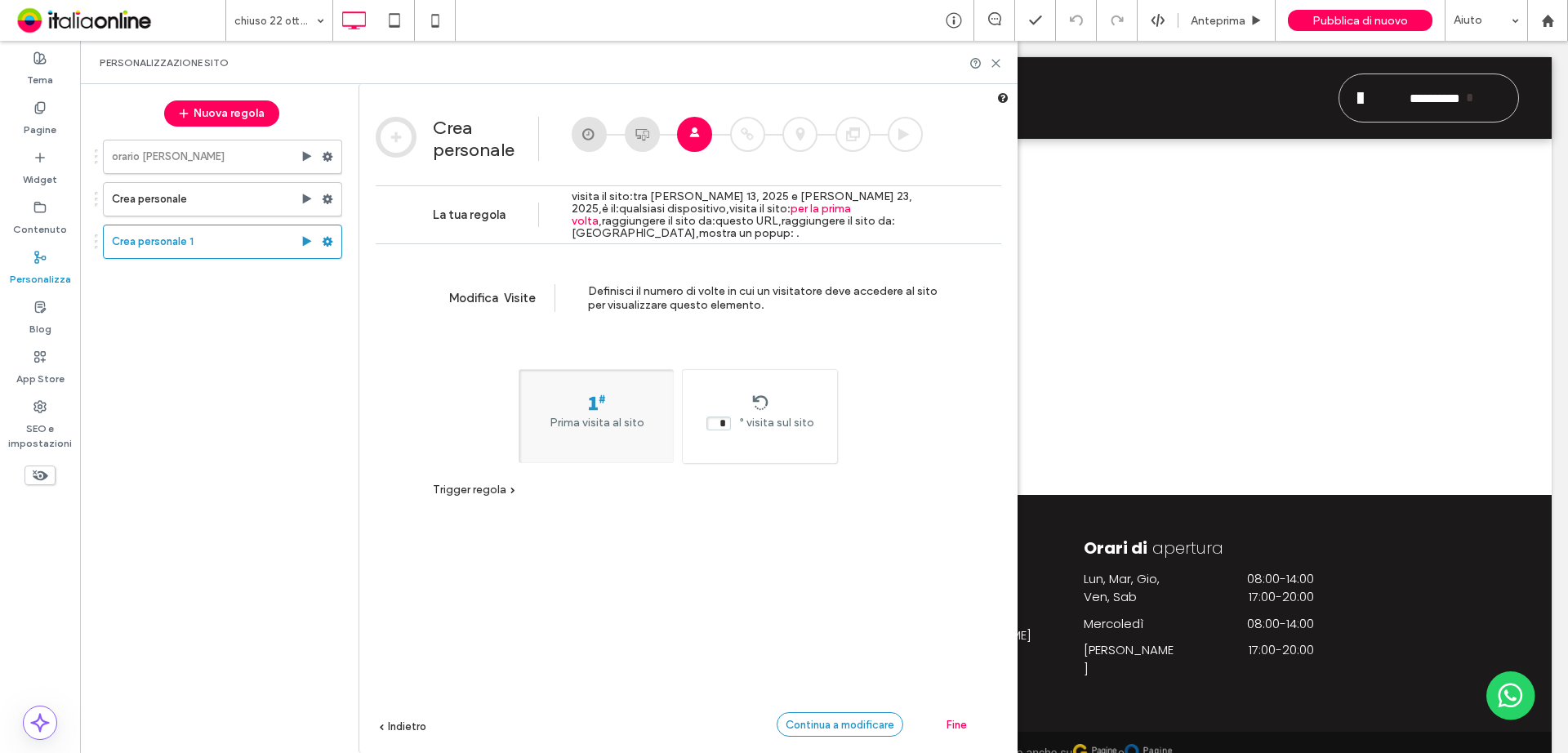
click at [875, 551] on span "Continua a modificare" at bounding box center [840, 724] width 108 height 12
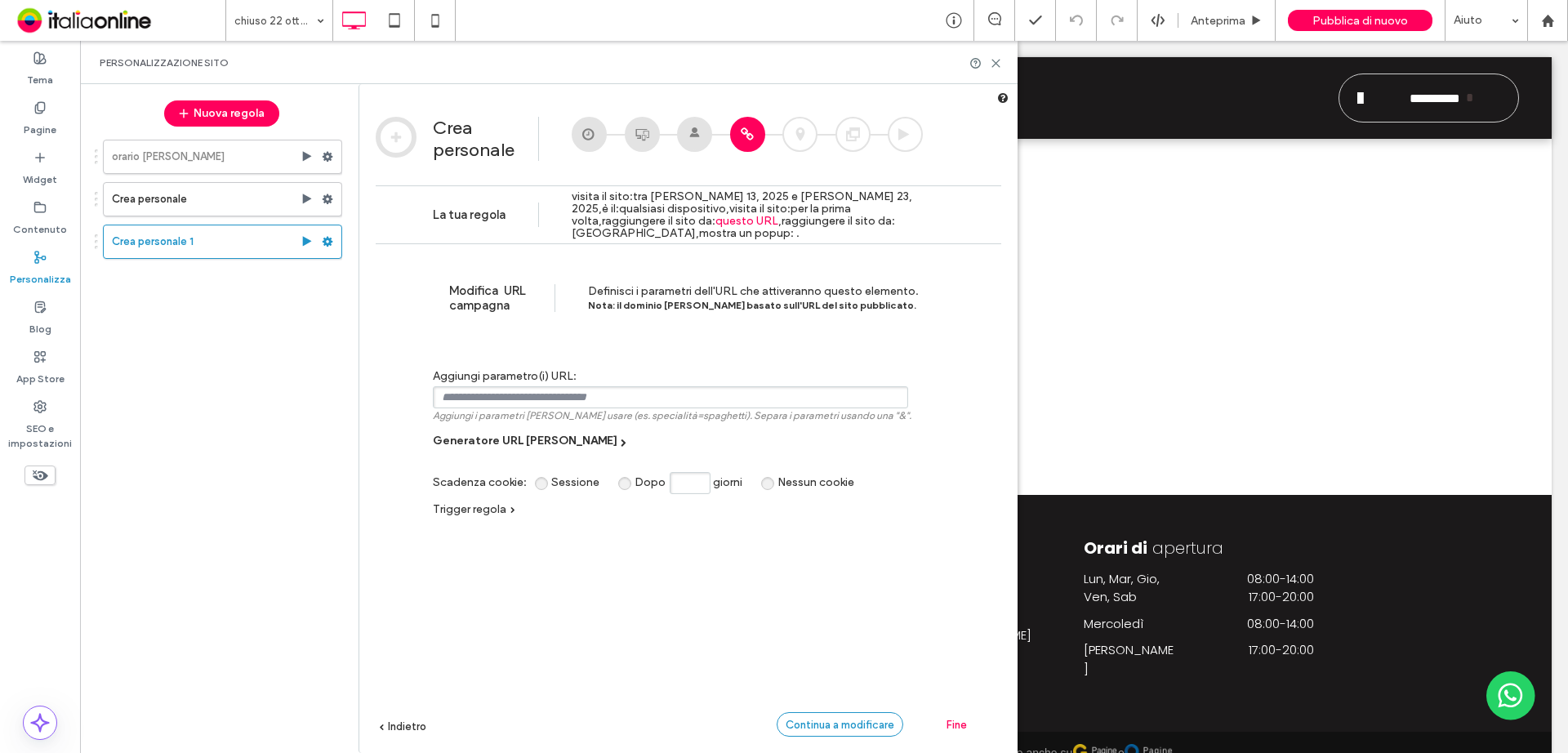
click at [846, 551] on span "Continua a modificare" at bounding box center [840, 724] width 108 height 12
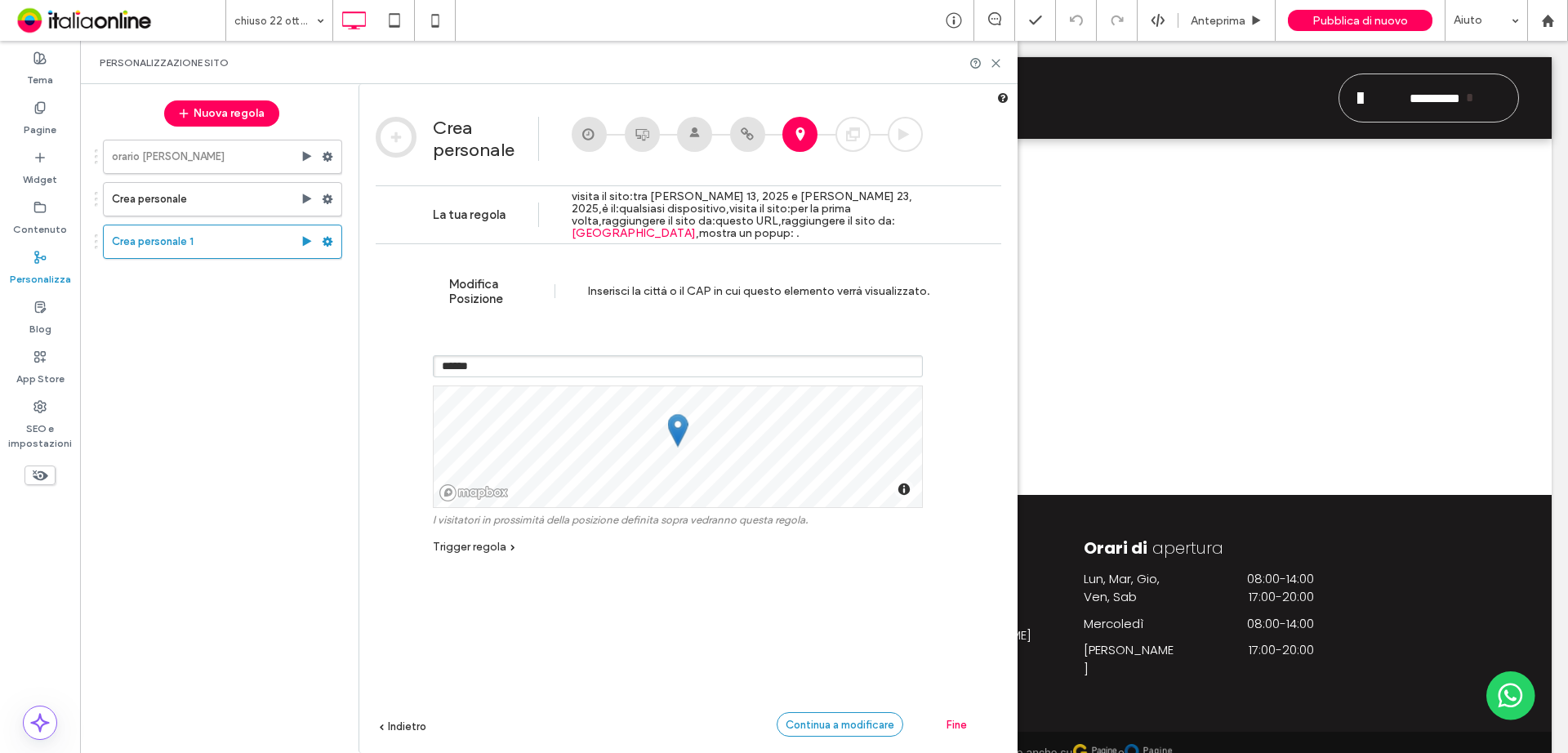
click at [846, 551] on span "Continua a modificare" at bounding box center [840, 724] width 108 height 12
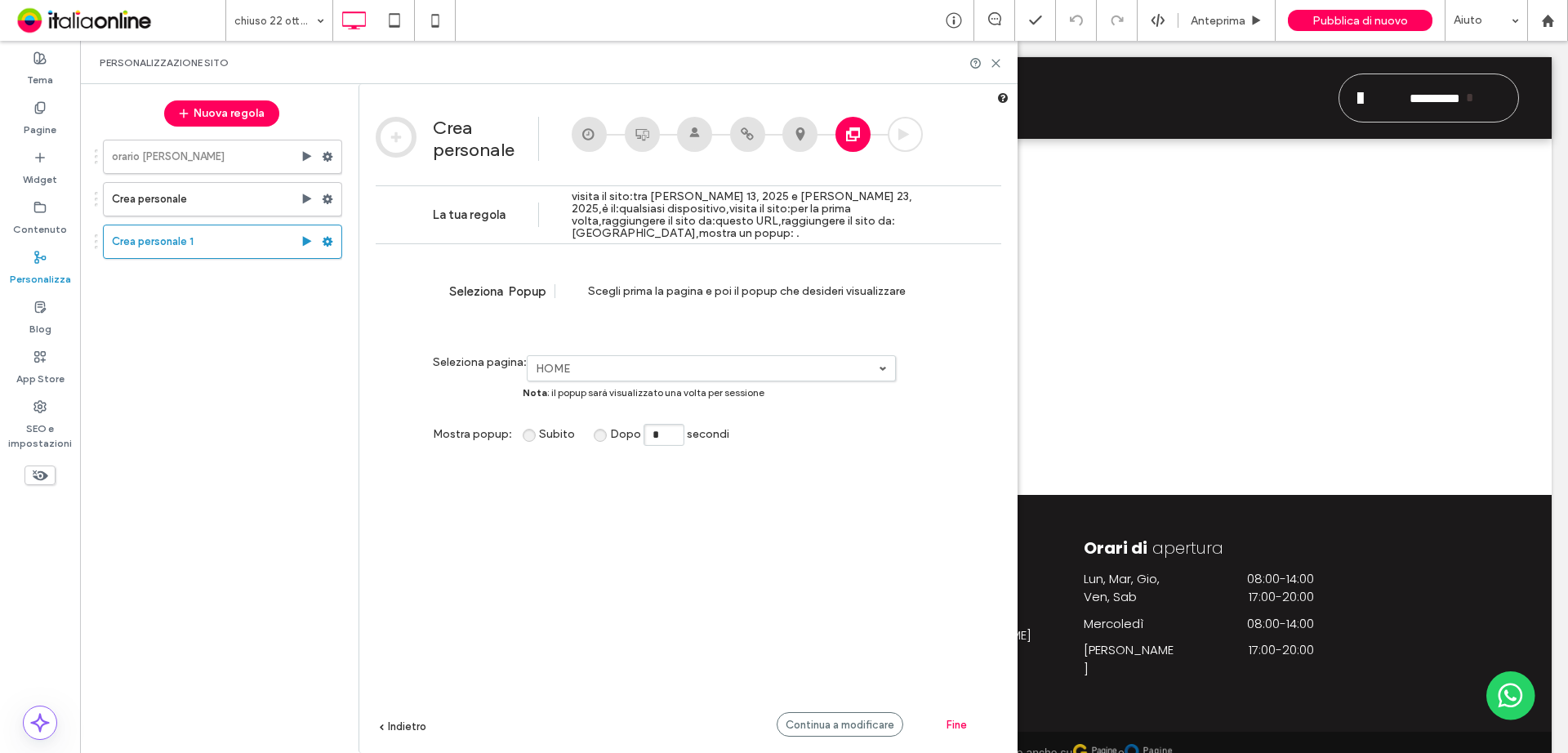
click at [877, 362] on label "HOME" at bounding box center [707, 369] width 343 height 14
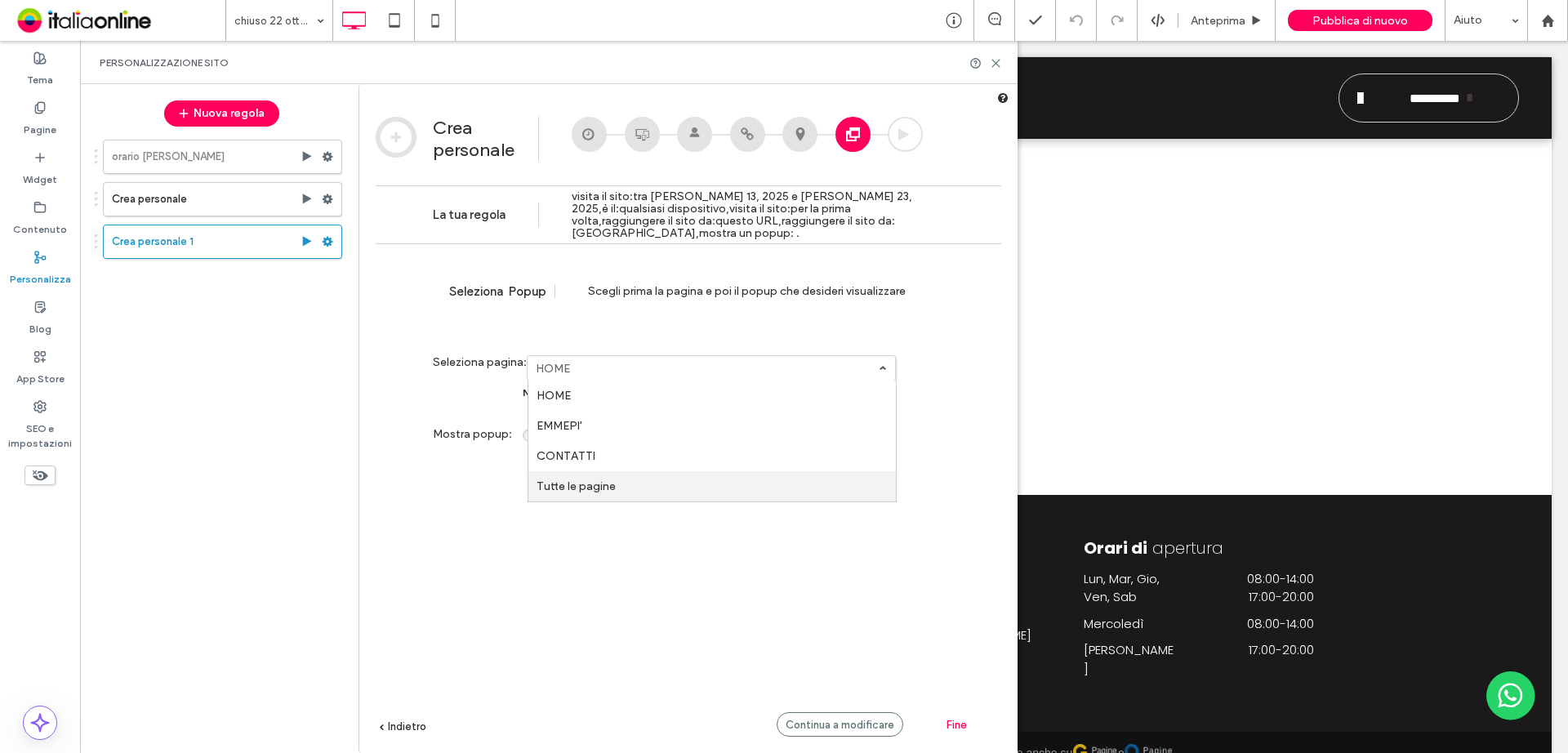
click at [704, 491] on link "Tutte le pagine" at bounding box center [712, 486] width 368 height 30
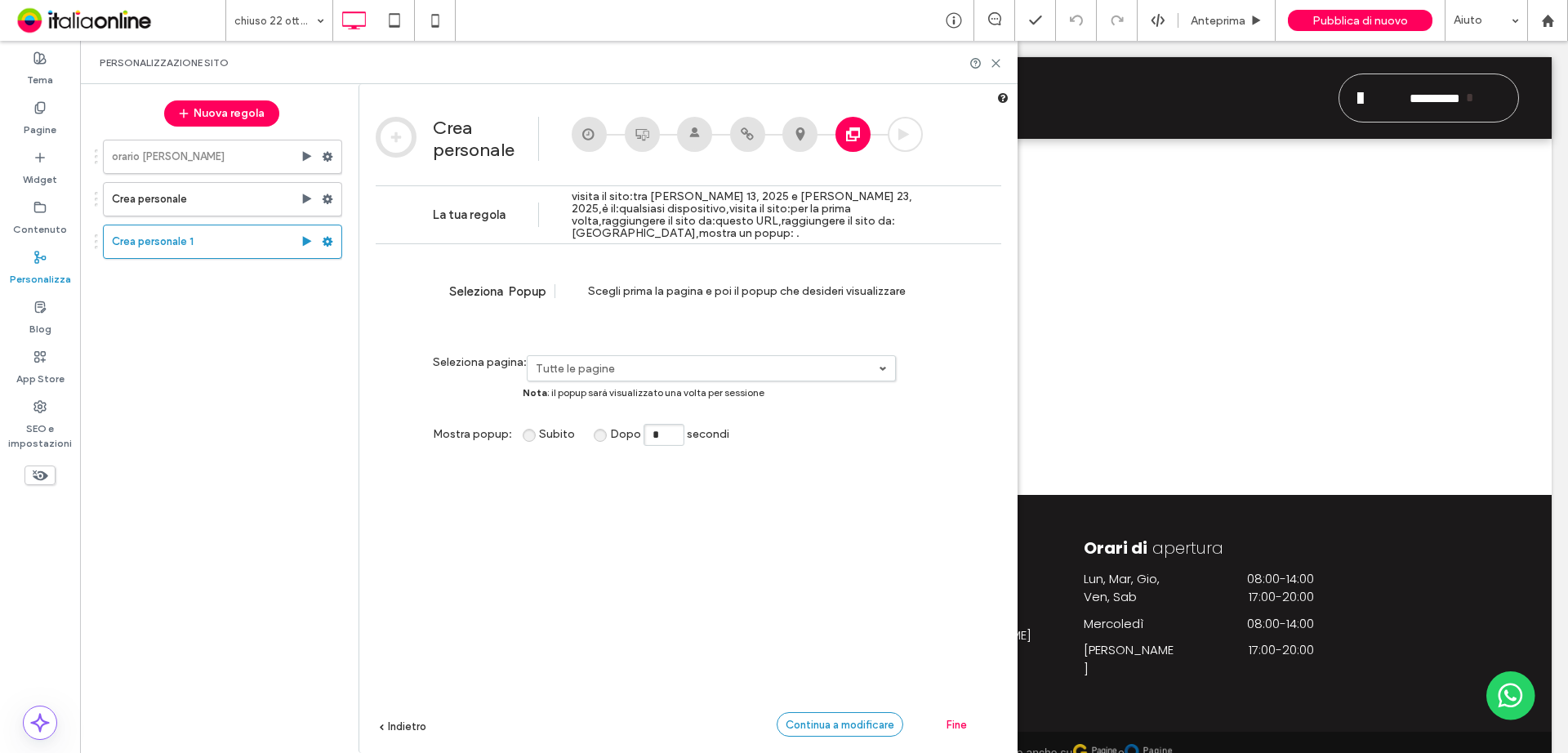
click at [865, 551] on span "Continua a modificare" at bounding box center [840, 724] width 108 height 12
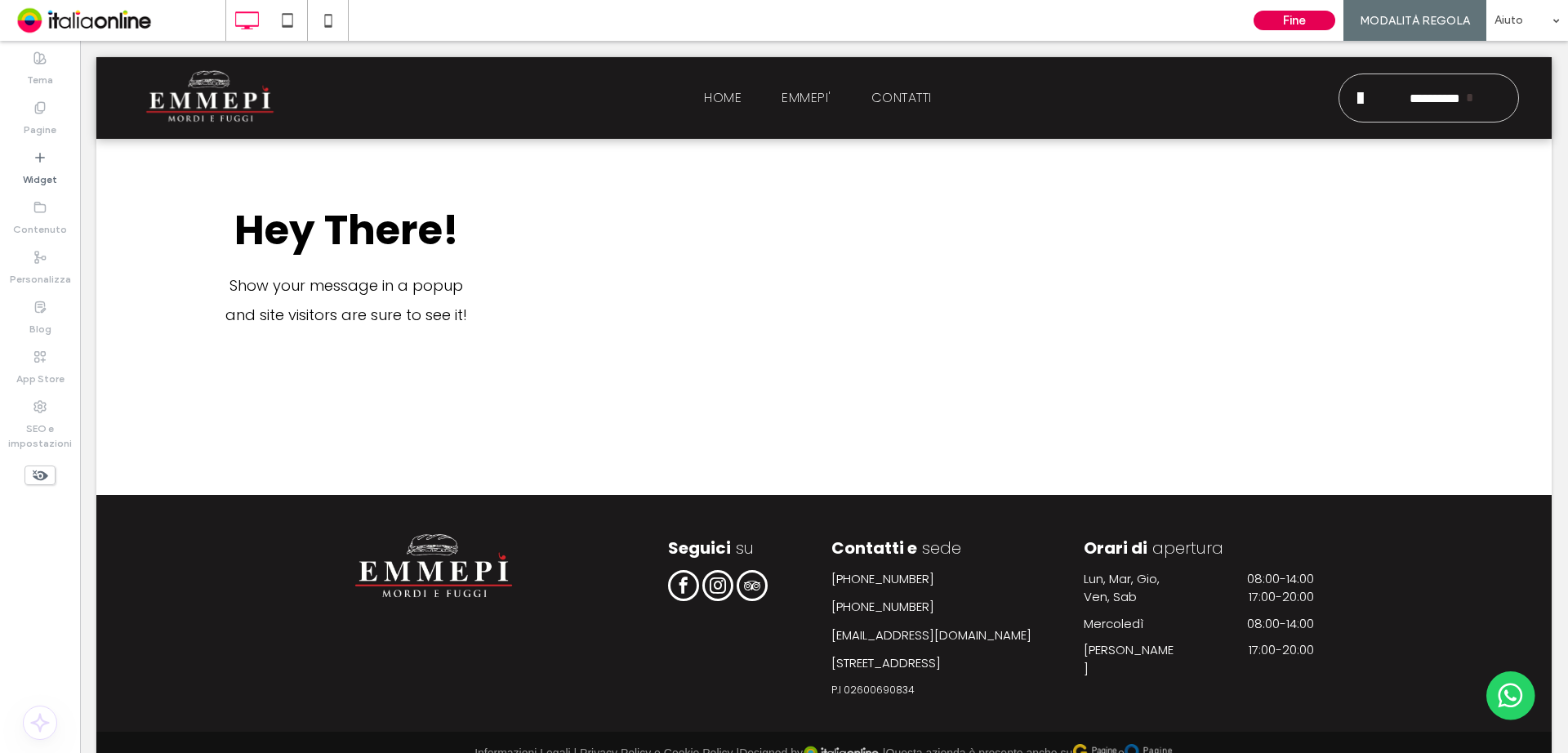
click at [1253, 25] on button "Fine" at bounding box center [1294, 20] width 81 height 20
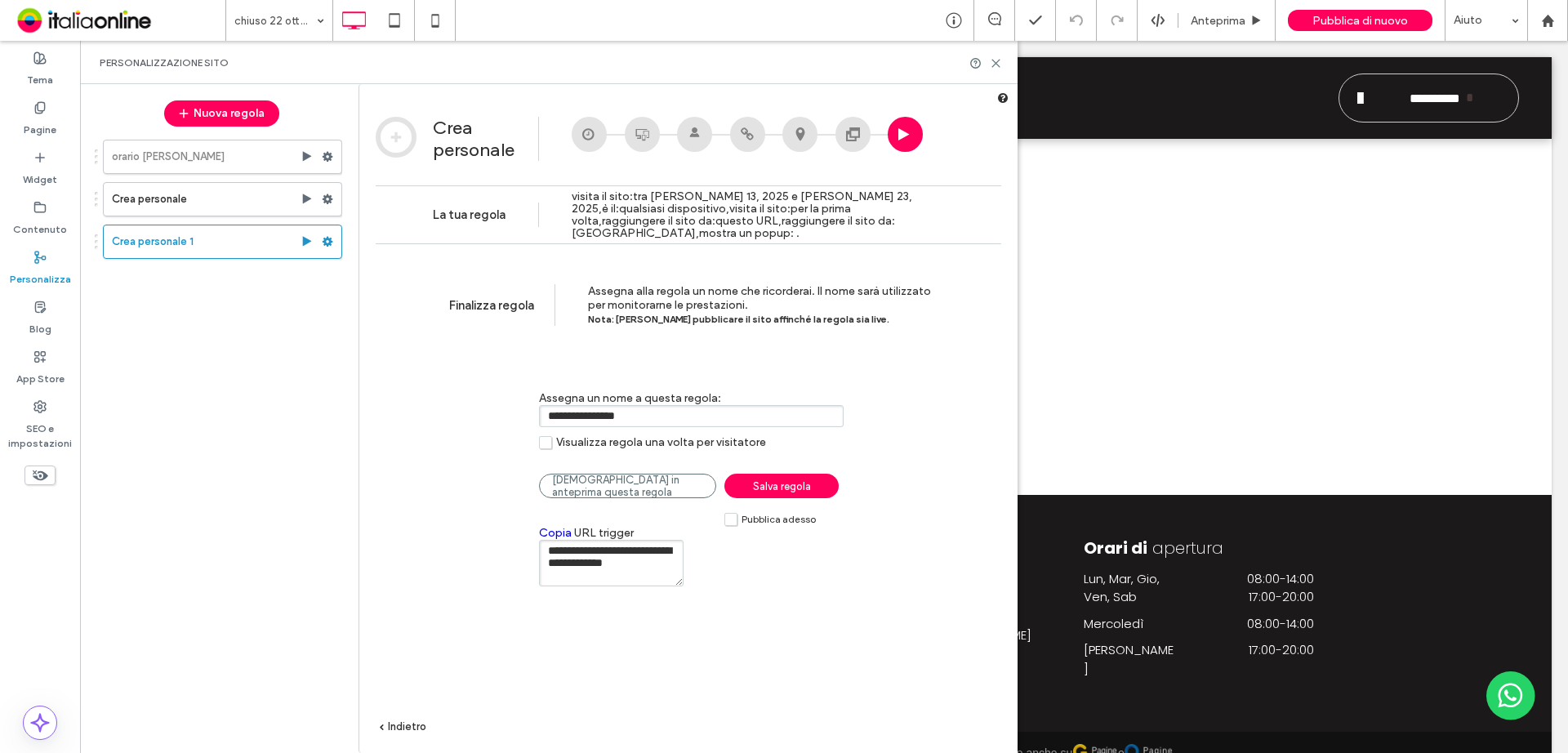
click at [732, 520] on label "Pubblica adesso" at bounding box center [770, 519] width 91 height 14
click at [756, 490] on span "Salva regola" at bounding box center [782, 485] width 58 height 12
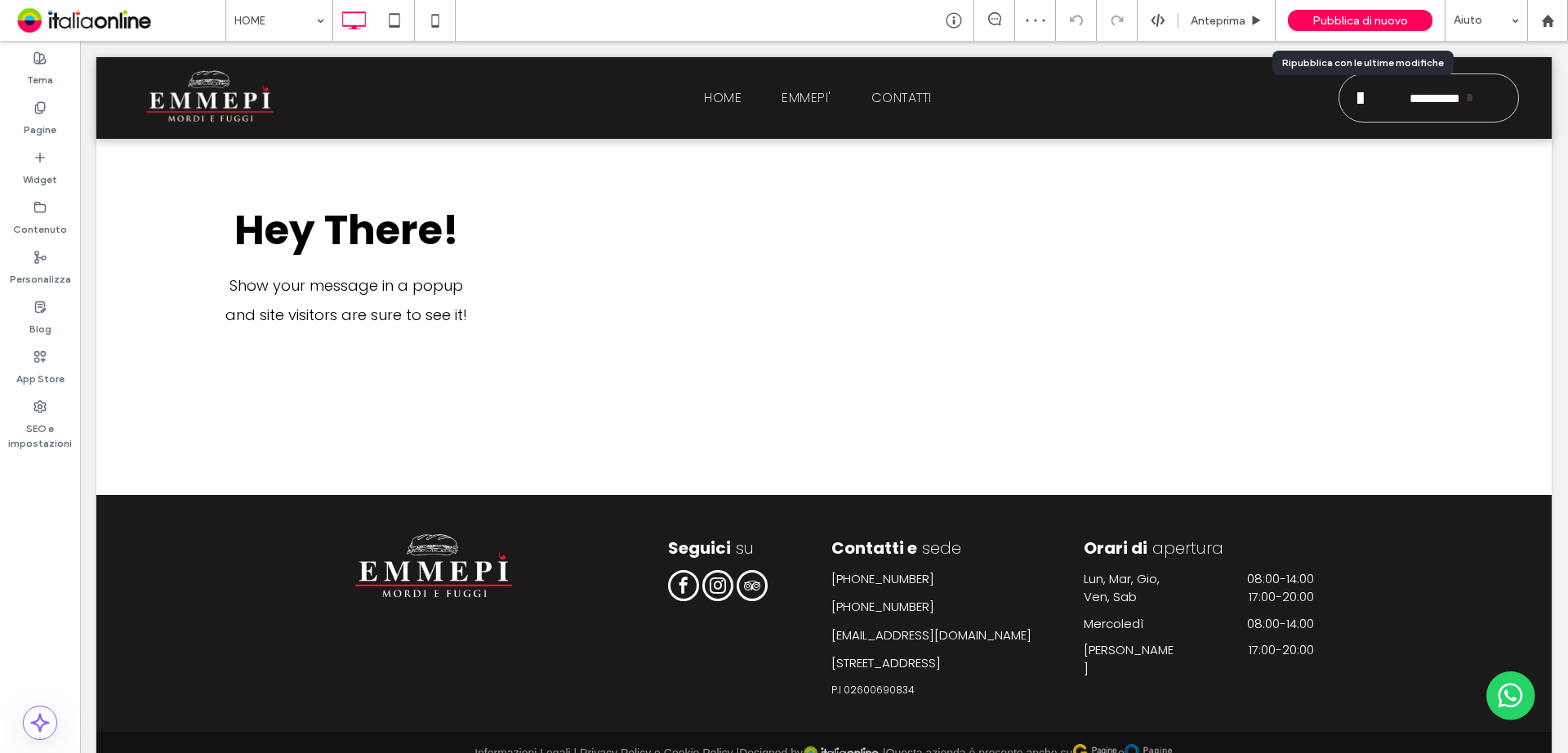
click at [1253, 16] on span "Pubblica di nuovo" at bounding box center [1360, 21] width 95 height 14
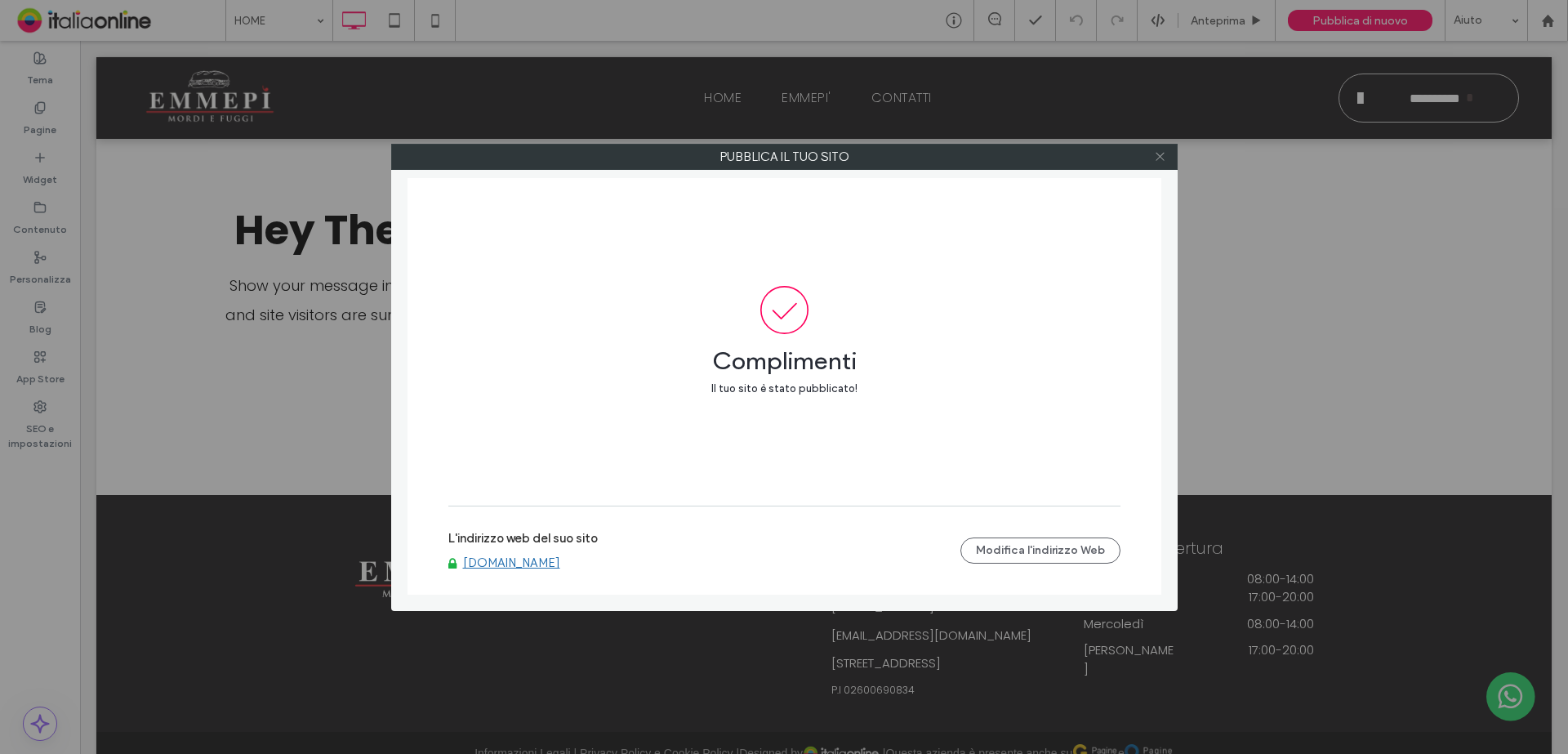
click at [1158, 150] on icon at bounding box center [1159, 156] width 12 height 12
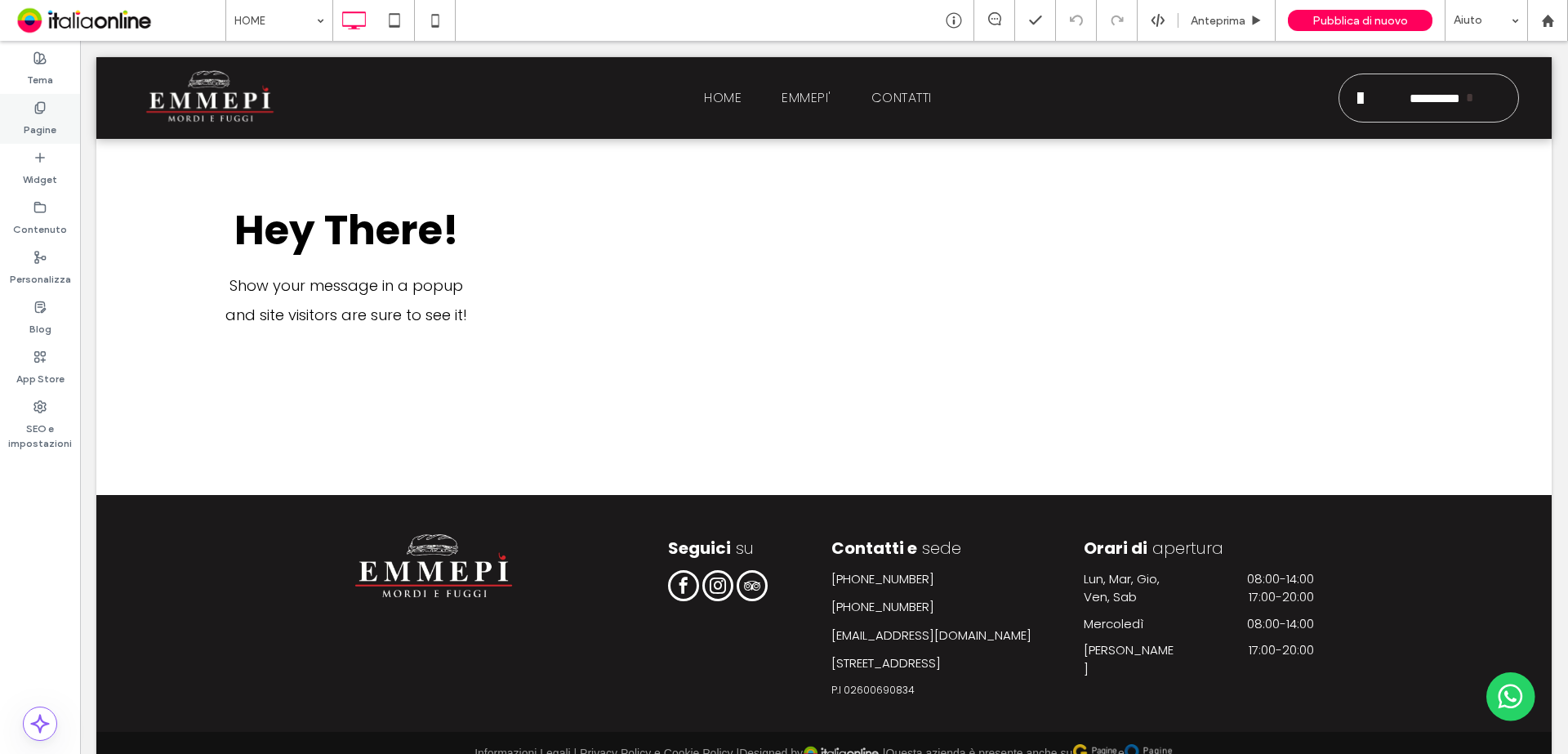
click at [30, 111] on div "Pagine" at bounding box center [40, 119] width 80 height 49
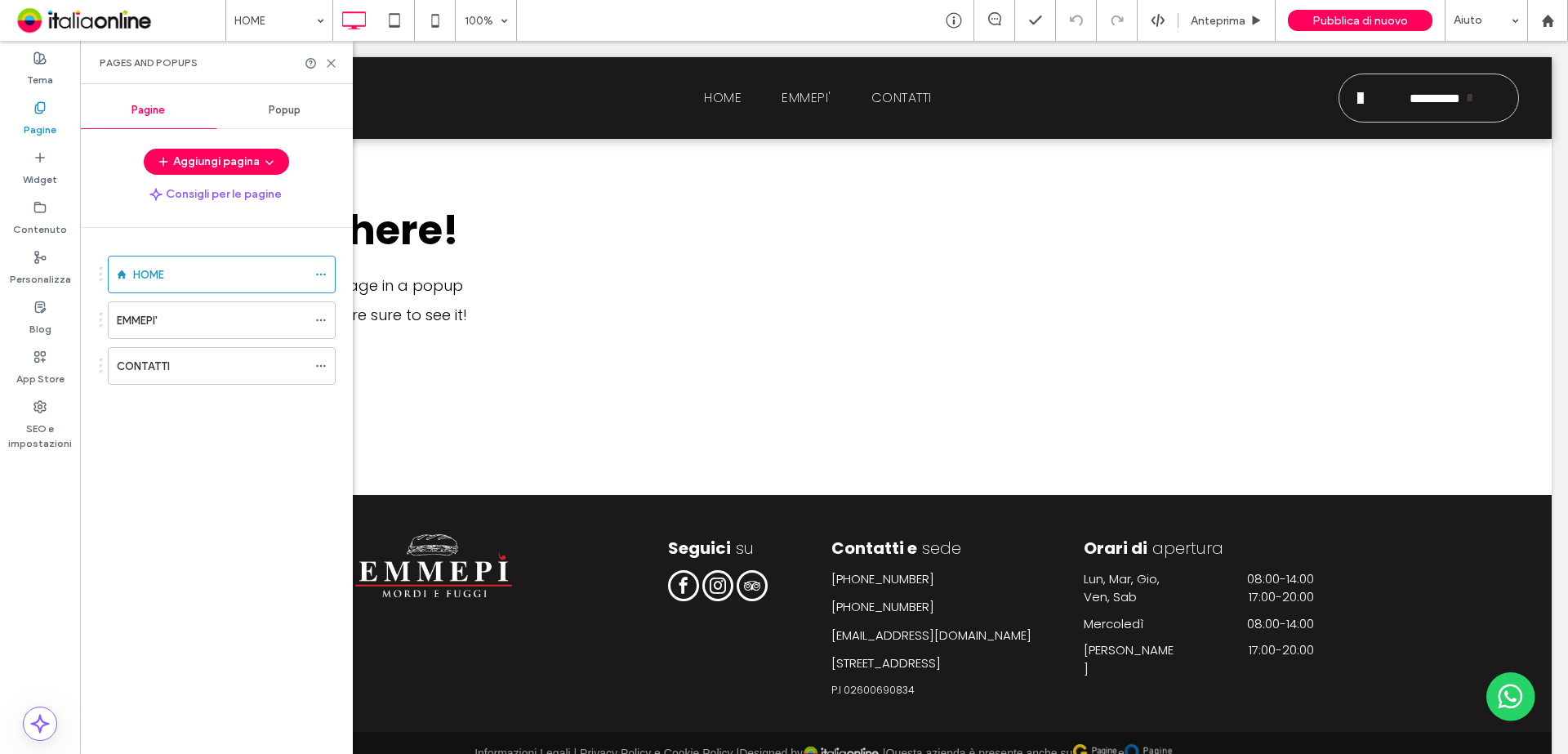
click at [284, 108] on span "Popup" at bounding box center [285, 110] width 32 height 13
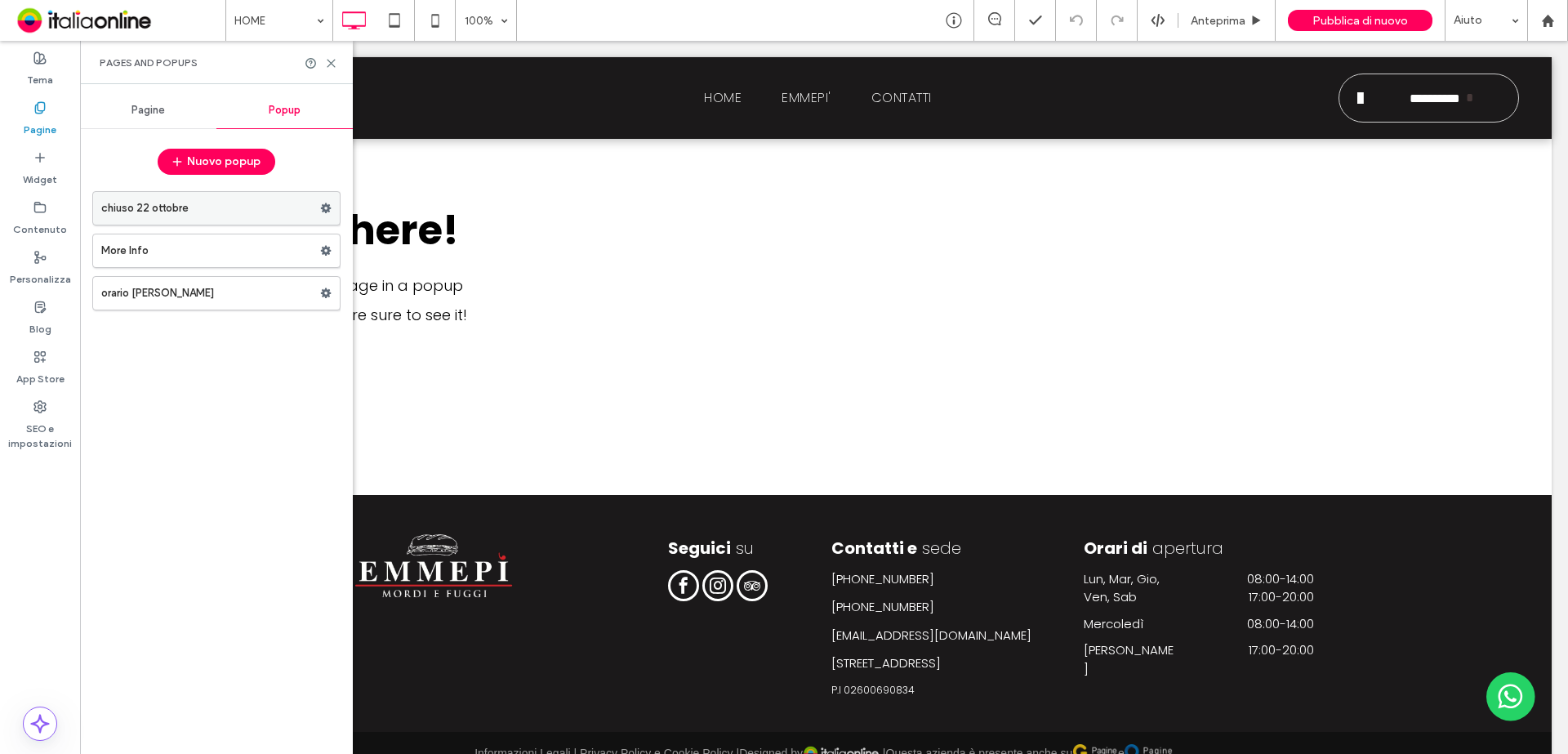
click at [210, 201] on label "chiuso 22 ottobre" at bounding box center [210, 208] width 218 height 33
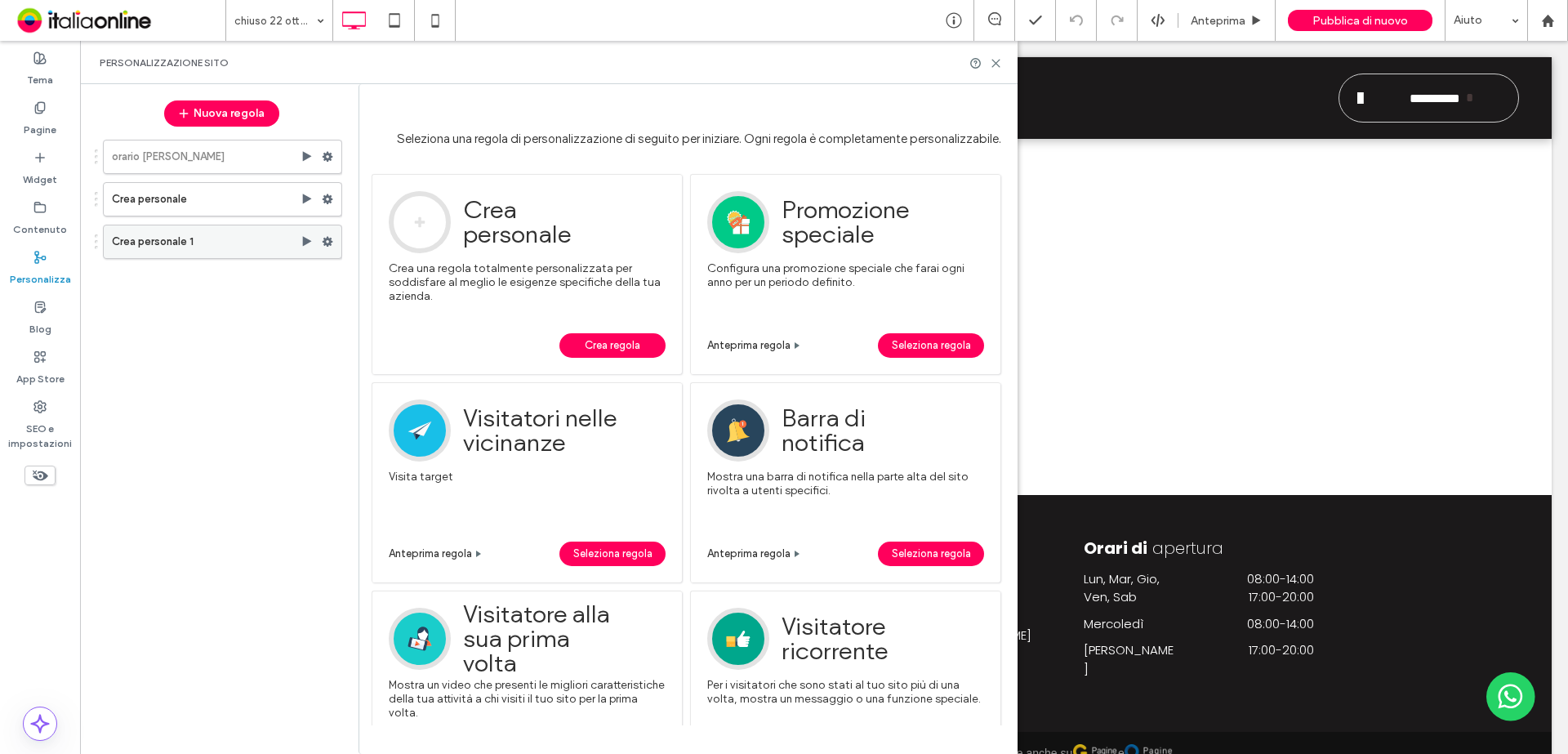
click at [195, 244] on label "Crea personale 1" at bounding box center [206, 241] width 189 height 33
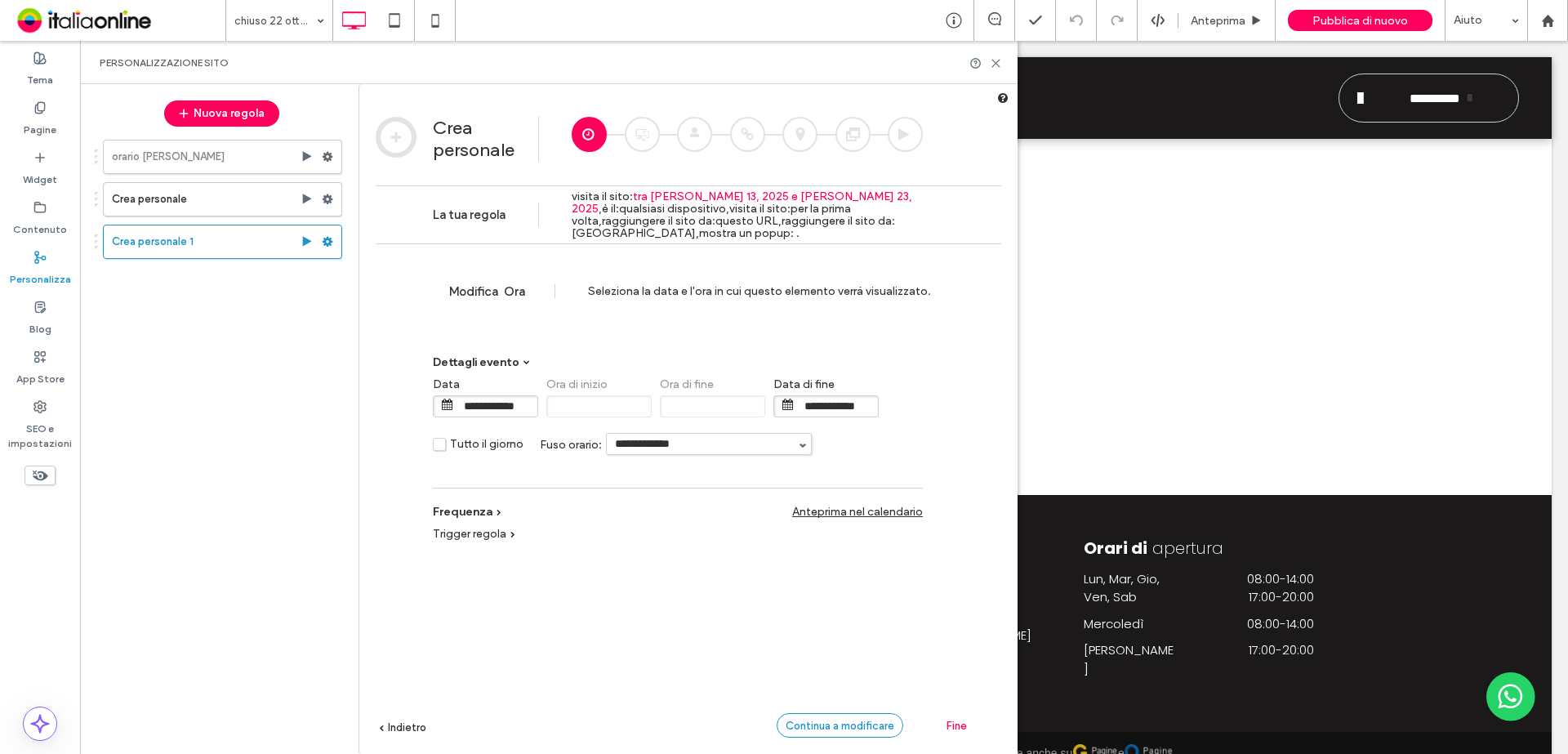
click at [857, 551] on span "Continua a modificare" at bounding box center [840, 725] width 108 height 12
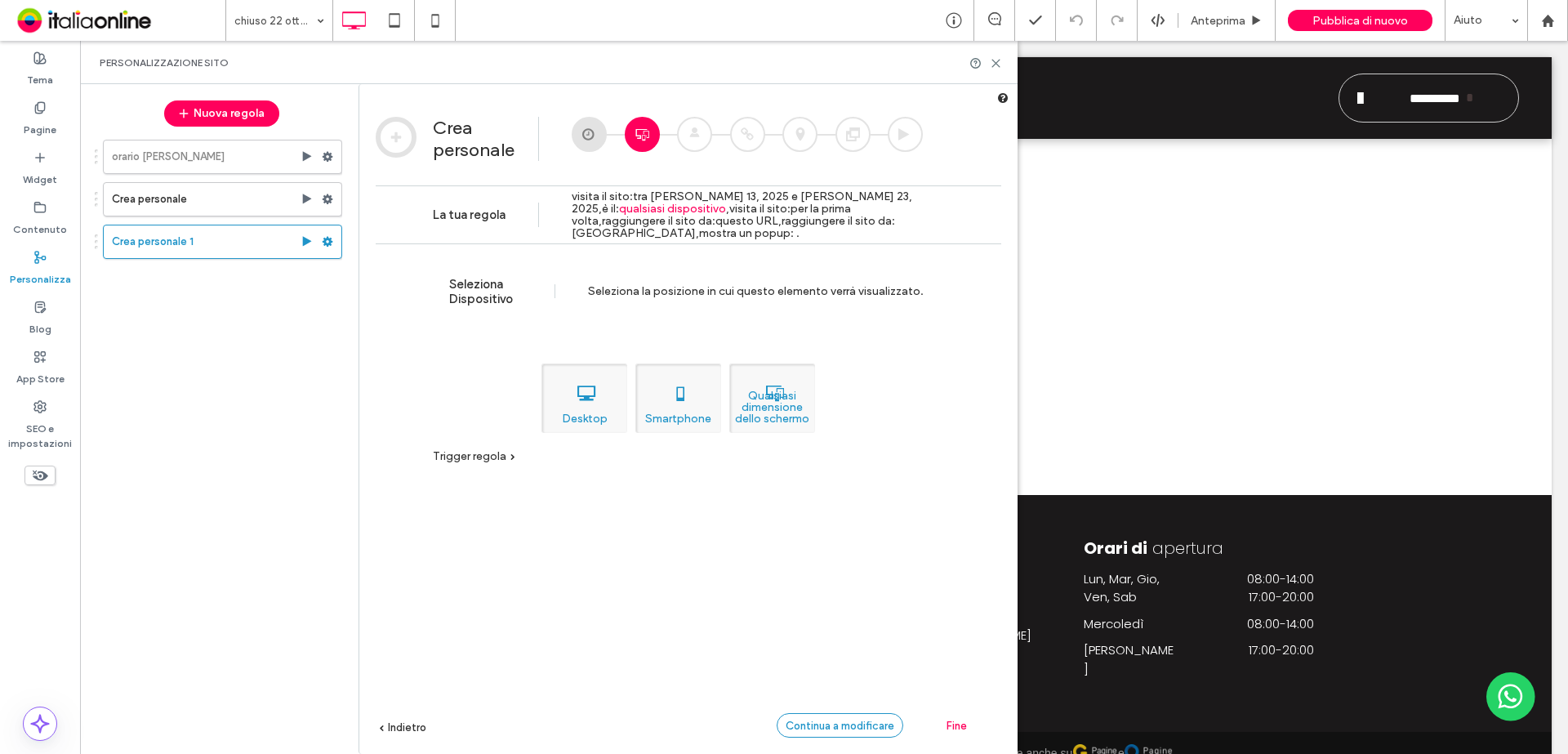
click at [822, 551] on div "Continua a modificare" at bounding box center [840, 725] width 127 height 24
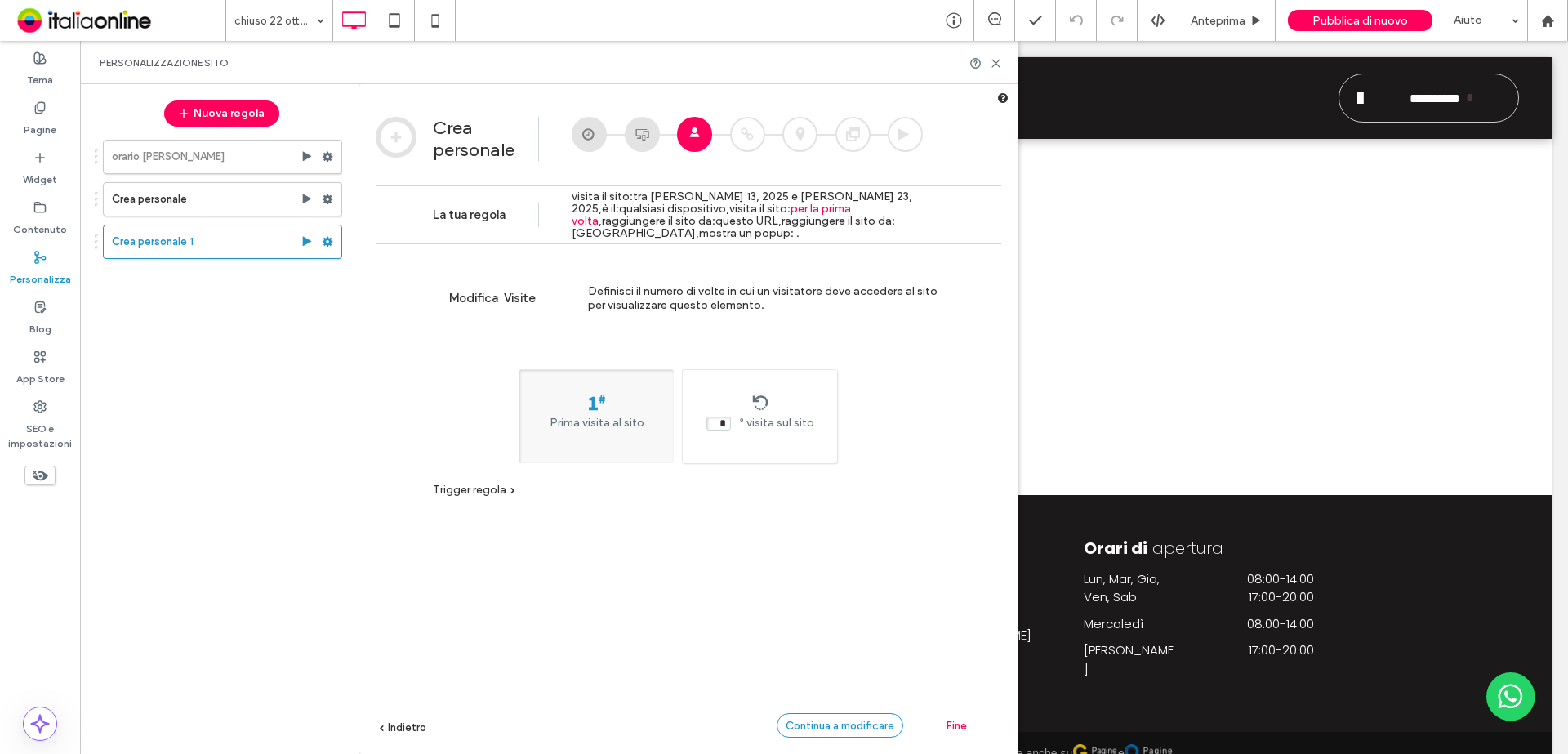
click at [852, 551] on span "Continua a modificare" at bounding box center [840, 725] width 108 height 12
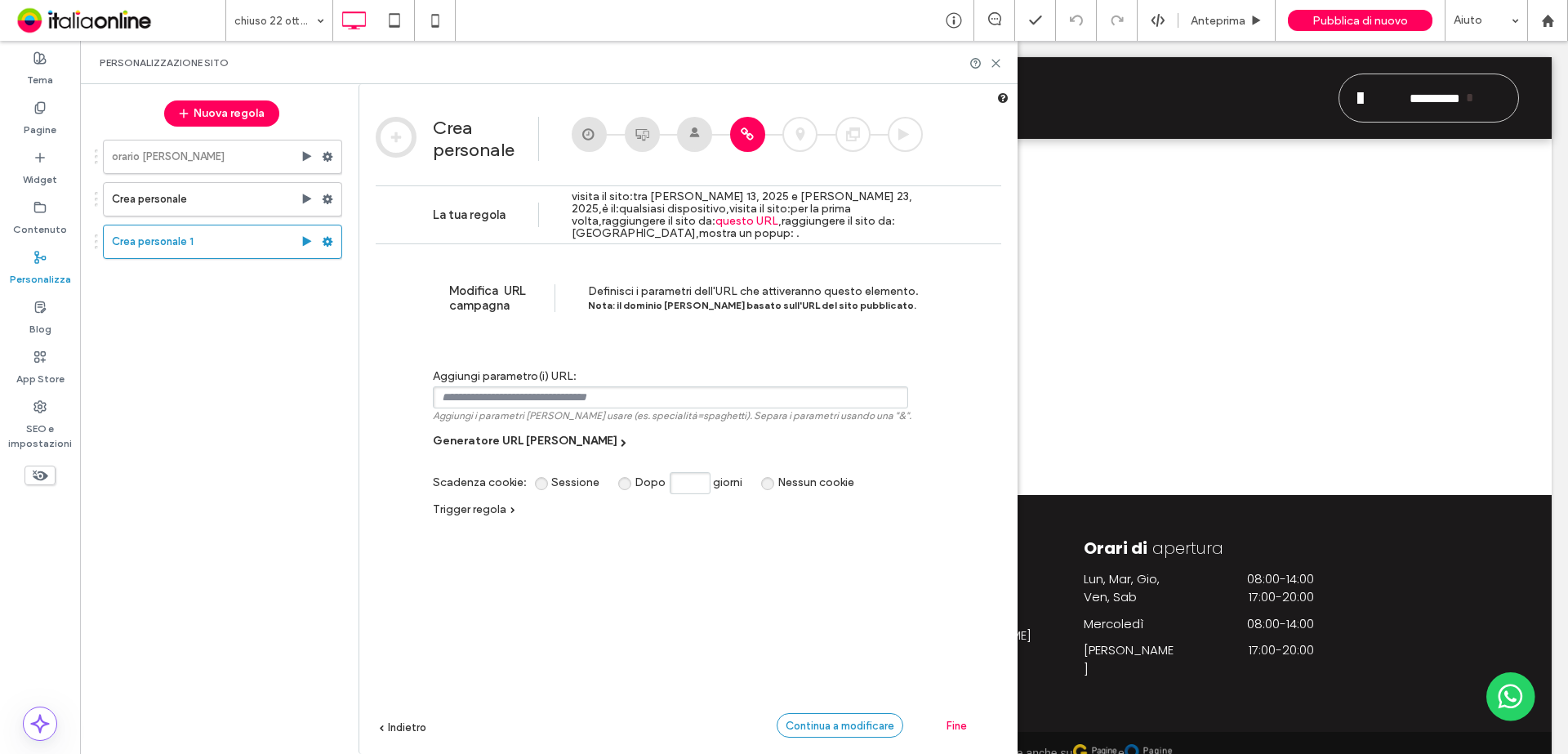
click at [855, 551] on span "Continua a modificare" at bounding box center [840, 725] width 108 height 12
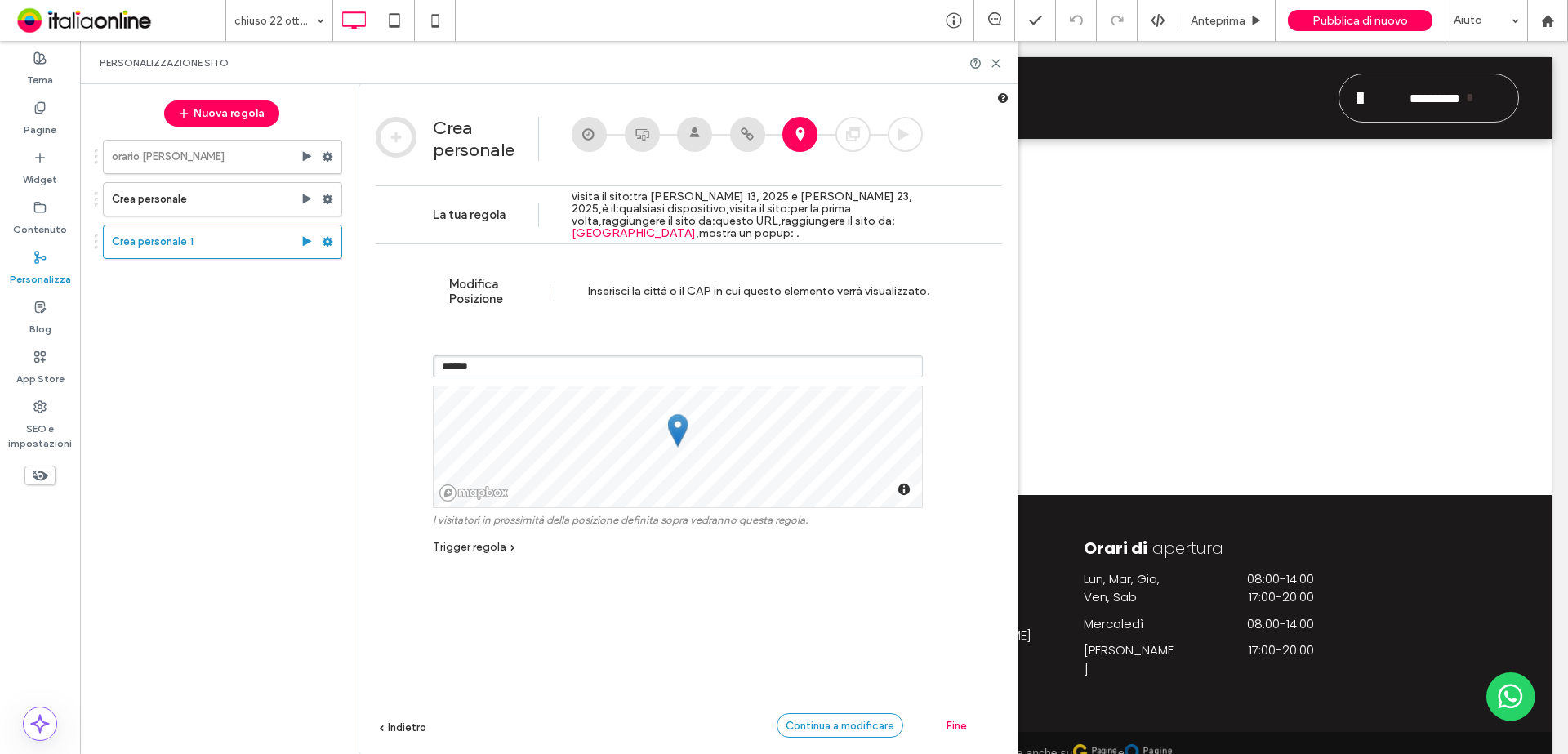
click at [855, 551] on span "Continua a modificare" at bounding box center [840, 725] width 108 height 12
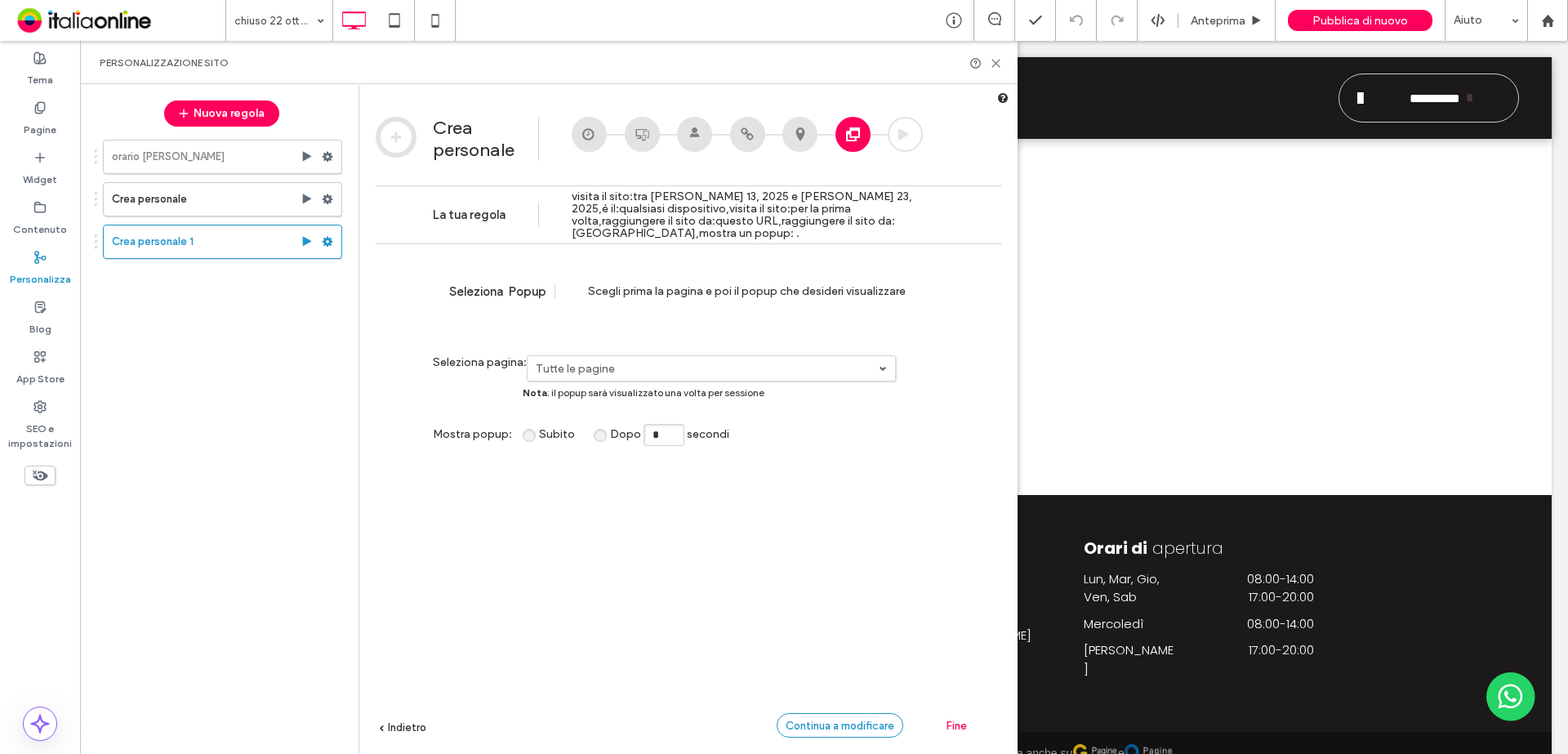
click at [838, 551] on span "Continua a modificare" at bounding box center [840, 725] width 108 height 12
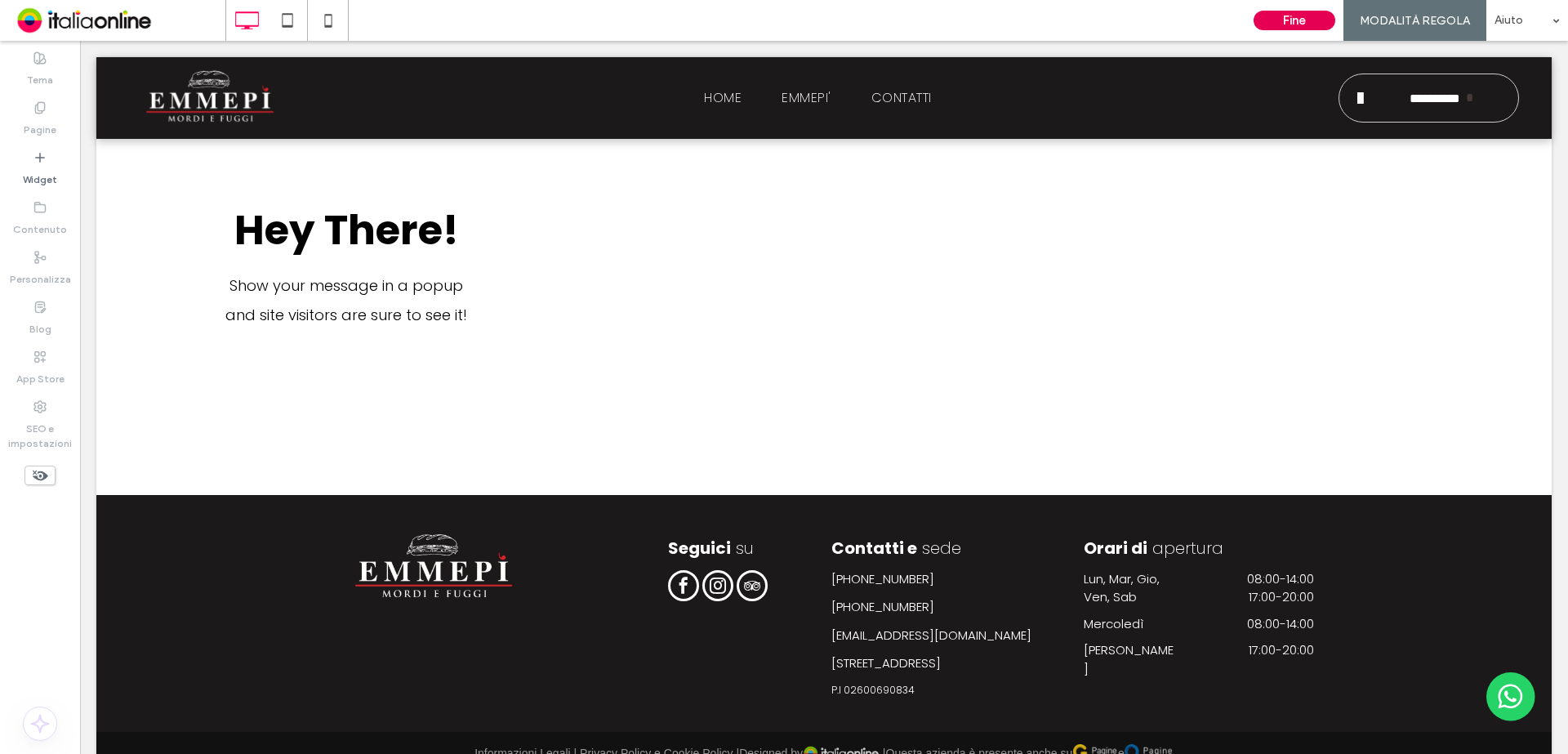
click at [1253, 21] on button "Fine" at bounding box center [1294, 20] width 81 height 20
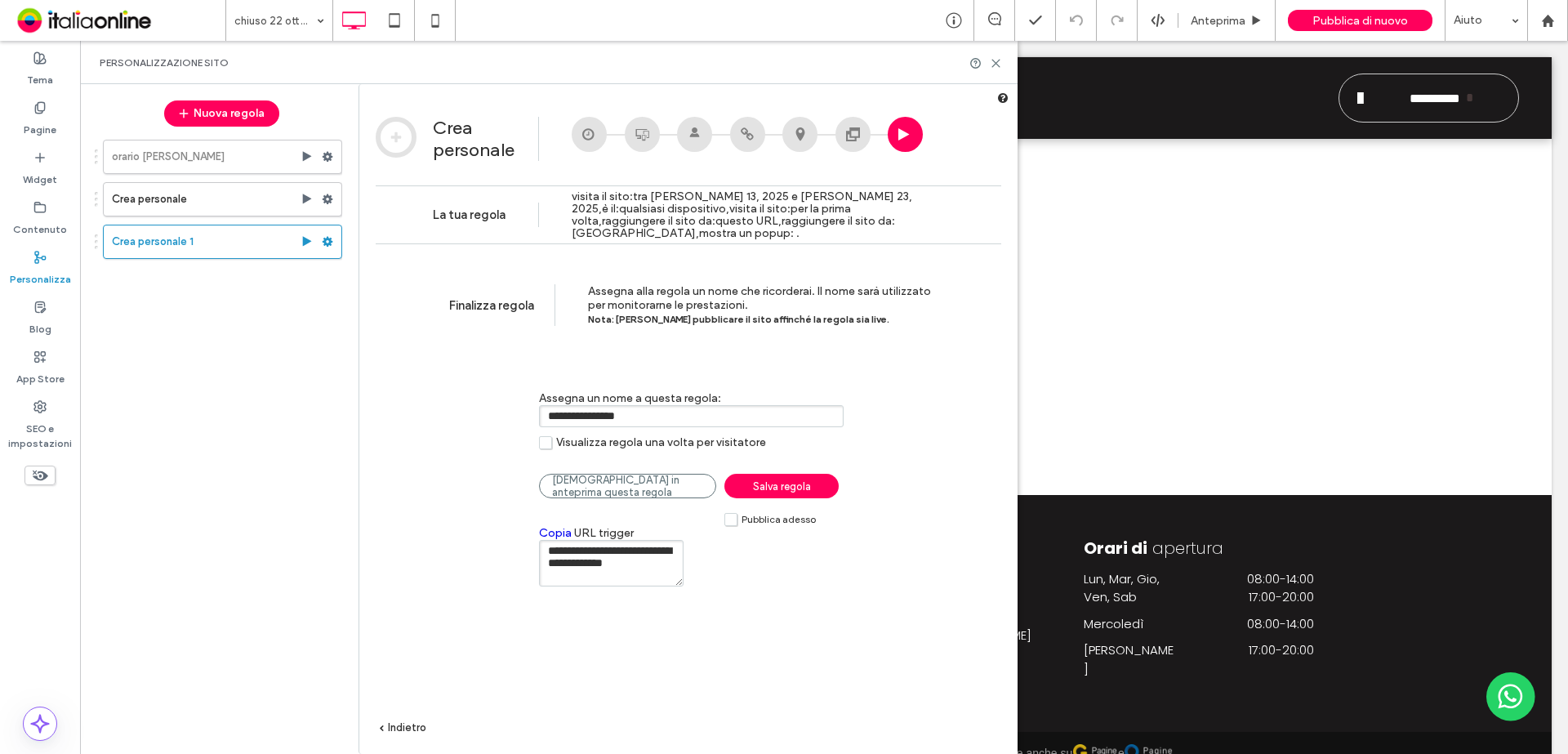
click at [730, 520] on label "Pubblica adesso" at bounding box center [770, 519] width 91 height 14
click at [785, 495] on link "Salva regola" at bounding box center [781, 485] width 114 height 24
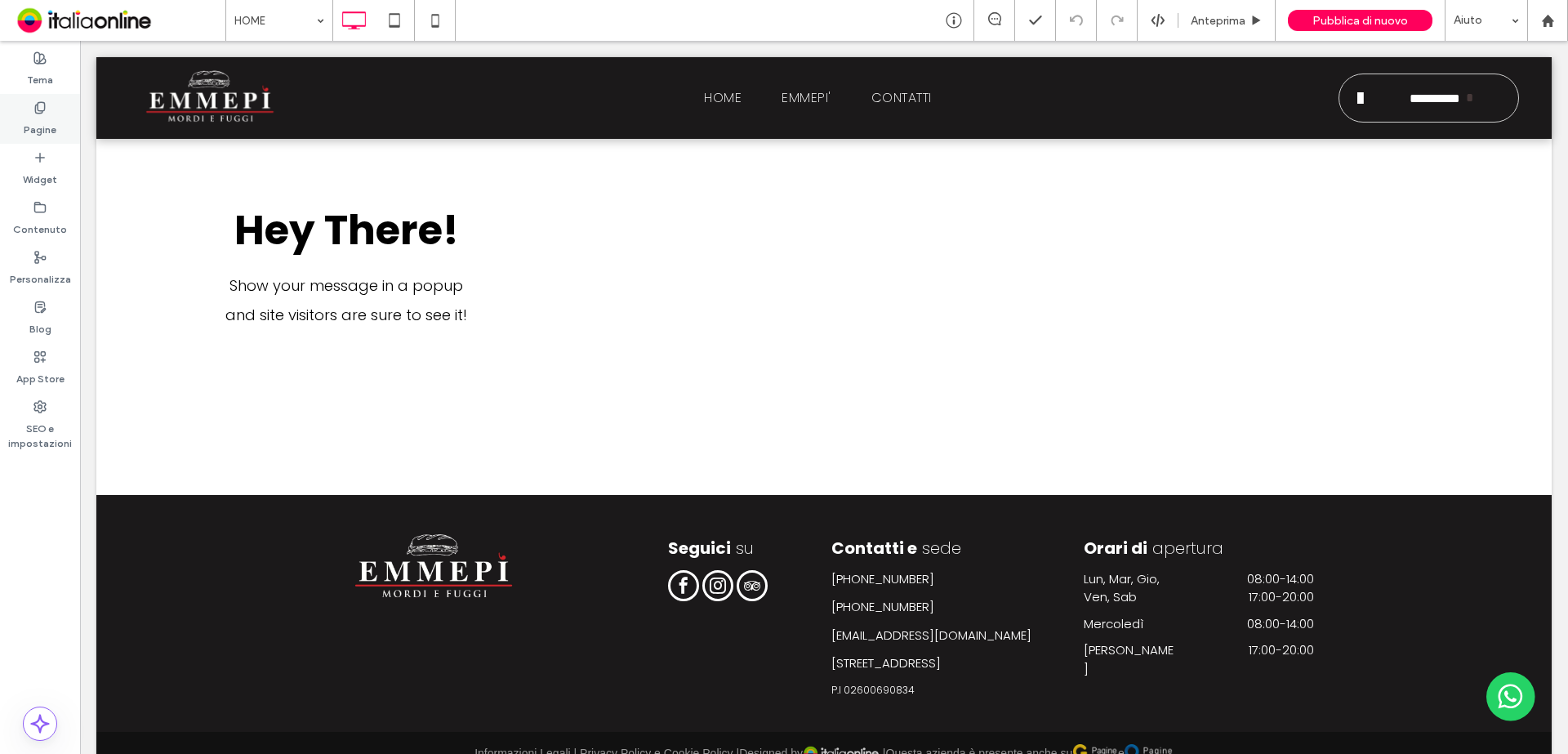
click at [42, 109] on icon at bounding box center [40, 107] width 13 height 13
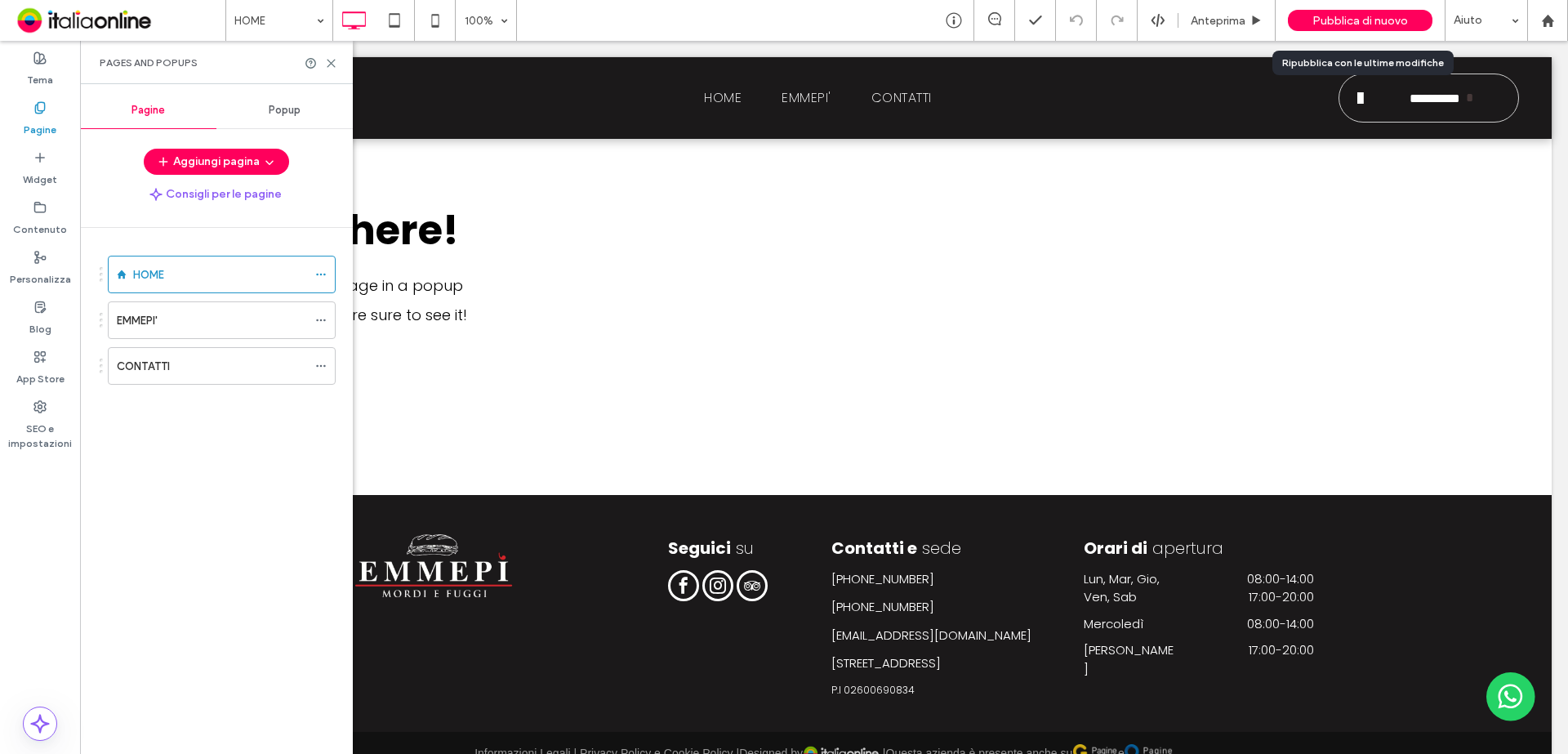
click at [1253, 25] on span "Pubblica di nuovo" at bounding box center [1360, 21] width 95 height 14
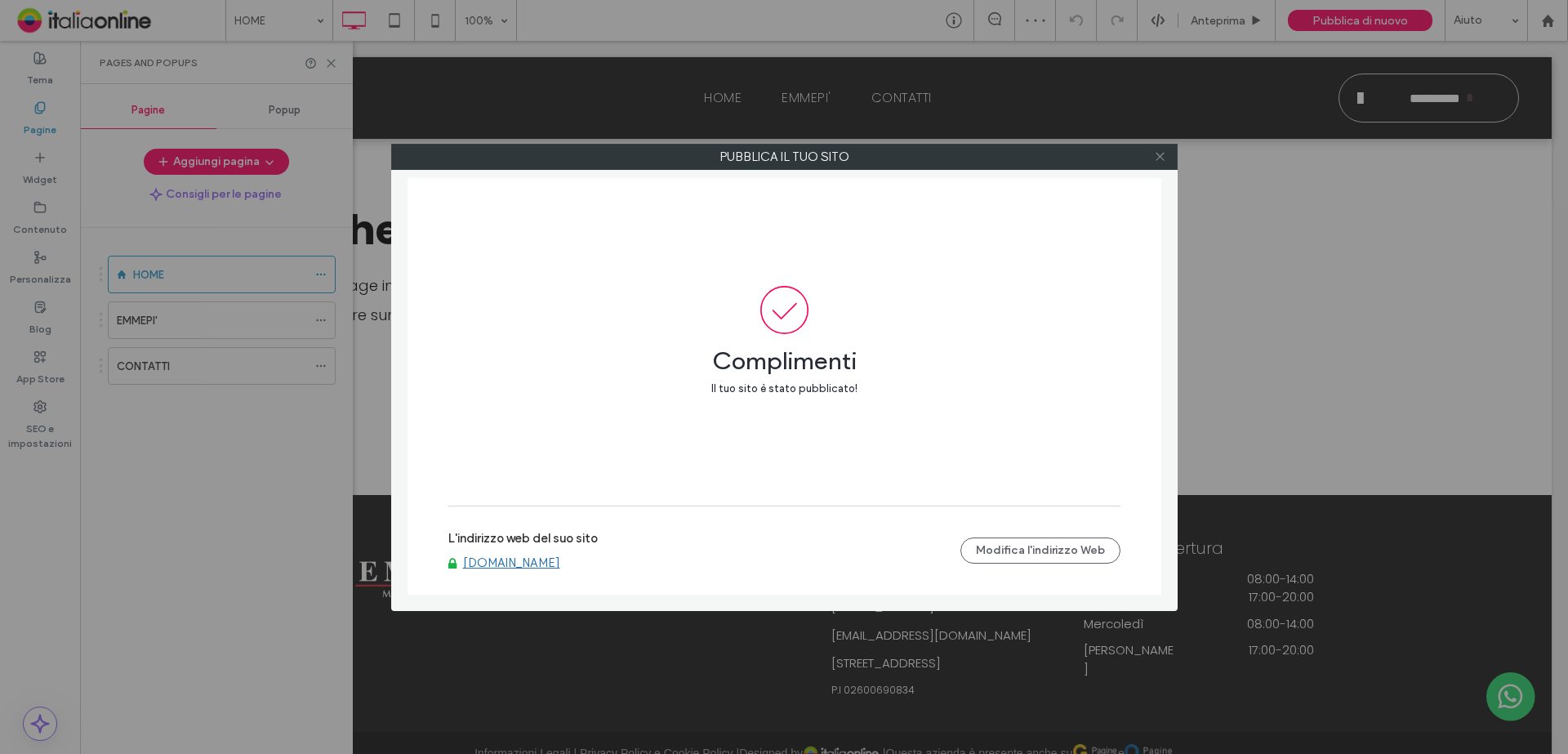
click at [1155, 161] on icon at bounding box center [1159, 156] width 12 height 12
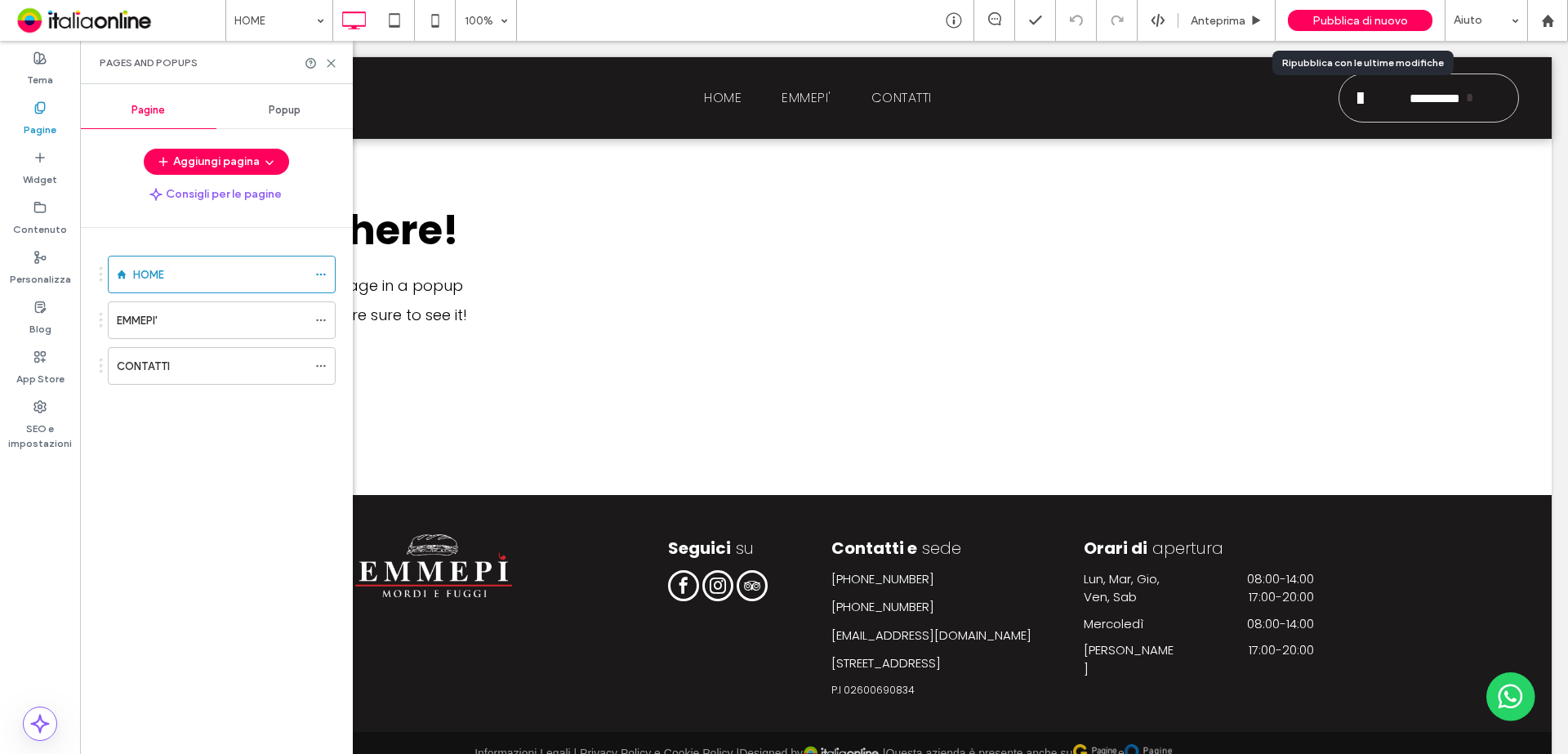
click at [1253, 19] on span "Pubblica di nuovo" at bounding box center [1360, 21] width 95 height 14
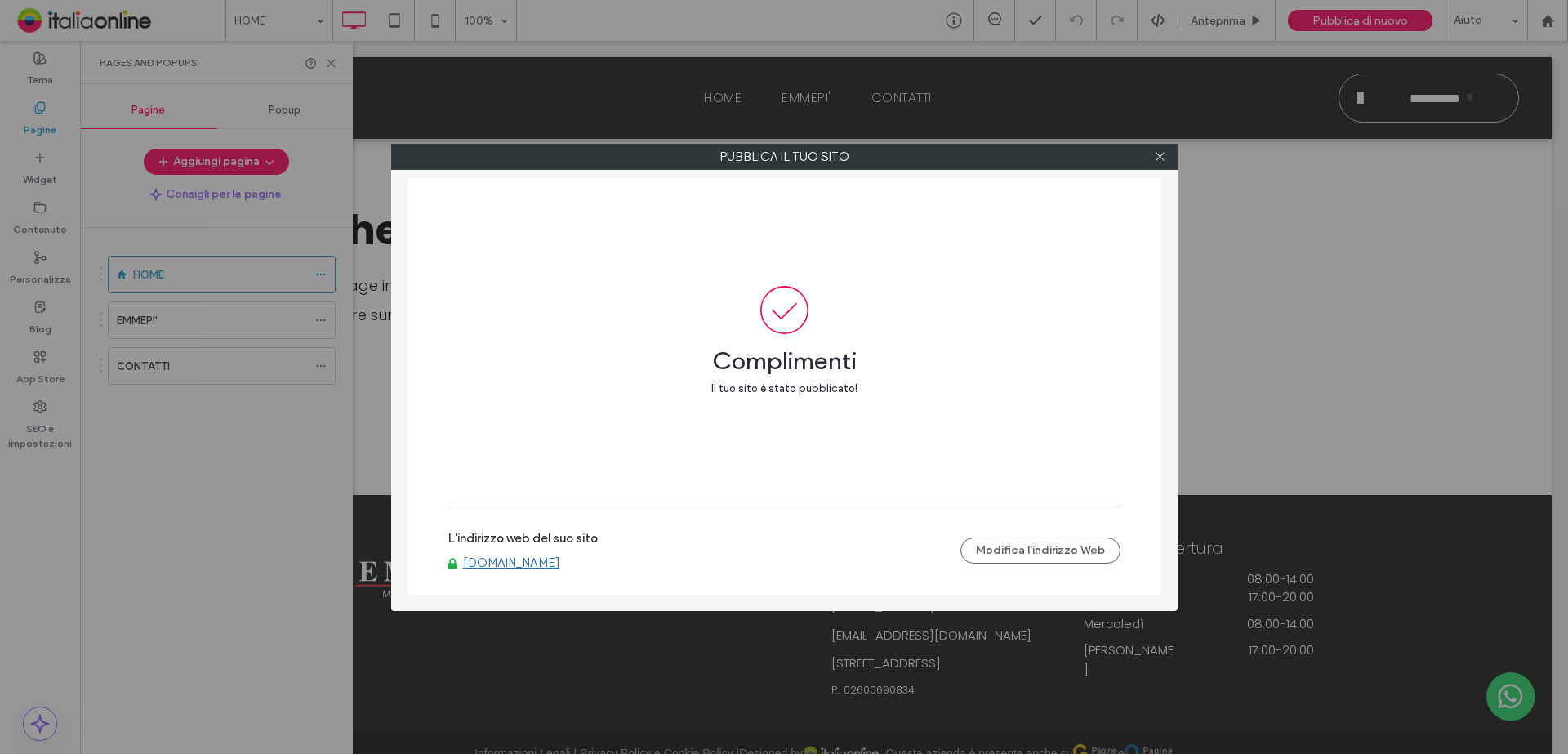
drag, startPoint x: 673, startPoint y: 571, endPoint x: 456, endPoint y: 560, distance: 217.3
click at [456, 551] on div "L'indirizzo web del suo sito [DOMAIN_NAME] Modifica l'indirizzo Web" at bounding box center [784, 551] width 672 height 52
drag, startPoint x: 634, startPoint y: 564, endPoint x: 506, endPoint y: 552, distance: 128.6
click at [497, 551] on div "L'indirizzo web del suo sito [DOMAIN_NAME]" at bounding box center [704, 551] width 512 height 39
click at [687, 533] on div "L'indirizzo web del suo sito [DOMAIN_NAME]" at bounding box center [704, 551] width 512 height 39
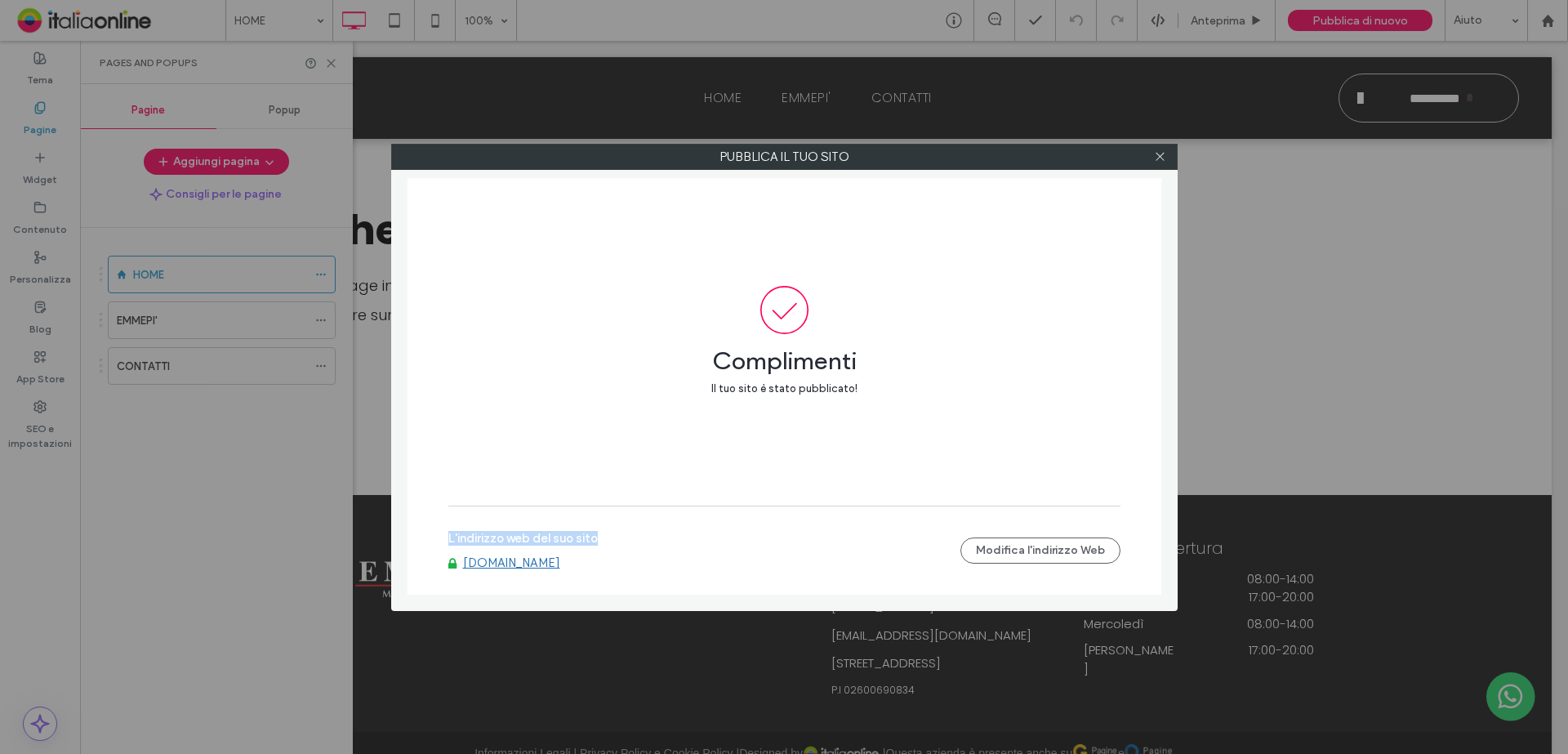
drag, startPoint x: 640, startPoint y: 564, endPoint x: 436, endPoint y: 552, distance: 204.4
click at [449, 551] on div "L'indirizzo web del suo sito [DOMAIN_NAME]" at bounding box center [704, 551] width 512 height 39
drag, startPoint x: 758, startPoint y: 591, endPoint x: 736, endPoint y: 588, distance: 22.2
click at [758, 551] on div "L'indirizzo web del suo sito [DOMAIN_NAME] Modifica l'indirizzo Web" at bounding box center [784, 550] width 672 height 89
click at [1154, 163] on span at bounding box center [1159, 157] width 12 height 24
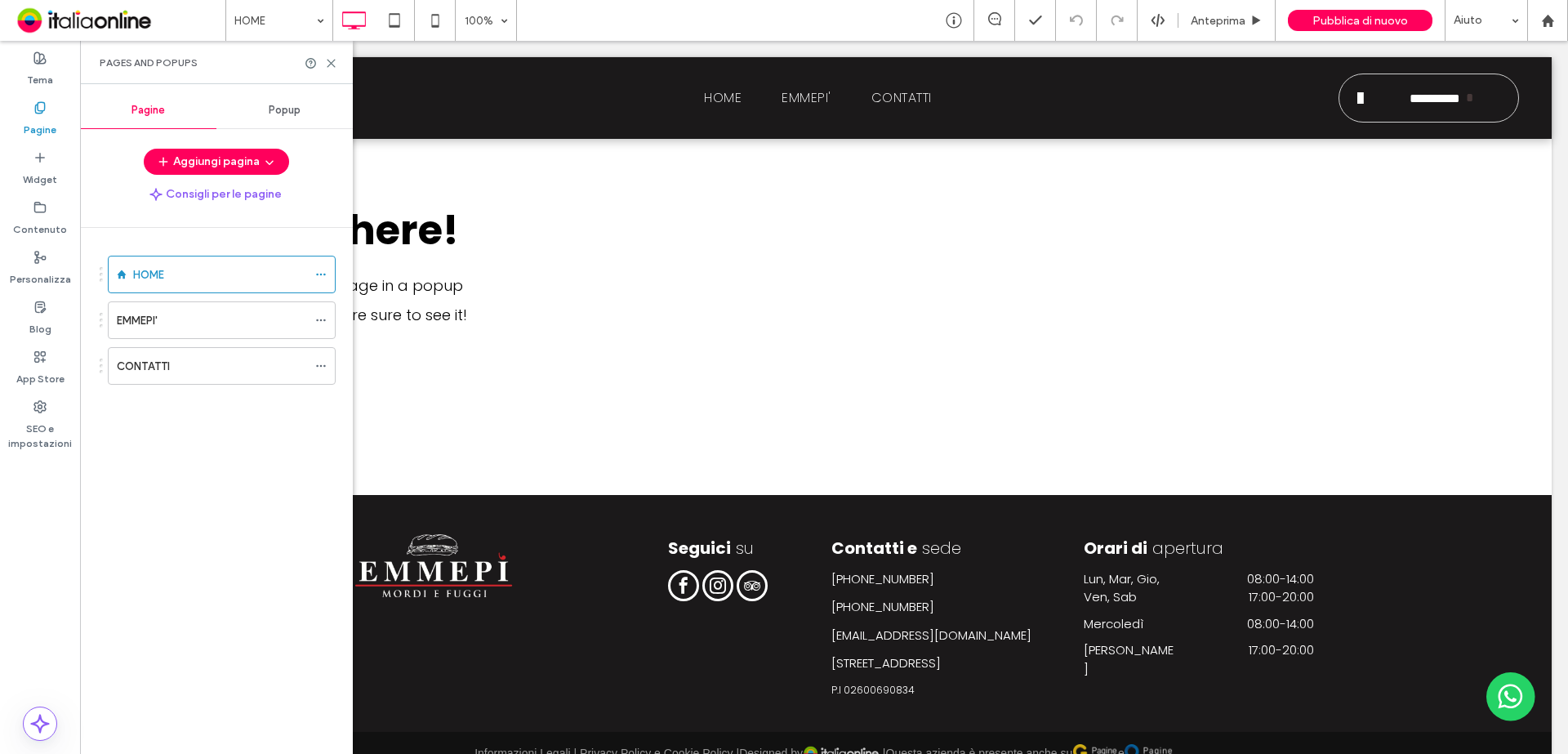
click at [267, 107] on div "Popup" at bounding box center [285, 110] width 136 height 35
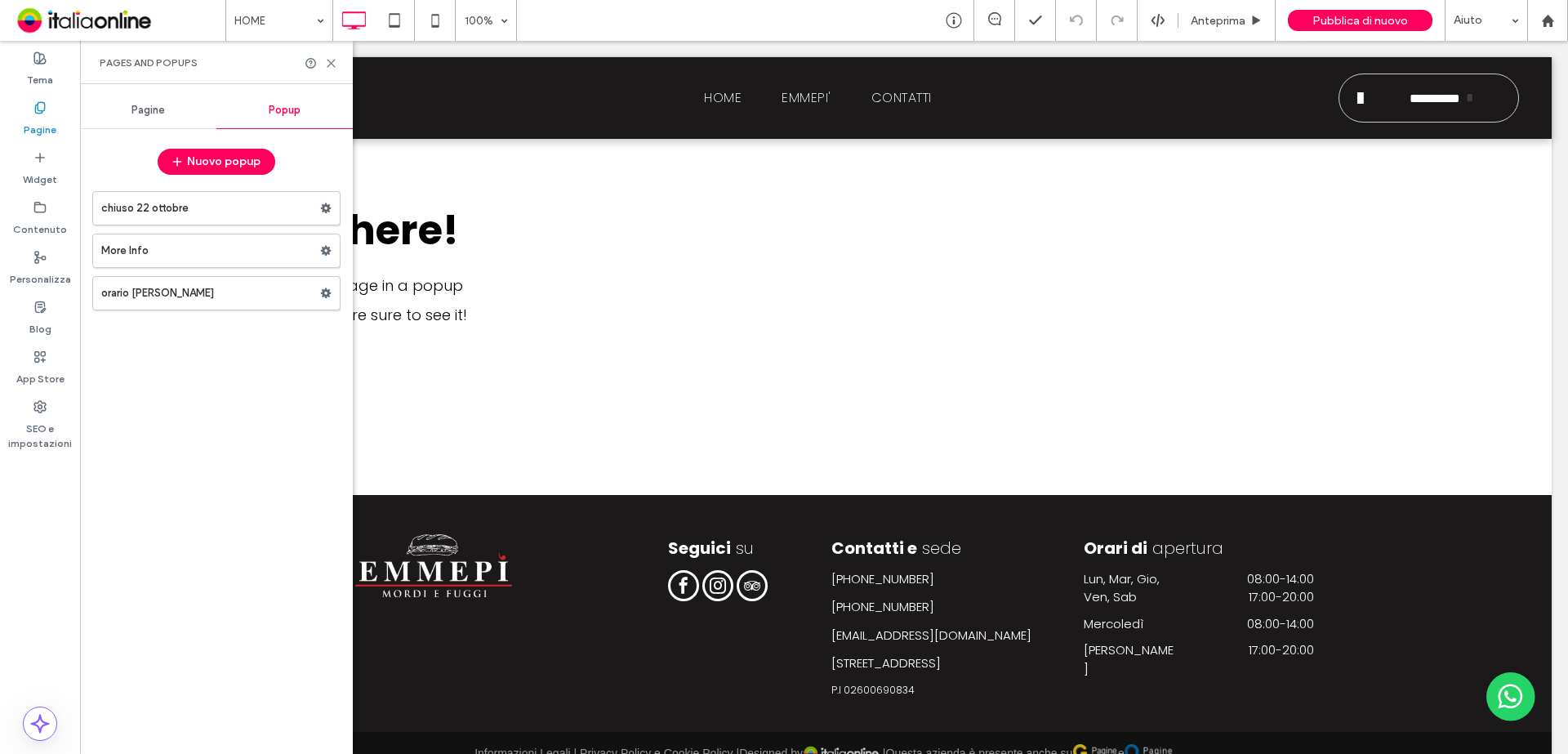
click at [169, 217] on label "chiuso 22 ottobre" at bounding box center [210, 208] width 218 height 33
drag, startPoint x: 52, startPoint y: 256, endPoint x: 55, endPoint y: 269, distance: 13.3
click at [55, 254] on div "Personalizza" at bounding box center [40, 268] width 80 height 49
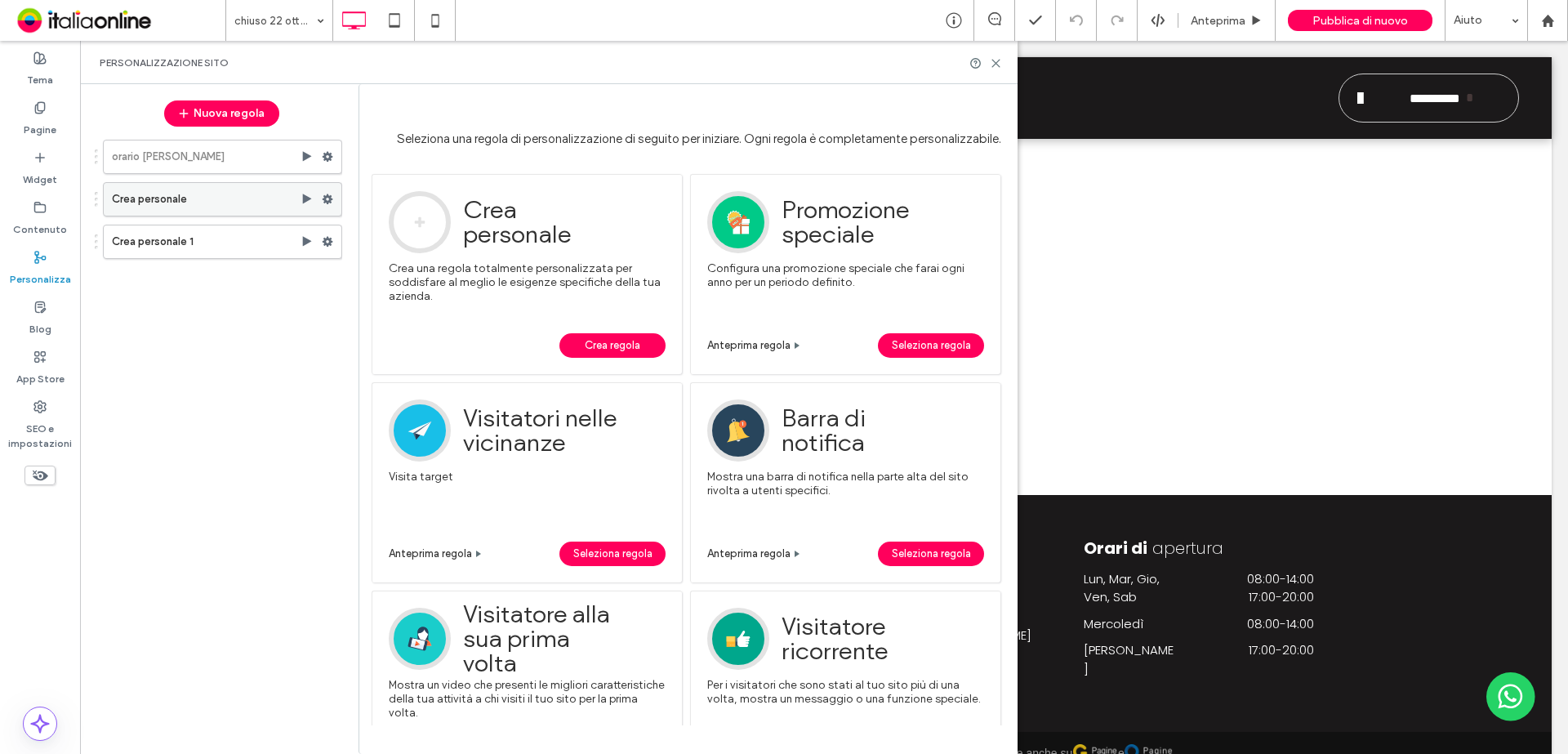
click at [324, 202] on icon at bounding box center [328, 199] width 11 height 11
click at [413, 267] on span "Disattiva" at bounding box center [405, 263] width 47 height 14
click at [1253, 15] on span "Pubblica di nuovo" at bounding box center [1360, 21] width 95 height 14
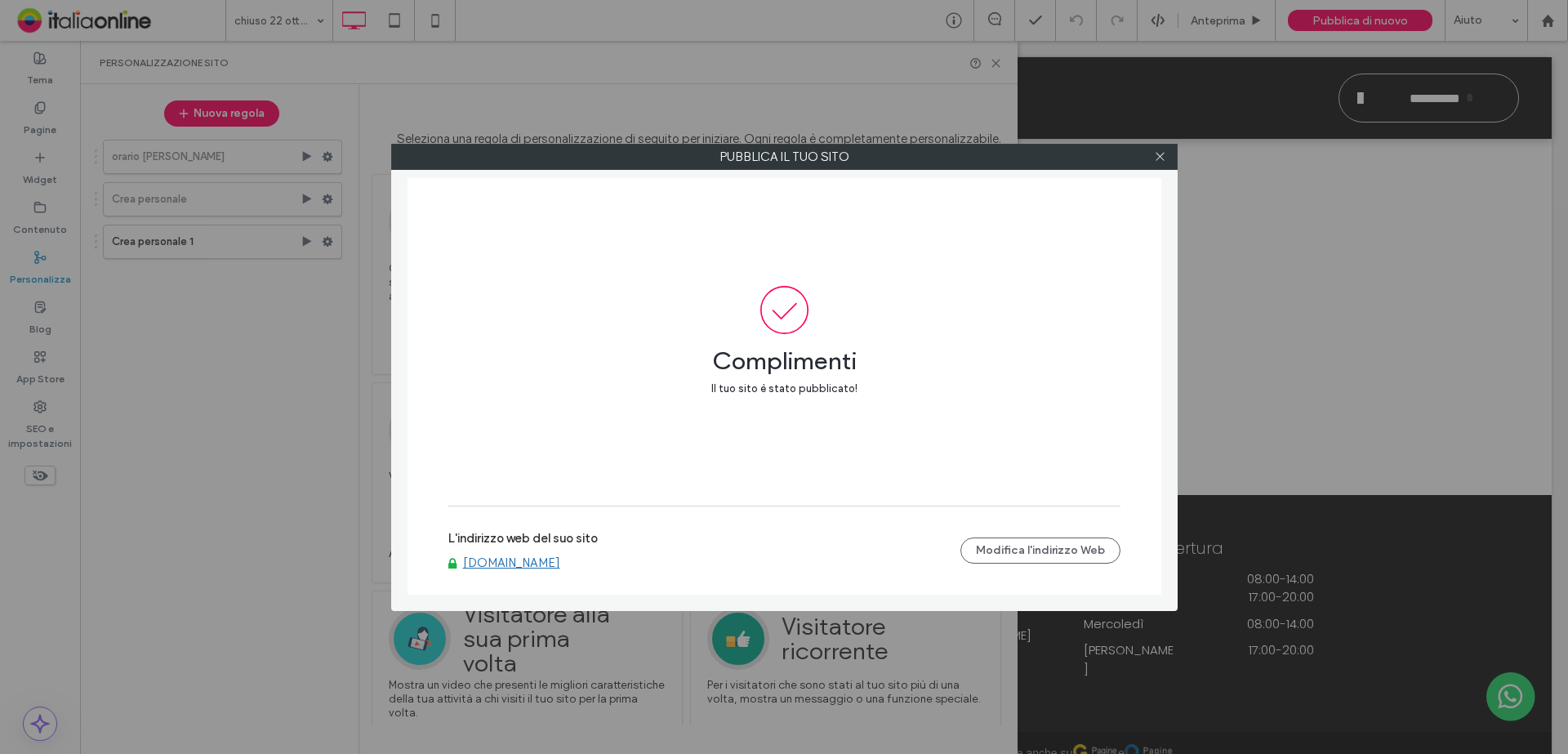
click at [644, 538] on div "L'indirizzo web del suo sito [DOMAIN_NAME]" at bounding box center [704, 551] width 512 height 39
click at [655, 551] on div "L'indirizzo web del suo sito [DOMAIN_NAME] Modifica l'indirizzo Web" at bounding box center [784, 551] width 672 height 52
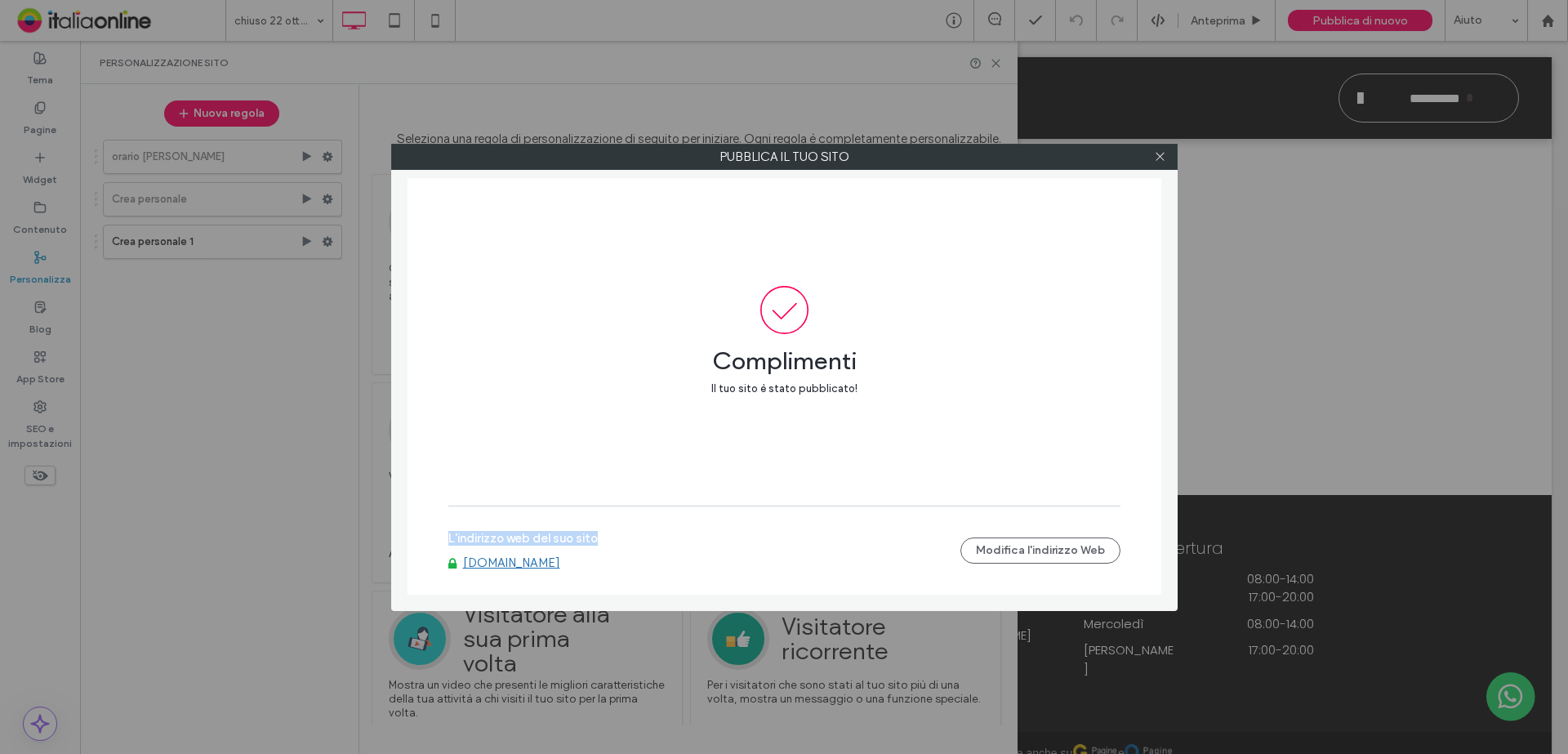
click at [566, 550] on label "L'indirizzo web del suo sito" at bounding box center [523, 543] width 149 height 24
click at [560, 551] on link "[DOMAIN_NAME]" at bounding box center [511, 563] width 97 height 15
click at [1159, 151] on icon at bounding box center [1159, 156] width 12 height 12
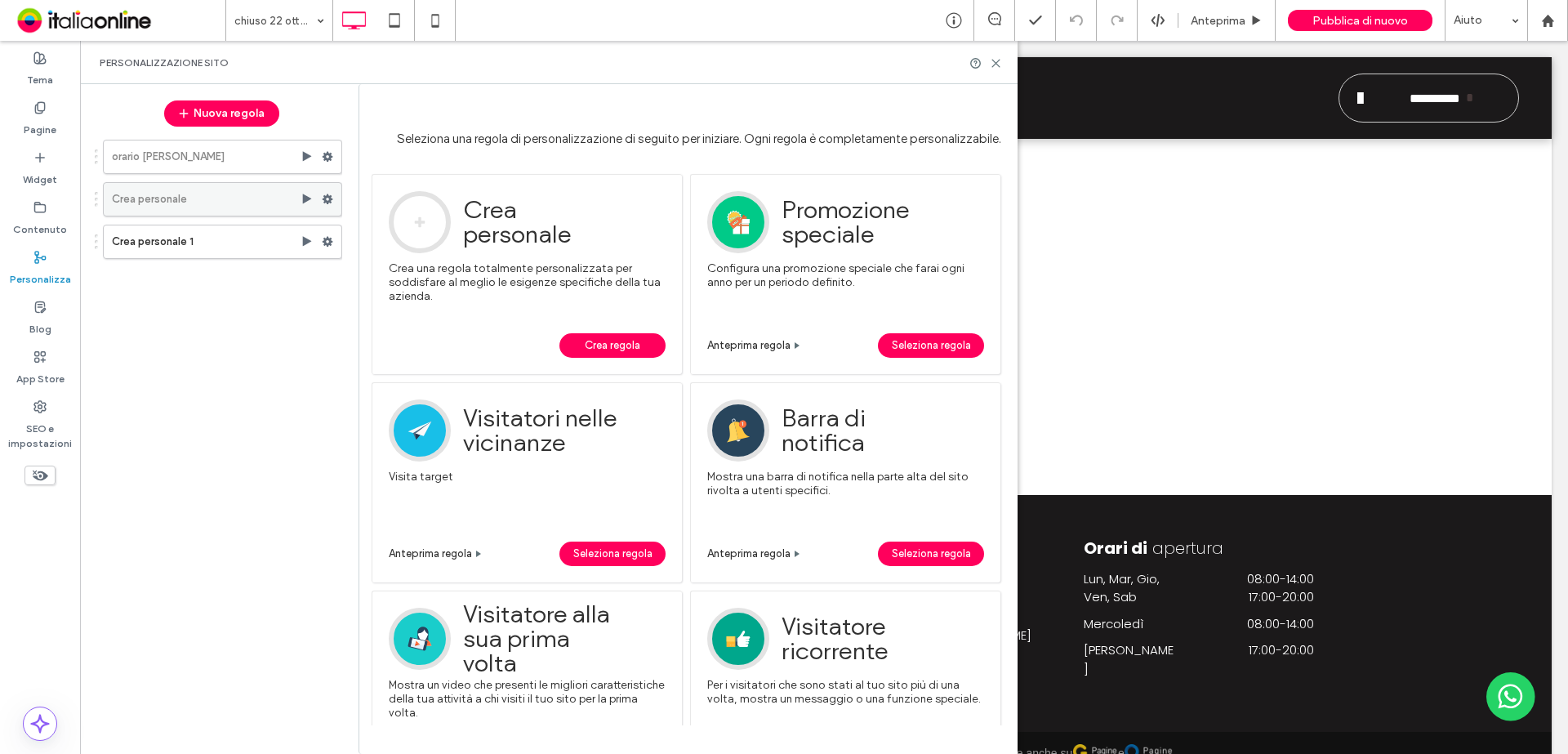
drag, startPoint x: 323, startPoint y: 189, endPoint x: 329, endPoint y: 211, distance: 22.8
click at [323, 189] on span at bounding box center [328, 199] width 11 height 24
click at [206, 242] on label "Crea personale 1" at bounding box center [206, 241] width 189 height 33
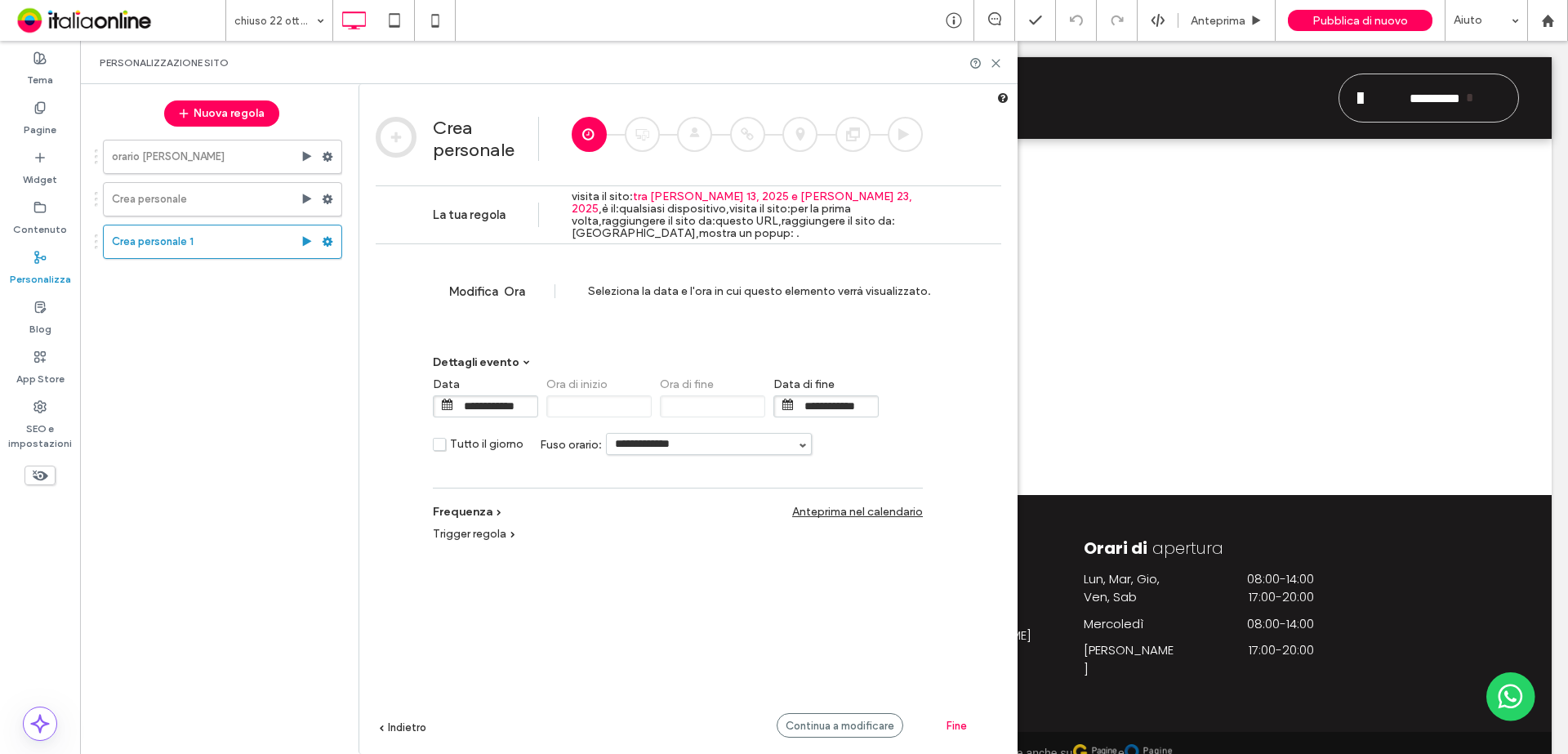
click at [695, 449] on input "**********" at bounding box center [708, 444] width 204 height 21
click at [653, 473] on li "Europe/[GEOGRAPHIC_DATA]" at bounding box center [708, 468] width 204 height 30
type input "**********"
click at [879, 551] on span "Continua a modificare" at bounding box center [840, 725] width 108 height 12
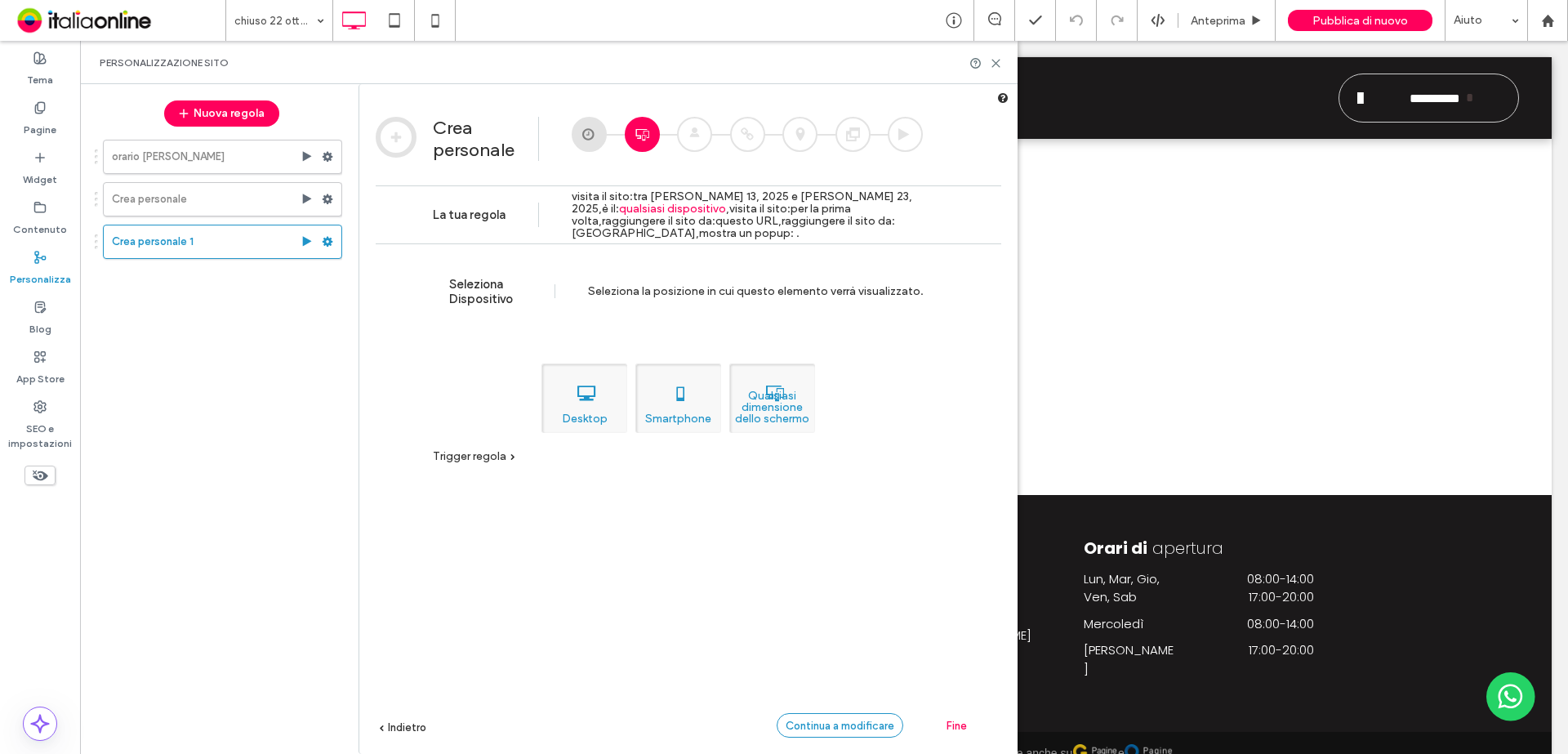
click at [879, 551] on span "Continua a modificare" at bounding box center [840, 725] width 108 height 12
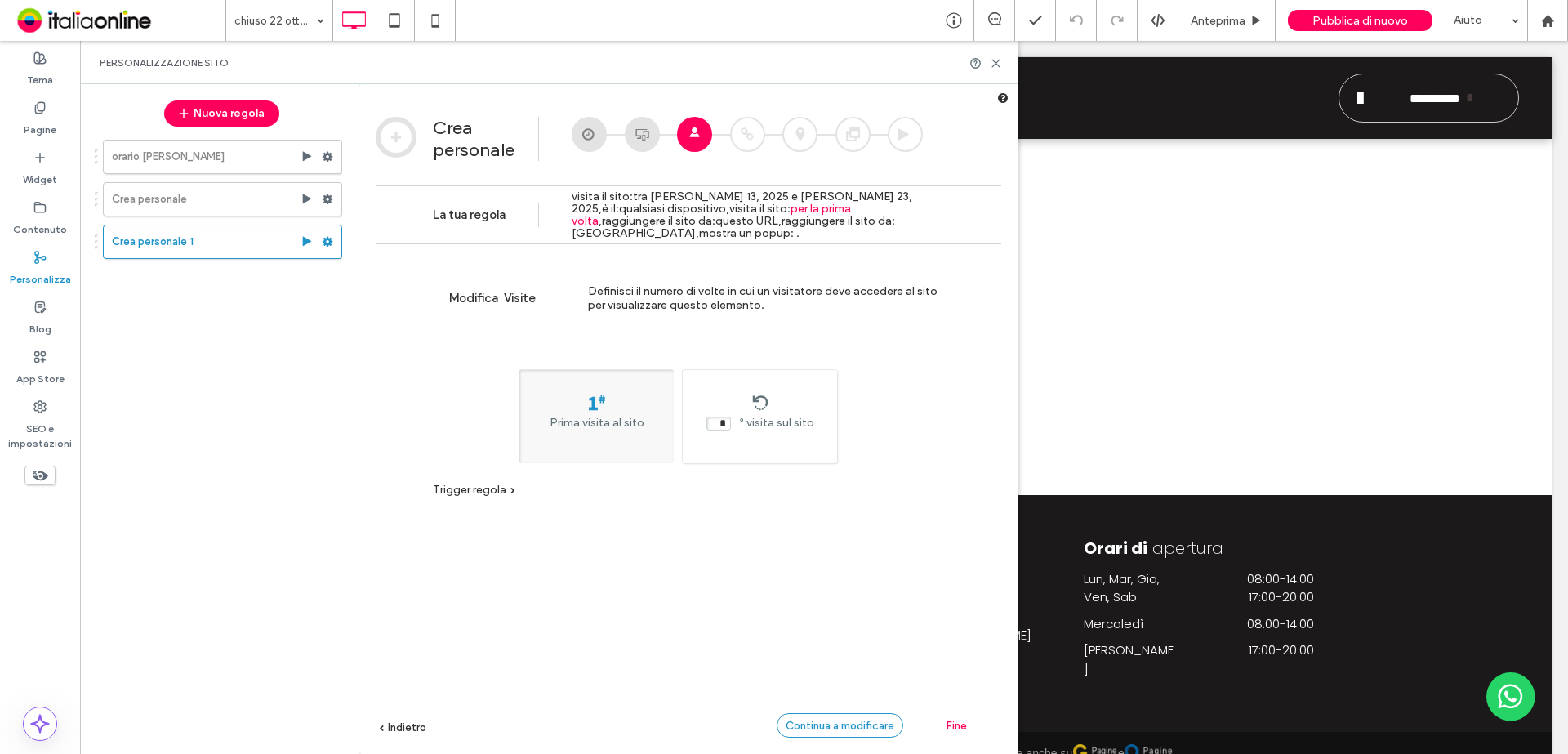
click at [878, 551] on span "Continua a modificare" at bounding box center [840, 725] width 108 height 12
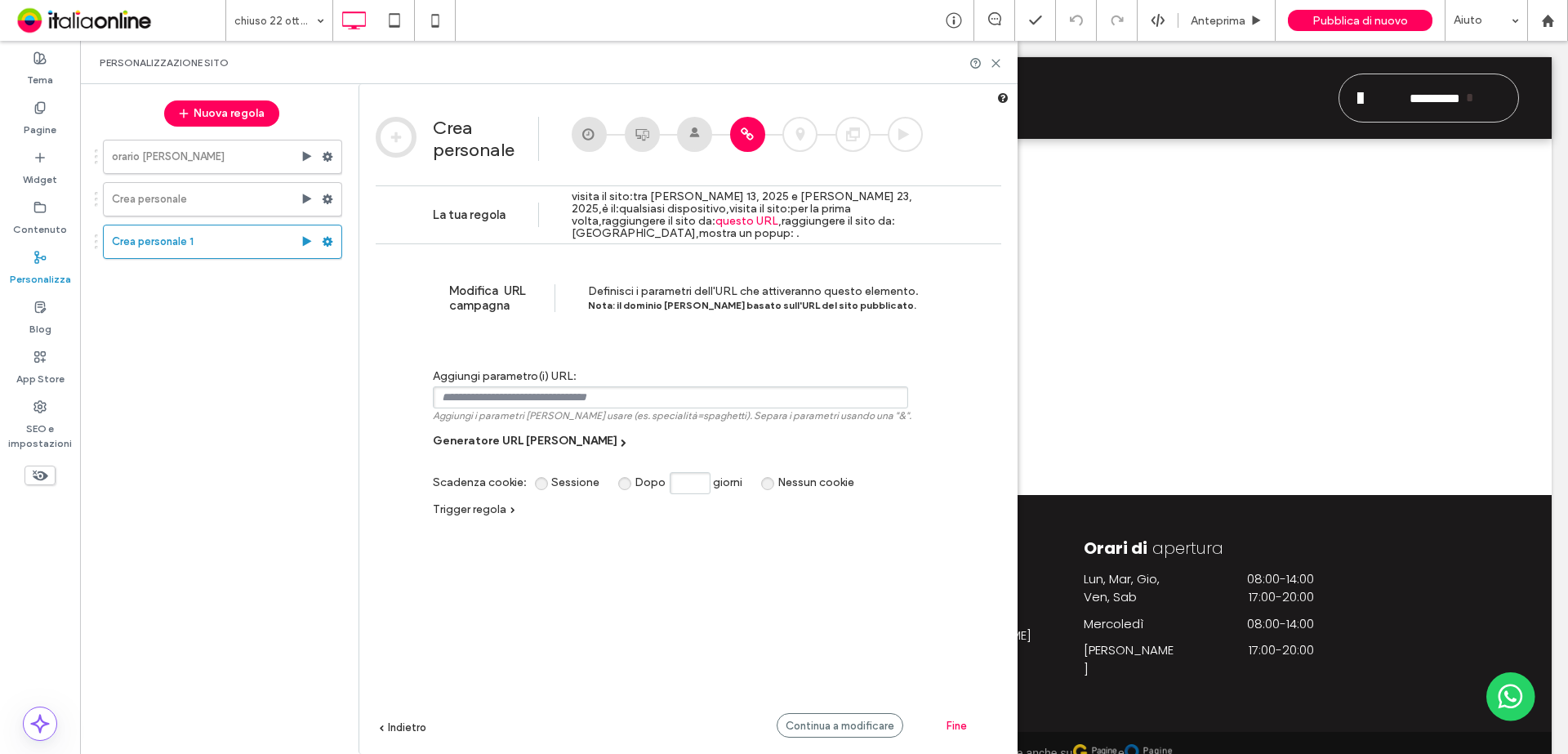
click at [395, 551] on div "Modifica URL [PERSON_NAME] Definisci i parametri dell'URL che attiveranno quest…" at bounding box center [688, 523] width 625 height 559
click at [401, 551] on span "Indietro" at bounding box center [407, 727] width 38 height 12
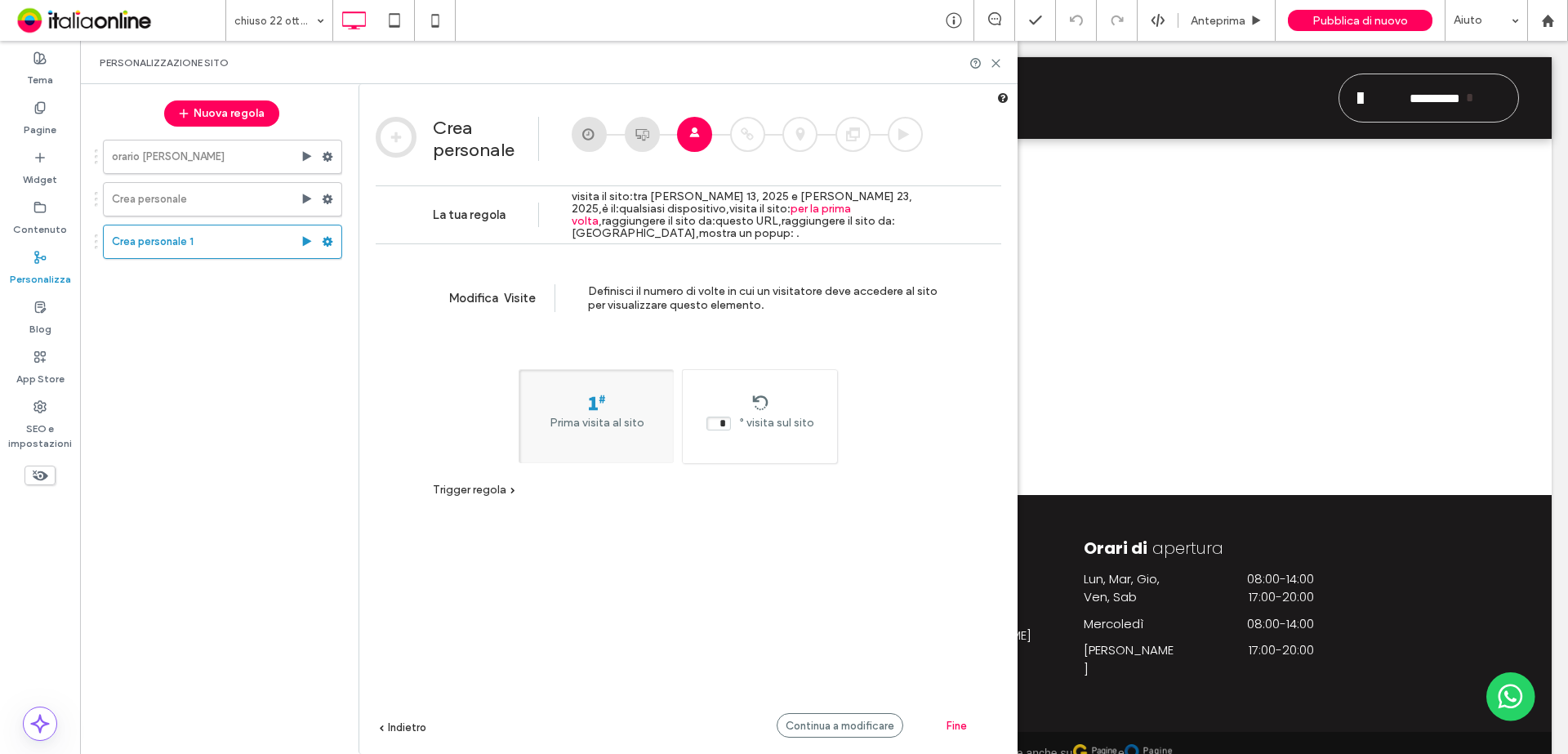
click at [401, 551] on span "Indietro" at bounding box center [407, 727] width 38 height 12
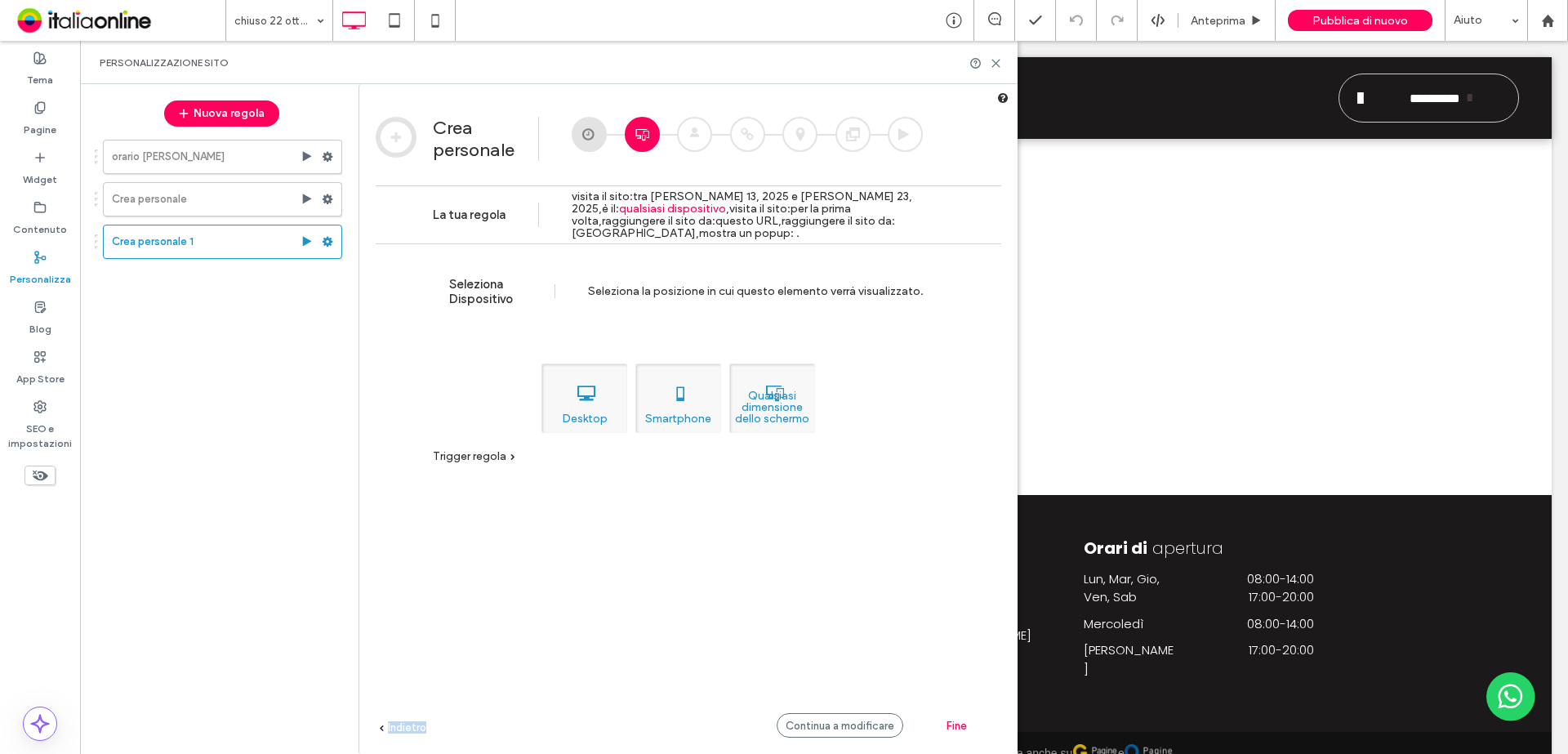
click at [401, 551] on span "Indietro" at bounding box center [407, 727] width 38 height 12
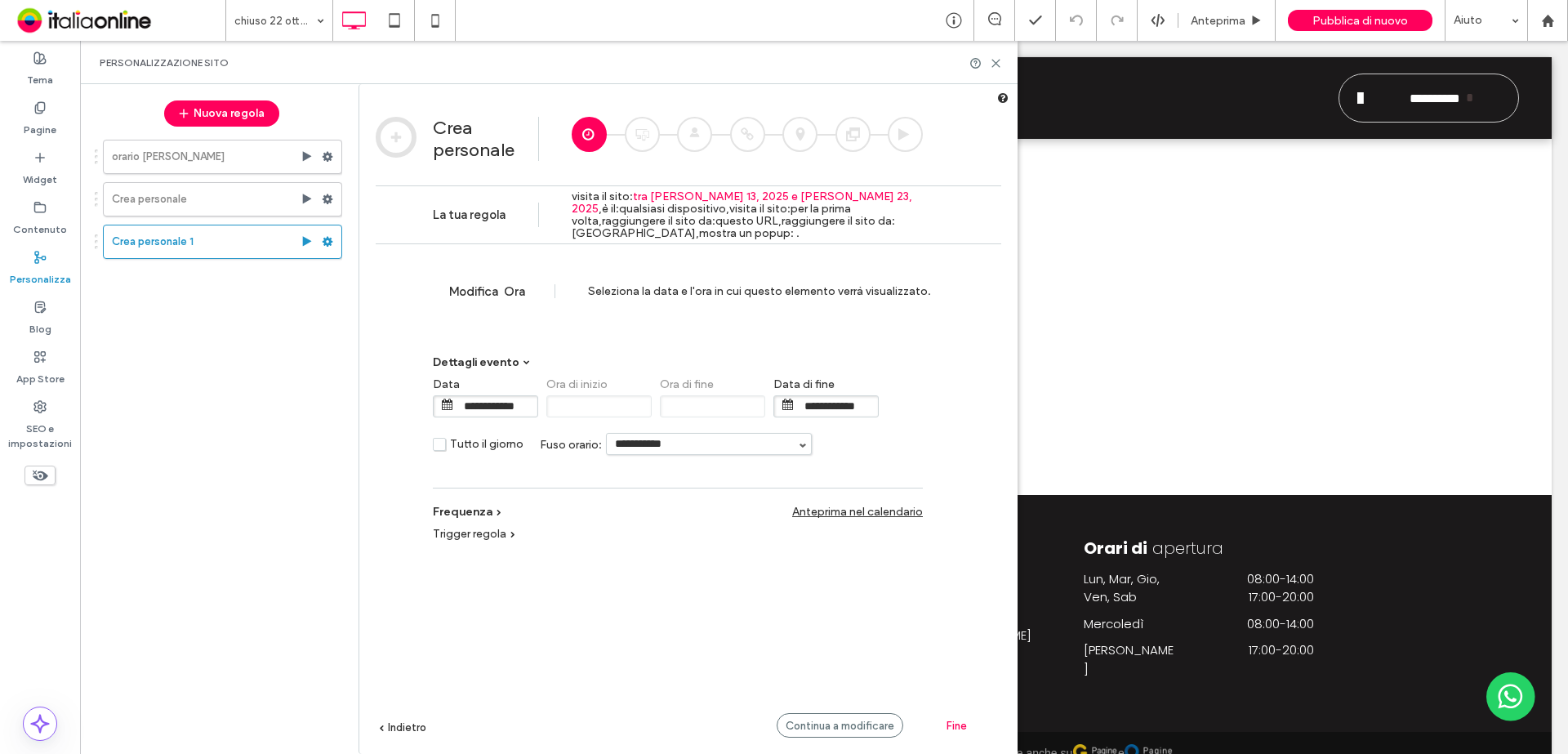
click at [492, 534] on span "Trigger regola" at bounding box center [469, 533] width 74 height 14
drag, startPoint x: 536, startPoint y: 549, endPoint x: 577, endPoint y: 558, distance: 42.0
click at [536, 548] on div "Trigger regola Dispositivo Posizione Ora visite URL [PERSON_NAME] Nessun trigger" at bounding box center [678, 552] width 490 height 66
click at [634, 551] on span "Ora" at bounding box center [633, 555] width 20 height 14
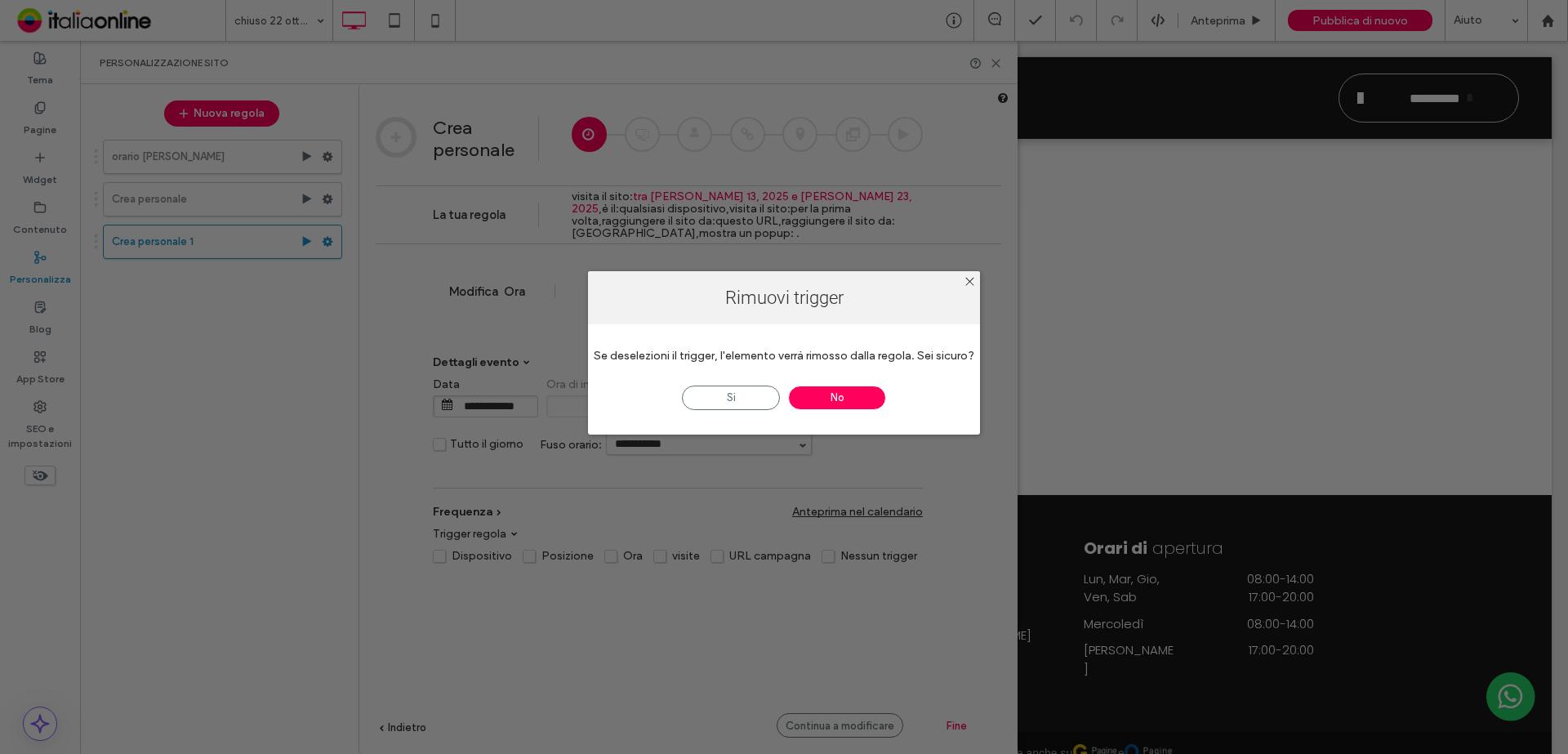
click at [692, 551] on div "Rimuovi trigger Se deselezioni il trigger, l'elemento verrà rimosso dalla regol…" at bounding box center [784, 377] width 1568 height 754
click at [841, 394] on span "No" at bounding box center [836, 398] width 98 height 24
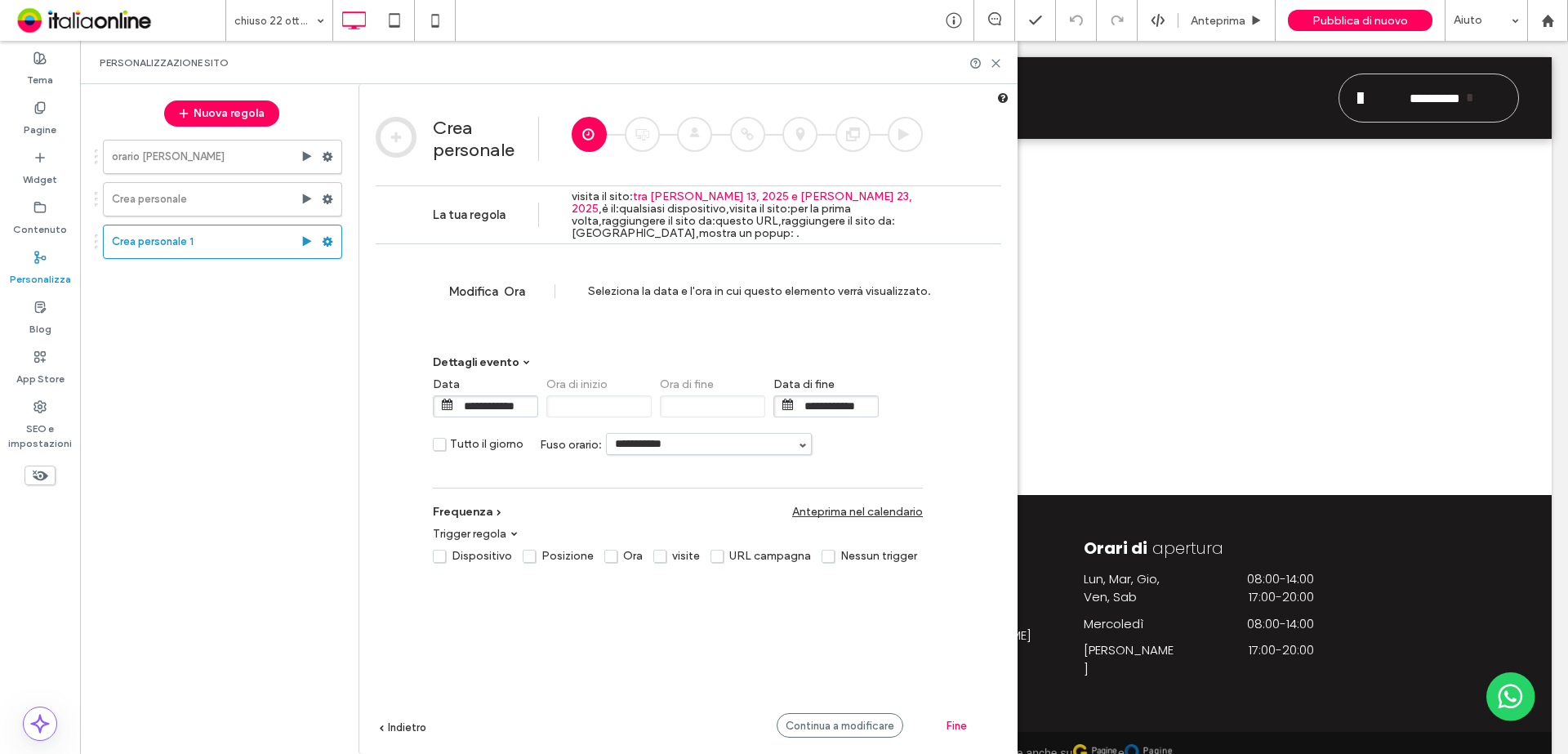
click at [720, 551] on label "URL campagna" at bounding box center [761, 555] width 101 height 14
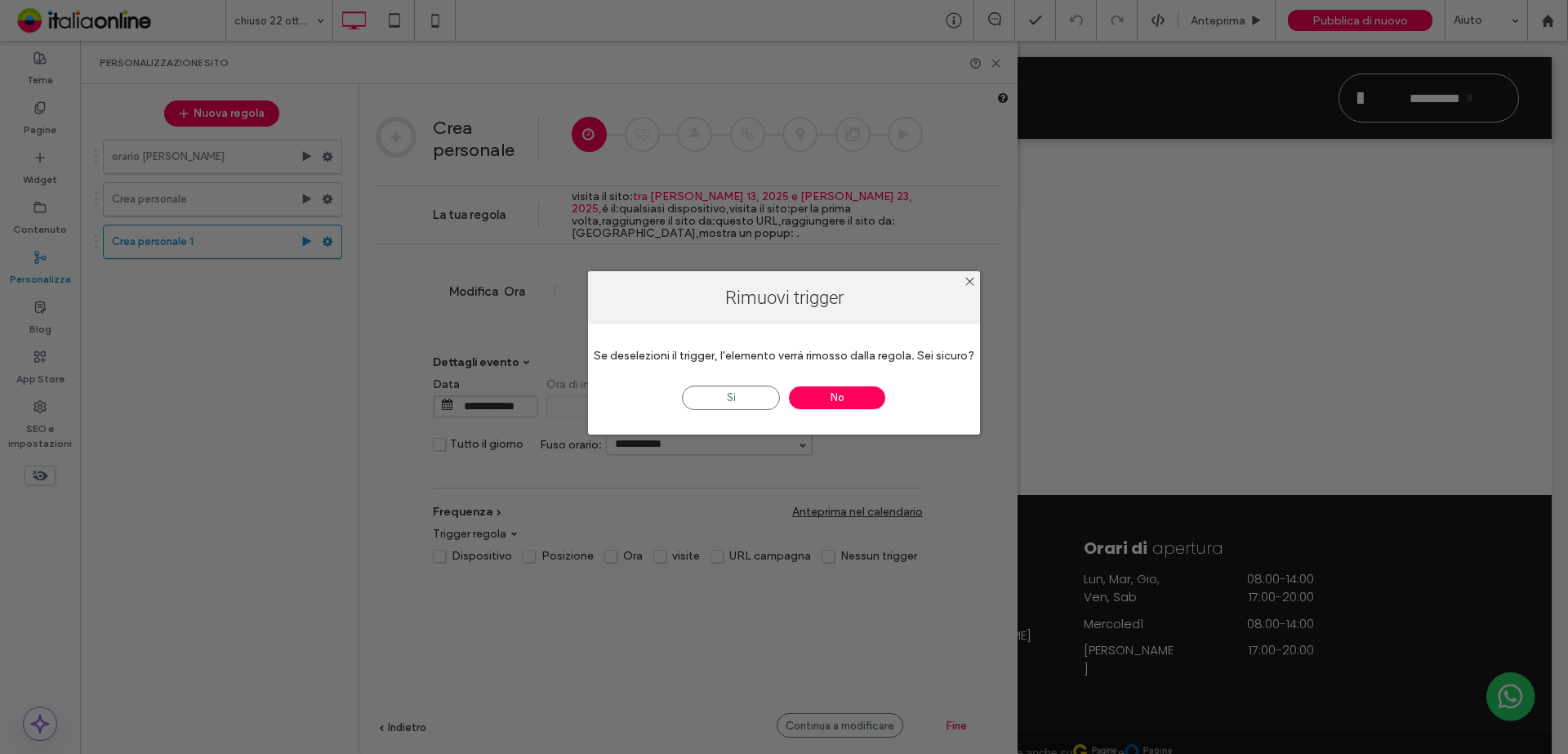
drag, startPoint x: 732, startPoint y: 394, endPoint x: 684, endPoint y: 534, distance: 148.0
click at [732, 394] on span "Sì" at bounding box center [731, 398] width 98 height 24
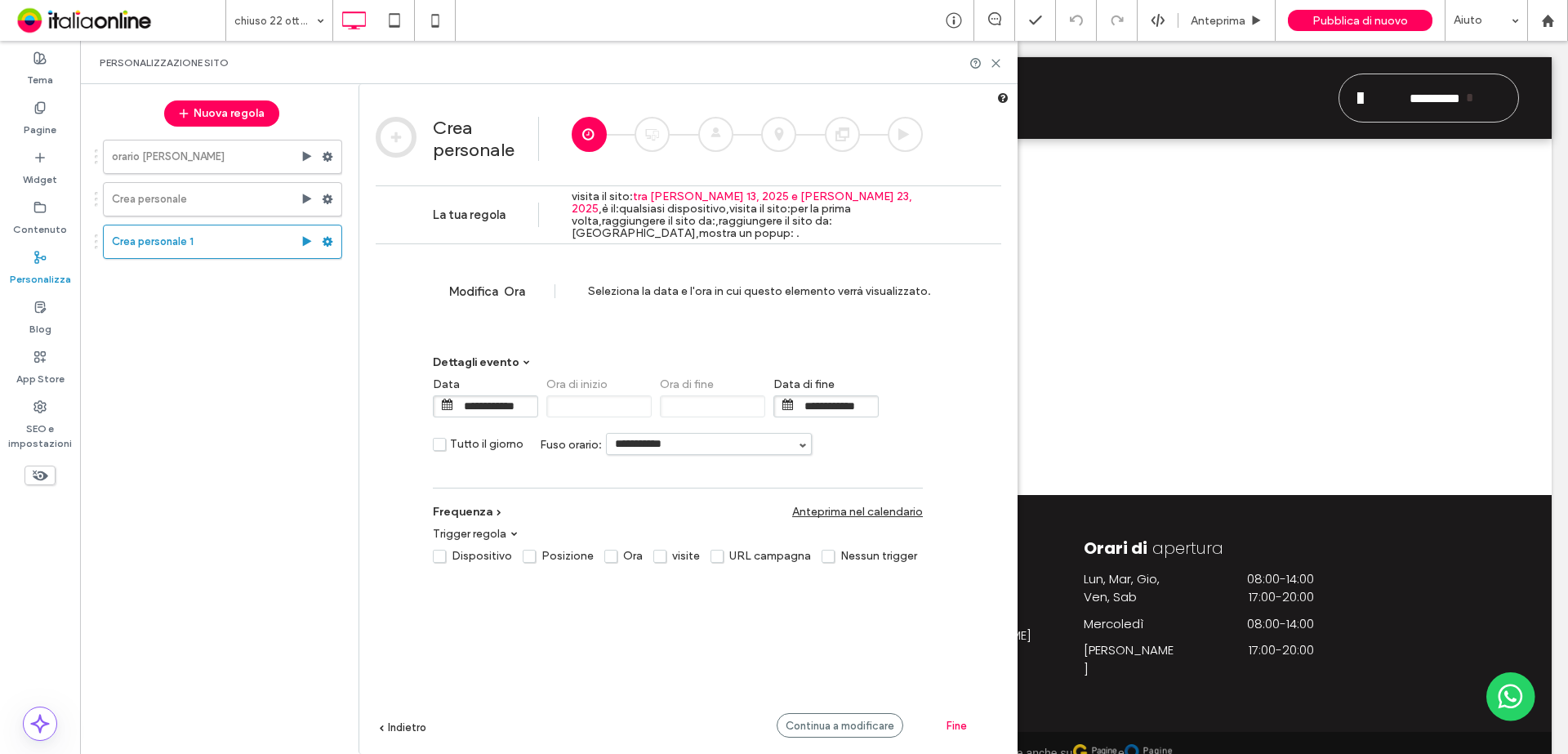
click at [663, 551] on label "visite" at bounding box center [677, 555] width 47 height 14
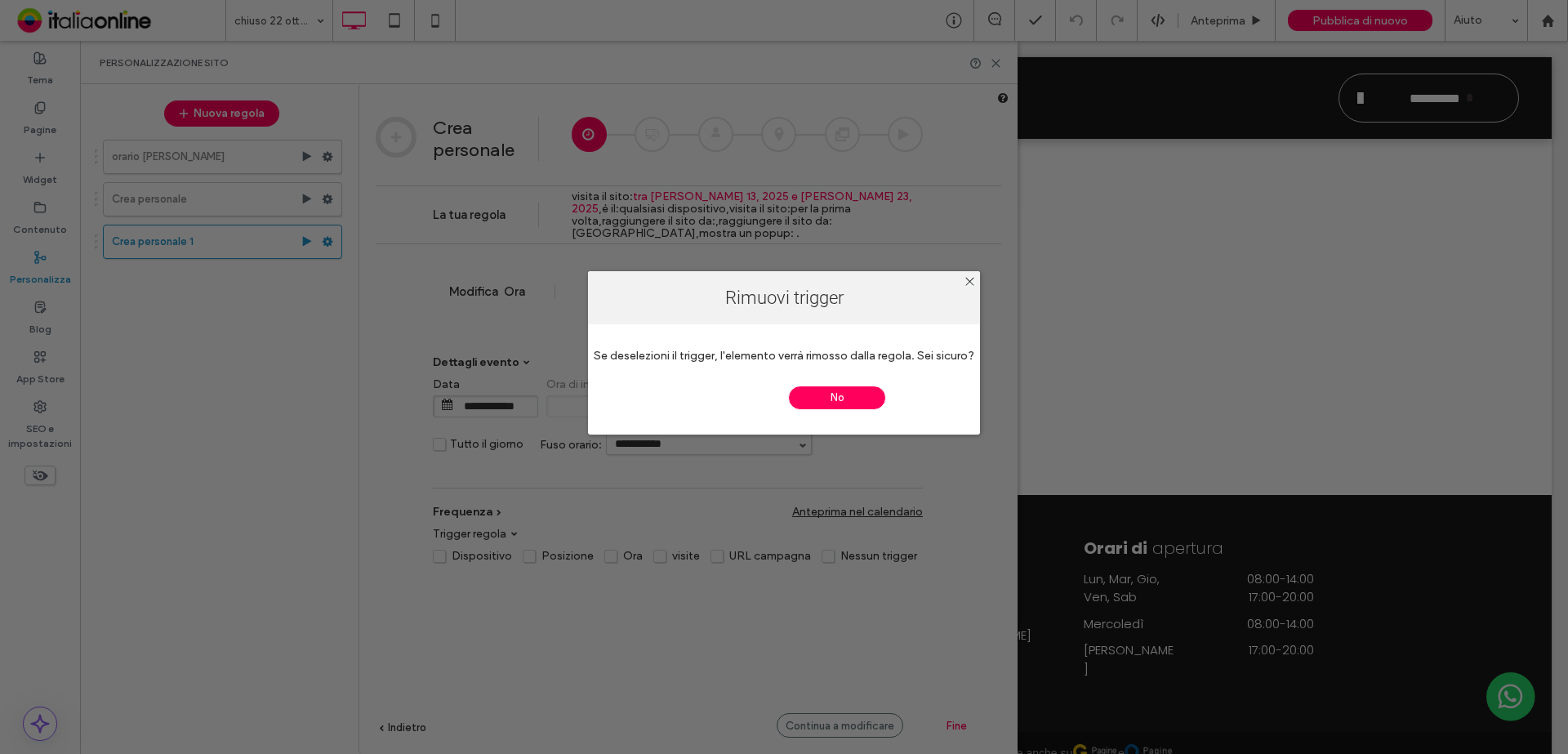
click at [765, 396] on span "Sì" at bounding box center [731, 398] width 98 height 24
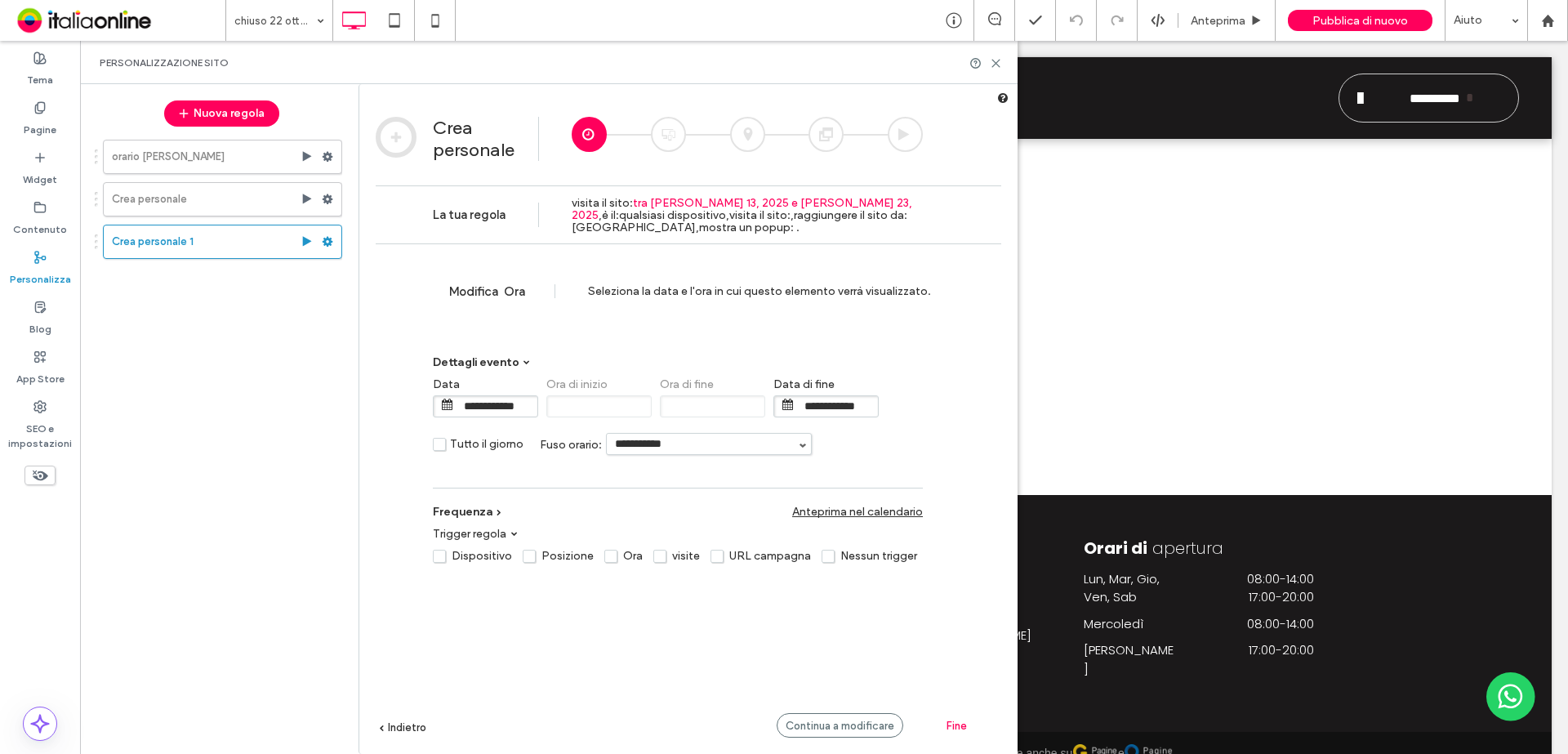
click at [605, 551] on label "Ora" at bounding box center [623, 555] width 38 height 14
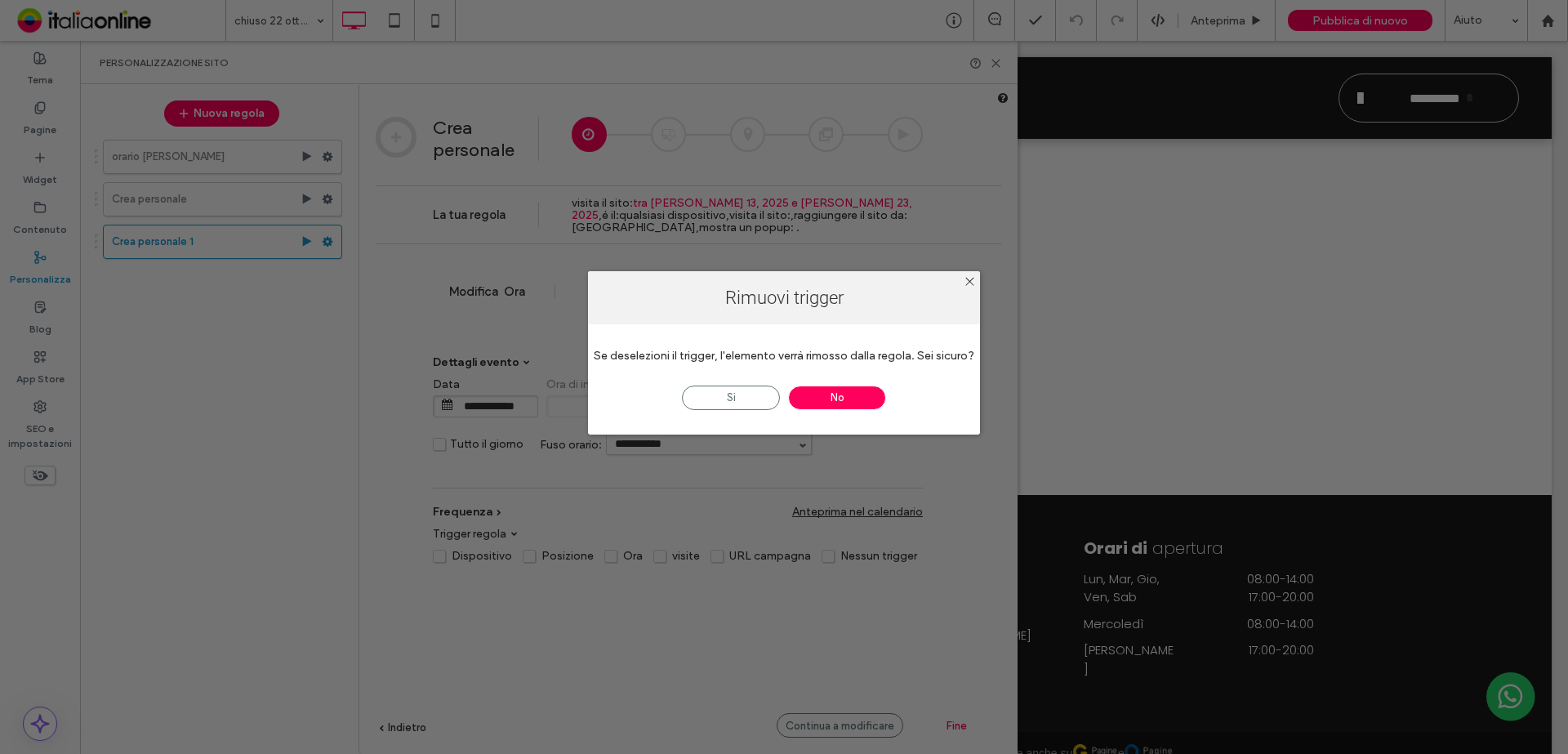
click at [838, 400] on span "No" at bounding box center [836, 398] width 98 height 24
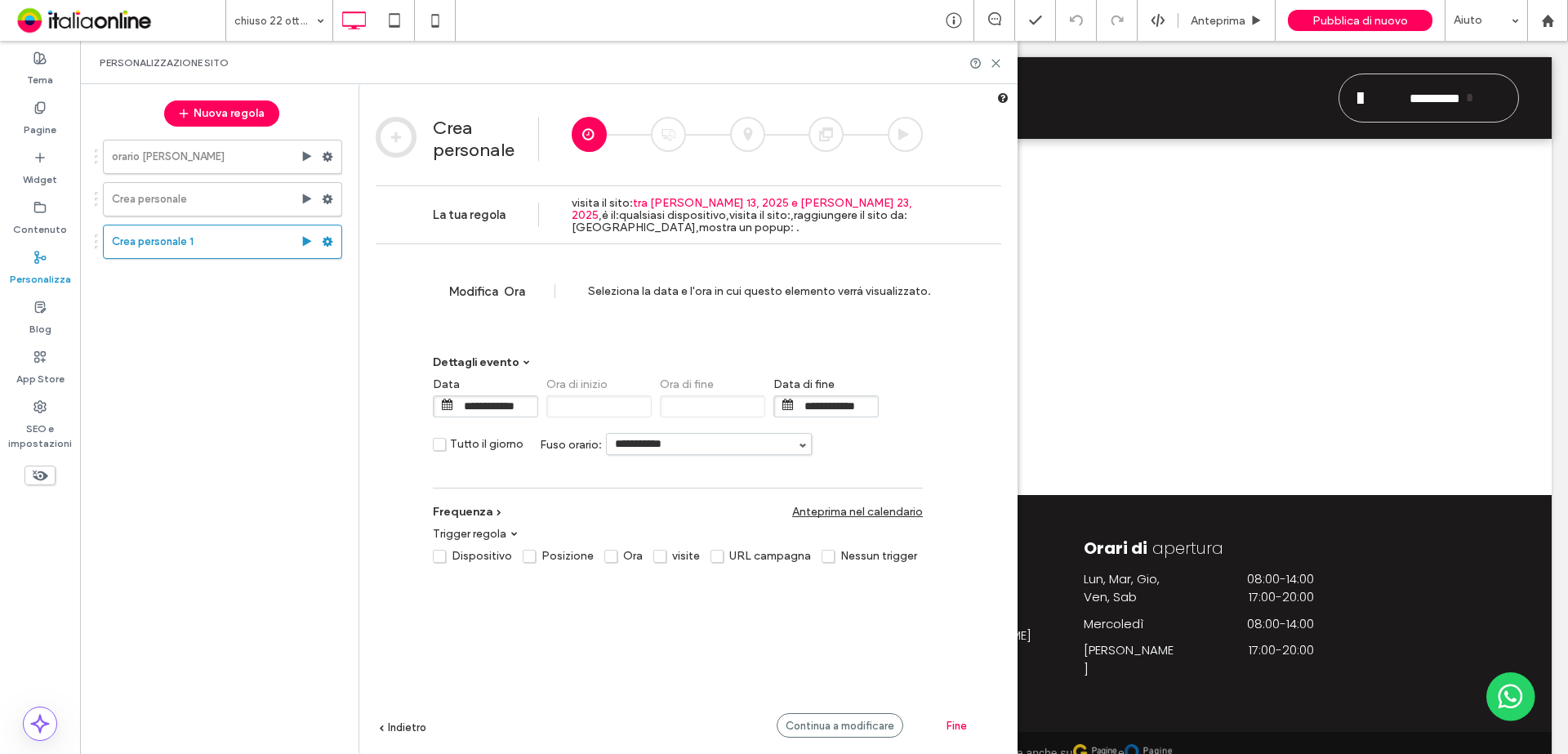
click at [531, 551] on label "Posizione" at bounding box center [558, 555] width 71 height 14
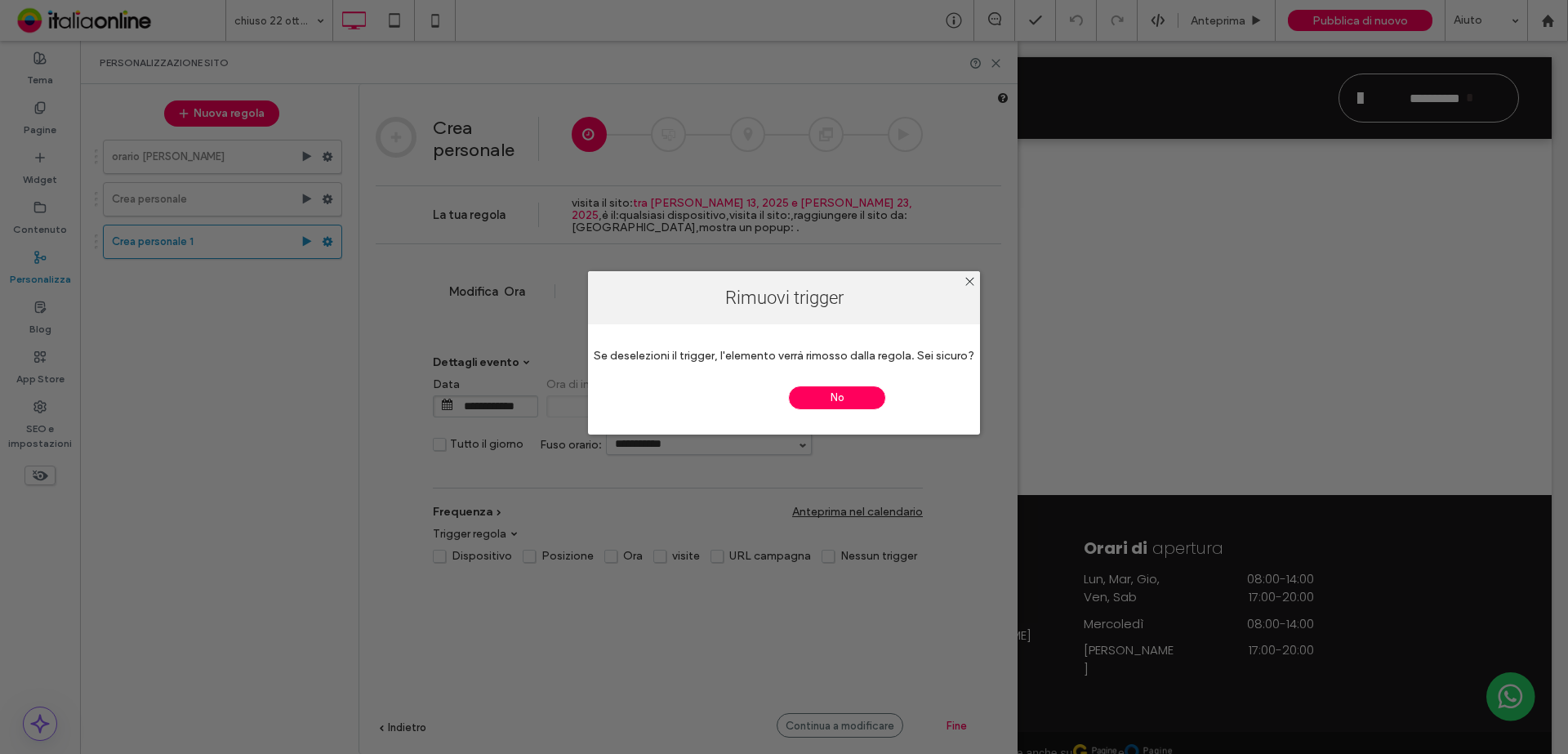
click at [755, 391] on span "Sì" at bounding box center [731, 398] width 98 height 24
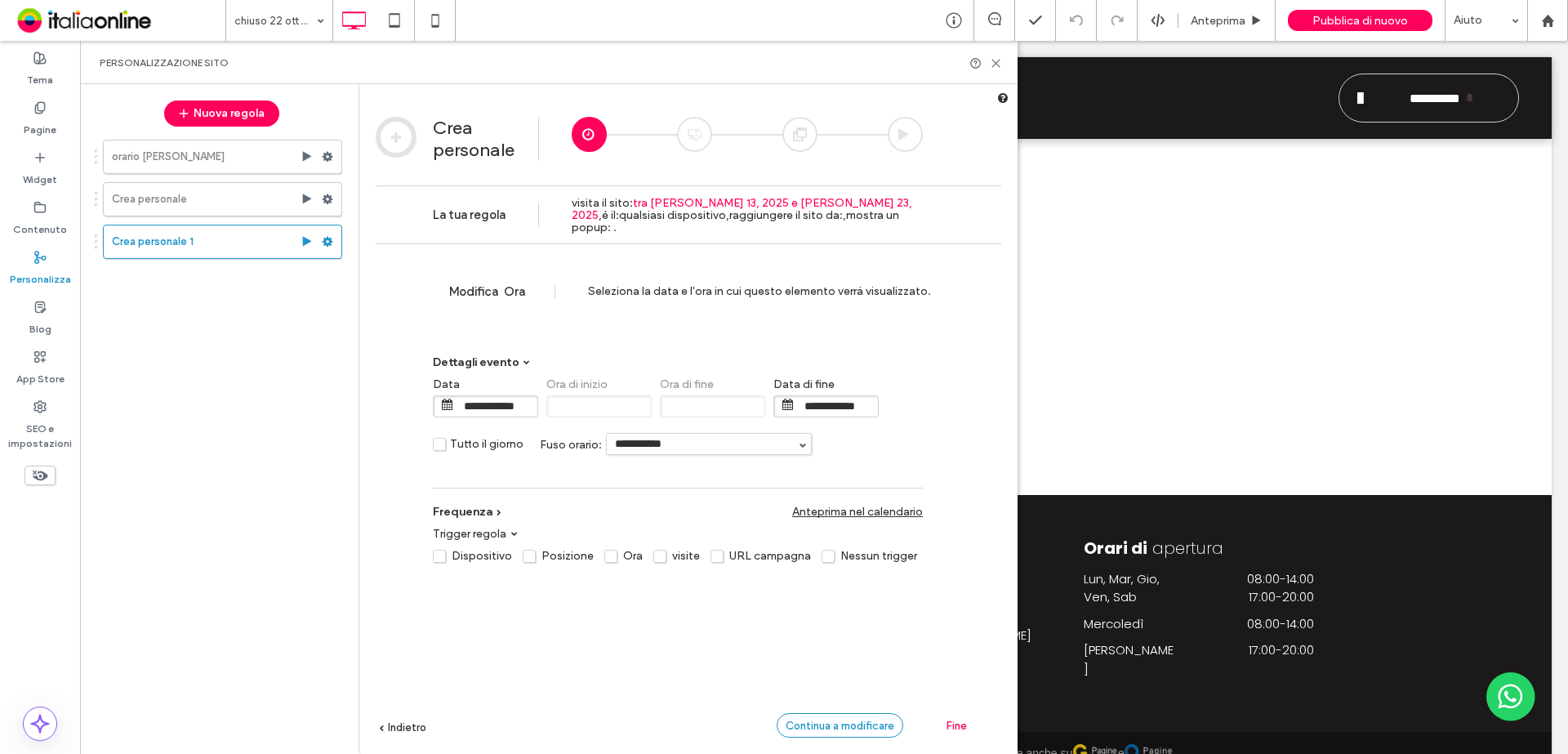
click at [857, 551] on span "Continua a modificare" at bounding box center [840, 725] width 108 height 12
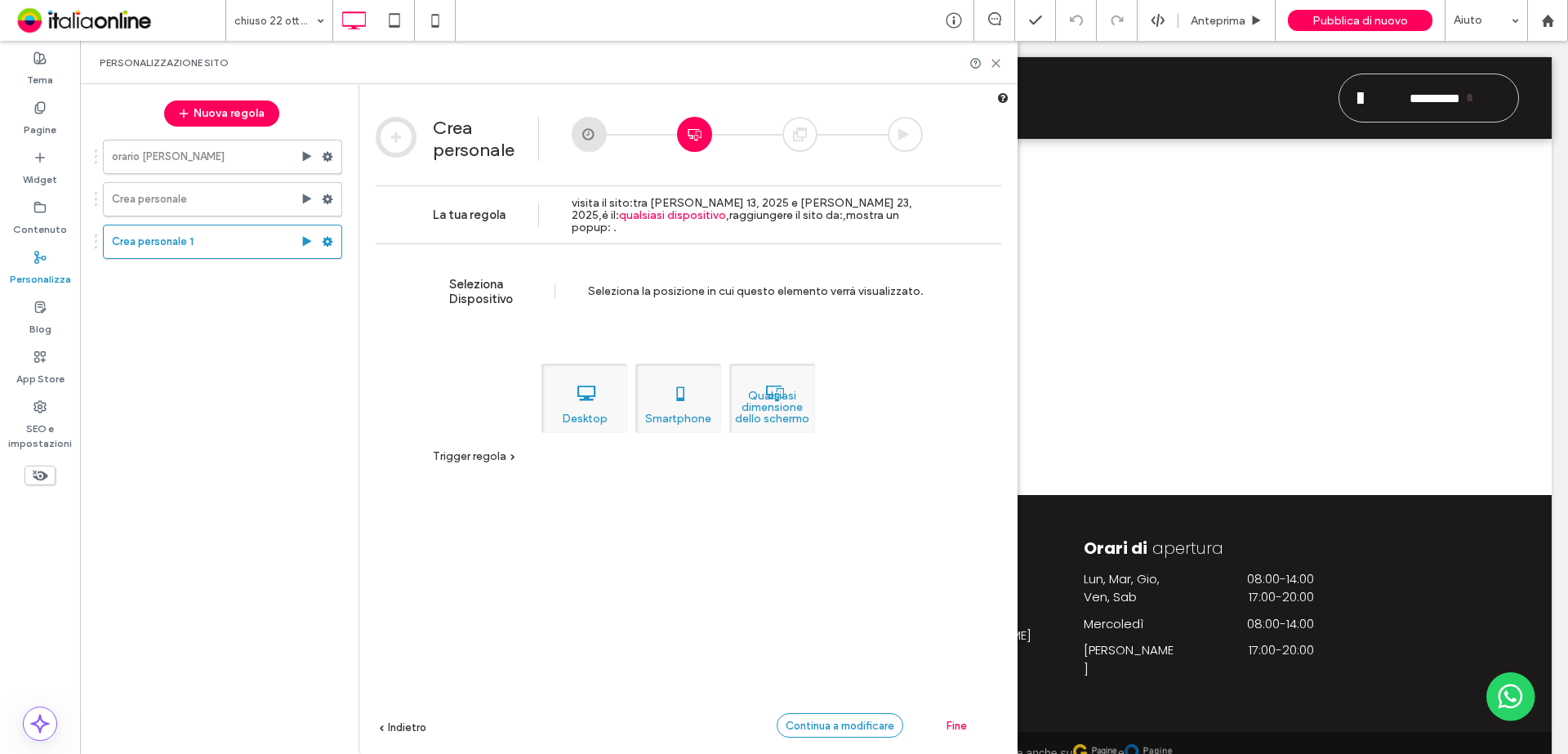
click at [877, 551] on span "Continua a modificare" at bounding box center [840, 725] width 108 height 12
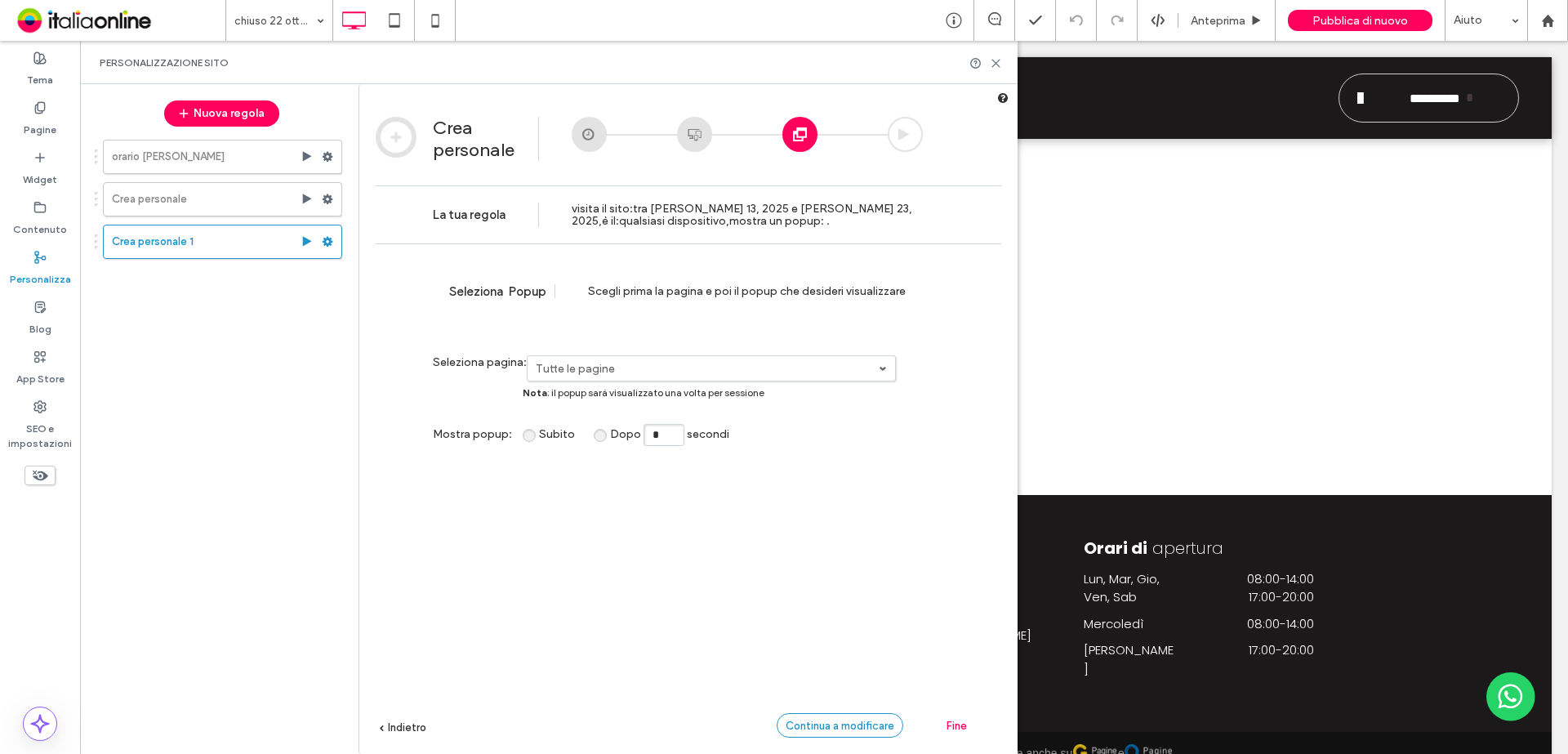
click at [875, 551] on span "Continua a modificare" at bounding box center [840, 725] width 108 height 12
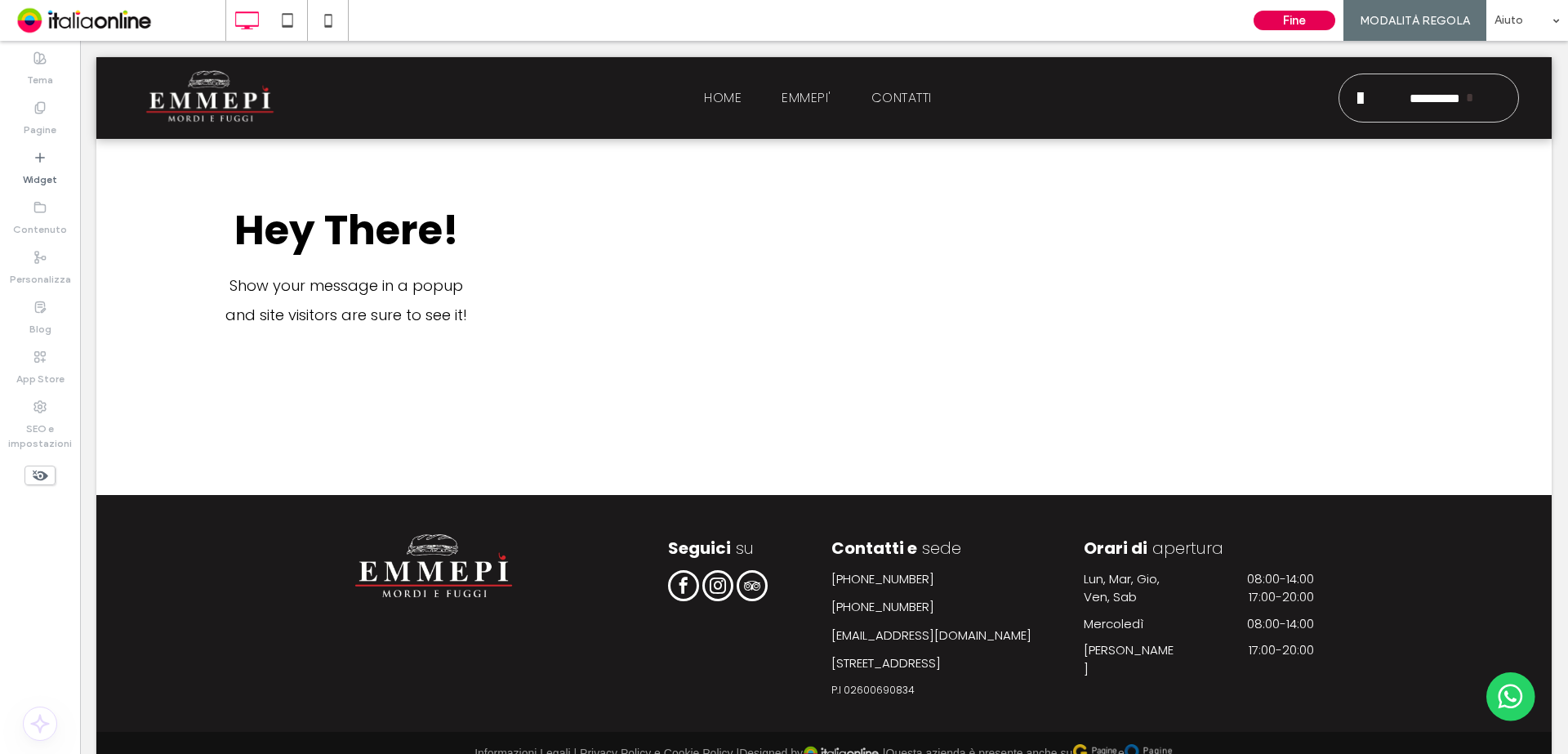
click at [1253, 19] on button "Fine" at bounding box center [1294, 20] width 81 height 20
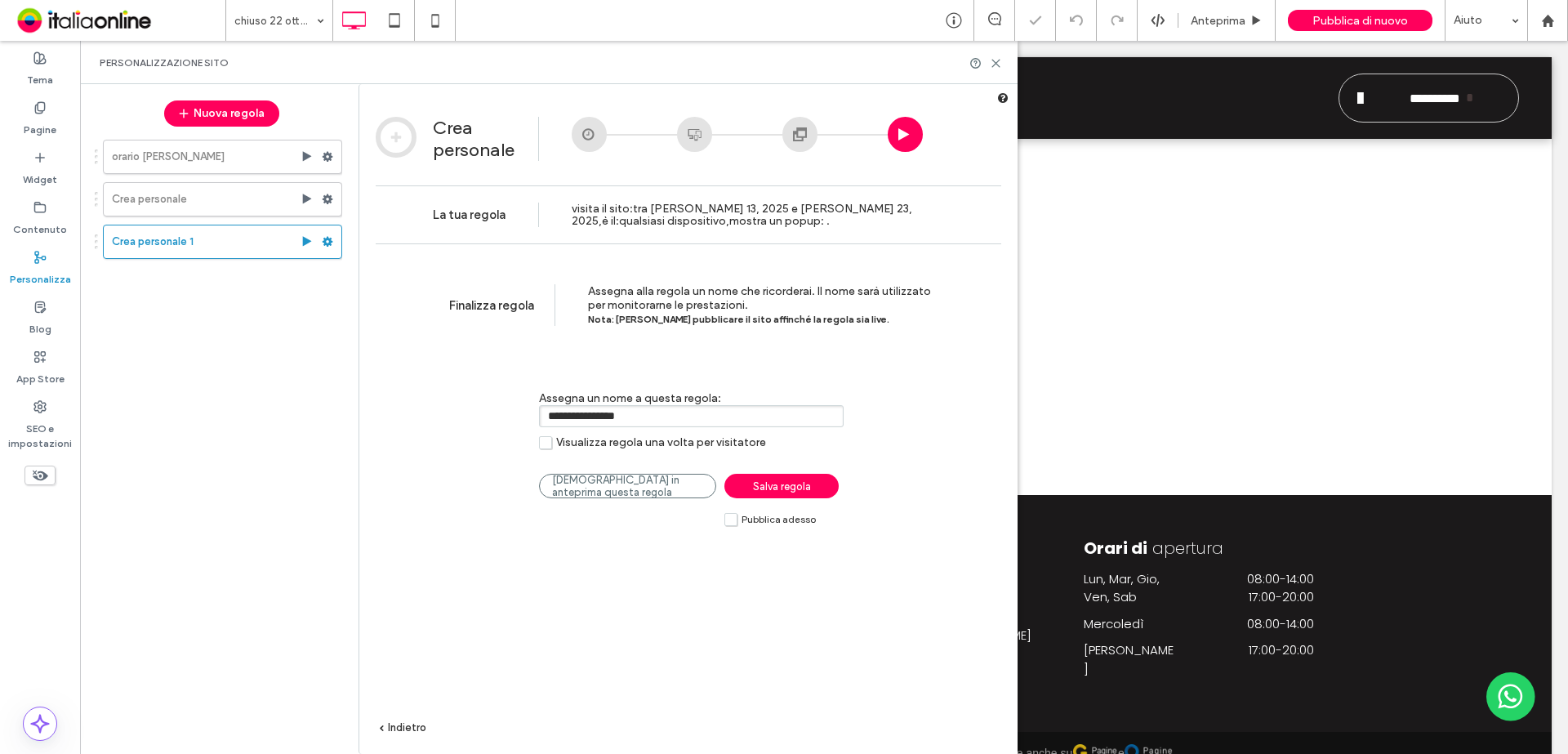
click at [600, 414] on input "**********" at bounding box center [691, 416] width 304 height 22
type input "**********"
drag, startPoint x: 780, startPoint y: 488, endPoint x: 774, endPoint y: 512, distance: 24.7
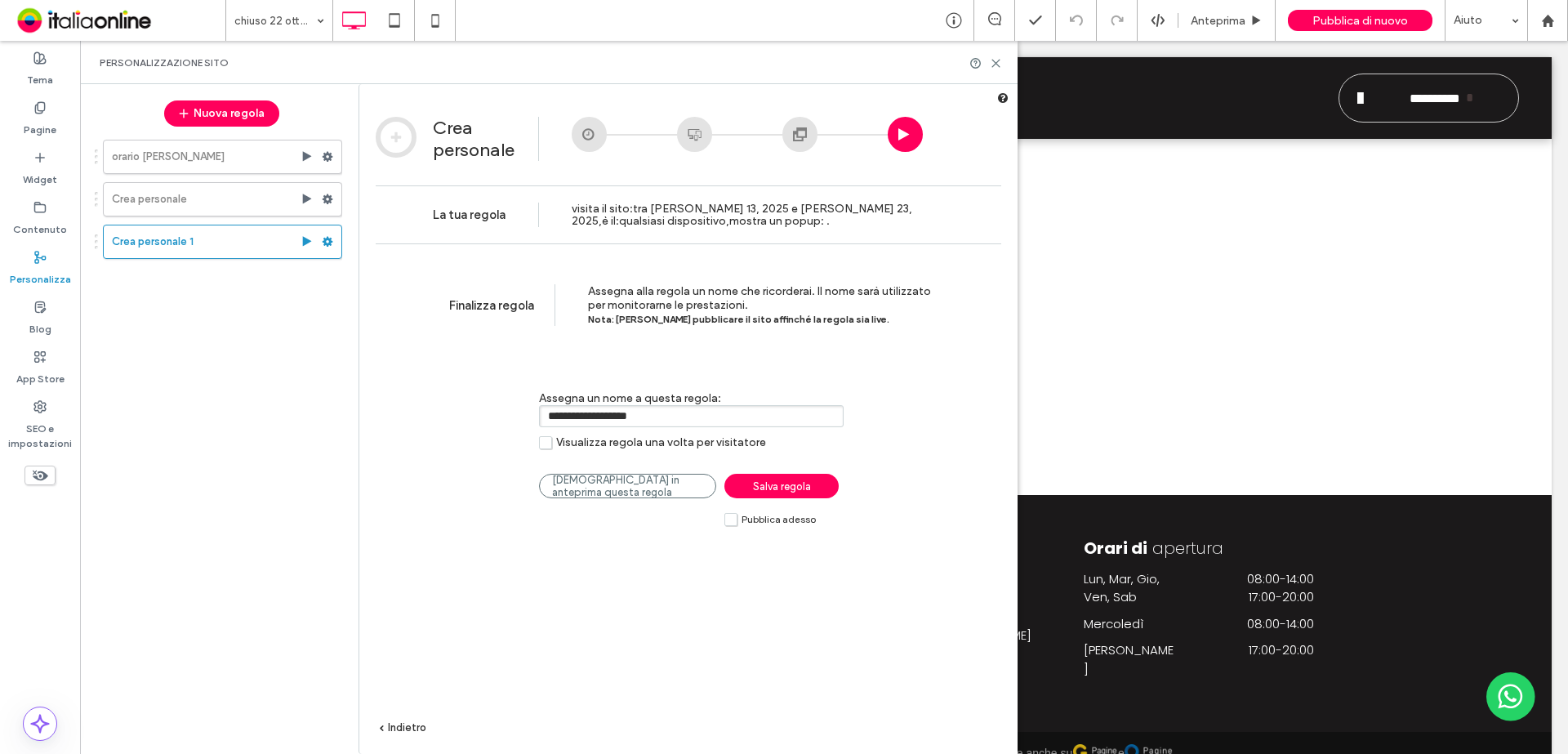
click at [780, 488] on span "Salva regola" at bounding box center [782, 485] width 58 height 12
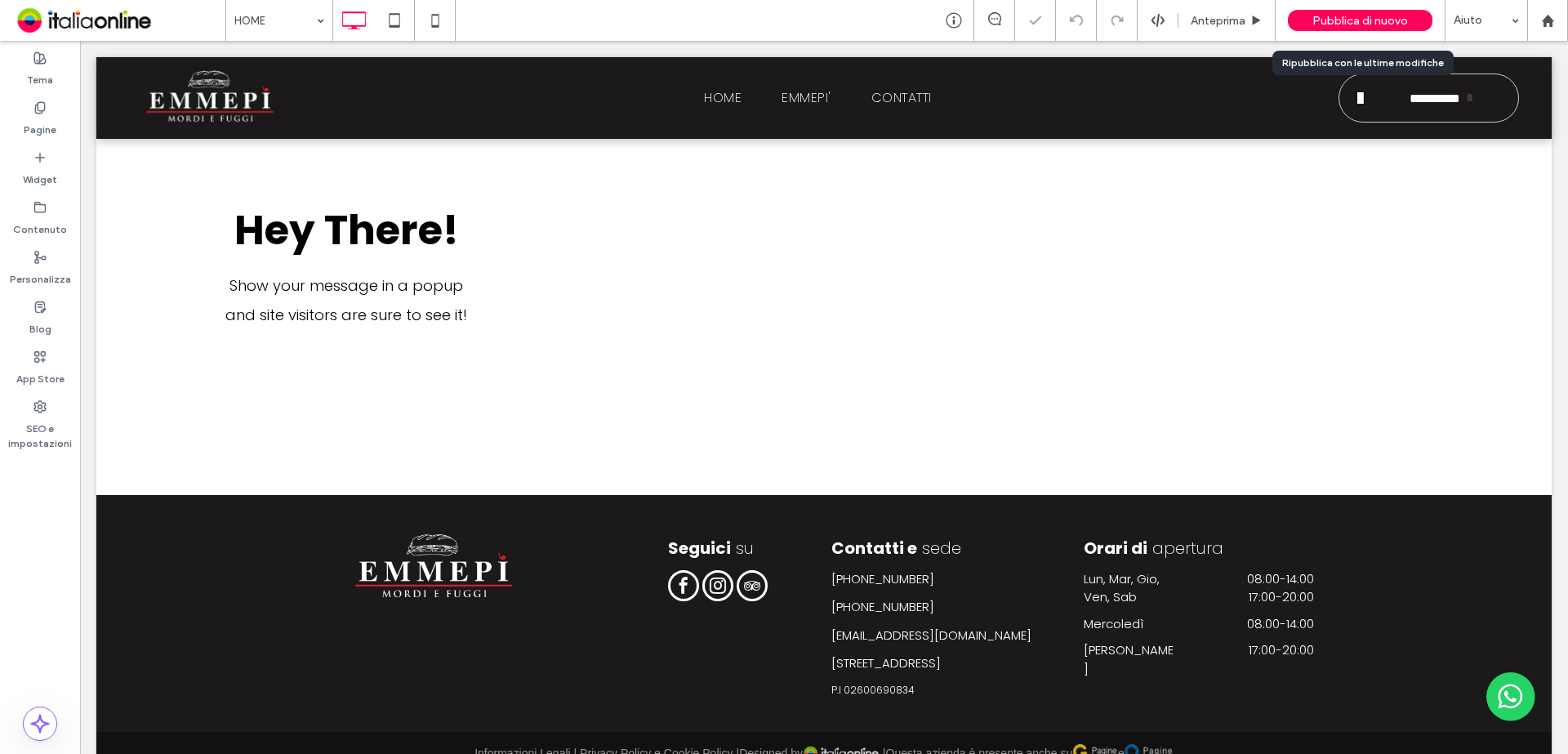
click at [1253, 15] on span "Pubblica di nuovo" at bounding box center [1360, 21] width 95 height 14
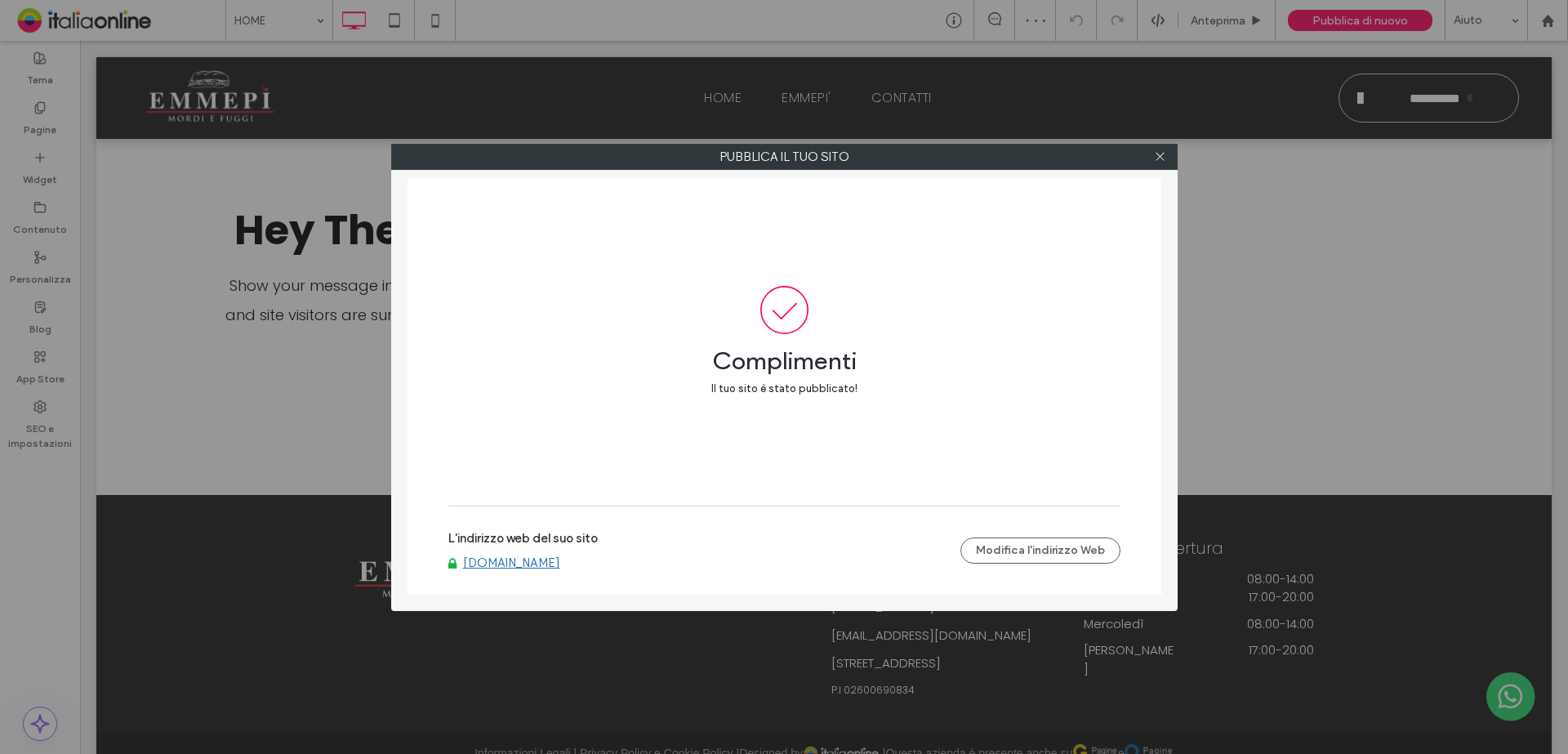
click at [531, 551] on link "[DOMAIN_NAME]" at bounding box center [511, 563] width 97 height 15
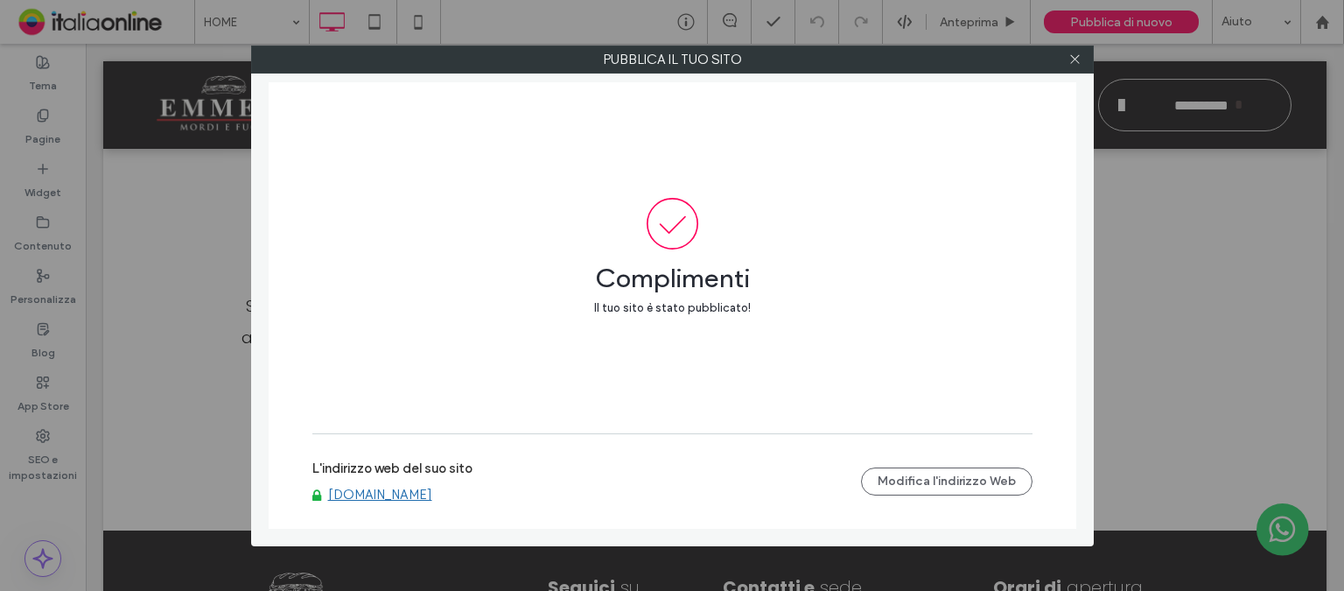
drag, startPoint x: 1078, startPoint y: 59, endPoint x: 834, endPoint y: 26, distance: 246.2
click at [1078, 59] on icon at bounding box center [1074, 58] width 13 height 13
